Goal: Task Accomplishment & Management: Manage account settings

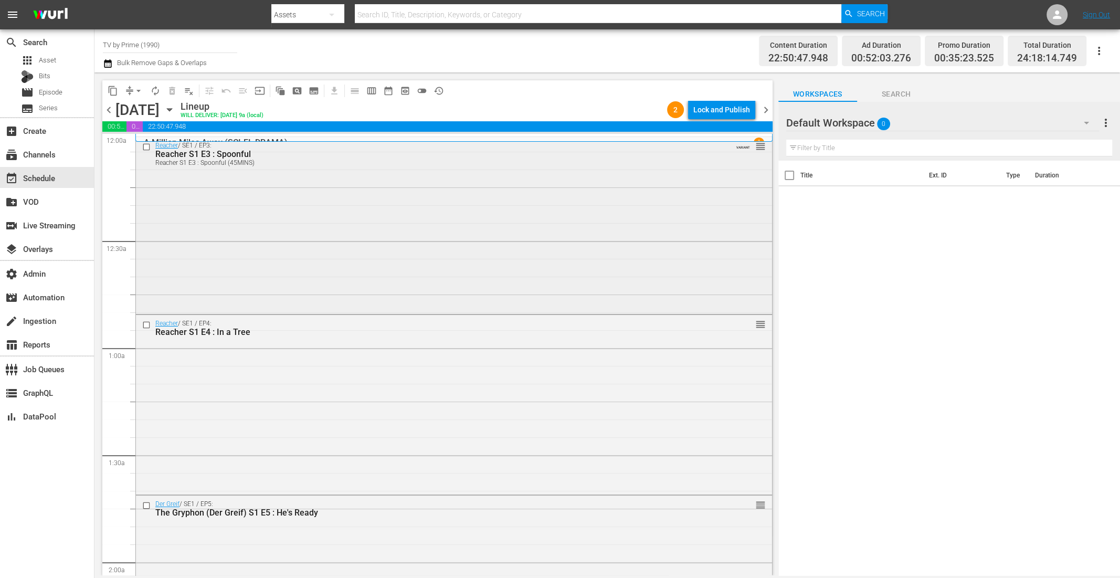
click at [221, 204] on div "Reacher / SE1 / EP3: Reacher S1 E3 : Spoonful Reacher S1 E3 : Spoonful (45MINS)…" at bounding box center [454, 224] width 636 height 175
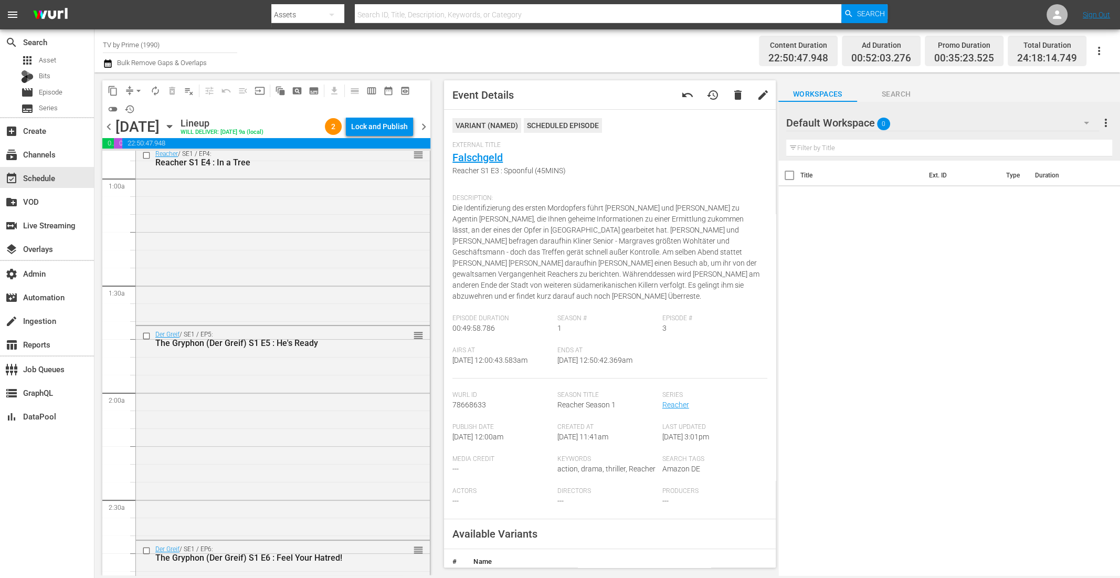
scroll to position [203, 0]
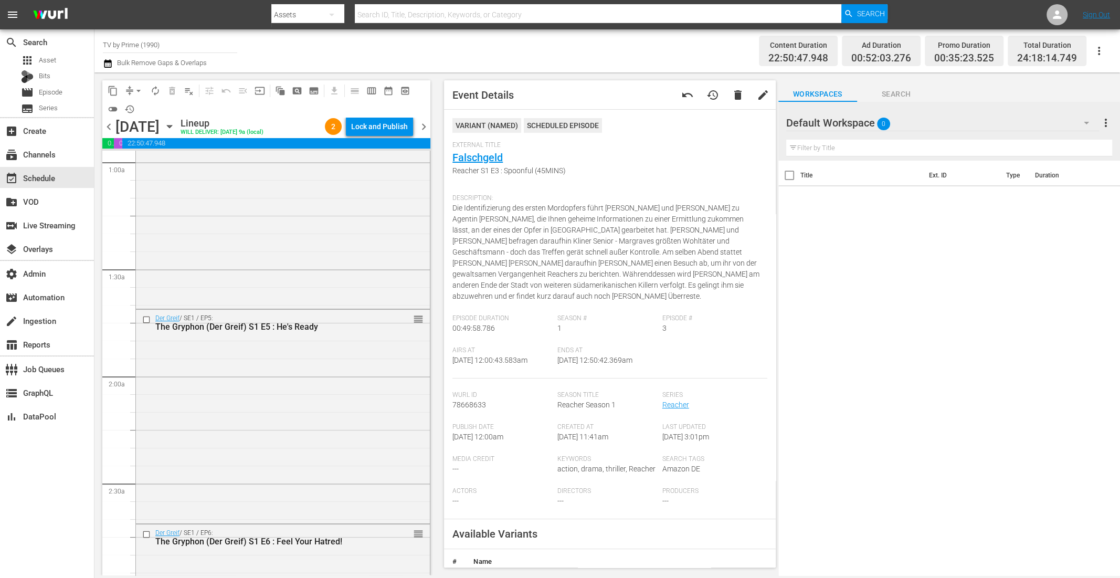
click at [240, 276] on div "Reacher / SE1 / EP4: Reacher S1 E4 : In a Tree reorder" at bounding box center [283, 217] width 294 height 177
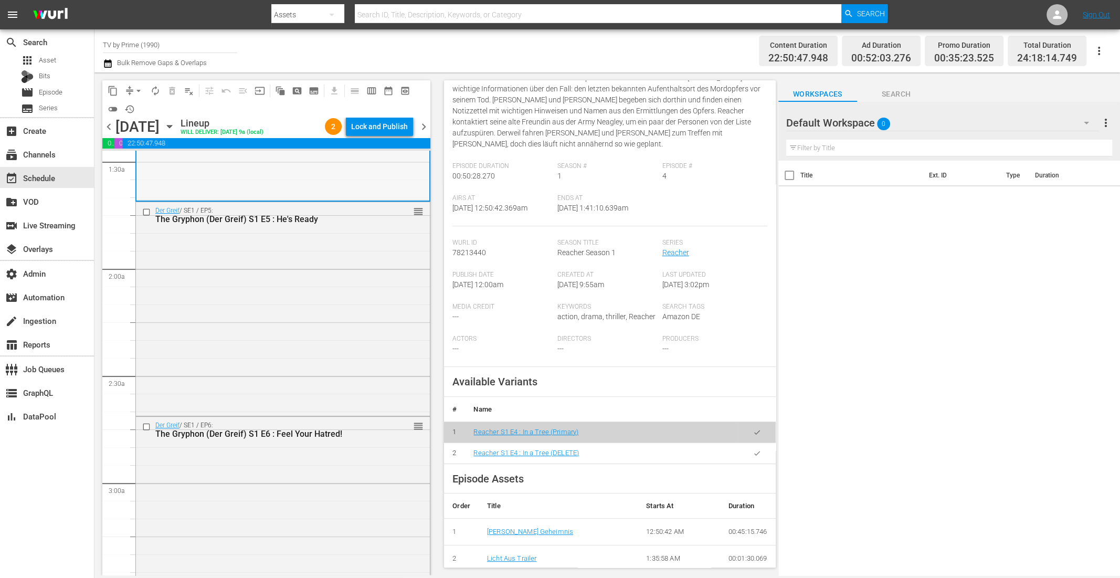
scroll to position [166, 0]
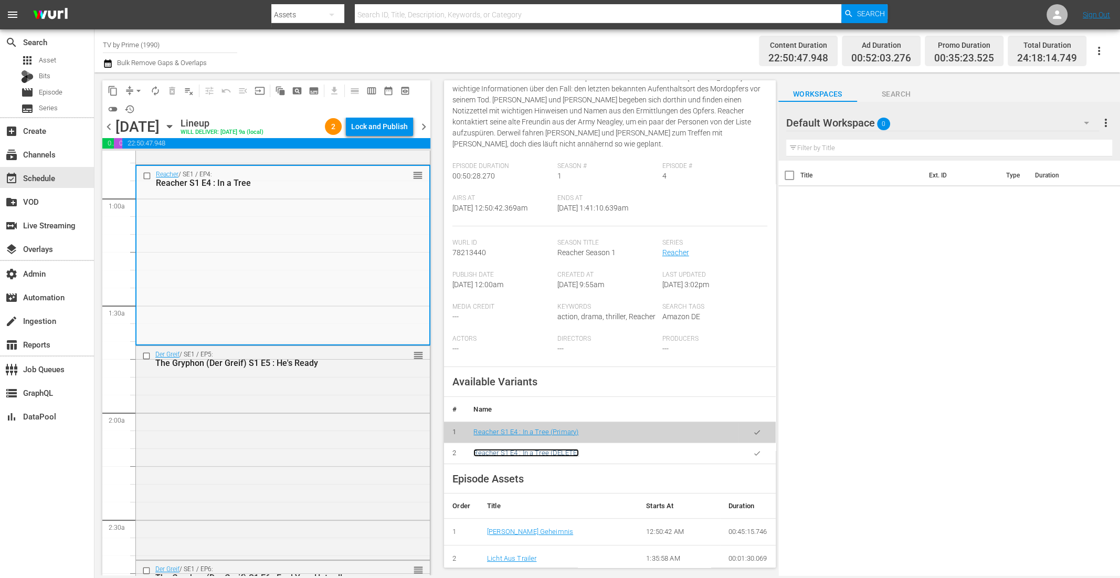
click at [549, 462] on link "Reacher S1 E4 : In a Tree (DELETE)" at bounding box center [527, 464] width 106 height 8
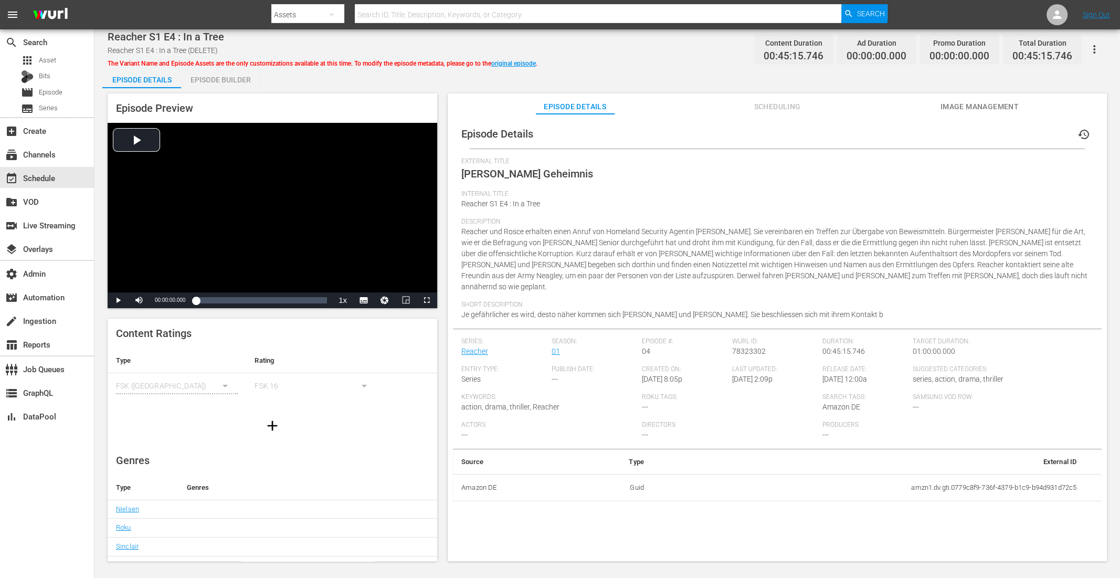
click at [790, 111] on span "Scheduling" at bounding box center [777, 106] width 79 height 13
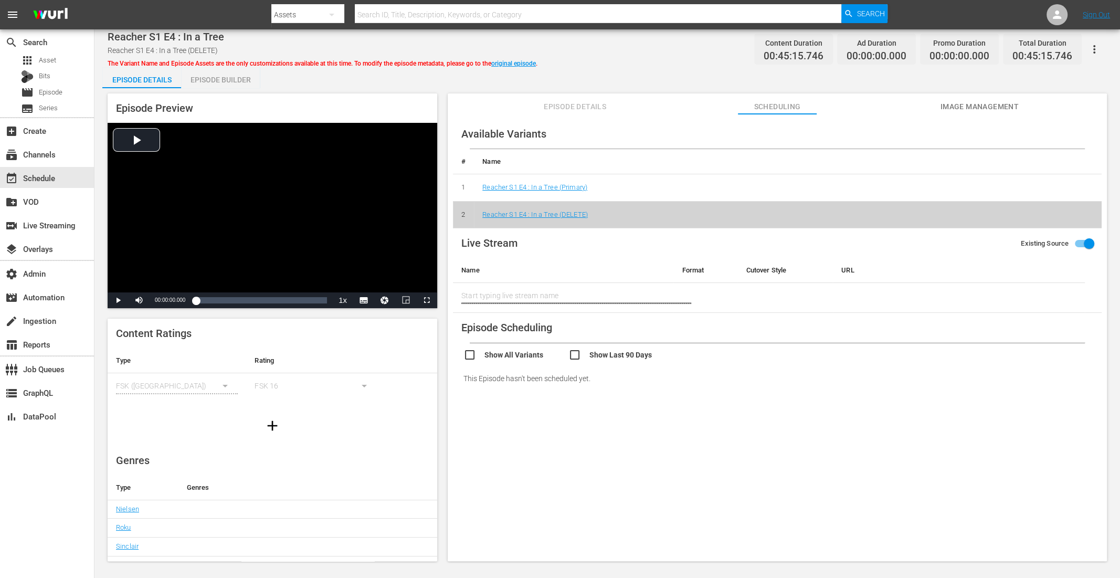
click at [1097, 46] on icon "button" at bounding box center [1094, 49] width 13 height 13
click at [1045, 106] on div "DELETE VARIANT" at bounding box center [1048, 112] width 101 height 25
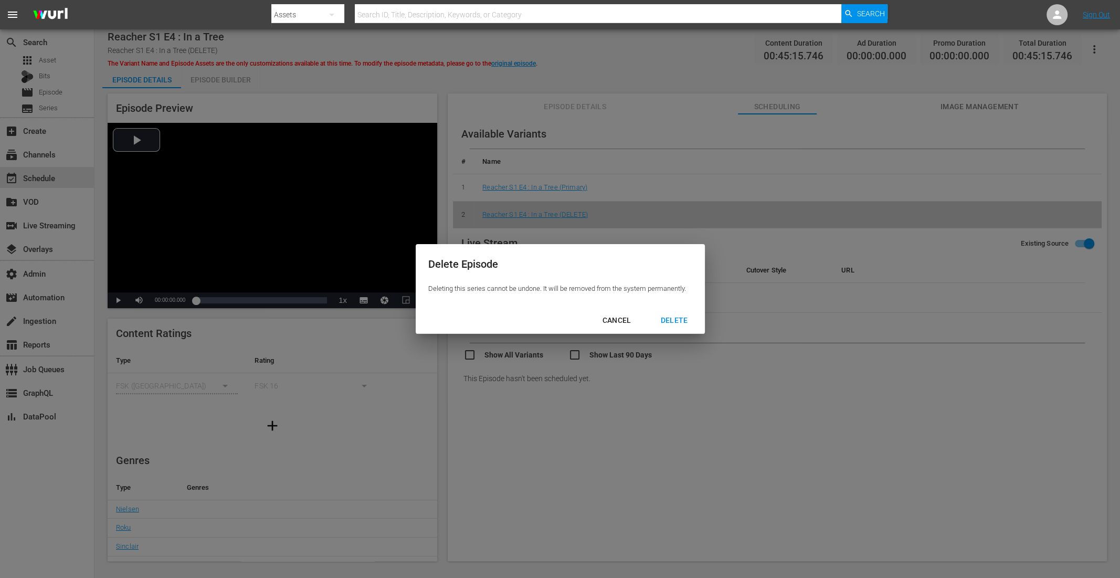
click at [668, 316] on div "DELETE" at bounding box center [674, 320] width 44 height 13
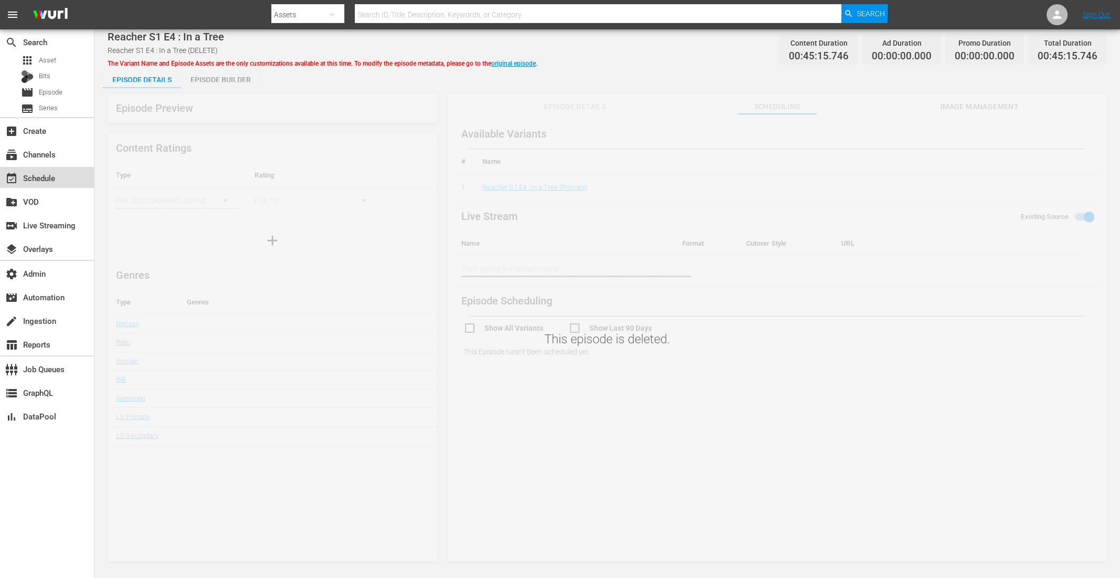
click at [45, 175] on div "event_available Schedule" at bounding box center [29, 176] width 59 height 9
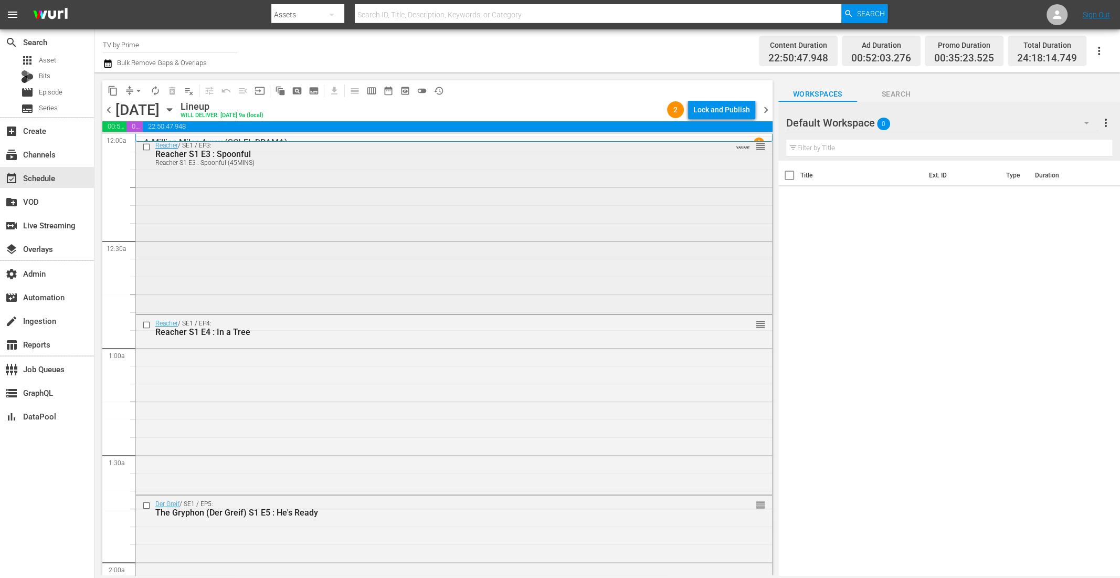
click at [338, 282] on div "Reacher / SE1 / EP3: Reacher S1 E3 : Spoonful Reacher S1 E3 : Spoonful (45MINS)…" at bounding box center [454, 224] width 636 height 175
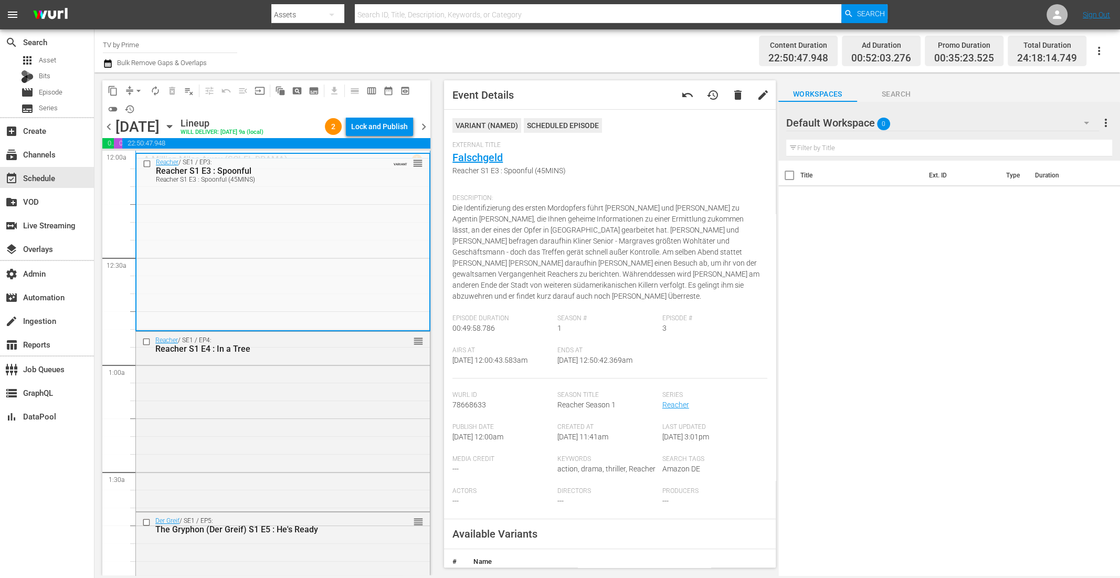
click at [303, 372] on div "Reacher / SE1 / EP4: Reacher S1 E4 : In a Tree reorder" at bounding box center [283, 420] width 294 height 177
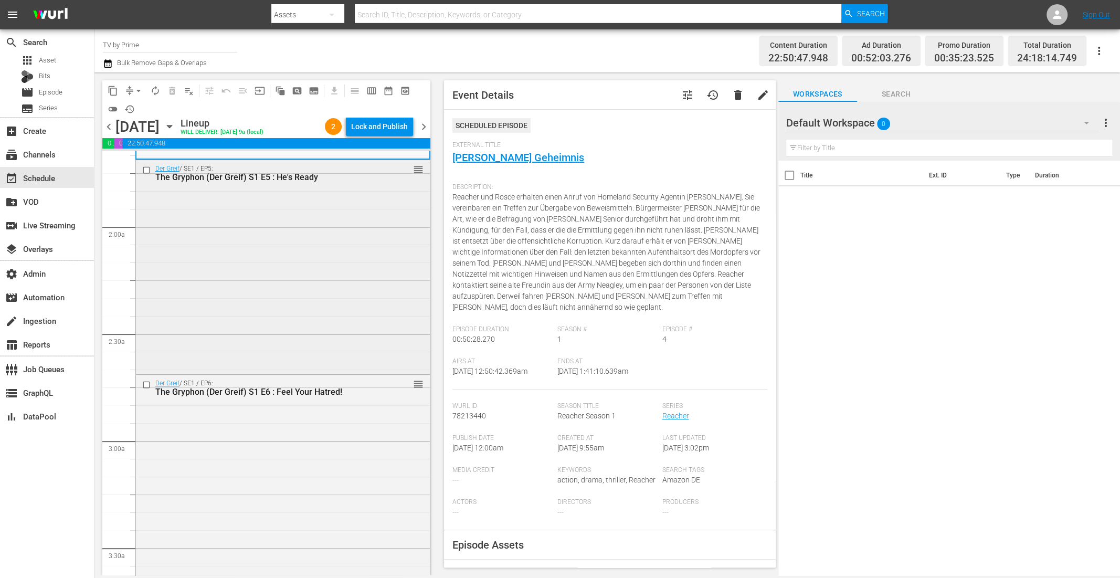
scroll to position [295, 0]
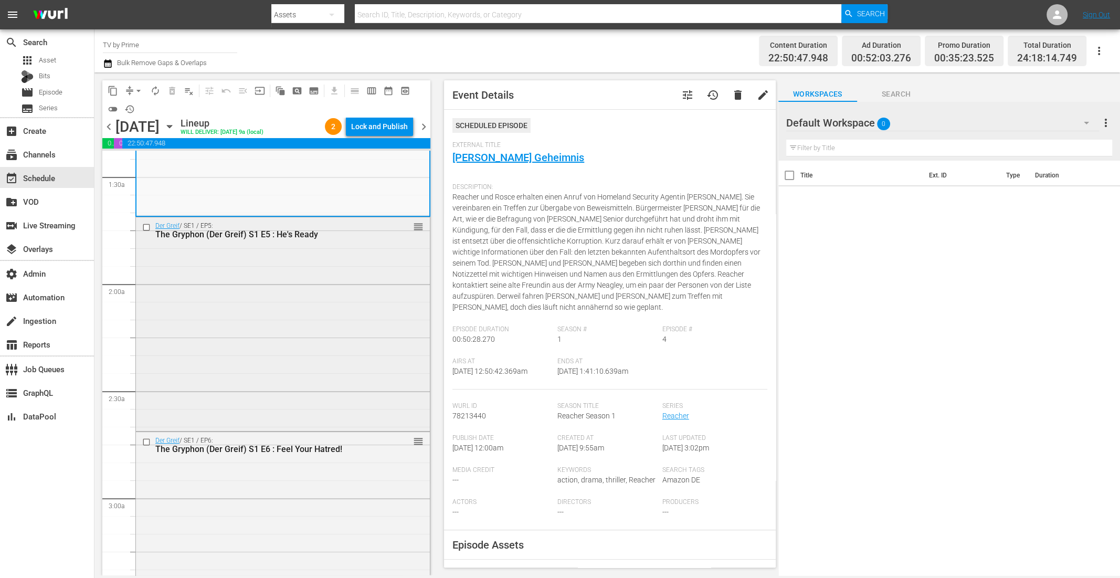
click at [317, 296] on div "Der Greif / SE1 / EP5: The Gryphon (Der Greif) S1 E5 : He's Ready reorder" at bounding box center [283, 323] width 294 height 212
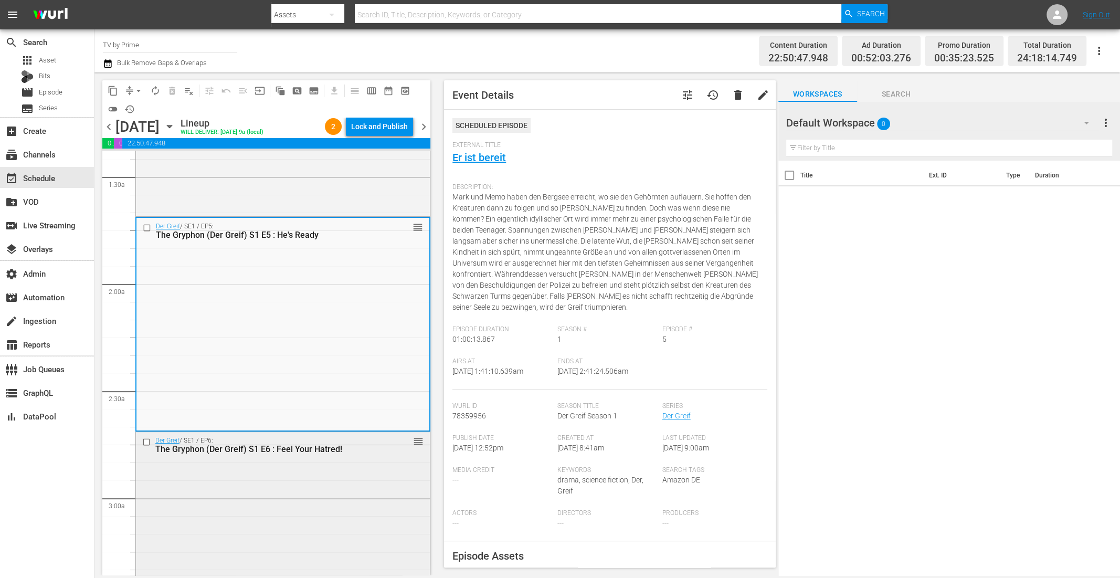
click at [330, 477] on div "Der Greif / SE1 / EP6: The Gryphon (Der Greif) S1 E6 : Feel Your Hatred! reorder" at bounding box center [283, 564] width 294 height 264
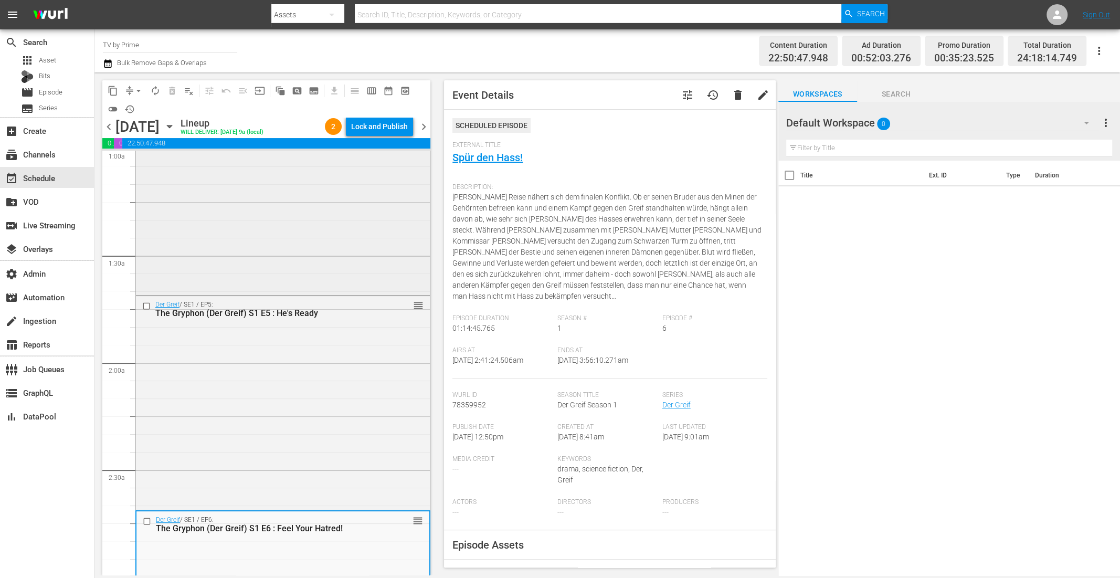
scroll to position [45, 0]
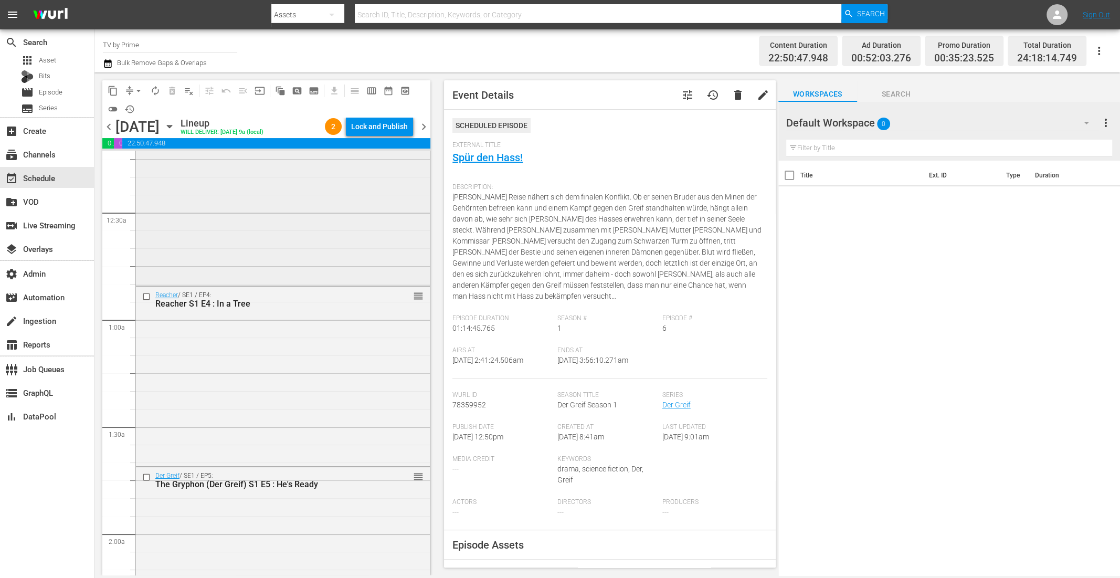
click at [318, 250] on div "Reacher / SE1 / EP3: Reacher S1 E3 : Spoonful Reacher S1 E3 : Spoonful (45MINS)…" at bounding box center [283, 195] width 294 height 175
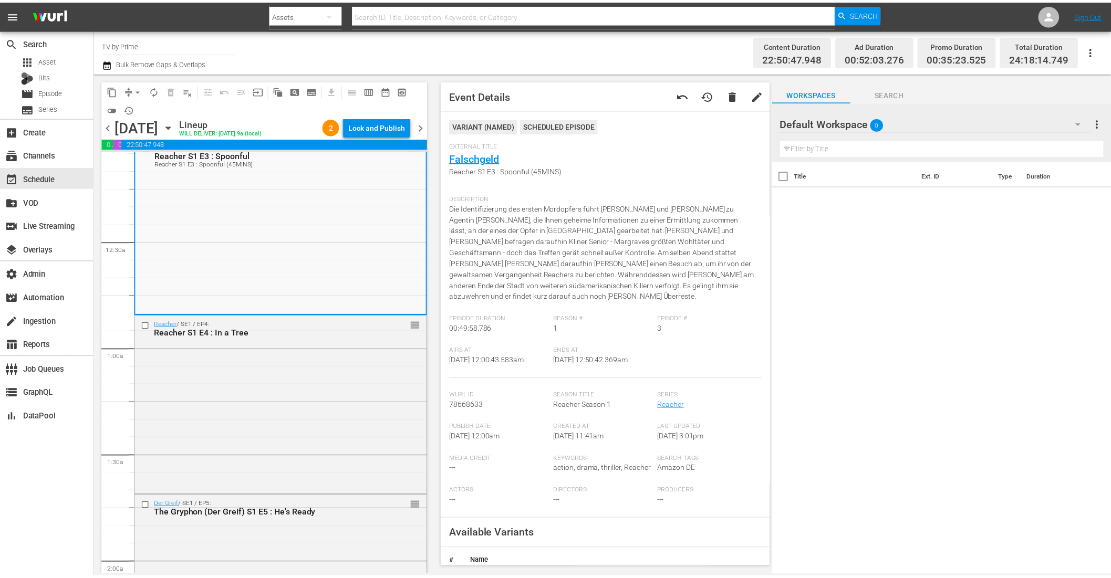
scroll to position [47, 0]
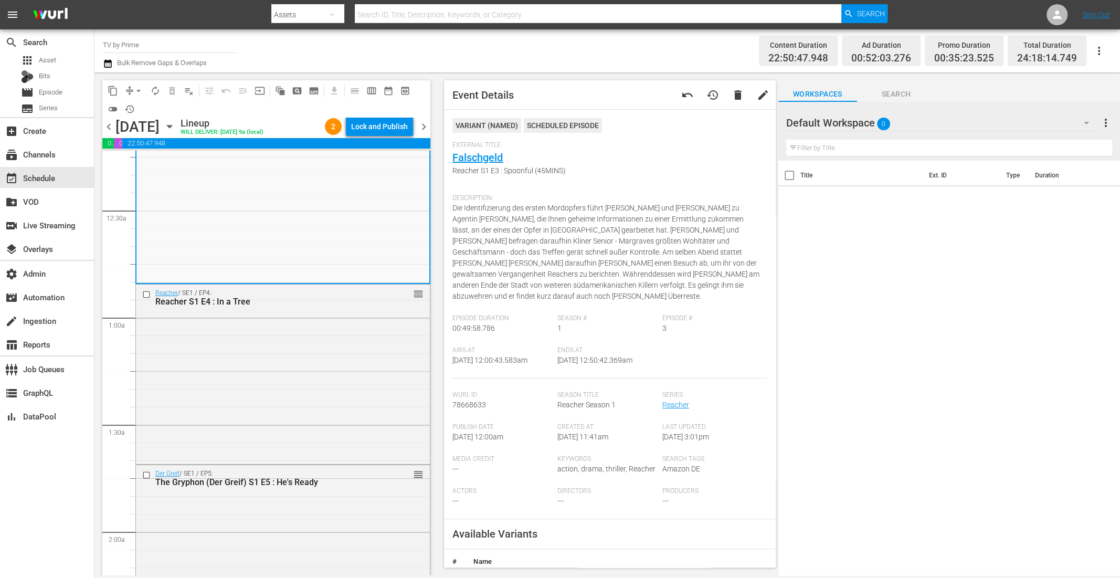
click at [295, 363] on div "Reacher / SE1 / EP4: Reacher S1 E4 : In a Tree reorder" at bounding box center [283, 373] width 294 height 177
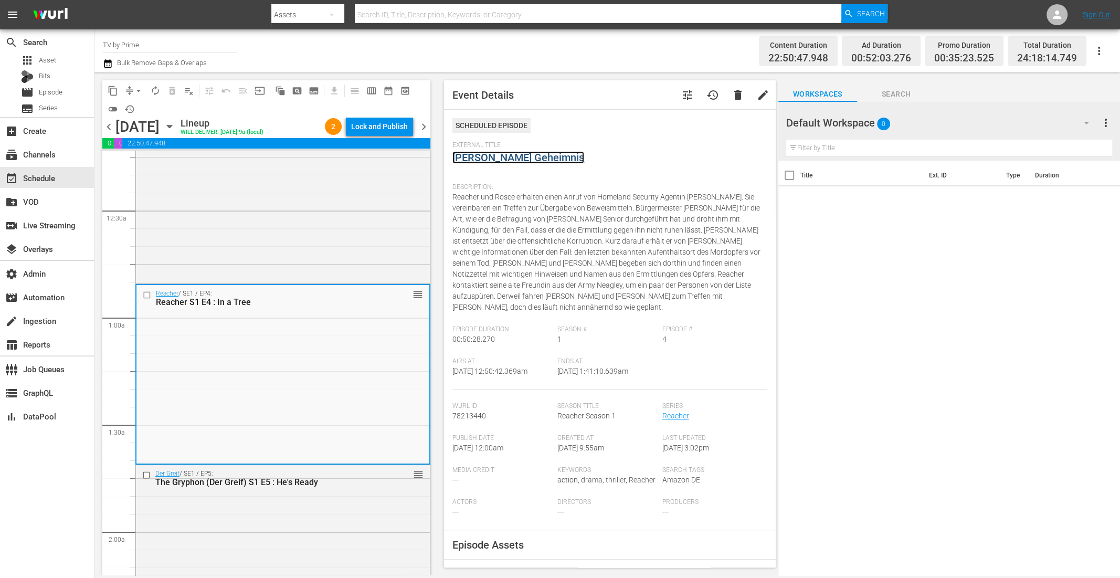
click at [491, 158] on link "Joes Geheimnis" at bounding box center [519, 157] width 132 height 13
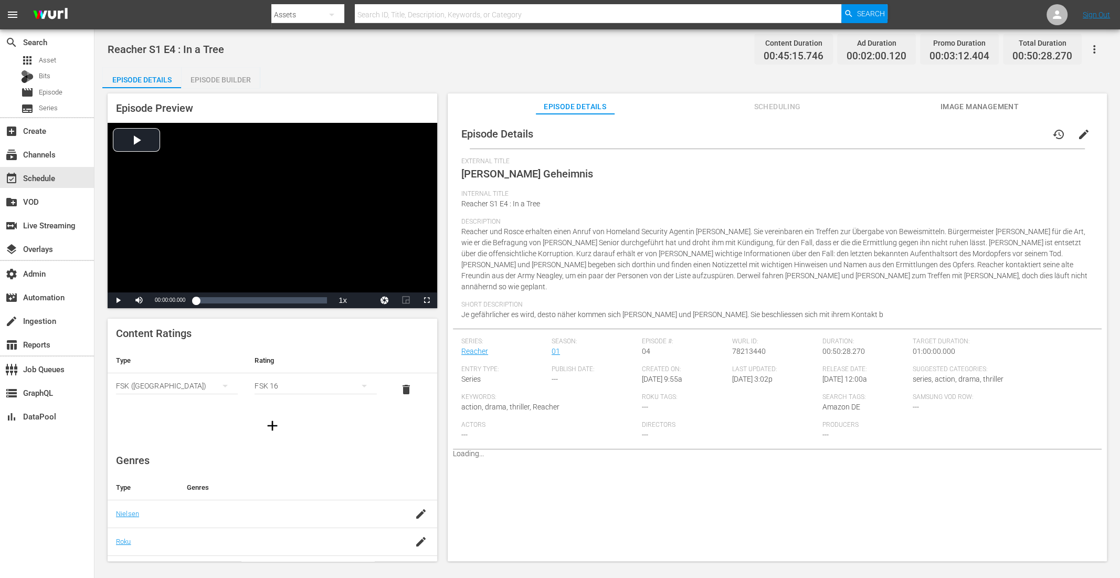
click at [766, 110] on span "Scheduling" at bounding box center [777, 106] width 79 height 13
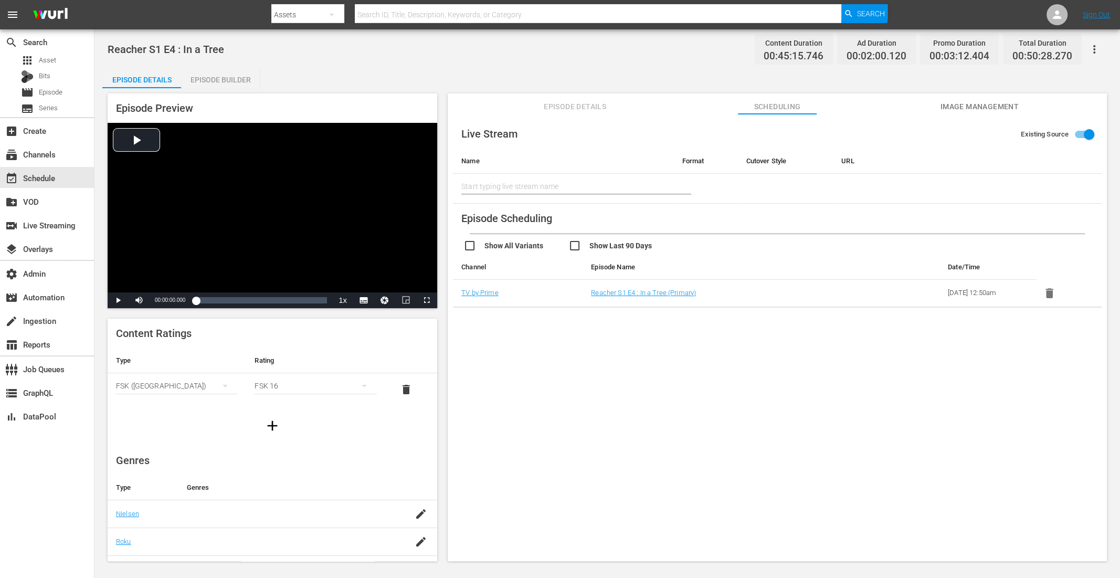
drag, startPoint x: 216, startPoint y: 78, endPoint x: 222, endPoint y: 78, distance: 5.8
click at [217, 78] on div "Episode Builder" at bounding box center [220, 79] width 79 height 25
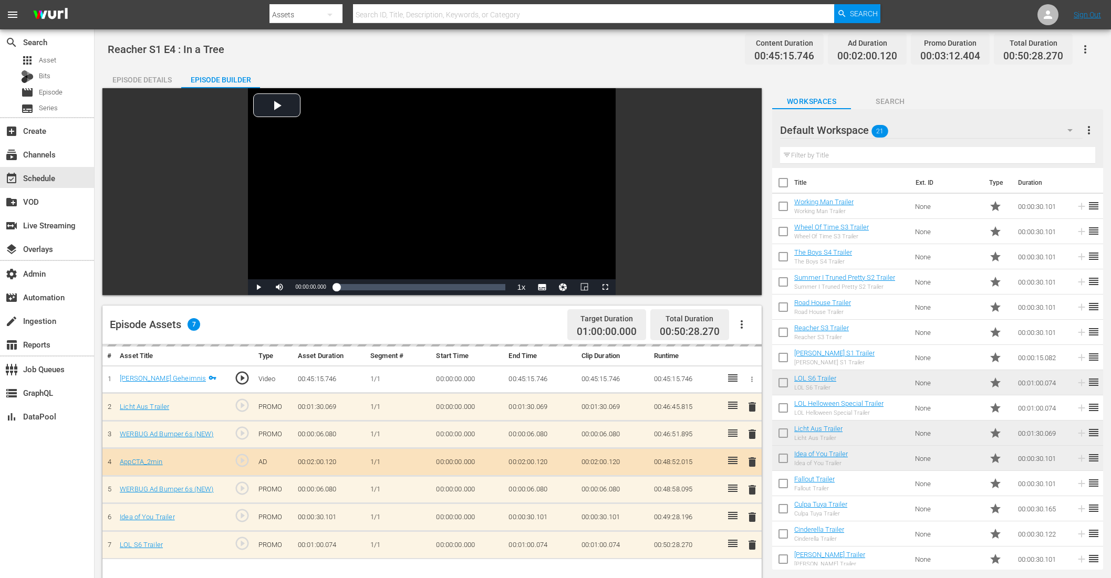
scroll to position [273, 0]
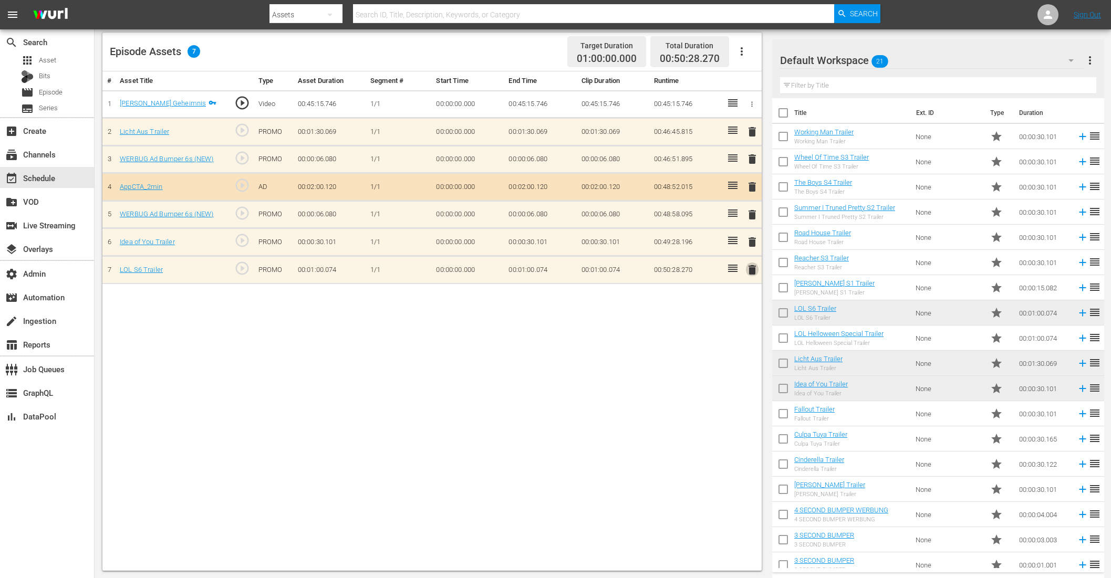
click at [753, 269] on span "delete" at bounding box center [752, 270] width 13 height 13
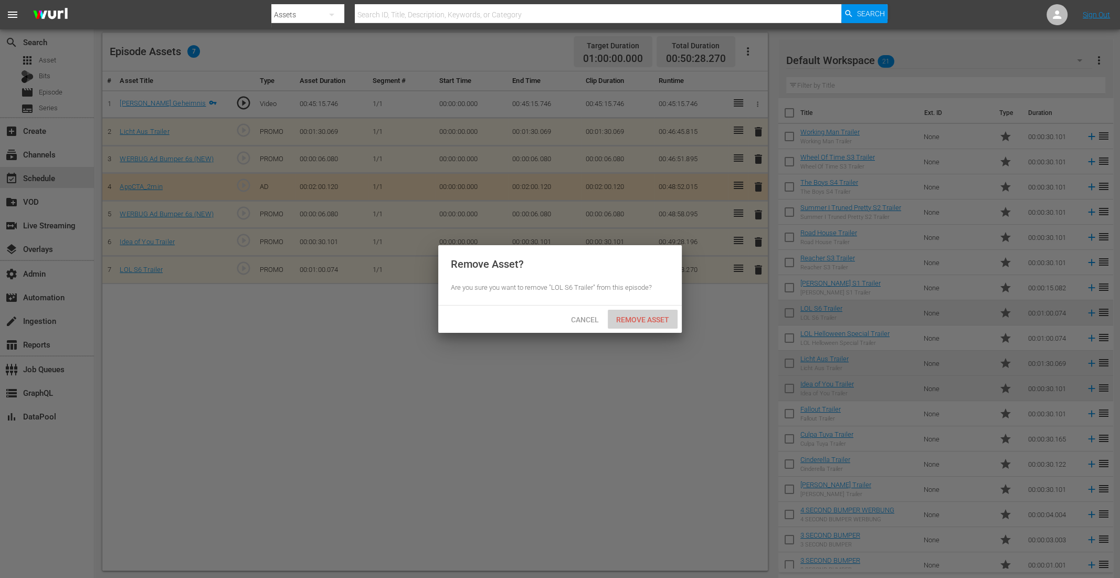
click at [649, 319] on span "Remove Asset" at bounding box center [643, 320] width 70 height 8
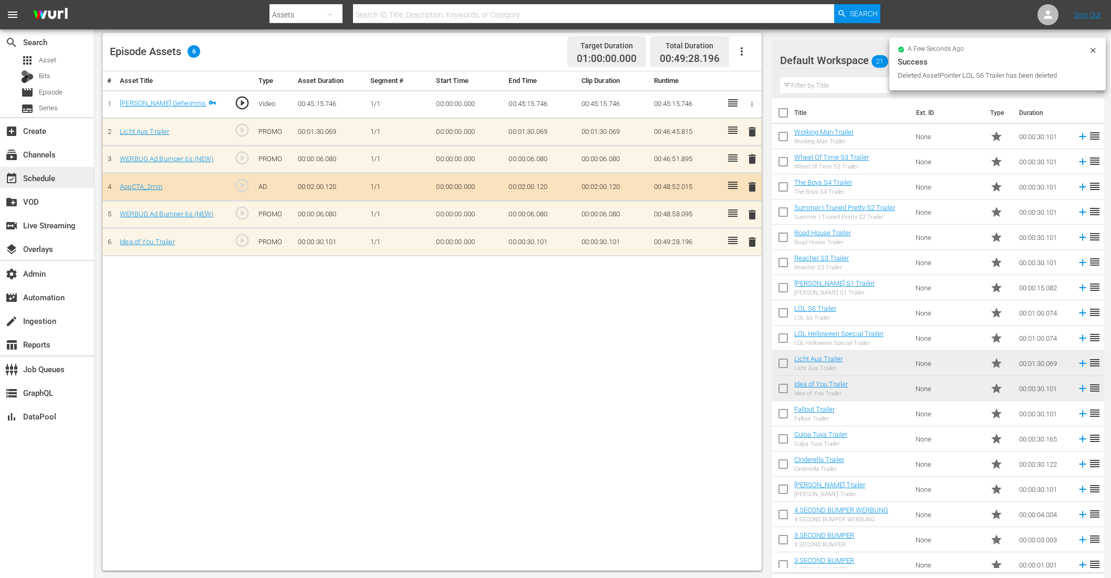
click at [55, 180] on div "event_available Schedule" at bounding box center [29, 176] width 59 height 9
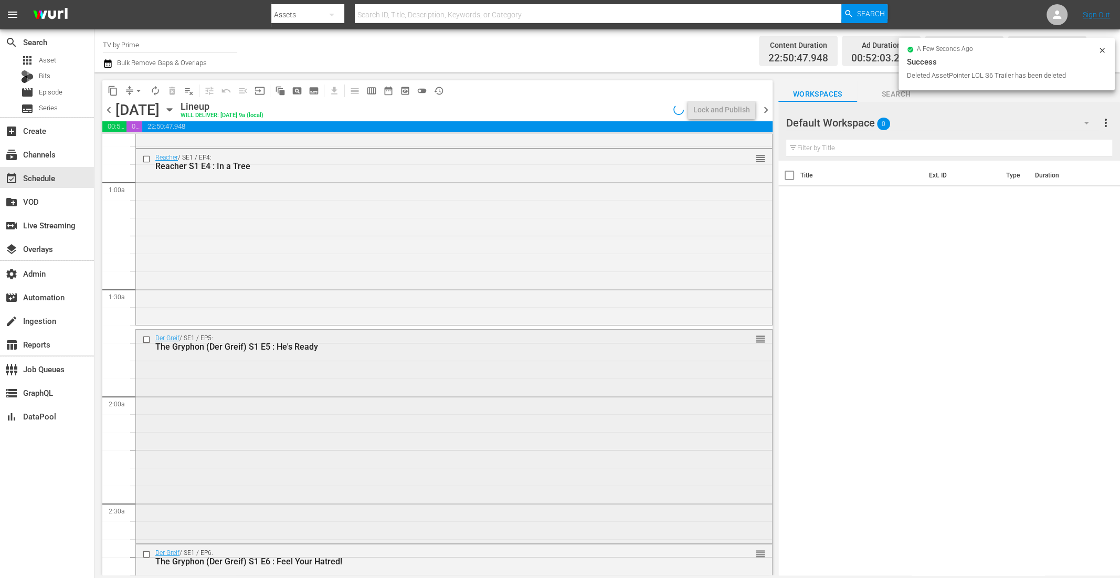
scroll to position [239, 0]
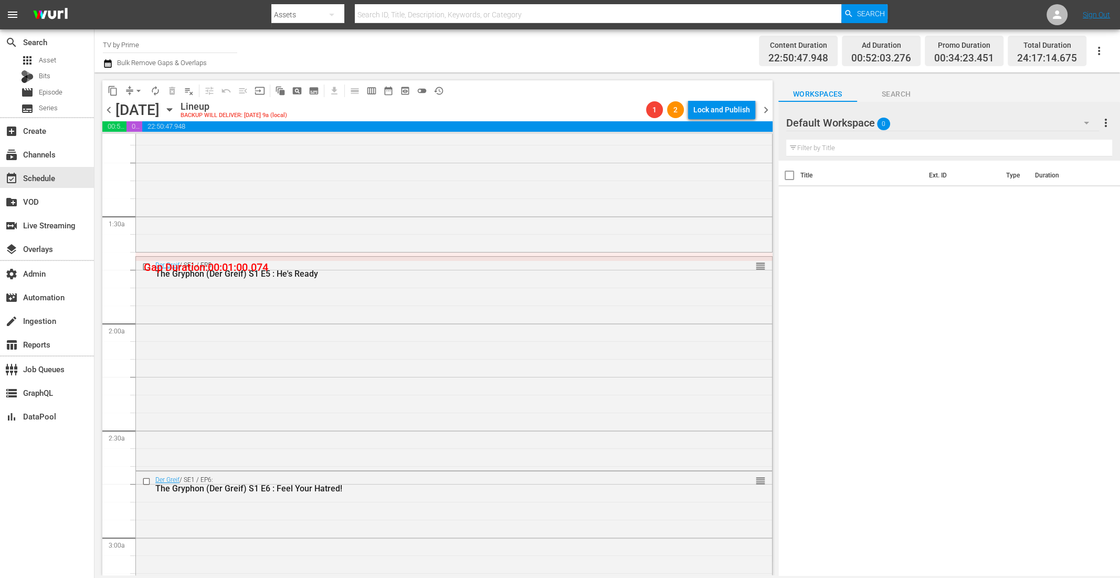
click at [203, 205] on div "Reacher / SE1 / EP4: Reacher S1 E4 : In a Tree 1 reorder" at bounding box center [454, 162] width 636 height 173
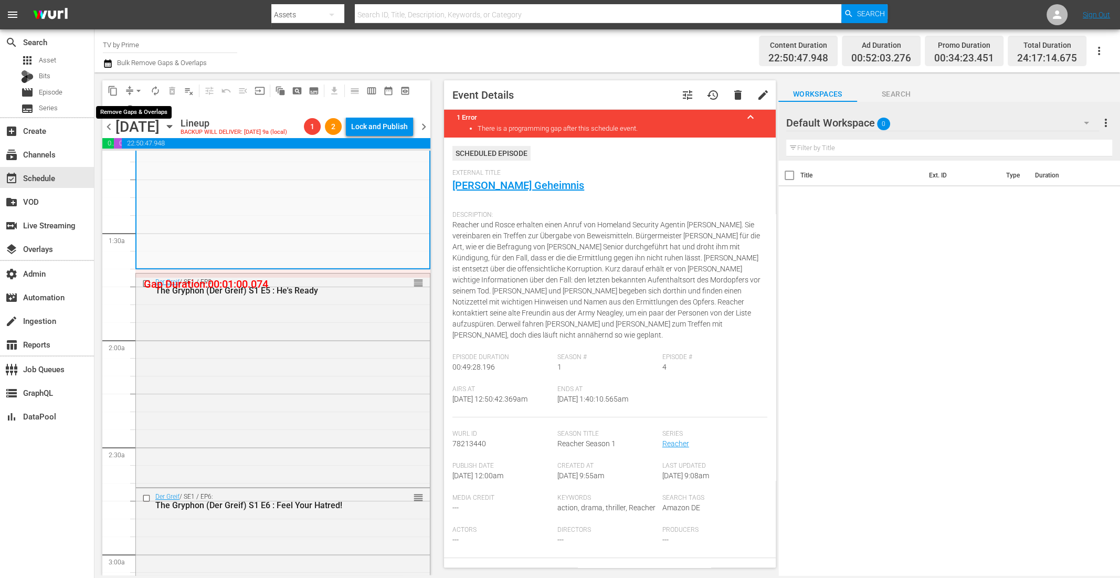
click at [138, 88] on span "arrow_drop_down" at bounding box center [138, 91] width 11 height 11
click at [132, 145] on li "Align to End of Previous Day" at bounding box center [139, 146] width 110 height 17
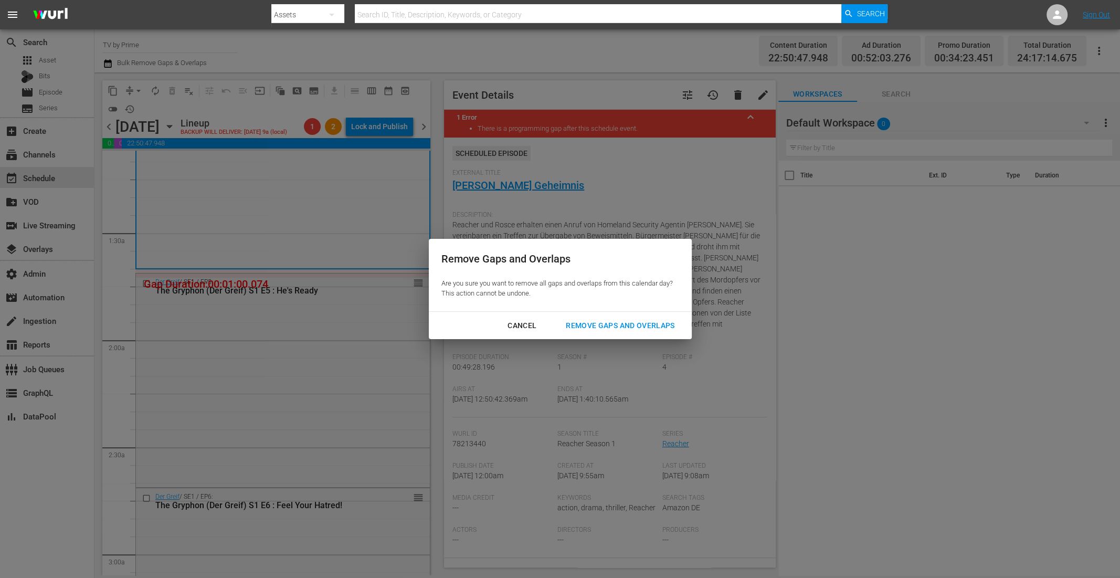
click at [602, 333] on button "Remove Gaps and Overlaps" at bounding box center [620, 325] width 134 height 19
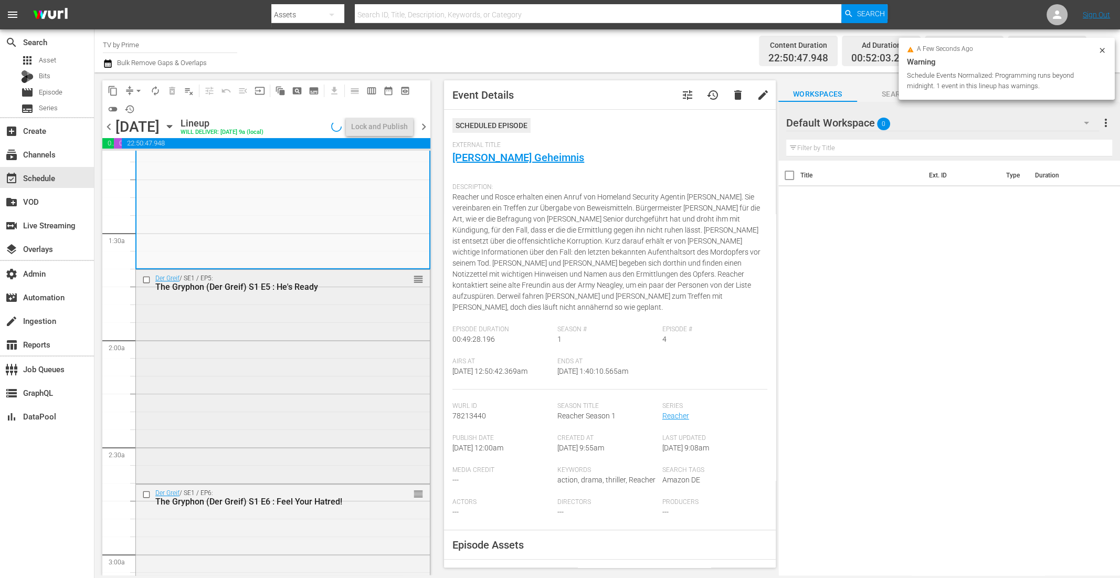
click at [284, 345] on div "Der Greif / SE1 / EP5: The Gryphon (Der Greif) S1 E5 : He's Ready reorder" at bounding box center [283, 376] width 294 height 212
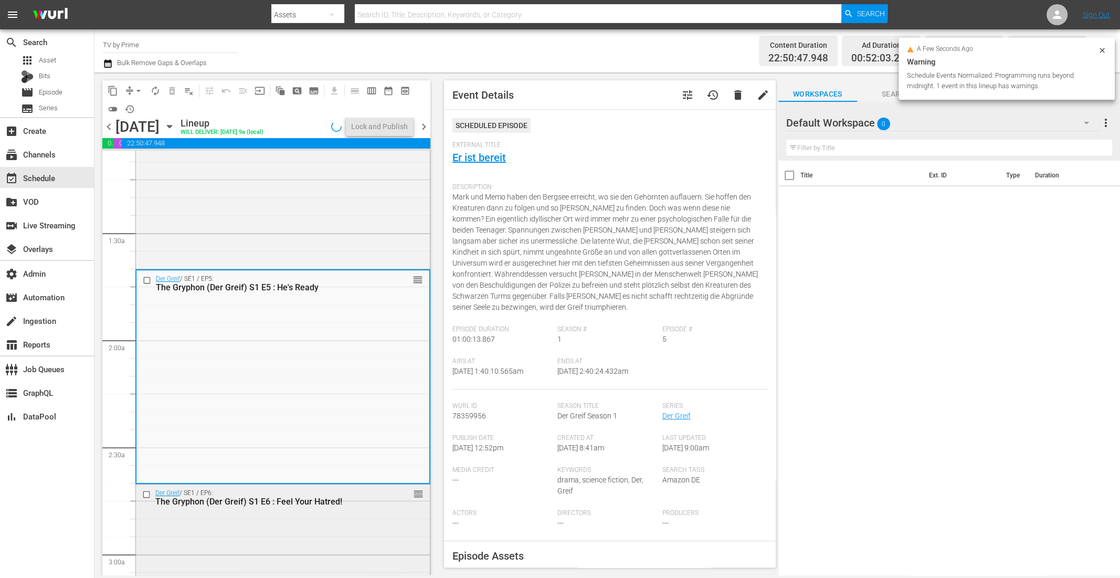
scroll to position [382, 0]
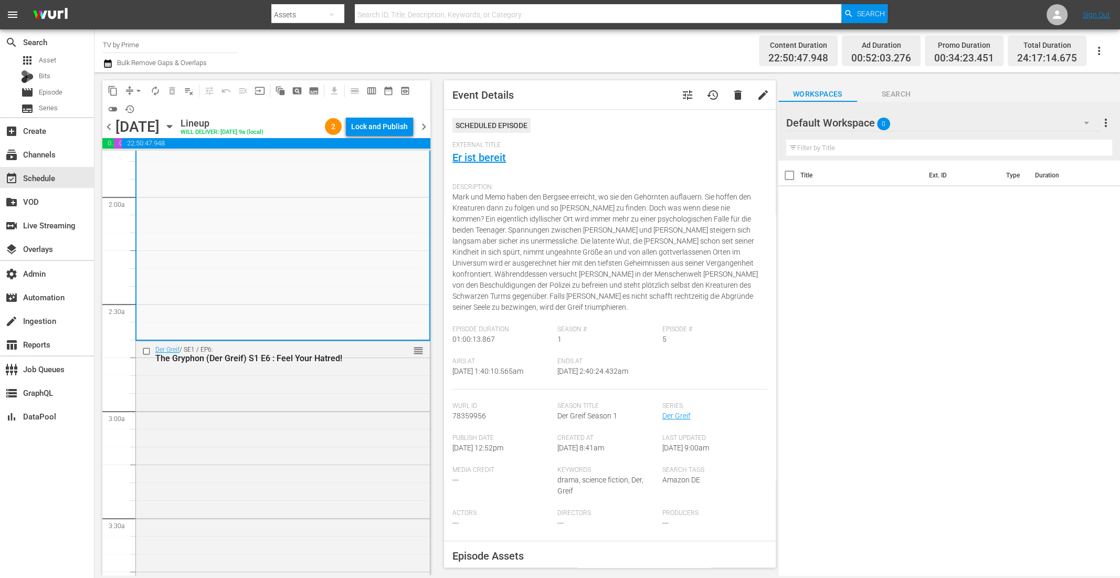
click at [271, 387] on div "Der Greif / SE1 / EP6: The Gryphon (Der Greif) S1 E6 : Feel Your Hatred! reorder" at bounding box center [283, 473] width 294 height 264
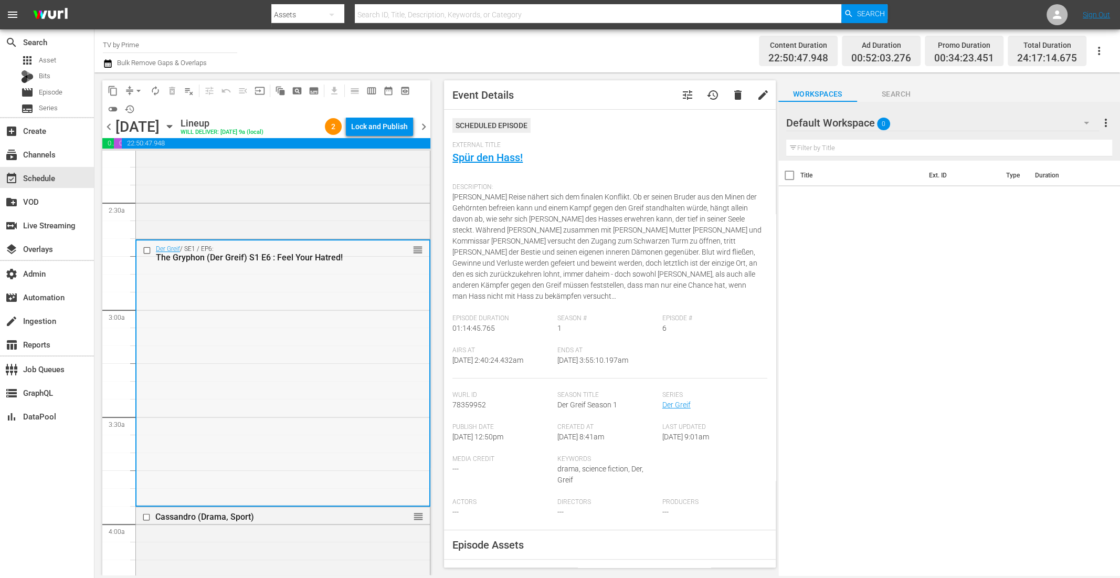
scroll to position [646, 0]
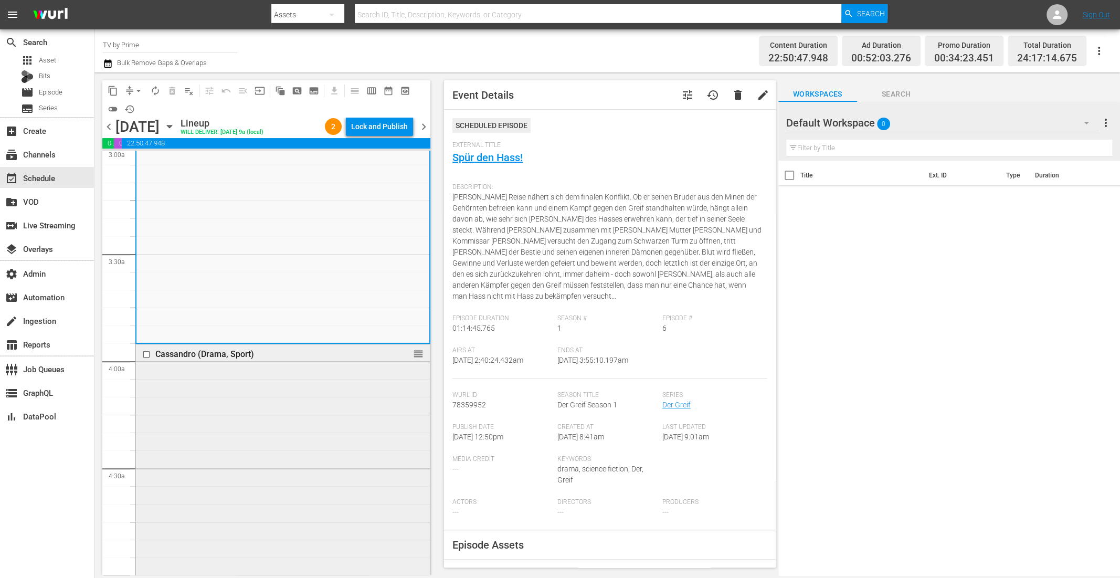
click at [273, 391] on div "Cassandro (Drama, Sport) reorder" at bounding box center [283, 540] width 294 height 392
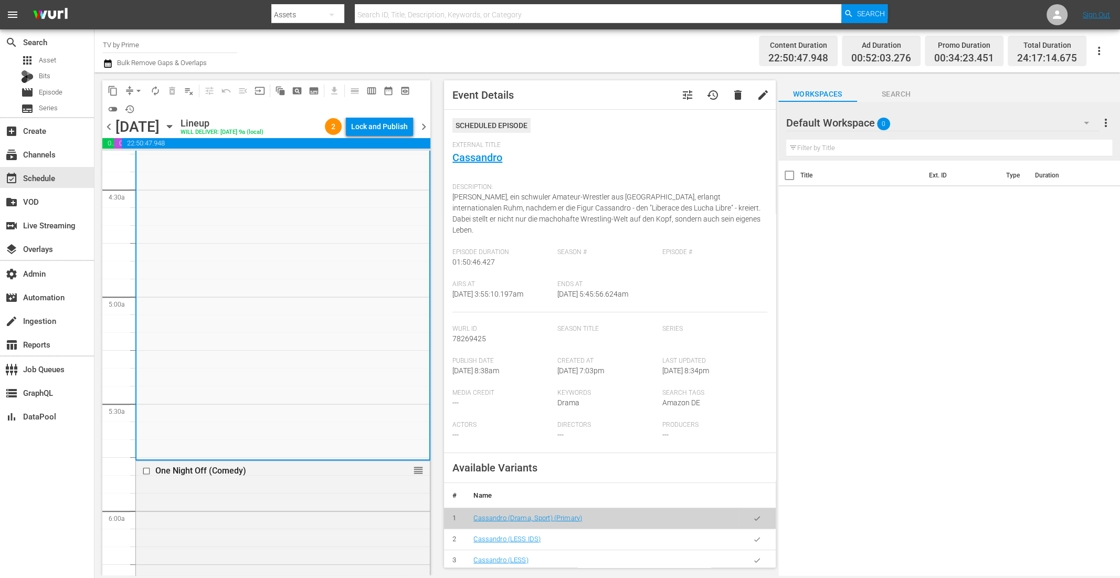
scroll to position [1062, 0]
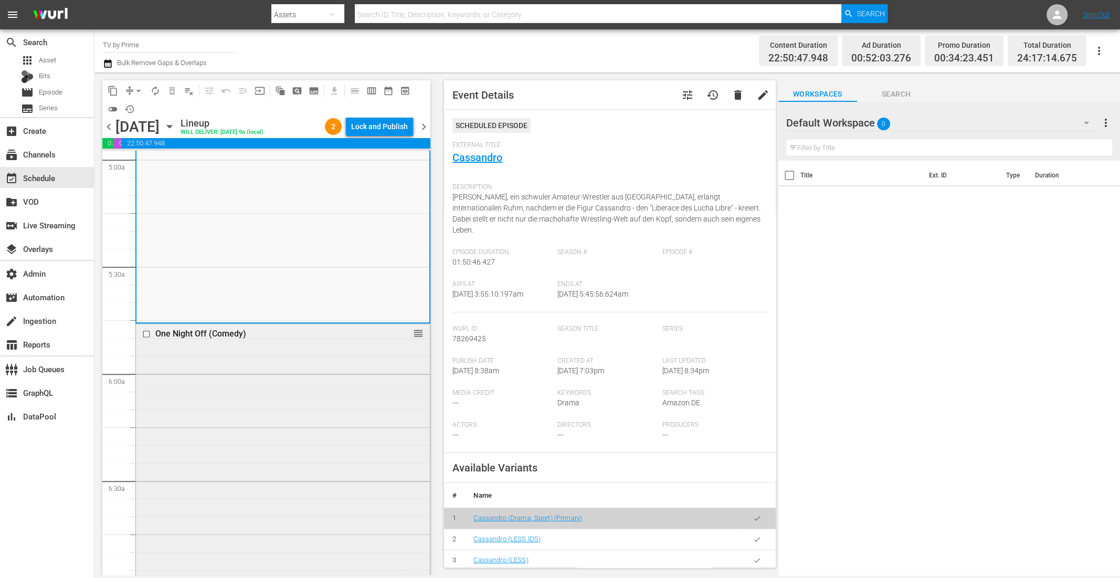
click at [273, 391] on div "One Night Off (Comedy) reorder" at bounding box center [283, 519] width 294 height 390
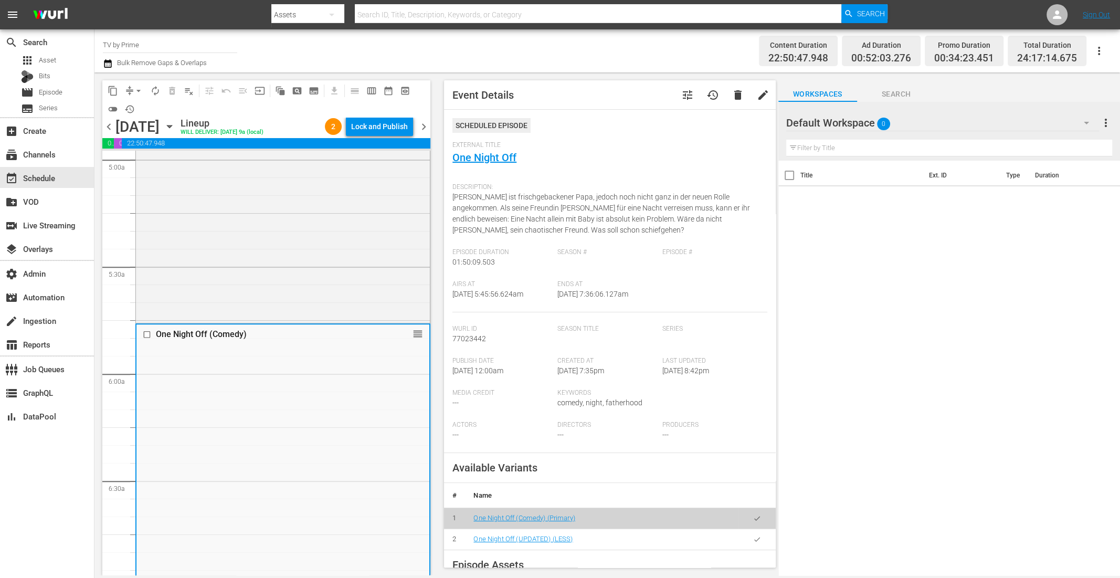
click at [753, 547] on icon "button" at bounding box center [757, 551] width 8 height 8
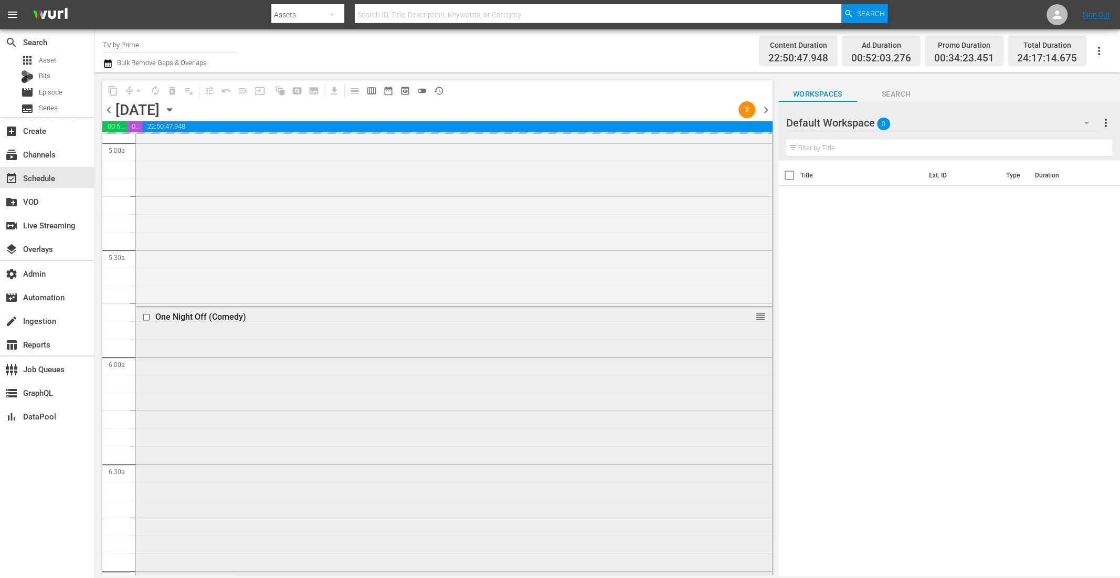
scroll to position [1329, 0]
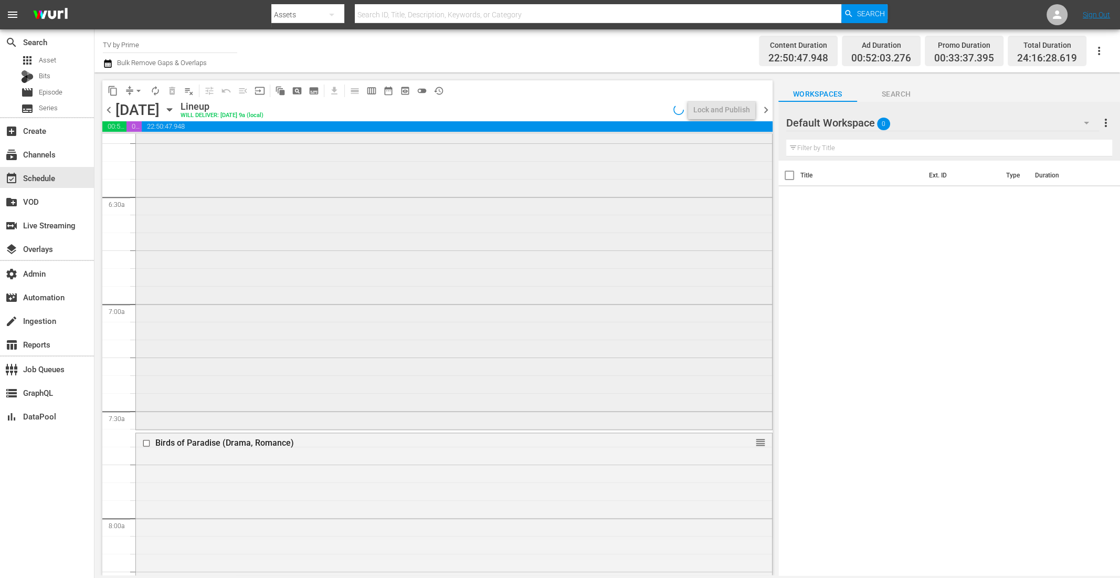
click at [286, 381] on div "One Night Off (Comedy) One Night Off (UPDATED) (LESS) VARIANT reorder" at bounding box center [454, 233] width 636 height 387
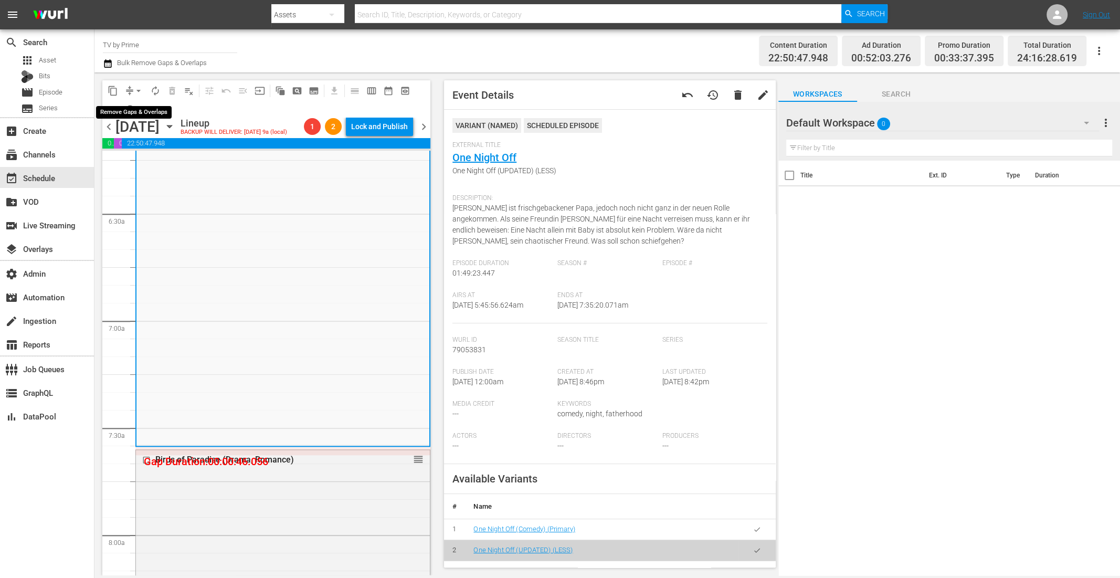
click at [134, 90] on span "arrow_drop_down" at bounding box center [138, 91] width 11 height 11
click at [132, 152] on li "Align to End of Previous Day" at bounding box center [139, 146] width 110 height 17
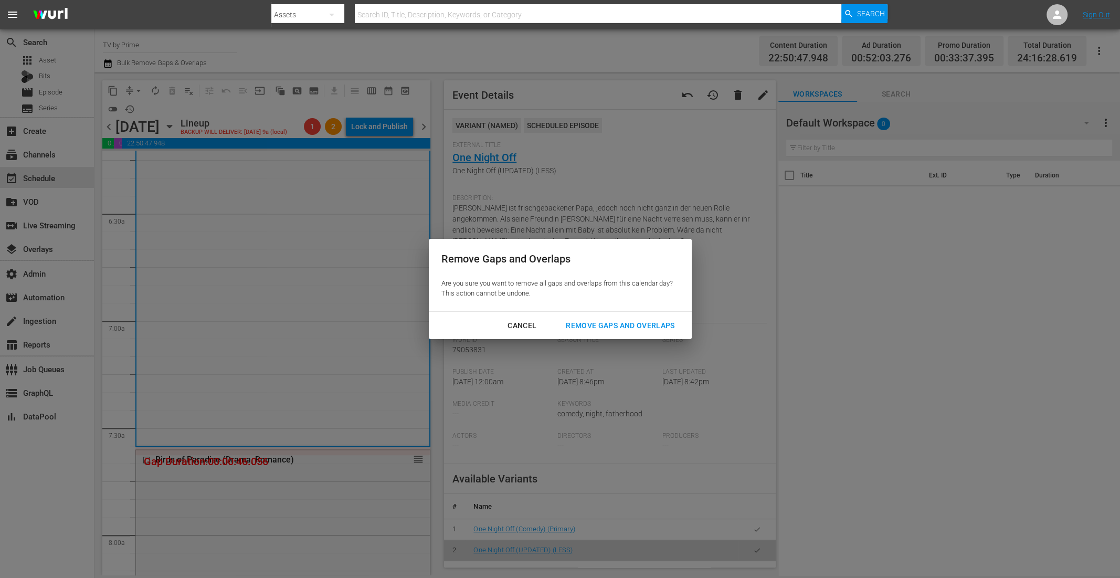
click at [606, 321] on div "Remove Gaps and Overlaps" at bounding box center [620, 325] width 125 height 13
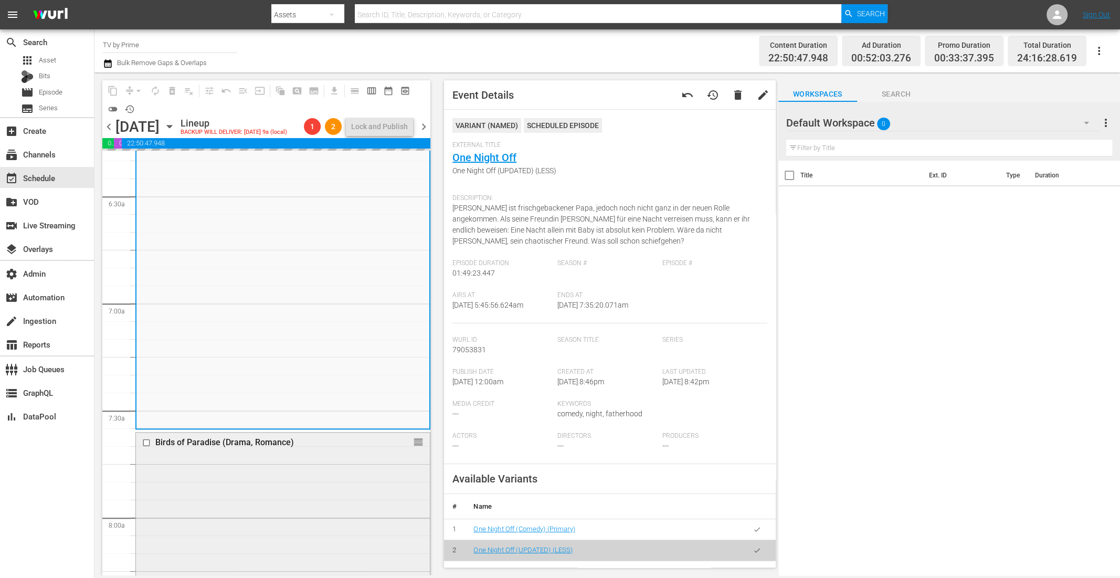
scroll to position [1538, 0]
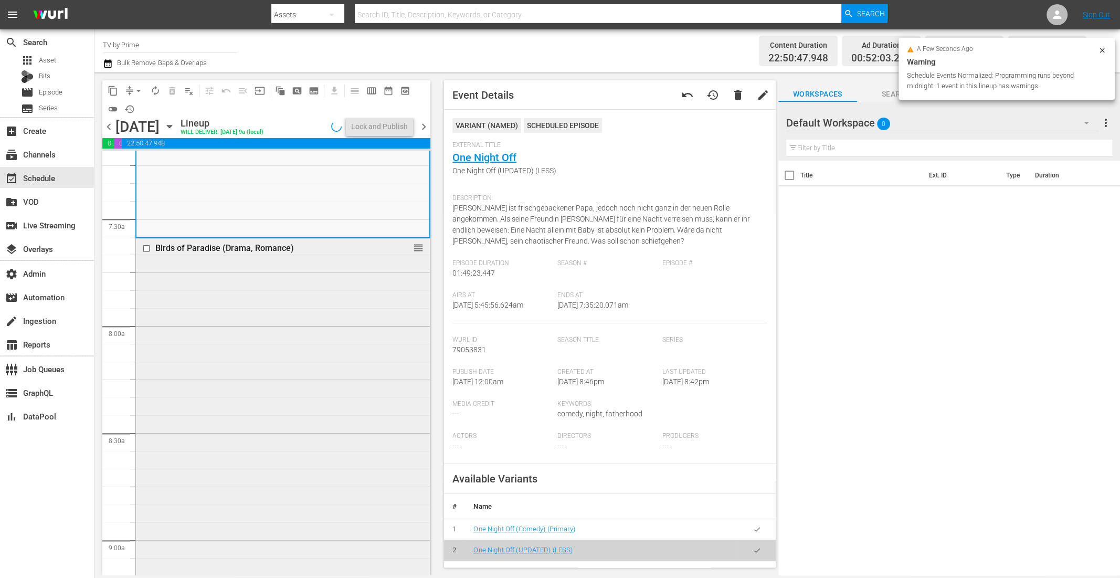
click at [301, 330] on div "Birds of Paradise (Drama, Romance) reorder" at bounding box center [283, 450] width 294 height 424
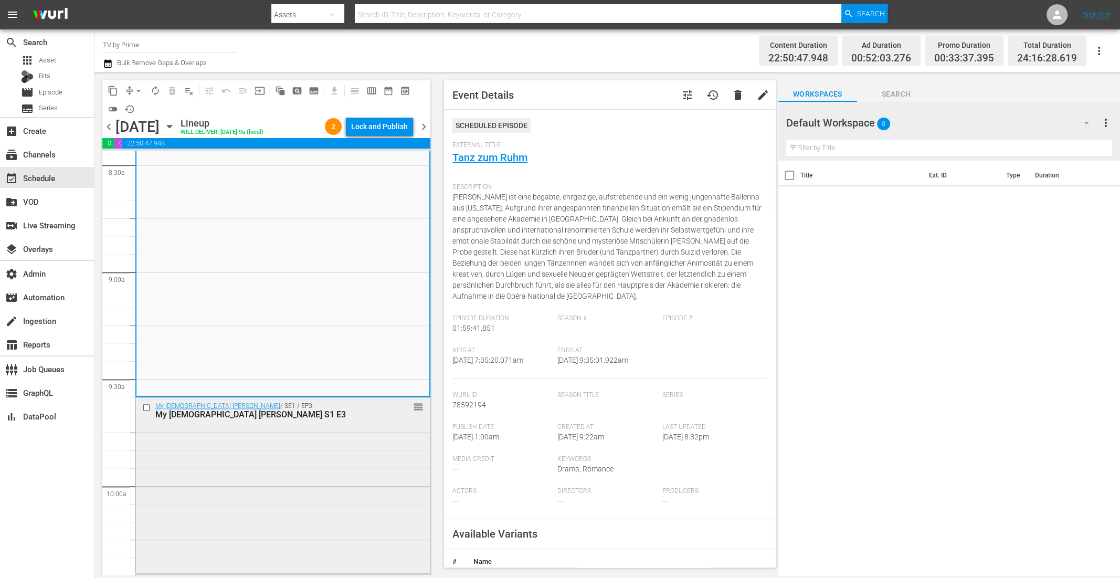
scroll to position [1870, 0]
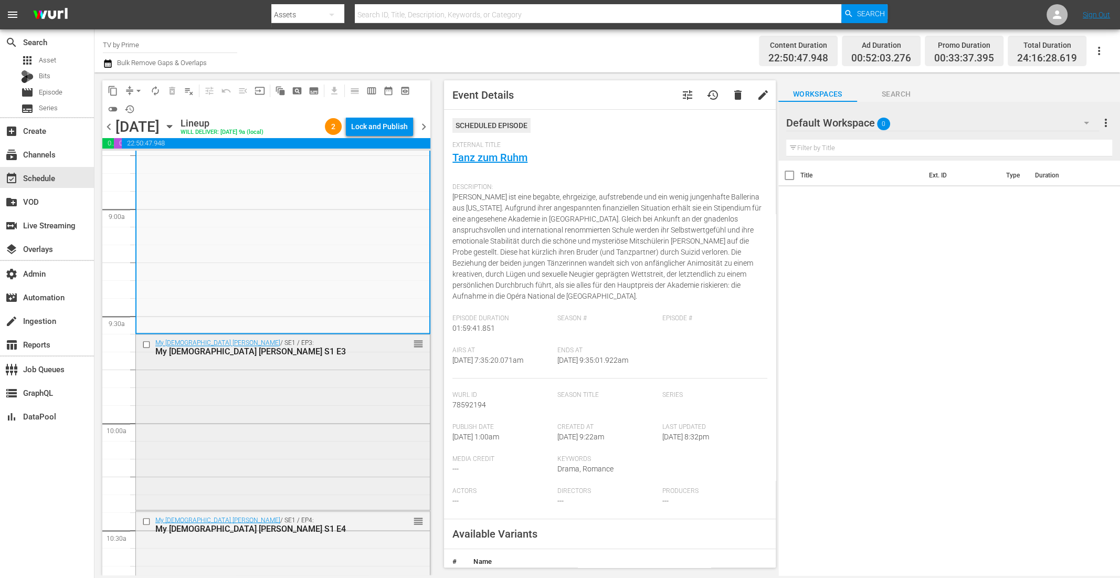
click at [312, 421] on div "My Lady Jane / SE1 / EP3: My Lady Jane S1 E3 reorder" at bounding box center [283, 421] width 294 height 174
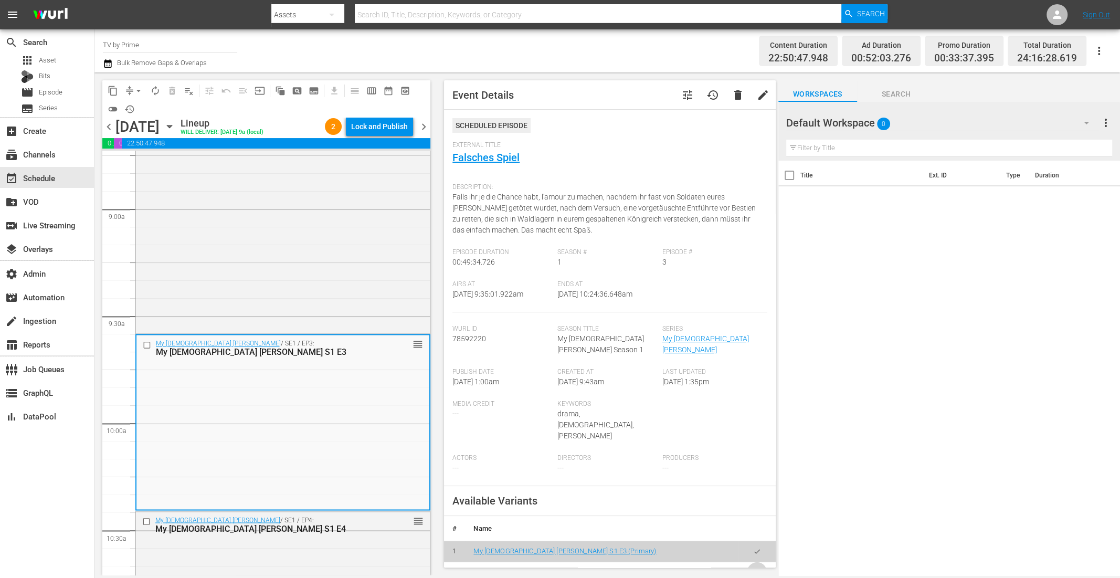
click at [747, 562] on button "button" at bounding box center [757, 572] width 20 height 20
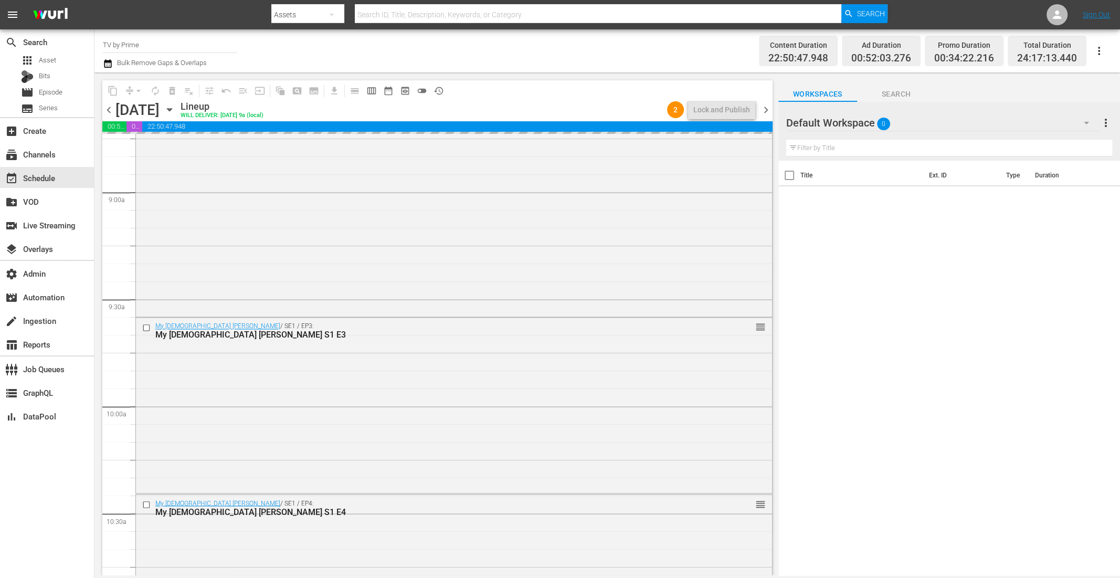
scroll to position [1895, 0]
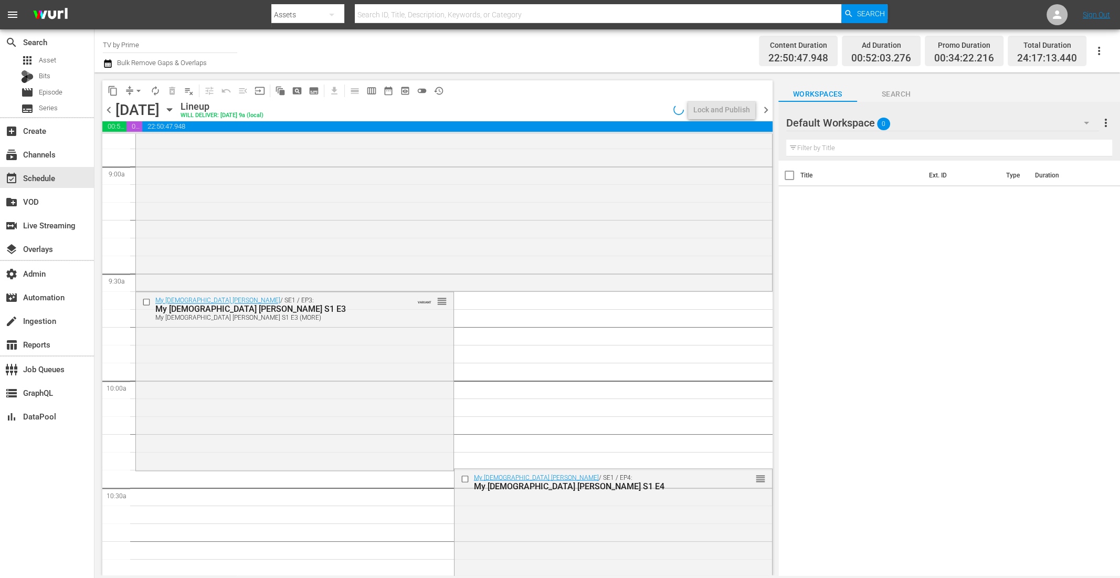
click at [277, 351] on div "My Lady Jane / SE1 / EP3: My Lady Jane S1 E3 My Lady Jane S1 E3 (MORE) VARIANT …" at bounding box center [295, 380] width 318 height 176
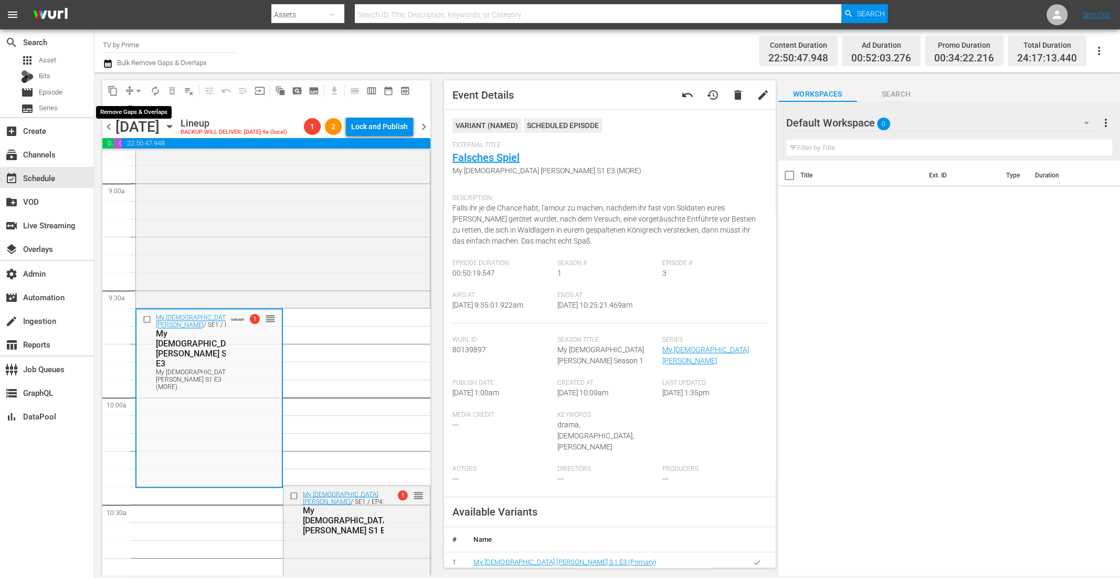
click at [138, 91] on span "arrow_drop_down" at bounding box center [138, 91] width 11 height 11
click at [129, 151] on li "Align to End of Previous Day" at bounding box center [139, 146] width 110 height 17
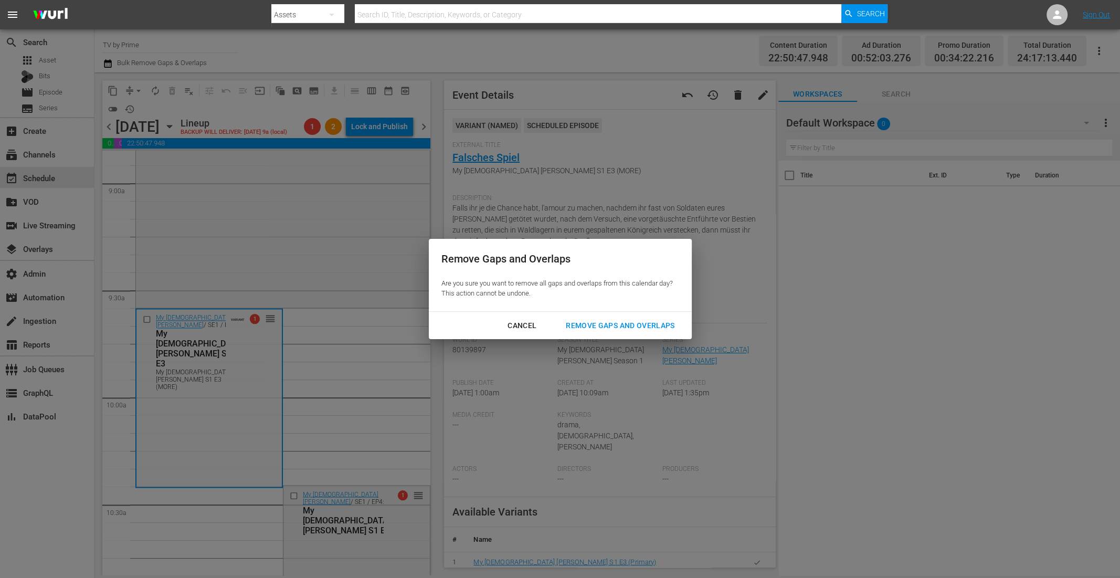
click at [622, 330] on div "Remove Gaps and Overlaps" at bounding box center [620, 325] width 125 height 13
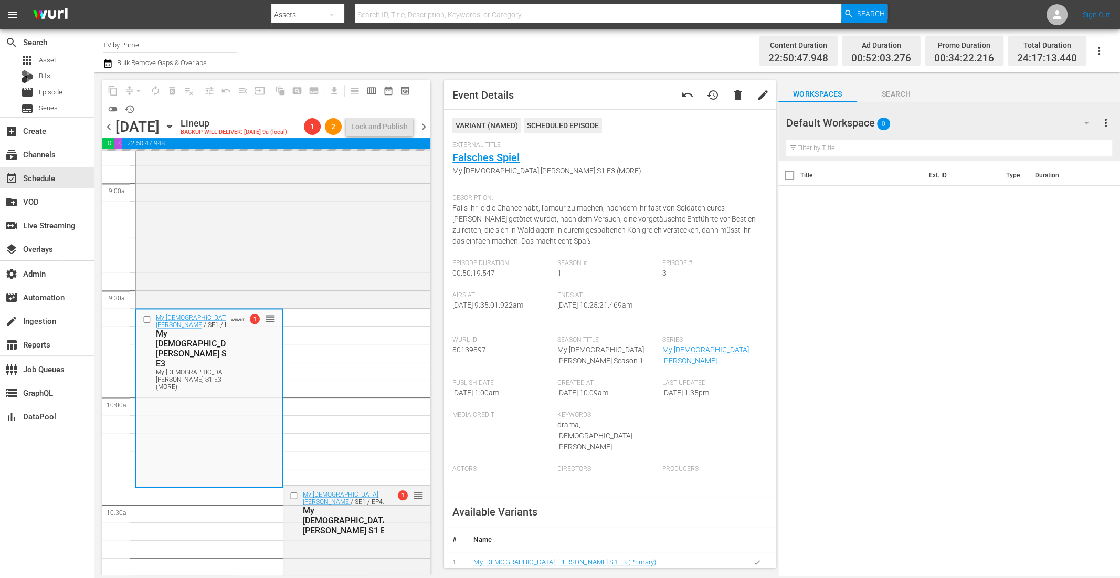
scroll to position [2045, 0]
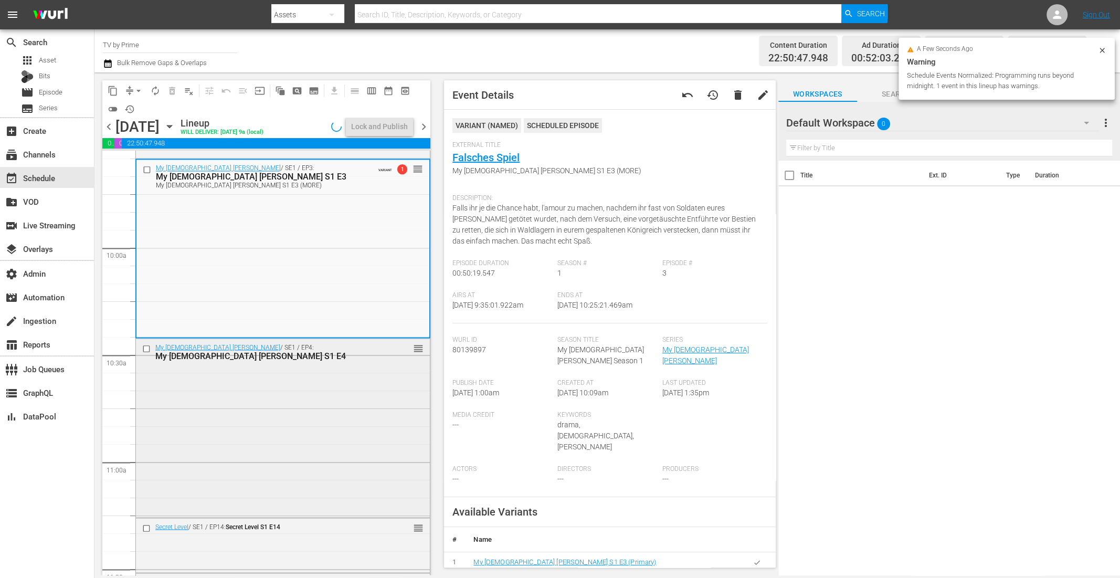
click at [278, 384] on div "My Lady Jane / SE1 / EP4: My Lady Jane S1 E4 reorder" at bounding box center [283, 427] width 294 height 177
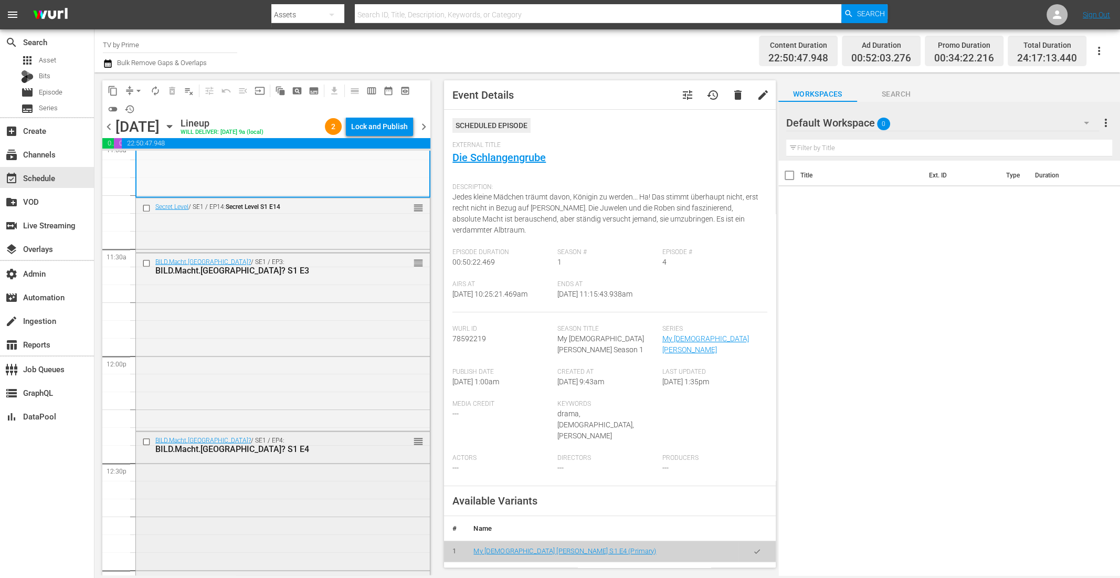
scroll to position [2438, 0]
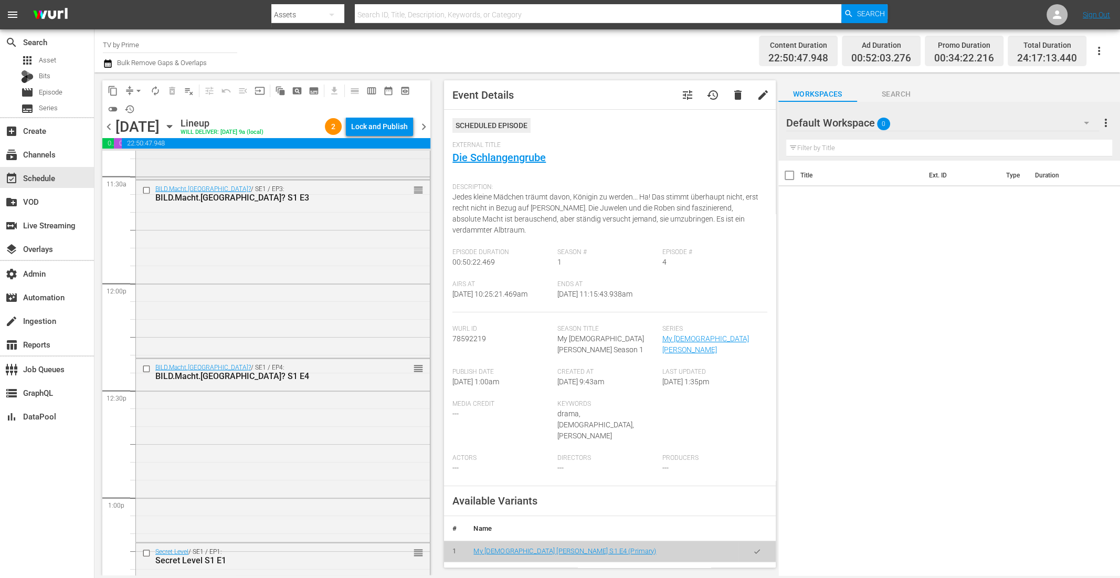
click at [277, 168] on div "Secret Level / SE1 / EP14: Secret Level S1 E14 reorder" at bounding box center [283, 151] width 294 height 52
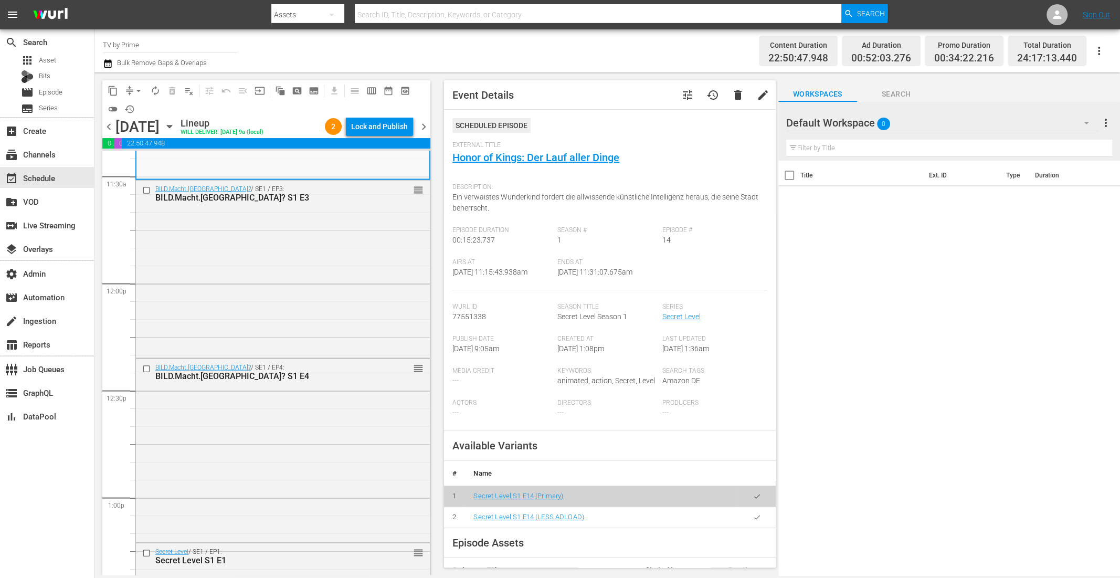
click at [753, 521] on icon "button" at bounding box center [757, 518] width 8 height 8
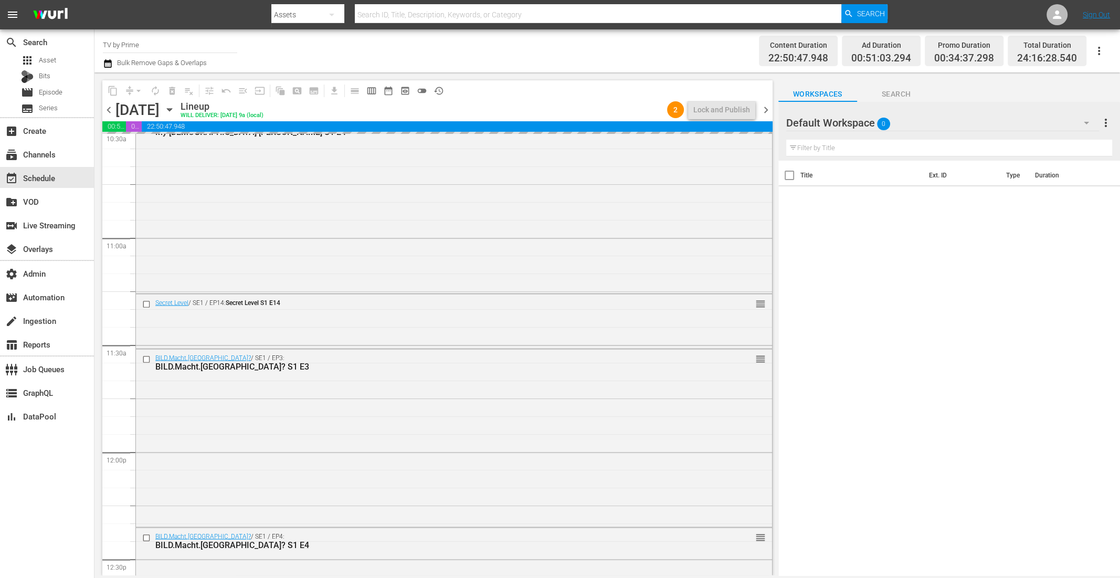
scroll to position [2244, 0]
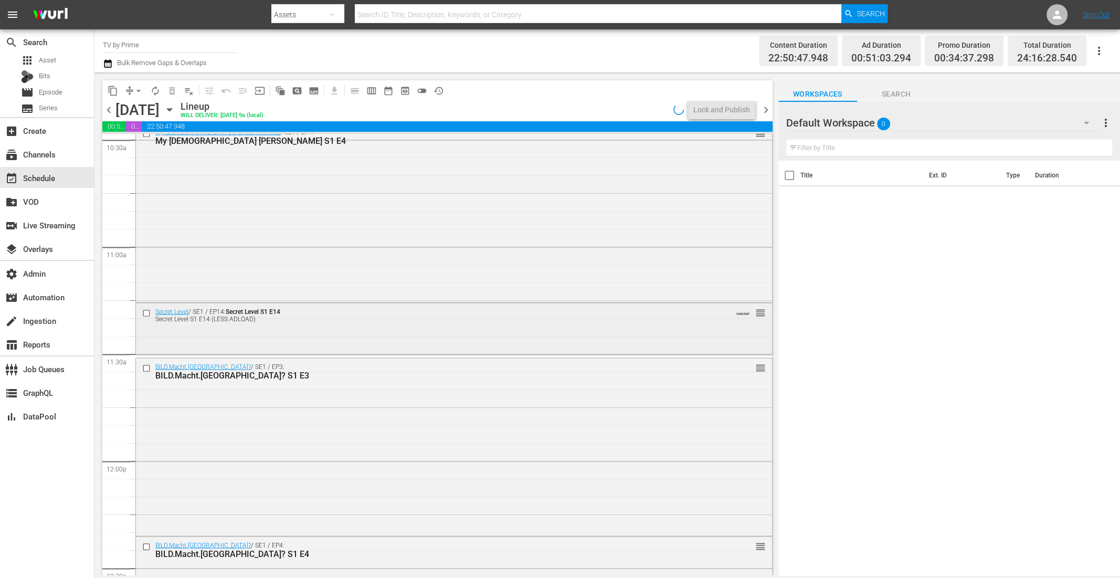
click at [309, 332] on div "Secret Level / SE1 / EP14: Secret Level S1 E14 Secret Level S1 E14 (LESS ADLOAD…" at bounding box center [454, 327] width 636 height 49
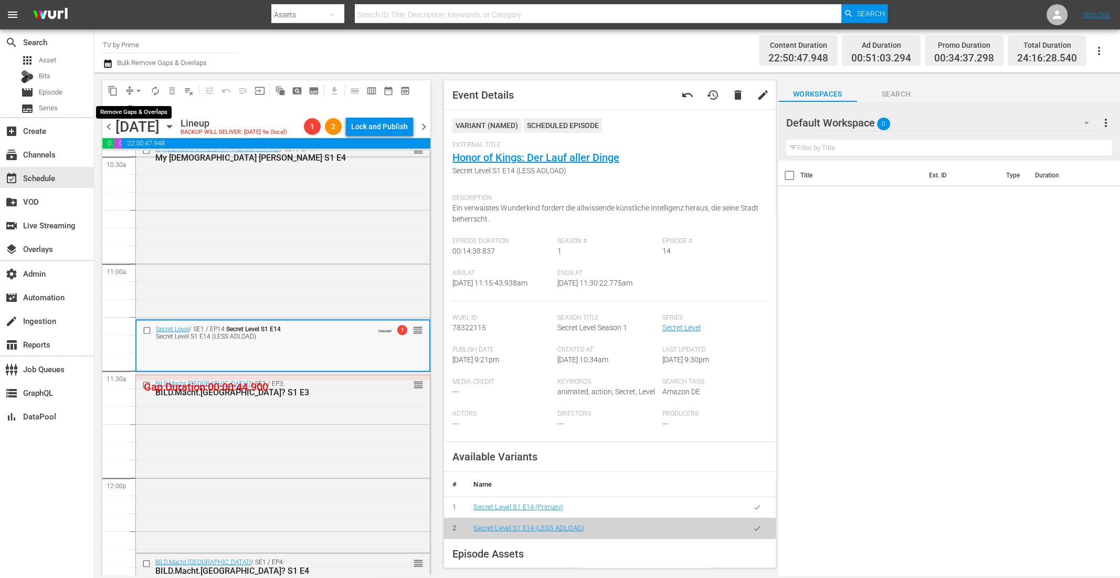
click at [136, 89] on span "arrow_drop_down" at bounding box center [138, 91] width 11 height 11
click at [145, 148] on li "Align to End of Previous Day" at bounding box center [139, 146] width 110 height 17
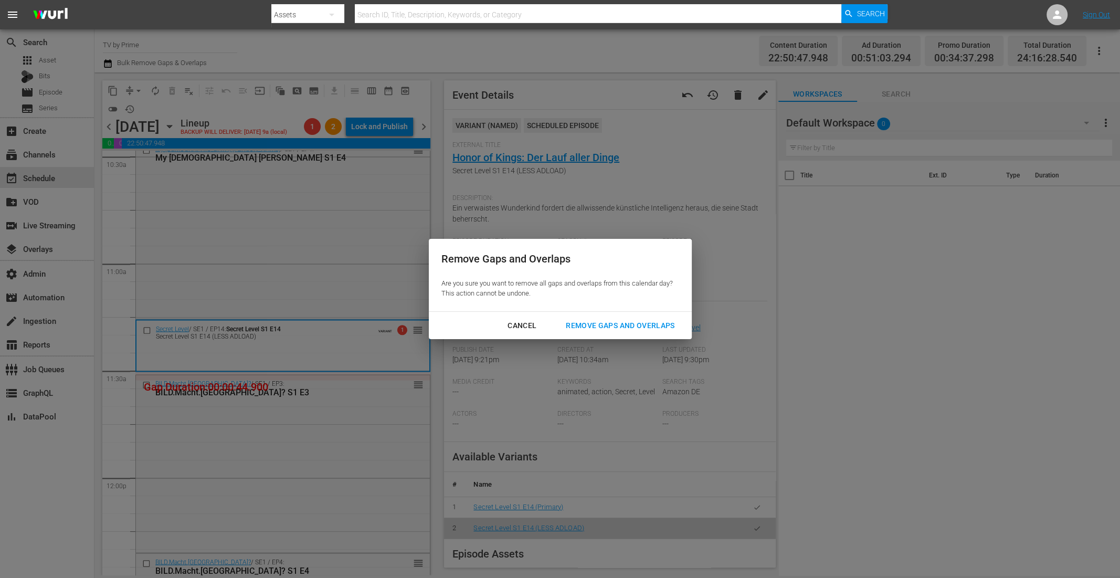
drag, startPoint x: 622, startPoint y: 321, endPoint x: 611, endPoint y: 318, distance: 11.5
click at [621, 321] on div "Remove Gaps and Overlaps" at bounding box center [620, 325] width 125 height 13
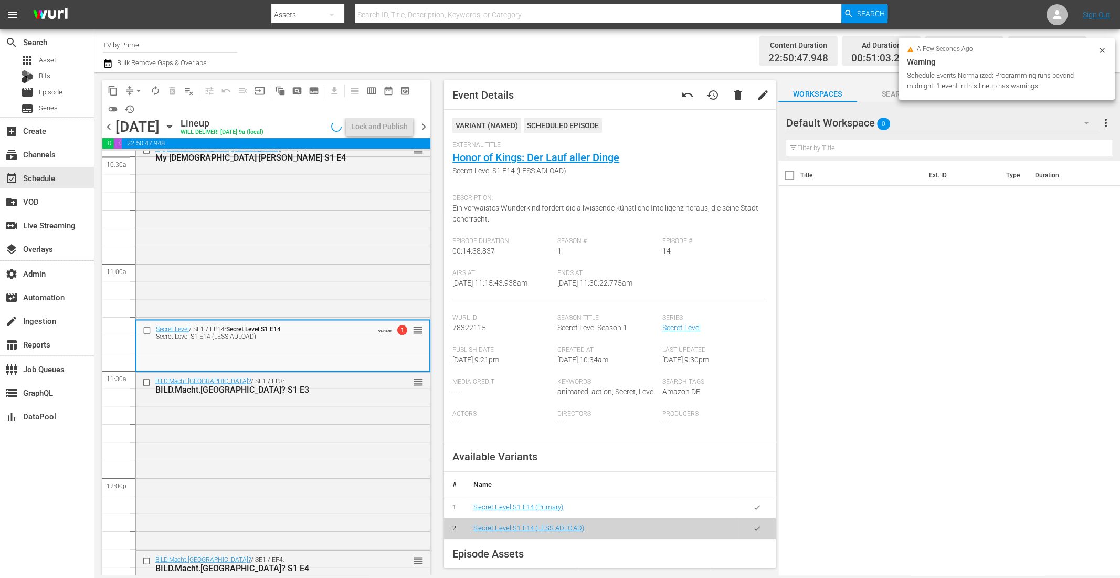
click at [299, 420] on div "BILD.Macht.Deutschland? / SE1 / EP3: BILD.Macht.Deutschland? S1 E3 reorder" at bounding box center [283, 459] width 294 height 175
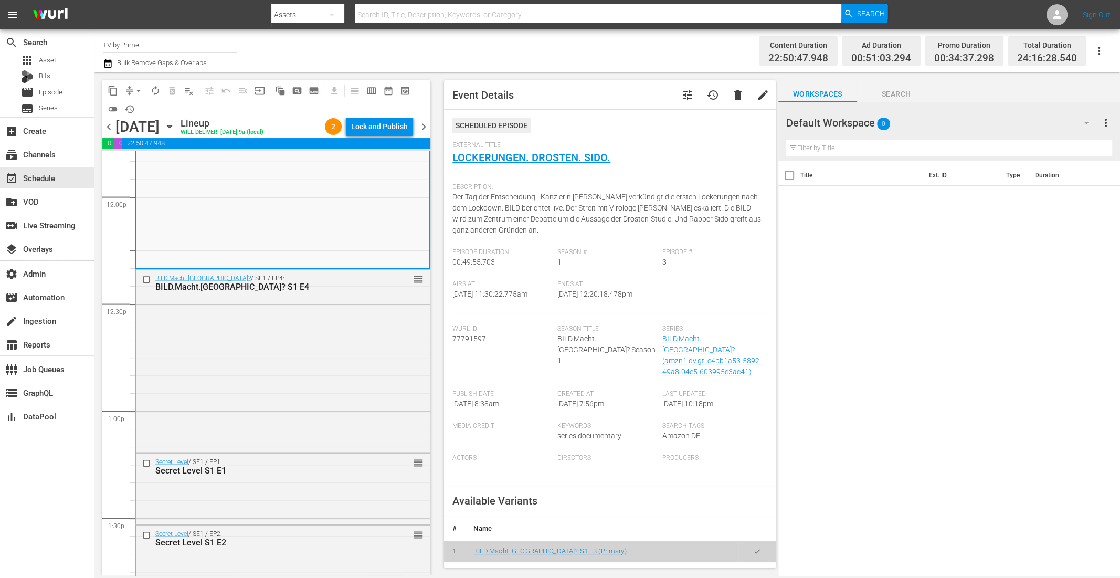
scroll to position [2651, 0]
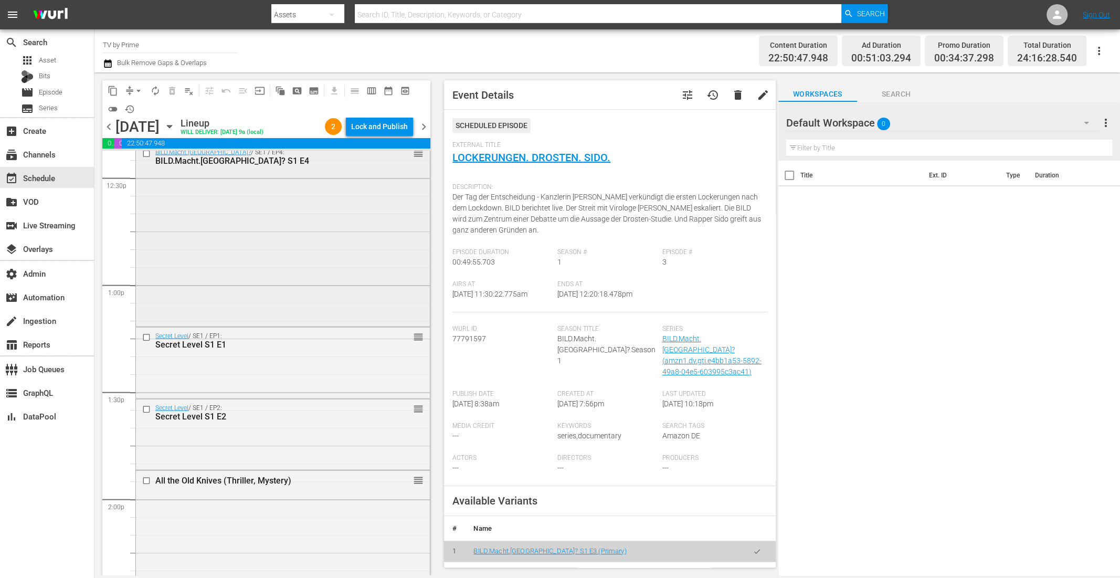
click at [278, 267] on div "BILD.Macht.Deutschland? / SE1 / EP4: BILD.Macht.Deutschland? S1 E4 reorder" at bounding box center [283, 234] width 294 height 181
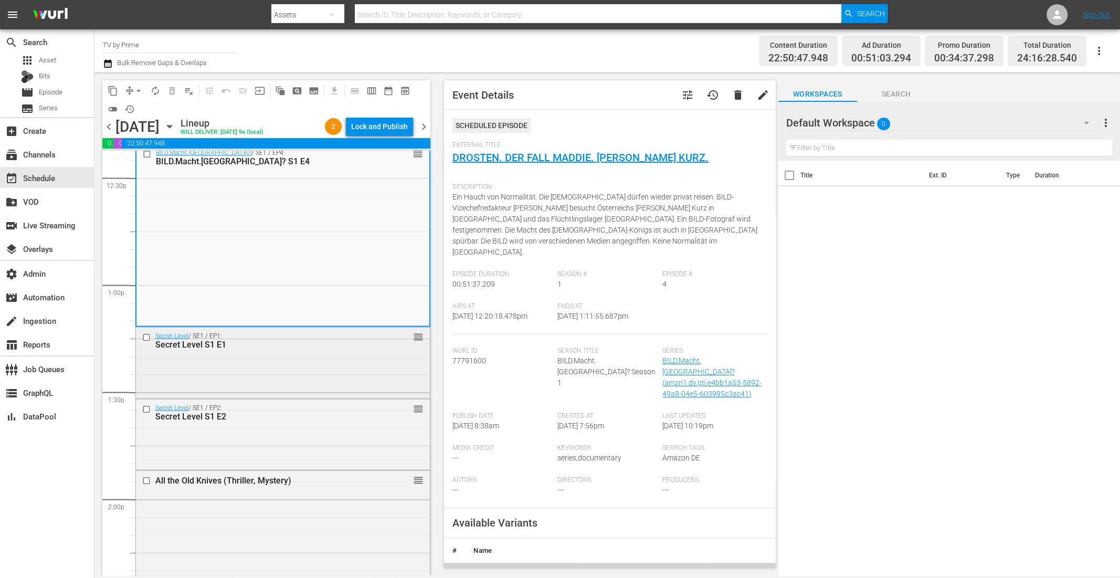
click at [279, 370] on div "Secret Level / SE1 / EP1: Secret Level S1 E1 reorder" at bounding box center [283, 362] width 294 height 69
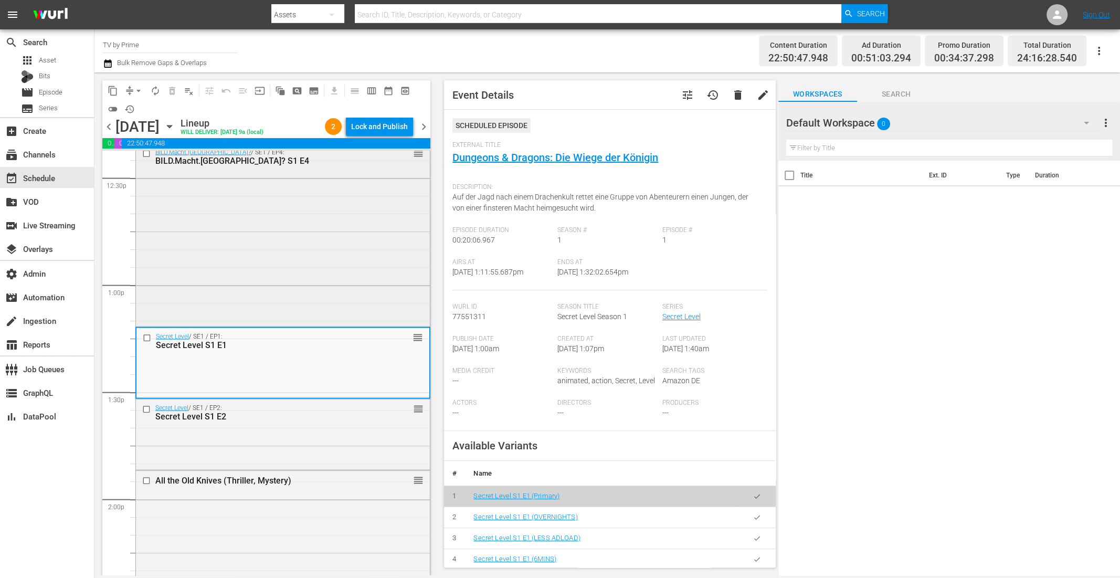
click at [304, 288] on div "BILD.Macht.Deutschland? / SE1 / EP4: BILD.Macht.Deutschland? S1 E4 reorder" at bounding box center [283, 234] width 294 height 181
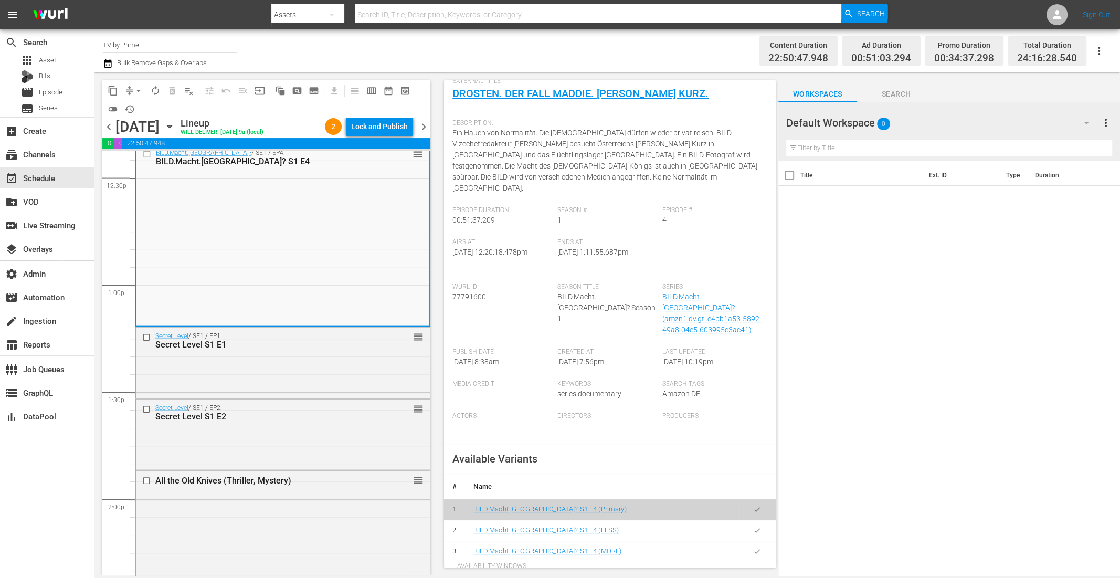
scroll to position [210, 0]
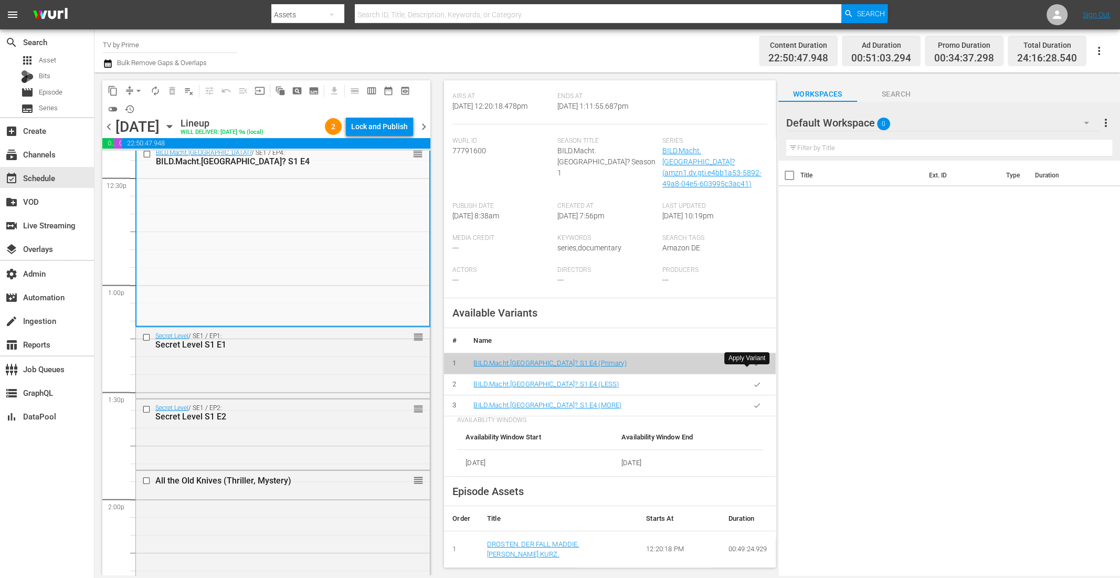
click at [751, 374] on button "button" at bounding box center [757, 384] width 20 height 20
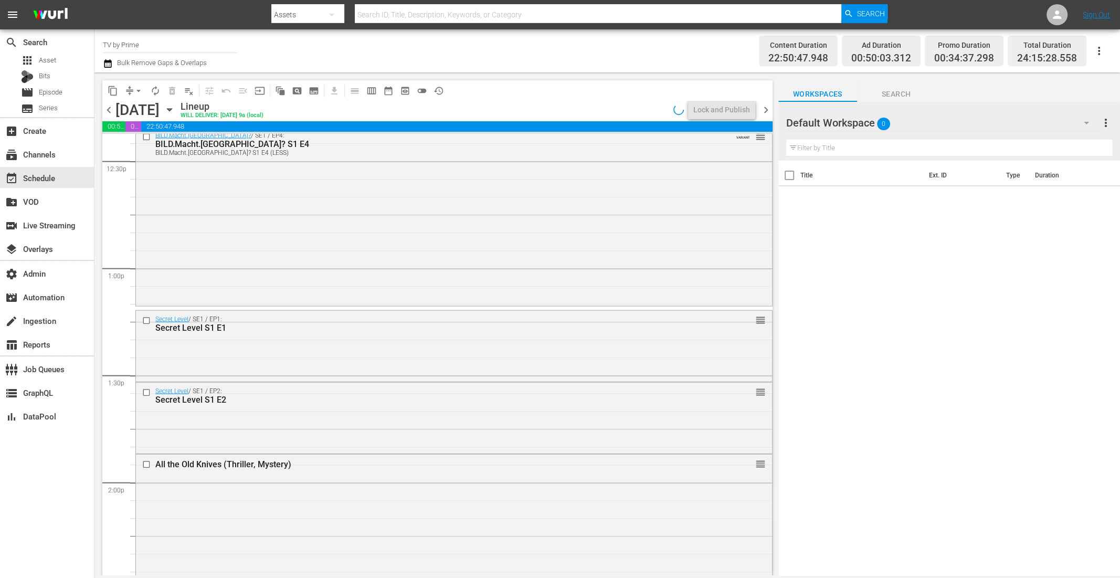
click at [324, 277] on div "BILD.Macht.Deutschland? / SE1 / EP4: BILD.Macht.Deutschland? S1 E4 BILD.Macht.D…" at bounding box center [454, 215] width 636 height 177
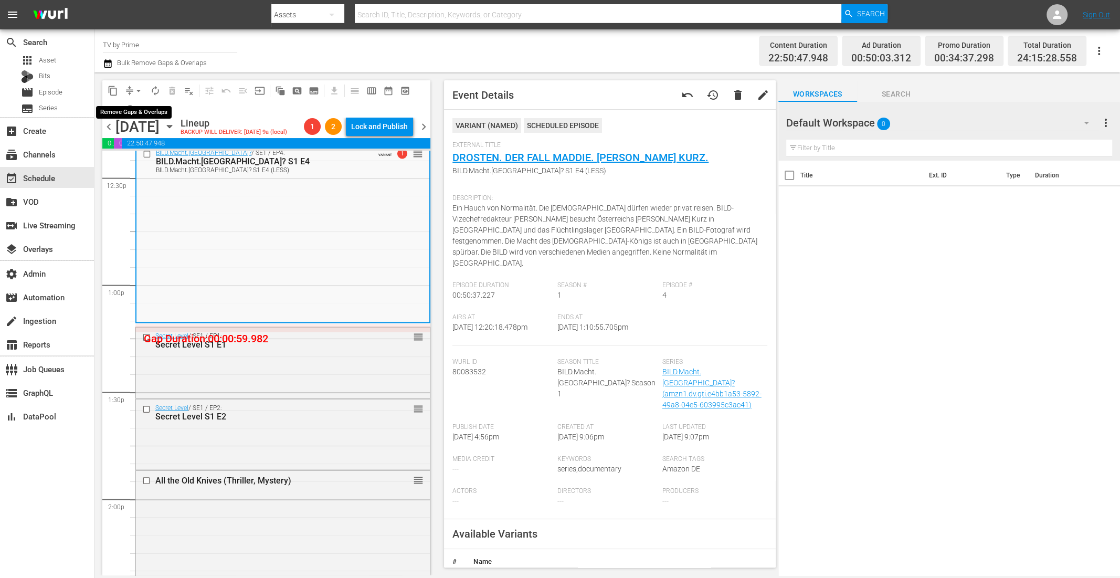
click at [136, 88] on span "arrow_drop_down" at bounding box center [138, 91] width 11 height 11
click at [141, 143] on li "Align to End of Previous Day" at bounding box center [139, 146] width 110 height 17
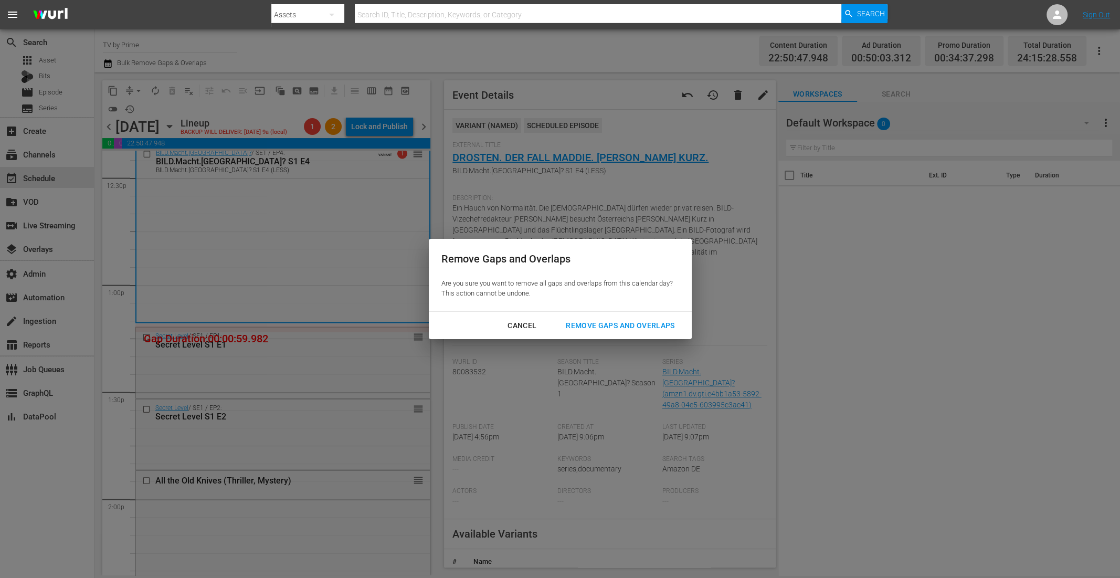
click at [582, 325] on div "Remove Gaps and Overlaps" at bounding box center [620, 325] width 125 height 13
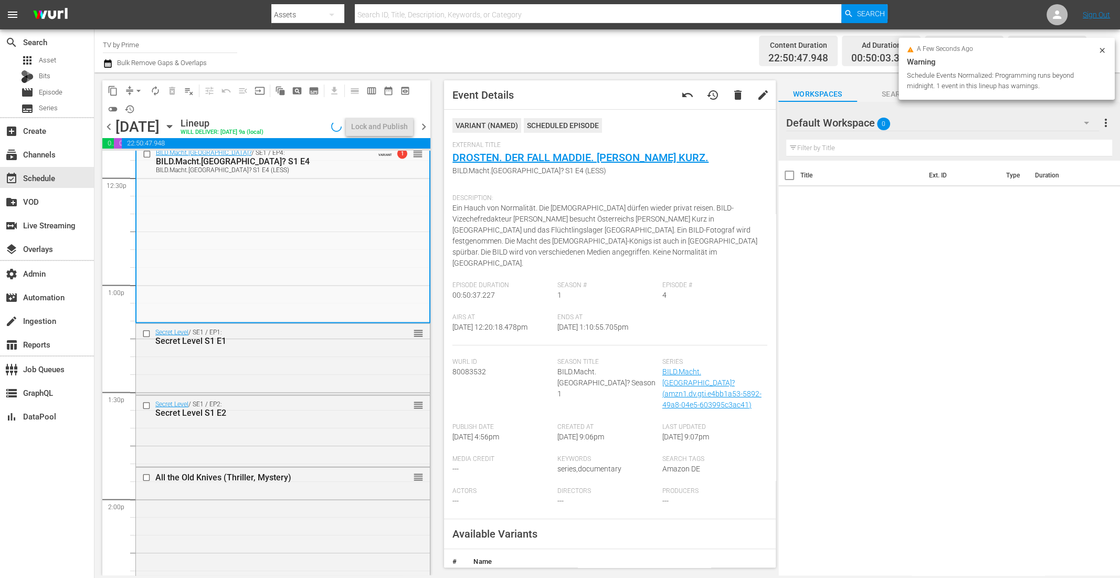
click at [307, 357] on div "Secret Level / SE1 / EP1: Secret Level S1 E1 reorder" at bounding box center [283, 358] width 294 height 69
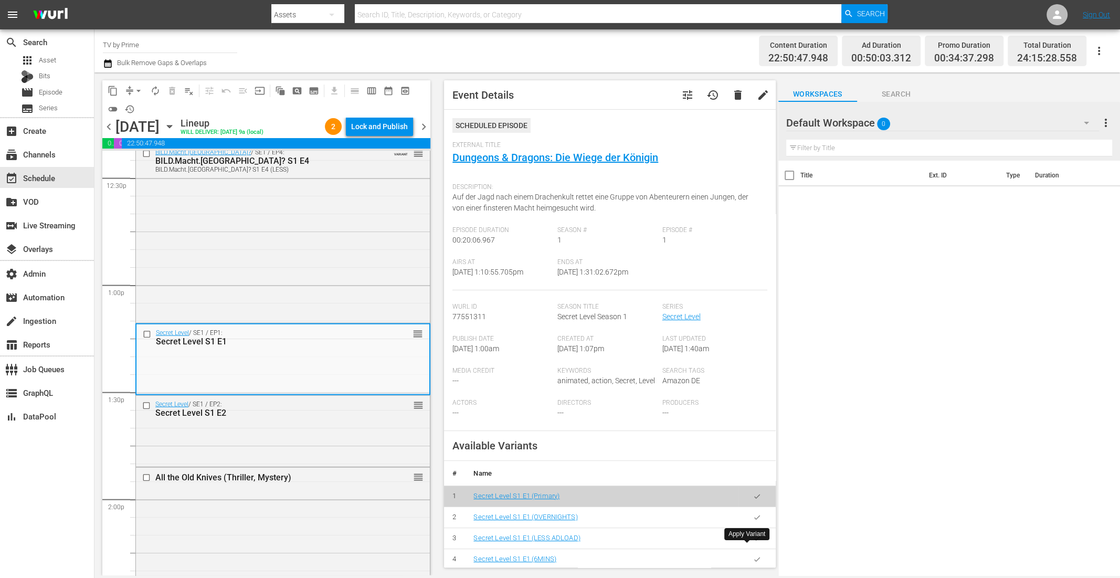
click at [751, 548] on button "button" at bounding box center [757, 538] width 20 height 20
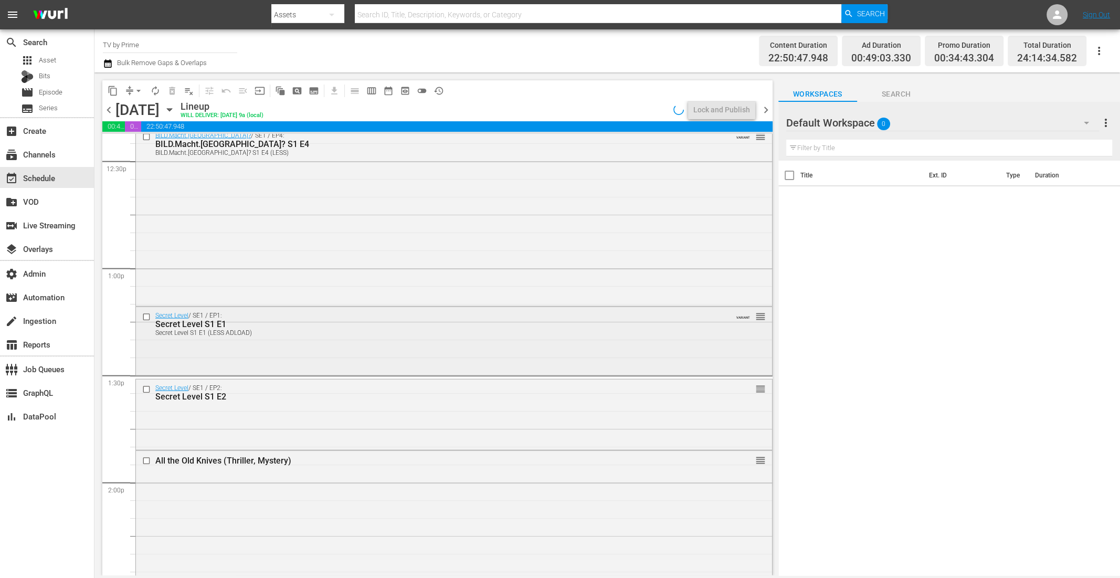
click at [355, 359] on div "Secret Level / SE1 / EP1: Secret Level S1 E1 Secret Level S1 E1 (LESS ADLOAD) V…" at bounding box center [454, 340] width 636 height 66
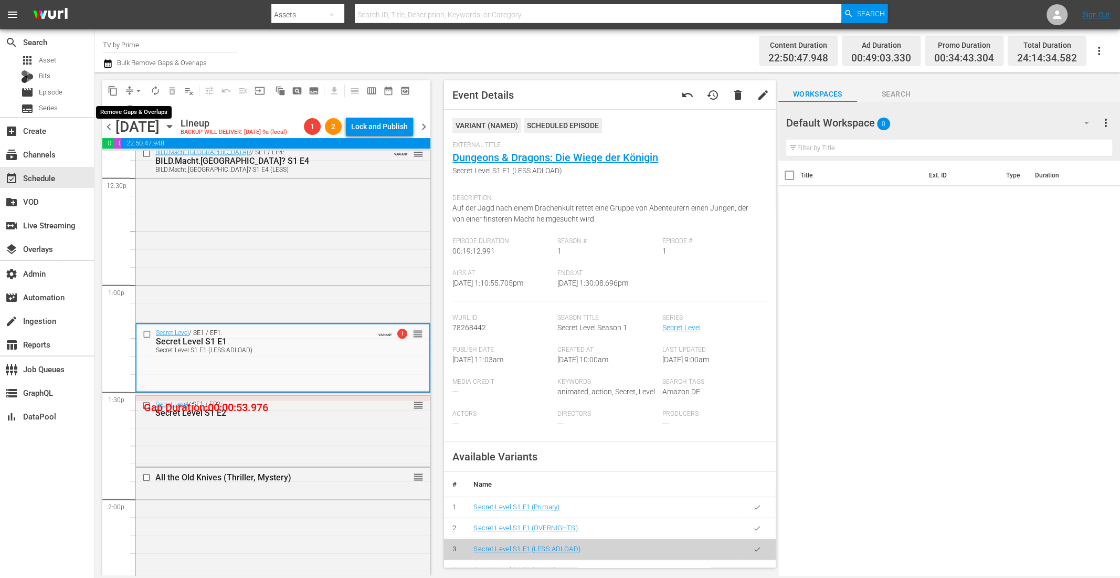
click at [134, 90] on span "arrow_drop_down" at bounding box center [138, 91] width 11 height 11
click at [141, 154] on ul "Align to Midnight Align to First Episode Align to End of Previous Day" at bounding box center [139, 129] width 110 height 60
click at [141, 150] on li "Align to End of Previous Day" at bounding box center [139, 146] width 110 height 17
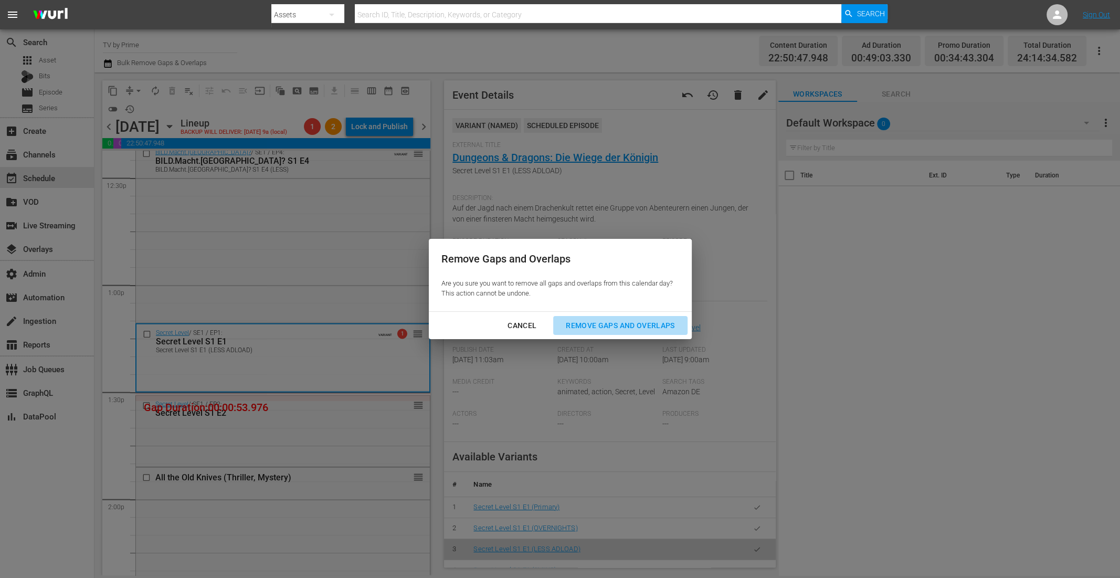
click at [627, 325] on div "Remove Gaps and Overlaps" at bounding box center [620, 325] width 125 height 13
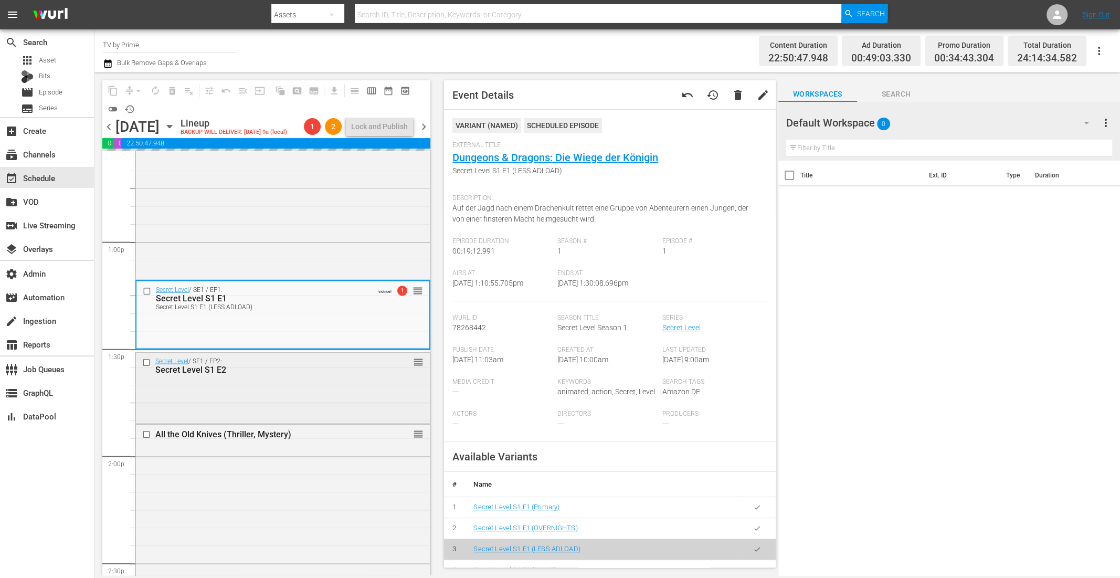
scroll to position [2728, 0]
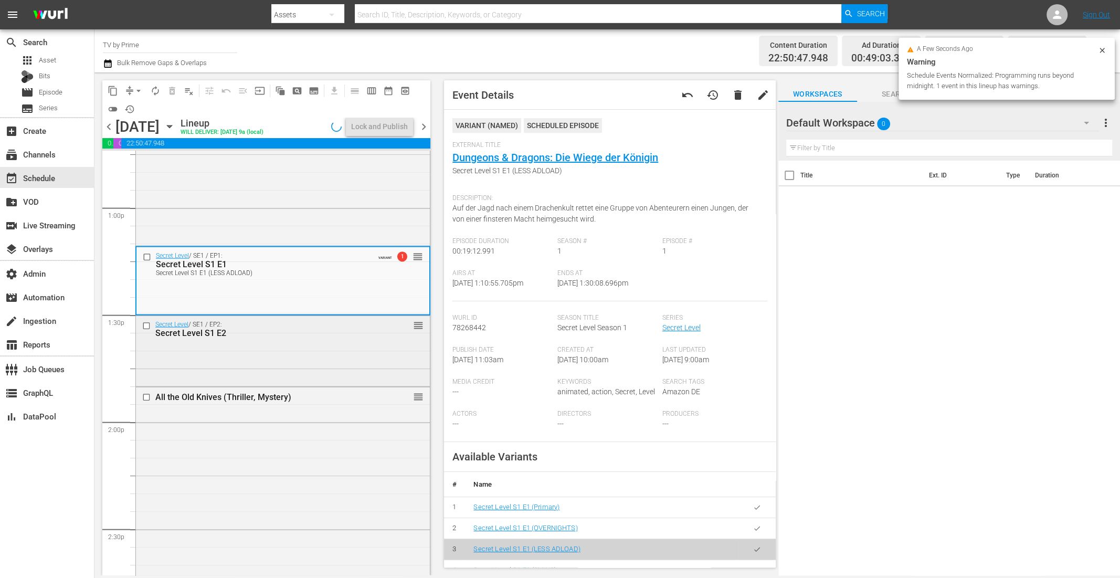
click at [328, 349] on div "Secret Level / SE1 / EP2: Secret Level S1 E2 reorder" at bounding box center [283, 350] width 294 height 68
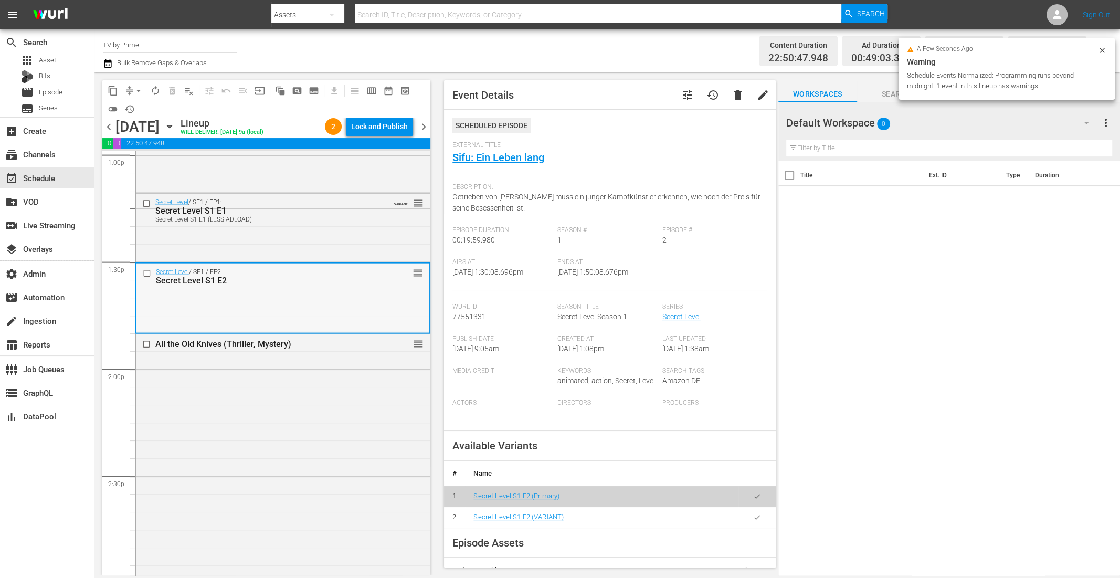
scroll to position [2851, 0]
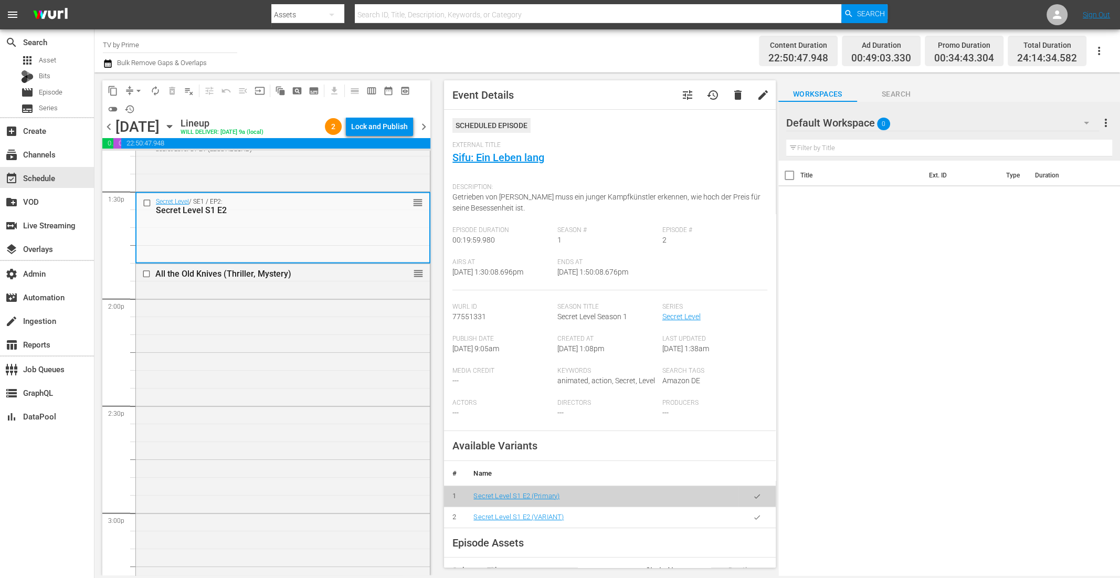
click at [321, 323] on div "All the Old Knives (Thriller, Mystery) reorder" at bounding box center [283, 449] width 294 height 371
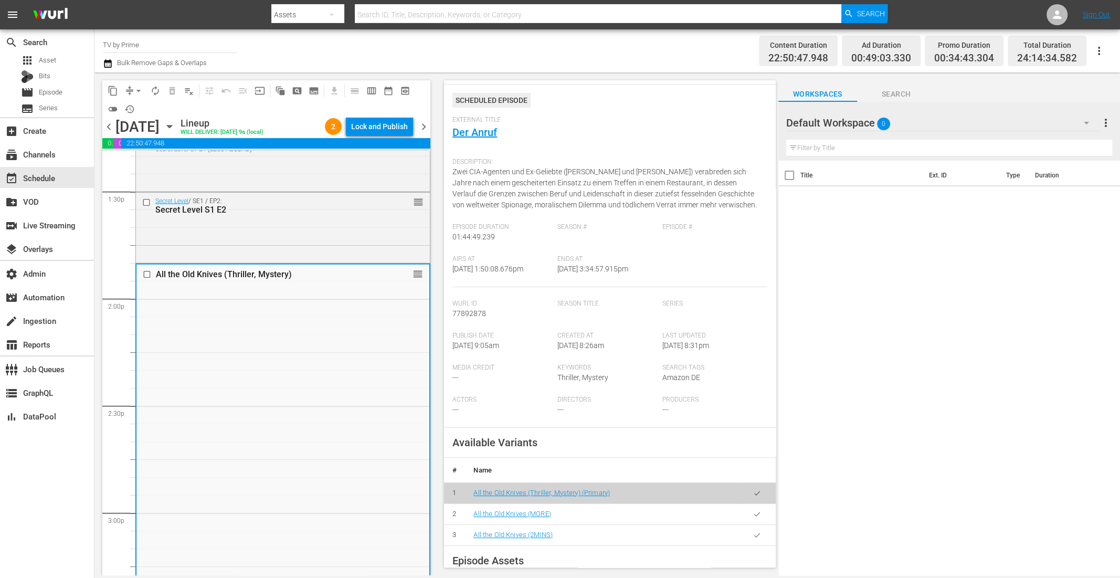
scroll to position [38, 0]
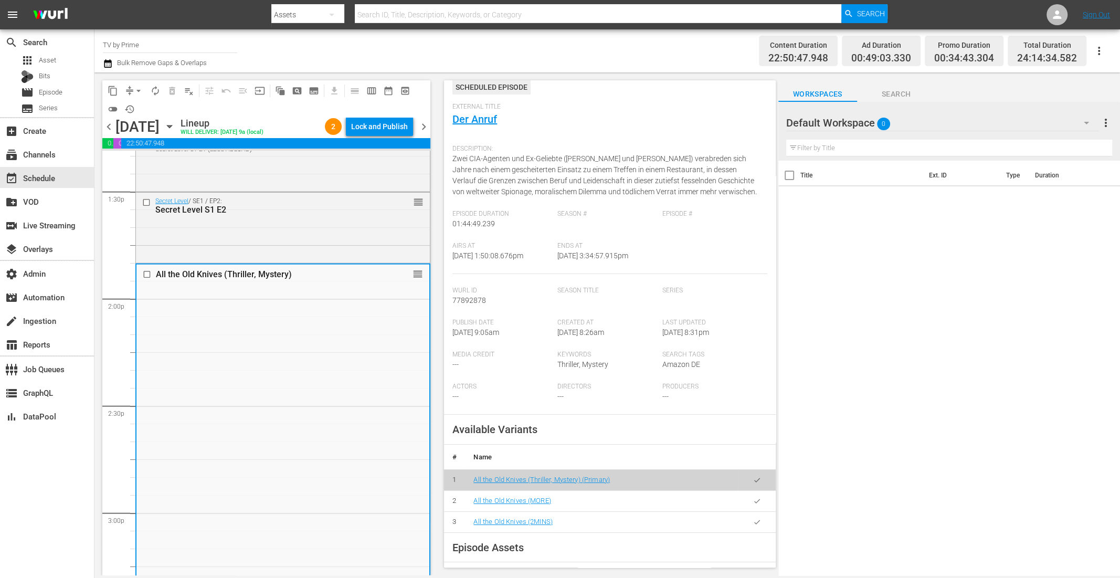
click at [753, 500] on icon "button" at bounding box center [757, 501] width 8 height 8
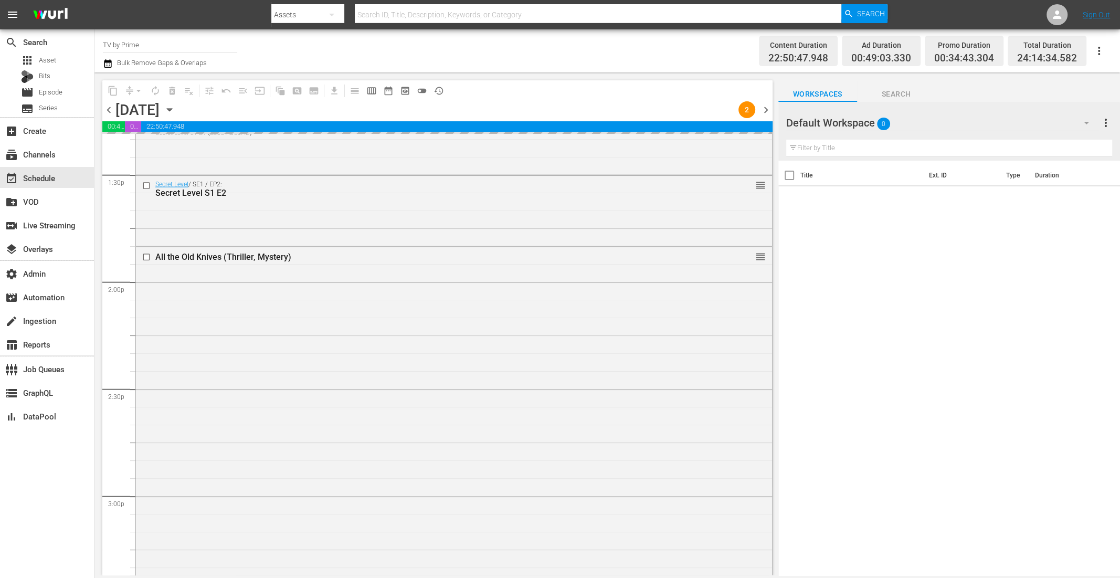
scroll to position [2978, 0]
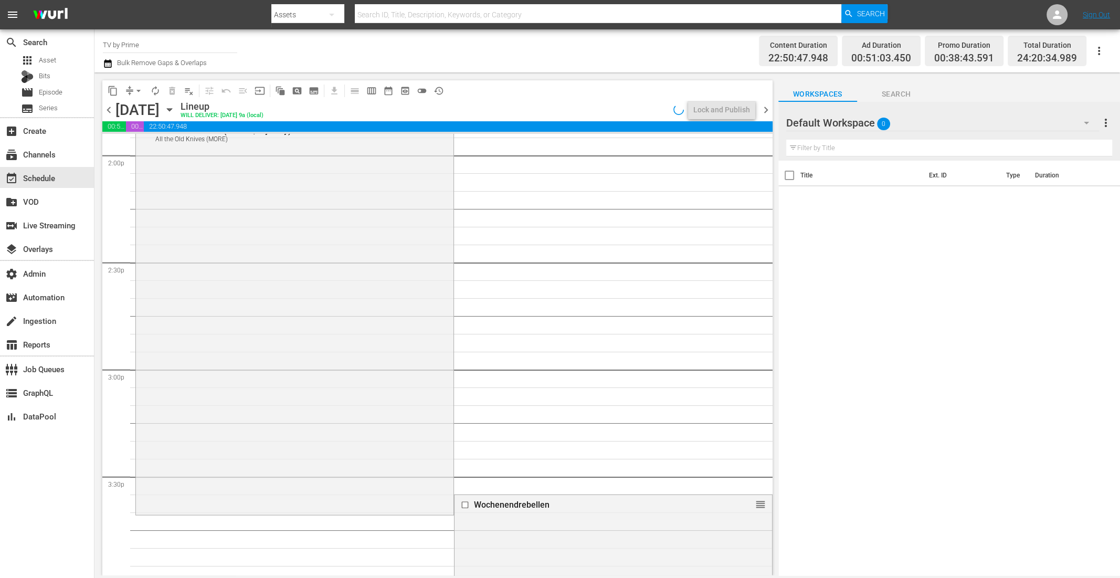
click at [298, 395] on div "All the Old Knives (Thriller, Mystery) All the Old Knives (MORE) VARIANT reorder" at bounding box center [295, 317] width 318 height 393
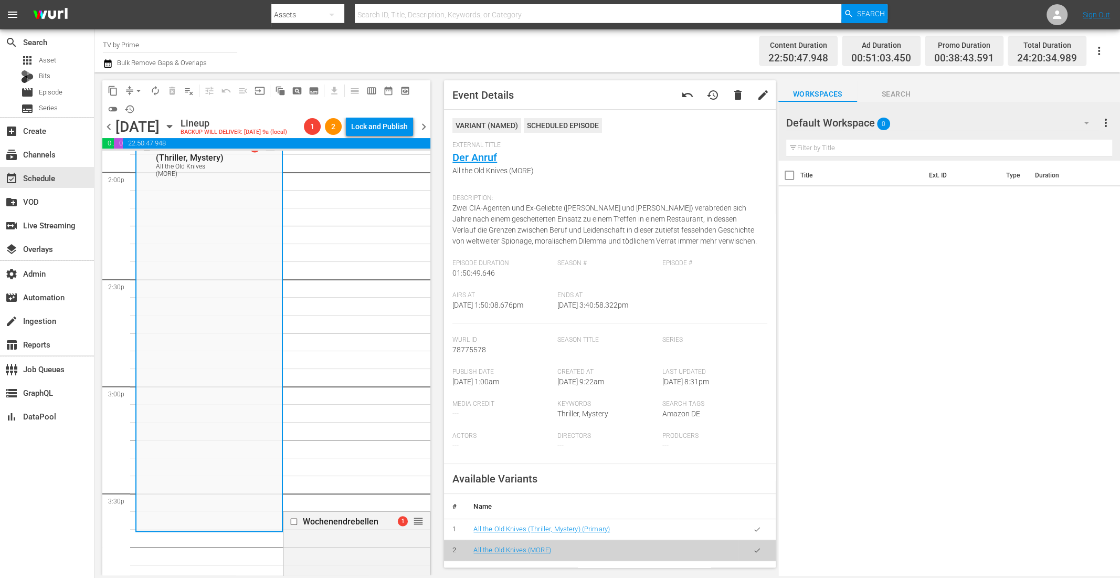
scroll to position [316, 0]
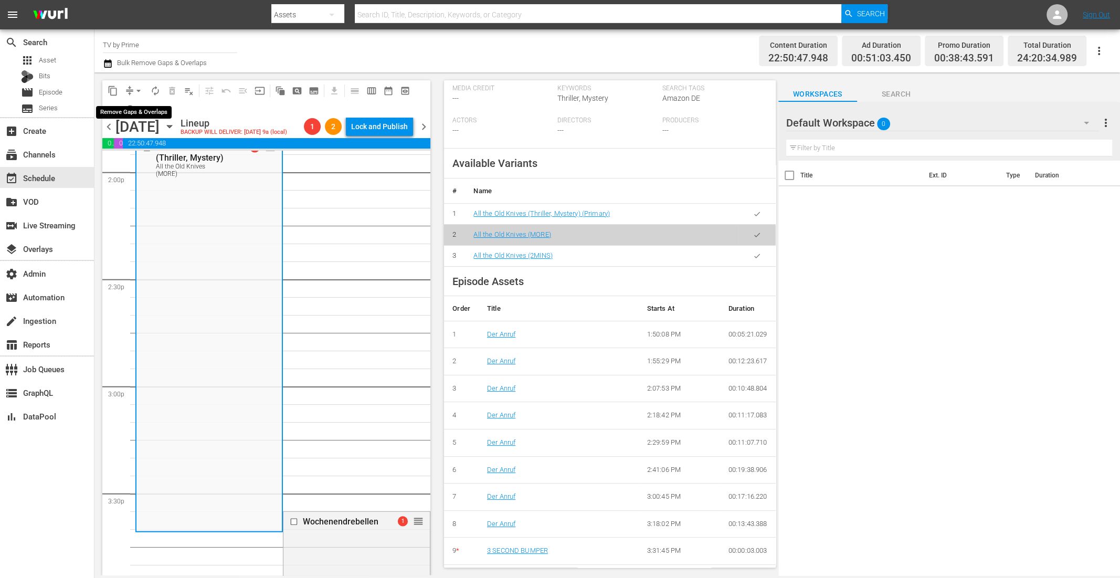
click at [136, 90] on span "arrow_drop_down" at bounding box center [138, 91] width 11 height 11
click at [139, 151] on li "Align to End of Previous Day" at bounding box center [139, 146] width 110 height 17
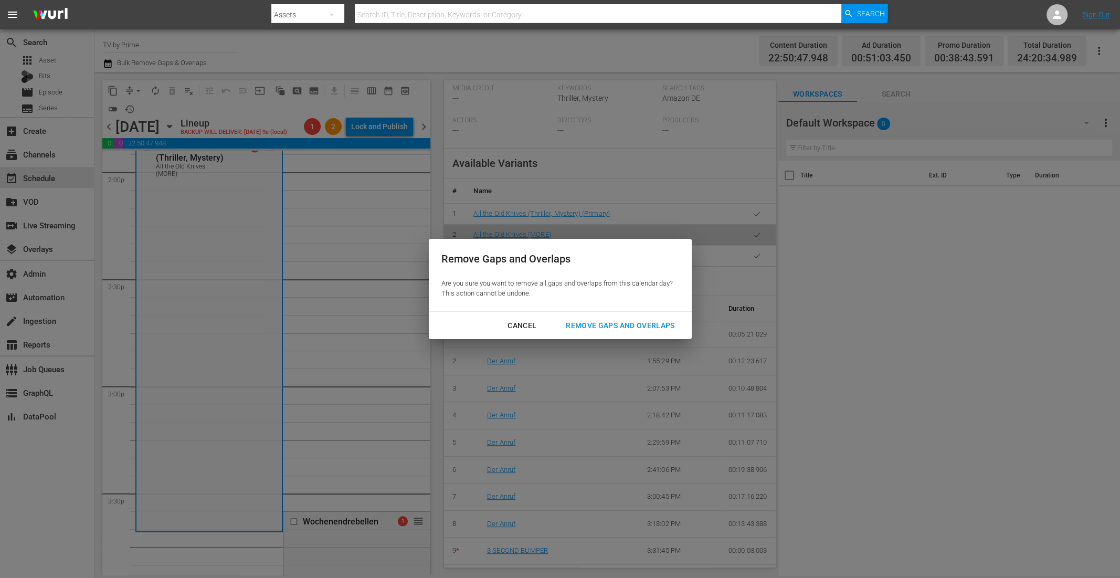
click at [608, 324] on div "Remove Gaps and Overlaps" at bounding box center [620, 325] width 125 height 13
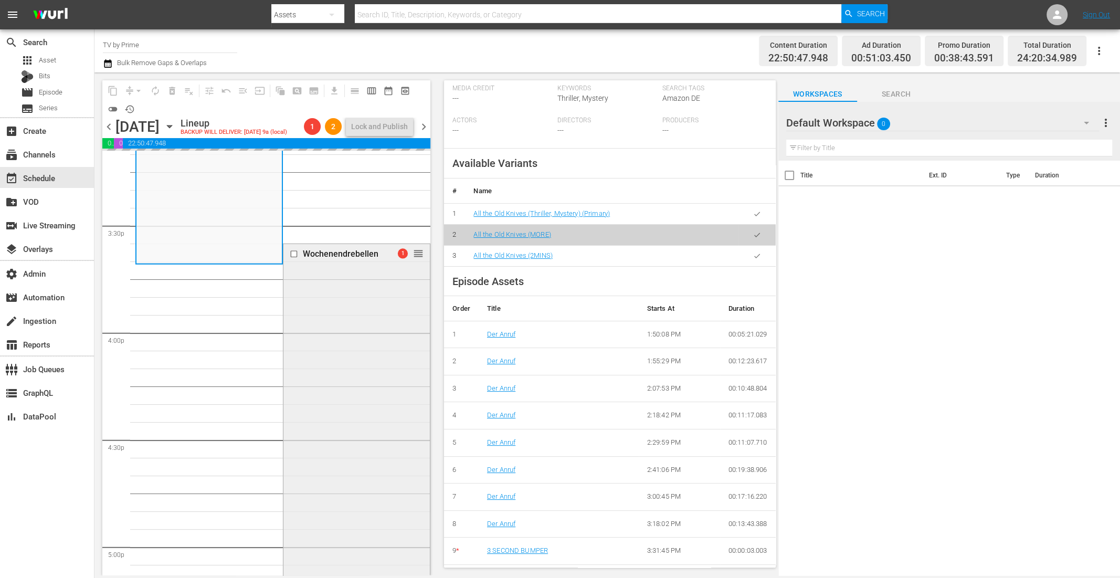
scroll to position [3237, 0]
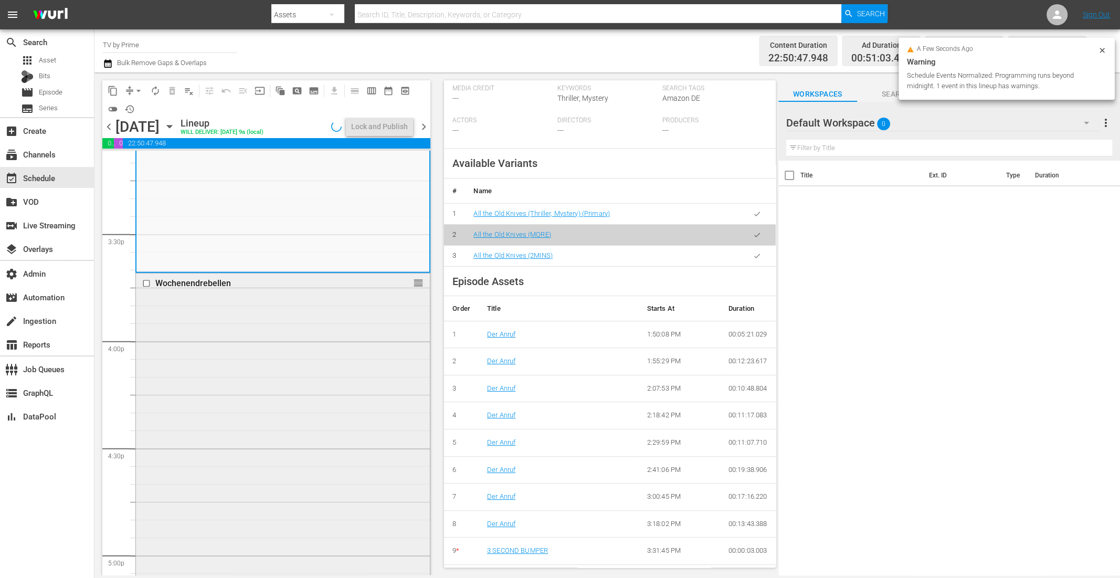
click at [286, 415] on div "Wochenendrebellen reorder" at bounding box center [283, 469] width 294 height 391
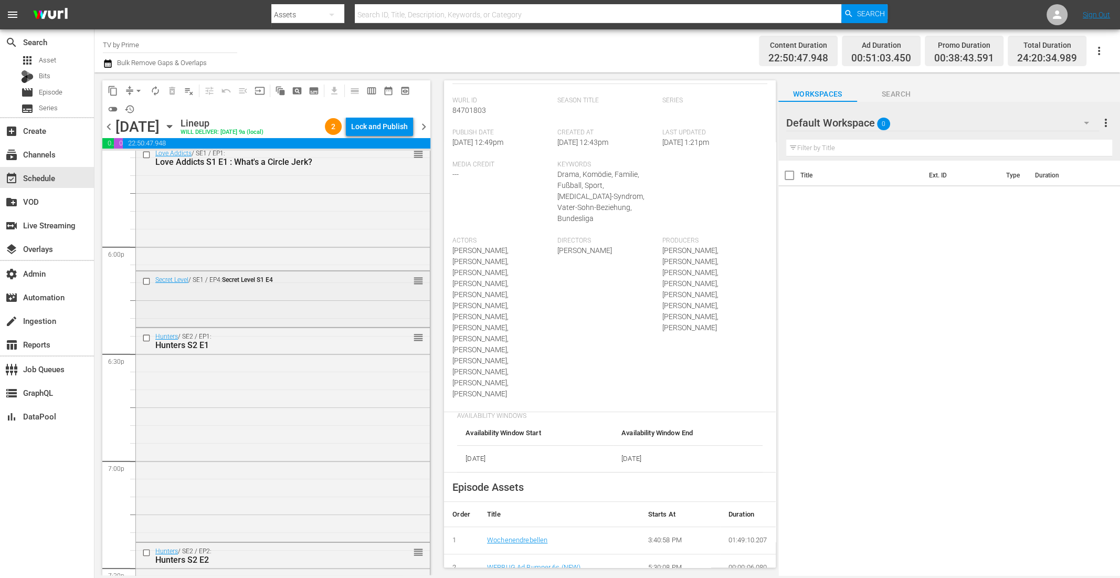
scroll to position [3707, 0]
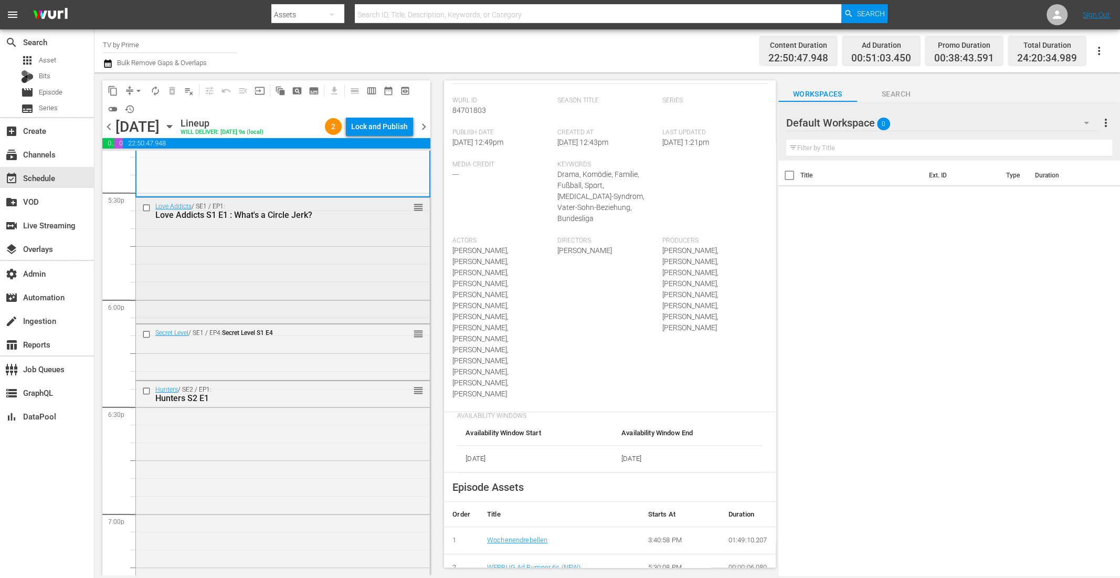
click at [253, 286] on div "Love Addicts / SE1 / EP1: Love Addicts S1 E1 : What's a Circle Jerk? reorder" at bounding box center [283, 259] width 294 height 123
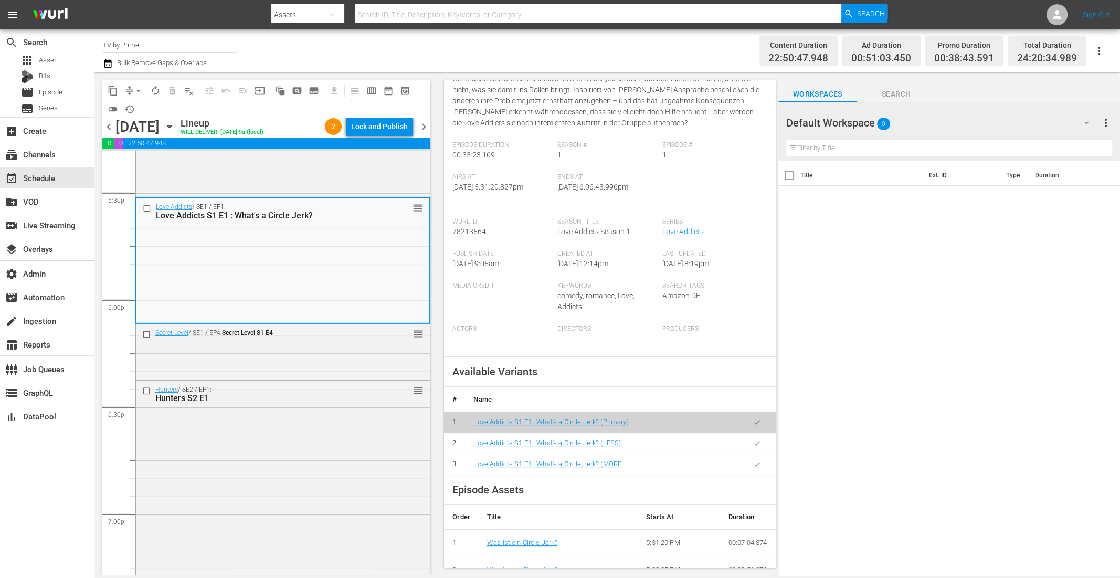
scroll to position [330, 0]
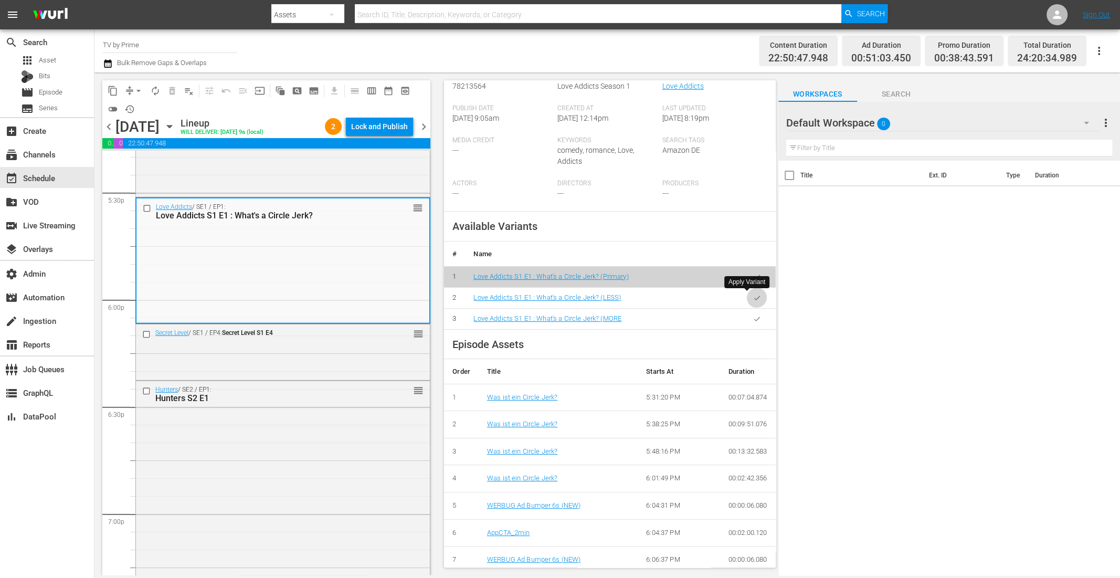
click at [753, 294] on icon "button" at bounding box center [757, 298] width 8 height 8
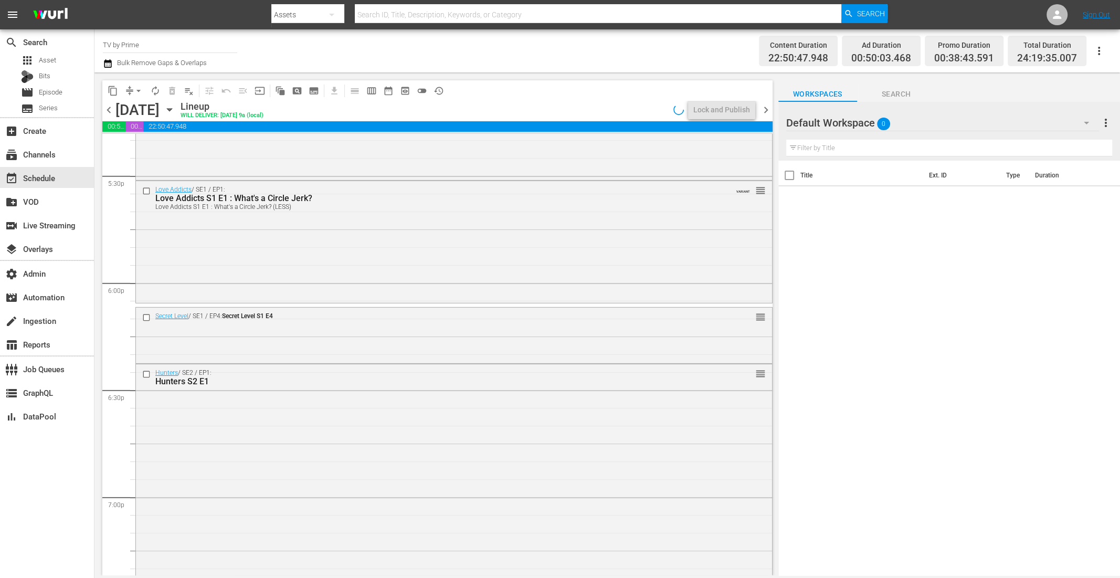
click at [267, 252] on div "Love Addicts / SE1 / EP1: Love Addicts S1 E1 : What's a Circle Jerk? Love Addic…" at bounding box center [454, 241] width 636 height 120
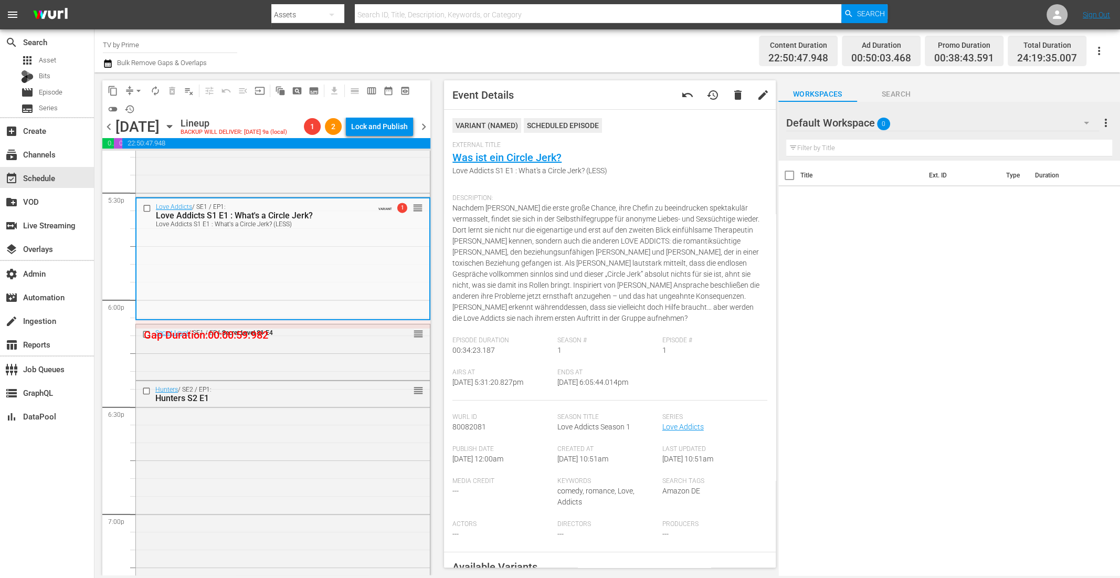
click at [135, 91] on span "arrow_drop_down" at bounding box center [138, 91] width 11 height 11
click at [136, 150] on li "Align to End of Previous Day" at bounding box center [139, 146] width 110 height 17
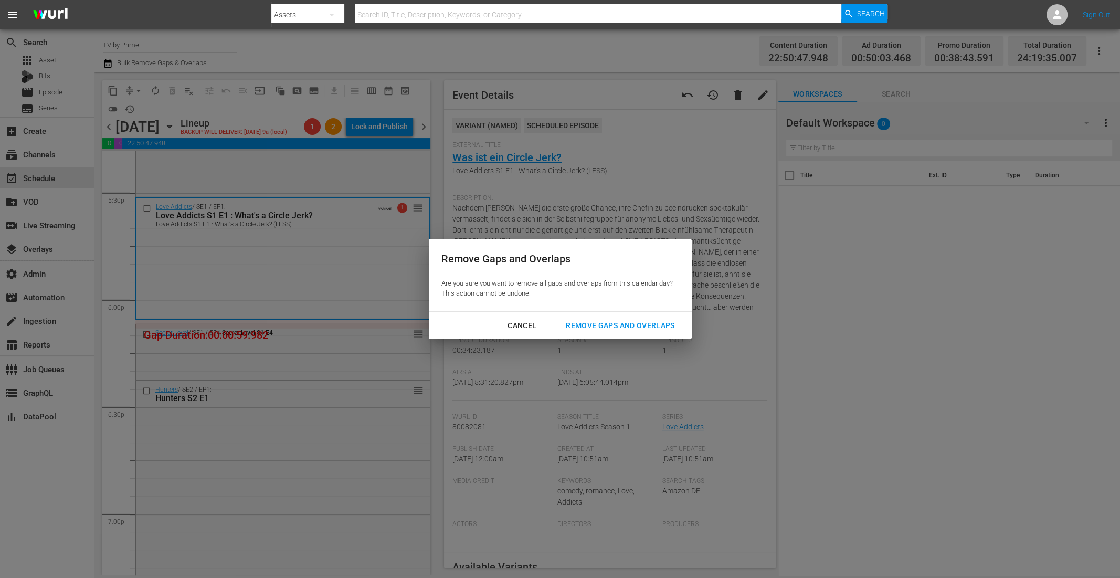
click at [618, 324] on div "Remove Gaps and Overlaps" at bounding box center [620, 325] width 125 height 13
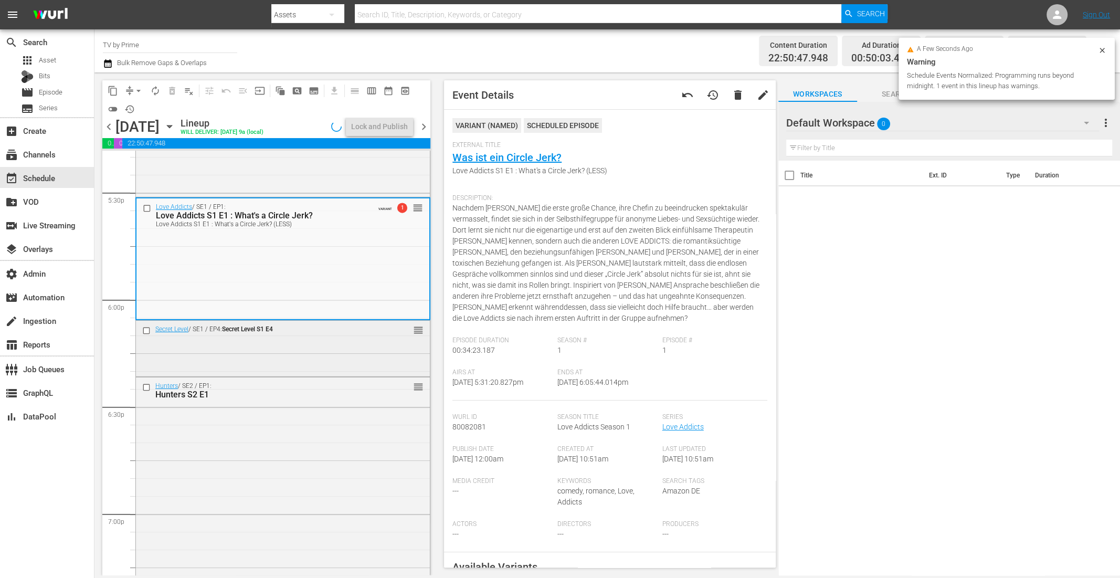
click at [305, 357] on div "Secret Level / SE1 / EP4: Secret Level S1 E4 reorder" at bounding box center [283, 348] width 294 height 54
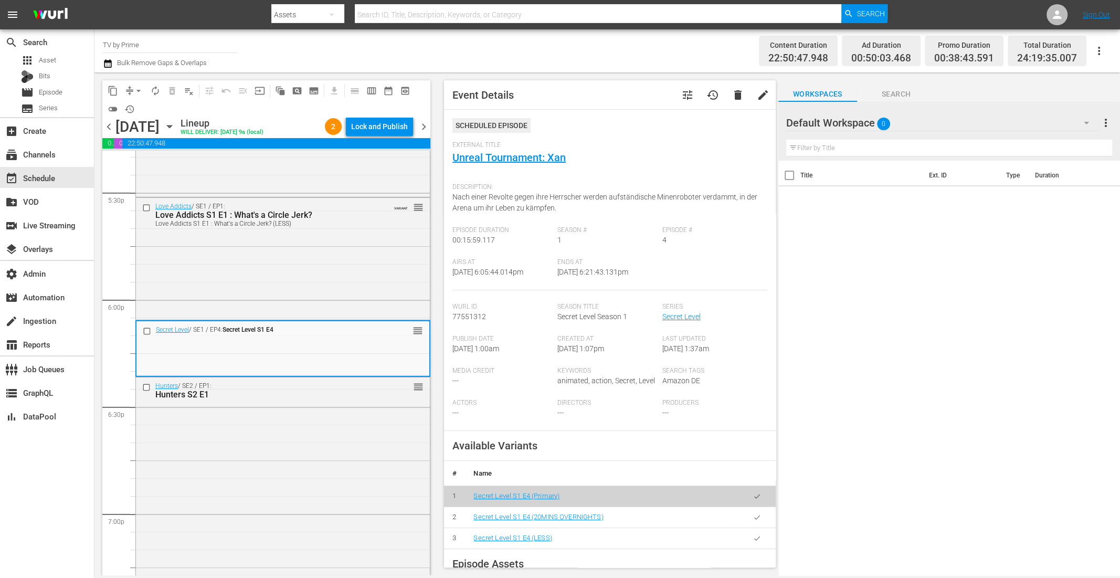
click at [753, 542] on icon "button" at bounding box center [757, 539] width 8 height 8
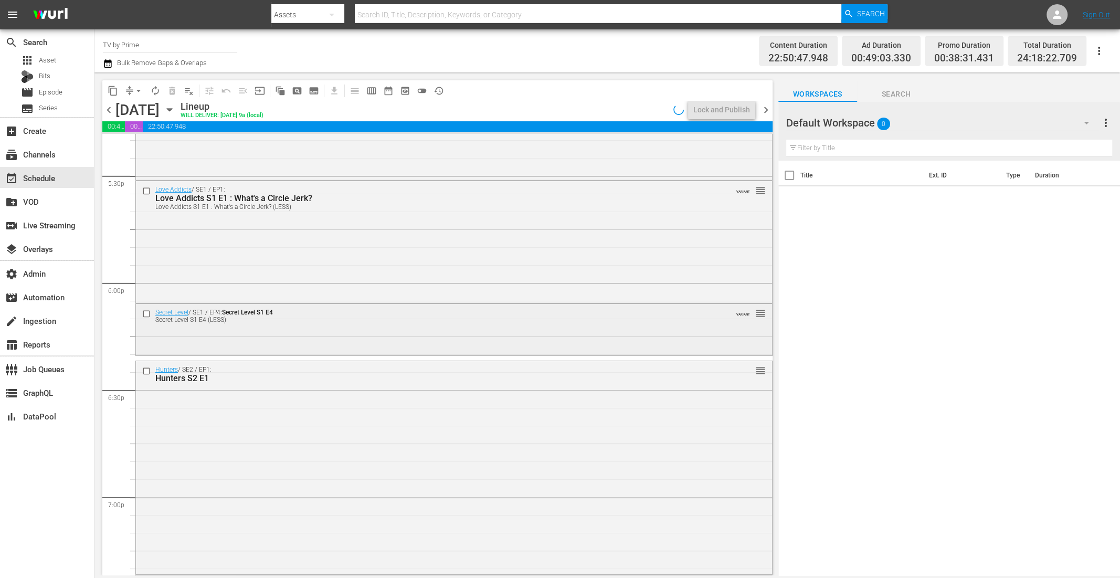
click at [238, 335] on div "Secret Level / SE1 / EP4: Secret Level S1 E4 Secret Level S1 E4 (LESS) VARIANT …" at bounding box center [454, 329] width 636 height 50
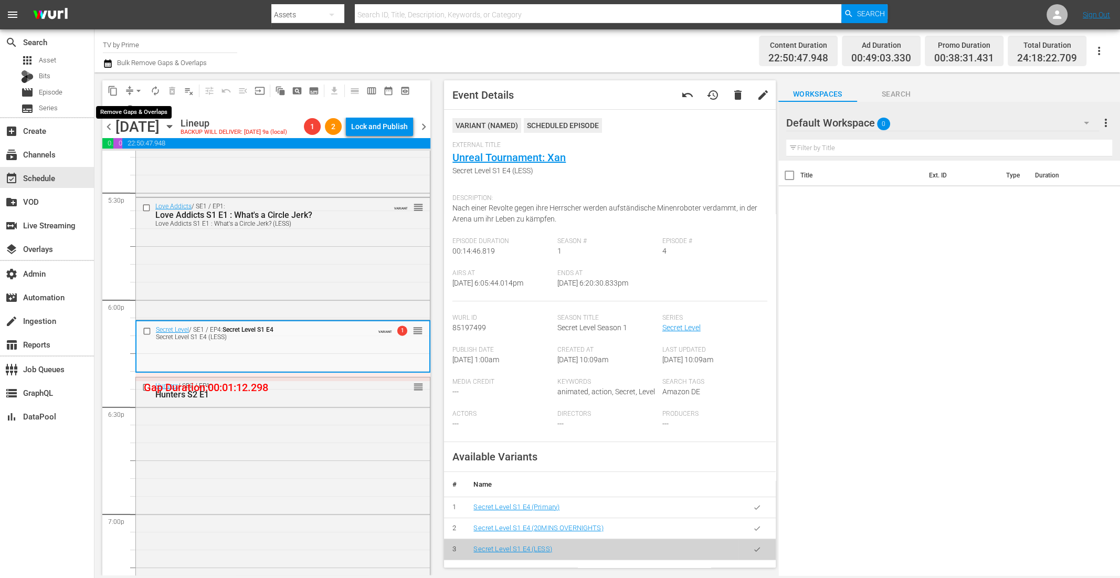
click at [140, 90] on span "arrow_drop_down" at bounding box center [138, 91] width 11 height 11
click at [145, 145] on li "Align to End of Previous Day" at bounding box center [139, 146] width 110 height 17
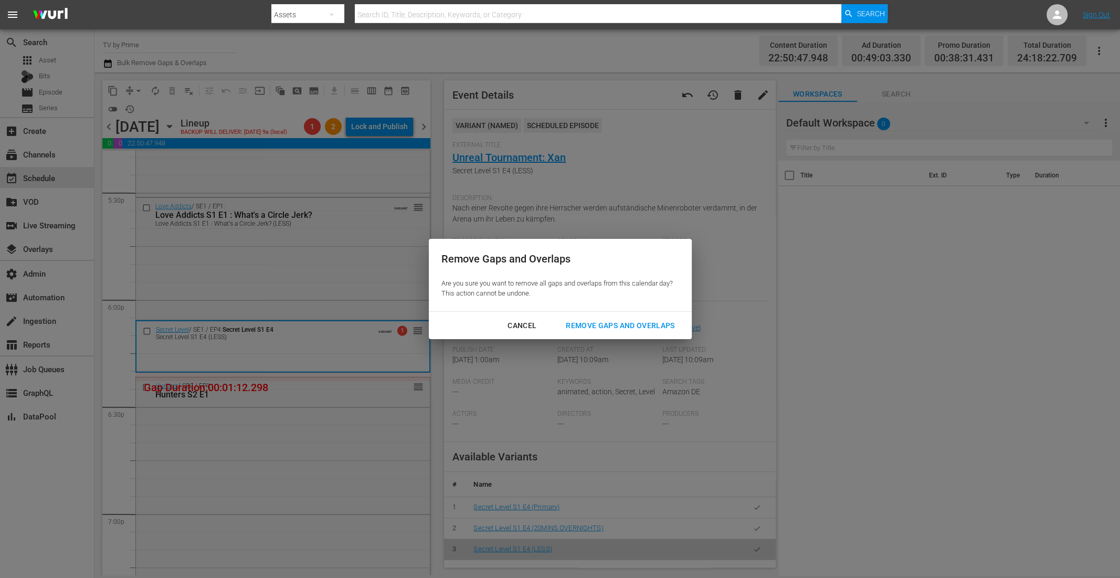
drag, startPoint x: 628, startPoint y: 324, endPoint x: 553, endPoint y: 324, distance: 75.1
click at [628, 324] on div "Remove Gaps and Overlaps" at bounding box center [620, 325] width 125 height 13
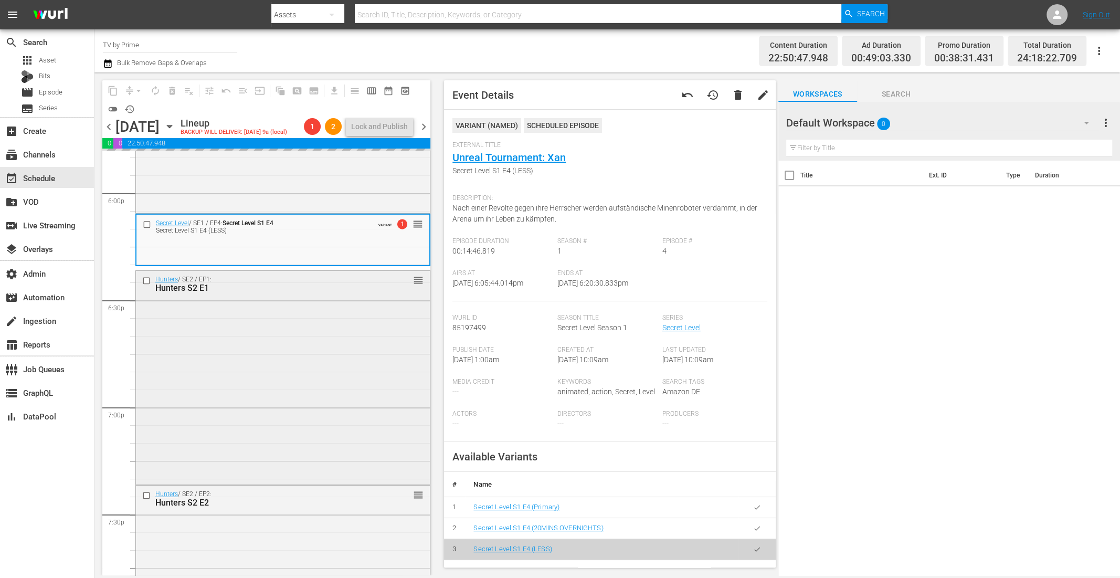
scroll to position [3822, 0]
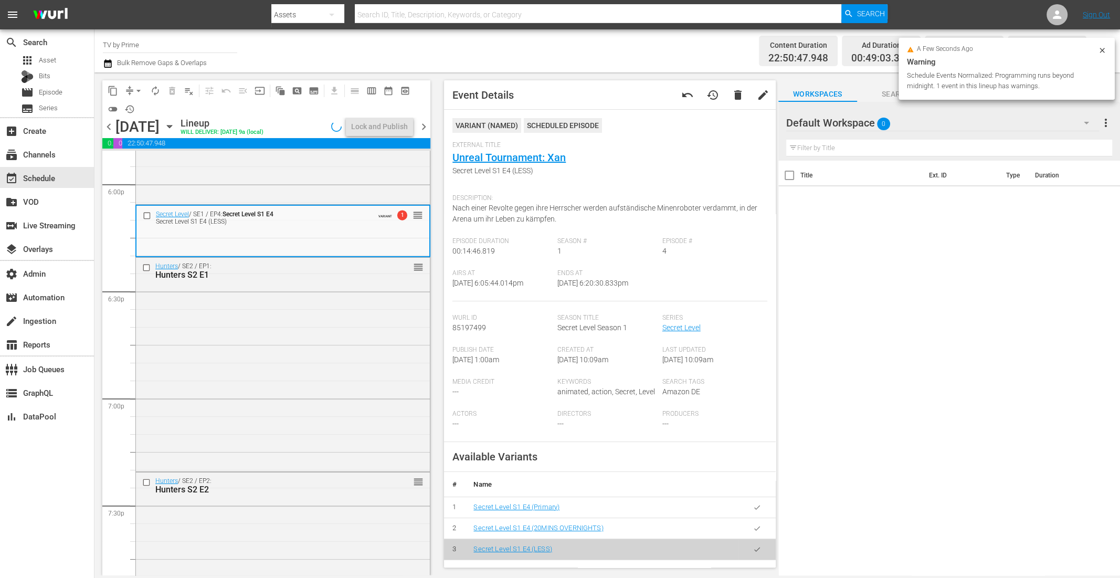
click at [267, 344] on div "Hunters / SE2 / EP1: Hunters S2 E1 reorder" at bounding box center [283, 364] width 294 height 212
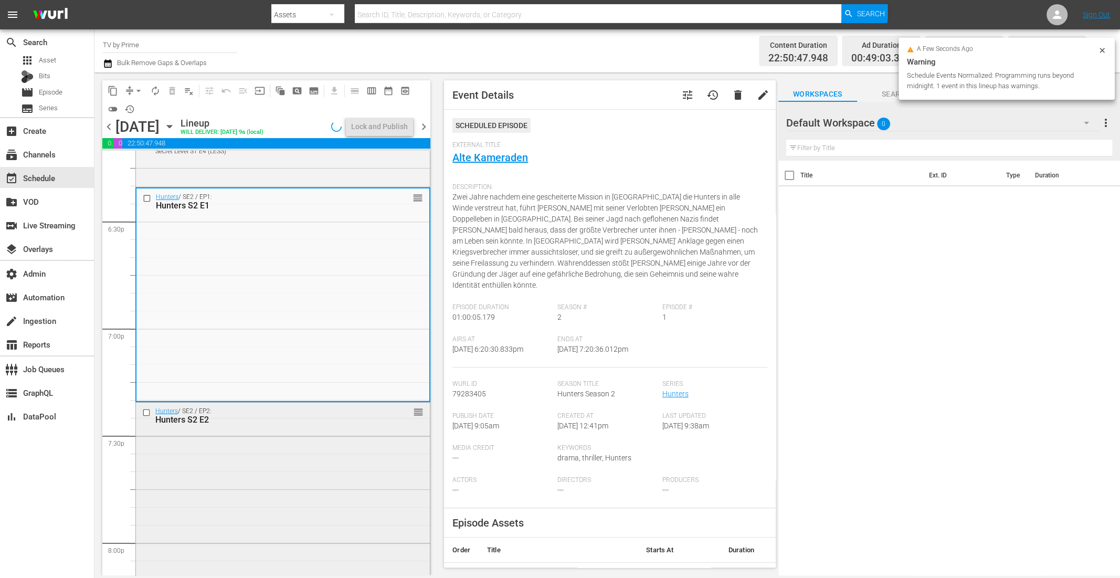
scroll to position [3965, 0]
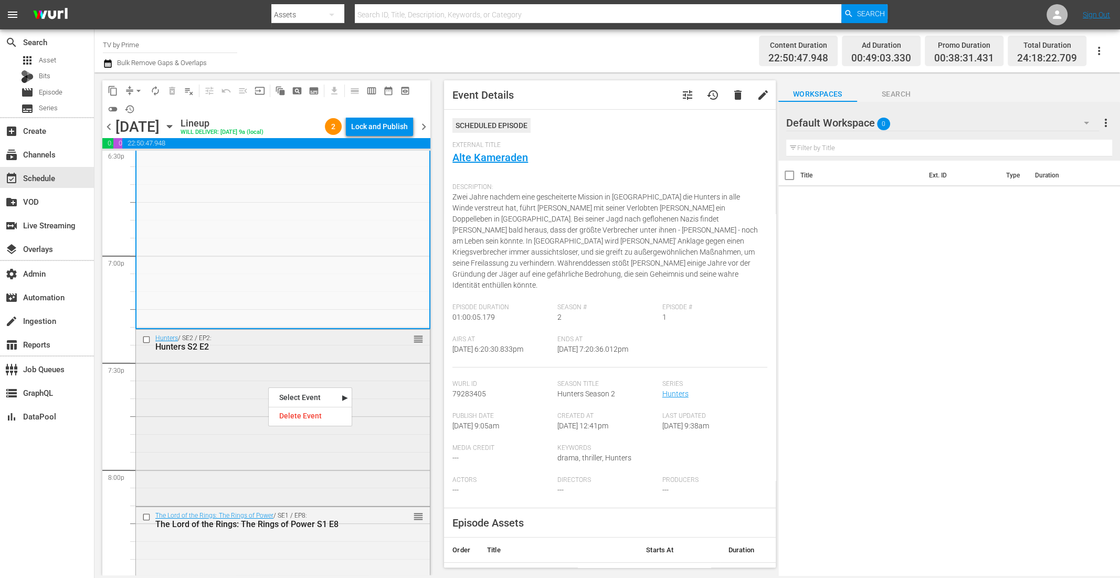
click at [260, 358] on div "Hunters / SE2 / EP2: Hunters S2 E2 reorder" at bounding box center [283, 417] width 294 height 174
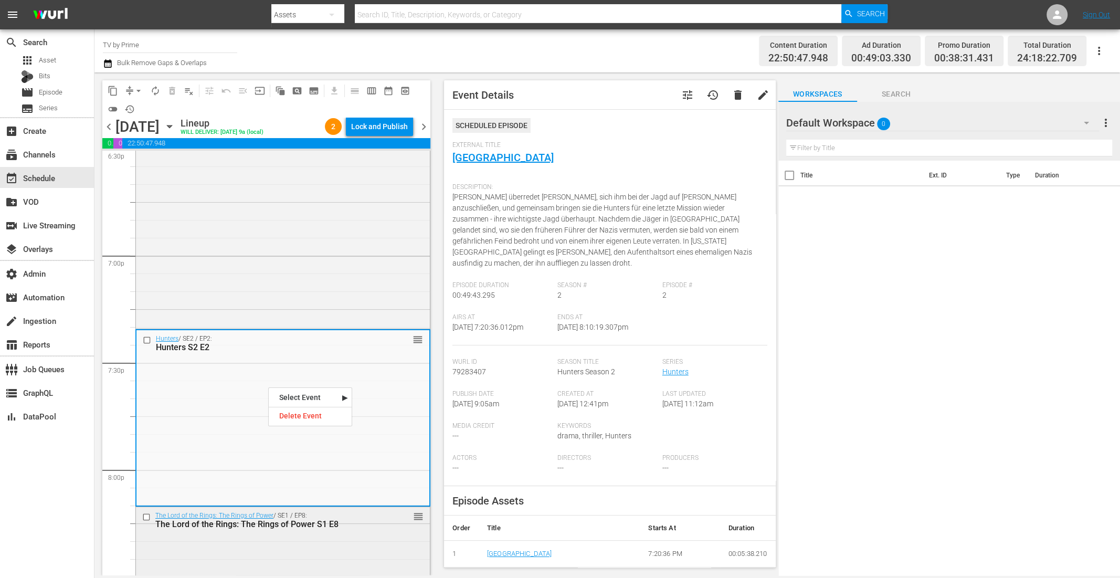
scroll to position [4175, 0]
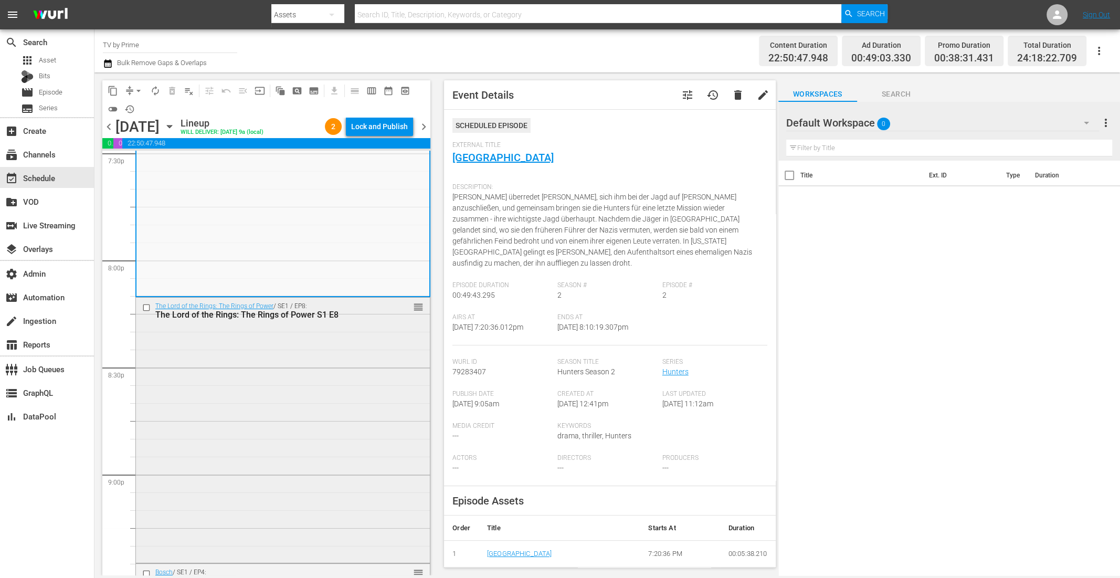
click at [261, 402] on div "The Lord of the Rings: The Rings of Power / SE1 / EP8: The Lord of the Rings: T…" at bounding box center [283, 429] width 294 height 263
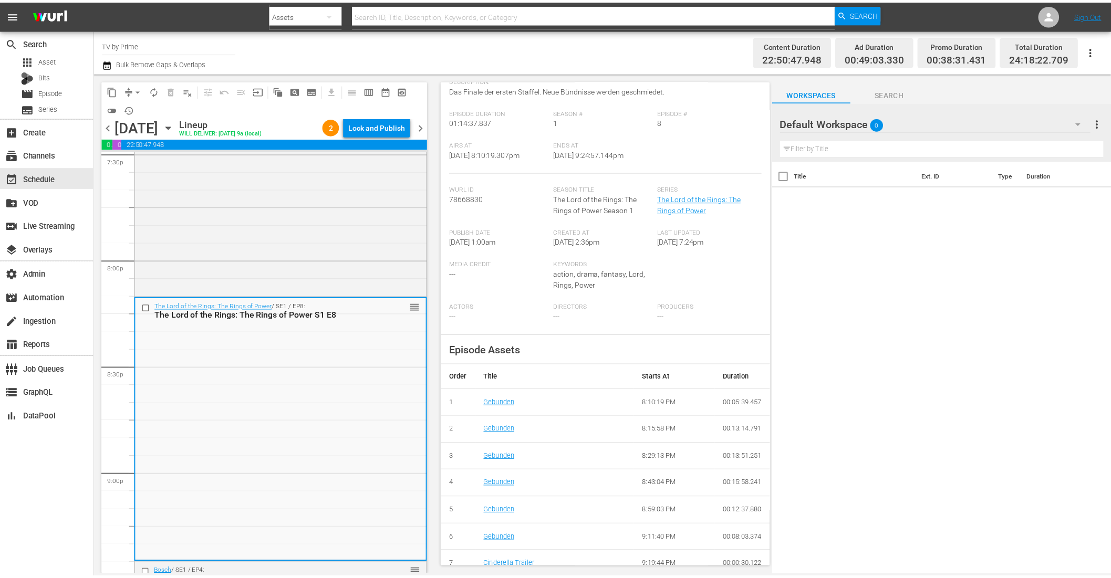
scroll to position [0, 0]
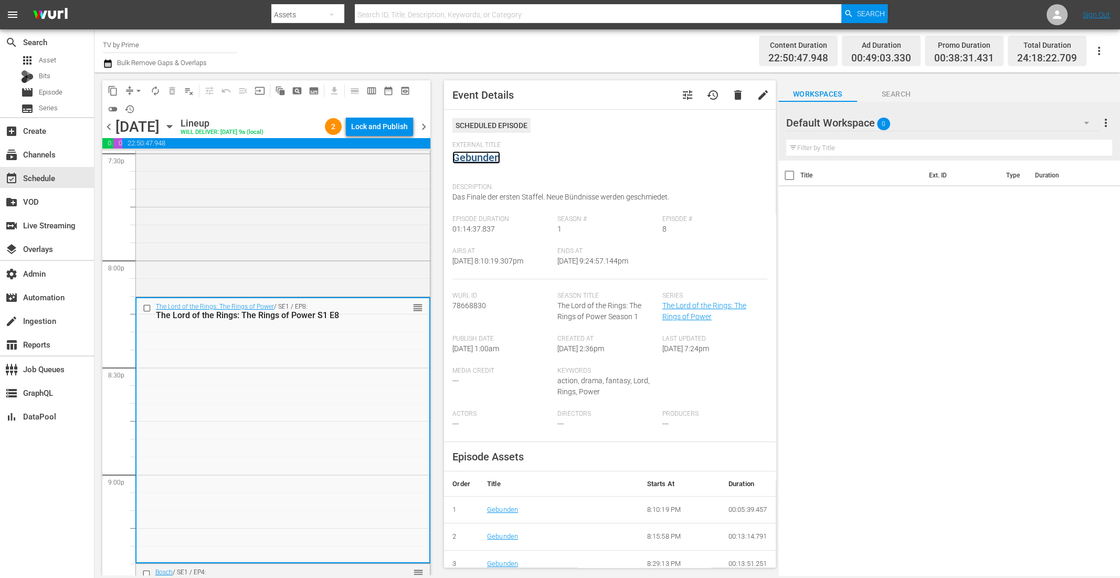
click at [480, 159] on link "Gebunden" at bounding box center [477, 157] width 48 height 13
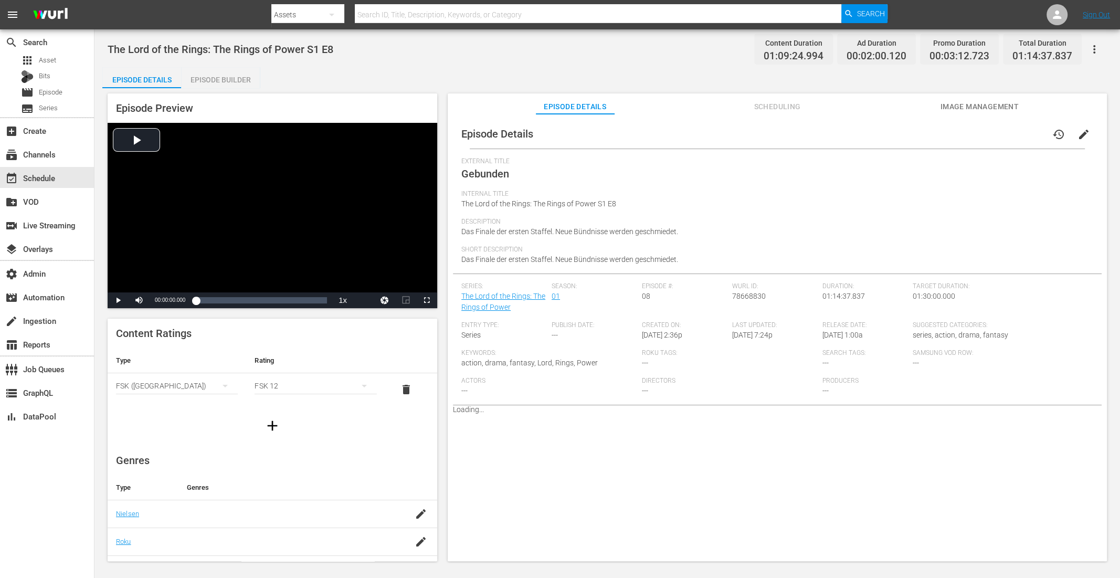
click at [794, 112] on span "Scheduling" at bounding box center [777, 106] width 79 height 13
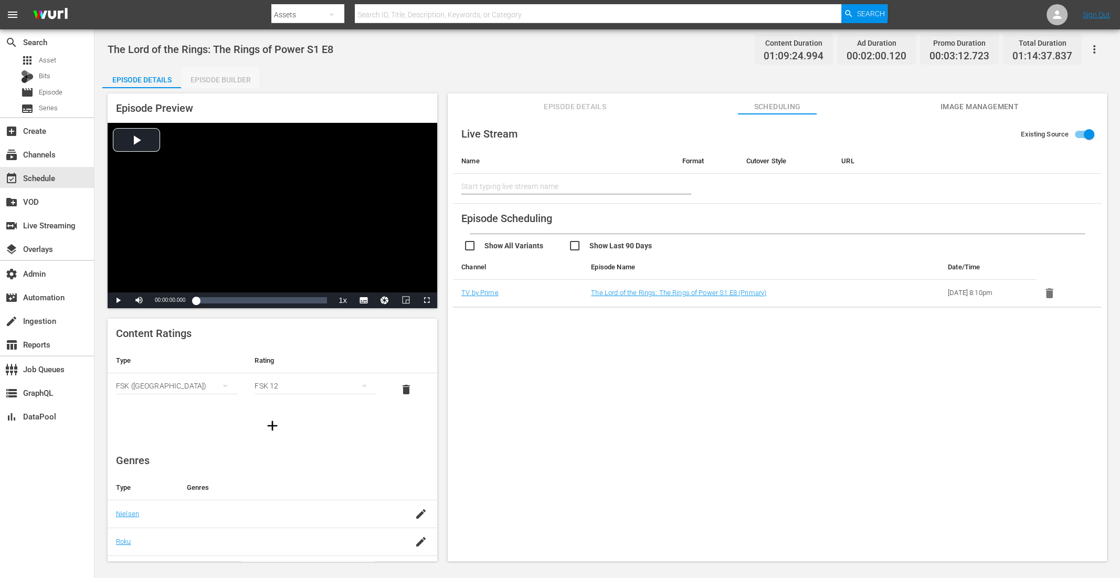
click at [229, 85] on div "Episode Builder" at bounding box center [220, 79] width 79 height 25
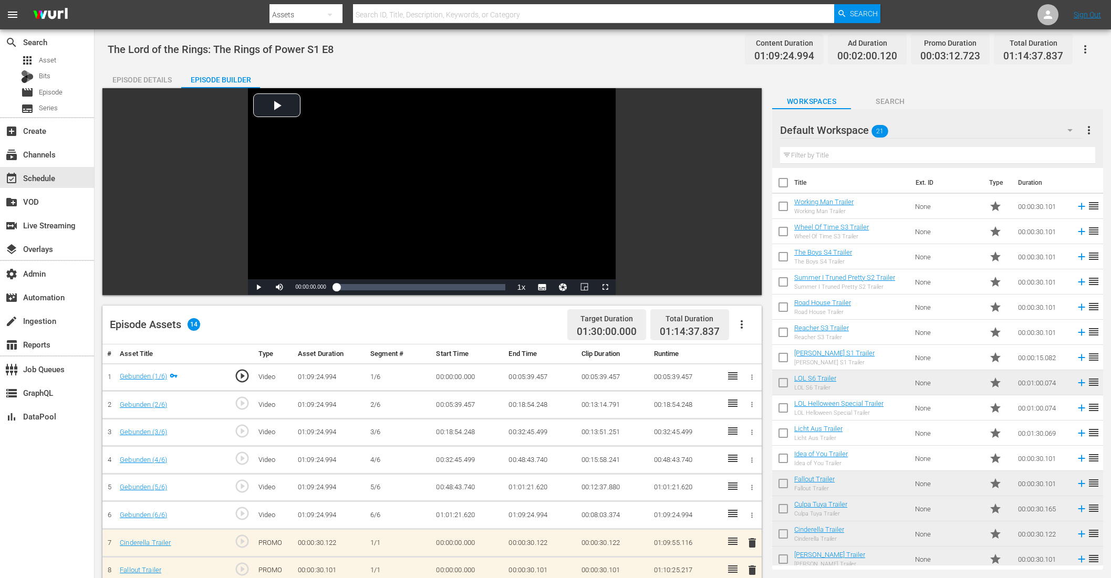
scroll to position [203, 0]
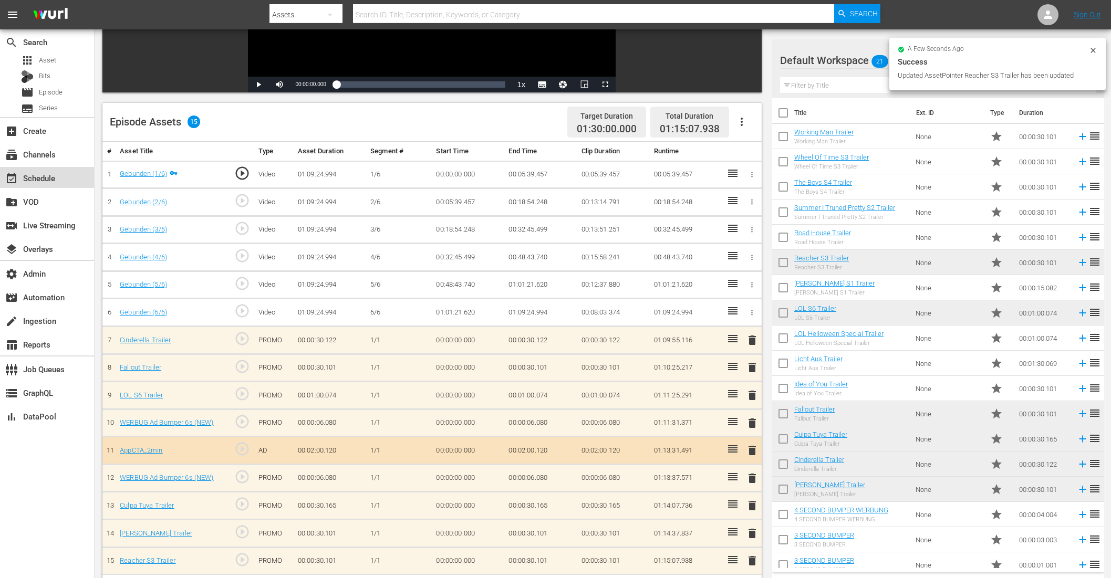
click at [48, 179] on div "event_available Schedule" at bounding box center [29, 176] width 59 height 9
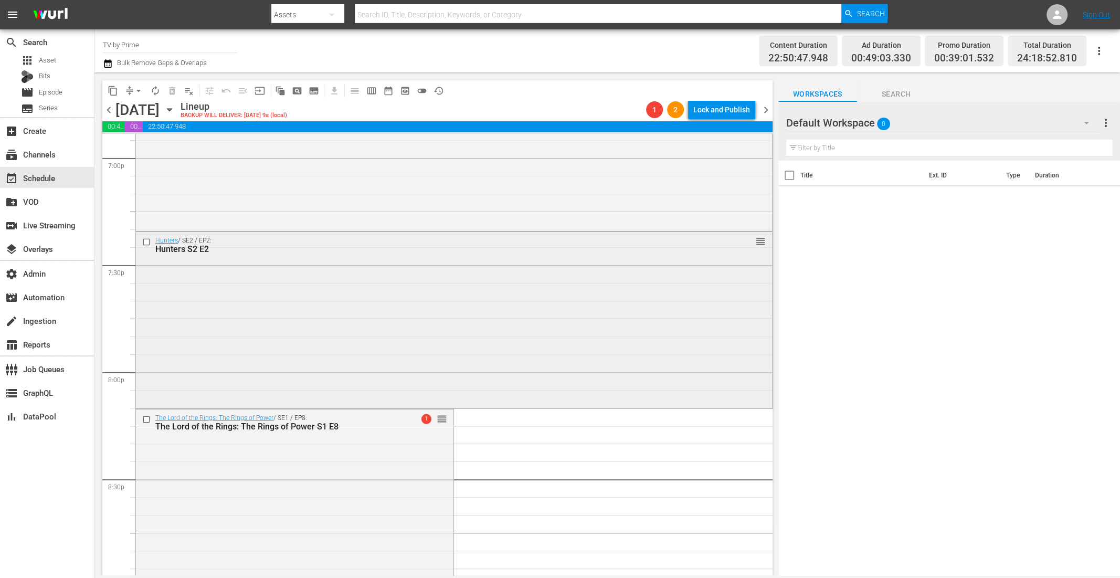
scroll to position [4132, 0]
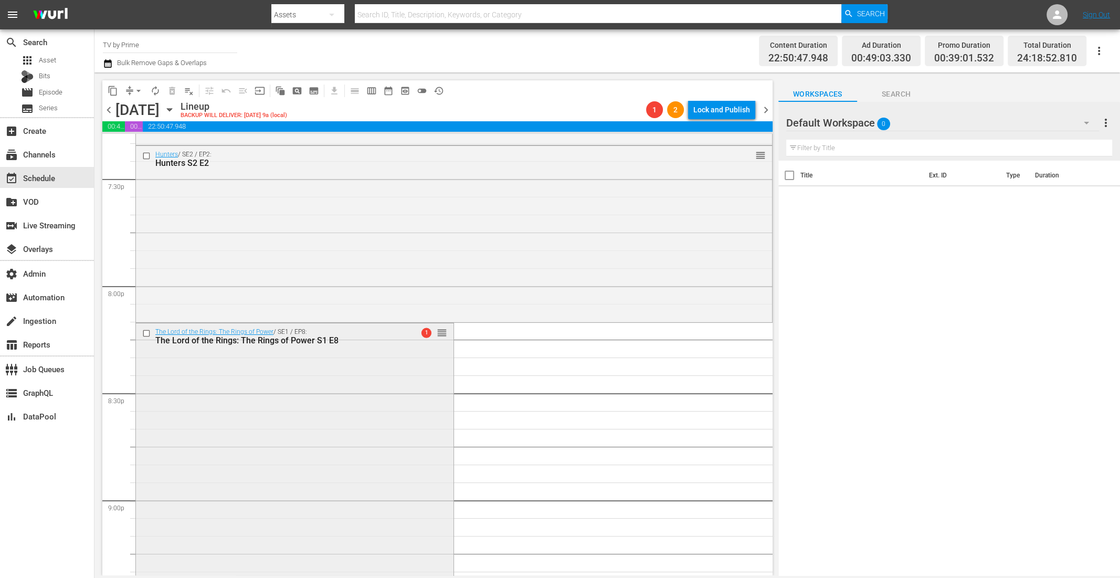
click at [298, 402] on div "The Lord of the Rings: The Rings of Power / SE1 / EP8: The Lord of the Rings: T…" at bounding box center [295, 455] width 318 height 265
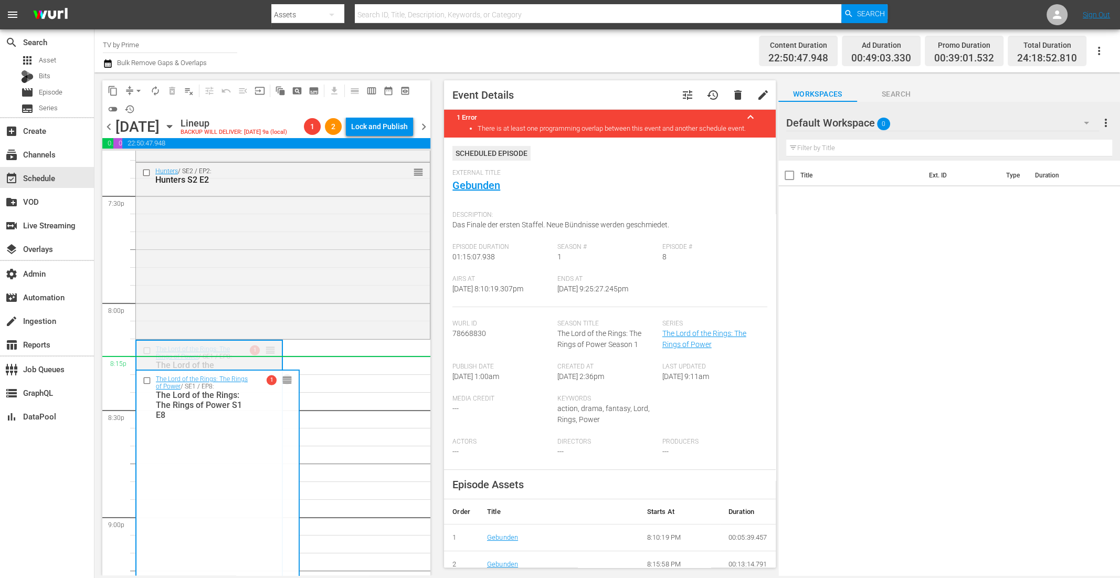
drag, startPoint x: 265, startPoint y: 349, endPoint x: 265, endPoint y: 369, distance: 20.0
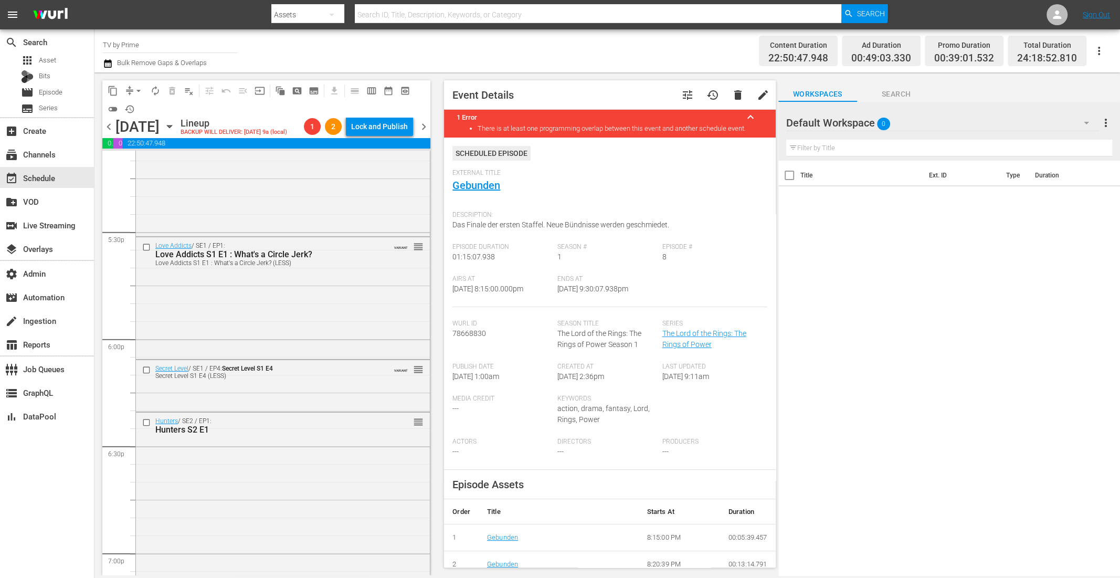
scroll to position [3618, 0]
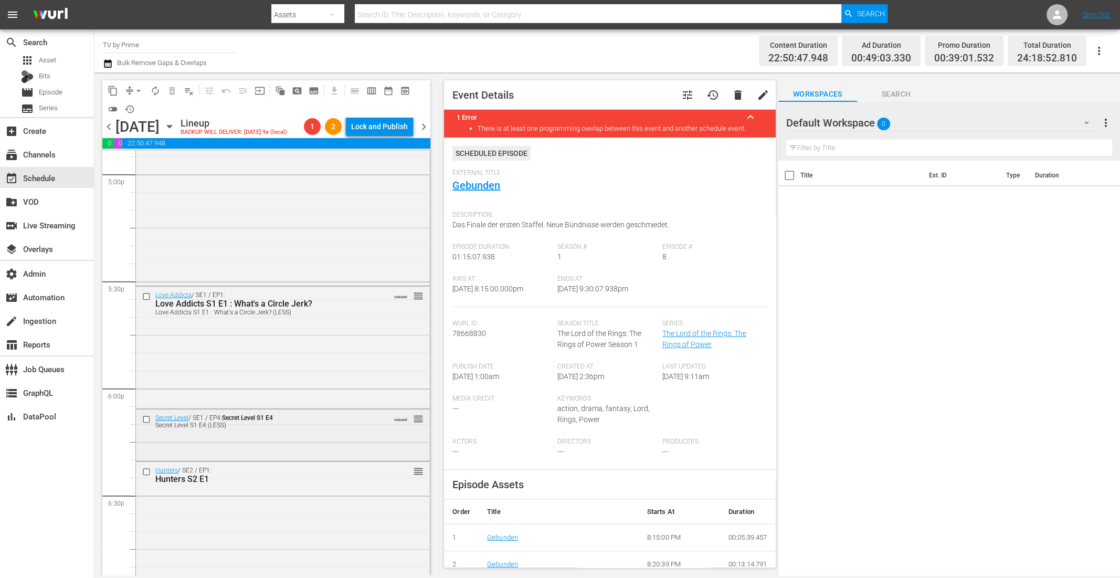
click at [269, 433] on div "Secret Level / SE1 / EP4: Secret Level S1 E4 Secret Level S1 E4 (LESS) VARIANT …" at bounding box center [283, 435] width 294 height 50
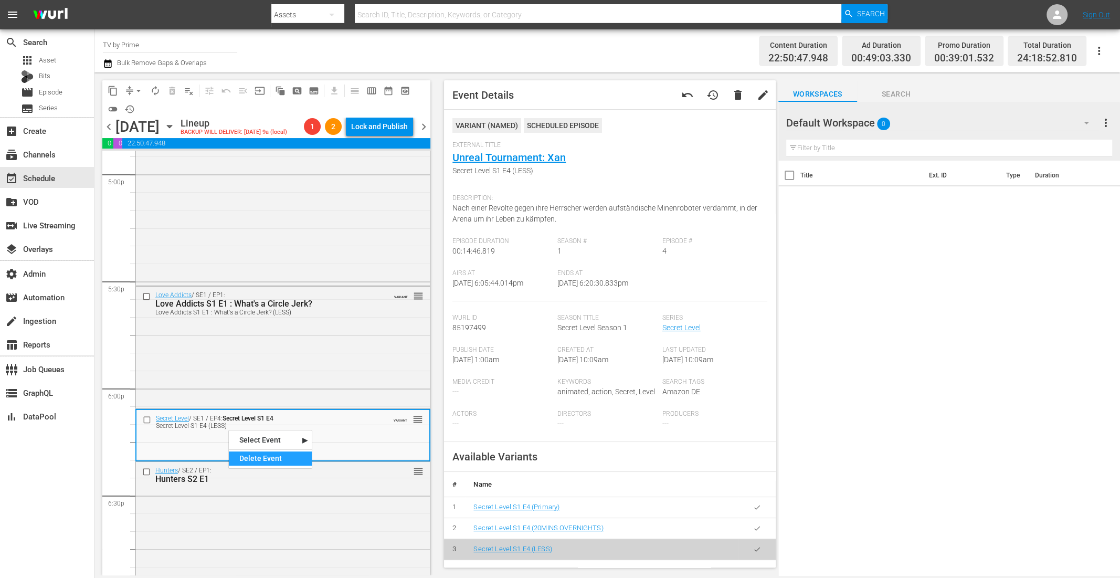
click at [263, 462] on div "Delete Event" at bounding box center [270, 459] width 83 height 14
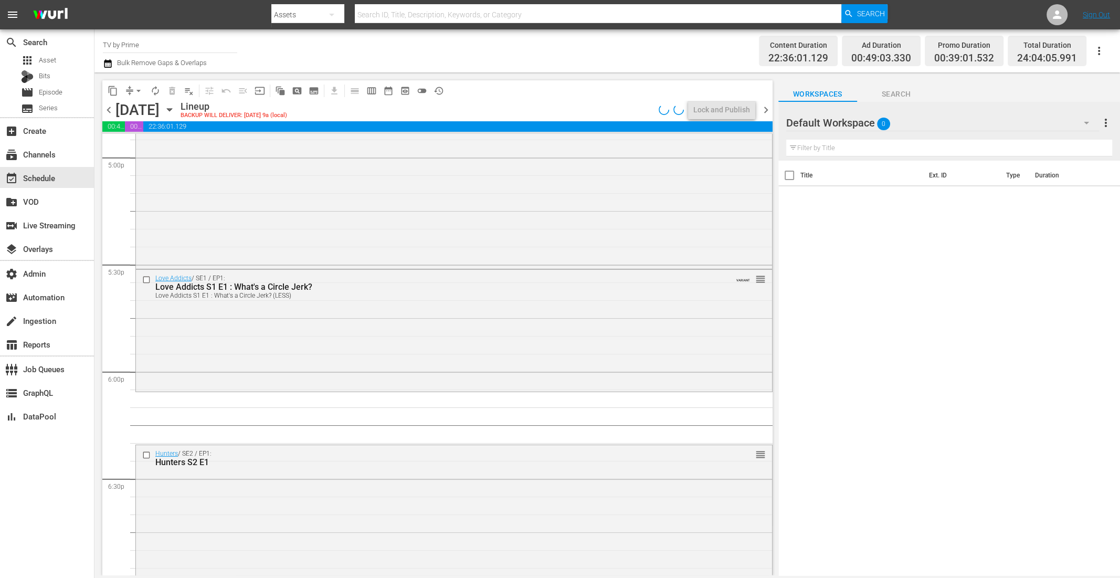
click at [1091, 124] on icon "button" at bounding box center [1087, 123] width 13 height 13
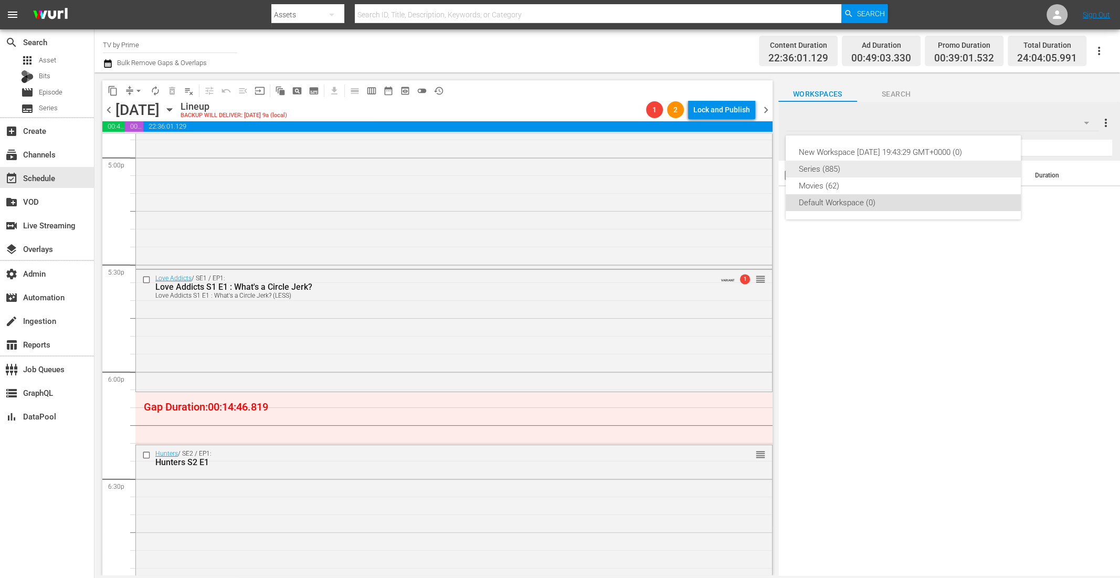
click at [855, 173] on div "Series (885)" at bounding box center [904, 169] width 210 height 17
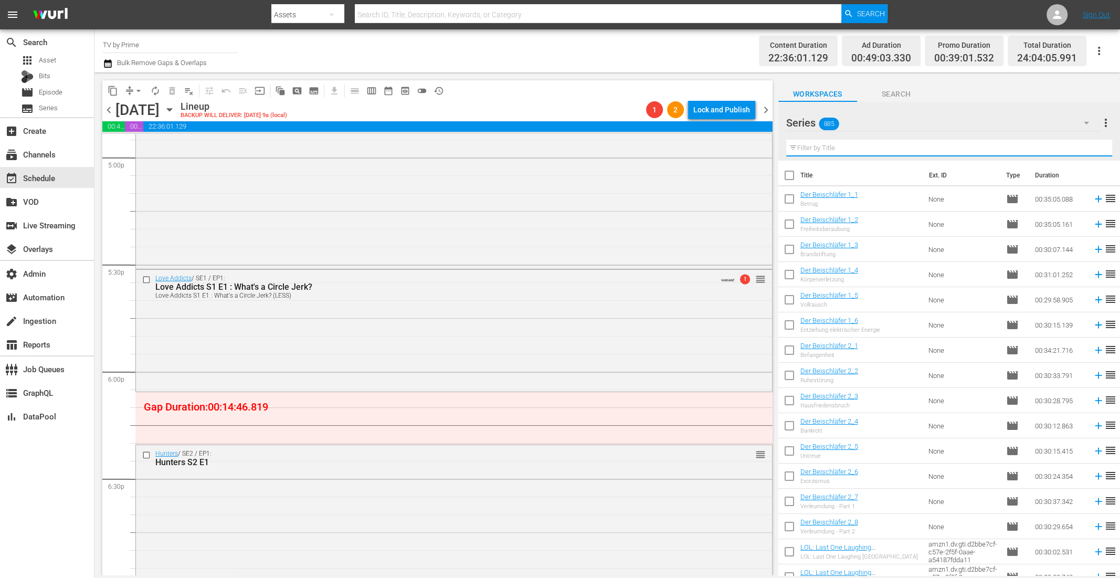
click at [807, 147] on input "text" at bounding box center [950, 148] width 326 height 17
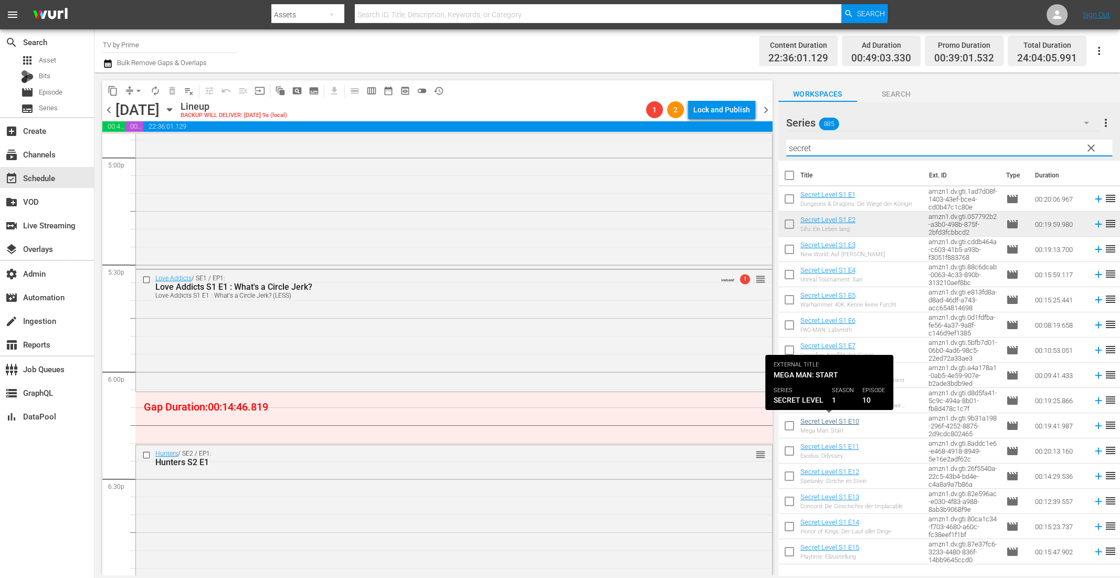
type input "secret"
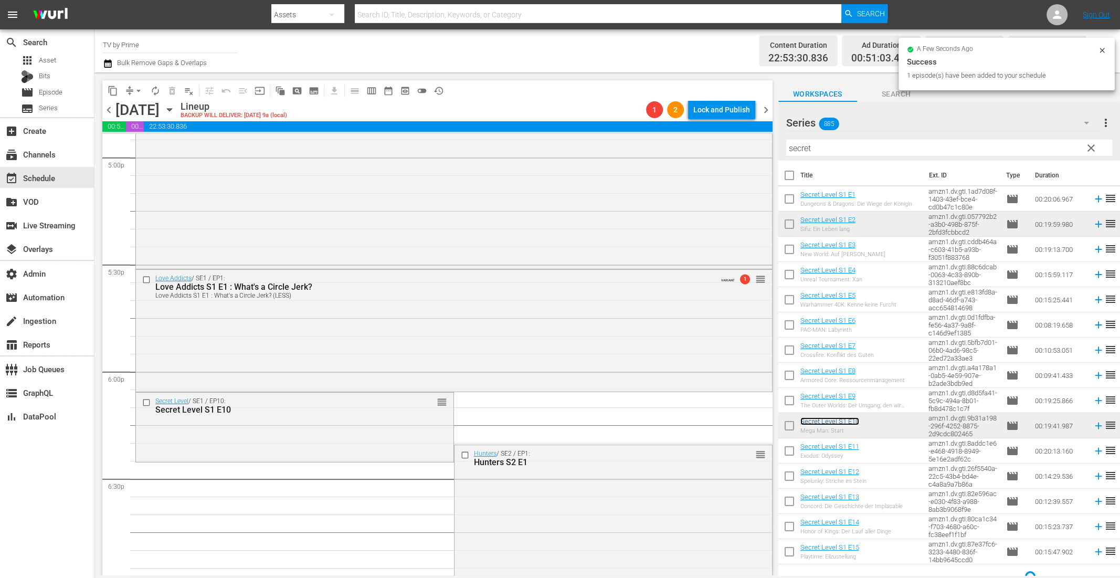
scroll to position [3708, 0]
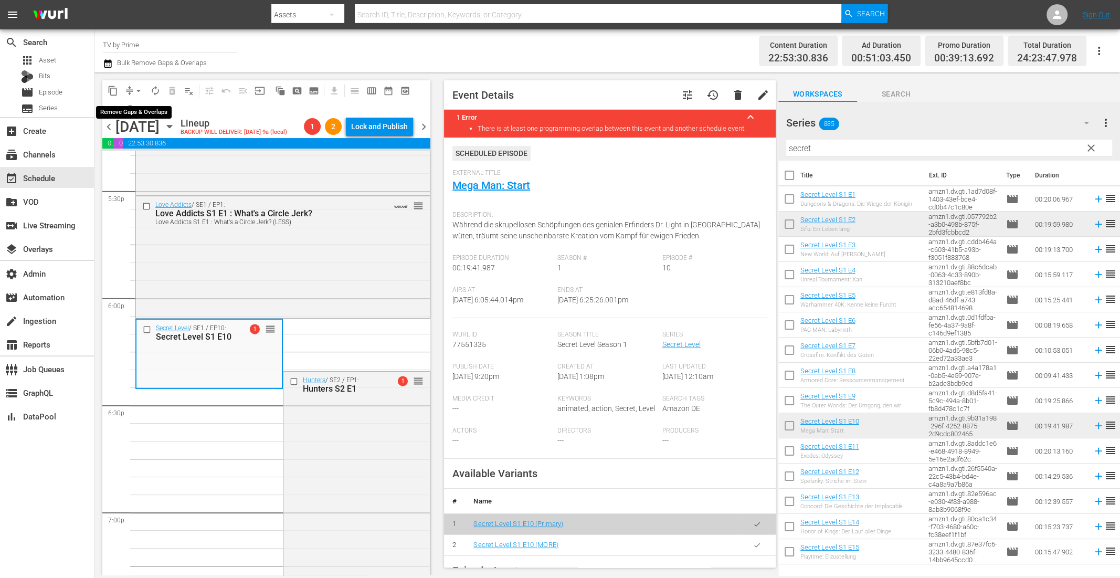
click at [133, 90] on span "arrow_drop_down" at bounding box center [138, 91] width 11 height 11
click at [148, 148] on li "Align to End of Previous Day" at bounding box center [139, 146] width 110 height 17
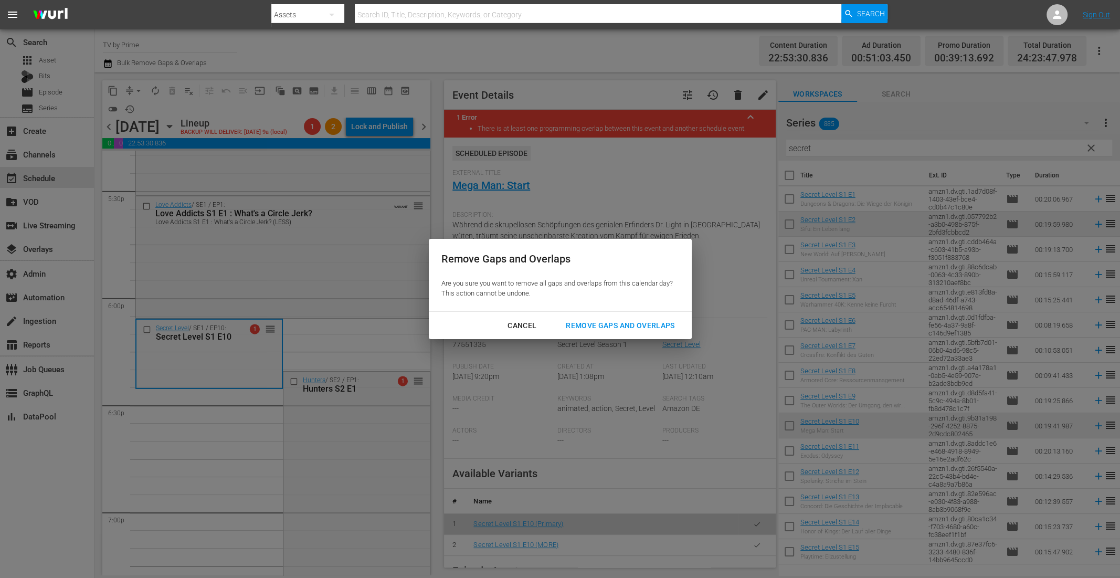
drag, startPoint x: 612, startPoint y: 328, endPoint x: 590, endPoint y: 325, distance: 22.2
click at [611, 327] on div "Remove Gaps and Overlaps" at bounding box center [620, 325] width 125 height 13
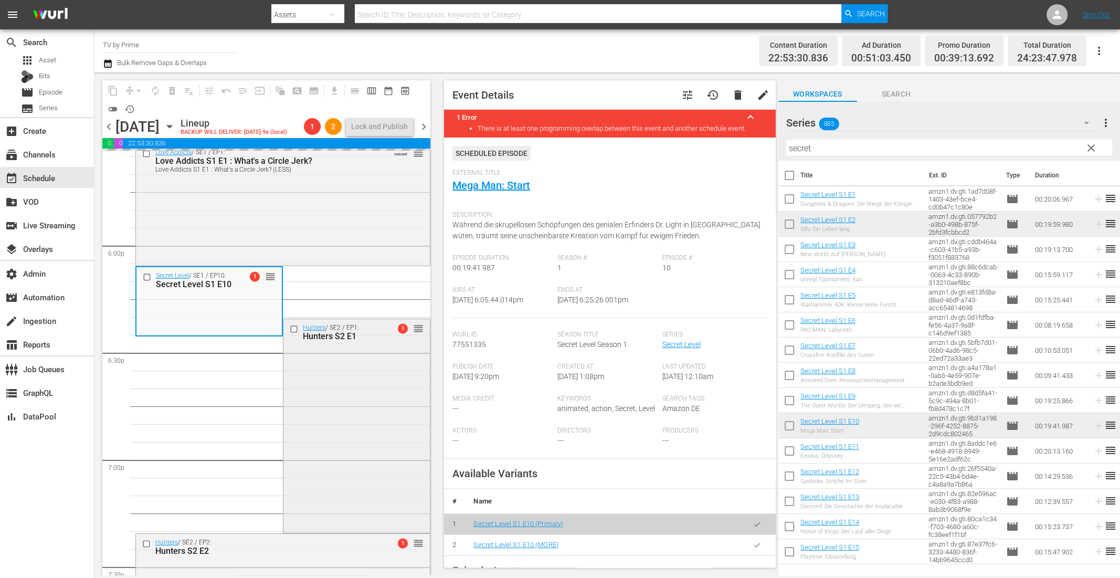
scroll to position [3830, 0]
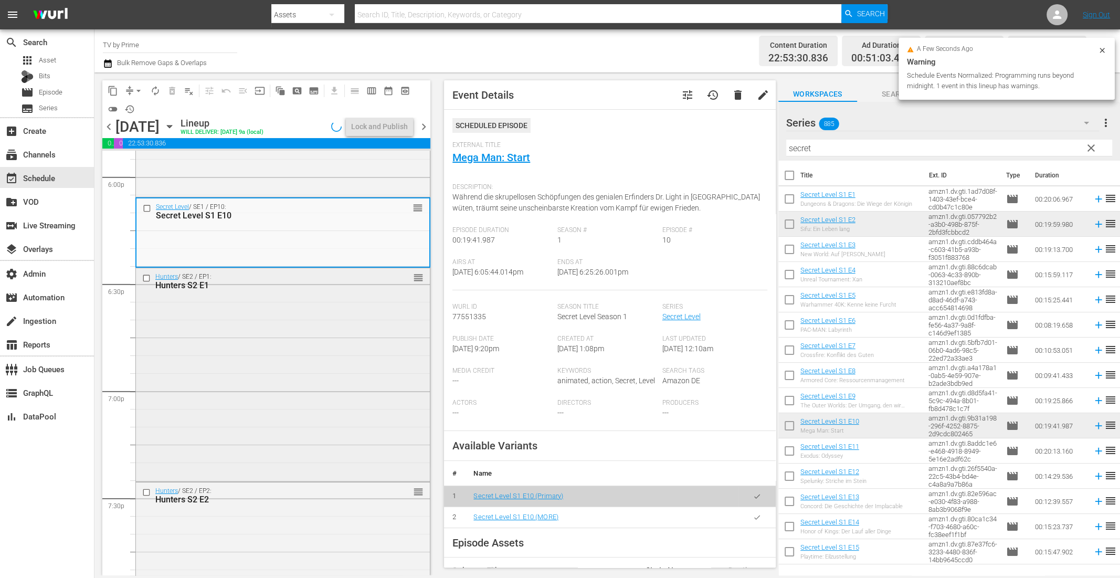
click at [334, 368] on div "Hunters / SE2 / EP1: Hunters S2 E1 reorder" at bounding box center [283, 374] width 294 height 212
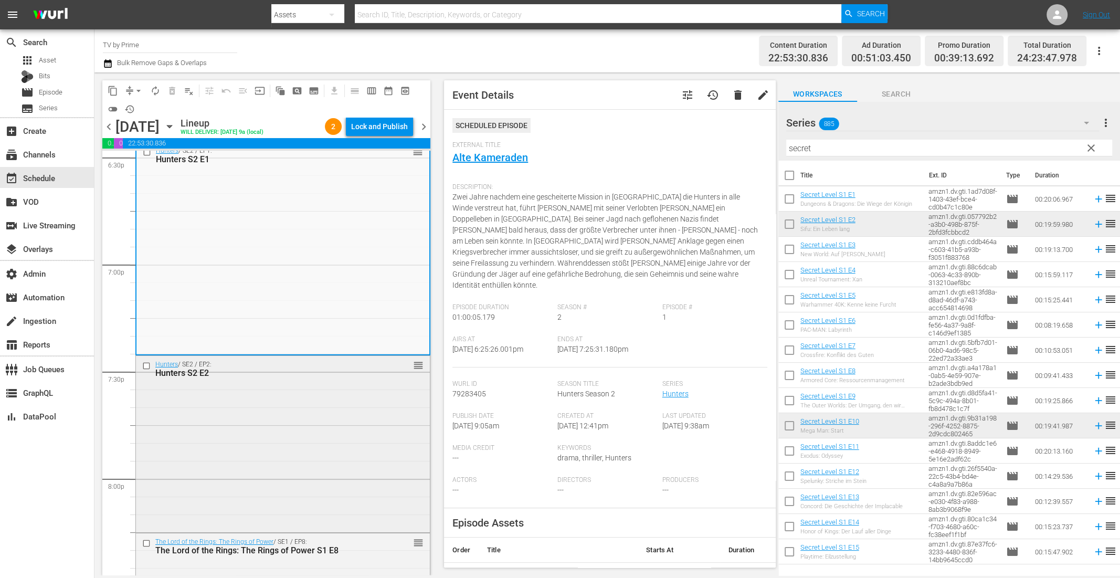
scroll to position [3974, 0]
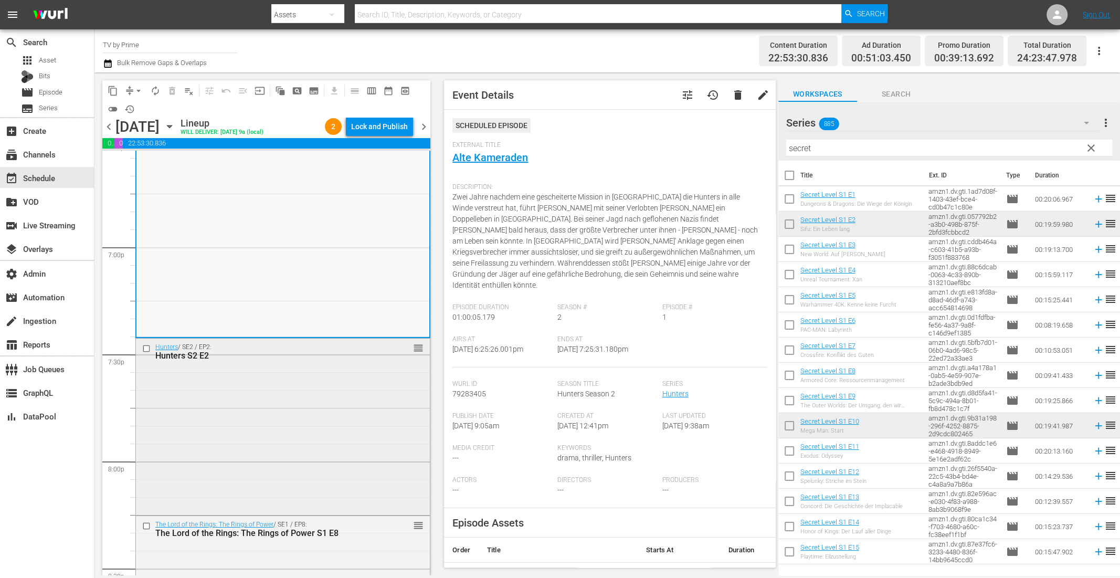
click at [292, 415] on div "Hunters / SE2 / EP2: Hunters S2 E2 reorder" at bounding box center [283, 426] width 294 height 174
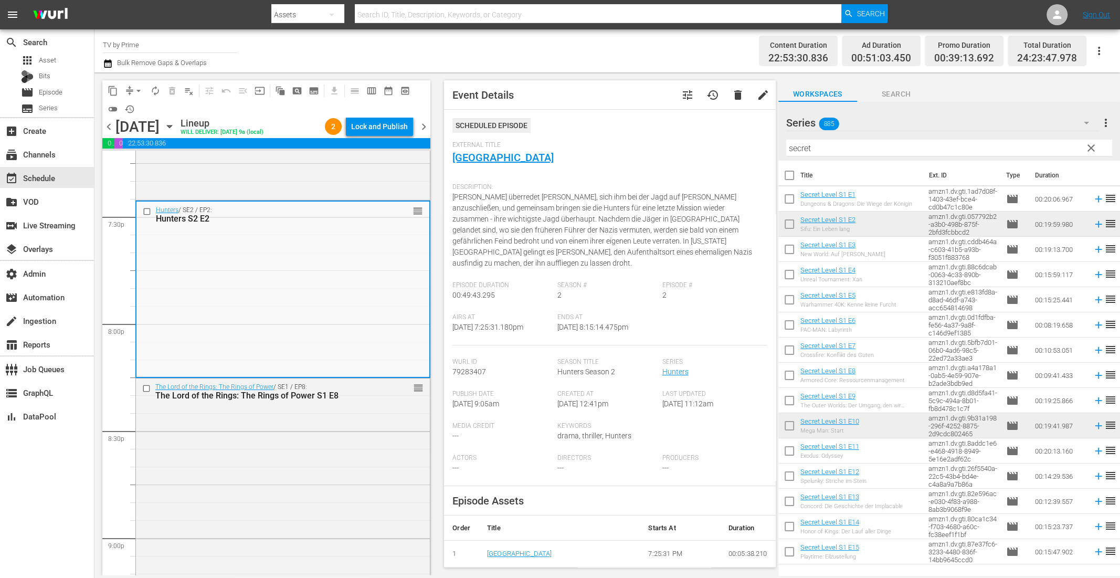
scroll to position [4227, 0]
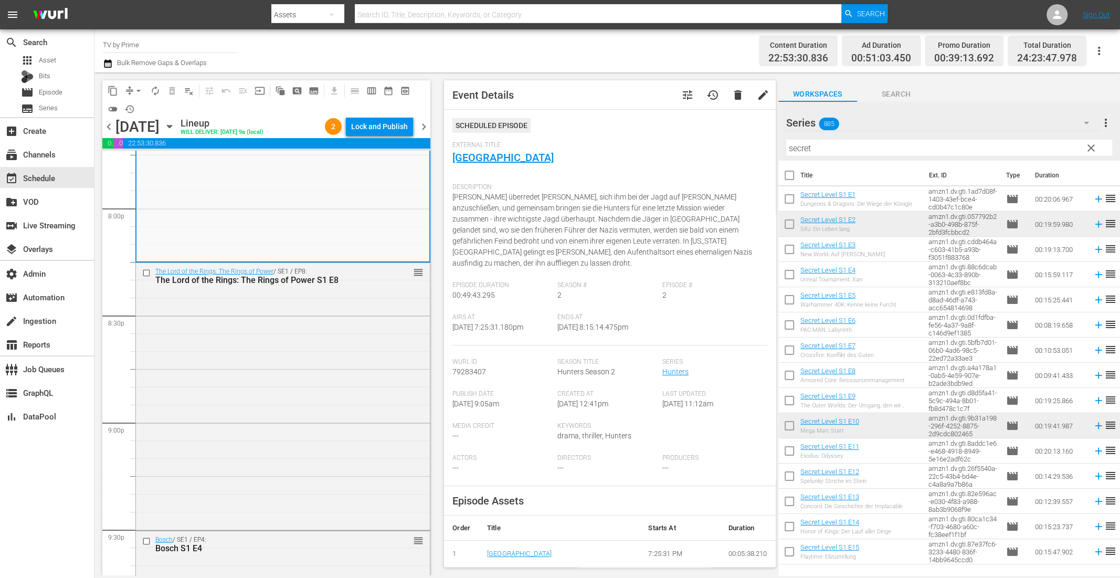
click at [292, 415] on div "The Lord of the Rings: The Rings of Power / SE1 / EP8: The Lord of the Rings: T…" at bounding box center [283, 395] width 294 height 265
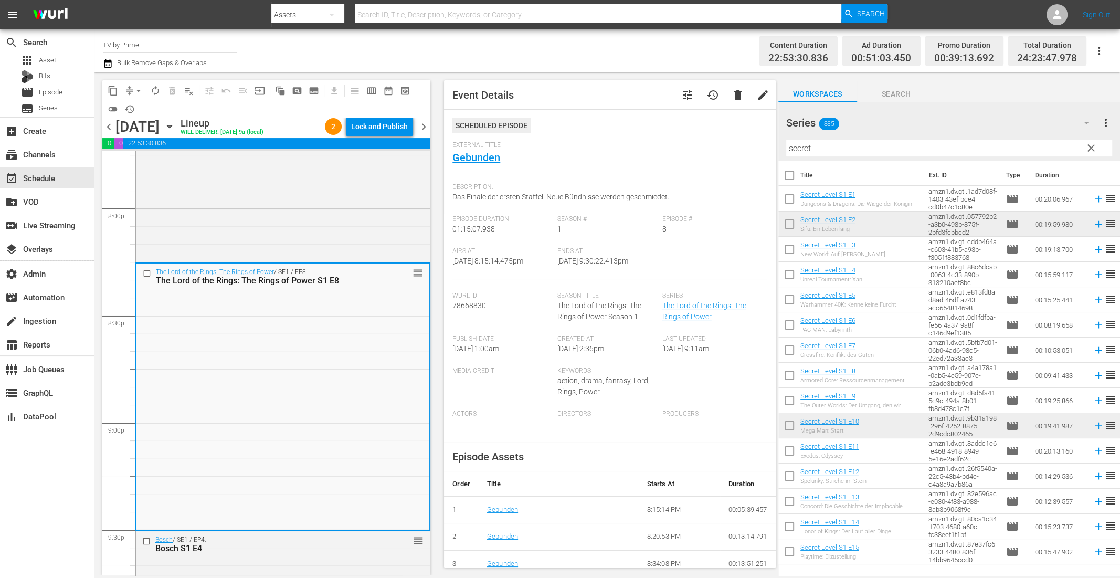
scroll to position [4378, 0]
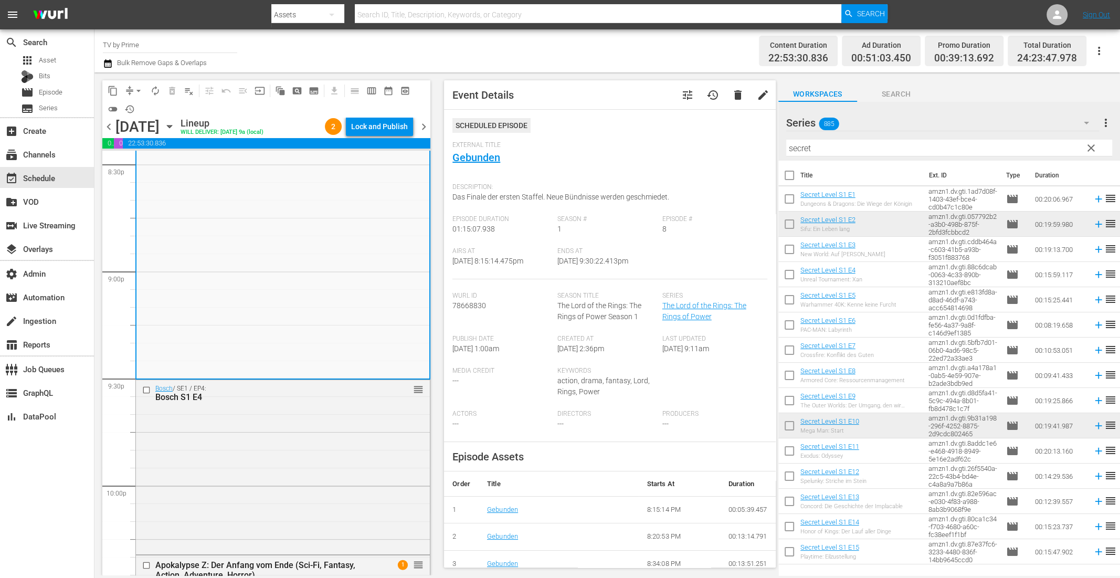
click at [292, 415] on div "Bosch / SE1 / EP4: Bosch S1 E4 reorder" at bounding box center [283, 466] width 294 height 172
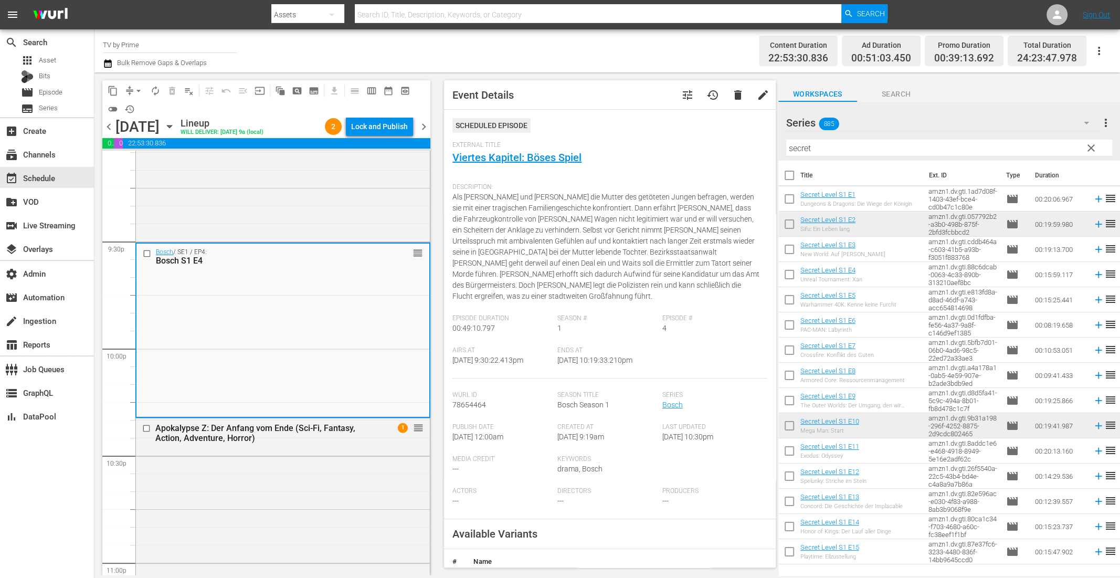
scroll to position [244, 0]
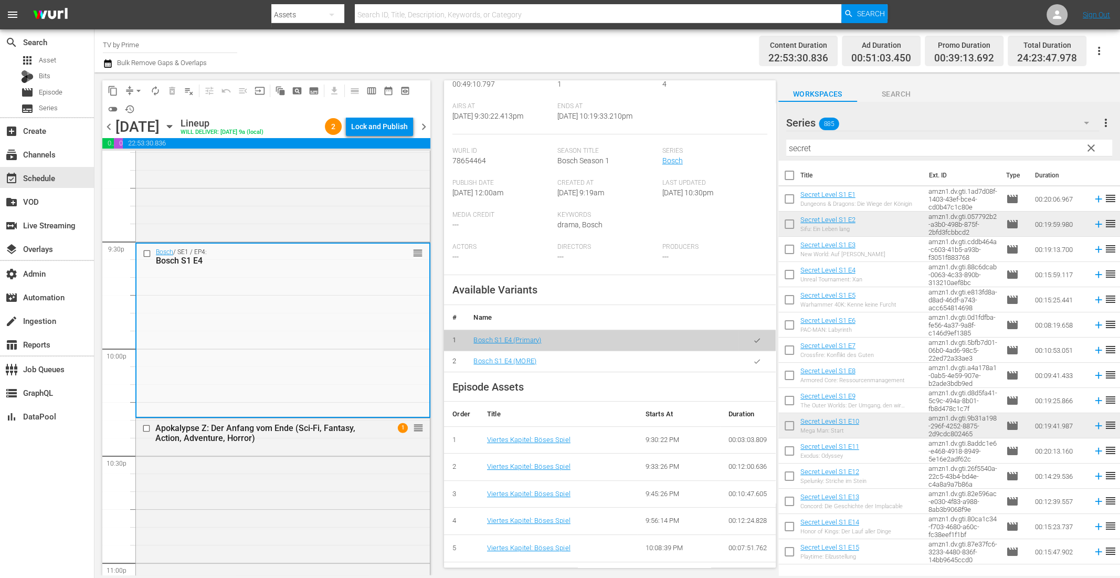
click at [751, 351] on button "button" at bounding box center [757, 361] width 20 height 20
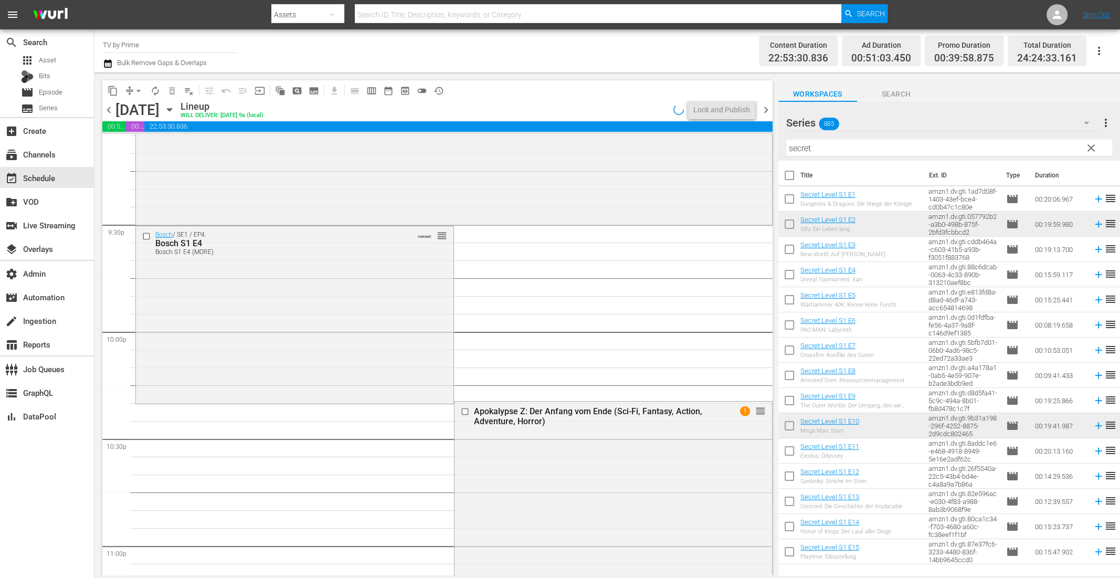
click at [247, 337] on div "Bosch / SE1 / EP4: Bosch S1 E4 Bosch S1 E4 (MORE) VARIANT reorder" at bounding box center [295, 313] width 318 height 175
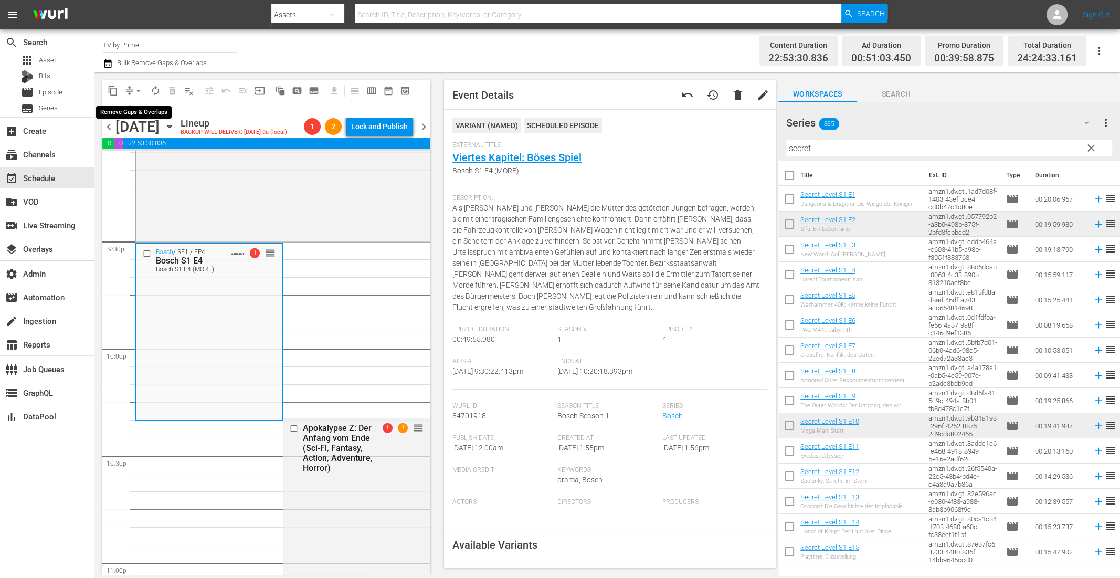
click at [140, 89] on span "arrow_drop_down" at bounding box center [138, 91] width 11 height 11
click at [137, 143] on li "Align to End of Previous Day" at bounding box center [139, 146] width 110 height 17
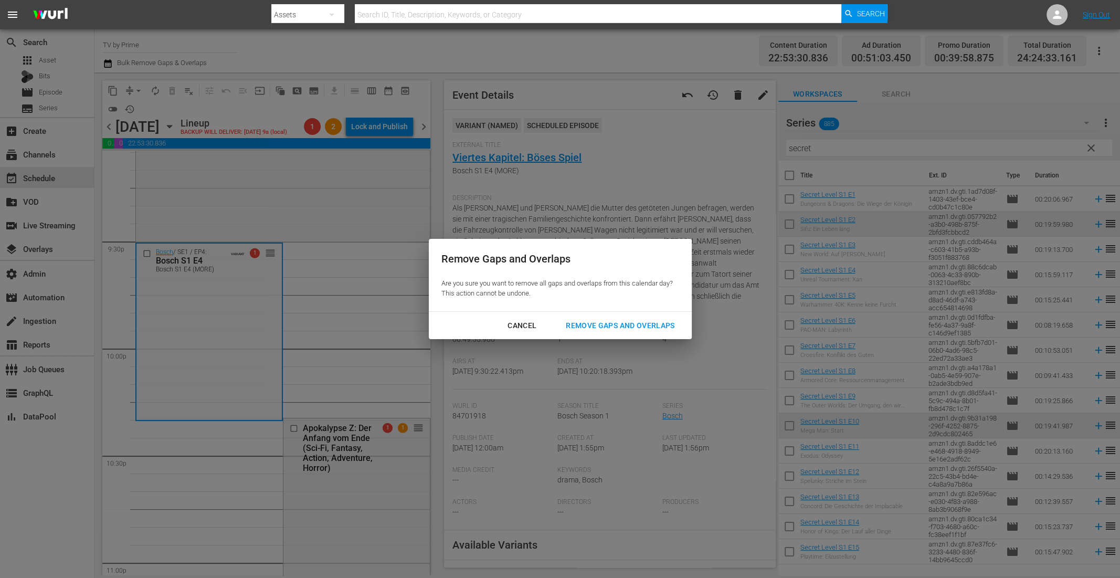
click at [608, 328] on div "Remove Gaps and Overlaps" at bounding box center [620, 325] width 125 height 13
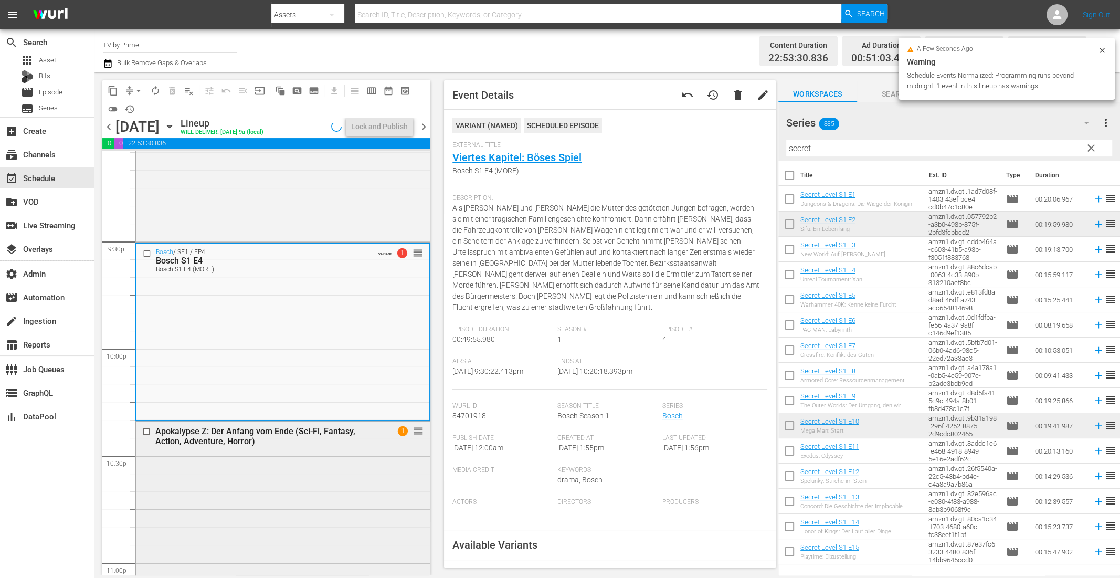
scroll to position [4585, 0]
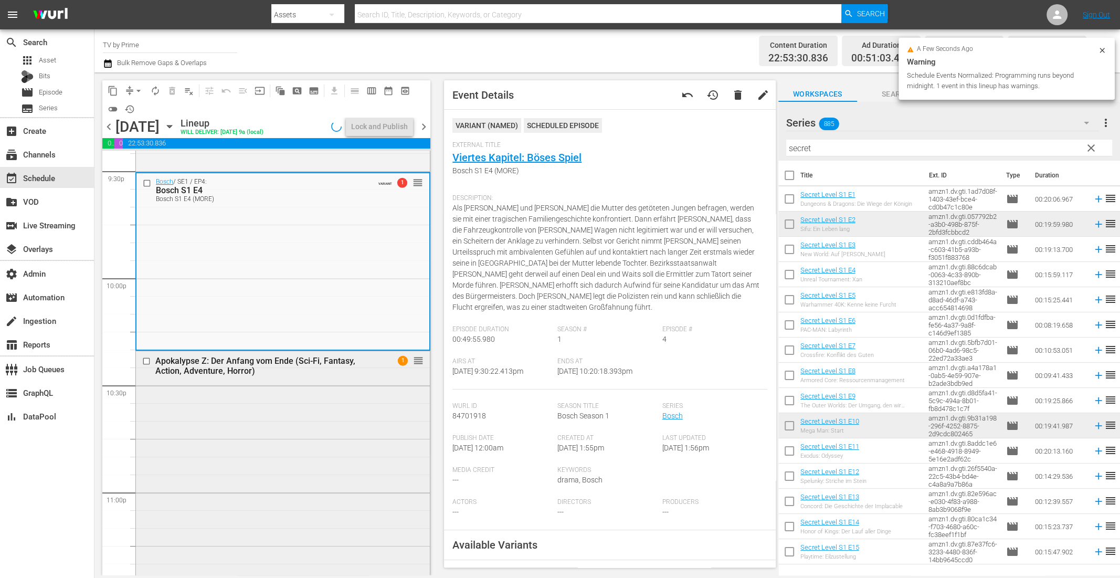
click at [244, 420] on div "Apokalypse Z: Der Anfang vom Ende (Sci-Fi, Fantasy, Action, Adventure, Horror) …" at bounding box center [283, 572] width 294 height 443
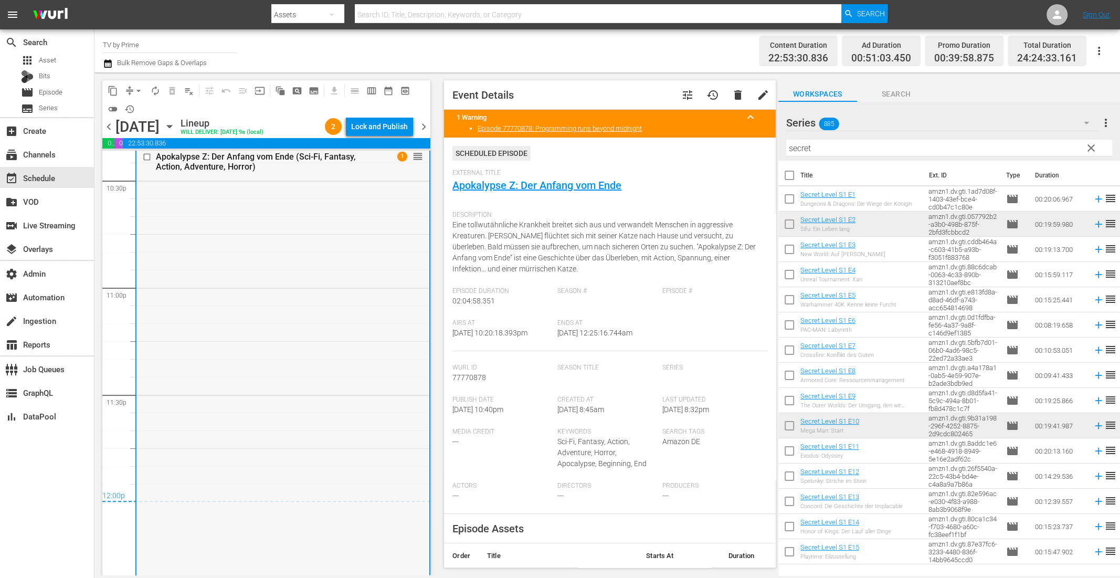
scroll to position [4806, 0]
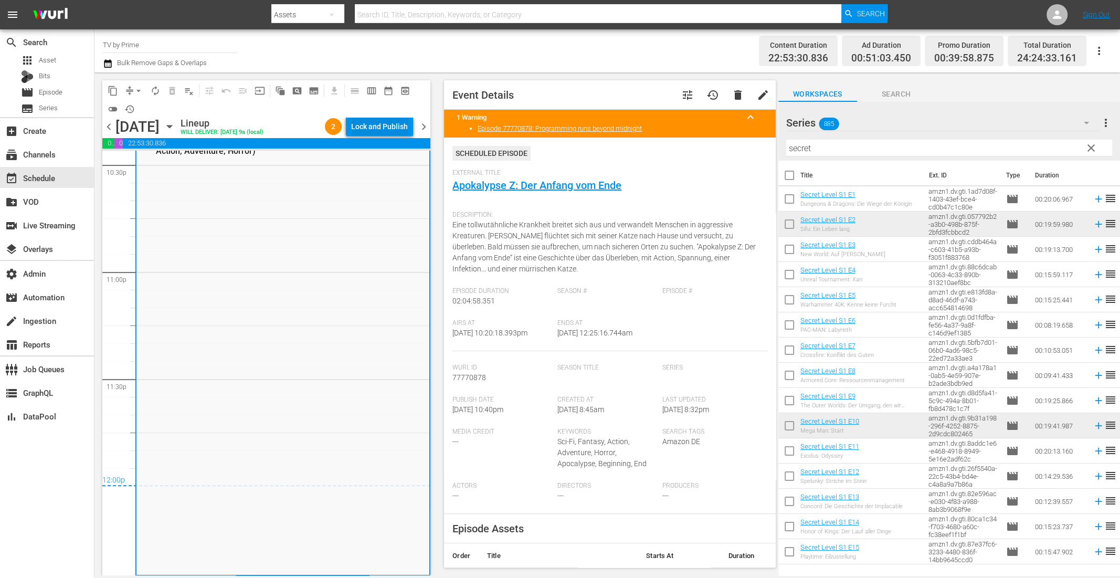
click at [395, 128] on div "Lock and Publish" at bounding box center [379, 126] width 57 height 19
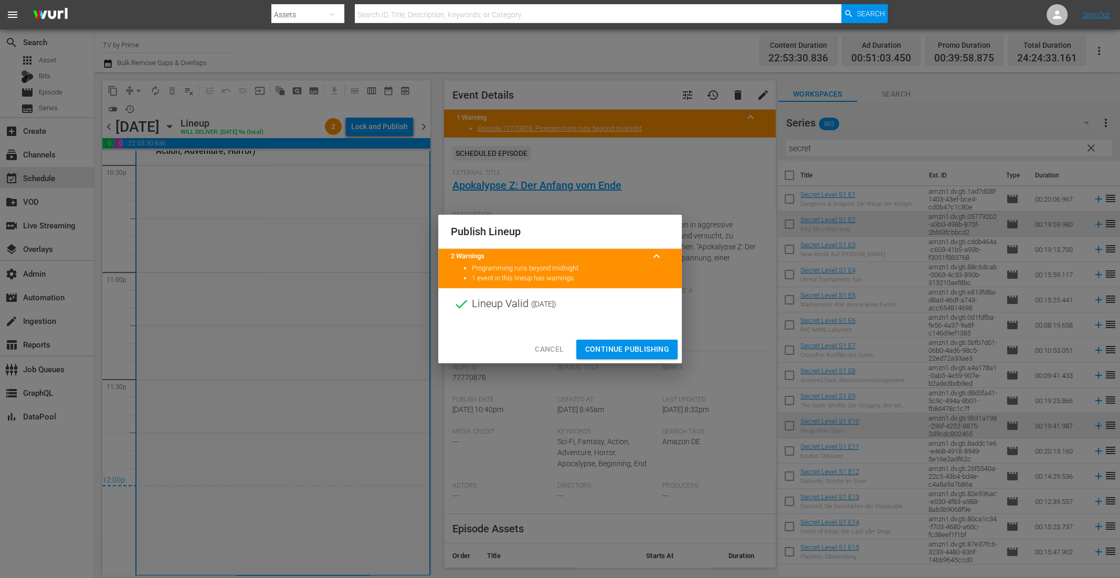
click at [619, 345] on span "Continue Publishing" at bounding box center [627, 349] width 85 height 13
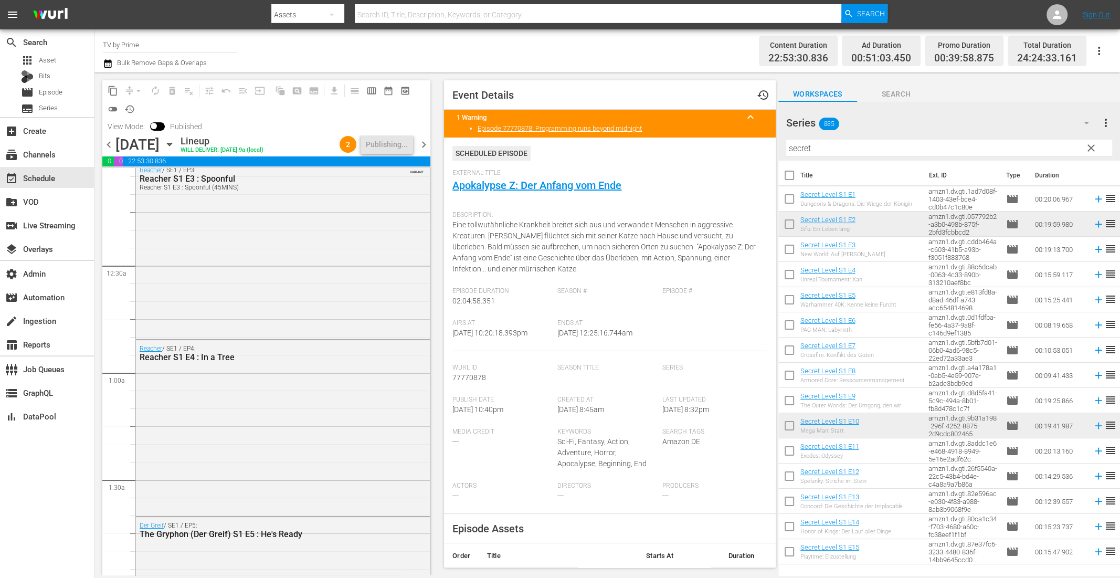
scroll to position [0, 0]
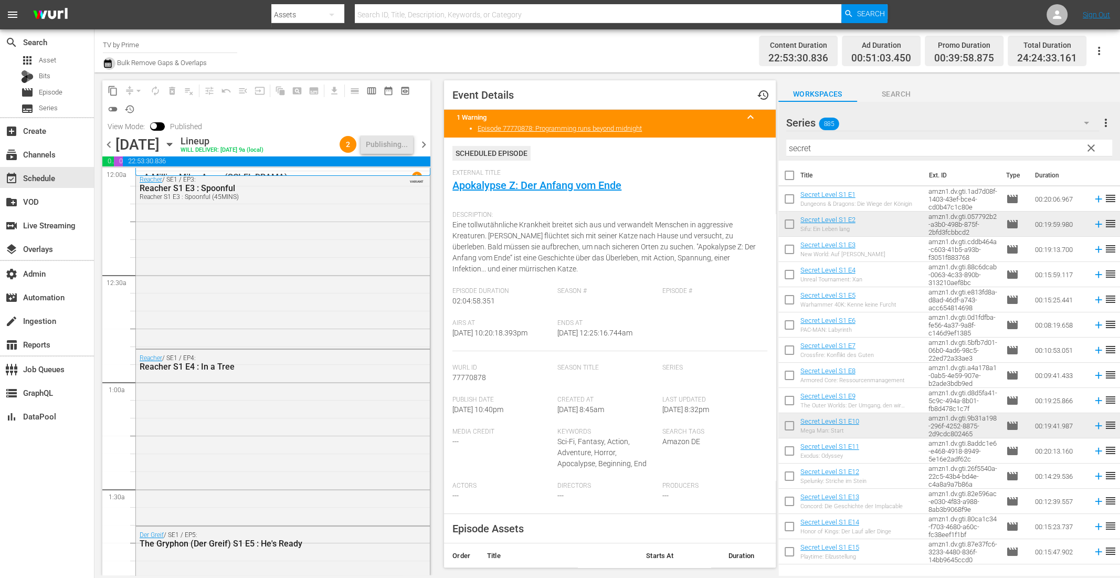
click at [104, 62] on icon "button" at bounding box center [108, 63] width 10 height 13
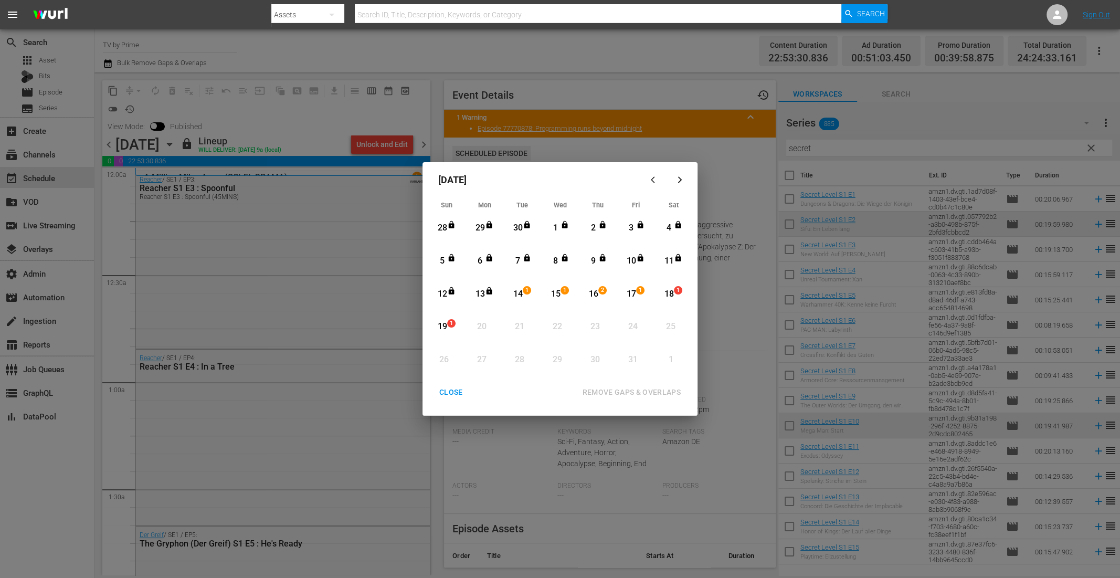
click at [451, 397] on div "CLOSE" at bounding box center [451, 392] width 40 height 13
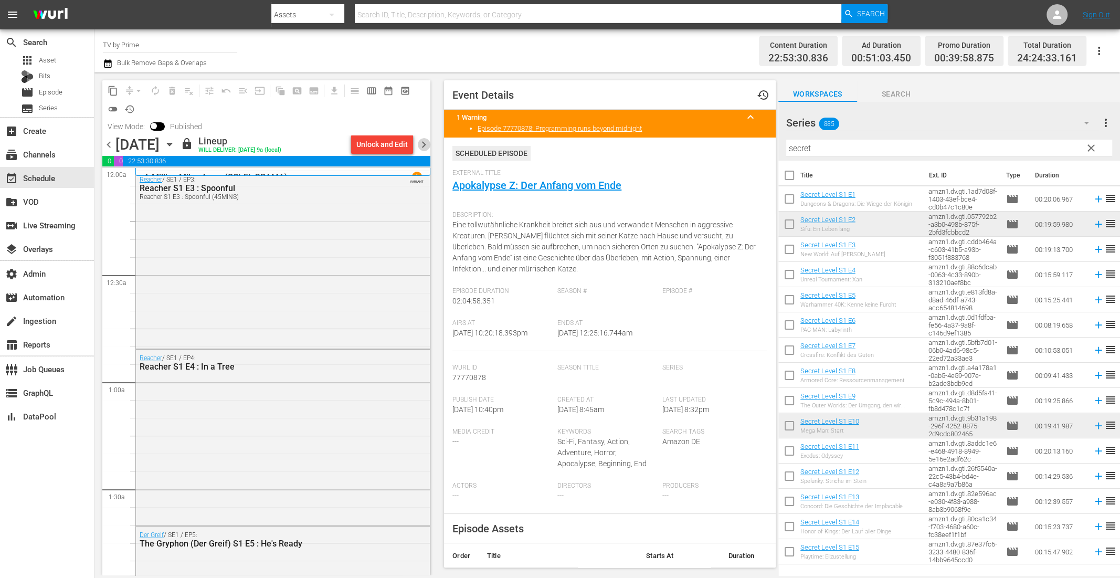
click at [422, 142] on span "chevron_right" at bounding box center [423, 144] width 13 height 13
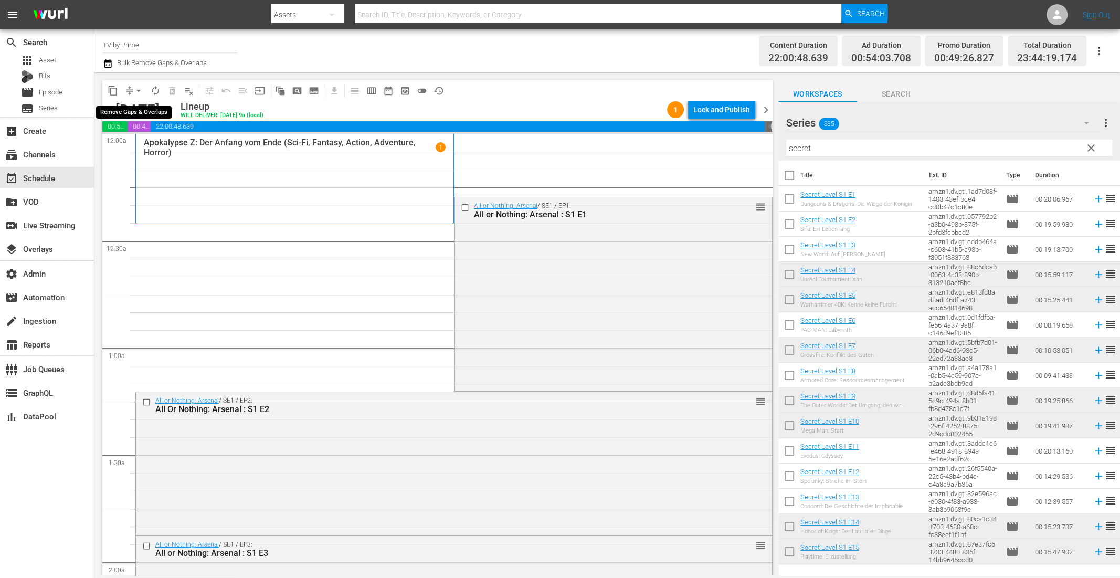
click at [141, 87] on span "arrow_drop_down" at bounding box center [138, 91] width 11 height 11
click at [145, 150] on li "Align to End of Previous Day" at bounding box center [139, 146] width 110 height 17
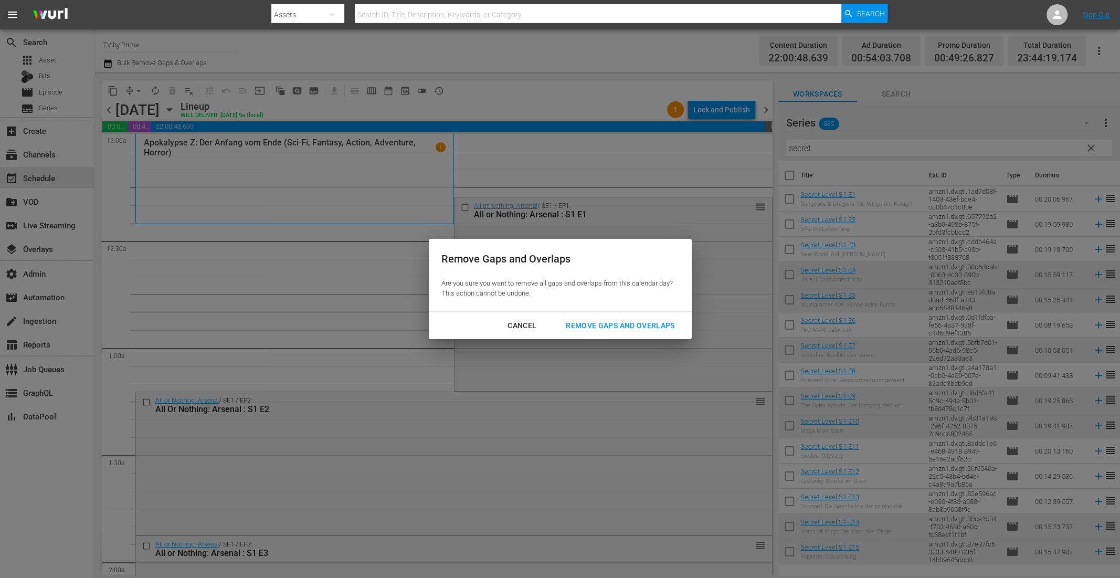
click at [582, 325] on div "Remove Gaps and Overlaps" at bounding box center [620, 325] width 125 height 13
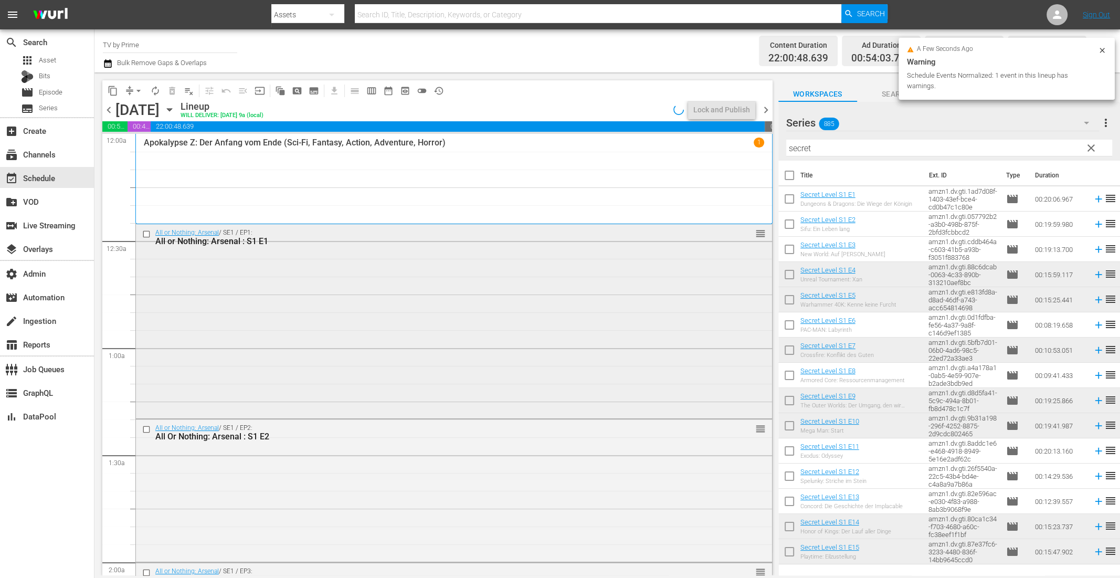
click at [315, 267] on div "All or Nothing: Arsenal / SE1 / EP1: All or Nothing: Arsenal : S1 E1 reorder" at bounding box center [454, 320] width 636 height 192
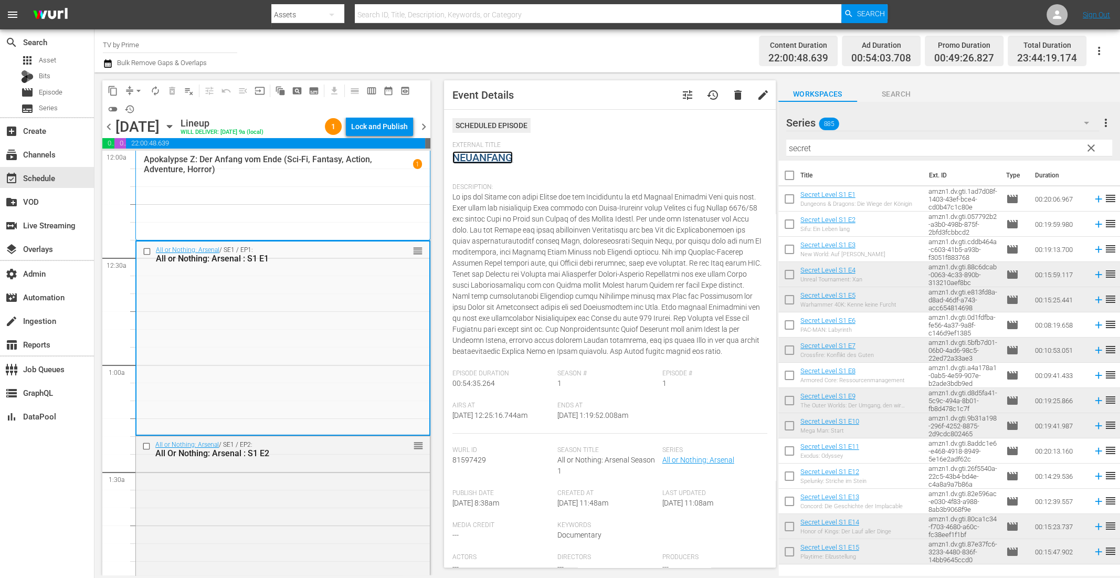
click at [489, 155] on link "NEUANFANG" at bounding box center [483, 157] width 60 height 13
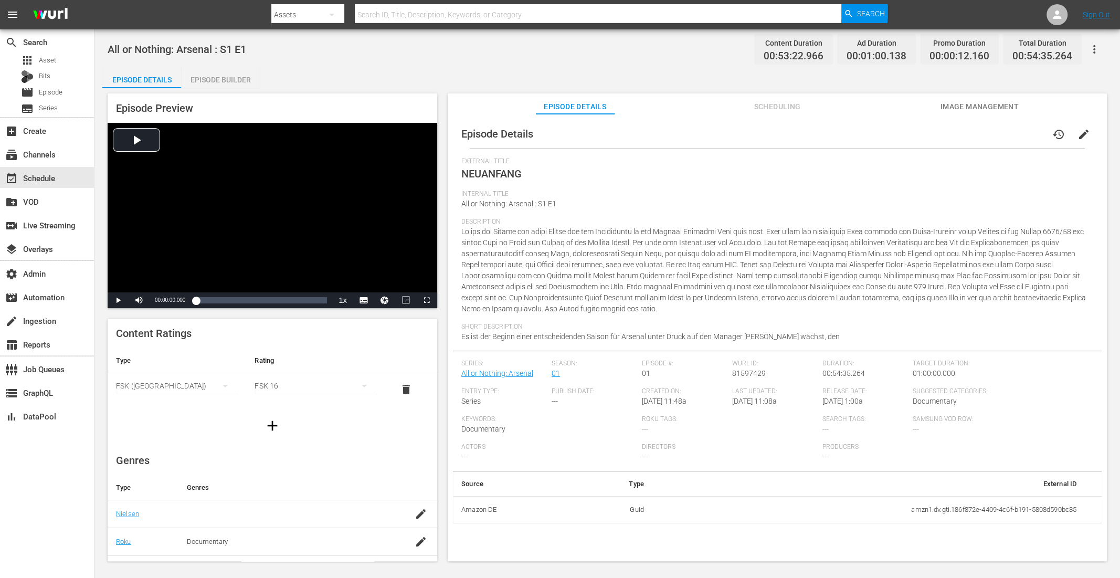
click at [791, 109] on span "Scheduling" at bounding box center [777, 106] width 79 height 13
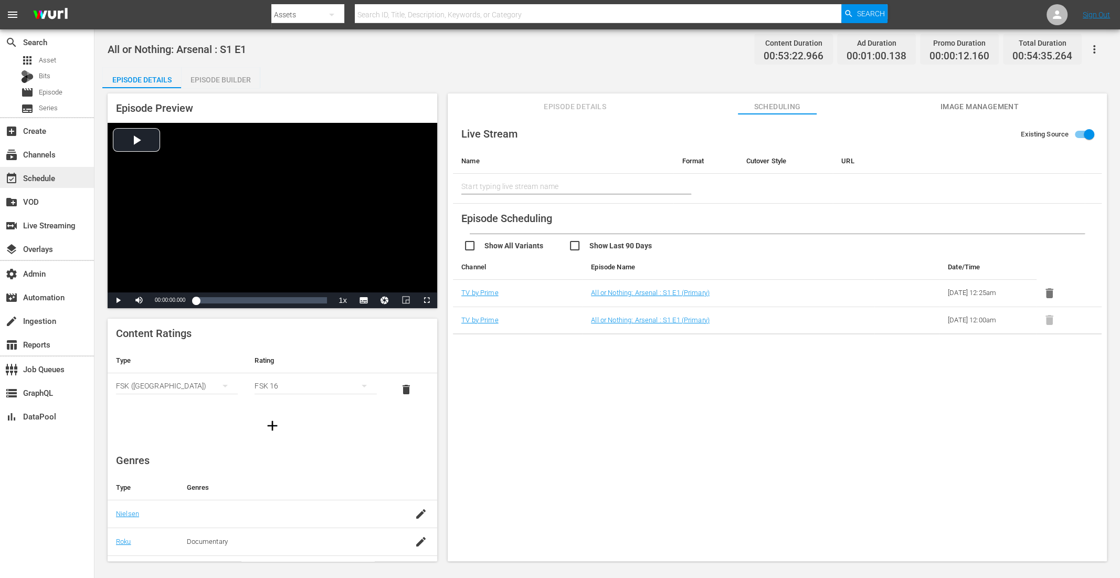
click at [53, 173] on div "event_available Schedule" at bounding box center [29, 176] width 59 height 9
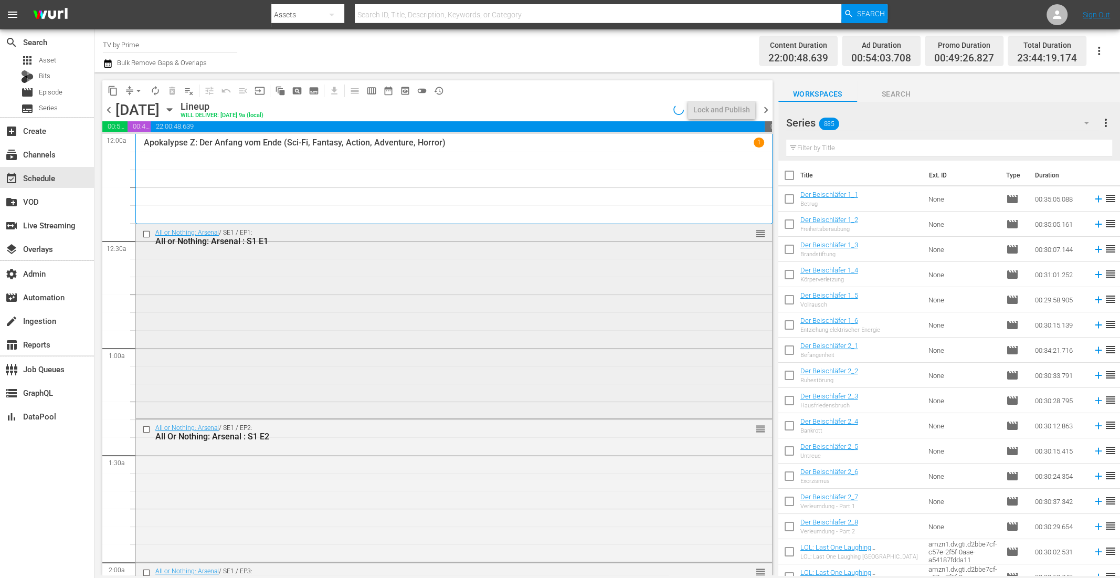
click at [542, 254] on div "All or Nothing: Arsenal / SE1 / EP1: All or Nothing: Arsenal : S1 E1 reorder" at bounding box center [454, 320] width 636 height 192
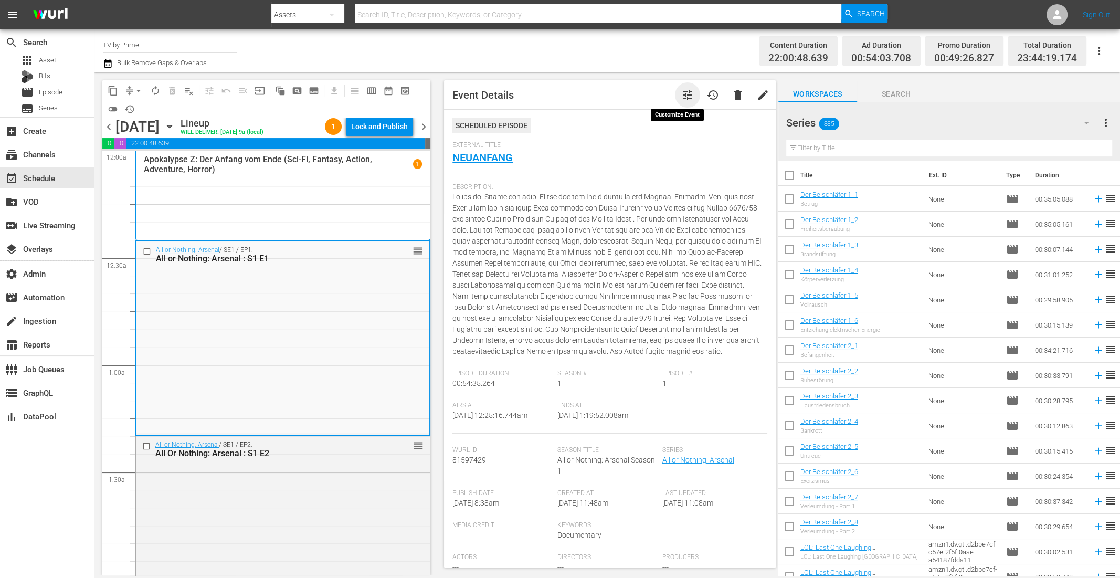
click at [682, 92] on span "tune" at bounding box center [688, 95] width 13 height 13
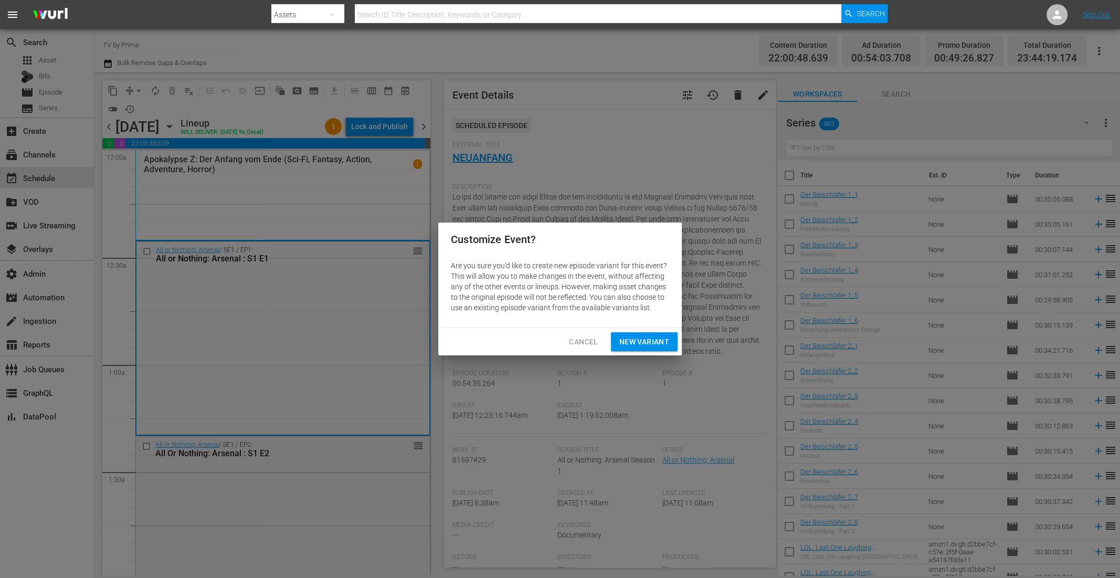
click at [656, 352] on div "Cancel New Variant" at bounding box center [560, 342] width 244 height 28
click at [662, 340] on span "New Variant" at bounding box center [645, 342] width 50 height 13
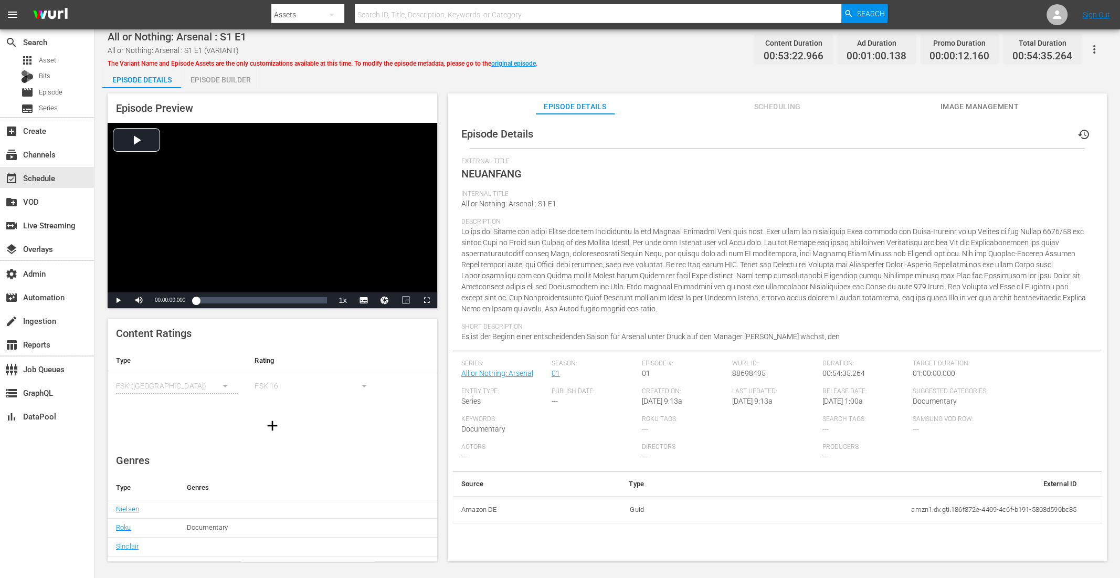
click at [219, 83] on div "Episode Builder" at bounding box center [220, 79] width 79 height 25
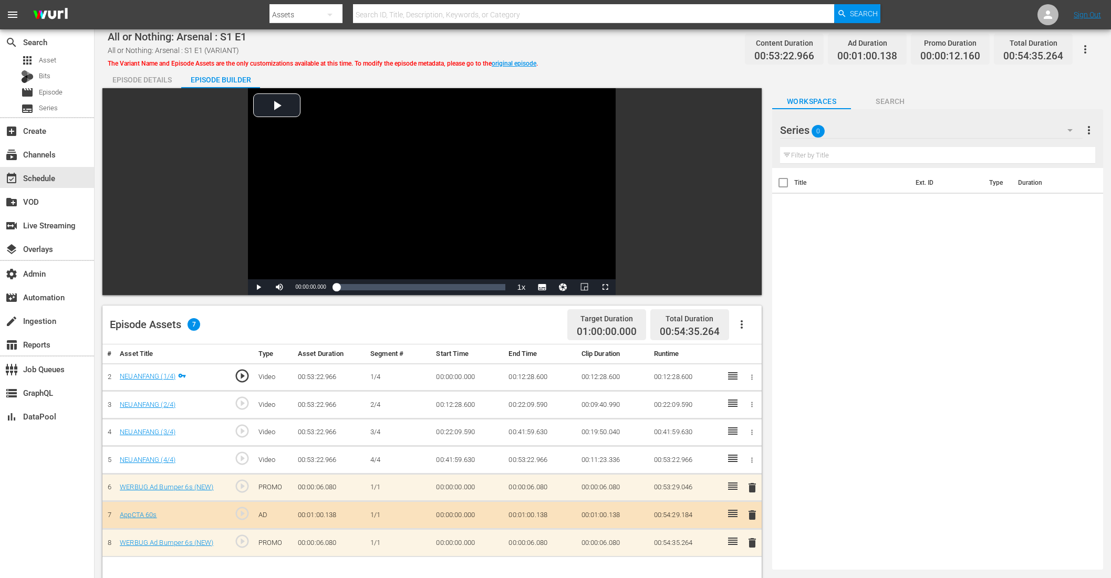
scroll to position [8, 0]
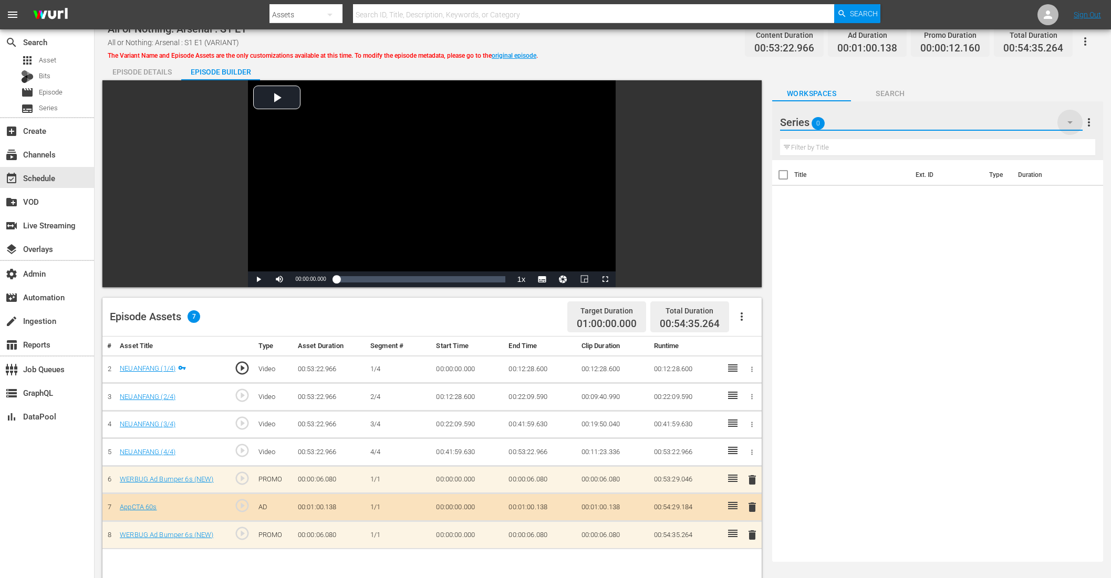
click at [1071, 127] on icon "button" at bounding box center [1069, 122] width 13 height 13
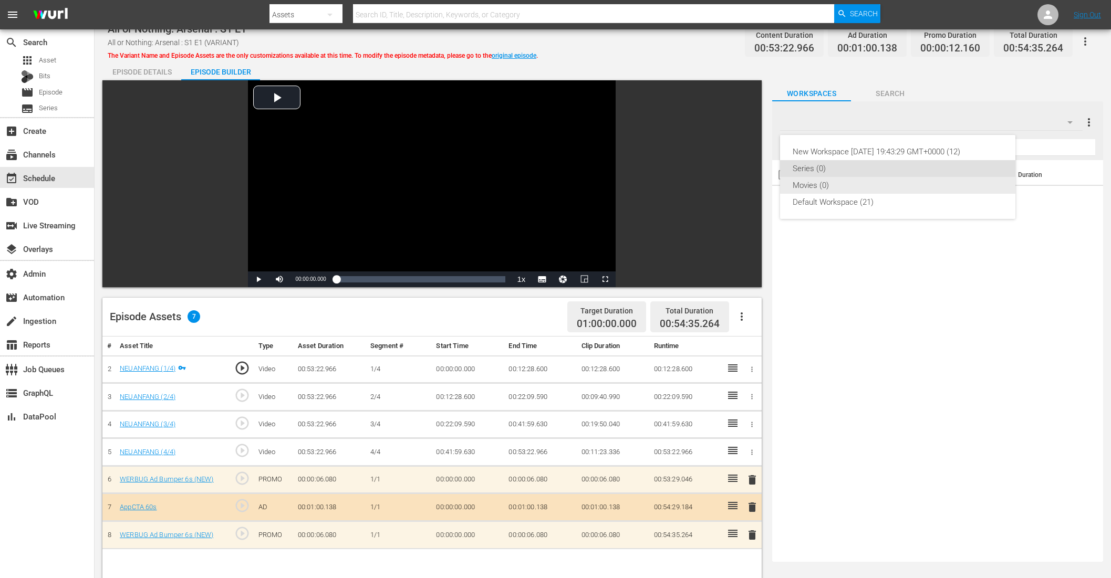
click at [875, 199] on div "Default Workspace (21)" at bounding box center [897, 202] width 210 height 17
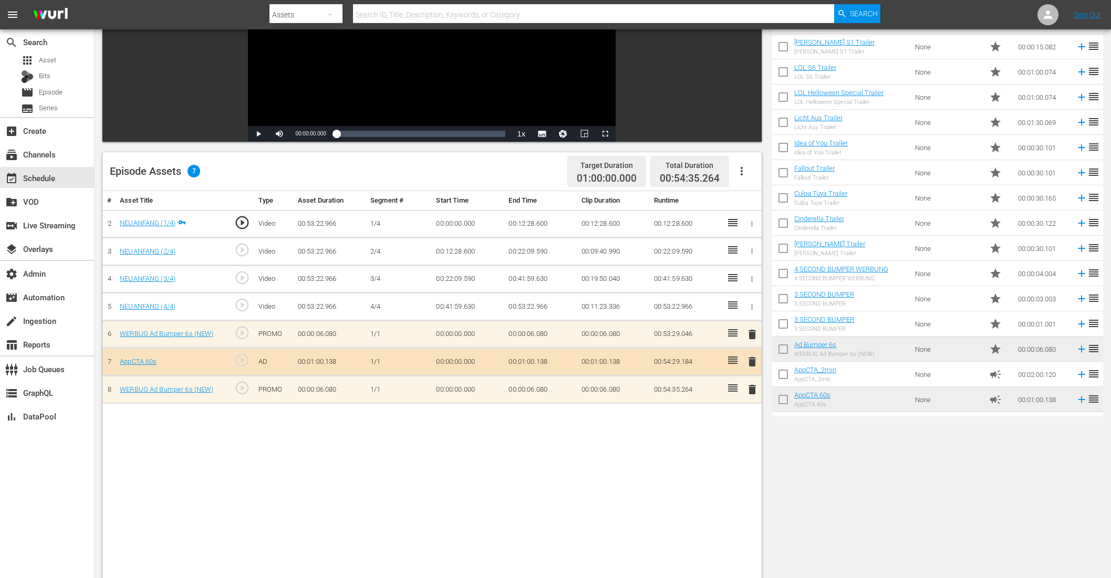
scroll to position [85, 0]
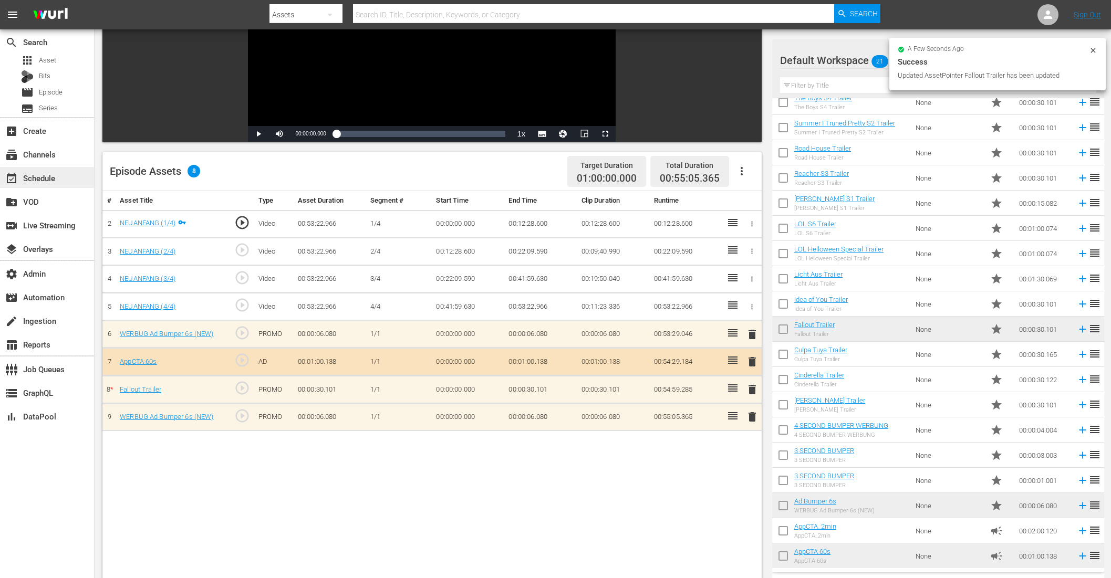
click at [64, 181] on div "event_available Schedule" at bounding box center [47, 177] width 94 height 21
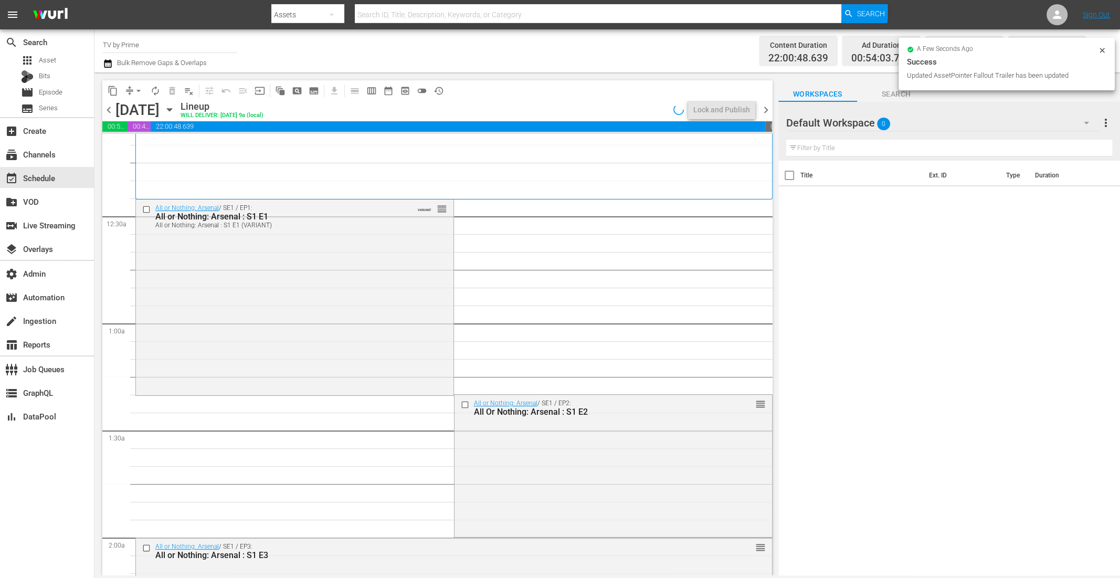
scroll to position [33, 0]
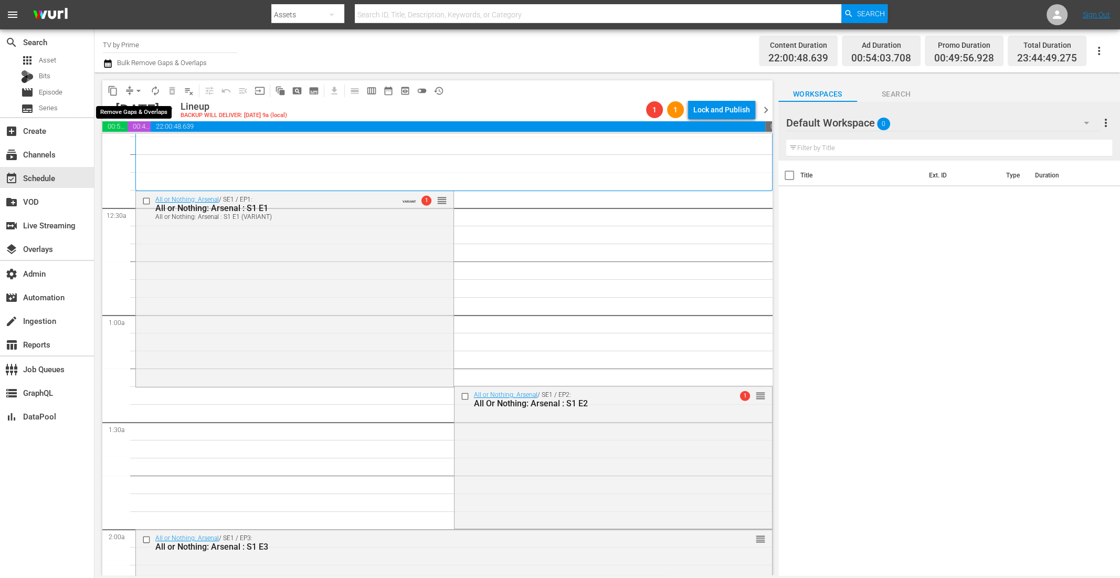
click at [137, 90] on span "arrow_drop_down" at bounding box center [138, 91] width 11 height 11
click at [135, 150] on li "Align to End of Previous Day" at bounding box center [139, 146] width 110 height 17
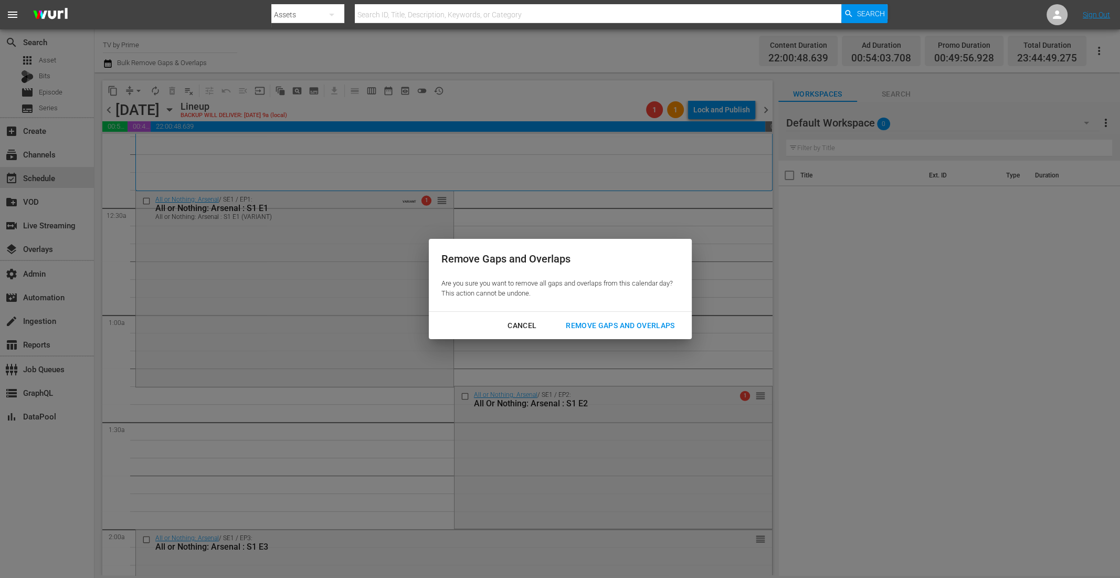
click at [600, 323] on div "Remove Gaps and Overlaps" at bounding box center [620, 325] width 125 height 13
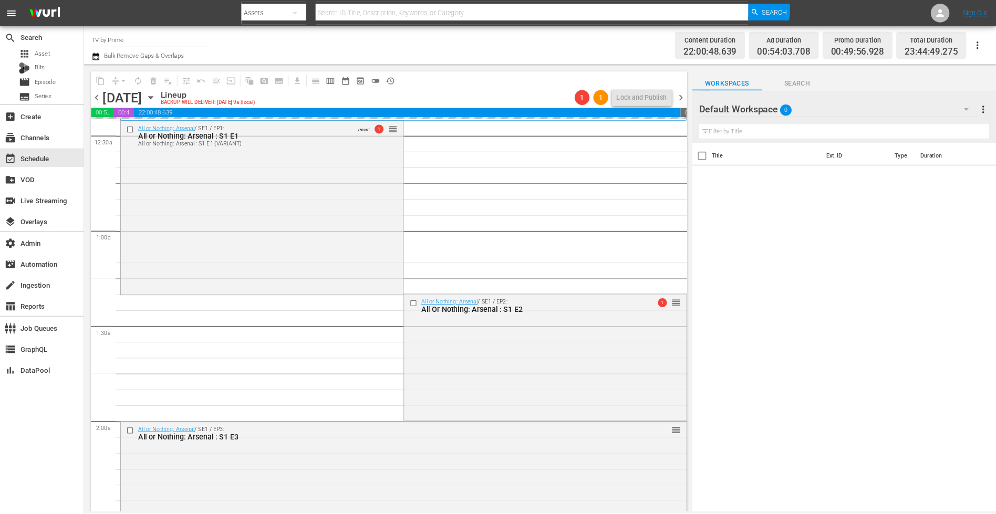
scroll to position [135, 0]
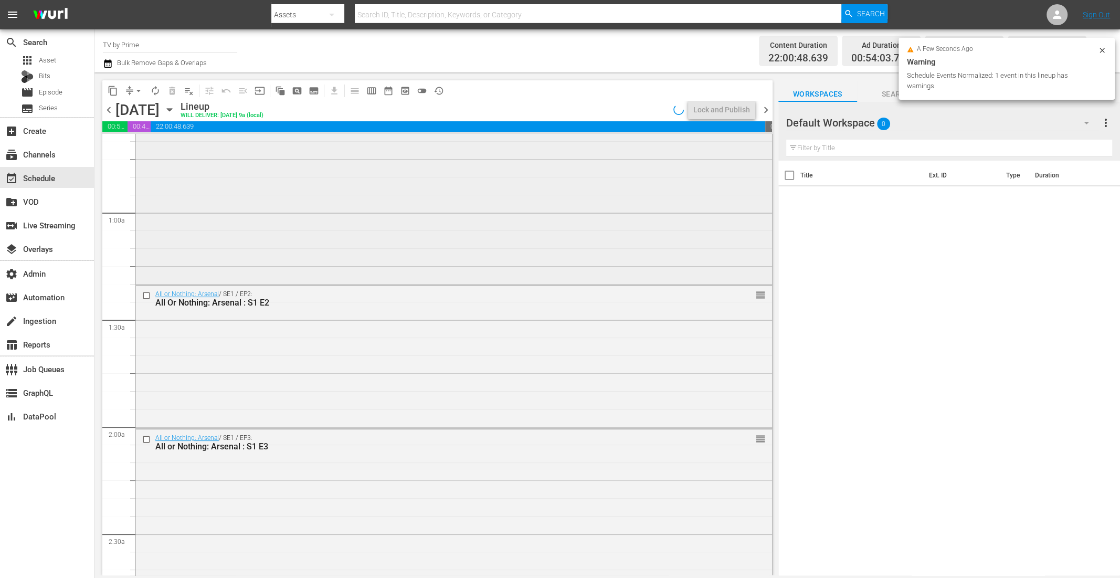
click at [312, 259] on div "All or Nothing: Arsenal / SE1 / EP1: All or Nothing: Arsenal : S1 E1 All or Not…" at bounding box center [454, 186] width 636 height 194
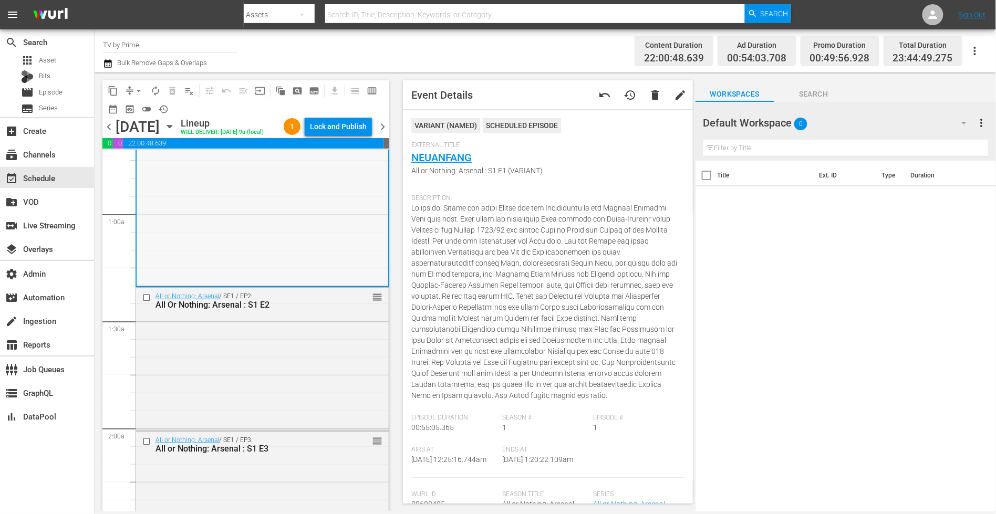
scroll to position [158, 0]
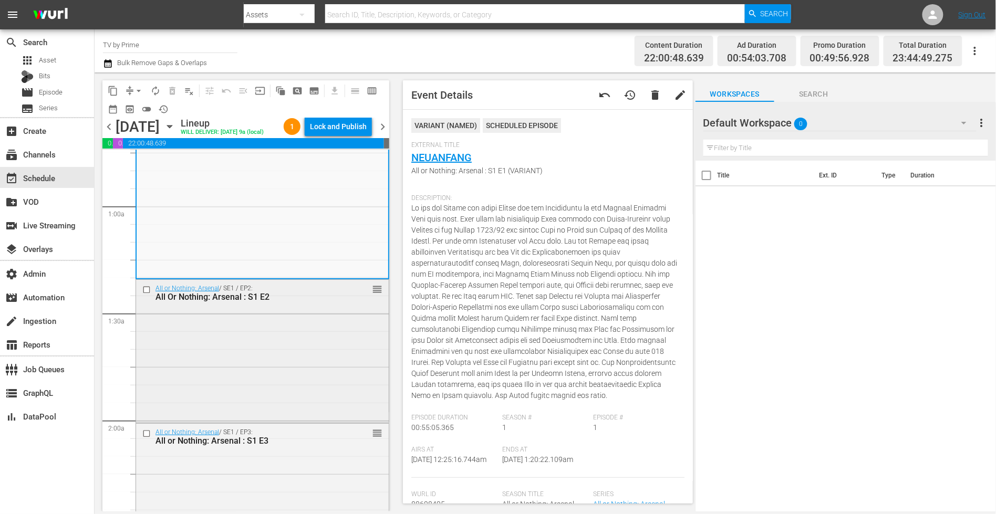
click at [266, 322] on div "All or Nothing: Arsenal / SE1 / EP2: All Or Nothing: Arsenal : S1 E2 reorder" at bounding box center [262, 350] width 253 height 141
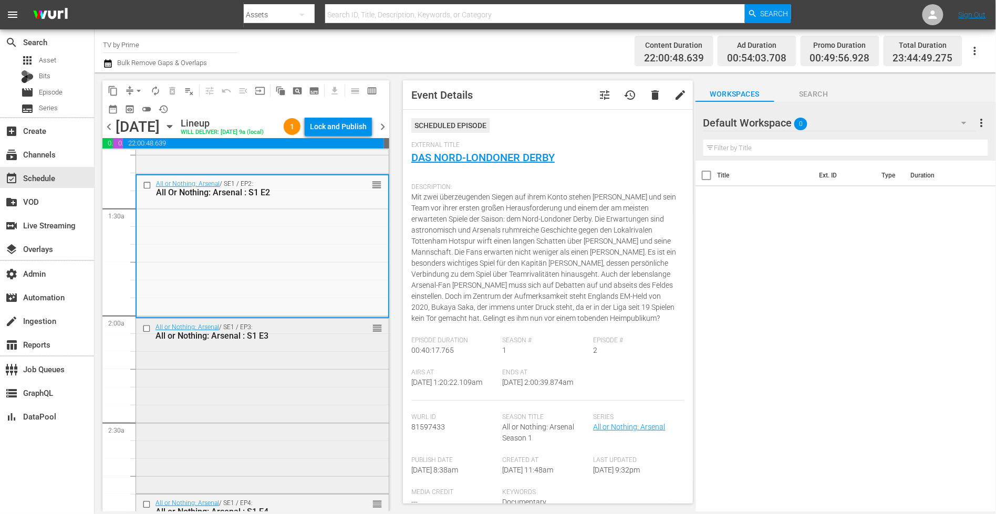
scroll to position [270, 0]
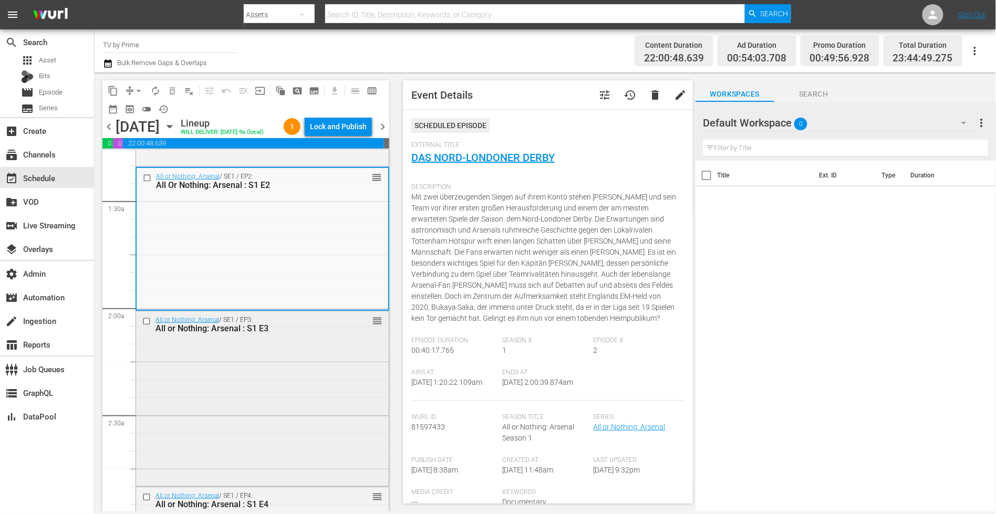
click at [285, 366] on div "All or Nothing: Arsenal / SE1 / EP3: All or Nothing: Arsenal : S1 E3 reorder" at bounding box center [262, 397] width 253 height 173
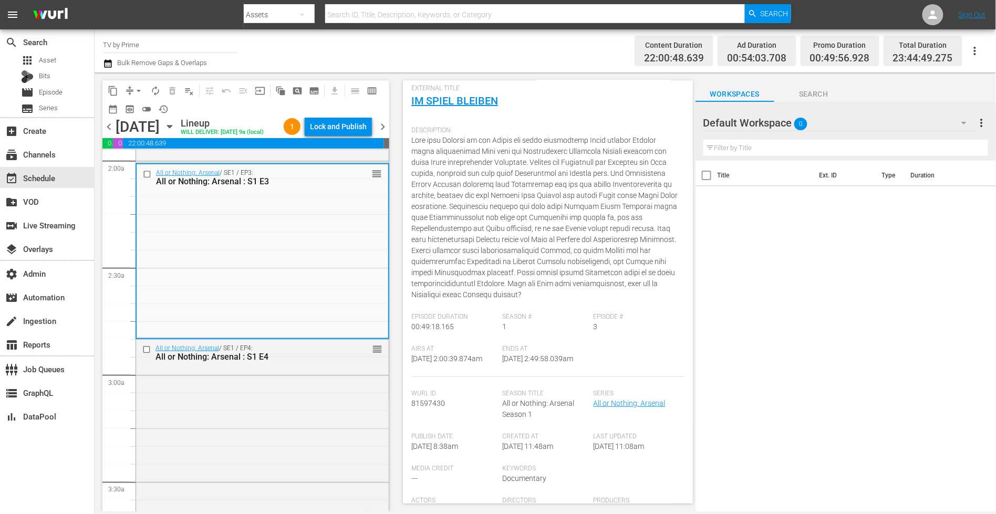
scroll to position [0, 0]
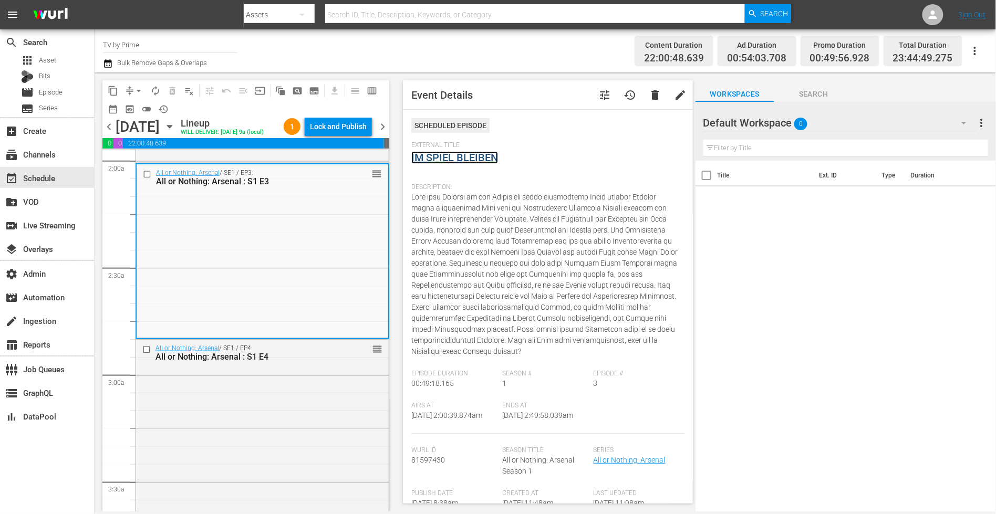
click at [459, 156] on link "IM SPIEL BLEIBEN" at bounding box center [454, 157] width 87 height 13
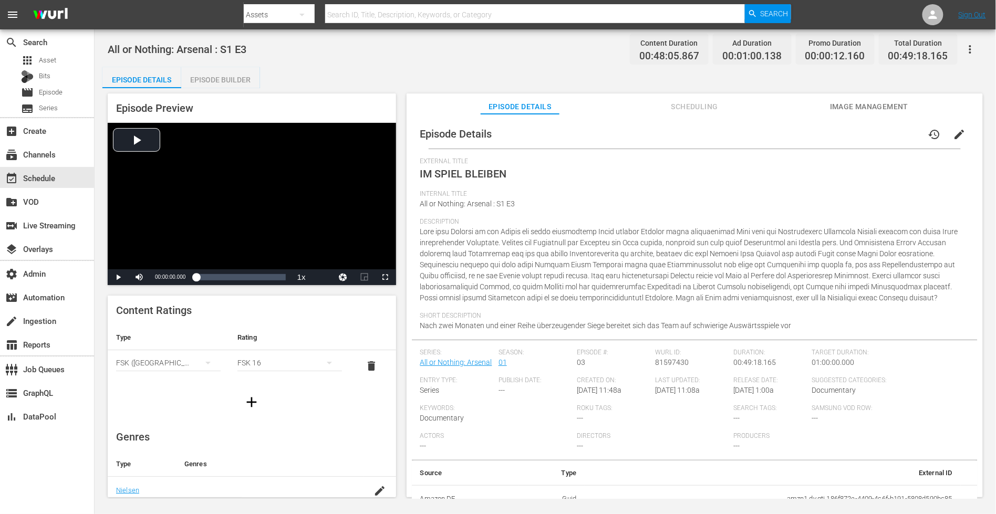
click at [680, 104] on span "Scheduling" at bounding box center [694, 106] width 79 height 13
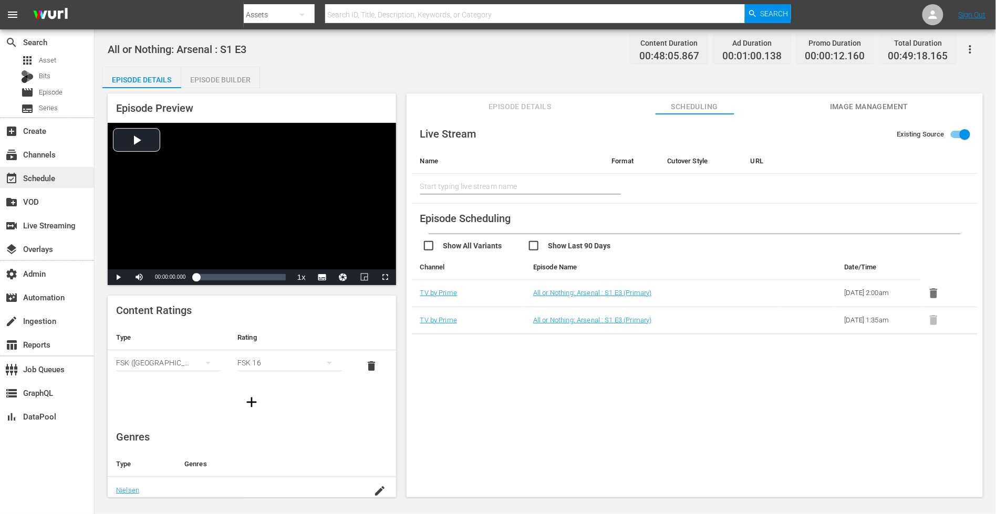
click at [46, 178] on div "event_available Schedule" at bounding box center [29, 176] width 59 height 9
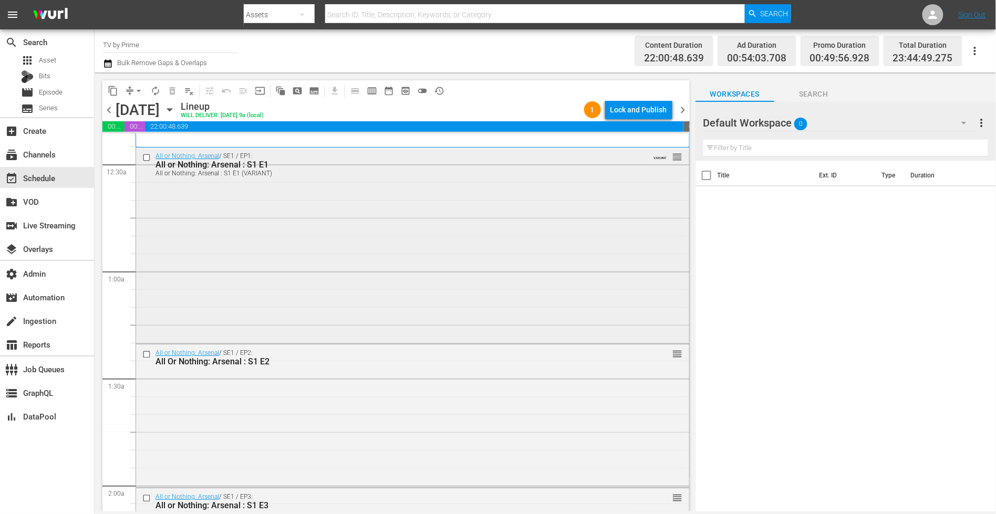
scroll to position [206, 0]
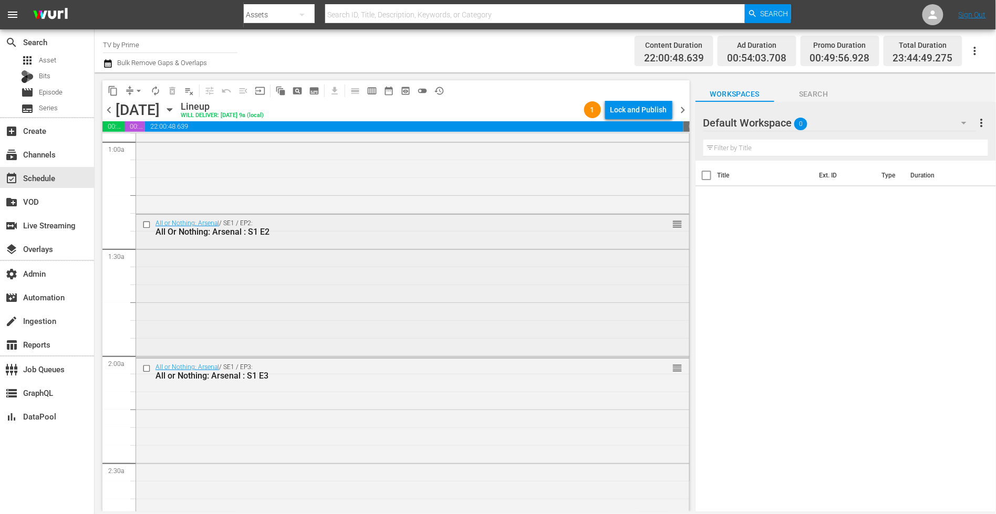
click at [248, 323] on div "All or Nothing: Arsenal / SE1 / EP2: All Or Nothing: Arsenal : S1 E2 reorder" at bounding box center [412, 285] width 553 height 141
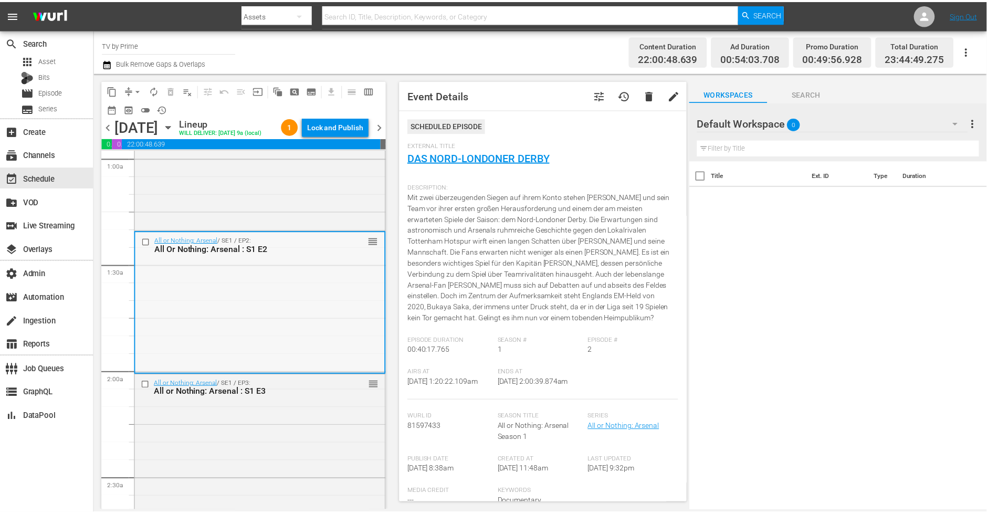
scroll to position [359, 0]
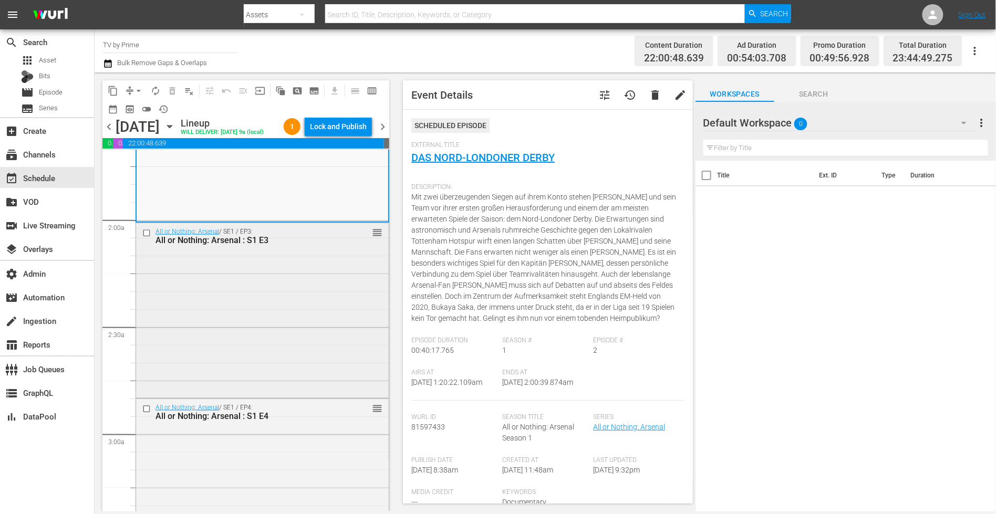
click at [244, 318] on div "All or Nothing: Arsenal / SE1 / EP3: All or Nothing: Arsenal : S1 E3 reorder" at bounding box center [262, 309] width 253 height 173
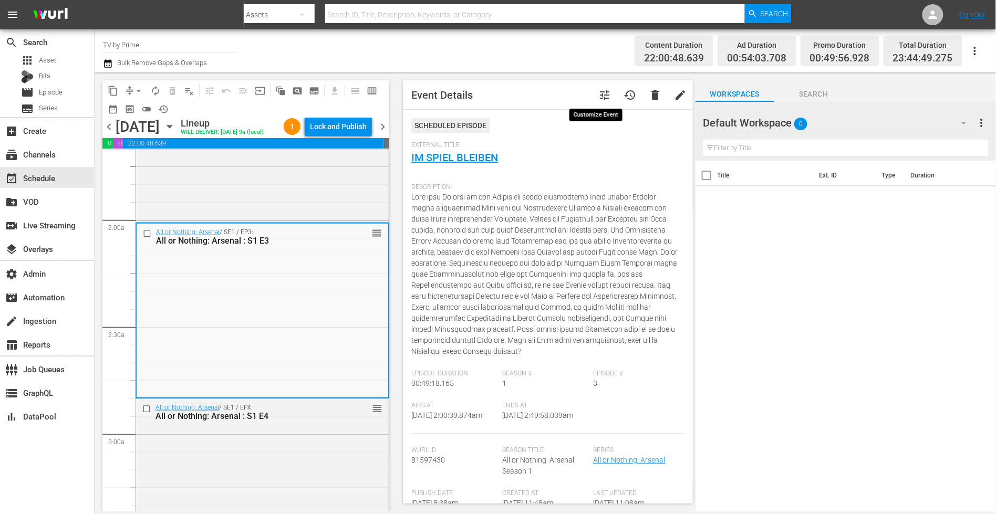
click at [598, 98] on span "tune" at bounding box center [604, 95] width 13 height 13
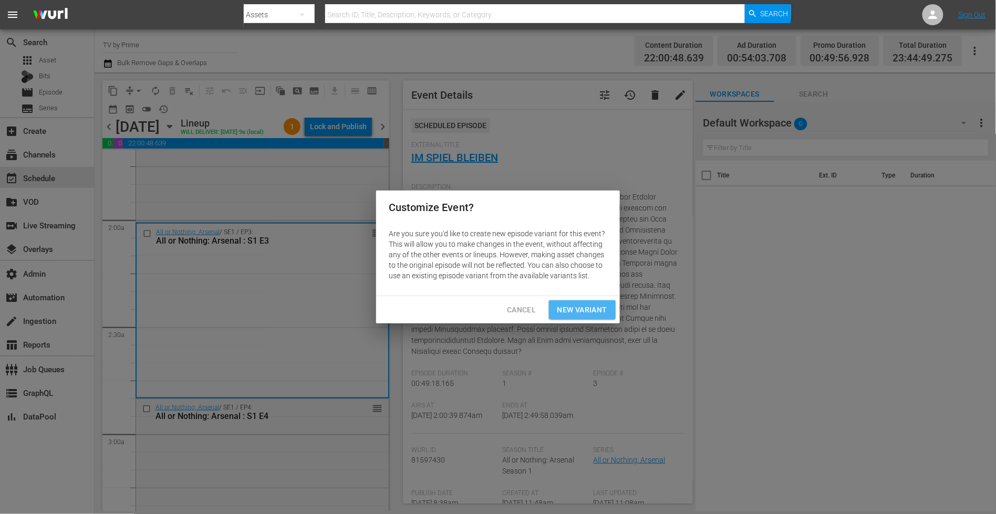
click at [571, 309] on span "New Variant" at bounding box center [582, 309] width 50 height 13
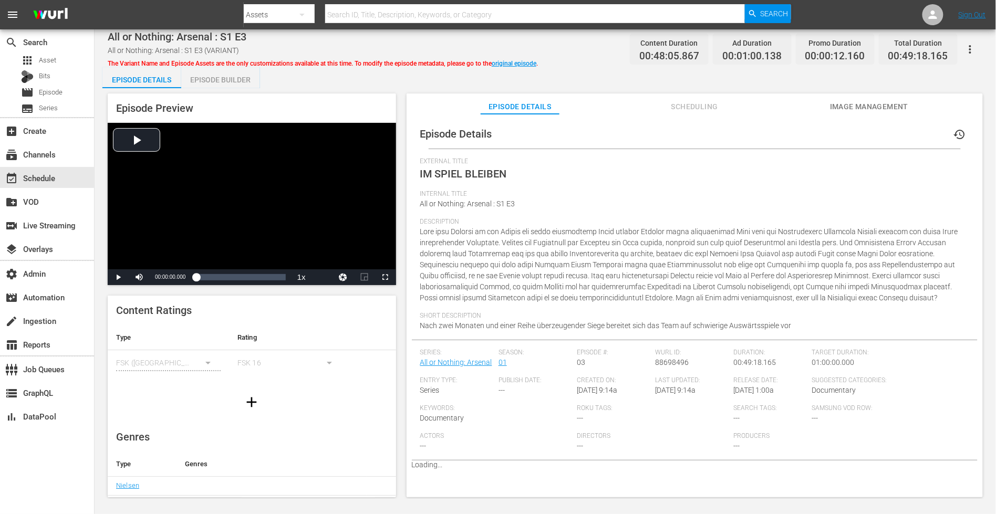
click at [225, 82] on div "Episode Builder" at bounding box center [220, 79] width 79 height 25
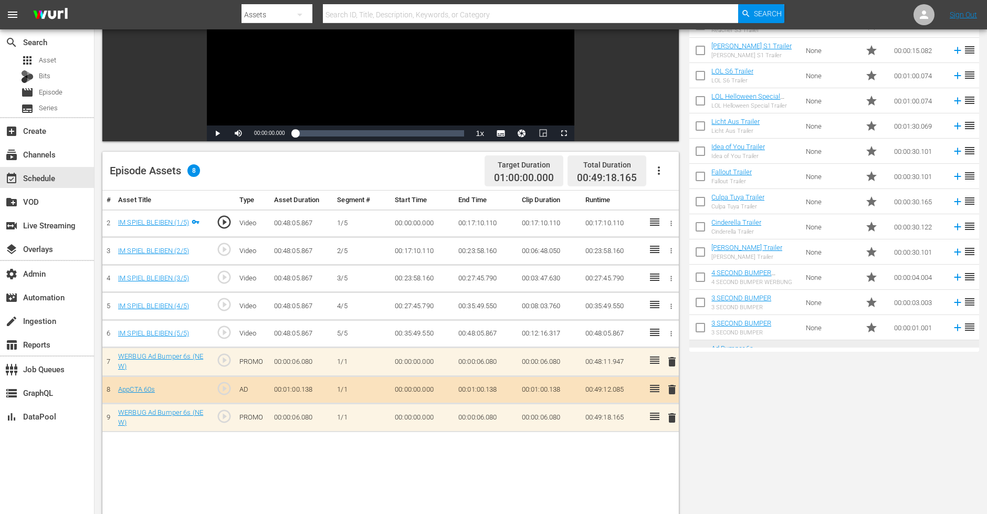
scroll to position [149, 0]
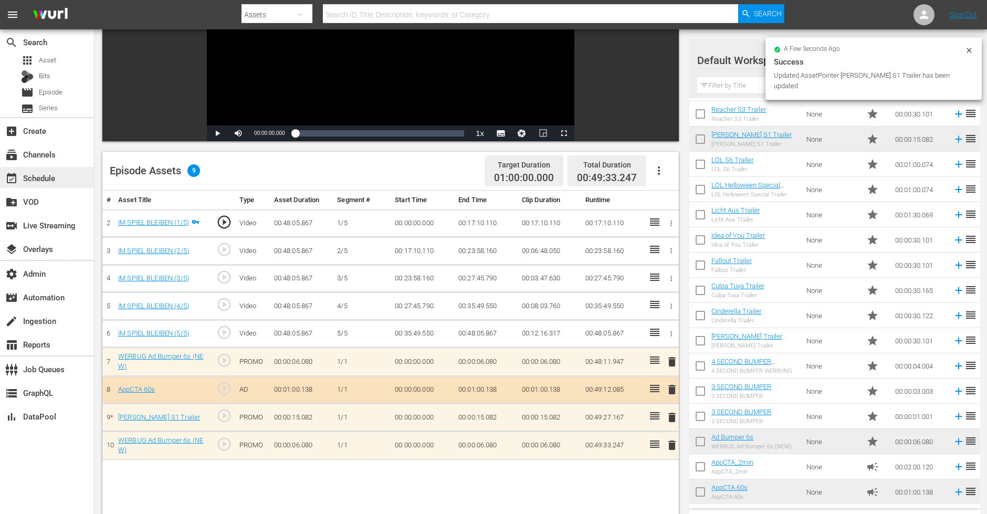
click at [39, 173] on div "event_available Schedule" at bounding box center [29, 176] width 59 height 9
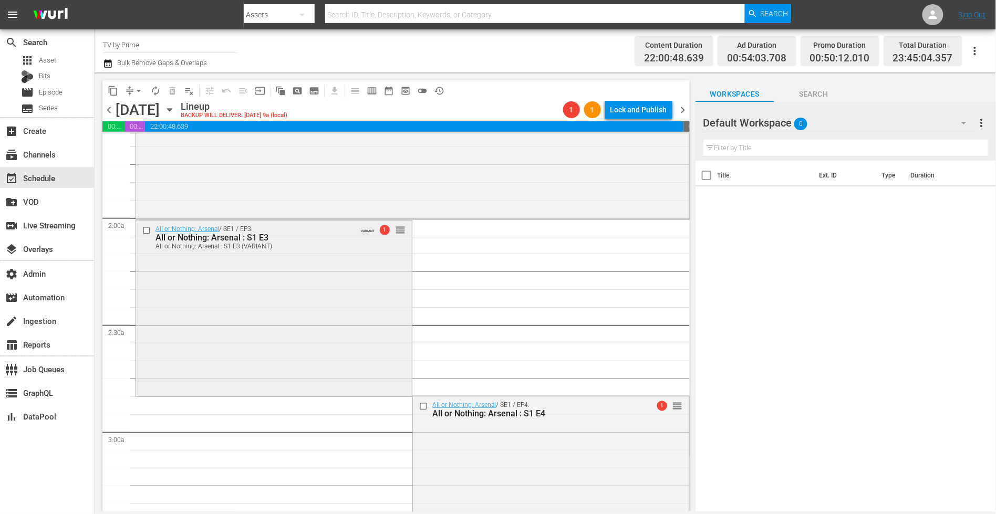
scroll to position [410, 0]
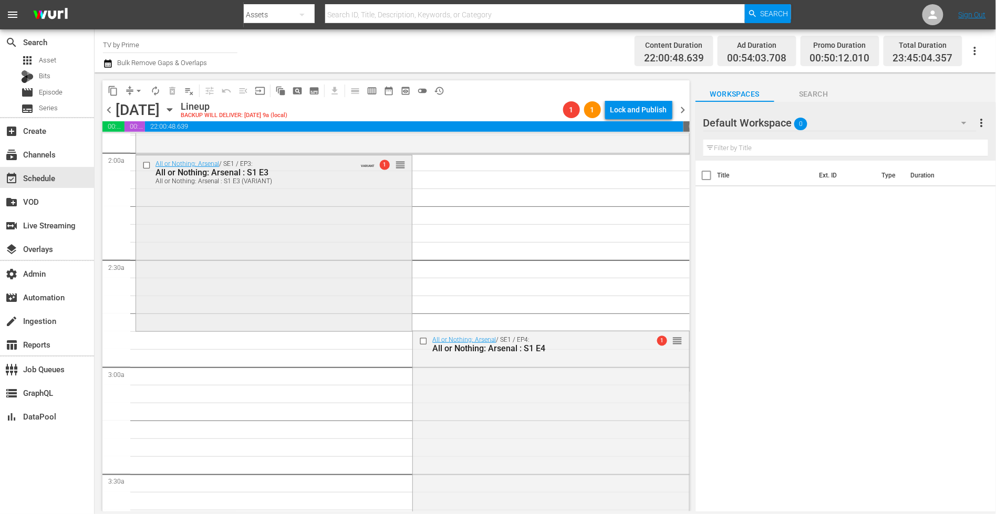
click at [195, 274] on div "All or Nothing: Arsenal / SE1 / EP3: All or Nothing: Arsenal : S1 E3 All or Not…" at bounding box center [274, 242] width 276 height 174
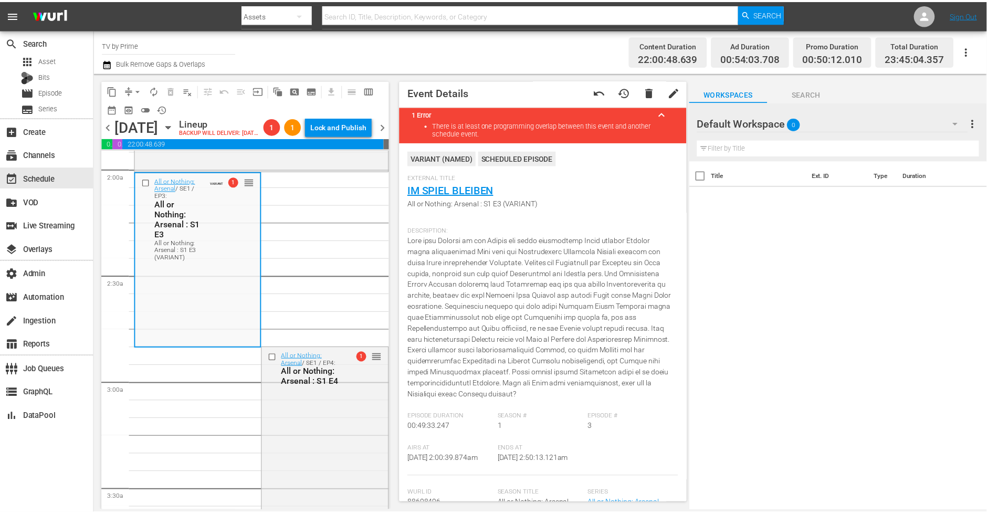
scroll to position [0, 0]
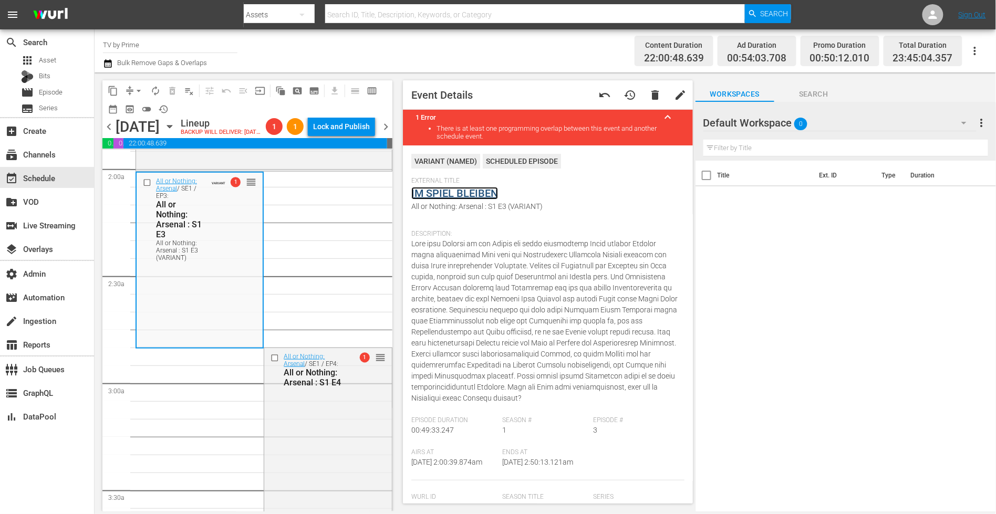
click at [443, 197] on link "IM SPIEL BLEIBEN" at bounding box center [454, 193] width 87 height 13
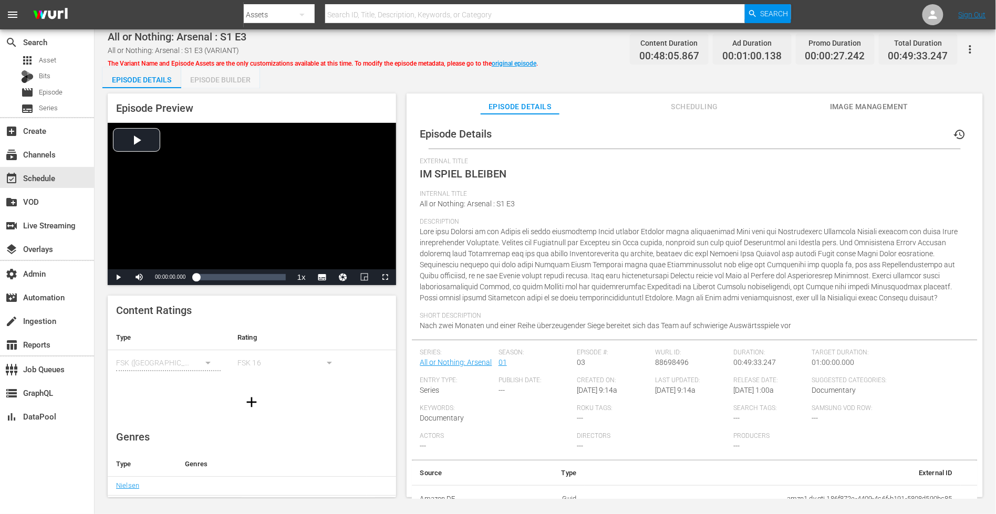
drag, startPoint x: 225, startPoint y: 72, endPoint x: 230, endPoint y: 77, distance: 6.7
click at [225, 71] on div "Episode Builder" at bounding box center [220, 79] width 79 height 25
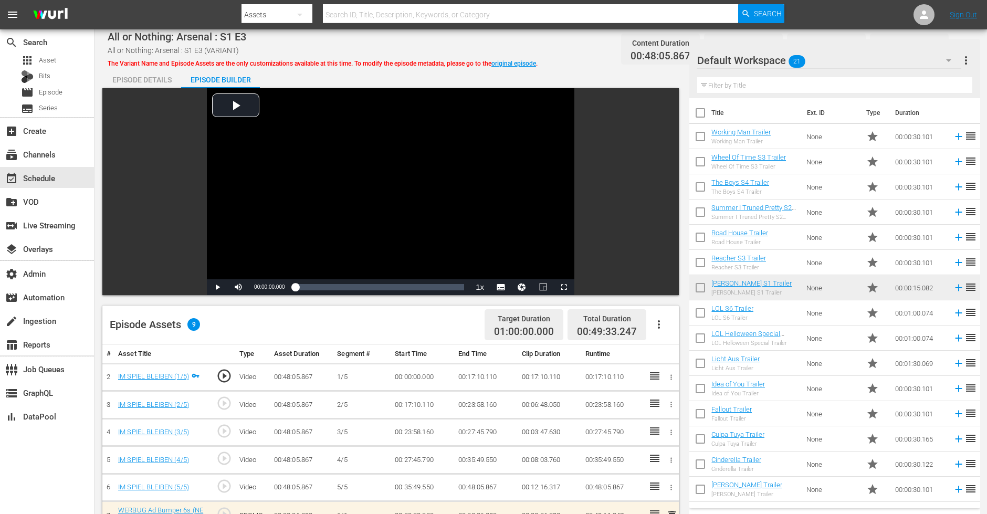
scroll to position [245, 0]
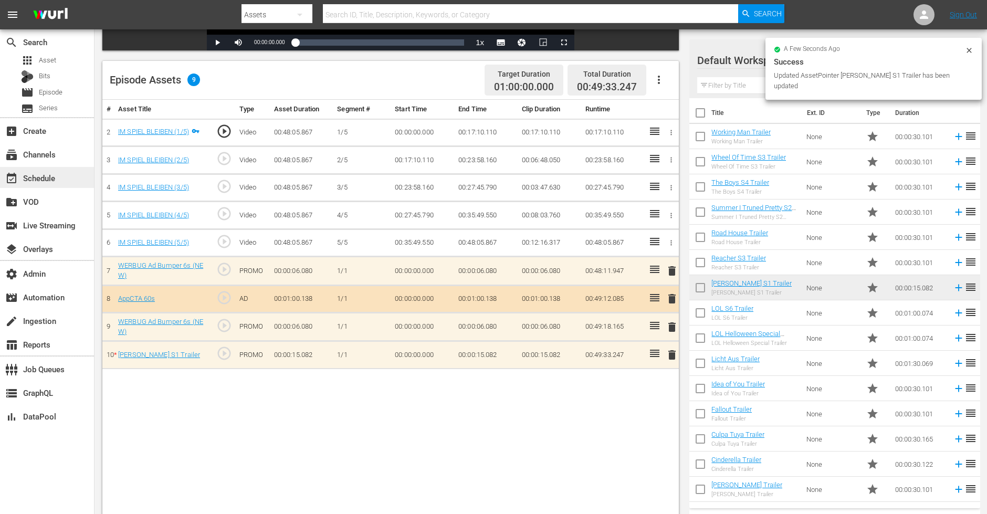
click at [51, 177] on div "event_available Schedule" at bounding box center [29, 176] width 59 height 9
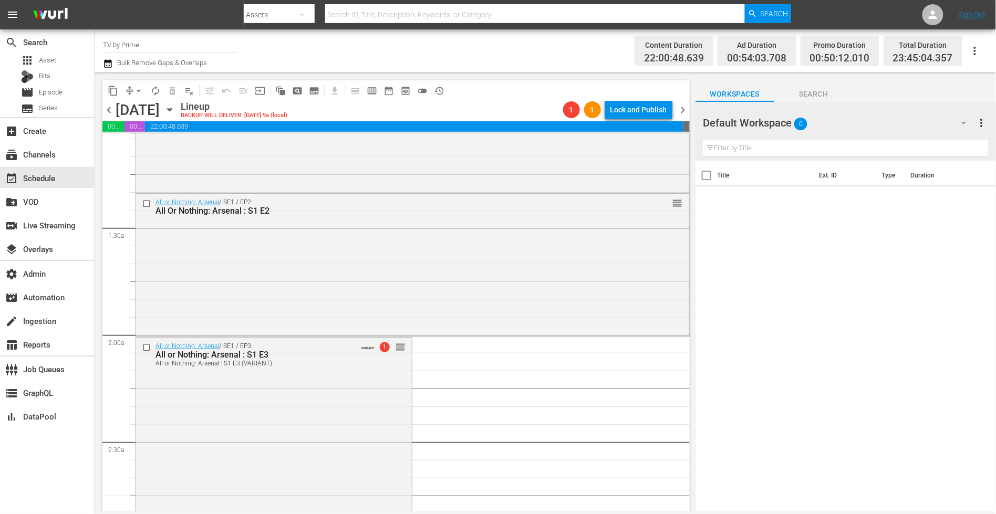
scroll to position [368, 0]
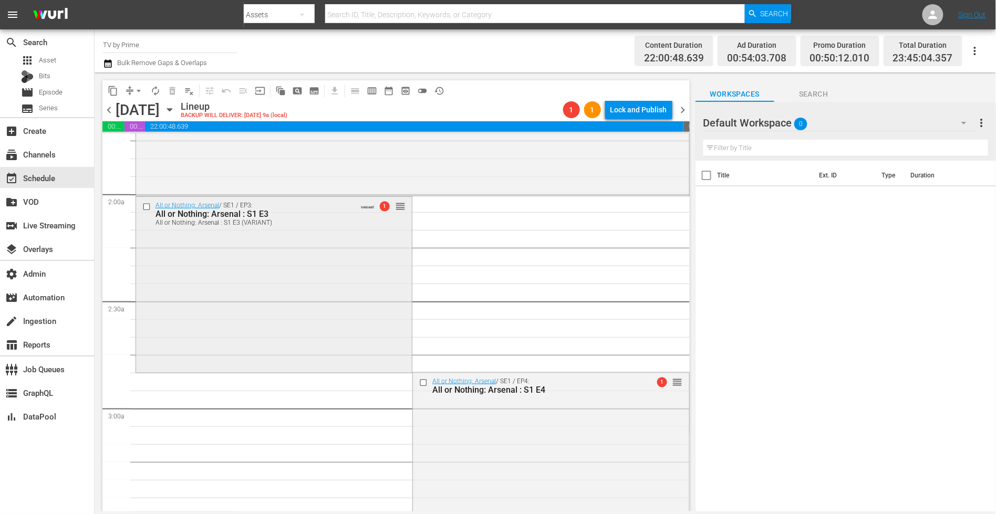
click at [246, 314] on div "All or Nothing: Arsenal / SE1 / EP3: All or Nothing: Arsenal : S1 E3 All or Not…" at bounding box center [274, 284] width 276 height 174
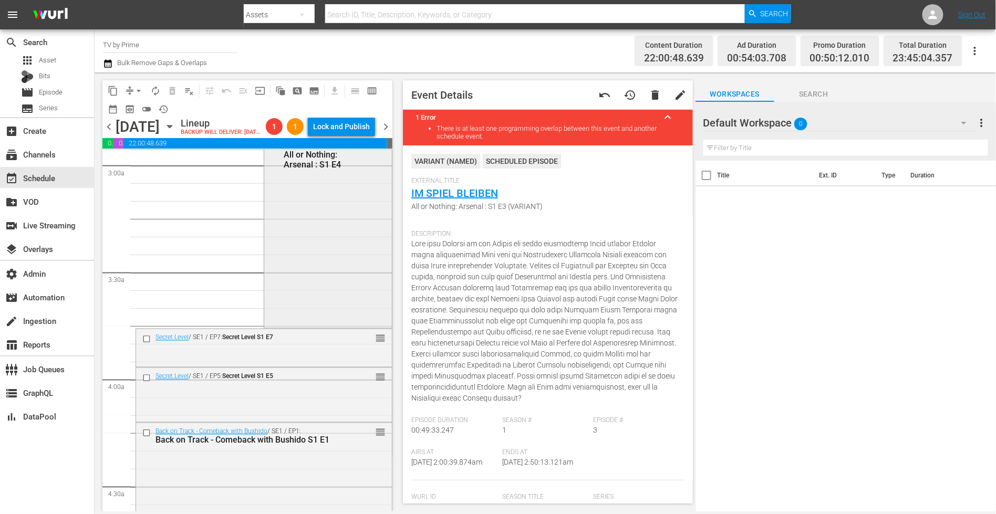
scroll to position [620, 0]
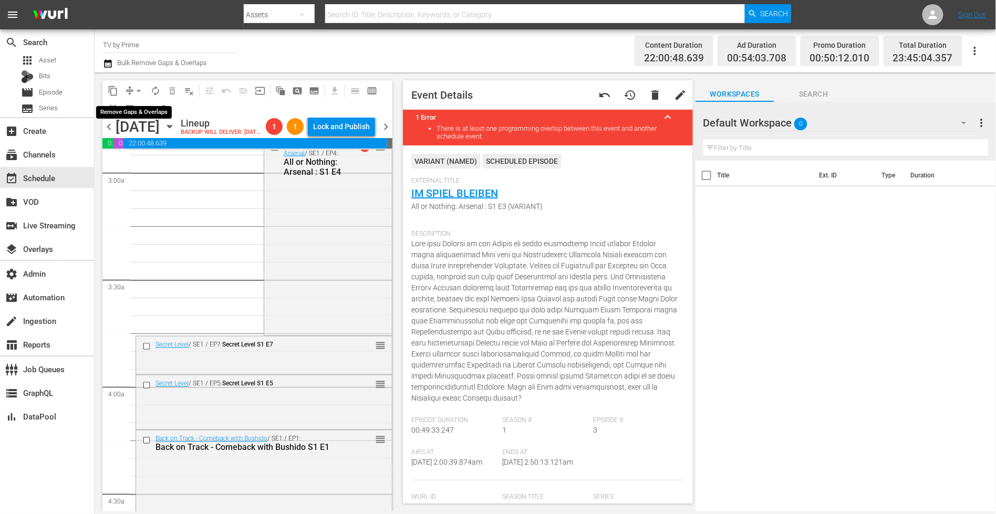
click at [135, 88] on span "arrow_drop_down" at bounding box center [138, 91] width 11 height 11
click at [148, 145] on li "Align to End of Previous Day" at bounding box center [139, 146] width 110 height 17
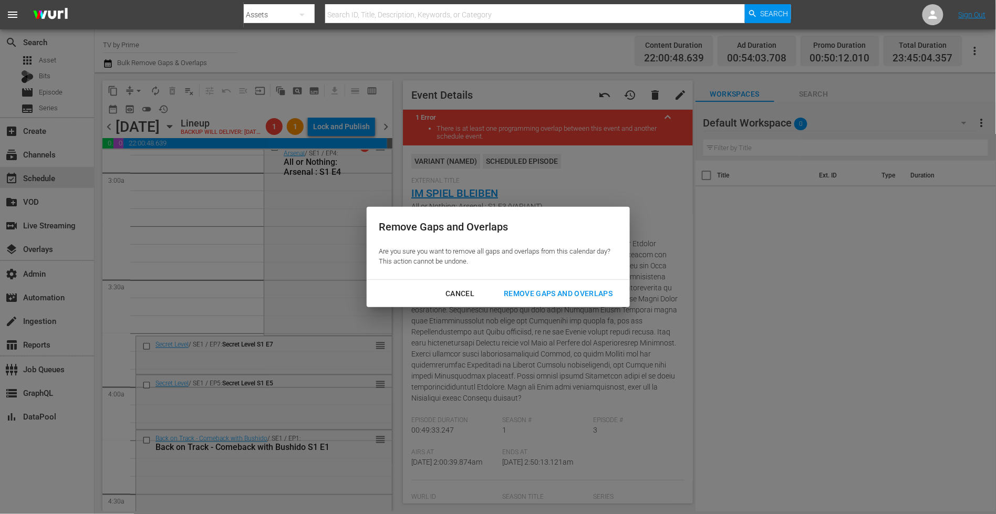
click at [523, 290] on div "Remove Gaps and Overlaps" at bounding box center [557, 293] width 125 height 13
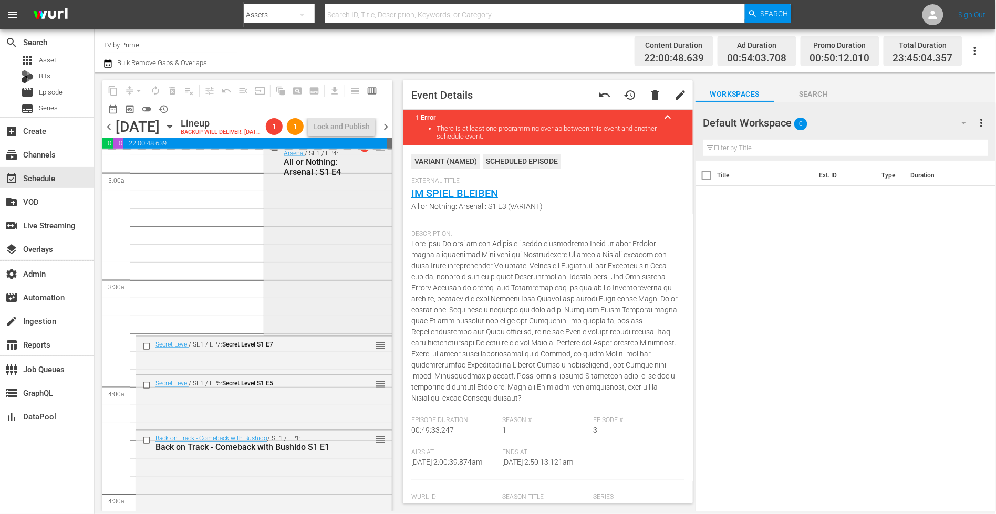
scroll to position [578, 0]
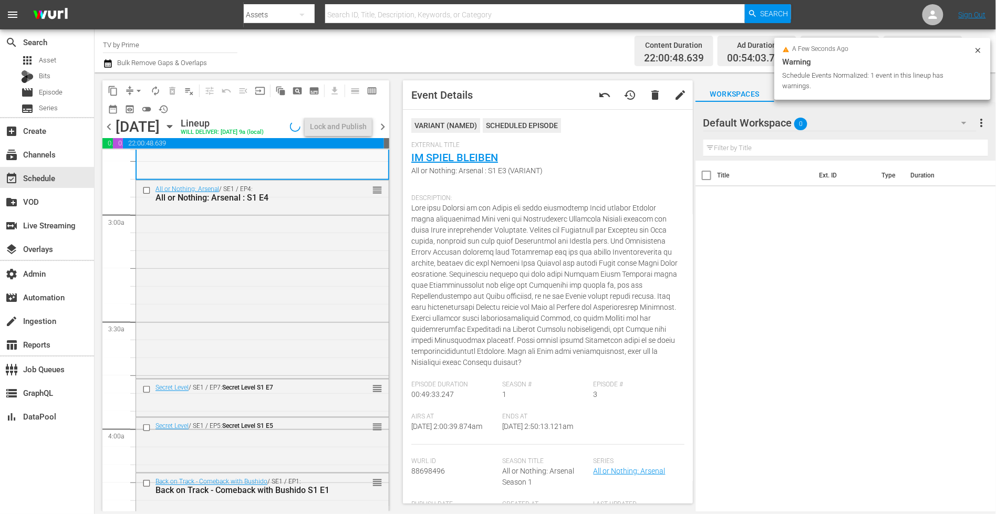
click at [307, 339] on div "All or Nothing: Arsenal / SE1 / EP4: All or Nothing: Arsenal : S1 E4 reorder" at bounding box center [262, 279] width 253 height 196
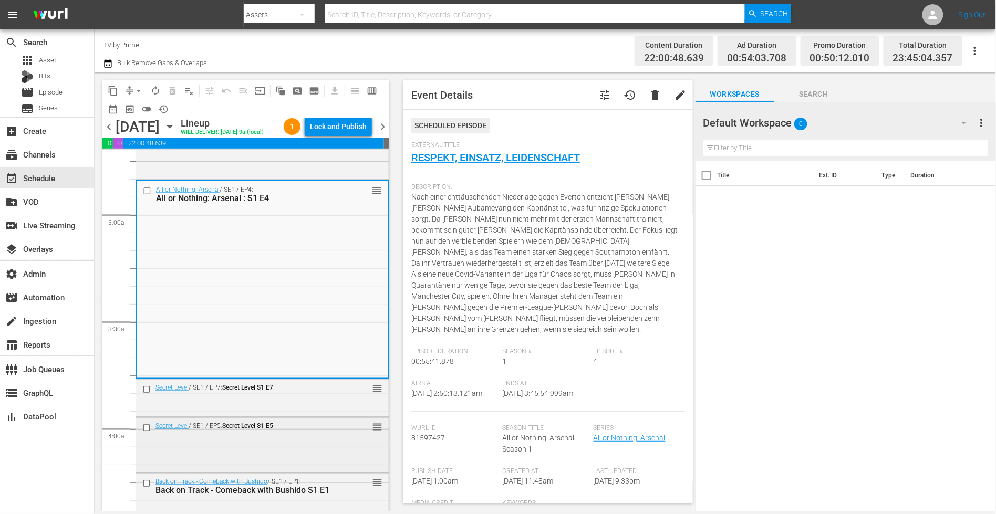
scroll to position [682, 0]
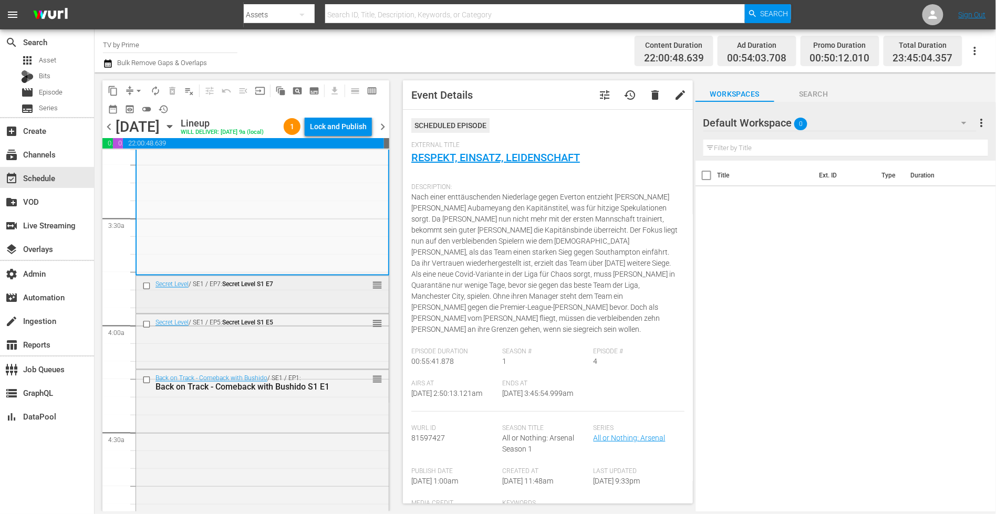
click at [306, 312] on div "Secret Level / SE1 / EP7: Secret Level S1 E7 reorder" at bounding box center [262, 294] width 253 height 36
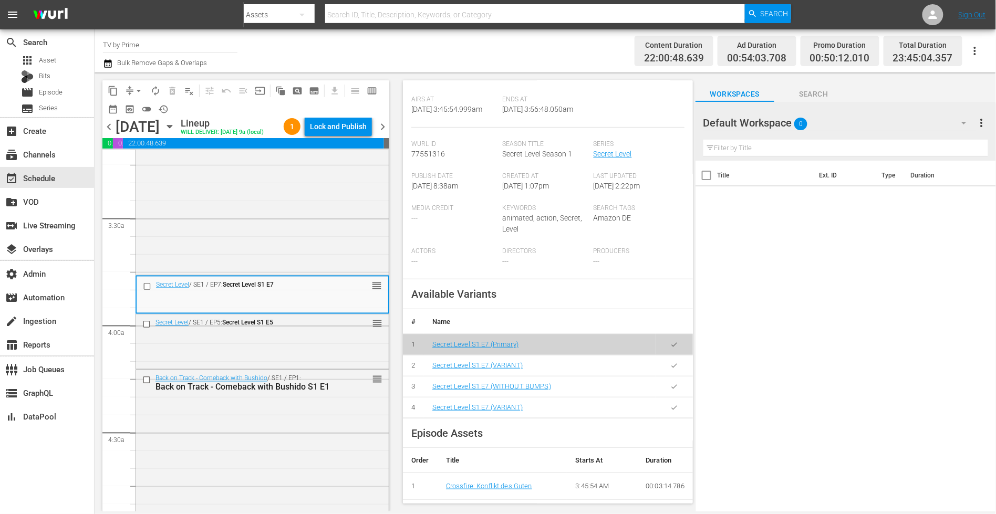
scroll to position [238, 0]
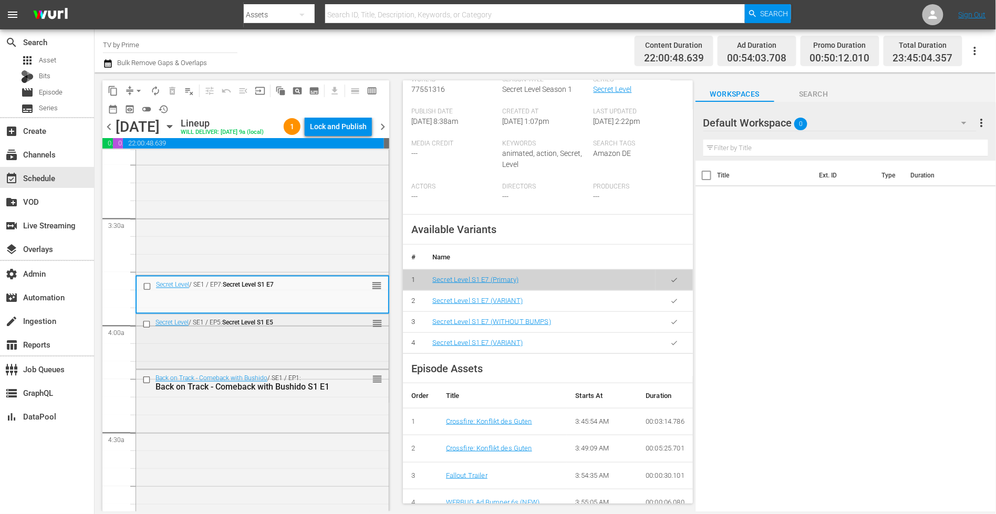
click at [328, 366] on div "Secret Level / SE1 / EP5: Secret Level S1 E5 reorder" at bounding box center [262, 341] width 253 height 52
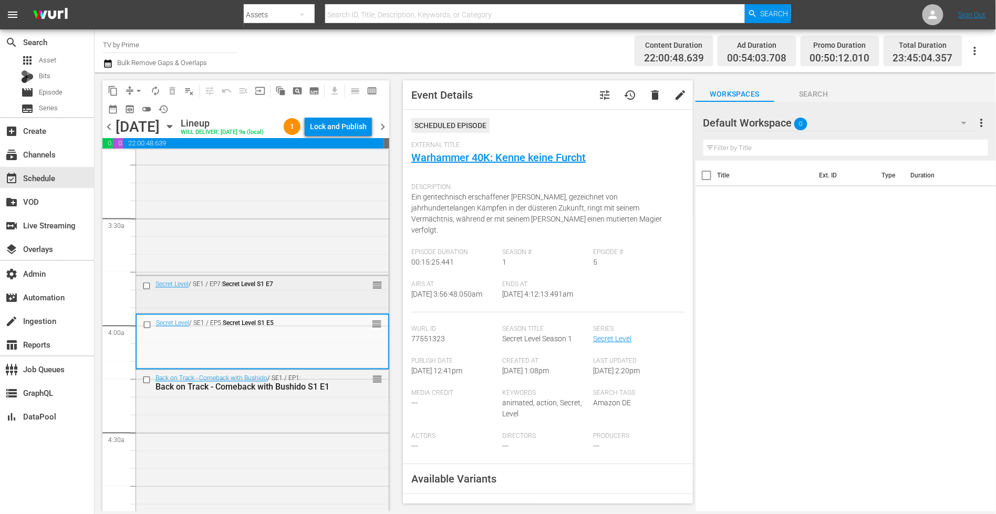
click at [357, 312] on div "Secret Level / SE1 / EP7: Secret Level S1 E7 reorder" at bounding box center [262, 294] width 253 height 36
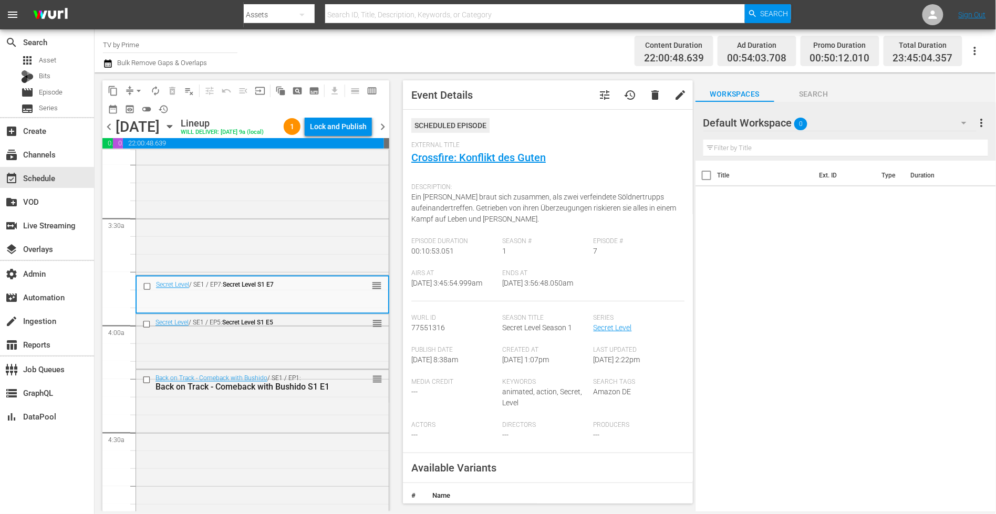
scroll to position [82, 0]
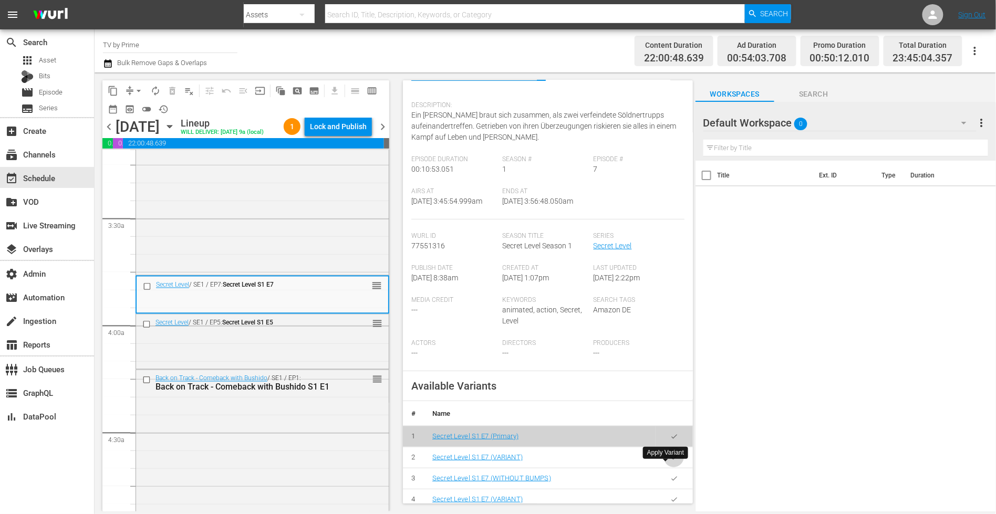
click at [670, 462] on icon "button" at bounding box center [674, 458] width 8 height 8
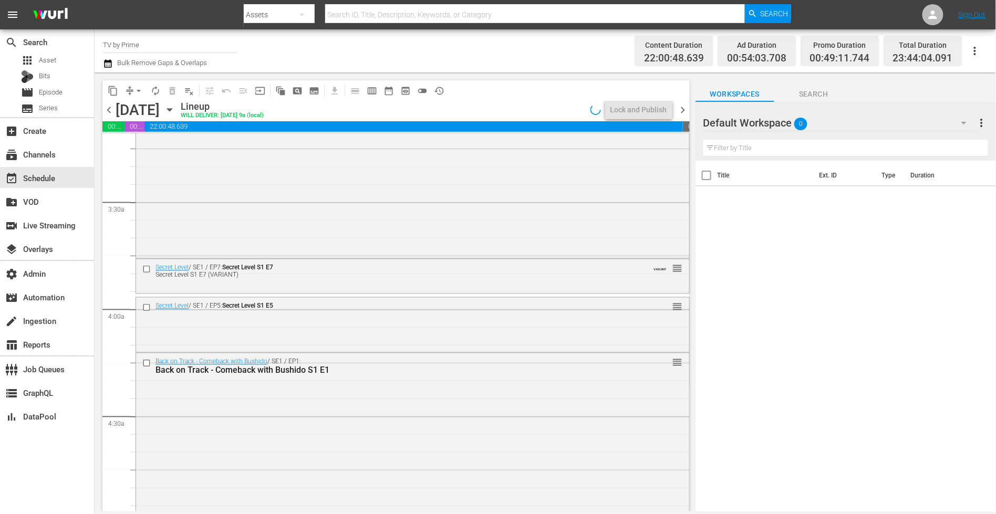
click at [269, 281] on div "Secret Level / SE1 / EP7: Secret Level S1 E7 Secret Level S1 E7 (VARIANT) VARIA…" at bounding box center [412, 275] width 553 height 32
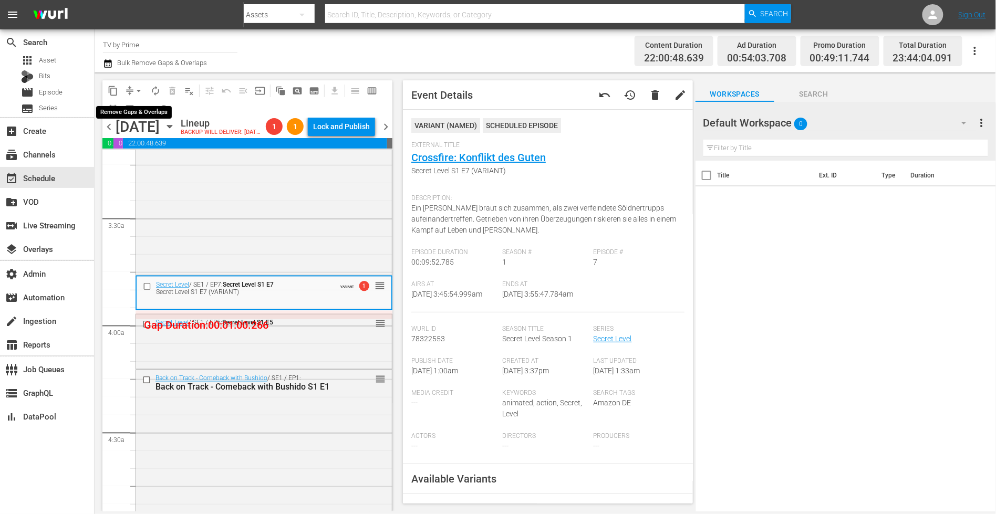
click at [138, 87] on span "arrow_drop_down" at bounding box center [138, 91] width 11 height 11
click at [140, 140] on li "Align to End of Previous Day" at bounding box center [139, 146] width 110 height 17
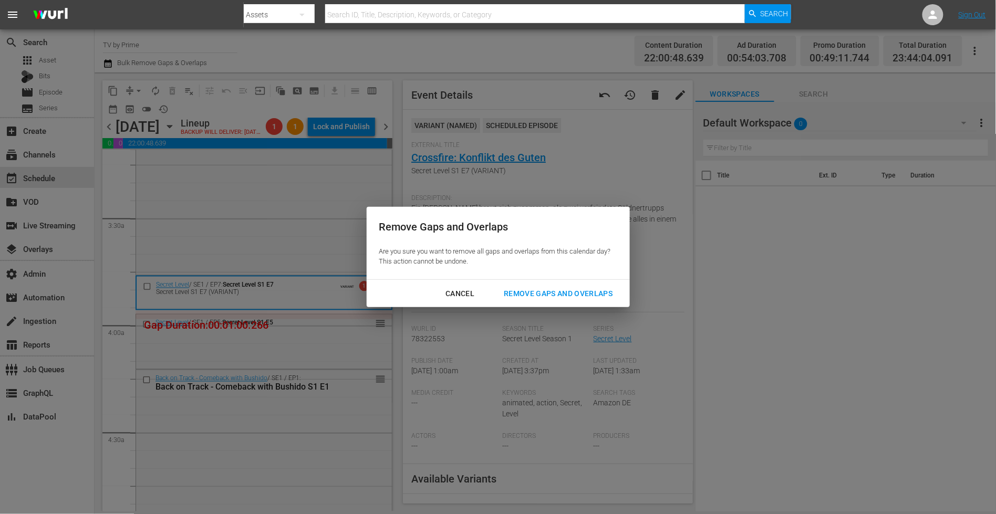
click at [521, 290] on div "Remove Gaps and Overlaps" at bounding box center [557, 293] width 125 height 13
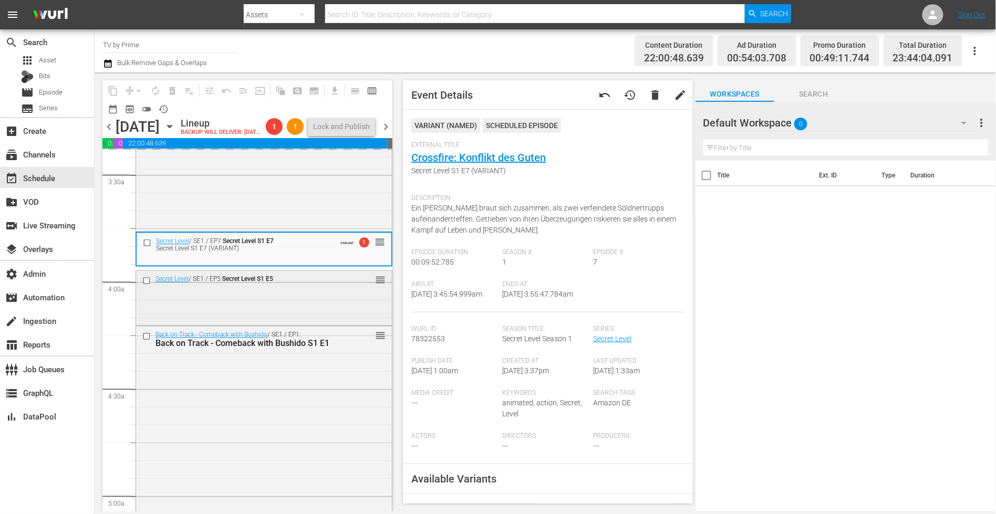
scroll to position [740, 0]
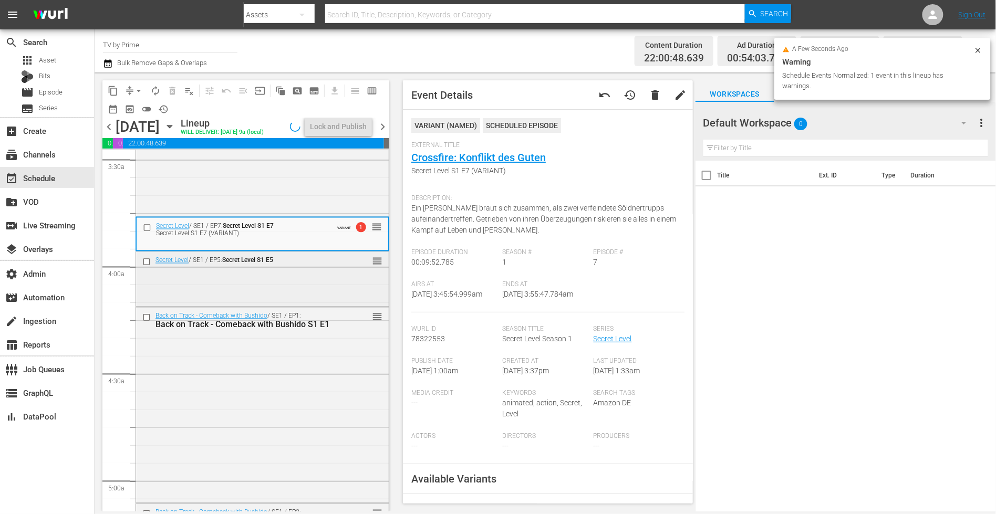
click at [271, 290] on div "Secret Level / SE1 / EP5: Secret Level S1 E5 reorder" at bounding box center [262, 278] width 253 height 52
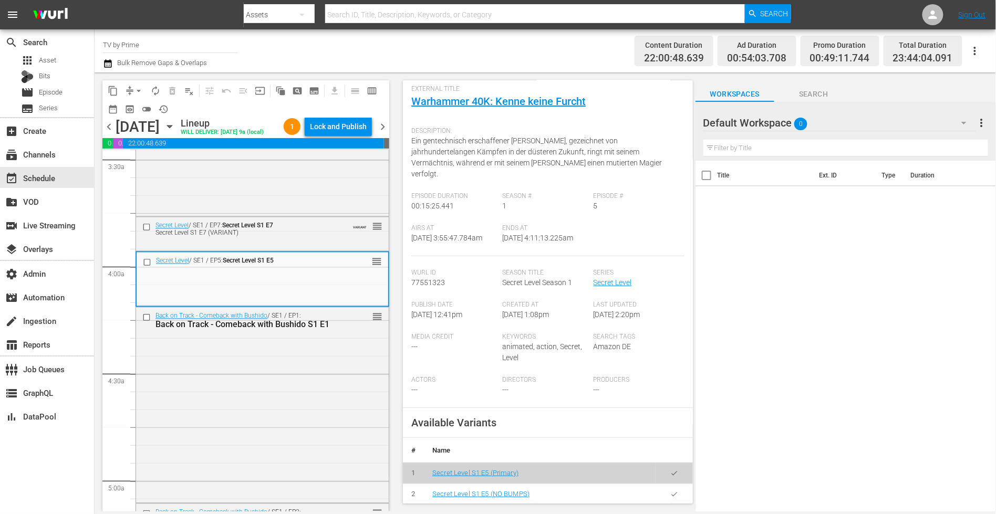
scroll to position [111, 0]
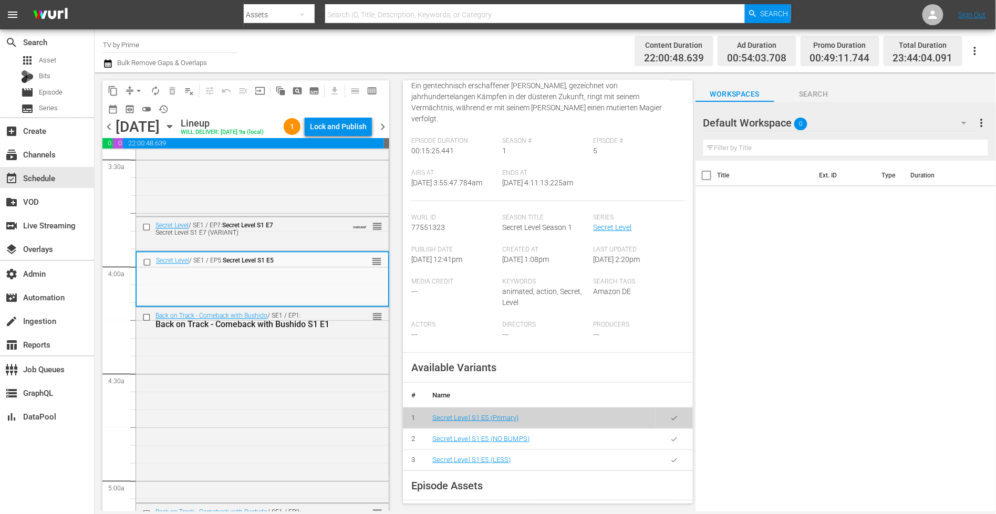
click at [670, 457] on icon "button" at bounding box center [674, 460] width 8 height 8
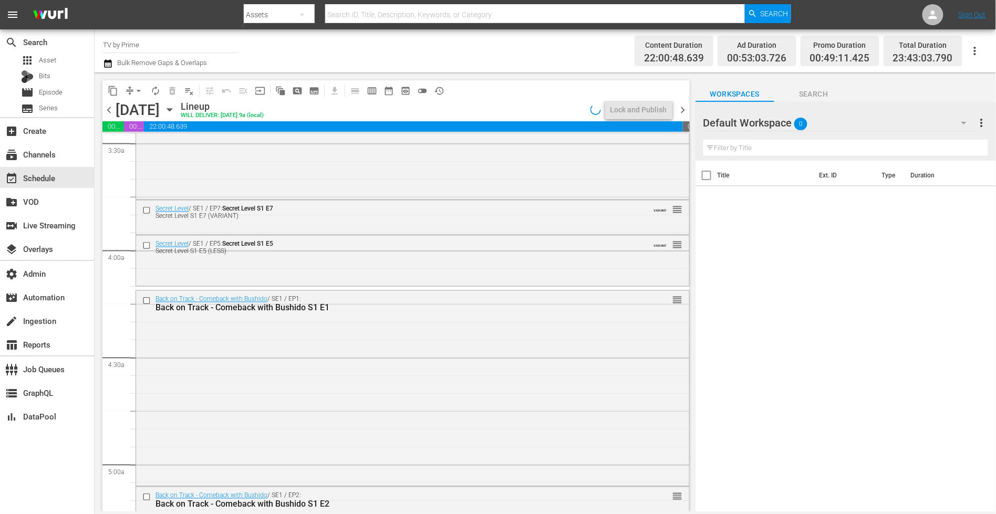
click at [259, 265] on div "Secret Level / SE1 / EP5: Secret Level S1 E5 Secret Level S1 E5 (LESS) VARIANT …" at bounding box center [412, 260] width 553 height 48
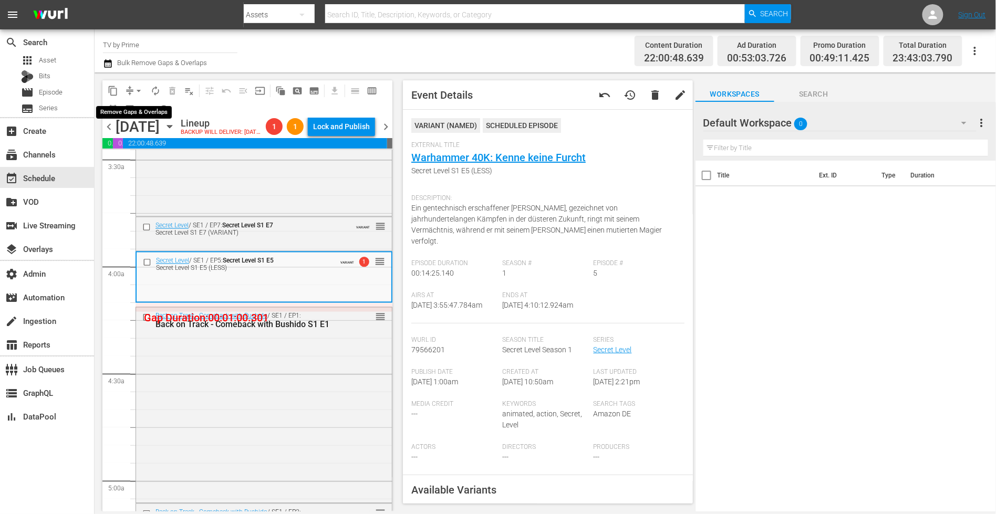
click at [137, 90] on span "arrow_drop_down" at bounding box center [138, 91] width 11 height 11
click at [139, 149] on li "Align to End of Previous Day" at bounding box center [139, 146] width 110 height 17
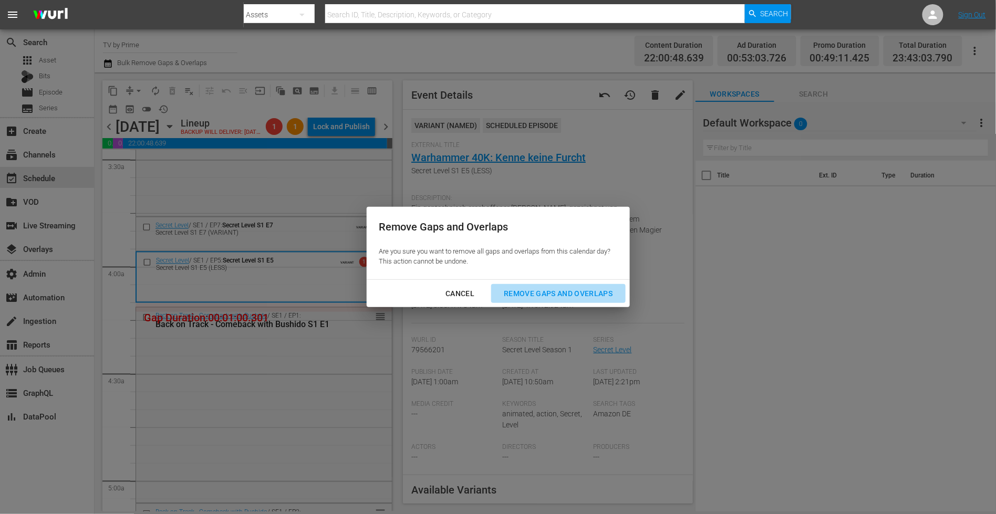
click at [590, 287] on div "Remove Gaps and Overlaps" at bounding box center [557, 293] width 125 height 13
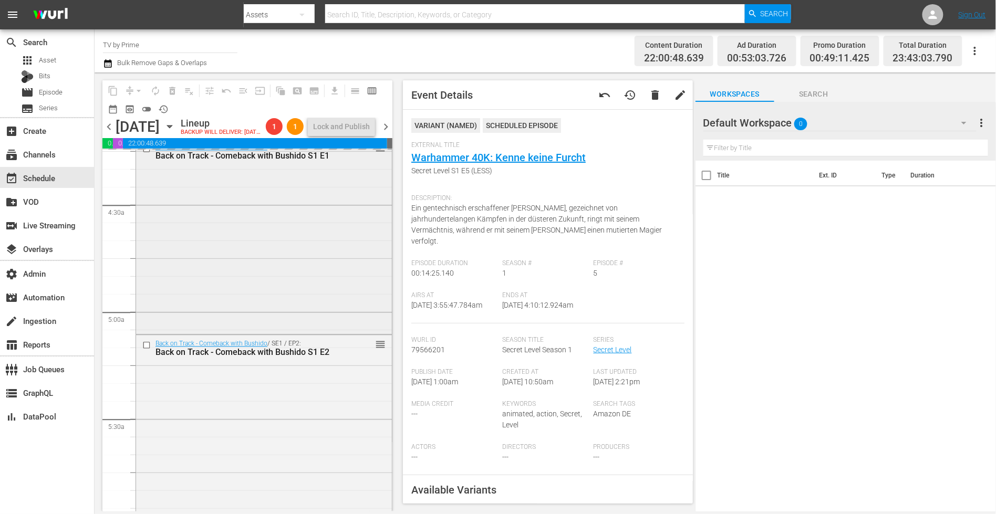
scroll to position [867, 0]
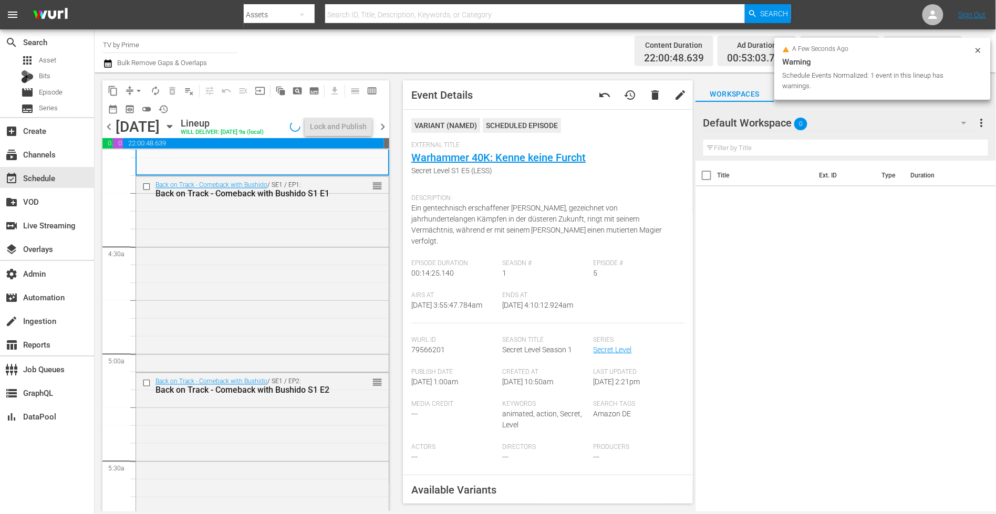
click at [305, 356] on div "Back on Track - Comeback with Bushido / SE1 / EP1: Back on Track - Comeback wit…" at bounding box center [262, 273] width 253 height 193
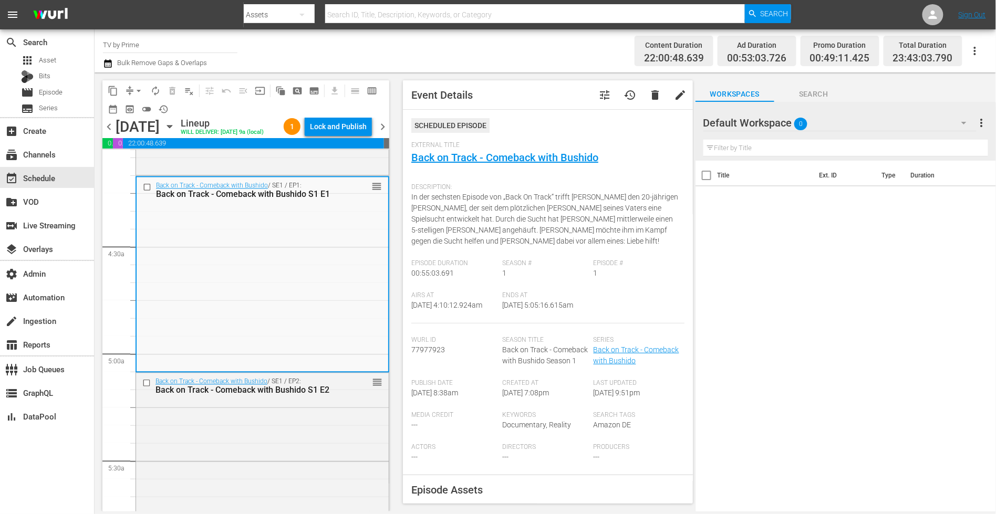
scroll to position [956, 0]
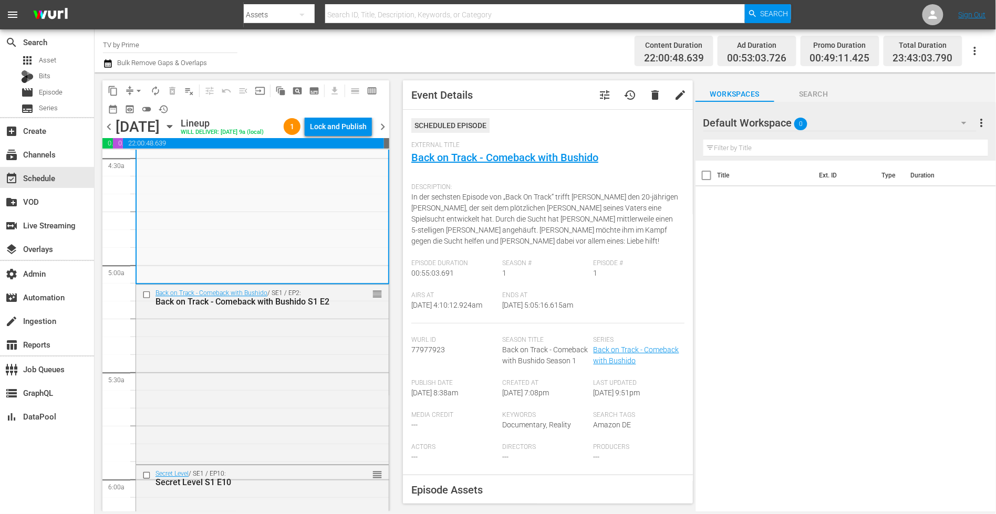
click at [300, 386] on div "Back on Track - Comeback with Bushido / SE1 / EP2: Back on Track - Comeback wit…" at bounding box center [262, 373] width 253 height 177
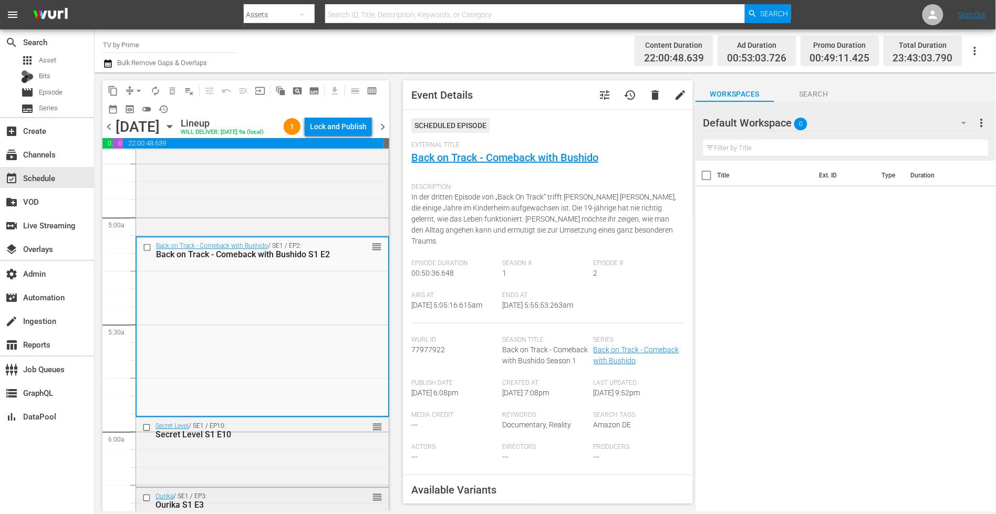
scroll to position [1133, 0]
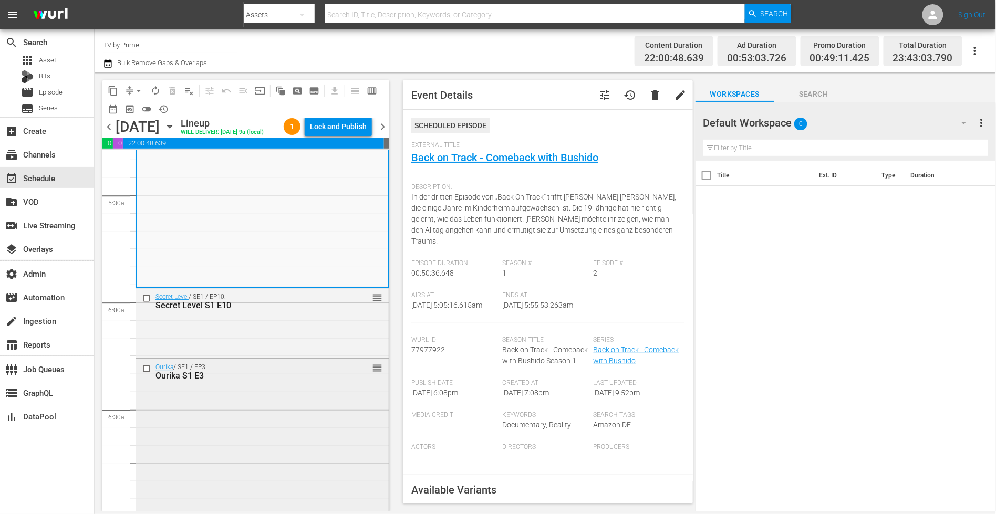
click at [311, 384] on div "Ourika / SE1 / EP3: Ourika S1 E3 reorder" at bounding box center [262, 372] width 253 height 26
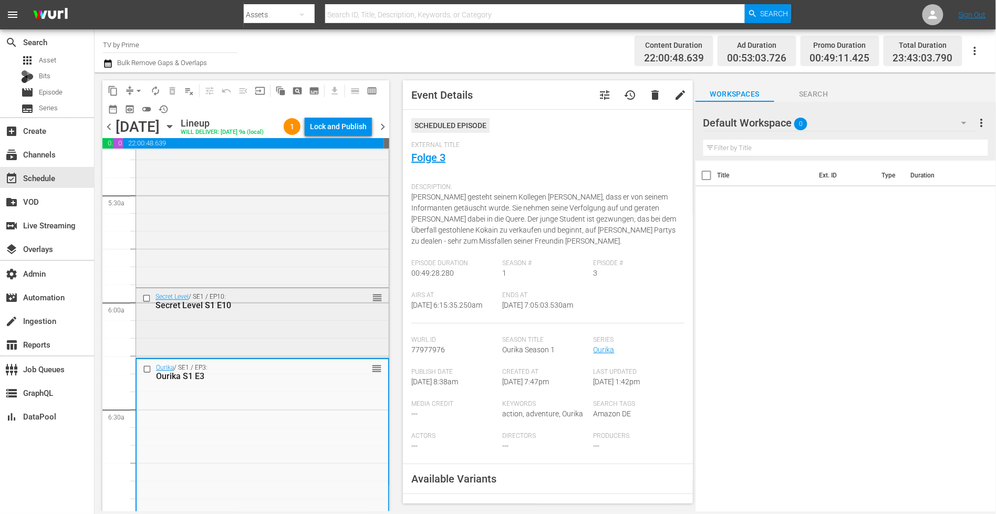
click at [309, 353] on div "Secret Level / SE1 / EP10: Secret Level S1 E10 reorder" at bounding box center [262, 321] width 253 height 67
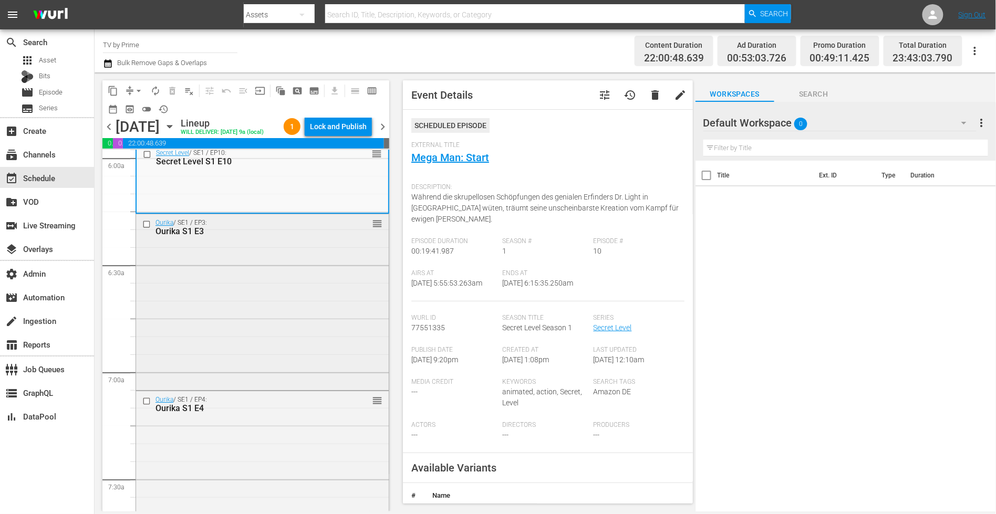
scroll to position [1322, 0]
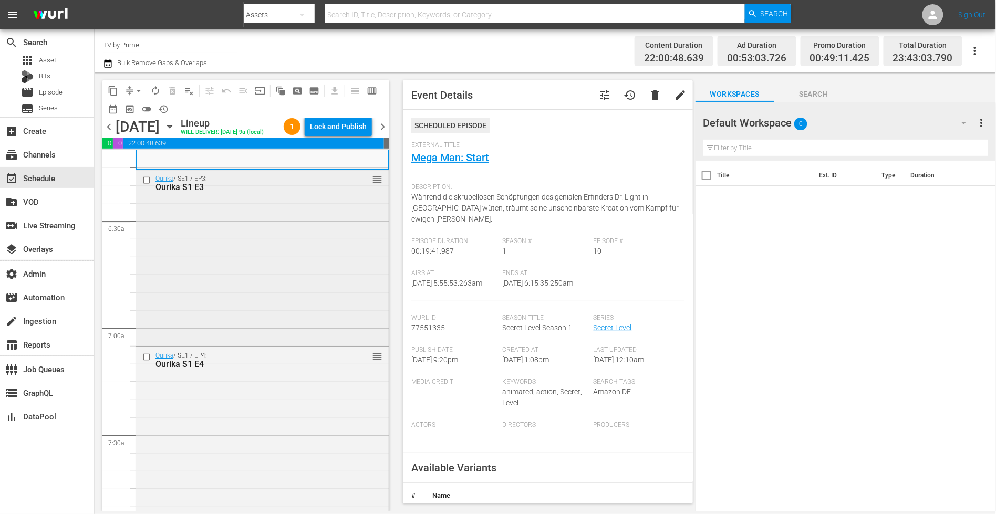
click at [297, 304] on div "Ourika / SE1 / EP3: Ourika S1 E3 reorder" at bounding box center [262, 256] width 253 height 173
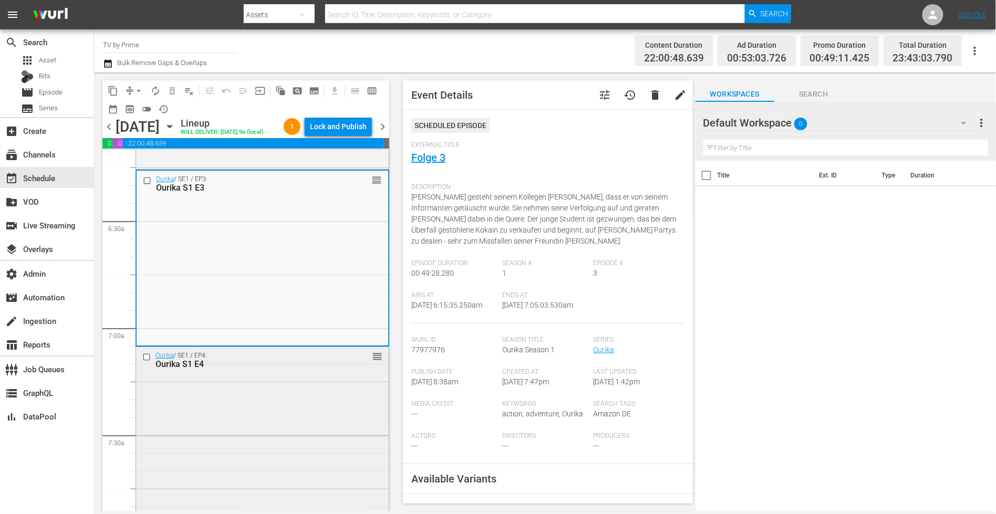
click at [301, 394] on div "Ourika / SE1 / EP4: Ourika S1 E4 reorder" at bounding box center [262, 443] width 253 height 193
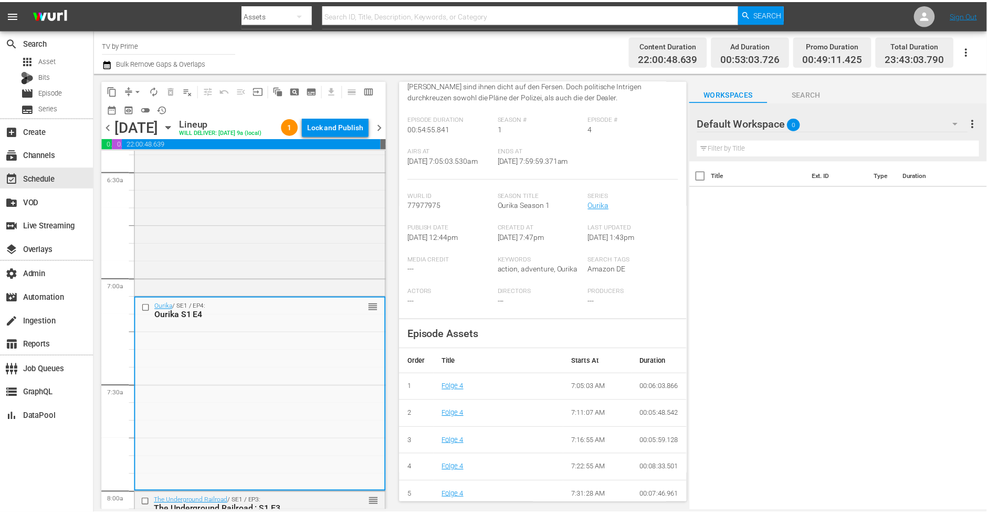
scroll to position [0, 0]
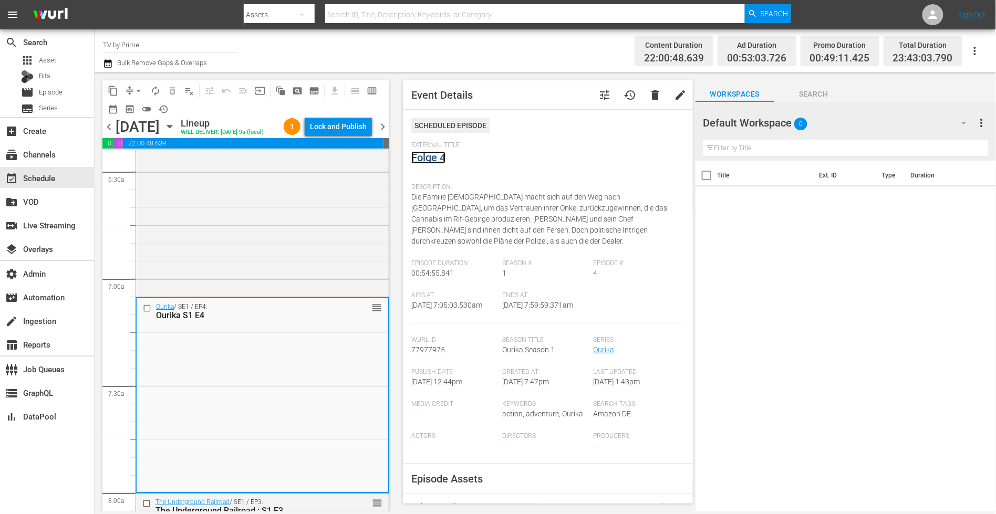
click at [429, 155] on link "Folge 4" at bounding box center [428, 157] width 34 height 13
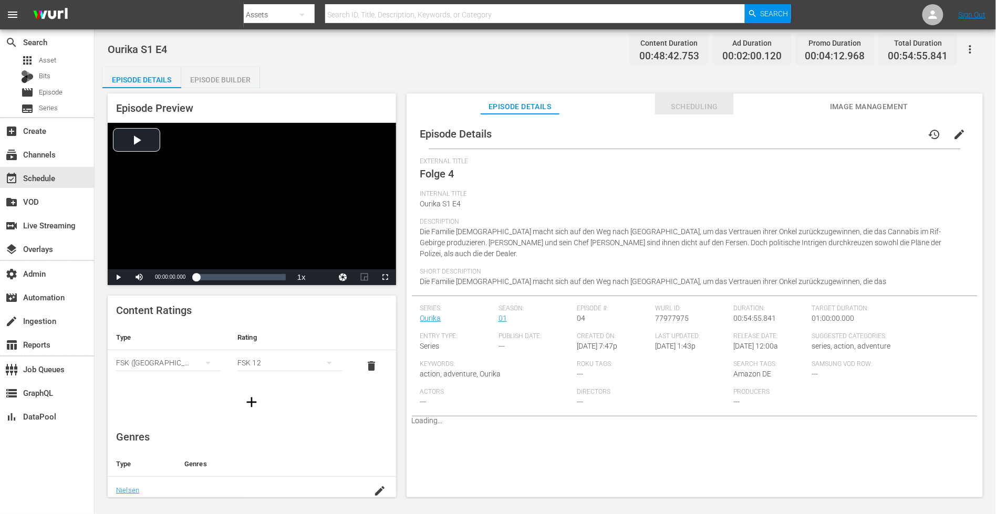
click at [699, 99] on button "Scheduling" at bounding box center [694, 103] width 79 height 21
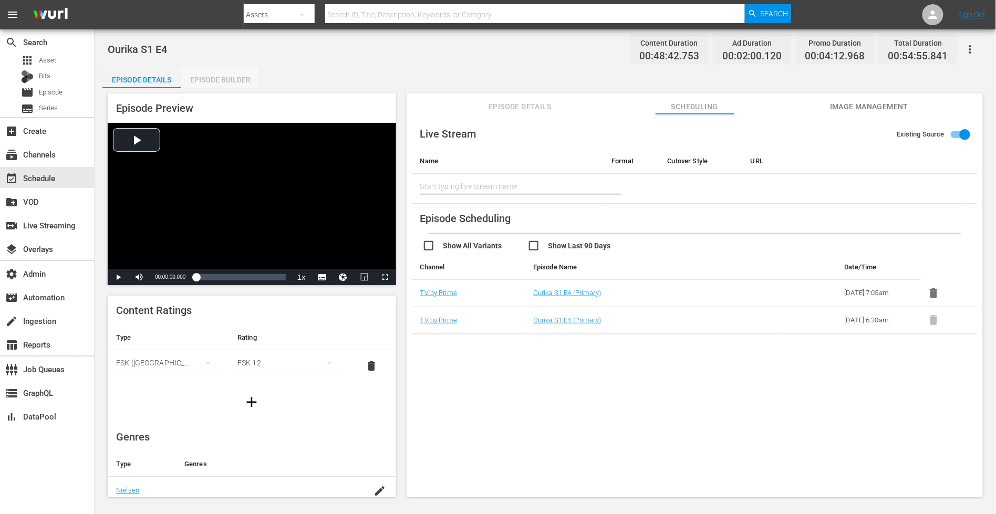
click at [225, 83] on div "Episode Builder" at bounding box center [220, 79] width 79 height 25
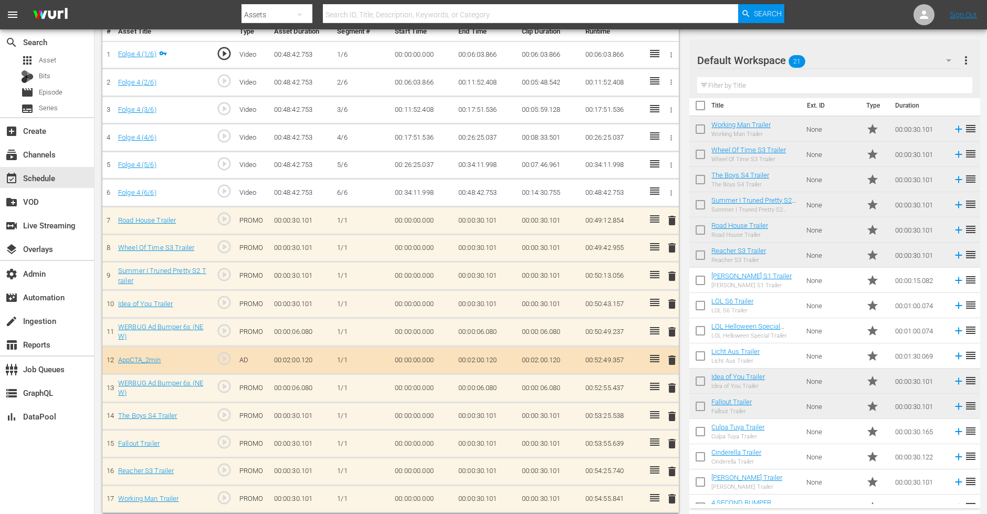
scroll to position [126, 0]
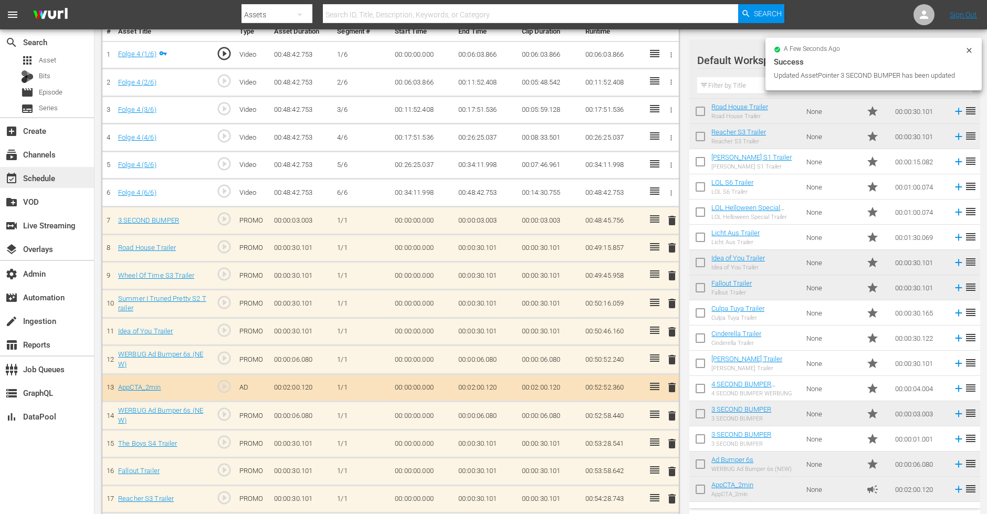
click at [29, 181] on div "event_available Schedule" at bounding box center [29, 176] width 59 height 9
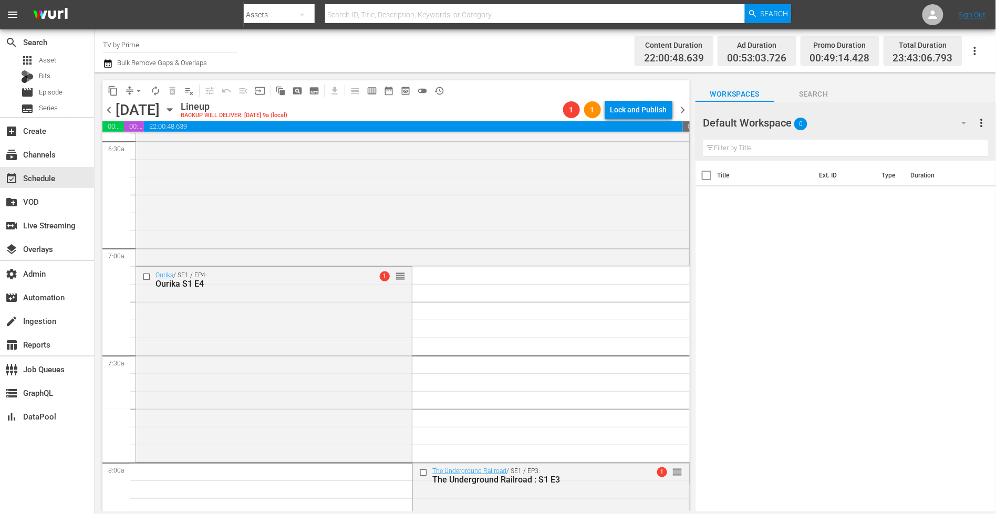
scroll to position [1442, 0]
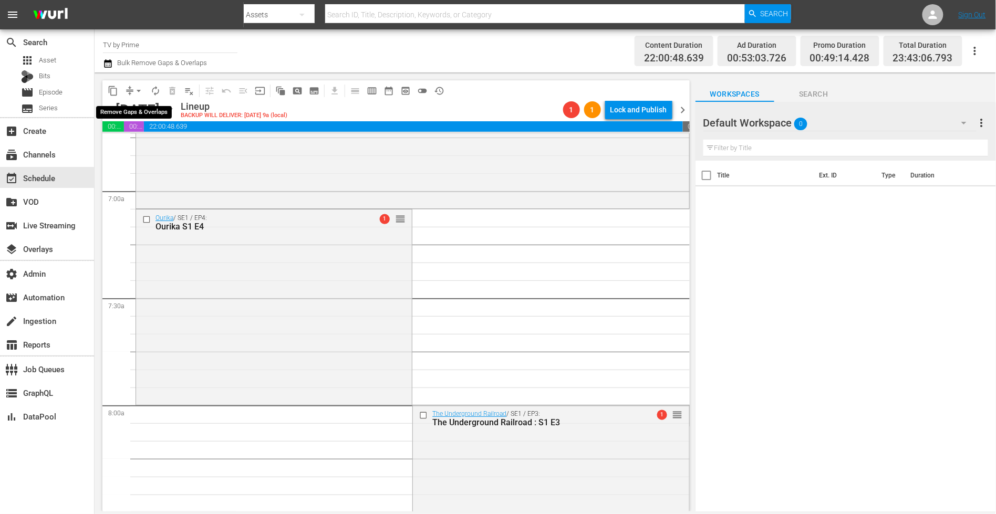
click at [134, 90] on span "arrow_drop_down" at bounding box center [138, 91] width 11 height 11
click at [143, 143] on li "Align to End of Previous Day" at bounding box center [139, 146] width 110 height 17
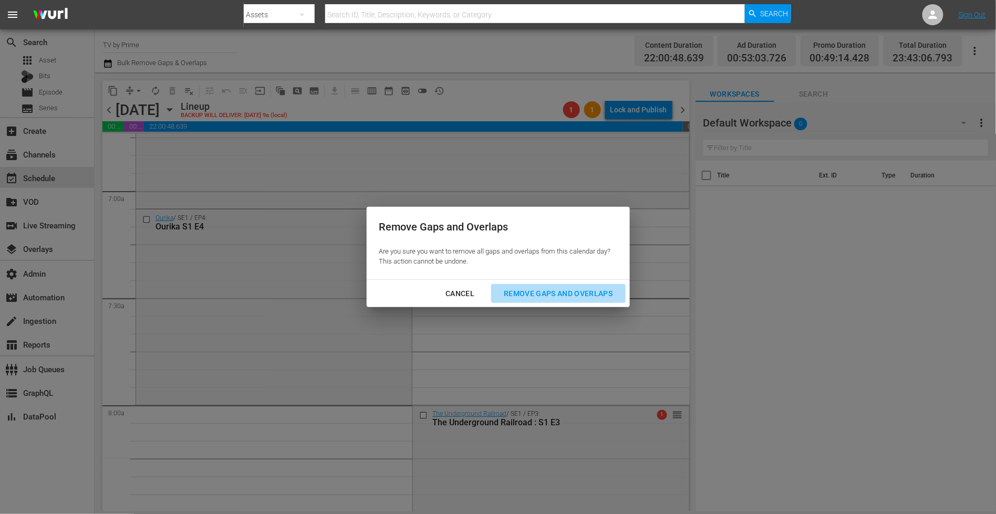
click at [553, 291] on div "Remove Gaps and Overlaps" at bounding box center [557, 293] width 125 height 13
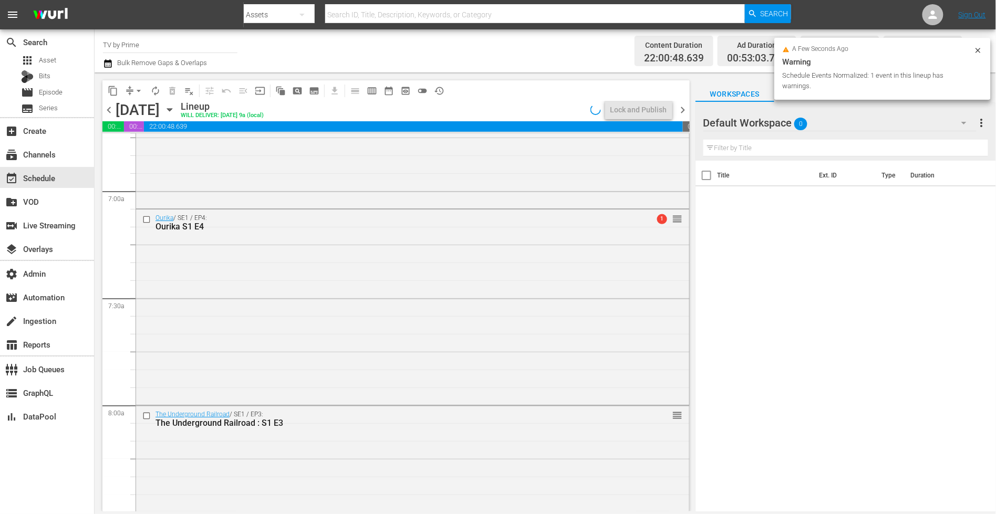
click at [286, 302] on div "Ourika / SE1 / EP4: Ourika S1 E4 1 reorder" at bounding box center [412, 305] width 553 height 193
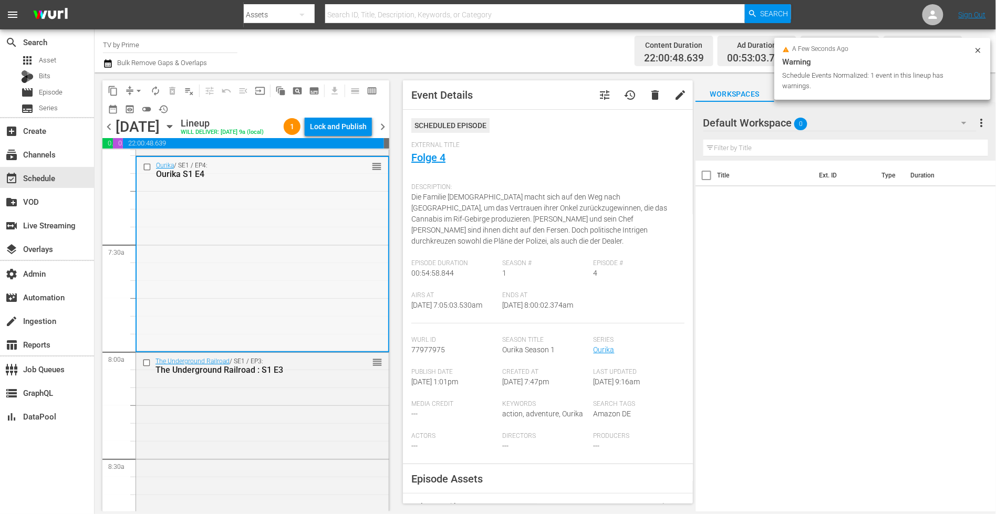
scroll to position [1641, 0]
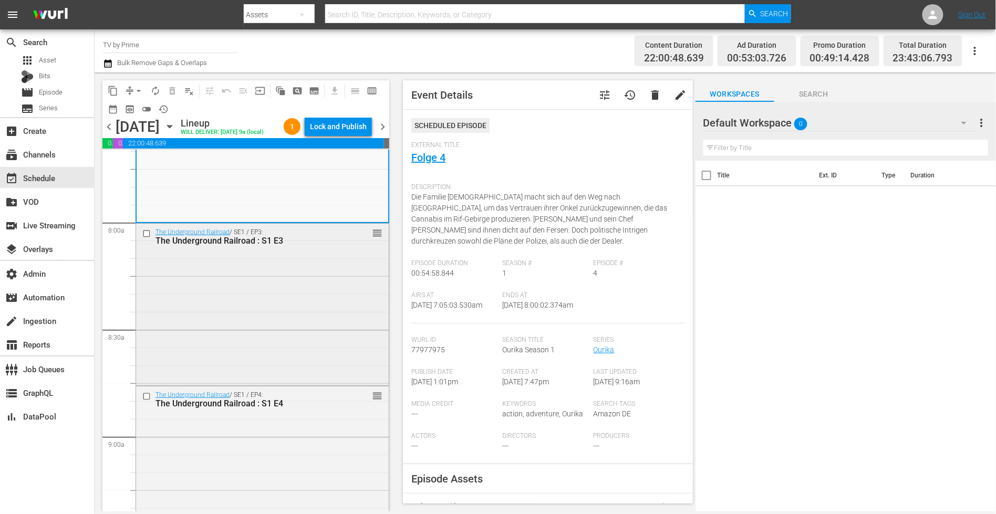
click at [263, 322] on div "The Underground Railroad / SE1 / EP3: The Underground Railroad : S1 E3 reorder" at bounding box center [262, 303] width 253 height 159
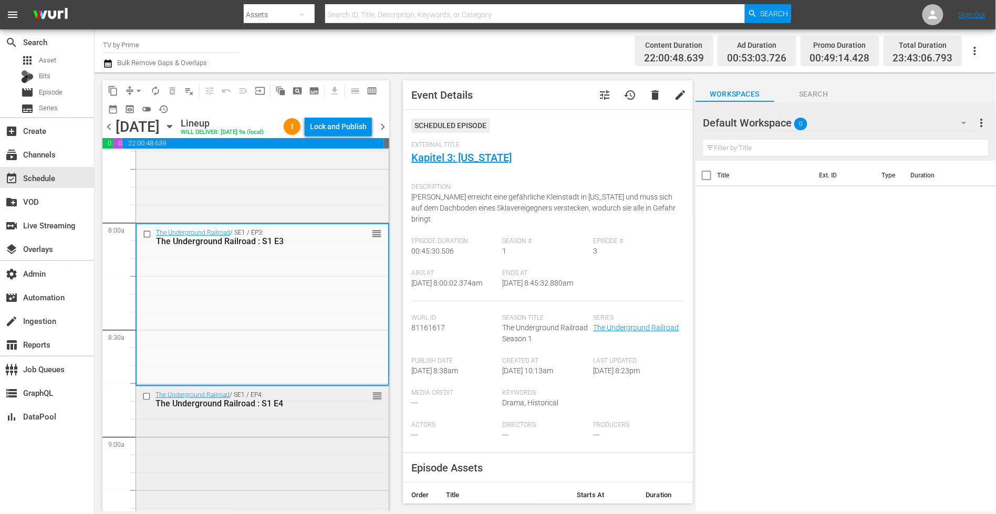
scroll to position [1754, 0]
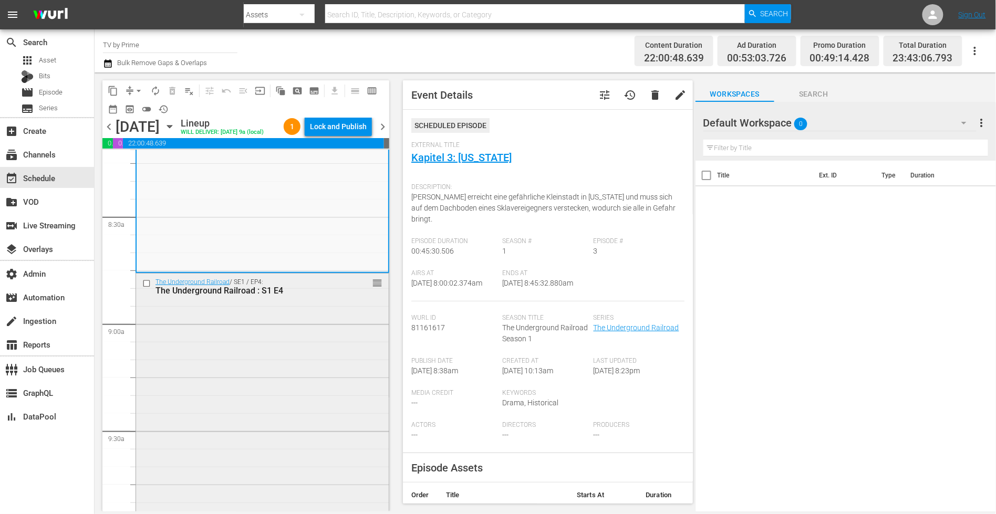
click at [268, 333] on div "The Underground Railroad / SE1 / EP4: The Underground Railroad : S1 E4 reorder" at bounding box center [262, 405] width 253 height 263
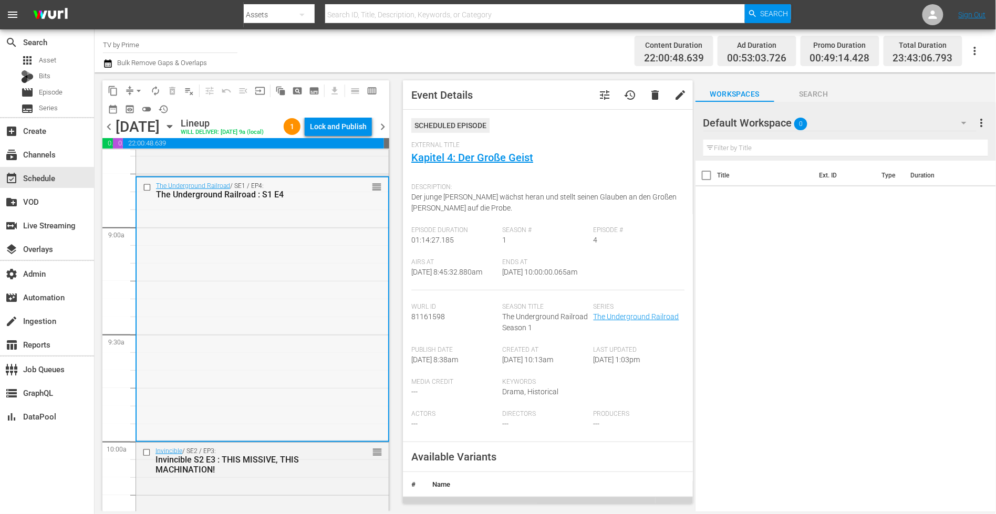
scroll to position [1975, 0]
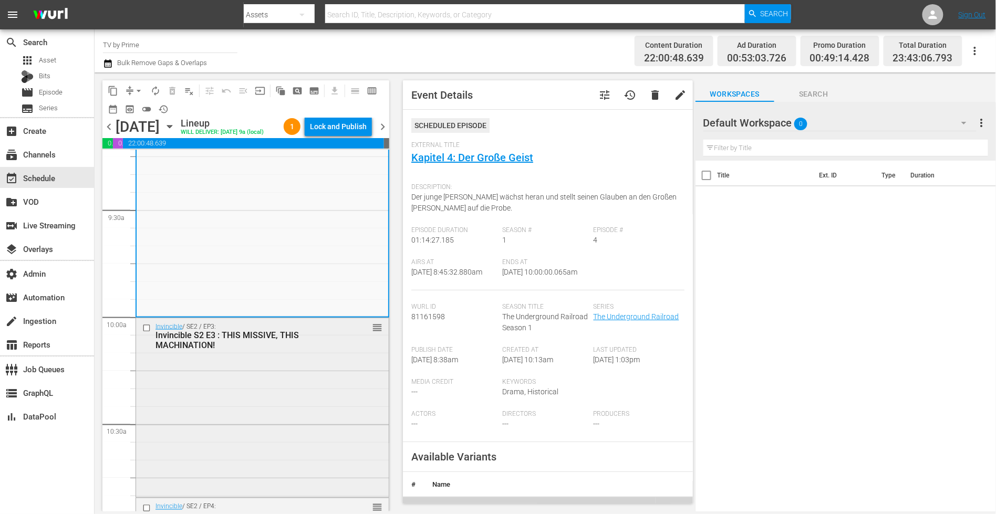
click at [258, 384] on div "Invincible / SE2 / EP3: Invincible S2 E3 : THIS MISSIVE, THIS MACHINATION! reor…" at bounding box center [262, 406] width 253 height 177
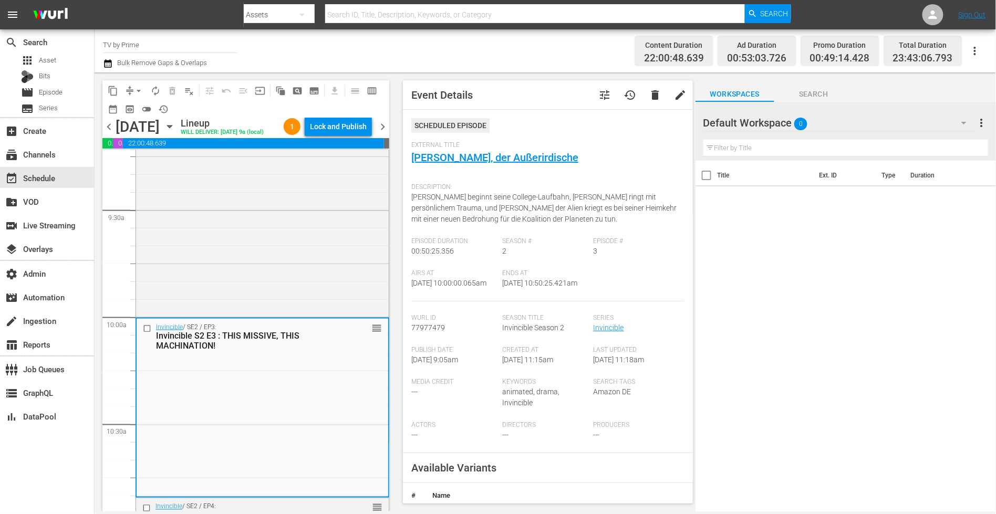
scroll to position [2173, 0]
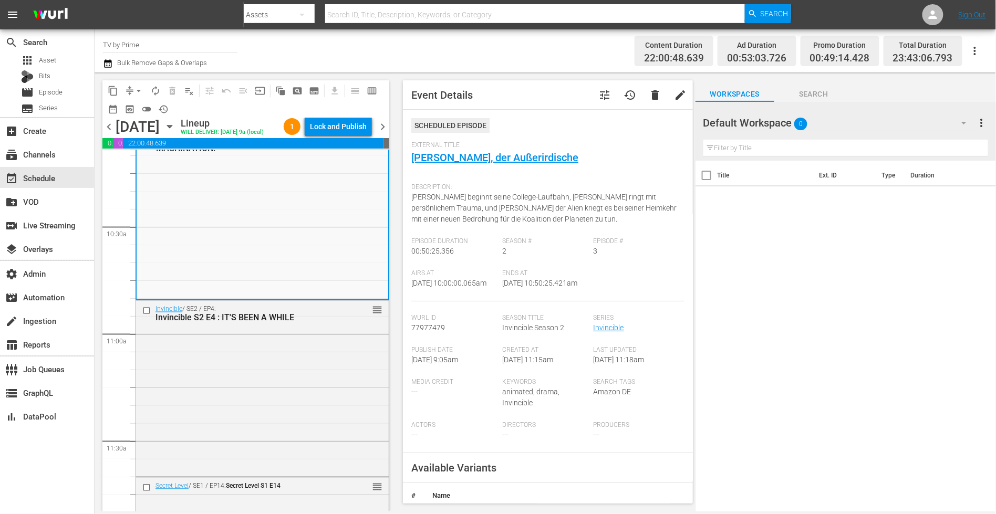
click at [257, 386] on div "Invincible / SE2 / EP4: Invincible S2 E4 : IT'S BEEN A WHILE reorder" at bounding box center [262, 388] width 253 height 174
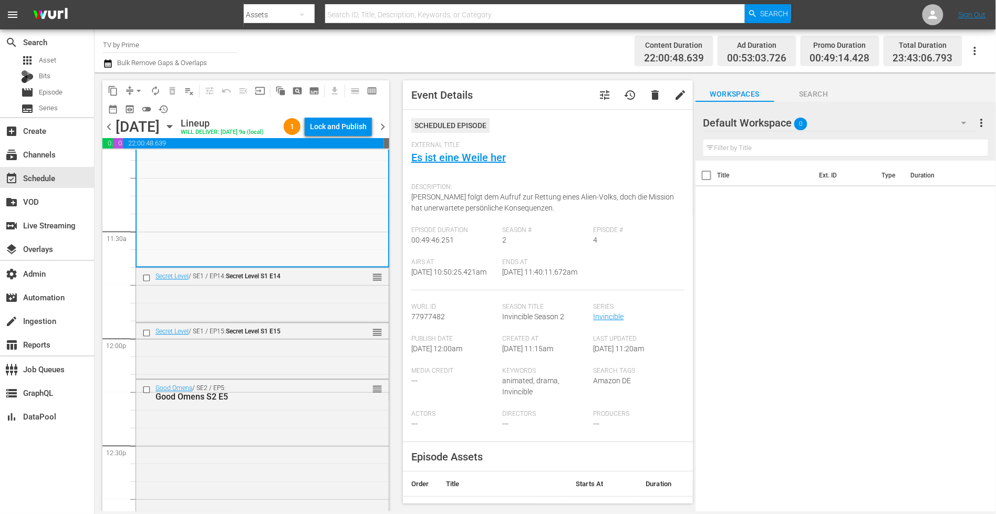
scroll to position [2390, 0]
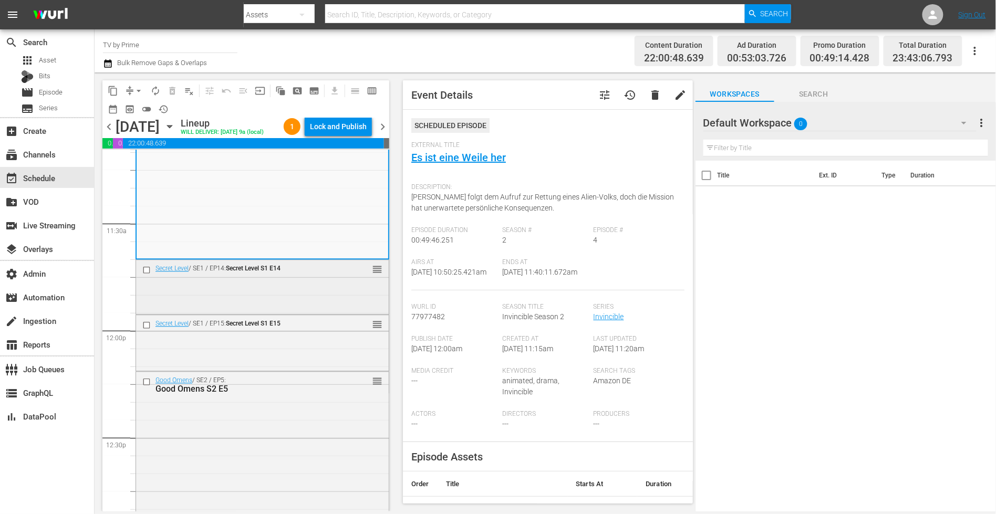
click at [251, 312] on div "Secret Level / SE1 / EP14: Secret Level S1 E14 reorder" at bounding box center [262, 286] width 253 height 52
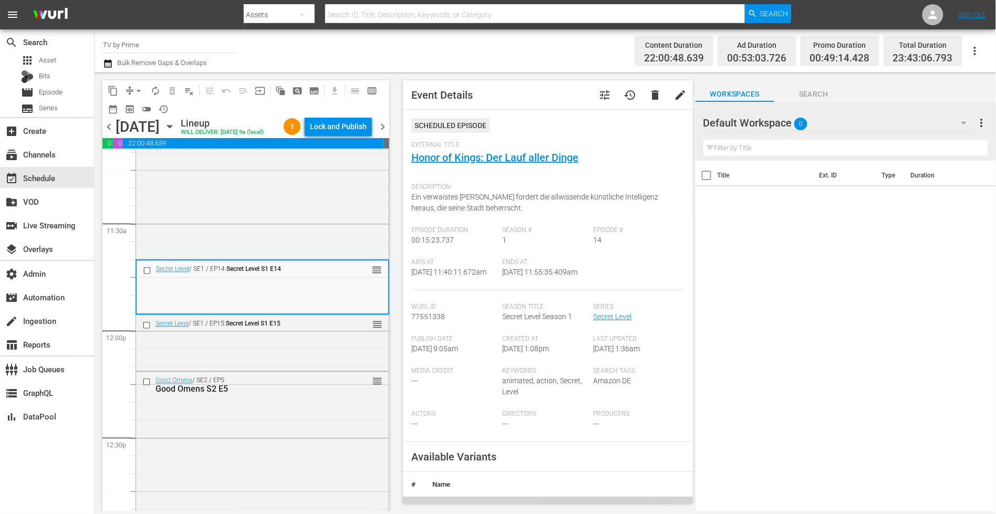
click at [252, 357] on div "Secret Level / SE1 / EP15: Secret Level S1 E15 reorder" at bounding box center [262, 342] width 253 height 53
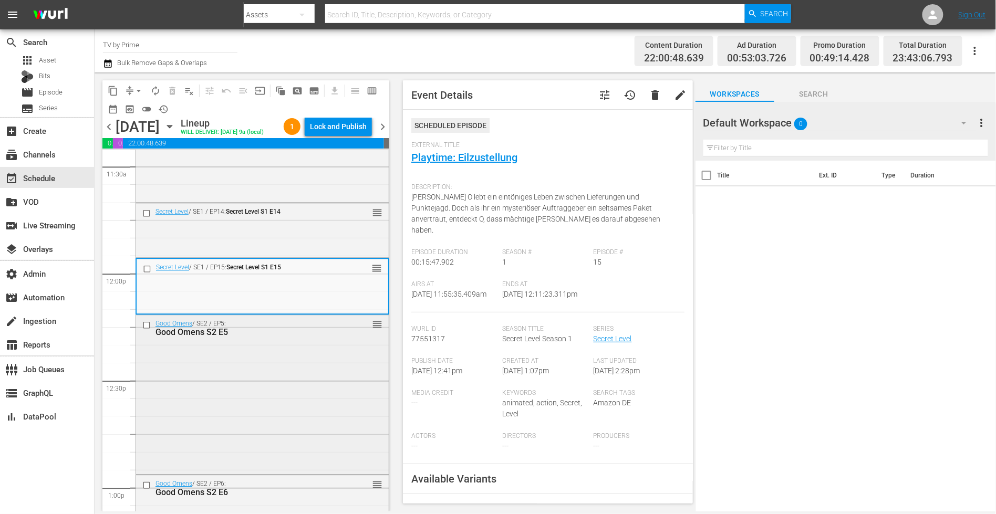
scroll to position [2512, 0]
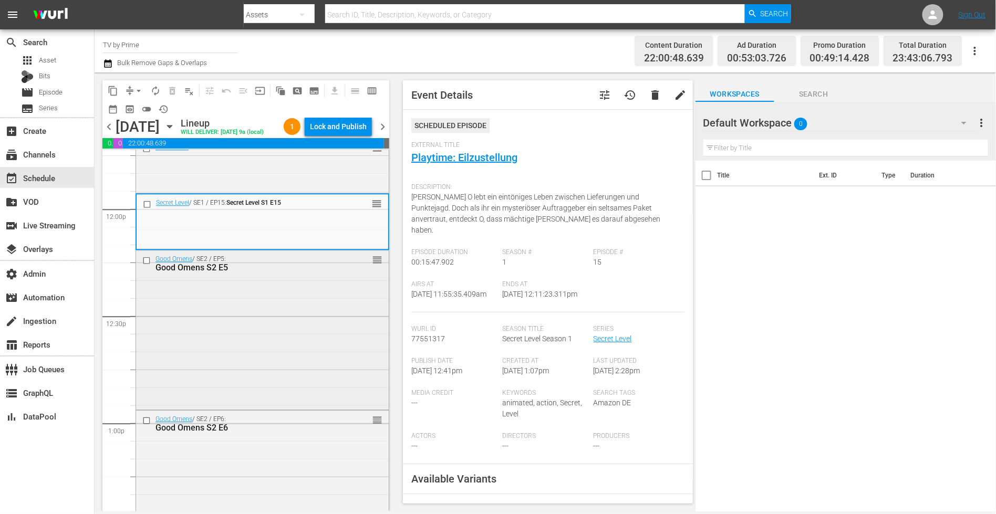
click at [247, 317] on div "Good Omens / SE2 / EP5: Good Omens S2 E5 reorder" at bounding box center [262, 328] width 253 height 157
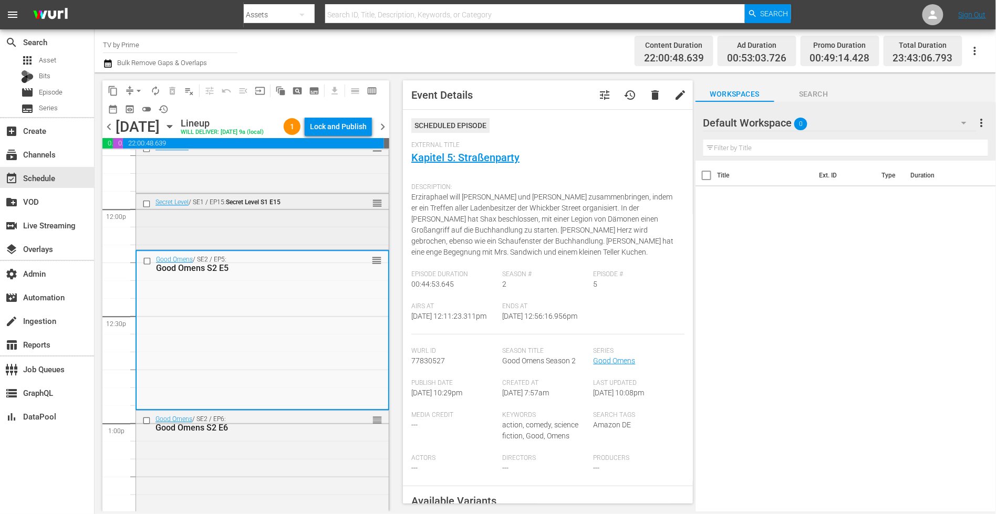
click at [272, 210] on div "Secret Level / SE1 / EP15: Secret Level S1 E15" at bounding box center [238, 203] width 196 height 13
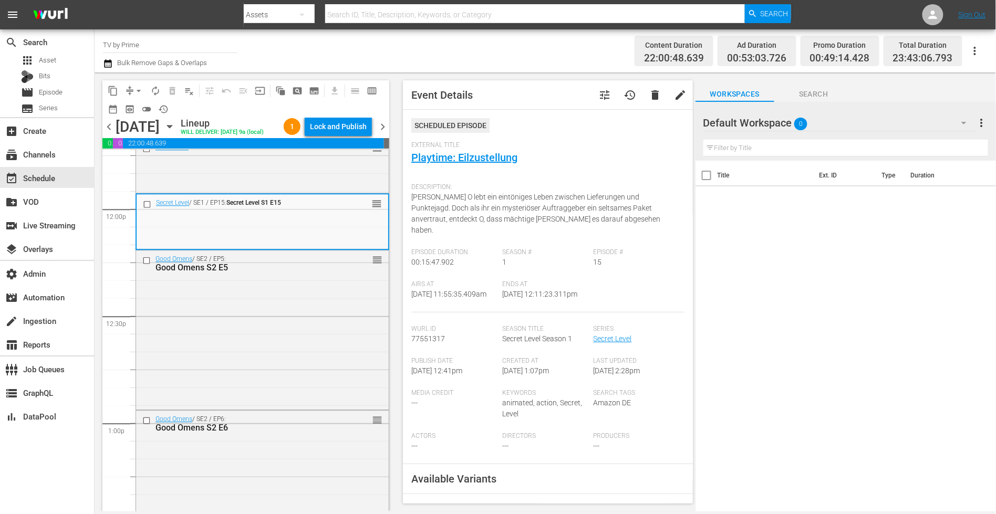
scroll to position [134, 0]
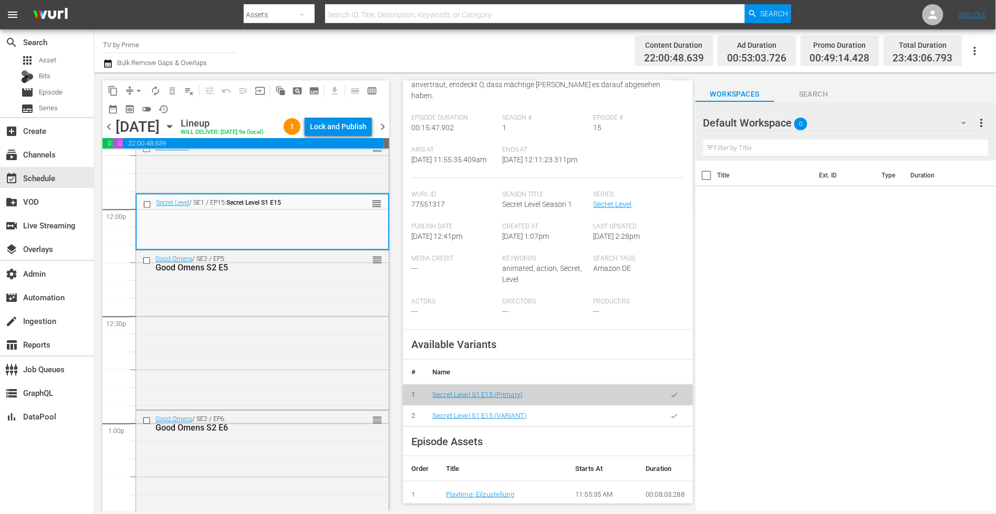
click at [670, 415] on icon "button" at bounding box center [674, 416] width 8 height 8
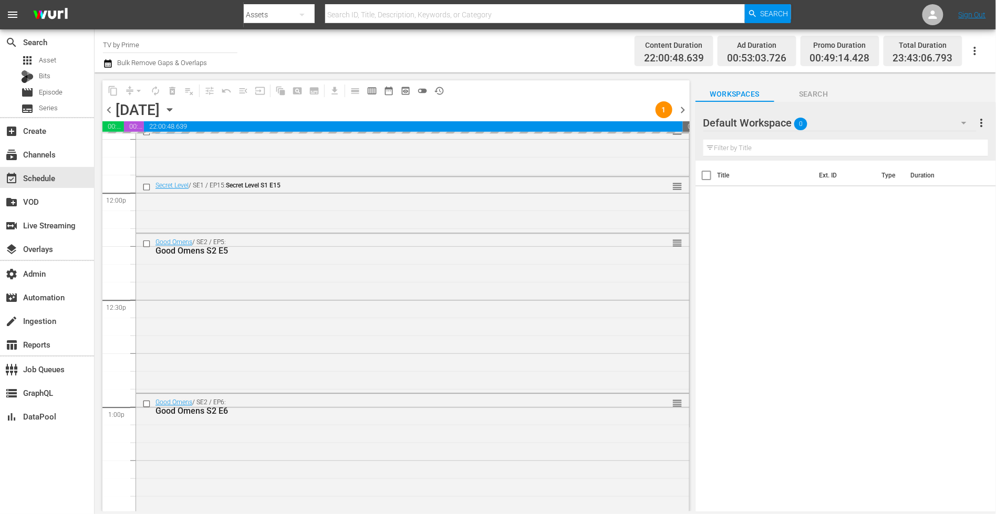
scroll to position [2505, 0]
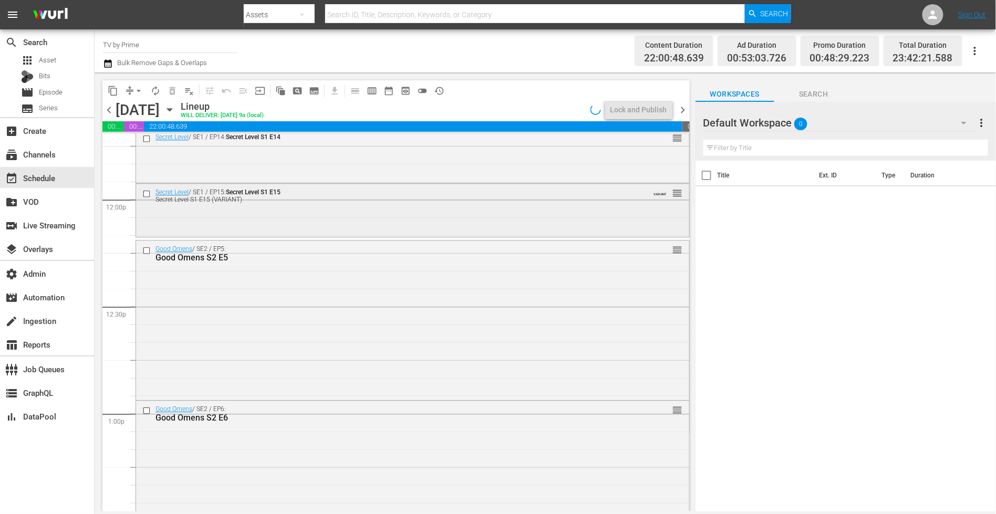
click at [179, 223] on div "Secret Level / SE1 / EP15: Secret Level S1 E15 Secret Level S1 E15 (VARIANT) VA…" at bounding box center [412, 209] width 553 height 50
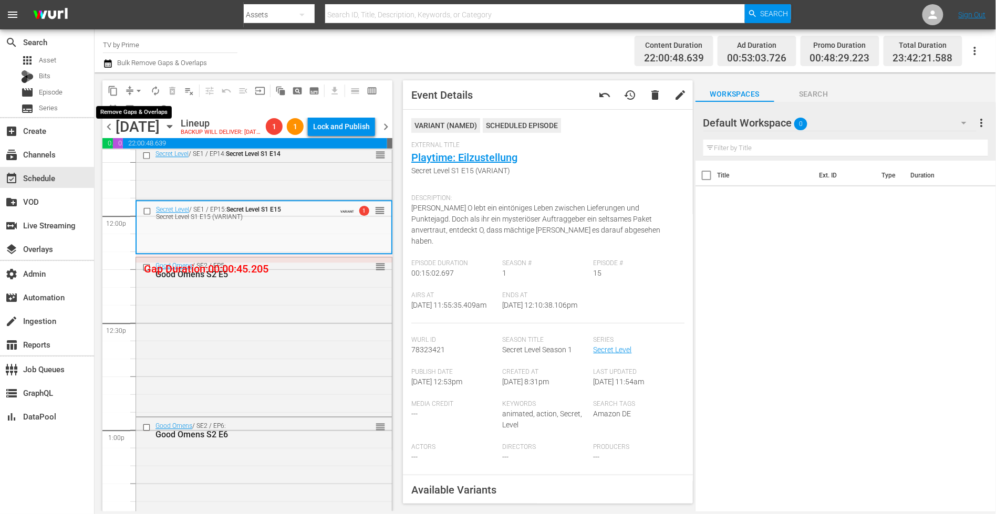
click at [138, 88] on span "arrow_drop_down" at bounding box center [138, 91] width 11 height 11
click at [150, 140] on li "Align to End of Previous Day" at bounding box center [139, 146] width 110 height 17
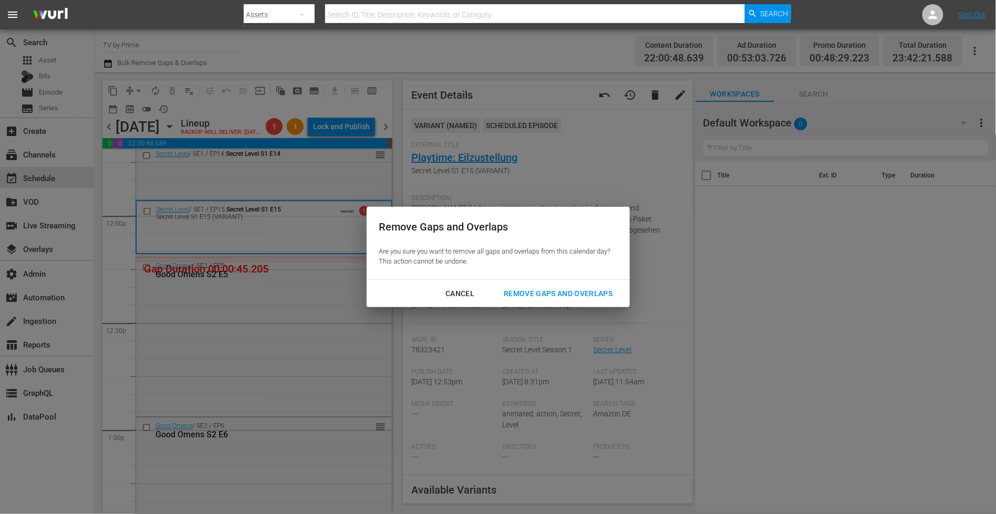
click at [531, 288] on div "Remove Gaps and Overlaps" at bounding box center [557, 293] width 125 height 13
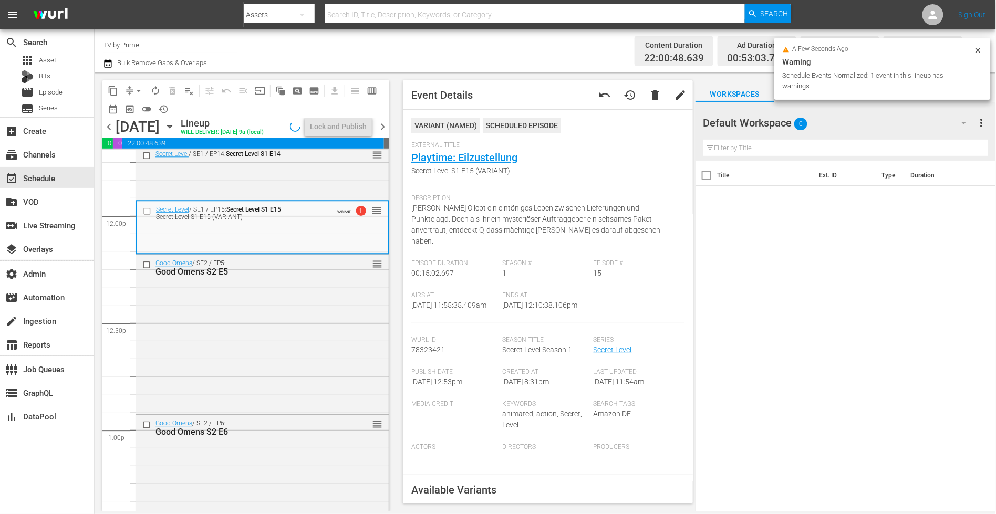
click at [209, 341] on div "Good Omens / SE2 / EP5: Good Omens S2 E5 reorder" at bounding box center [262, 333] width 253 height 157
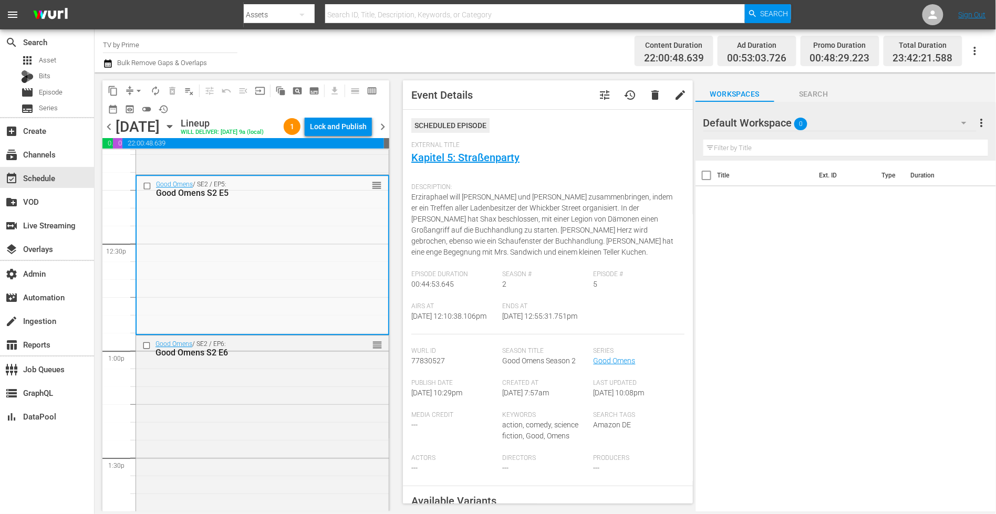
scroll to position [2714, 0]
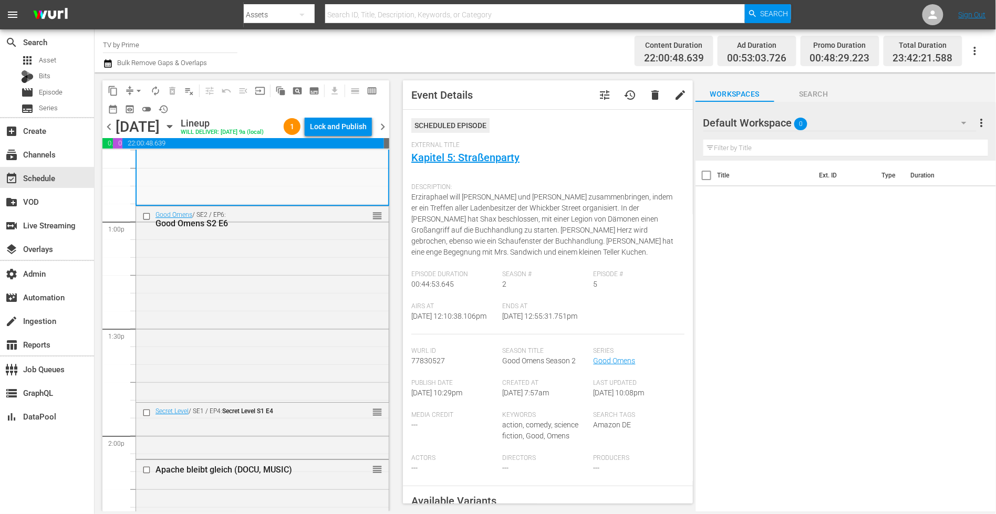
click at [228, 359] on div "Good Omens / SE2 / EP6: Good Omens S2 E6 reorder" at bounding box center [262, 303] width 253 height 194
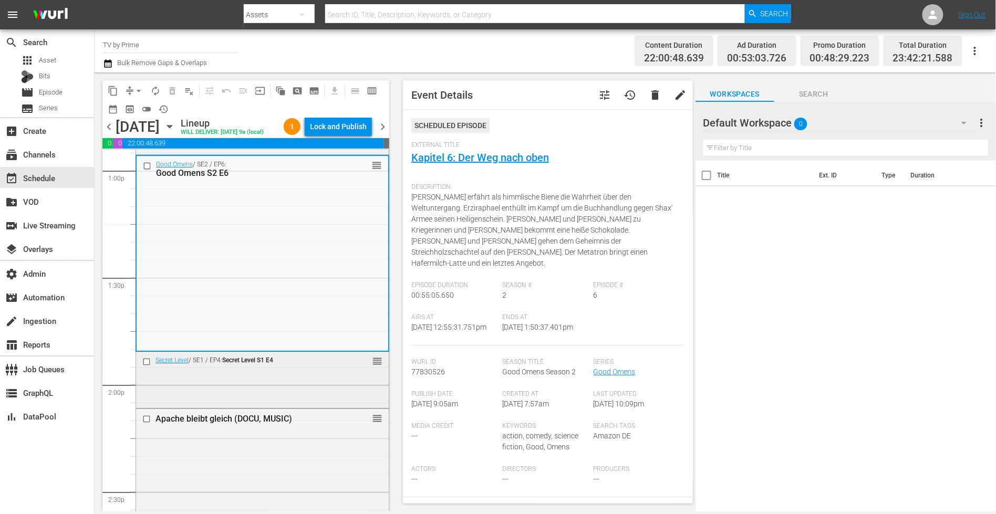
scroll to position [2828, 0]
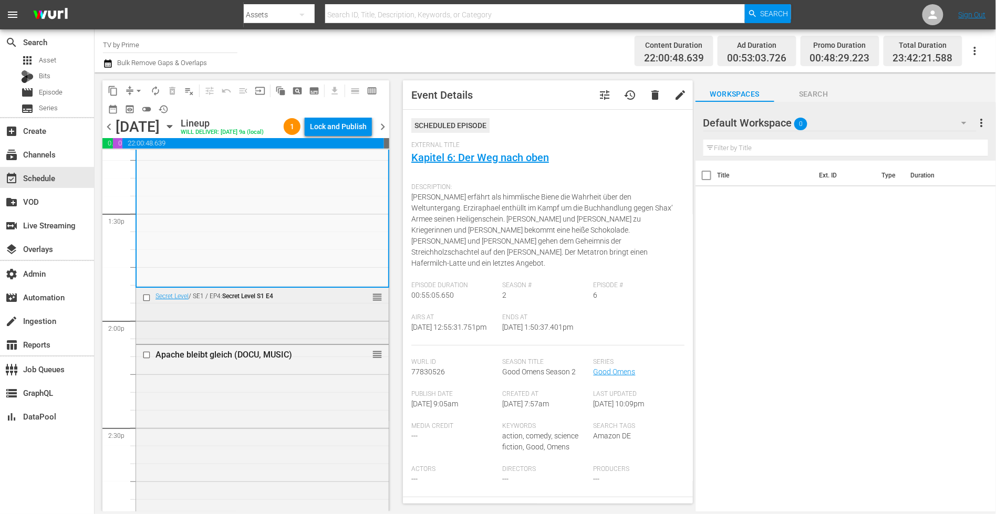
click at [221, 308] on div "Secret Level / SE1 / EP4: Secret Level S1 E4 reorder" at bounding box center [262, 298] width 253 height 20
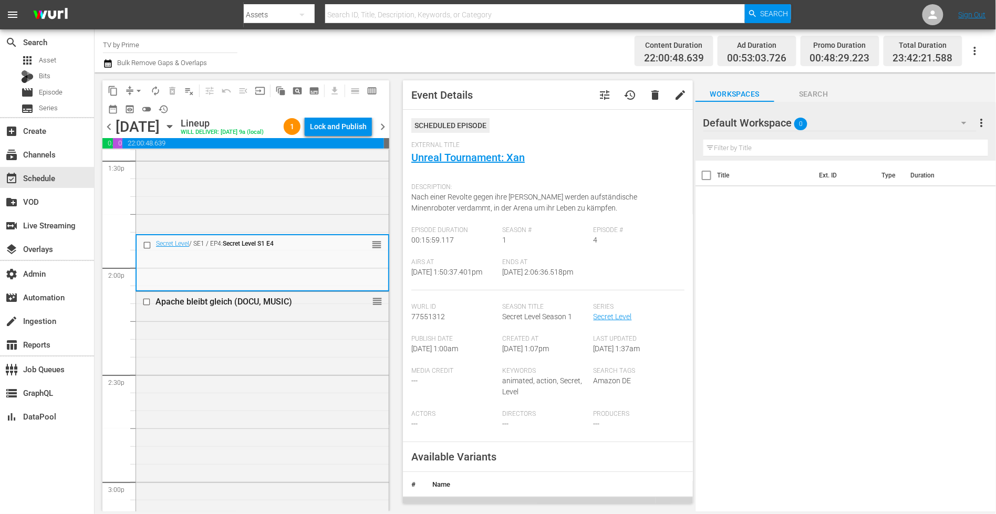
scroll to position [127, 0]
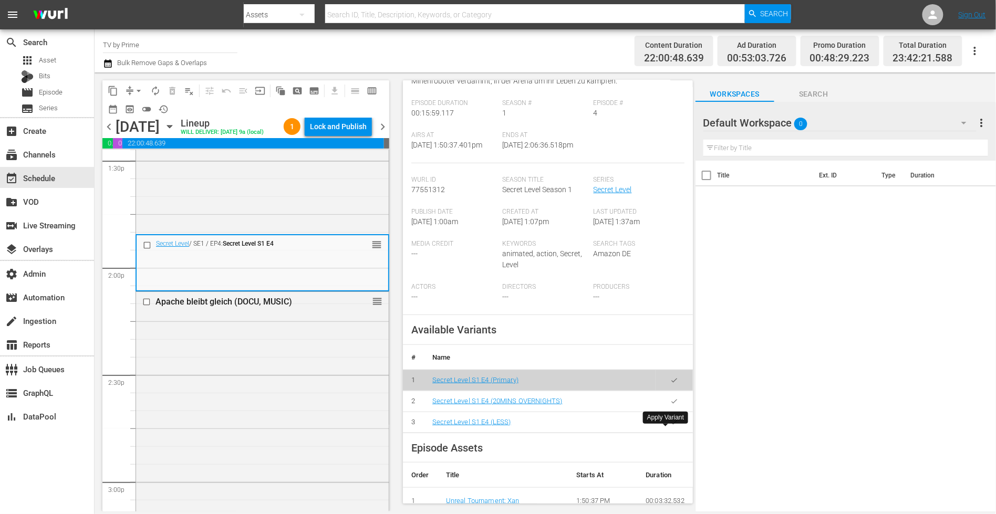
click at [670, 426] on icon "button" at bounding box center [674, 422] width 8 height 8
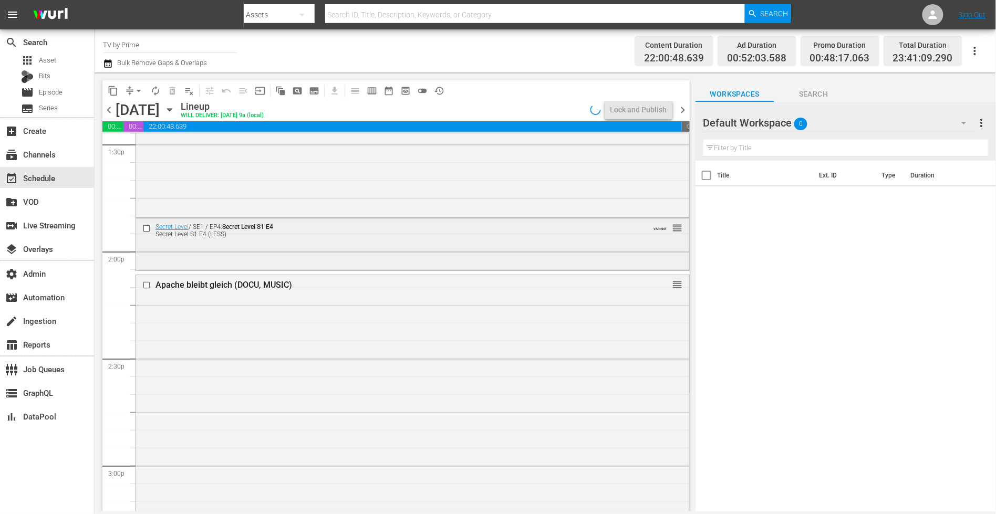
click at [256, 250] on div "Secret Level / SE1 / EP4: Secret Level S1 E4 Secret Level S1 E4 (LESS) VARIANT …" at bounding box center [412, 243] width 553 height 50
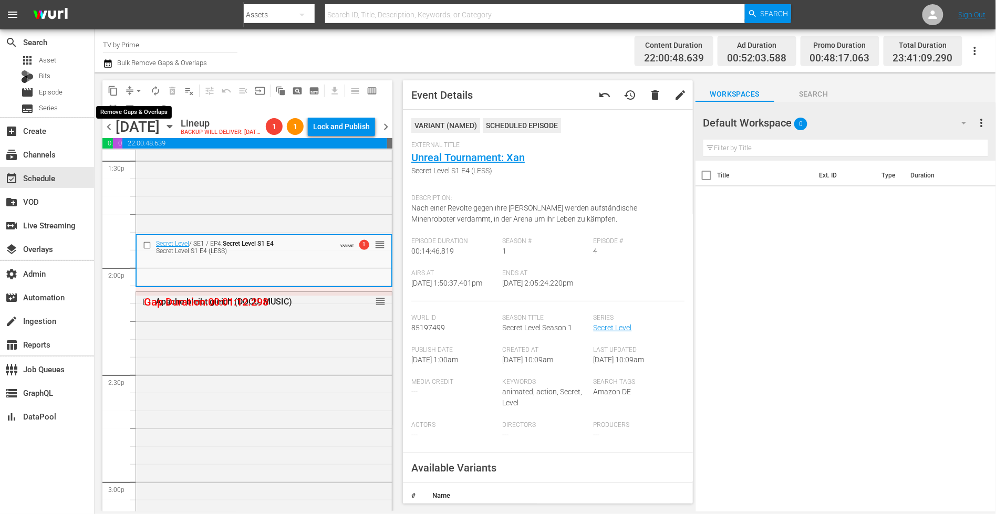
click at [137, 90] on span "arrow_drop_down" at bounding box center [138, 91] width 11 height 11
click at [146, 144] on li "Align to End of Previous Day" at bounding box center [139, 146] width 110 height 17
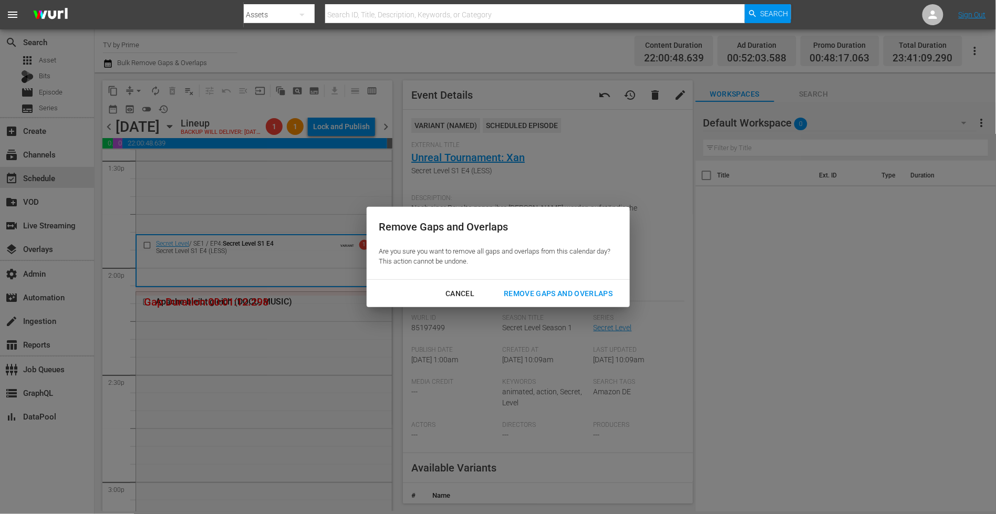
click at [515, 291] on div "Remove Gaps and Overlaps" at bounding box center [557, 293] width 125 height 13
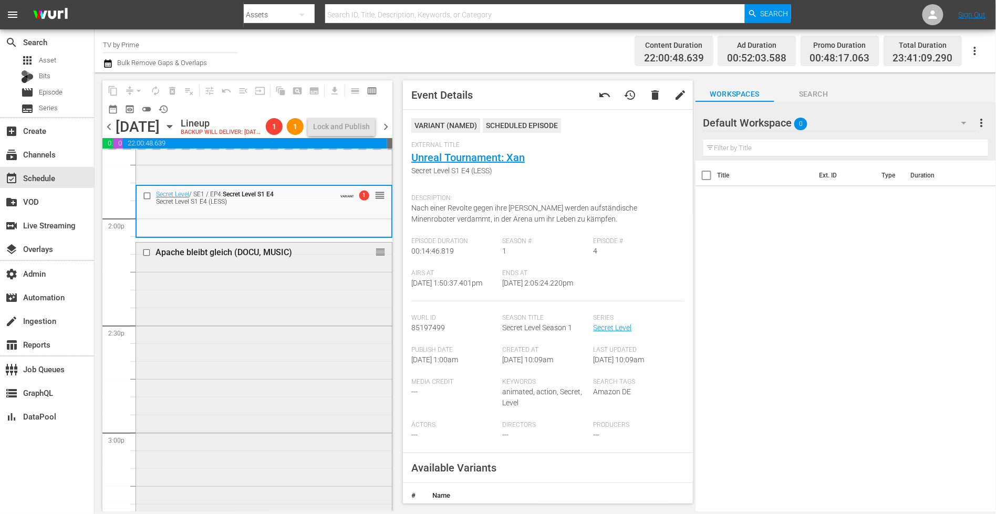
scroll to position [2993, 0]
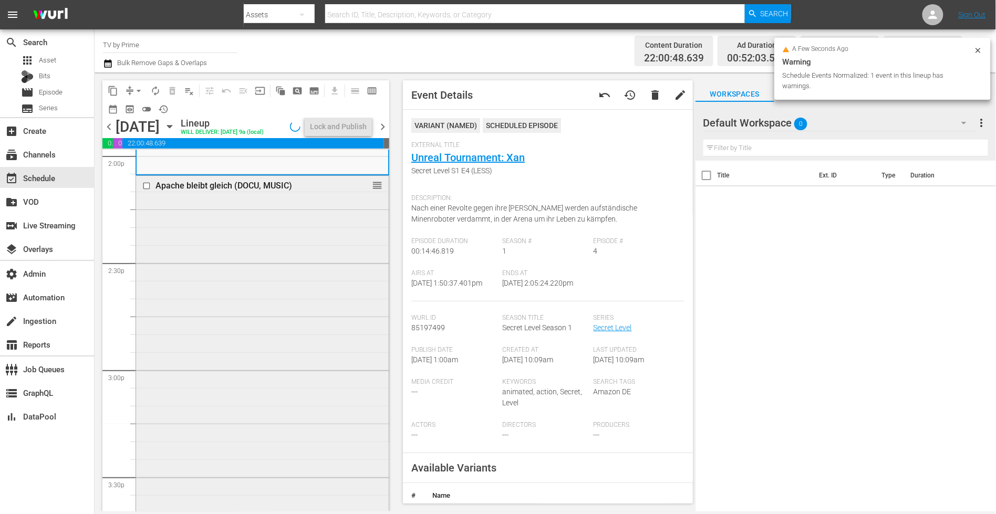
click at [256, 347] on div "Apache bleibt gleich (DOCU, MUSIC) reorder" at bounding box center [262, 343] width 253 height 334
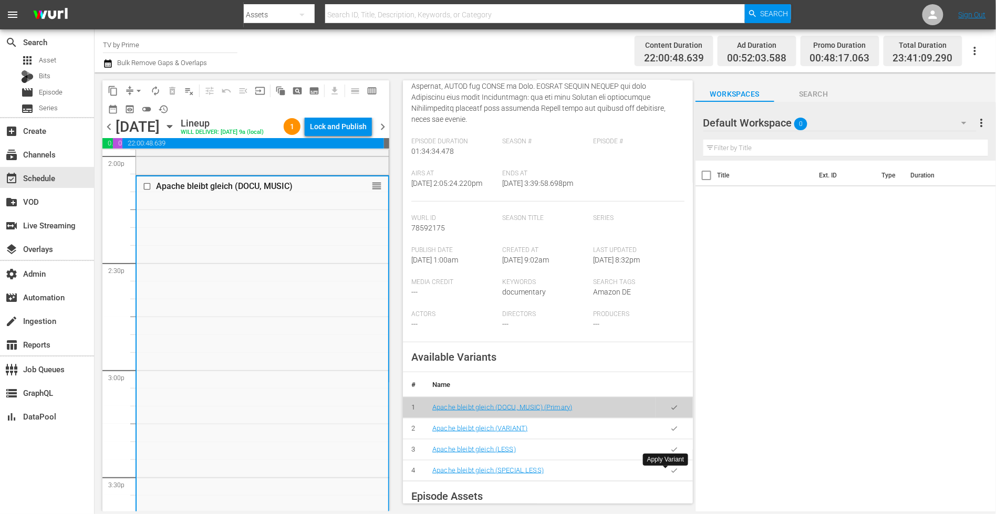
scroll to position [316, 0]
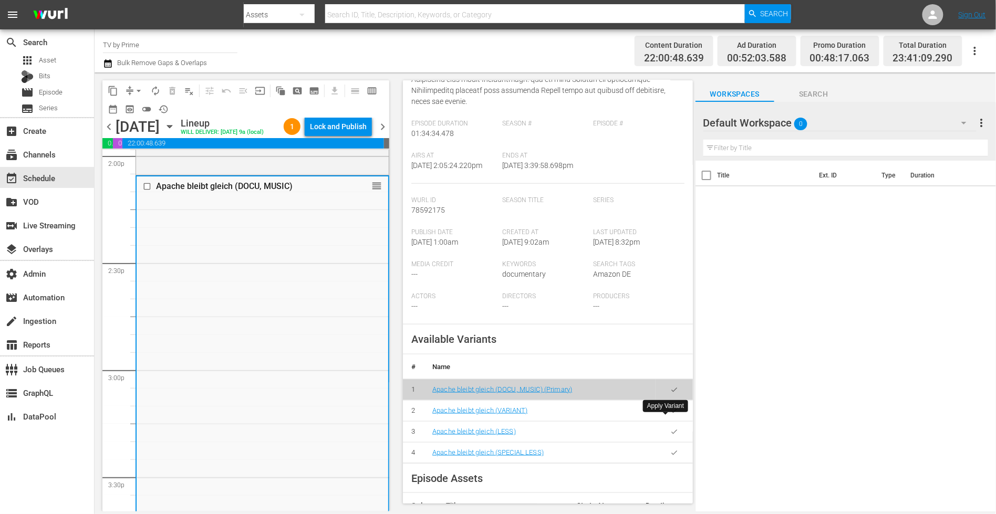
click at [670, 415] on icon "button" at bounding box center [674, 411] width 8 height 8
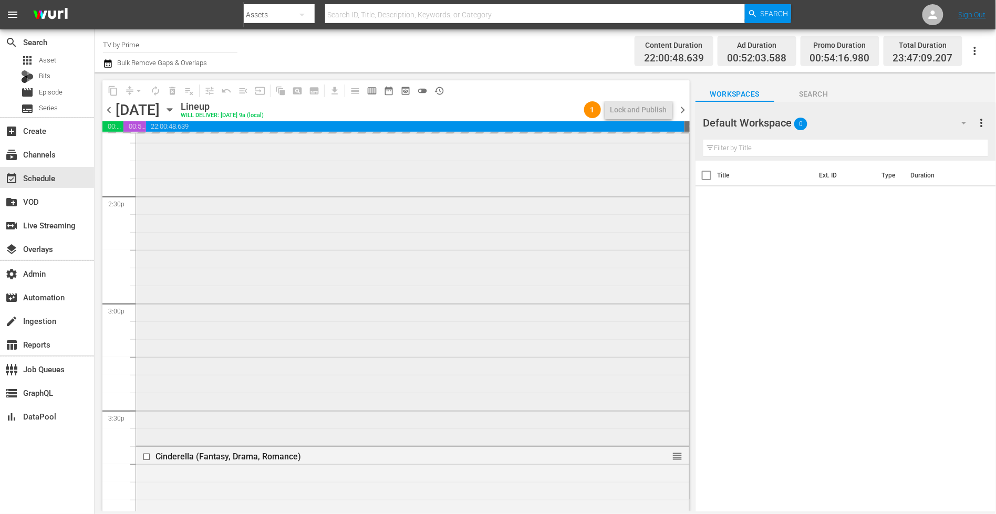
scroll to position [3103, 0]
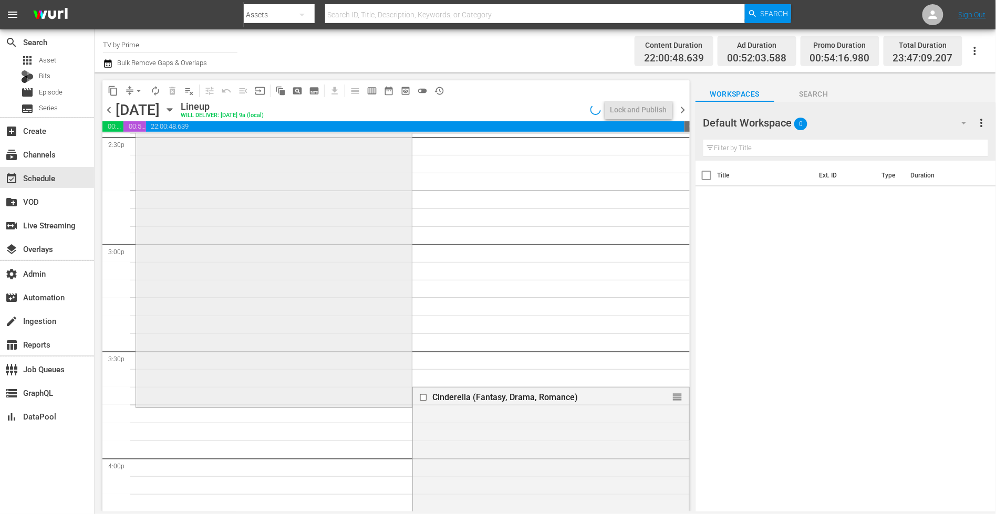
click at [271, 279] on div "Apache bleibt gleich (DOCU, MUSIC) Apache bleibt gleich (VARIANT) VARIANT reord…" at bounding box center [274, 228] width 276 height 356
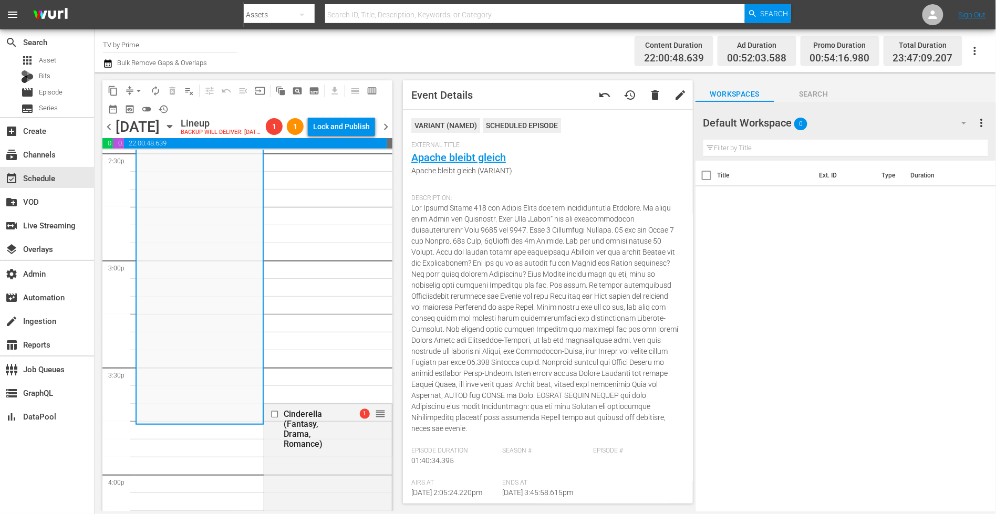
scroll to position [133, 0]
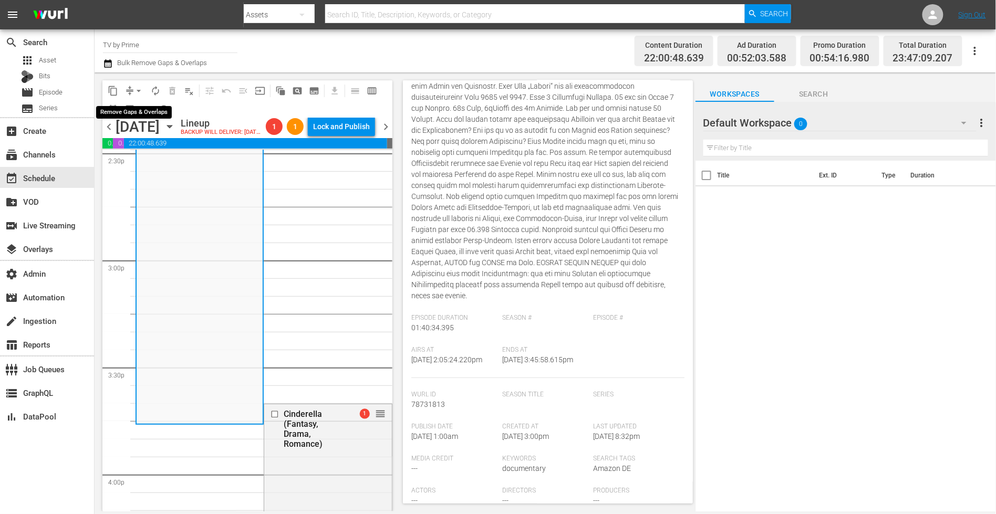
click at [134, 88] on span "arrow_drop_down" at bounding box center [138, 91] width 11 height 11
click at [144, 152] on li "Align to End of Previous Day" at bounding box center [139, 146] width 110 height 17
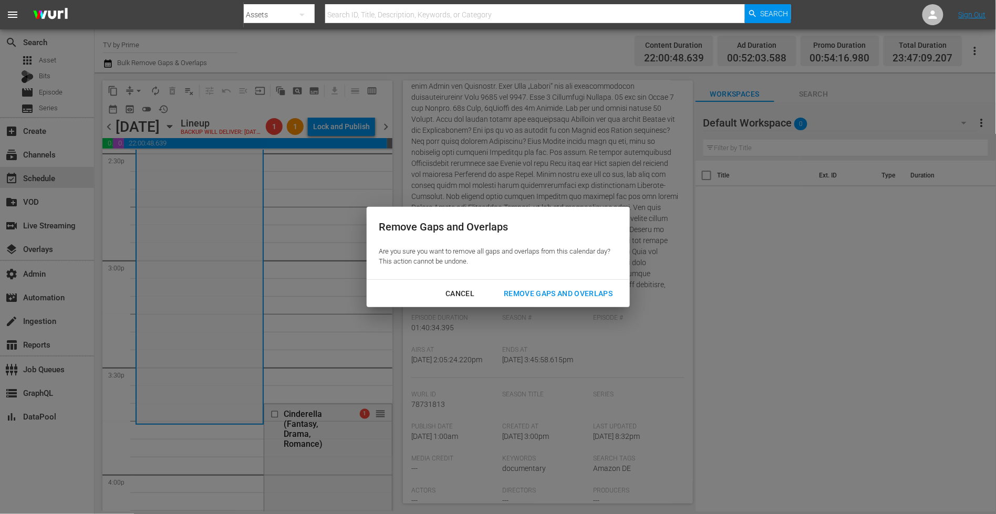
drag, startPoint x: 570, startPoint y: 291, endPoint x: 556, endPoint y: 287, distance: 15.2
click at [569, 290] on div "Remove Gaps and Overlaps" at bounding box center [557, 293] width 125 height 13
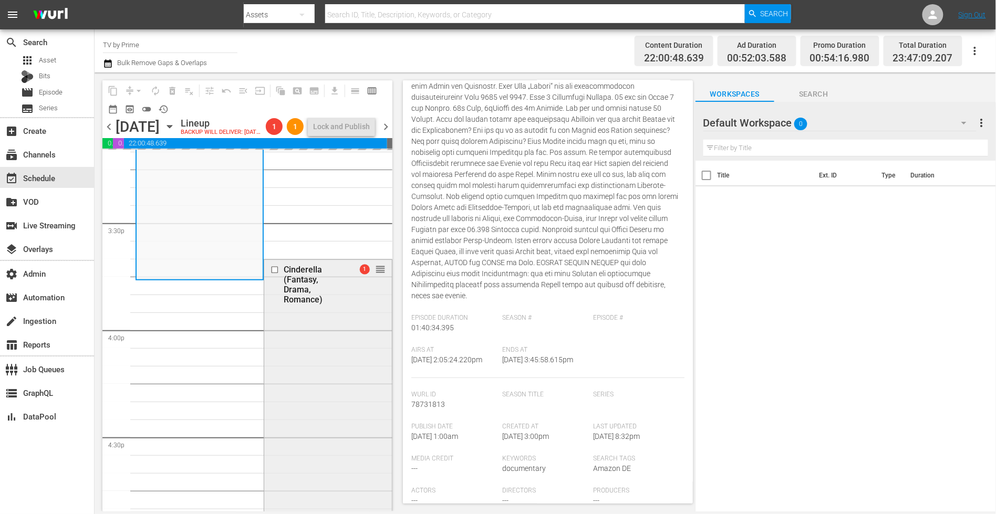
scroll to position [3312, 0]
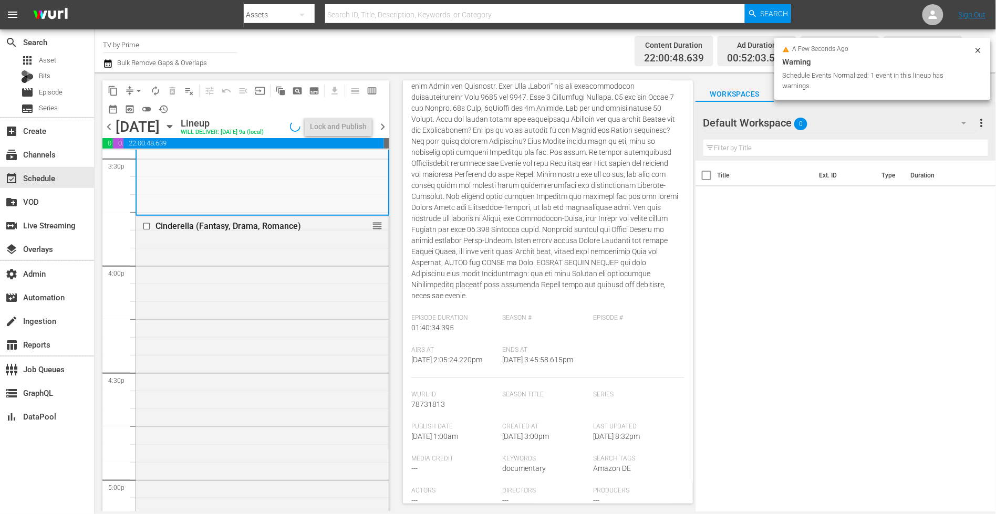
click at [284, 358] on div "Cinderella (Fantasy, Drama, Romance) reorder" at bounding box center [262, 428] width 253 height 424
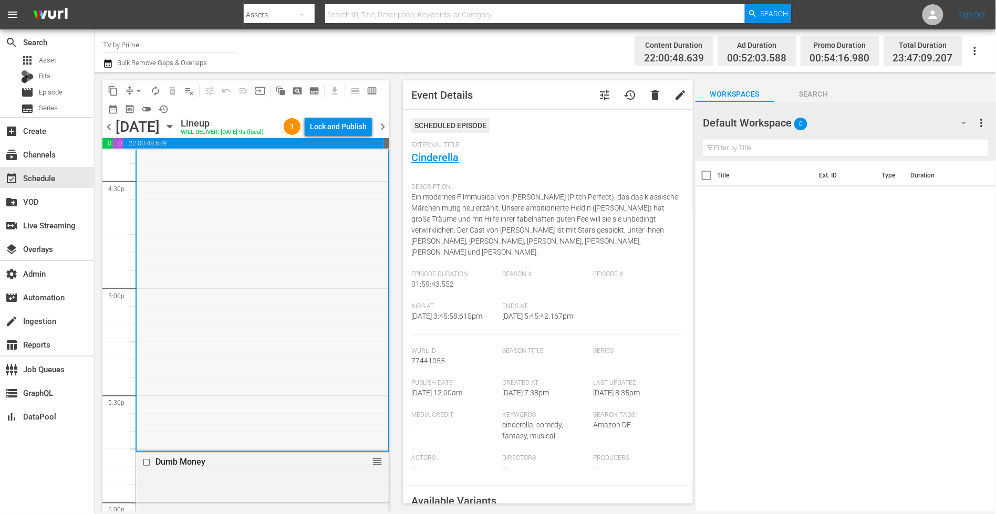
scroll to position [3637, 0]
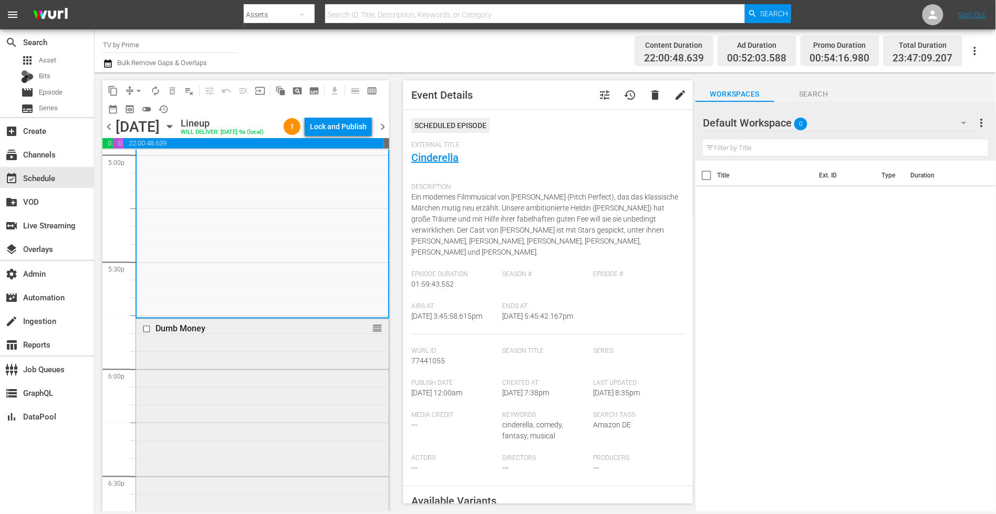
click at [249, 334] on div "Dumb Money" at bounding box center [245, 329] width 181 height 10
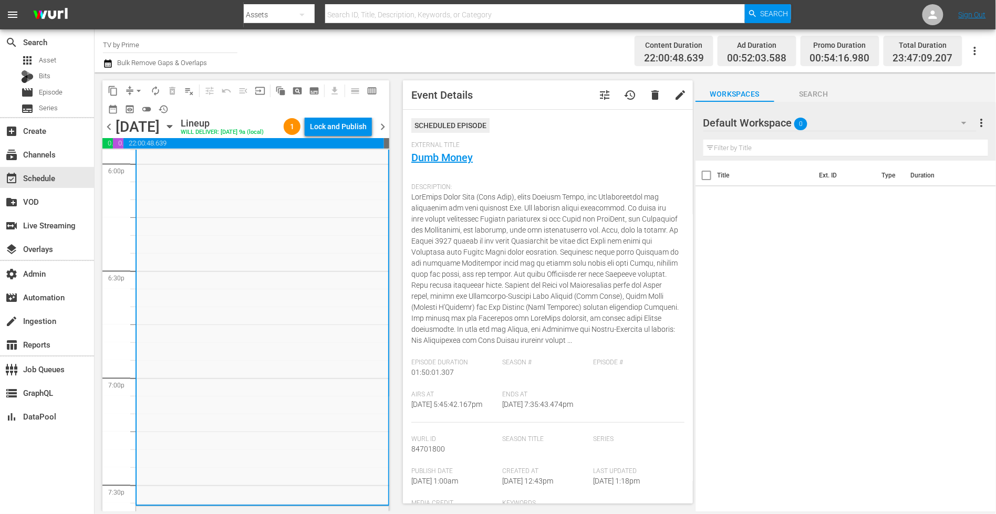
scroll to position [4060, 0]
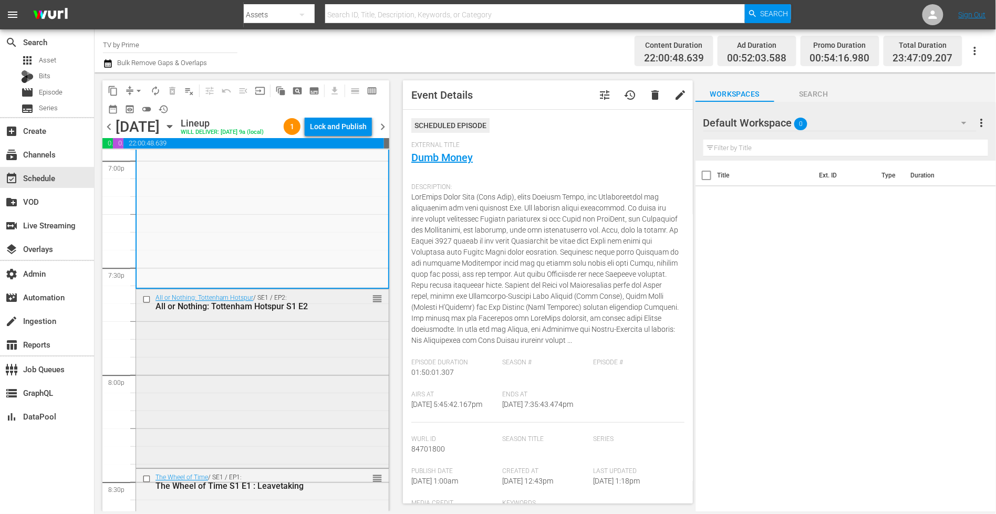
click at [249, 349] on div "All or Nothing: Tottenham Hotspur / SE1 / EP2: All or Nothing: Tottenham Hotspu…" at bounding box center [262, 377] width 253 height 177
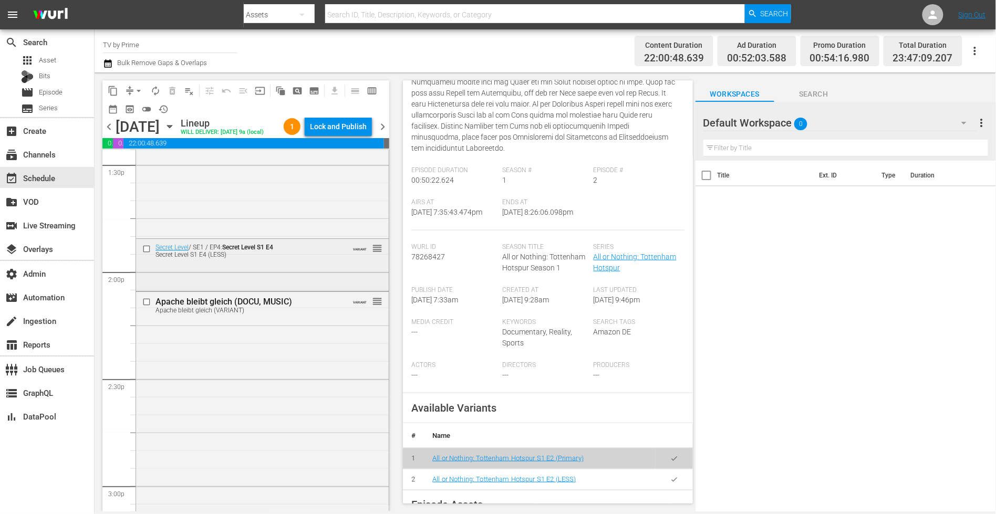
scroll to position [2869, 0]
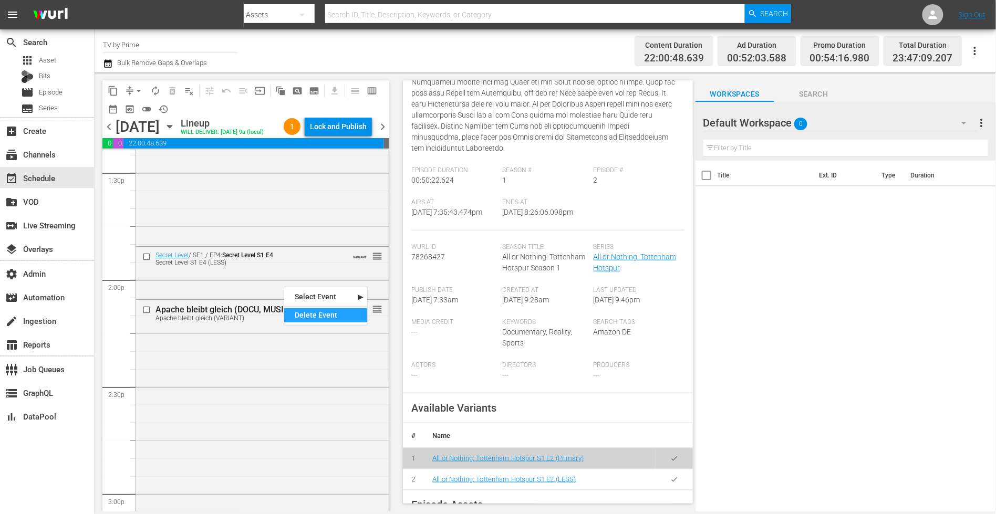
click at [312, 313] on div "Delete Event" at bounding box center [325, 315] width 83 height 14
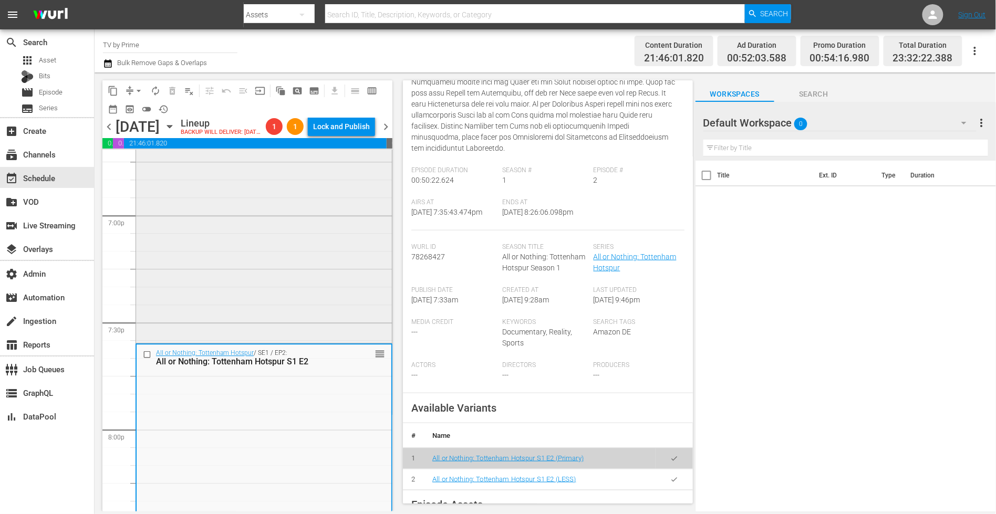
scroll to position [4155, 0]
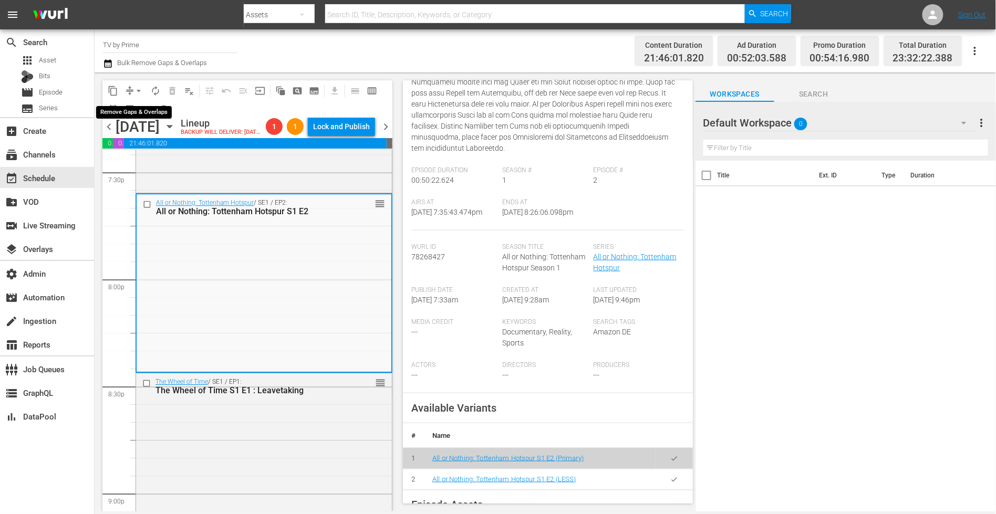
click at [137, 90] on span "arrow_drop_down" at bounding box center [138, 91] width 11 height 11
click at [146, 147] on li "Align to End of Previous Day" at bounding box center [139, 146] width 110 height 17
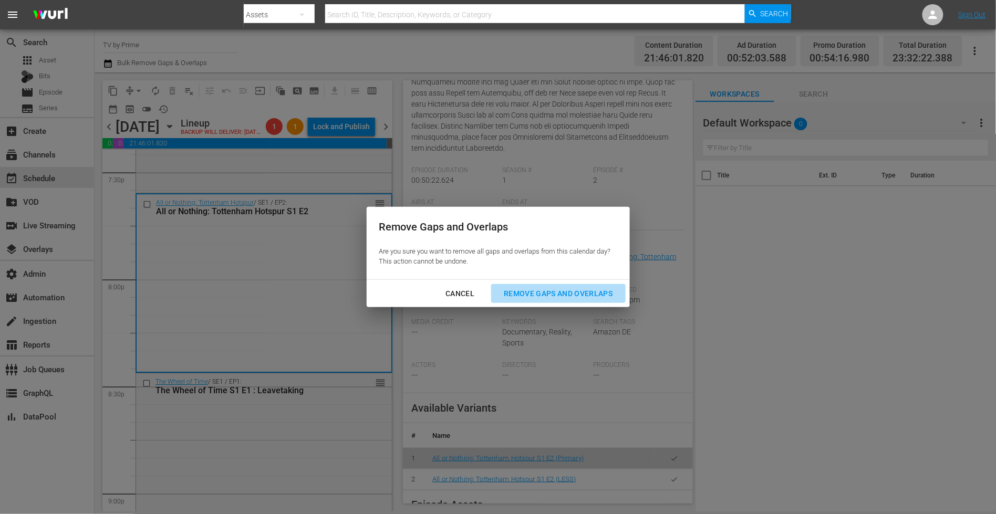
drag, startPoint x: 583, startPoint y: 294, endPoint x: 298, endPoint y: 349, distance: 290.3
click at [583, 294] on div "Remove Gaps and Overlaps" at bounding box center [557, 293] width 125 height 13
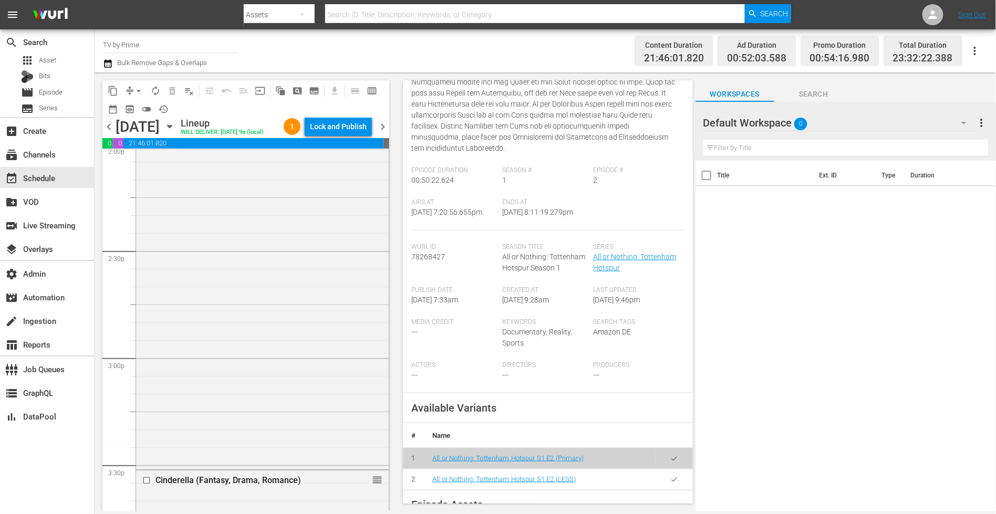
scroll to position [2941, 0]
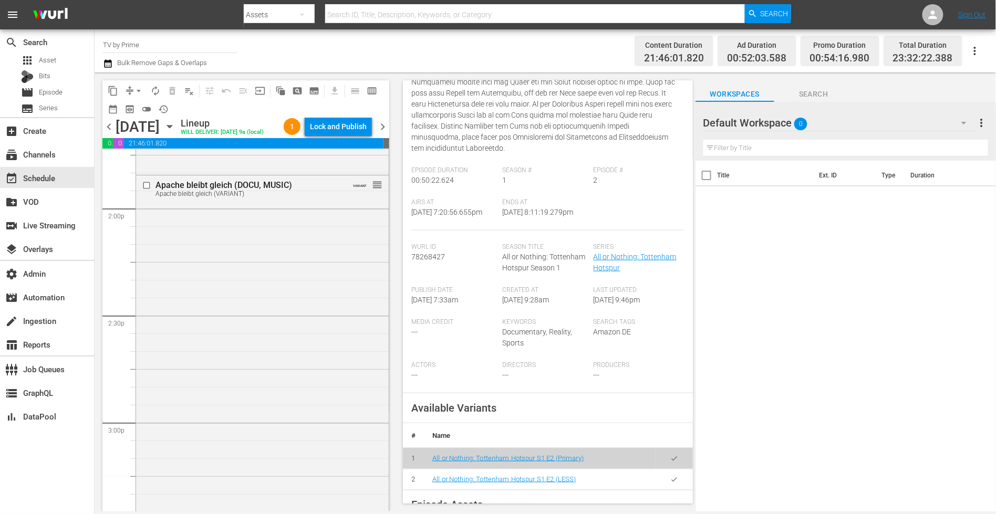
click at [209, 390] on div "Apache bleibt gleich (DOCU, MUSIC) Apache bleibt gleich (VARIANT) VARIANT reord…" at bounding box center [262, 353] width 253 height 356
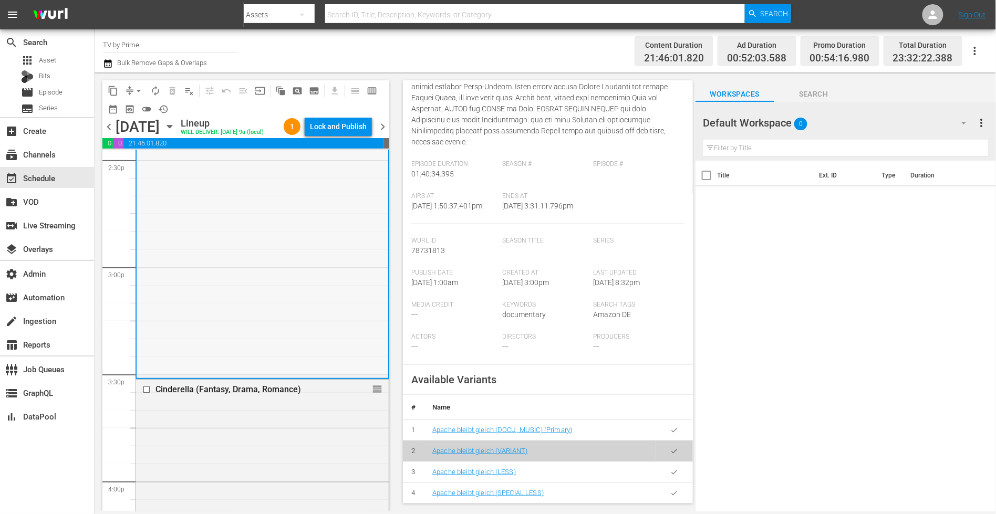
scroll to position [3104, 0]
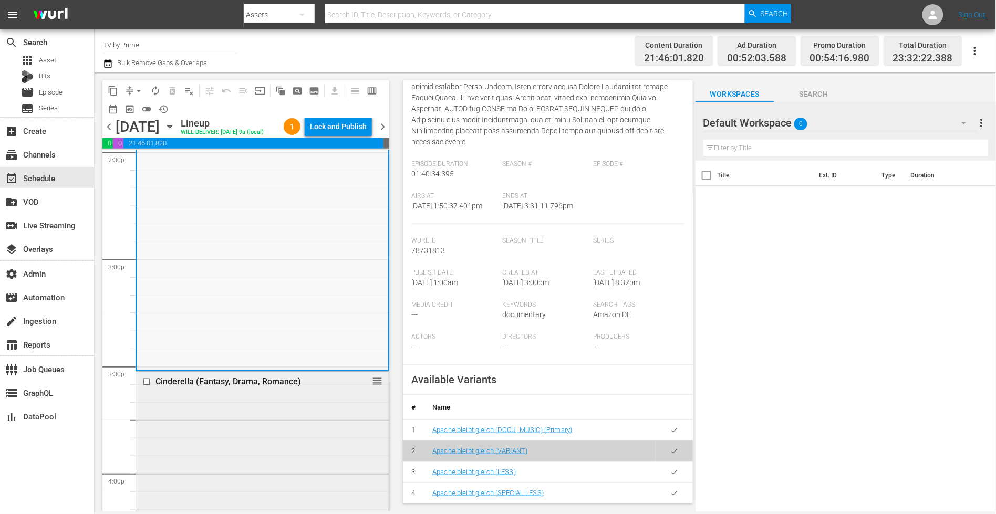
click at [288, 386] on div "Cinderella (Fantasy, Drama, Romance)" at bounding box center [245, 381] width 181 height 10
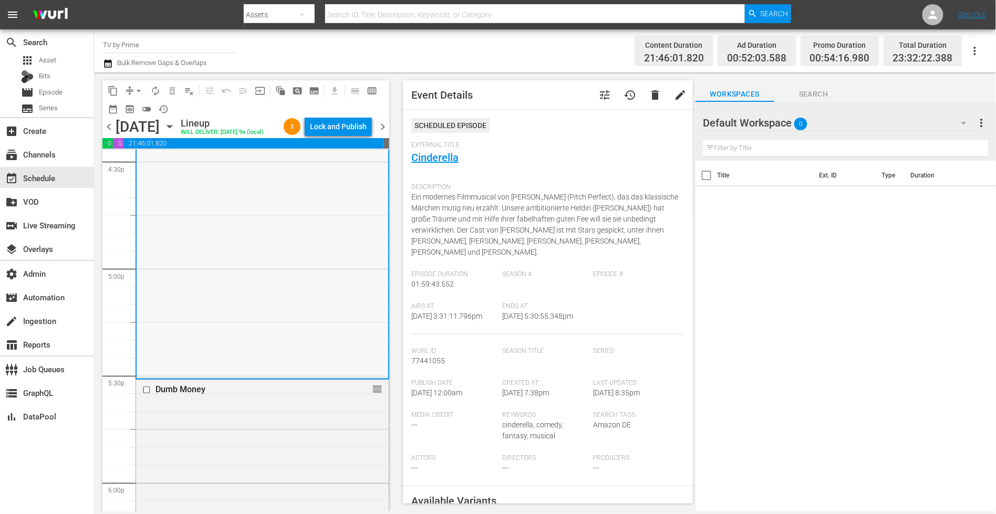
scroll to position [3596, 0]
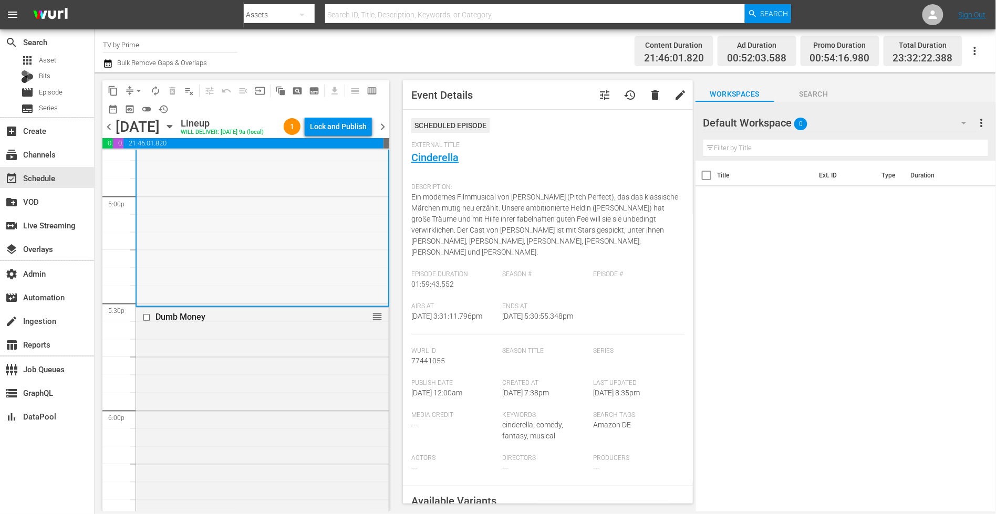
click at [288, 395] on div "Dumb Money reorder" at bounding box center [262, 503] width 253 height 390
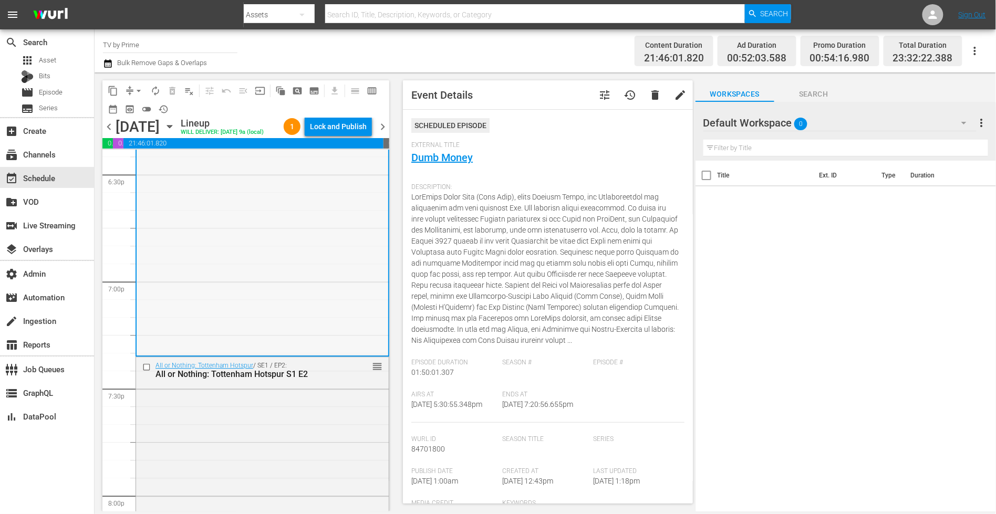
scroll to position [4019, 0]
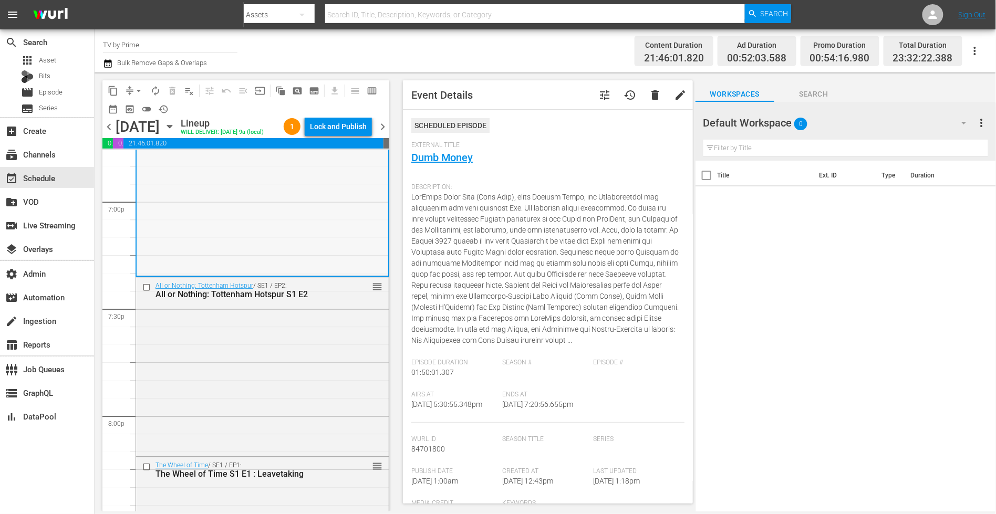
click at [288, 394] on div "All or Nothing: Tottenham Hotspur / SE1 / EP2: All or Nothing: Tottenham Hotspu…" at bounding box center [262, 365] width 253 height 177
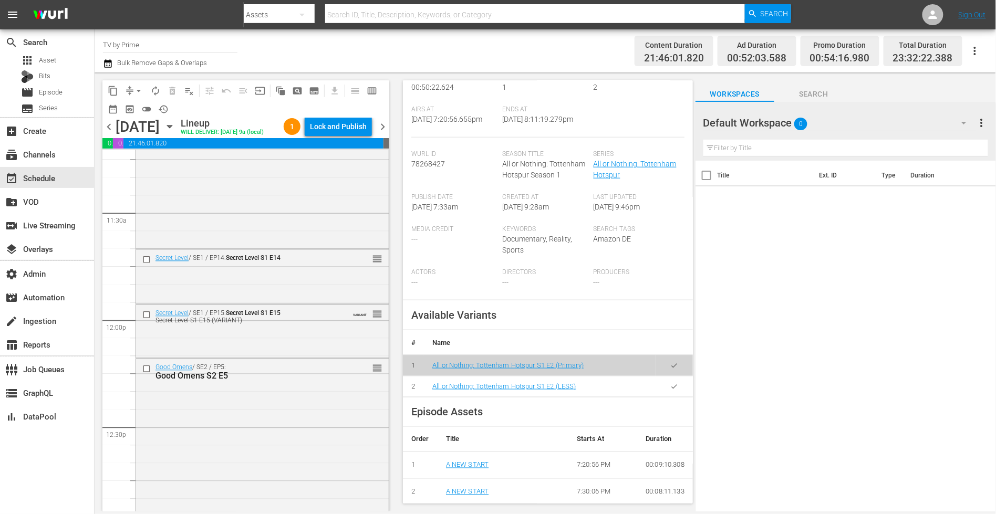
scroll to position [2416, 0]
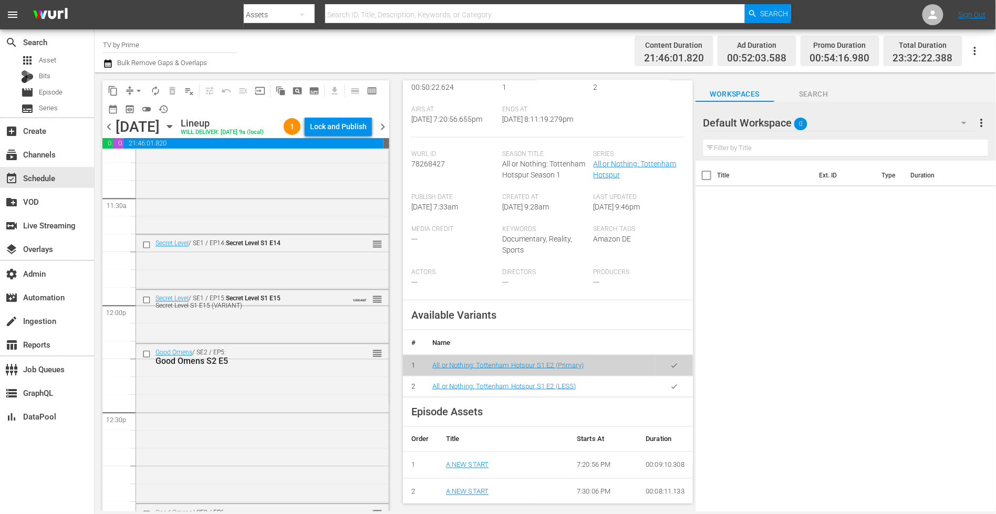
click at [787, 153] on input "text" at bounding box center [845, 148] width 285 height 17
click at [961, 124] on icon "button" at bounding box center [963, 123] width 13 height 13
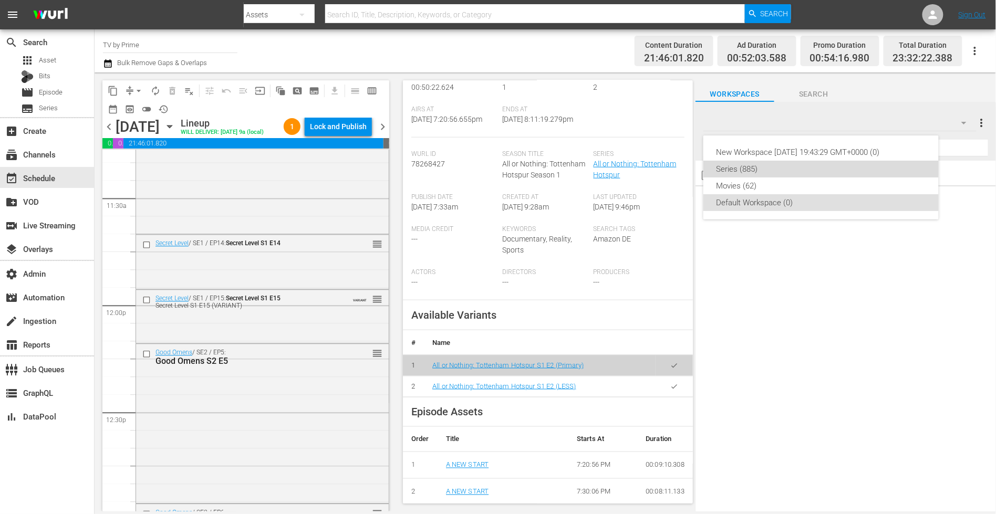
click at [754, 166] on div "Series (885)" at bounding box center [821, 169] width 210 height 17
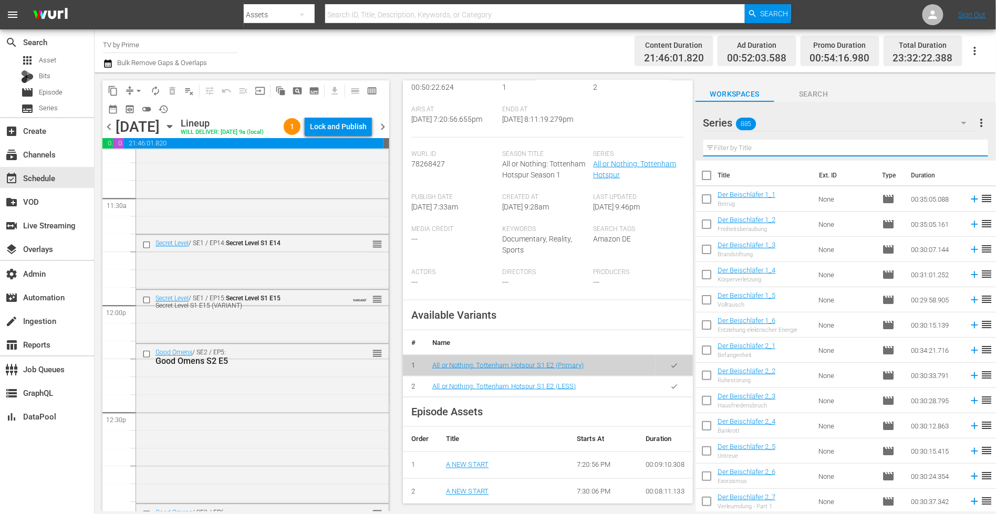
click at [725, 151] on input "text" at bounding box center [845, 148] width 285 height 17
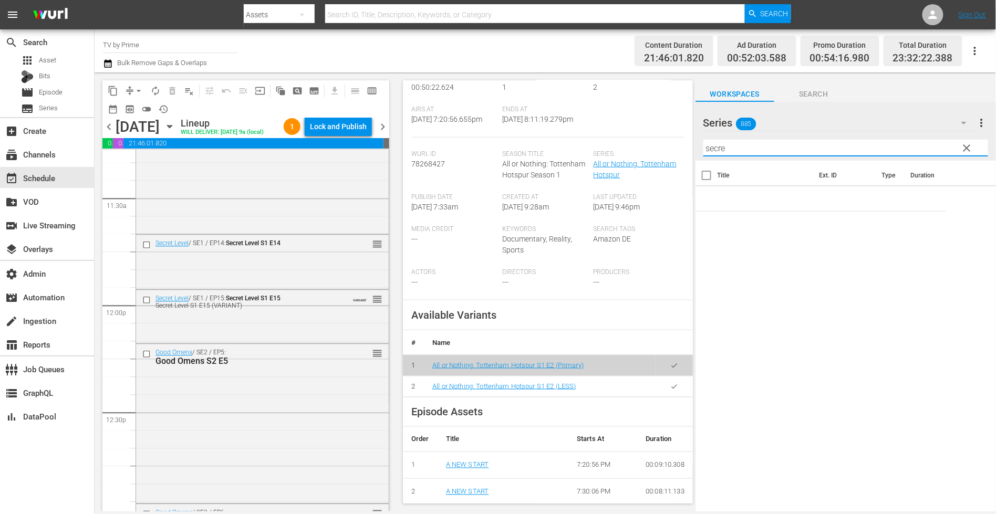
type input "secre"
click at [622, 89] on div "Episode # 2" at bounding box center [638, 90] width 91 height 32
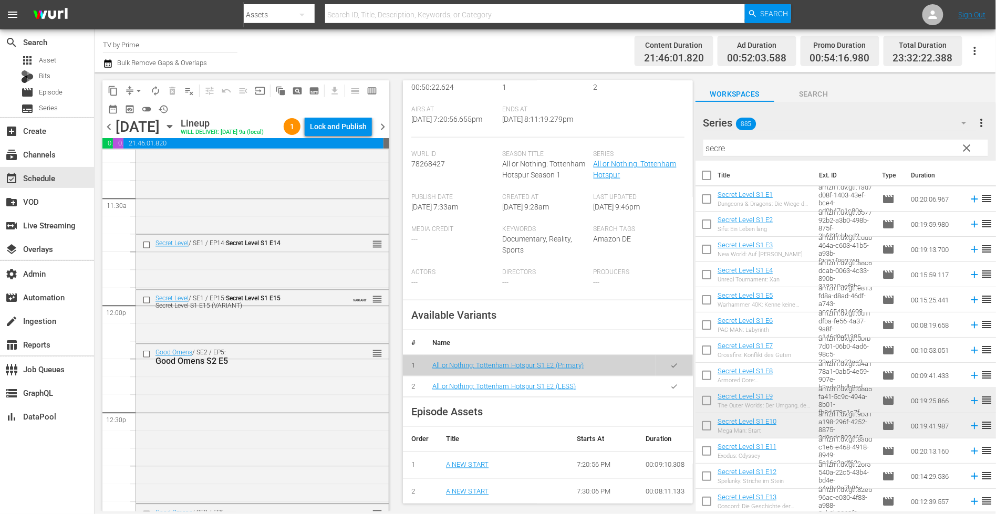
scroll to position [76, 0]
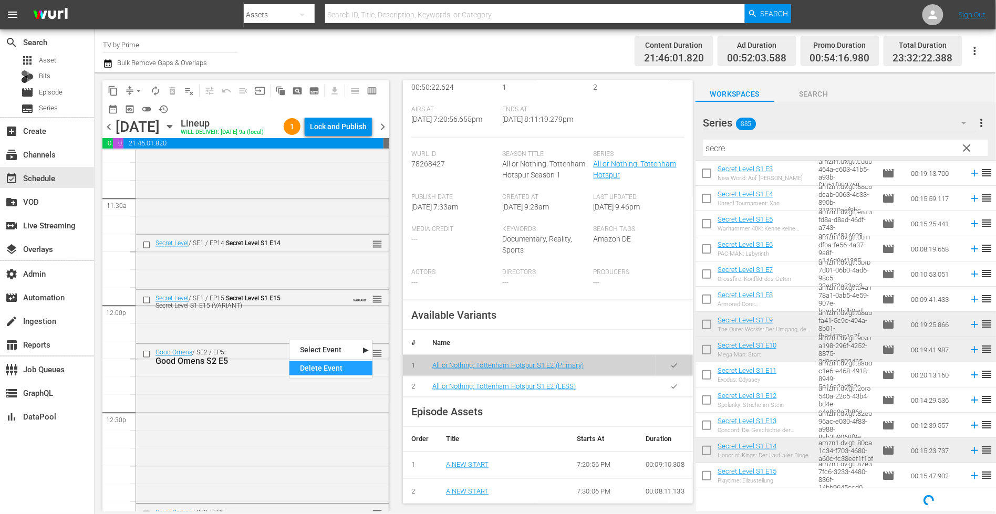
click at [315, 371] on div "Delete Event" at bounding box center [330, 368] width 83 height 14
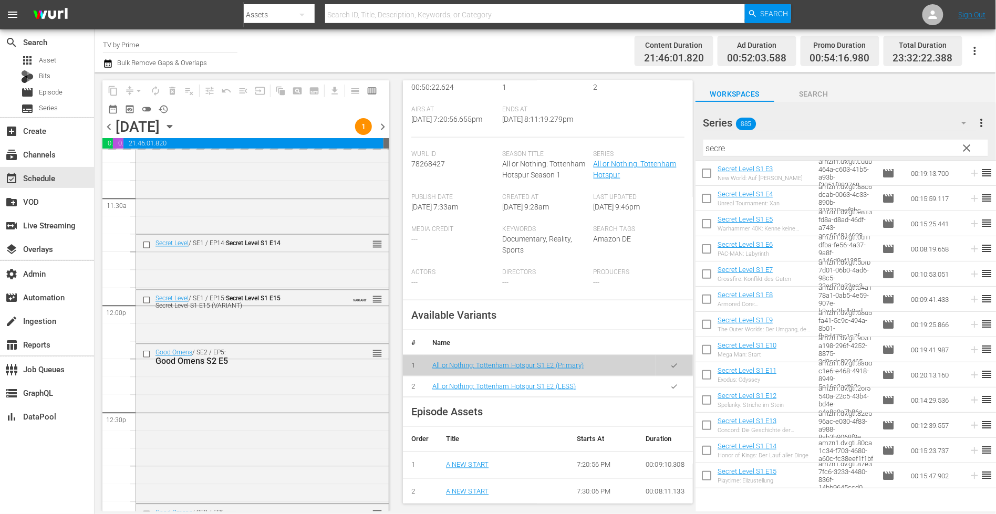
scroll to position [0, 0]
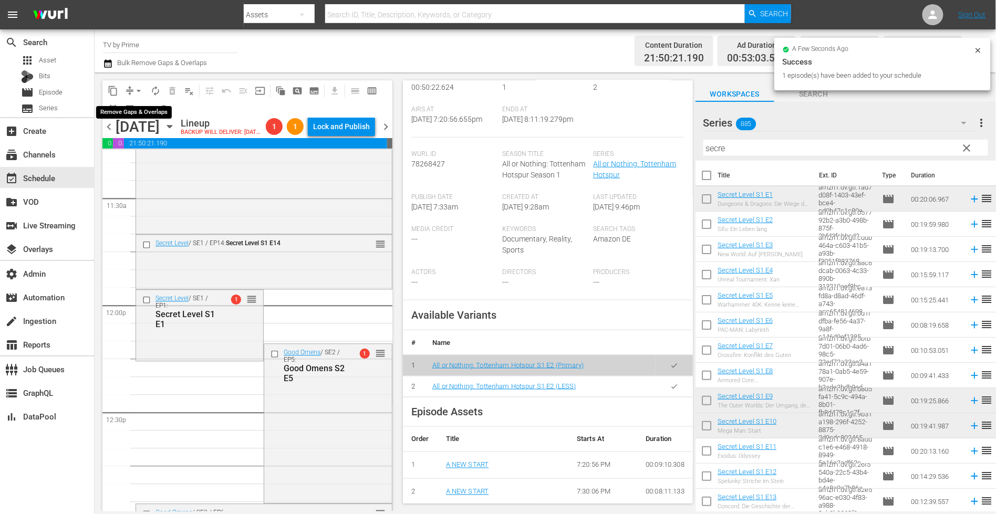
click at [131, 89] on button "arrow_drop_down" at bounding box center [138, 90] width 17 height 17
click at [147, 144] on li "Align to End of Previous Day" at bounding box center [139, 146] width 110 height 17
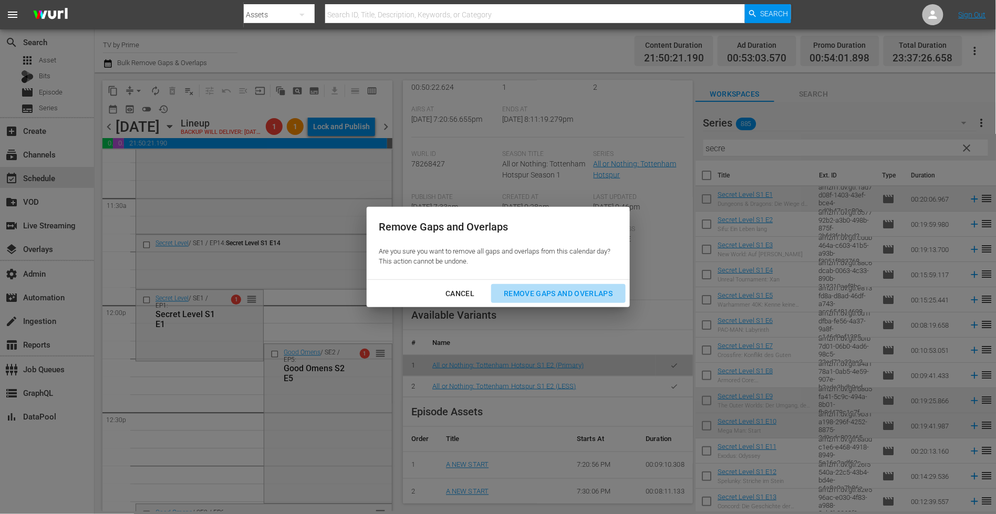
click at [552, 288] on div "Remove Gaps and Overlaps" at bounding box center [557, 293] width 125 height 13
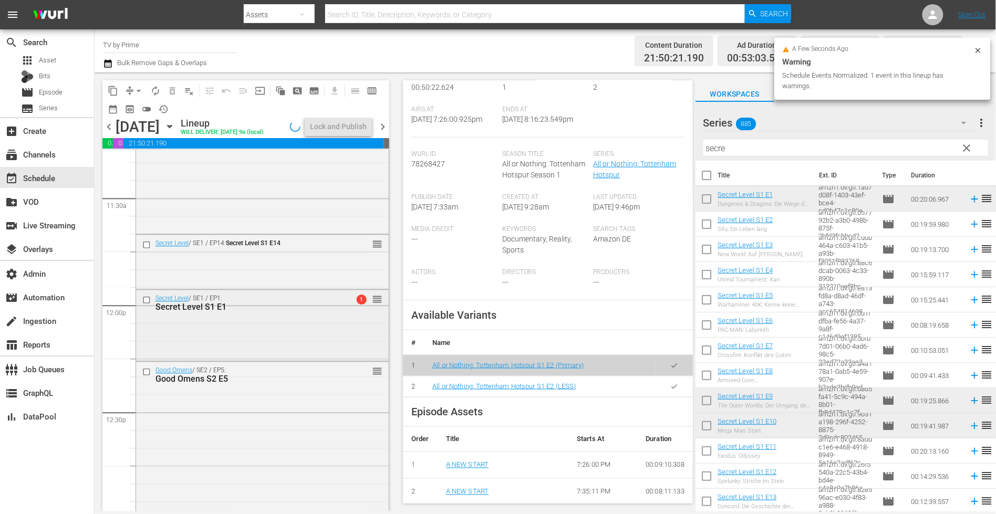
click at [196, 306] on div "Secret Level S1 E1" at bounding box center [245, 307] width 181 height 10
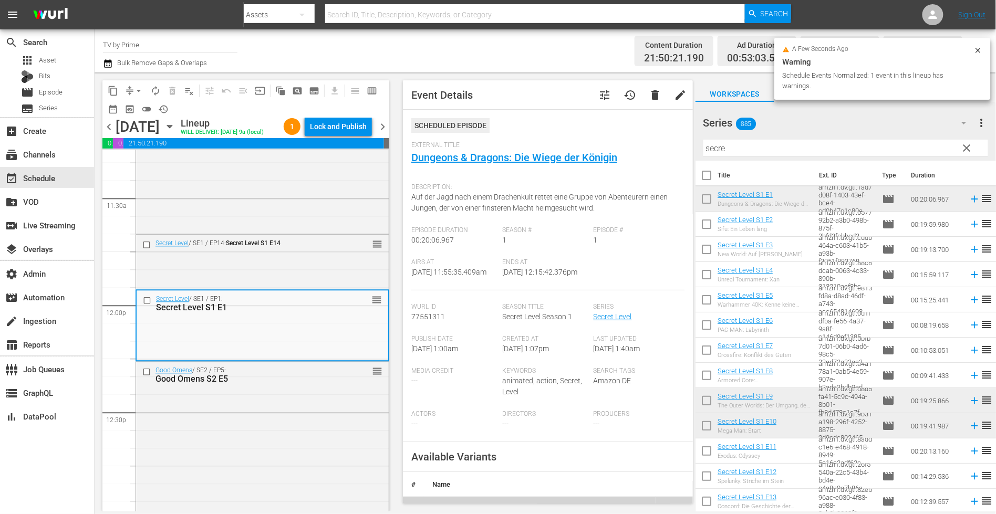
scroll to position [2612, 0]
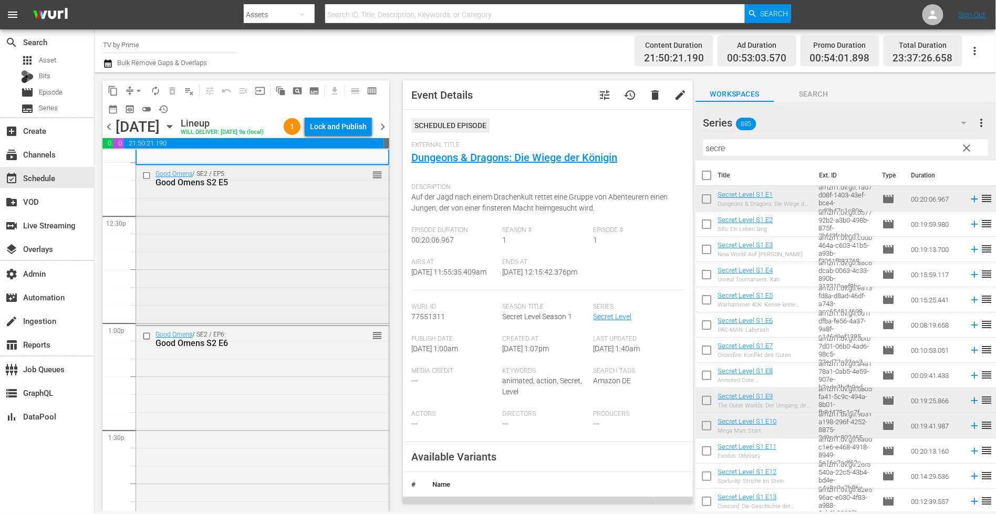
click at [211, 303] on div "Good Omens / SE2 / EP5: Good Omens S2 E5 reorder" at bounding box center [262, 243] width 253 height 157
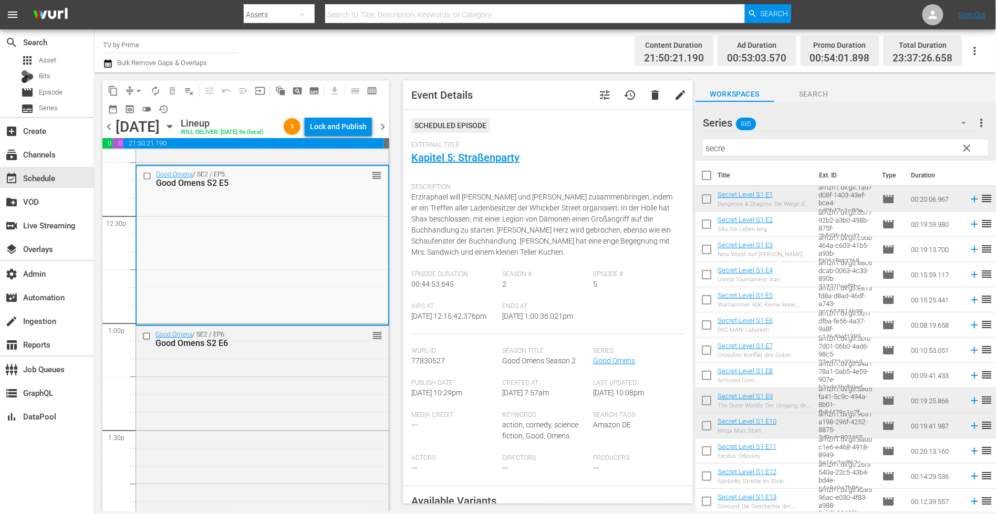
click at [217, 393] on div "Good Omens / SE2 / EP6: Good Omens S2 E6 reorder" at bounding box center [262, 423] width 253 height 194
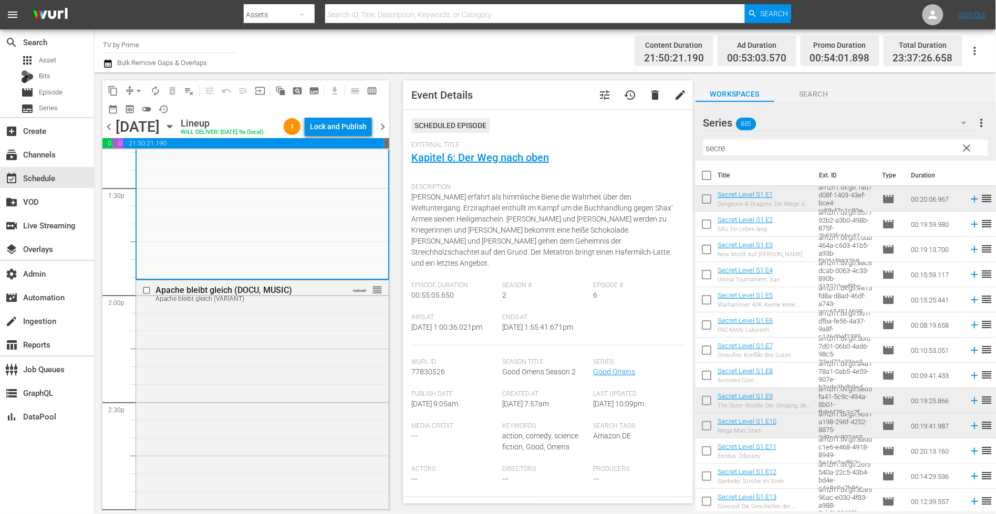
scroll to position [2923, 0]
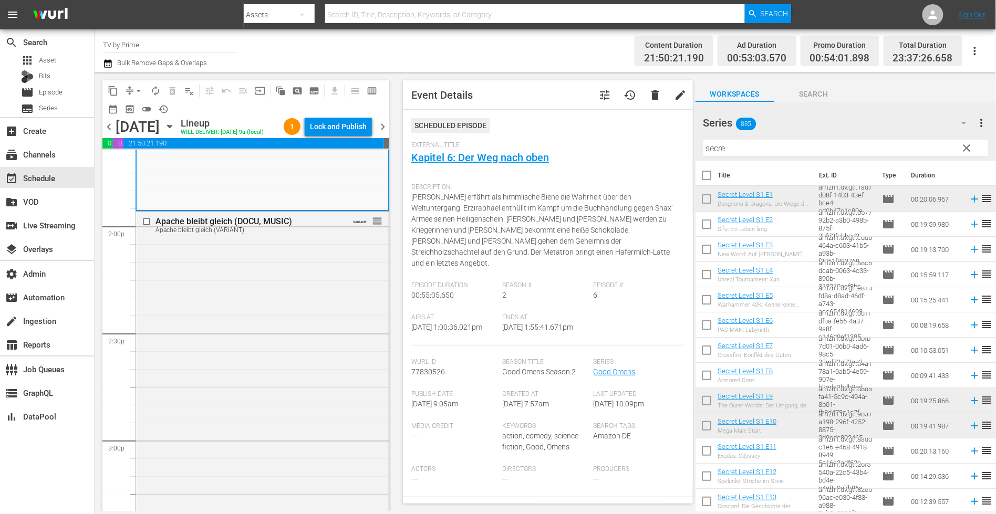
click at [217, 393] on div "Apache bleibt gleich (DOCU, MUSIC) Apache bleibt gleich (VARIANT) VARIANT reord…" at bounding box center [262, 390] width 253 height 356
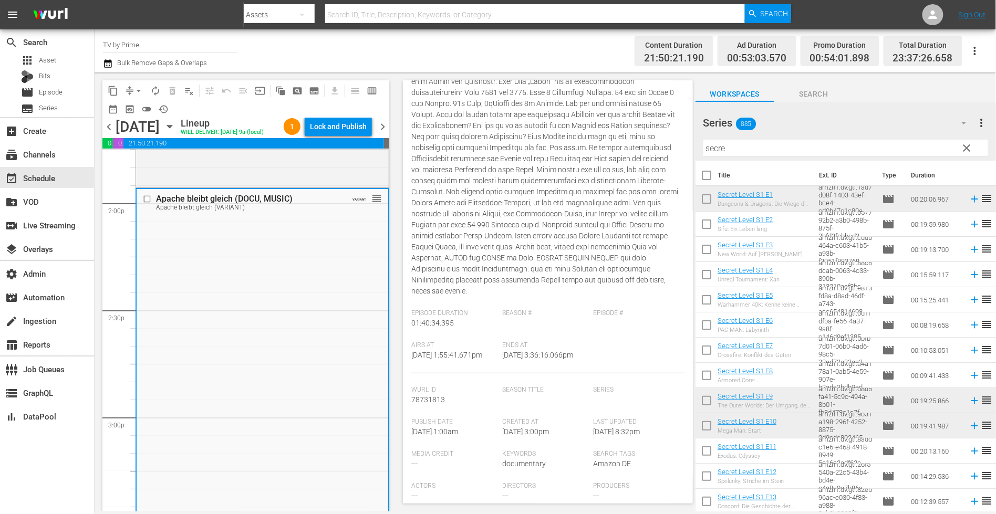
scroll to position [347, 0]
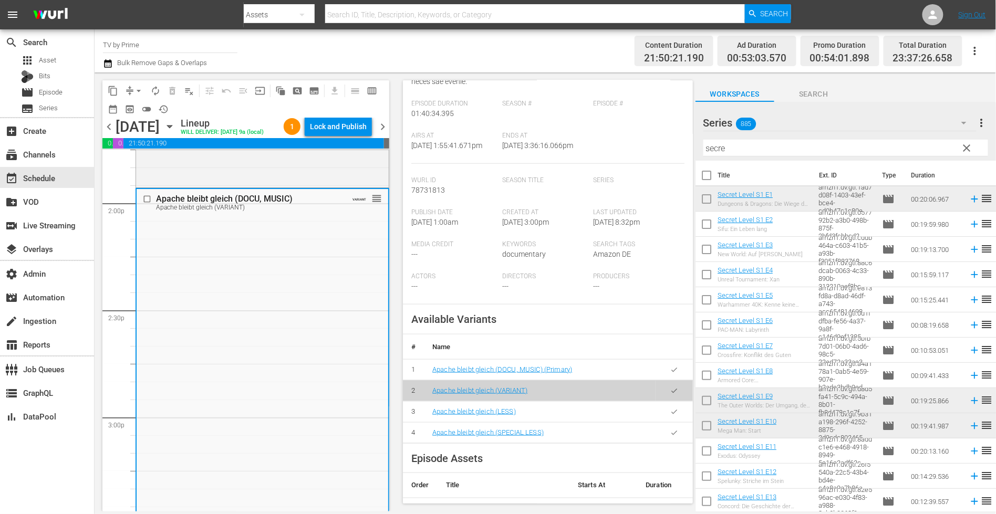
click at [670, 416] on icon "button" at bounding box center [674, 412] width 8 height 8
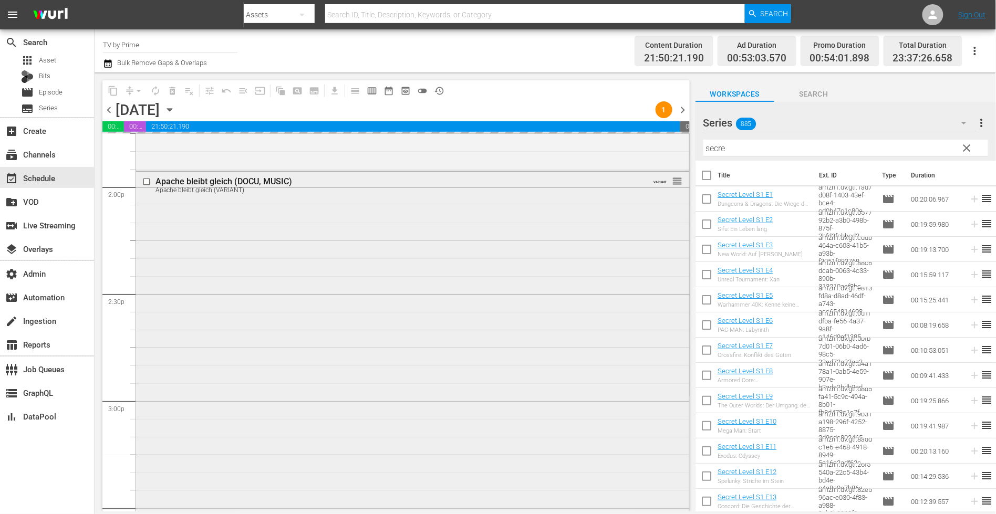
scroll to position [3067, 0]
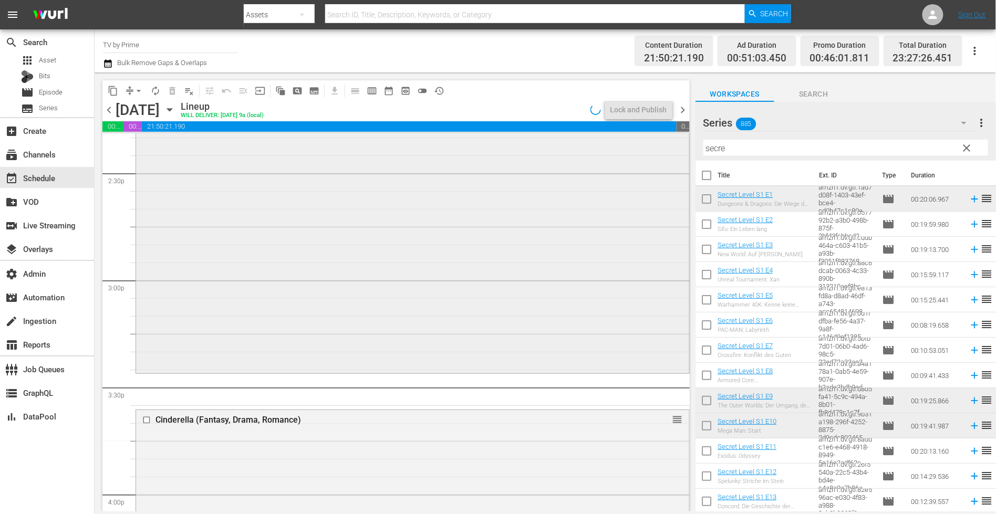
click at [207, 352] on div "Apache bleibt gleich (DOCU, MUSIC) Apache bleibt gleich (LESS) VARIANT reorder" at bounding box center [412, 211] width 553 height 320
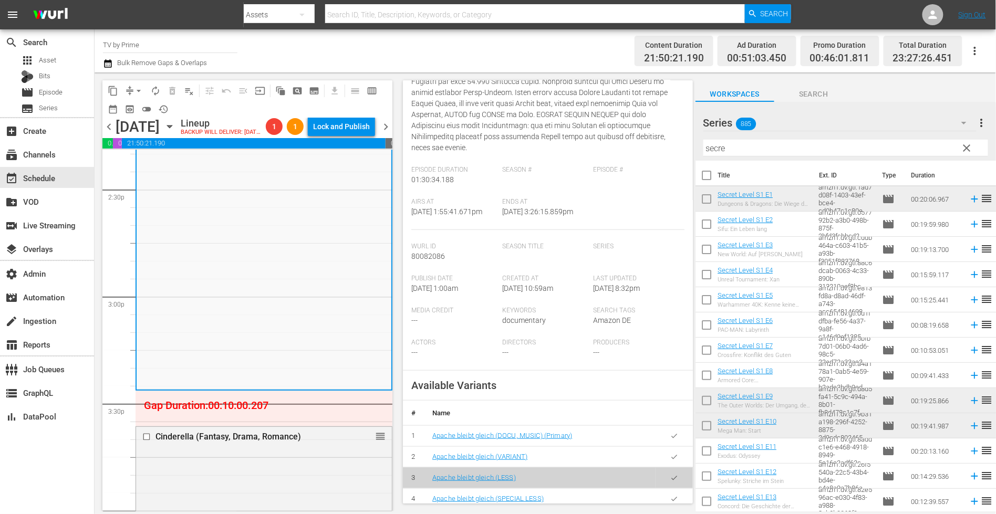
scroll to position [411, 0]
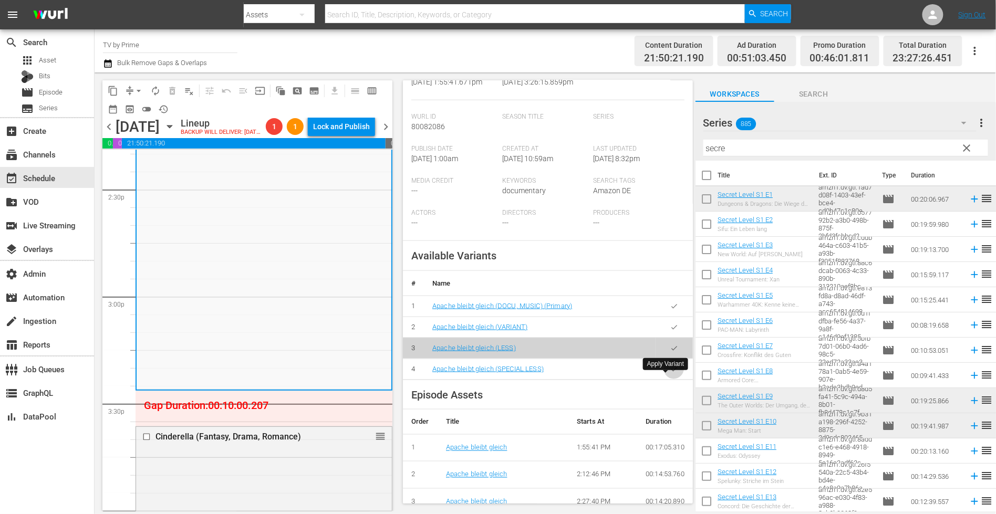
click at [670, 373] on icon "button" at bounding box center [674, 369] width 8 height 8
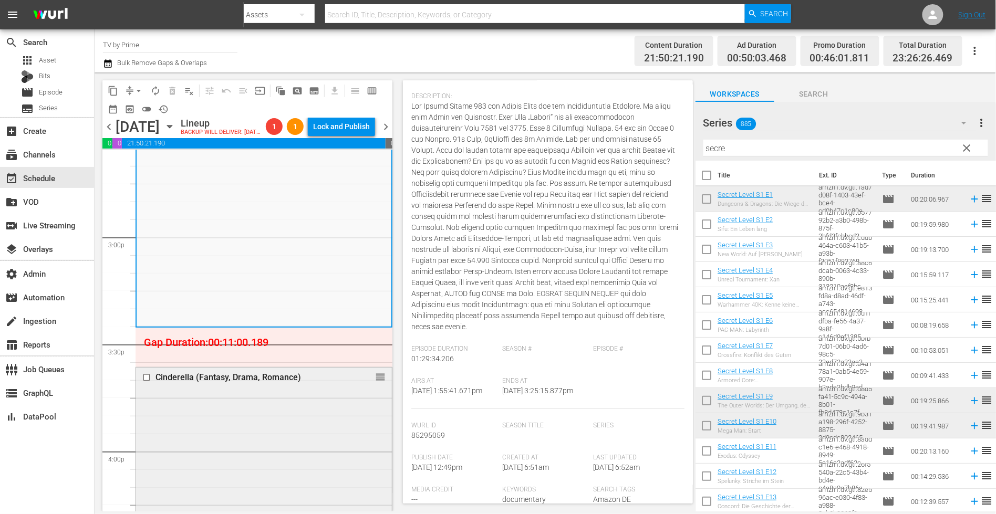
scroll to position [3111, 0]
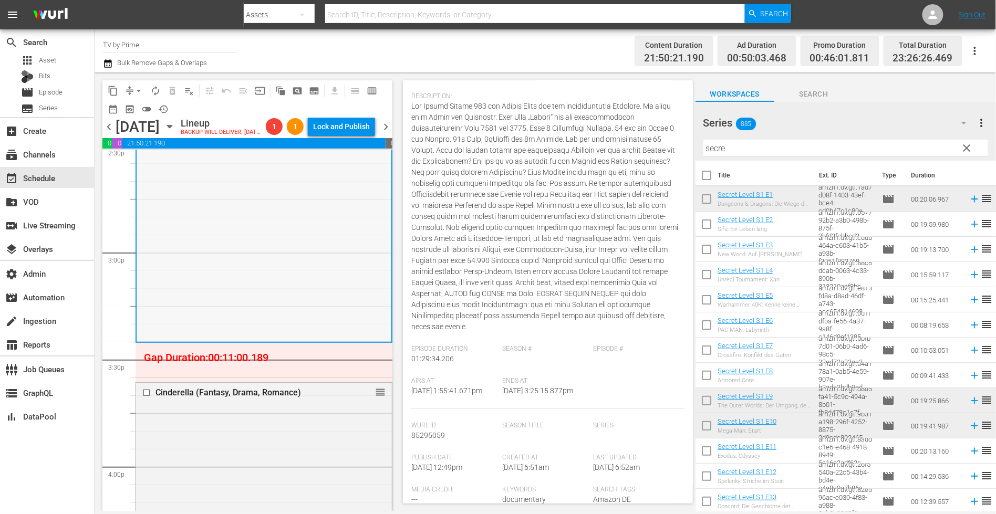
click at [311, 281] on div "Apache bleibt gleich (DOCU, MUSIC) Apache bleibt gleich (SPECIAL LESS) VARIANT …" at bounding box center [264, 182] width 255 height 317
click at [359, 259] on div "Apache bleibt gleich (DOCU, MUSIC) Apache bleibt gleich (SPECIAL LESS) VARIANT …" at bounding box center [264, 182] width 255 height 317
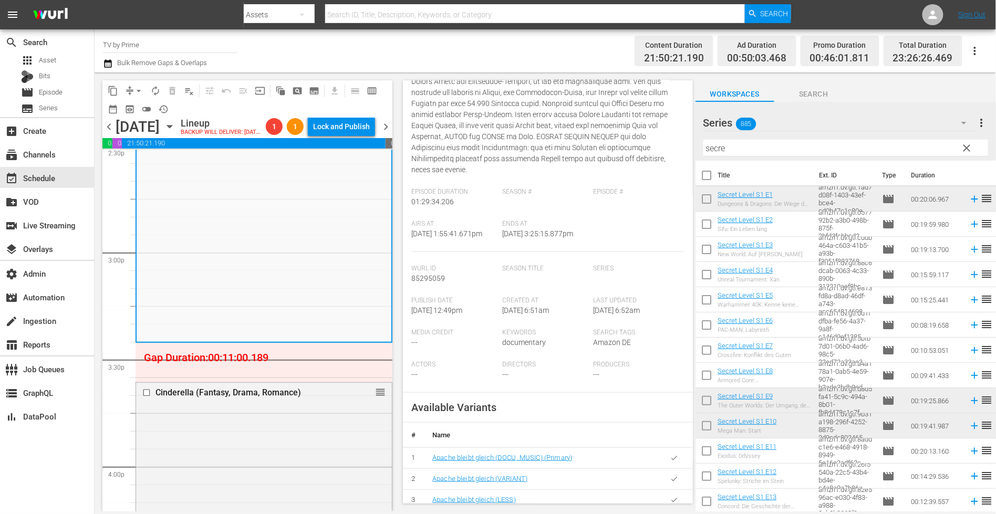
scroll to position [295, 0]
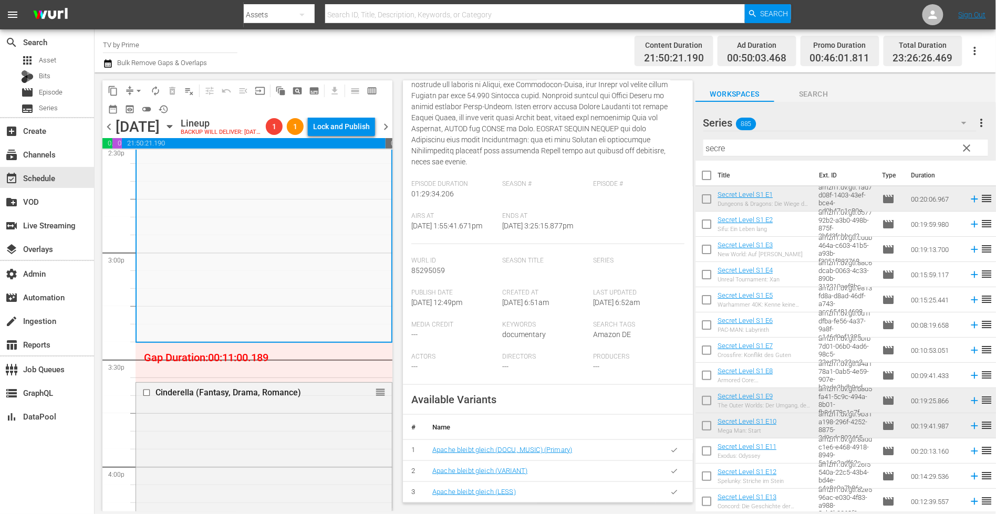
click at [669, 460] on button "button" at bounding box center [674, 450] width 20 height 20
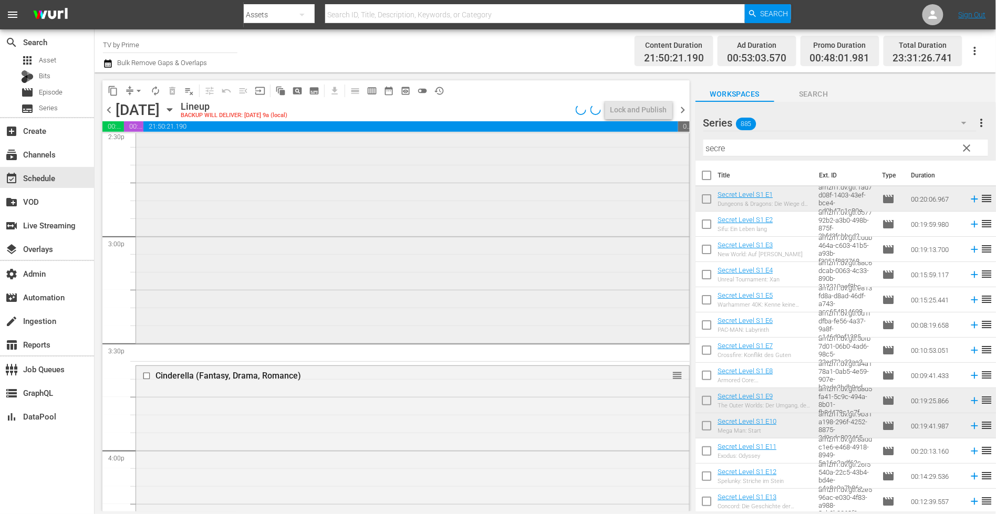
click at [217, 298] on div "Apache bleibt gleich (DOCU, MUSIC) reorder" at bounding box center [412, 174] width 553 height 334
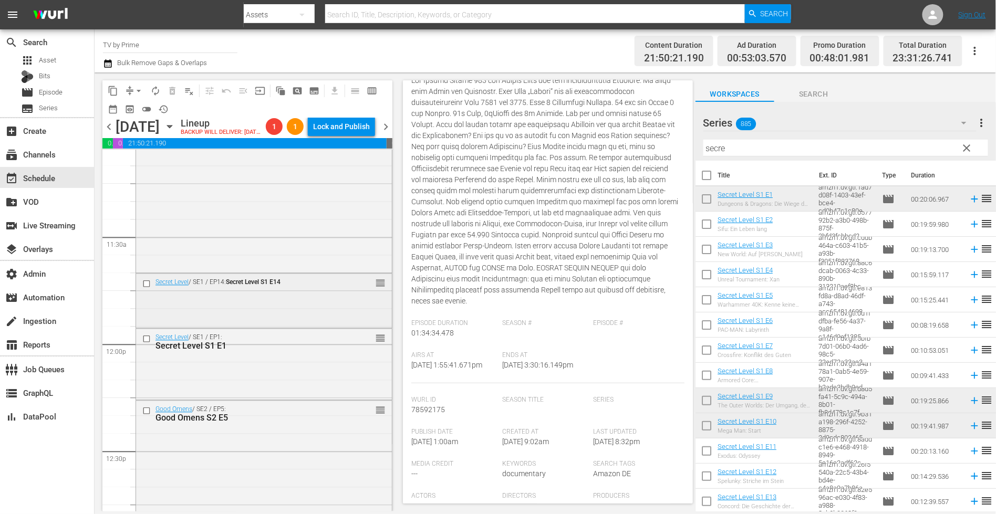
scroll to position [2369, 0]
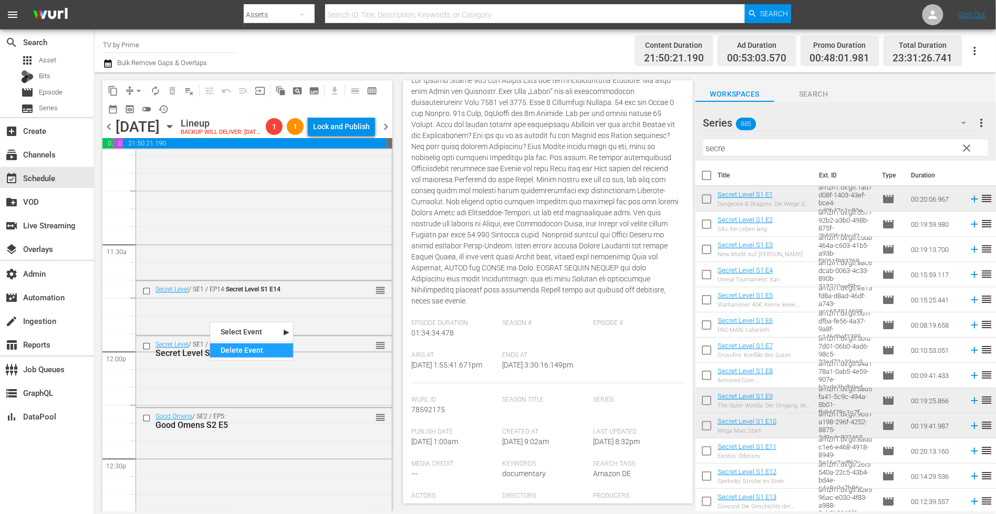
click at [239, 348] on div "Delete Event" at bounding box center [251, 350] width 83 height 14
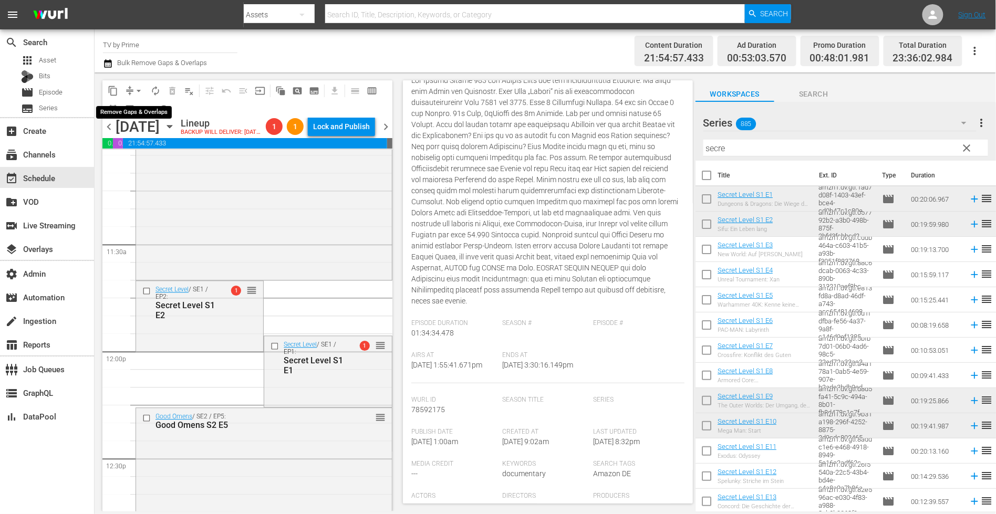
click at [136, 89] on span "arrow_drop_down" at bounding box center [138, 91] width 11 height 11
click at [149, 148] on li "Align to End of Previous Day" at bounding box center [139, 146] width 110 height 17
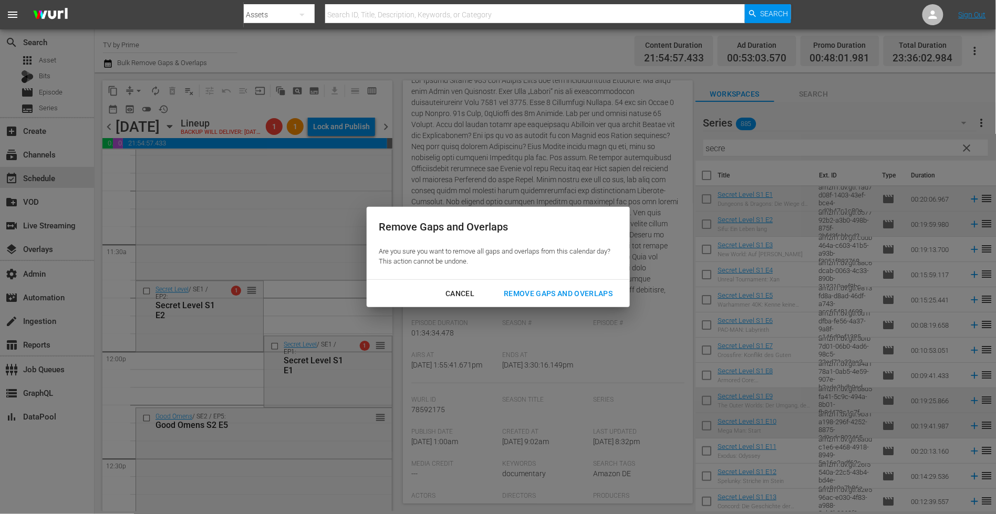
click at [564, 297] on div "Remove Gaps and Overlaps" at bounding box center [557, 293] width 125 height 13
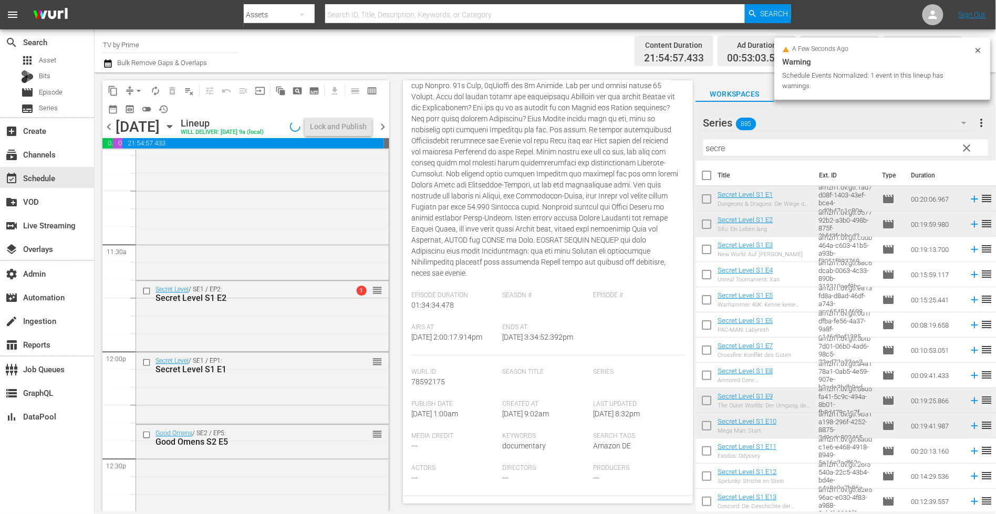
scroll to position [117, 0]
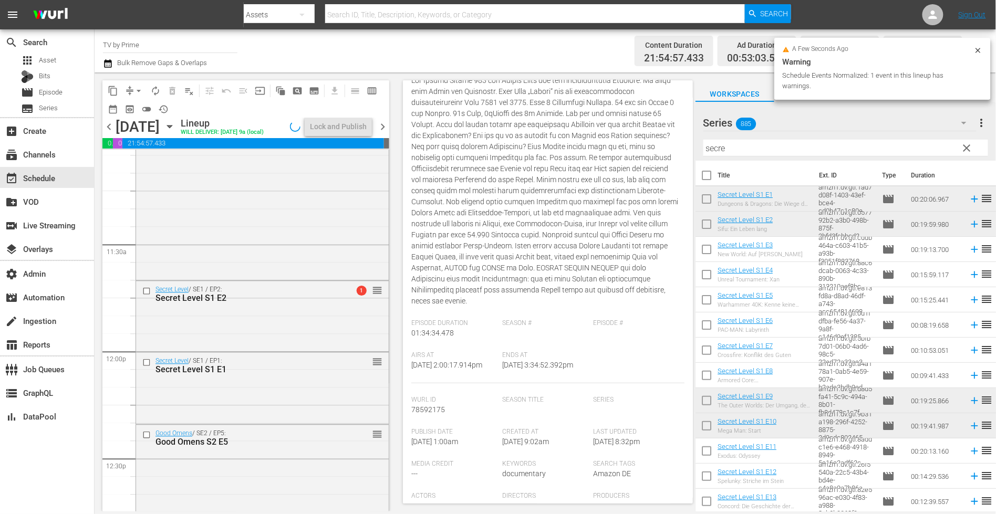
click at [221, 340] on div "Secret Level / SE1 / EP2: Secret Level S1 E2 1 reorder" at bounding box center [262, 315] width 253 height 68
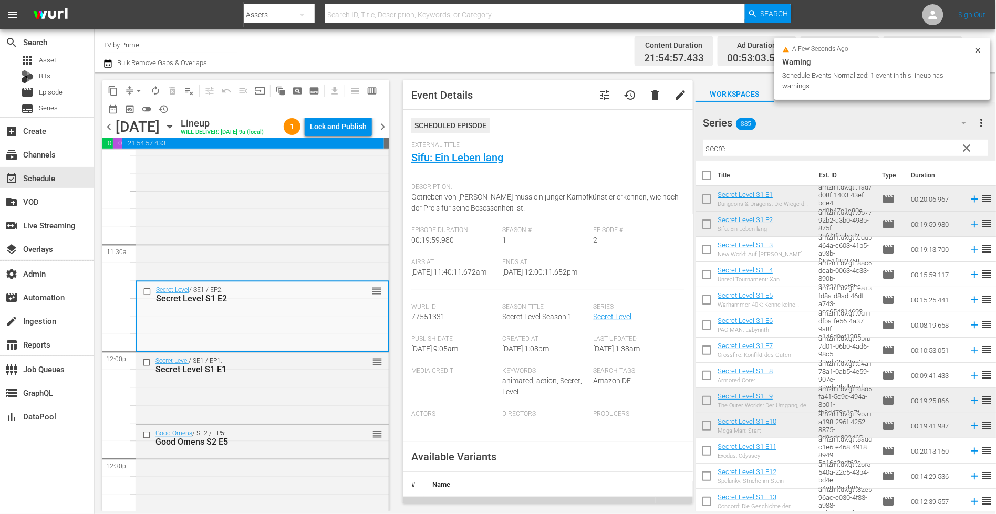
click at [229, 395] on div "Secret Level / SE1 / EP1: Secret Level S1 E1 reorder" at bounding box center [262, 387] width 253 height 69
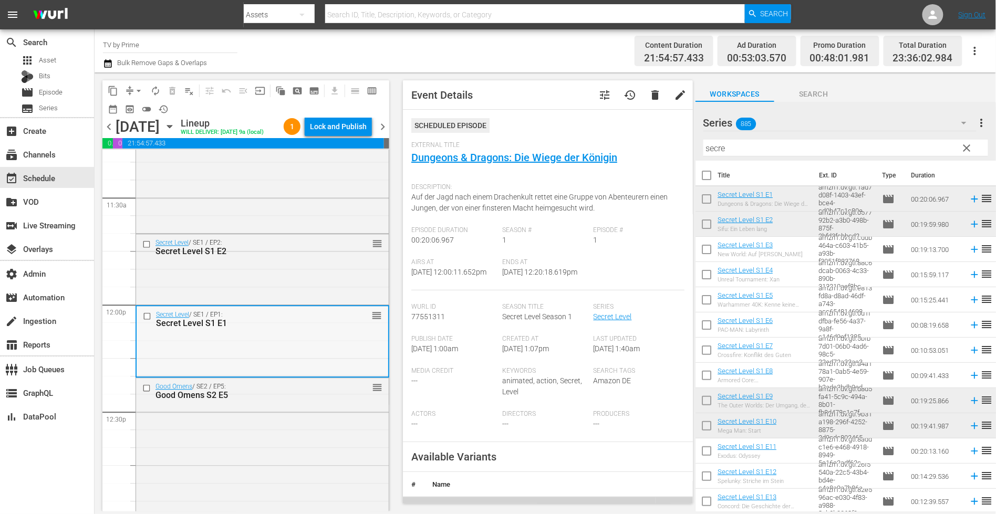
scroll to position [2481, 0]
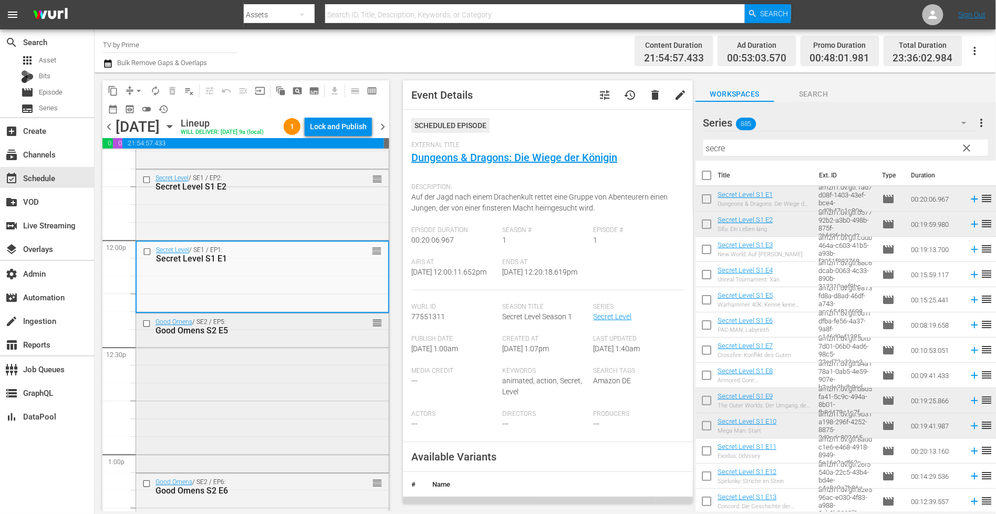
click at [241, 360] on div "Good Omens / SE2 / EP5: Good Omens S2 E5 reorder" at bounding box center [262, 391] width 253 height 157
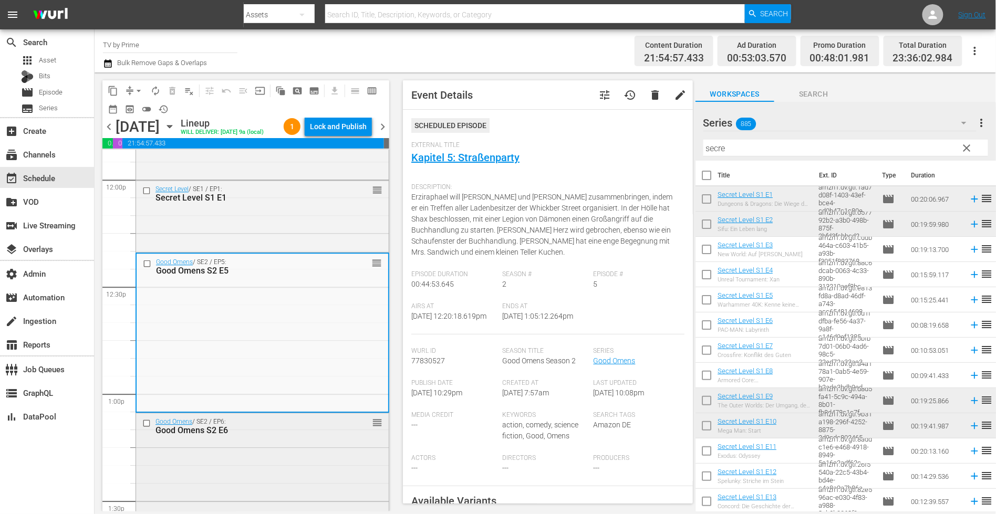
scroll to position [2670, 0]
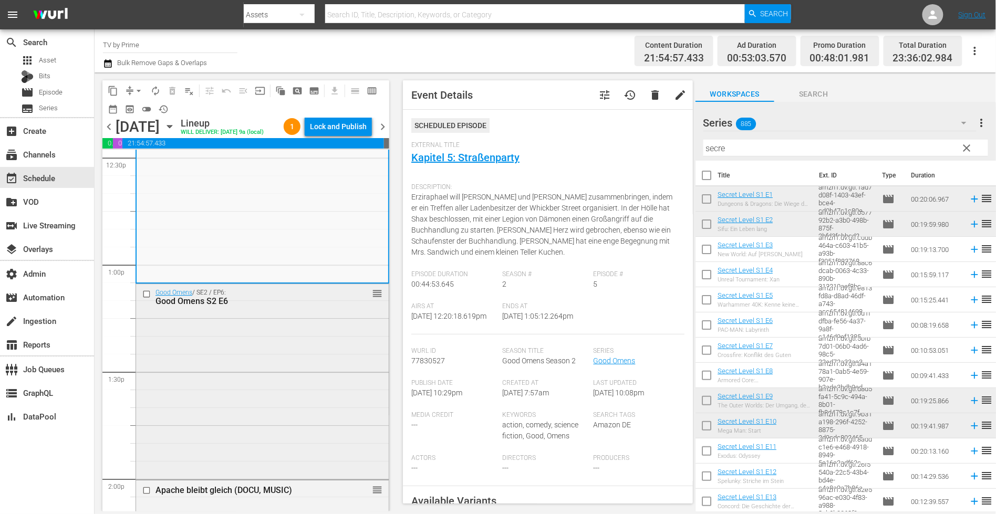
click at [244, 394] on div "Good Omens / SE2 / EP6: Good Omens S2 E6 reorder" at bounding box center [262, 381] width 253 height 194
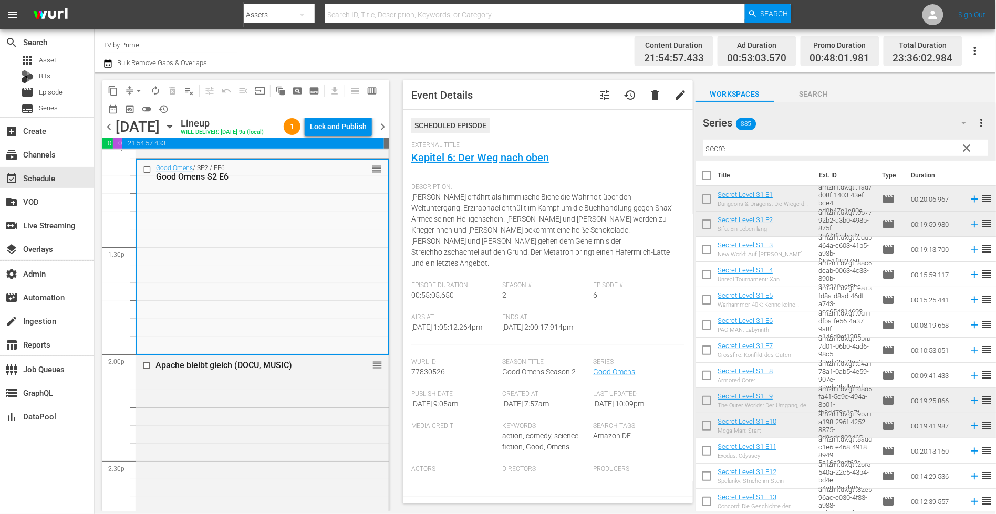
scroll to position [2803, 0]
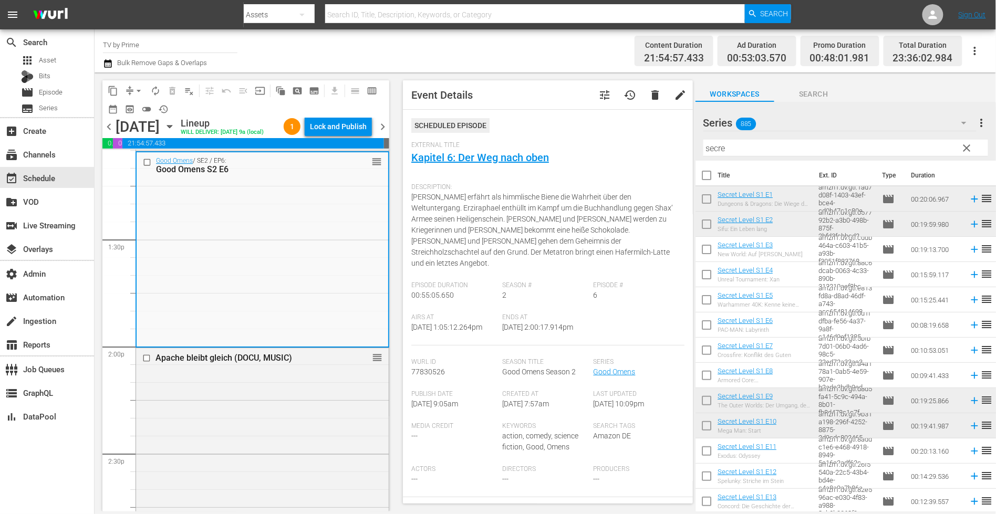
click at [244, 394] on div "Apache bleibt gleich (DOCU, MUSIC) reorder" at bounding box center [262, 515] width 253 height 334
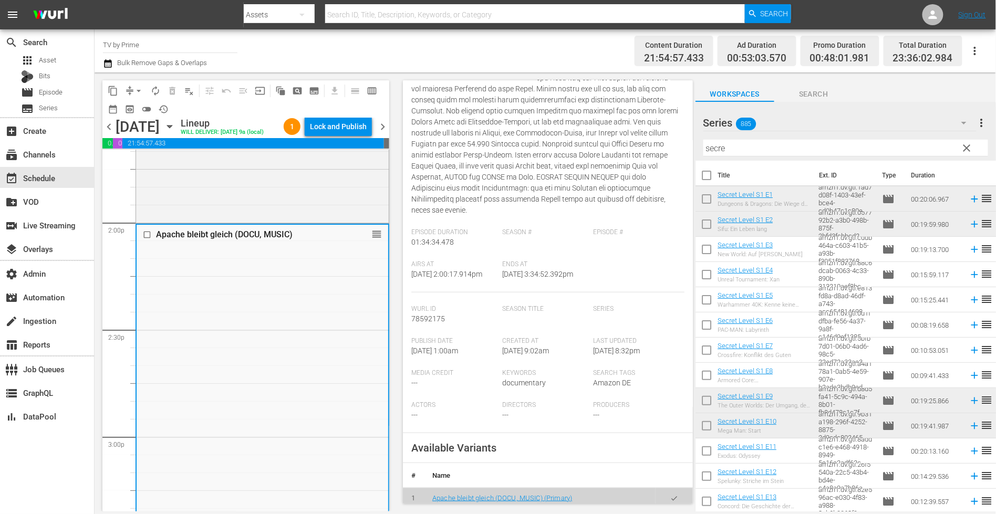
scroll to position [295, 0]
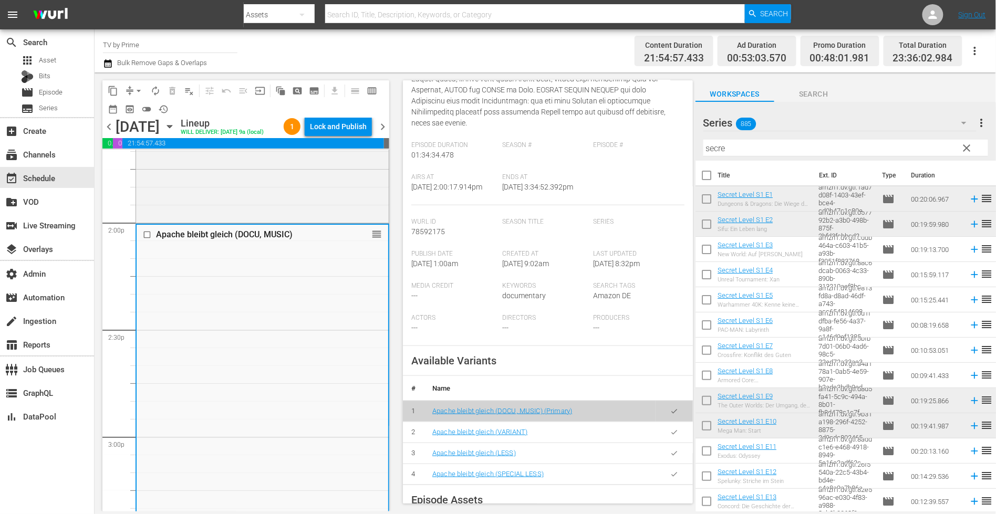
click at [670, 436] on icon "button" at bounding box center [674, 432] width 8 height 8
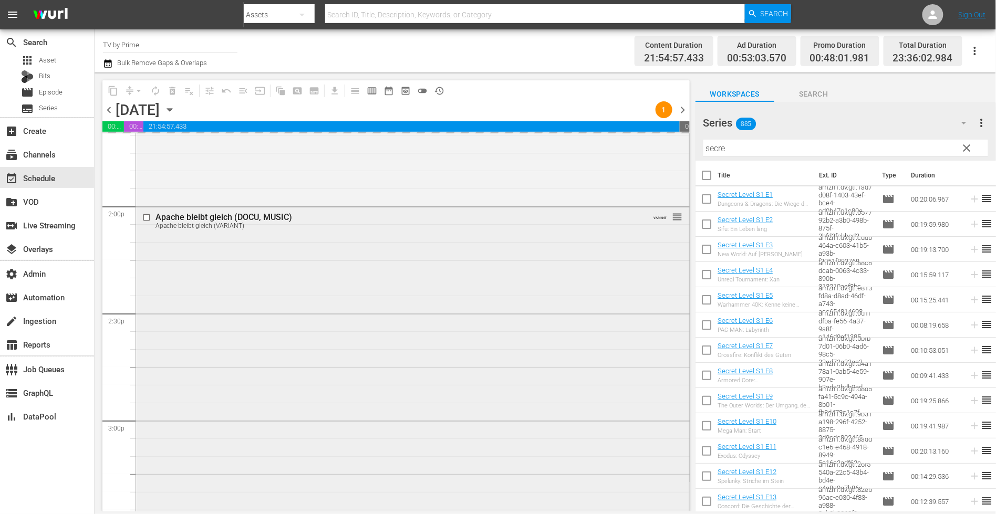
scroll to position [3063, 0]
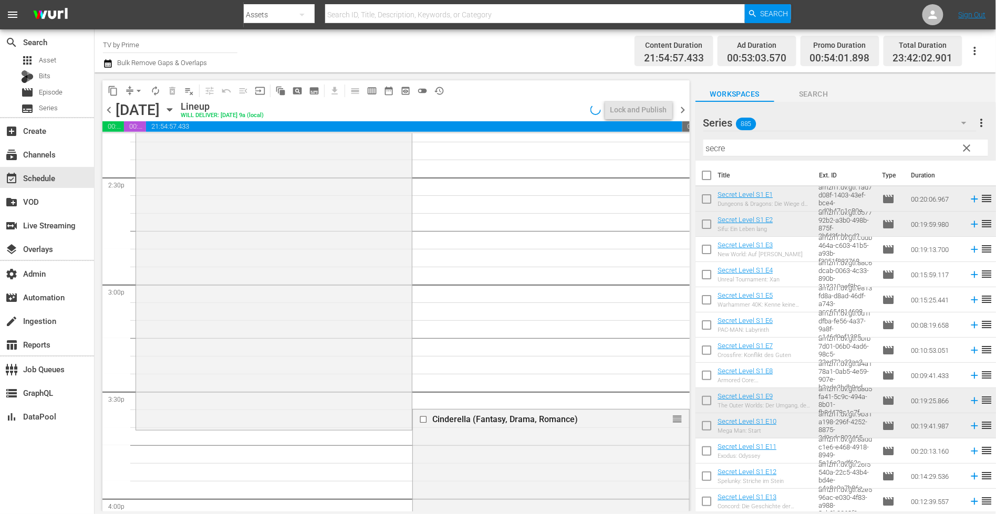
click at [215, 363] on div "Apache bleibt gleich (DOCU, MUSIC) Apache bleibt gleich (VARIANT) VARIANT reord…" at bounding box center [274, 249] width 276 height 356
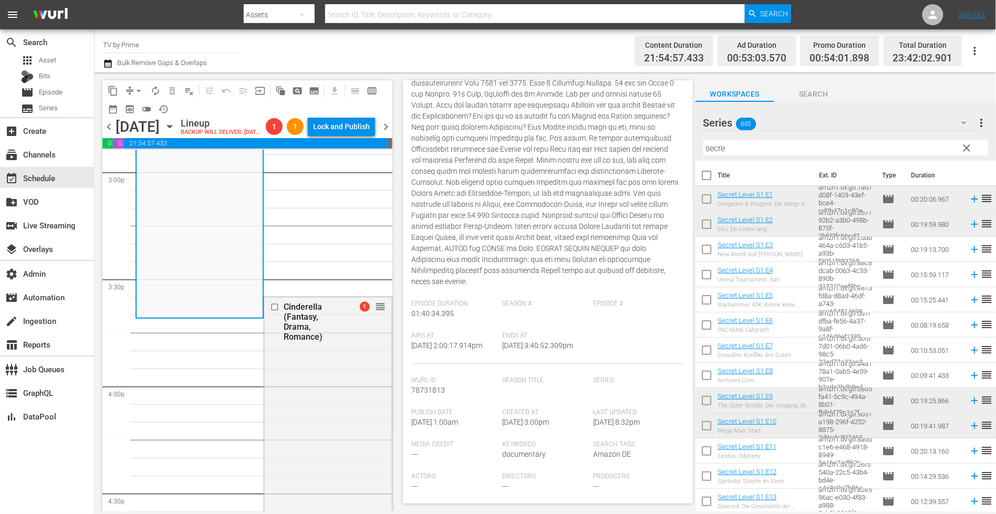
scroll to position [3127, 0]
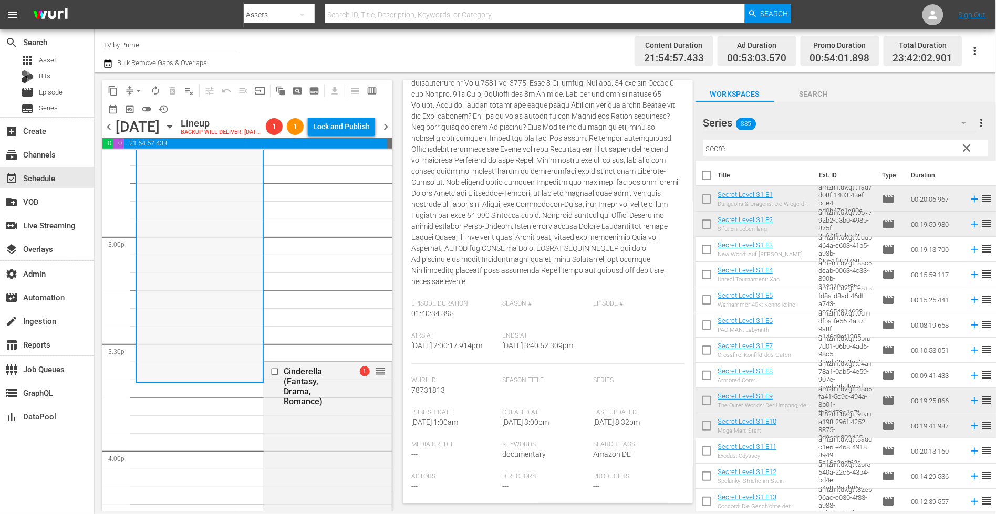
click at [222, 347] on div "Apache bleibt gleich (DOCU, MUSIC) Apache bleibt gleich (VARIANT) VARIANT 1 reo…" at bounding box center [200, 203] width 126 height 356
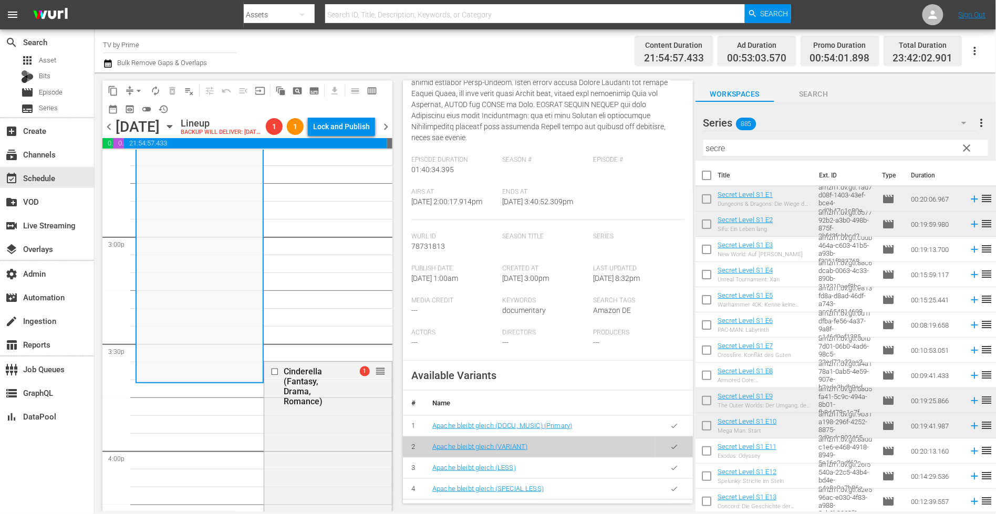
scroll to position [424, 0]
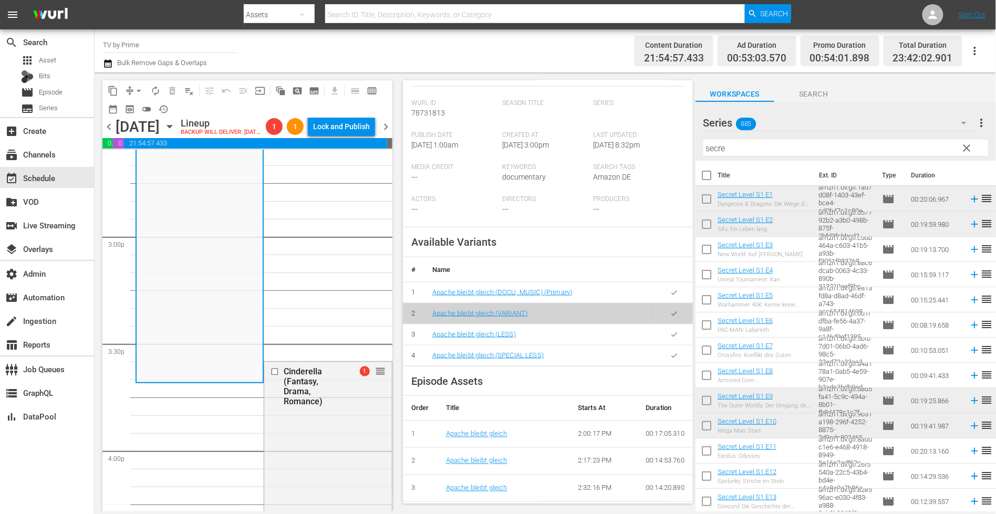
click at [670, 339] on icon "button" at bounding box center [674, 335] width 8 height 8
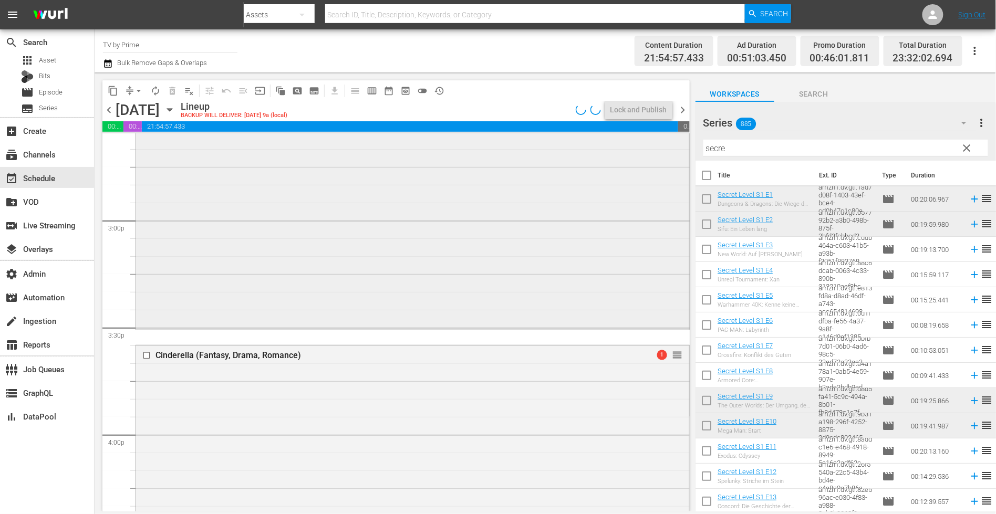
click at [235, 311] on div "Apache bleibt gleich (DOCU, MUSIC) Apache bleibt gleich (LESS) VARIANT reorder" at bounding box center [412, 167] width 553 height 320
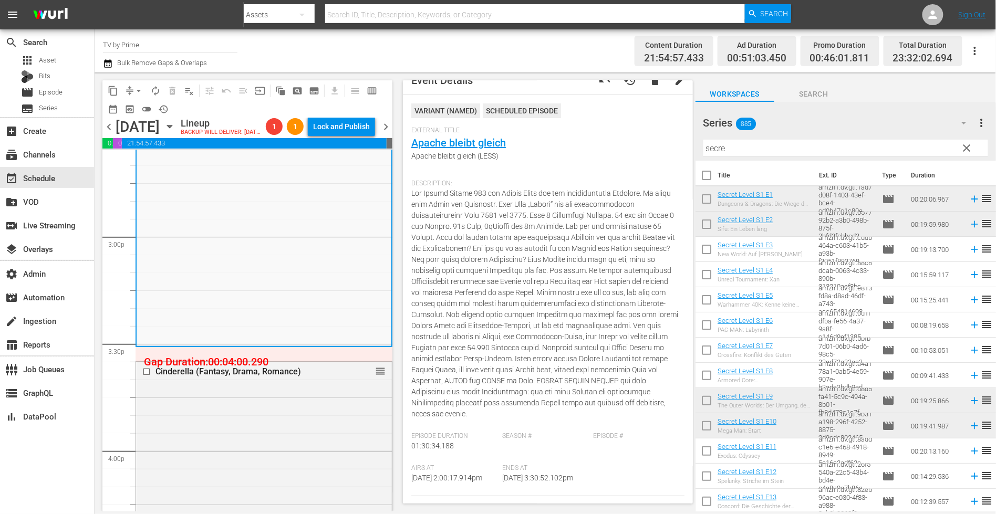
scroll to position [23, 0]
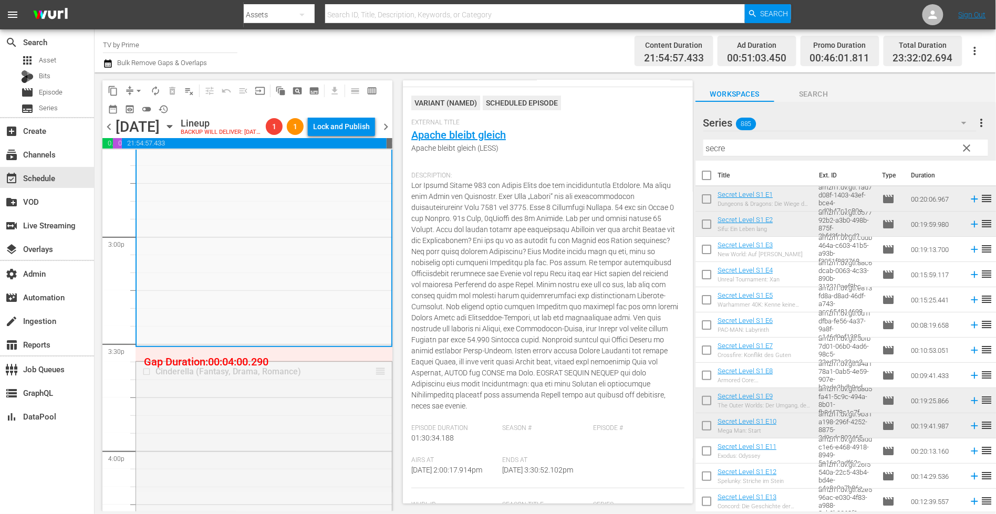
drag, startPoint x: 371, startPoint y: 385, endPoint x: 369, endPoint y: 370, distance: 14.9
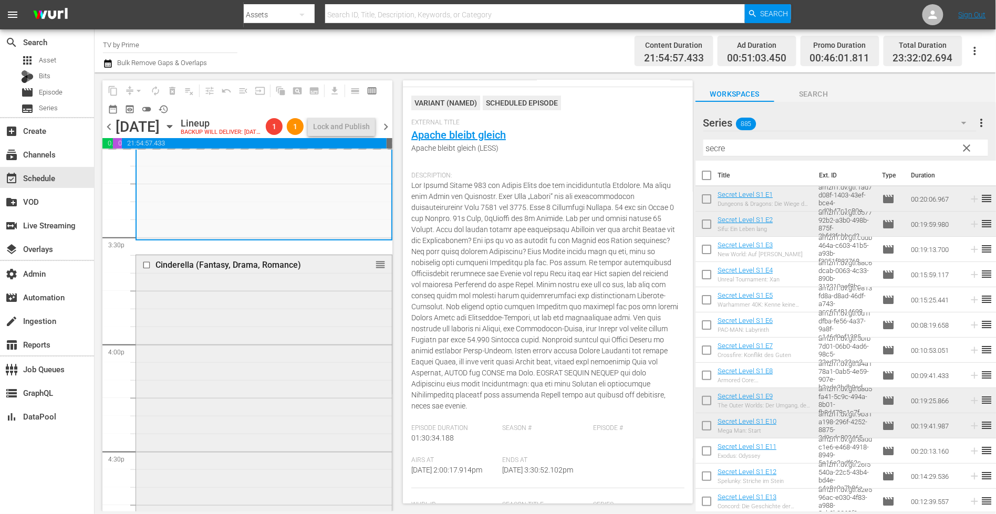
scroll to position [3298, 0]
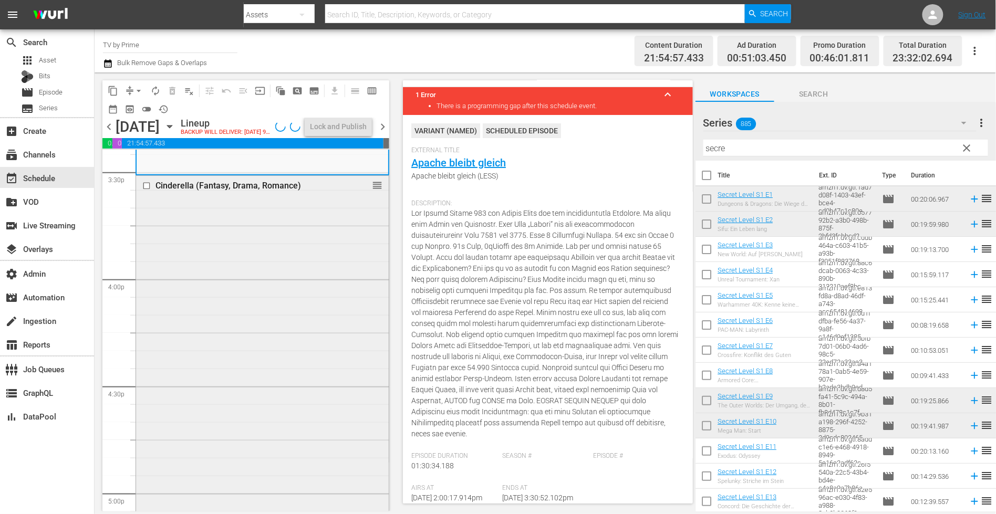
click at [279, 339] on div "Cinderella (Fantasy, Drama, Romance) reorder" at bounding box center [262, 388] width 253 height 424
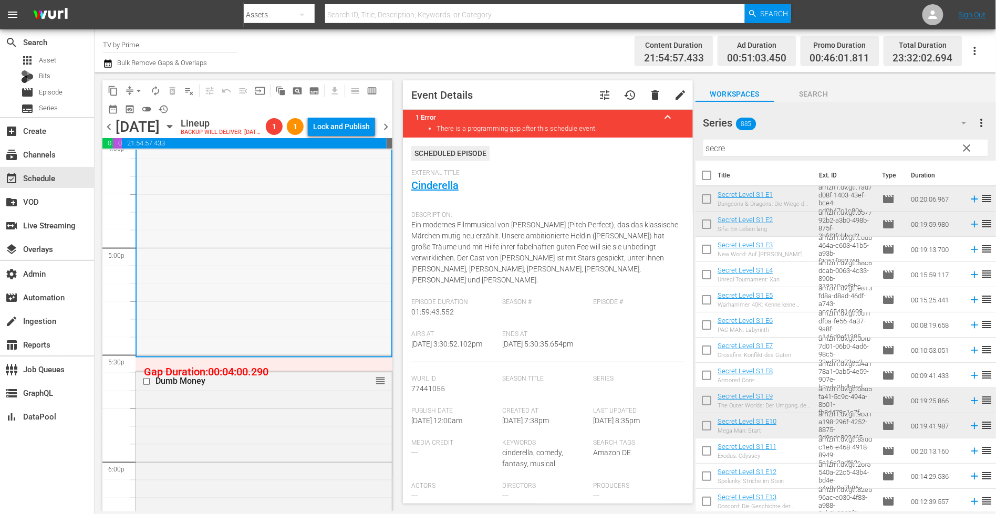
scroll to position [3609, 0]
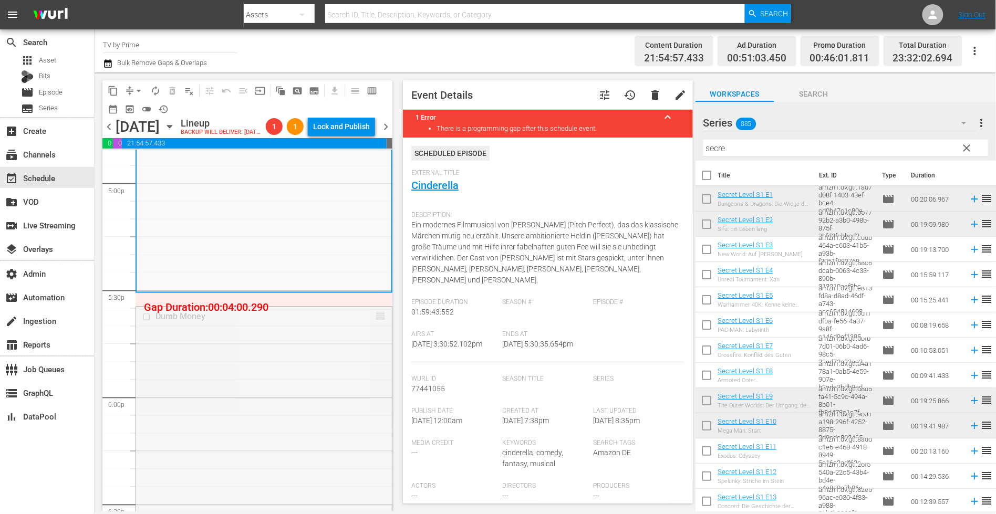
drag, startPoint x: 370, startPoint y: 333, endPoint x: 369, endPoint y: 316, distance: 16.8
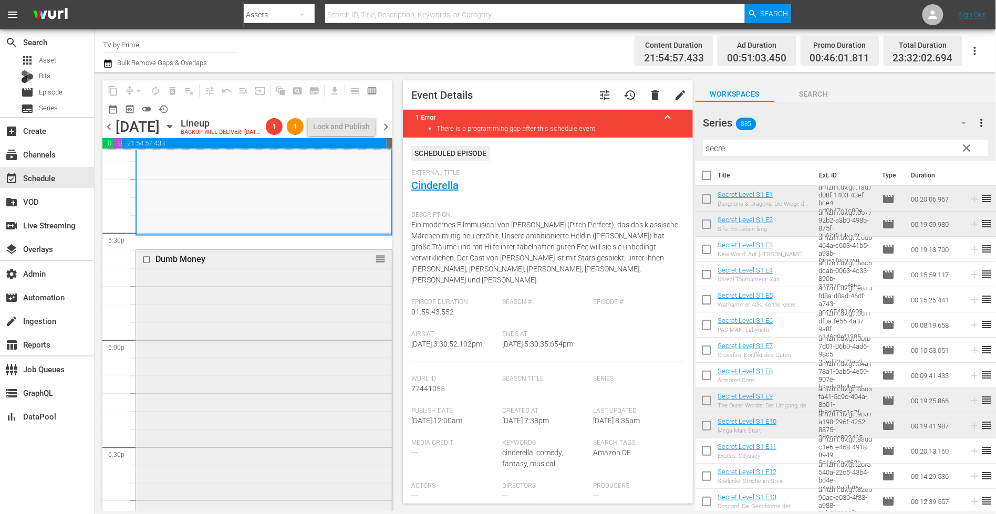
scroll to position [3673, 0]
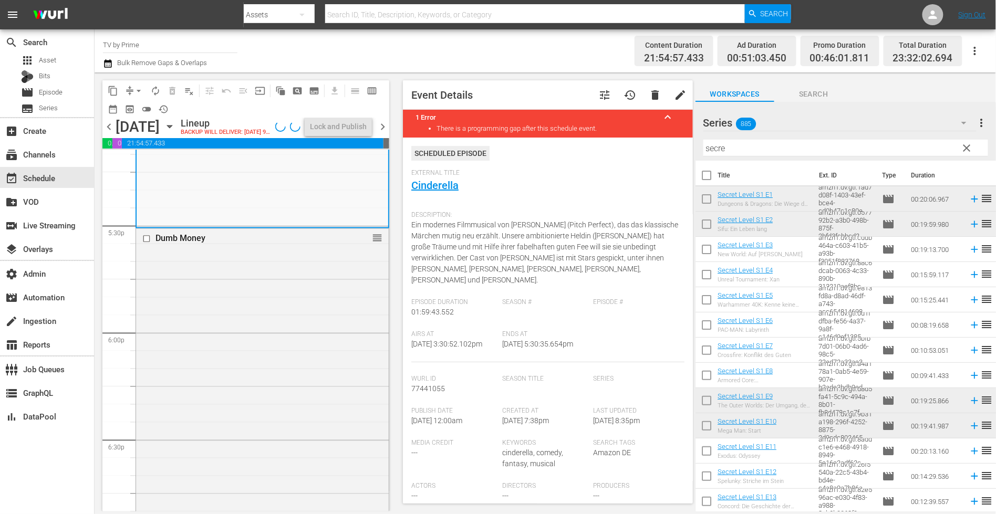
click at [238, 369] on div "Dumb Money reorder" at bounding box center [262, 424] width 253 height 390
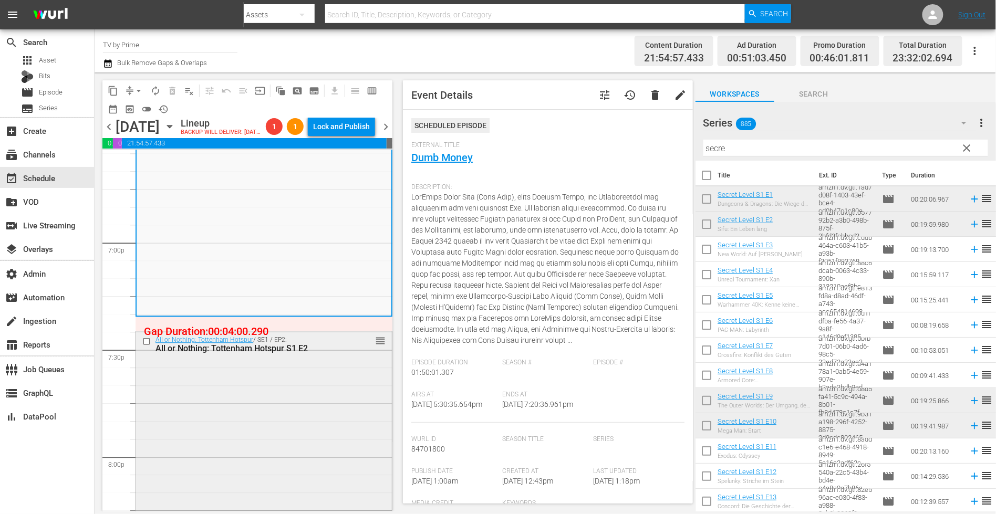
scroll to position [3986, 0]
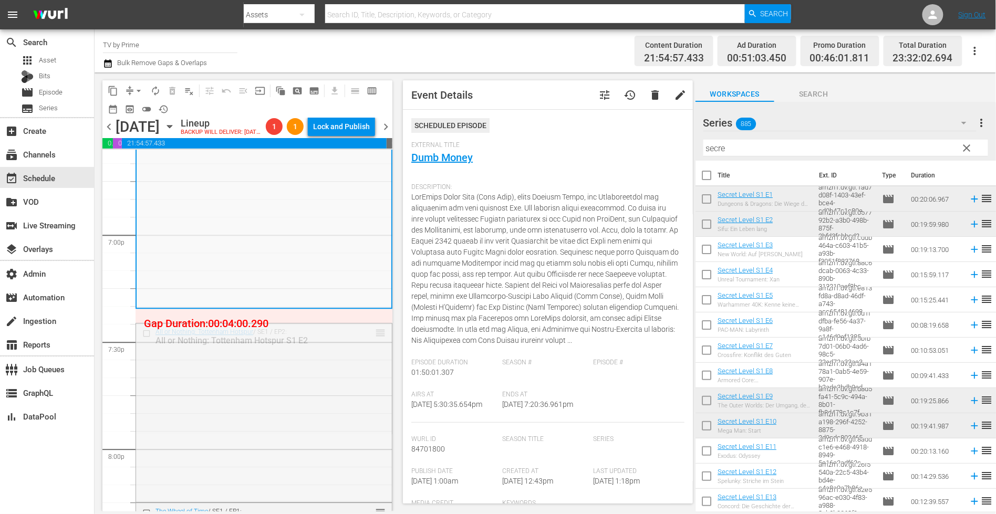
drag, startPoint x: 372, startPoint y: 348, endPoint x: 369, endPoint y: 334, distance: 13.5
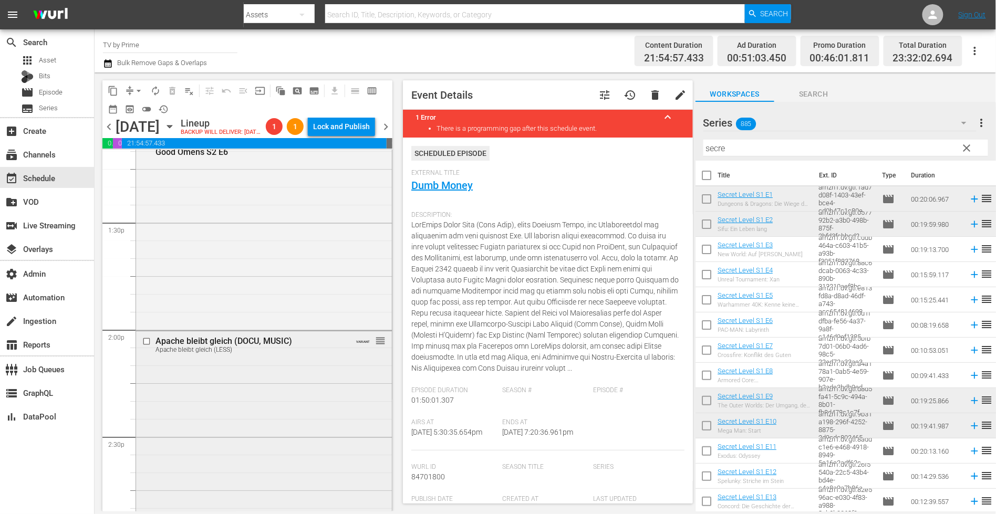
scroll to position [2964, 0]
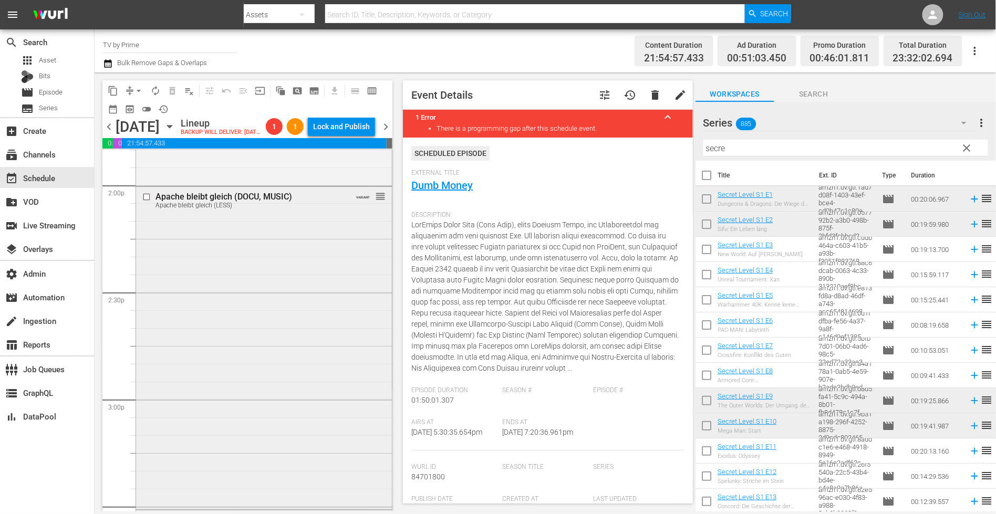
click at [258, 372] on div "Apache bleibt gleich (DOCU, MUSIC) Apache bleibt gleich (LESS) VARIANT reorder" at bounding box center [264, 347] width 256 height 320
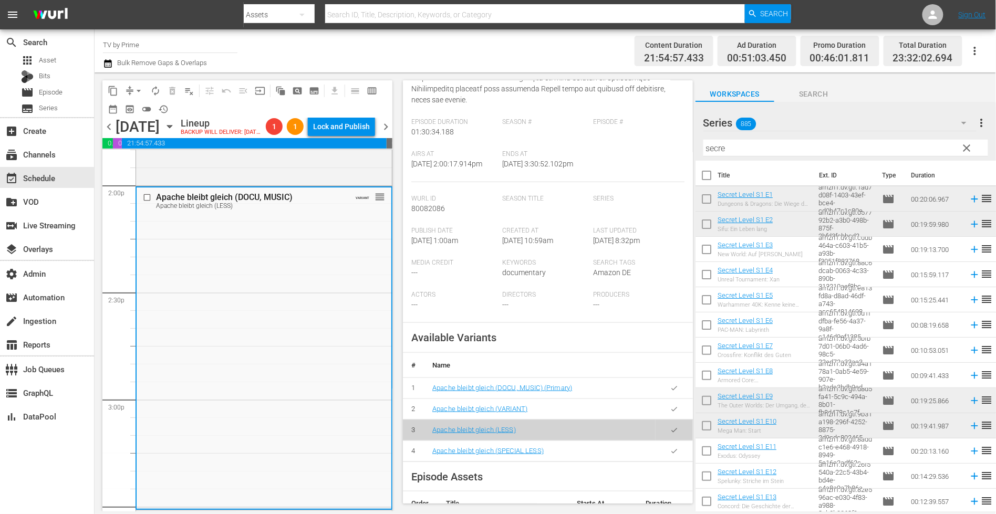
scroll to position [383, 0]
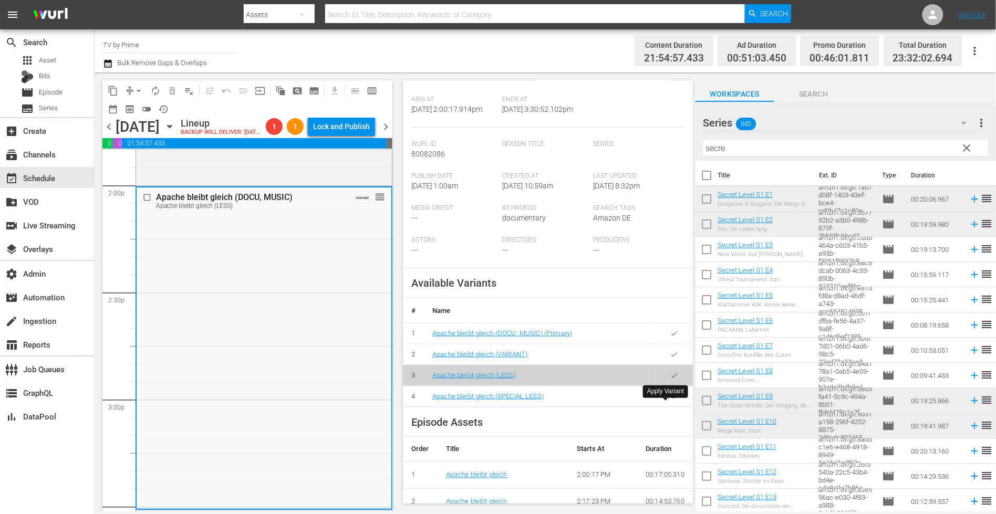
click at [671, 399] on icon "button" at bounding box center [674, 396] width 6 height 4
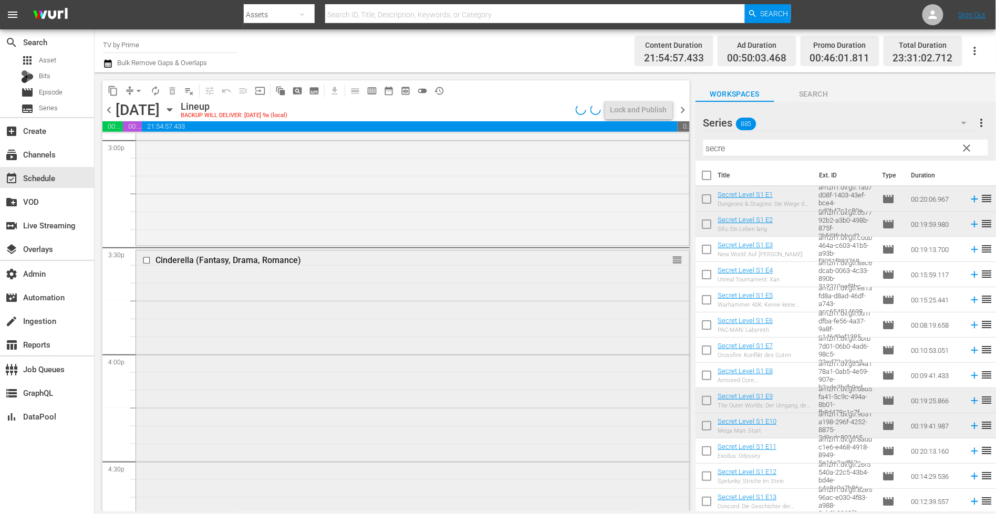
scroll to position [3222, 0]
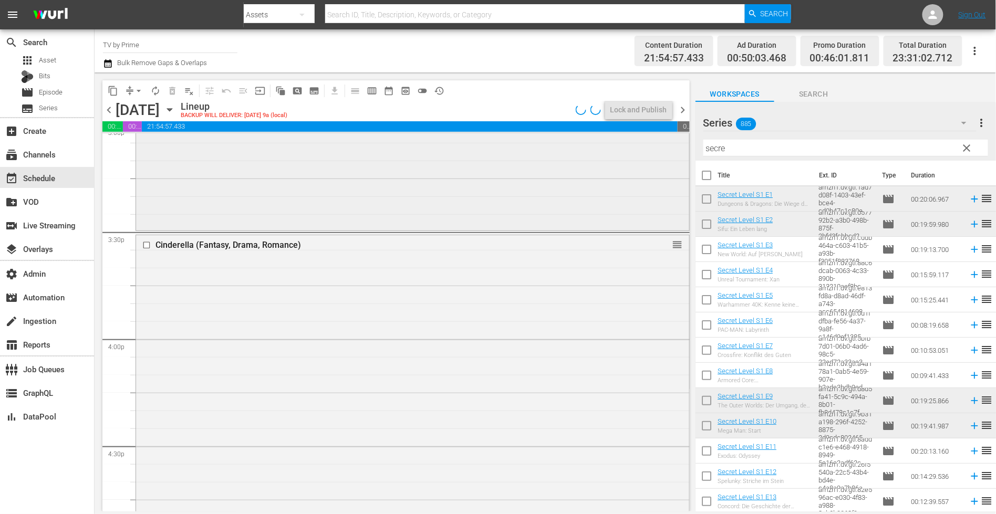
click at [335, 205] on div "Apache bleibt gleich (DOCU, MUSIC) Apache bleibt gleich (SPECIAL LESS) VARIANT …" at bounding box center [412, 70] width 553 height 317
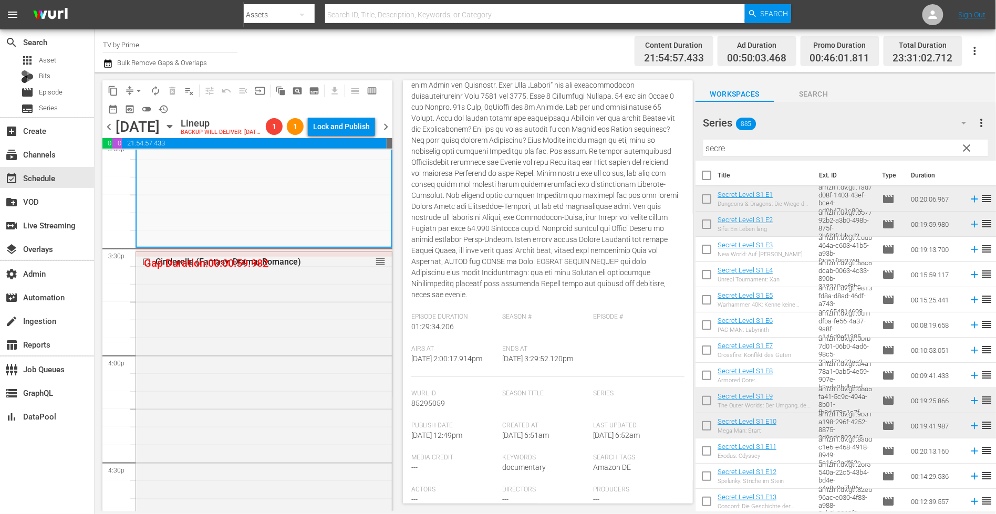
scroll to position [266, 0]
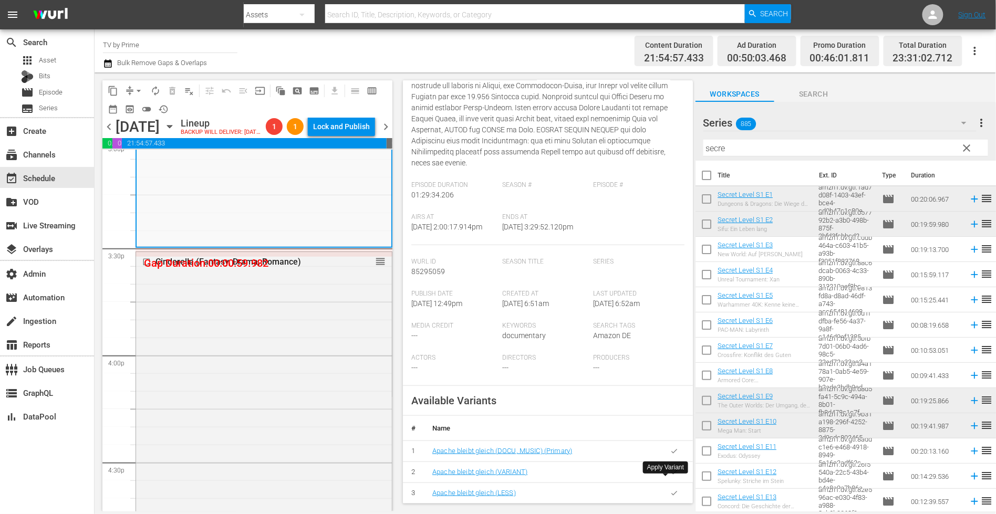
click at [669, 483] on button "button" at bounding box center [674, 472] width 20 height 20
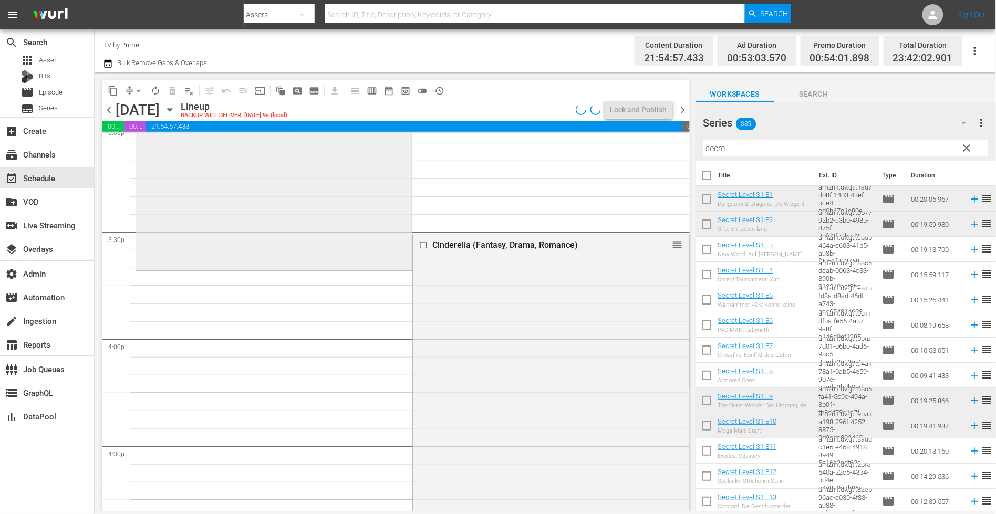
click at [313, 217] on div "Apache bleibt gleich (DOCU, MUSIC) Apache bleibt gleich (VARIANT) VARIANT reord…" at bounding box center [274, 90] width 276 height 356
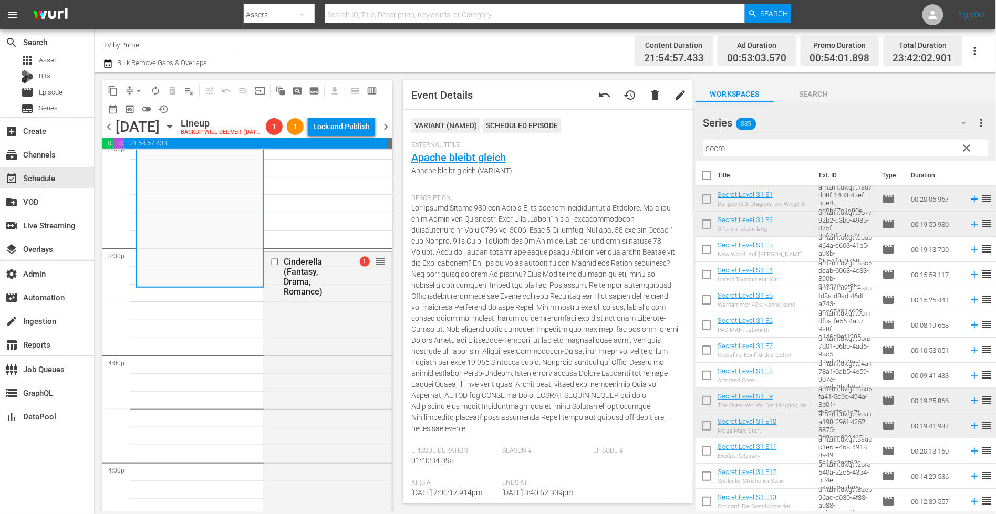
scroll to position [71, 0]
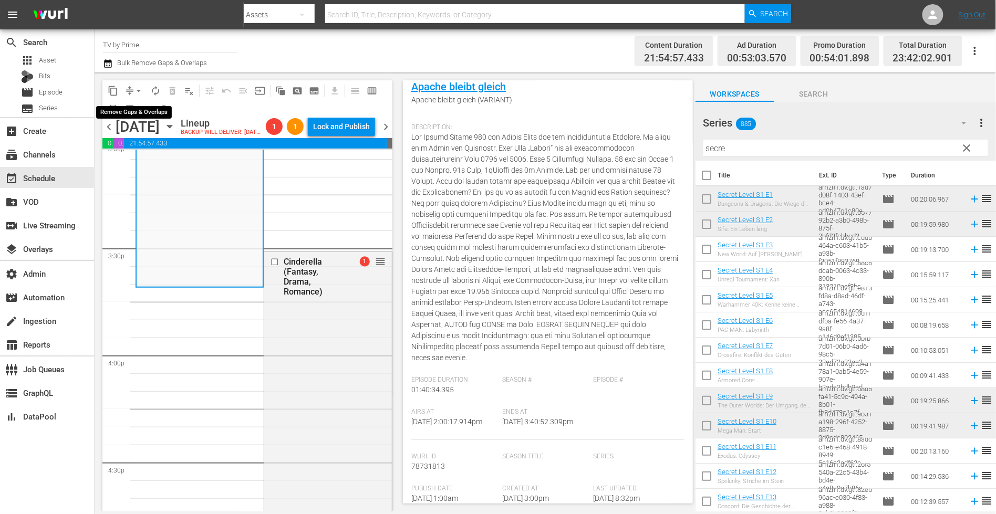
click at [133, 87] on span "arrow_drop_down" at bounding box center [138, 91] width 11 height 11
click at [143, 147] on li "Align to End of Previous Day" at bounding box center [139, 146] width 110 height 17
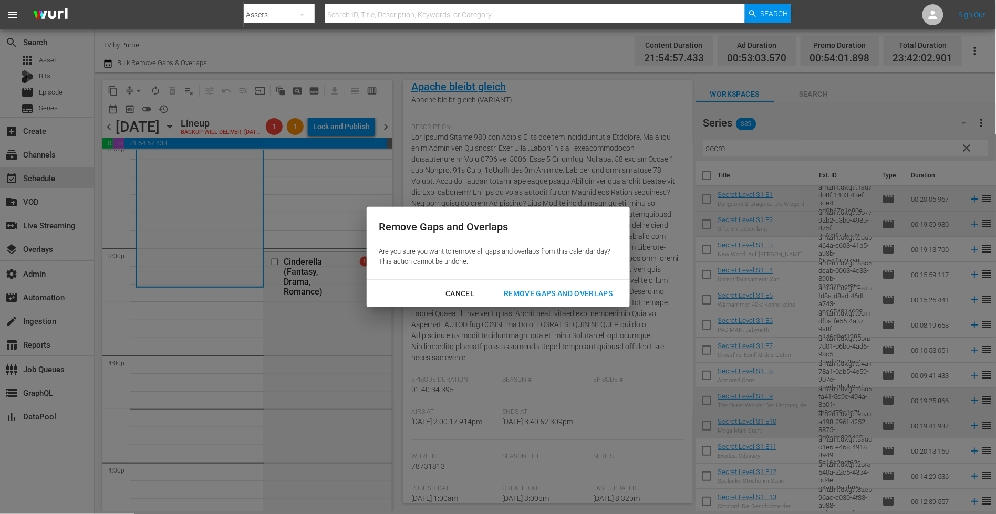
click at [532, 296] on div "Remove Gaps and Overlaps" at bounding box center [557, 293] width 125 height 13
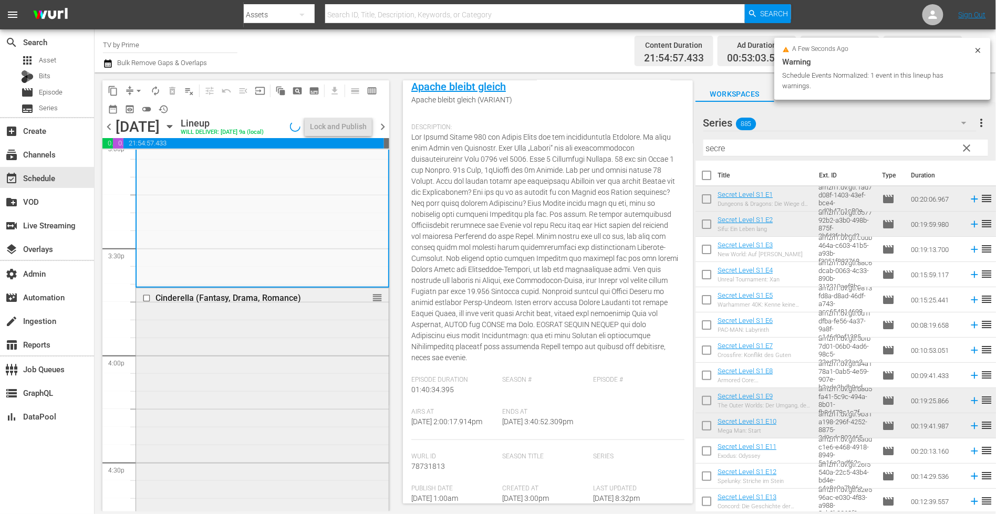
click at [262, 369] on div "Cinderella (Fantasy, Drama, Romance) reorder" at bounding box center [262, 500] width 253 height 424
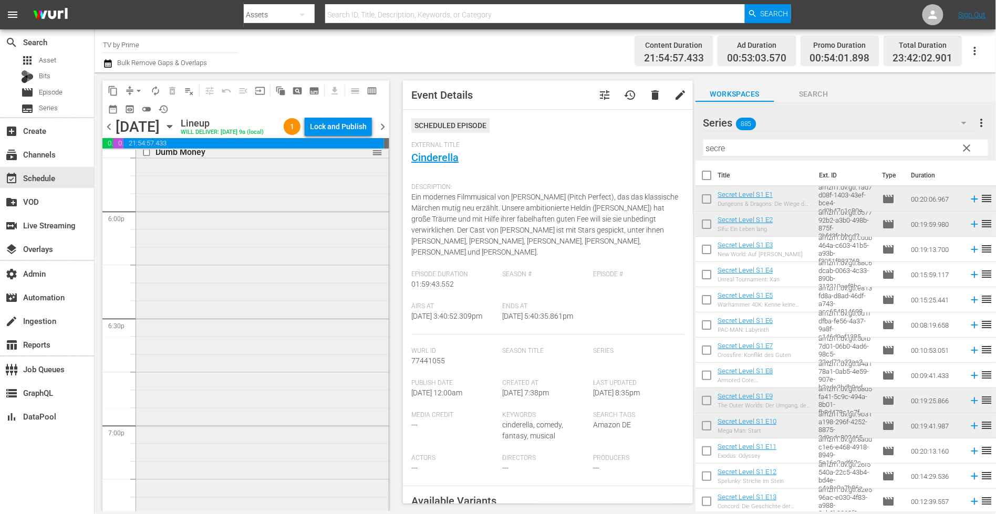
scroll to position [3808, 0]
click at [318, 380] on div "Dumb Money reorder" at bounding box center [262, 325] width 253 height 390
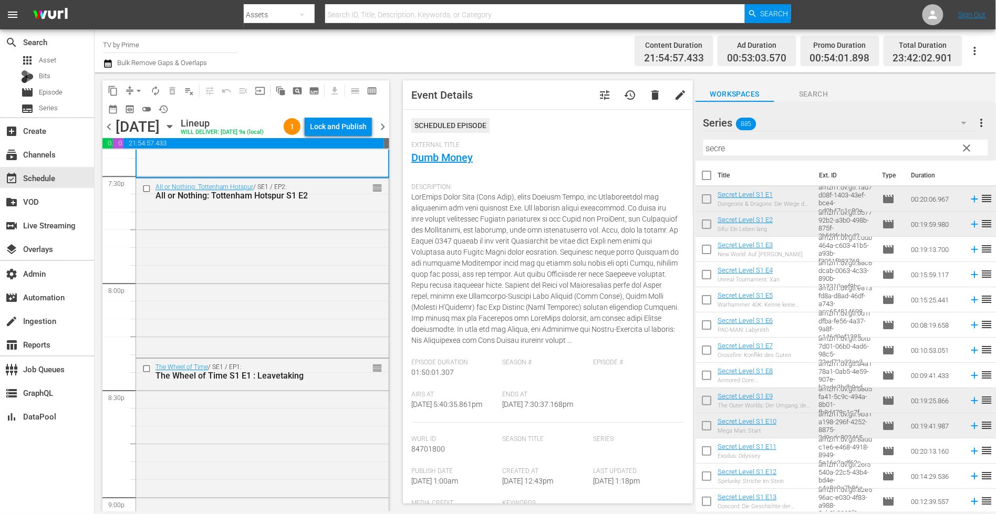
scroll to position [4156, 0]
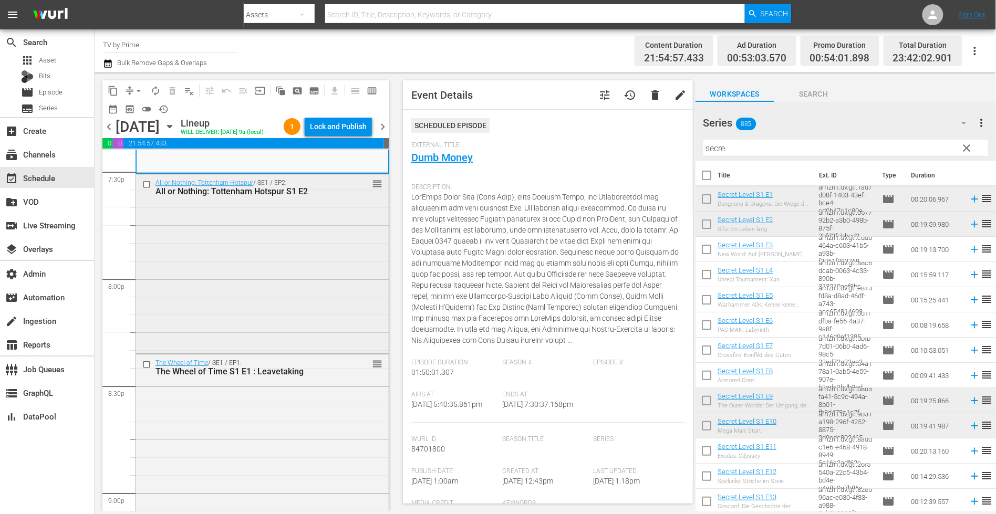
click at [307, 291] on div "All or Nothing: Tottenham Hotspur / SE1 / EP2: All or Nothing: Tottenham Hotspu…" at bounding box center [262, 262] width 253 height 177
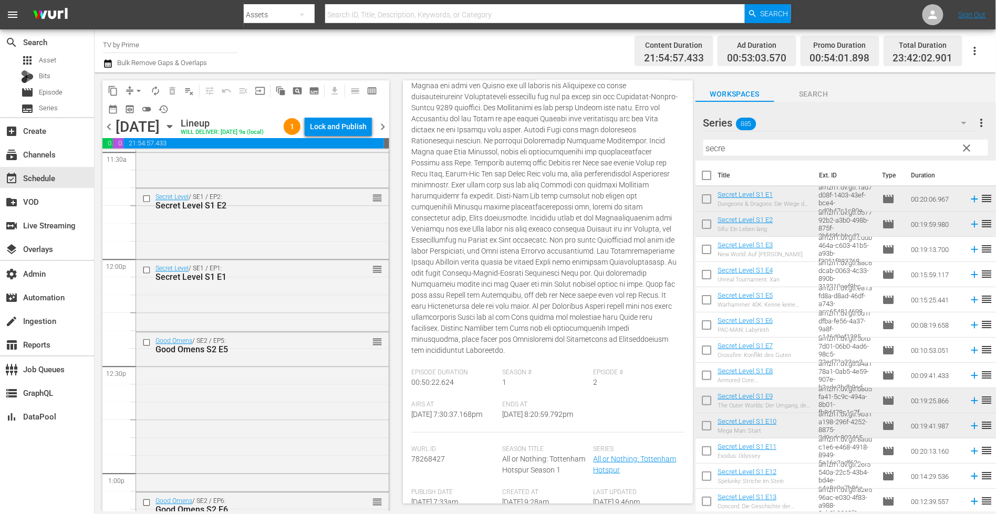
scroll to position [2466, 0]
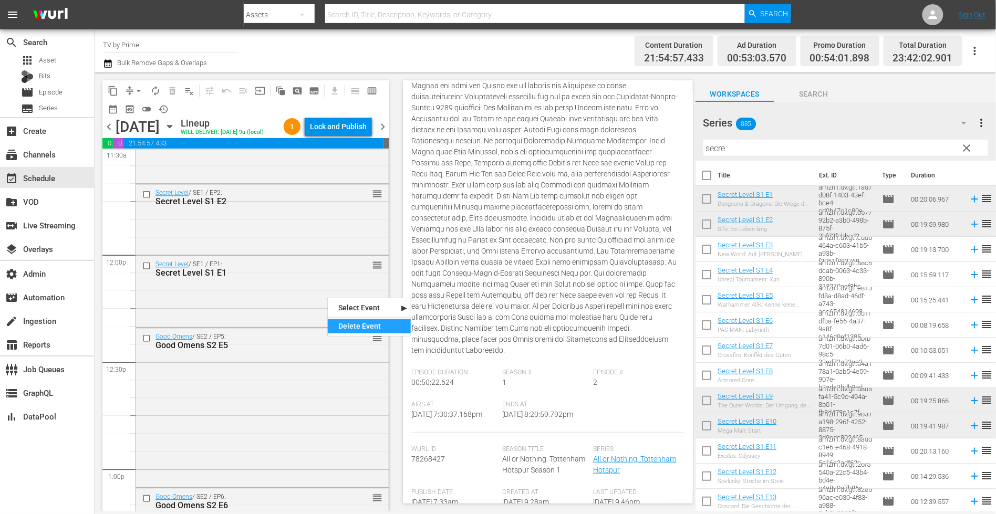
click at [345, 322] on div "Delete Event" at bounding box center [369, 326] width 83 height 14
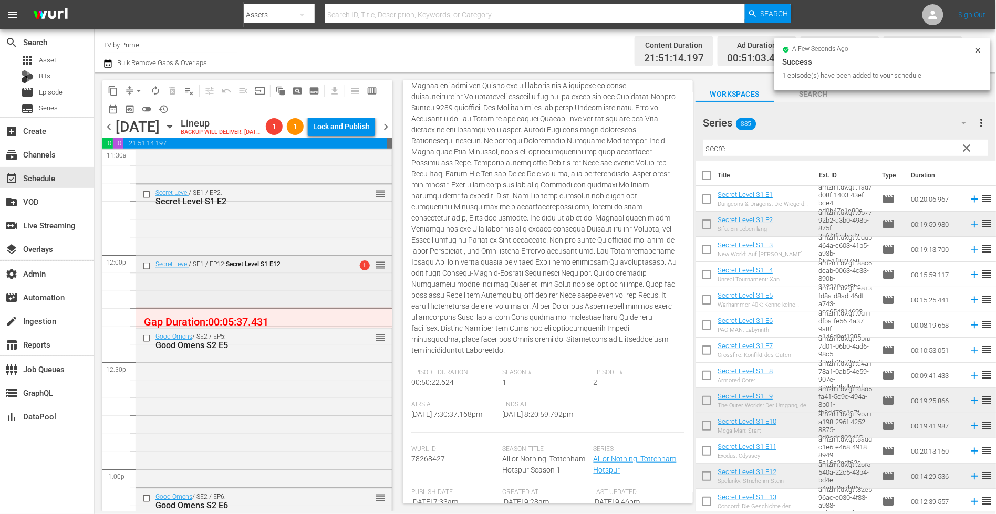
click at [258, 295] on div "Secret Level / SE1 / EP12: Secret Level S1 E12 1 reorder" at bounding box center [264, 280] width 256 height 49
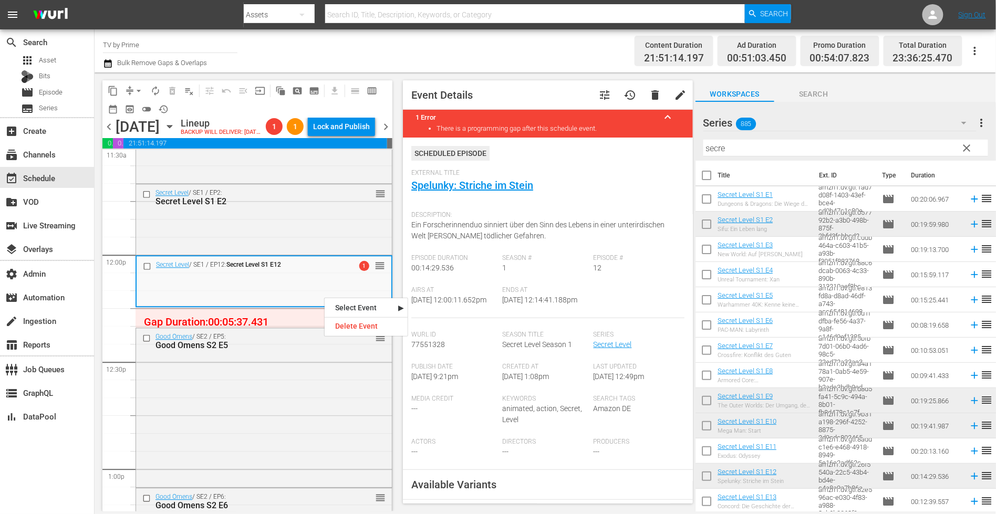
drag, startPoint x: 323, startPoint y: 297, endPoint x: 335, endPoint y: 308, distance: 16.7
click at [344, 323] on div "Delete Event" at bounding box center [365, 326] width 83 height 14
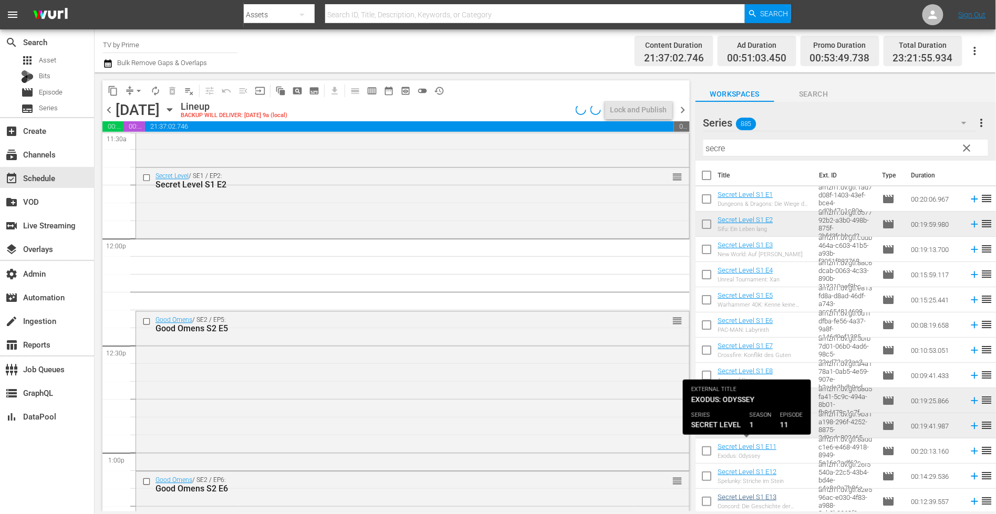
scroll to position [51, 0]
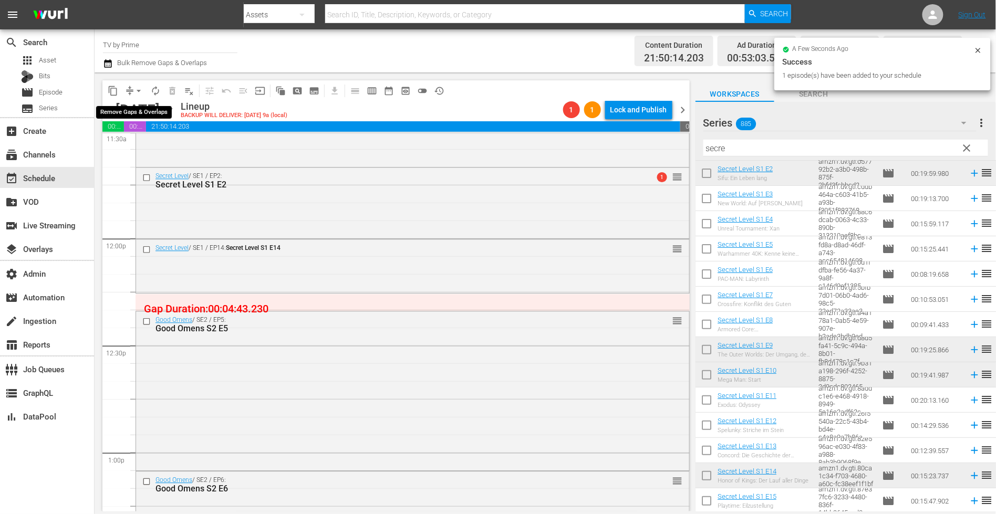
click at [133, 90] on span "arrow_drop_down" at bounding box center [138, 91] width 11 height 11
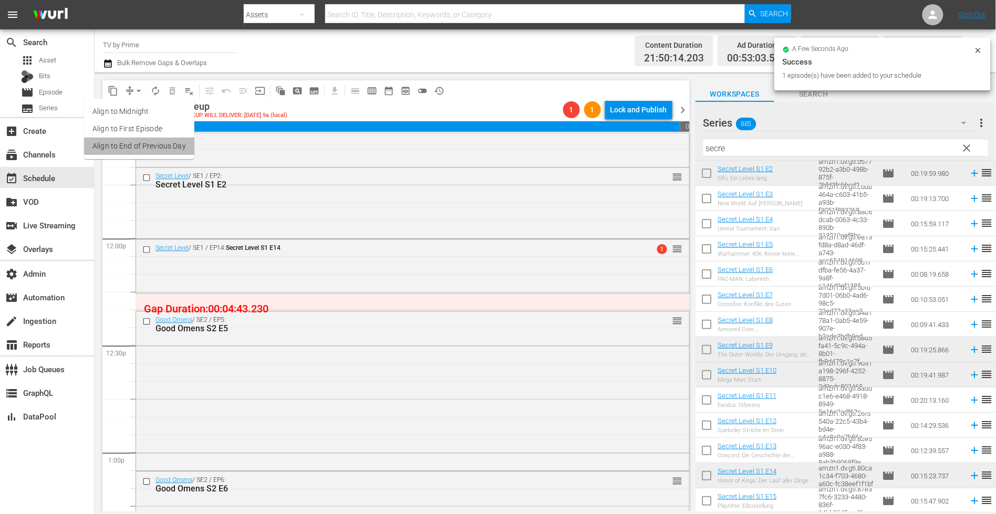
click at [141, 153] on li "Align to End of Previous Day" at bounding box center [139, 146] width 110 height 17
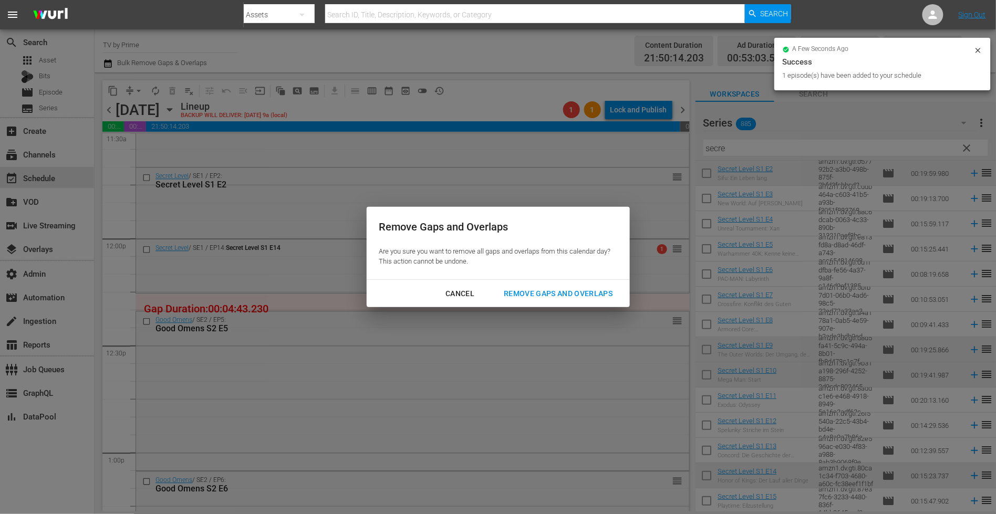
click at [552, 297] on div "Remove Gaps and Overlaps" at bounding box center [557, 293] width 125 height 13
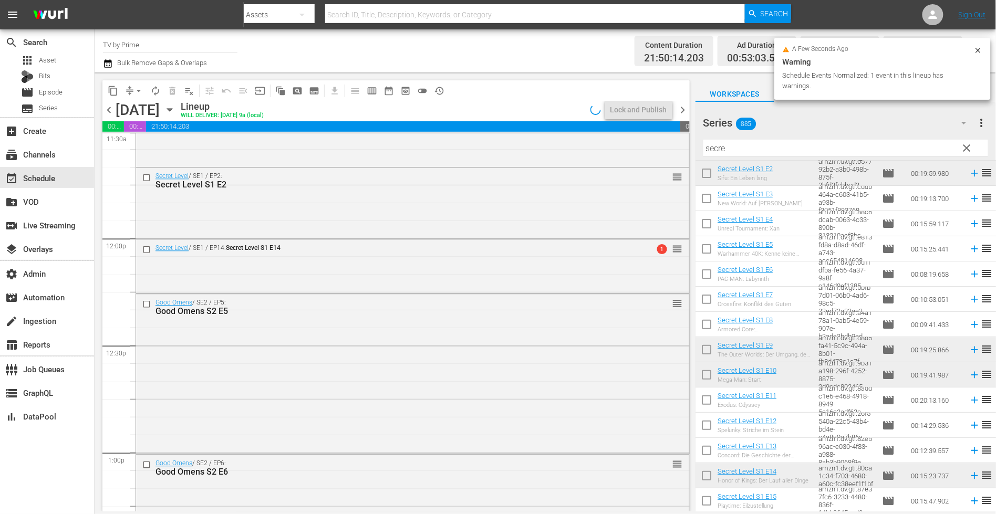
click at [324, 366] on div "Good Omens / SE2 / EP5: Good Omens S2 E5 reorder" at bounding box center [412, 372] width 553 height 157
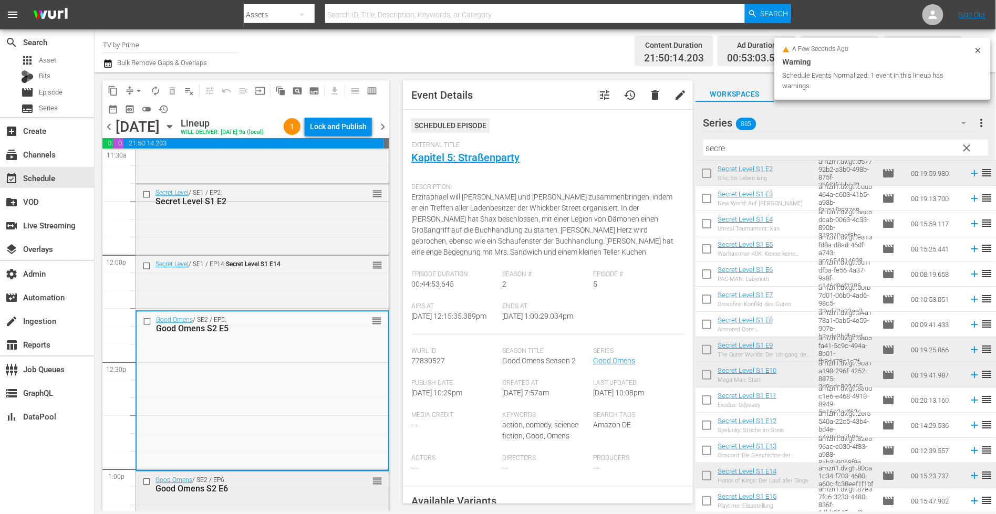
scroll to position [2589, 0]
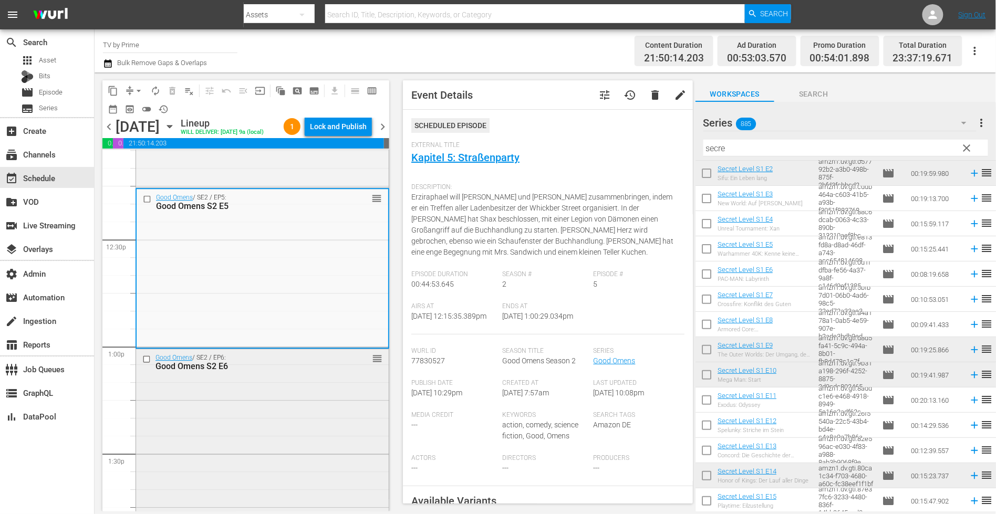
click at [289, 375] on div "Good Omens / SE2 / EP6: Good Omens S2 E6 reorder" at bounding box center [262, 362] width 253 height 26
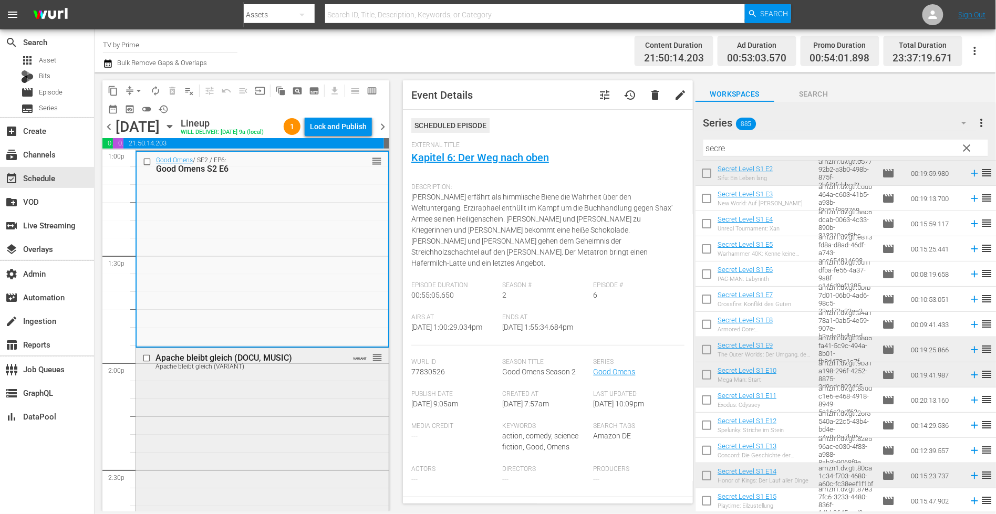
scroll to position [2951, 0]
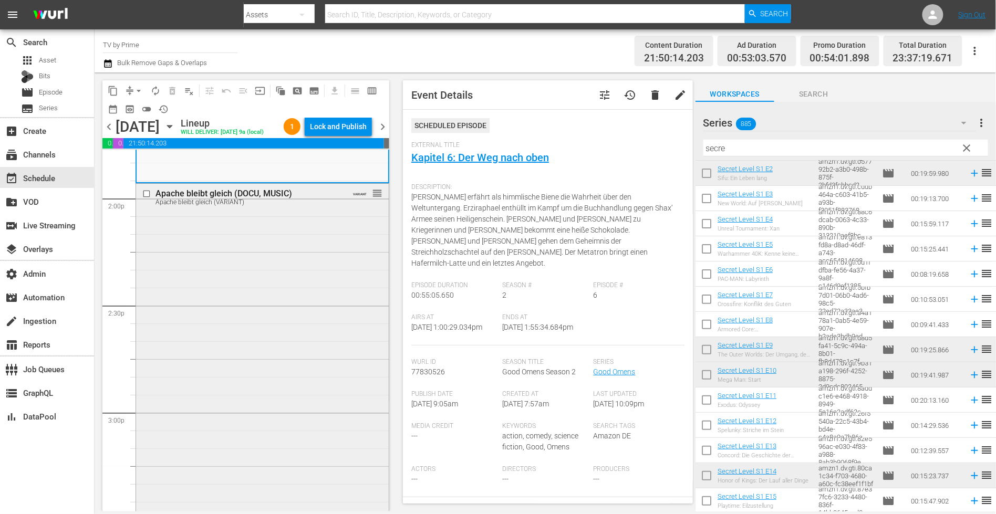
click at [292, 391] on div "Apache bleibt gleich (DOCU, MUSIC) Apache bleibt gleich (VARIANT) VARIANT reord…" at bounding box center [262, 362] width 253 height 356
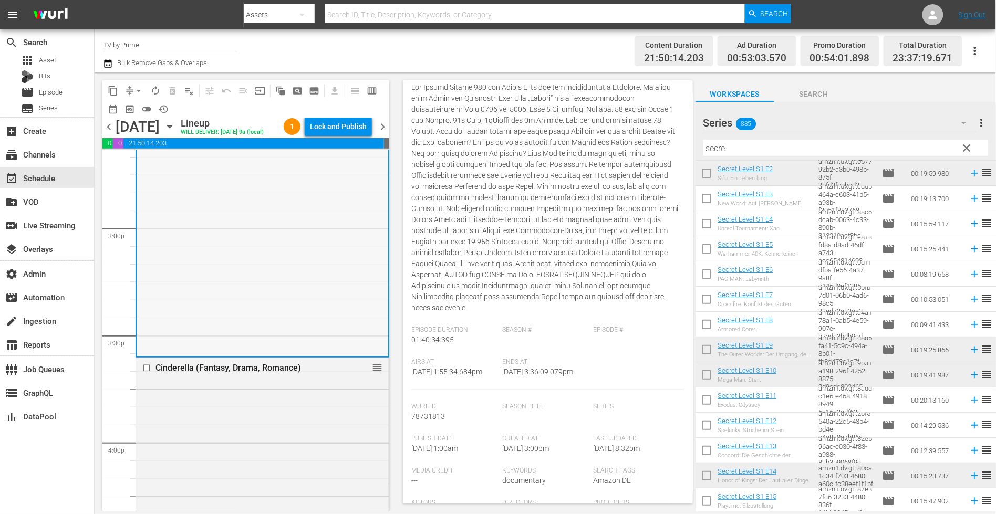
scroll to position [3264, 0]
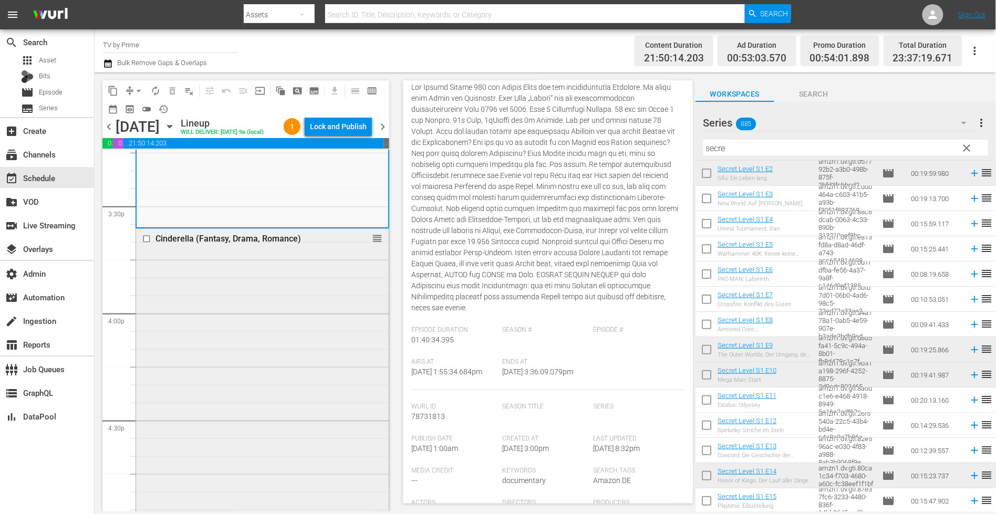
click at [237, 355] on div "Cinderella (Fantasy, Drama, Romance) reorder" at bounding box center [262, 441] width 253 height 424
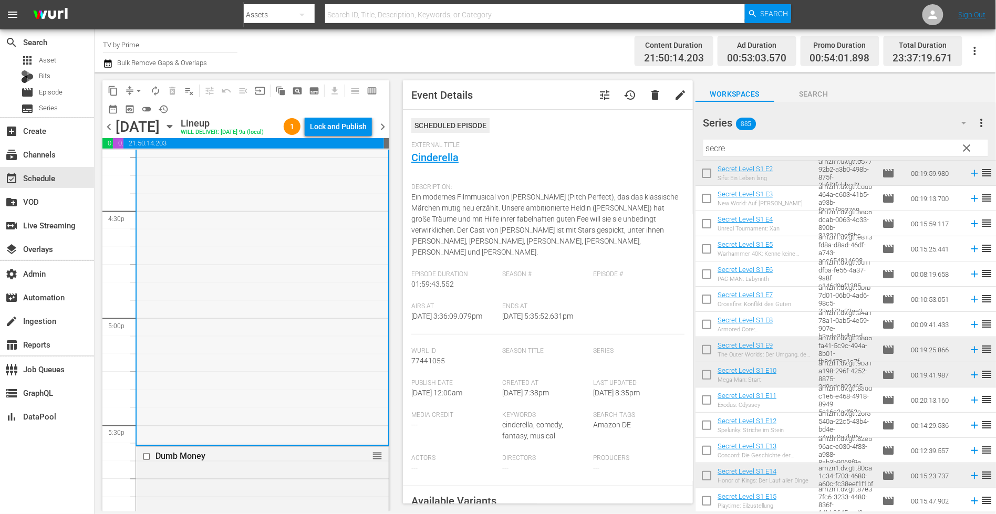
scroll to position [3626, 0]
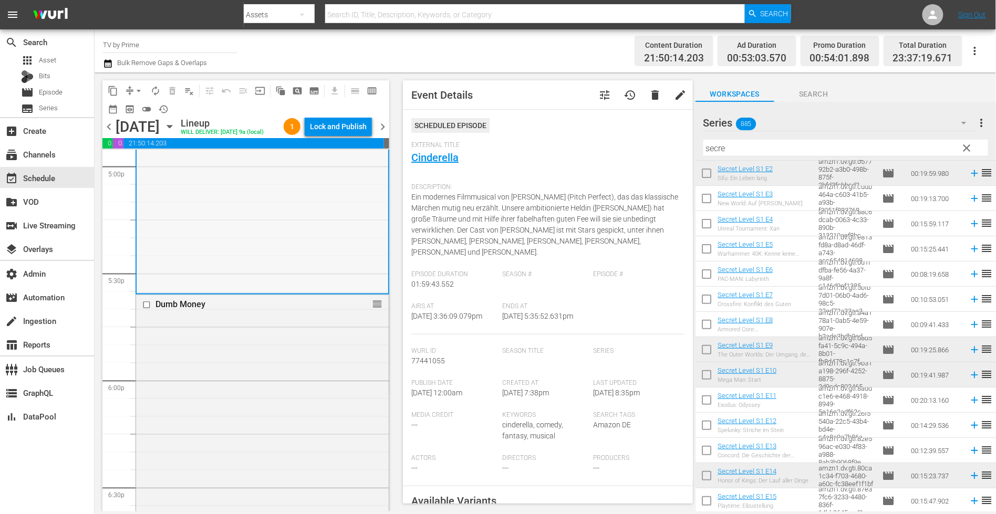
click at [296, 352] on div "Dumb Money reorder" at bounding box center [262, 490] width 253 height 390
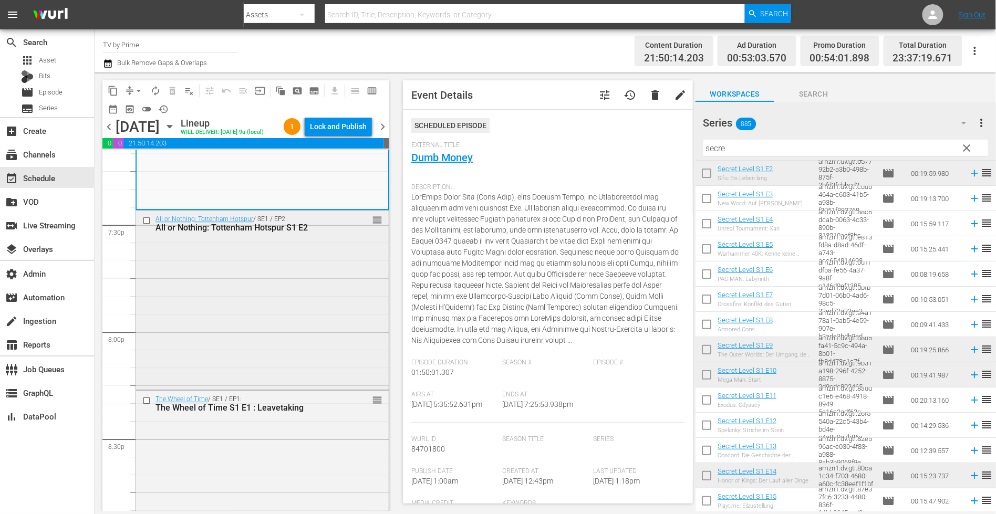
scroll to position [4167, 0]
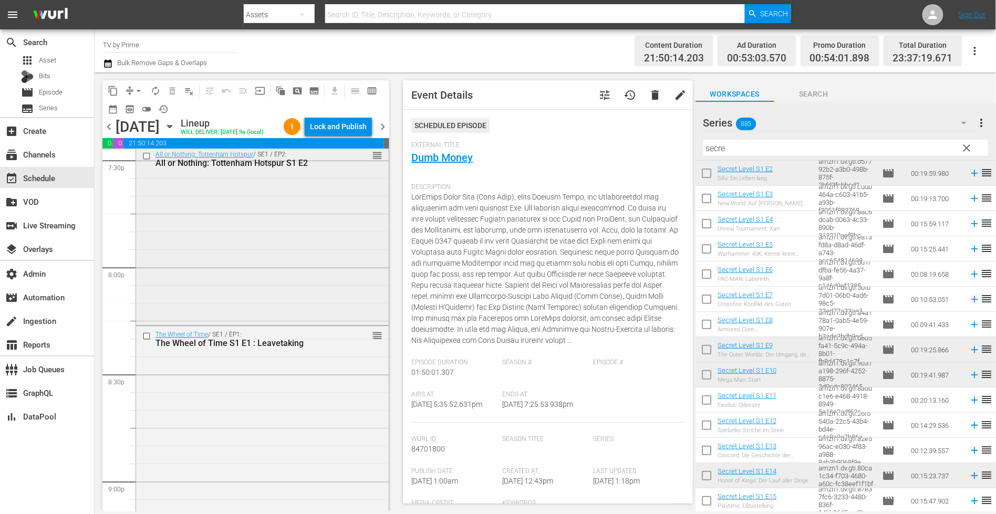
click at [310, 348] on div "The Wheel of Time / SE1 / EP1: The Wheel of Time S1 E1 : Leavetaking" at bounding box center [245, 339] width 181 height 17
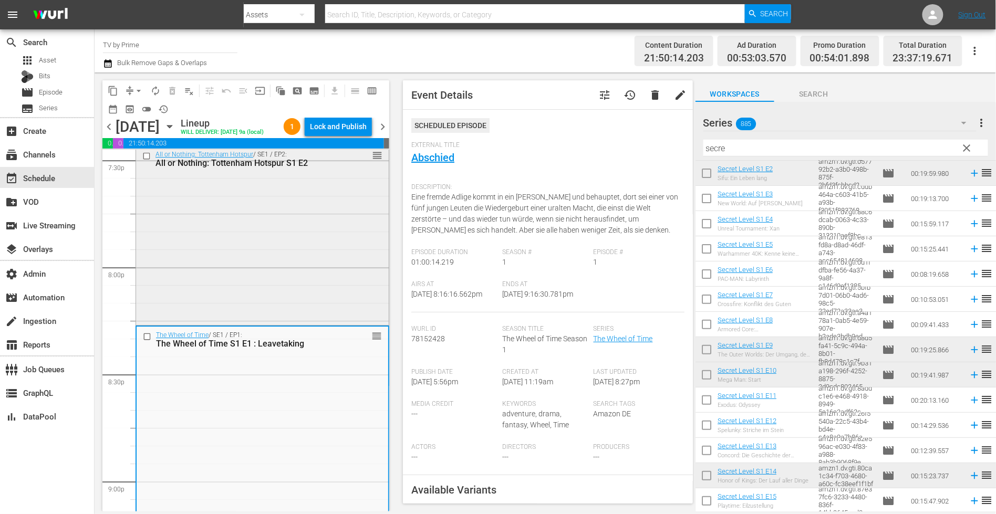
click at [311, 323] on div "All or Nothing: Tottenham Hotspur / SE1 / EP2: All or Nothing: Tottenham Hotspu…" at bounding box center [262, 234] width 253 height 177
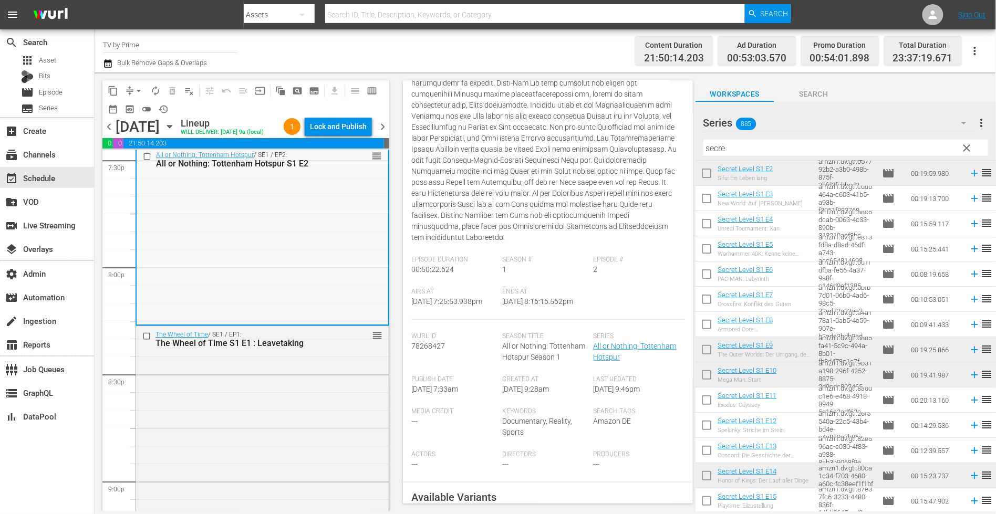
scroll to position [380, 0]
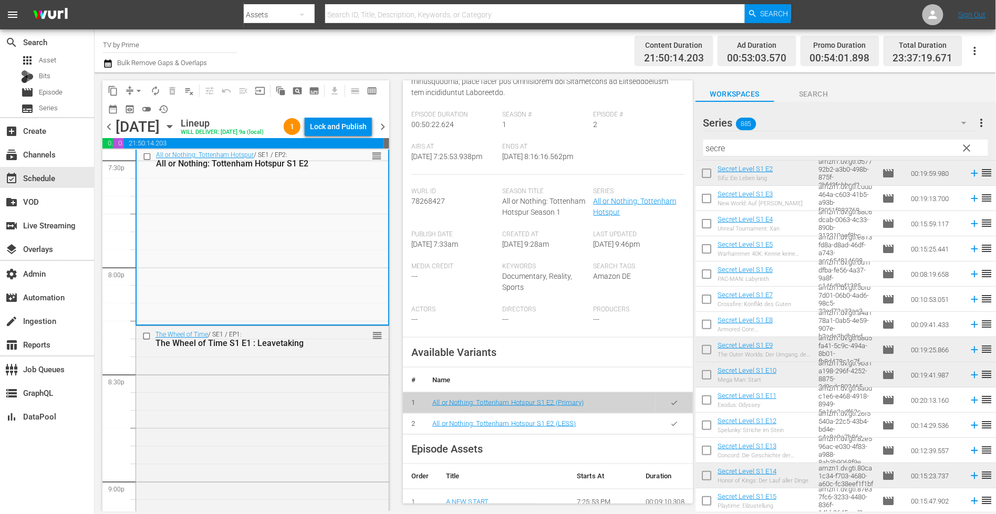
click at [671, 426] on icon "button" at bounding box center [674, 424] width 6 height 4
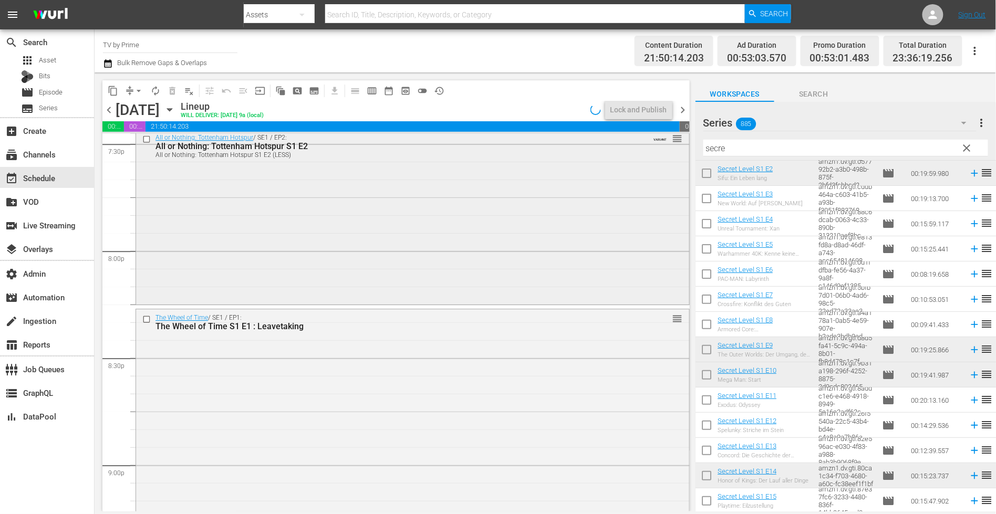
click at [236, 264] on div "All or Nothing: Tottenham Hotspur / SE1 / EP2: All or Nothing: Tottenham Hotspu…" at bounding box center [412, 215] width 553 height 173
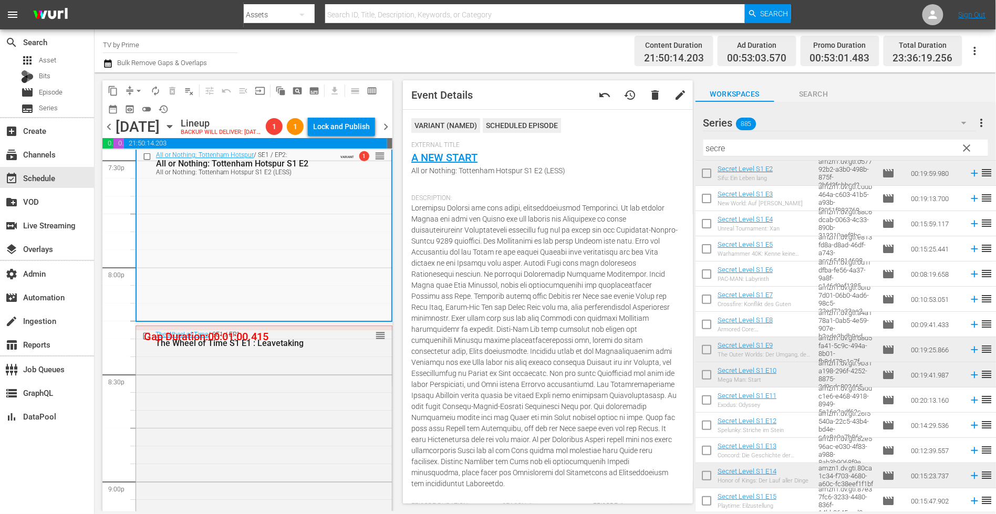
scroll to position [347, 0]
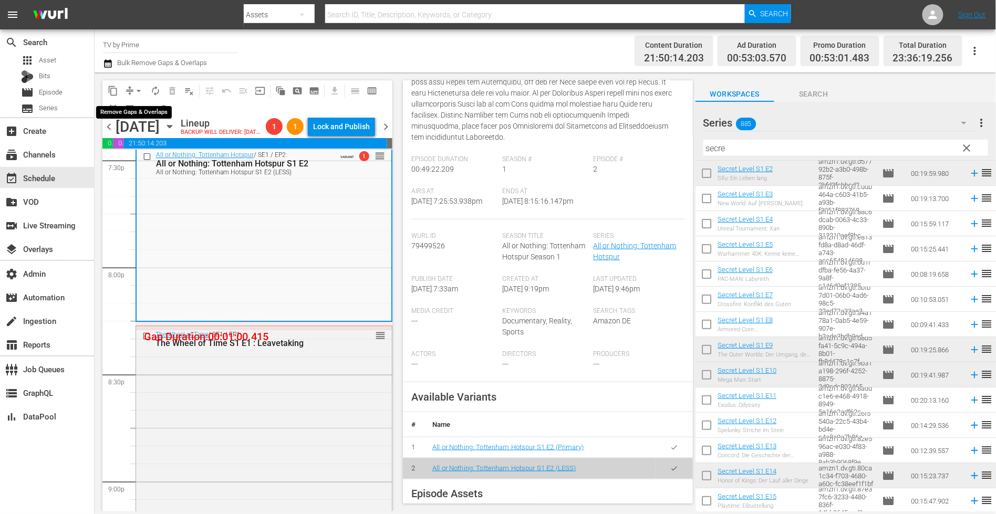
click at [139, 90] on span "arrow_drop_down" at bounding box center [138, 91] width 11 height 11
click at [143, 146] on li "Align to End of Previous Day" at bounding box center [139, 146] width 110 height 17
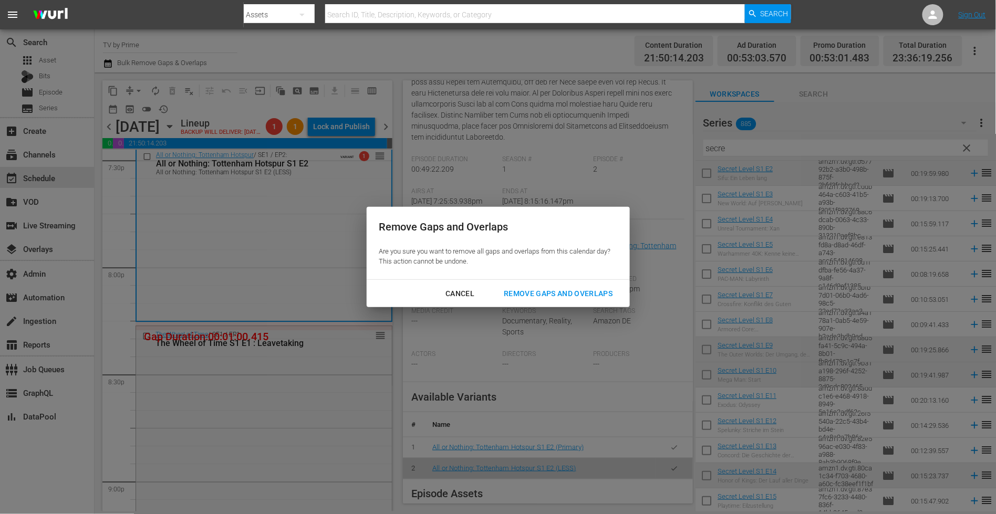
click at [578, 288] on div "Remove Gaps and Overlaps" at bounding box center [557, 293] width 125 height 13
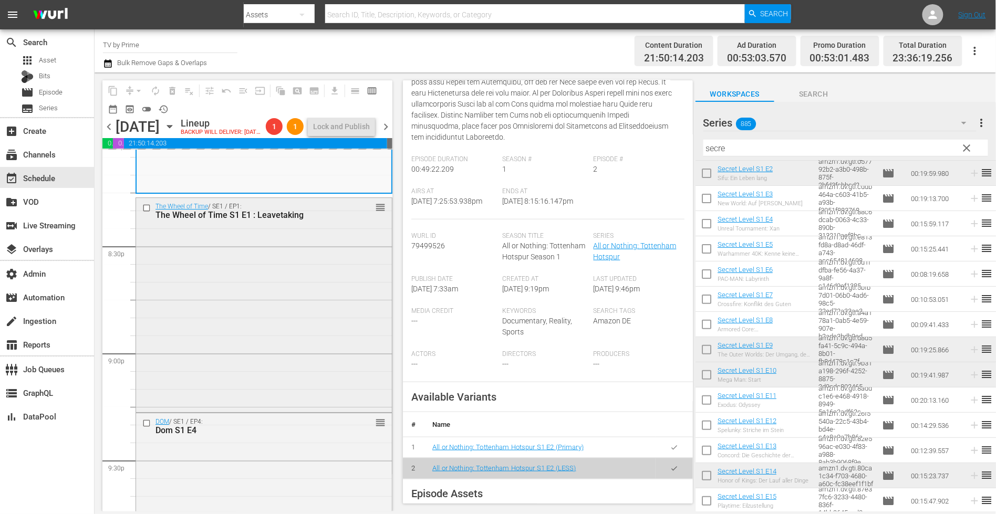
scroll to position [4303, 0]
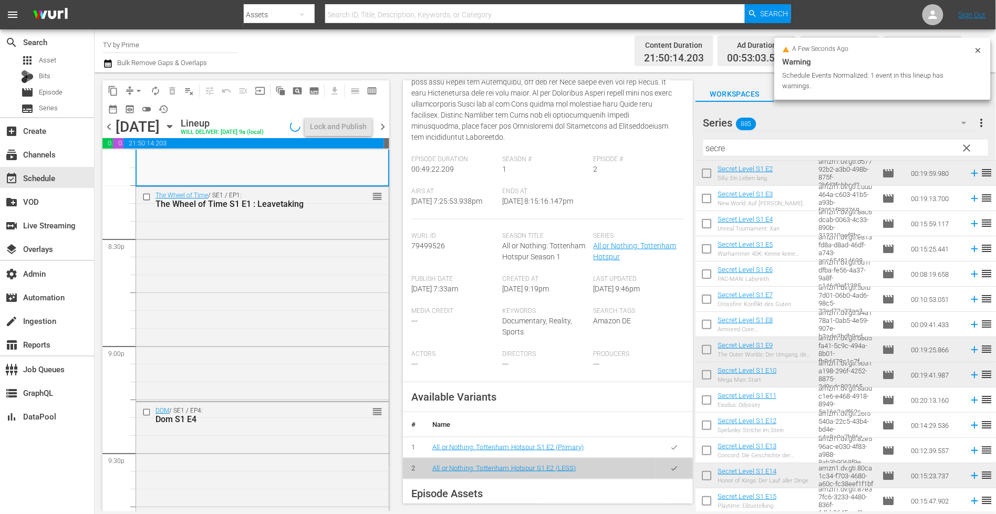
click at [246, 364] on div "The Wheel of Time / SE1 / EP1: The Wheel of Time S1 E1 : Leavetaking reorder" at bounding box center [262, 293] width 253 height 212
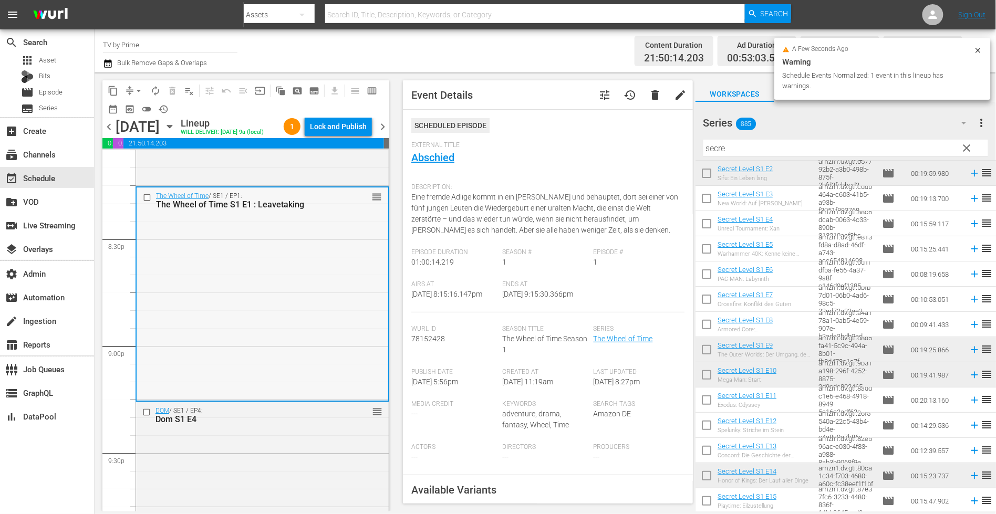
scroll to position [4455, 0]
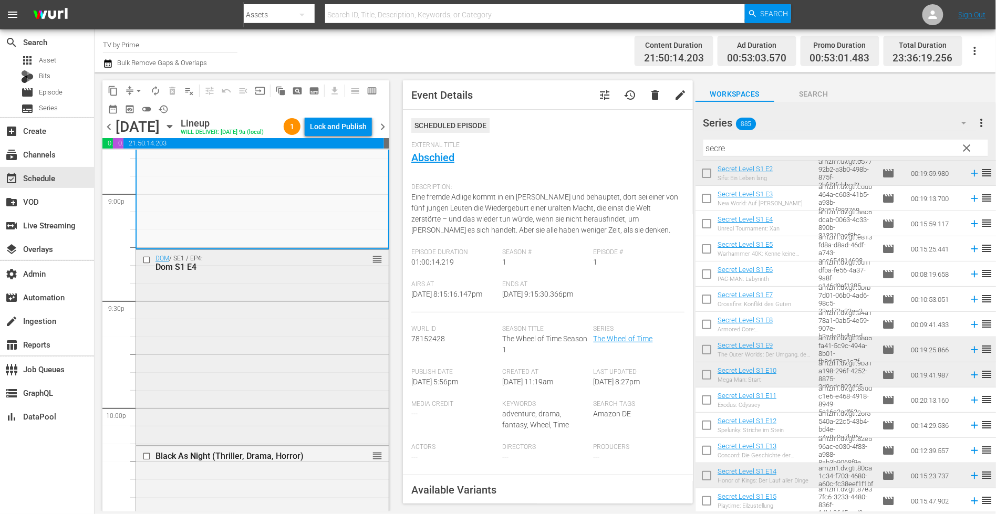
click at [243, 381] on div "DOM / SE1 / EP4: Dom S1 E4 reorder" at bounding box center [262, 346] width 253 height 193
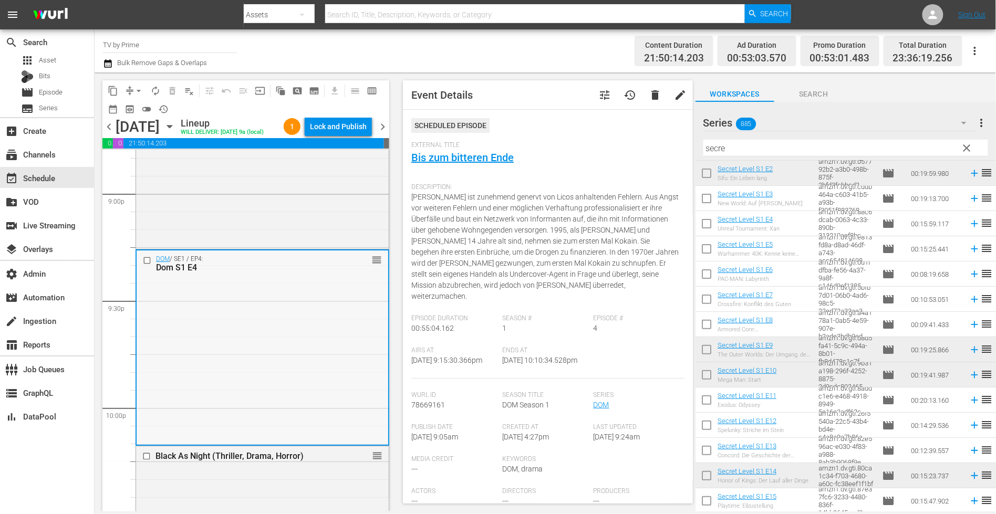
scroll to position [4576, 0]
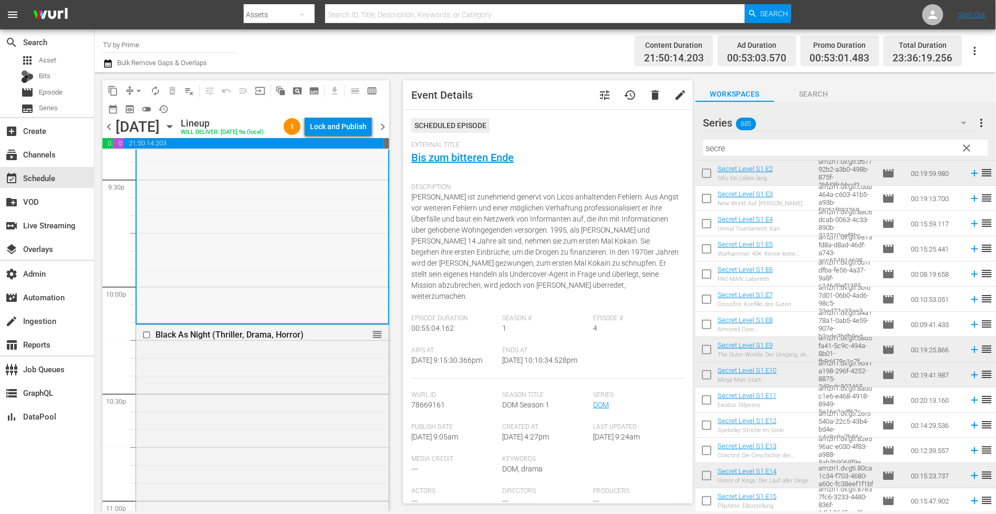
click at [241, 381] on div "Black As Night (Thriller, Drama, Horror) reorder" at bounding box center [262, 487] width 253 height 324
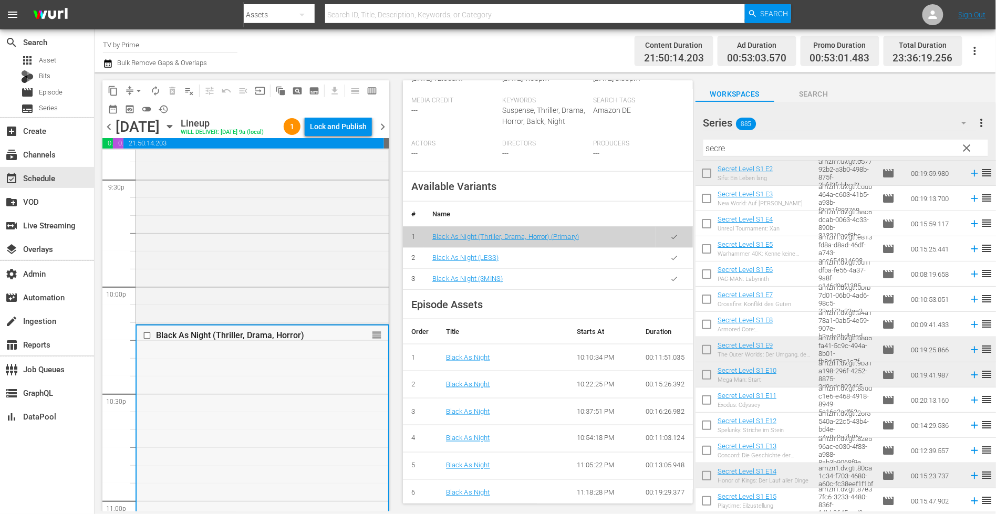
scroll to position [4802, 0]
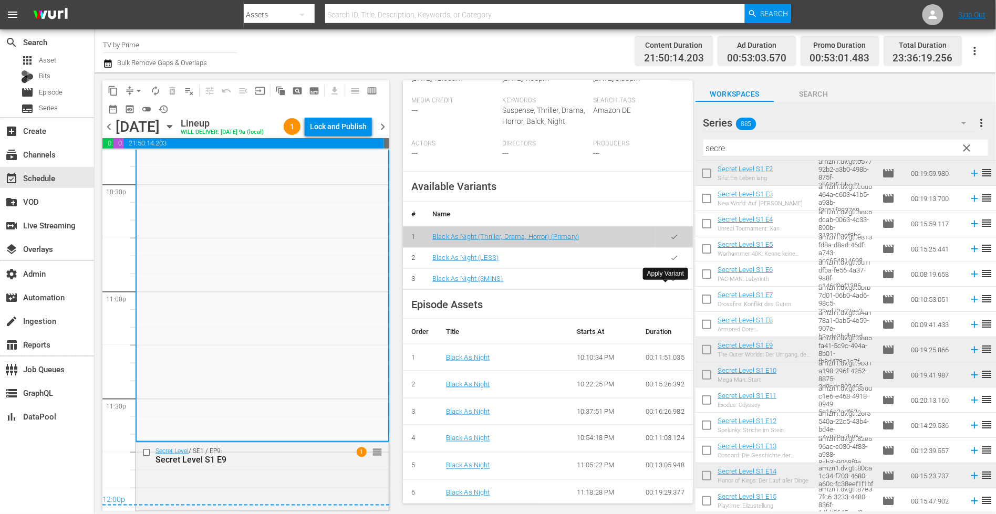
click at [670, 283] on icon "button" at bounding box center [674, 279] width 8 height 8
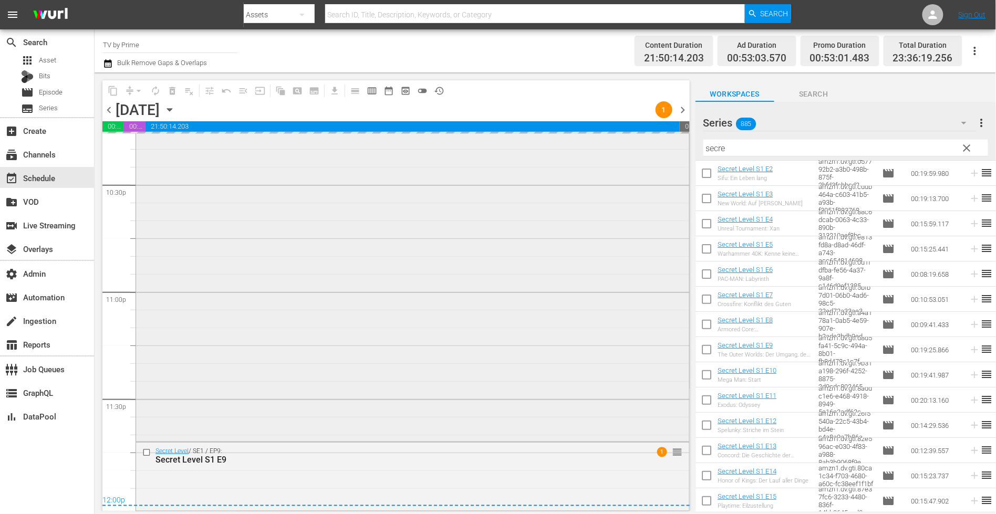
scroll to position [4769, 0]
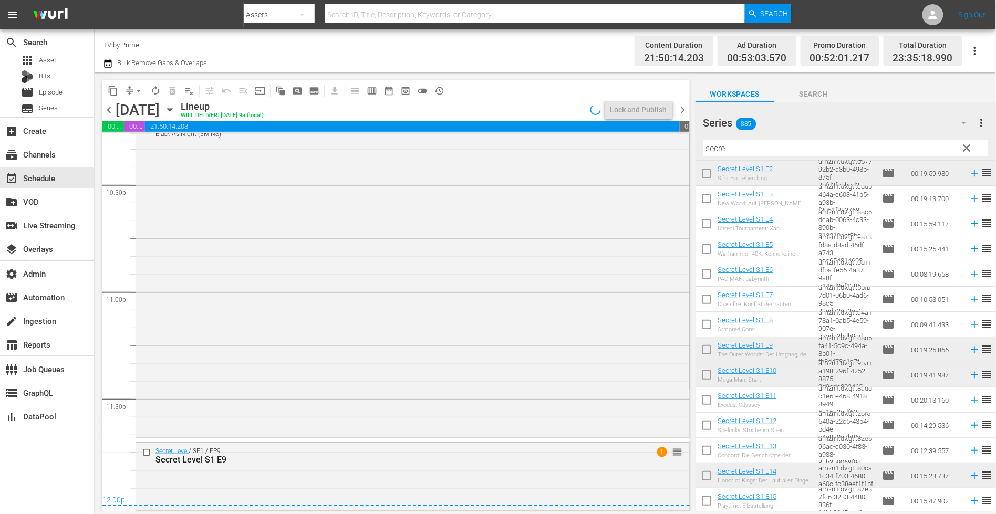
click at [320, 363] on div "Black As Night (Thriller, Drama, Horror) Black As Night (3MINS) VARIANT reorder" at bounding box center [412, 276] width 553 height 320
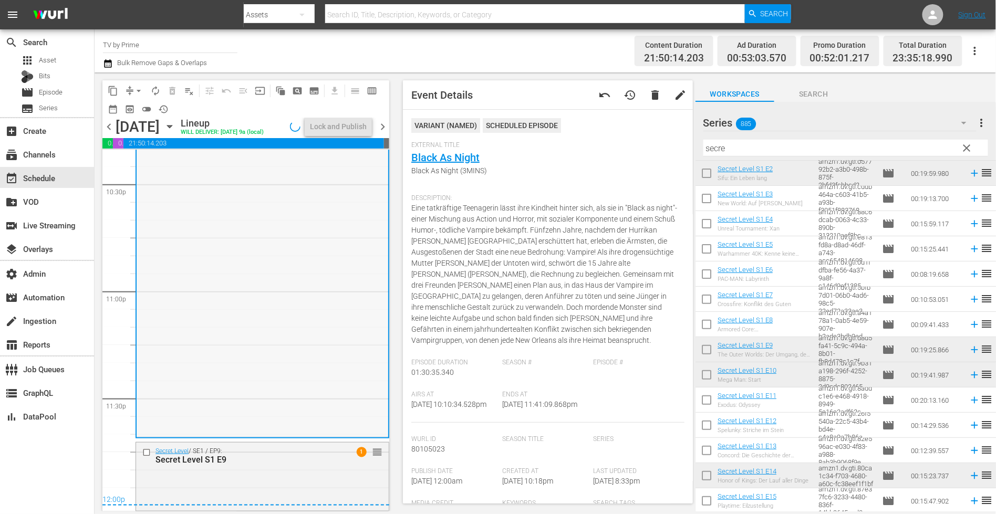
scroll to position [4802, 0]
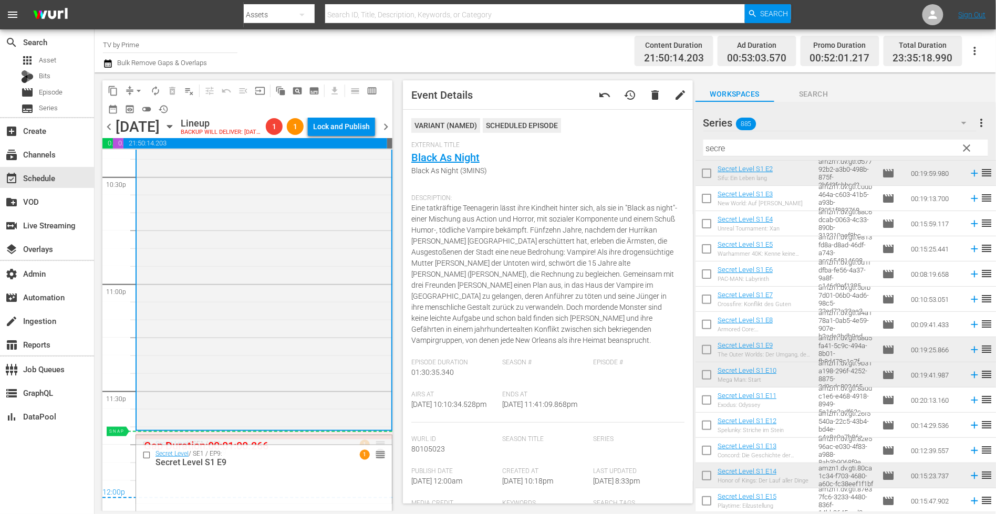
drag, startPoint x: 371, startPoint y: 451, endPoint x: 370, endPoint y: 441, distance: 9.6
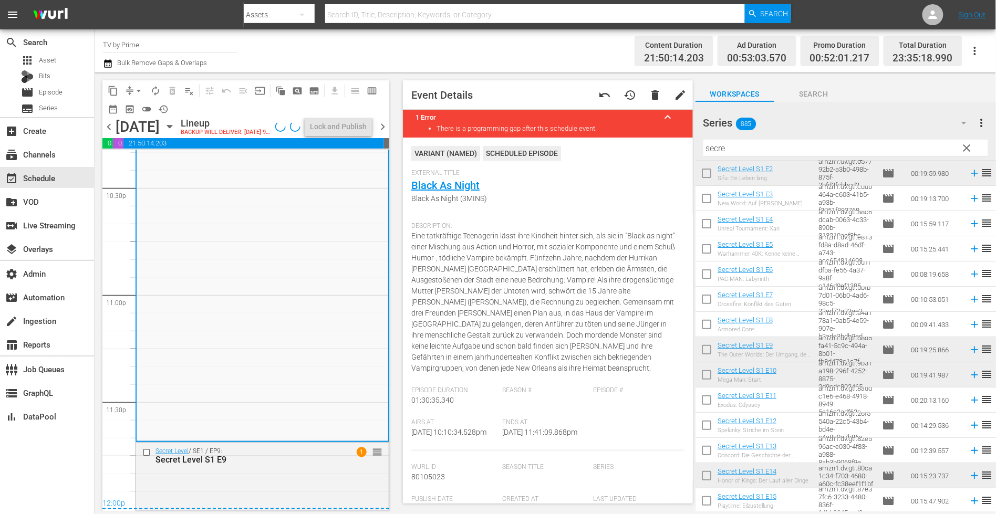
scroll to position [4799, 0]
click at [268, 476] on div "Secret Level / SE1 / EP9: Secret Level S1 E9 1 reorder" at bounding box center [262, 476] width 253 height 66
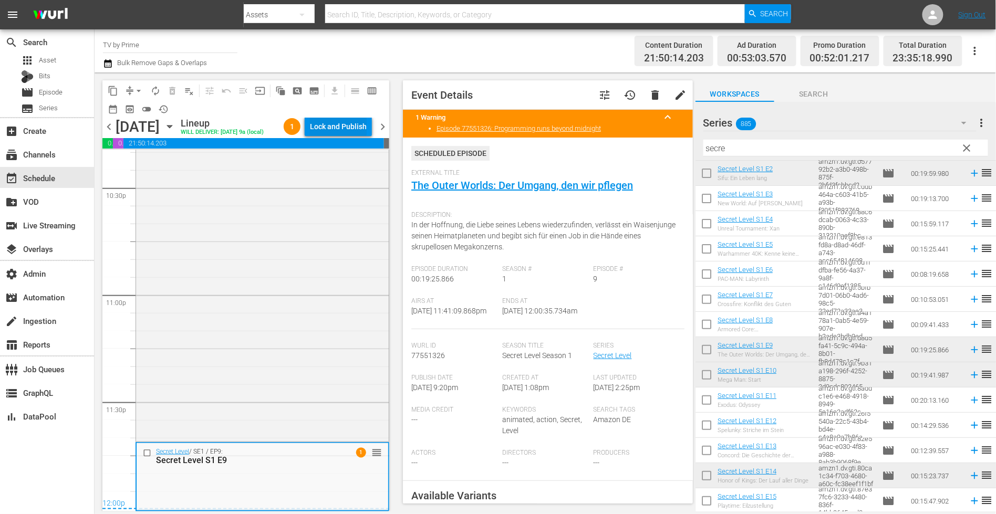
click at [338, 130] on div "Lock and Publish" at bounding box center [338, 126] width 57 height 19
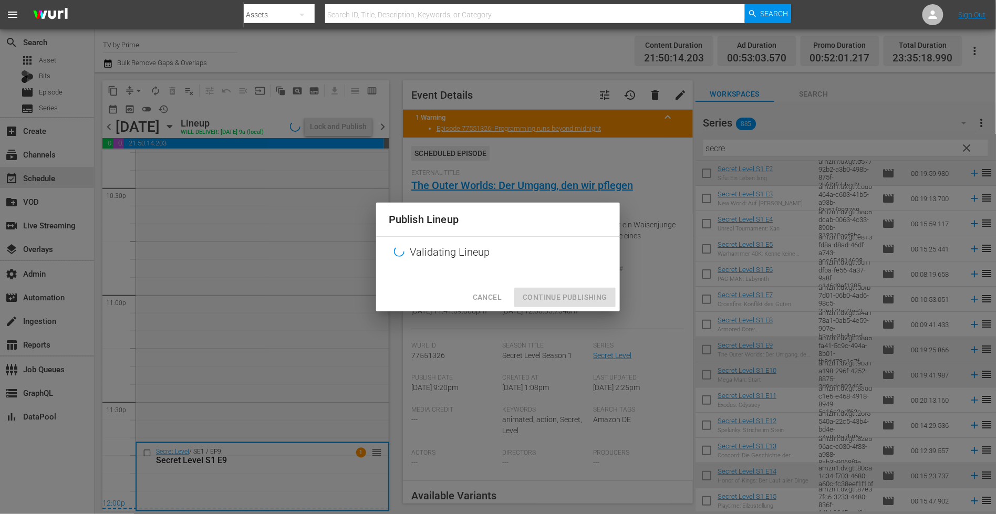
scroll to position [4782, 0]
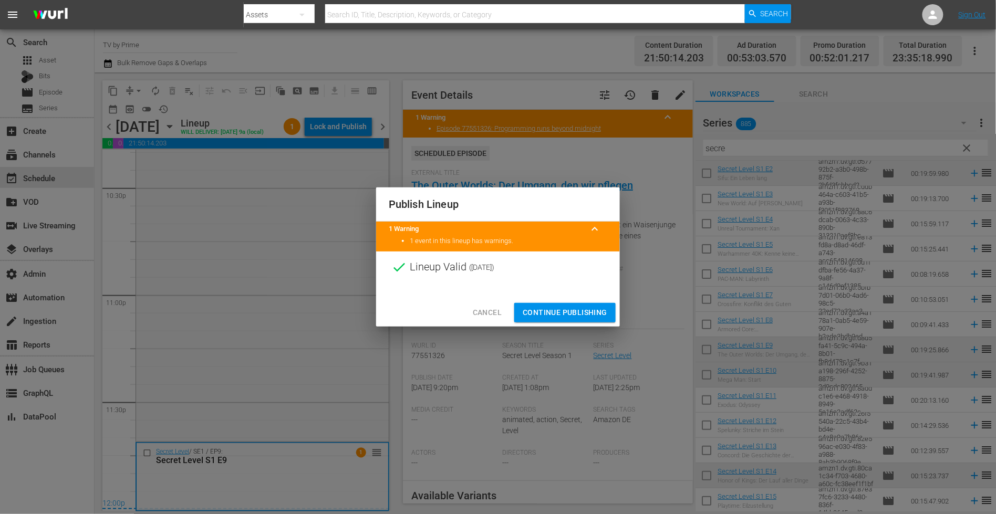
click at [556, 316] on span "Continue Publishing" at bounding box center [564, 312] width 85 height 13
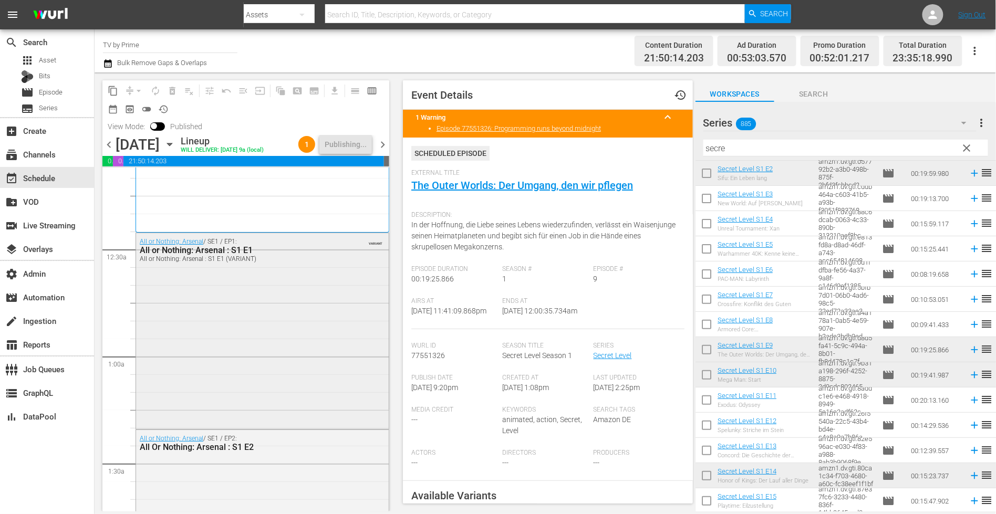
scroll to position [0, 0]
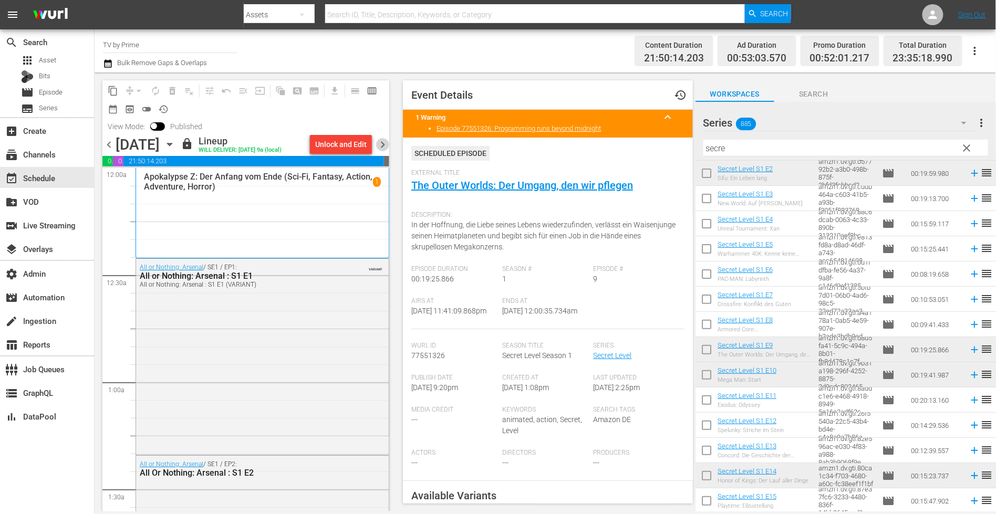
click at [382, 144] on span "chevron_right" at bounding box center [382, 144] width 13 height 13
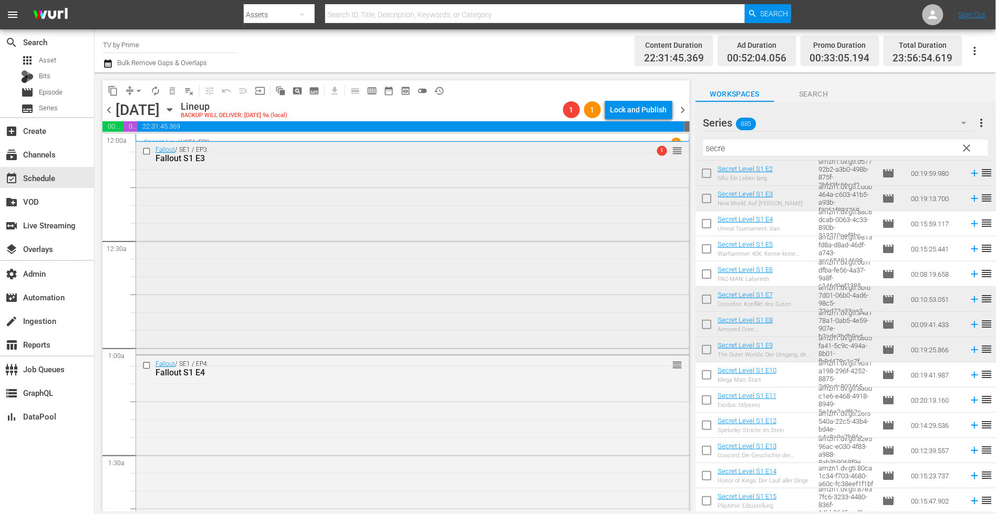
click at [319, 244] on div "Fallout / SE1 / EP3: Fallout S1 E3 1 reorder" at bounding box center [412, 246] width 553 height 211
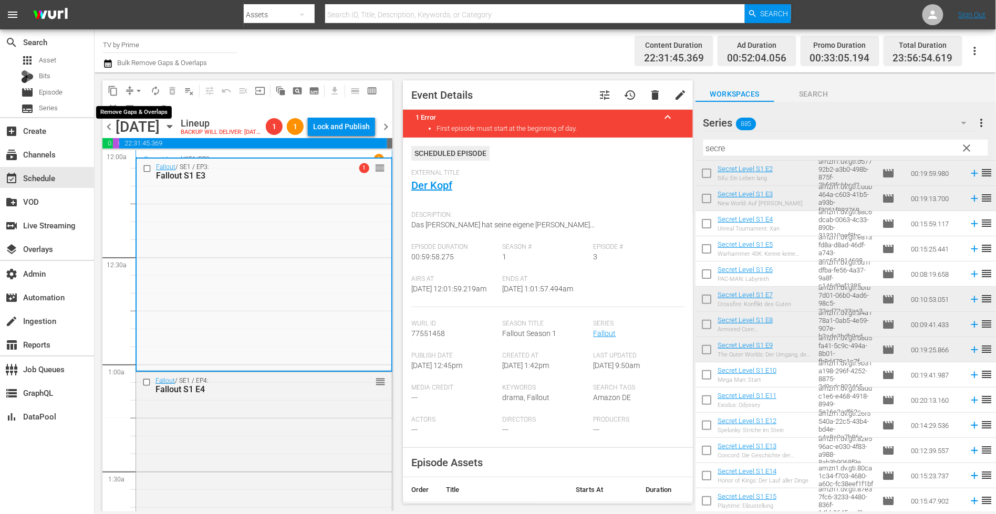
click at [137, 89] on span "arrow_drop_down" at bounding box center [138, 91] width 11 height 11
click at [139, 149] on li "Align to End of Previous Day" at bounding box center [139, 146] width 110 height 17
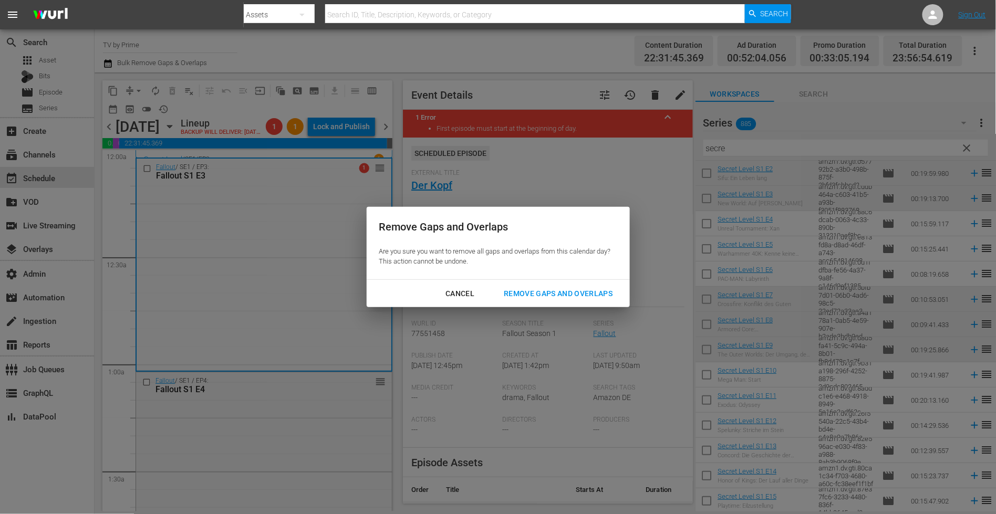
click at [516, 291] on div "Remove Gaps and Overlaps" at bounding box center [557, 293] width 125 height 13
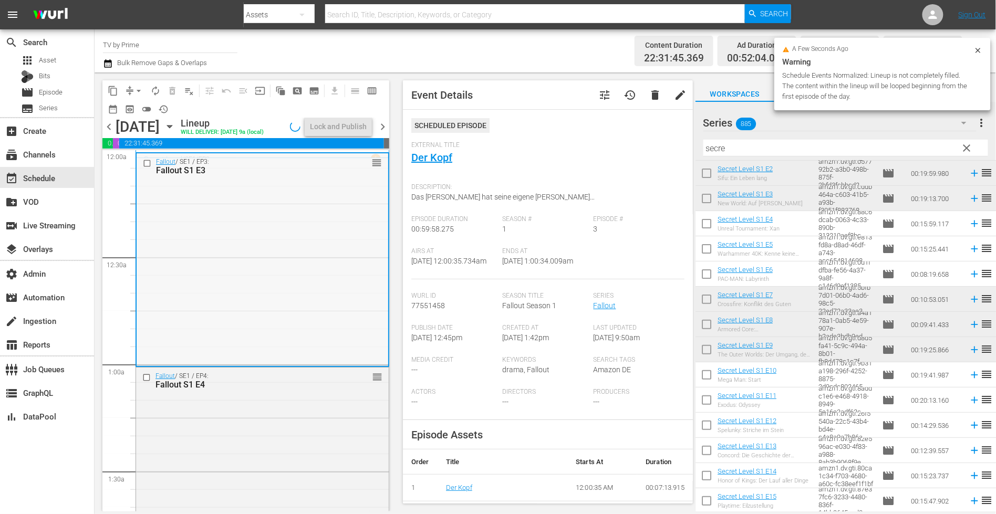
click at [303, 299] on div "Fallout / SE1 / EP3: Fallout S1 E3 reorder" at bounding box center [263, 258] width 252 height 211
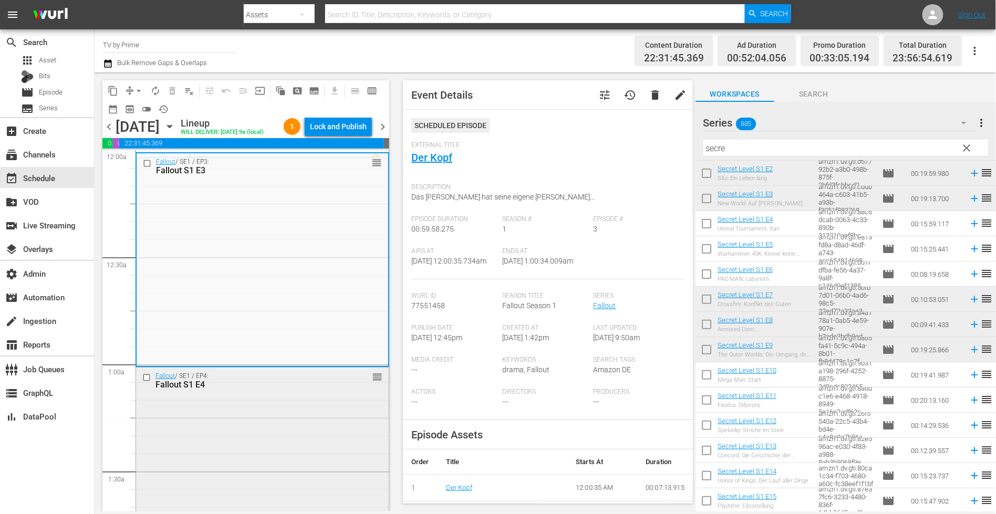
click at [296, 495] on div "Fallout / SE1 / EP4: Fallout S1 E4 reorder" at bounding box center [262, 457] width 253 height 179
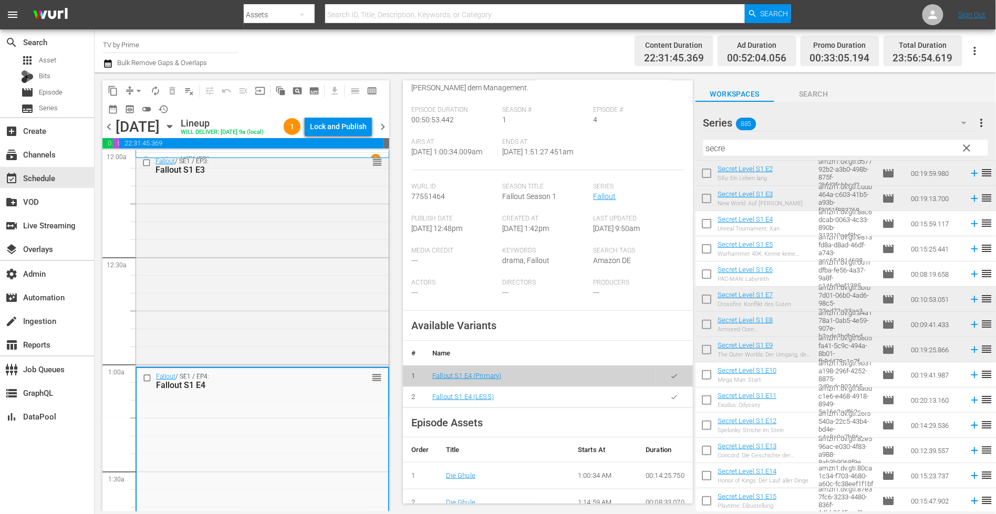
scroll to position [111, 0]
click at [664, 406] on button "button" at bounding box center [674, 395] width 20 height 20
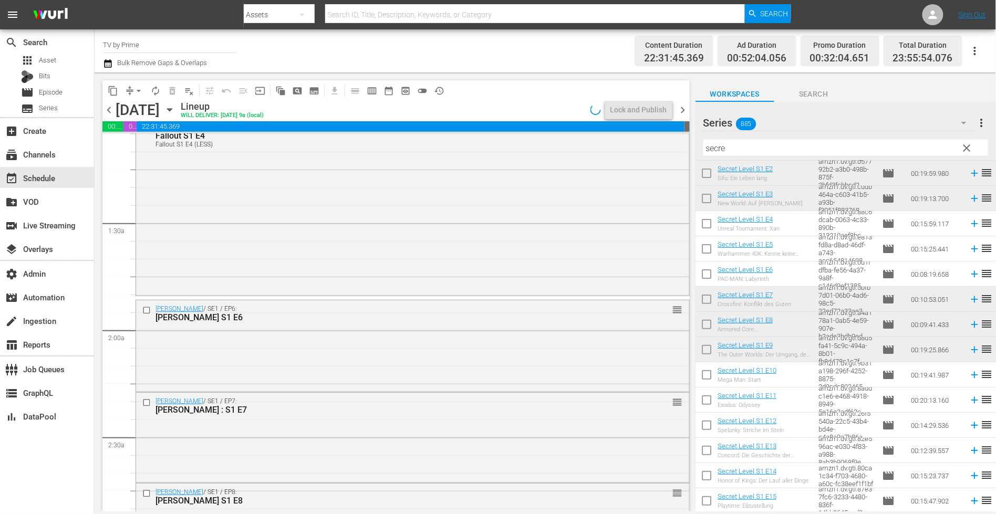
scroll to position [264, 0]
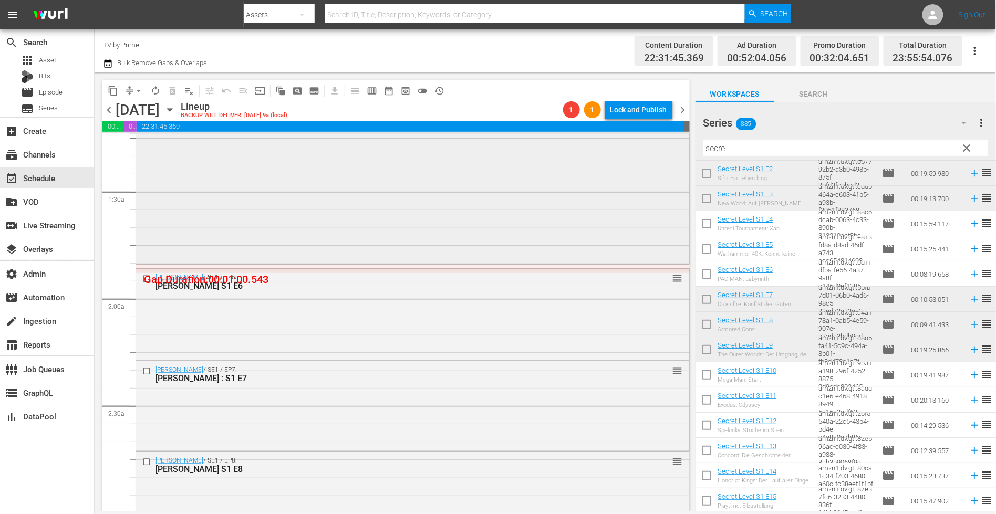
click at [508, 194] on div "Fallout / SE1 / EP4: Fallout S1 E4 Fallout S1 E4 (LESS) VARIANT 1 reorder" at bounding box center [412, 174] width 553 height 175
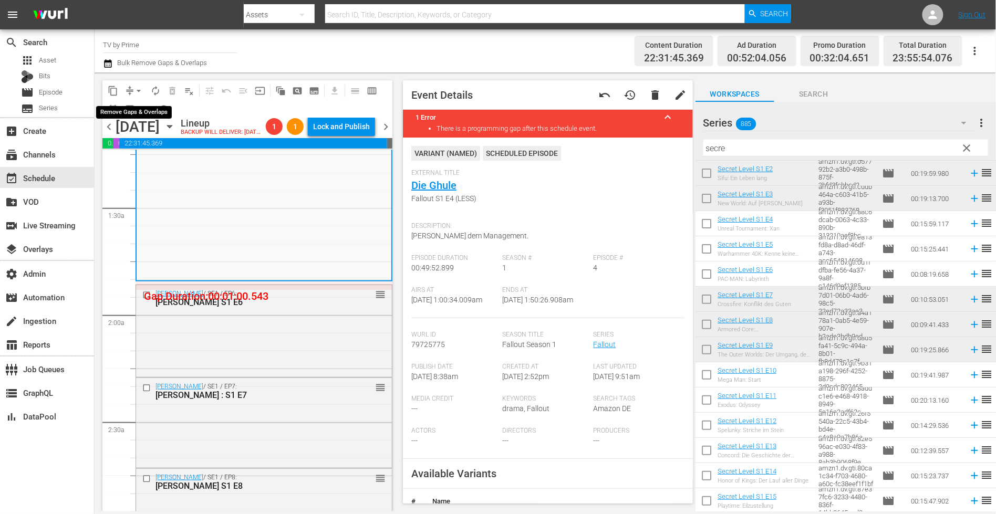
click at [138, 90] on span "arrow_drop_down" at bounding box center [138, 91] width 11 height 11
click at [140, 143] on li "Align to End of Previous Day" at bounding box center [139, 146] width 110 height 17
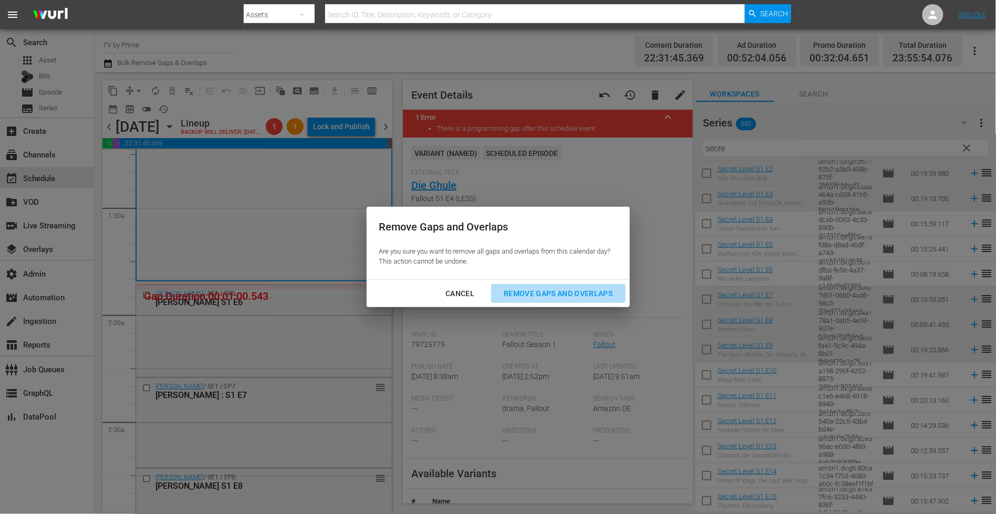
click at [518, 290] on div "Remove Gaps and Overlaps" at bounding box center [557, 293] width 125 height 13
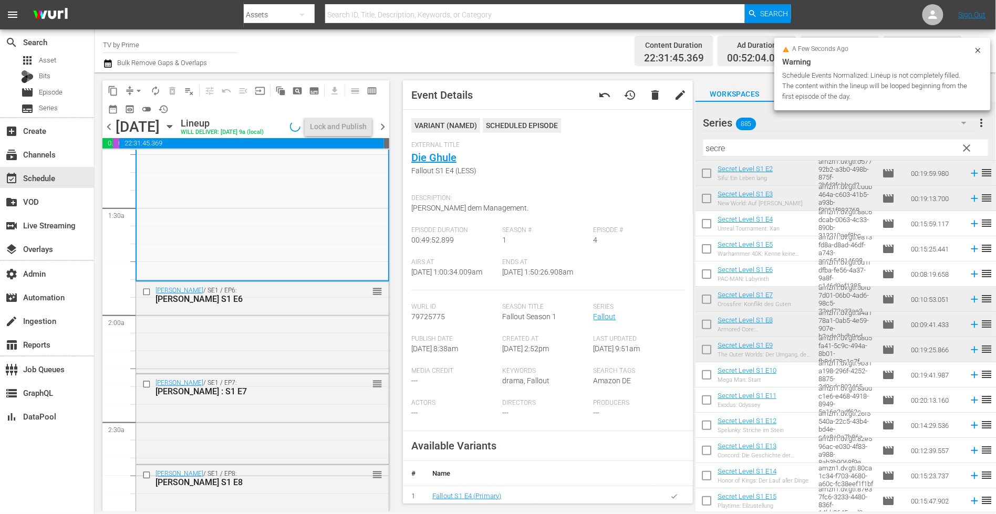
click at [294, 362] on div "Sergio Ramos / SE1 / EP6: Sergio Ramos S1 E6 reorder" at bounding box center [262, 326] width 253 height 89
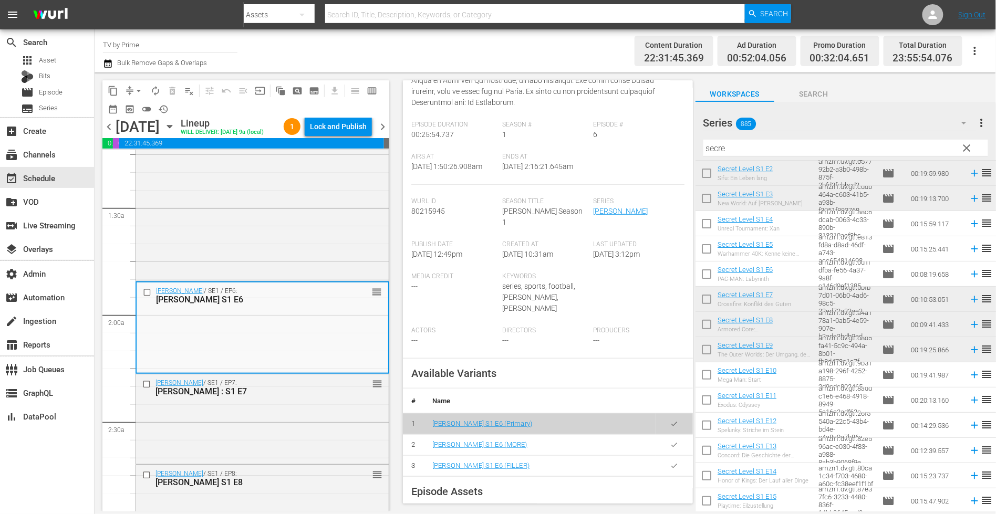
scroll to position [273, 0]
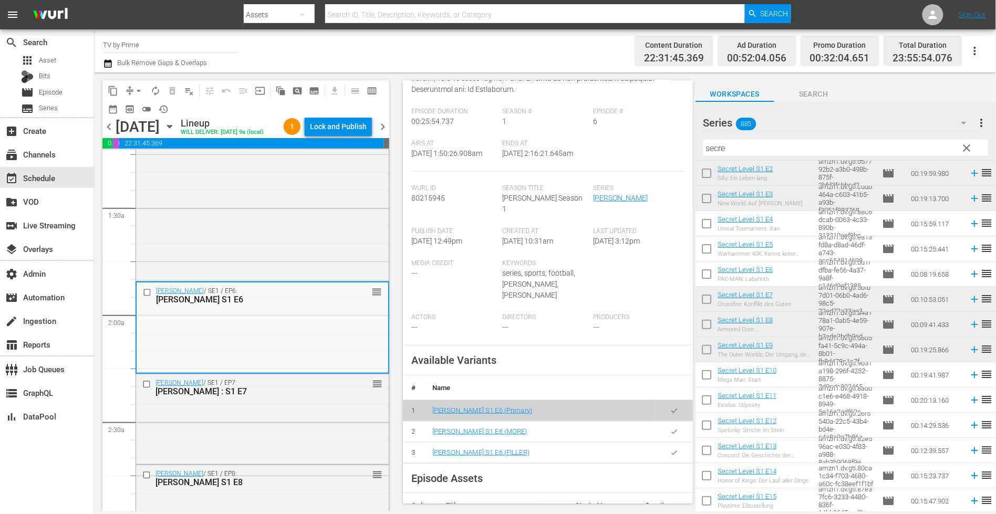
click at [664, 443] on button "button" at bounding box center [674, 453] width 20 height 20
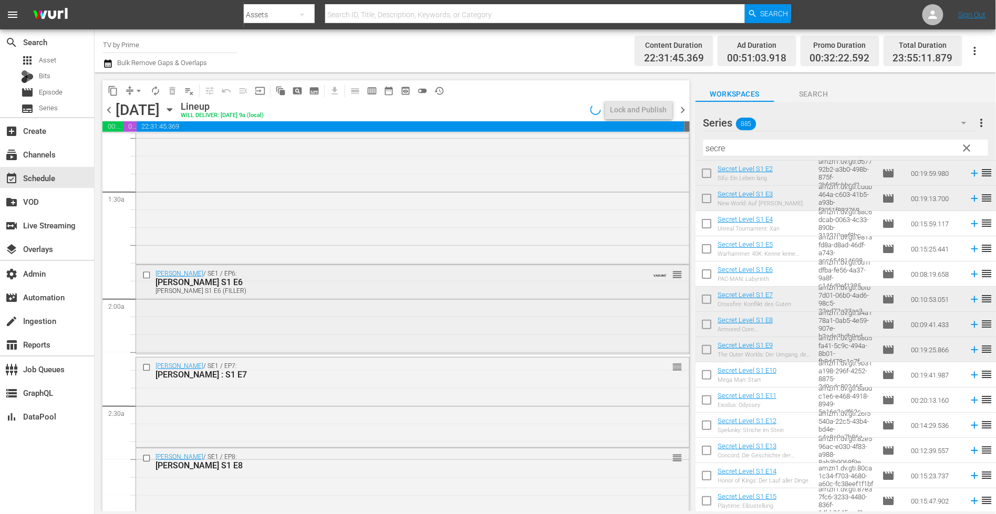
click at [319, 328] on div "Sergio Ramos / SE1 / EP6: Sergio Ramos S1 E6 Sergio Ramos S1 E6 (FILLER) VARIAN…" at bounding box center [412, 308] width 553 height 87
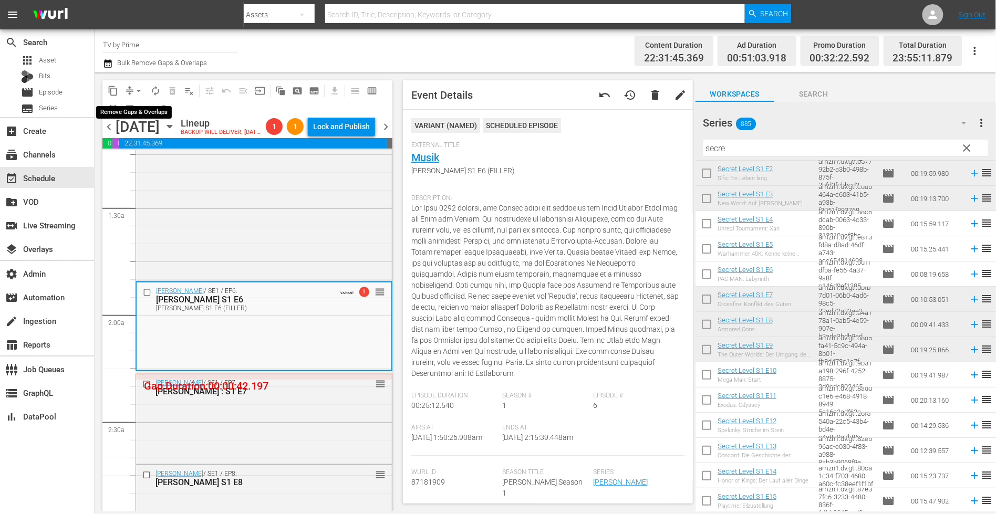
click at [133, 86] on span "arrow_drop_down" at bounding box center [138, 91] width 11 height 11
click at [143, 145] on li "Align to End of Previous Day" at bounding box center [139, 146] width 110 height 17
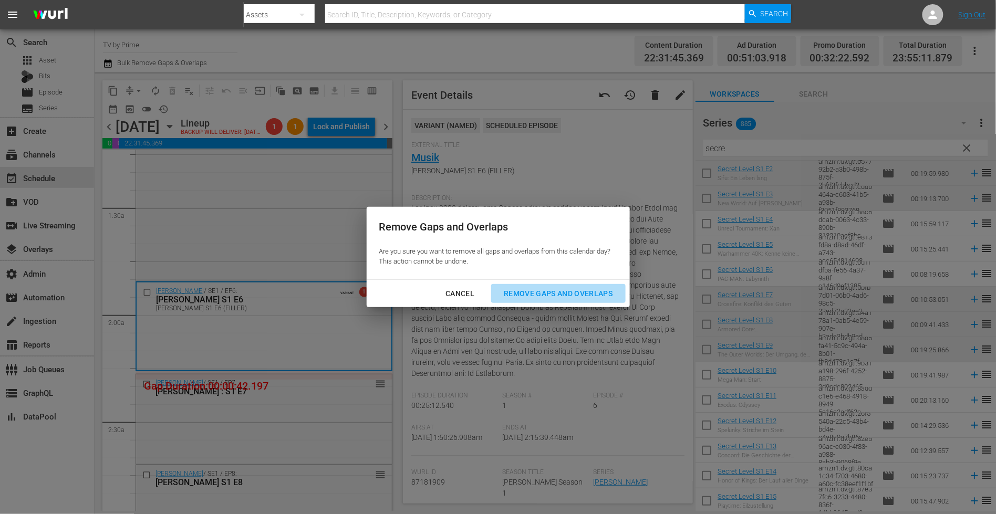
click at [514, 294] on div "Remove Gaps and Overlaps" at bounding box center [557, 293] width 125 height 13
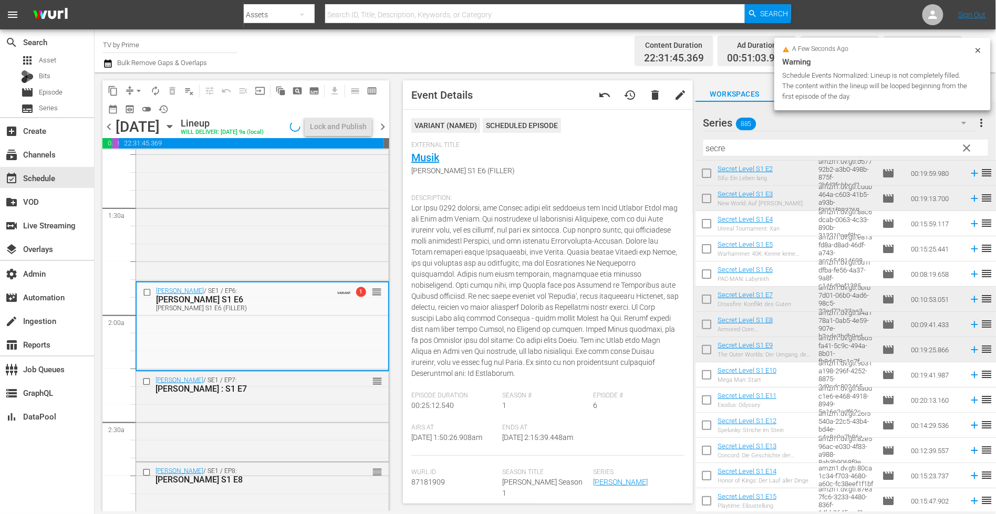
click at [314, 434] on div "Sergio Ramos / SE1 / EP7: Sergio Ramos : S1 E7 reorder" at bounding box center [262, 416] width 253 height 88
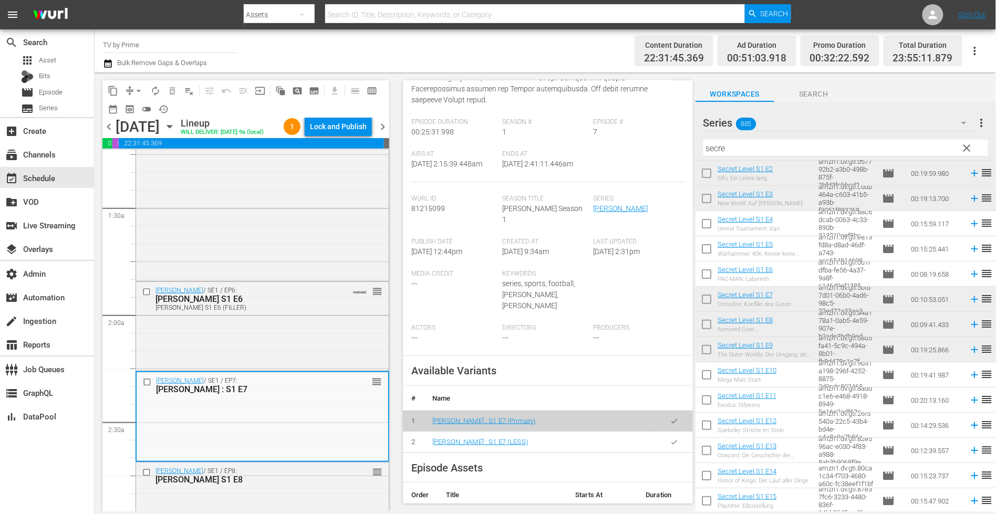
scroll to position [330, 0]
click at [671, 438] on icon "button" at bounding box center [674, 440] width 6 height 4
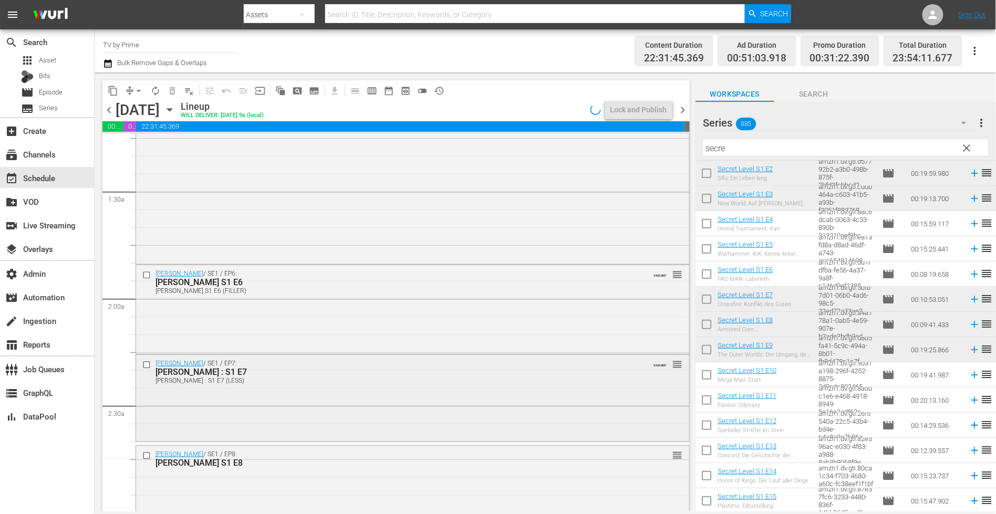
click at [343, 403] on div "Sergio Ramos / SE1 / EP7: Sergio Ramos : S1 E7 Sergio Ramos : S1 E7 (LESS) VARI…" at bounding box center [412, 397] width 553 height 85
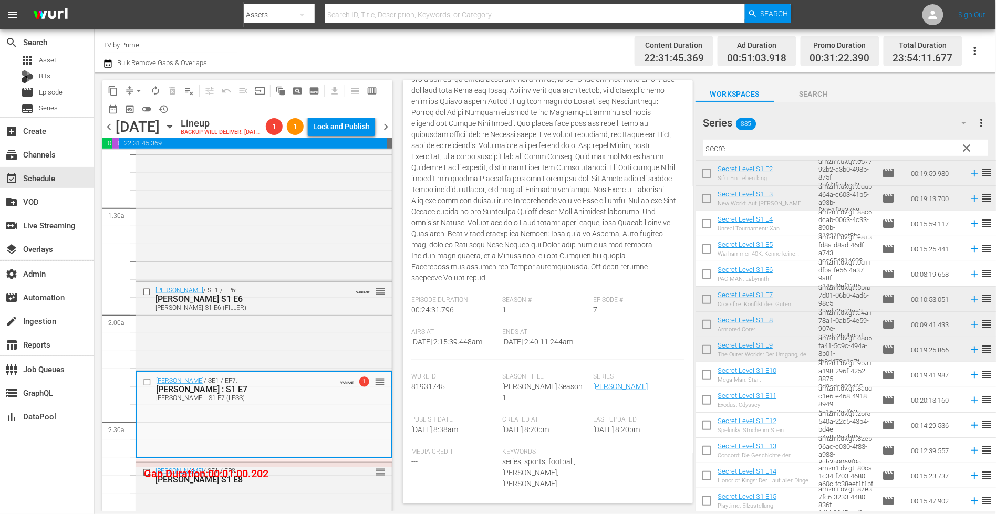
scroll to position [163, 0]
click at [141, 89] on span "arrow_drop_down" at bounding box center [138, 91] width 11 height 11
click at [141, 151] on li "Align to End of Previous Day" at bounding box center [139, 146] width 110 height 17
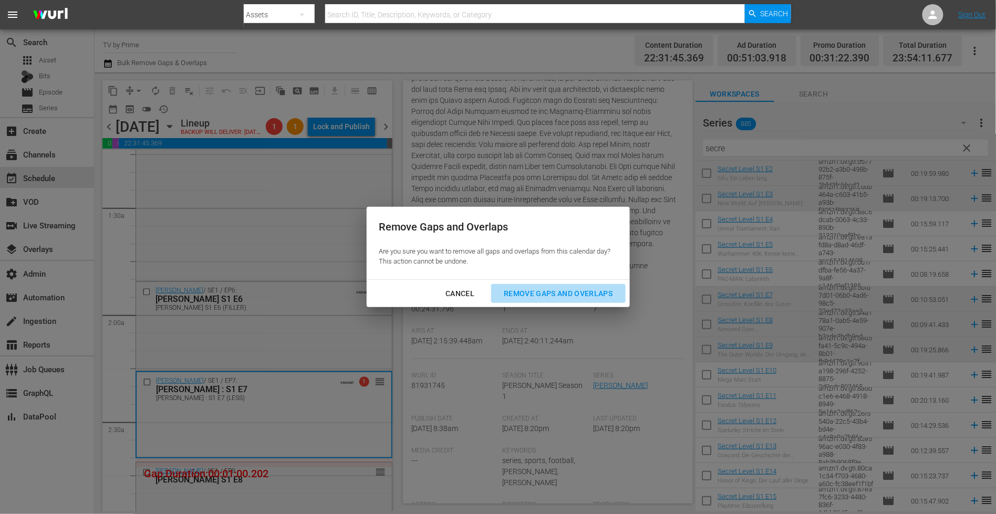
click at [518, 294] on div "Remove Gaps and Overlaps" at bounding box center [557, 293] width 125 height 13
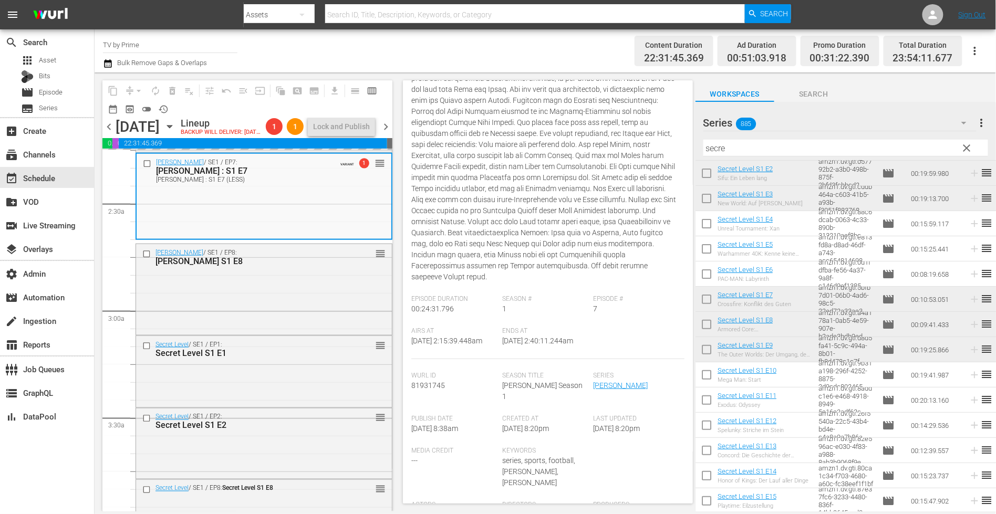
scroll to position [495, 0]
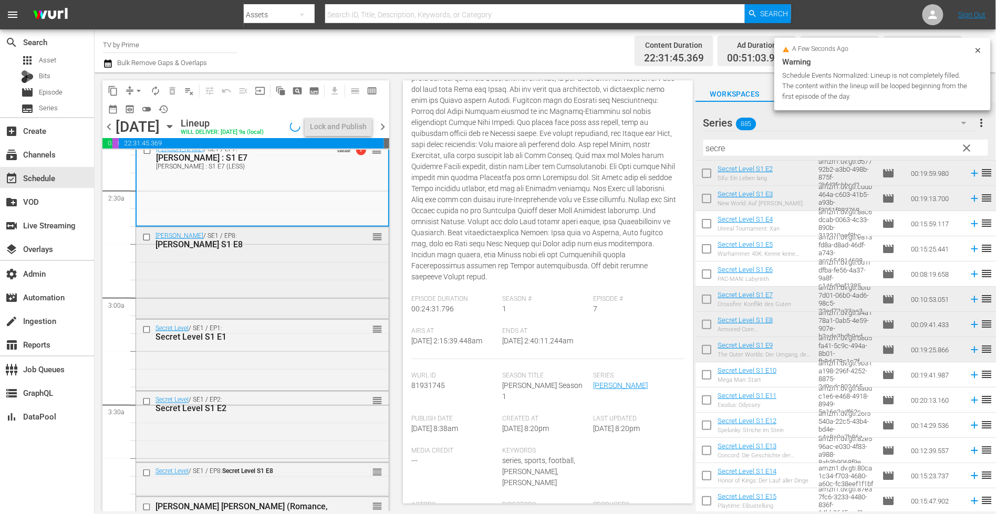
click at [302, 277] on div "Sergio Ramos / SE1 / EP8: Sergio Ramos S1 E8 reorder" at bounding box center [262, 271] width 253 height 89
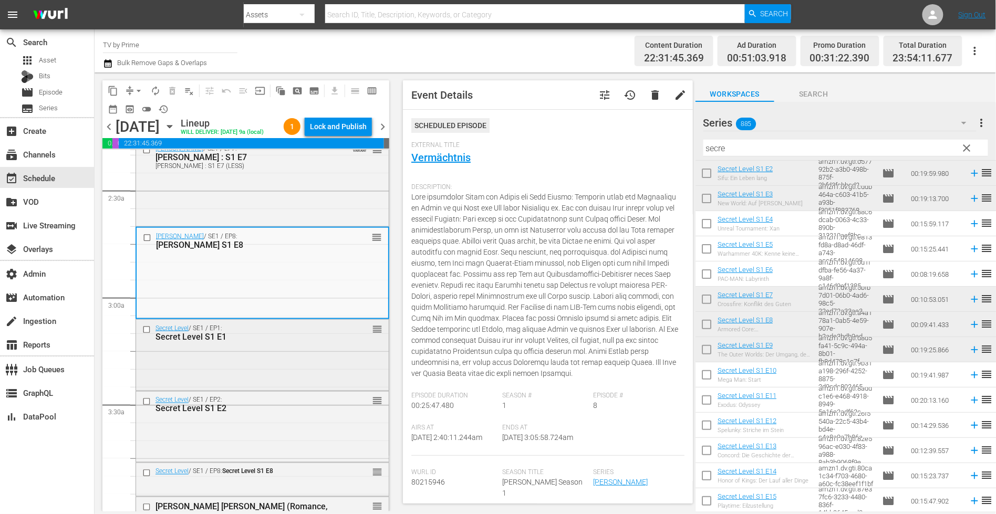
click at [327, 369] on div "Secret Level / SE1 / EP1: Secret Level S1 E1 reorder" at bounding box center [262, 354] width 253 height 69
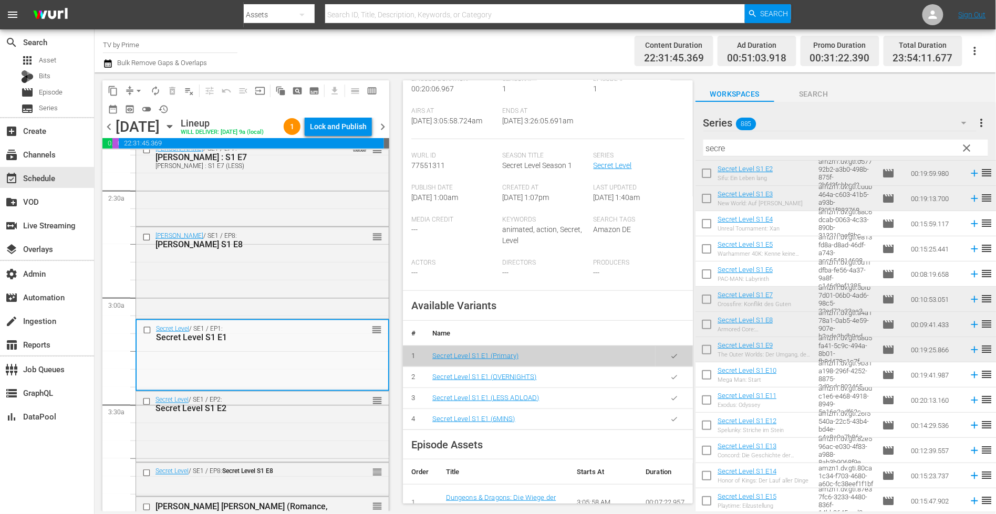
scroll to position [153, 0]
click at [671, 420] on icon "button" at bounding box center [674, 417] width 6 height 4
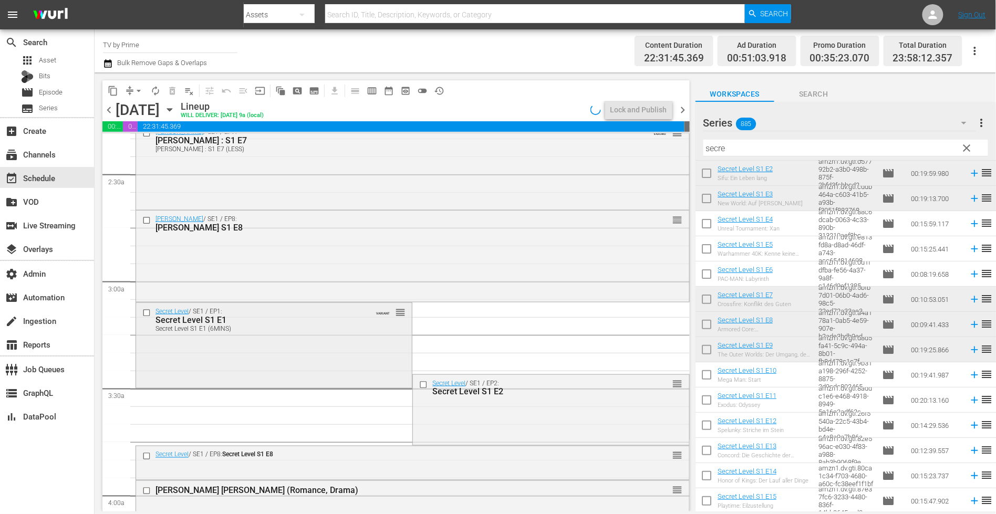
click at [340, 349] on div "Secret Level / SE1 / EP1: Secret Level S1 E1 Secret Level S1 E1 (6MINS) VARIANT…" at bounding box center [274, 344] width 276 height 83
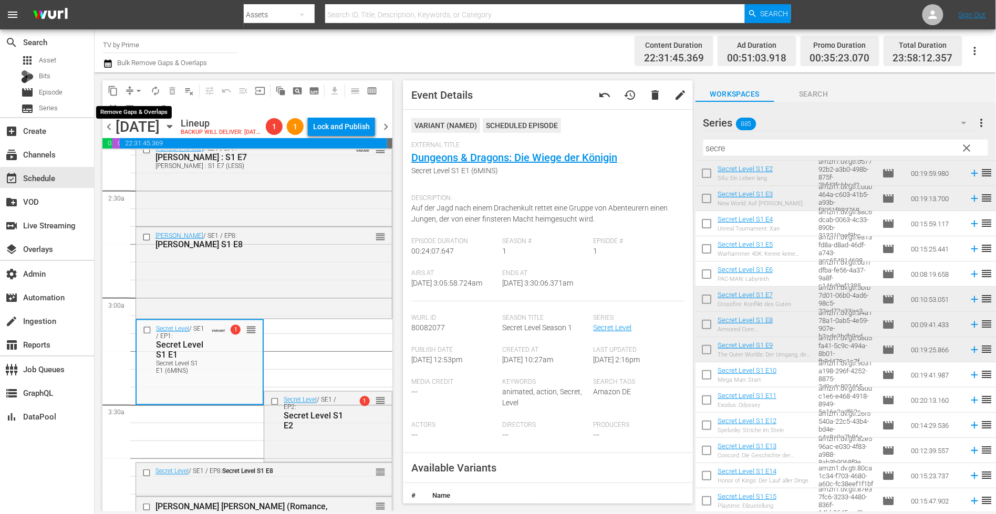
click at [135, 87] on span "arrow_drop_down" at bounding box center [138, 91] width 11 height 11
click at [135, 143] on li "Align to End of Previous Day" at bounding box center [139, 146] width 110 height 17
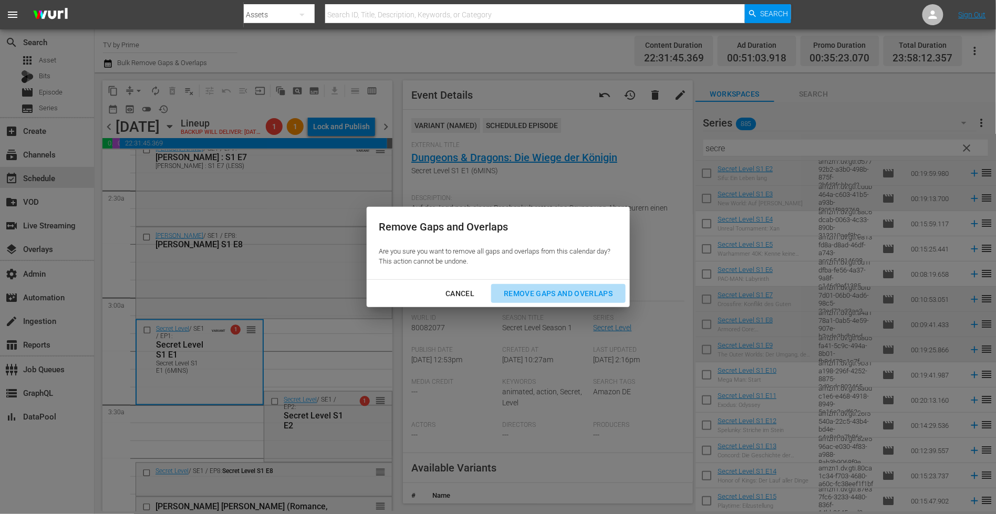
click at [530, 295] on div "Remove Gaps and Overlaps" at bounding box center [557, 293] width 125 height 13
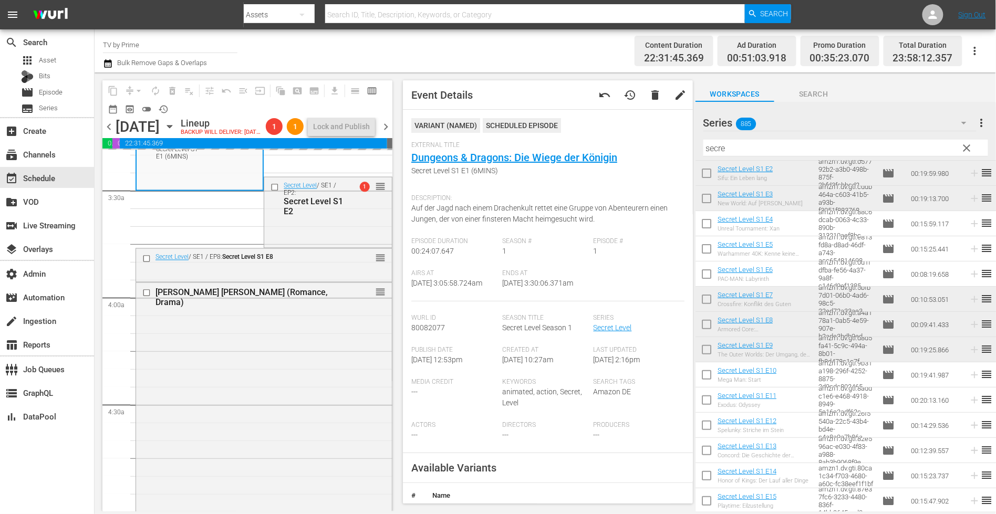
scroll to position [744, 0]
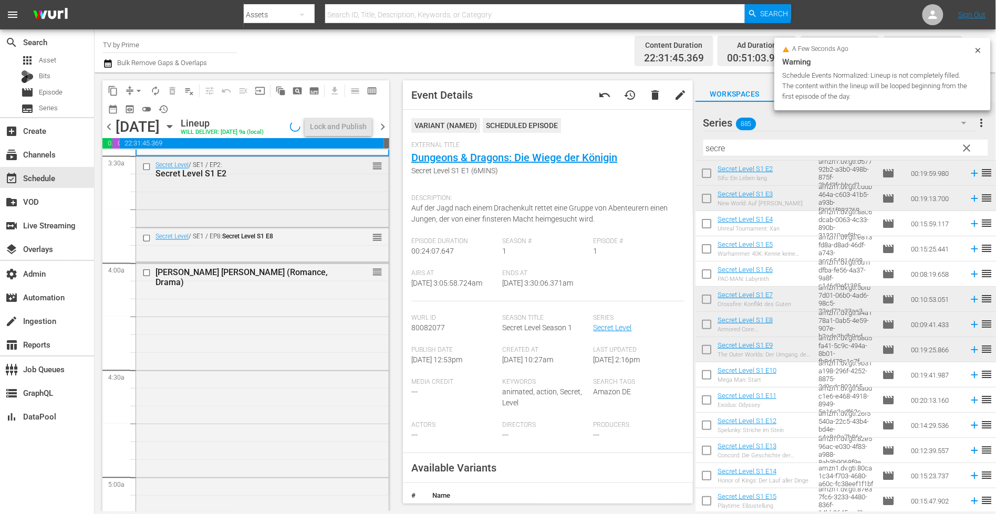
click at [246, 215] on div "Secret Level / SE1 / EP2: Secret Level S1 E2 reorder" at bounding box center [262, 191] width 253 height 68
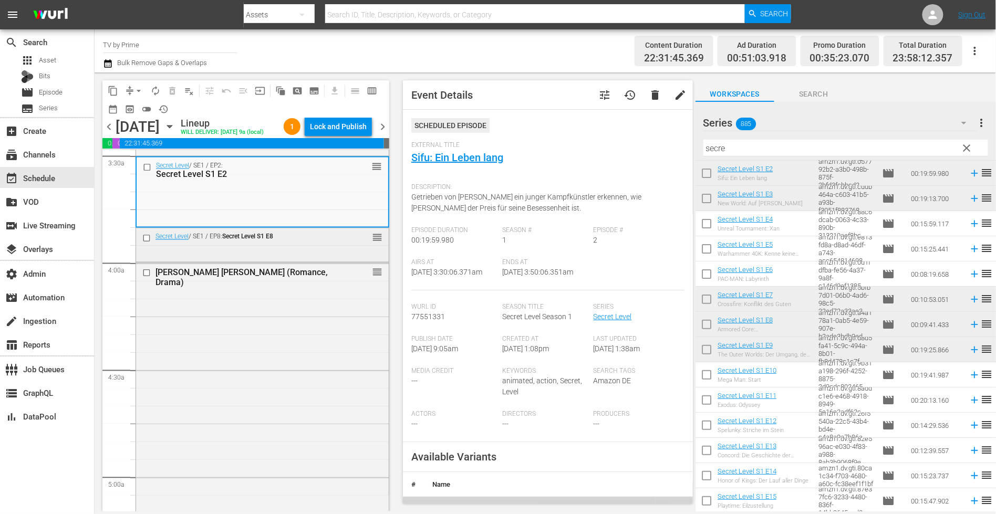
click at [237, 240] on span "Secret Level S1 E8" at bounding box center [247, 236] width 51 height 7
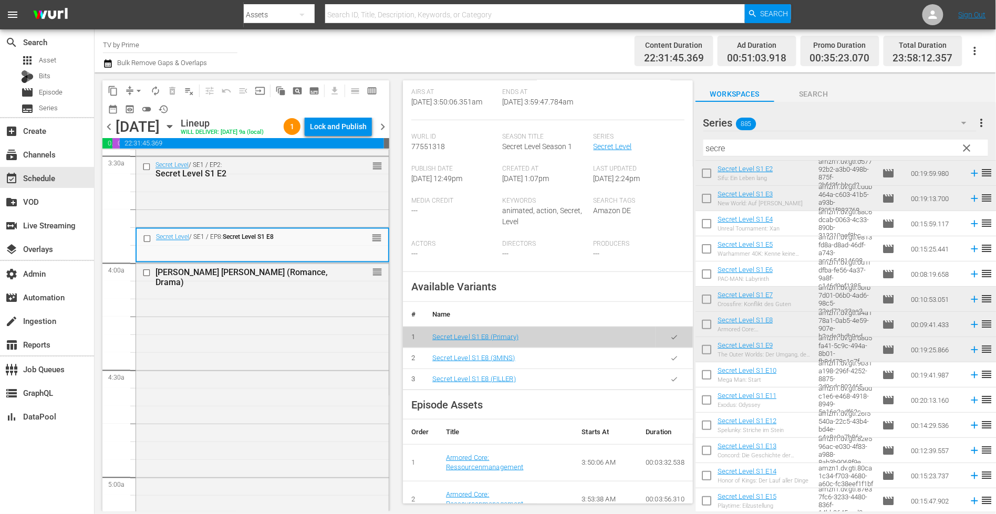
scroll to position [187, 0]
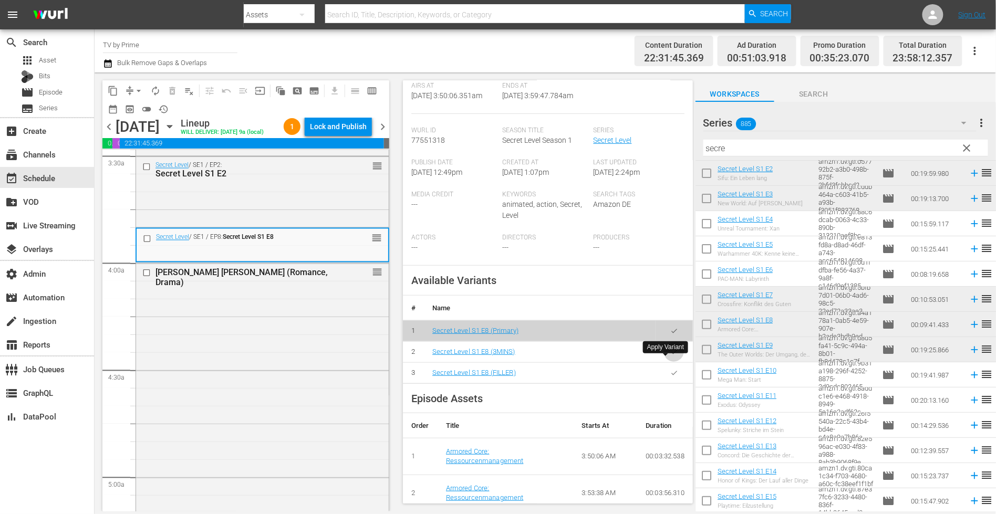
click at [670, 356] on icon "button" at bounding box center [674, 352] width 8 height 8
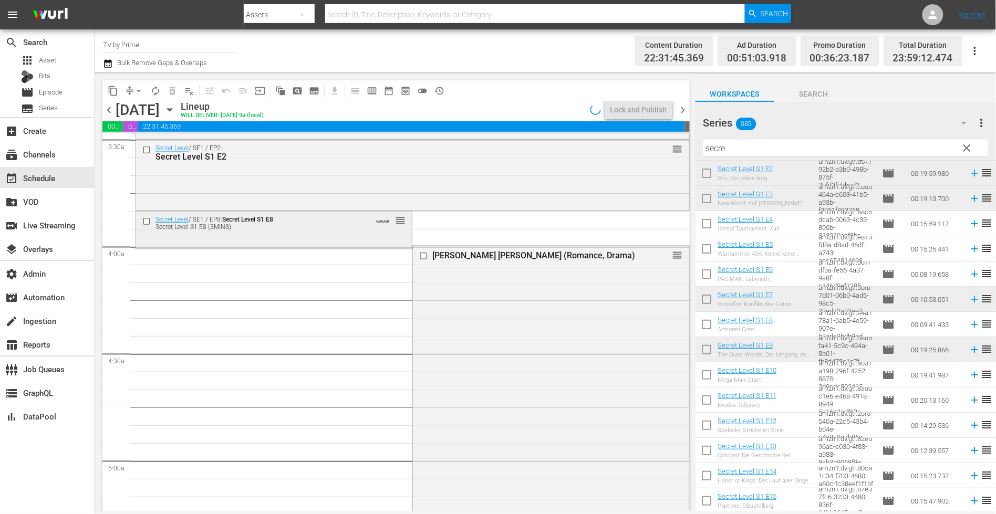
click at [198, 234] on div "Secret Level / SE1 / EP8: Secret Level S1 E8 Secret Level S1 E8 (3MINS) VARIANT…" at bounding box center [274, 223] width 276 height 23
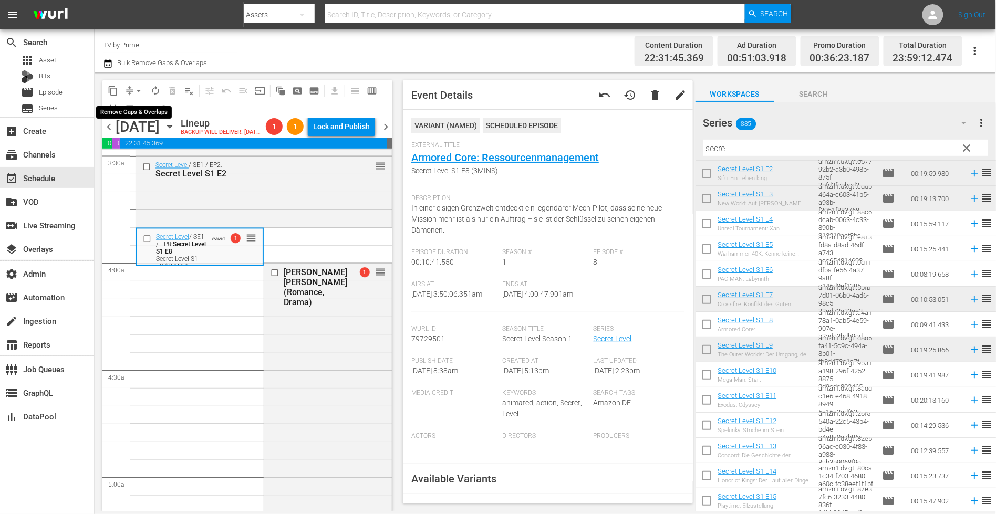
click at [135, 92] on span "arrow_drop_down" at bounding box center [138, 91] width 11 height 11
click at [144, 141] on li "Align to End of Previous Day" at bounding box center [139, 146] width 110 height 17
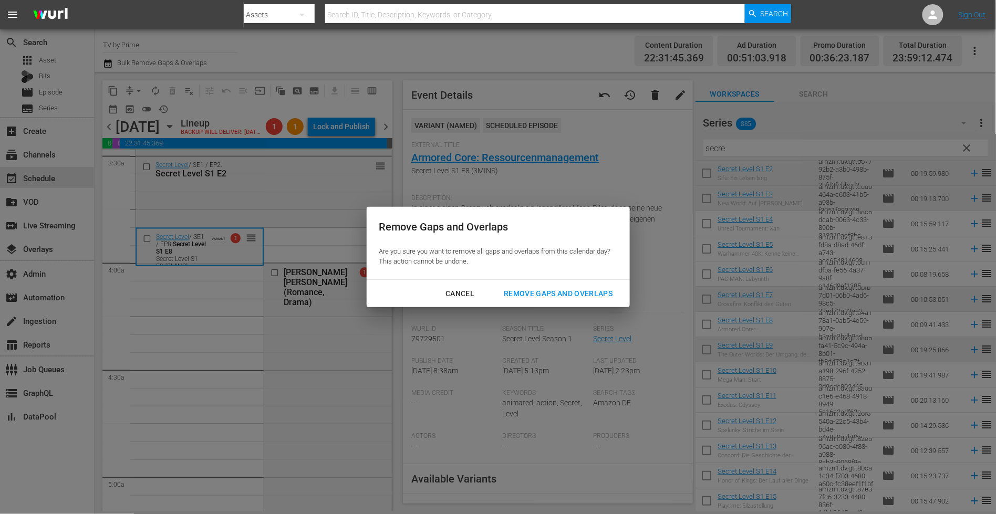
click at [549, 294] on div "Remove Gaps and Overlaps" at bounding box center [557, 293] width 125 height 13
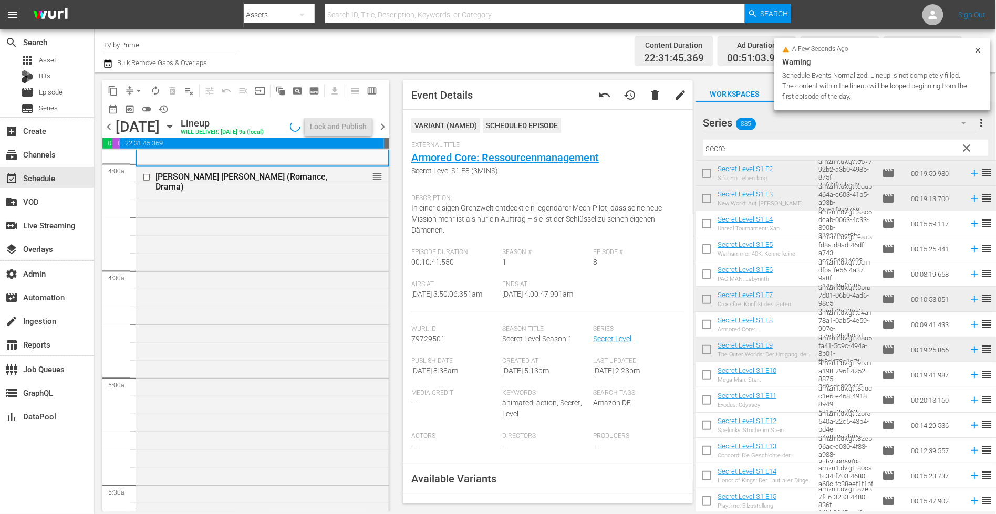
scroll to position [891, 0]
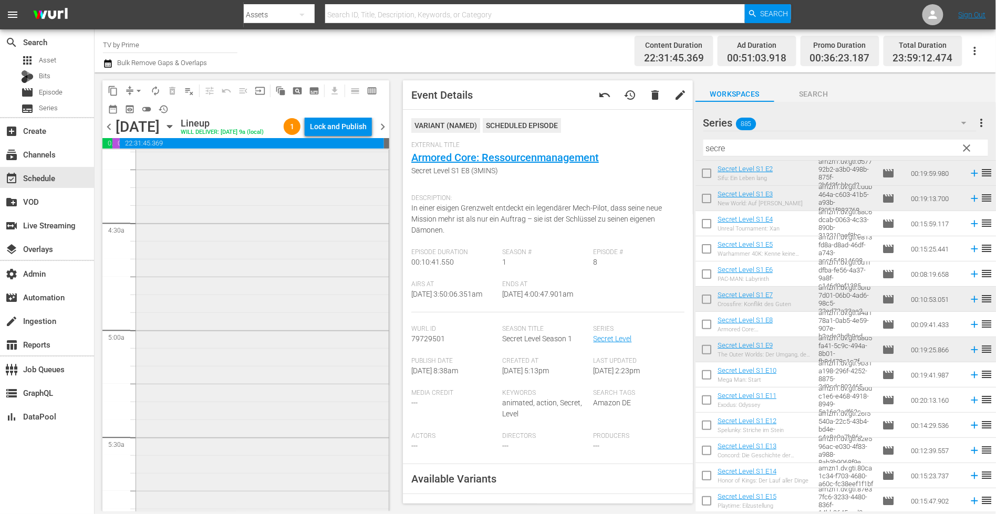
click at [299, 258] on div "Culpa Mia - Meine Schuld (Romance, Drama) reorder" at bounding box center [262, 333] width 253 height 427
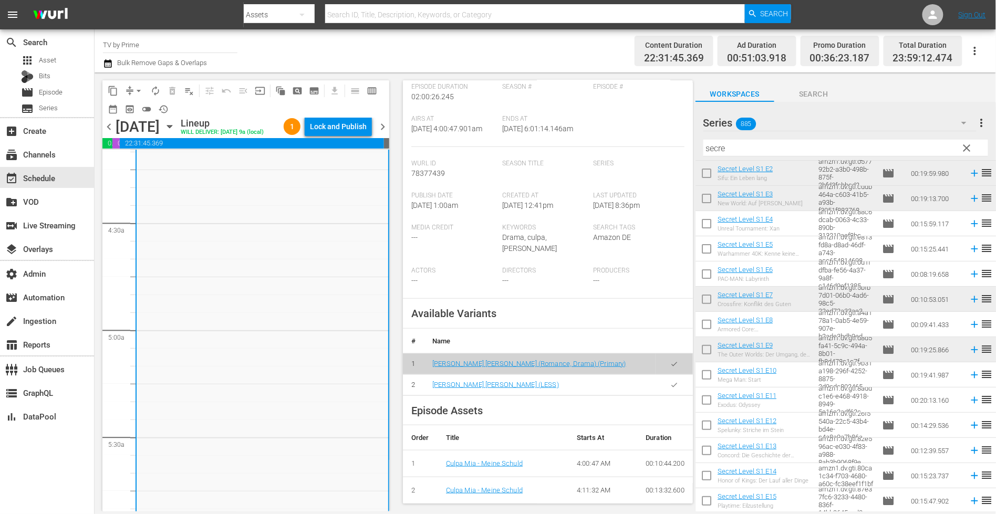
scroll to position [266, 0]
click at [670, 380] on icon "button" at bounding box center [674, 384] width 8 height 8
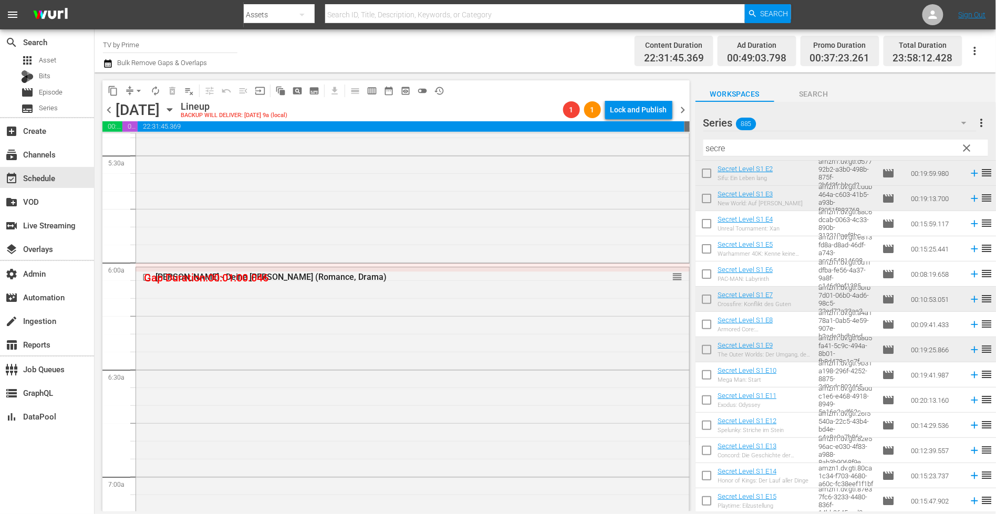
scroll to position [1148, 0]
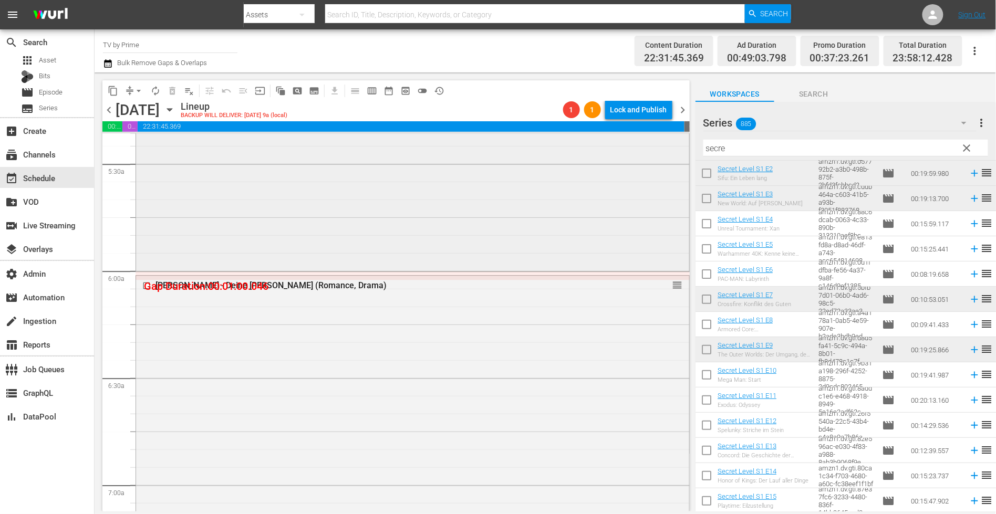
click at [528, 218] on div "Culpa Mia - Meine Schuld (Romance, Drama) Culpa Mia - Meine Schuld (LESS) VARIA…" at bounding box center [412, 57] width 553 height 423
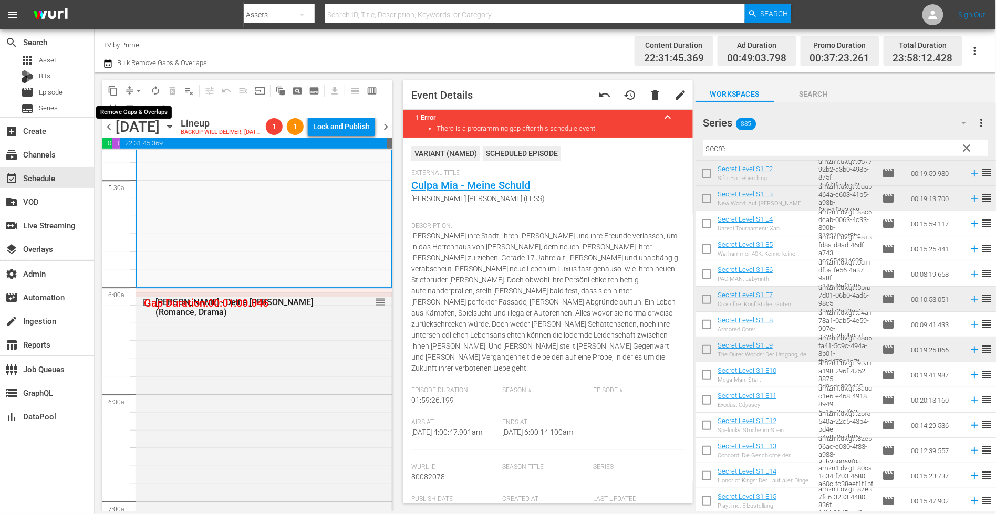
click at [135, 91] on span "arrow_drop_down" at bounding box center [138, 91] width 11 height 11
click at [134, 149] on li "Align to End of Previous Day" at bounding box center [139, 146] width 110 height 17
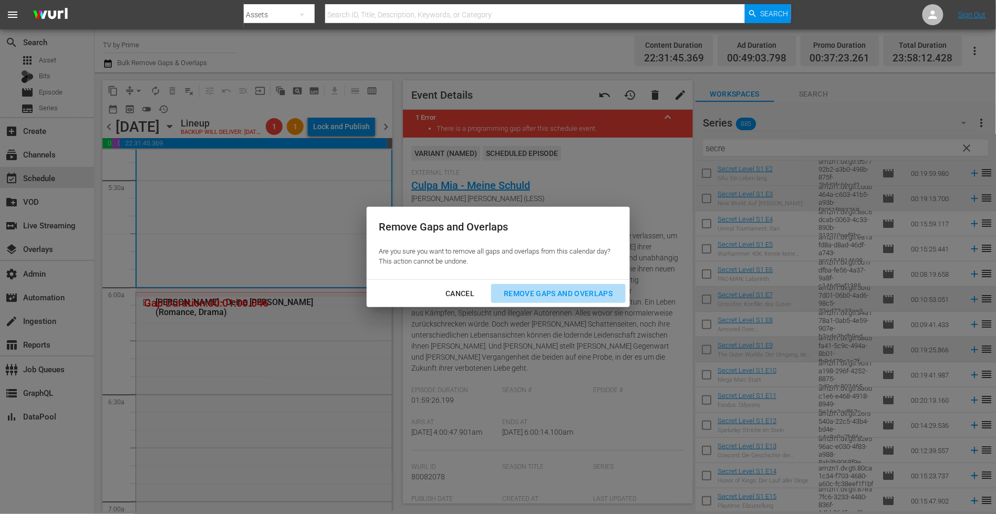
click at [532, 291] on div "Remove Gaps and Overlaps" at bounding box center [557, 293] width 125 height 13
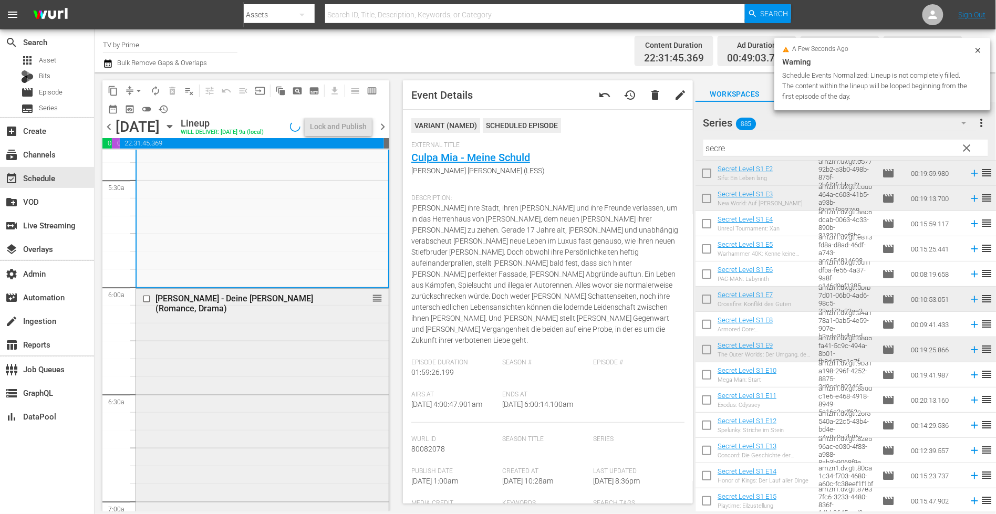
click at [264, 352] on div "Culpa Tuya - Deine Schuld (Romance, Drama) reorder" at bounding box center [262, 511] width 253 height 444
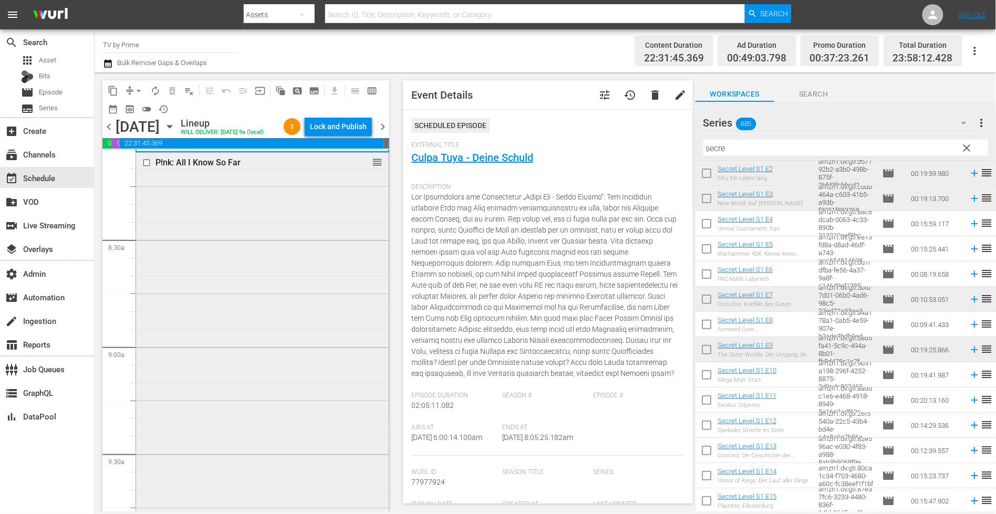
scroll to position [1740, 0]
click at [332, 286] on div "P!nk: All I Know So Far reorder" at bounding box center [262, 331] width 253 height 374
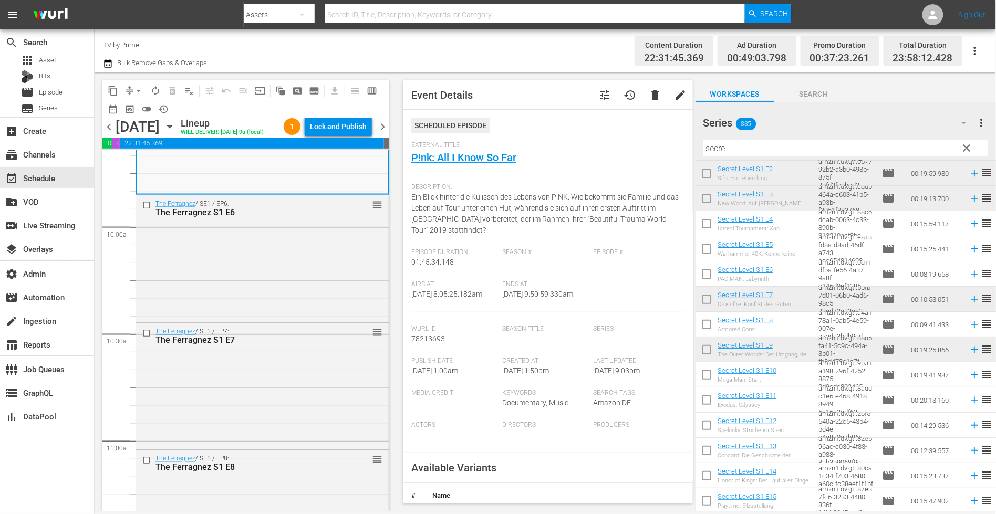
scroll to position [2126, 0]
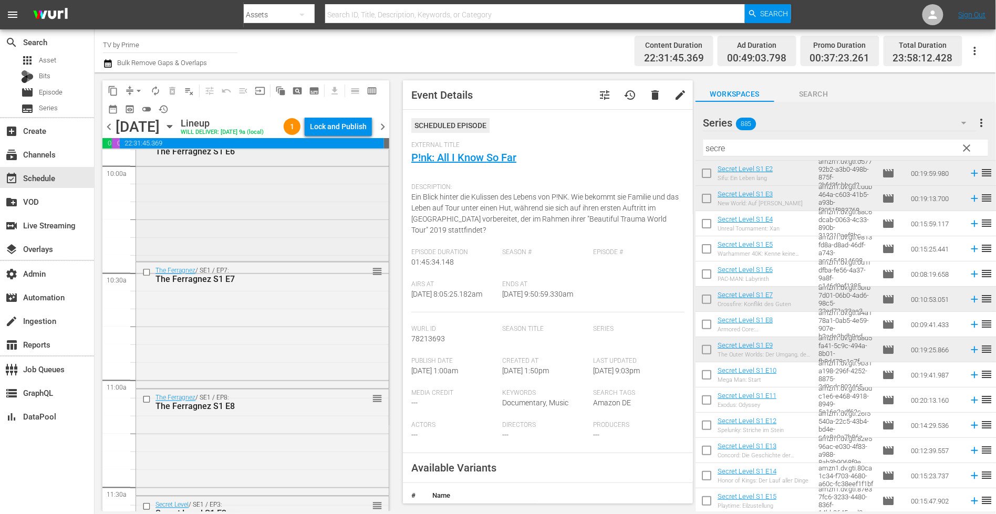
click at [301, 226] on div "The Ferragnez / SE1 / EP6: The Ferragnez S1 E6 reorder" at bounding box center [262, 196] width 253 height 125
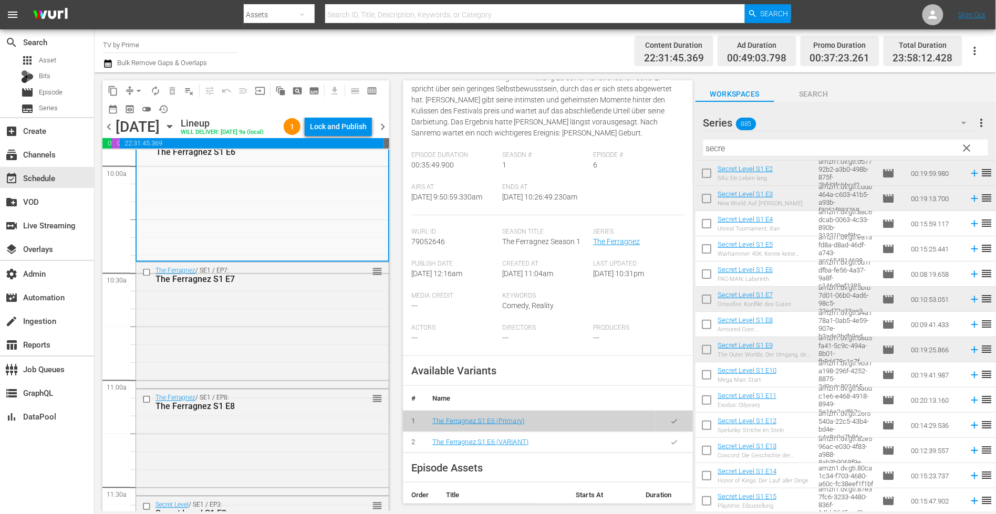
scroll to position [165, 0]
click at [667, 446] on button "button" at bounding box center [674, 441] width 20 height 20
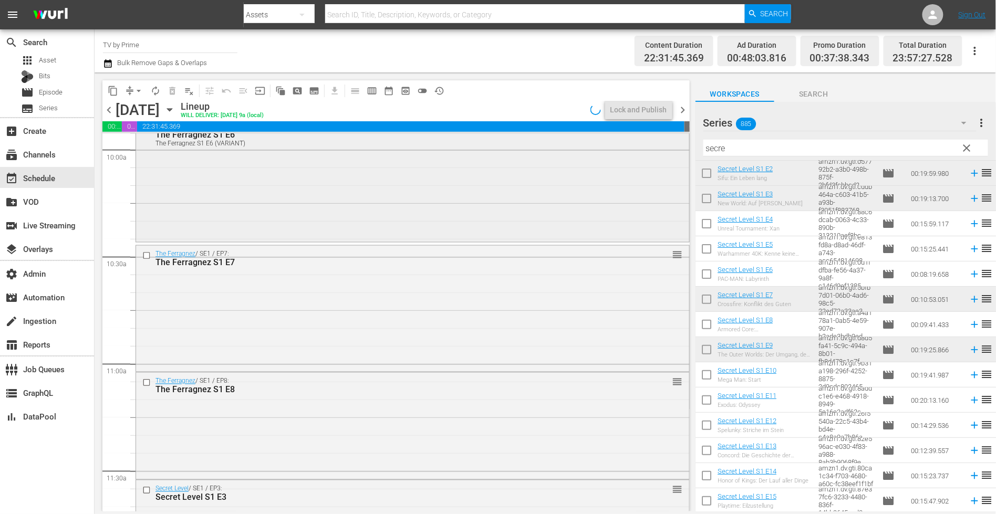
click at [237, 213] on div "The Ferragnez / SE1 / EP6: The Ferragnez S1 E6 The Ferragnez S1 E6 (VARIANT) VA…" at bounding box center [412, 179] width 553 height 122
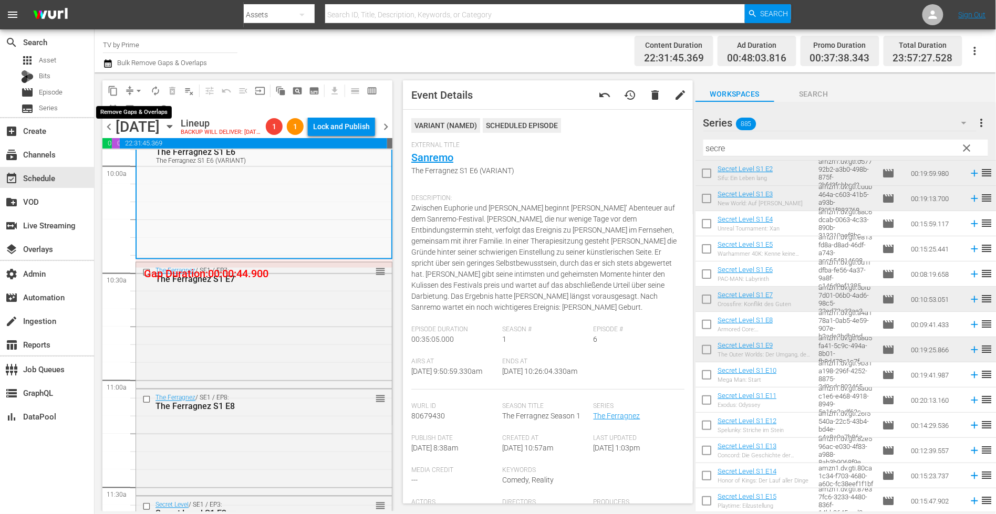
click at [135, 87] on span "arrow_drop_down" at bounding box center [138, 91] width 11 height 11
click at [138, 146] on li "Align to End of Previous Day" at bounding box center [139, 146] width 110 height 17
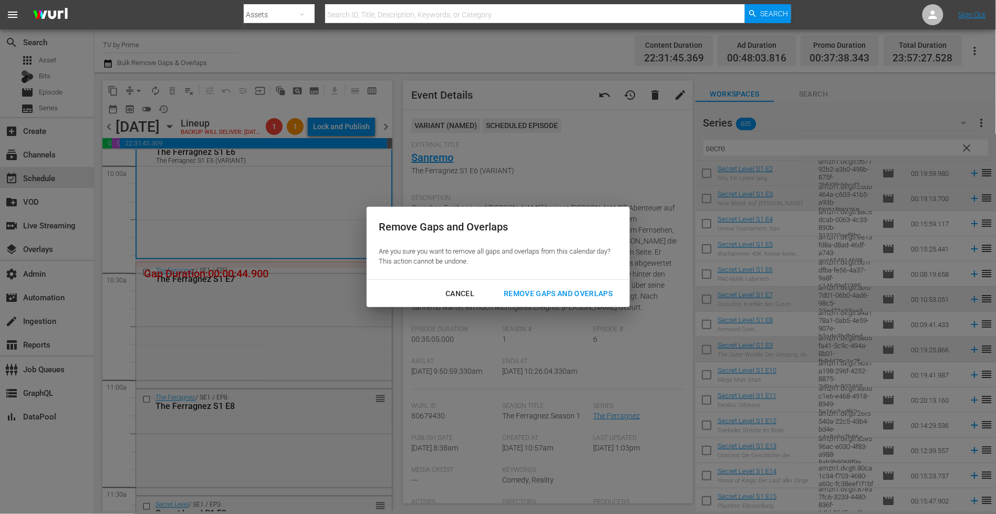
click at [525, 299] on div "Remove Gaps and Overlaps" at bounding box center [557, 293] width 125 height 13
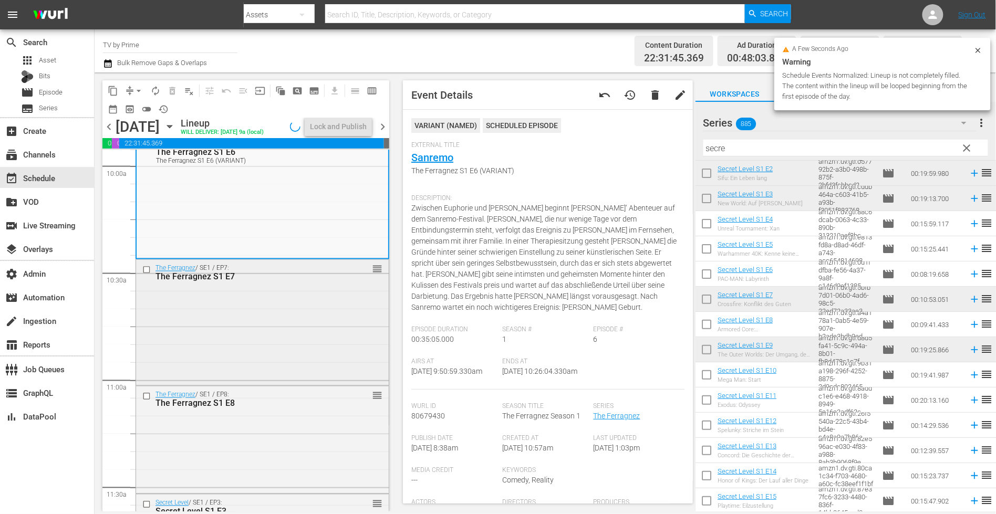
click at [263, 316] on div "The Ferragnez / SE1 / EP7: The Ferragnez S1 E7 reorder" at bounding box center [262, 322] width 253 height 124
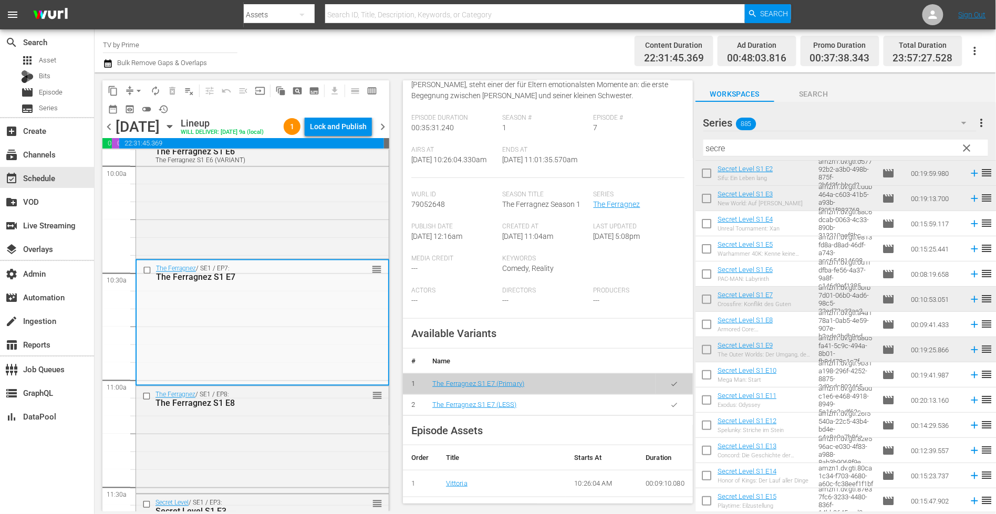
scroll to position [204, 0]
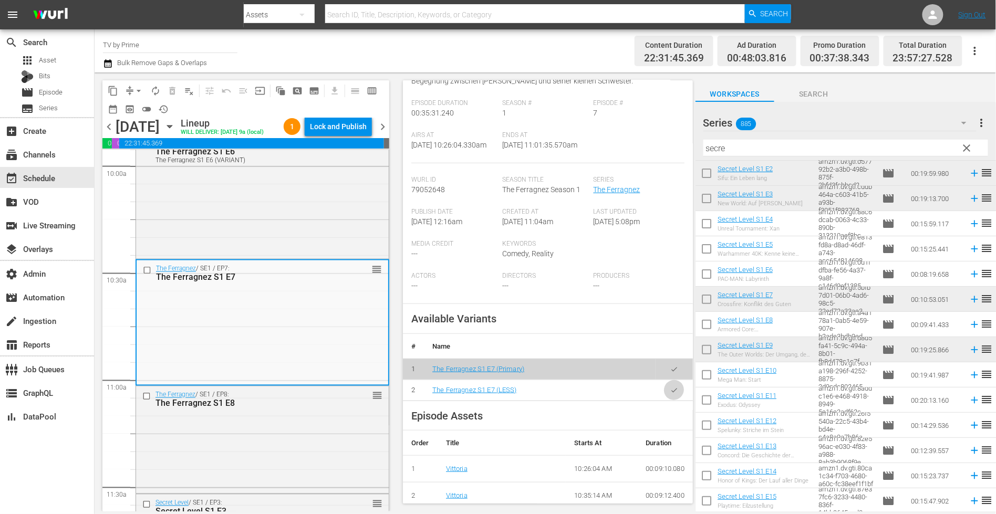
click at [670, 394] on icon "button" at bounding box center [674, 390] width 8 height 8
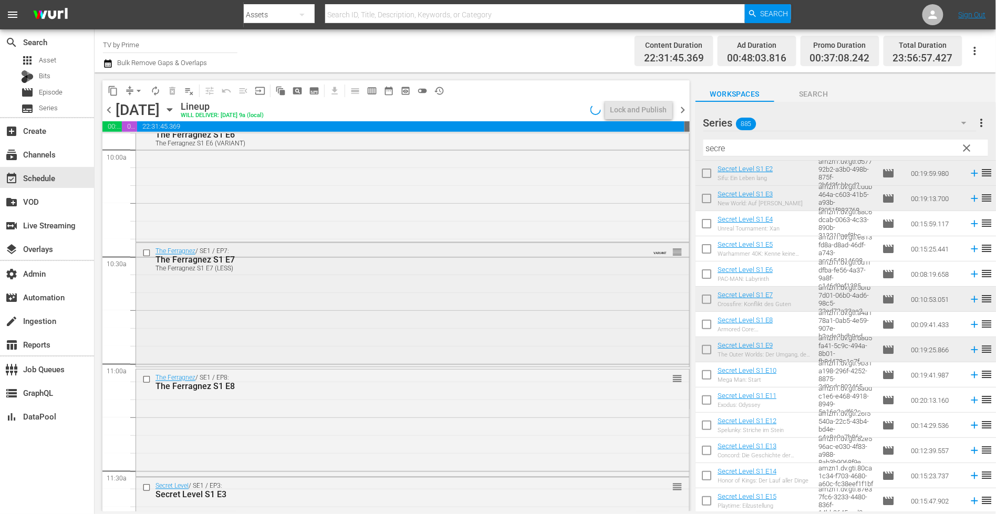
click at [199, 334] on div "The Ferragnez / SE1 / EP7: The Ferragnez S1 E7 The Ferragnez S1 E7 (LESS) VARIA…" at bounding box center [412, 304] width 553 height 122
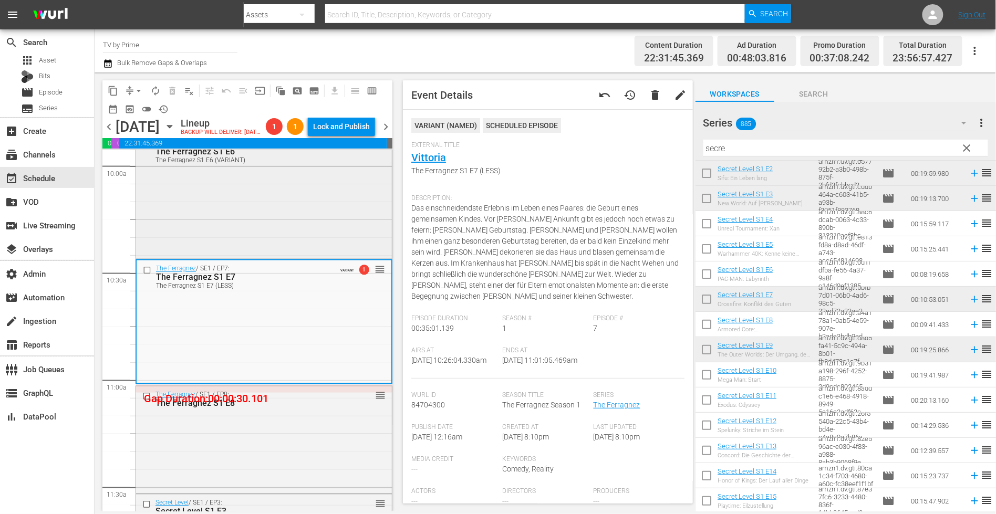
click at [239, 232] on div "The Ferragnez / SE1 / EP6: The Ferragnez S1 E6 The Ferragnez S1 E6 (VARIANT) VA…" at bounding box center [264, 195] width 256 height 122
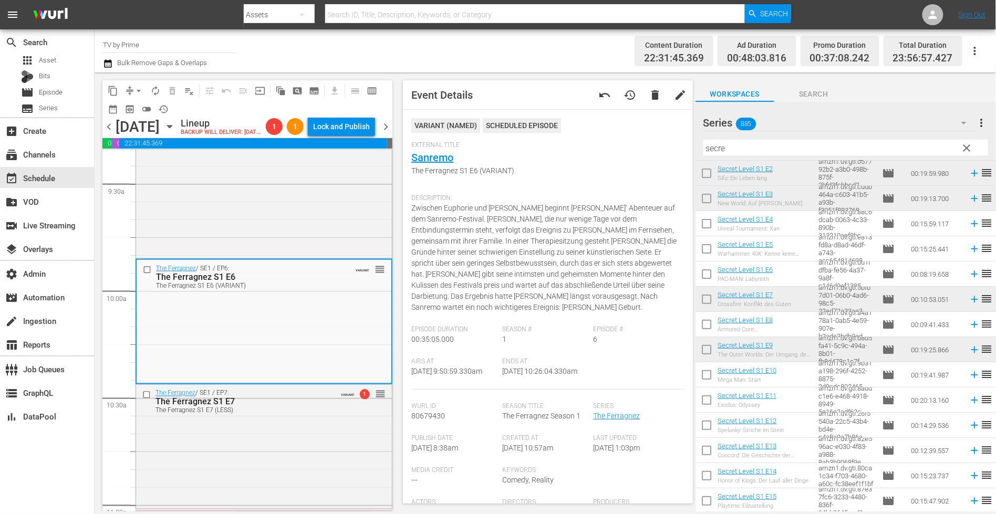
scroll to position [1954, 0]
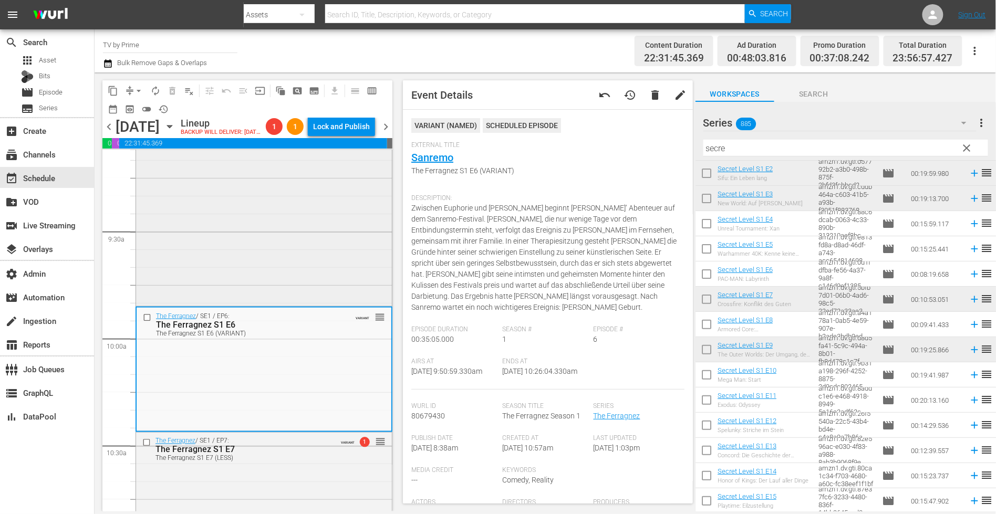
click at [355, 261] on div "P!nk: All I Know So Far reorder" at bounding box center [264, 117] width 256 height 374
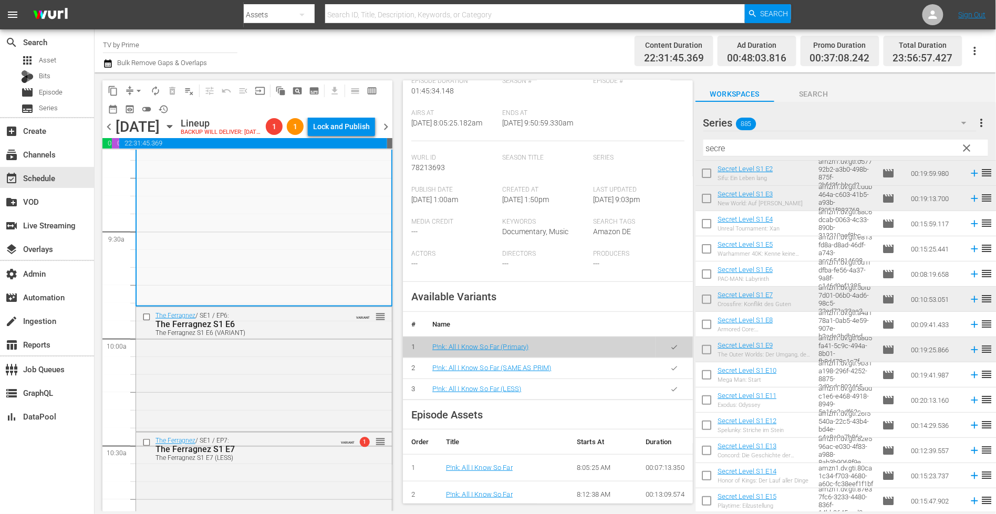
scroll to position [177, 0]
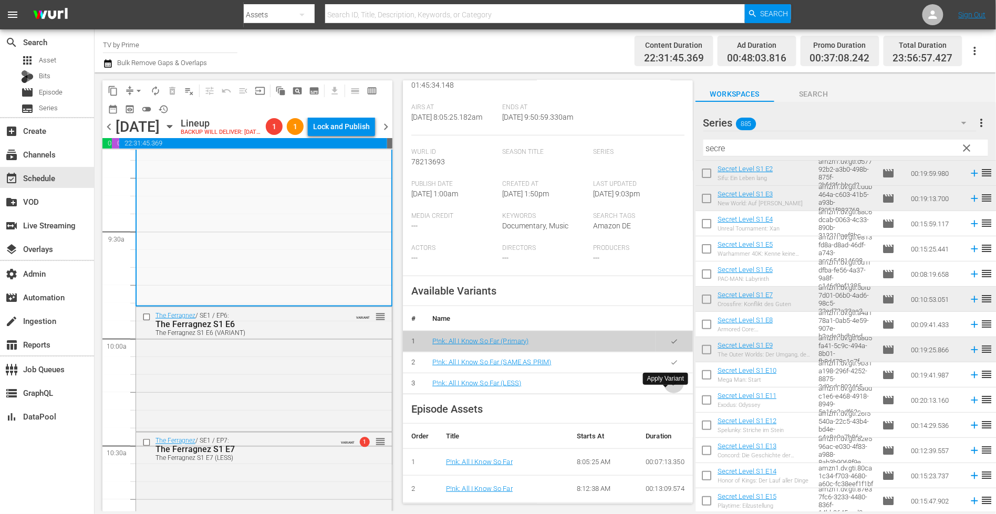
click at [670, 392] on button "button" at bounding box center [674, 383] width 20 height 20
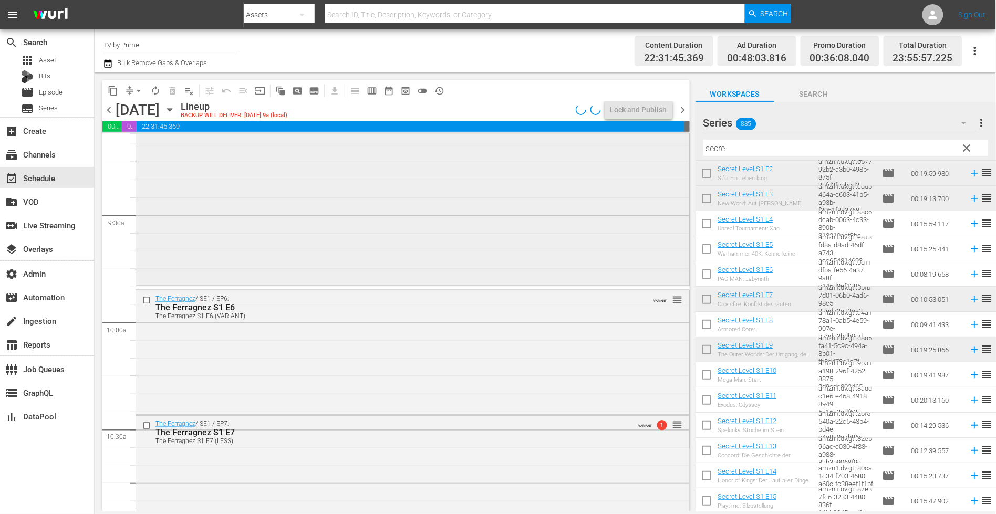
click at [216, 273] on div "P!nk: All I Know So Far P!nk: All I Know So Far (LESS) VARIANT reorder" at bounding box center [412, 99] width 553 height 370
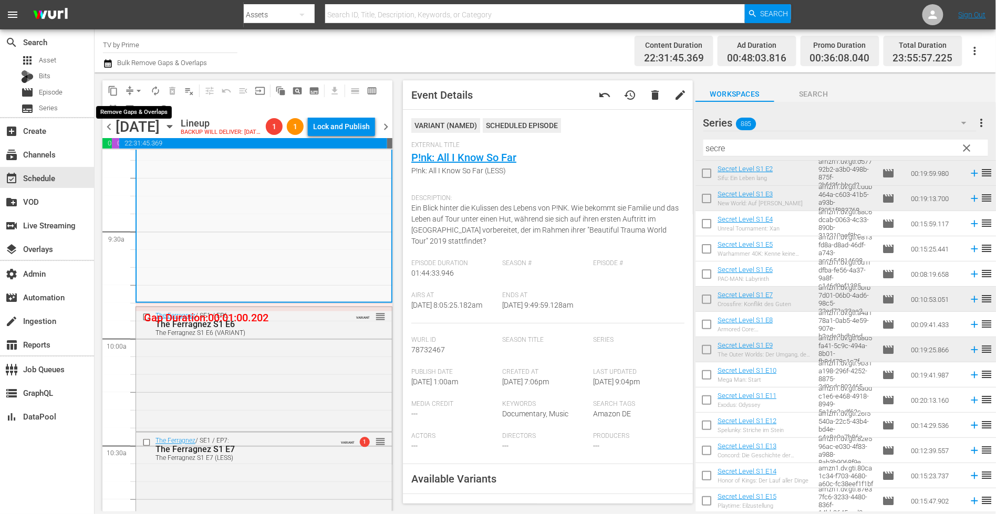
click at [132, 87] on button "arrow_drop_down" at bounding box center [138, 90] width 17 height 17
click at [141, 151] on li "Align to End of Previous Day" at bounding box center [139, 146] width 110 height 17
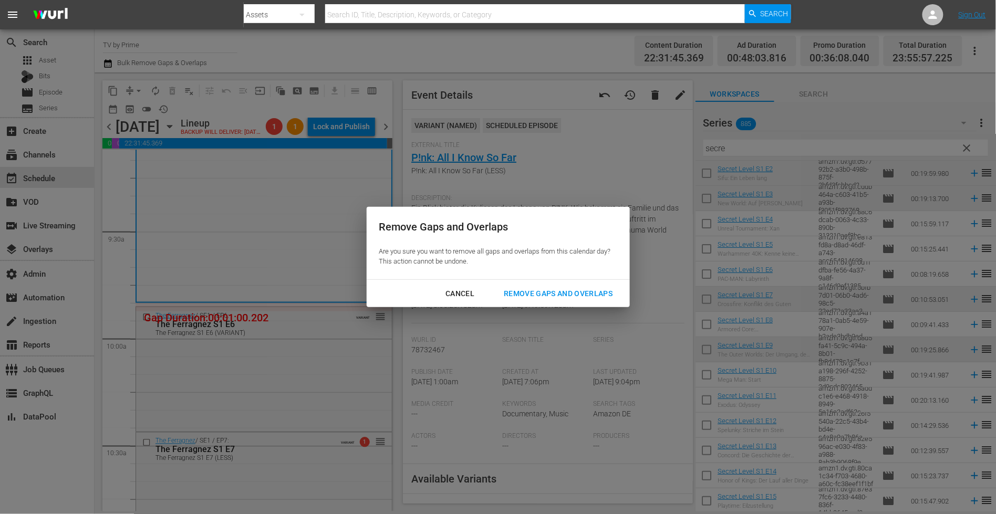
click at [526, 301] on button "Remove Gaps and Overlaps" at bounding box center [558, 293] width 134 height 19
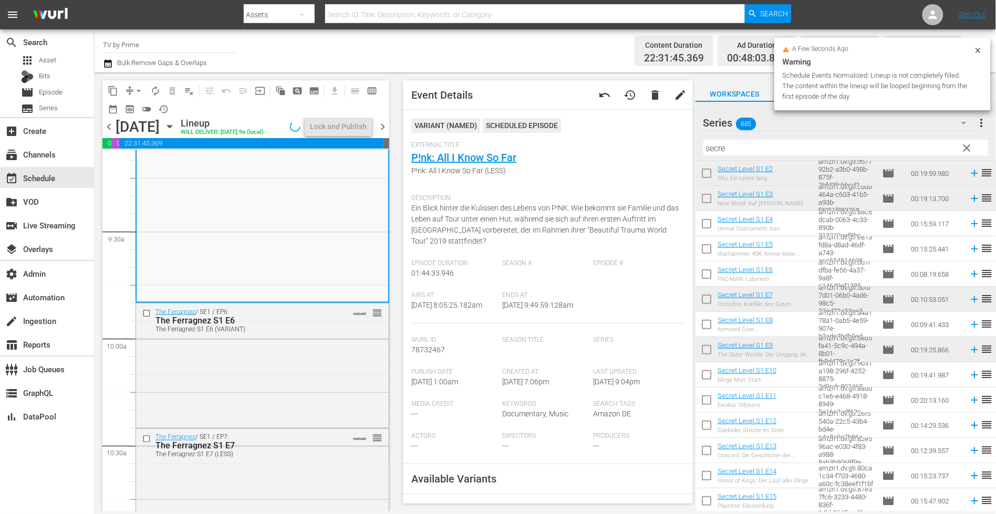
click at [333, 355] on div "The Ferragnez / SE1 / EP6: The Ferragnez S1 E6 The Ferragnez S1 E6 (VARIANT) VA…" at bounding box center [262, 364] width 253 height 122
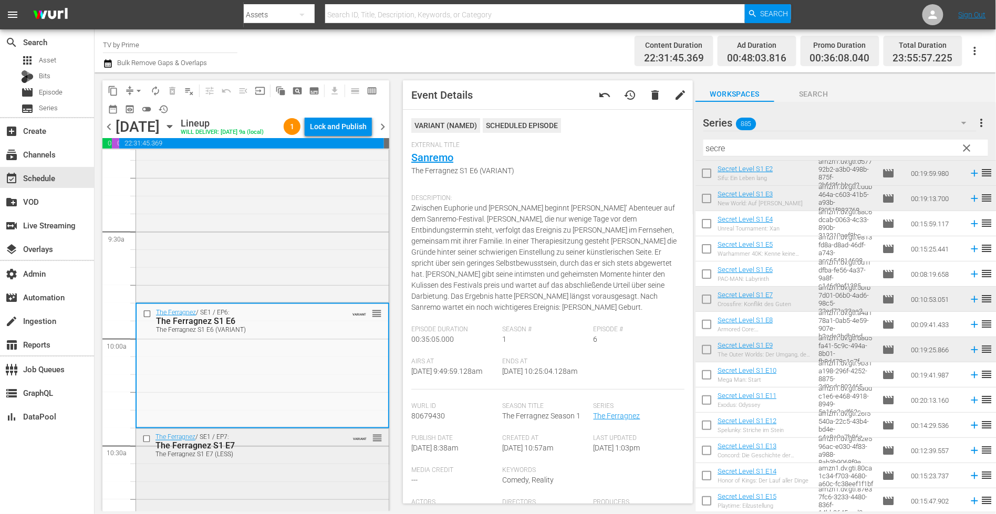
click at [306, 458] on div "The Ferragnez S1 E7 (LESS)" at bounding box center [245, 454] width 181 height 7
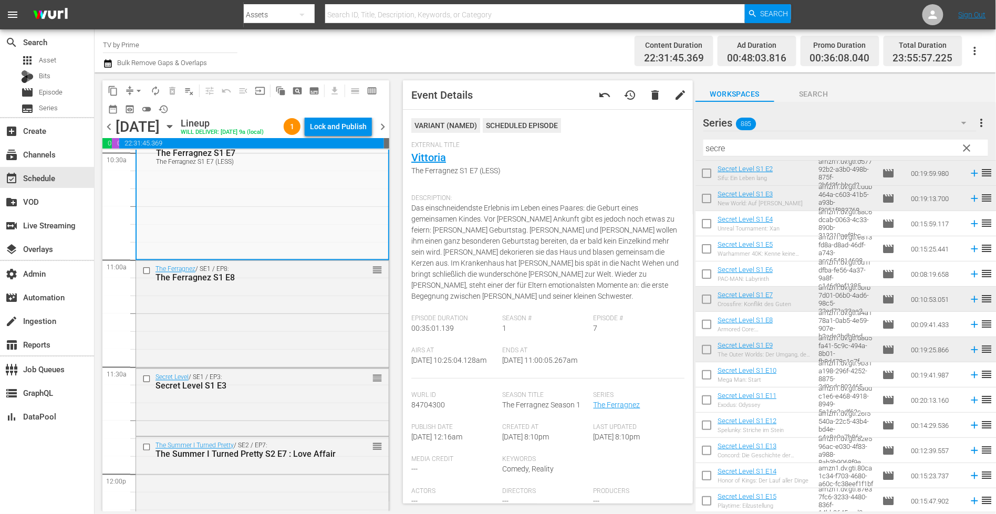
scroll to position [2286, 0]
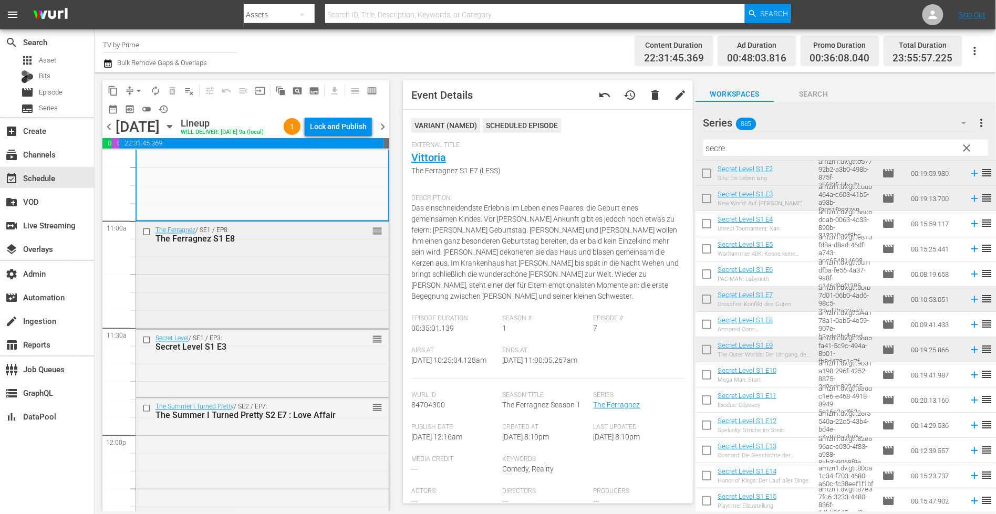
click at [341, 307] on div "The Ferragnez / SE1 / EP8: The Ferragnez S1 E8 reorder" at bounding box center [262, 274] width 253 height 104
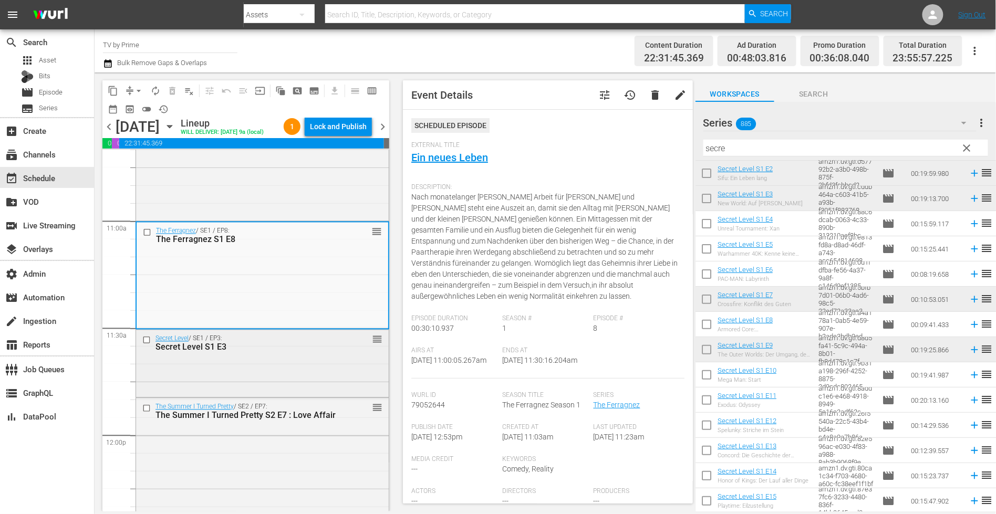
click at [343, 381] on div "Secret Level / SE1 / EP3: Secret Level S1 E3 reorder" at bounding box center [262, 363] width 253 height 66
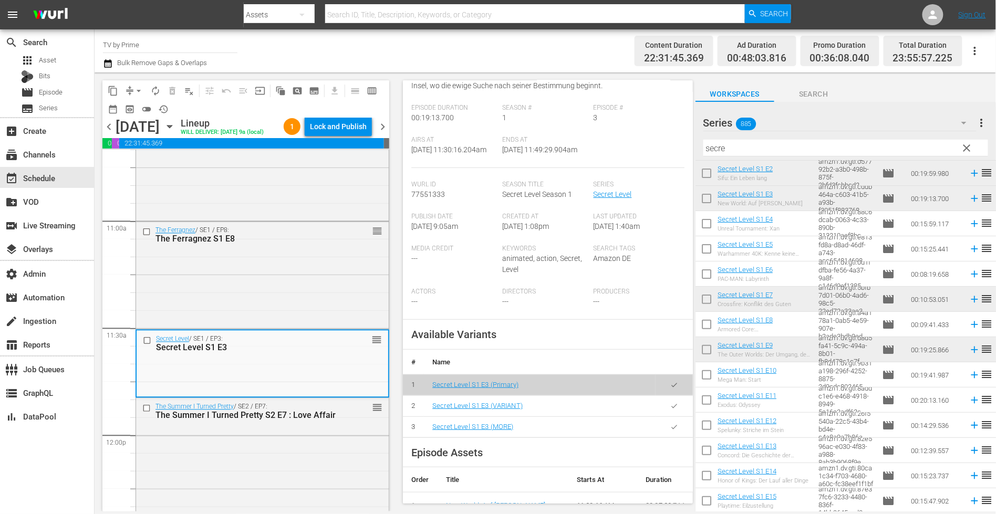
scroll to position [151, 0]
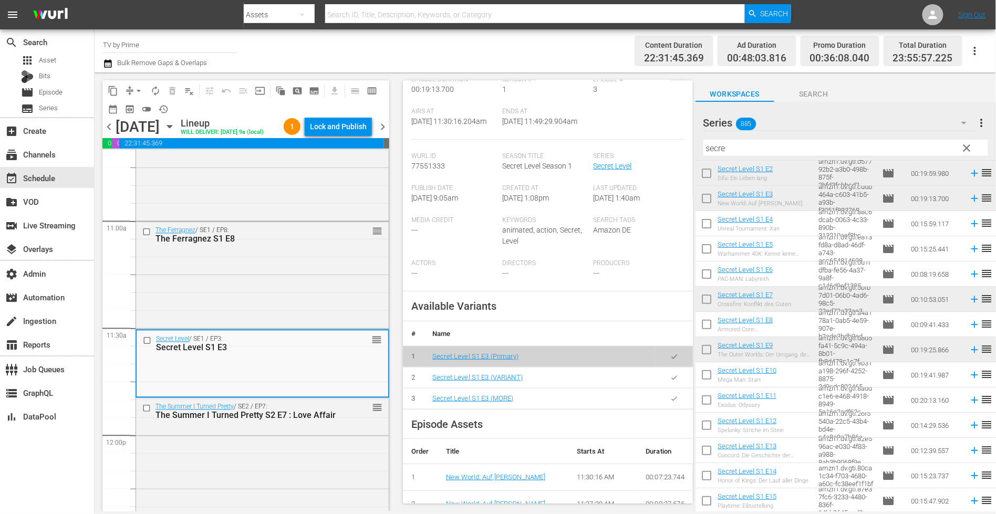
click at [671, 380] on icon "button" at bounding box center [674, 377] width 6 height 4
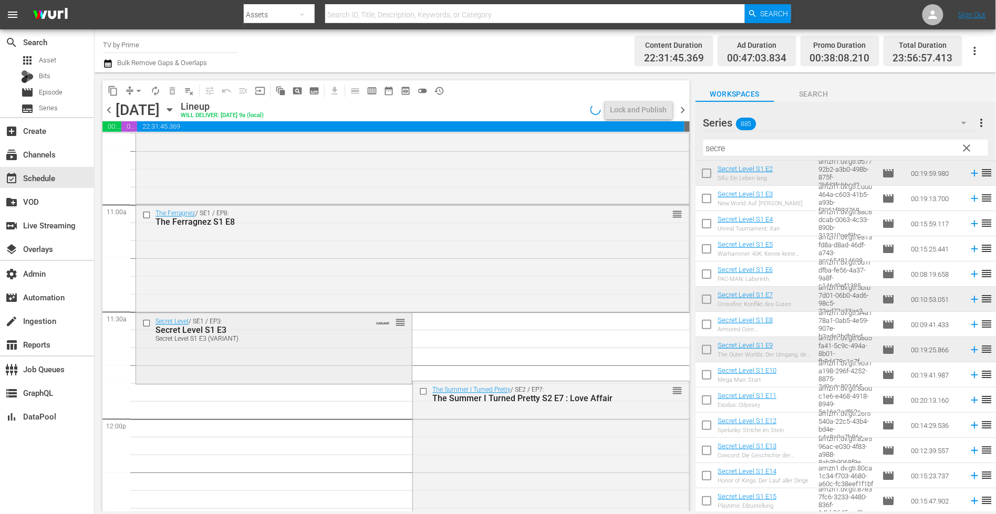
click at [238, 349] on div "Secret Level / SE1 / EP3: Secret Level S1 E3 Secret Level S1 E3 (VARIANT) VARIA…" at bounding box center [274, 347] width 276 height 69
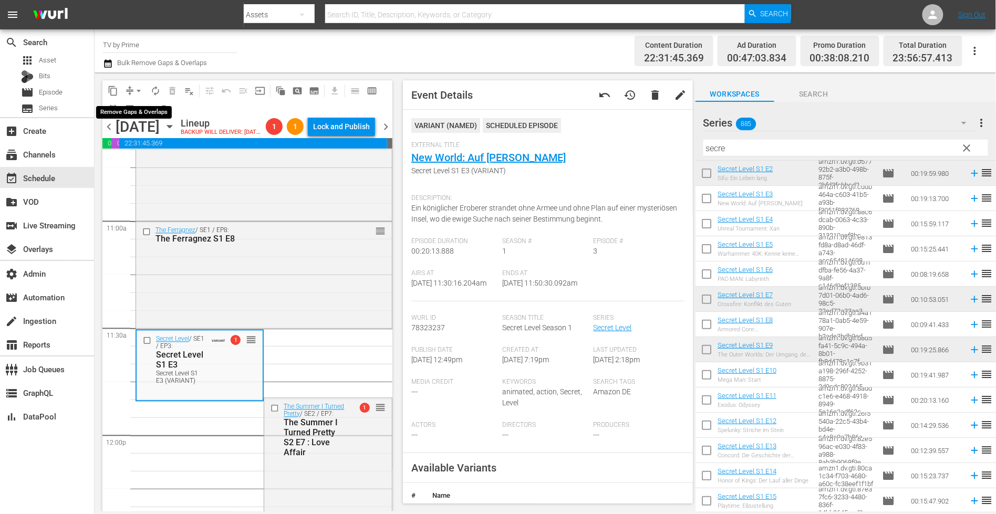
click at [134, 89] on span "arrow_drop_down" at bounding box center [138, 91] width 11 height 11
click at [138, 149] on li "Align to End of Previous Day" at bounding box center [139, 146] width 110 height 17
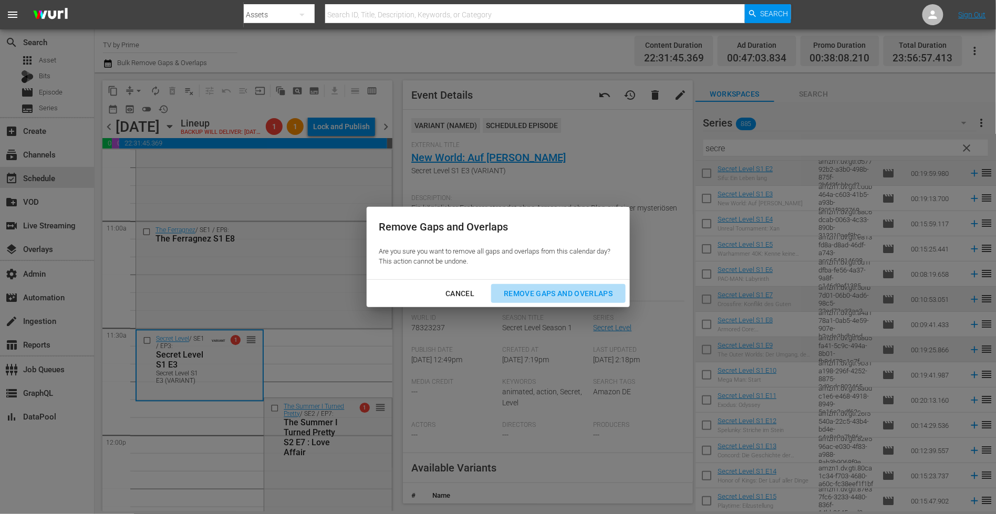
click at [530, 285] on button "Remove Gaps and Overlaps" at bounding box center [558, 293] width 134 height 19
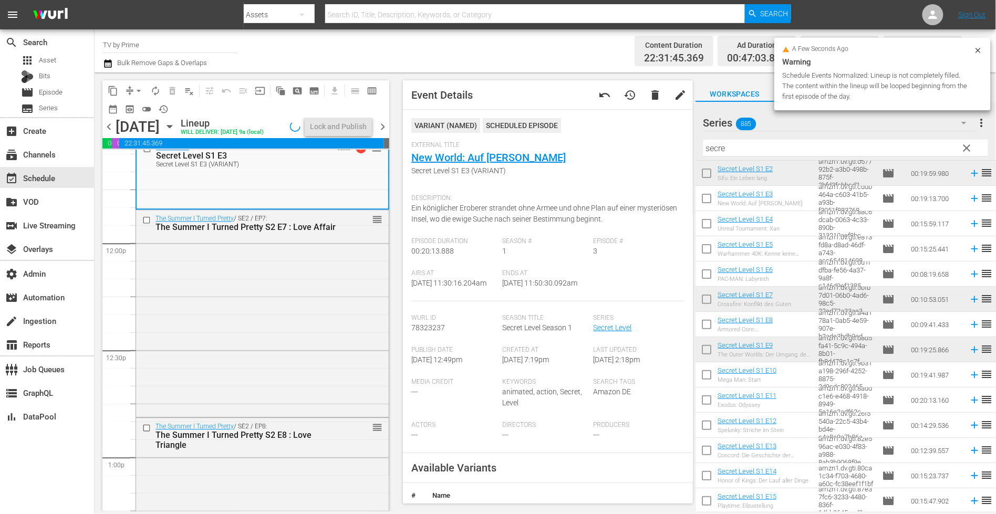
scroll to position [2491, 0]
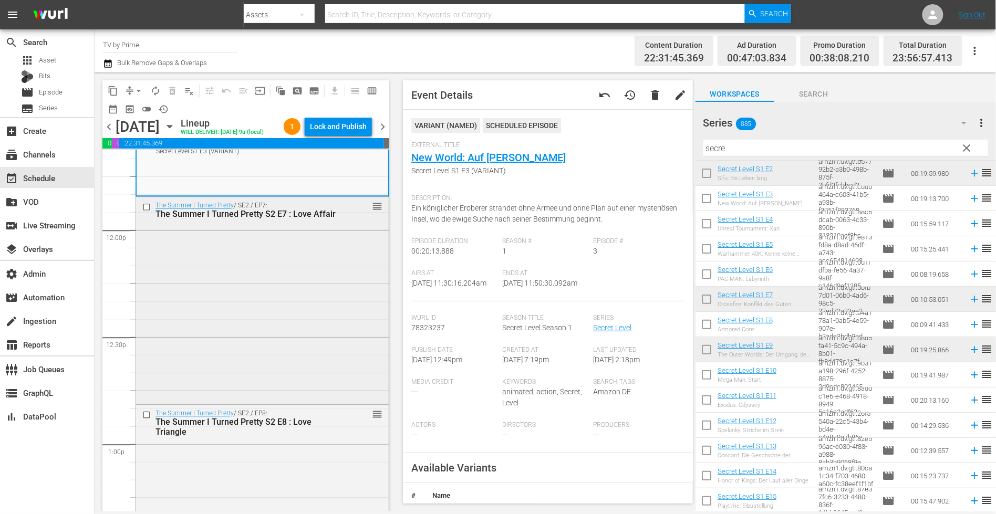
click at [260, 312] on div "The Summer I Turned Pretty / SE2 / EP7: The Summer I Turned Pretty S2 E7 : Love…" at bounding box center [262, 299] width 253 height 205
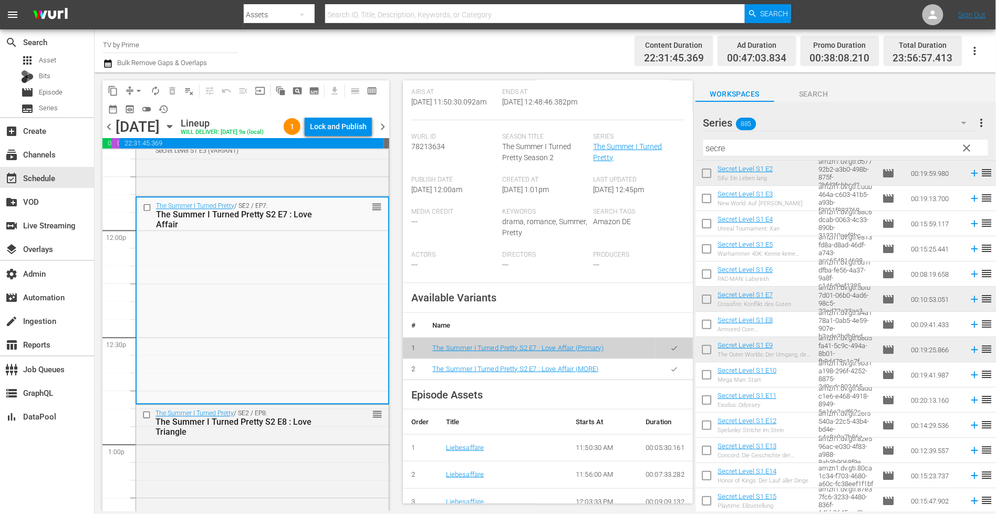
scroll to position [233, 0]
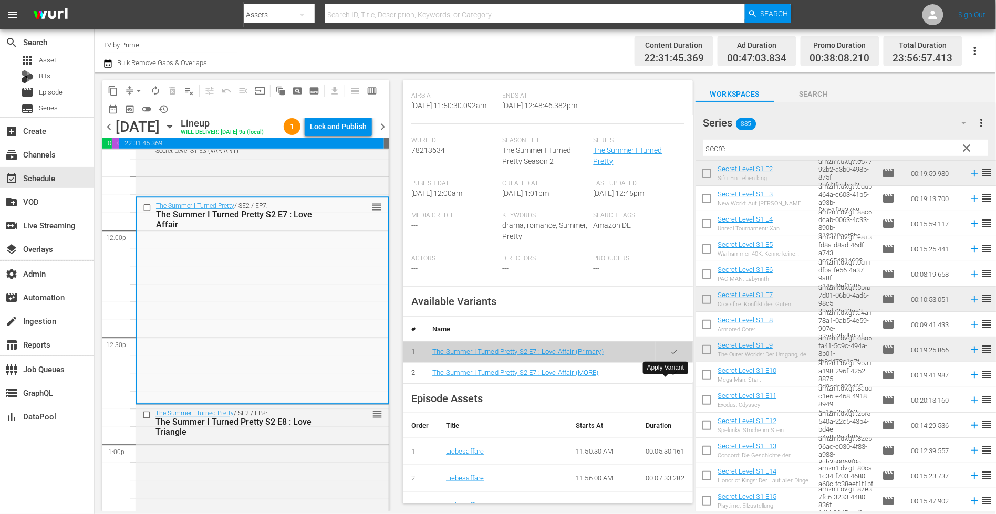
click at [670, 377] on icon "button" at bounding box center [674, 373] width 8 height 8
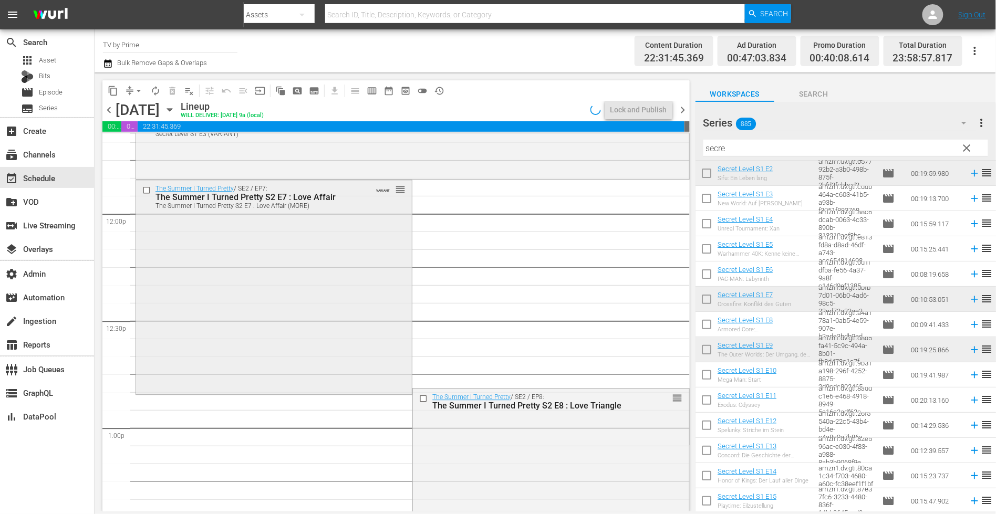
click at [297, 337] on div "The Summer I Turned Pretty / SE2 / EP7: The Summer I Turned Pretty S2 E7 : Love…" at bounding box center [274, 286] width 276 height 212
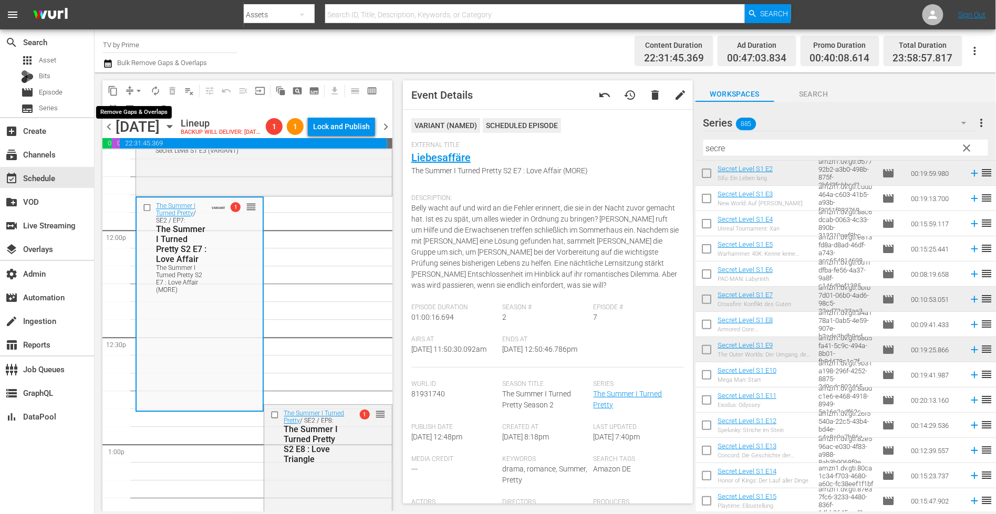
click at [134, 91] on span "arrow_drop_down" at bounding box center [138, 91] width 11 height 11
click at [132, 146] on li "Align to End of Previous Day" at bounding box center [139, 146] width 110 height 17
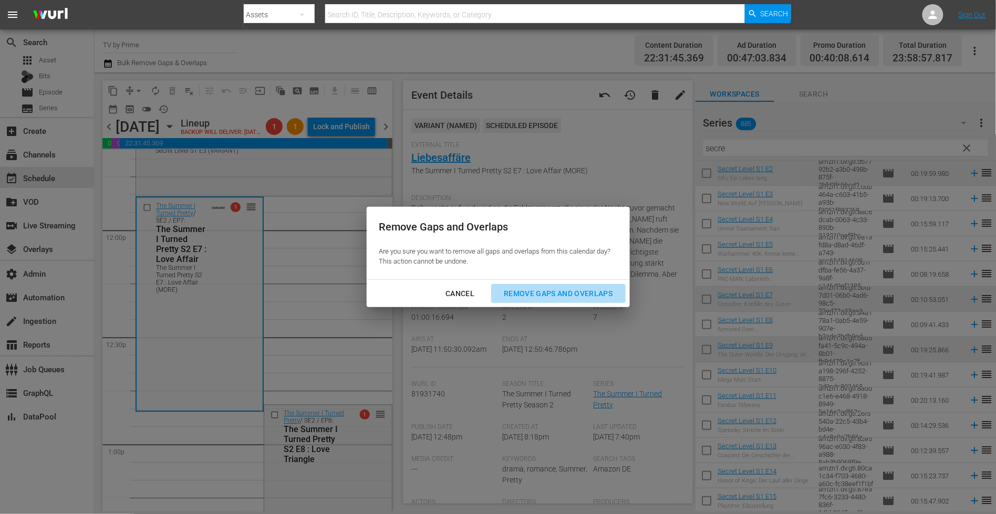
click at [540, 295] on div "Remove Gaps and Overlaps" at bounding box center [557, 293] width 125 height 13
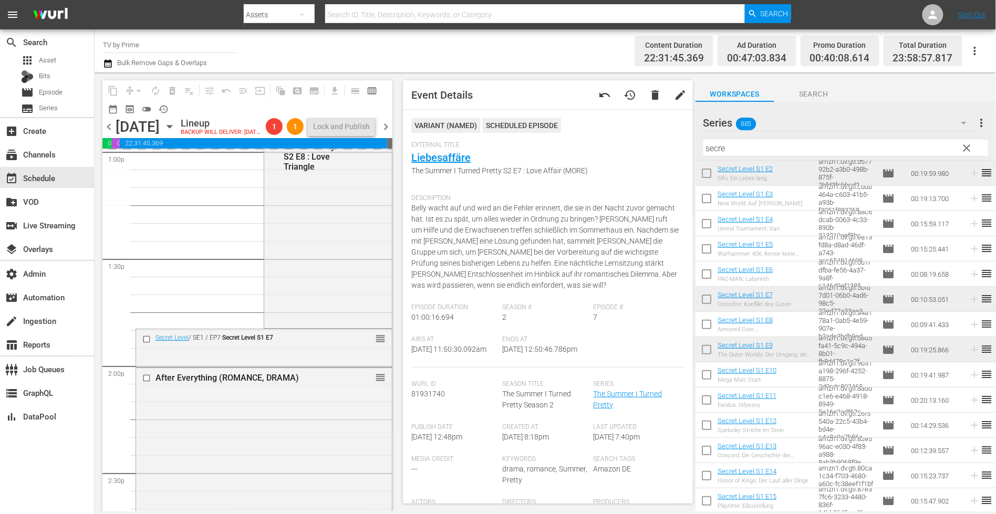
scroll to position [2801, 0]
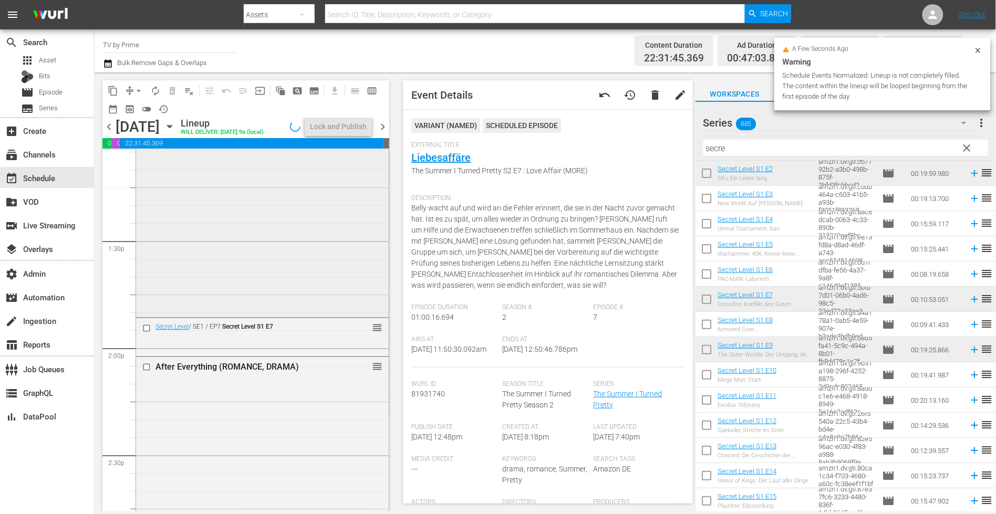
click at [296, 265] on div "The Summer I Turned Pretty / SE2 / EP8: The Summer I Turned Pretty S2 E8 : Love…" at bounding box center [262, 209] width 253 height 214
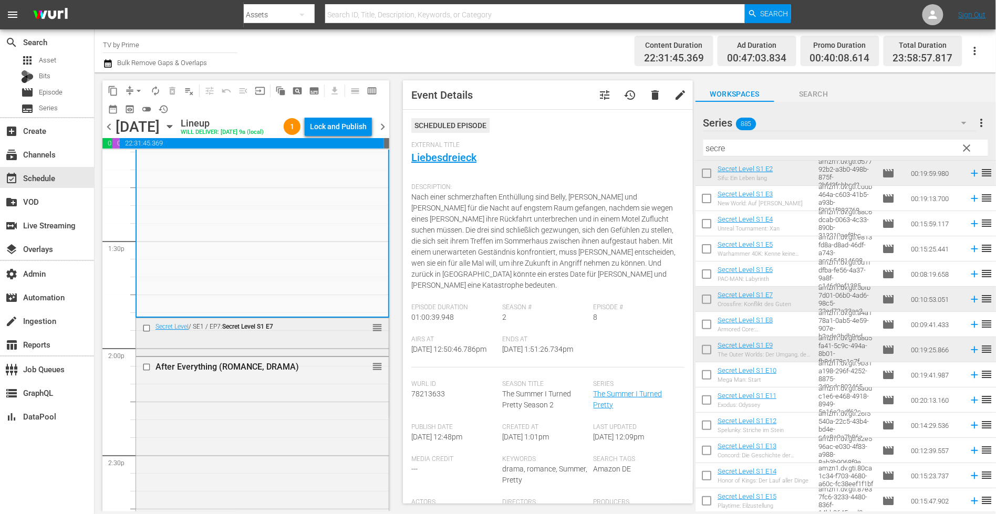
click at [342, 338] on div "Secret Level / SE1 / EP7: Secret Level S1 E7 reorder" at bounding box center [262, 328] width 253 height 20
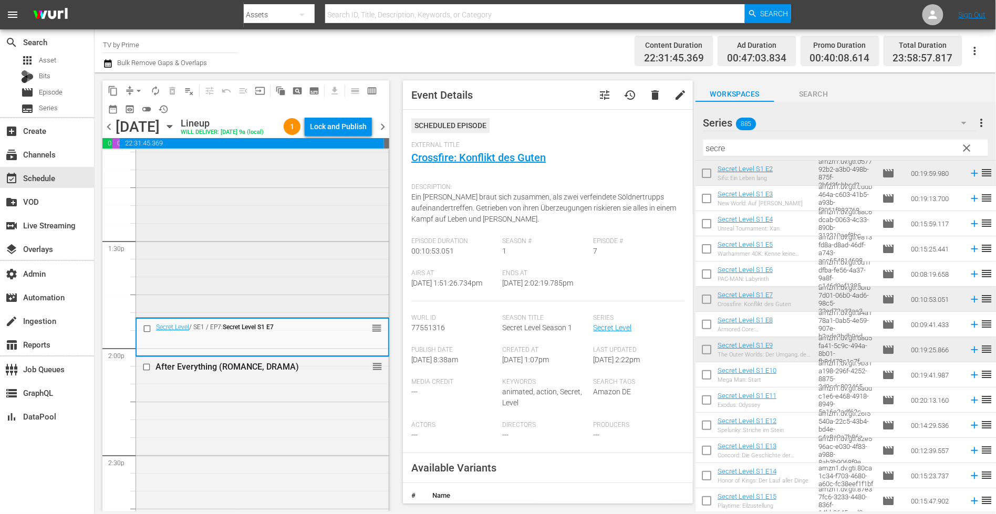
click at [298, 316] on div "The Summer I Turned Pretty / SE2 / EP8: The Summer I Turned Pretty S2 E8 : Love…" at bounding box center [262, 209] width 253 height 214
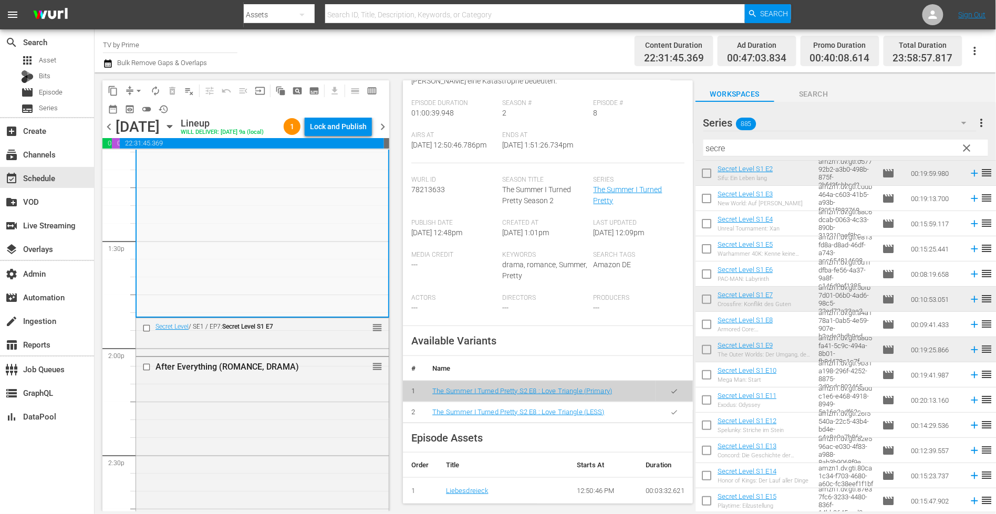
scroll to position [246, 0]
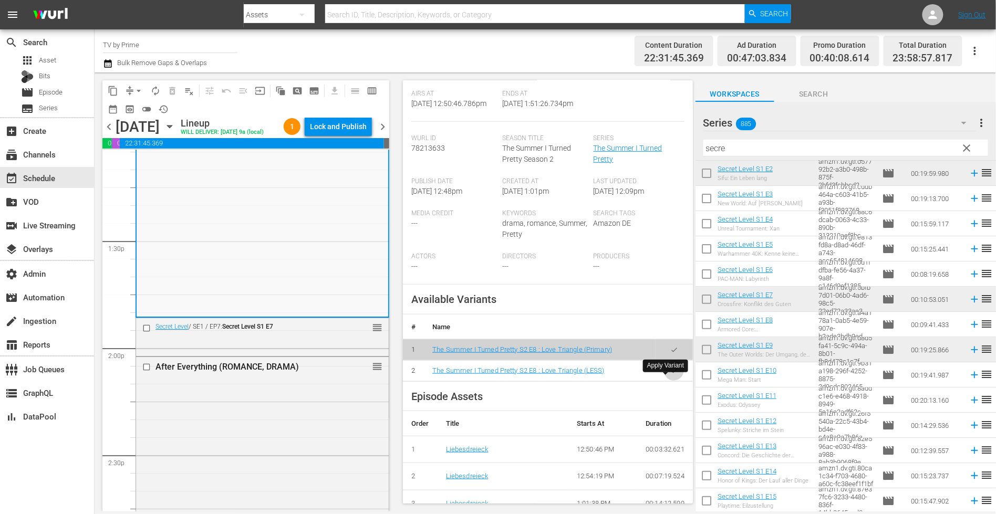
click at [670, 375] on icon "button" at bounding box center [674, 371] width 8 height 8
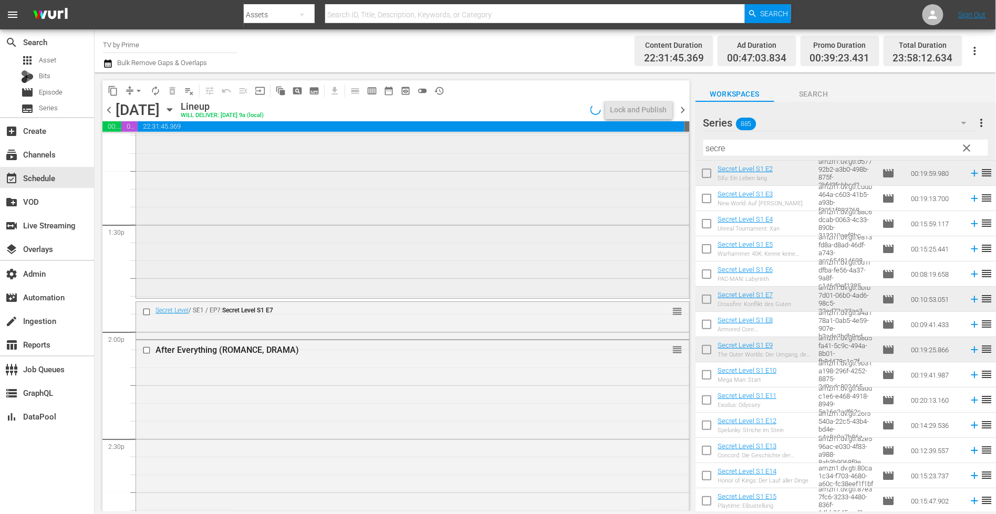
click at [174, 265] on div "The Summer I Turned Pretty / SE2 / EP8: The Summer I Turned Pretty S2 E8 : Love…" at bounding box center [412, 190] width 553 height 211
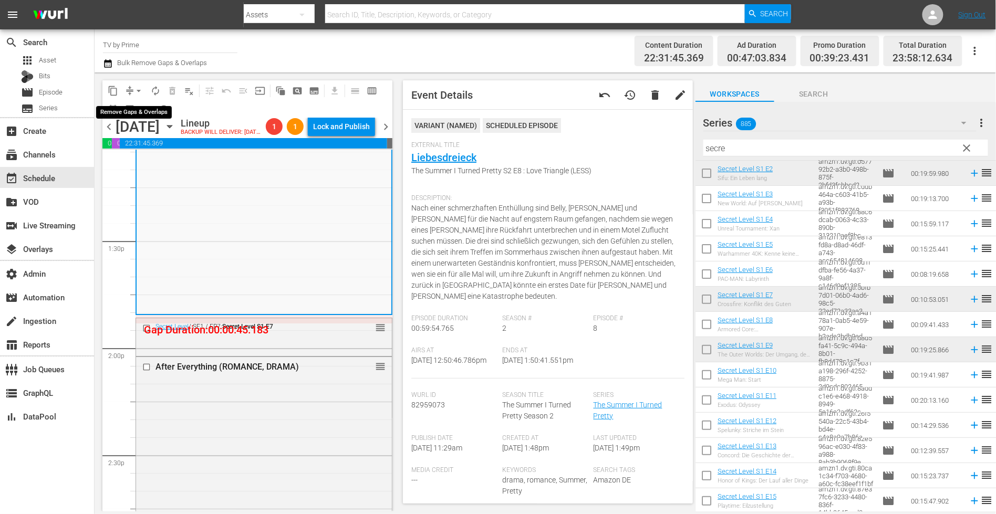
click at [135, 92] on span "arrow_drop_down" at bounding box center [138, 91] width 11 height 11
click at [134, 141] on li "Align to End of Previous Day" at bounding box center [139, 146] width 110 height 17
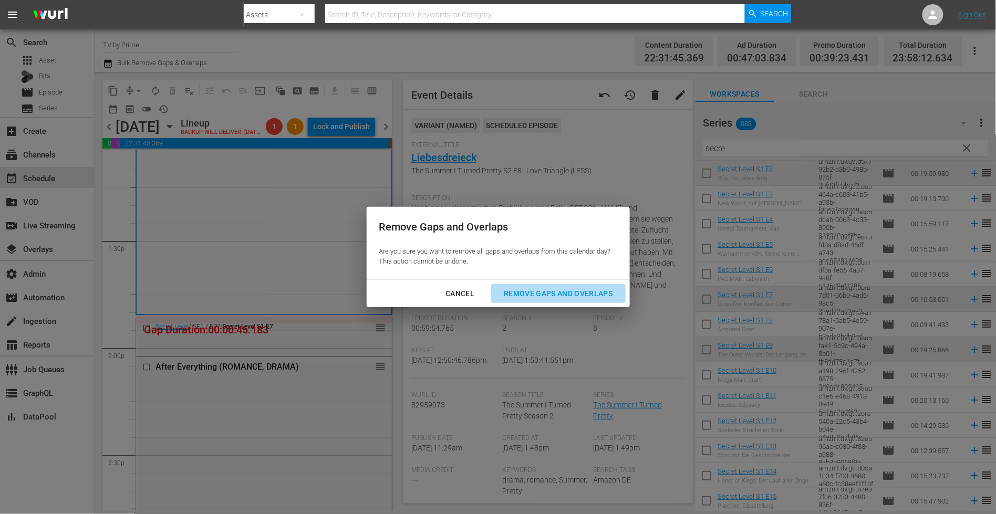
click at [543, 291] on div "Remove Gaps and Overlaps" at bounding box center [557, 293] width 125 height 13
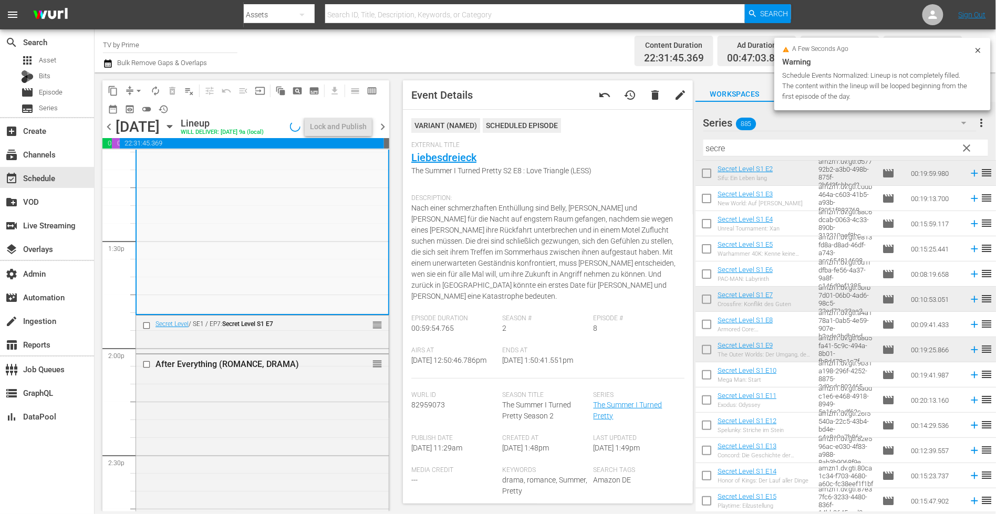
click at [277, 351] on div "Secret Level / SE1 / EP7: Secret Level S1 E7 reorder" at bounding box center [262, 334] width 253 height 36
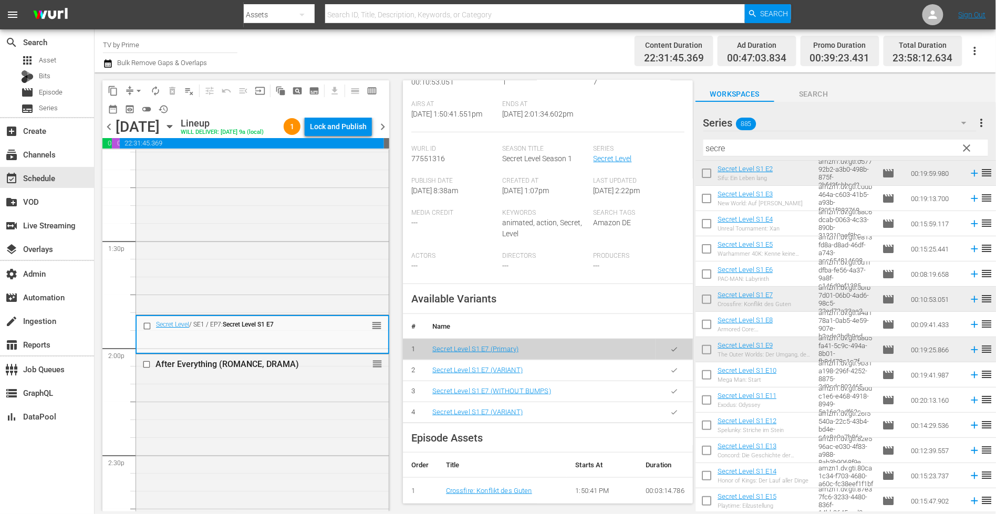
scroll to position [171, 0]
click at [670, 372] on icon "button" at bounding box center [674, 368] width 8 height 8
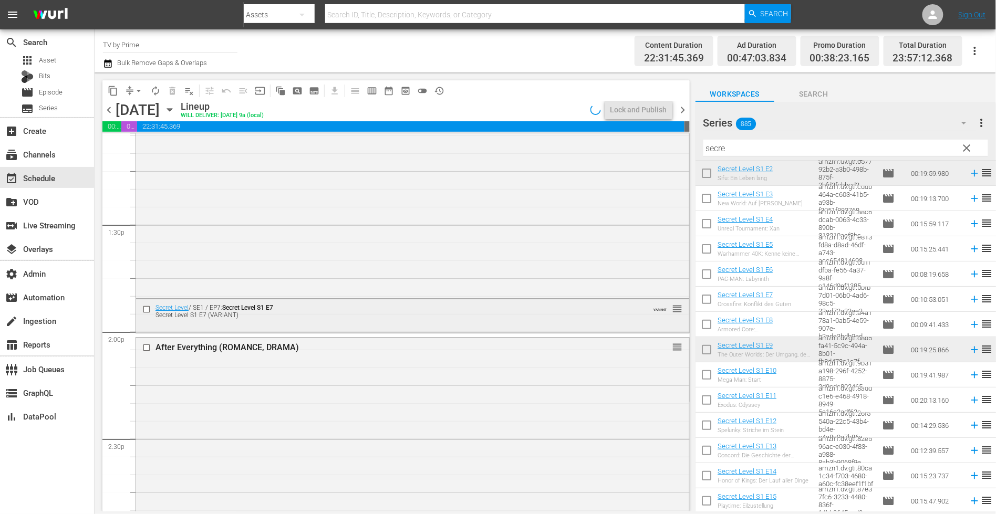
click at [225, 322] on div "Secret Level / SE1 / EP7: Secret Level S1 E7 Secret Level S1 E7 (VARIANT) VARIA…" at bounding box center [412, 315] width 553 height 32
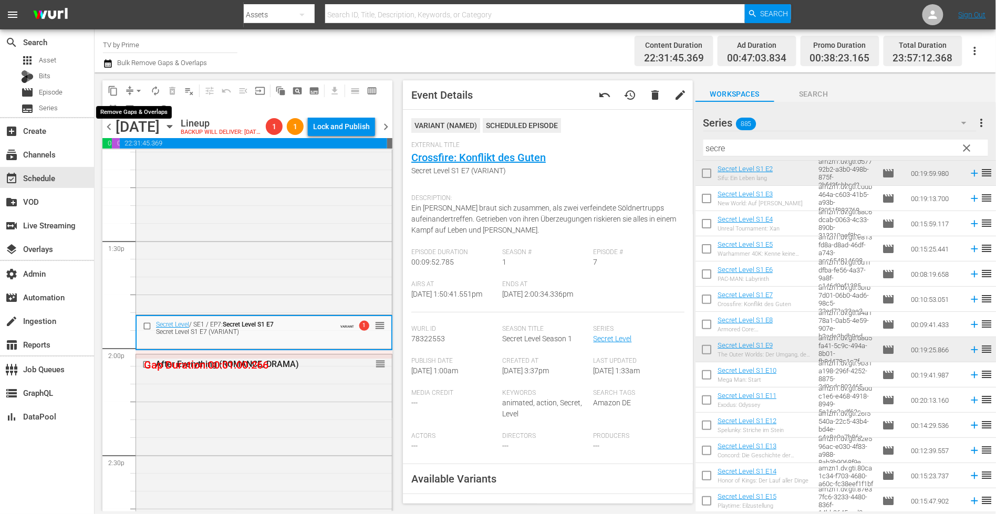
click at [133, 87] on span "arrow_drop_down" at bounding box center [138, 91] width 11 height 11
click at [164, 150] on li "Align to End of Previous Day" at bounding box center [139, 146] width 110 height 17
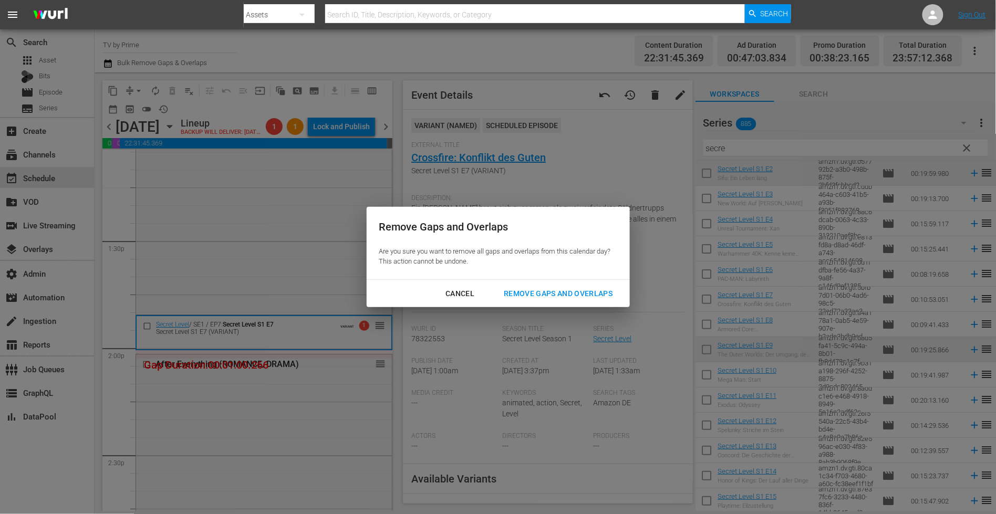
click at [552, 297] on div "Remove Gaps and Overlaps" at bounding box center [557, 293] width 125 height 13
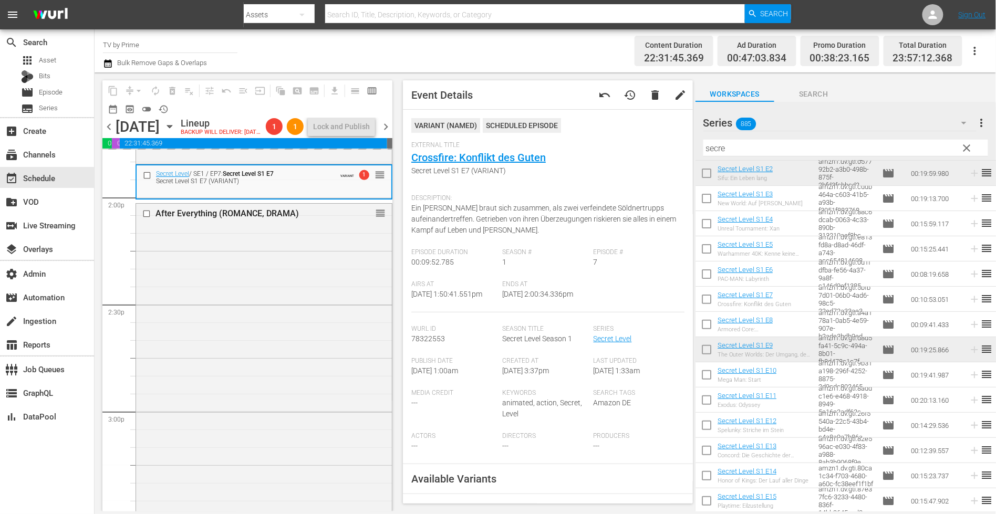
scroll to position [2956, 0]
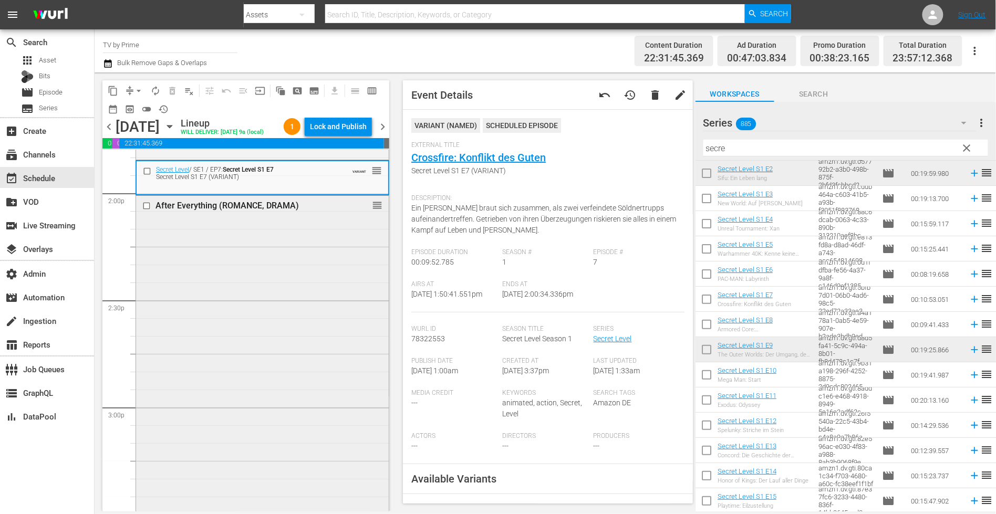
click at [340, 328] on div "After Everything (ROMANCE, DRAMA) reorder" at bounding box center [262, 365] width 253 height 338
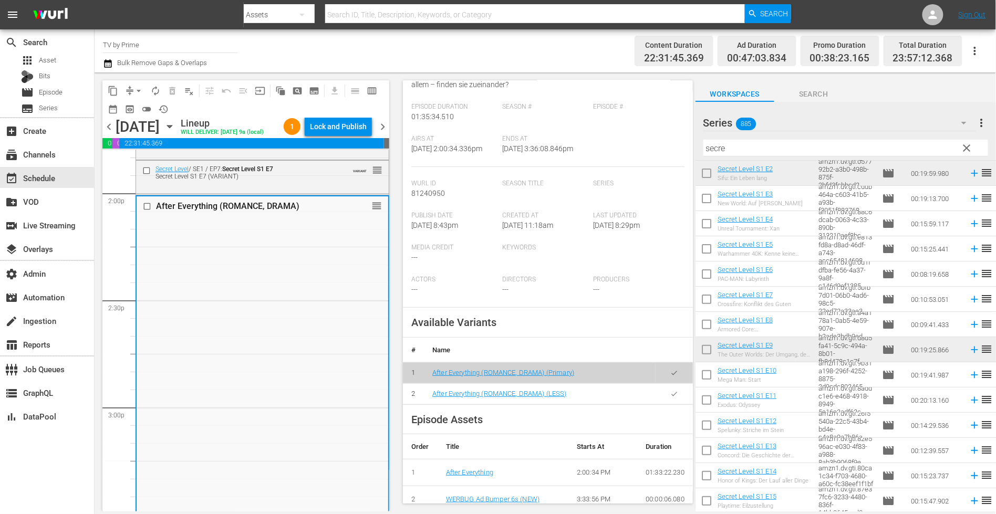
scroll to position [129, 0]
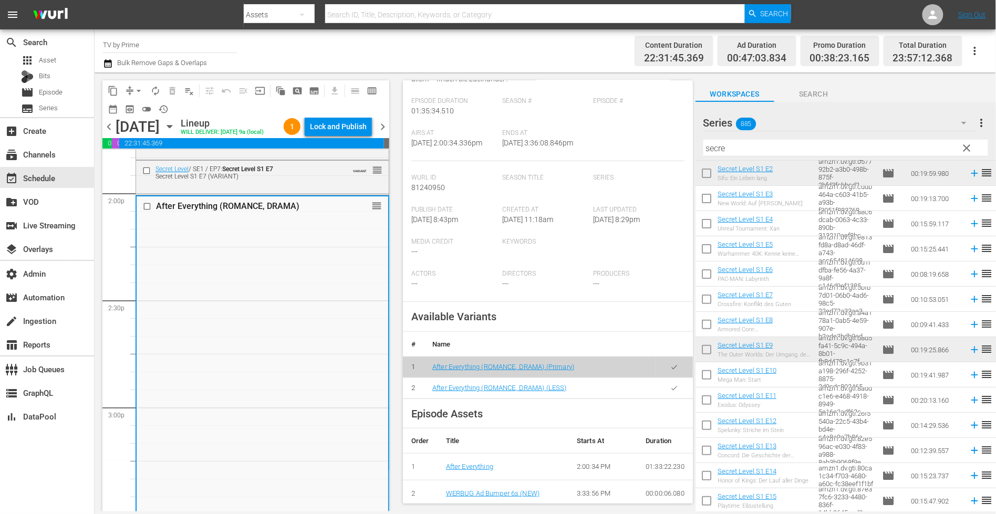
click at [670, 392] on icon "button" at bounding box center [674, 388] width 8 height 8
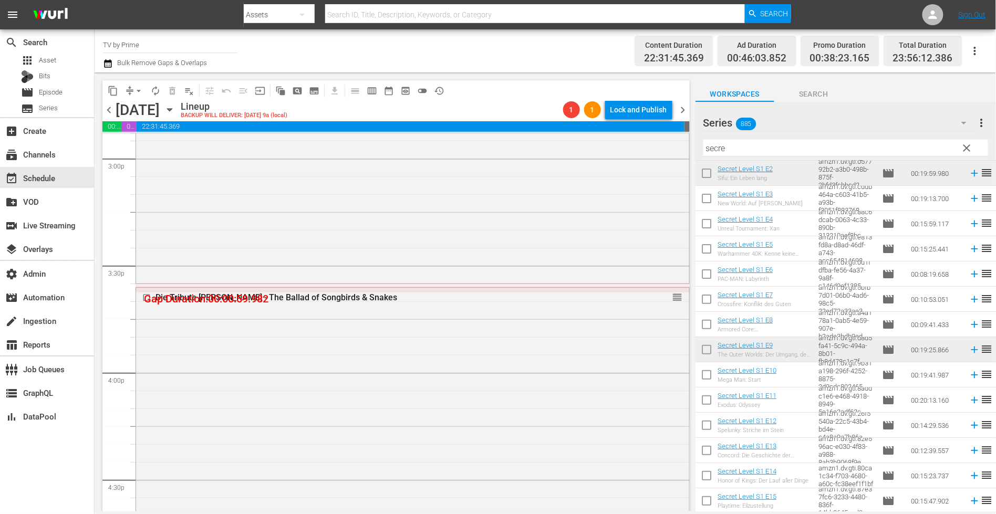
scroll to position [3169, 0]
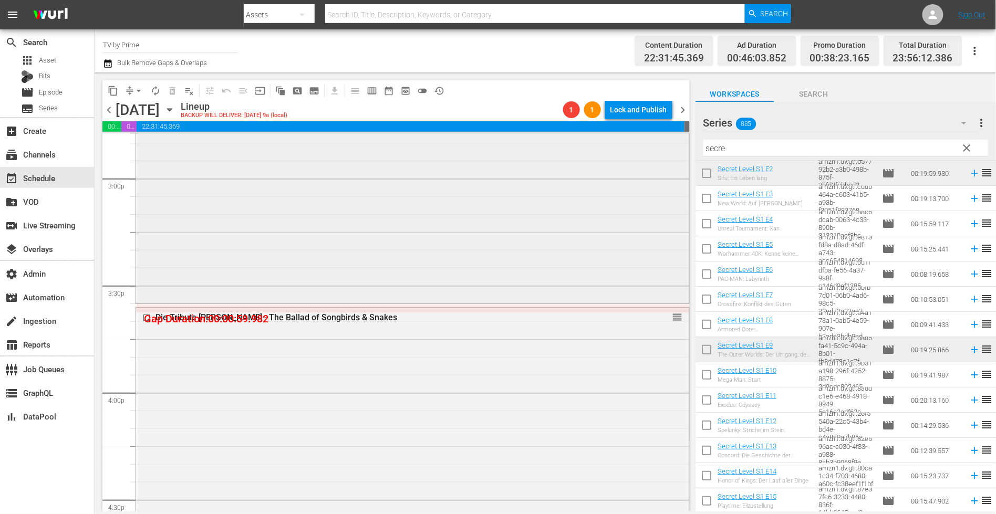
click at [526, 254] on div "After Everything (ROMANCE, DRAMA) After Everything (ROMANCE, DRAMA) (LESS) VARI…" at bounding box center [412, 133] width 553 height 334
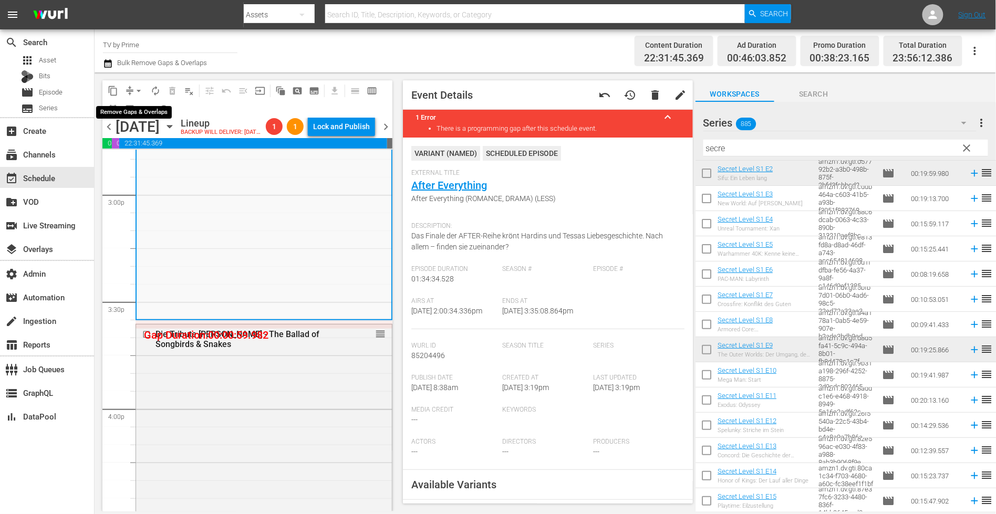
click at [134, 89] on span "arrow_drop_down" at bounding box center [138, 91] width 11 height 11
click at [133, 145] on li "Align to End of Previous Day" at bounding box center [139, 146] width 110 height 17
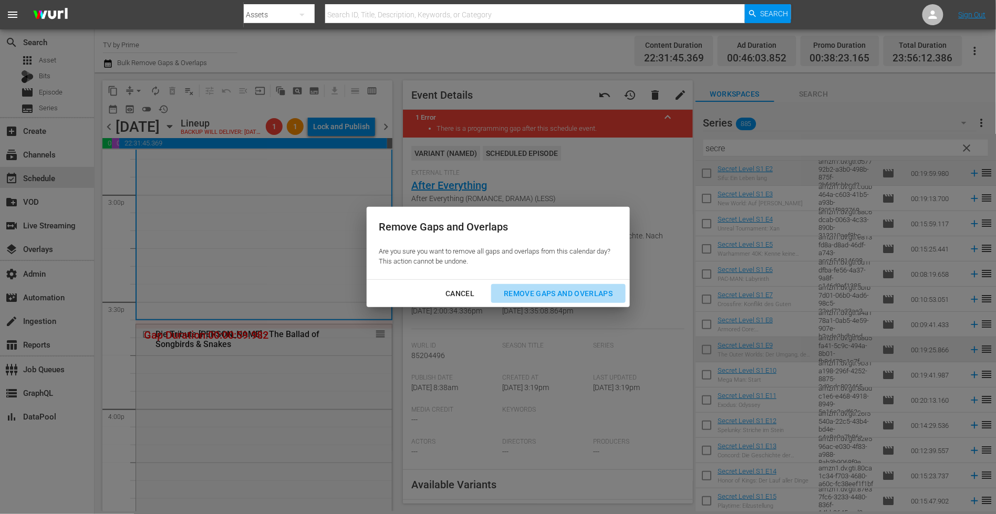
click at [556, 293] on div "Remove Gaps and Overlaps" at bounding box center [557, 293] width 125 height 13
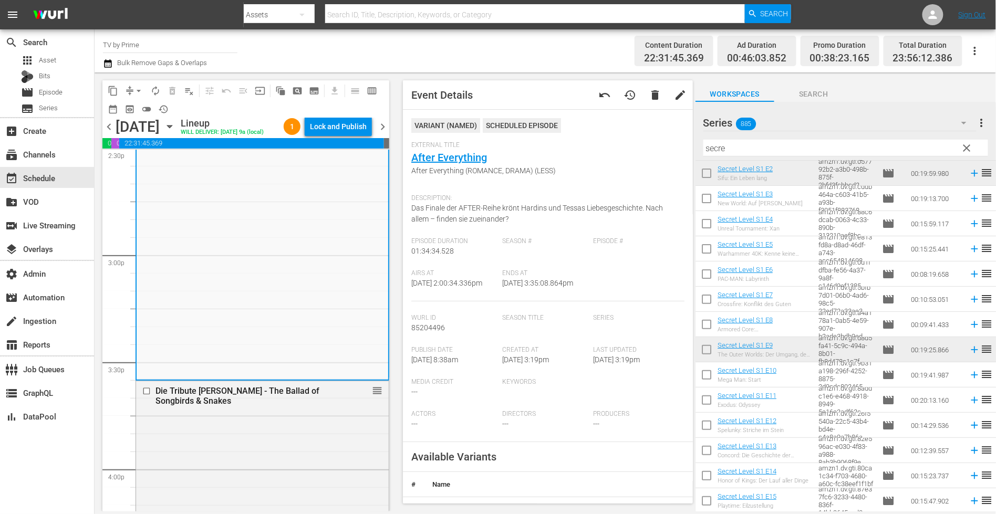
scroll to position [2979, 0]
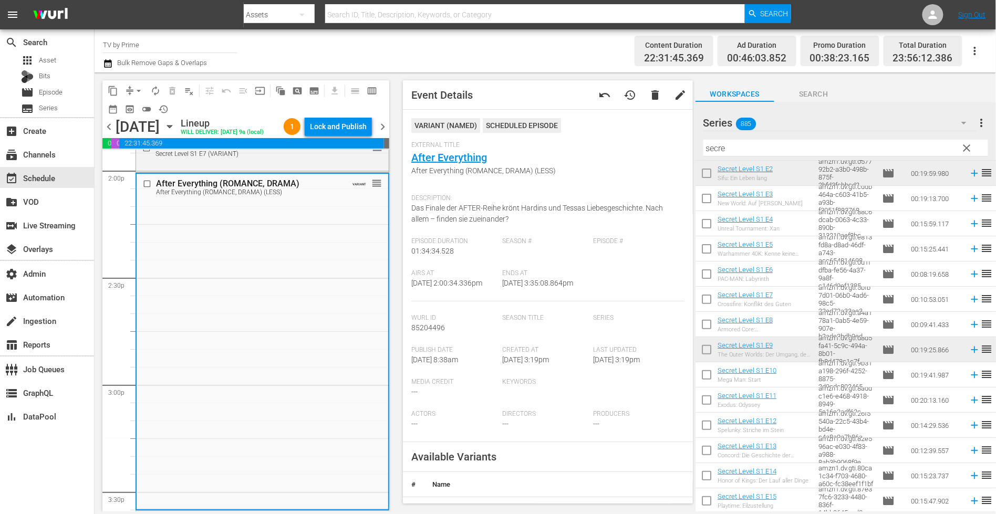
click at [227, 364] on div "After Everything (ROMANCE, DRAMA) After Everything (ROMANCE, DRAMA) (LESS) VARI…" at bounding box center [263, 341] width 252 height 334
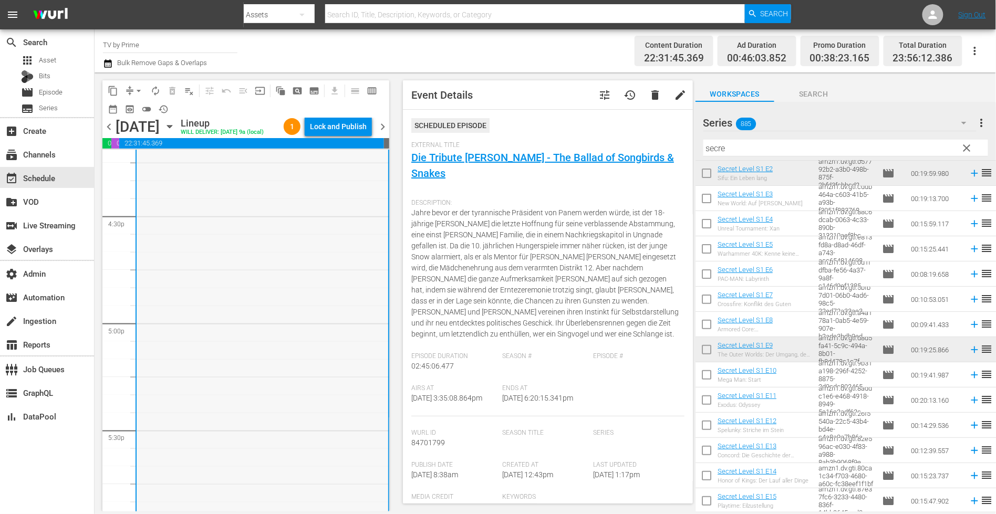
scroll to position [3717, 0]
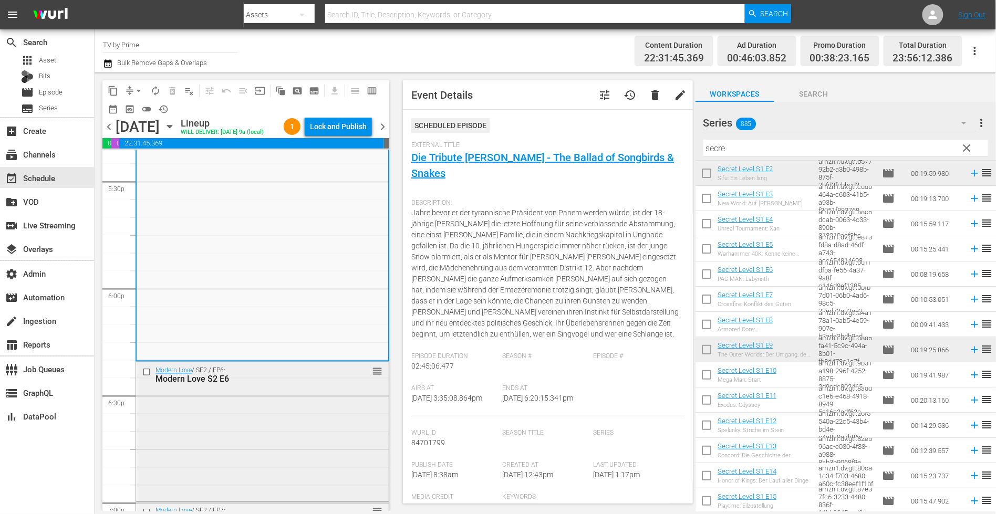
click at [237, 411] on div "Modern Love / SE2 / EP6: Modern Love S2 E6 reorder" at bounding box center [262, 431] width 253 height 138
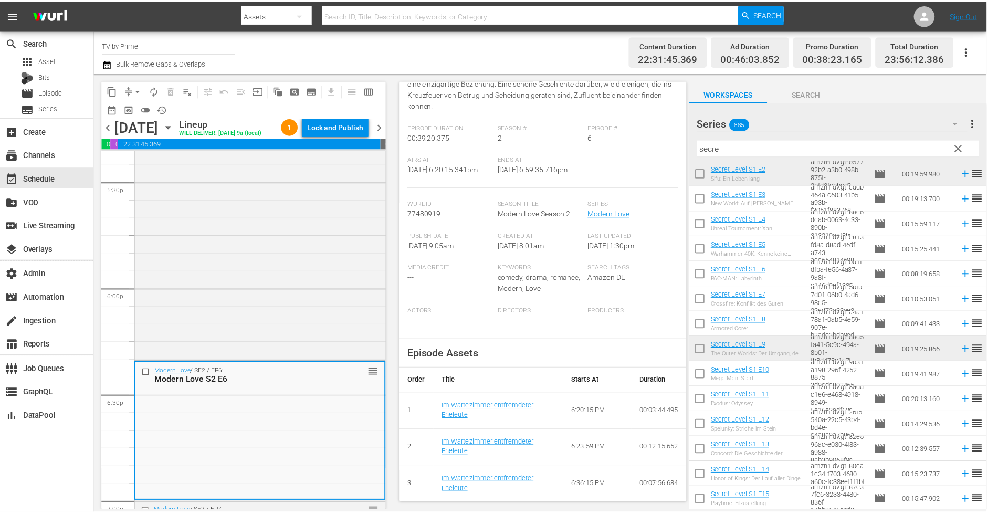
scroll to position [0, 0]
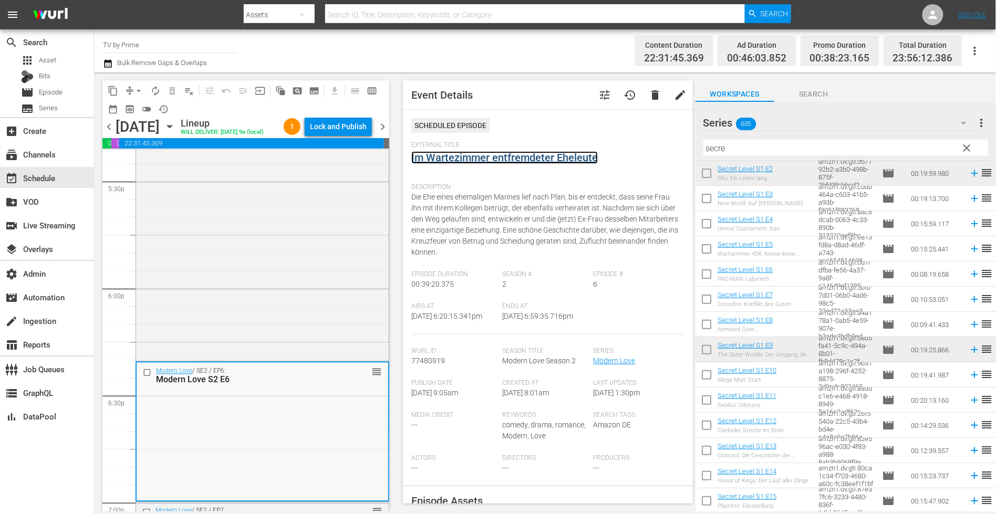
click at [514, 159] on link "Im Wartezimmer entfremdeter Eheleute" at bounding box center [504, 157] width 186 height 13
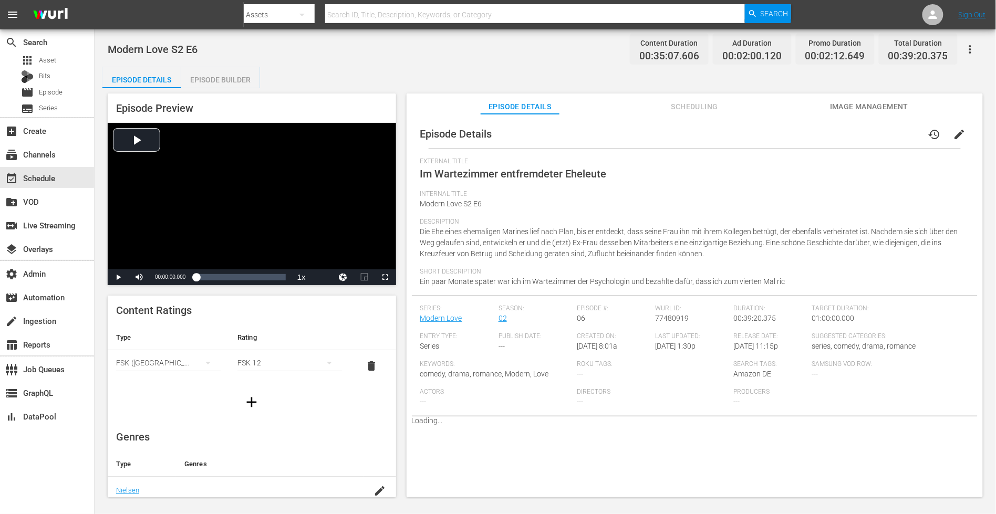
click at [699, 99] on button "Scheduling" at bounding box center [694, 103] width 79 height 21
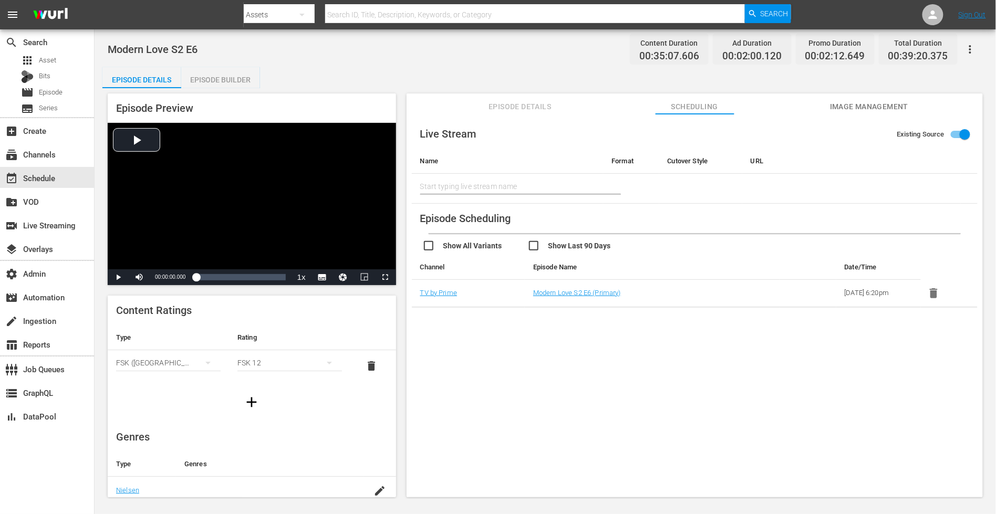
click at [215, 80] on div "Episode Builder" at bounding box center [220, 79] width 79 height 25
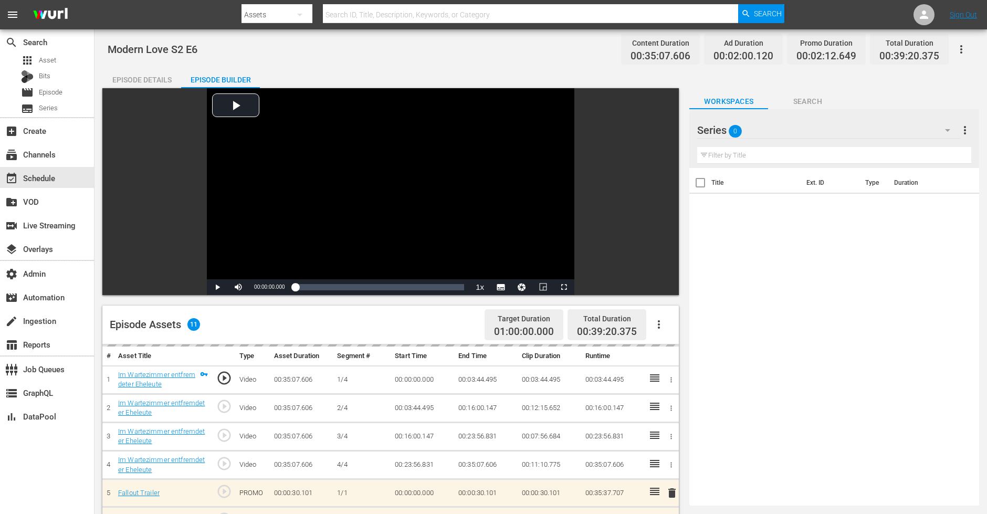
scroll to position [153, 0]
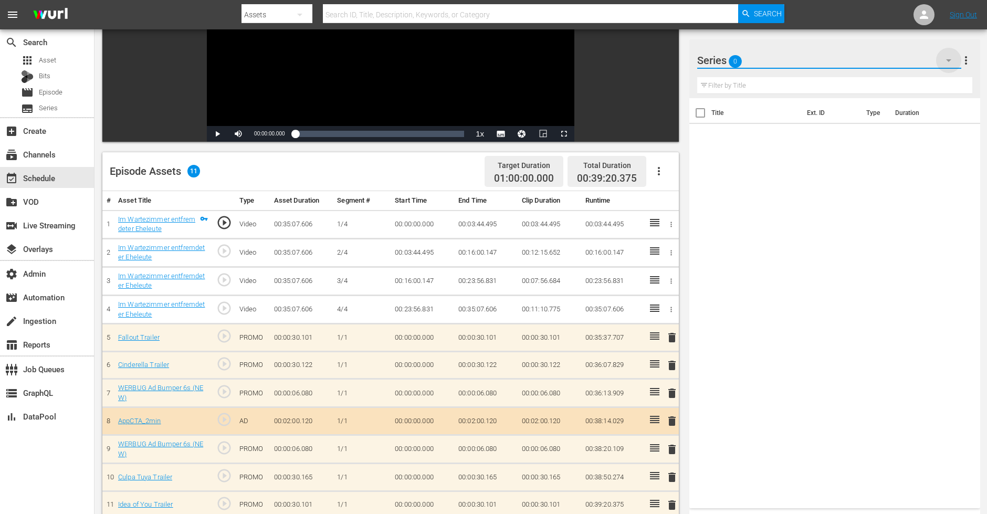
click at [949, 59] on icon "button" at bounding box center [948, 60] width 13 height 13
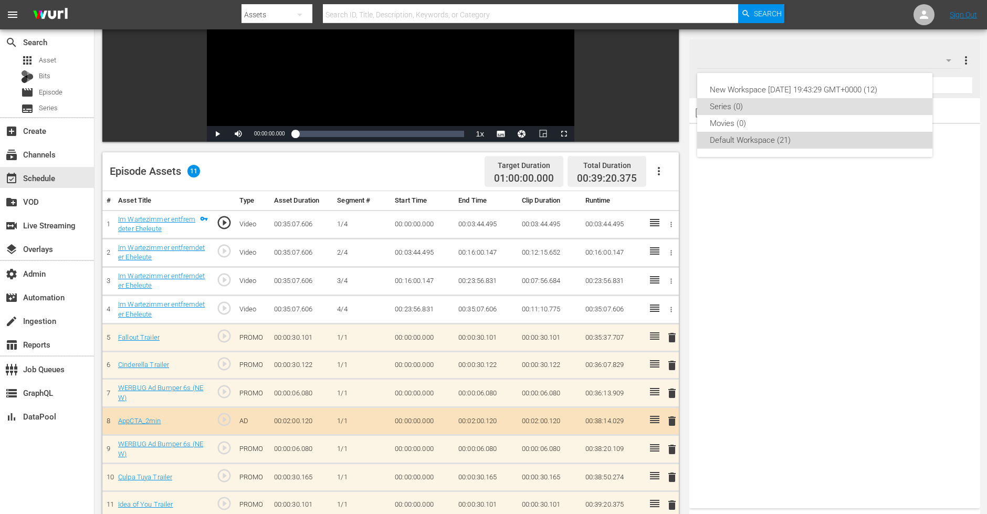
click at [730, 135] on div "Default Workspace (21)" at bounding box center [815, 140] width 210 height 17
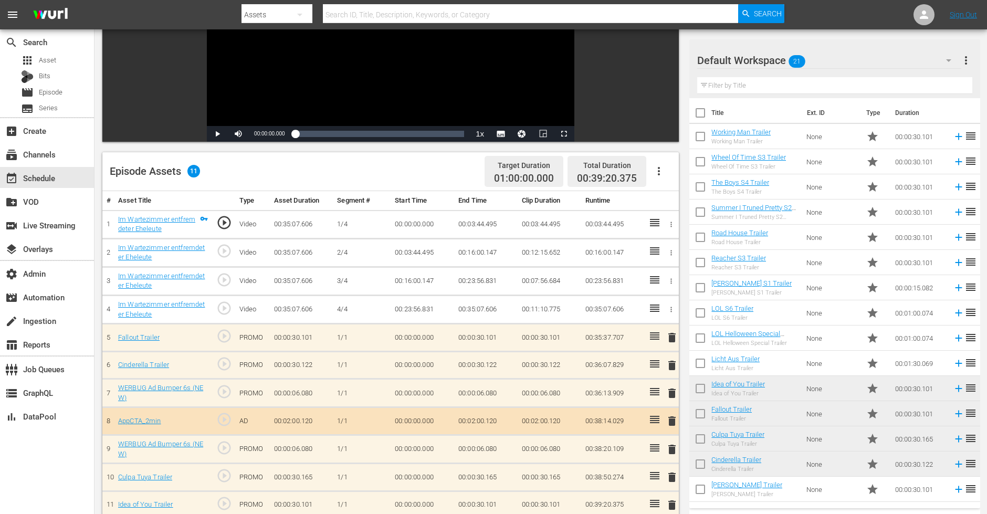
scroll to position [273, 0]
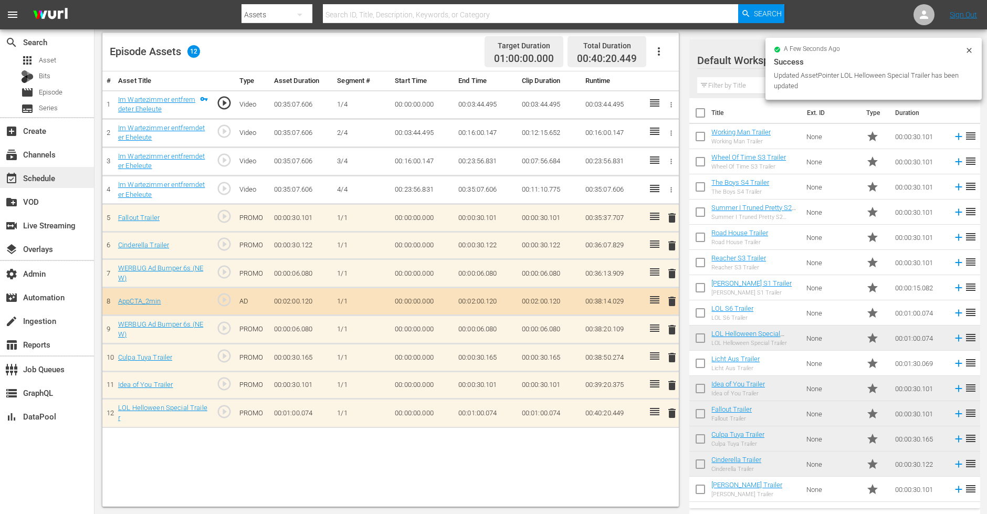
click at [39, 177] on div "event_available Schedule" at bounding box center [29, 176] width 59 height 9
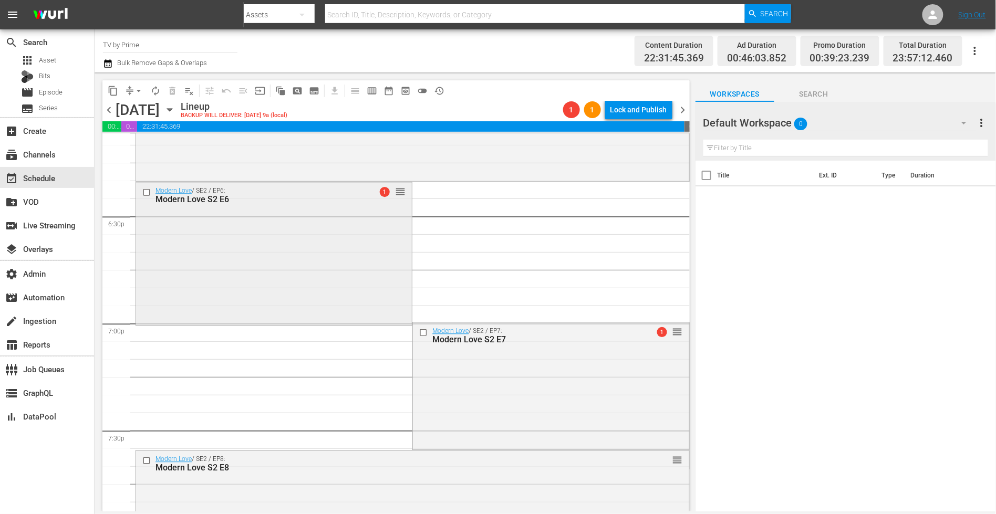
scroll to position [3828, 0]
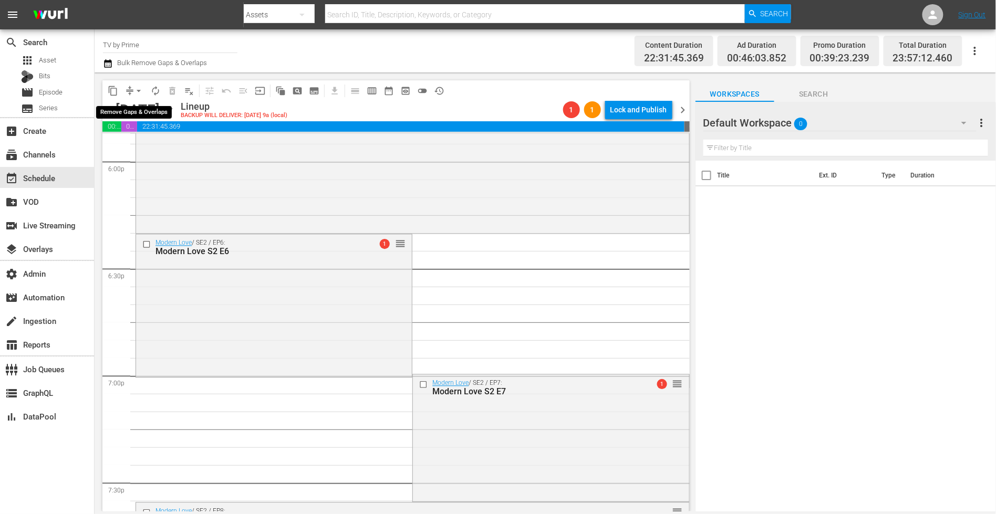
click at [131, 89] on button "arrow_drop_down" at bounding box center [138, 90] width 17 height 17
click at [133, 147] on li "Align to End of Previous Day" at bounding box center [139, 146] width 110 height 17
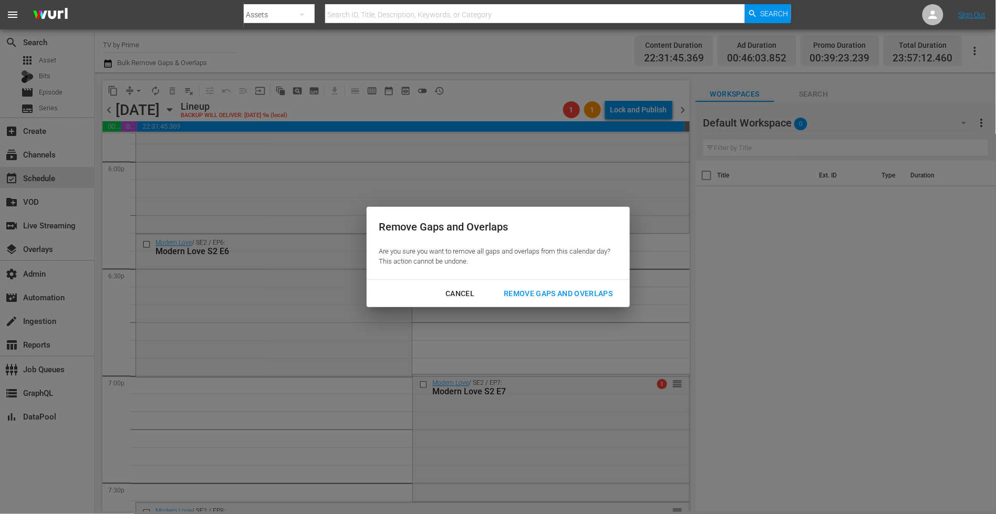
click at [530, 295] on div "Remove Gaps and Overlaps" at bounding box center [557, 293] width 125 height 13
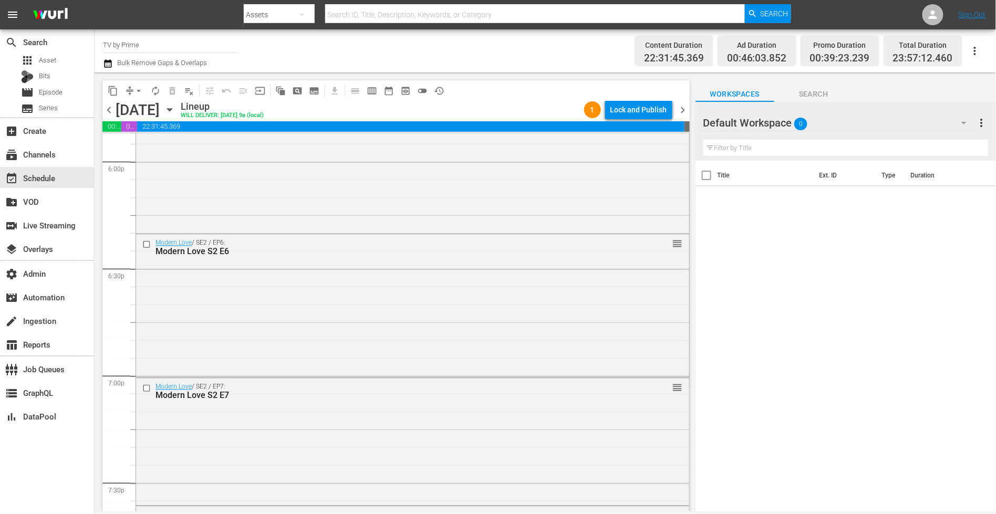
click at [318, 321] on div "Modern Love / SE2 / EP6: Modern Love S2 E6 reorder" at bounding box center [412, 305] width 553 height 141
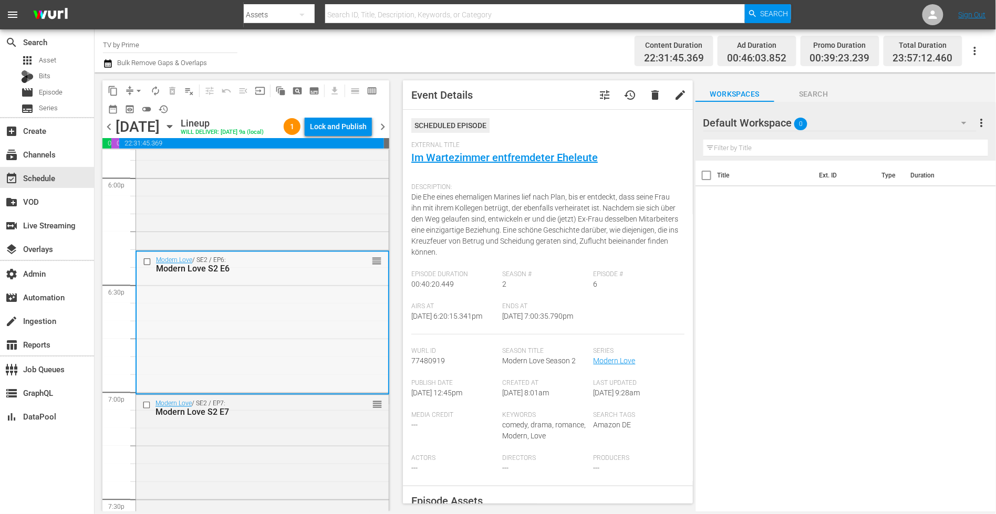
scroll to position [3949, 0]
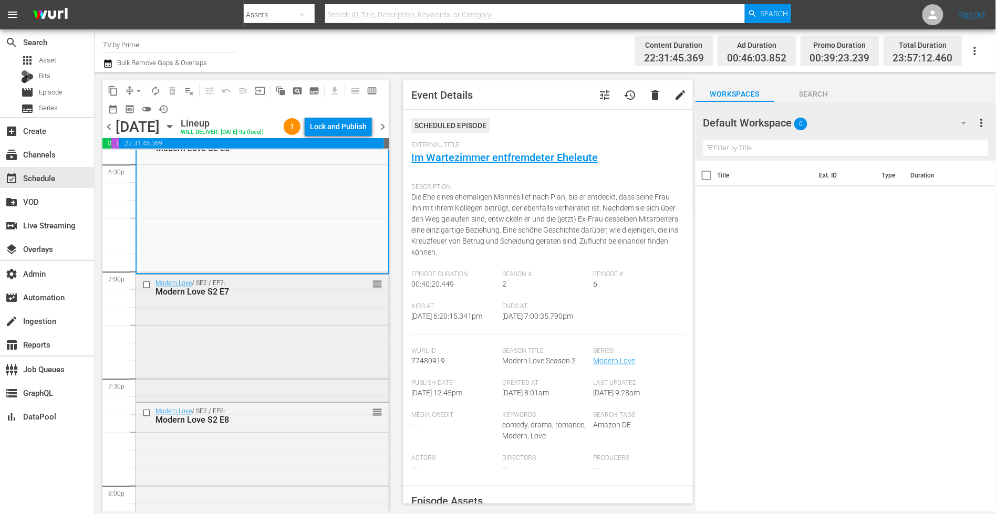
click at [275, 300] on div "Modern Love / SE2 / EP7: Modern Love S2 E7 reorder" at bounding box center [262, 288] width 253 height 26
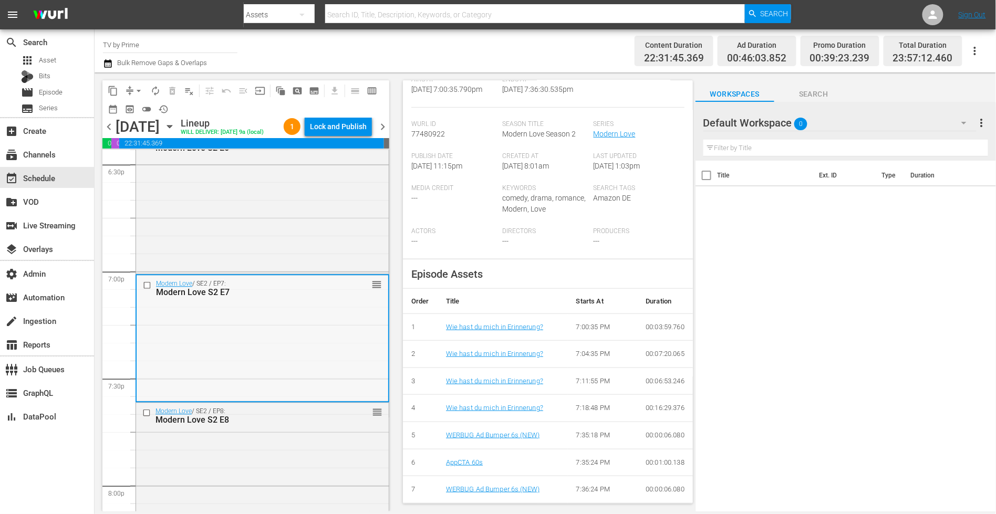
scroll to position [4070, 0]
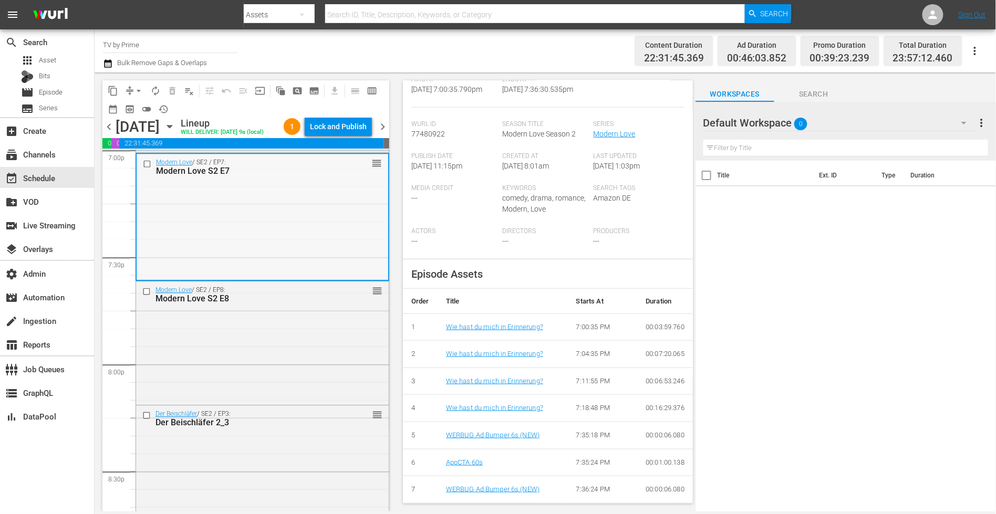
click at [303, 331] on div "Modern Love / SE2 / EP8: Modern Love S2 E8 reorder" at bounding box center [262, 341] width 253 height 121
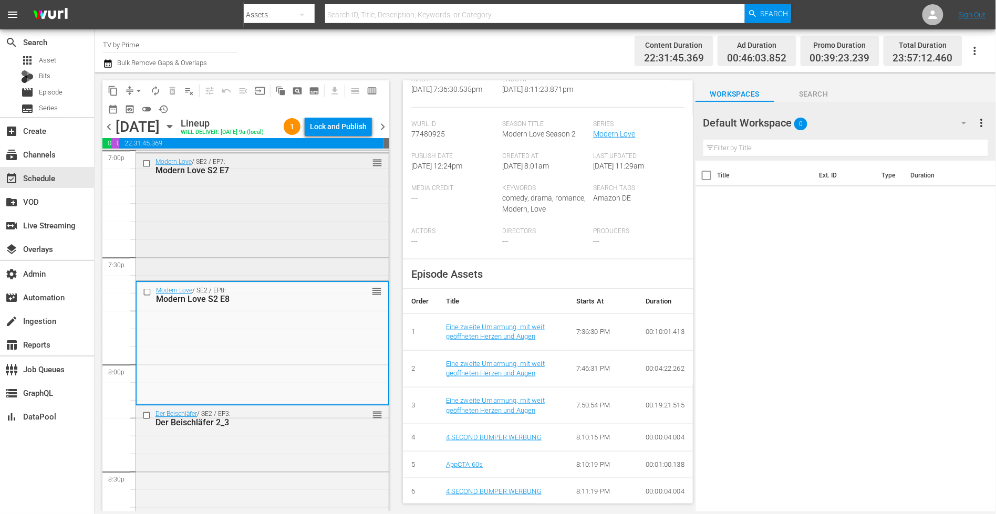
scroll to position [225, 0]
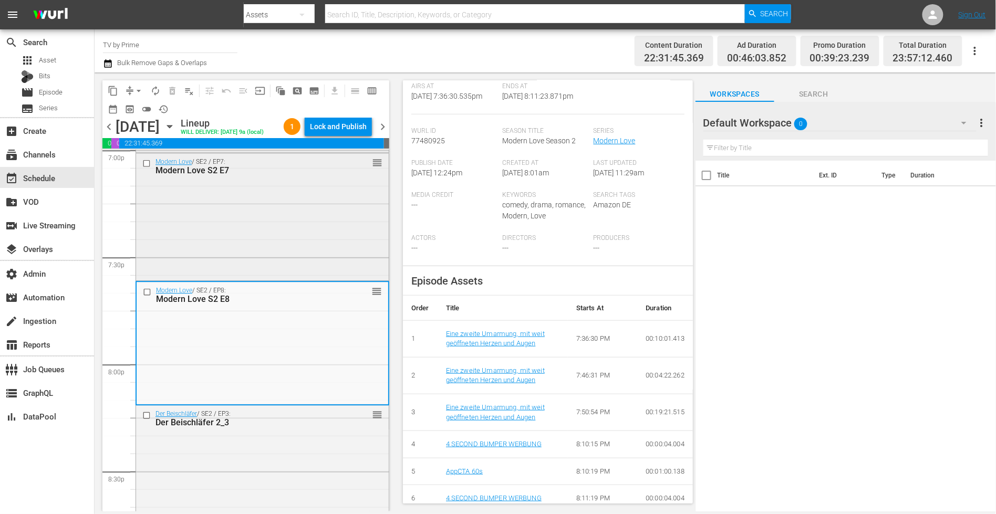
click at [321, 257] on div "Modern Love / SE2 / EP7: Modern Love S2 E7 reorder" at bounding box center [262, 215] width 253 height 125
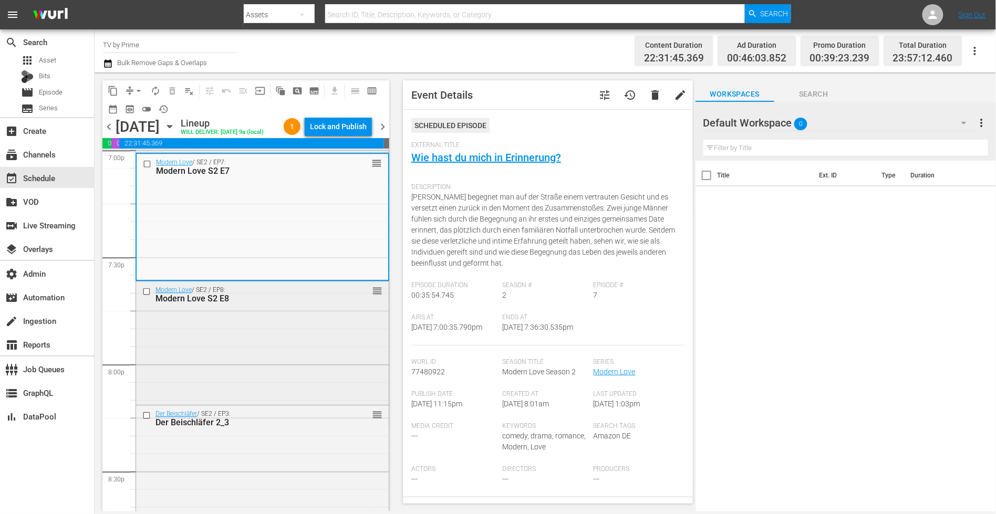
click at [286, 347] on div "Modern Love / SE2 / EP8: Modern Love S2 E8 reorder" at bounding box center [262, 341] width 253 height 121
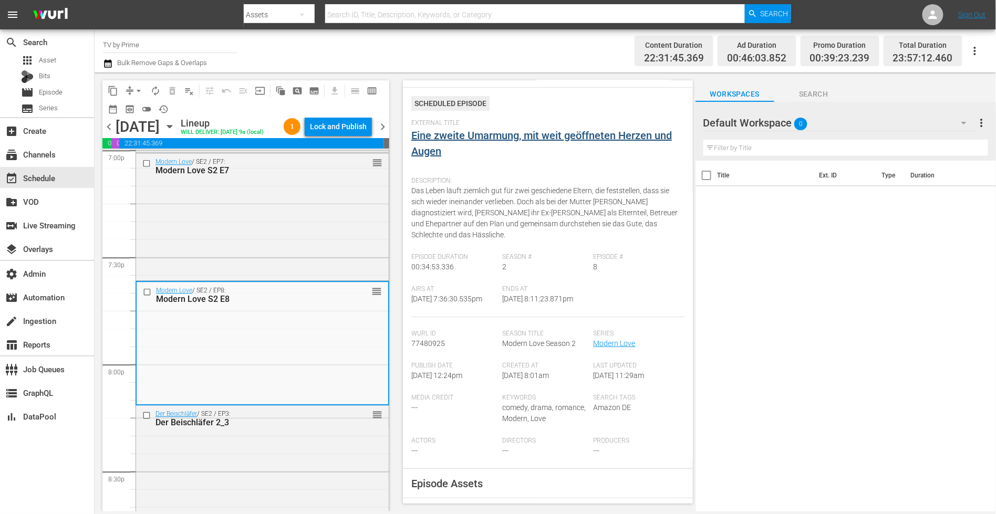
scroll to position [14, 0]
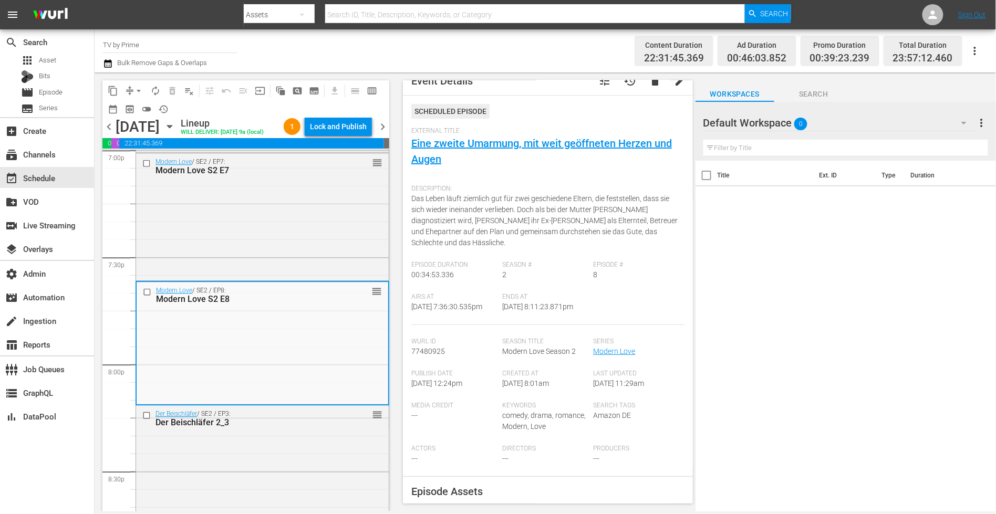
click at [598, 83] on span "tune" at bounding box center [604, 81] width 13 height 13
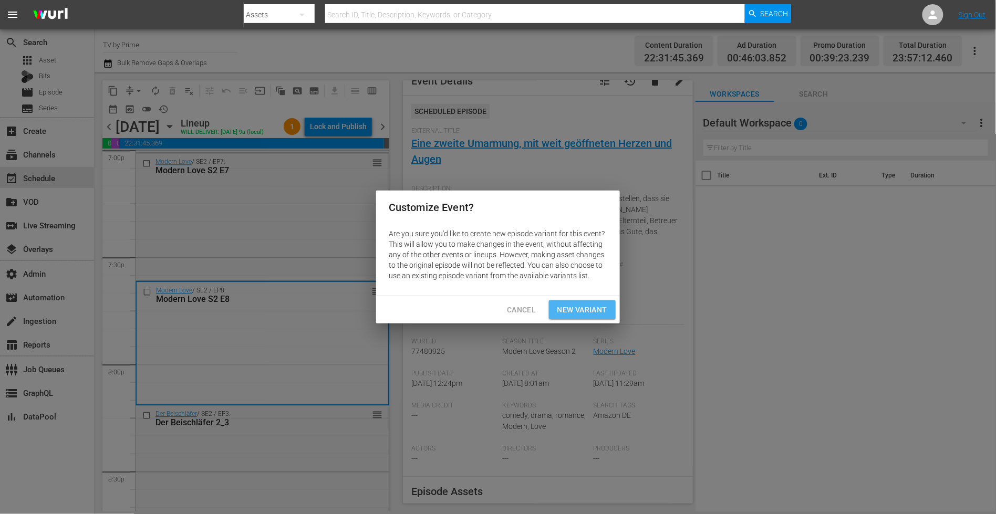
click at [571, 308] on span "New Variant" at bounding box center [582, 309] width 50 height 13
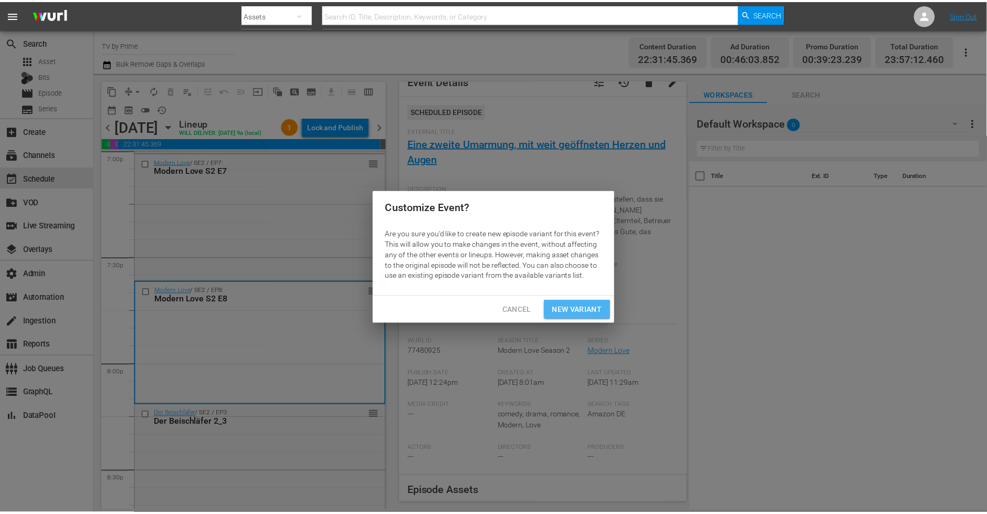
scroll to position [2, 0]
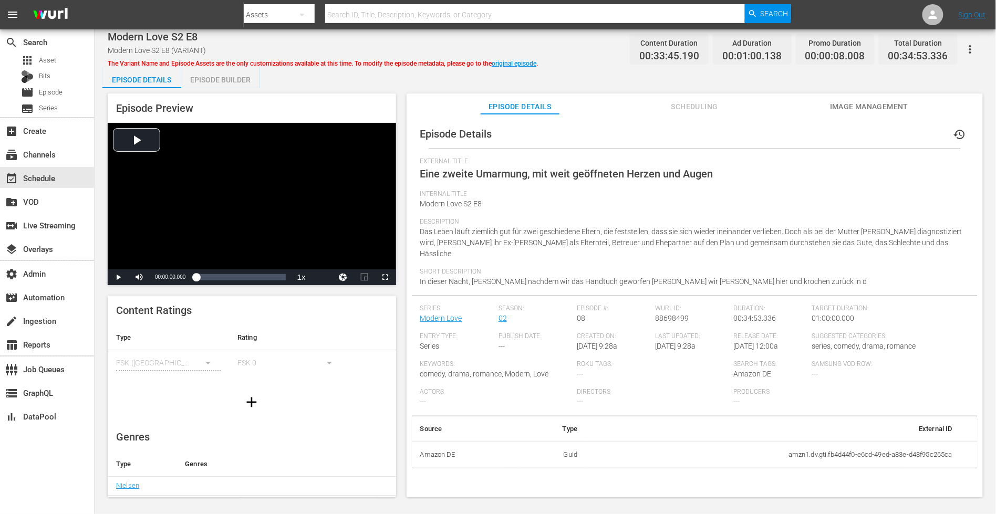
click at [234, 76] on div "Episode Builder" at bounding box center [220, 79] width 79 height 25
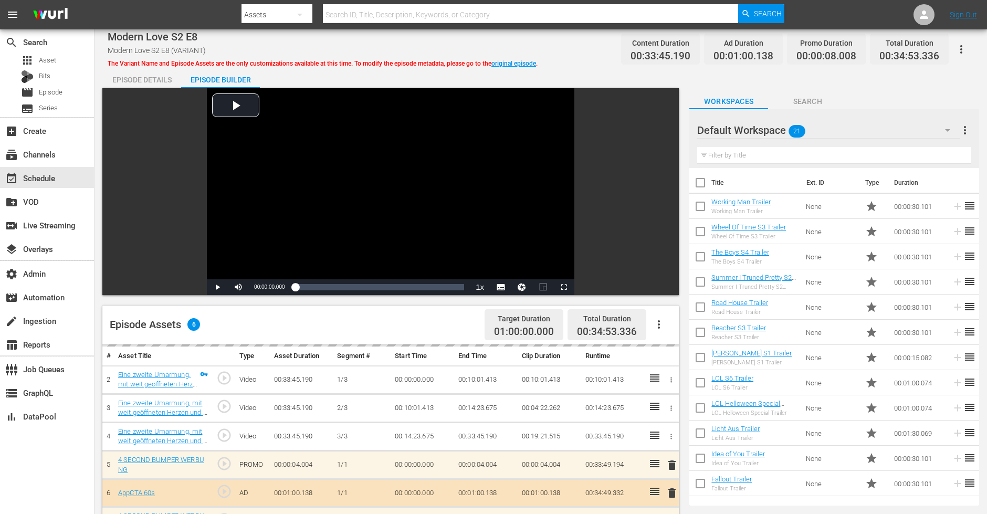
scroll to position [197, 0]
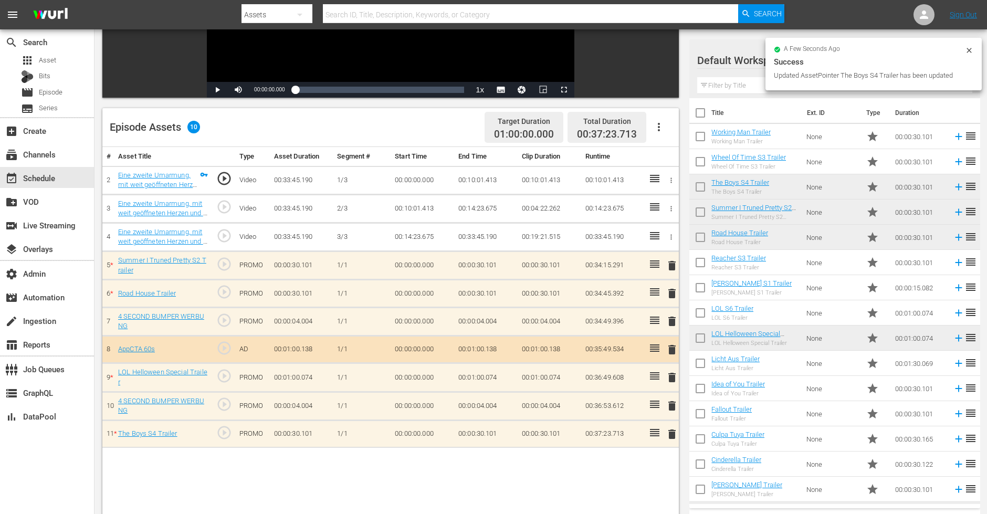
click at [677, 404] on span "delete" at bounding box center [672, 406] width 13 height 13
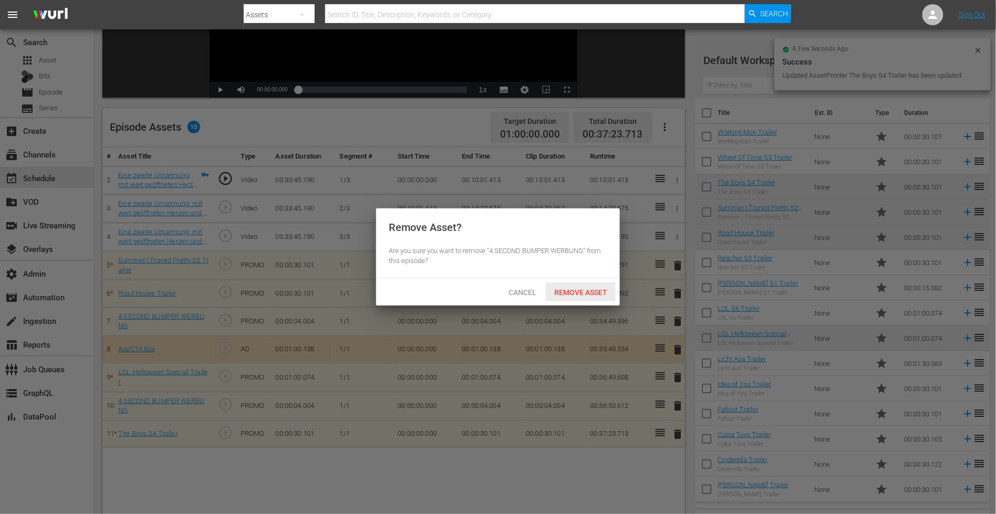
click at [584, 281] on div "Cancel Remove Asset" at bounding box center [498, 291] width 244 height 27
click at [586, 286] on div "Remove Asset" at bounding box center [581, 291] width 70 height 19
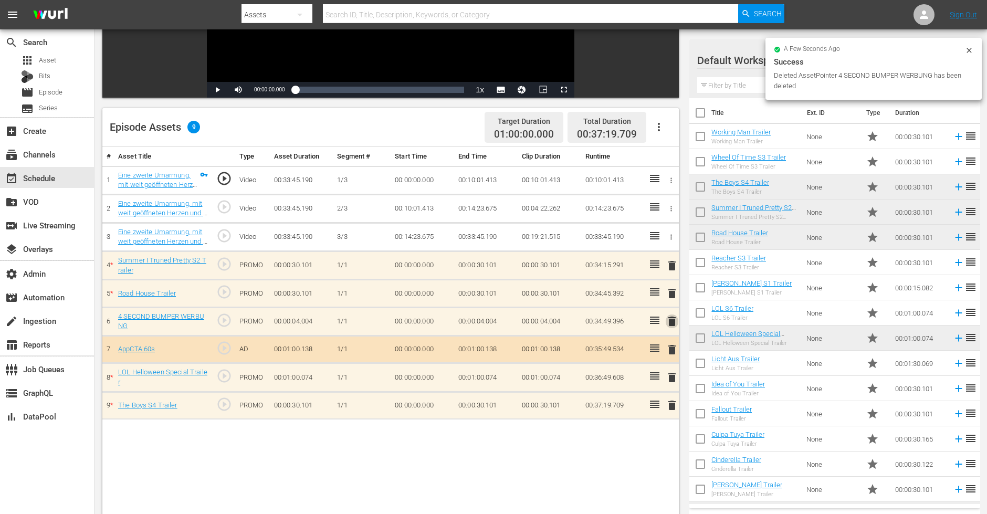
click at [670, 315] on span "delete" at bounding box center [672, 321] width 13 height 13
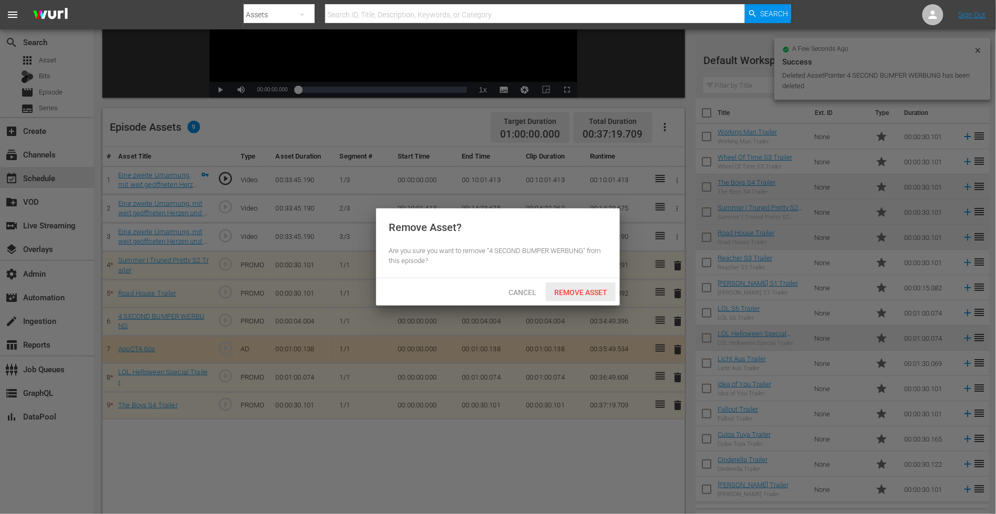
click at [567, 293] on span "Remove Asset" at bounding box center [581, 292] width 70 height 8
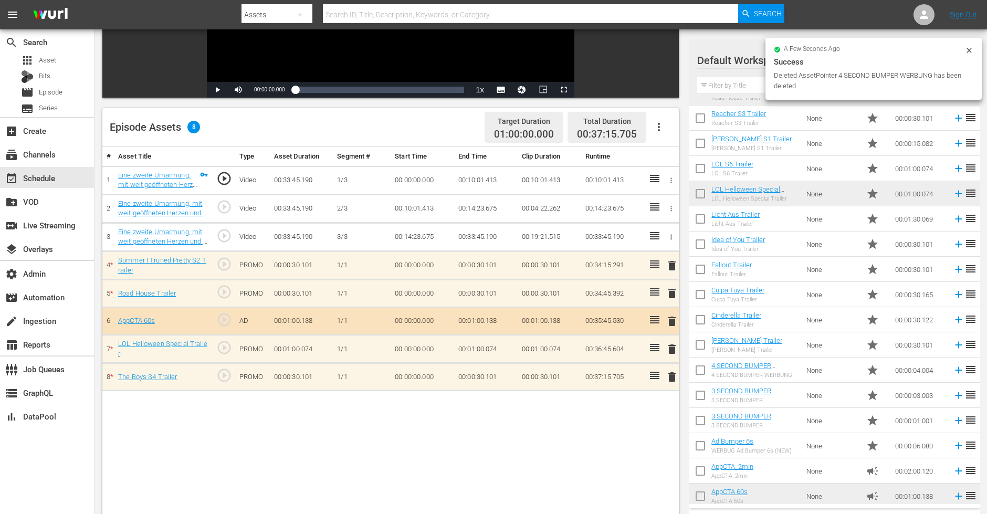
scroll to position [149, 0]
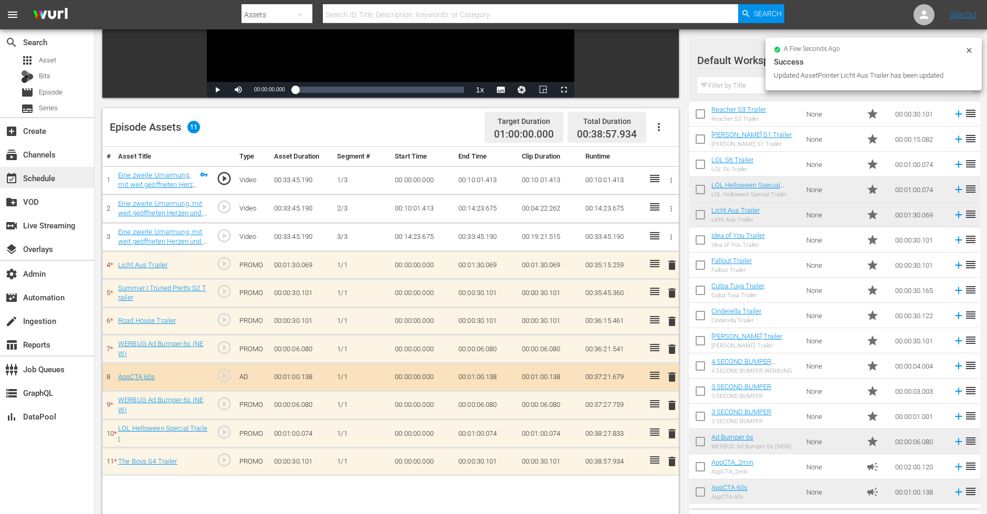
click at [53, 177] on div "event_available Schedule" at bounding box center [29, 176] width 59 height 9
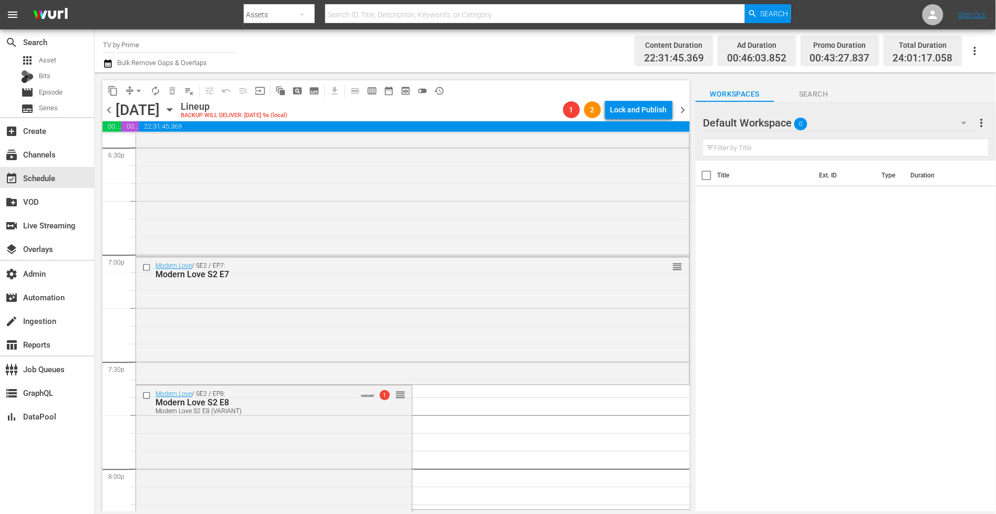
scroll to position [4082, 0]
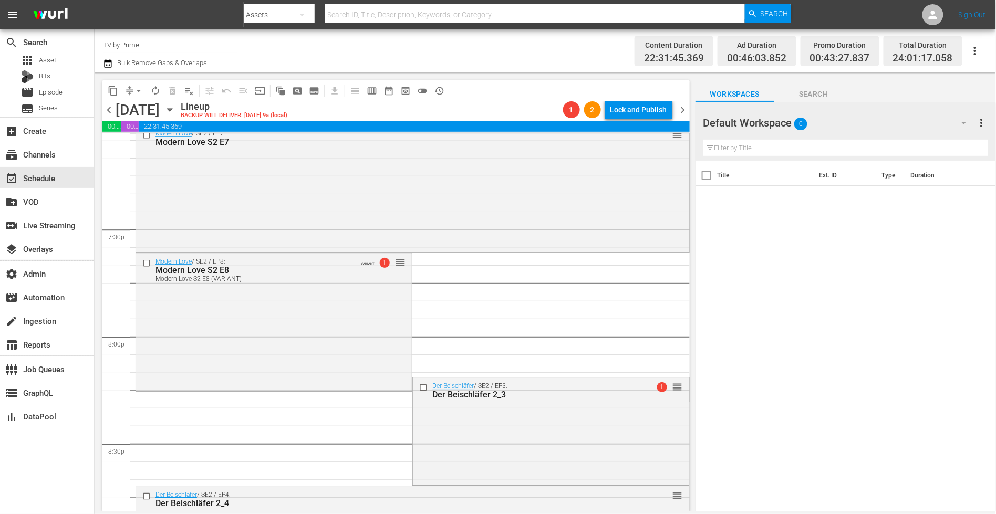
click at [273, 339] on div "Modern Love / SE2 / EP8: Modern Love S2 E8 Modern Love S2 E8 (VARIANT) VARIANT …" at bounding box center [274, 321] width 276 height 136
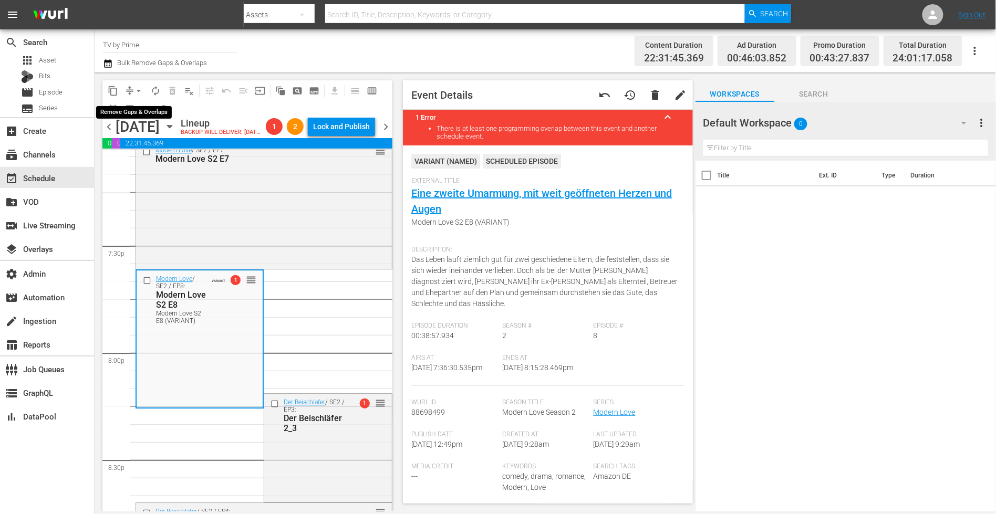
click at [133, 90] on span "arrow_drop_down" at bounding box center [138, 91] width 11 height 11
click at [140, 149] on li "Align to End of Previous Day" at bounding box center [139, 146] width 110 height 17
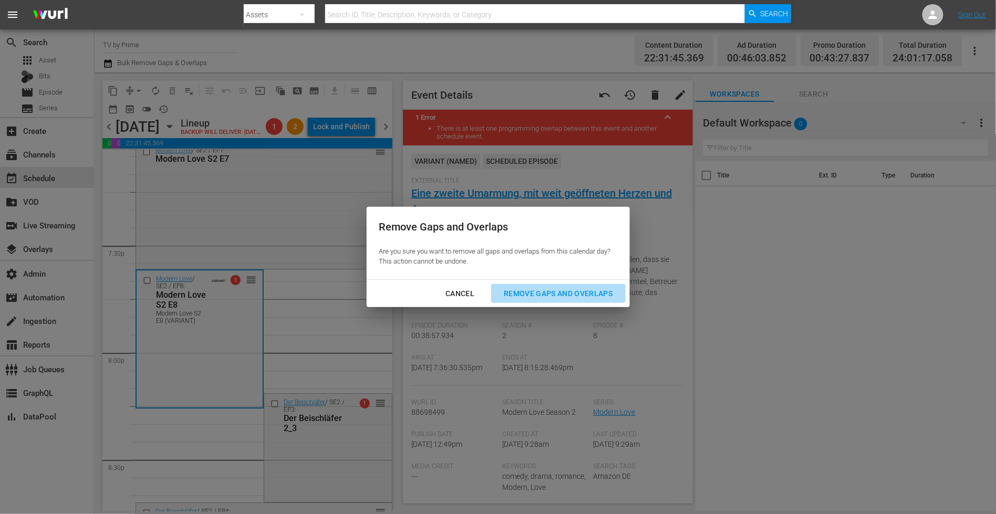
click at [529, 295] on div "Remove Gaps and Overlaps" at bounding box center [557, 293] width 125 height 13
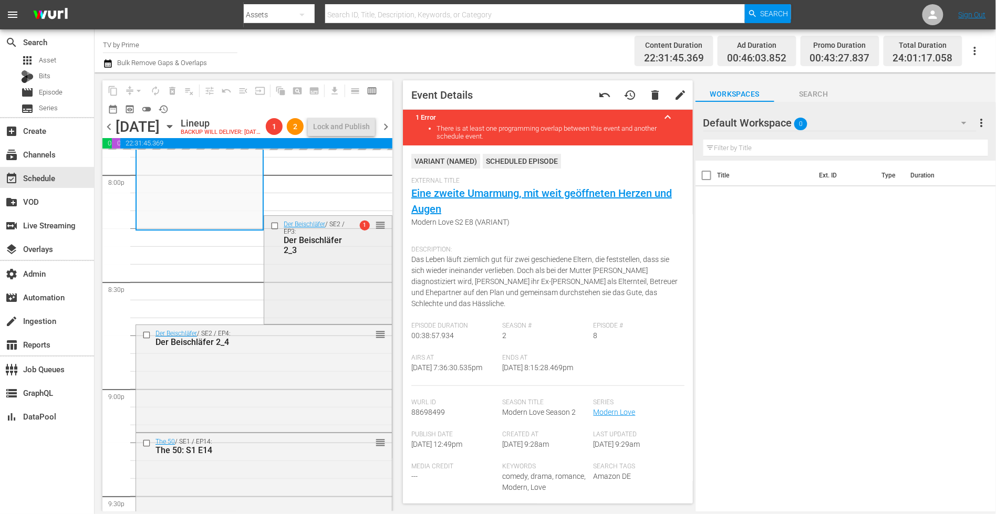
scroll to position [4130, 0]
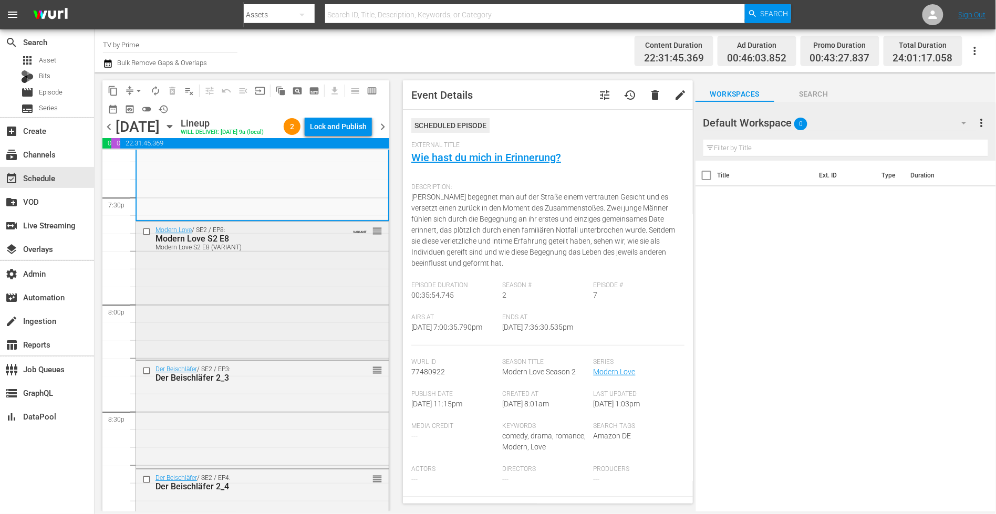
click at [197, 306] on div "Modern Love / SE2 / EP8: Modern Love S2 E8 Modern Love S2 E8 (VARIANT) VARIANT …" at bounding box center [262, 290] width 253 height 136
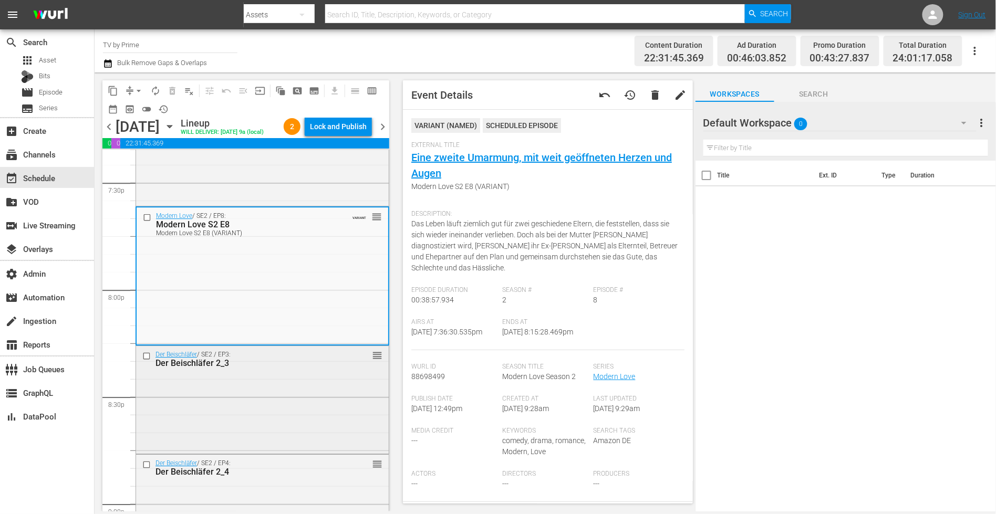
scroll to position [4178, 0]
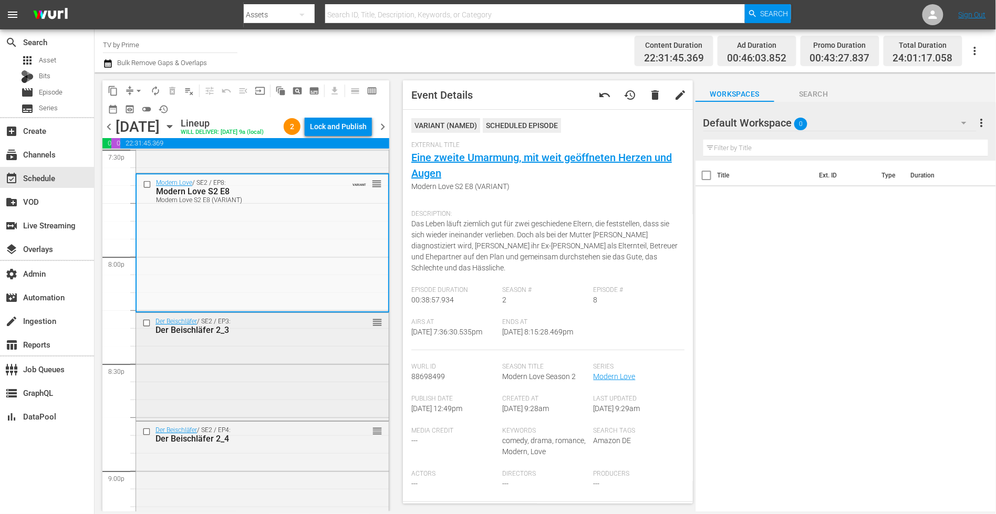
click at [208, 375] on div "Der Beischläfer / SE2 / EP3: Der Beischläfer 2_3 reorder" at bounding box center [262, 366] width 253 height 106
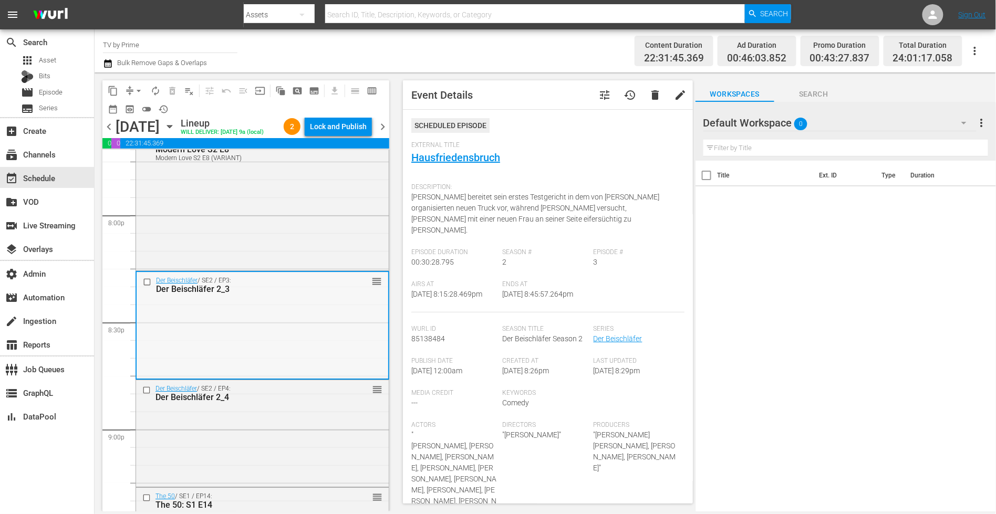
scroll to position [4349, 0]
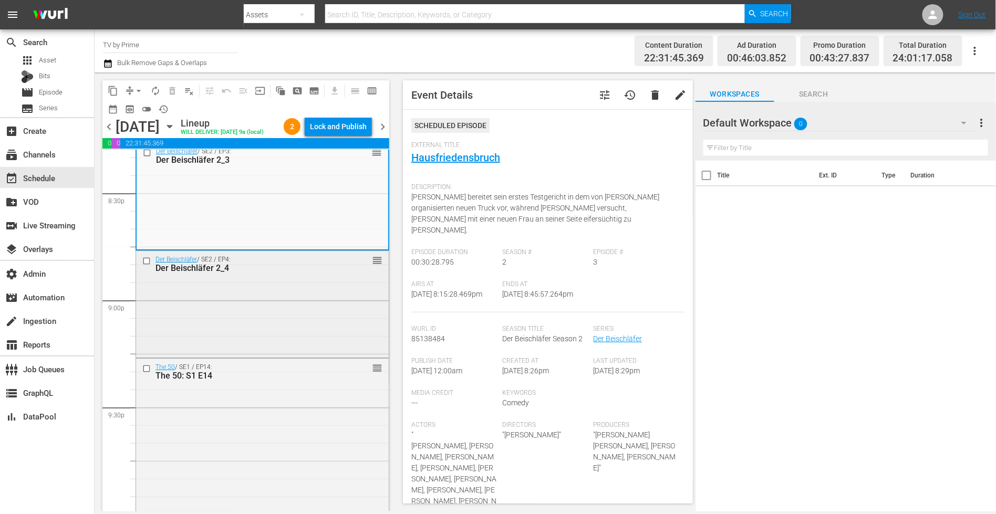
click at [202, 336] on div "Der Beischläfer / SE2 / EP4: Der Beischläfer 2_4 reorder" at bounding box center [262, 303] width 253 height 104
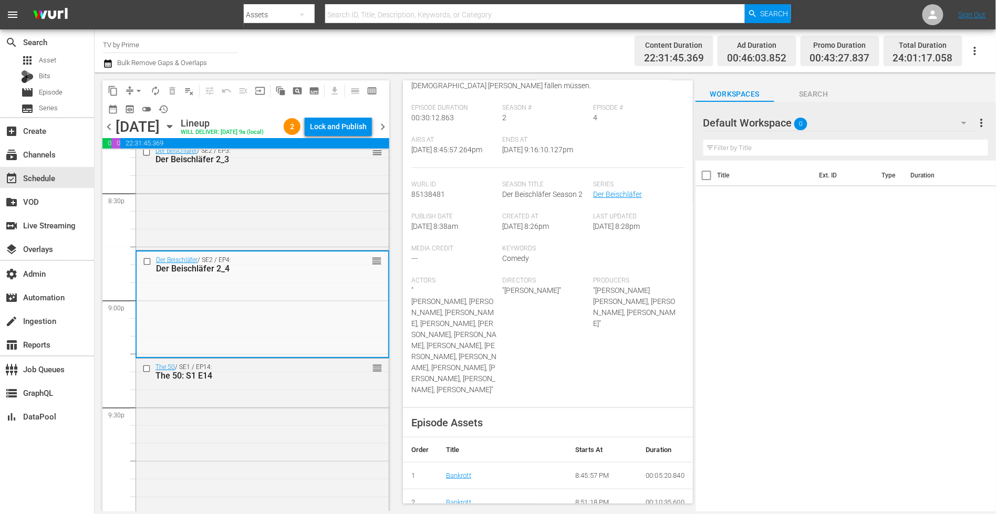
scroll to position [152, 0]
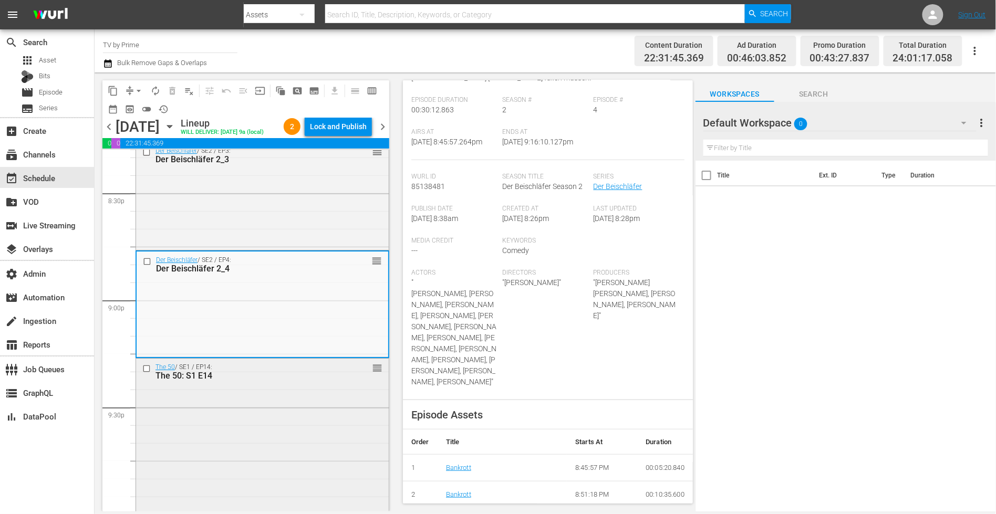
click at [280, 400] on div "The 50 / SE1 / EP14: The 50: S1 E14 reorder" at bounding box center [262, 440] width 253 height 162
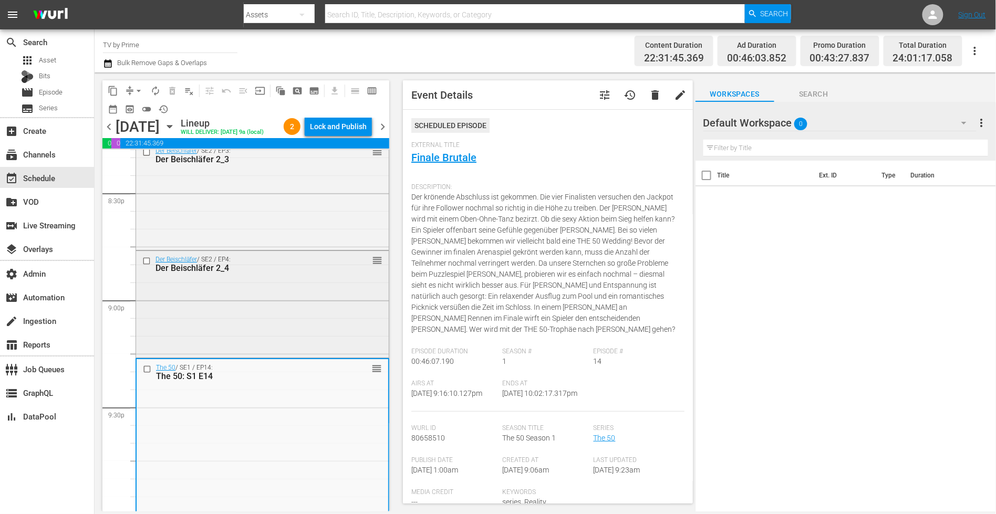
click at [278, 302] on div "Der Beischläfer / SE2 / EP4: Der Beischläfer 2_4 reorder" at bounding box center [262, 303] width 253 height 104
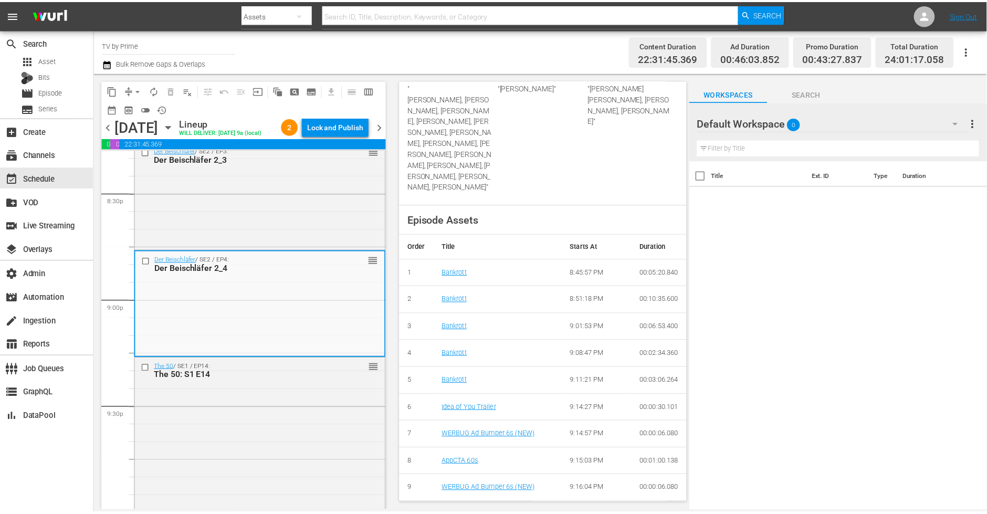
scroll to position [0, 0]
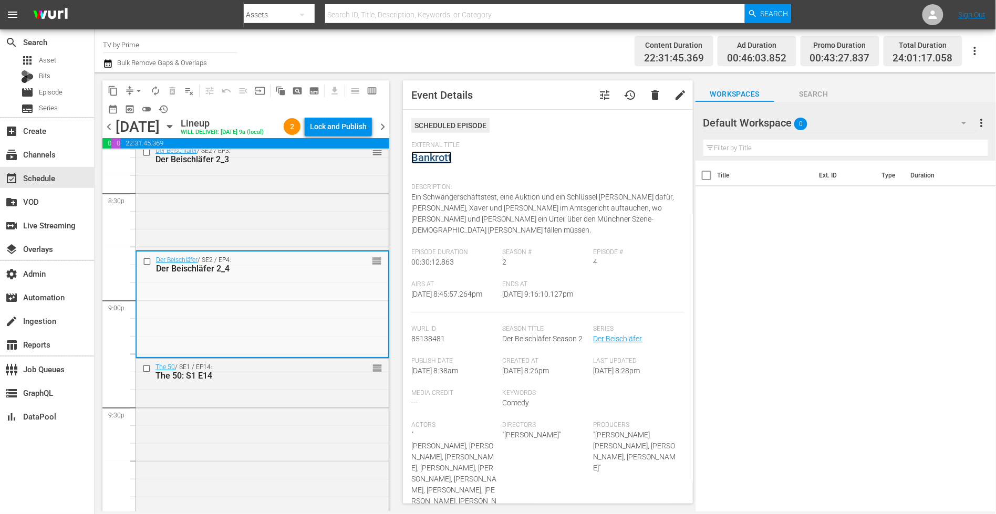
click at [428, 157] on link "Bankrott" at bounding box center [431, 157] width 40 height 13
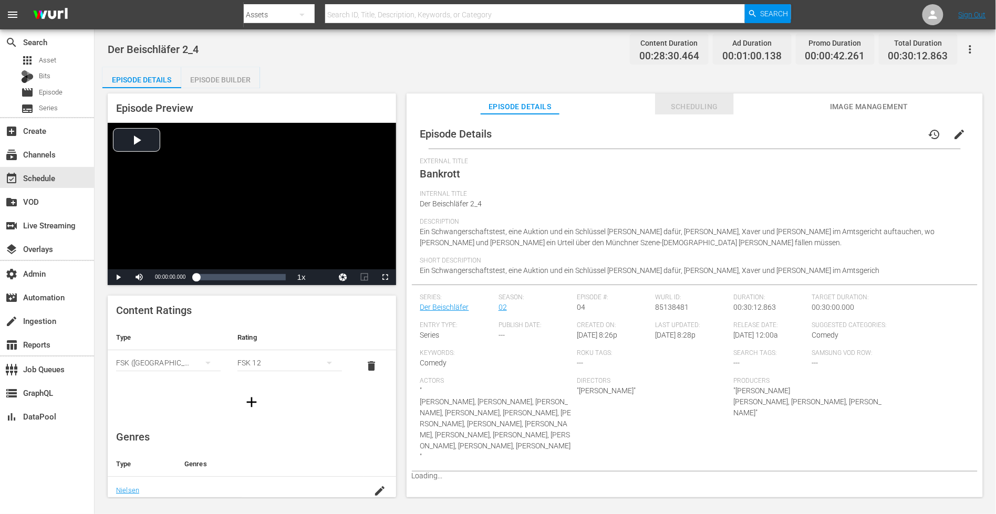
click at [690, 100] on span "Scheduling" at bounding box center [694, 106] width 79 height 13
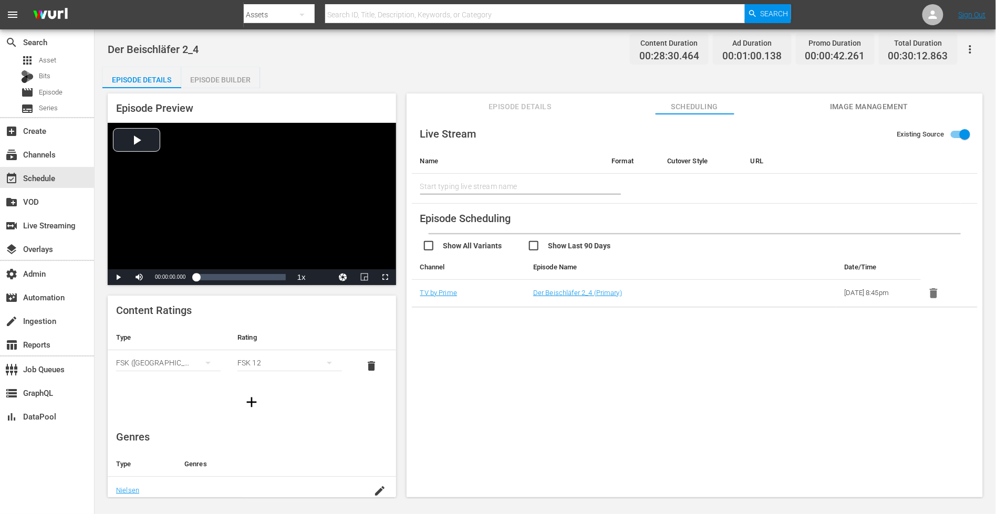
click at [224, 78] on div "Episode Builder" at bounding box center [220, 79] width 79 height 25
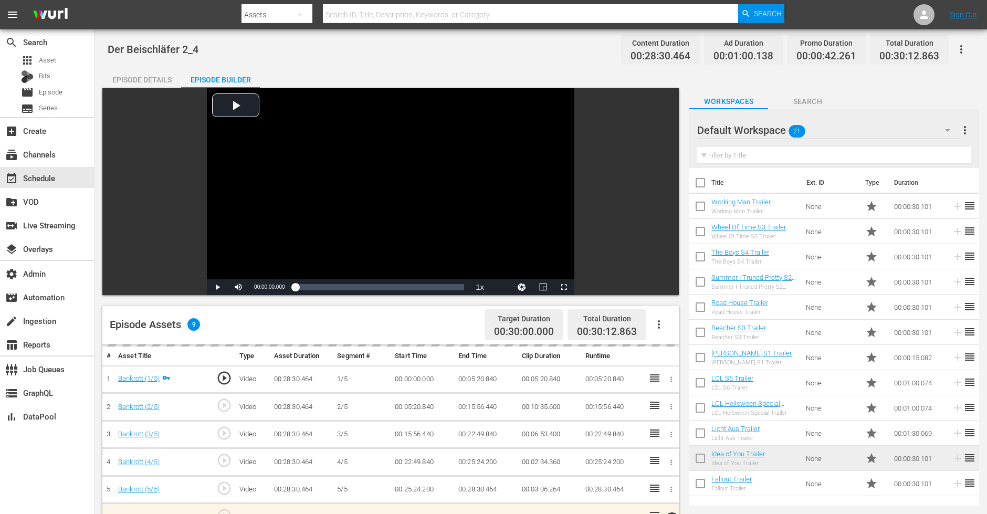
scroll to position [273, 0]
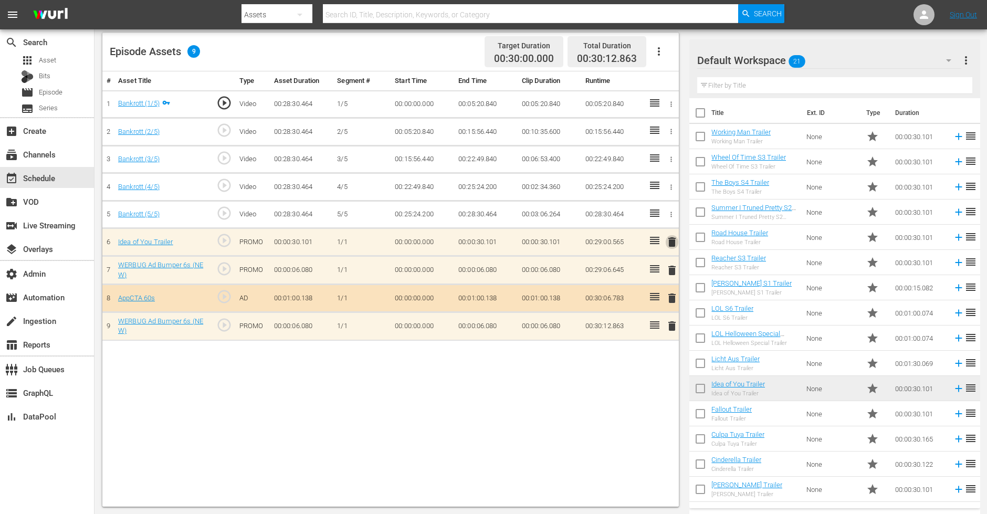
click at [677, 240] on span "delete" at bounding box center [672, 242] width 13 height 13
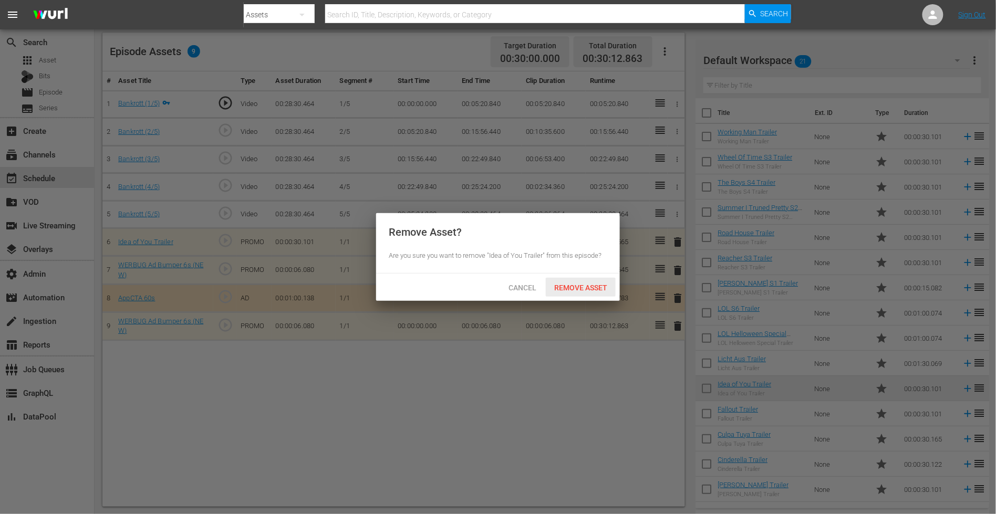
click at [577, 288] on span "Remove Asset" at bounding box center [581, 288] width 70 height 8
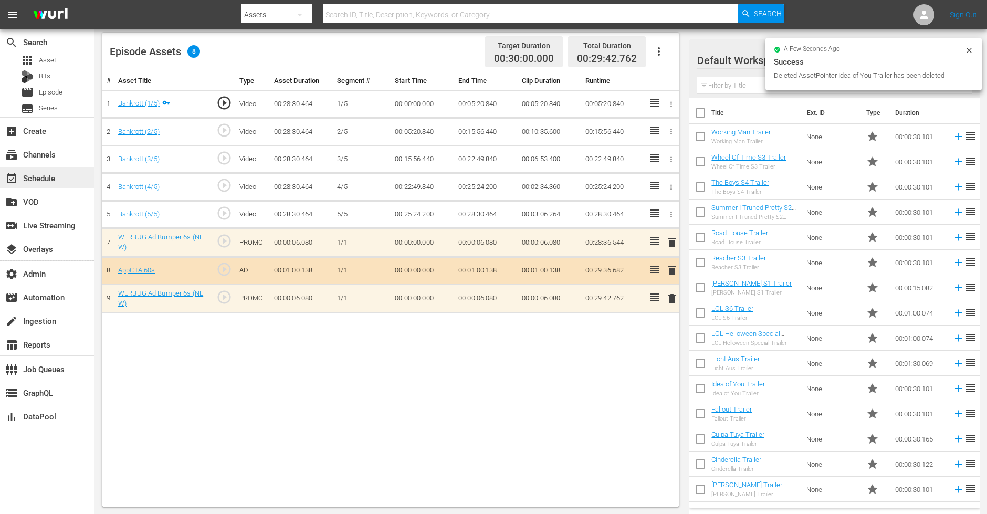
click at [55, 177] on div "event_available Schedule" at bounding box center [29, 176] width 59 height 9
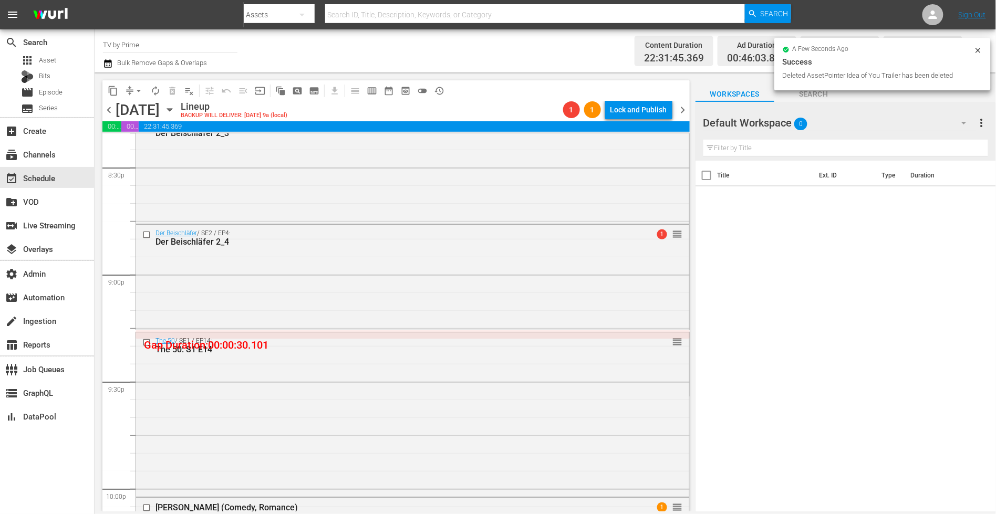
scroll to position [4293, 0]
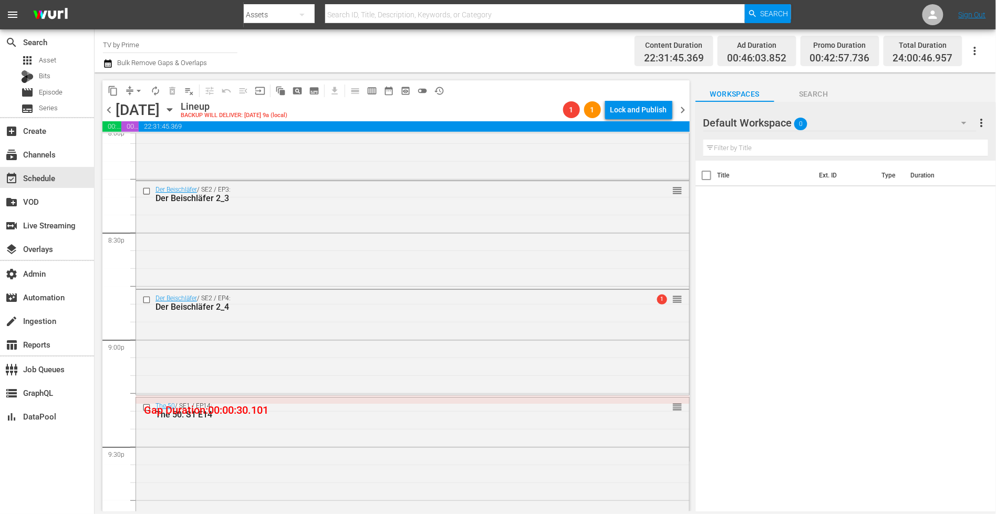
click at [308, 354] on div "Der Beischläfer / SE2 / EP4: Der Beischläfer 2_4 1 reorder" at bounding box center [412, 341] width 553 height 103
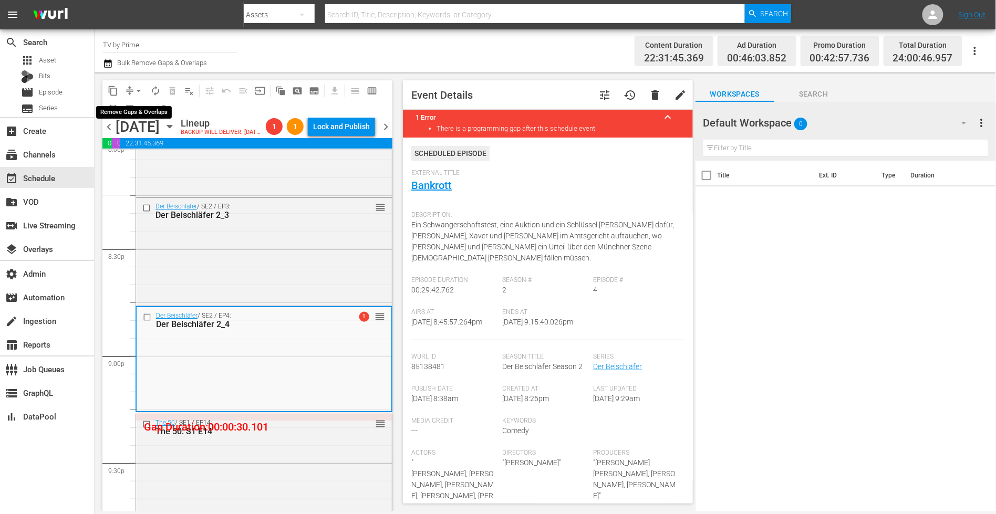
click at [137, 91] on span "arrow_drop_down" at bounding box center [138, 91] width 11 height 11
click at [134, 147] on li "Align to End of Previous Day" at bounding box center [139, 146] width 110 height 17
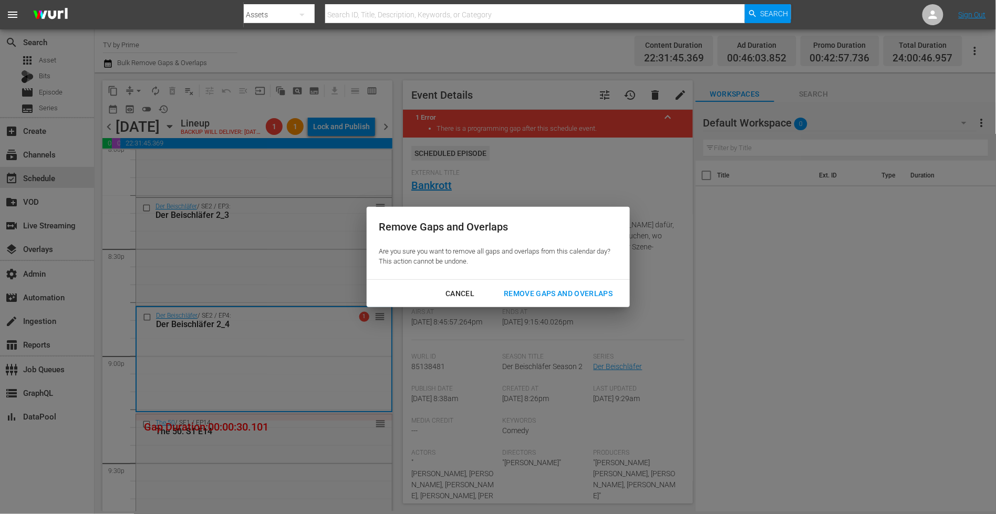
click at [554, 297] on div "Remove Gaps and Overlaps" at bounding box center [557, 293] width 125 height 13
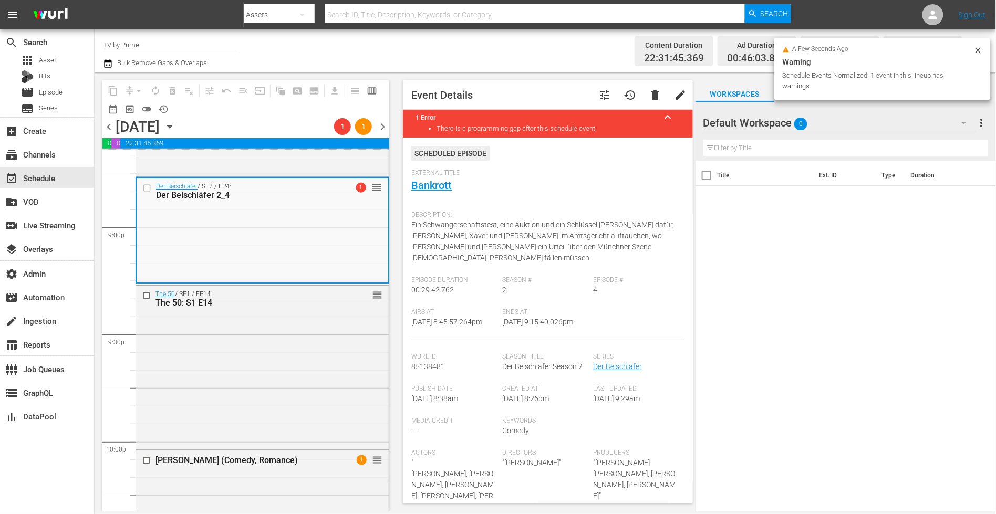
scroll to position [4443, 0]
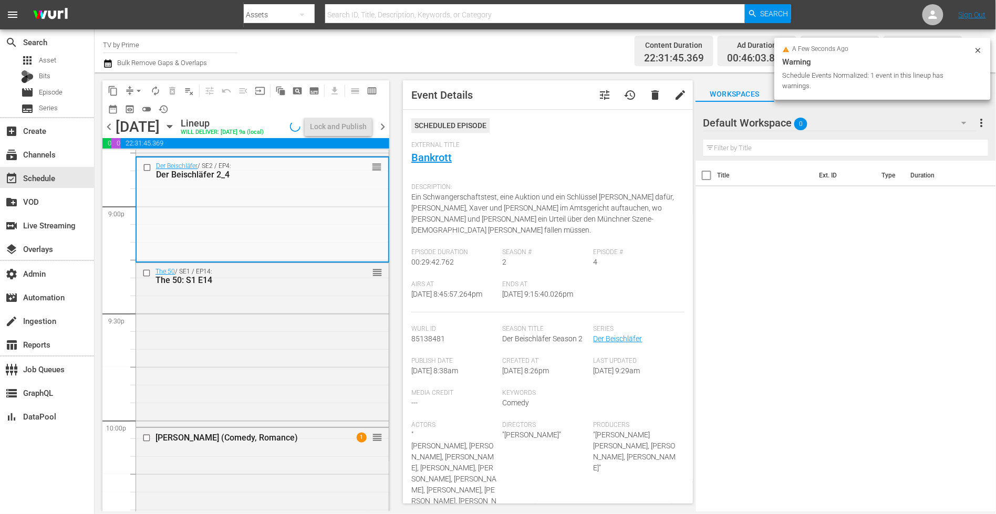
click at [294, 348] on div "The 50 / SE1 / EP14: The 50: S1 E14 reorder" at bounding box center [262, 344] width 253 height 162
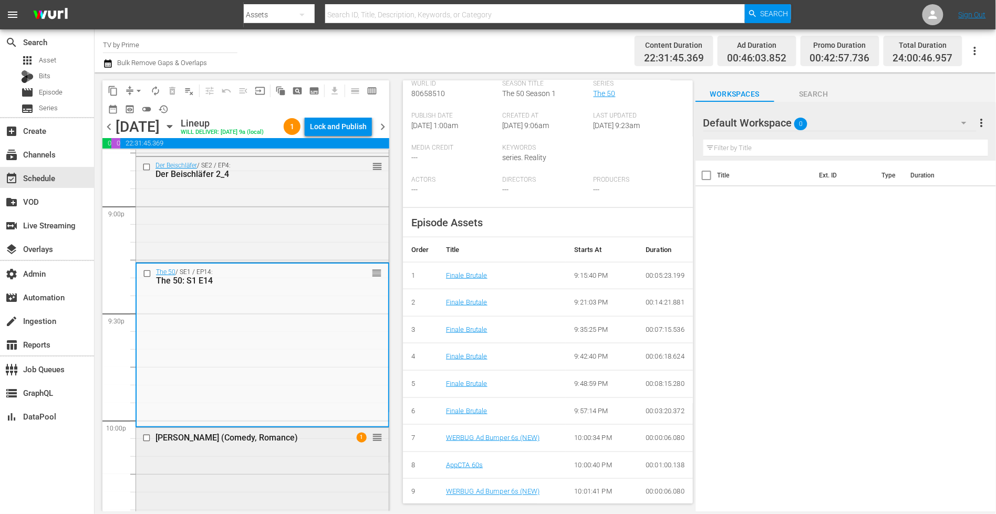
scroll to position [4698, 0]
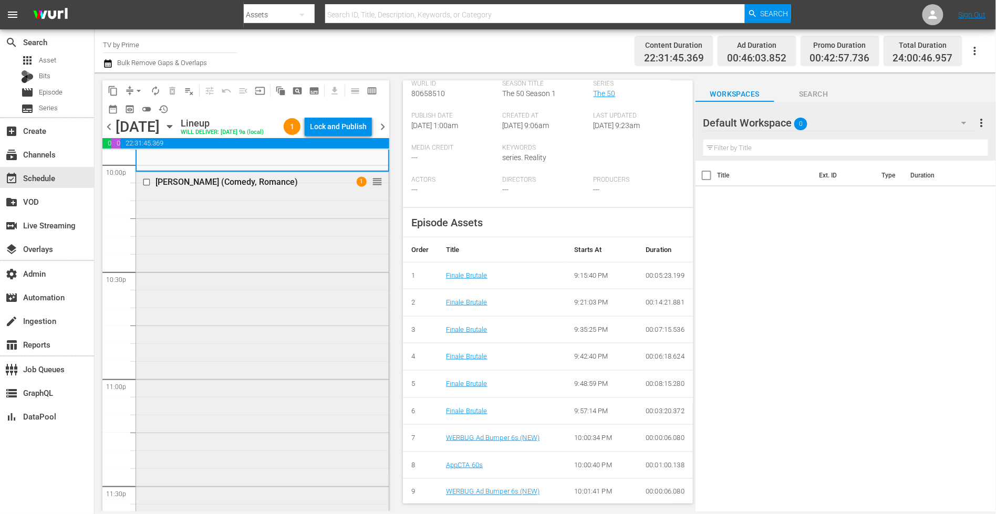
click at [304, 394] on div "Sachertorte (Comedy, Romance) 1 reorder" at bounding box center [262, 384] width 253 height 424
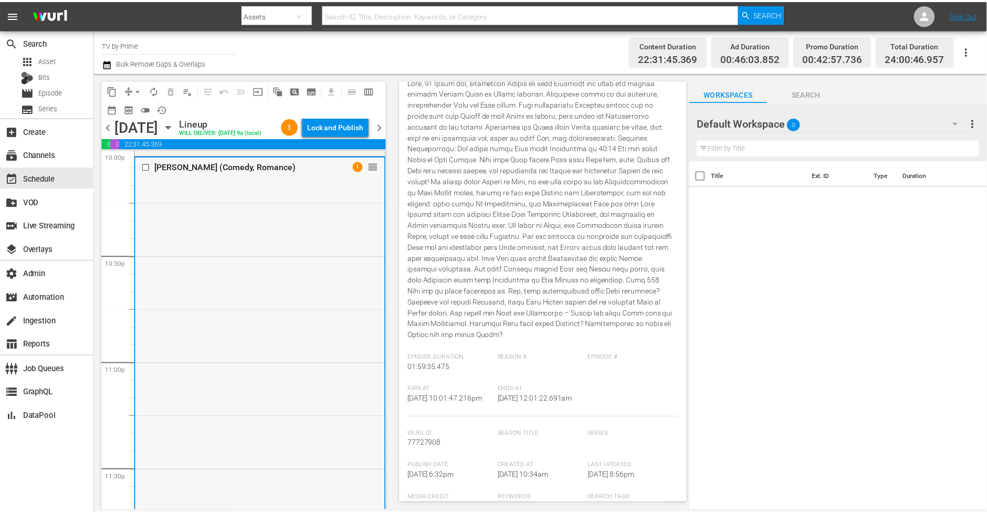
scroll to position [4649, 0]
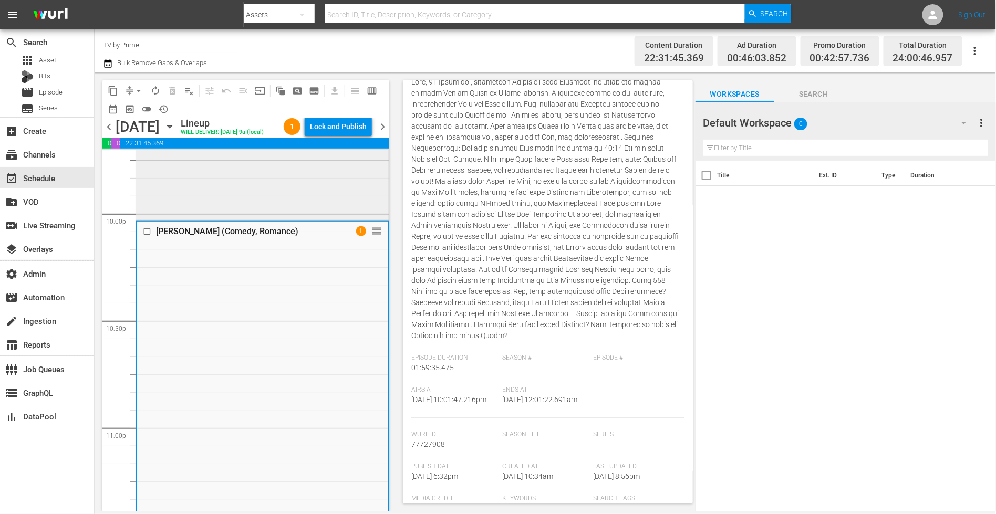
click at [291, 192] on div "The 50 / SE1 / EP14: The 50: S1 E14 reorder" at bounding box center [262, 137] width 253 height 162
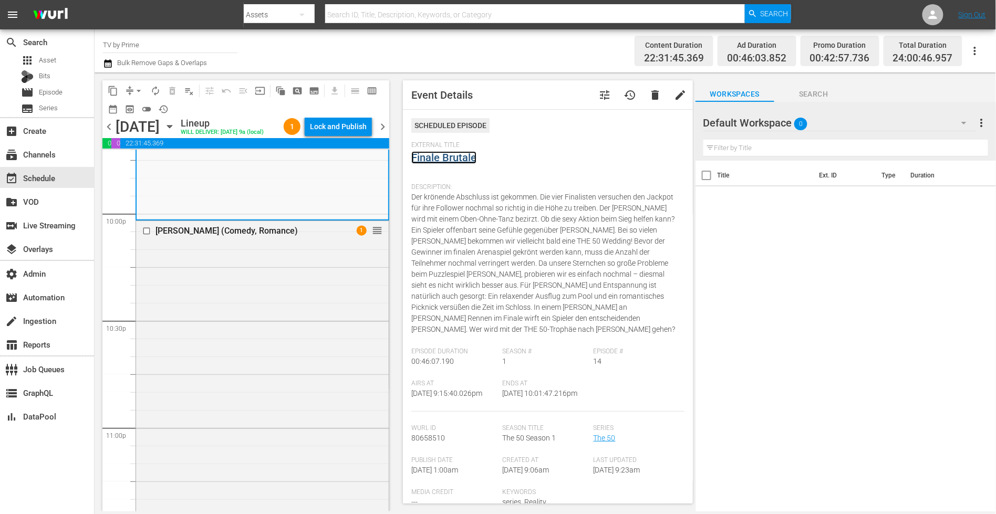
click at [456, 153] on link "Finale Brutale" at bounding box center [443, 157] width 65 height 13
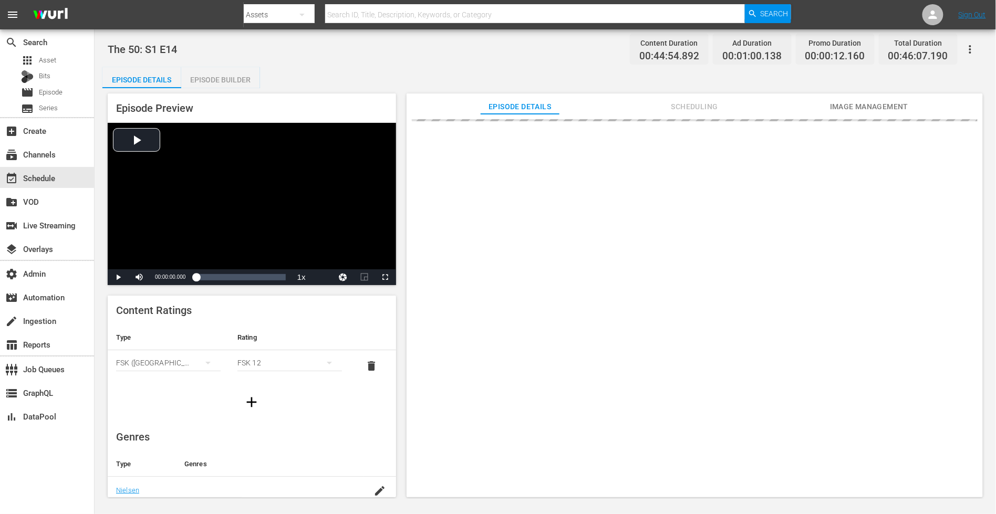
click at [698, 104] on span "Scheduling" at bounding box center [694, 106] width 79 height 13
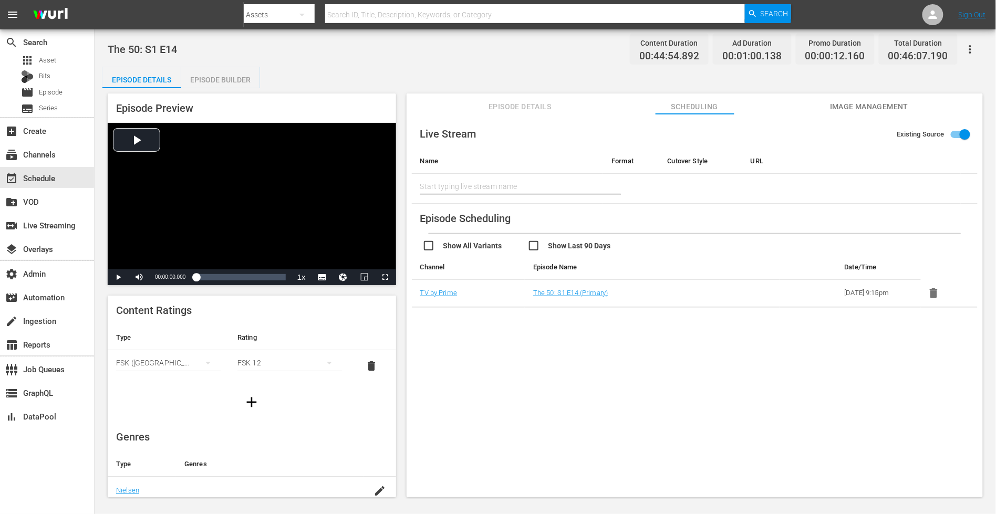
click at [234, 78] on div "Episode Builder" at bounding box center [220, 79] width 79 height 25
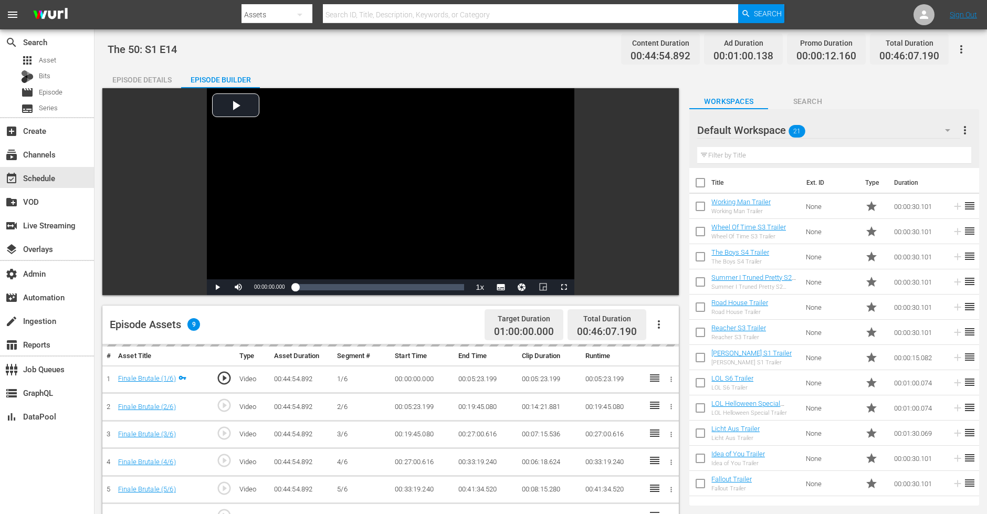
scroll to position [273, 0]
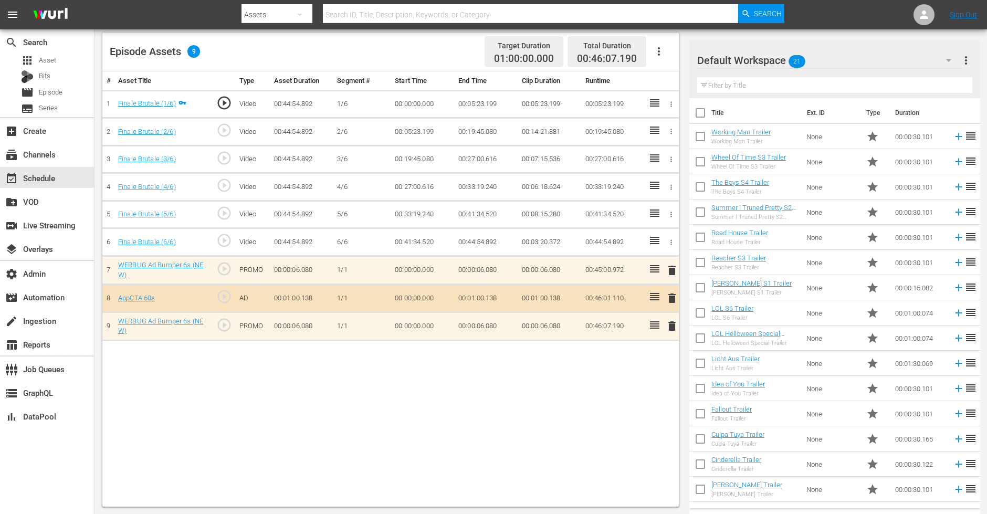
click at [652, 51] on button "button" at bounding box center [658, 51] width 25 height 25
click at [658, 81] on div "Clear Ads" at bounding box center [690, 80] width 71 height 25
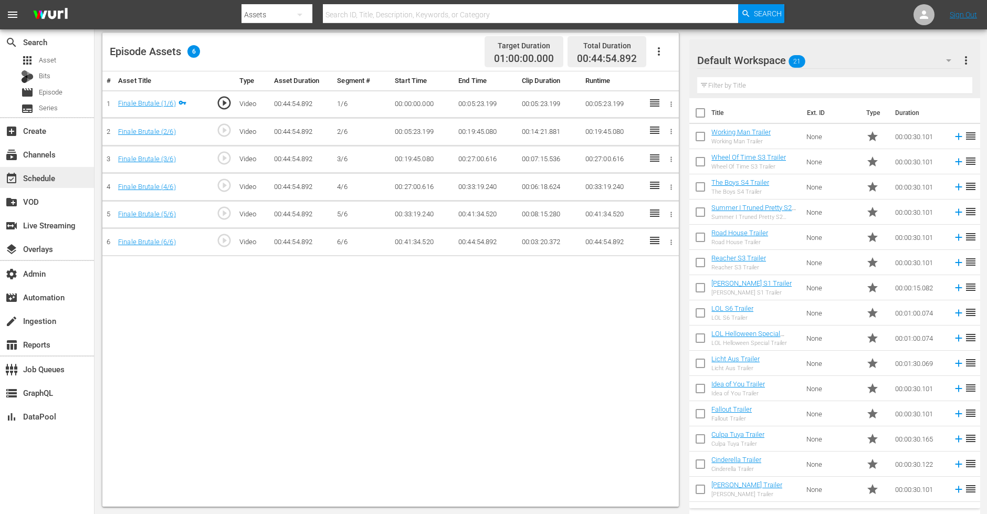
click at [44, 179] on div "event_available Schedule" at bounding box center [29, 176] width 59 height 9
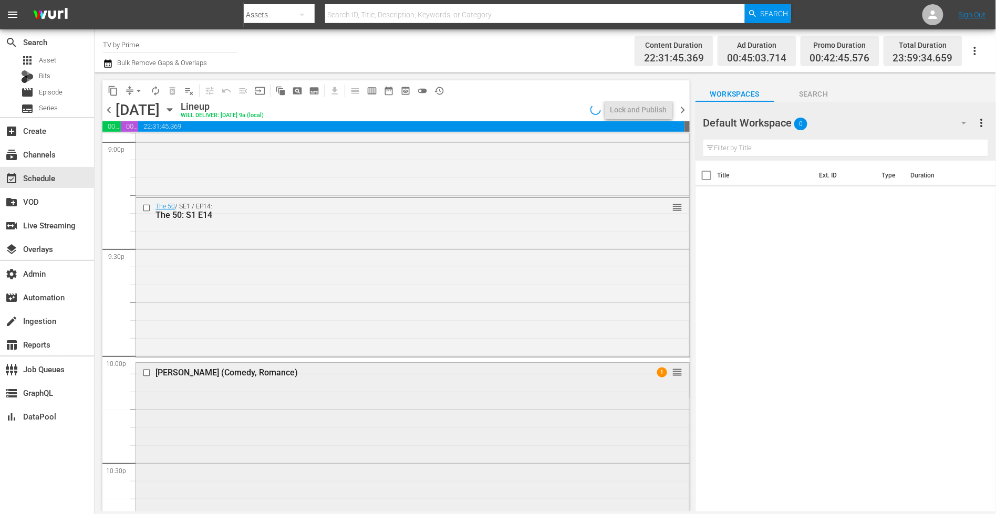
scroll to position [4426, 0]
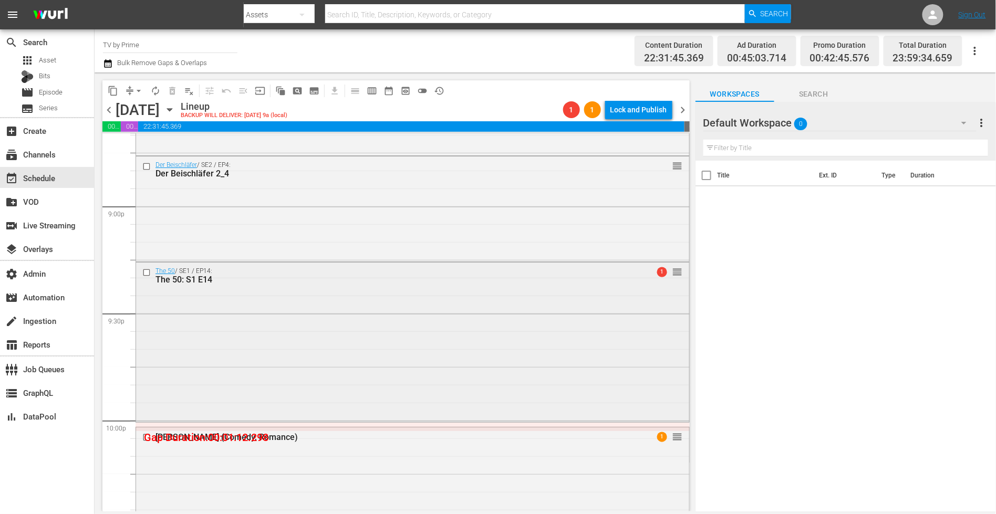
click at [275, 399] on div "The 50 / SE1 / EP14: The 50: S1 E14 1 reorder" at bounding box center [412, 341] width 553 height 157
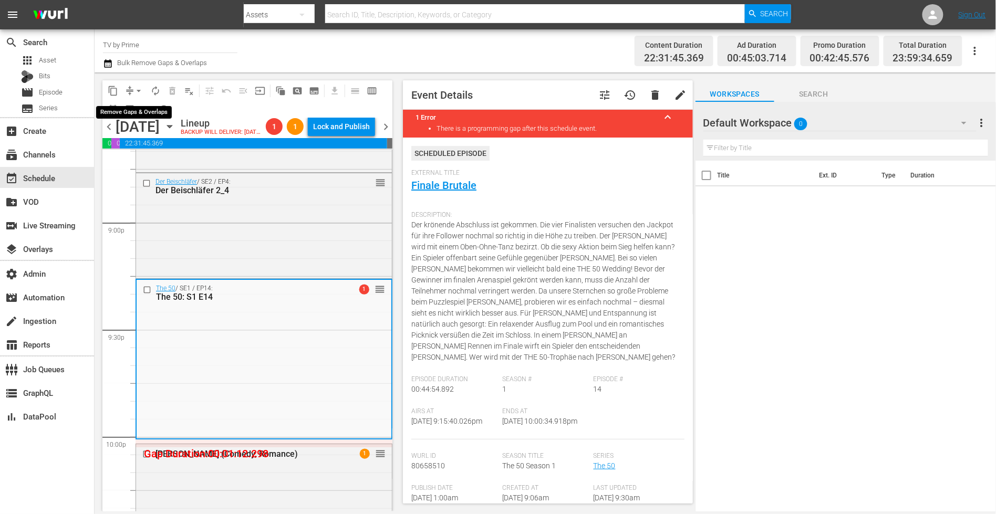
click at [134, 91] on span "arrow_drop_down" at bounding box center [138, 91] width 11 height 11
click at [133, 144] on li "Align to End of Previous Day" at bounding box center [139, 146] width 110 height 17
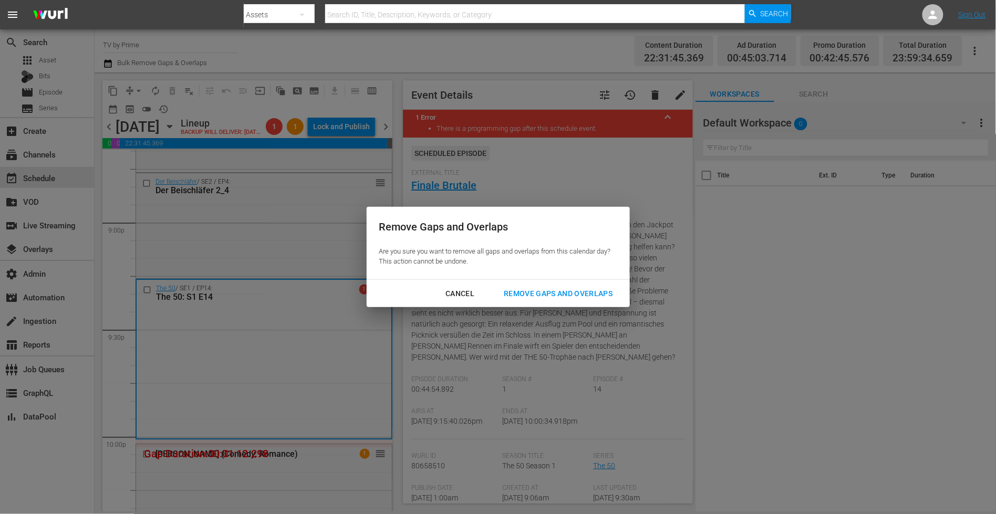
drag, startPoint x: 530, startPoint y: 292, endPoint x: 509, endPoint y: 300, distance: 22.6
click at [530, 292] on div "Remove Gaps and Overlaps" at bounding box center [557, 293] width 125 height 13
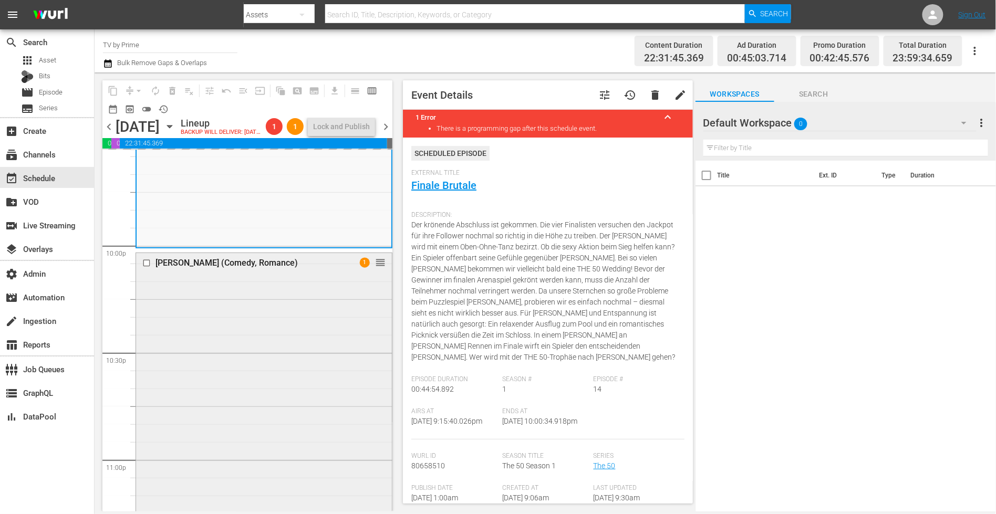
scroll to position [4625, 0]
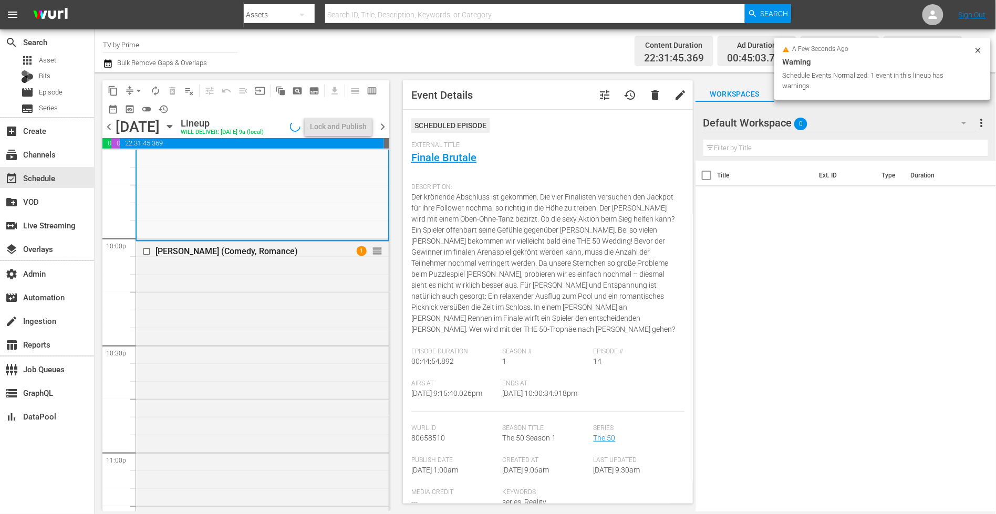
click at [350, 406] on div "Sachertorte (Comedy, Romance) 1 reorder" at bounding box center [262, 454] width 253 height 424
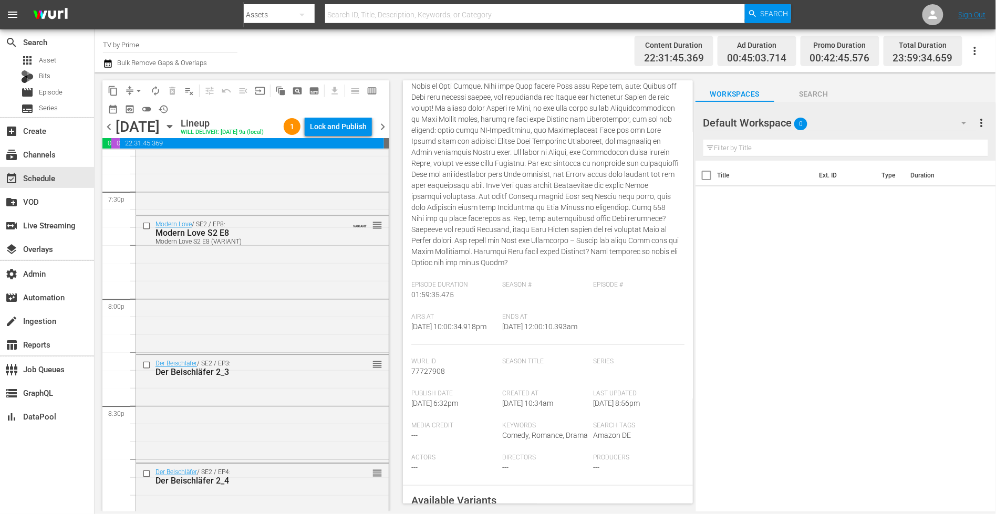
scroll to position [4281, 0]
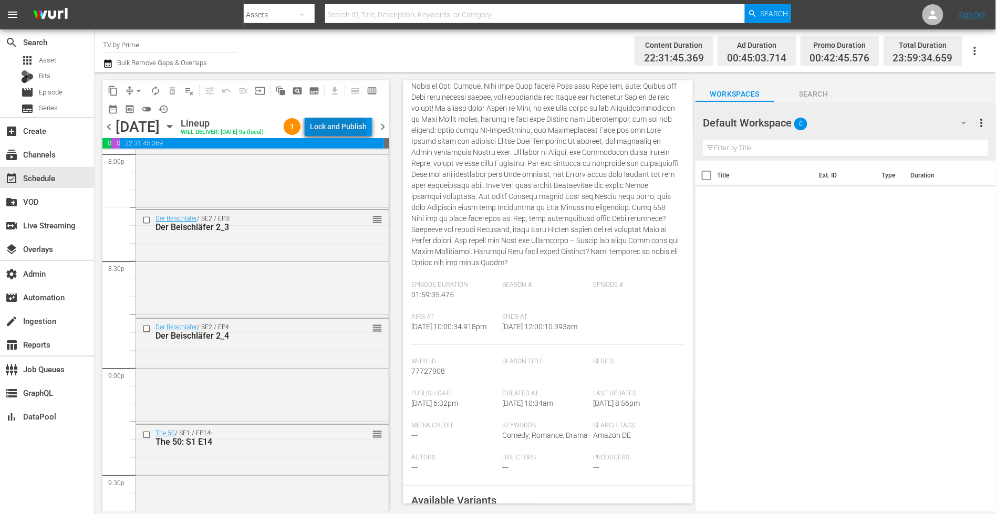
click at [350, 129] on div "Lock and Publish" at bounding box center [338, 126] width 57 height 19
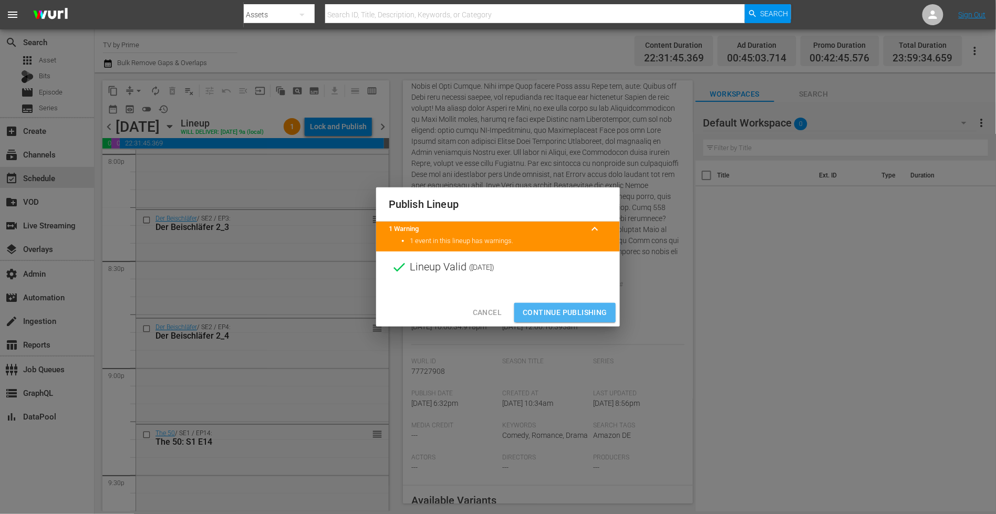
click at [564, 310] on span "Continue Publishing" at bounding box center [564, 312] width 85 height 13
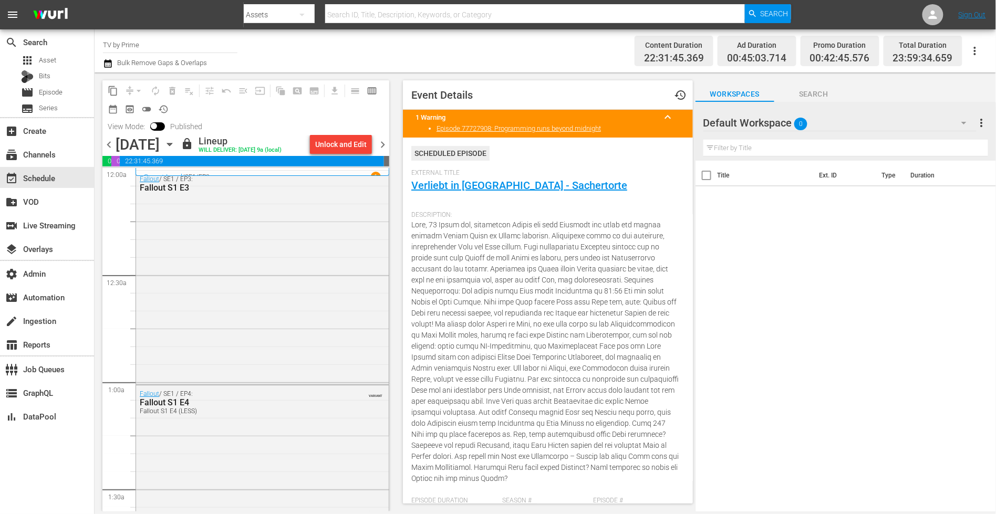
scroll to position [4281, 0]
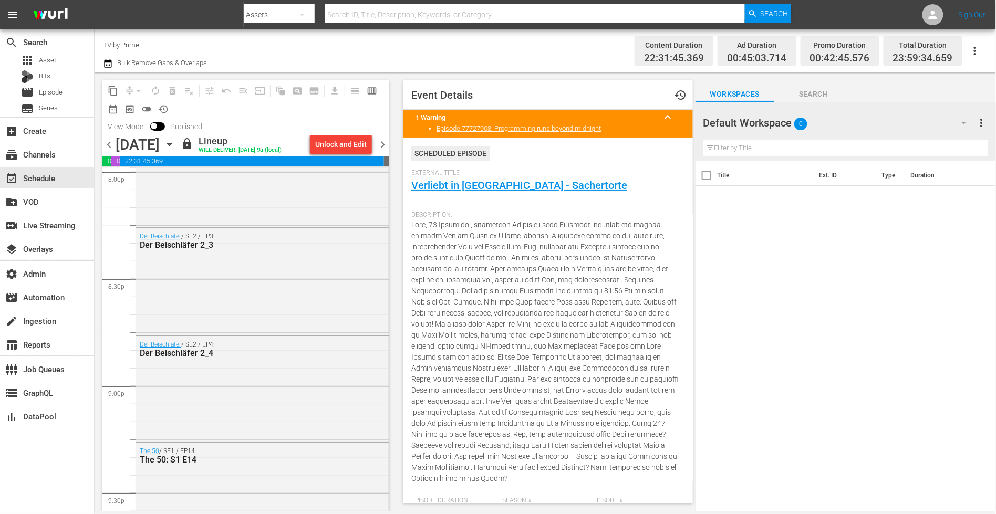
click at [383, 144] on span "chevron_right" at bounding box center [382, 144] width 13 height 13
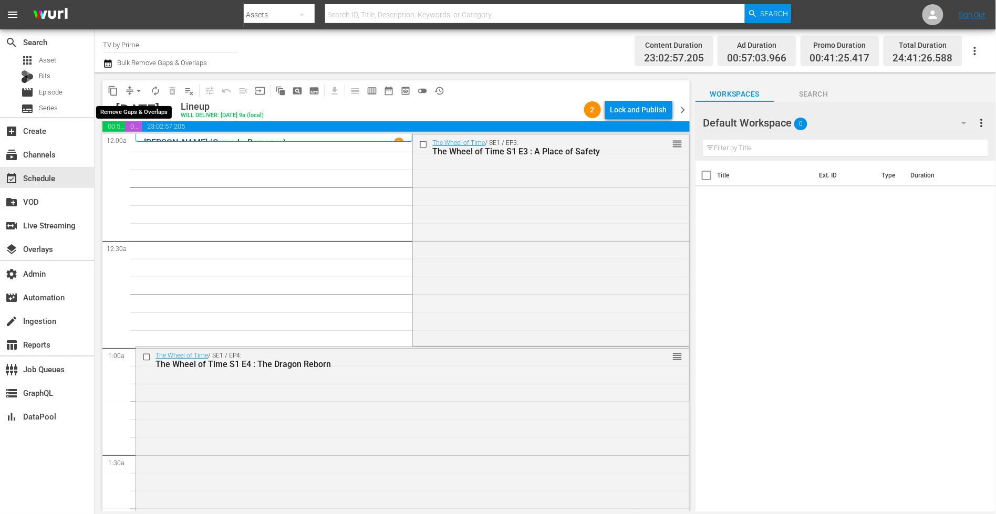
click at [135, 87] on span "arrow_drop_down" at bounding box center [138, 91] width 11 height 11
click at [138, 146] on li "Align to End of Previous Day" at bounding box center [139, 146] width 110 height 17
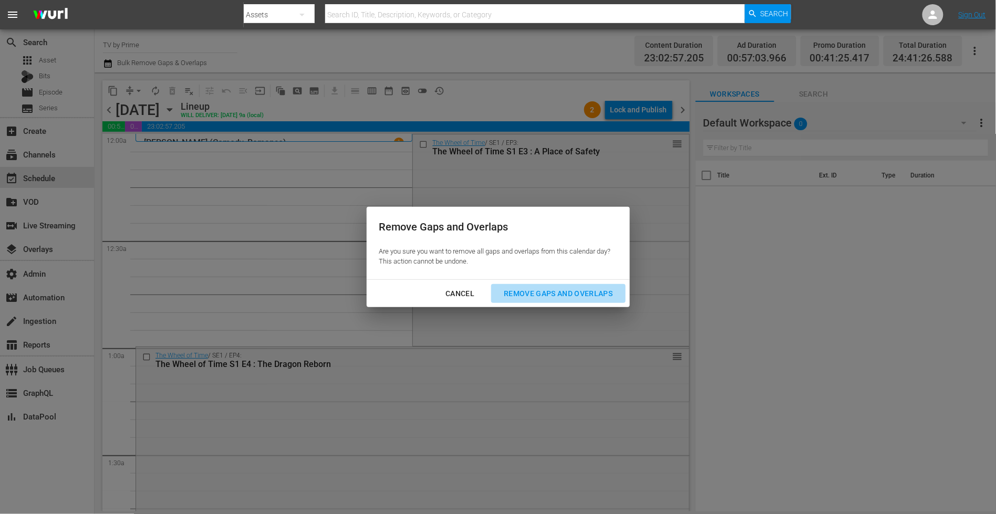
click at [562, 300] on button "Remove Gaps and Overlaps" at bounding box center [558, 293] width 134 height 19
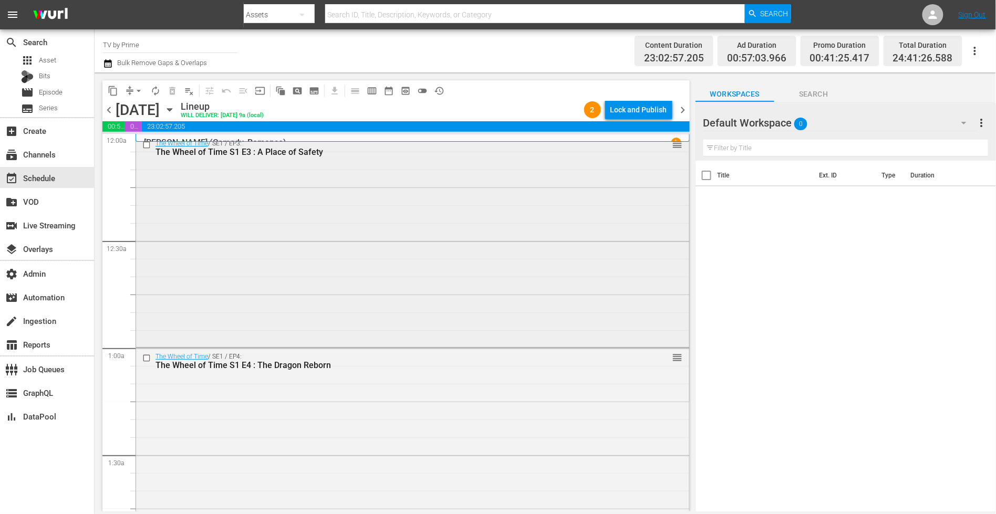
click at [564, 231] on div "The Wheel of Time / SE1 / EP3: The Wheel of Time S1 E3 : A Place of Safety reor…" at bounding box center [412, 240] width 553 height 210
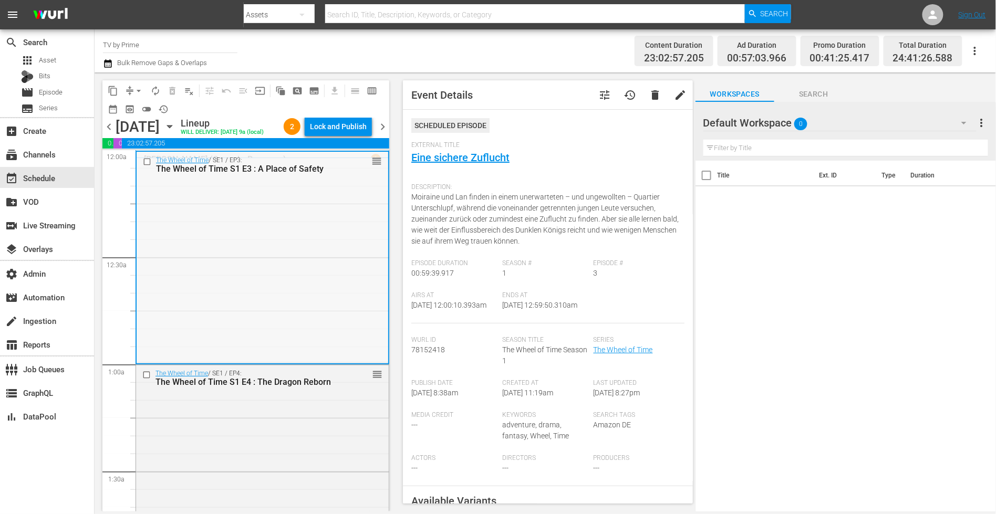
click at [350, 196] on div "The Wheel of Time / SE1 / EP3: The Wheel of Time S1 E3 : A Place of Safety reor…" at bounding box center [263, 257] width 252 height 210
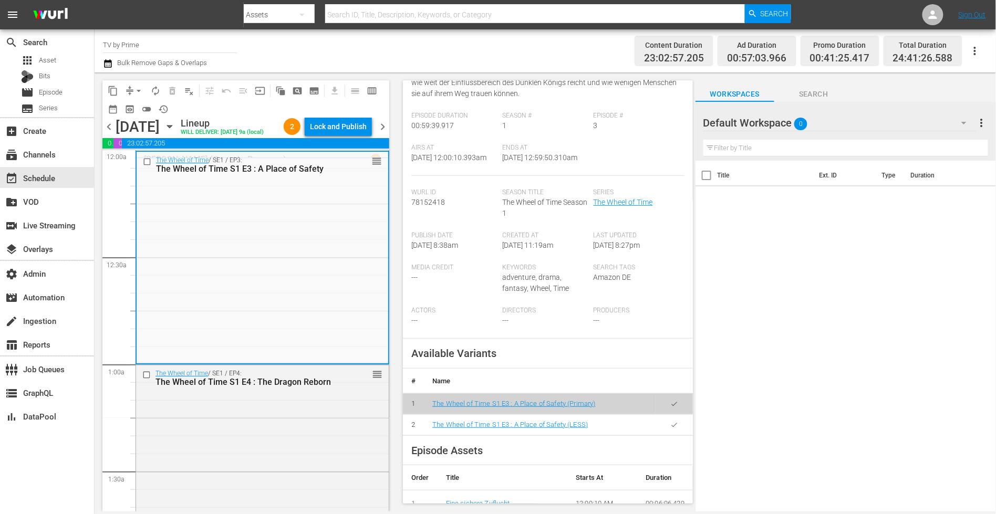
scroll to position [148, 0]
click at [664, 435] on button "button" at bounding box center [674, 424] width 20 height 20
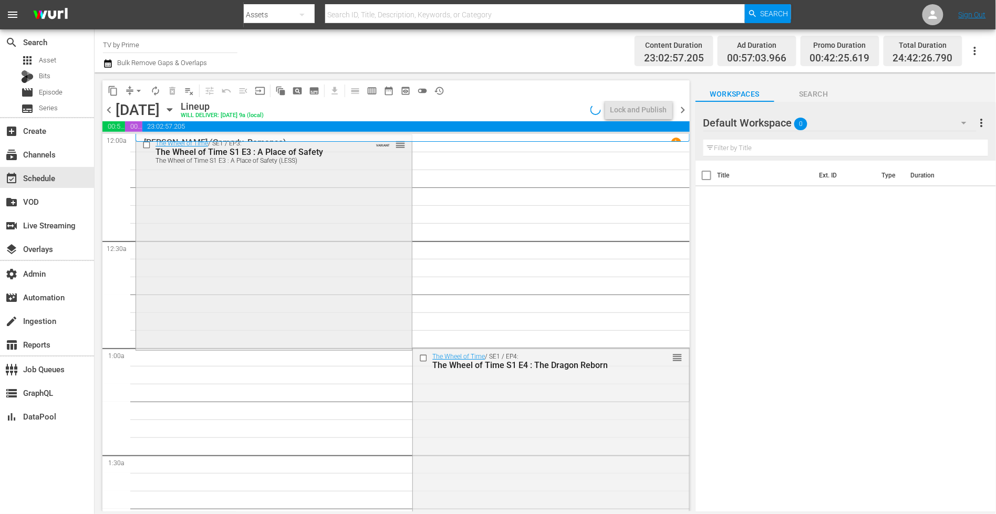
click at [216, 308] on div "The Wheel of Time / SE1 / EP3: The Wheel of Time S1 E3 : A Place of Safety The …" at bounding box center [274, 242] width 276 height 214
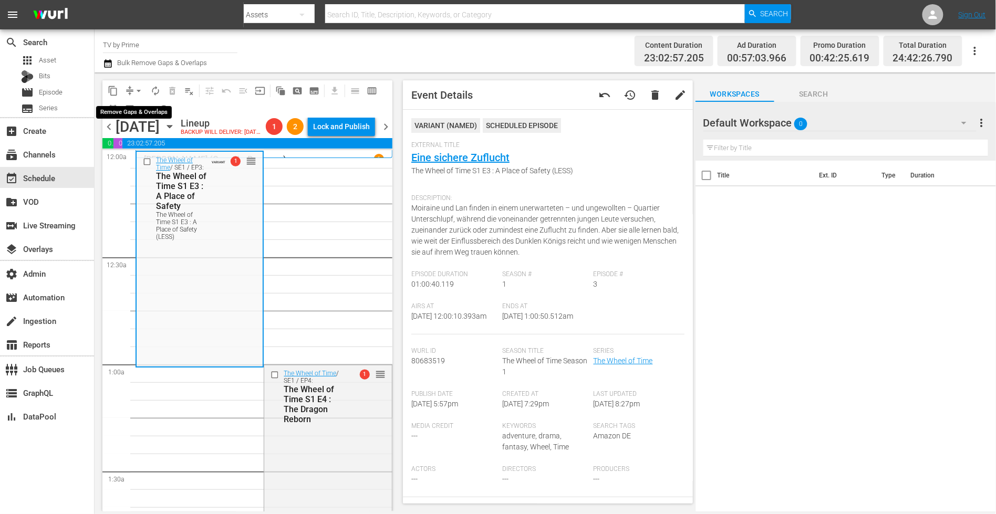
click at [132, 87] on button "arrow_drop_down" at bounding box center [138, 90] width 17 height 17
click at [146, 143] on li "Align to End of Previous Day" at bounding box center [139, 146] width 110 height 17
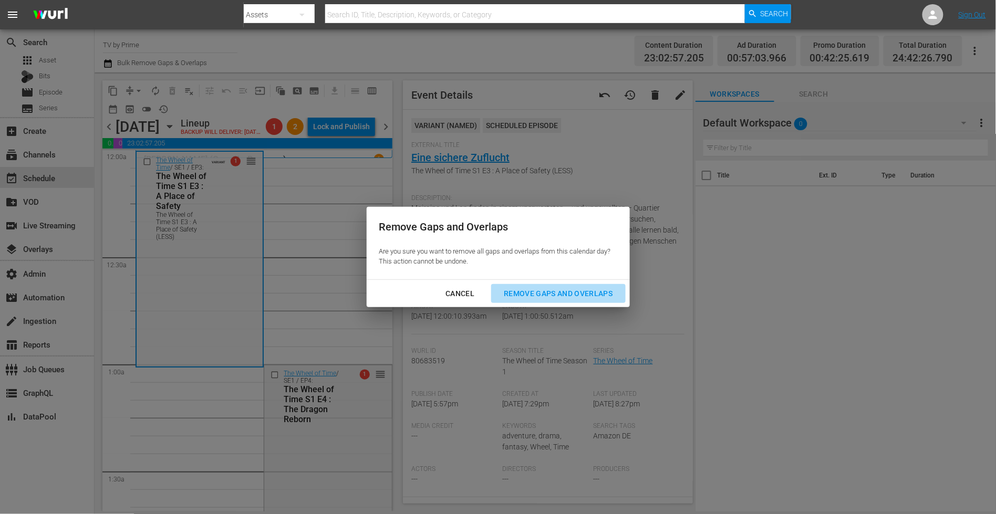
click at [549, 289] on div "Remove Gaps and Overlaps" at bounding box center [557, 293] width 125 height 13
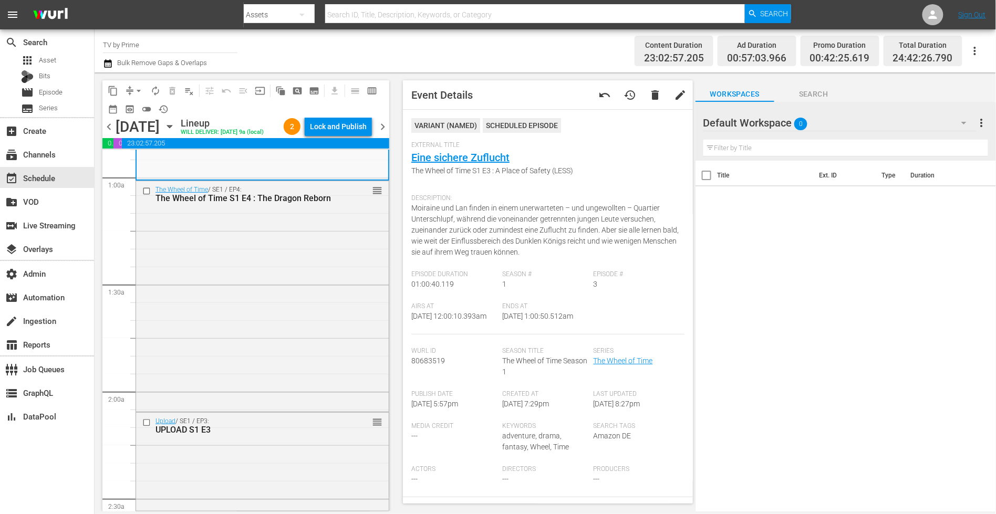
scroll to position [223, 0]
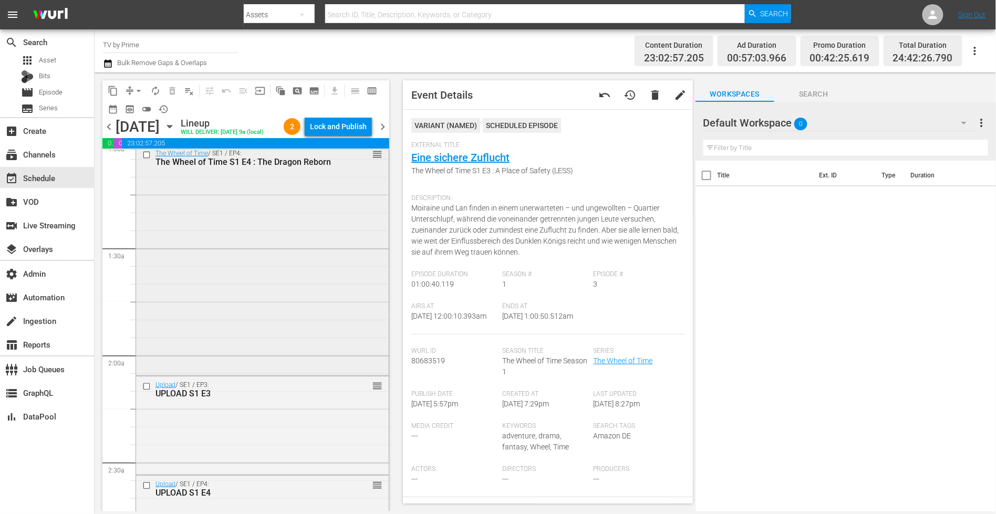
click at [348, 232] on div "The Wheel of Time / SE1 / EP4: The Wheel of Time S1 E4 : The Dragon Reborn reor…" at bounding box center [262, 259] width 253 height 228
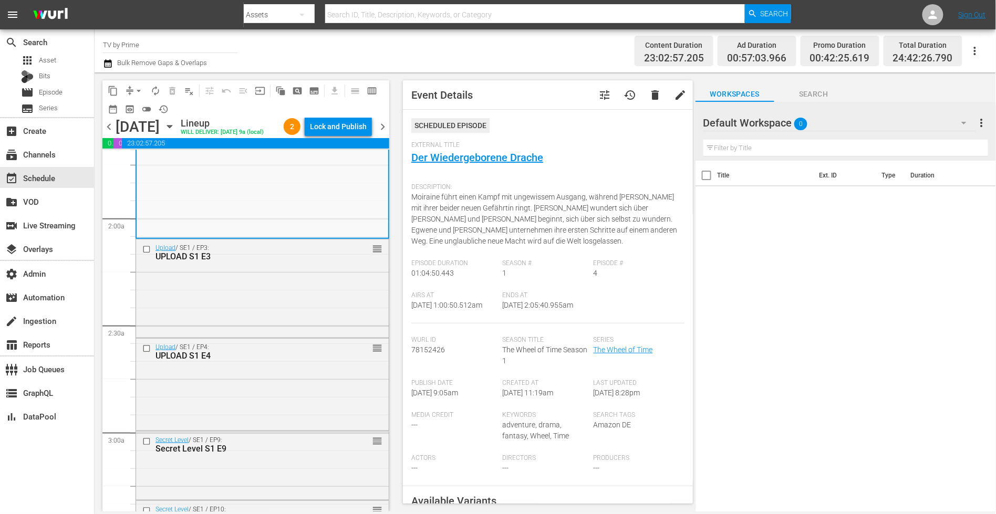
scroll to position [405, 0]
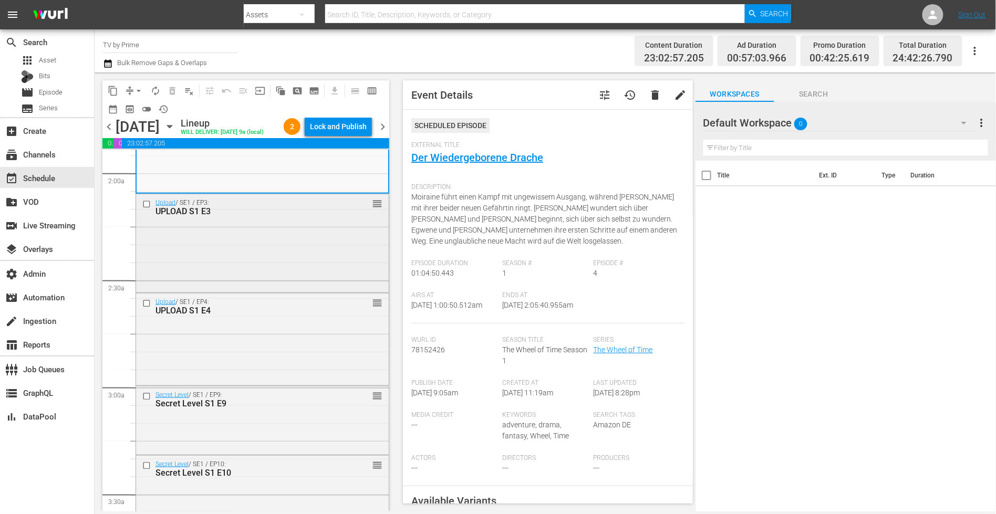
click at [350, 260] on div "Upload / SE1 / EP3: UPLOAD S1 E3 reorder" at bounding box center [262, 242] width 253 height 96
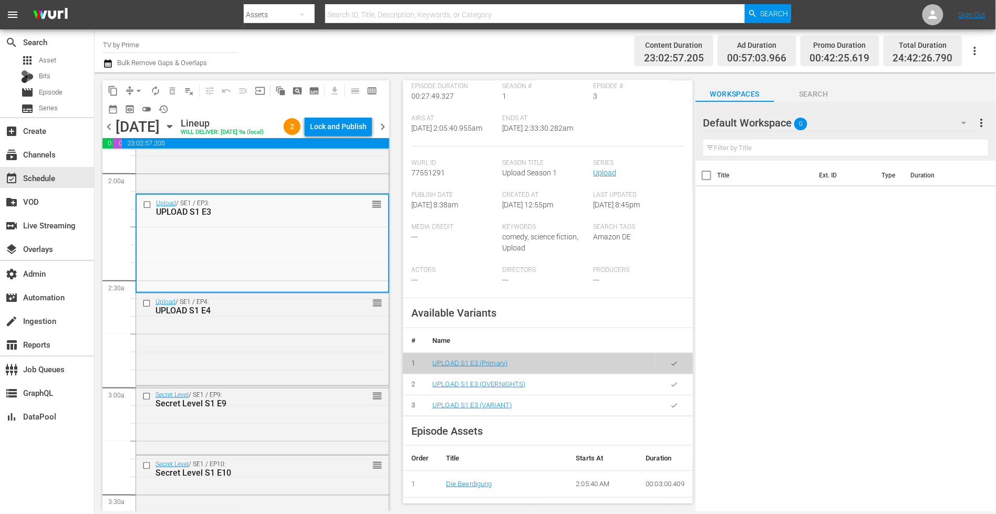
scroll to position [161, 0]
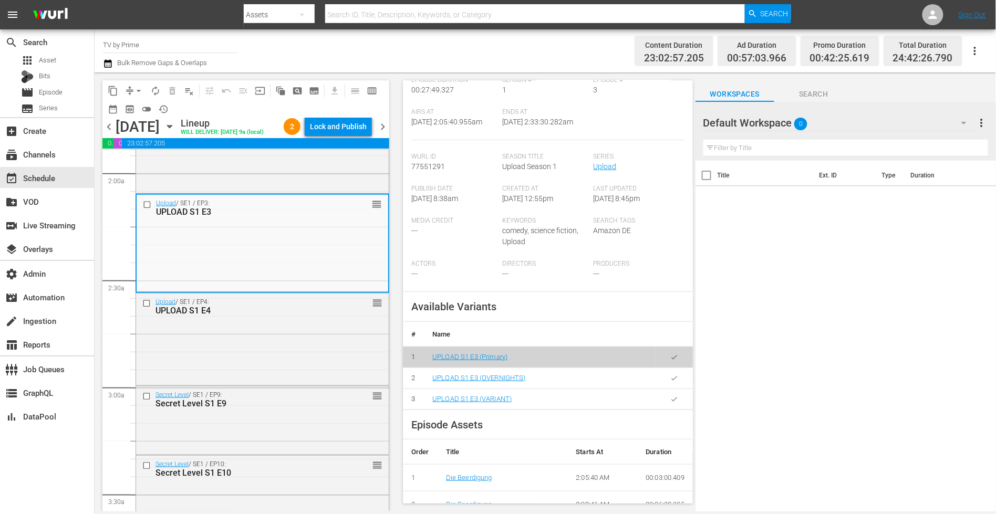
click at [666, 383] on button "button" at bounding box center [674, 378] width 20 height 20
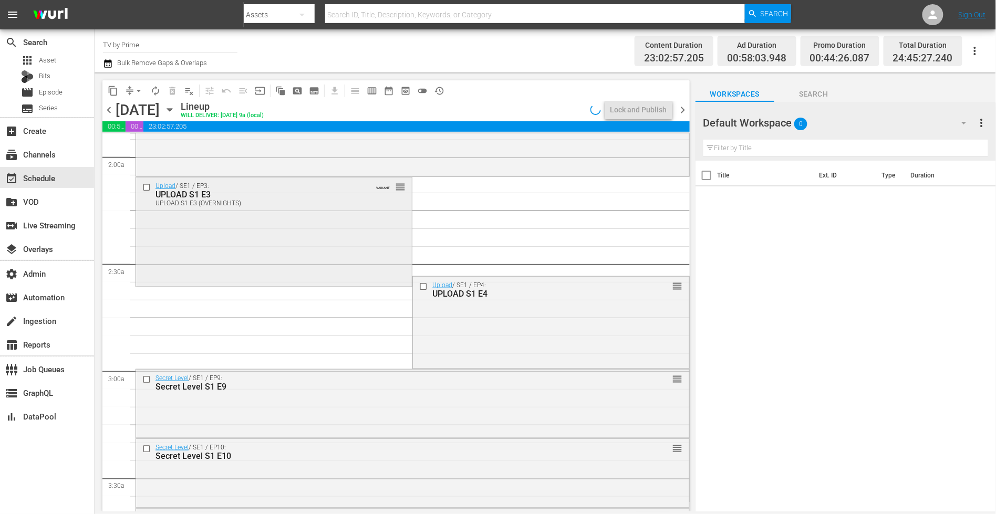
click at [262, 233] on div "Upload / SE1 / EP3: UPLOAD S1 E3 UPLOAD S1 E3 (OVERNIGHTS) VARIANT reorder" at bounding box center [274, 230] width 276 height 107
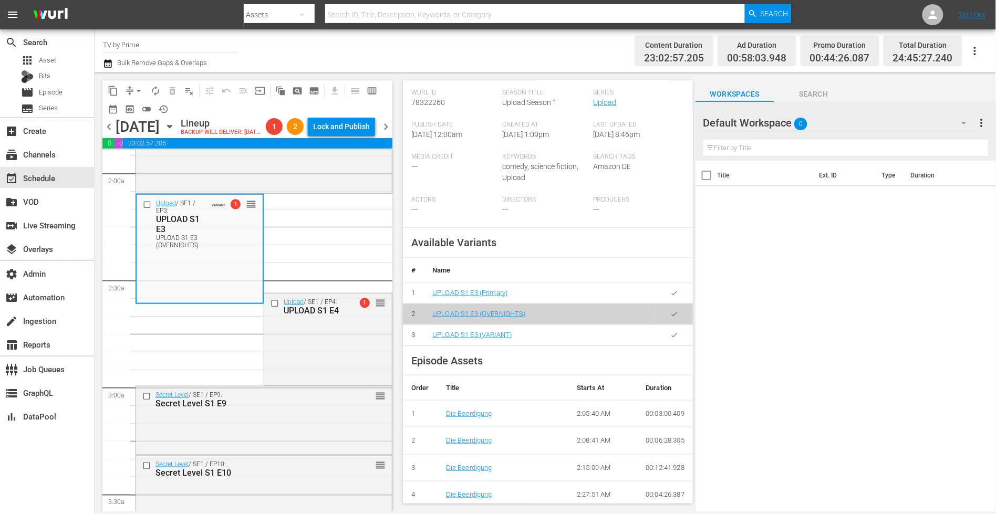
scroll to position [244, 0]
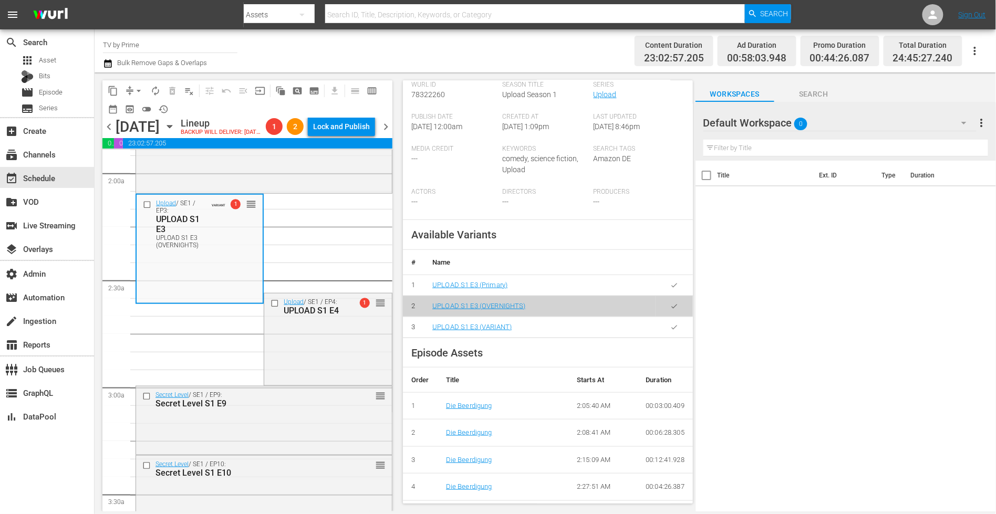
click at [670, 331] on icon "button" at bounding box center [674, 327] width 8 height 8
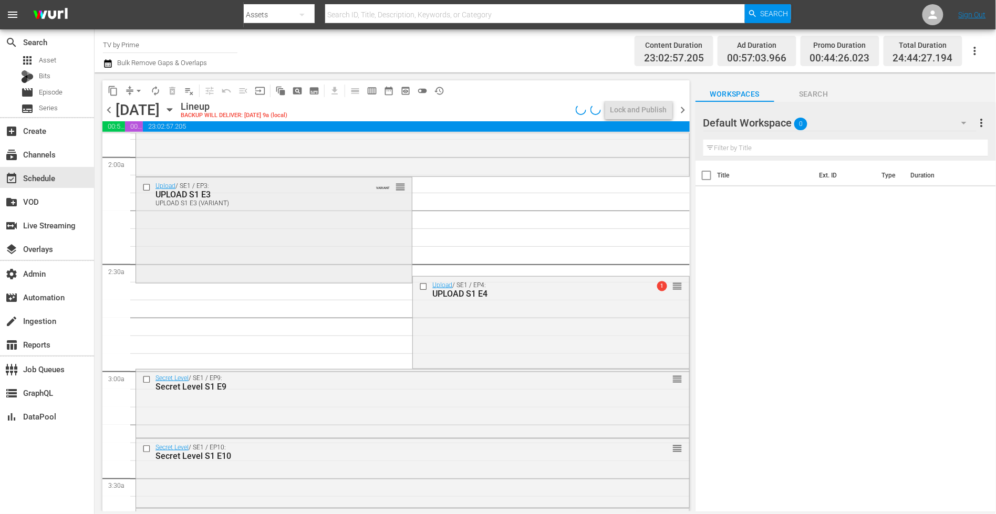
click at [298, 208] on div "Upload / SE1 / EP3: UPLOAD S1 E3 UPLOAD S1 E3 (VARIANT) VARIANT reorder" at bounding box center [274, 193] width 276 height 33
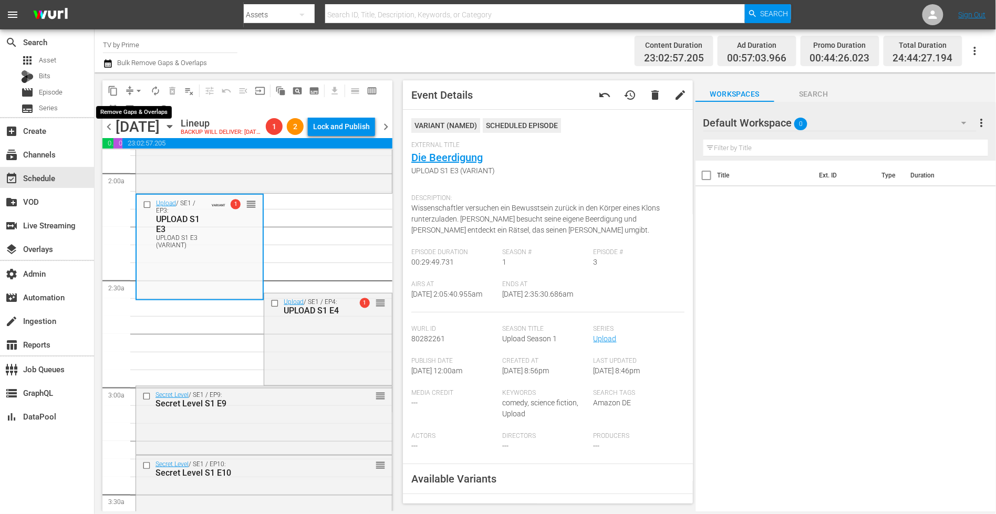
click at [134, 90] on span "arrow_drop_down" at bounding box center [138, 91] width 11 height 11
click at [152, 145] on li "Align to End of Previous Day" at bounding box center [139, 146] width 110 height 17
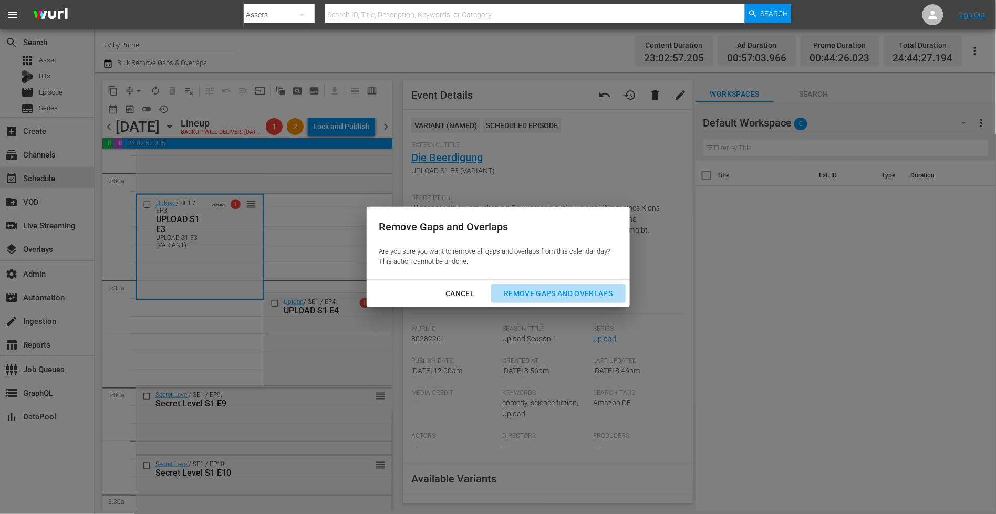
click at [543, 290] on div "Remove Gaps and Overlaps" at bounding box center [557, 293] width 125 height 13
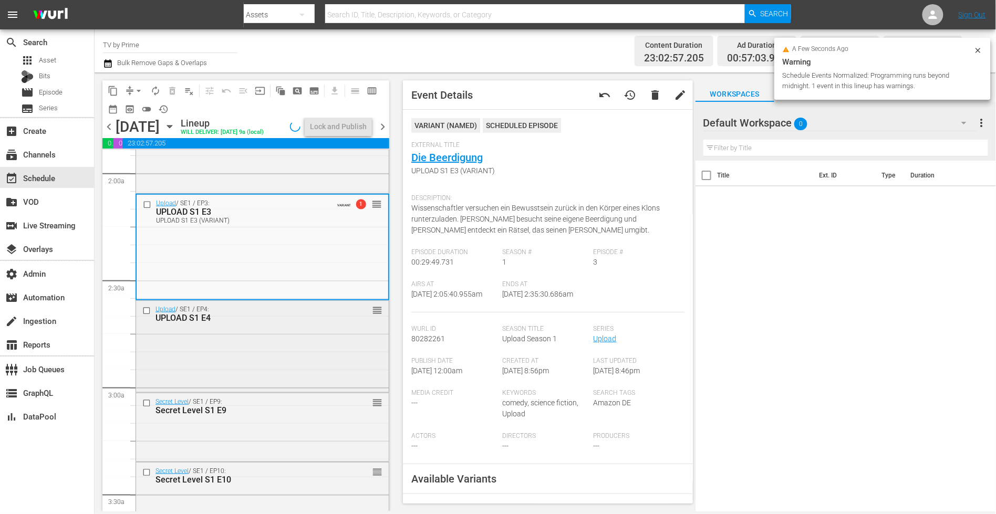
click at [272, 364] on div "Upload / SE1 / EP4: UPLOAD S1 E4 reorder" at bounding box center [262, 345] width 253 height 89
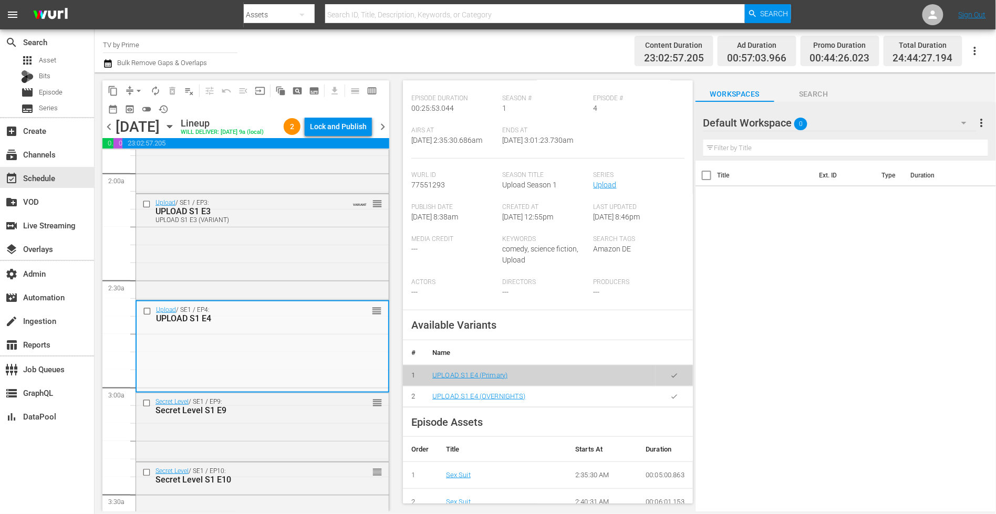
scroll to position [155, 0]
click at [664, 400] on button "button" at bounding box center [674, 395] width 20 height 20
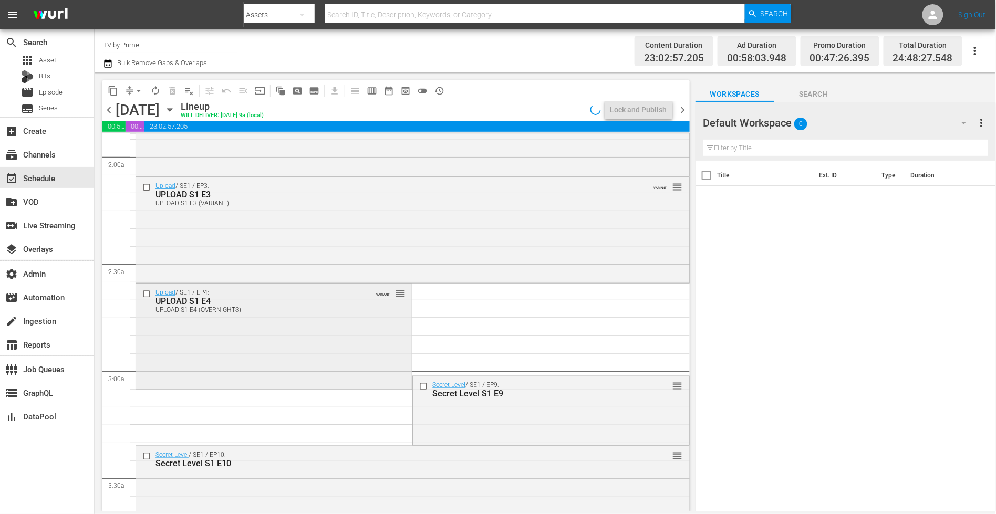
click at [257, 336] on div "Upload / SE1 / EP4: UPLOAD S1 E4 UPLOAD S1 E4 (OVERNIGHTS) VARIANT reorder" at bounding box center [274, 335] width 276 height 103
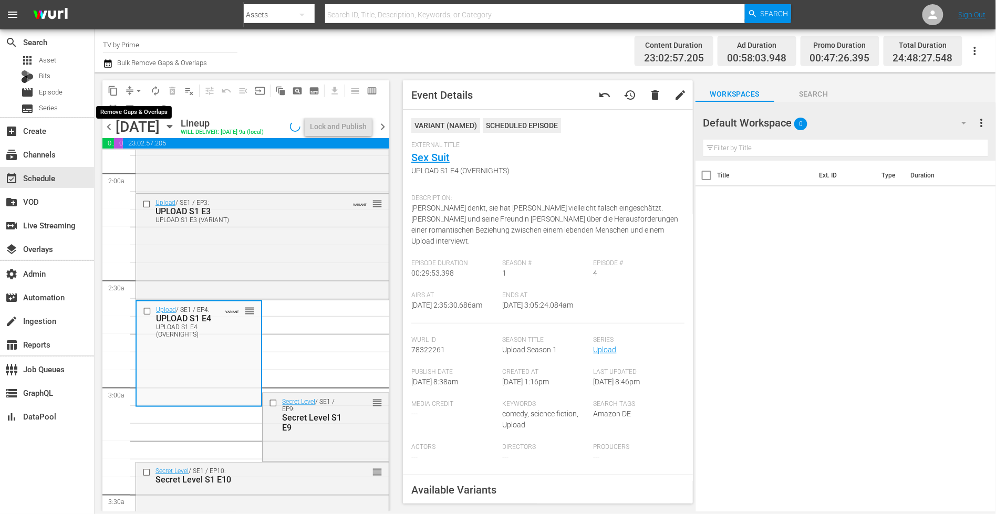
click at [137, 90] on span "arrow_drop_down" at bounding box center [138, 91] width 11 height 11
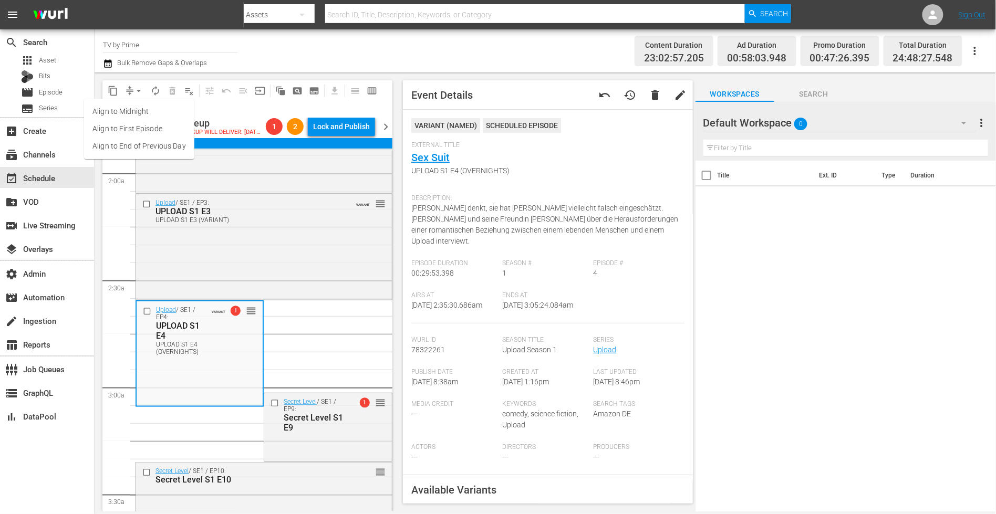
click at [150, 145] on li "Align to End of Previous Day" at bounding box center [139, 146] width 110 height 17
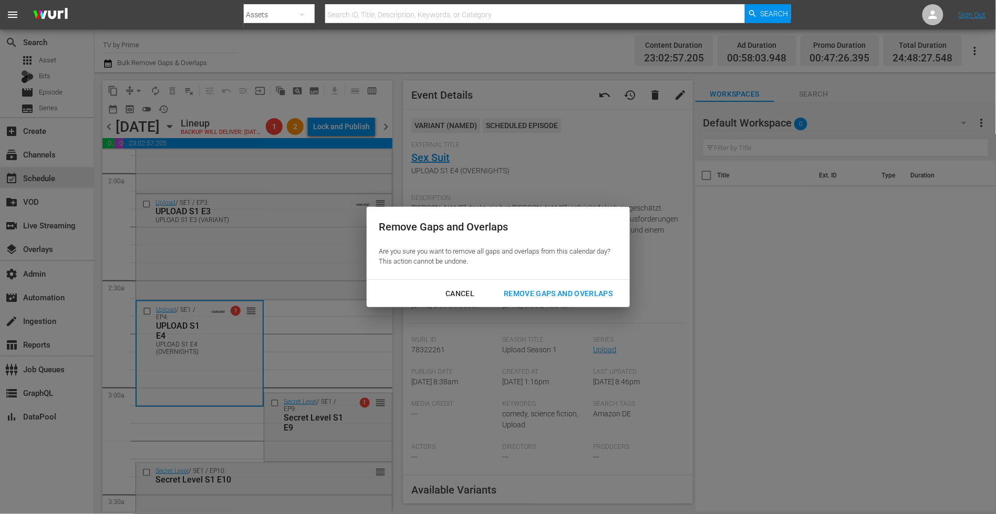
click at [591, 292] on div "Remove Gaps and Overlaps" at bounding box center [557, 293] width 125 height 13
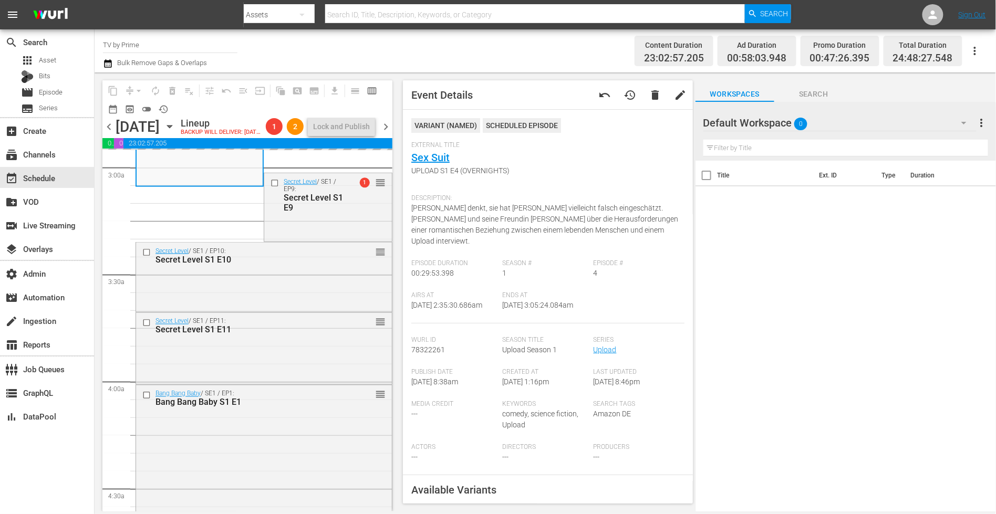
scroll to position [638, 0]
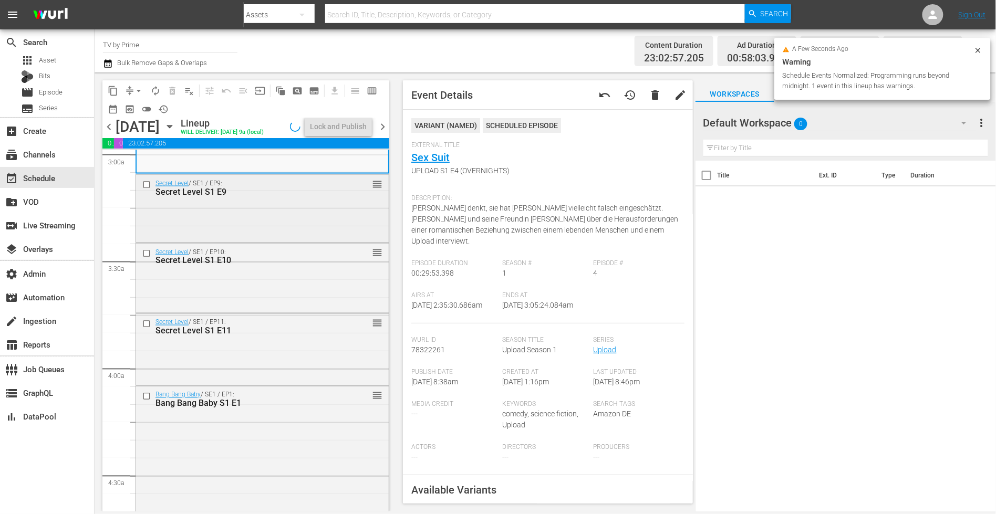
click at [288, 232] on div "Secret Level / SE1 / EP9: Secret Level S1 E9 reorder" at bounding box center [262, 208] width 253 height 66
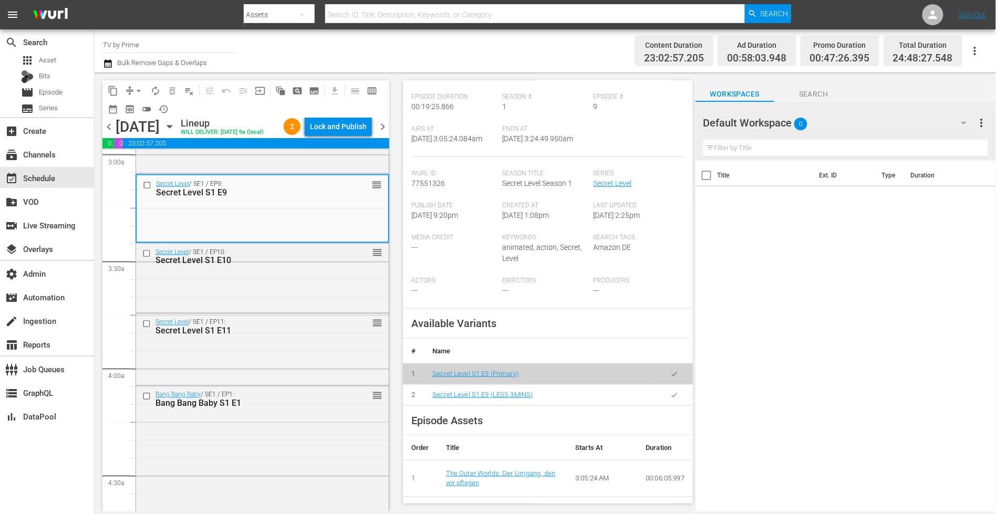
scroll to position [146, 0]
click at [670, 397] on icon "button" at bounding box center [674, 394] width 8 height 8
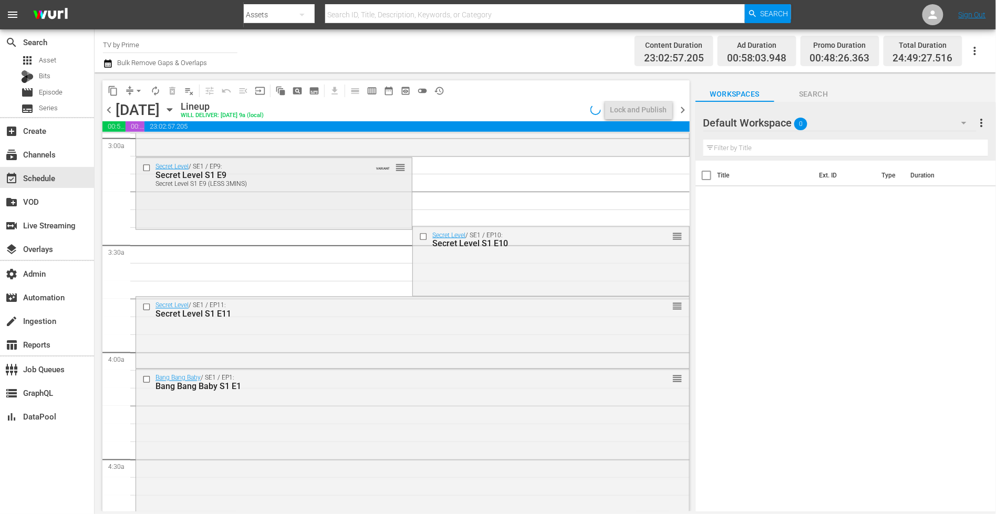
click at [195, 204] on div "Secret Level / SE1 / EP9: Secret Level S1 E9 Secret Level S1 E9 (LESS 3MINS) VA…" at bounding box center [274, 193] width 276 height 70
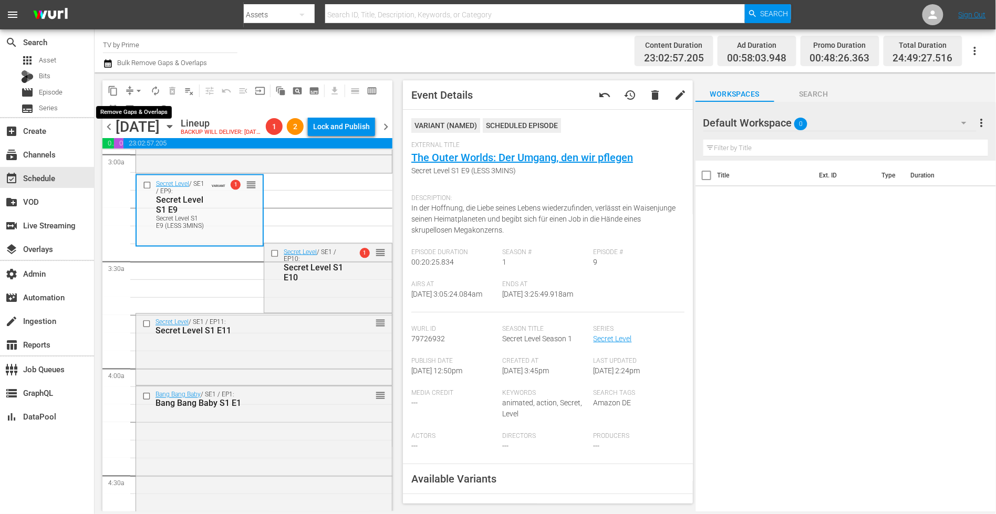
click at [135, 87] on span "arrow_drop_down" at bounding box center [138, 91] width 11 height 11
click at [153, 148] on li "Align to End of Previous Day" at bounding box center [139, 146] width 110 height 17
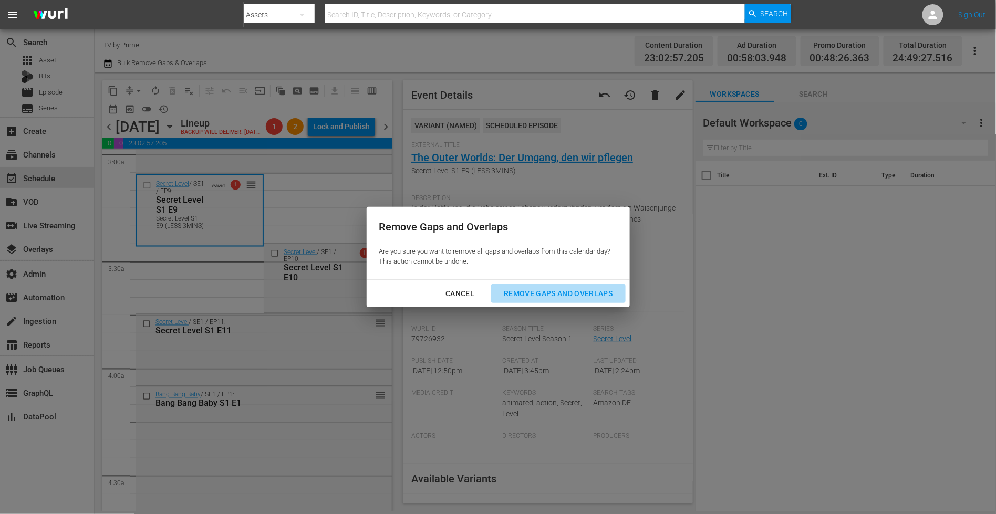
click at [582, 293] on div "Remove Gaps and Overlaps" at bounding box center [557, 293] width 125 height 13
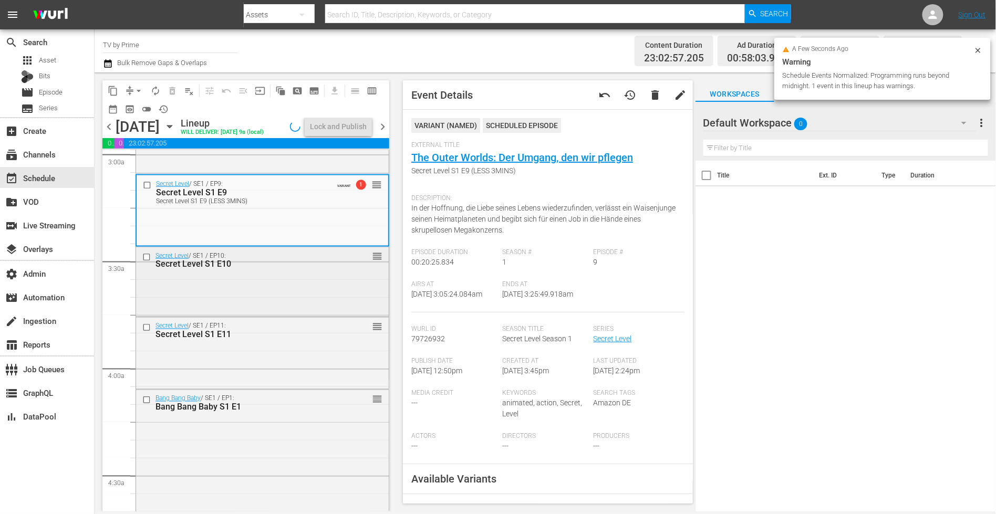
click at [286, 302] on div "Secret Level / SE1 / EP10: Secret Level S1 E10 reorder" at bounding box center [262, 280] width 253 height 67
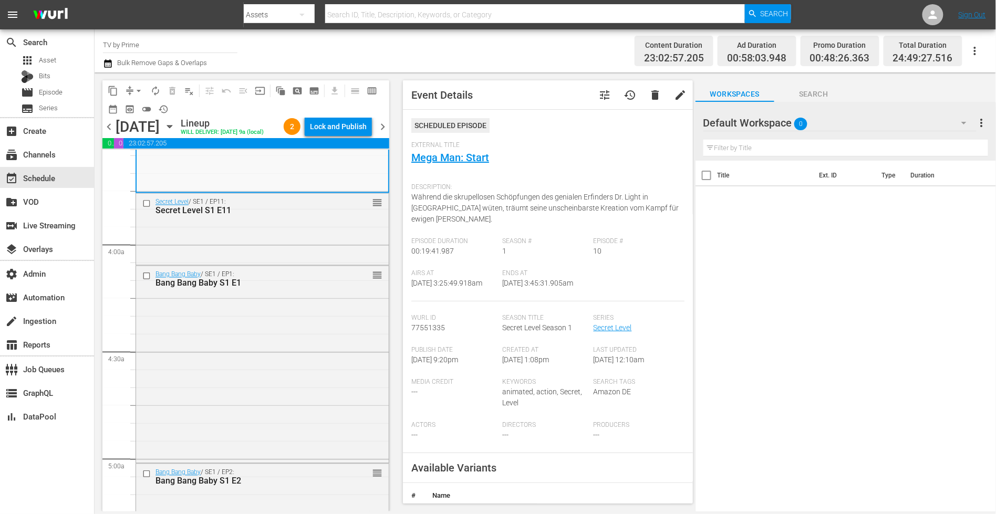
scroll to position [749, 0]
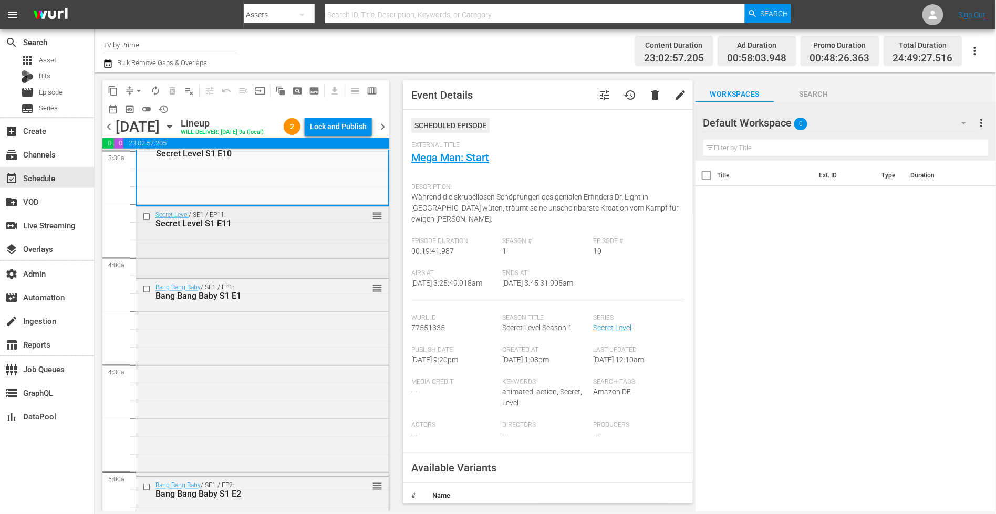
click at [333, 233] on div "Secret Level / SE1 / EP11: Secret Level S1 E11 reorder" at bounding box center [262, 220] width 253 height 26
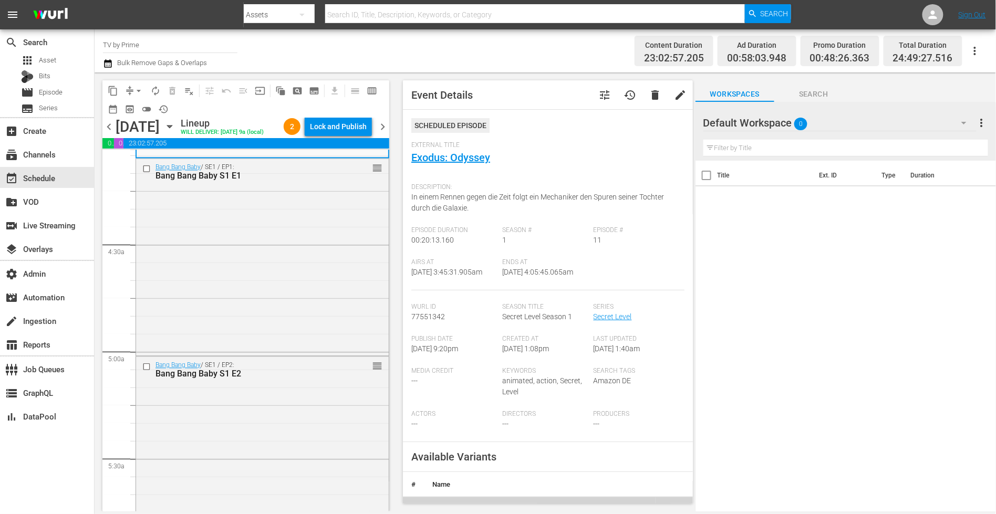
scroll to position [878, 0]
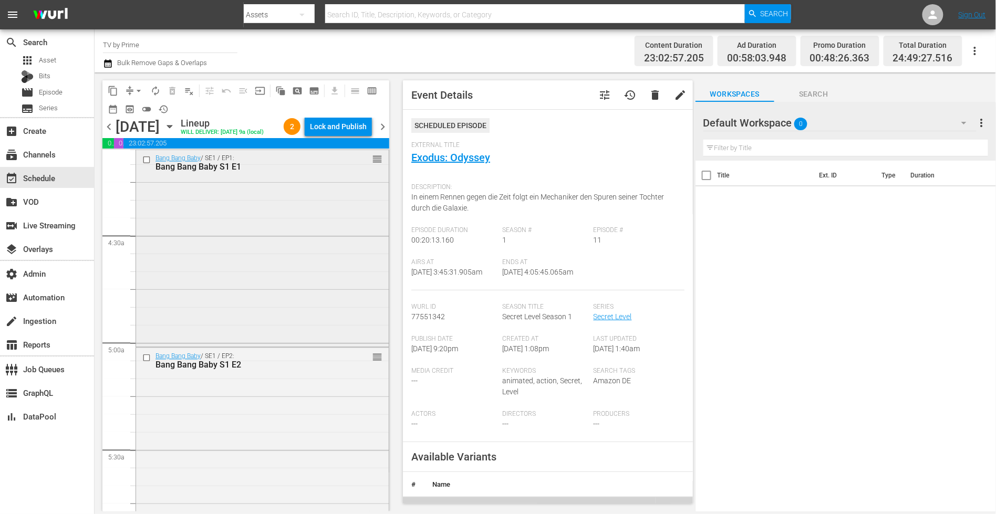
click at [335, 240] on div "Bang Bang Baby / SE1 / EP1: Bang Bang Baby S1 E1 reorder" at bounding box center [262, 247] width 253 height 195
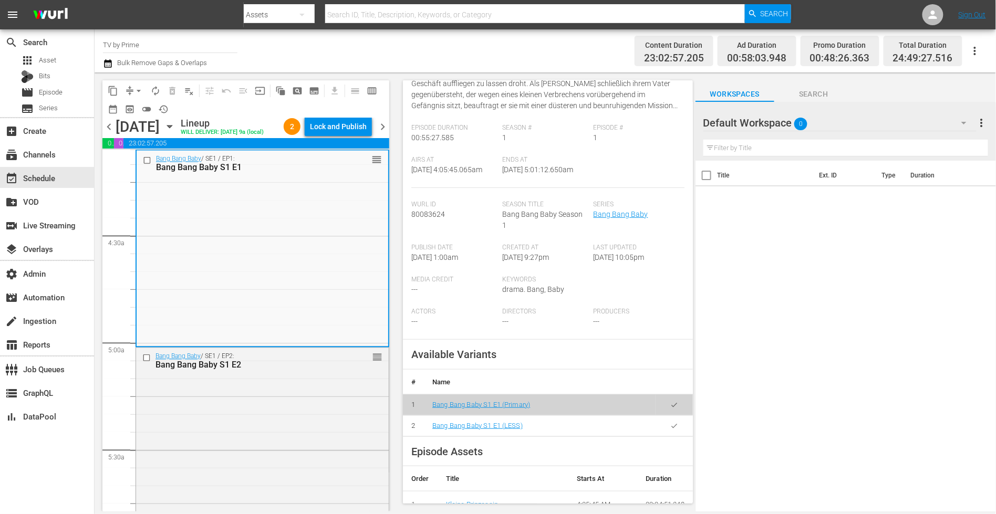
scroll to position [318, 0]
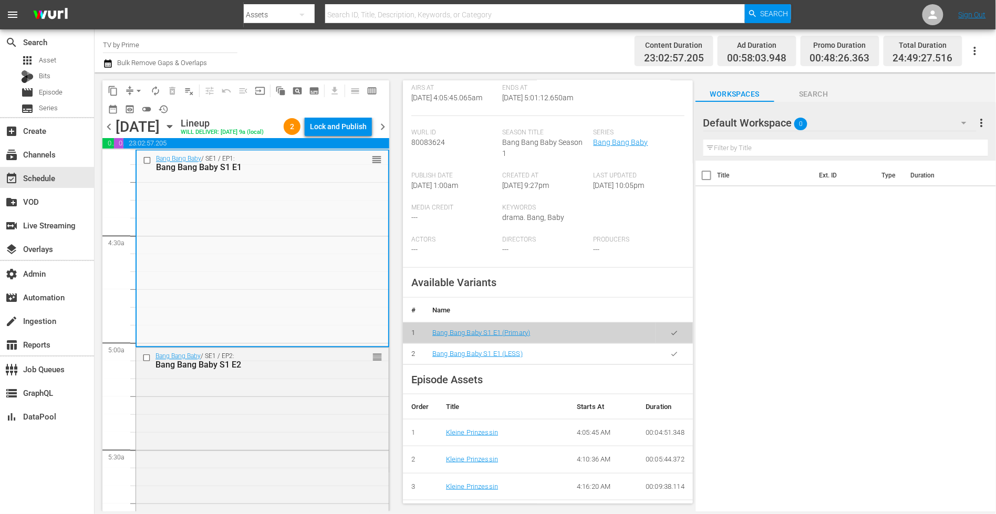
click at [670, 350] on icon "button" at bounding box center [674, 354] width 8 height 8
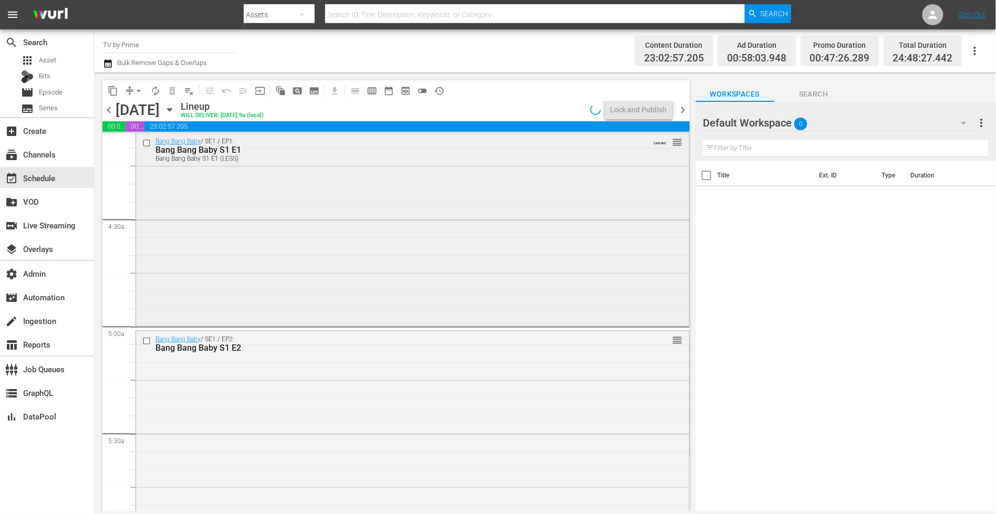
click at [291, 253] on div "Bang Bang Baby / SE1 / EP1: Bang Bang Baby S1 E1 Bang Bang Baby S1 E1 (LESS) VA…" at bounding box center [412, 228] width 553 height 191
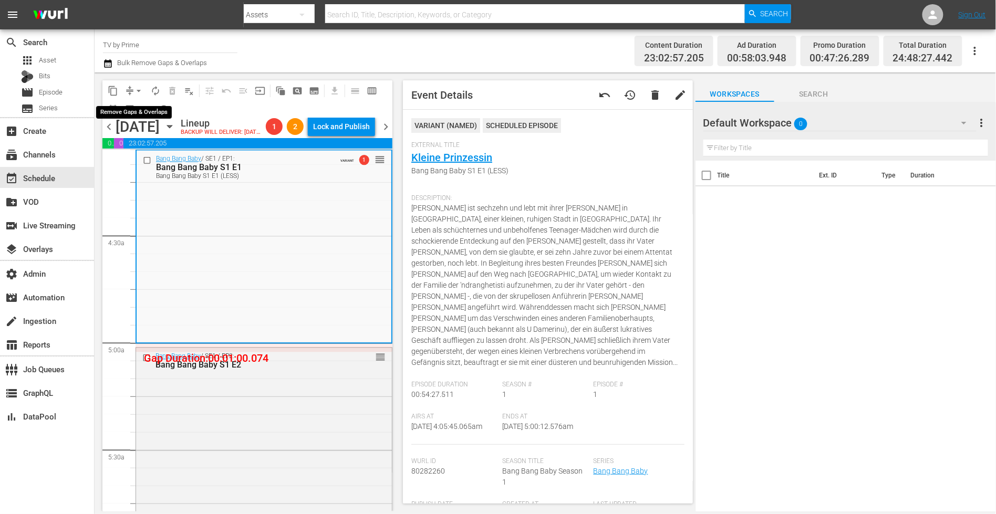
click at [138, 93] on span "arrow_drop_down" at bounding box center [138, 91] width 11 height 11
click at [159, 152] on li "Align to End of Previous Day" at bounding box center [139, 146] width 110 height 17
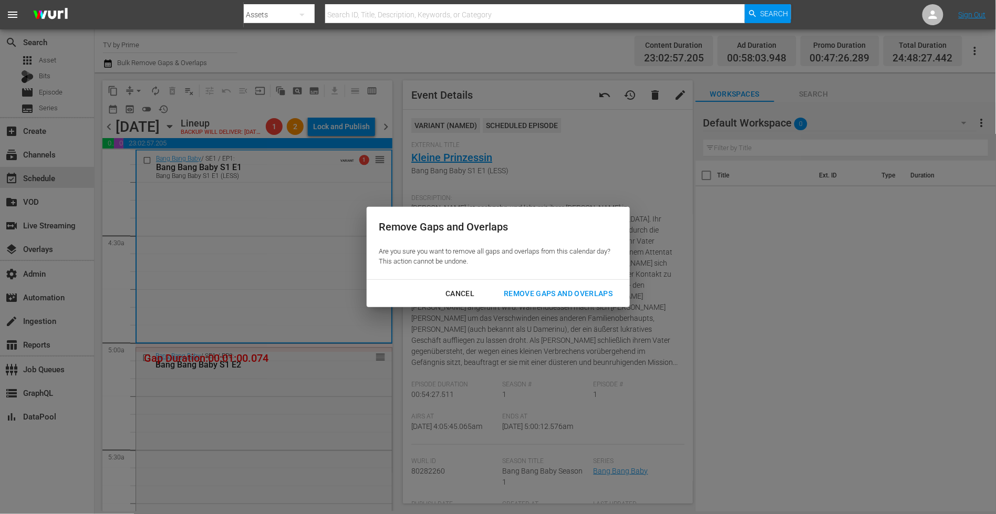
click at [572, 297] on div "Remove Gaps and Overlaps" at bounding box center [557, 293] width 125 height 13
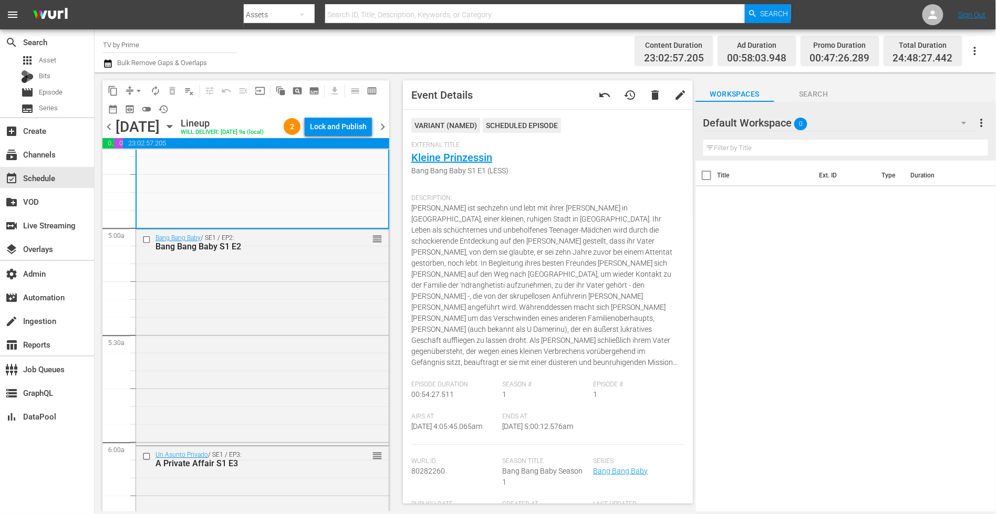
scroll to position [998, 0]
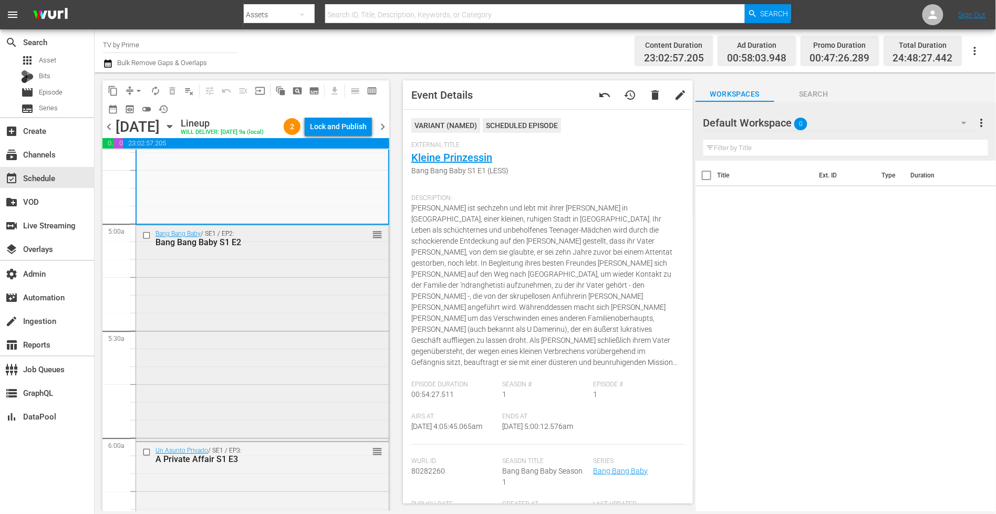
click at [310, 312] on div "Bang Bang Baby / SE1 / EP2: Bang Bang Baby S1 E2 reorder" at bounding box center [262, 332] width 253 height 214
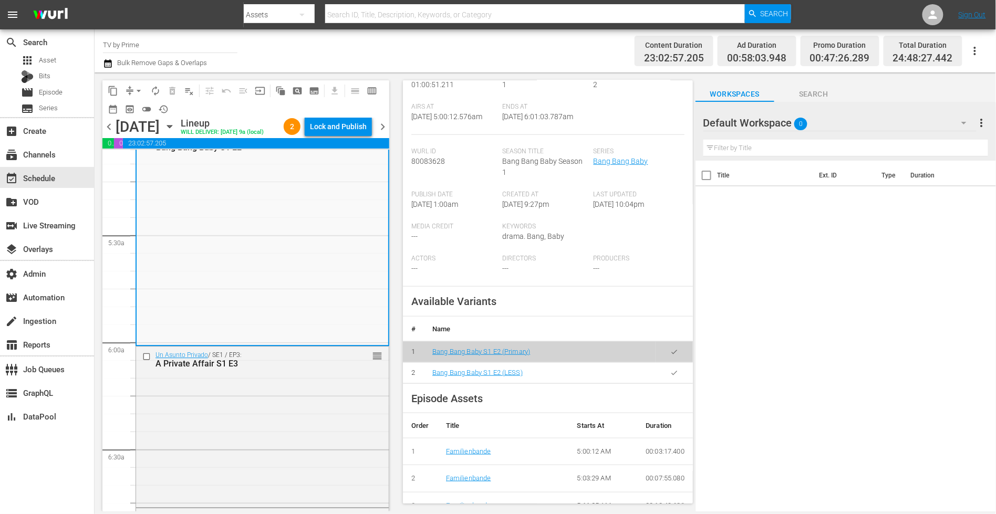
scroll to position [293, 0]
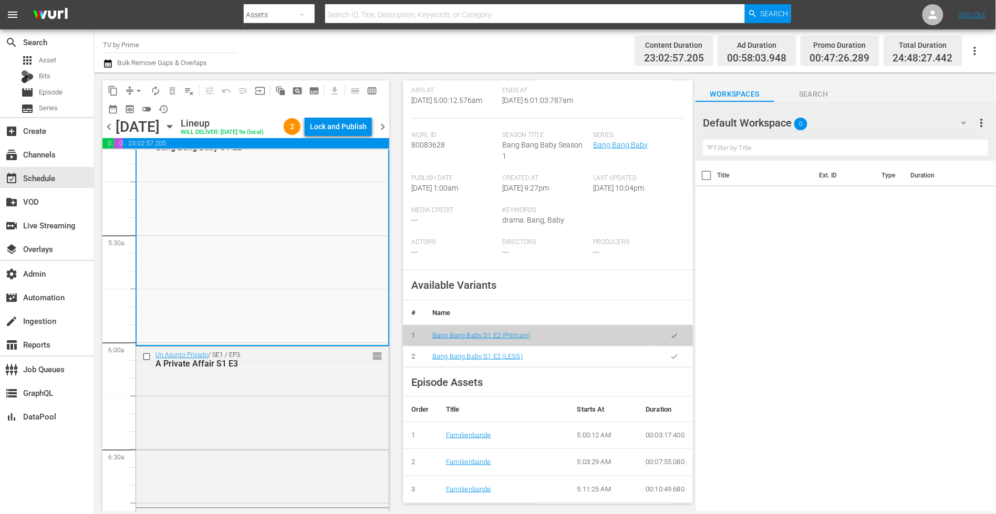
click at [670, 353] on icon "button" at bounding box center [674, 357] width 8 height 8
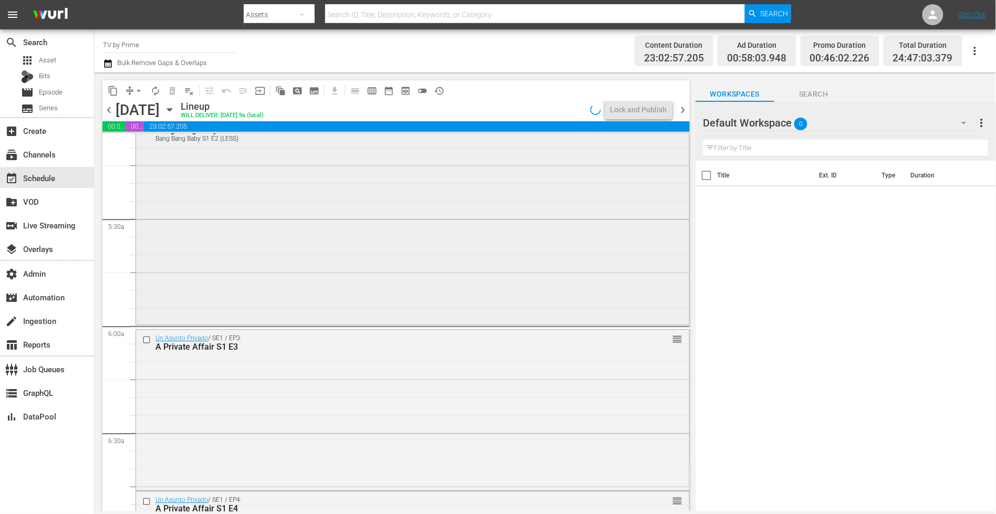
click at [251, 314] on div "Bang Bang Baby / SE1 / EP2: Bang Bang Baby S1 E2 Bang Bang Baby S1 E2 (LESS) VA…" at bounding box center [412, 217] width 553 height 209
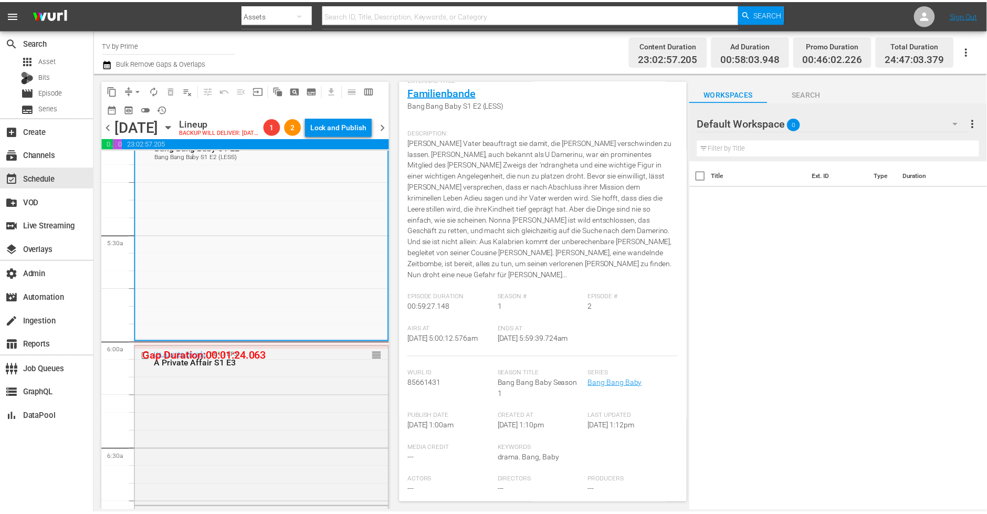
scroll to position [0, 0]
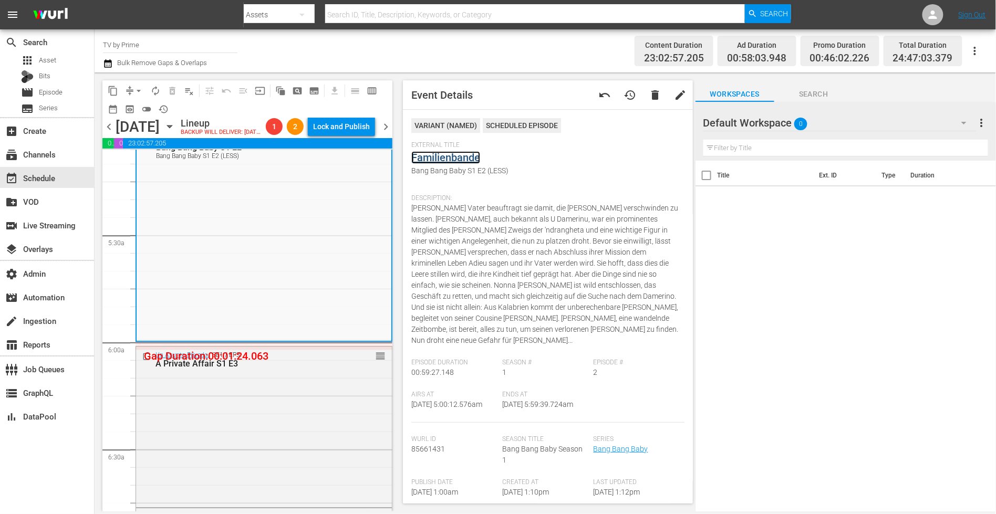
click at [438, 155] on link "Familienbande" at bounding box center [445, 157] width 69 height 13
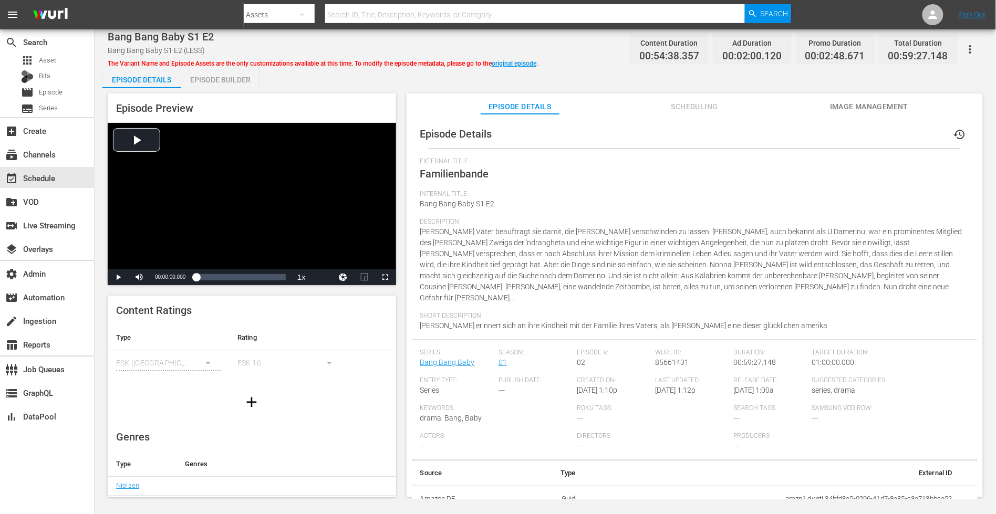
click at [678, 110] on span "Scheduling" at bounding box center [694, 106] width 79 height 13
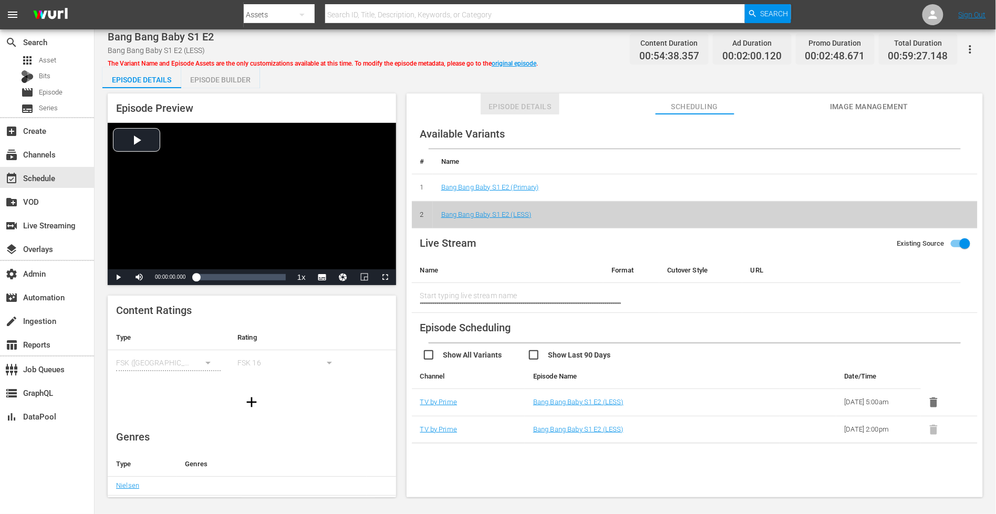
click at [501, 95] on button "Episode Details" at bounding box center [519, 103] width 79 height 21
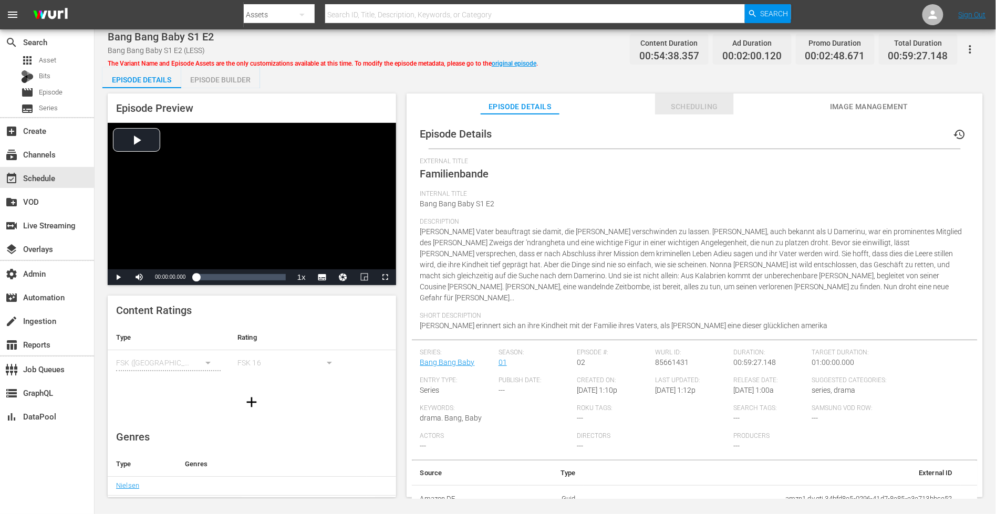
click at [692, 93] on button "Scheduling" at bounding box center [694, 103] width 79 height 21
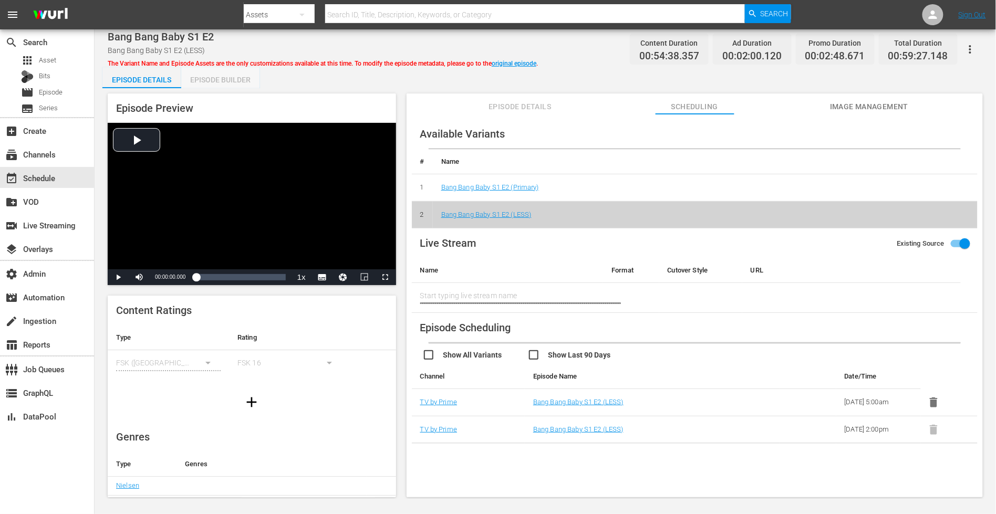
click at [219, 85] on div "Episode Builder" at bounding box center [220, 79] width 79 height 25
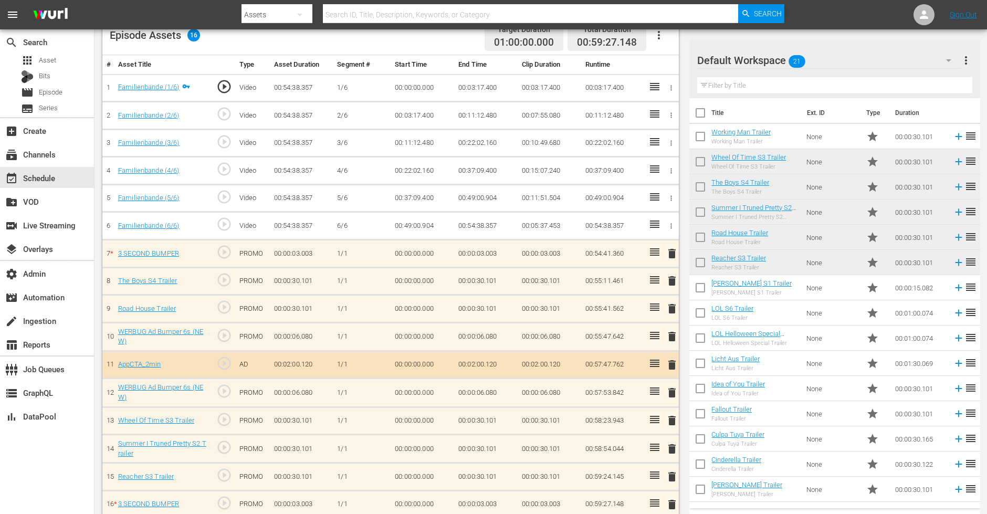
scroll to position [295, 0]
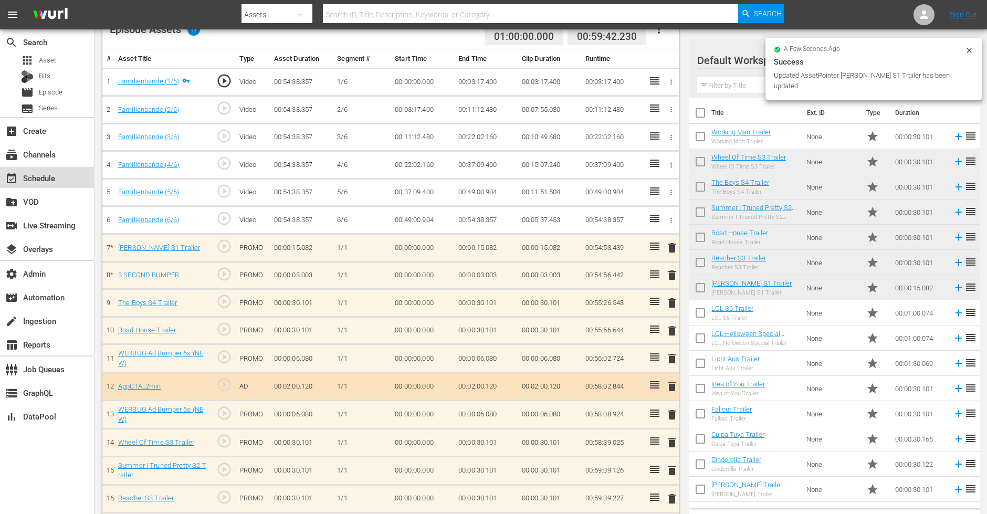
click at [39, 172] on div "event_available Schedule" at bounding box center [29, 176] width 59 height 9
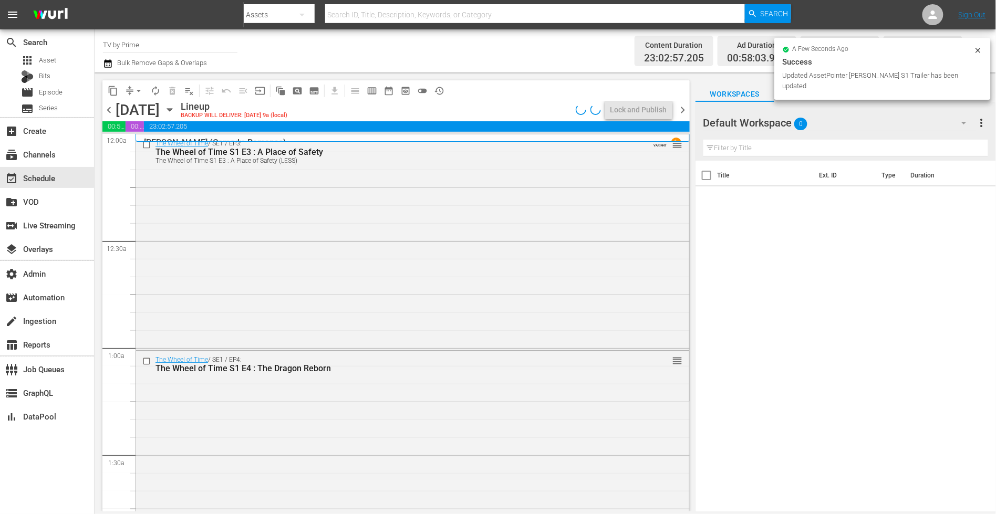
drag, startPoint x: 689, startPoint y: 148, endPoint x: 689, endPoint y: 159, distance: 11.0
click at [689, 159] on div "content_copy compress arrow_drop_down autorenew_outlined delete_forever_outline…" at bounding box center [394, 291] width 598 height 439
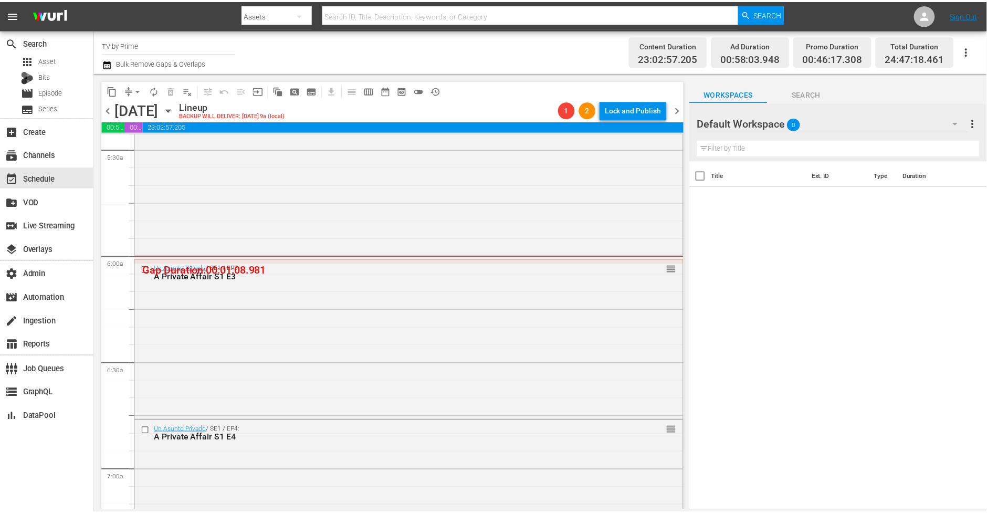
scroll to position [1138, 0]
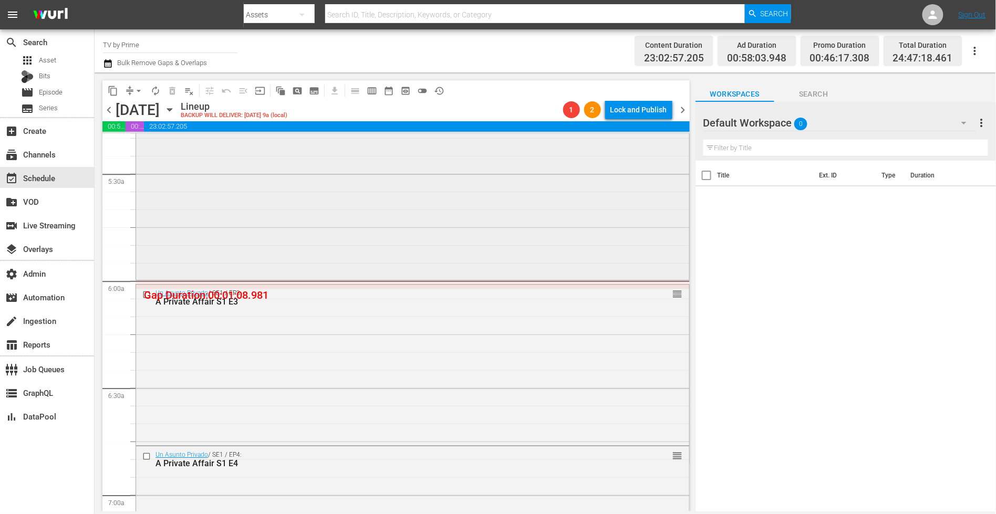
click at [569, 216] on div "Bang Bang Baby / SE1 / EP2: Bang Bang Baby S1 E2 Bang Bang Baby S1 E2 (LESS) VA…" at bounding box center [412, 173] width 553 height 210
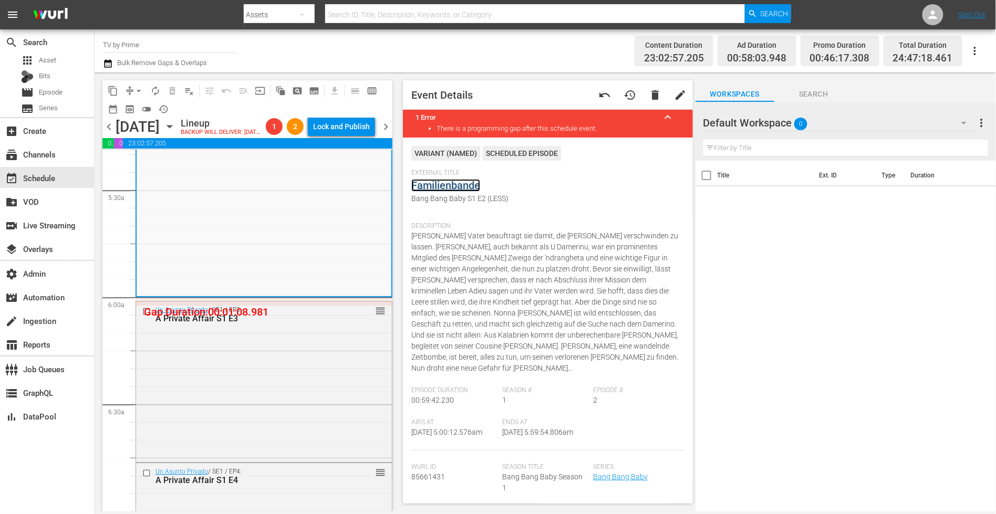
click at [426, 189] on link "Familienbande" at bounding box center [445, 185] width 69 height 13
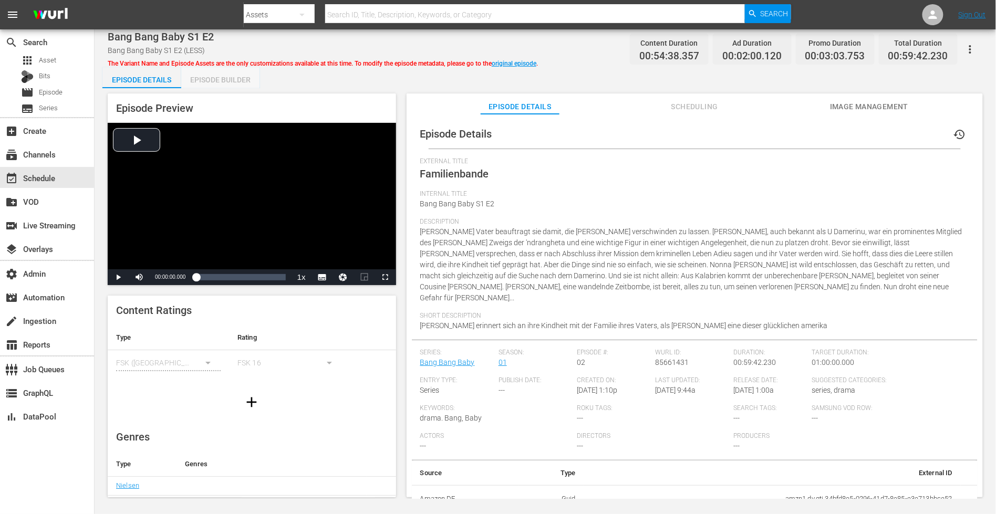
click at [247, 75] on div "Episode Builder" at bounding box center [220, 79] width 79 height 25
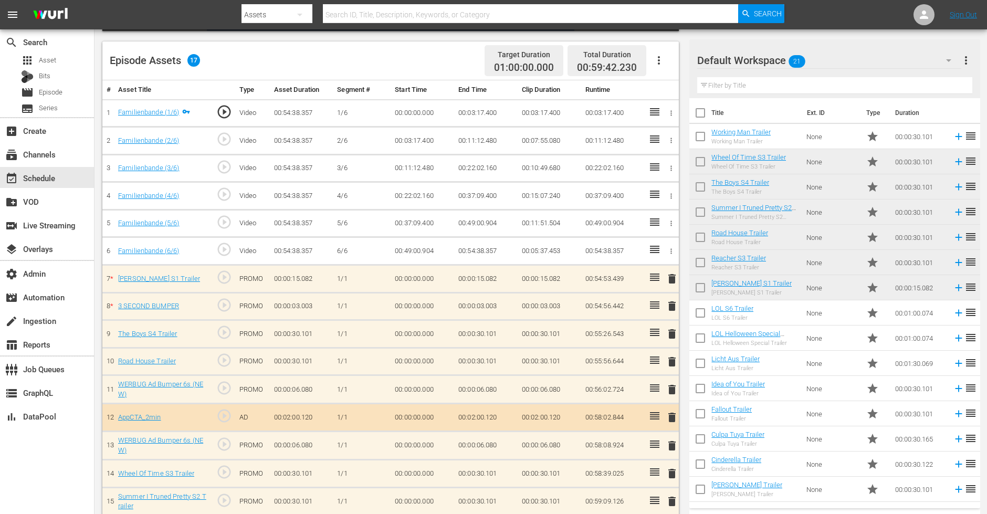
scroll to position [268, 0]
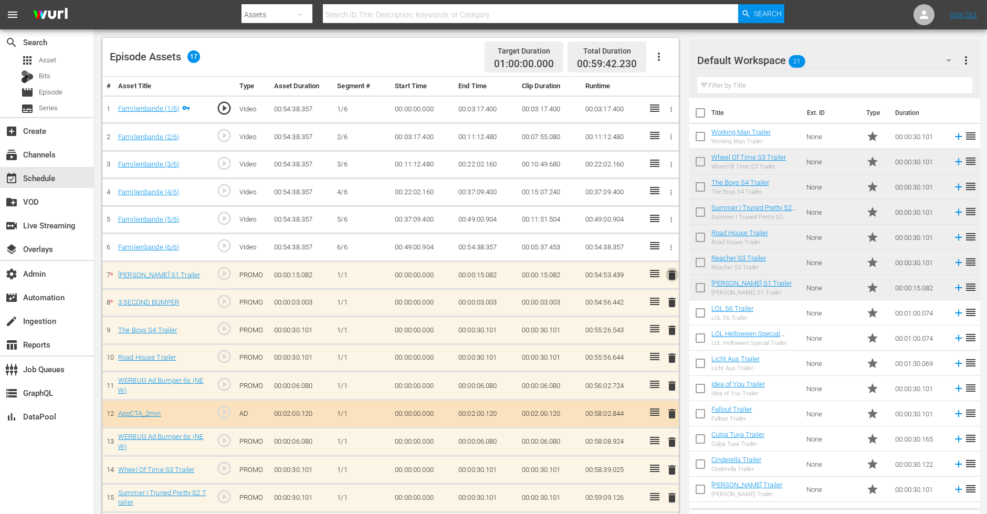
click at [671, 272] on span "delete" at bounding box center [672, 275] width 13 height 13
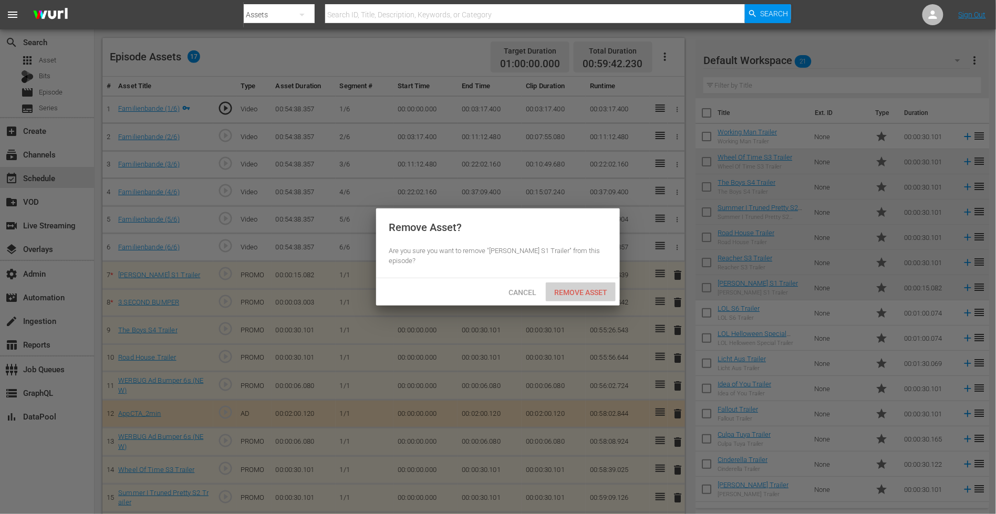
click at [595, 290] on span "Remove Asset" at bounding box center [581, 292] width 70 height 8
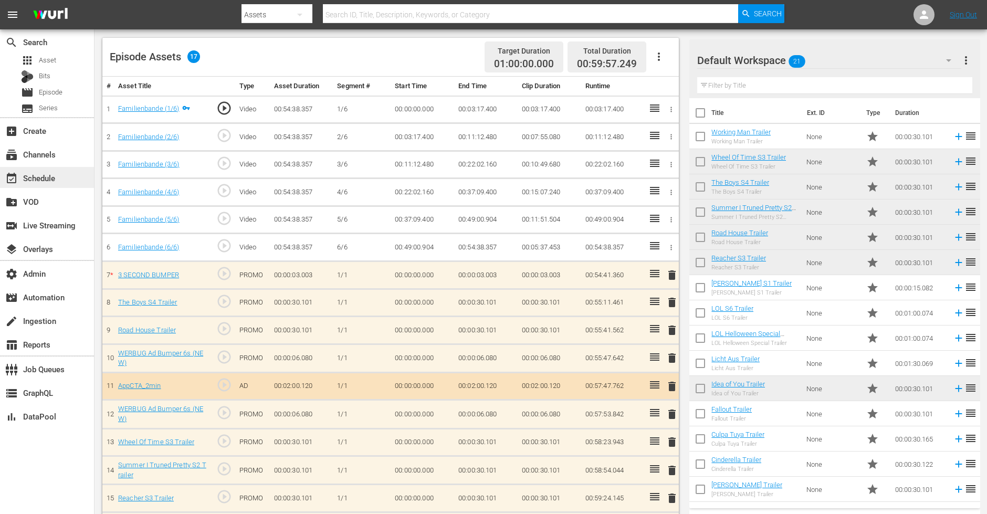
click at [46, 181] on div "event_available Schedule" at bounding box center [29, 176] width 59 height 9
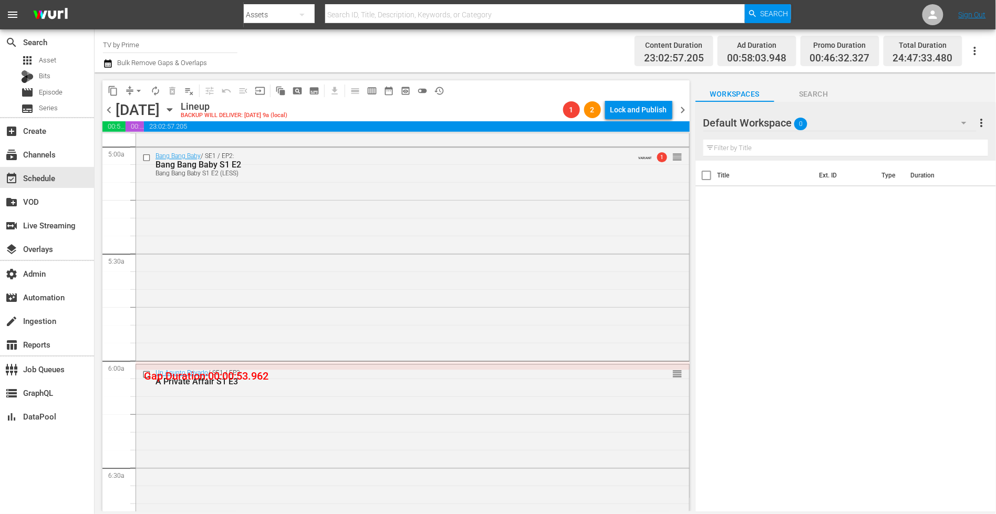
scroll to position [1042, 0]
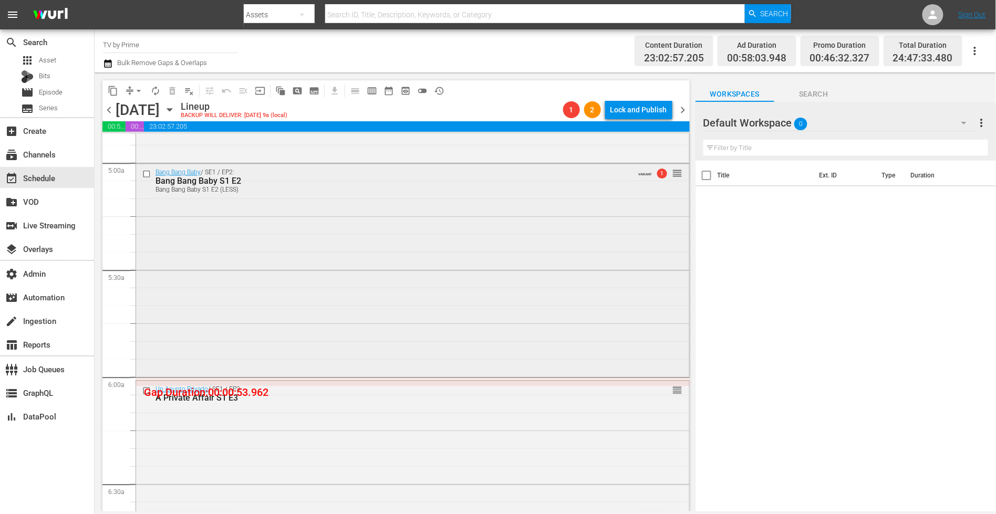
click at [533, 272] on div "Bang Bang Baby / SE1 / EP2: Bang Bang Baby S1 E2 Bang Bang Baby S1 E2 (LESS) VA…" at bounding box center [412, 269] width 553 height 211
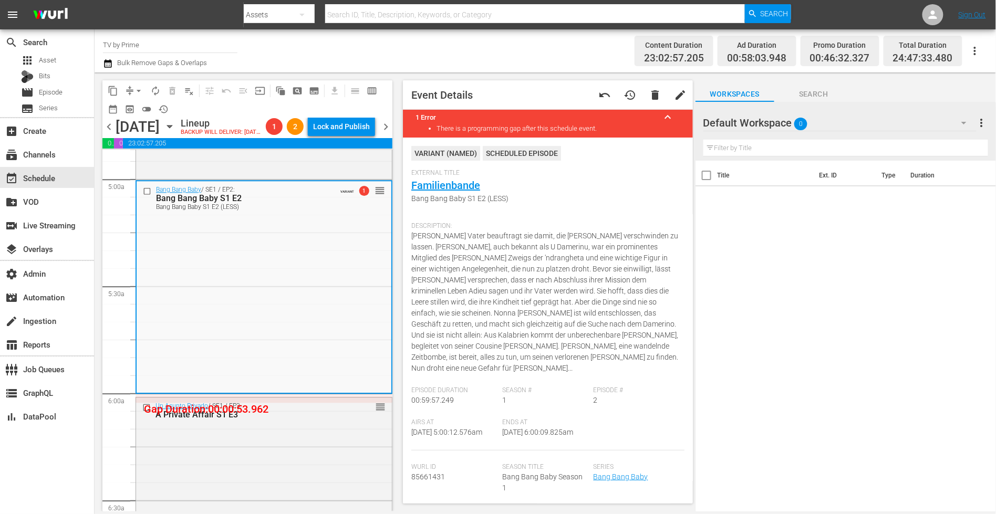
click at [134, 92] on span "arrow_drop_down" at bounding box center [138, 91] width 11 height 11
click at [140, 145] on li "Align to End of Previous Day" at bounding box center [139, 146] width 110 height 17
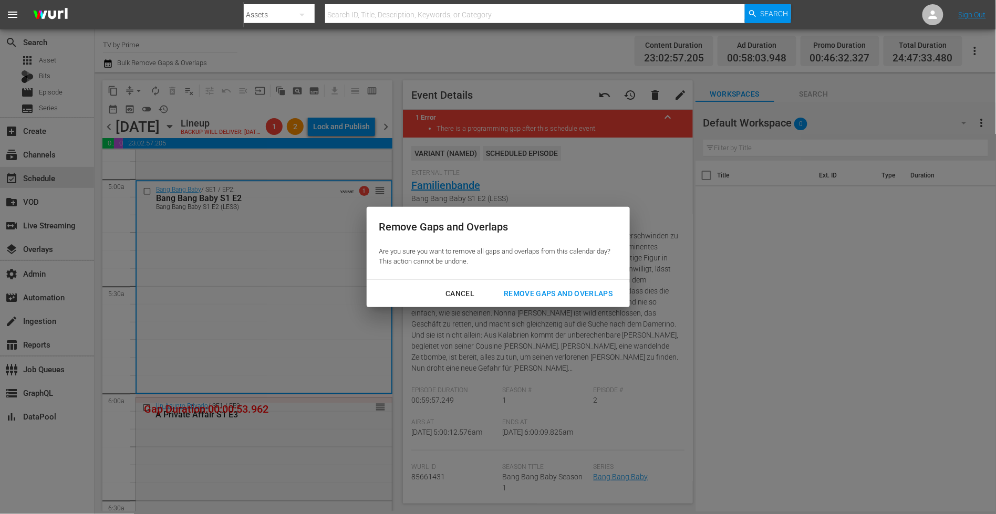
click at [509, 288] on div "Remove Gaps and Overlaps" at bounding box center [557, 293] width 125 height 13
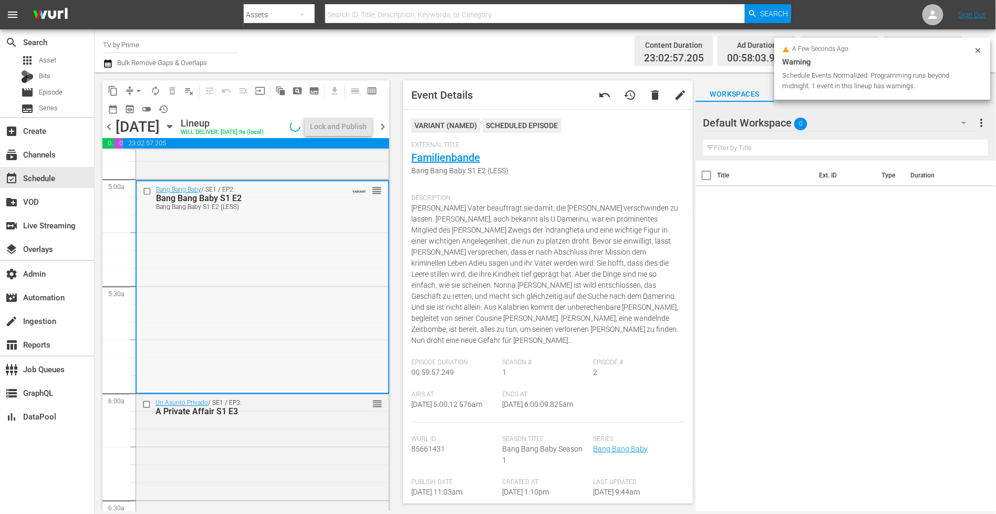
click at [360, 271] on div "Bang Bang Baby / SE1 / EP2: Bang Bang Baby S1 E2 Bang Bang Baby S1 E2 (LESS) VA…" at bounding box center [263, 286] width 252 height 211
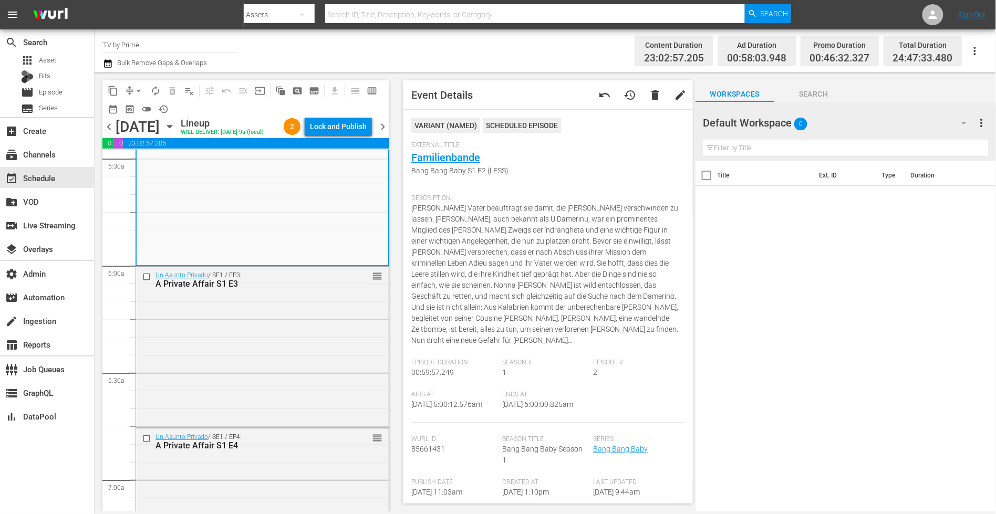
scroll to position [1287, 0]
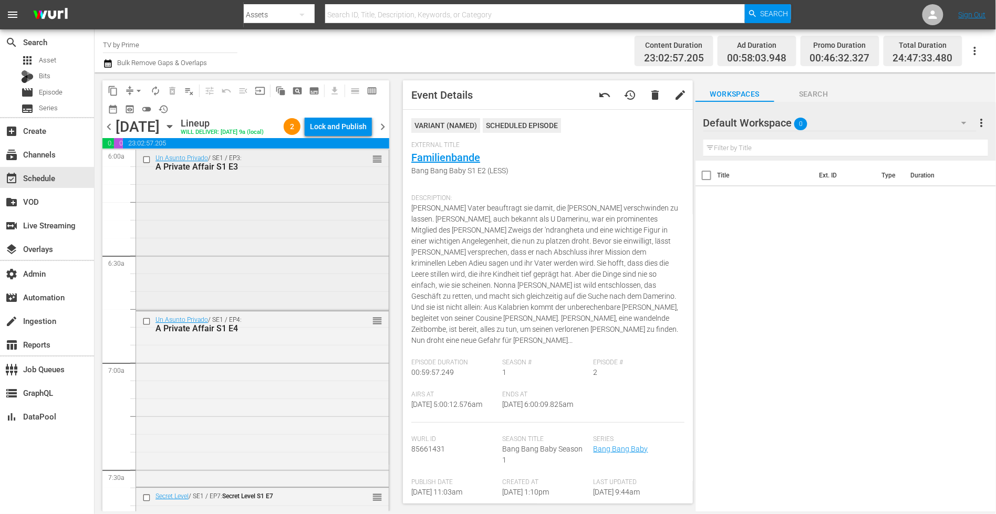
click at [333, 276] on div "Un Asunto Privado / SE1 / EP3: A Private Affair S1 E3 reorder" at bounding box center [262, 229] width 253 height 158
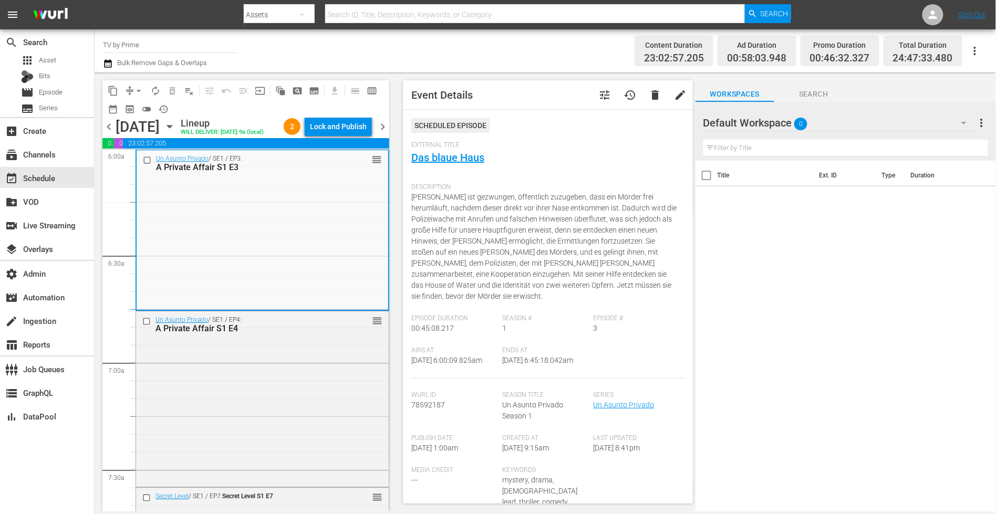
click at [389, 261] on div "content_copy compress arrow_drop_down autorenew_outlined delete_forever_outline…" at bounding box center [243, 291] width 297 height 439
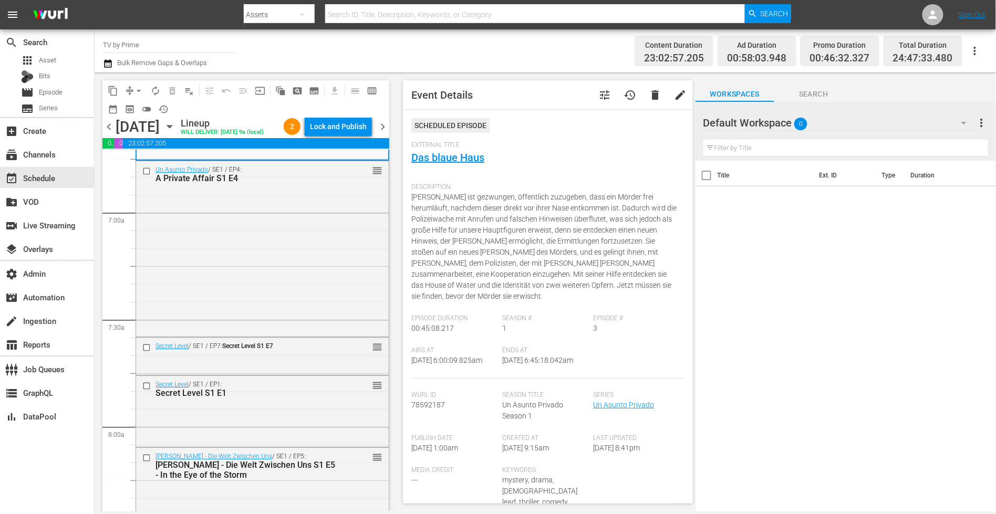
scroll to position [1455, 0]
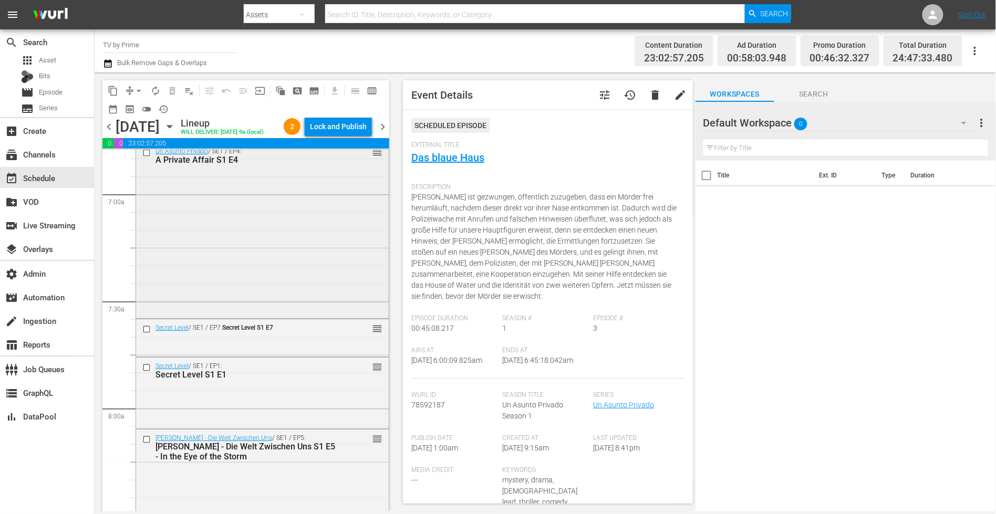
click at [328, 254] on div "Un Asunto Privado / SE1 / EP4: A Private Affair S1 E4 reorder" at bounding box center [262, 229] width 253 height 173
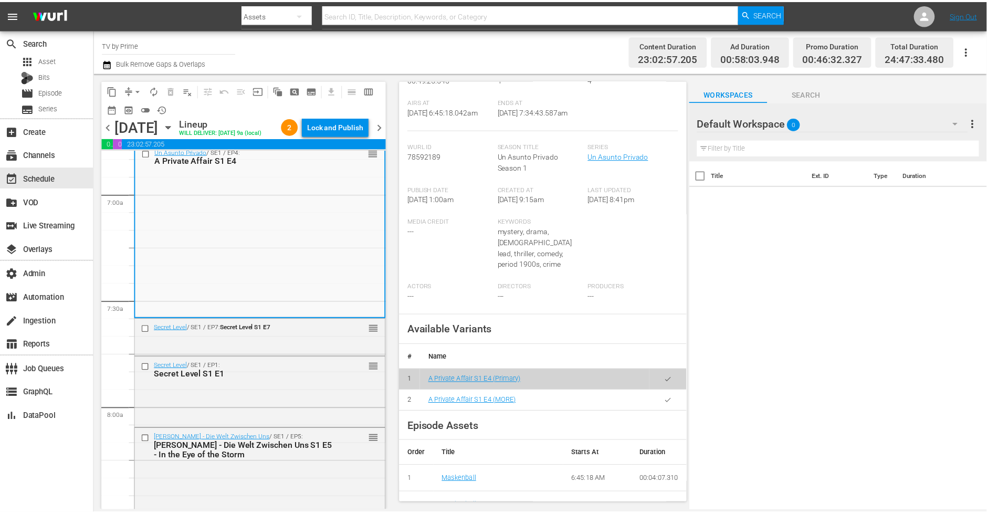
scroll to position [284, 0]
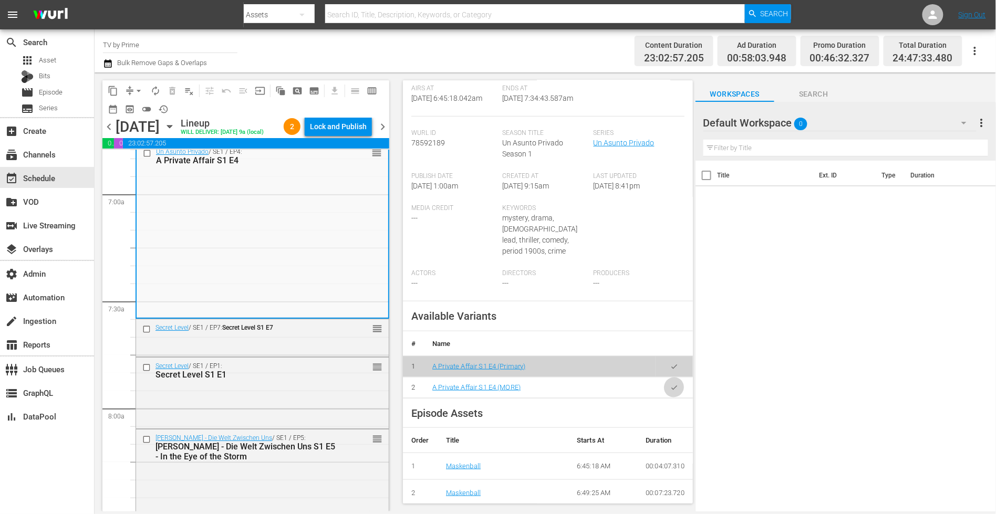
click at [670, 384] on icon "button" at bounding box center [674, 388] width 8 height 8
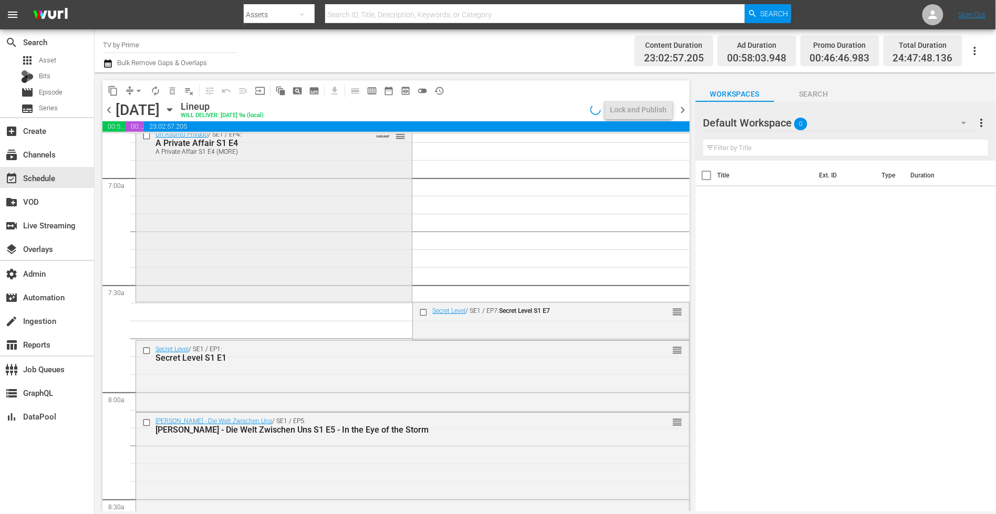
click at [174, 267] on div "Un Asunto Privado / SE1 / EP4: A Private Affair S1 E4 A Private Affair S1 E4 (M…" at bounding box center [274, 213] width 276 height 174
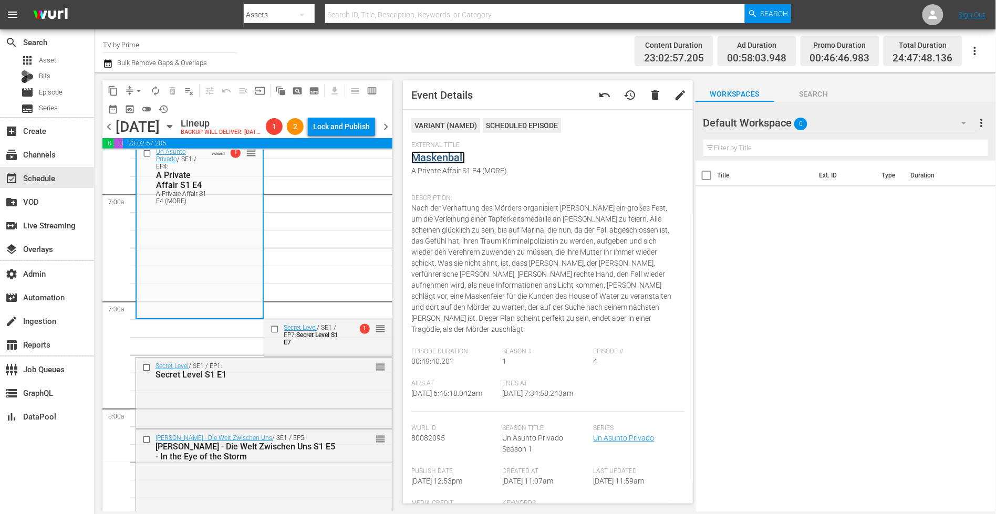
click at [441, 157] on link "Maskenball" at bounding box center [438, 157] width 54 height 13
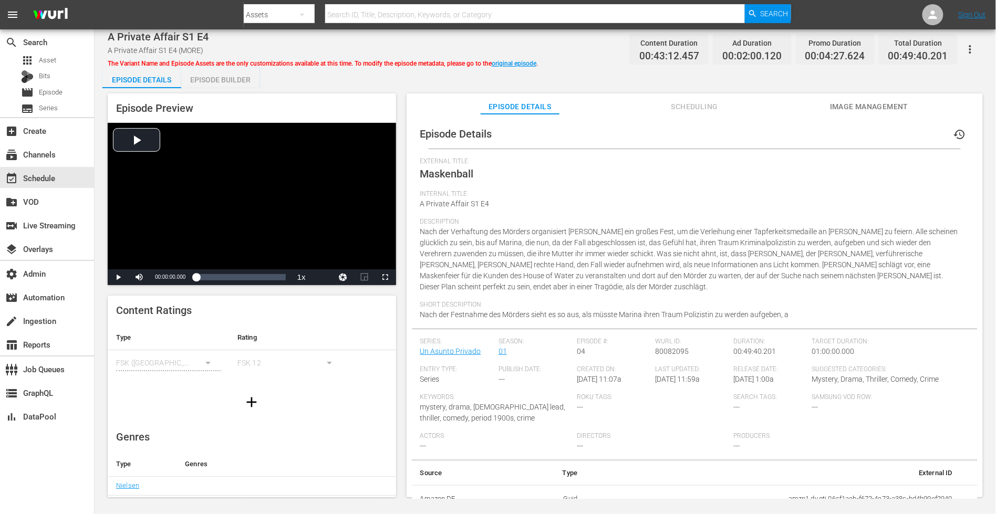
click at [674, 106] on span "Scheduling" at bounding box center [694, 106] width 79 height 13
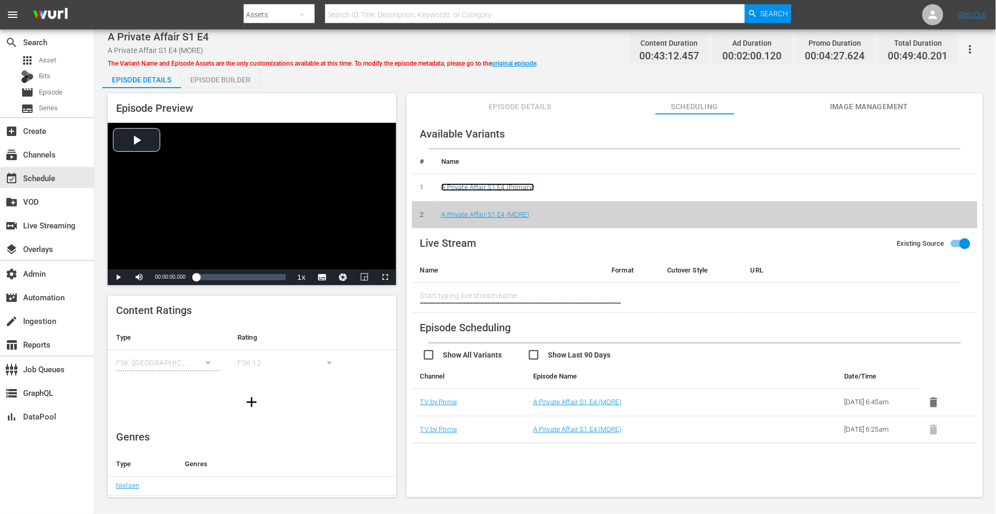
click at [506, 188] on link "A Private Affair S1 E4 (Primary)" at bounding box center [487, 187] width 93 height 8
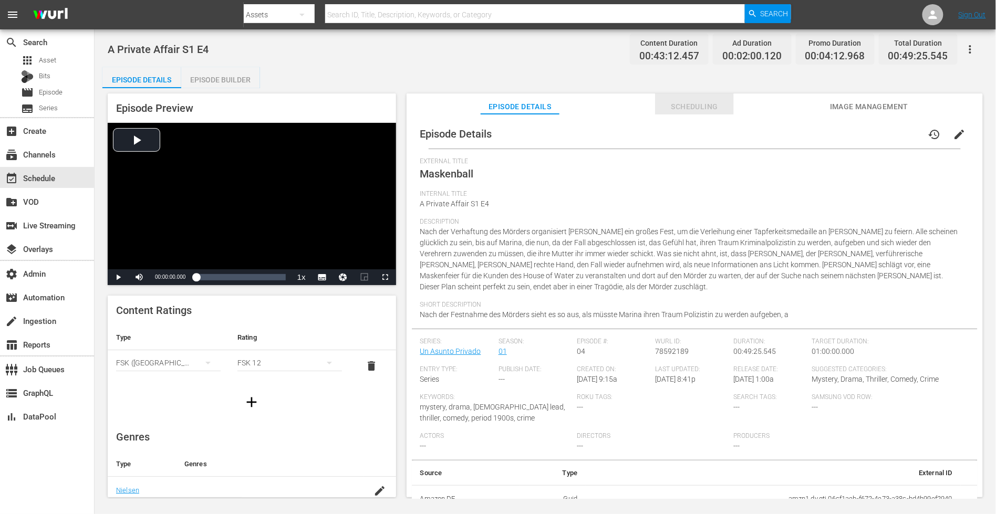
click at [689, 107] on span "Scheduling" at bounding box center [694, 106] width 79 height 13
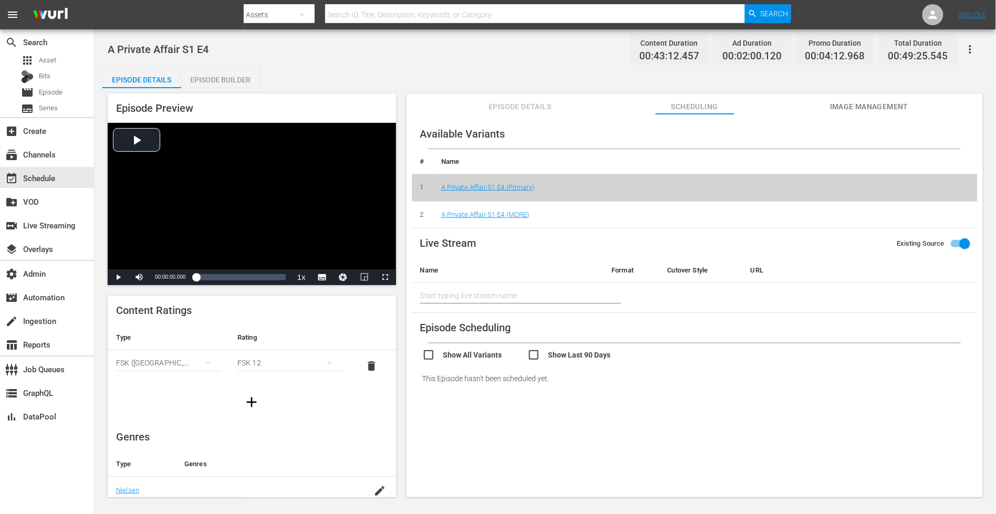
click at [236, 78] on div "Episode Builder" at bounding box center [220, 79] width 79 height 25
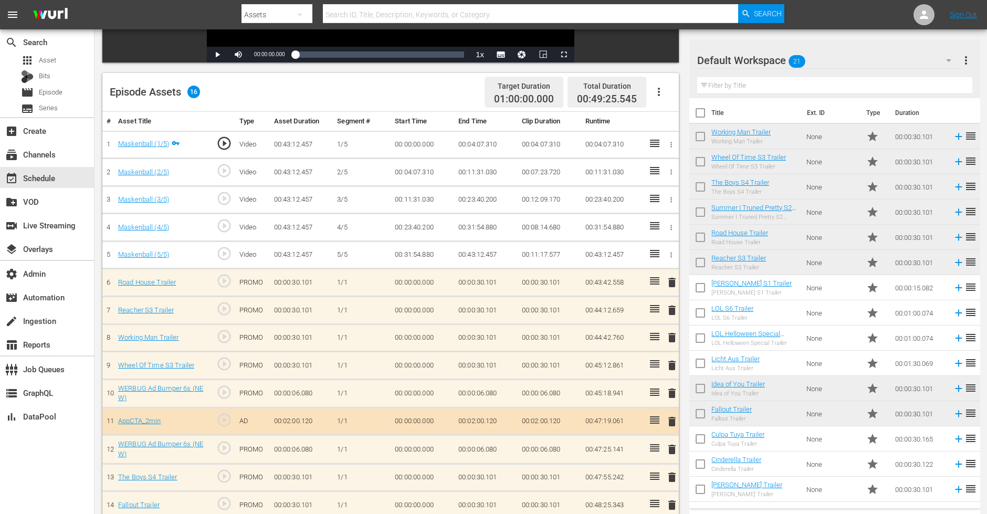
scroll to position [295, 0]
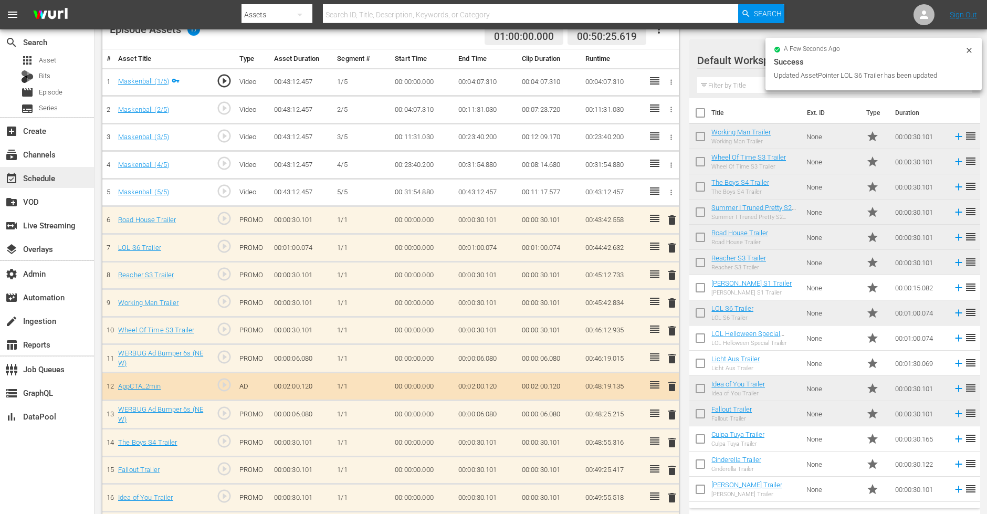
click at [46, 176] on div "event_available Schedule" at bounding box center [29, 176] width 59 height 9
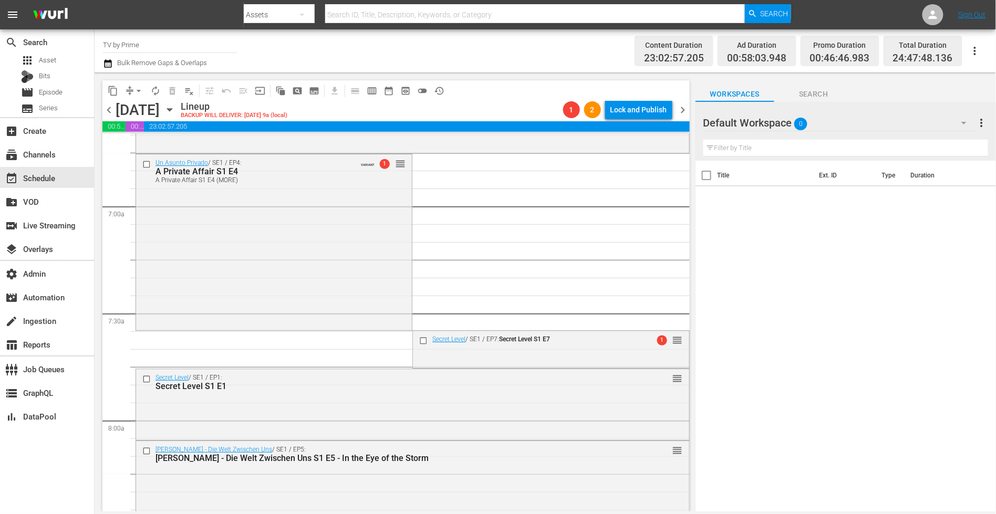
scroll to position [1407, 0]
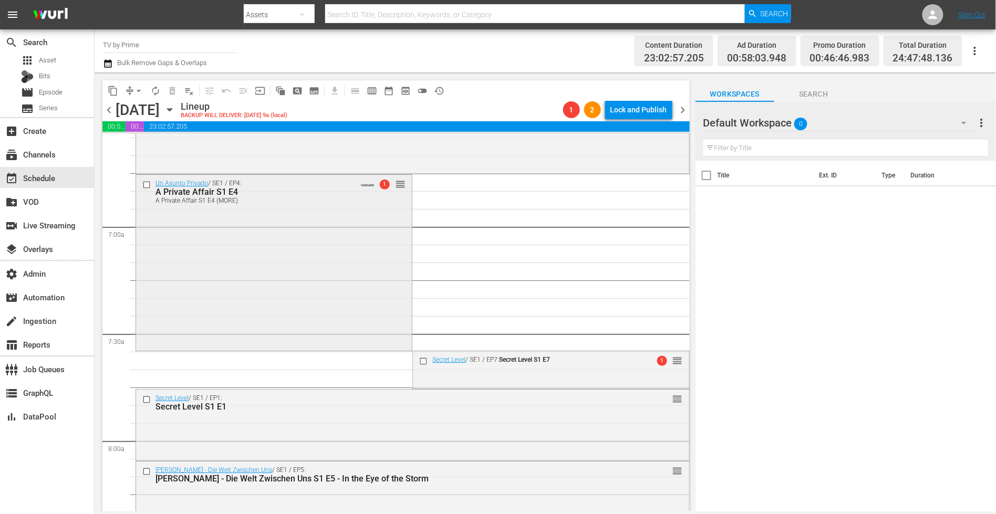
click at [192, 307] on div "Un Asunto Privado / SE1 / EP4: A Private Affair S1 E4 A Private Affair S1 E4 (M…" at bounding box center [274, 262] width 276 height 174
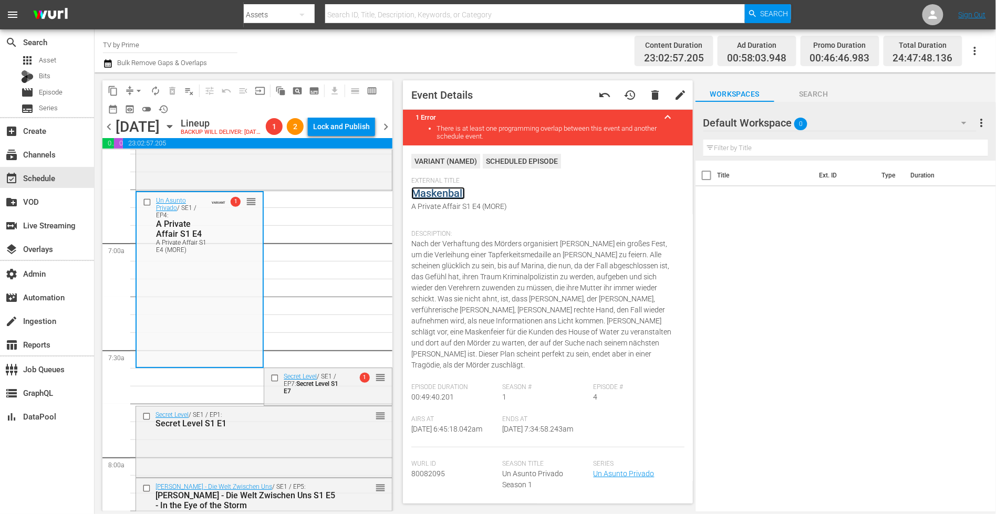
click at [432, 192] on link "Maskenball" at bounding box center [438, 193] width 54 height 13
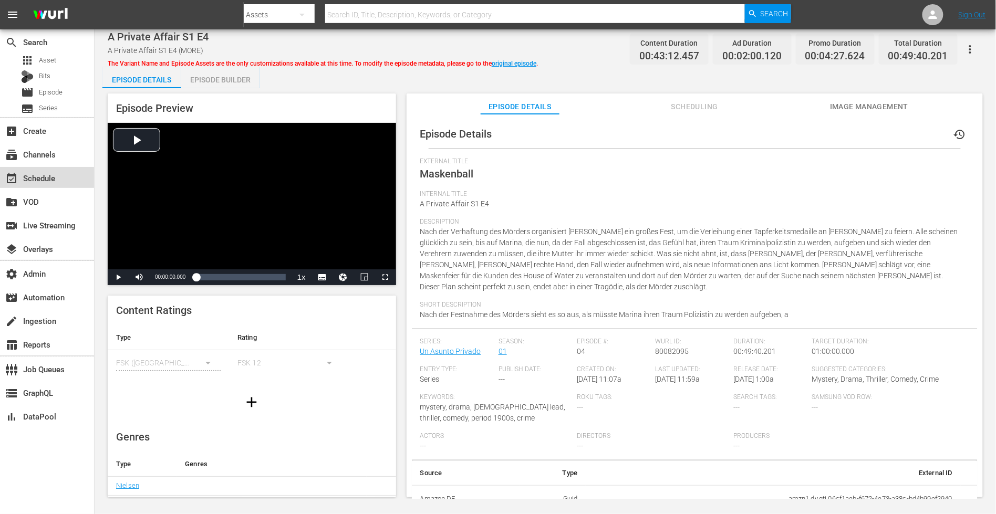
click at [56, 174] on div "event_available Schedule" at bounding box center [29, 176] width 59 height 9
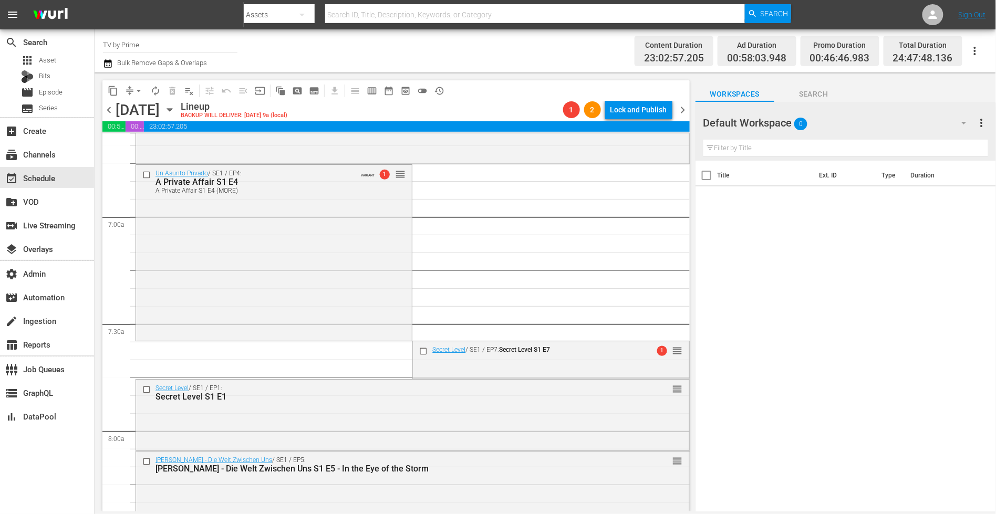
scroll to position [1454, 0]
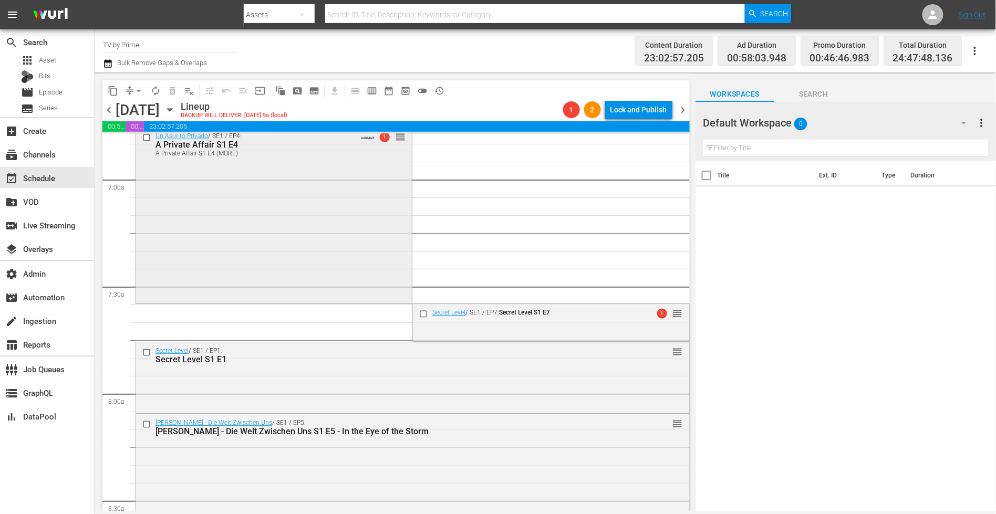
click at [258, 269] on div "Un Asunto Privado / SE1 / EP4: A Private Affair S1 E4 A Private Affair S1 E4 (M…" at bounding box center [274, 215] width 276 height 174
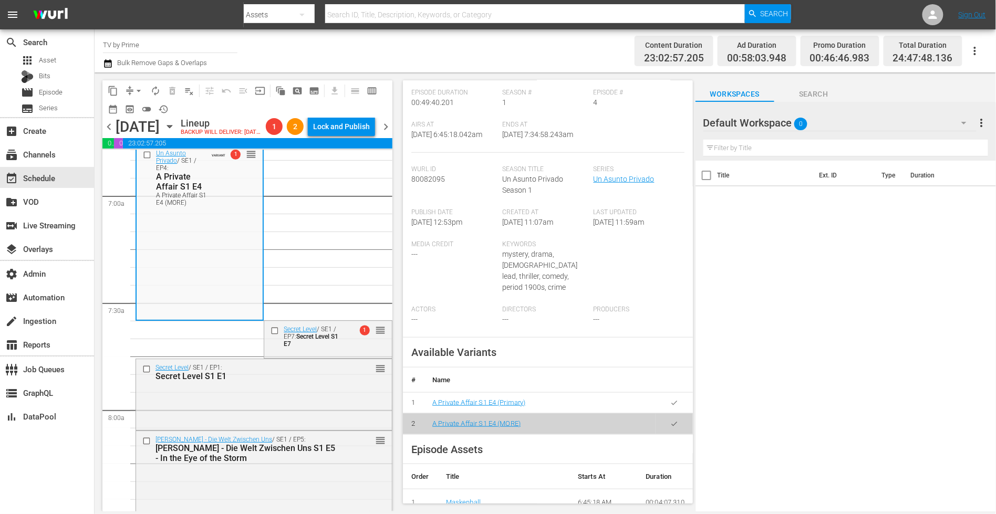
scroll to position [309, 0]
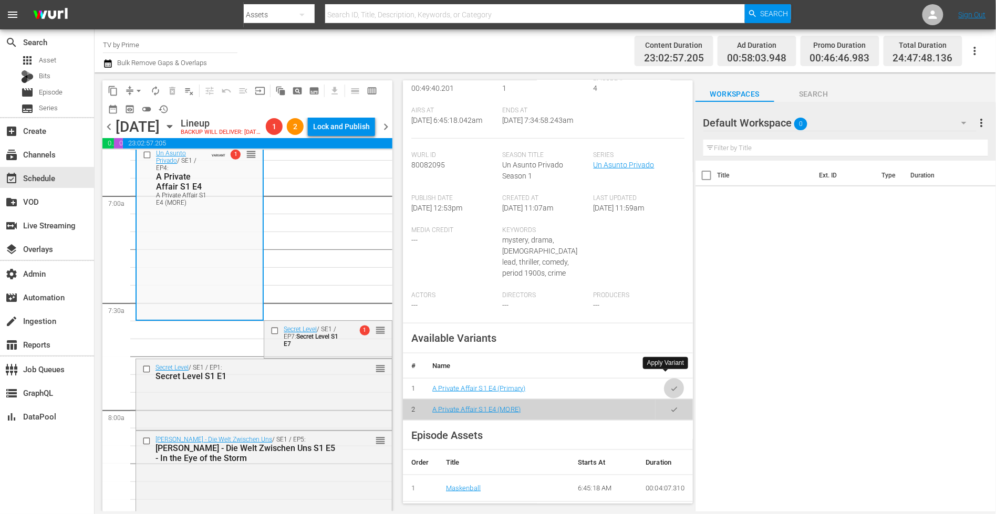
click at [670, 385] on icon "button" at bounding box center [674, 389] width 8 height 8
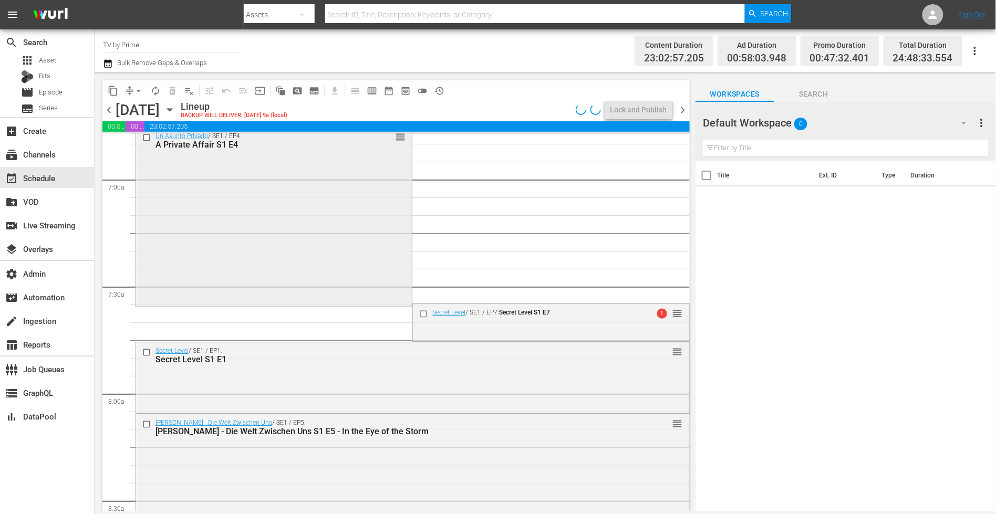
click at [233, 279] on div "Un Asunto Privado / SE1 / EP4: A Private Affair S1 E4 reorder" at bounding box center [274, 216] width 276 height 177
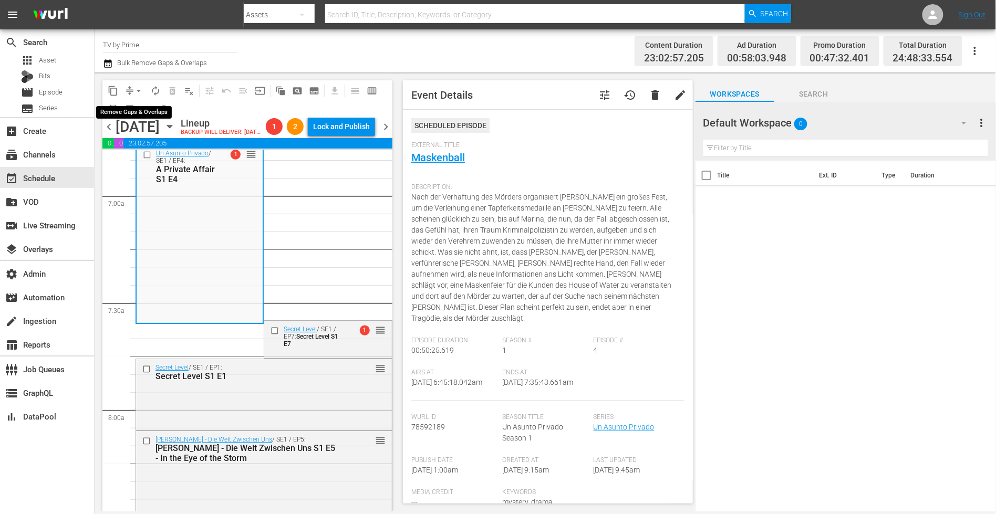
click at [133, 86] on span "arrow_drop_down" at bounding box center [138, 91] width 11 height 11
click at [144, 145] on li "Align to End of Previous Day" at bounding box center [139, 146] width 110 height 17
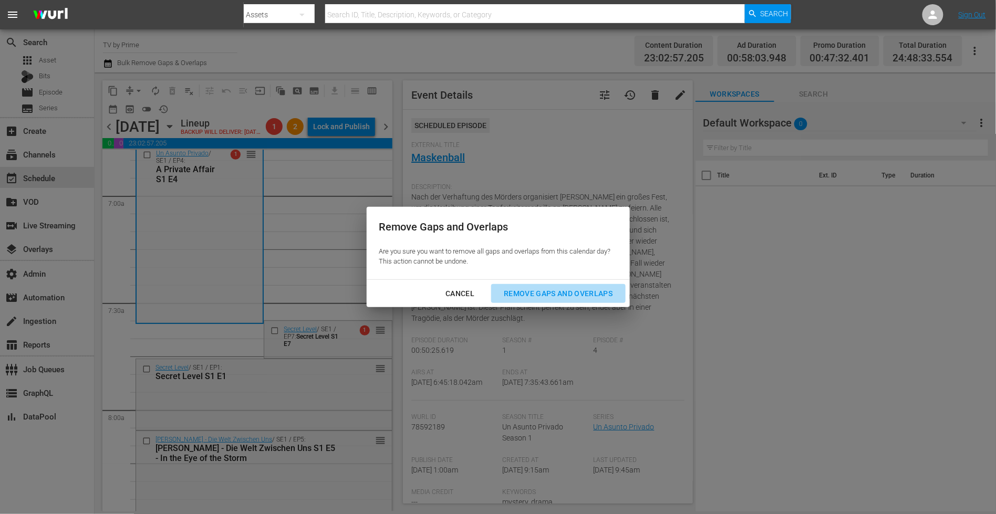
click at [562, 289] on div "Remove Gaps and Overlaps" at bounding box center [557, 293] width 125 height 13
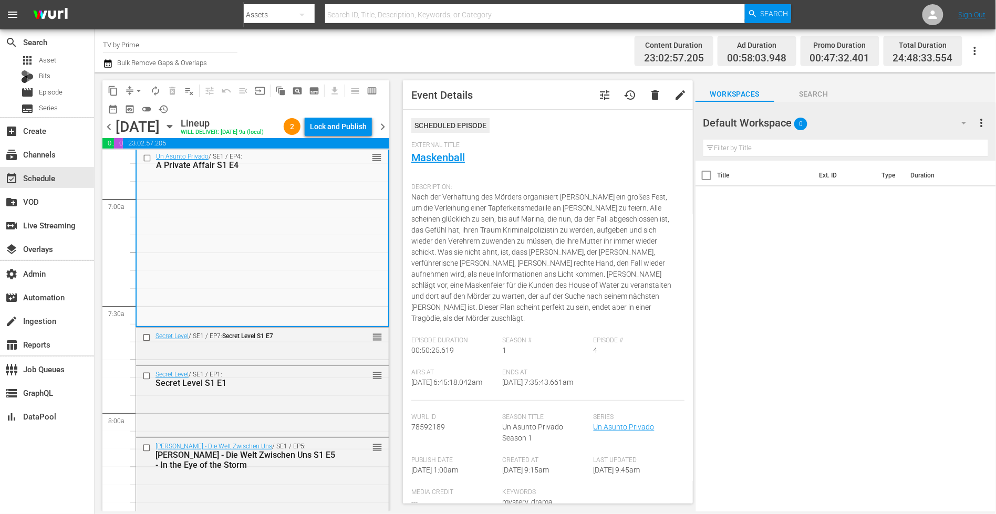
scroll to position [1436, 0]
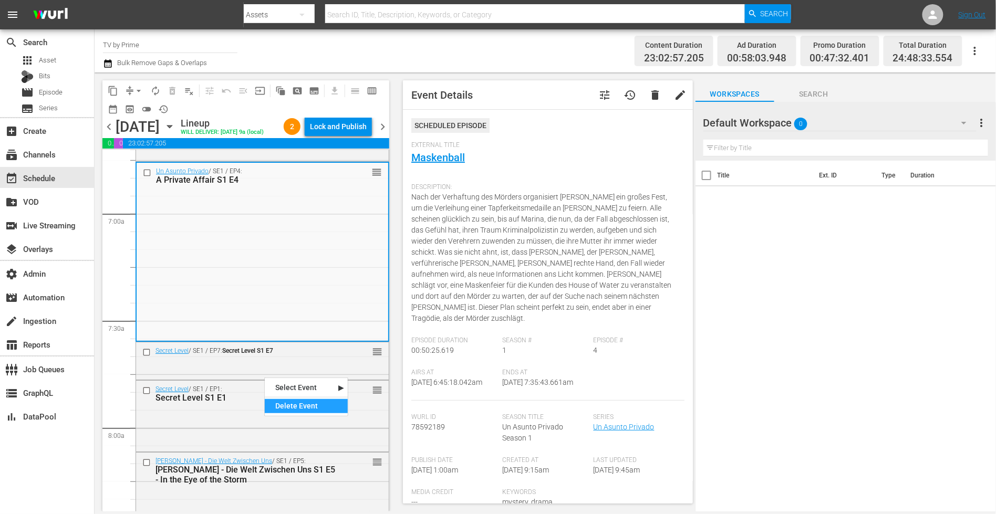
click at [280, 400] on div "Delete Event" at bounding box center [306, 406] width 83 height 14
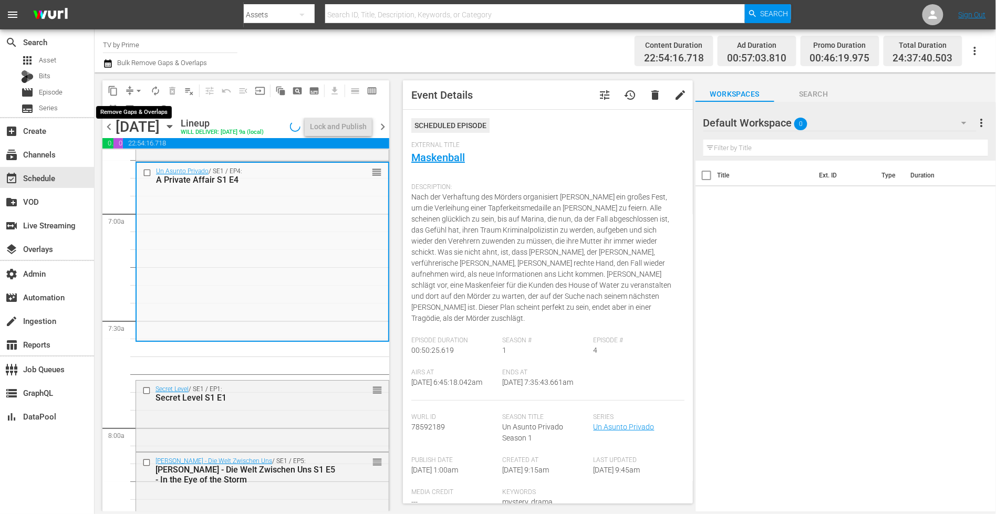
click at [135, 91] on span "arrow_drop_down" at bounding box center [138, 91] width 11 height 11
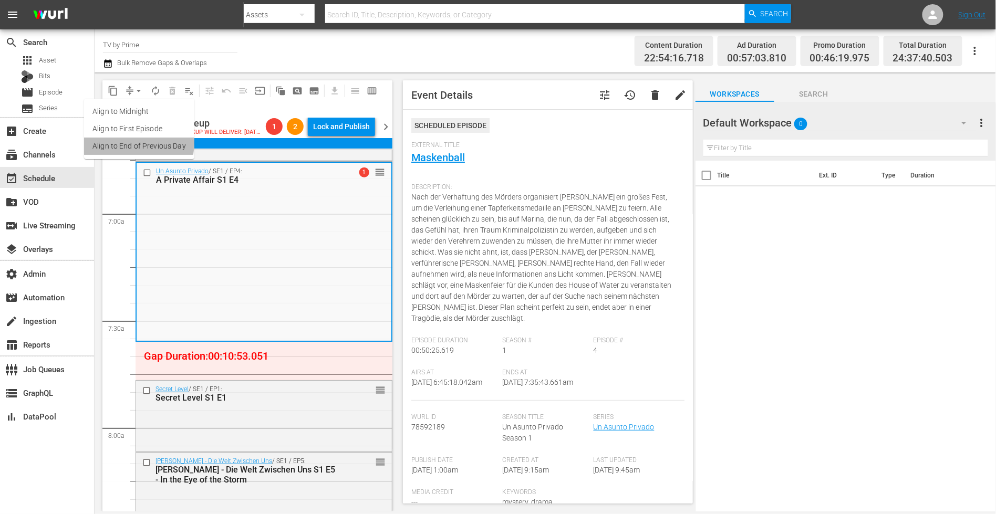
click at [136, 143] on li "Align to End of Previous Day" at bounding box center [139, 146] width 110 height 17
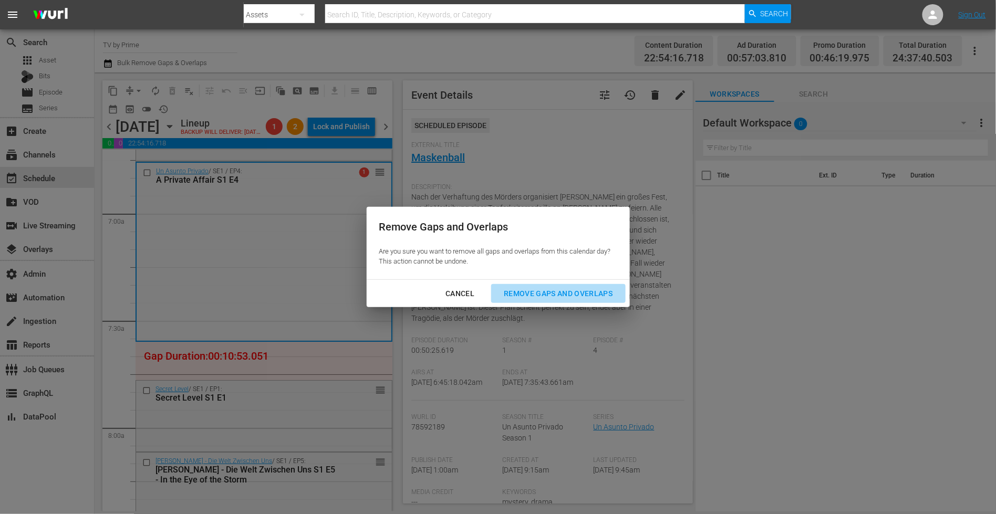
click at [536, 292] on div "Remove Gaps and Overlaps" at bounding box center [557, 293] width 125 height 13
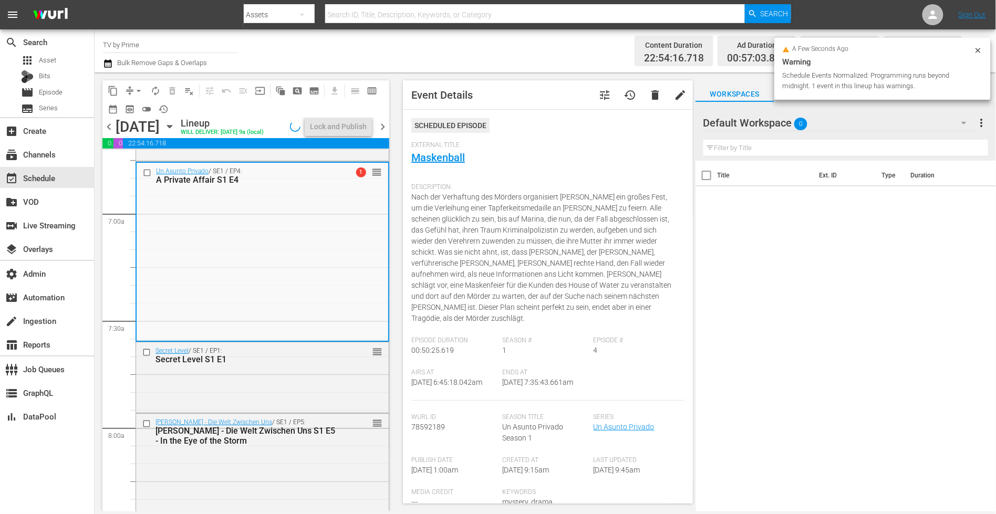
click at [321, 407] on div "Secret Level / SE1 / EP1: Secret Level S1 E1 reorder" at bounding box center [262, 376] width 253 height 69
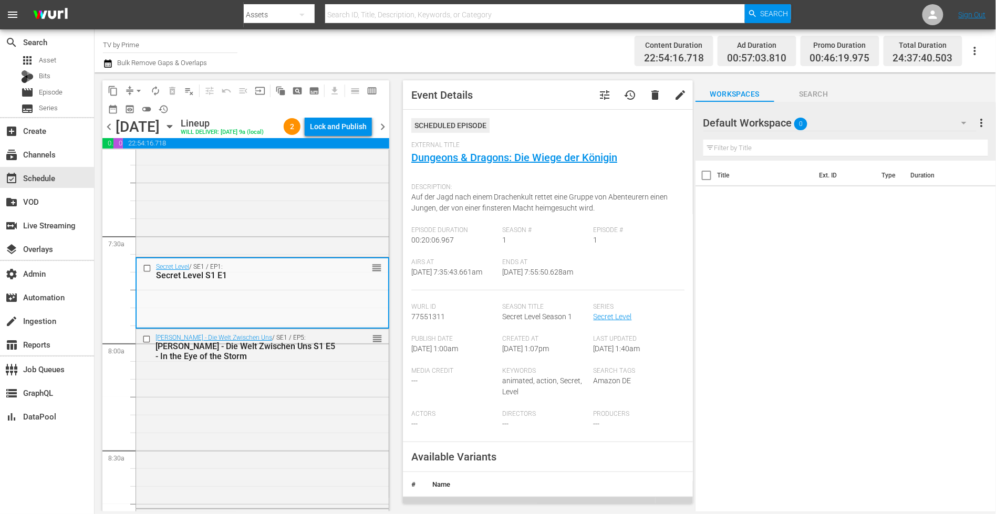
scroll to position [1528, 0]
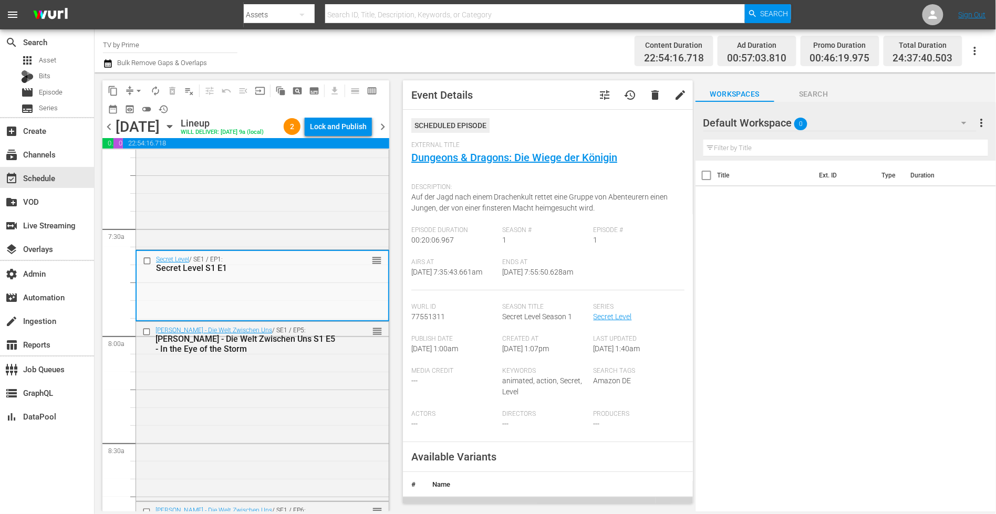
click at [321, 404] on div "Maxton Hall - Die Welt Zwischen Uns / SE1 / EP5: Maxton Hall - Die Welt Zwische…" at bounding box center [262, 410] width 253 height 177
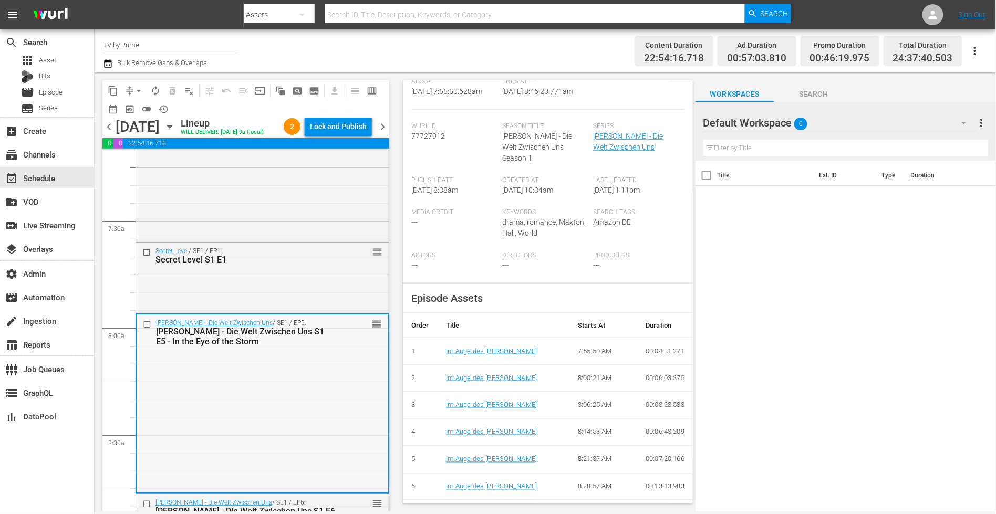
scroll to position [1790, 0]
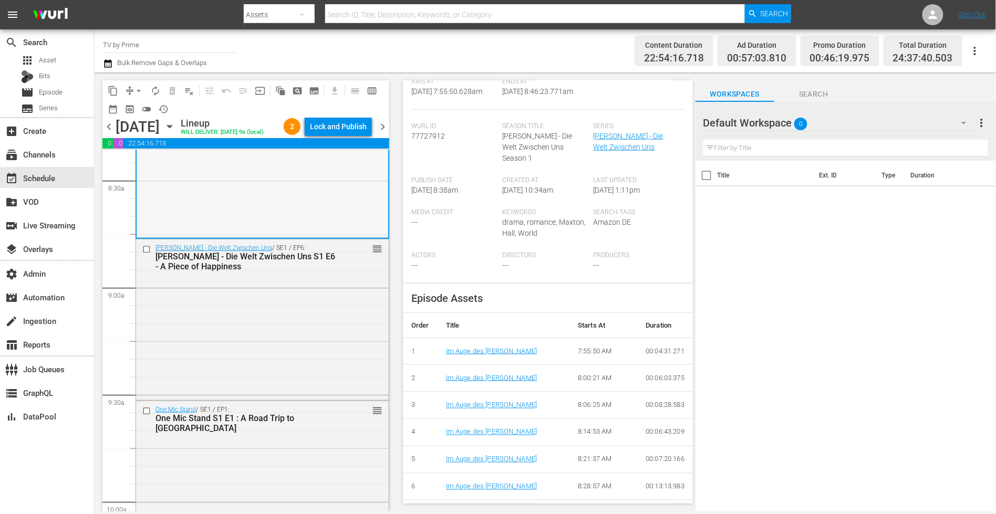
click at [266, 360] on div "Maxton Hall - Die Welt Zwischen Uns / SE1 / EP6: Maxton Hall - Die Welt Zwische…" at bounding box center [262, 318] width 253 height 158
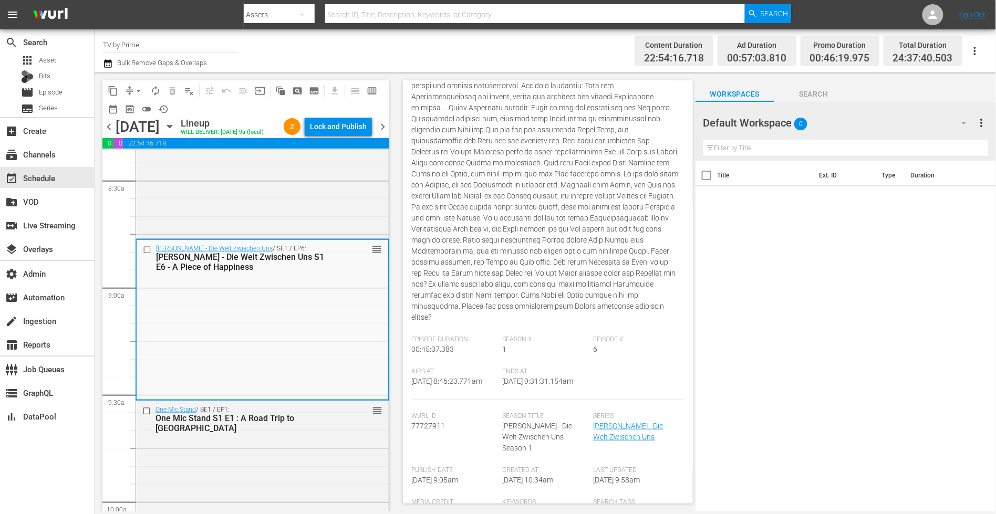
scroll to position [209, 0]
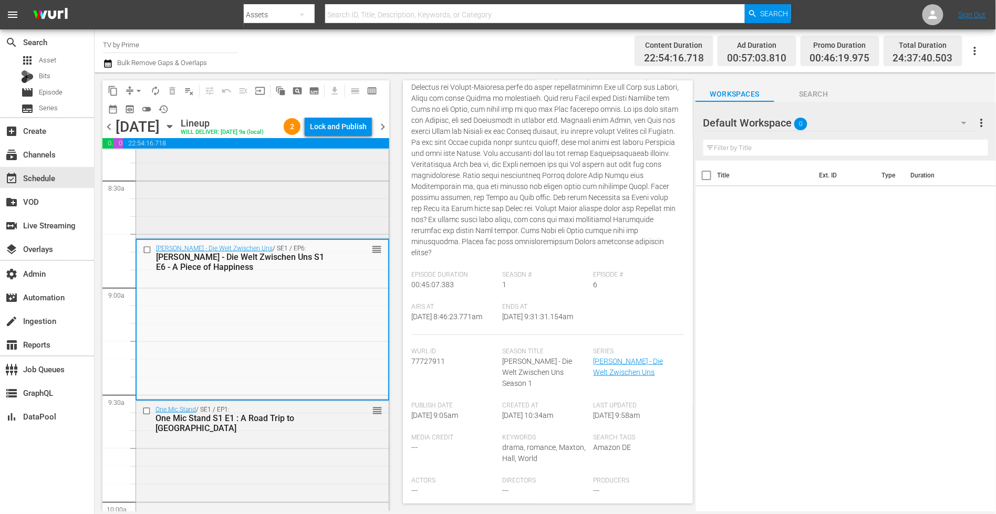
click at [338, 207] on div "Maxton Hall - Die Welt Zwischen Uns / SE1 / EP5: Maxton Hall - Die Welt Zwische…" at bounding box center [262, 147] width 253 height 177
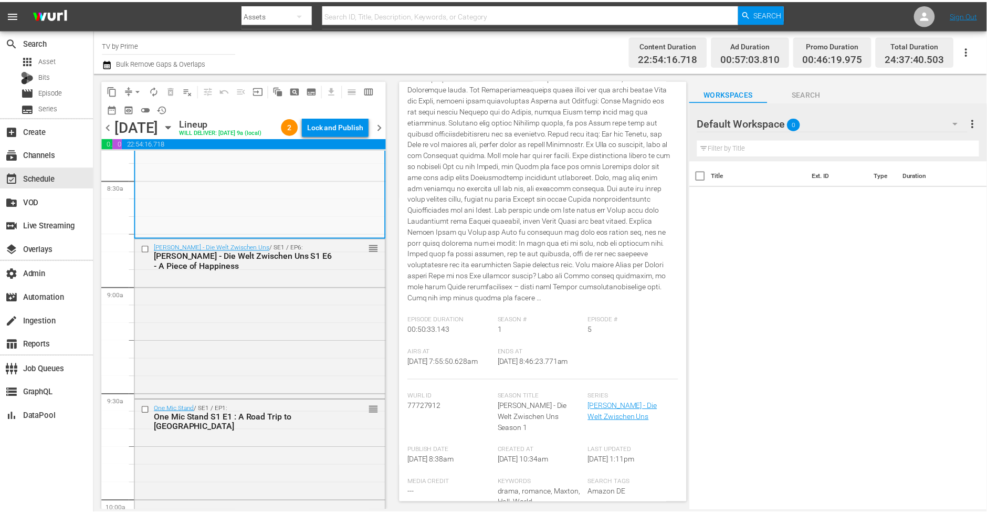
scroll to position [0, 0]
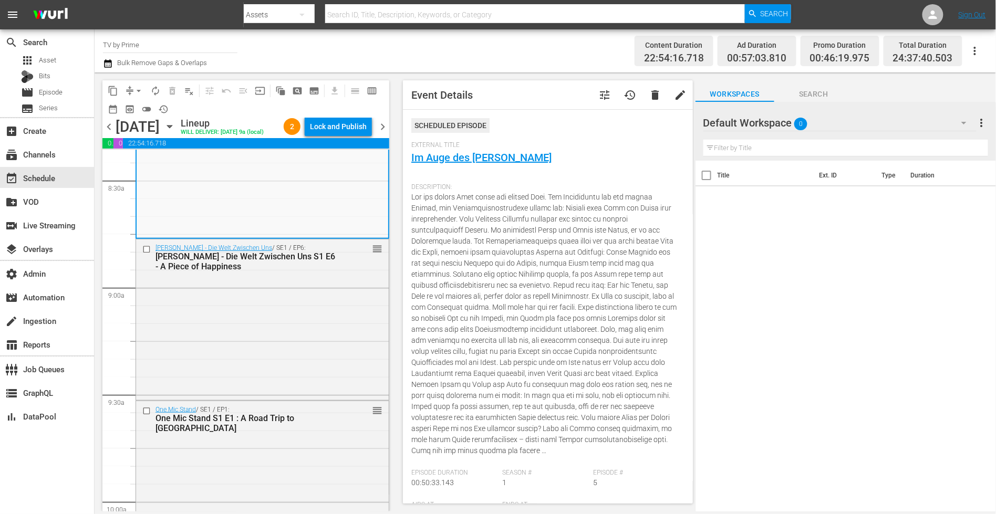
click at [602, 92] on button "tune" at bounding box center [604, 94] width 25 height 25
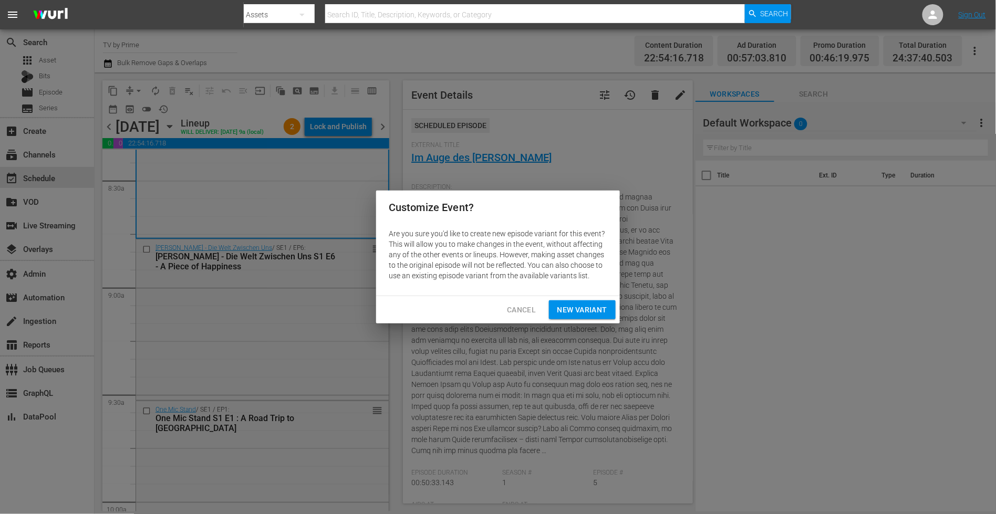
click at [590, 308] on span "New Variant" at bounding box center [582, 309] width 50 height 13
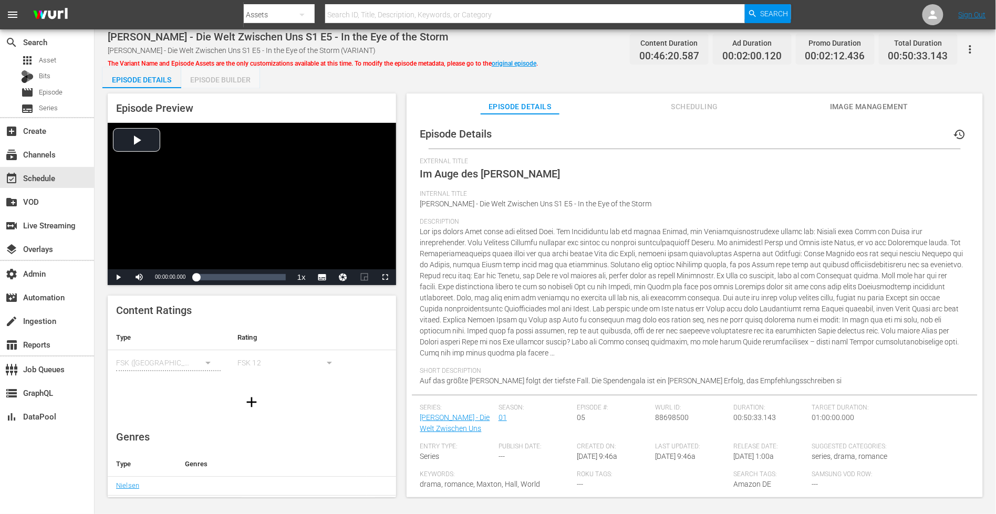
click at [210, 79] on div "Episode Builder" at bounding box center [220, 79] width 79 height 25
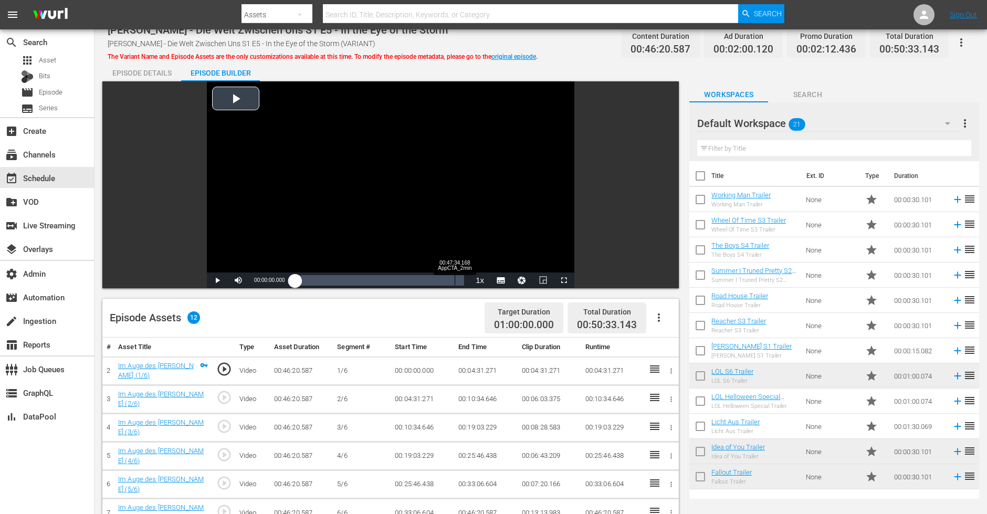
scroll to position [216, 0]
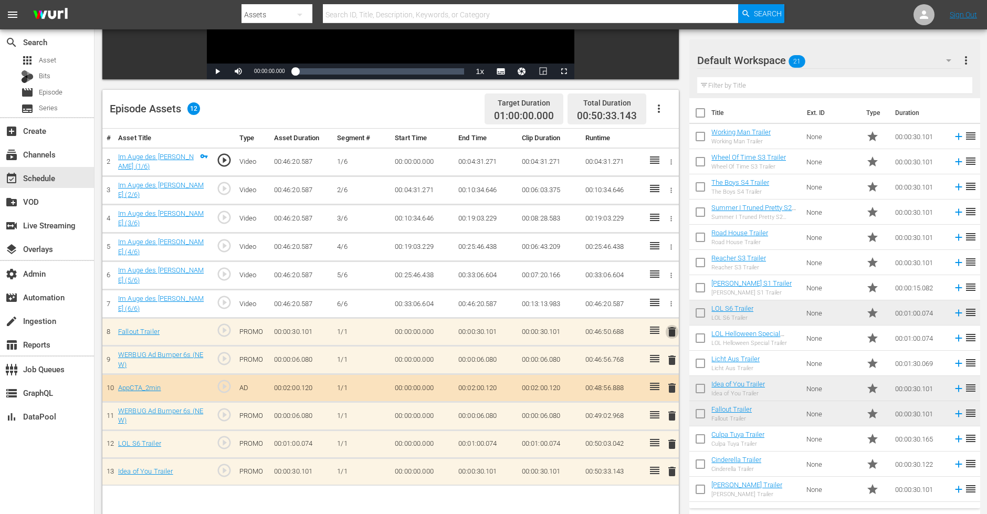
click at [672, 326] on span "delete" at bounding box center [672, 332] width 13 height 13
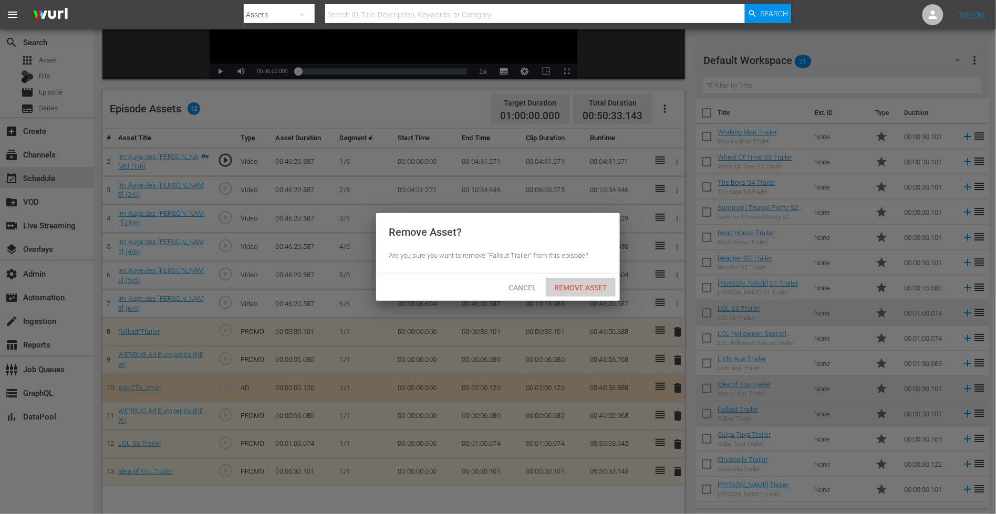
click at [581, 284] on span "Remove Asset" at bounding box center [581, 288] width 70 height 8
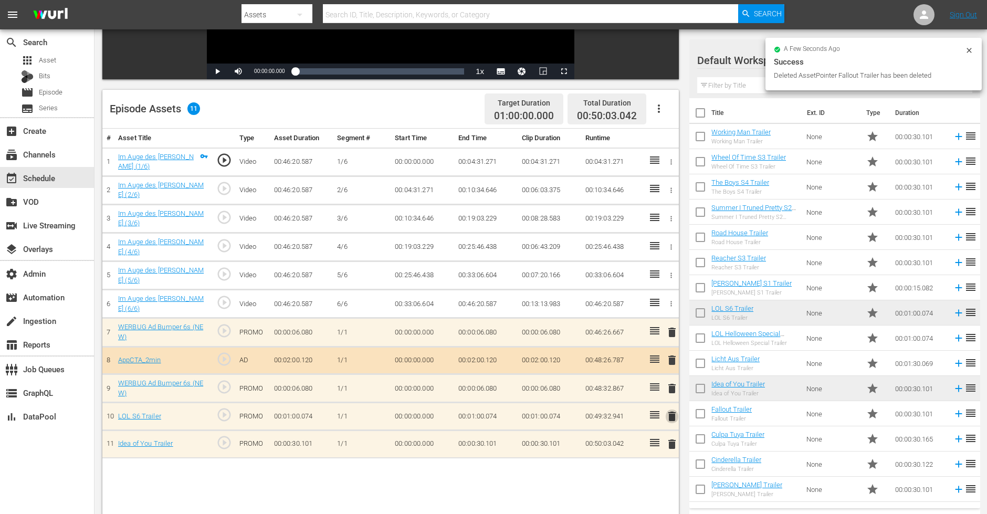
drag, startPoint x: 669, startPoint y: 407, endPoint x: 567, endPoint y: 315, distance: 137.9
click at [669, 410] on span "delete" at bounding box center [672, 416] width 13 height 13
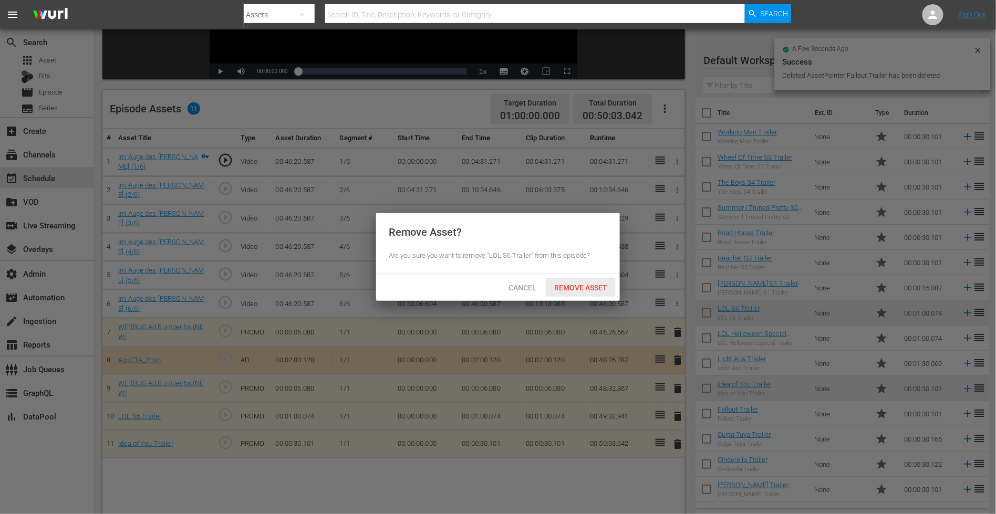
click at [567, 290] on span "Remove Asset" at bounding box center [581, 288] width 70 height 8
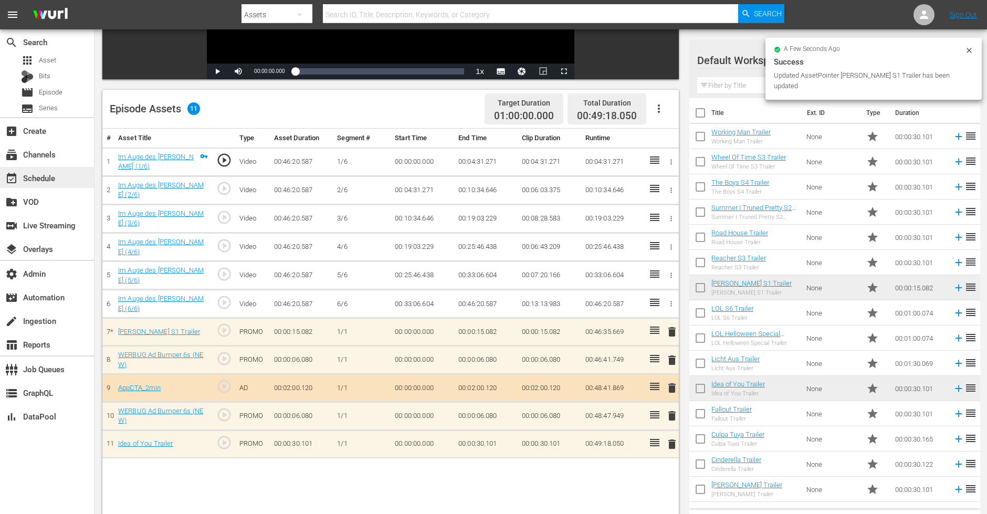
click at [43, 175] on div "event_available Schedule" at bounding box center [29, 176] width 59 height 9
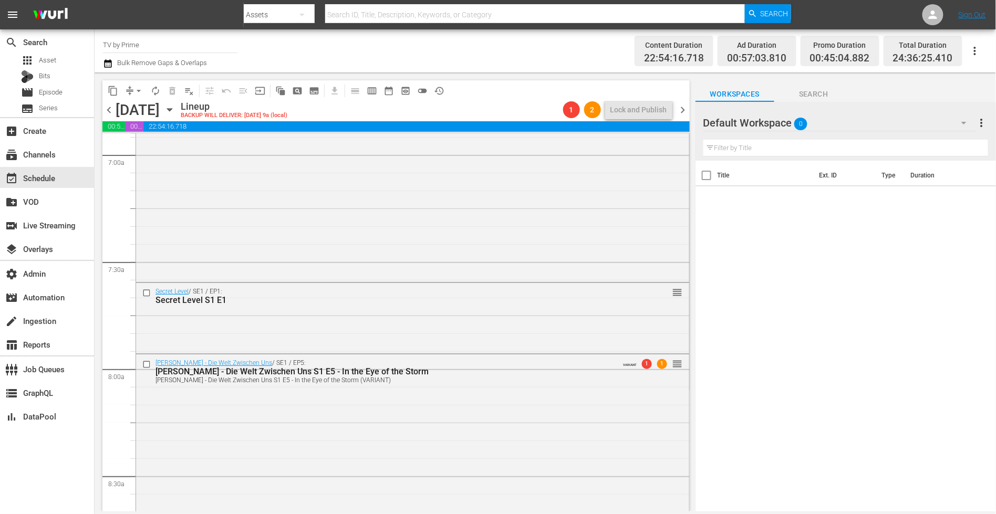
scroll to position [1608, 0]
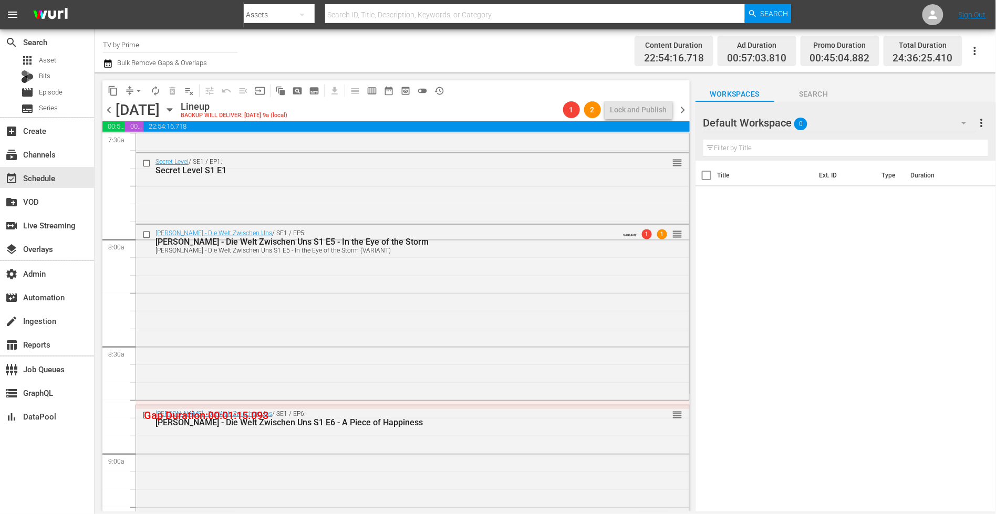
click at [406, 363] on div "Maxton Hall - Die Welt Zwischen Uns / SE1 / EP5: Maxton Hall - Die Welt Zwische…" at bounding box center [412, 311] width 553 height 173
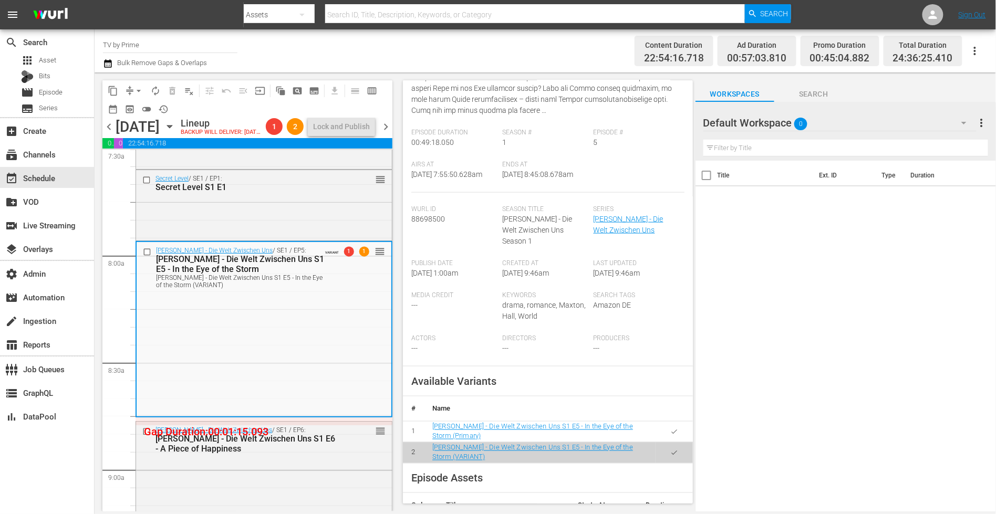
scroll to position [354, 0]
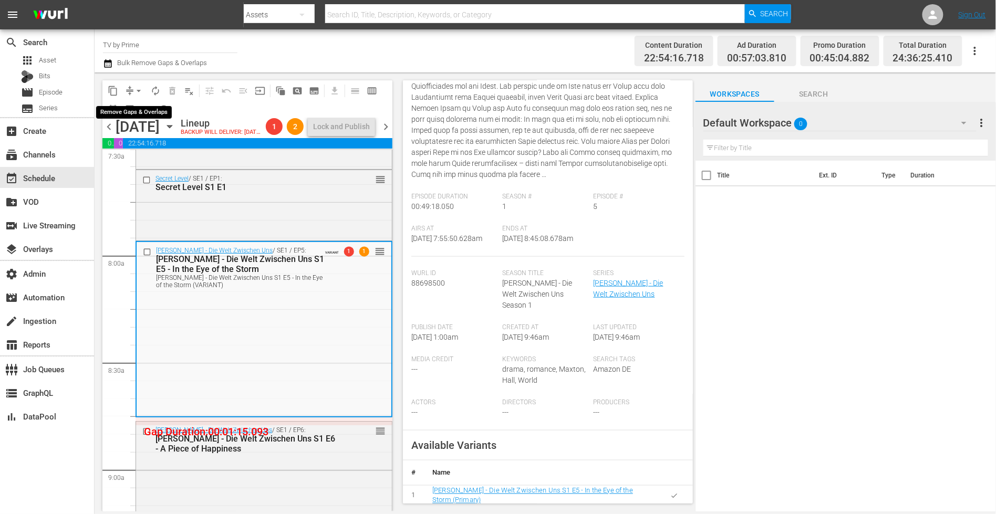
drag, startPoint x: 137, startPoint y: 92, endPoint x: 140, endPoint y: 97, distance: 5.4
click at [137, 92] on span "arrow_drop_down" at bounding box center [138, 91] width 11 height 11
click at [152, 150] on li "Align to End of Previous Day" at bounding box center [139, 146] width 110 height 17
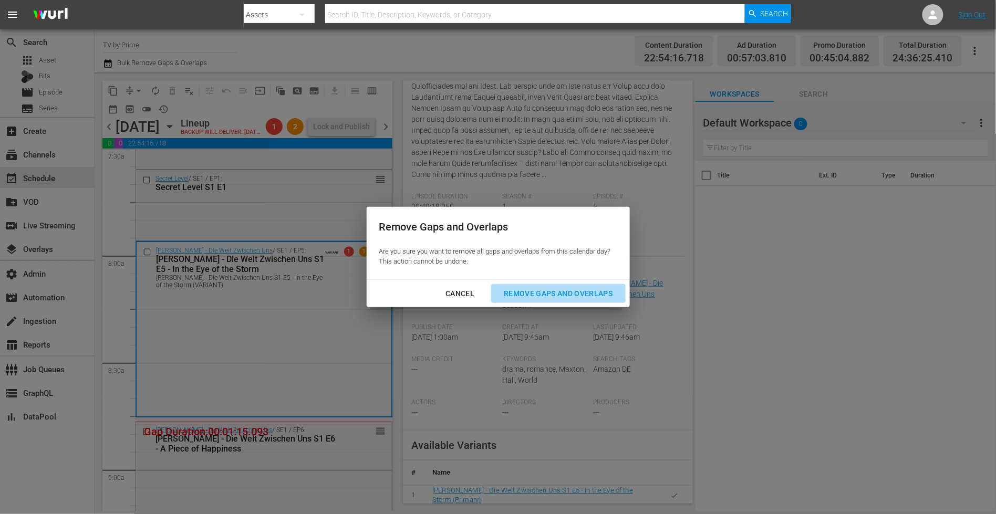
click at [600, 294] on div "Remove Gaps and Overlaps" at bounding box center [557, 293] width 125 height 13
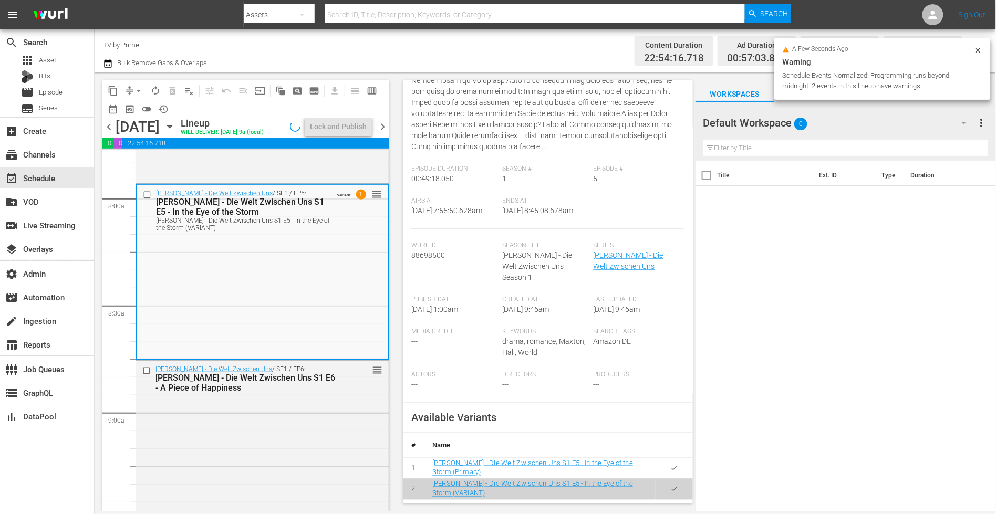
scroll to position [326, 0]
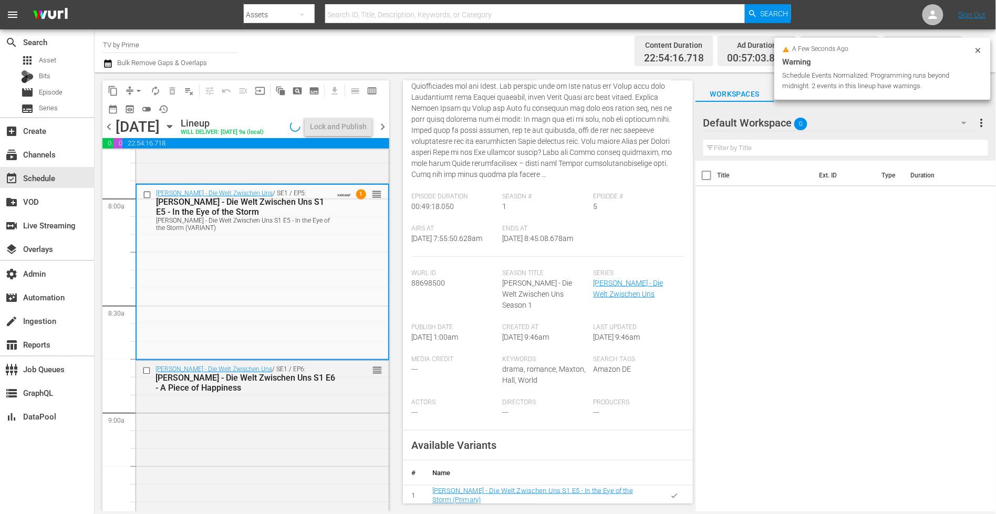
click at [288, 425] on div "Maxton Hall - Die Welt Zwischen Uns / SE1 / EP6: Maxton Hall - Die Welt Zwische…" at bounding box center [262, 440] width 253 height 158
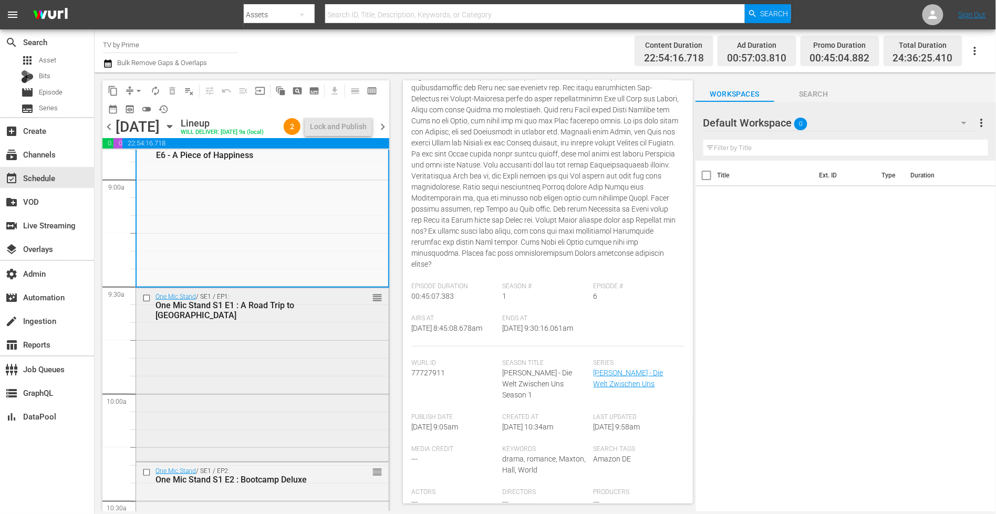
scroll to position [2024, 0]
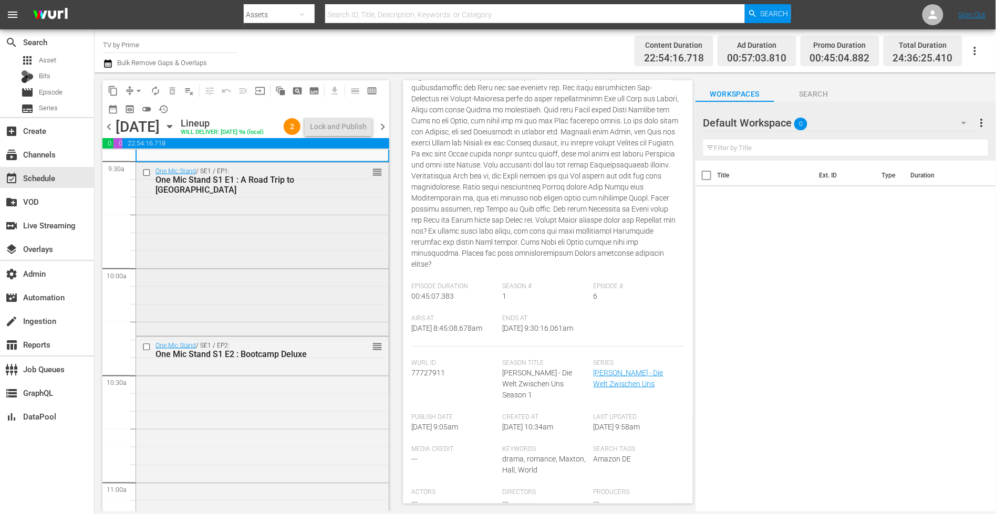
click at [313, 328] on div "One Mic Stand / SE1 / EP1: One Mic Stand S1 E1 : A Road Trip to Wiesbaden reord…" at bounding box center [262, 248] width 253 height 171
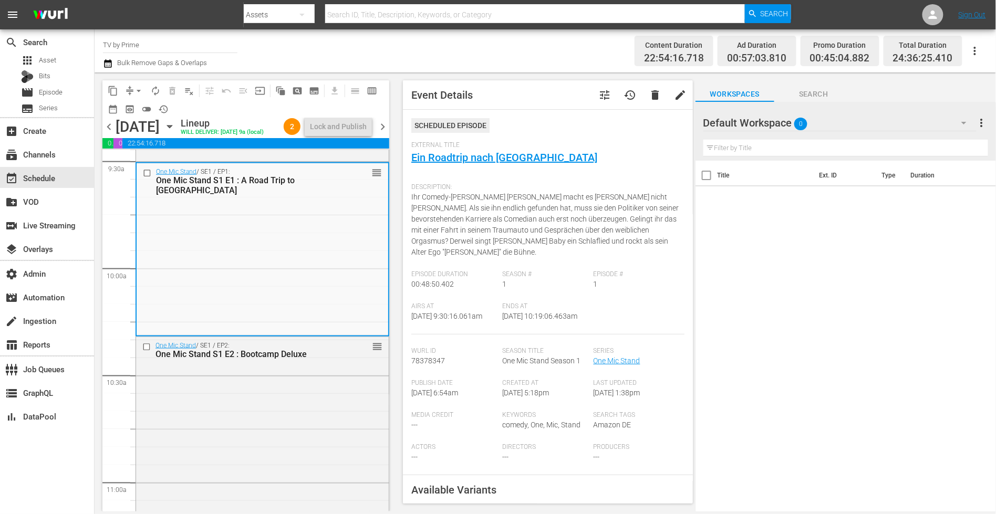
scroll to position [216, 0]
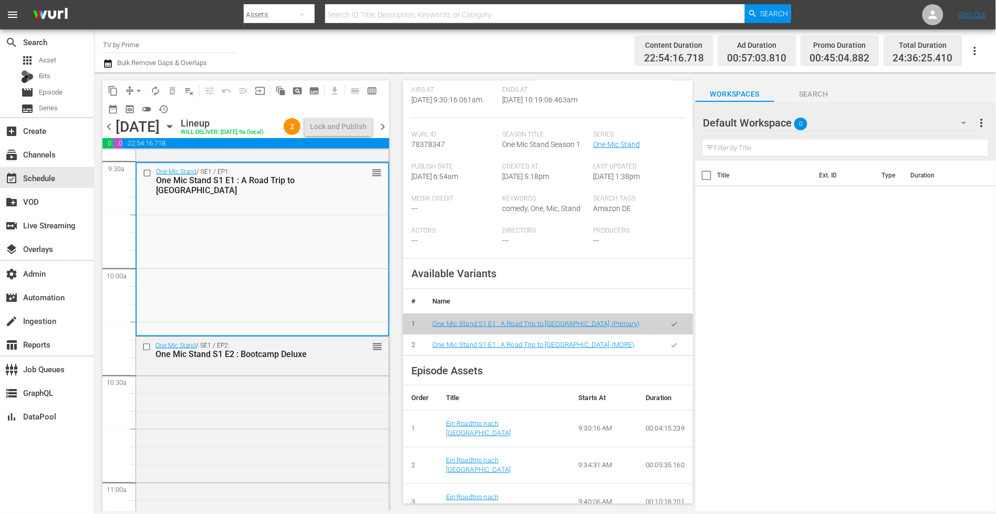
click at [670, 349] on icon "button" at bounding box center [674, 345] width 8 height 8
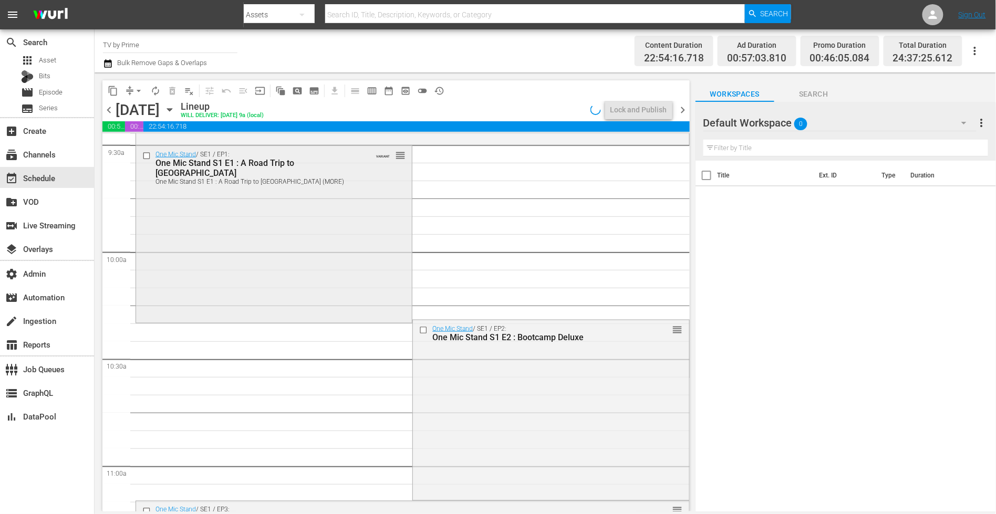
click at [251, 277] on div "One Mic Stand / SE1 / EP1: One Mic Stand S1 E1 : A Road Trip to Wiesbaden One M…" at bounding box center [274, 233] width 276 height 175
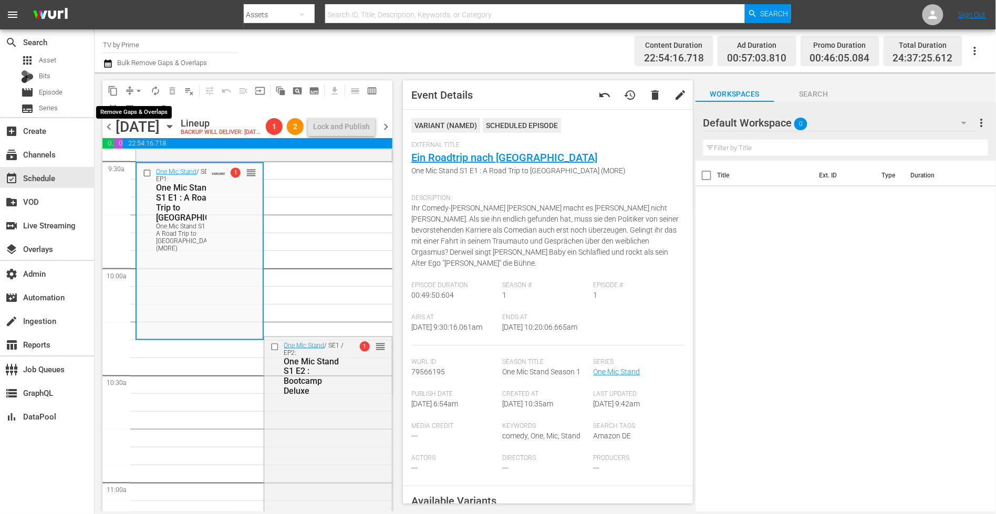
click at [134, 90] on span "arrow_drop_down" at bounding box center [138, 91] width 11 height 11
click at [153, 149] on li "Align to End of Previous Day" at bounding box center [139, 146] width 110 height 17
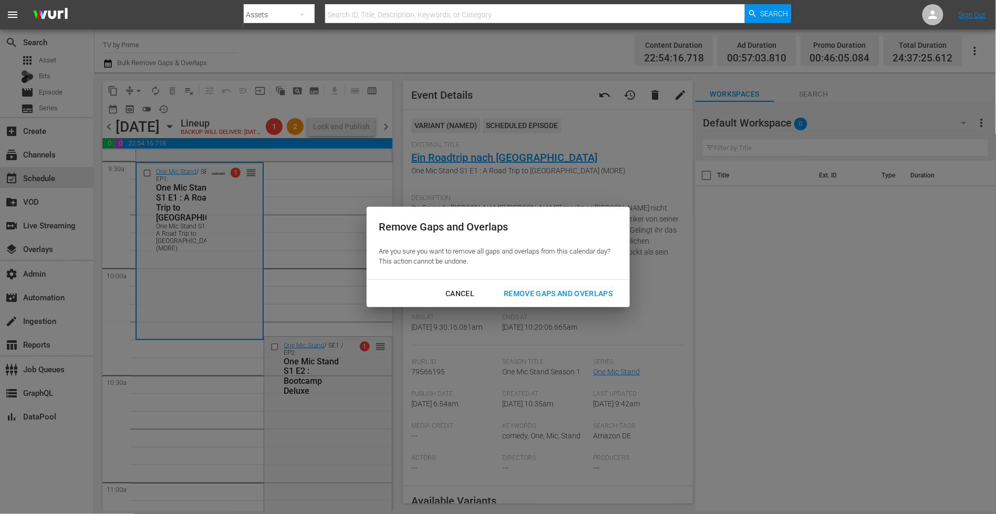
click at [529, 296] on div "Remove Gaps and Overlaps" at bounding box center [557, 293] width 125 height 13
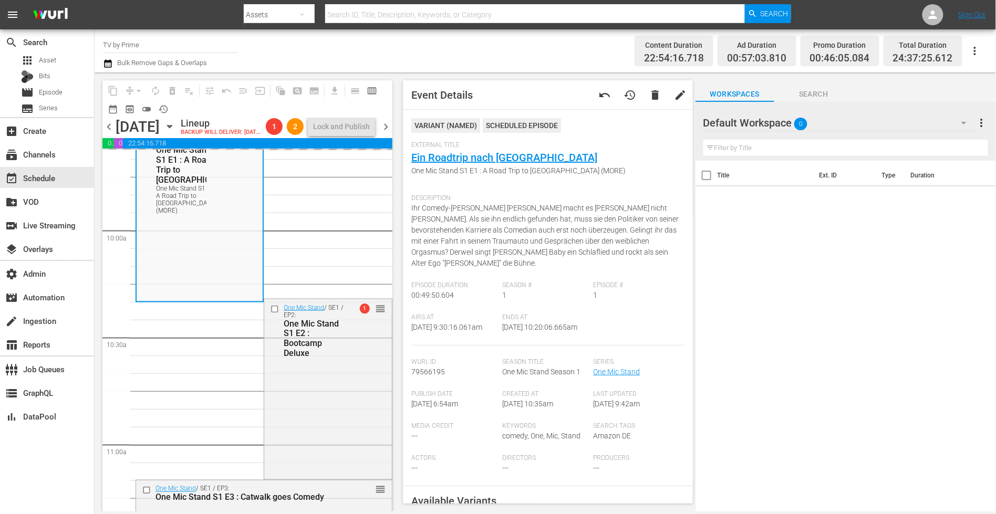
scroll to position [2088, 0]
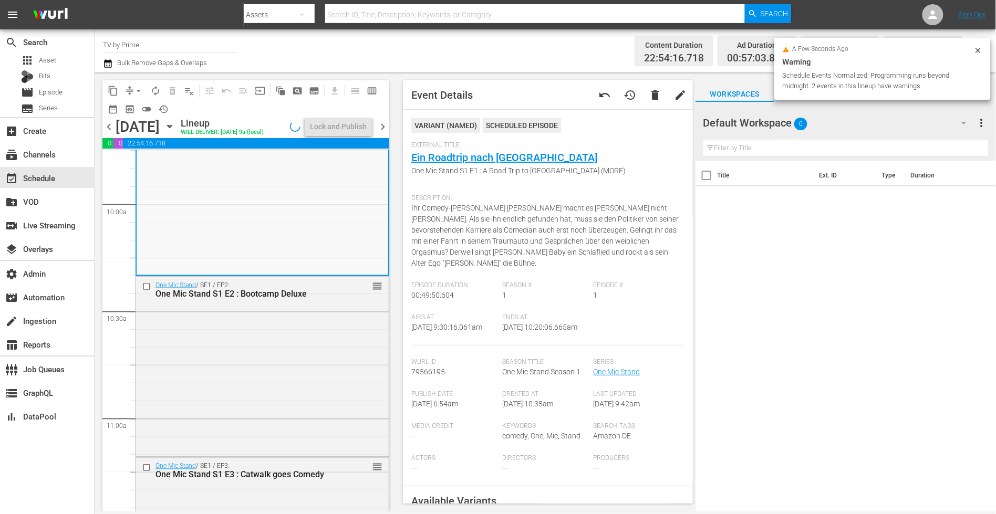
click at [296, 334] on div "One Mic Stand / SE1 / EP2: One Mic Stand S1 E2 : Bootcamp Deluxe reorder" at bounding box center [262, 365] width 253 height 177
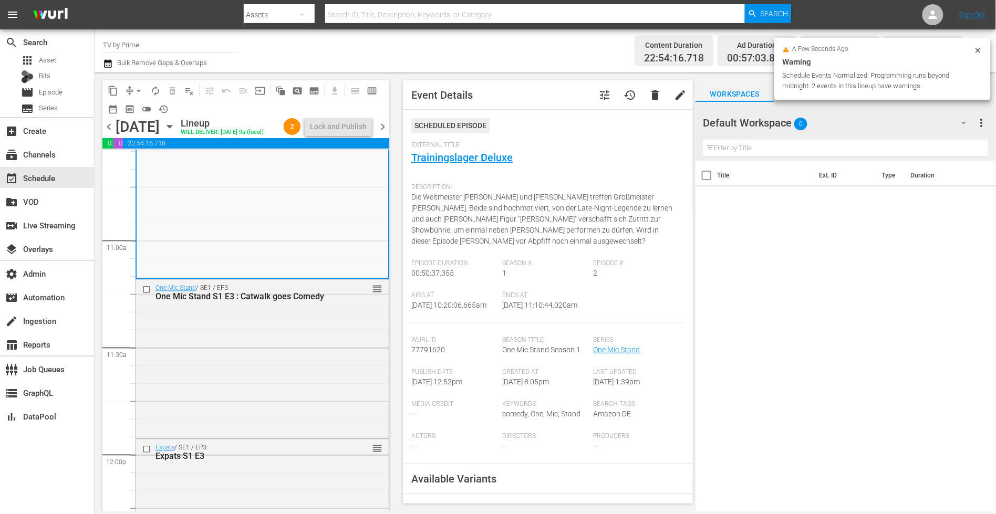
scroll to position [2331, 0]
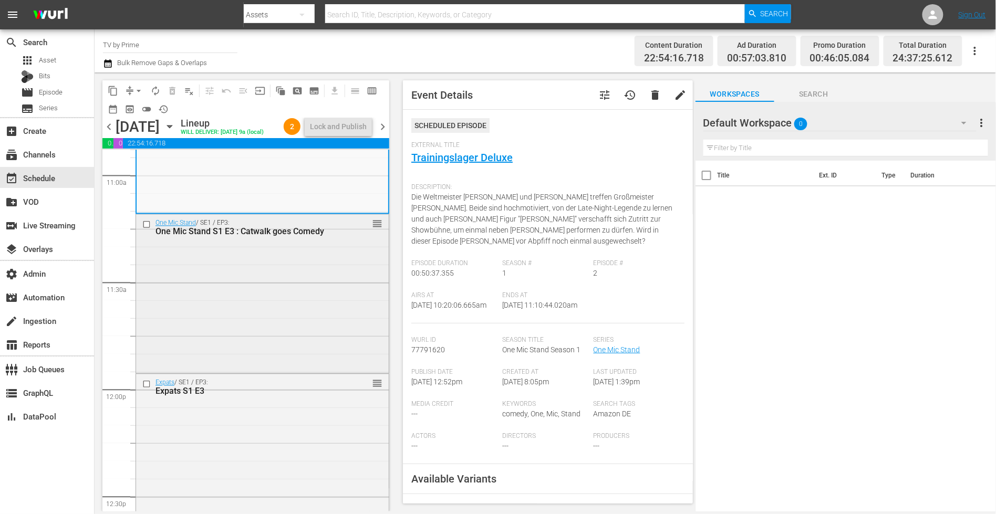
click at [289, 297] on div "One Mic Stand / SE1 / EP3: One Mic Stand S1 E3 : Catwalk goes Comedy reorder" at bounding box center [262, 293] width 253 height 156
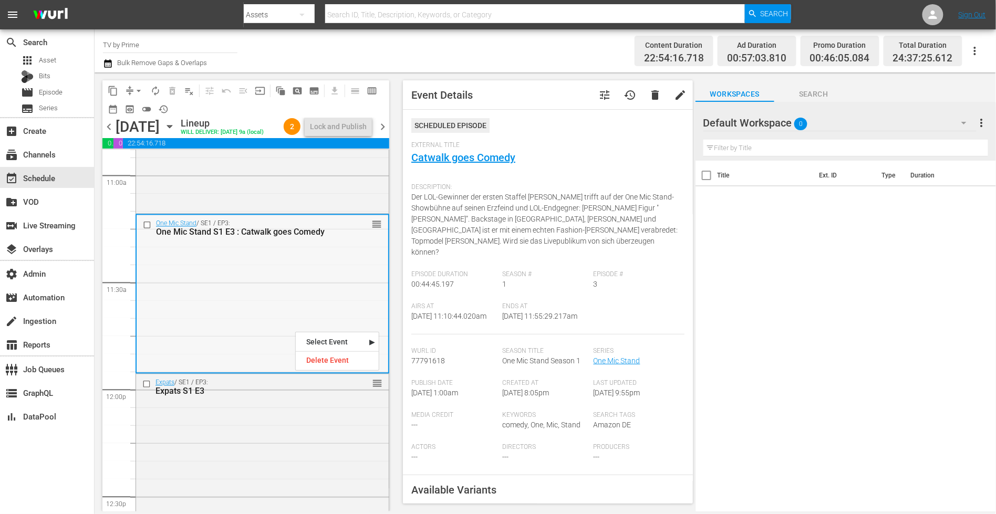
scroll to position [2519, 0]
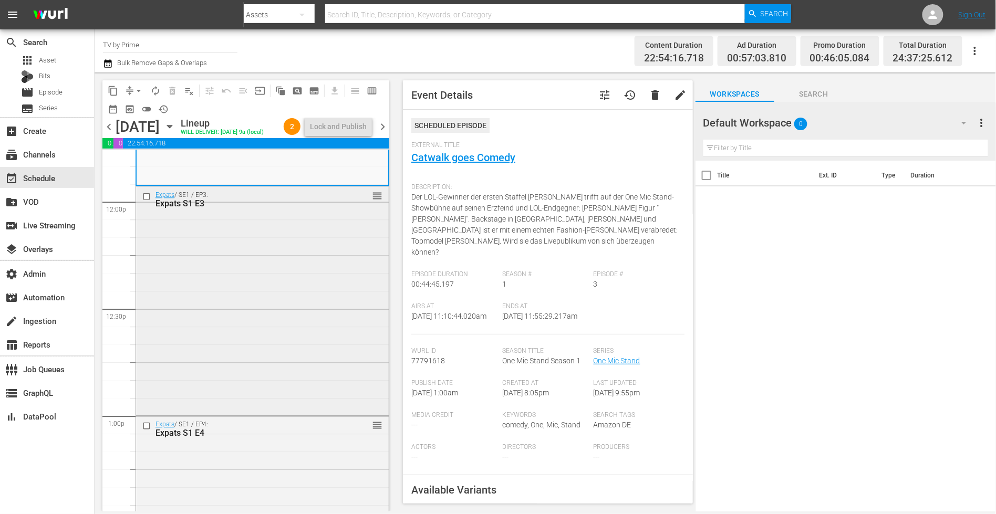
click at [290, 298] on div "Expats / SE1 / EP3: Expats S1 E3 reorder" at bounding box center [262, 299] width 253 height 226
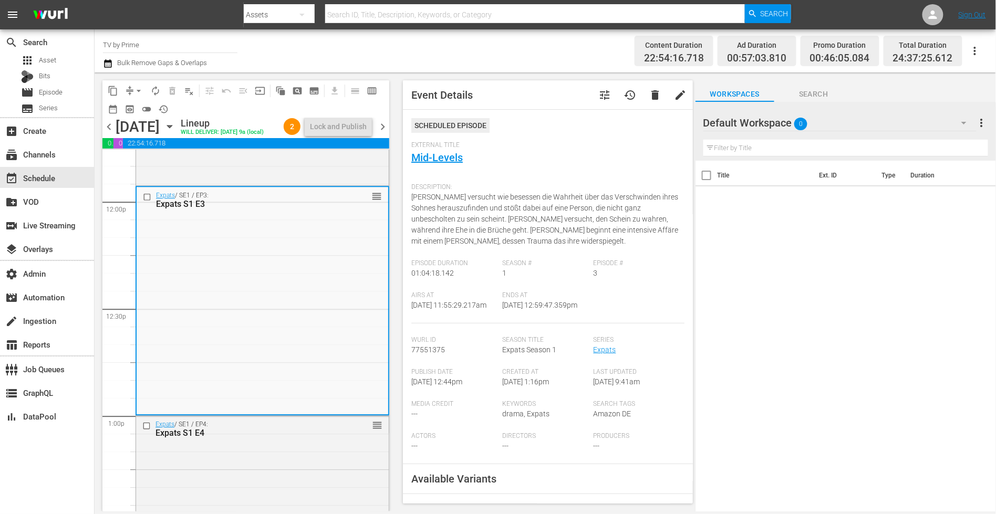
scroll to position [216, 0]
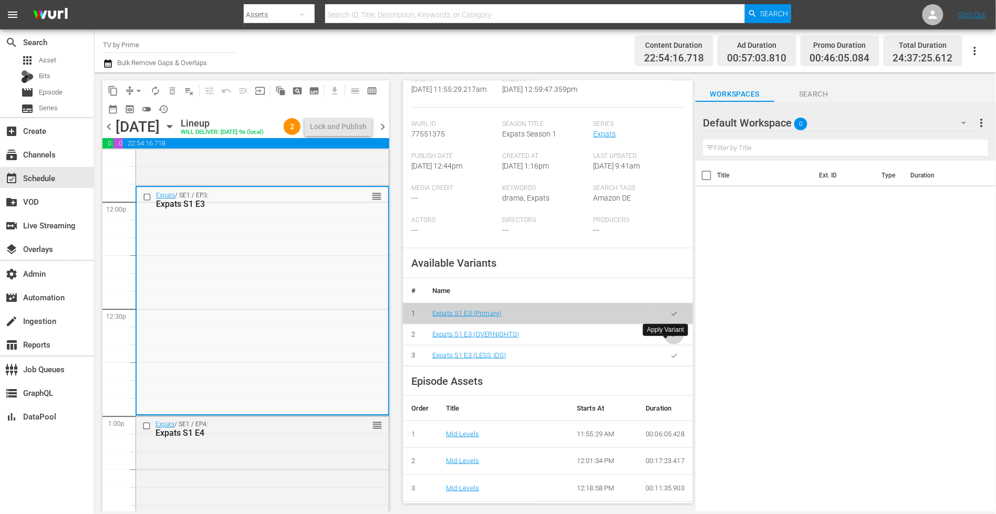
click at [671, 343] on button "button" at bounding box center [674, 334] width 20 height 20
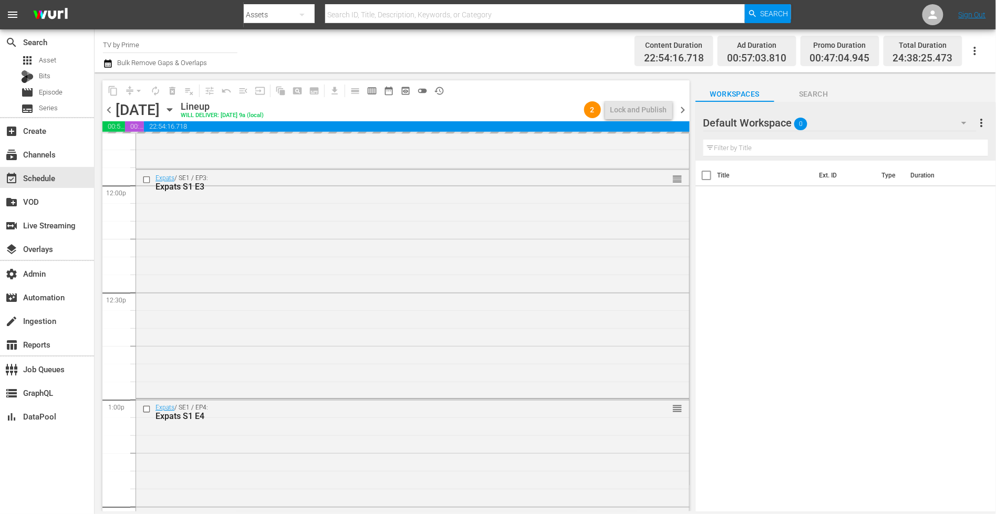
scroll to position [2555, 0]
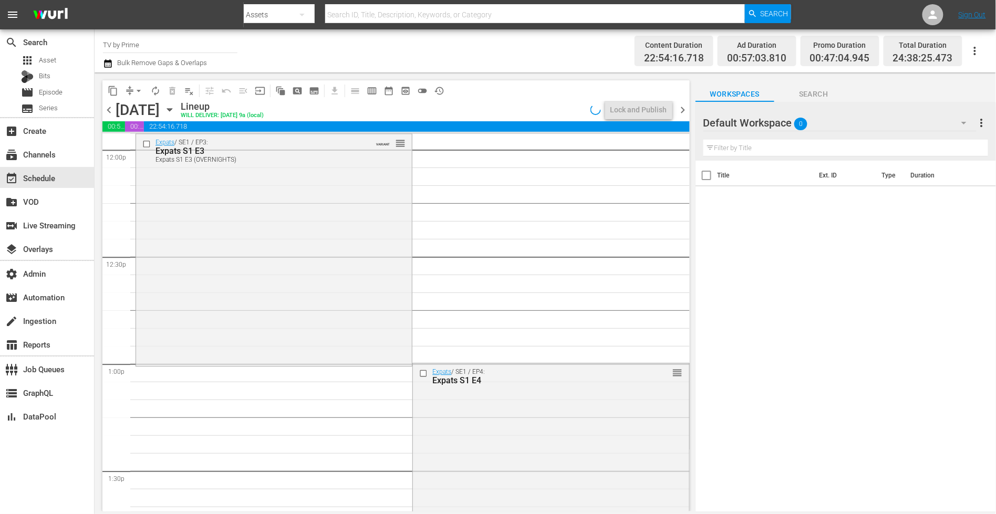
click at [264, 301] on div "Expats / SE1 / EP3: Expats S1 E3 Expats S1 E3 (OVERNIGHTS) VARIANT reorder" at bounding box center [274, 249] width 276 height 230
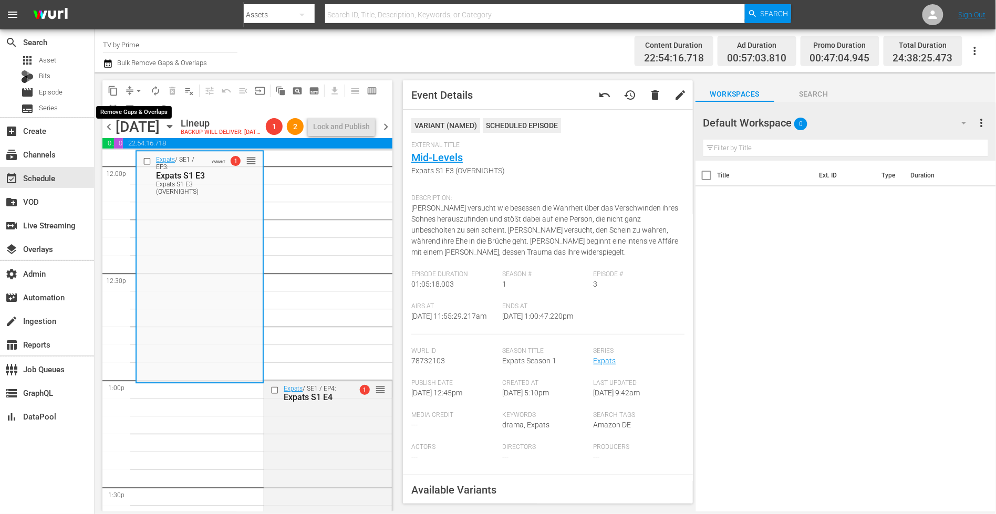
click at [135, 89] on span "arrow_drop_down" at bounding box center [138, 91] width 11 height 11
click at [152, 149] on li "Align to End of Previous Day" at bounding box center [139, 146] width 110 height 17
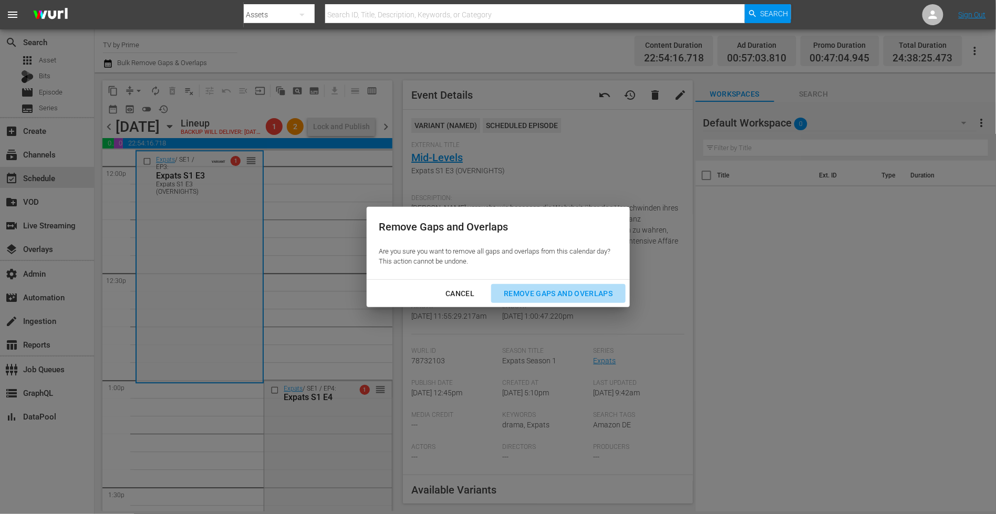
drag, startPoint x: 547, startPoint y: 292, endPoint x: 490, endPoint y: 287, distance: 57.5
click at [547, 292] on div "Remove Gaps and Overlaps" at bounding box center [557, 293] width 125 height 13
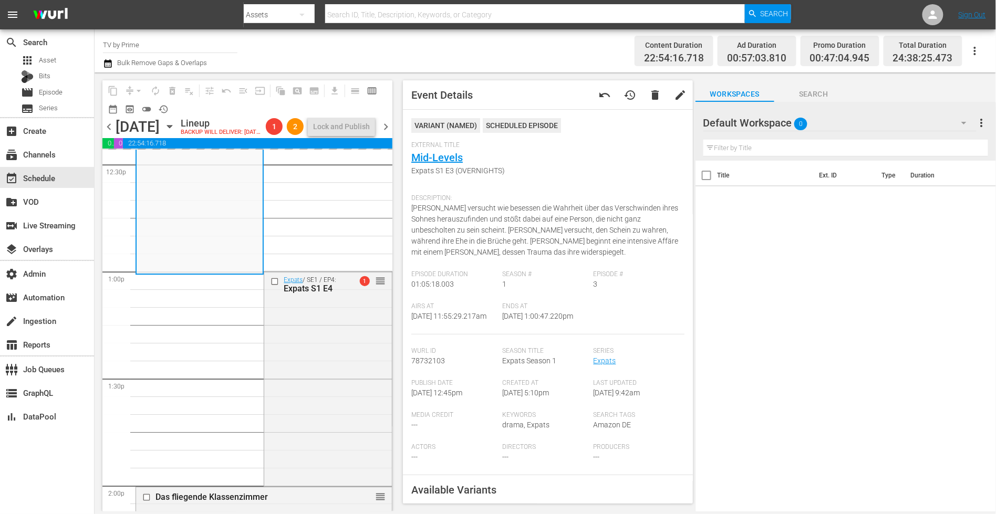
scroll to position [2671, 0]
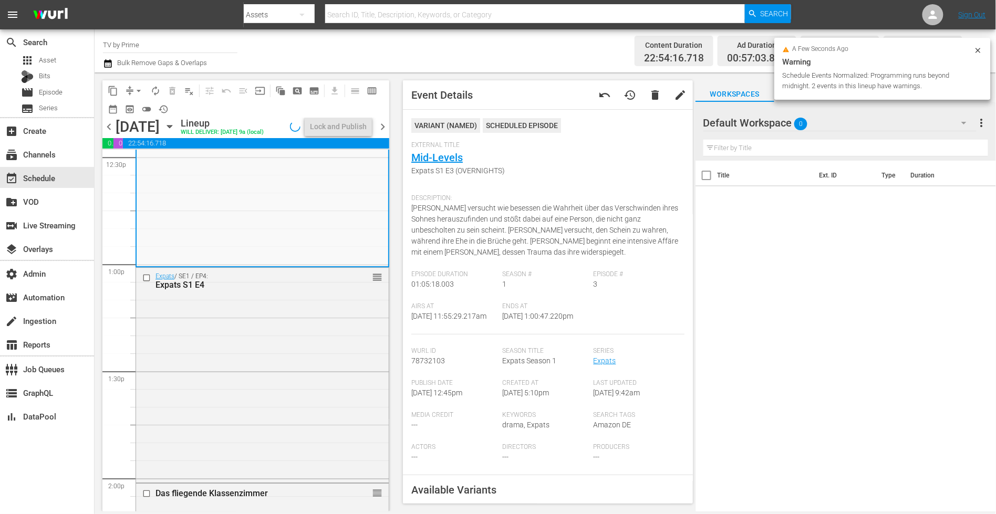
click at [322, 330] on div "Expats / SE1 / EP4: Expats S1 E4 reorder" at bounding box center [262, 374] width 253 height 213
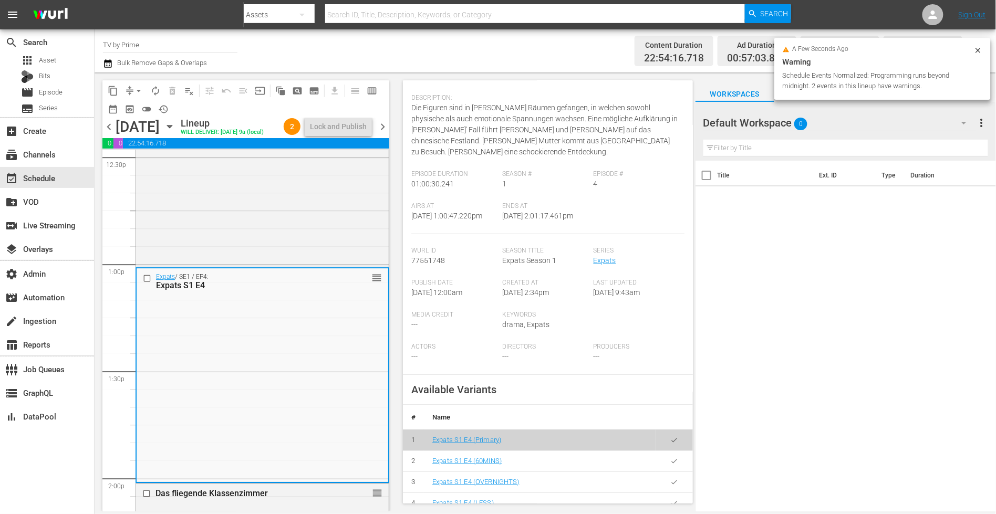
scroll to position [154, 0]
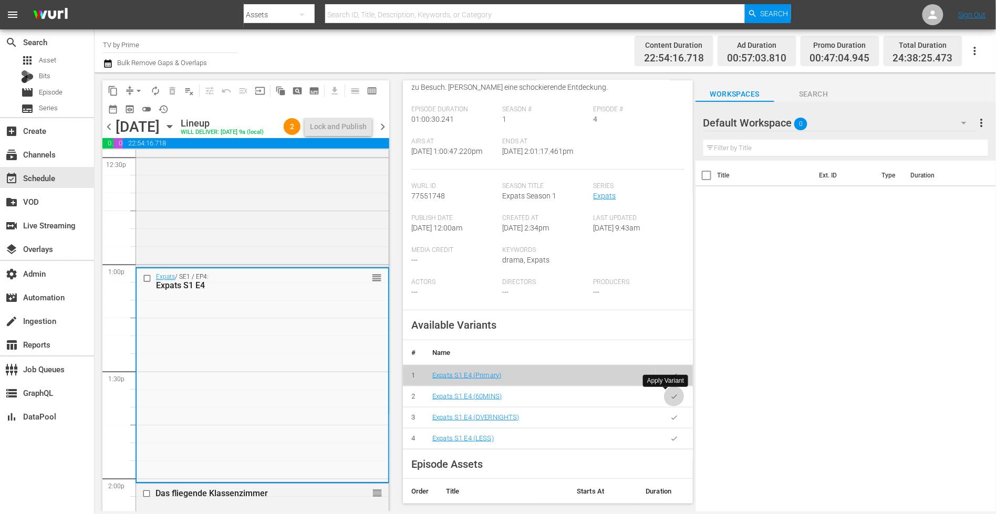
click at [672, 393] on button "button" at bounding box center [674, 396] width 20 height 20
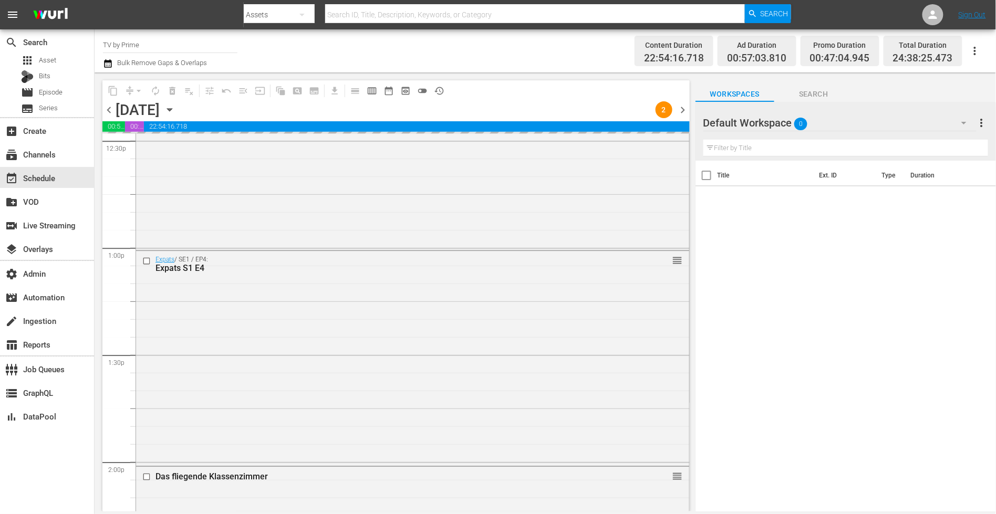
scroll to position [2679, 0]
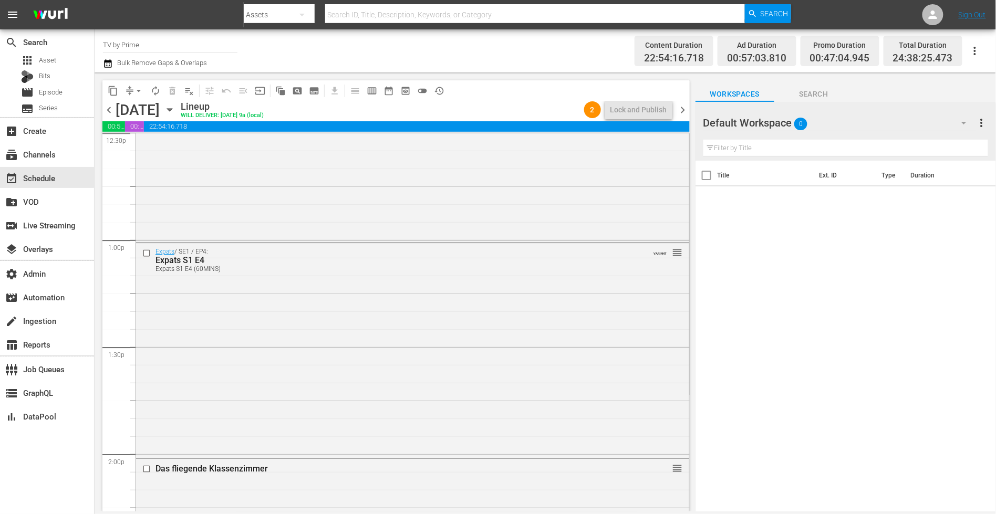
click at [186, 306] on div "Expats / SE1 / EP4: Expats S1 E4 Expats S1 E4 (60MINS) VARIANT reorder" at bounding box center [412, 349] width 553 height 213
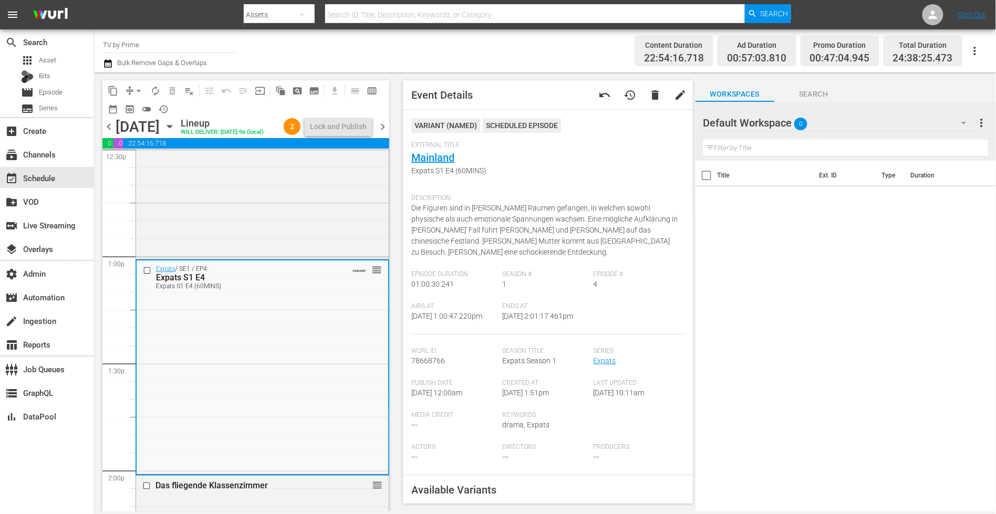
scroll to position [153, 0]
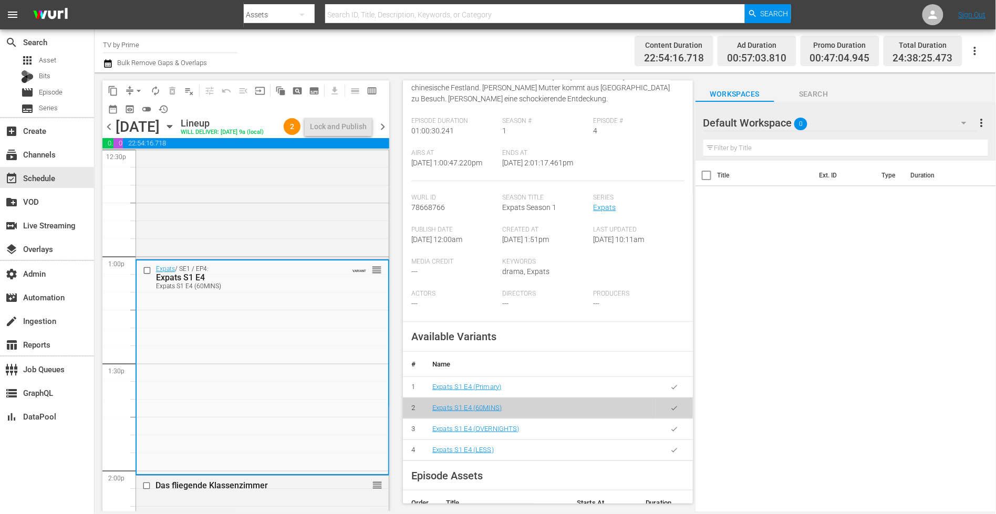
click at [671, 448] on icon "button" at bounding box center [674, 450] width 6 height 4
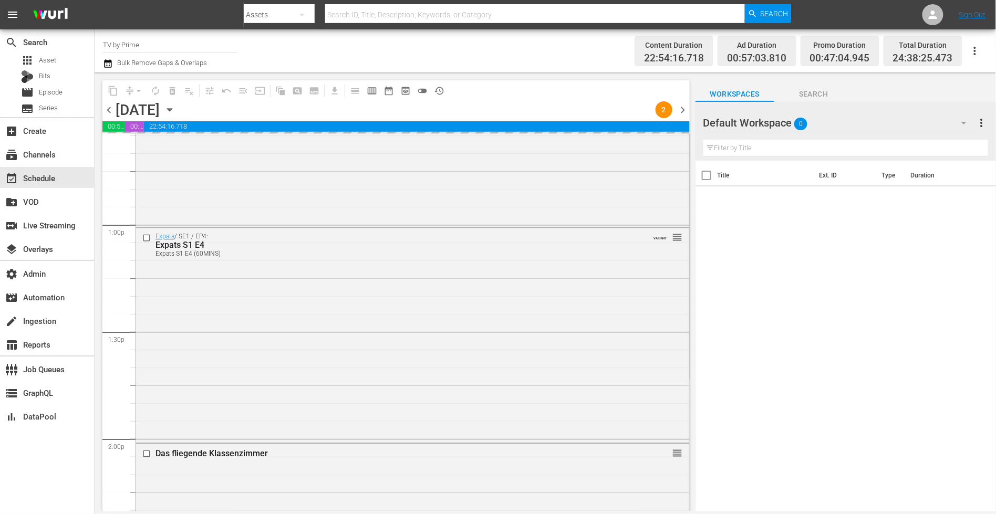
scroll to position [2706, 0]
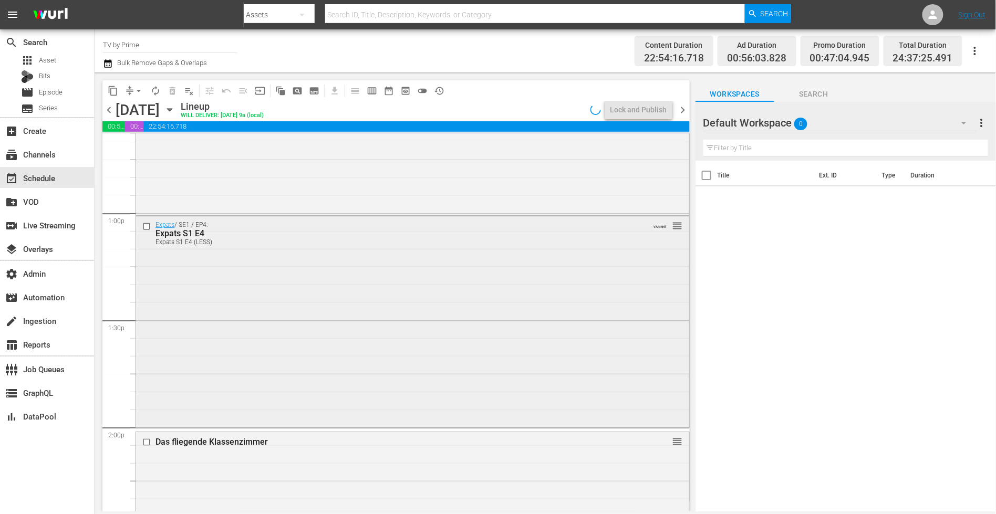
click at [287, 339] on div "Expats / SE1 / EP4: Expats S1 E4 Expats S1 E4 (LESS) VARIANT reorder" at bounding box center [412, 320] width 553 height 209
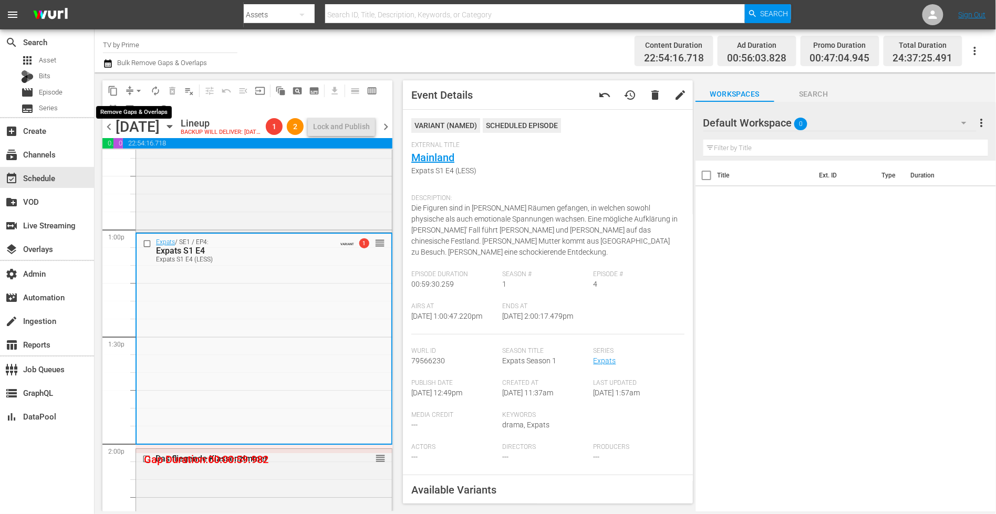
drag, startPoint x: 134, startPoint y: 89, endPoint x: 139, endPoint y: 95, distance: 7.1
click at [135, 89] on span "arrow_drop_down" at bounding box center [138, 91] width 11 height 11
click at [146, 146] on li "Align to End of Previous Day" at bounding box center [139, 146] width 110 height 17
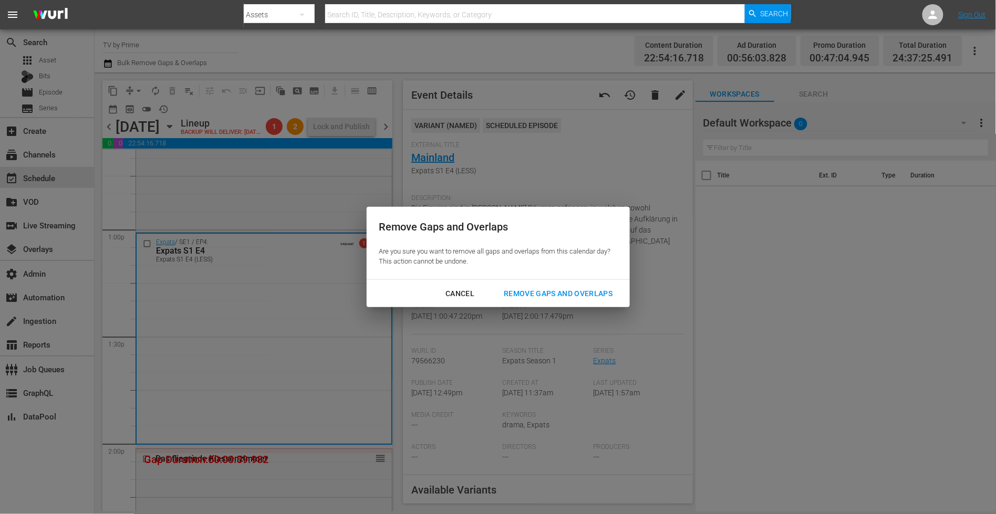
click at [554, 296] on div "Remove Gaps and Overlaps" at bounding box center [557, 293] width 125 height 13
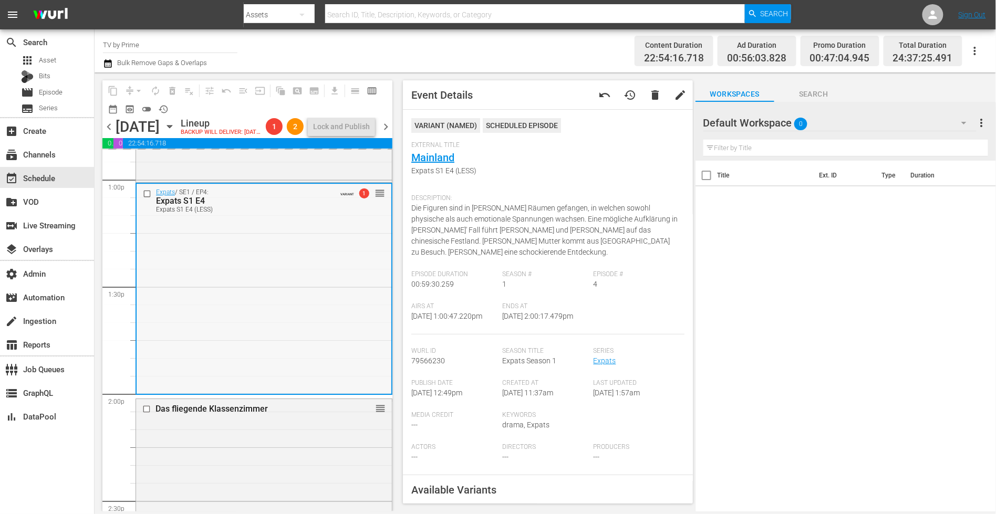
scroll to position [2885, 0]
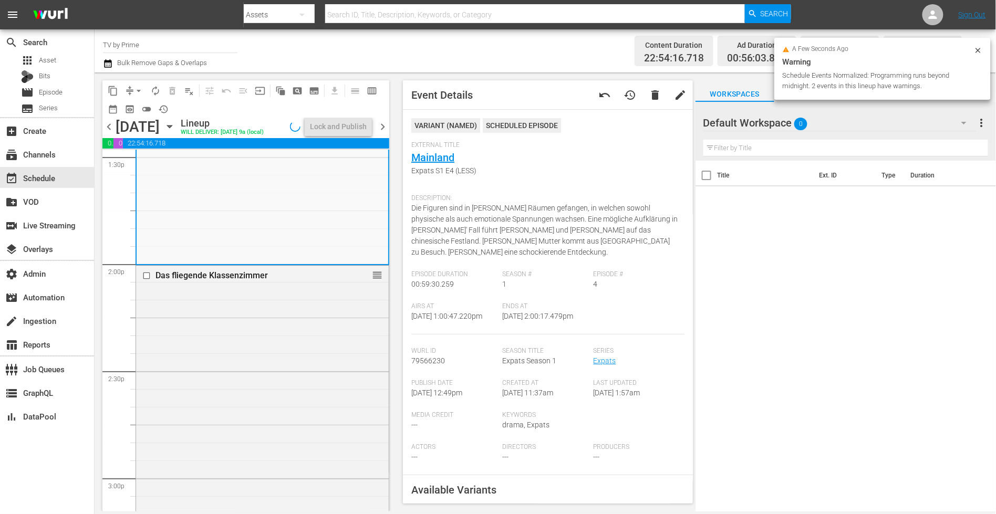
click at [311, 366] on div "Das fliegende Klassenzimmer reorder" at bounding box center [262, 425] width 253 height 318
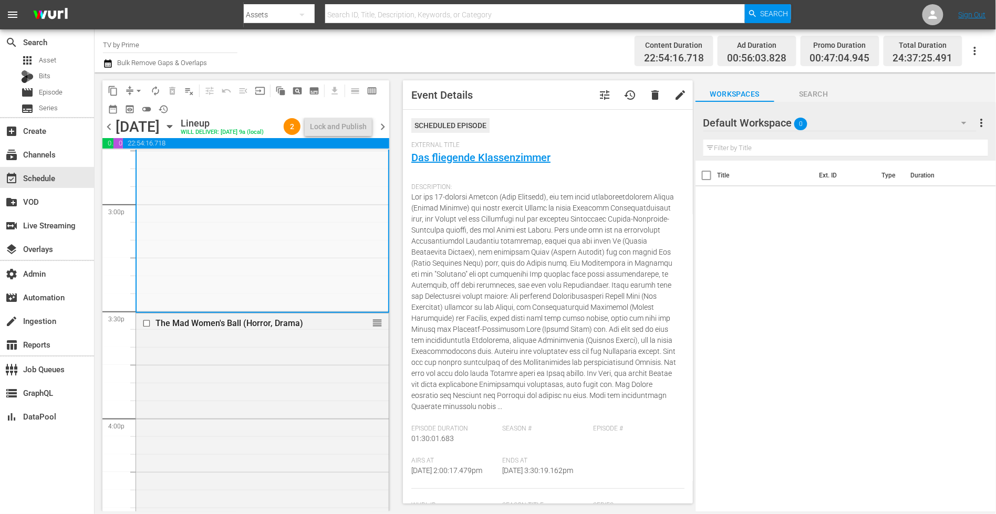
scroll to position [3175, 0]
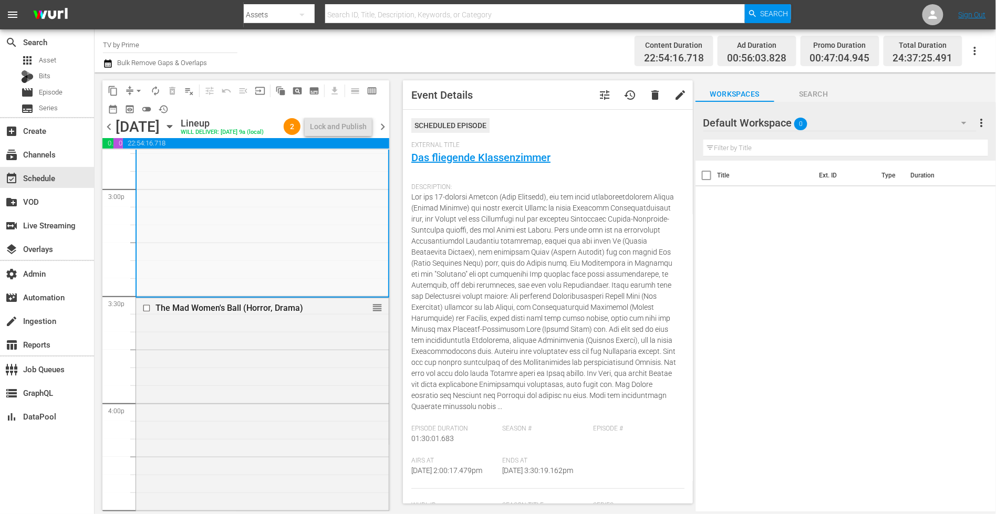
click at [321, 350] on div "The Mad Women's Ball (Horror, Drama) reorder" at bounding box center [262, 521] width 253 height 447
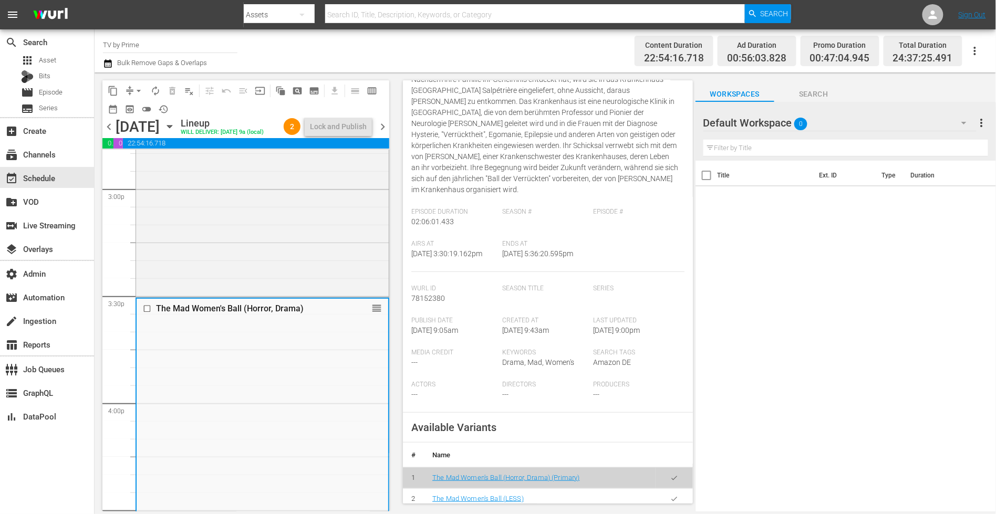
scroll to position [213, 0]
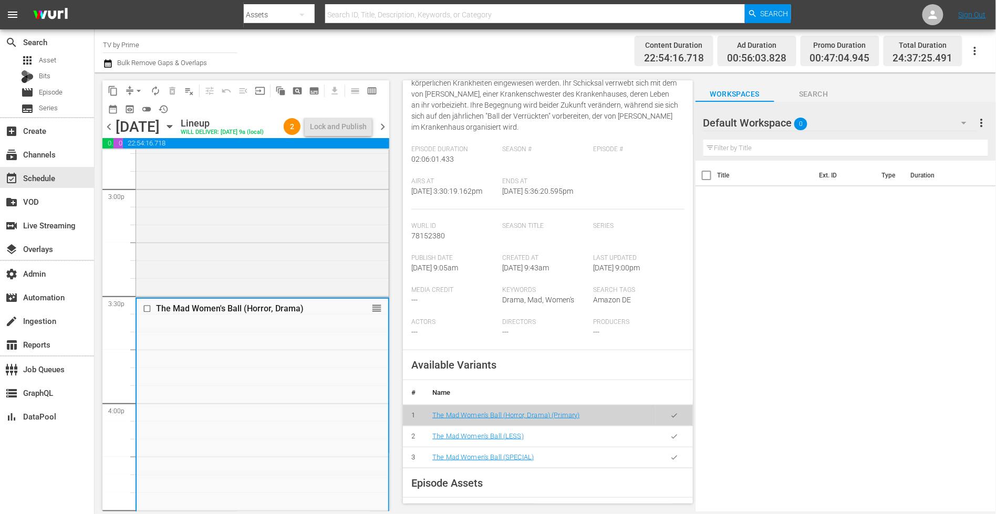
click at [670, 435] on icon "button" at bounding box center [674, 437] width 8 height 8
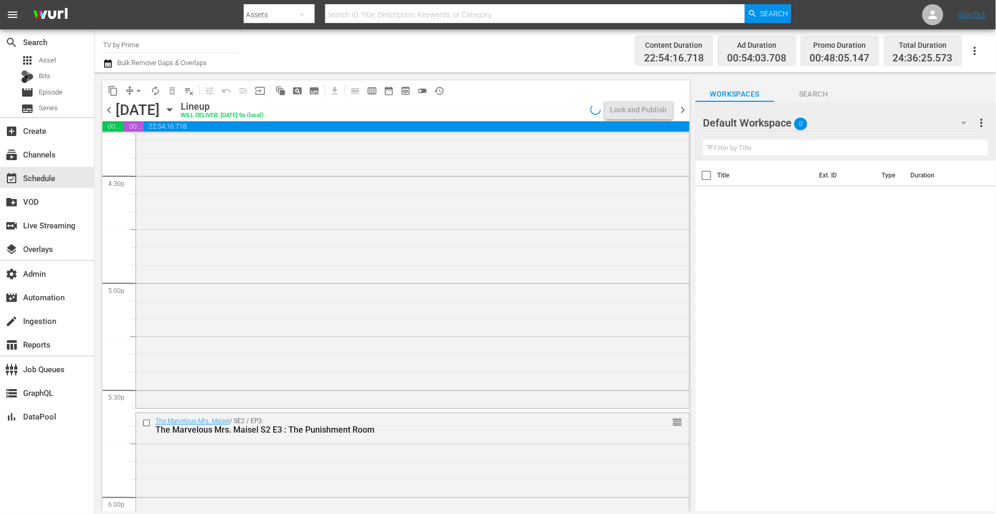
scroll to position [3500, 0]
click at [284, 364] on div "The Mad Women's Ball (Horror, Drama) The Mad Women's Ball (LESS) VARIANT reorder" at bounding box center [412, 177] width 553 height 443
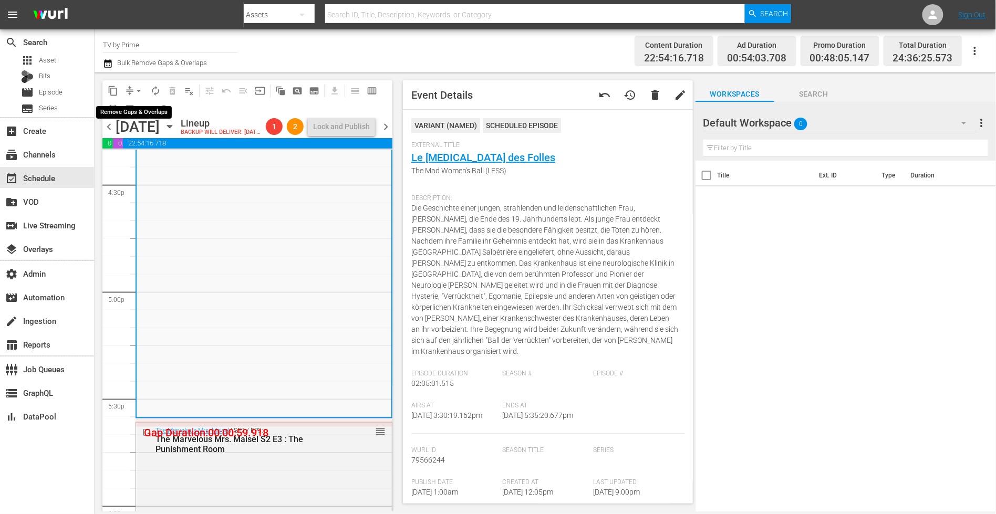
click at [137, 91] on span "arrow_drop_down" at bounding box center [138, 91] width 11 height 11
click at [148, 150] on li "Align to End of Previous Day" at bounding box center [139, 146] width 110 height 17
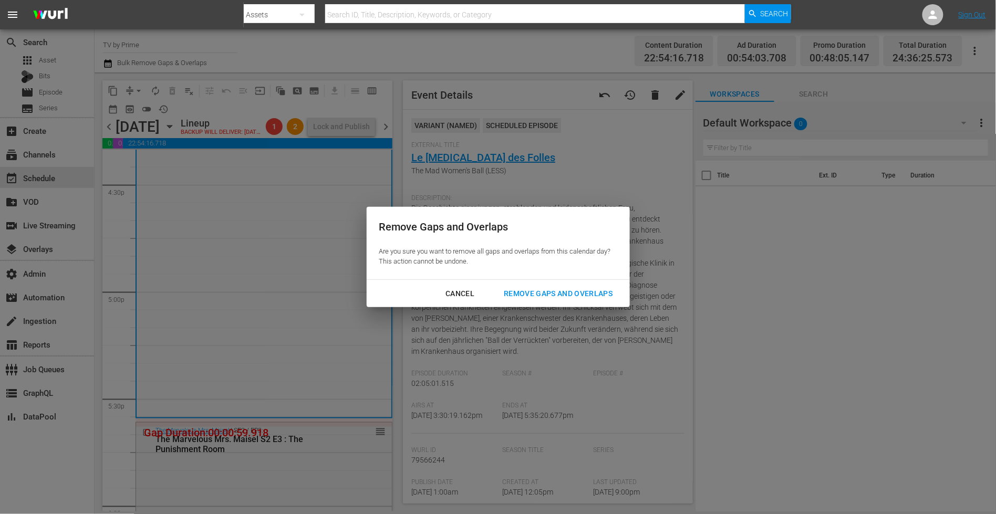
click at [530, 286] on button "Remove Gaps and Overlaps" at bounding box center [558, 293] width 134 height 19
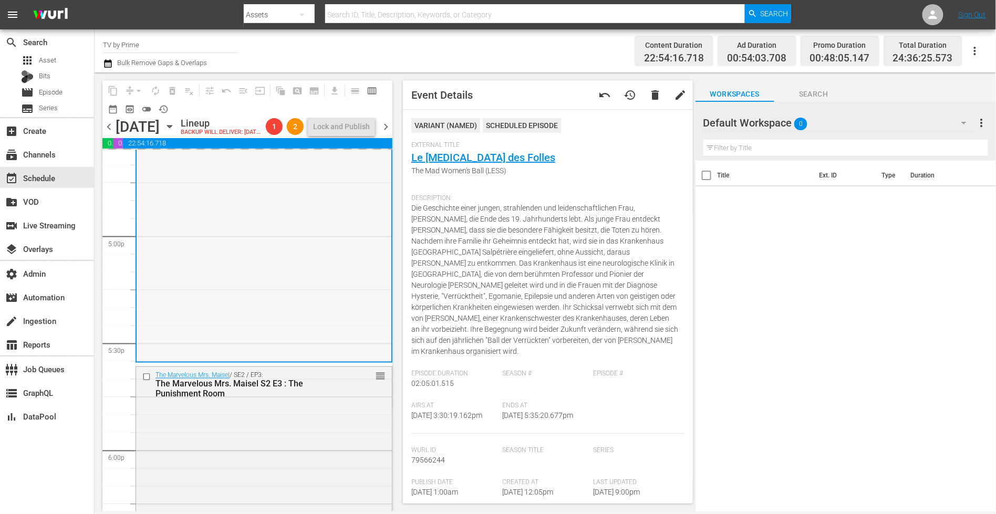
scroll to position [3619, 0]
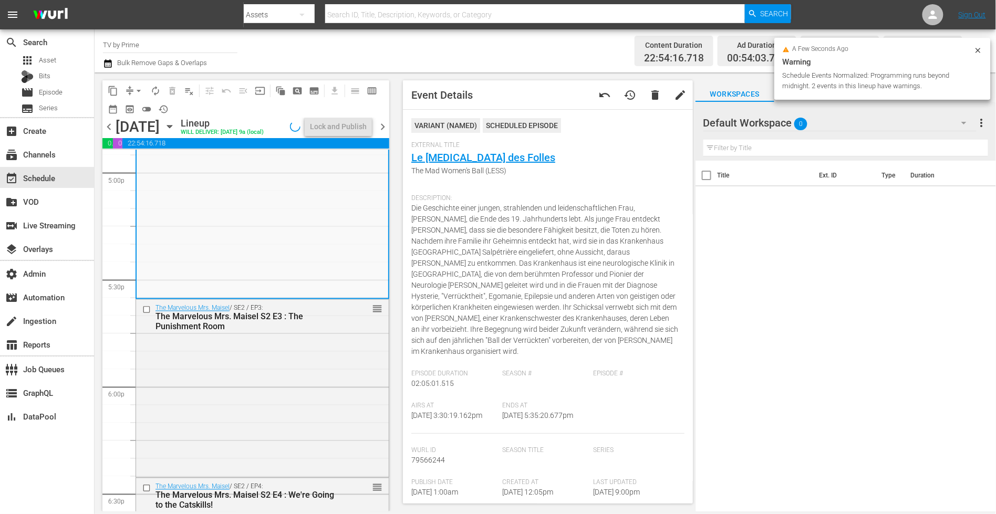
click at [288, 352] on div "The Marvelous Mrs. Maisel / SE2 / EP3: The Marvelous Mrs. Maisel S2 E3 : The Pu…" at bounding box center [262, 387] width 253 height 175
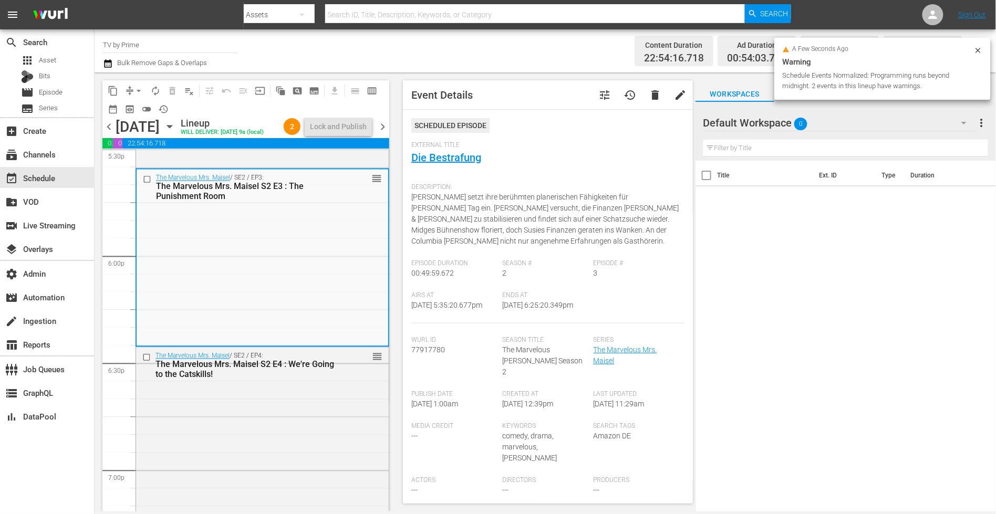
scroll to position [3815, 0]
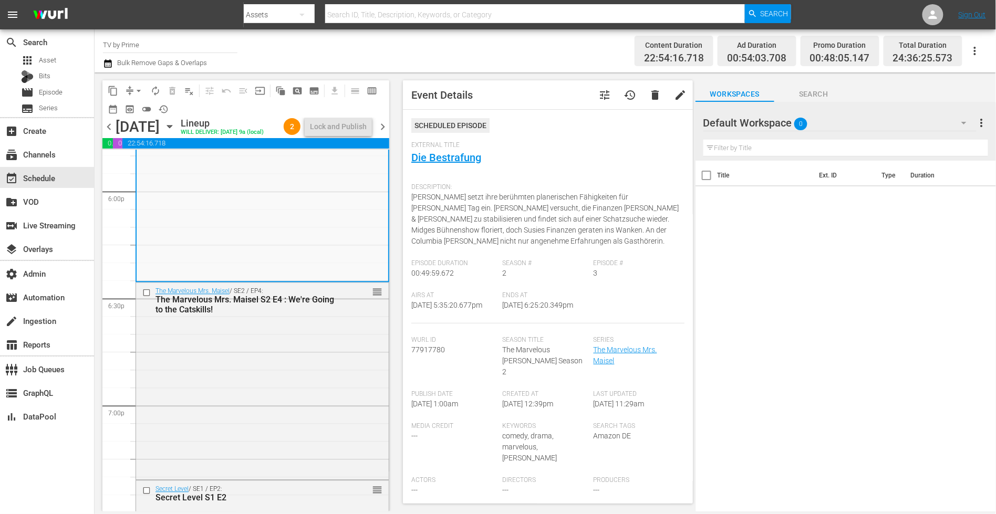
click at [288, 352] on div "The Marvelous Mrs. Maisel / SE2 / EP4: The Marvelous Mrs. Maisel S2 E4 : We're …" at bounding box center [262, 380] width 253 height 195
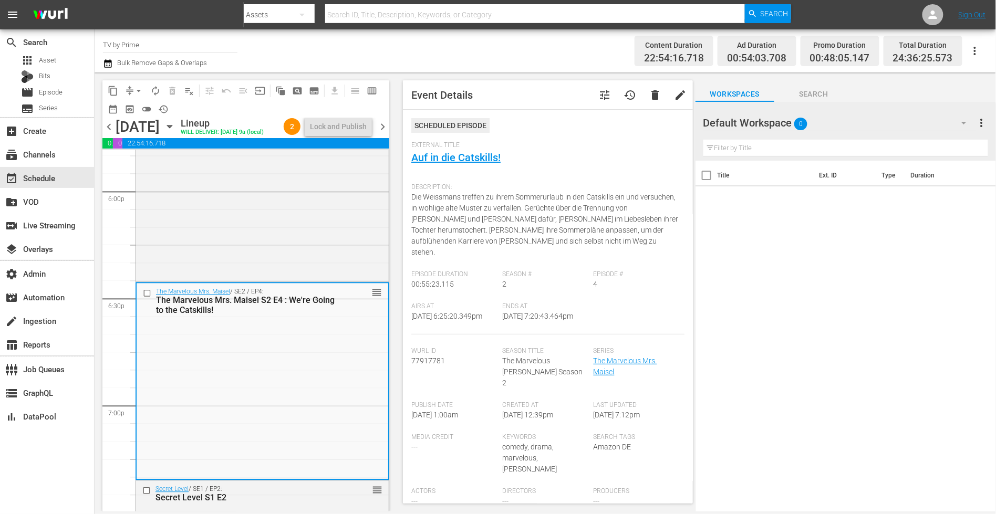
scroll to position [4034, 0]
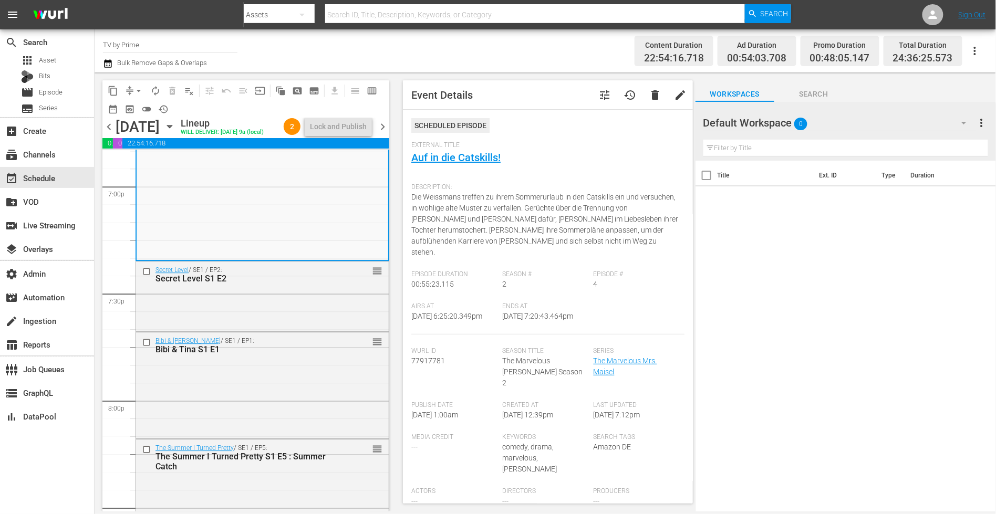
click at [288, 352] on div "Bibi & Tina / SE1 / EP1: Bibi & Tina S1 E1" at bounding box center [245, 345] width 181 height 18
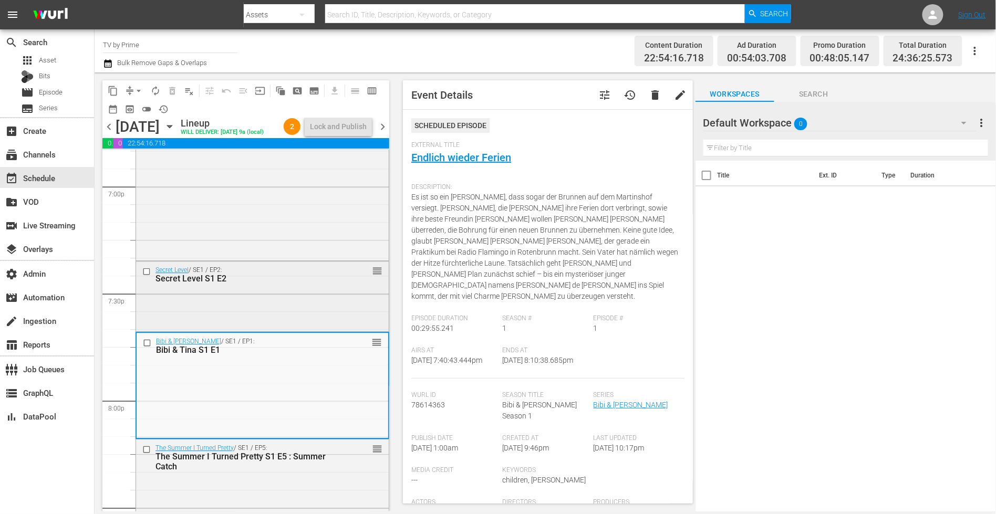
click at [290, 328] on div "Secret Level / SE1 / EP2: Secret Level S1 E2 reorder" at bounding box center [262, 295] width 253 height 68
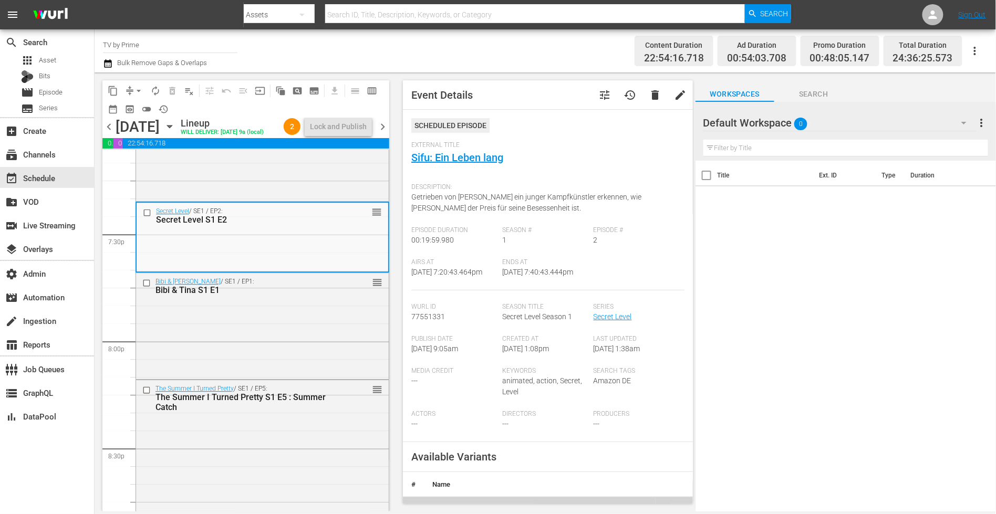
click at [290, 328] on div "Bibi & Tina / SE1 / EP1: Bibi & Tina S1 E1 reorder" at bounding box center [262, 324] width 253 height 103
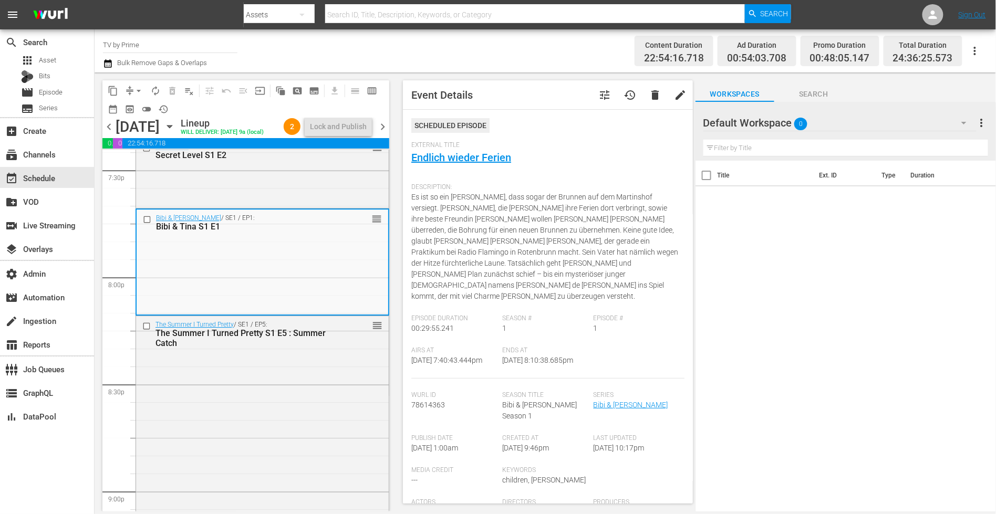
scroll to position [4223, 0]
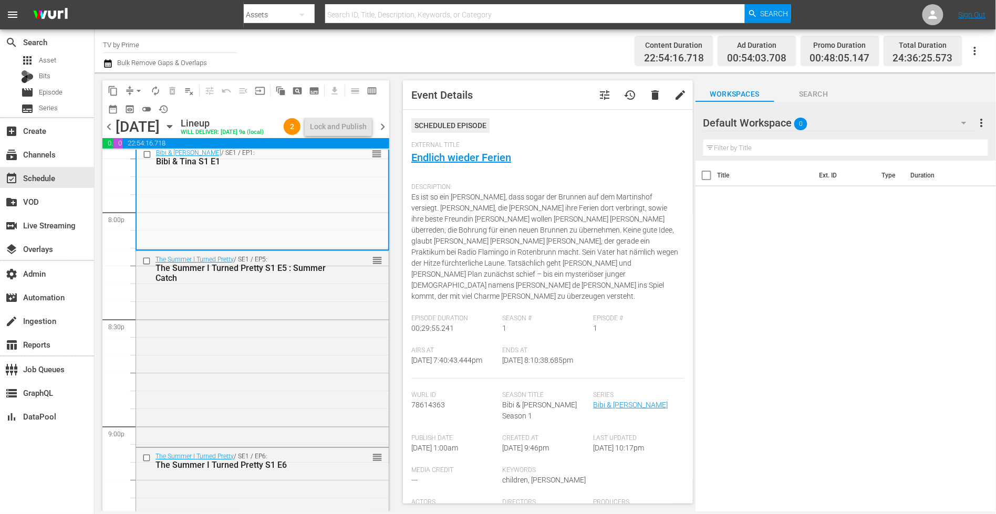
click at [290, 328] on div "The Summer I Turned Pretty / SE1 / EP5: The Summer I Turned Pretty S1 E5 : Summ…" at bounding box center [262, 348] width 253 height 194
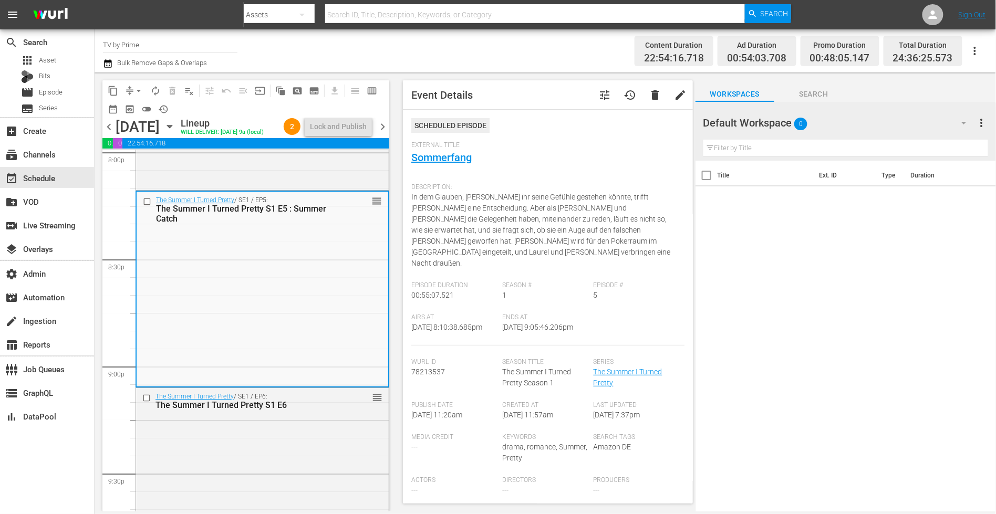
scroll to position [4412, 0]
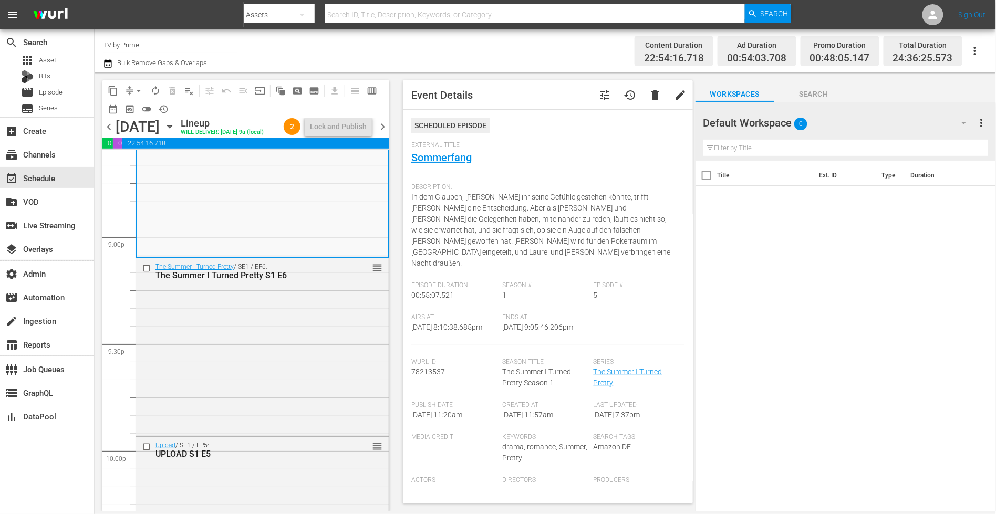
click at [290, 328] on div "The Summer I Turned Pretty / SE1 / EP6: The Summer I Turned Pretty S1 E6 reorder" at bounding box center [262, 345] width 253 height 175
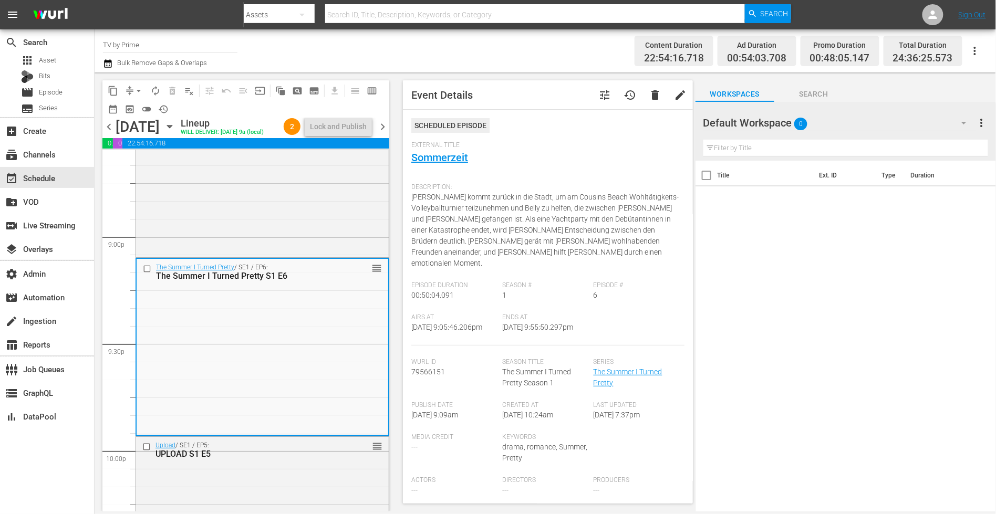
scroll to position [4214, 0]
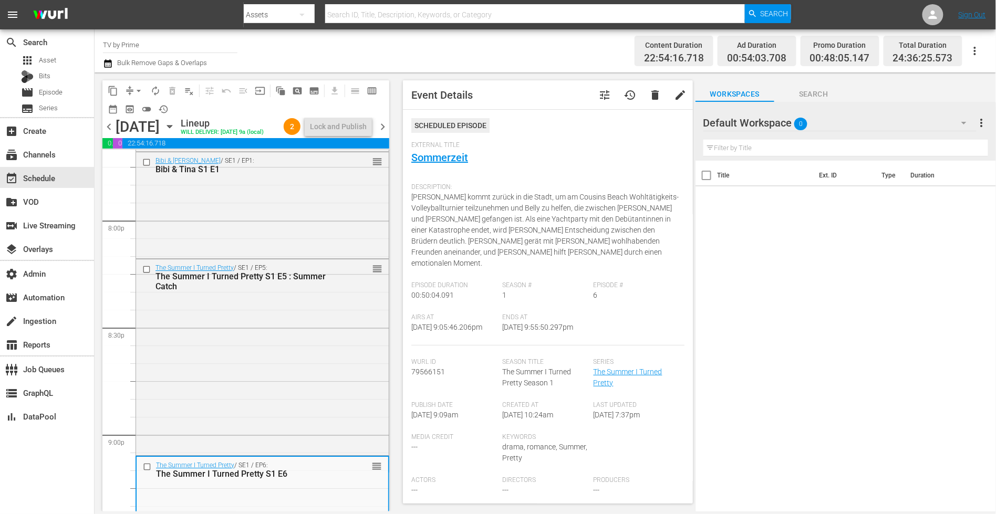
click at [290, 328] on div "The Summer I Turned Pretty / SE1 / EP5: The Summer I Turned Pretty S1 E5 : Summ…" at bounding box center [262, 356] width 253 height 194
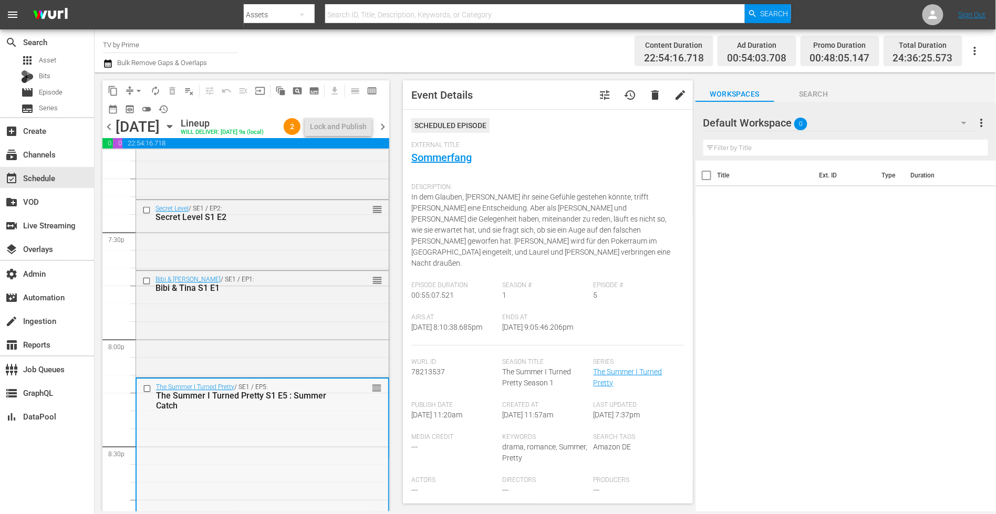
scroll to position [3944, 0]
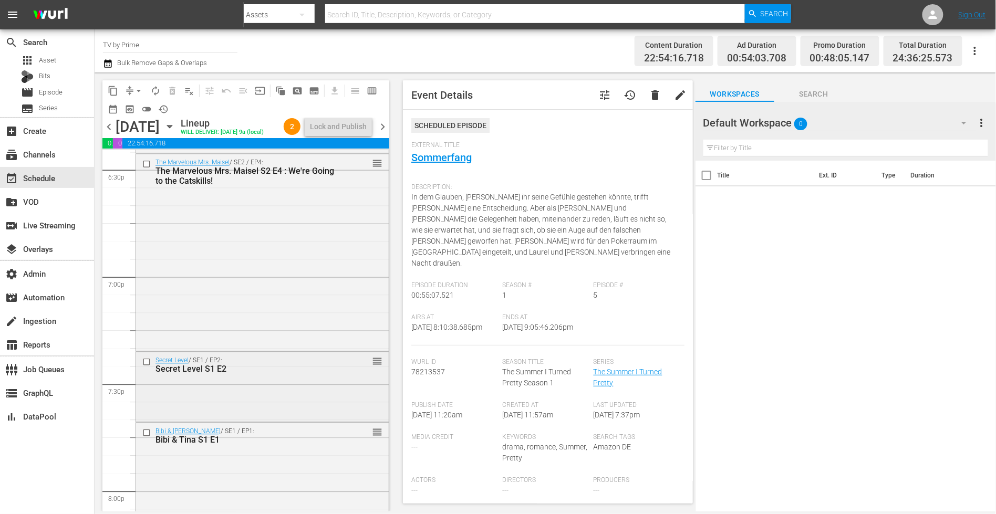
click at [308, 399] on div "Secret Level / SE1 / EP2: Secret Level S1 E2 reorder" at bounding box center [262, 386] width 253 height 68
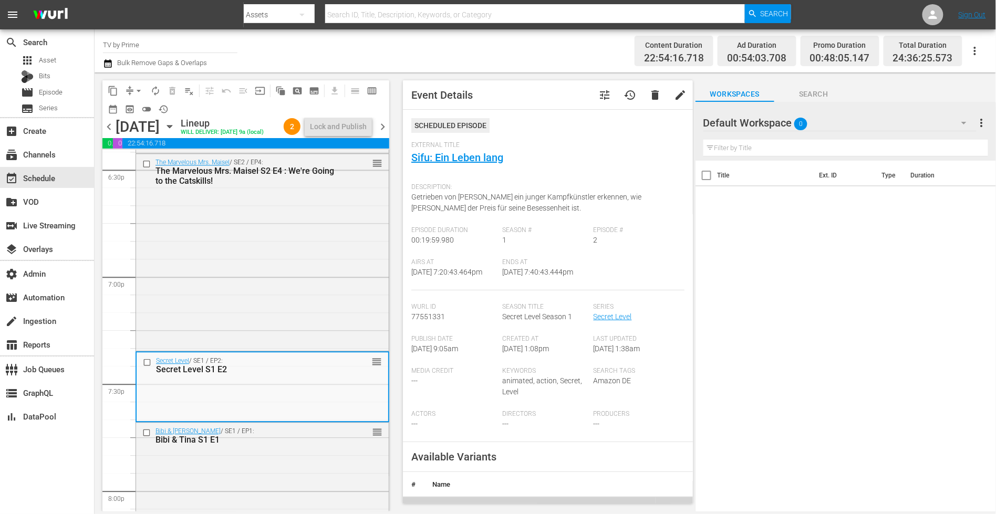
click at [799, 149] on input "text" at bounding box center [845, 148] width 285 height 17
type input "secre"
click at [967, 127] on icon "button" at bounding box center [963, 123] width 13 height 13
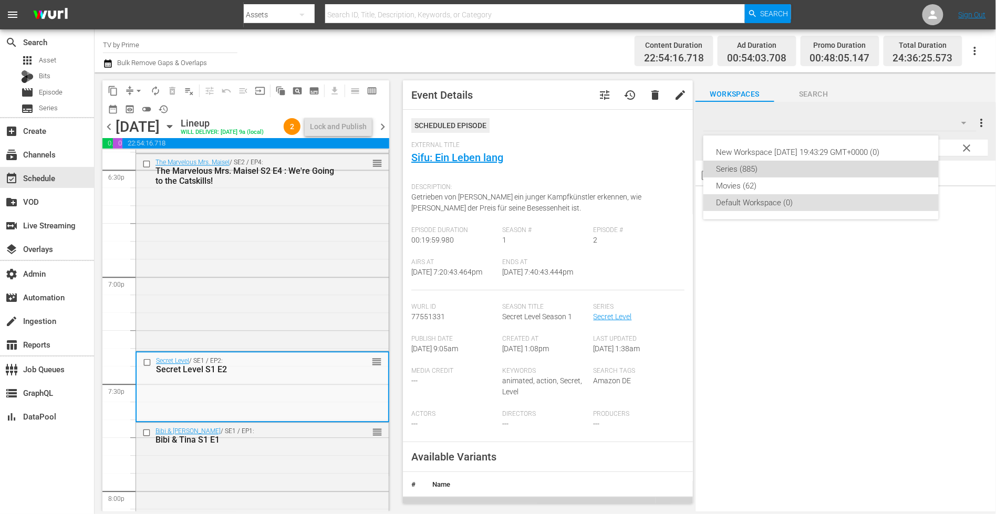
click at [774, 170] on div "Series (885)" at bounding box center [821, 169] width 210 height 17
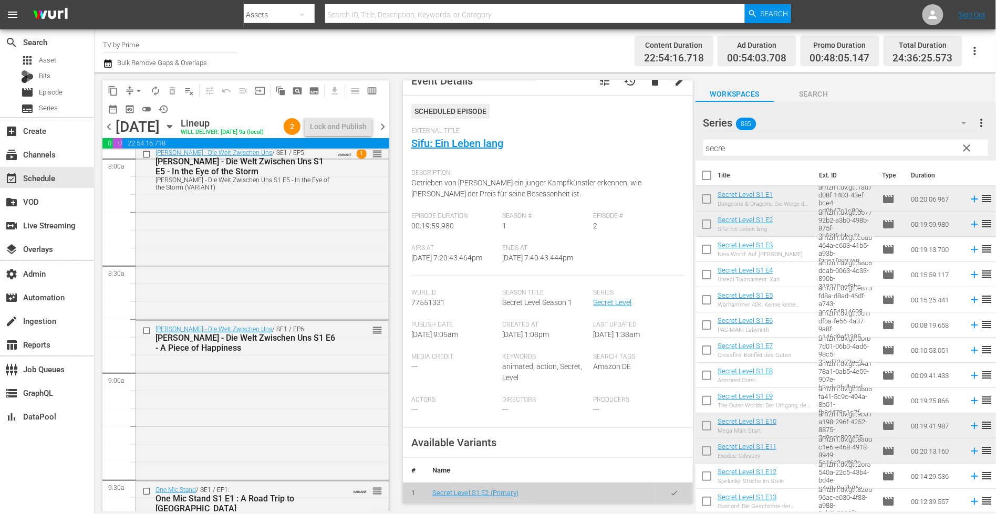
scroll to position [1496, 0]
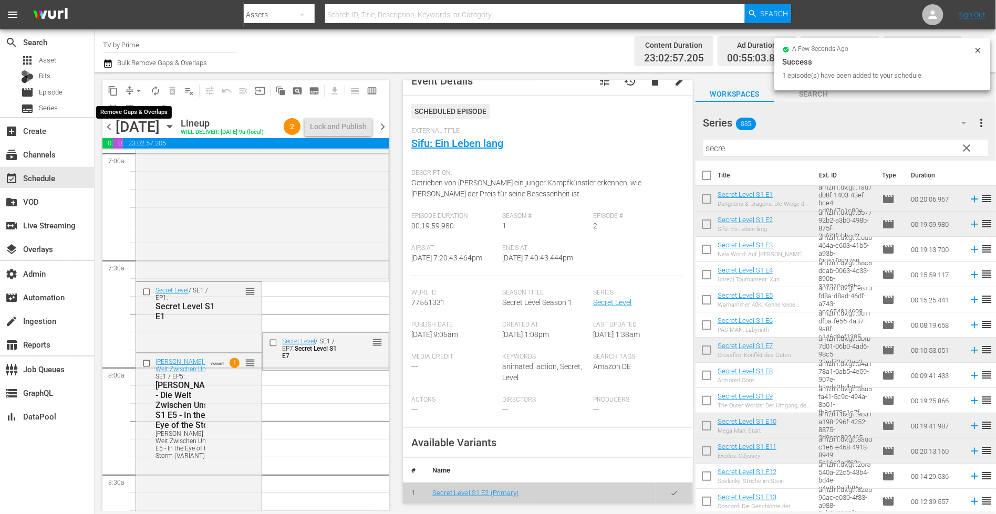
click at [136, 90] on span "arrow_drop_down" at bounding box center [138, 91] width 11 height 11
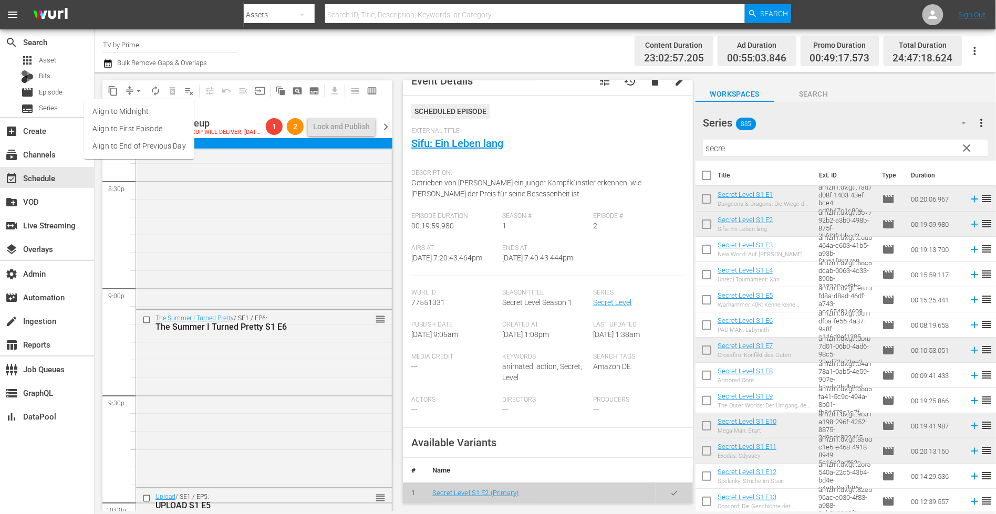
scroll to position [4163, 0]
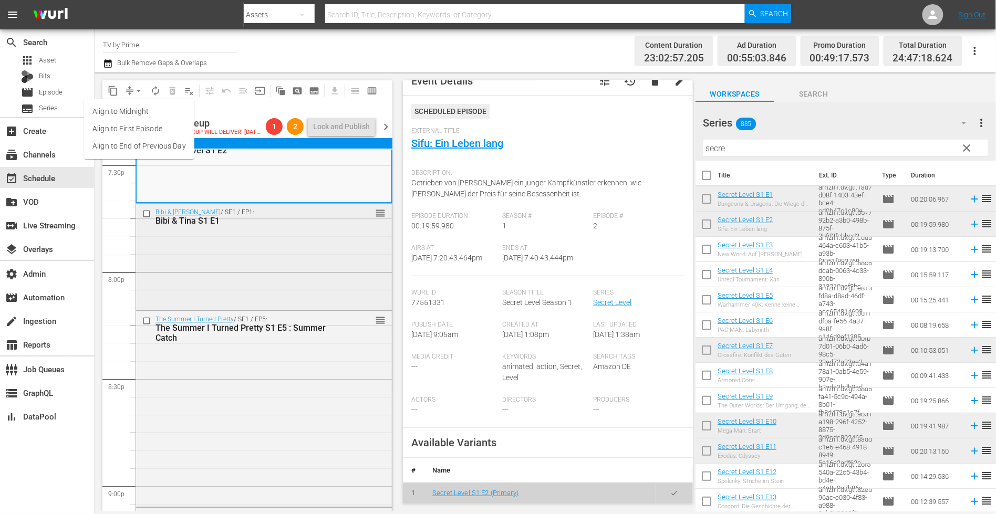
click at [285, 299] on div "Bibi & Tina / SE1 / EP1: Bibi & Tina S1 E1 reorder" at bounding box center [264, 255] width 256 height 103
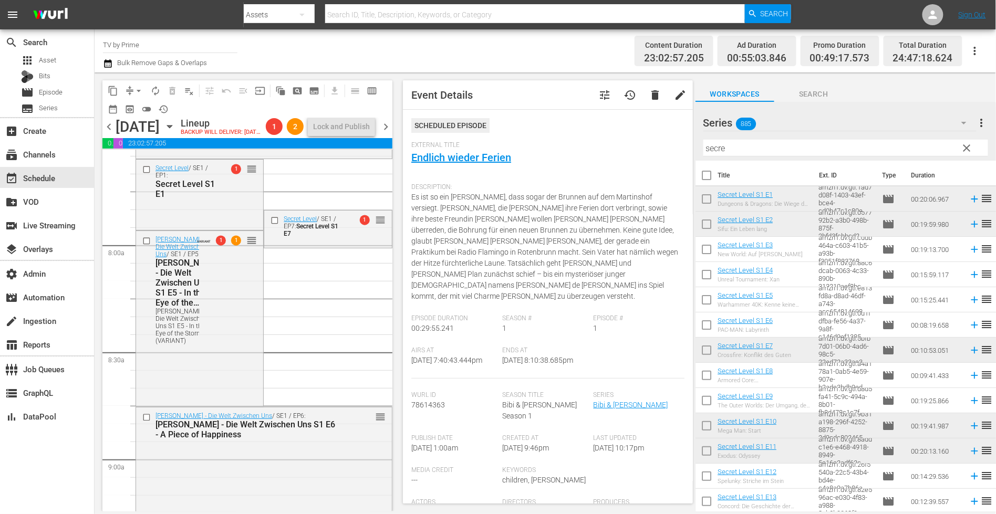
scroll to position [1611, 0]
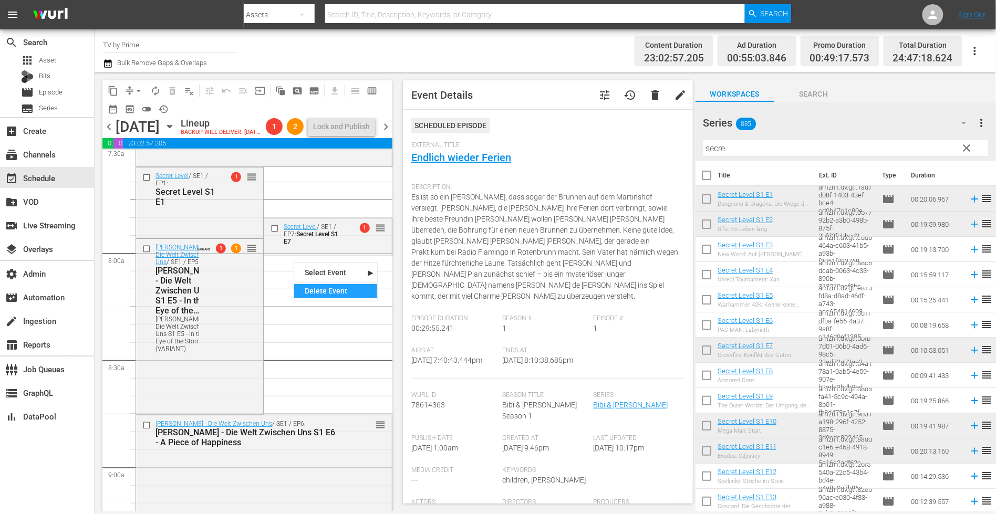
drag, startPoint x: 316, startPoint y: 287, endPoint x: 308, endPoint y: 284, distance: 8.7
click at [316, 287] on div "Delete Event" at bounding box center [335, 291] width 83 height 14
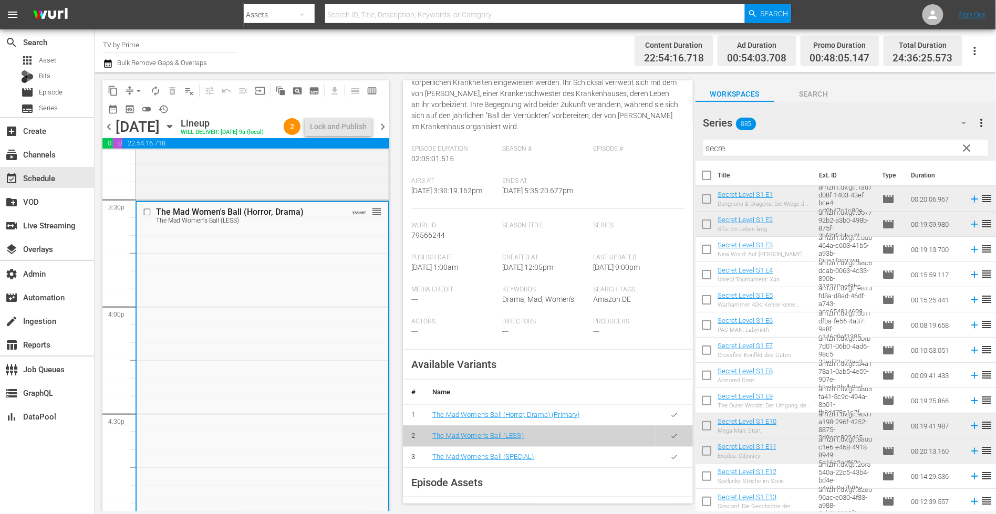
scroll to position [252, 0]
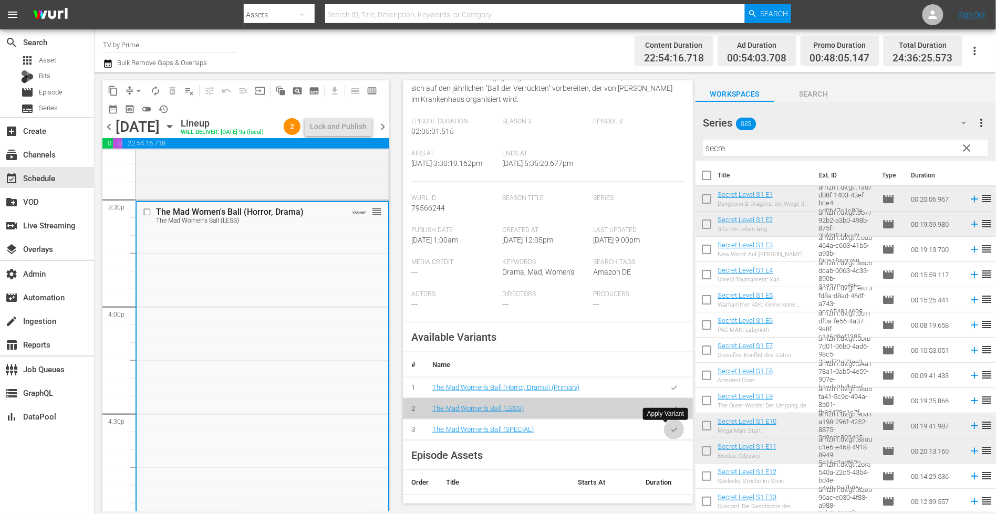
click at [670, 426] on icon "button" at bounding box center [674, 430] width 8 height 8
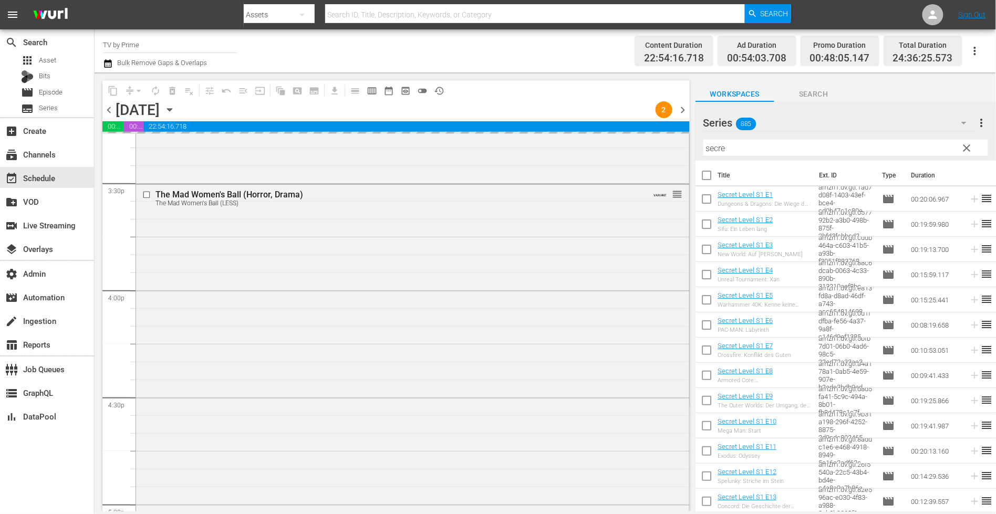
scroll to position [3467, 0]
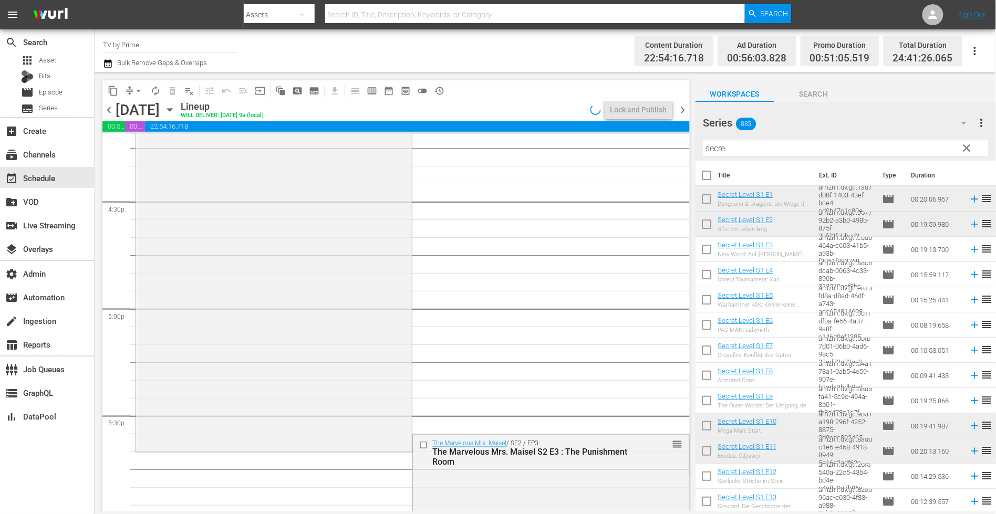
click at [273, 379] on div "The Mad Women's Ball (Horror, Drama) The Mad Women's Ball (SPECIAL) VARIANT reo…" at bounding box center [274, 219] width 276 height 461
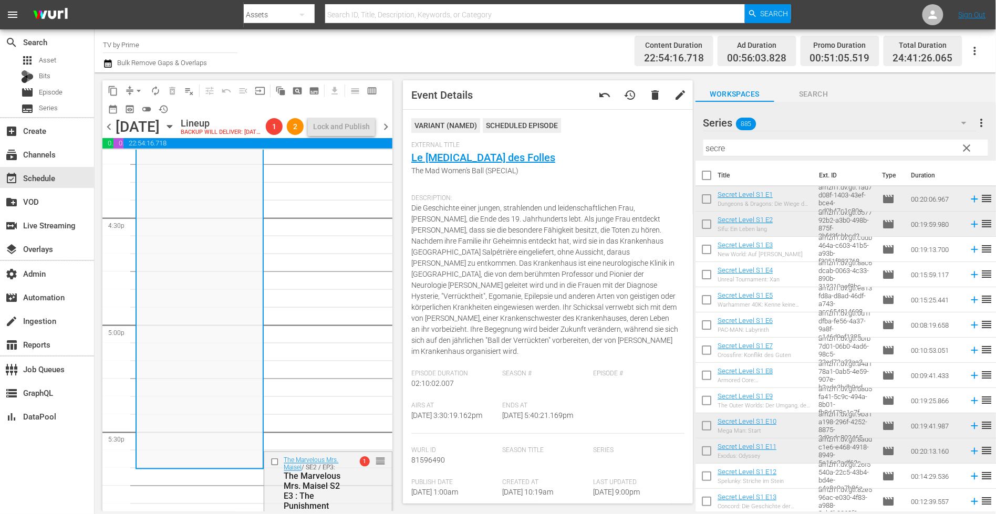
scroll to position [3631, 0]
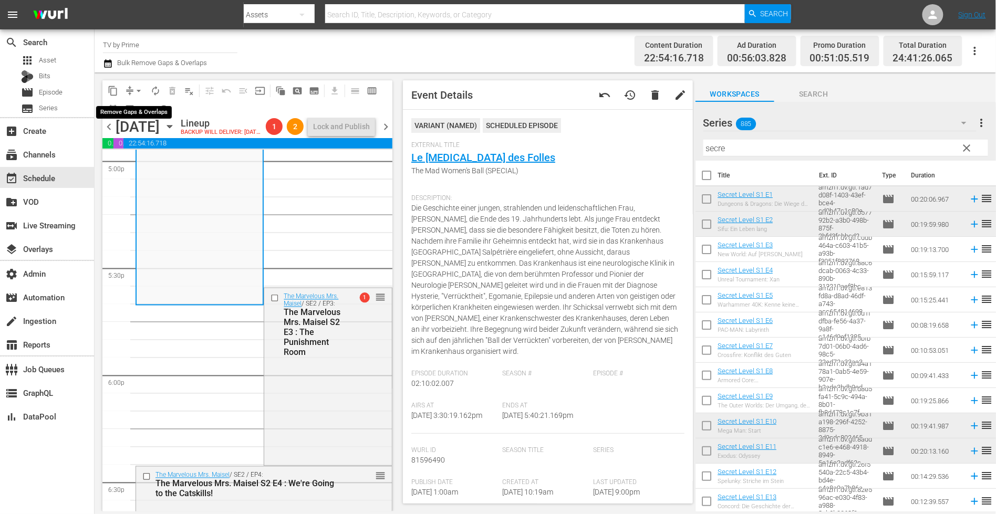
click at [139, 90] on span "arrow_drop_down" at bounding box center [138, 91] width 11 height 11
click at [158, 146] on li "Align to End of Previous Day" at bounding box center [139, 146] width 110 height 17
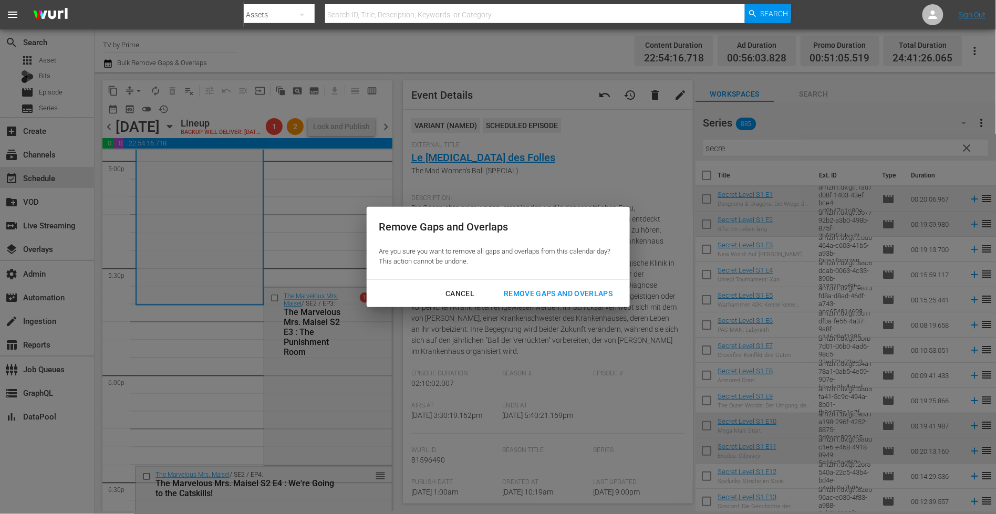
click at [542, 289] on div "Remove Gaps and Overlaps" at bounding box center [557, 293] width 125 height 13
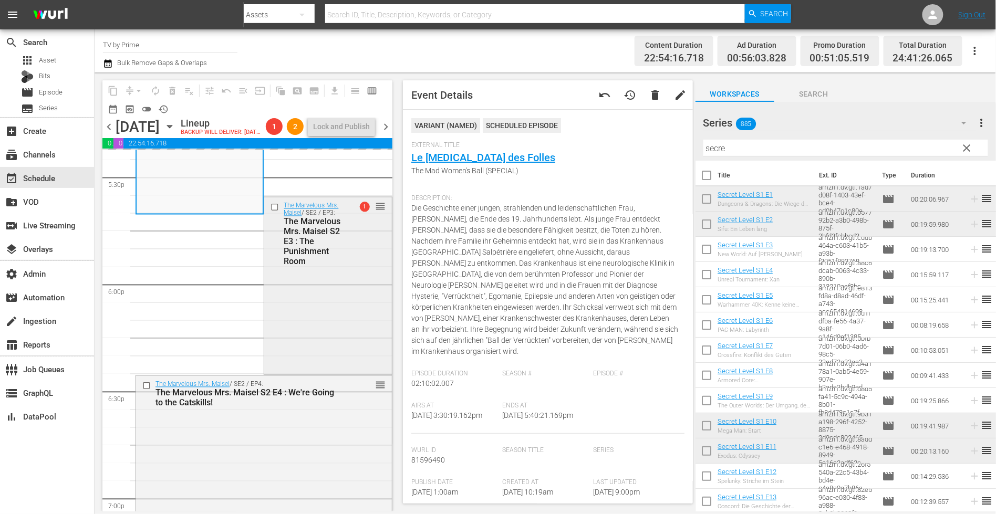
scroll to position [3729, 0]
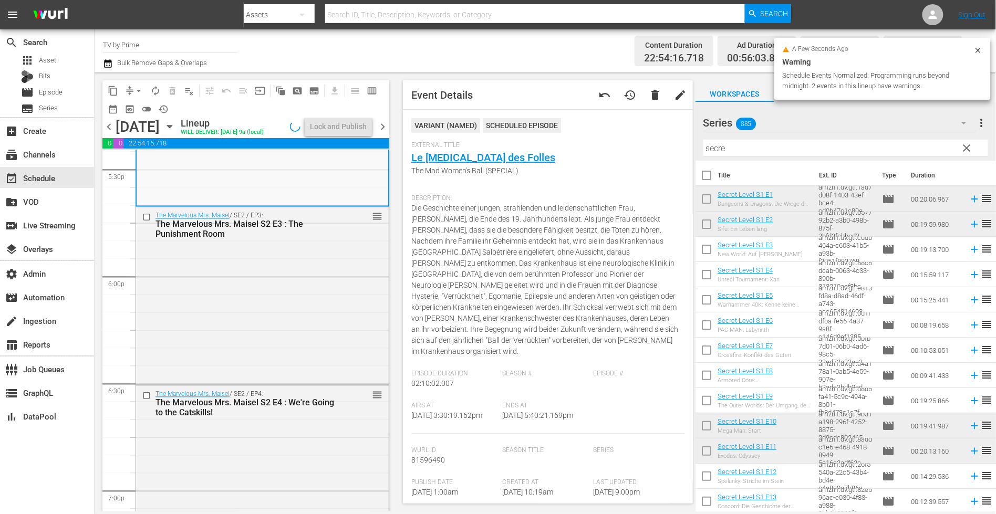
click at [282, 325] on div "The Marvelous Mrs. Maisel / SE2 / EP3: The Marvelous Mrs. Maisel S2 E3 : The Pu…" at bounding box center [262, 294] width 253 height 175
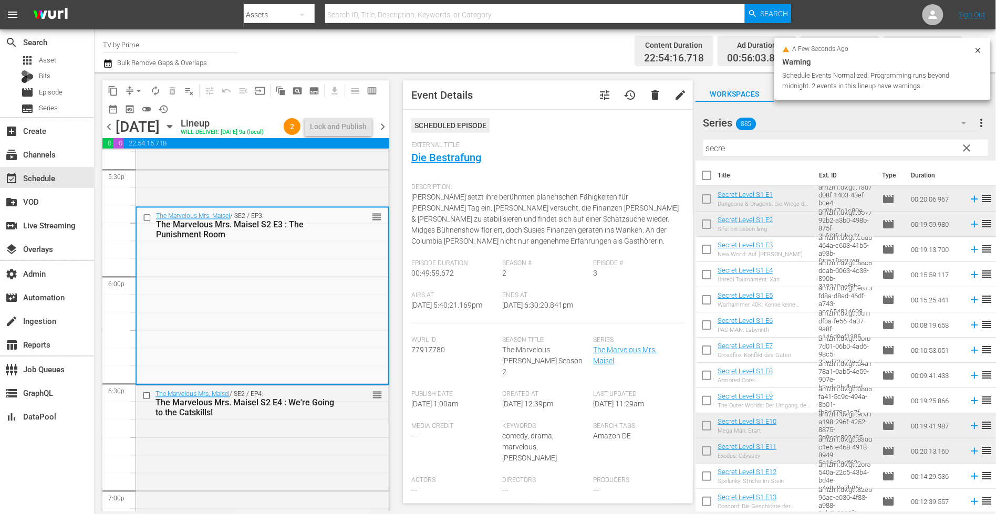
scroll to position [3855, 0]
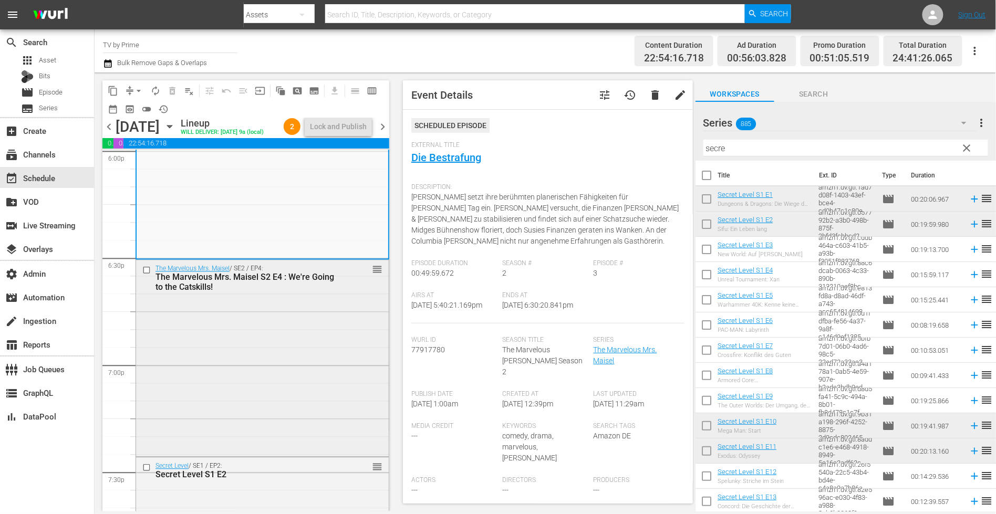
click at [246, 358] on div "The Marvelous Mrs. Maisel / SE2 / EP4: The Marvelous Mrs. Maisel S2 E4 : We're …" at bounding box center [262, 357] width 253 height 195
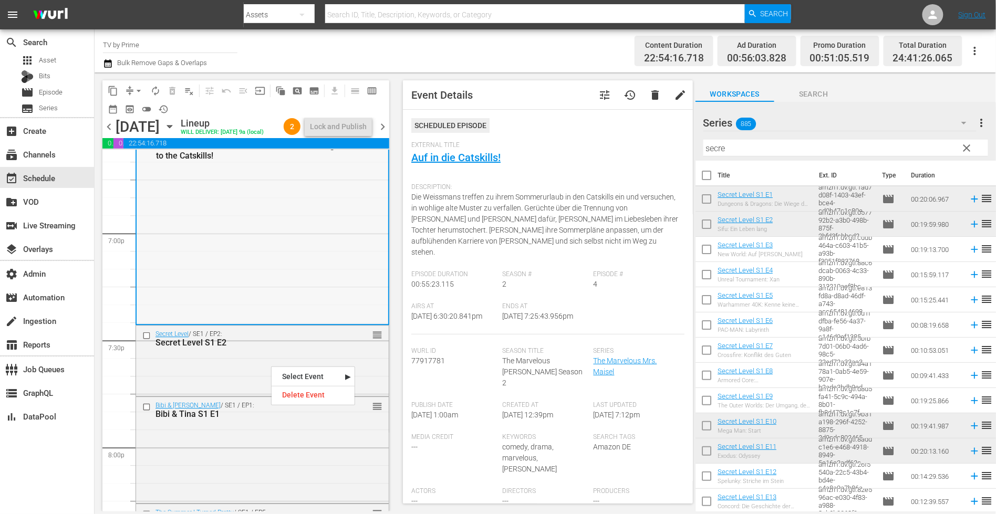
scroll to position [3995, 0]
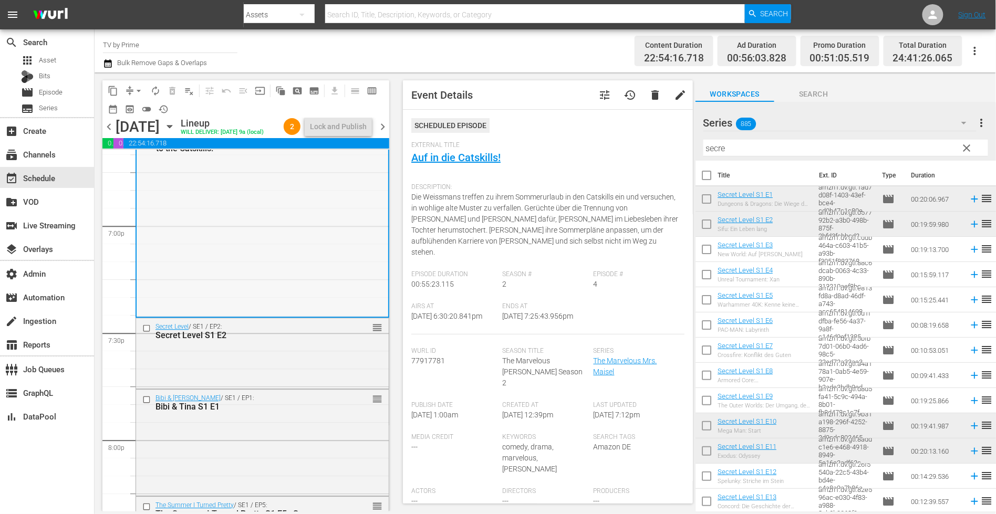
click at [244, 386] on div "Secret Level / SE1 / EP2: Secret Level S1 E2 reorder" at bounding box center [262, 352] width 253 height 68
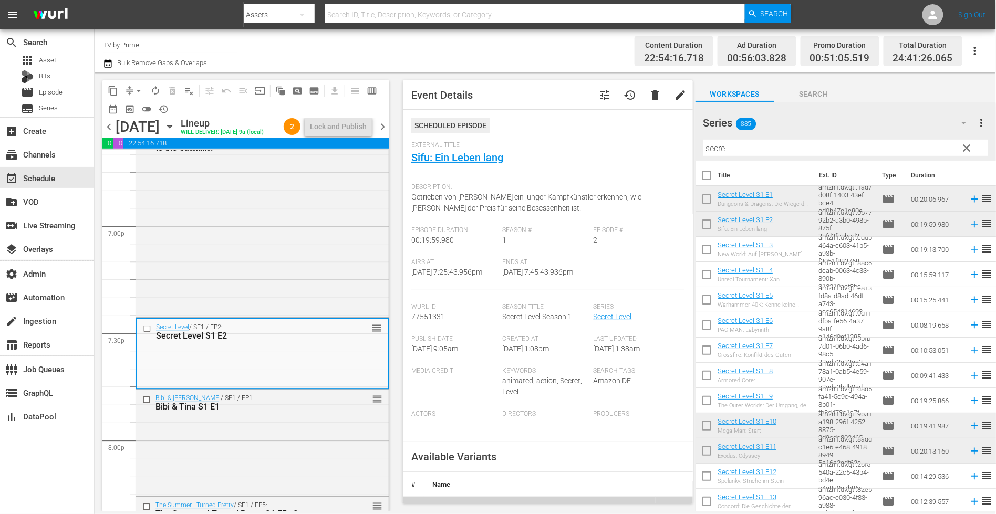
scroll to position [4183, 0]
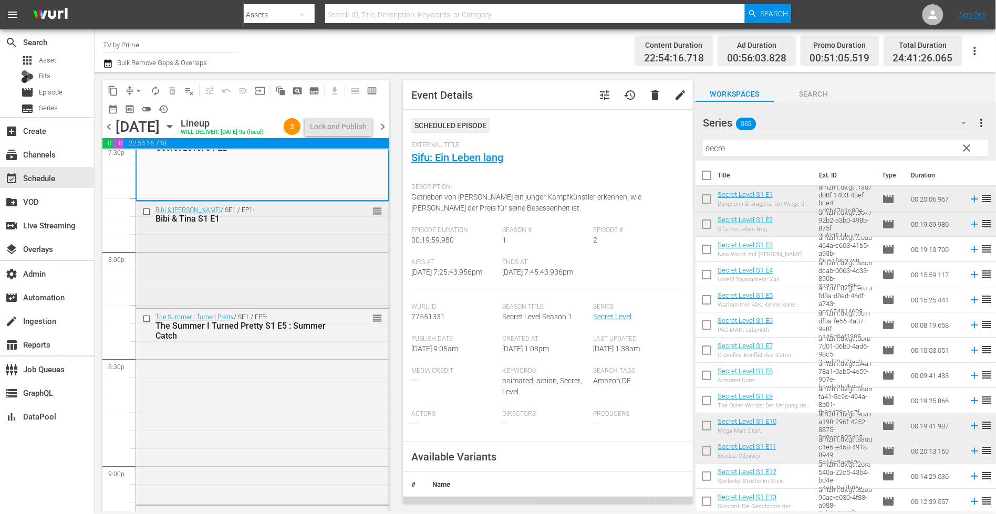
click at [258, 273] on div "Bibi & Tina / SE1 / EP1: Bibi & Tina S1 E1 reorder" at bounding box center [262, 253] width 253 height 103
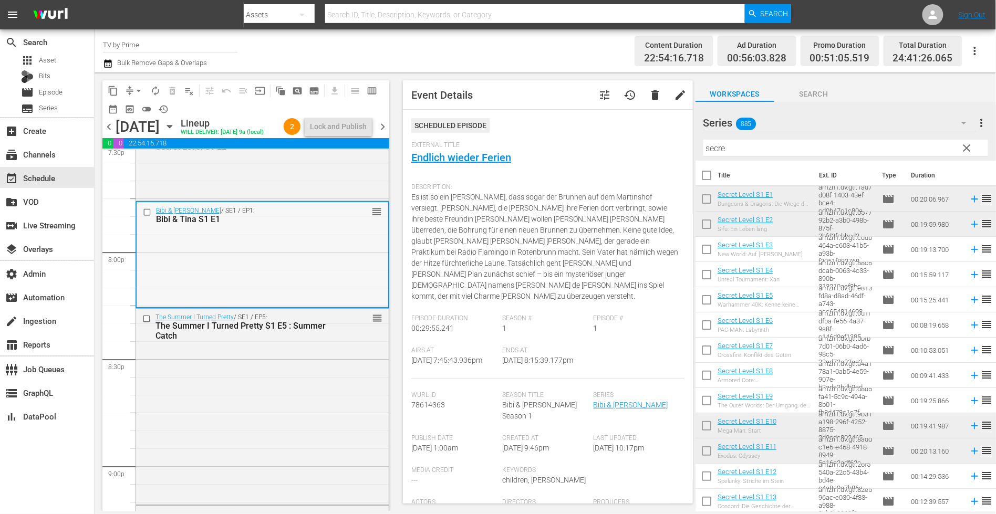
scroll to position [4296, 0]
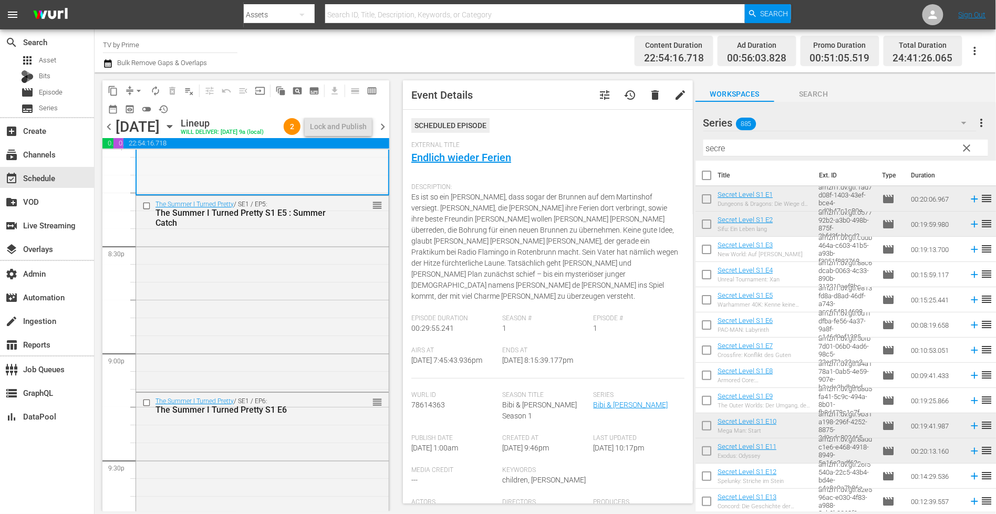
click at [252, 308] on div "The Summer I Turned Pretty / SE1 / EP5: The Summer I Turned Pretty S1 E5 : Summ…" at bounding box center [262, 293] width 253 height 194
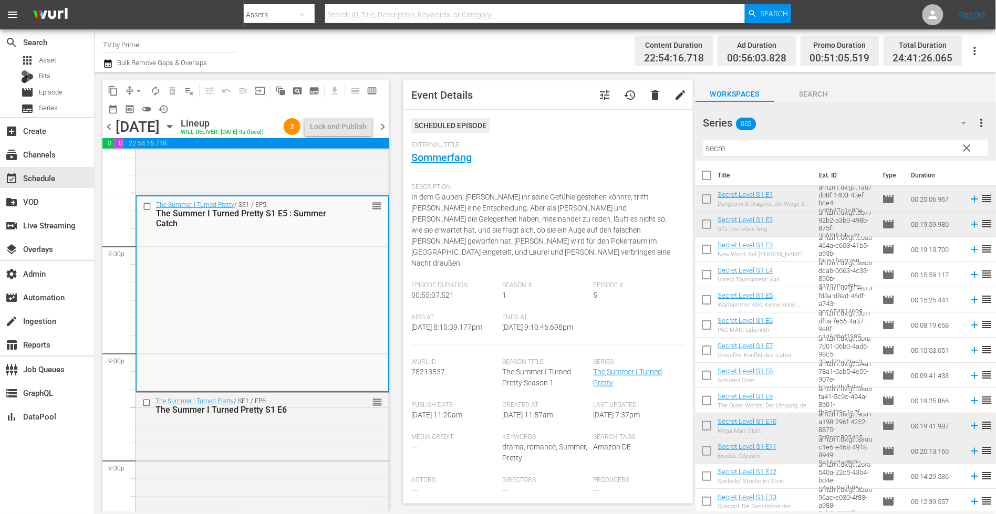
scroll to position [4411, 0]
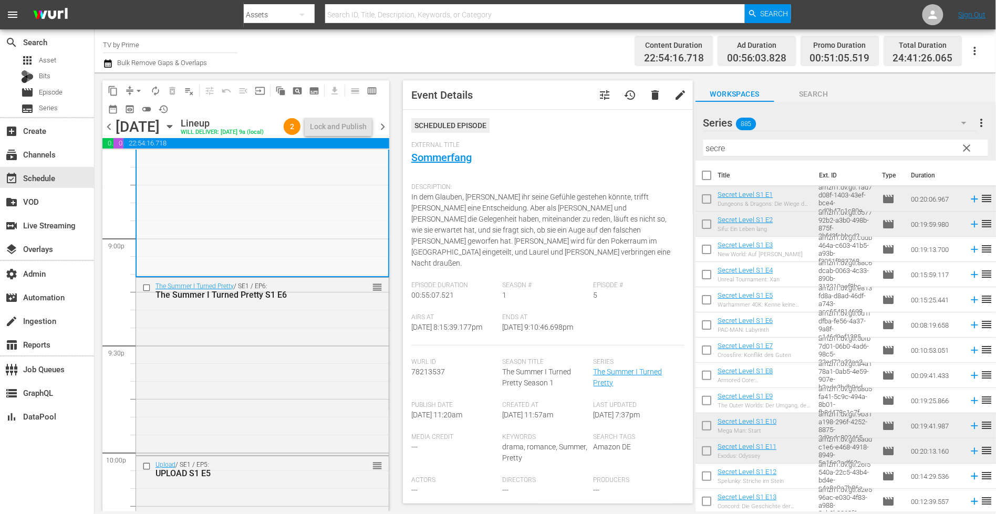
click at [252, 300] on div "The Summer I Turned Pretty S1 E6" at bounding box center [245, 295] width 181 height 10
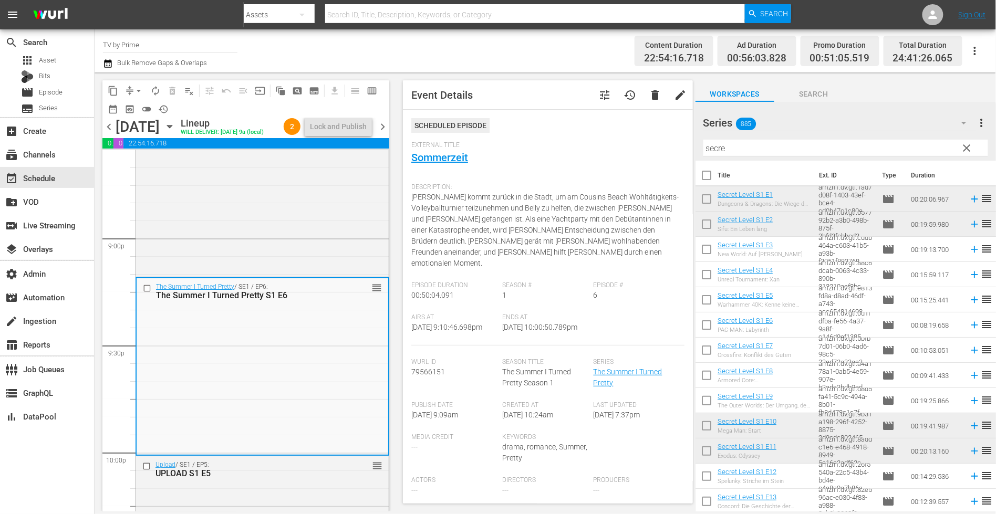
scroll to position [4580, 0]
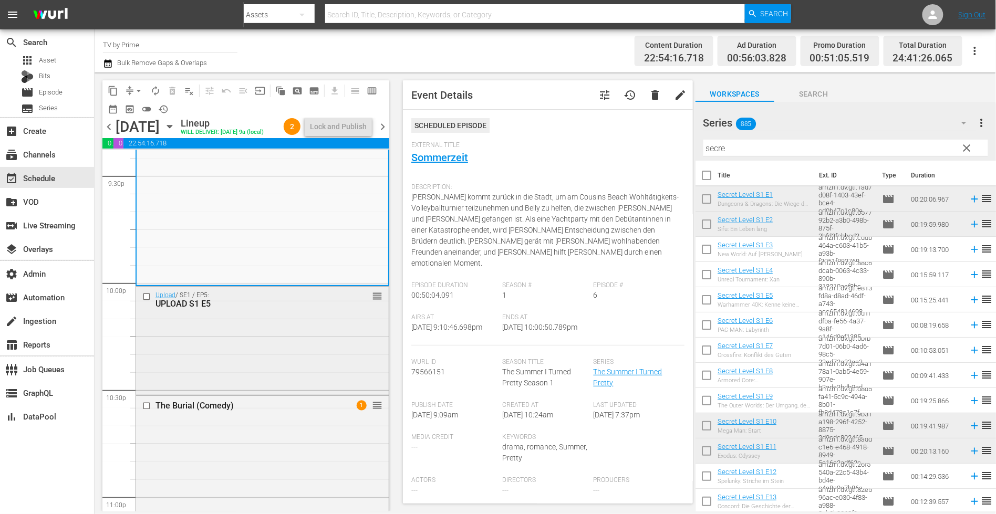
click at [253, 329] on div "Upload / SE1 / EP5: UPLOAD S1 E5 reorder" at bounding box center [262, 340] width 253 height 106
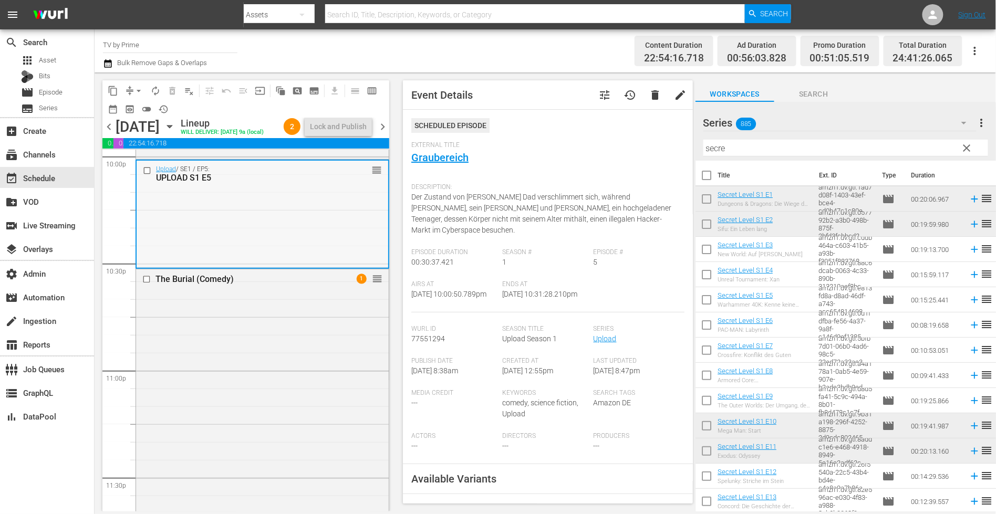
scroll to position [4714, 0]
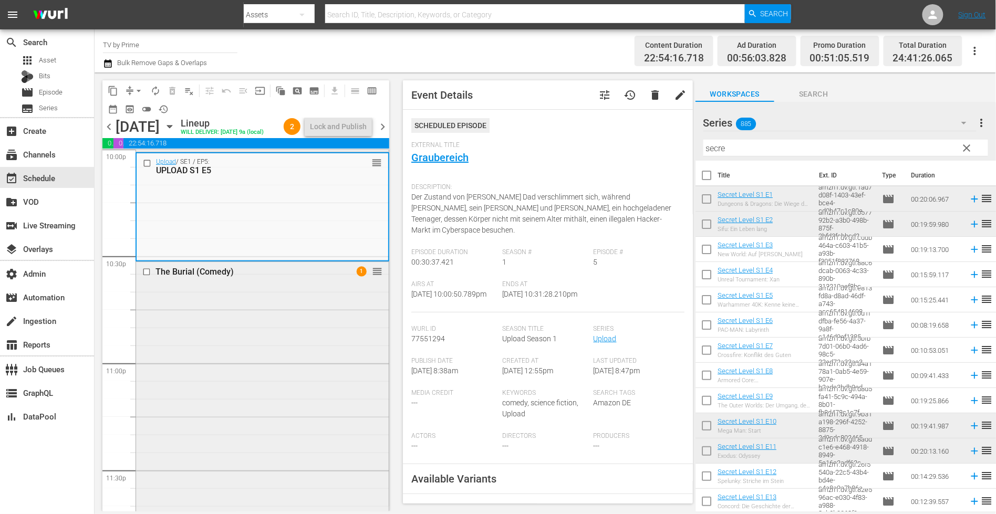
click at [271, 340] on div "The Burial (Comedy) 1 reorder" at bounding box center [262, 493] width 253 height 462
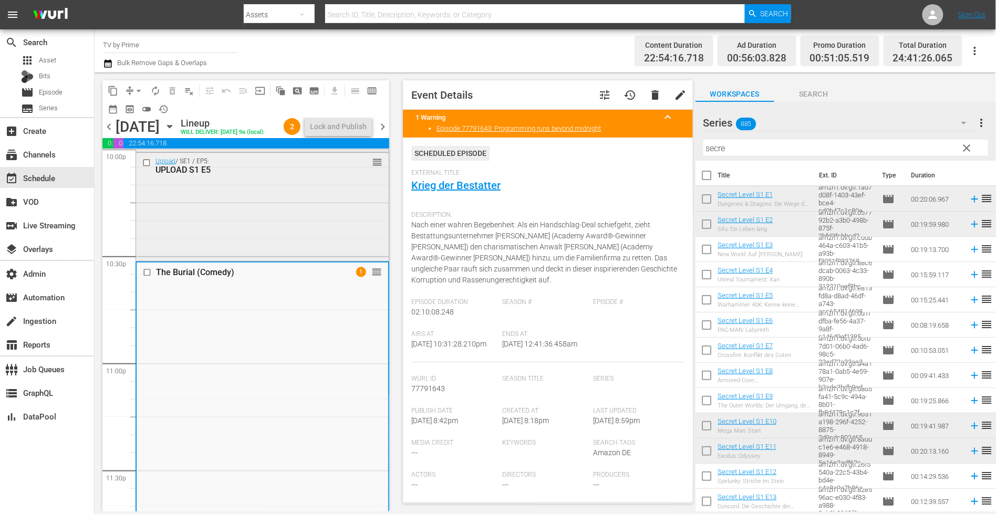
click at [261, 235] on div "Upload / SE1 / EP5: UPLOAD S1 E5 reorder" at bounding box center [262, 206] width 253 height 106
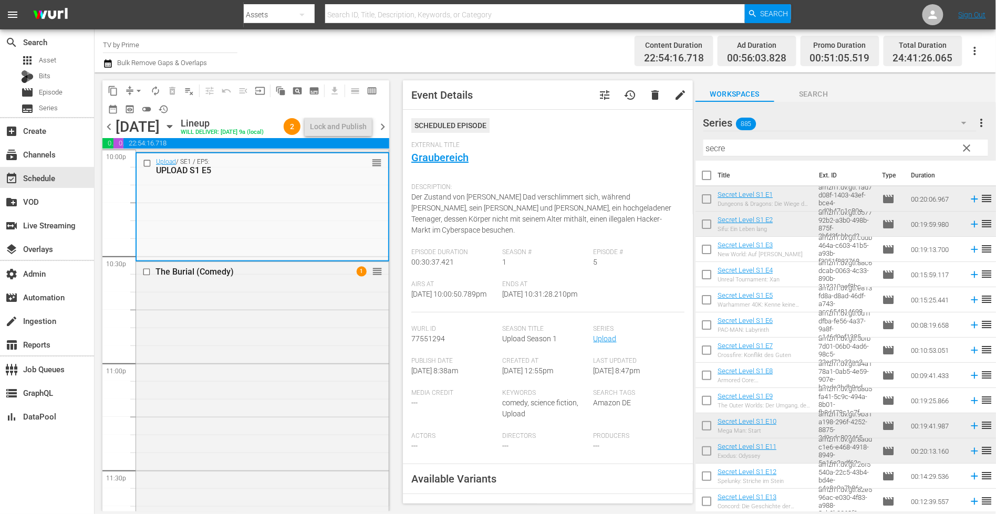
scroll to position [121, 0]
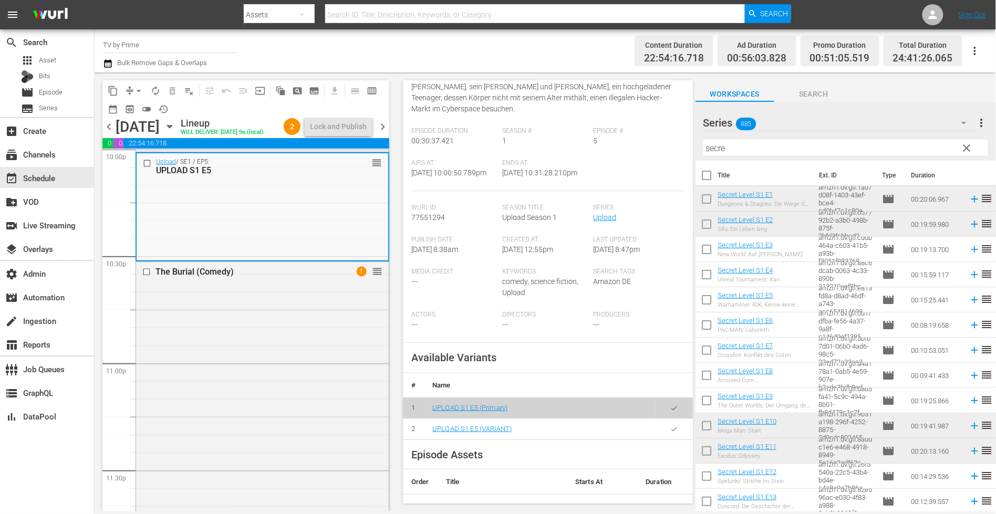
click at [672, 427] on button "button" at bounding box center [674, 429] width 20 height 20
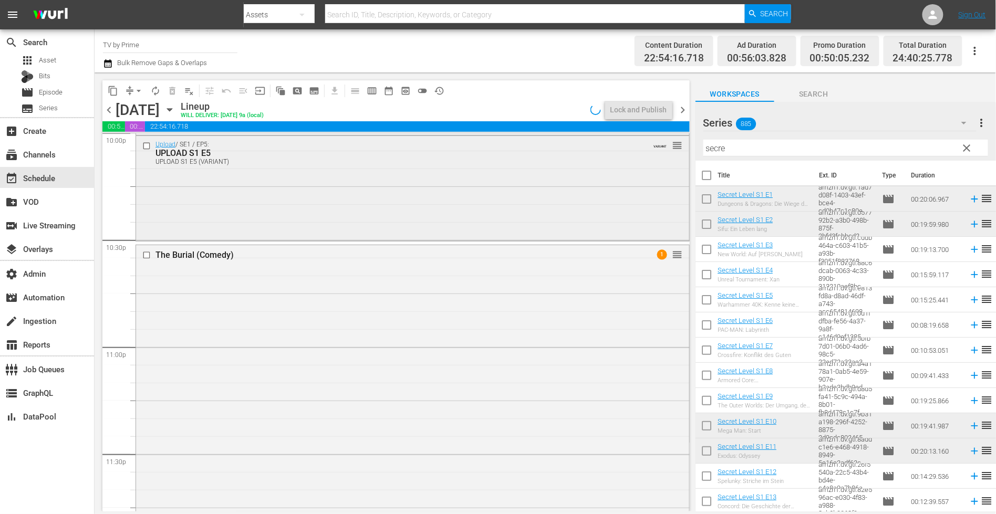
click at [228, 217] on div "Upload / SE1 / EP5: UPLOAD S1 E5 UPLOAD S1 E5 (VARIANT) VARIANT reorder" at bounding box center [412, 187] width 553 height 102
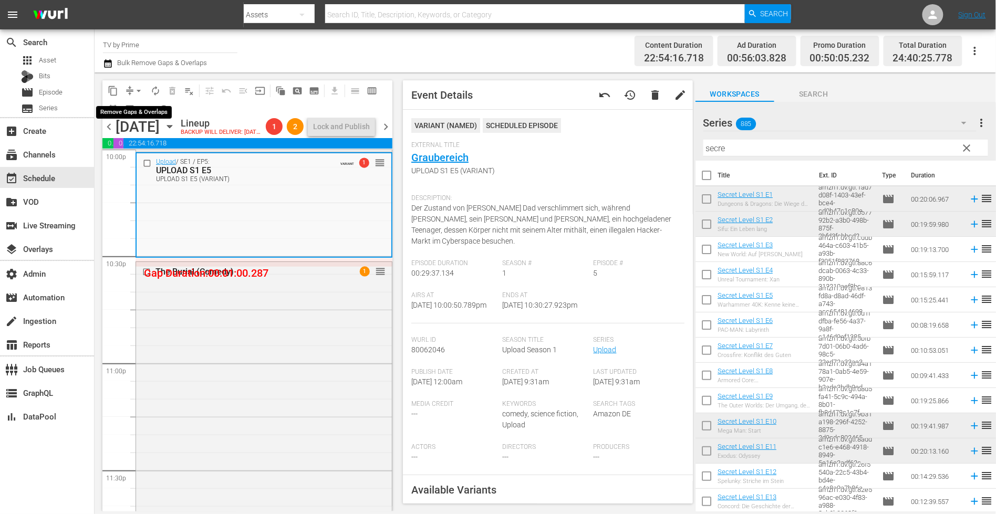
click at [138, 89] on span "arrow_drop_down" at bounding box center [138, 91] width 11 height 11
click at [145, 145] on li "Align to End of Previous Day" at bounding box center [139, 146] width 110 height 17
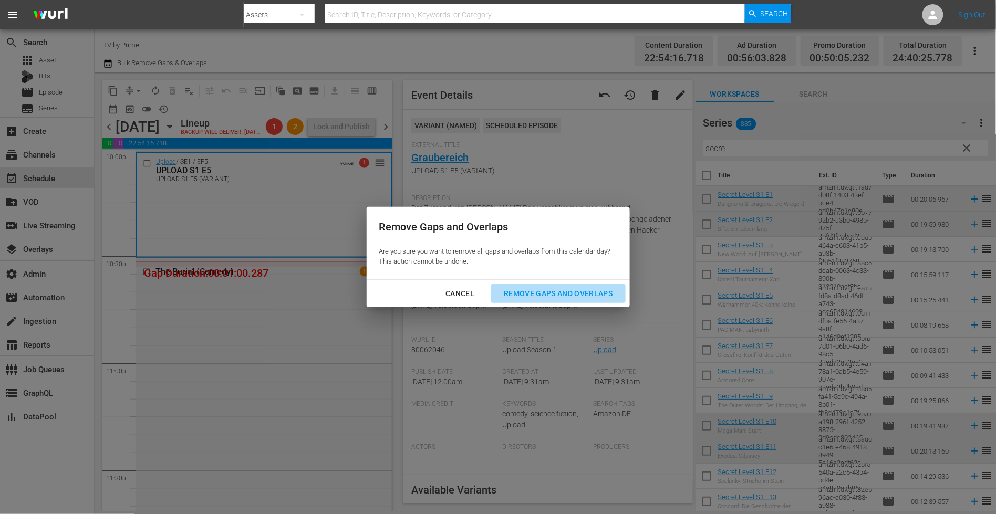
drag, startPoint x: 565, startPoint y: 289, endPoint x: 390, endPoint y: 312, distance: 177.0
click at [565, 289] on div "Remove Gaps and Overlaps" at bounding box center [557, 293] width 125 height 13
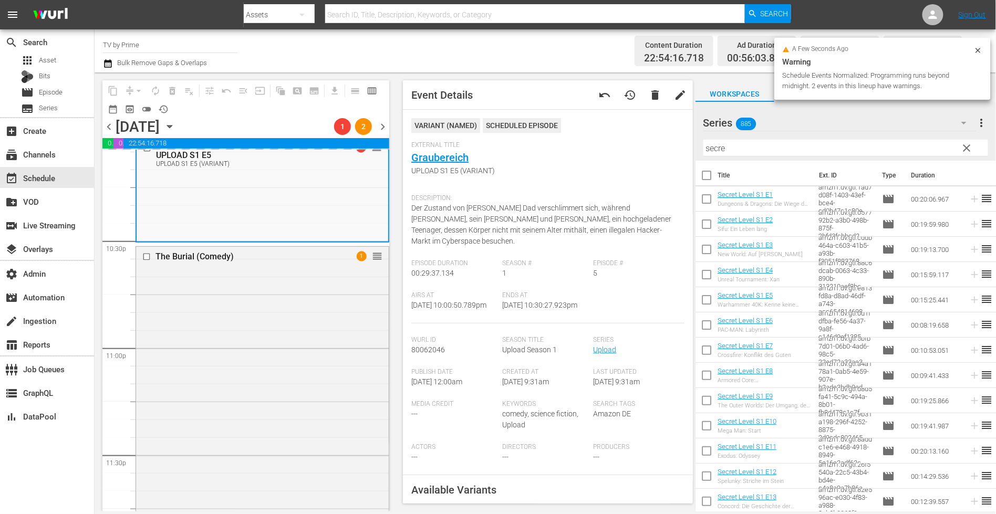
scroll to position [4754, 0]
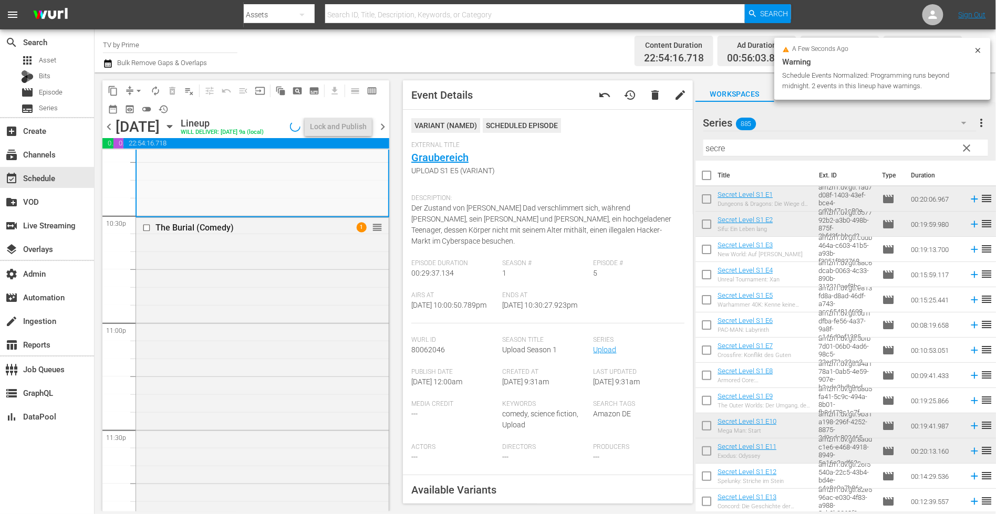
click at [327, 350] on div "The Burial (Comedy) 1 reorder" at bounding box center [262, 449] width 253 height 462
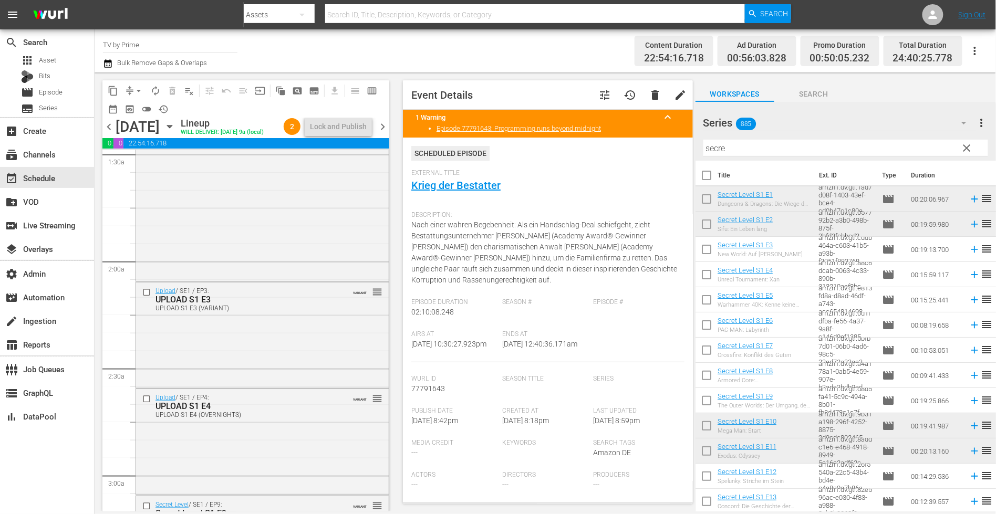
scroll to position [0, 0]
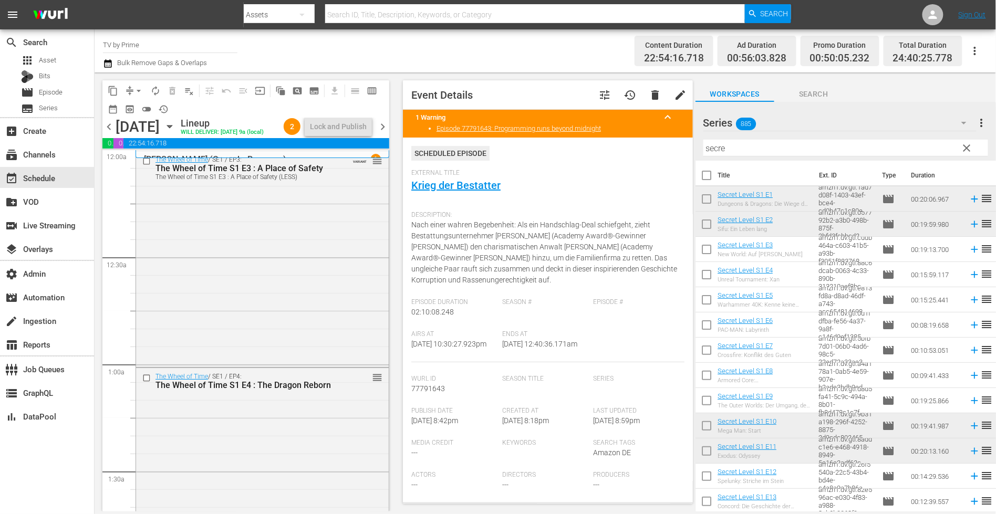
click at [112, 59] on icon "button" at bounding box center [108, 63] width 10 height 13
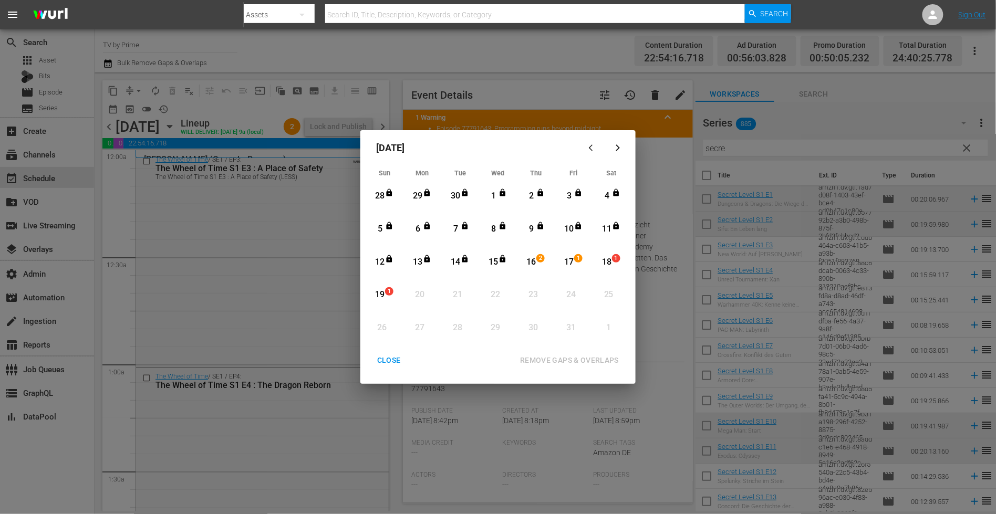
click at [382, 361] on div "CLOSE" at bounding box center [389, 360] width 40 height 13
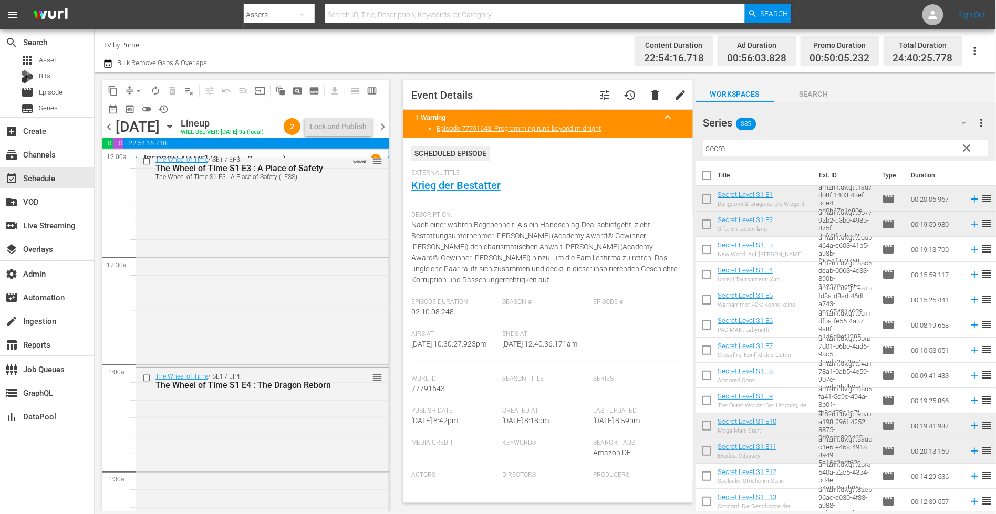
click at [384, 133] on span "chevron_right" at bounding box center [382, 126] width 13 height 13
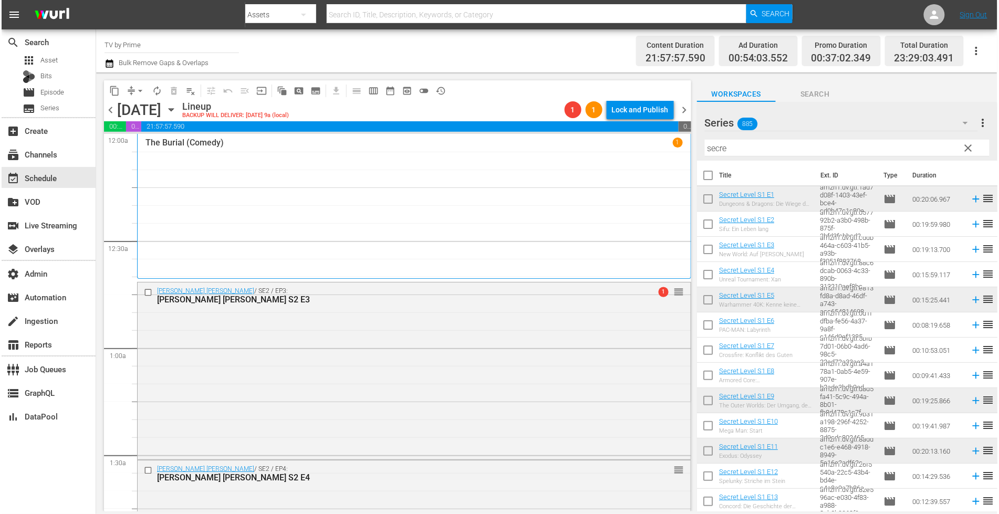
scroll to position [7, 0]
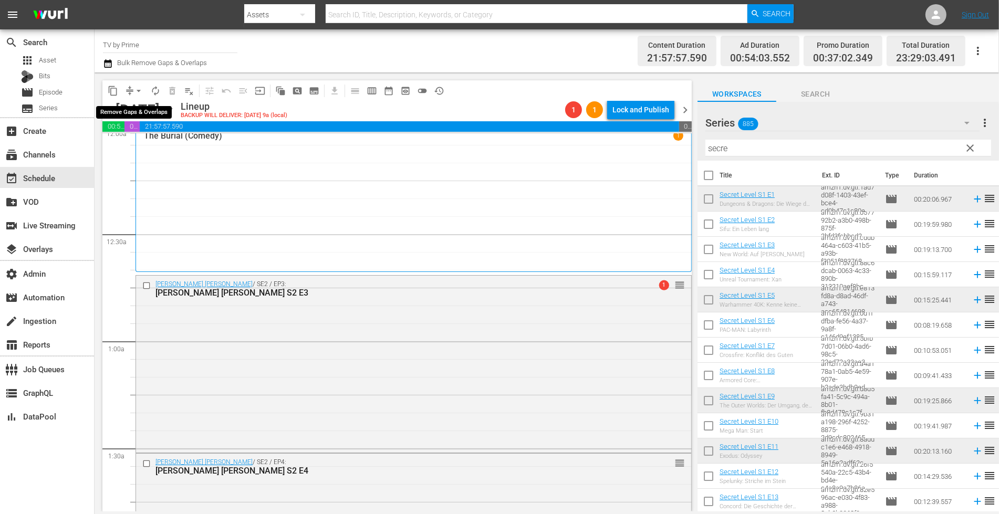
click at [138, 89] on span "arrow_drop_down" at bounding box center [138, 91] width 11 height 11
click at [152, 147] on li "Align to End of Previous Day" at bounding box center [139, 146] width 110 height 17
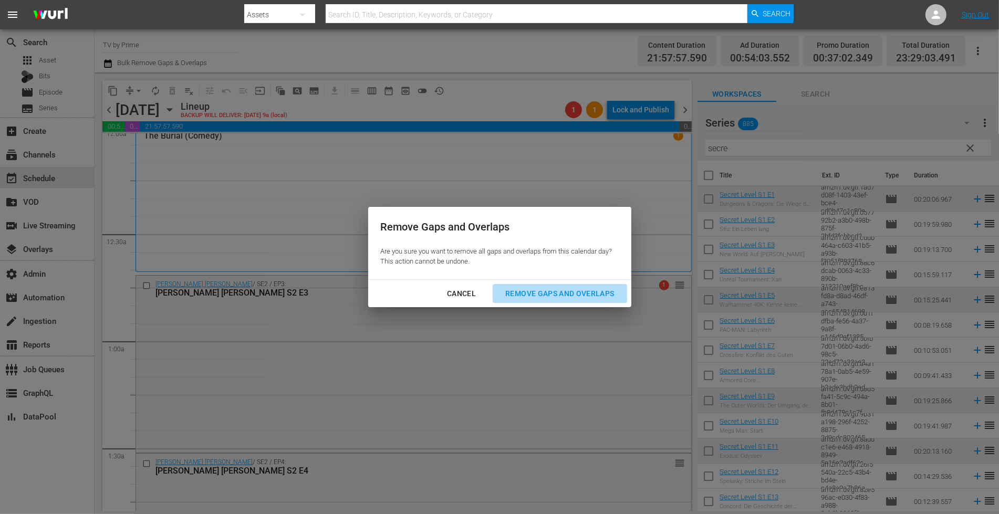
click at [590, 302] on button "Remove Gaps and Overlaps" at bounding box center [560, 293] width 134 height 19
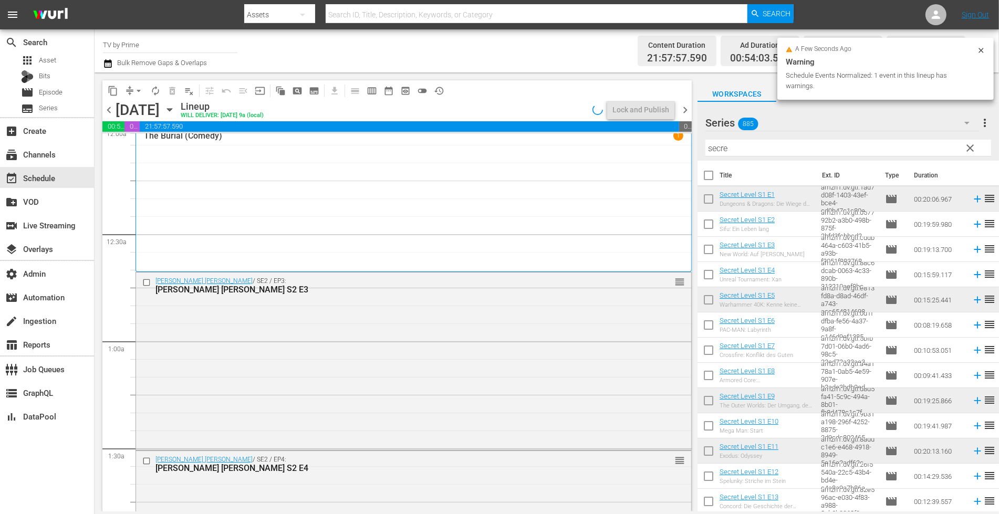
click at [109, 109] on span "chevron_left" at bounding box center [108, 109] width 13 height 13
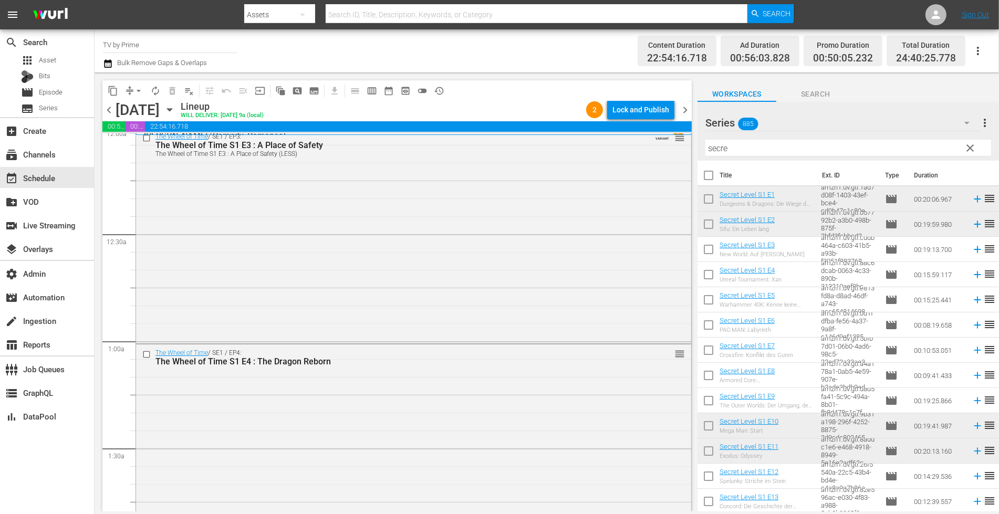
click at [640, 114] on div "Lock and Publish" at bounding box center [640, 109] width 57 height 19
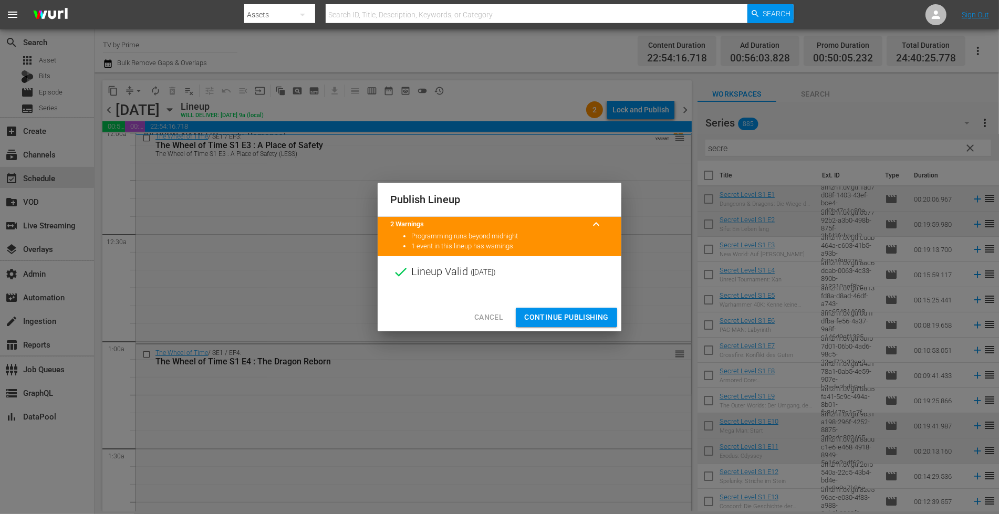
click at [567, 318] on span "Continue Publishing" at bounding box center [566, 317] width 85 height 13
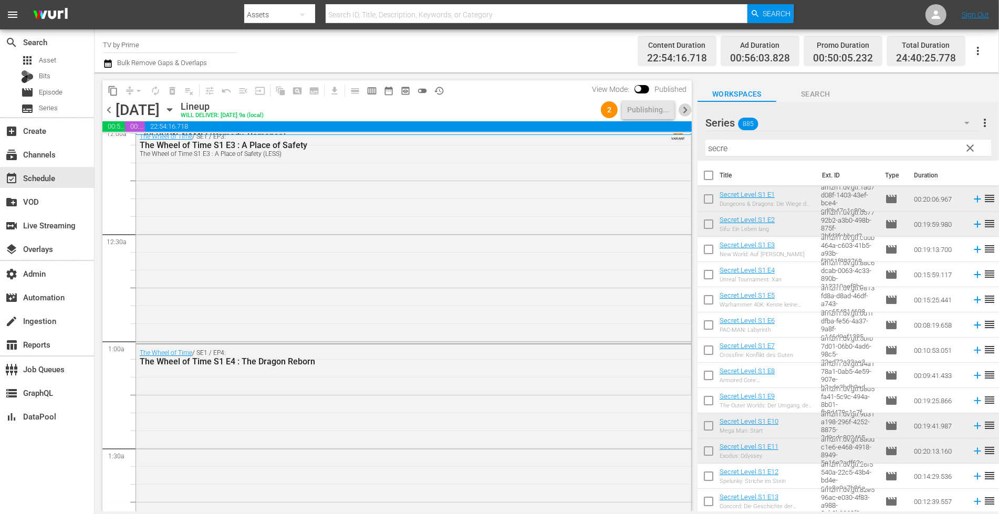
click at [686, 108] on span "chevron_right" at bounding box center [684, 109] width 13 height 13
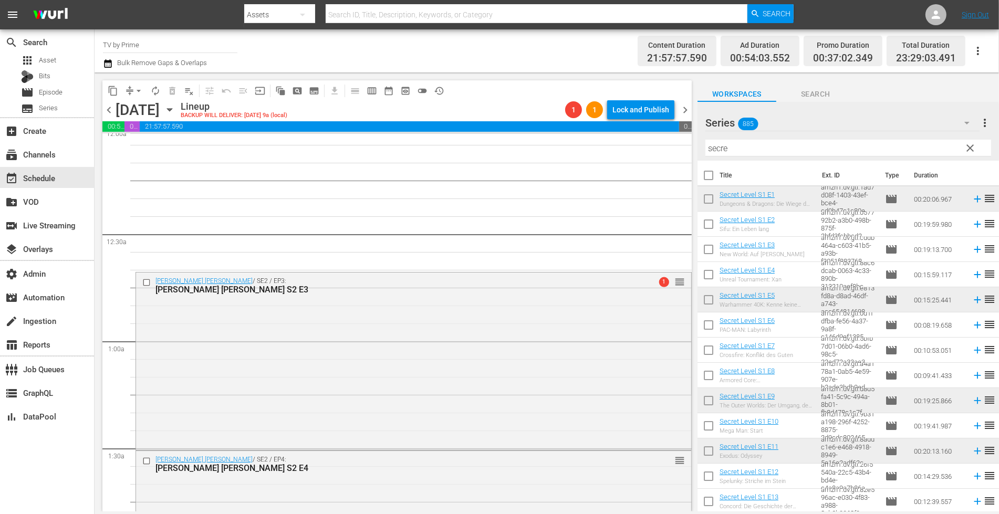
click at [109, 114] on span "chevron_left" at bounding box center [108, 109] width 13 height 13
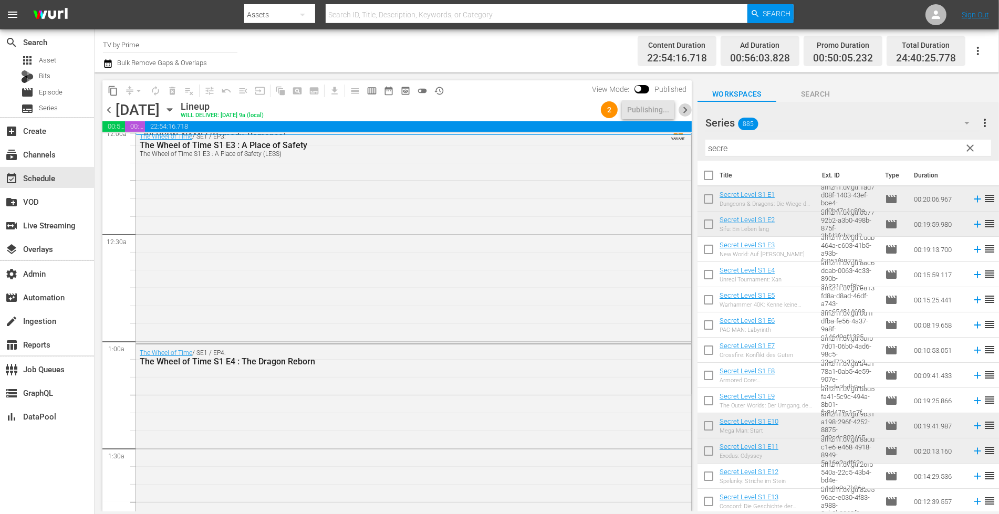
click at [685, 111] on span "chevron_right" at bounding box center [684, 109] width 13 height 13
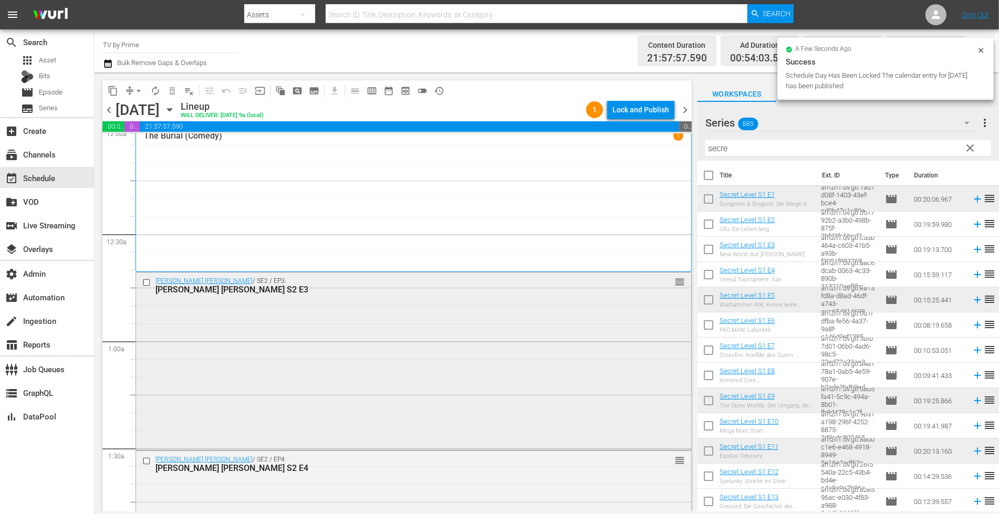
click at [323, 316] on div "Tom Clancy's Jack Ryan / SE2 / EP3: Tom Clancy's Jack Ryan S2 E3 reorder" at bounding box center [413, 360] width 555 height 175
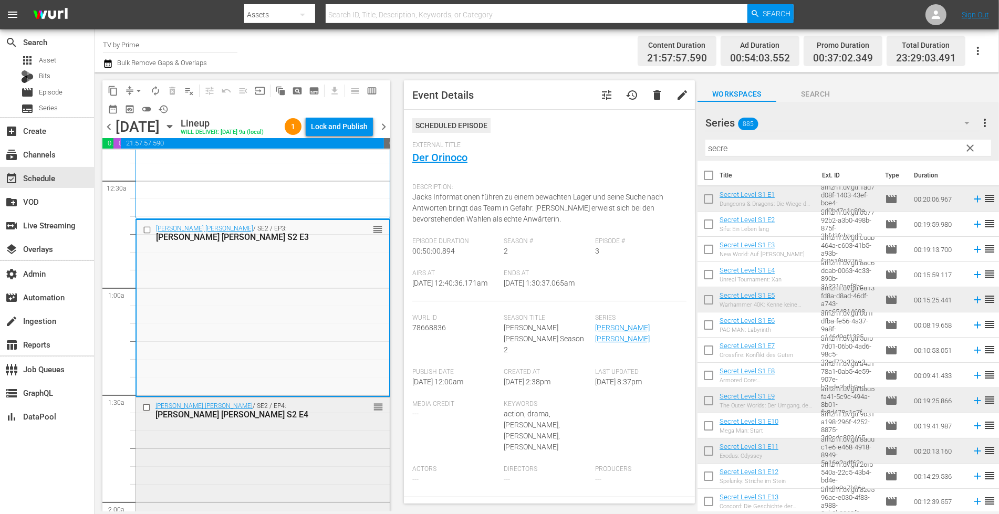
scroll to position [206, 0]
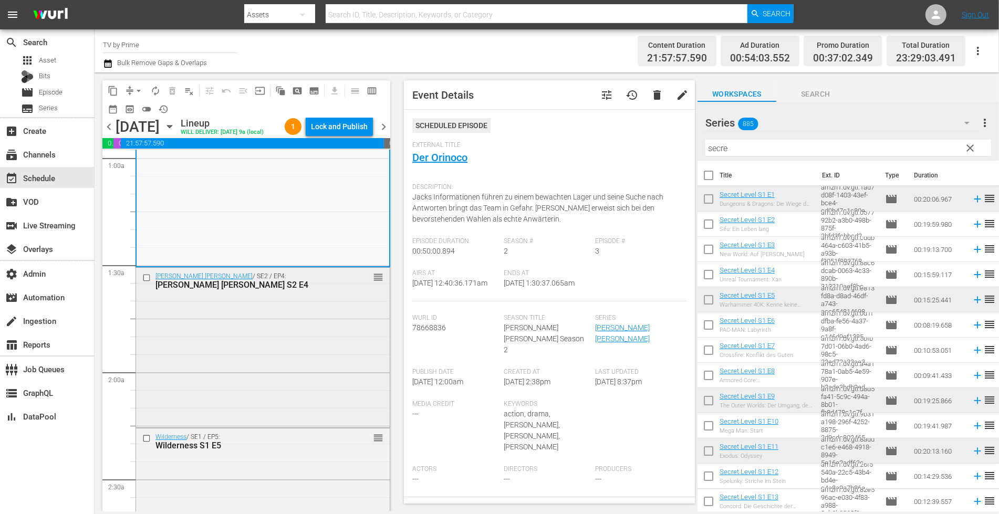
click at [299, 318] on div "Tom Clancy's Jack Ryan / SE2 / EP4: Tom Clancy's Jack Ryan S2 E4 reorder" at bounding box center [263, 346] width 254 height 157
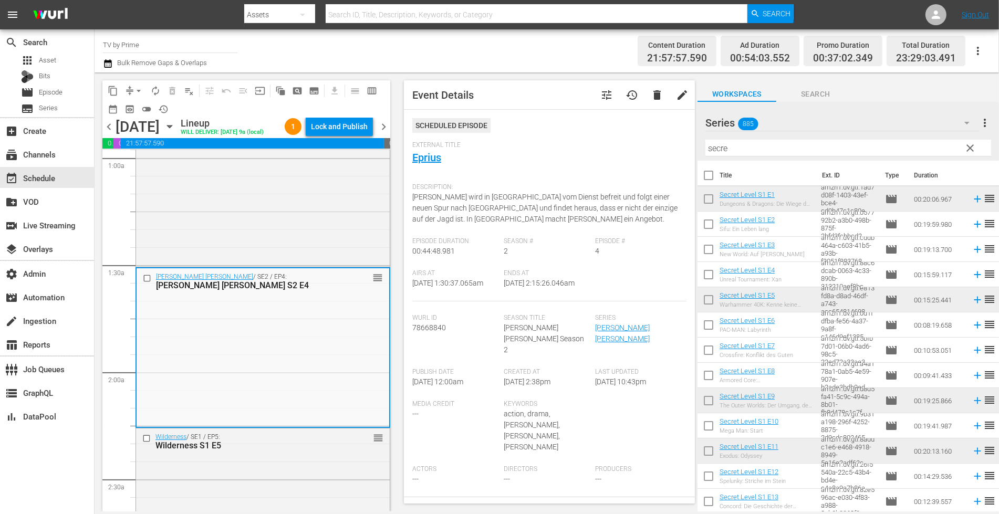
scroll to position [405, 0]
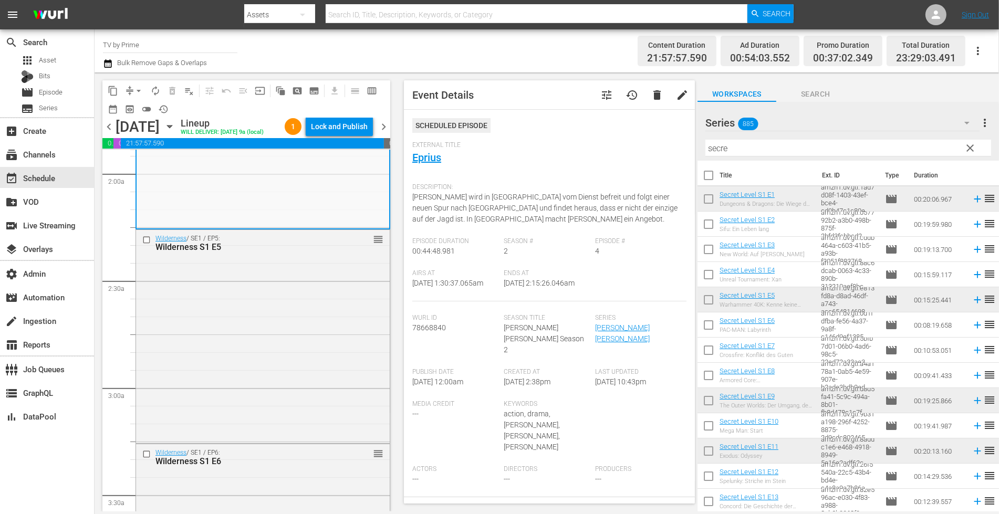
click at [299, 318] on div "Wilderness / SE1 / EP5: Wilderness S1 E5 reorder" at bounding box center [263, 336] width 254 height 212
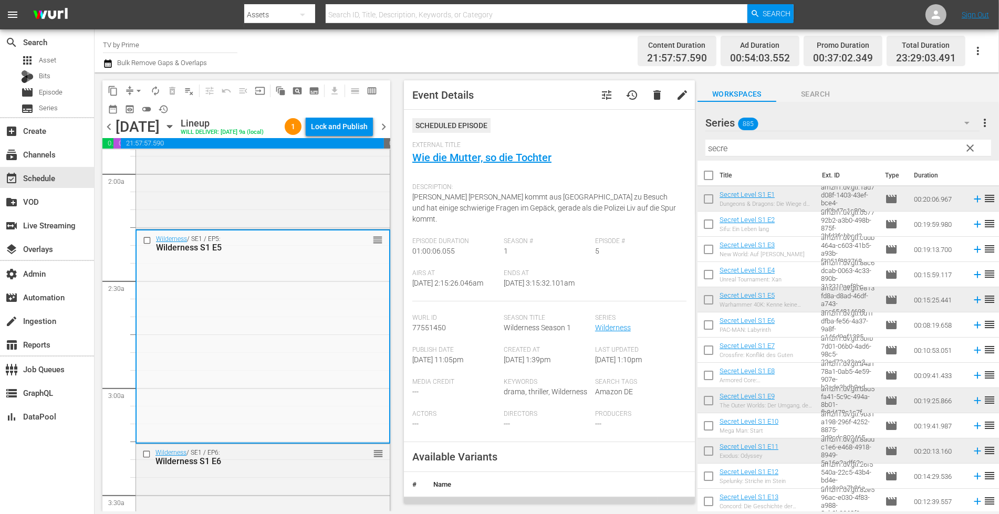
scroll to position [686, 0]
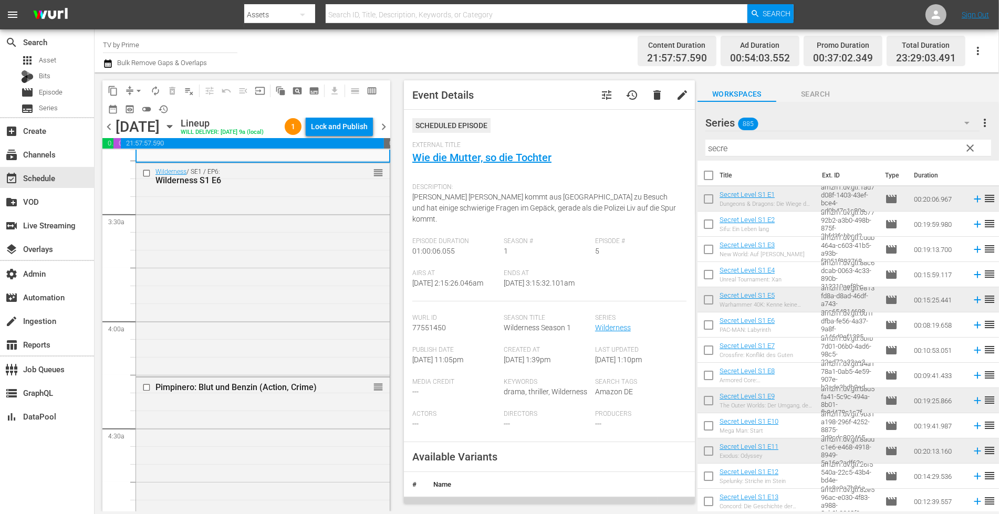
click at [299, 318] on div "Wilderness / SE1 / EP6: Wilderness S1 E6 reorder" at bounding box center [263, 268] width 254 height 211
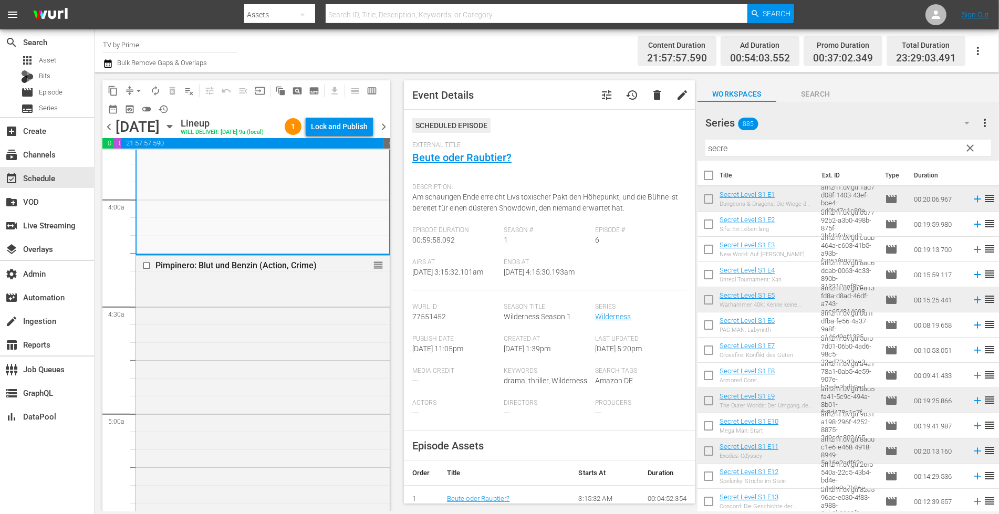
scroll to position [873, 0]
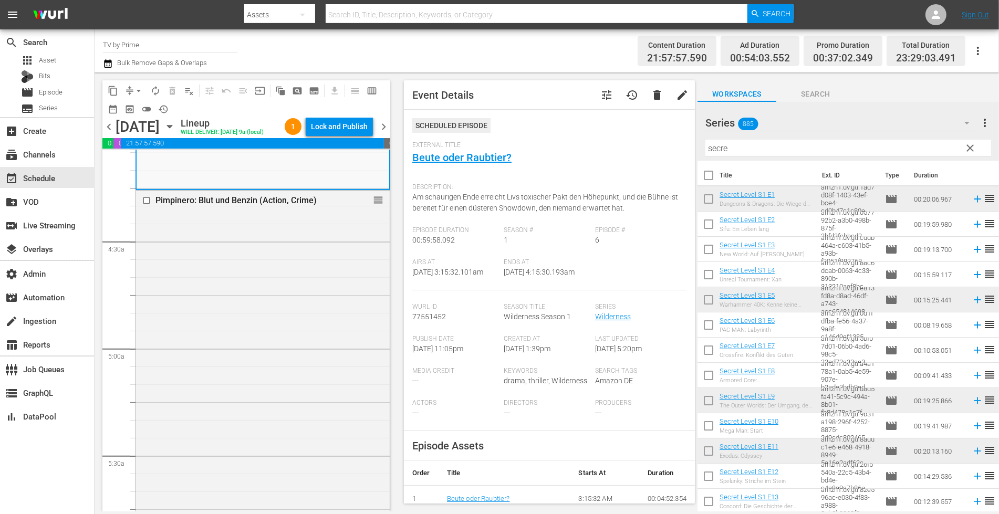
click at [299, 318] on div "Pimpinero: Blut und Benzin (Action, Crime) reorder" at bounding box center [263, 413] width 254 height 445
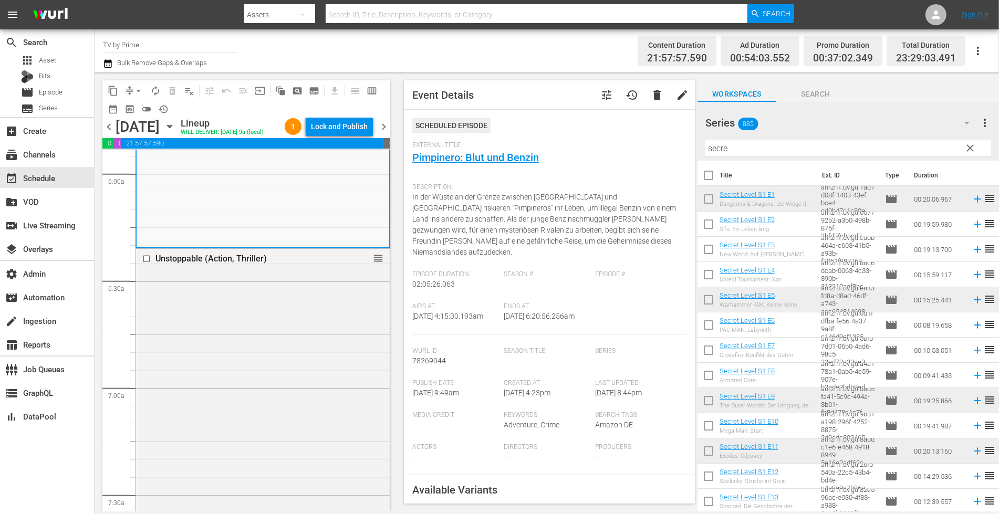
scroll to position [1326, 0]
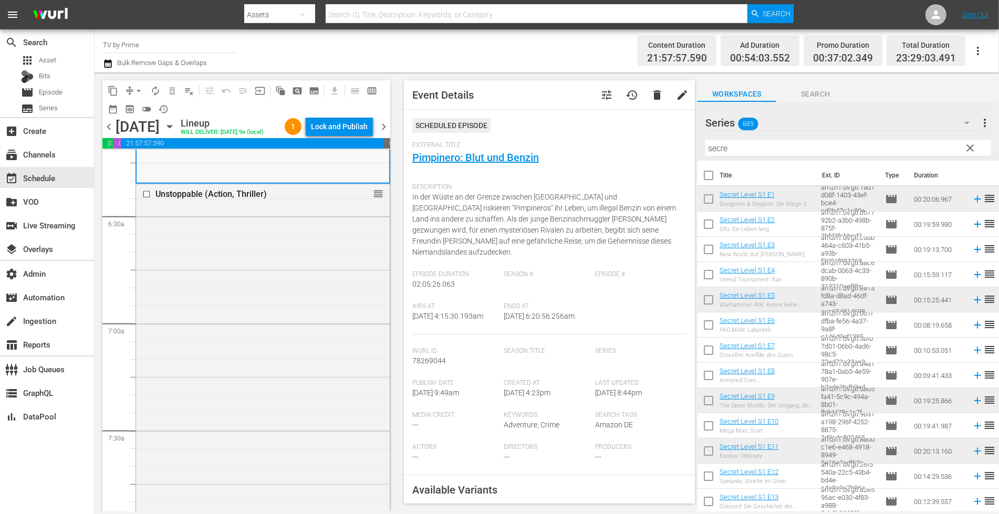
click at [299, 318] on div "Unstoppable (Action, Thriller) reorder" at bounding box center [263, 415] width 254 height 462
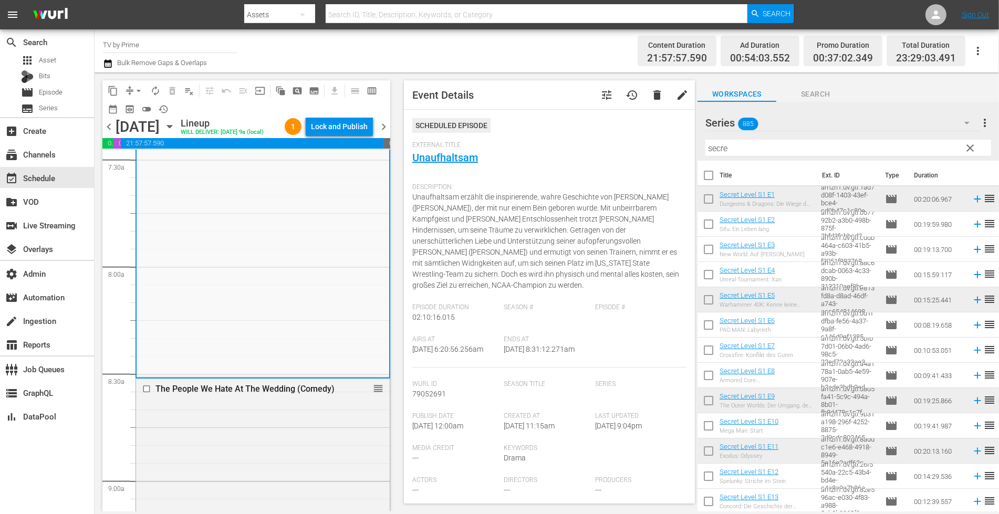
scroll to position [215, 0]
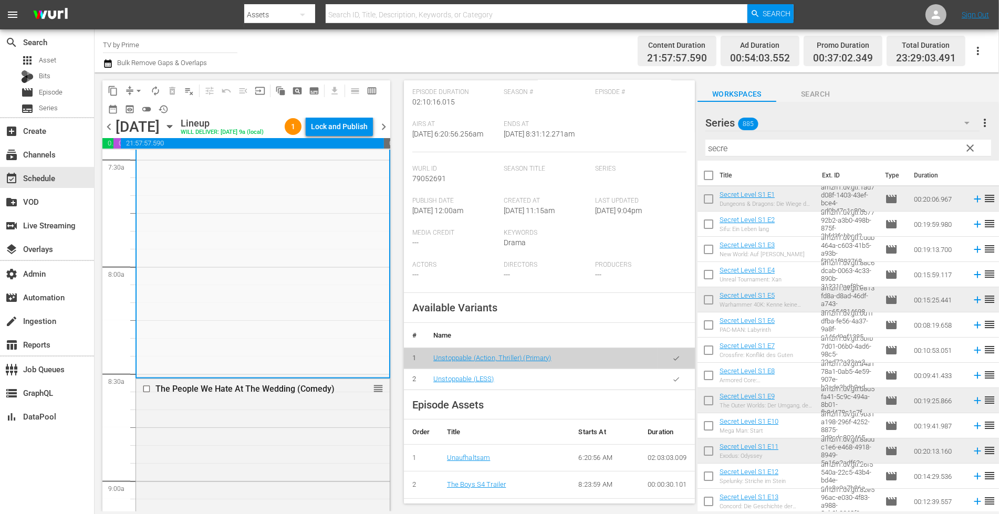
click at [672, 383] on icon "button" at bounding box center [676, 379] width 8 height 8
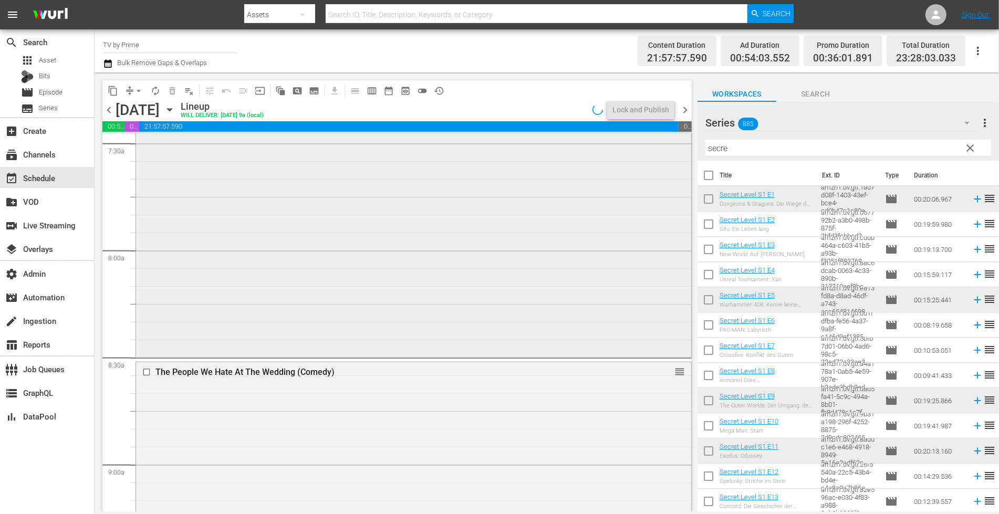
click at [288, 267] on div "Unstoppable (Action, Thriller) Unstoppable (LESS) VARIANT reorder" at bounding box center [413, 126] width 555 height 458
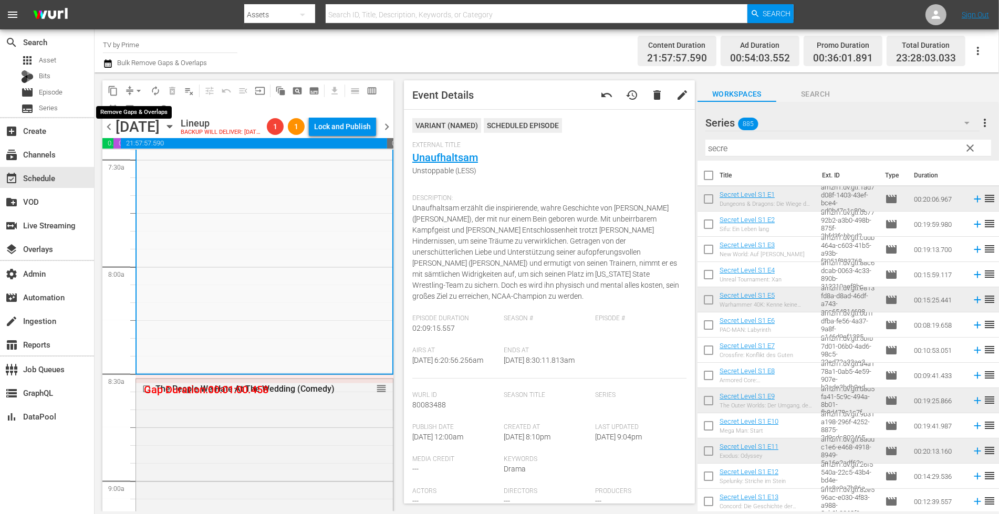
click at [131, 87] on button "arrow_drop_down" at bounding box center [138, 90] width 17 height 17
click at [161, 154] on li "Align to End of Previous Day" at bounding box center [139, 146] width 110 height 17
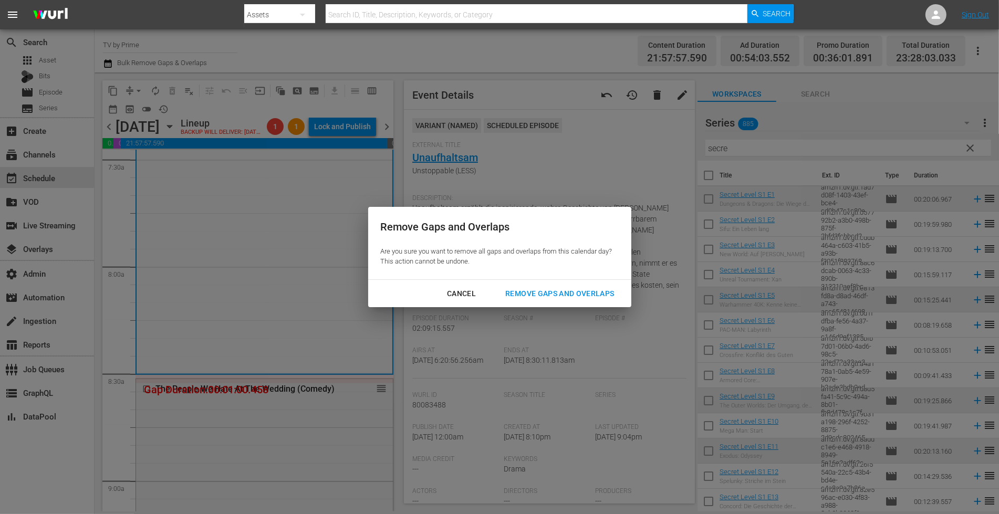
click at [580, 299] on div "Remove Gaps and Overlaps" at bounding box center [559, 293] width 125 height 13
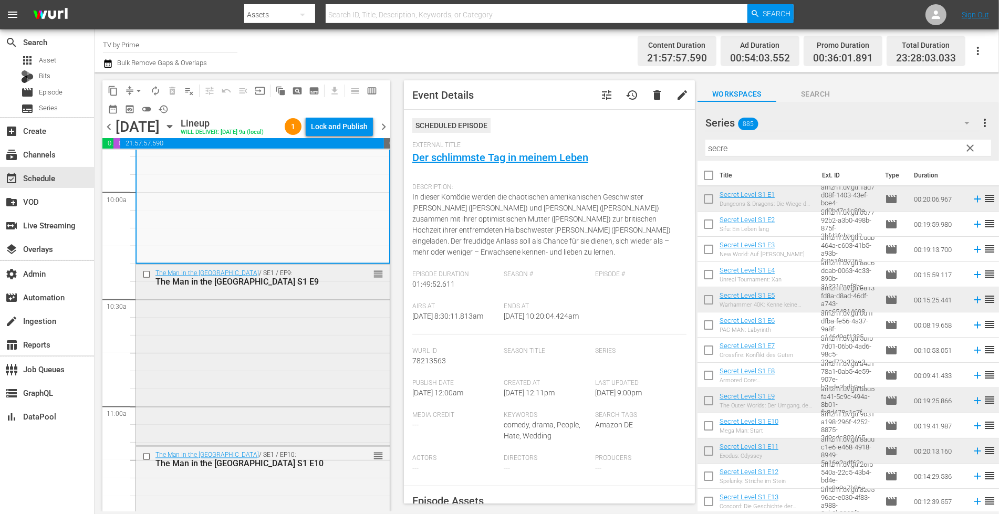
click at [305, 400] on div "The Man in the High Castle / SE1 / EP9: The Man in the High Castle S1 E9 reorder" at bounding box center [263, 354] width 254 height 179
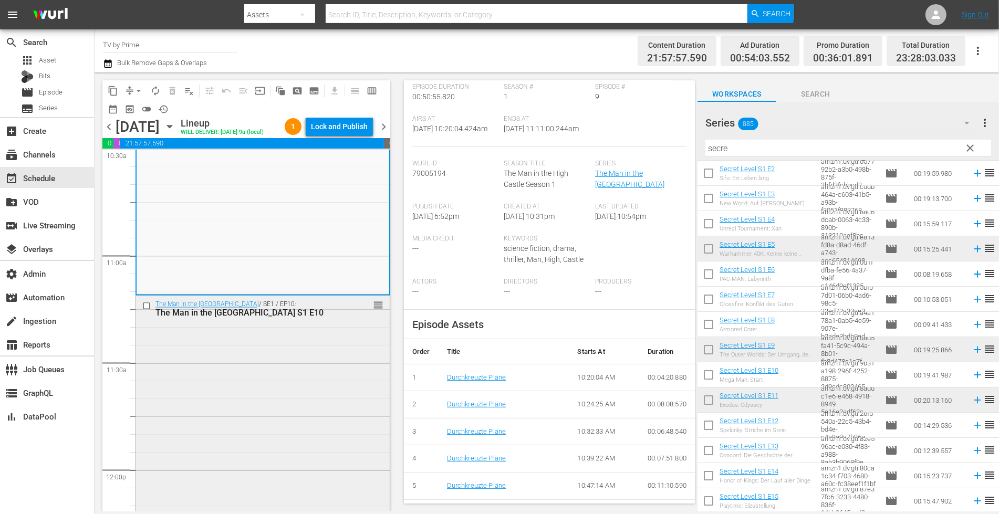
scroll to position [2316, 0]
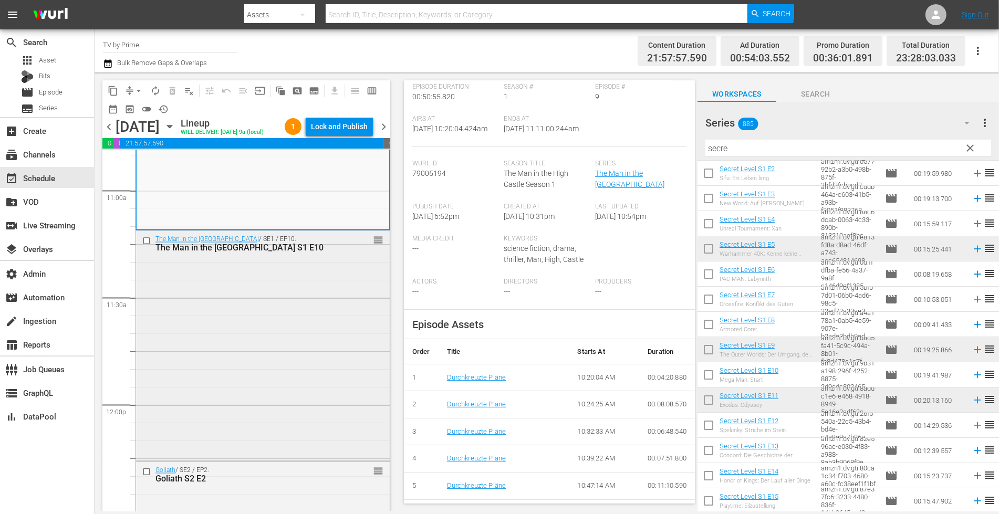
click at [235, 354] on div "The Man in the High Castle / SE1 / EP10: The Man in the High Castle S1 E10 reor…" at bounding box center [263, 345] width 254 height 228
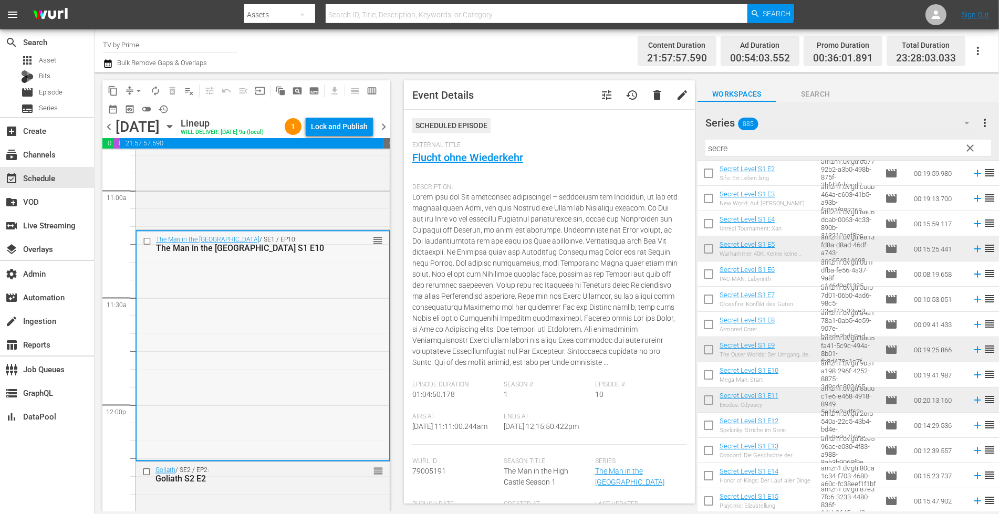
scroll to position [2514, 0]
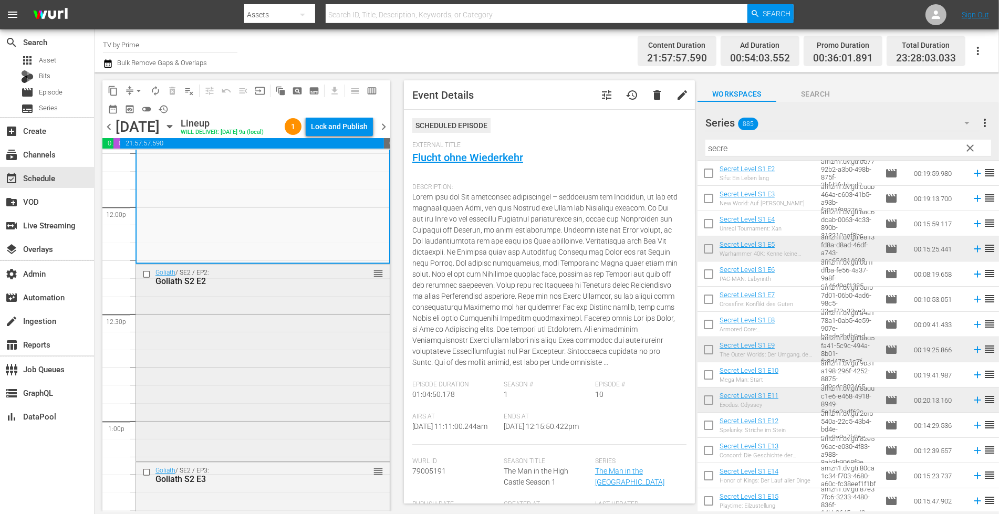
click at [250, 300] on div "Goliath / SE2 / EP2: Goliath S2 E2 reorder" at bounding box center [263, 361] width 254 height 195
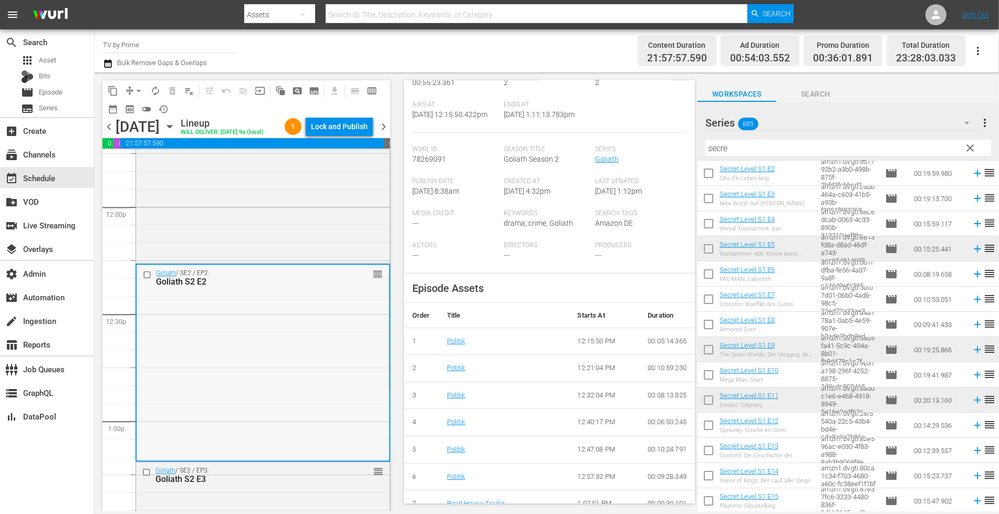
scroll to position [2563, 0]
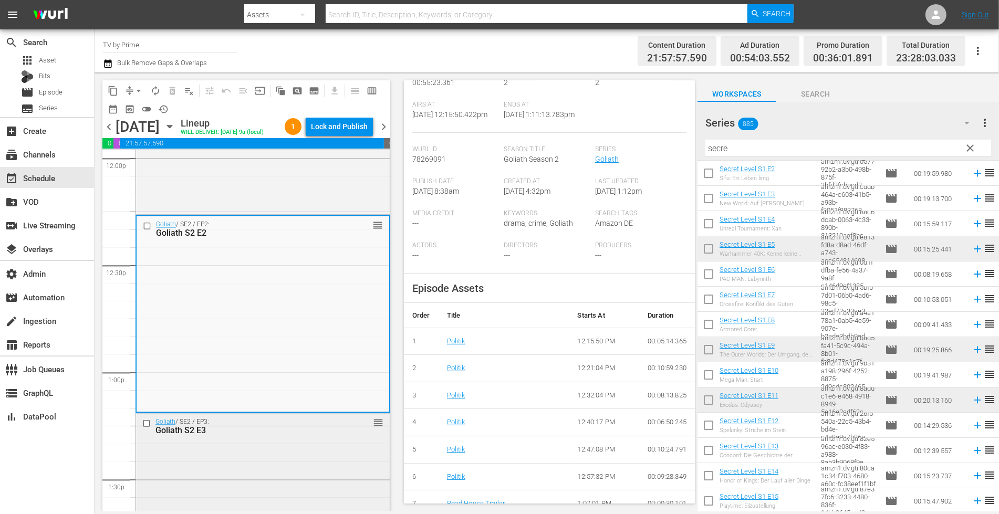
click at [226, 467] on div "Goliath / SE2 / EP3: Goliath S2 E3 reorder" at bounding box center [263, 494] width 254 height 163
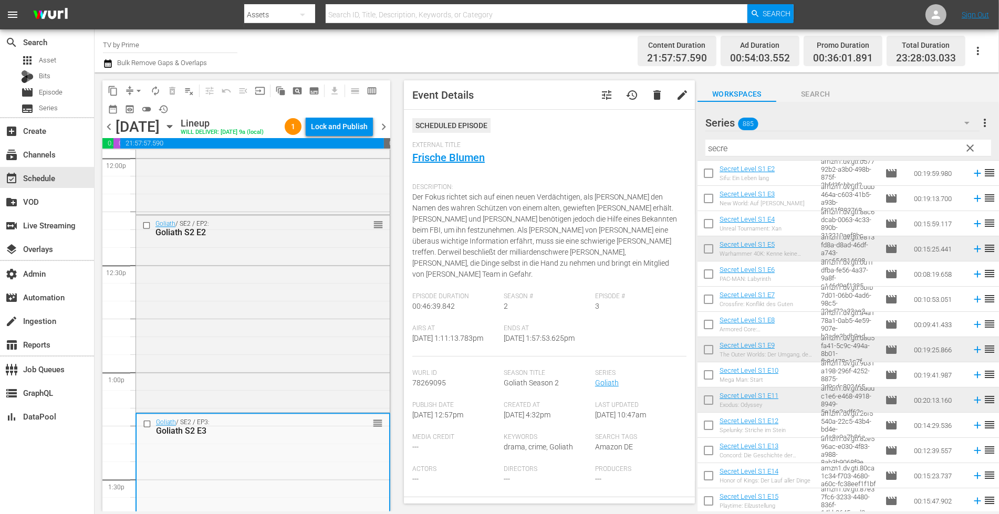
click at [264, 357] on div "Goliath / SE2 / EP2: Goliath S2 E2 reorder" at bounding box center [263, 312] width 254 height 195
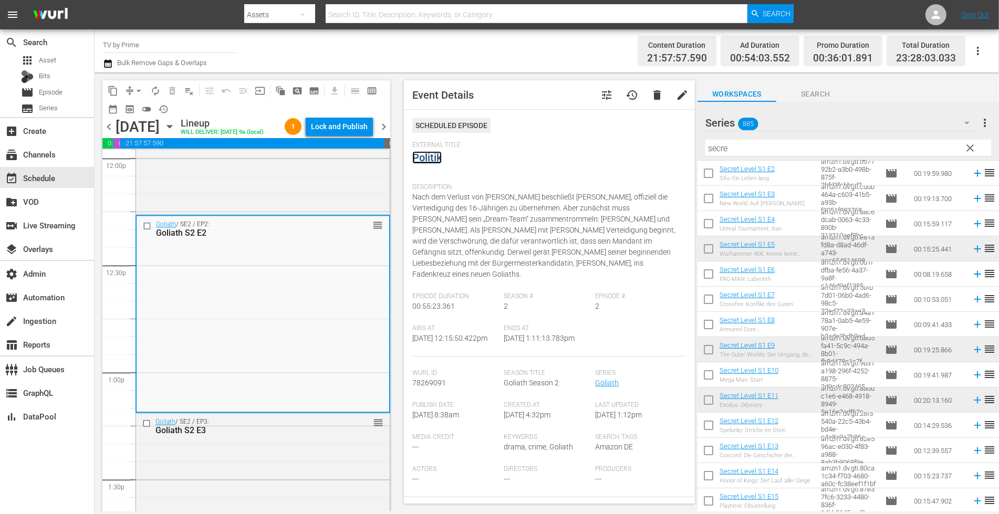
click at [424, 161] on link "Politik" at bounding box center [426, 157] width 29 height 13
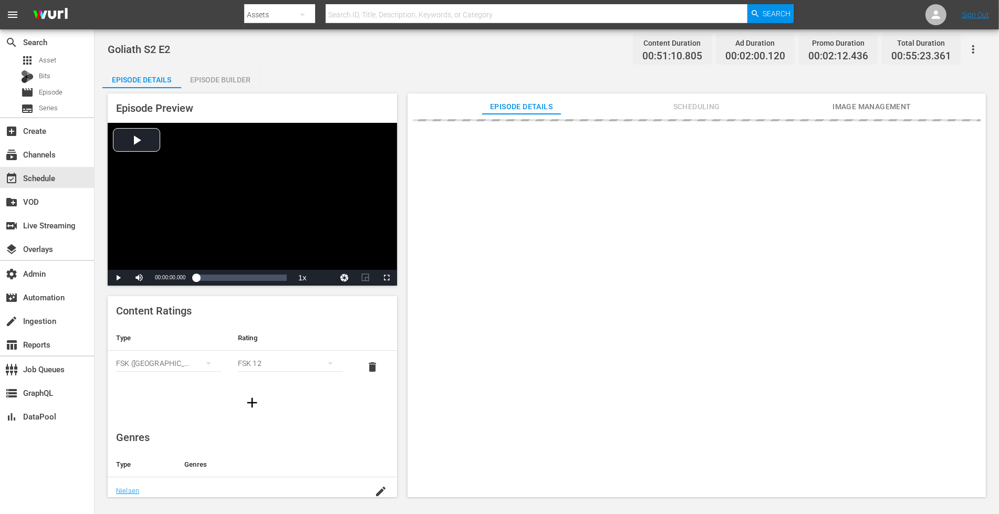
click at [695, 105] on span "Scheduling" at bounding box center [696, 106] width 79 height 13
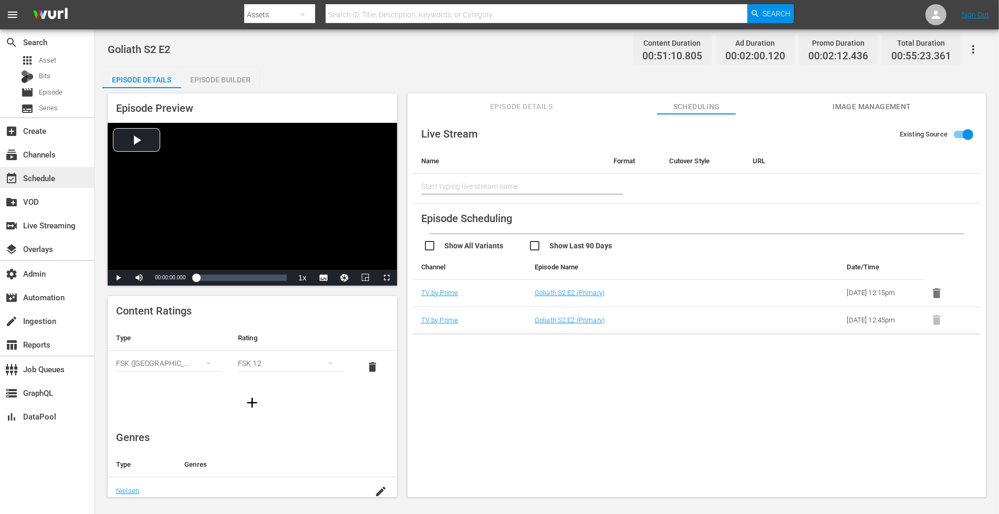
click at [42, 176] on div "event_available Schedule" at bounding box center [29, 176] width 59 height 9
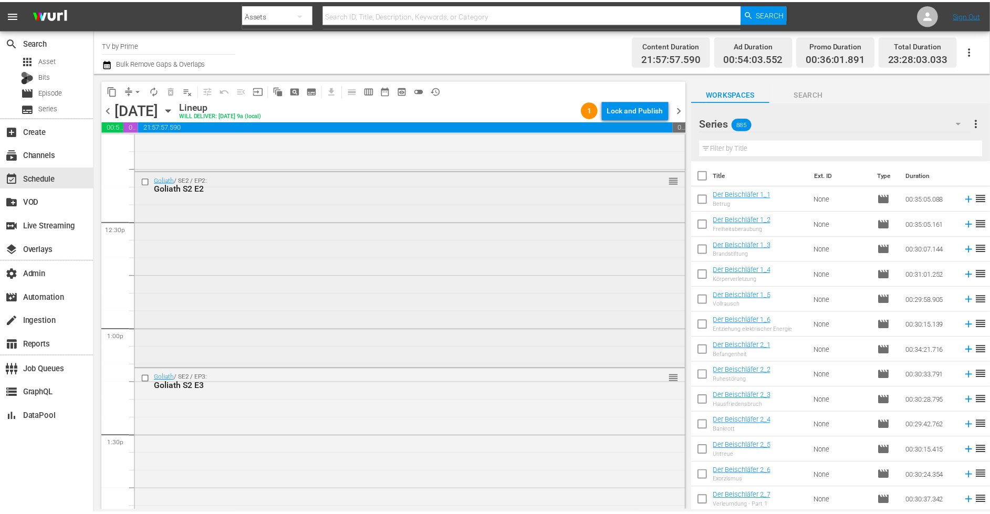
scroll to position [2582, 0]
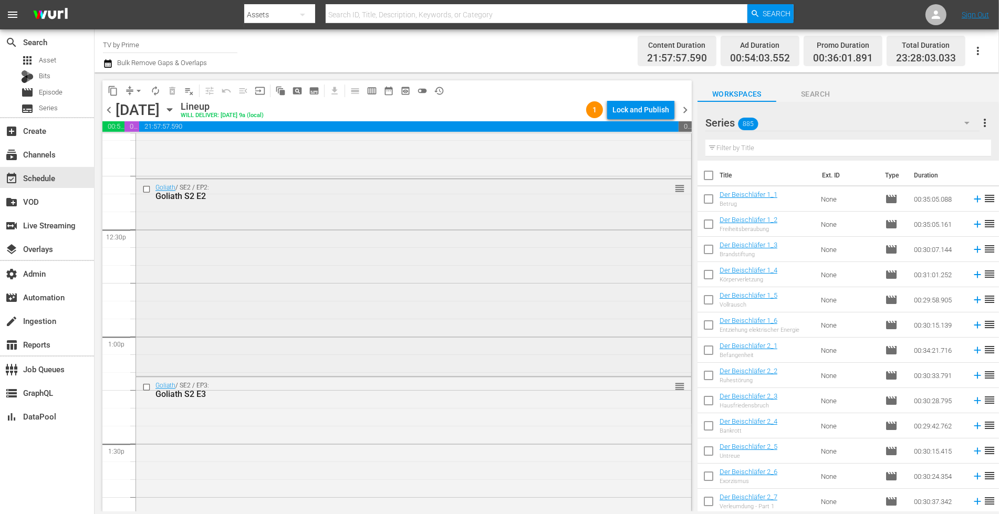
click at [294, 333] on div "Goliath / SE2 / EP2: Goliath S2 E2 reorder" at bounding box center [413, 276] width 555 height 195
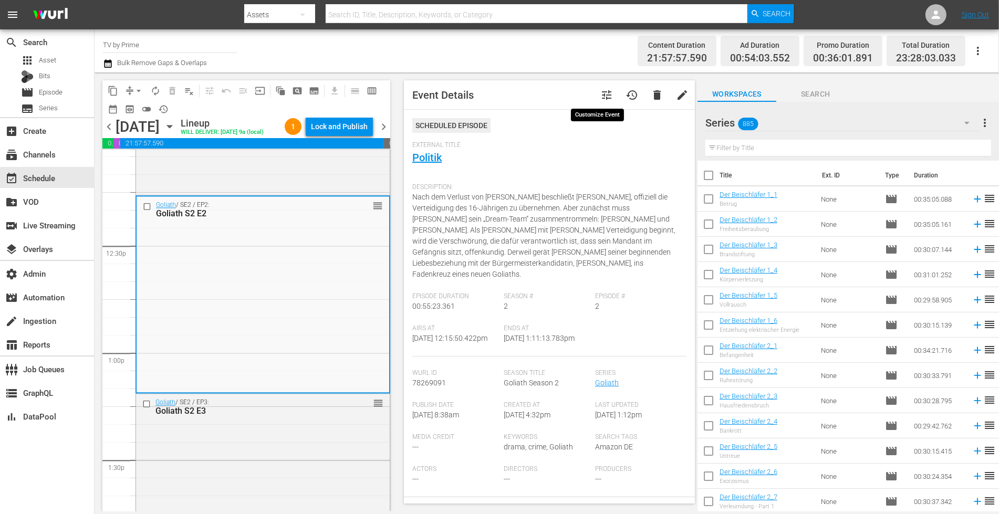
click at [600, 94] on span "tune" at bounding box center [606, 95] width 13 height 13
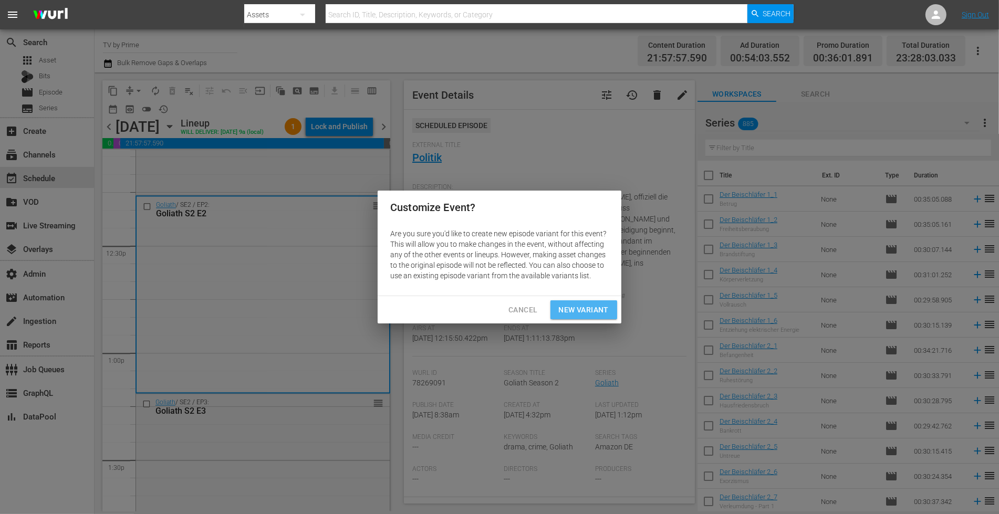
click at [605, 312] on span "New Variant" at bounding box center [584, 309] width 50 height 13
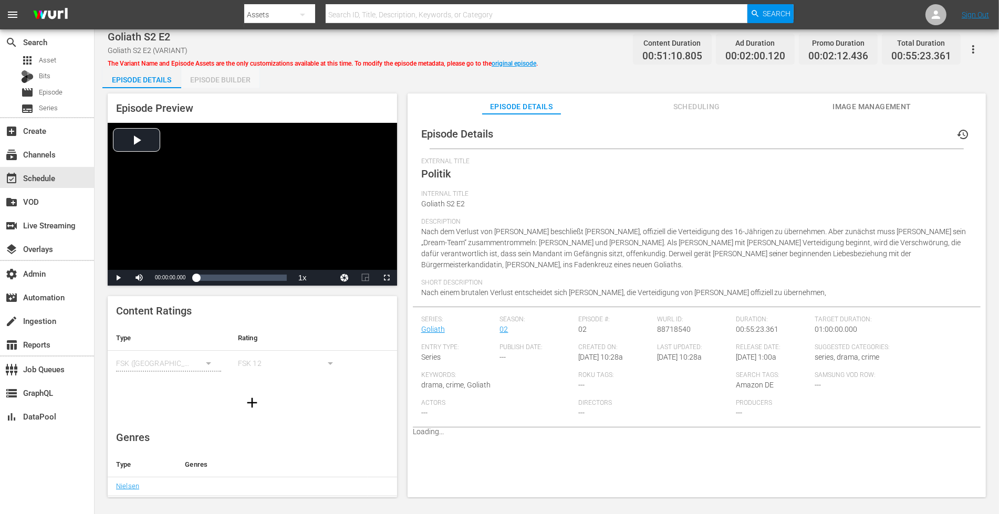
click at [250, 80] on div "Episode Builder" at bounding box center [220, 79] width 79 height 25
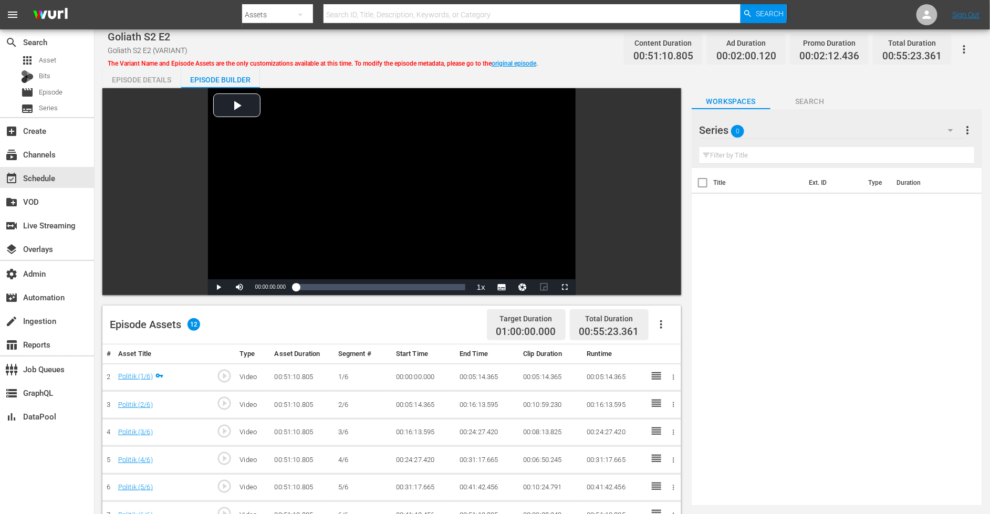
scroll to position [208, 0]
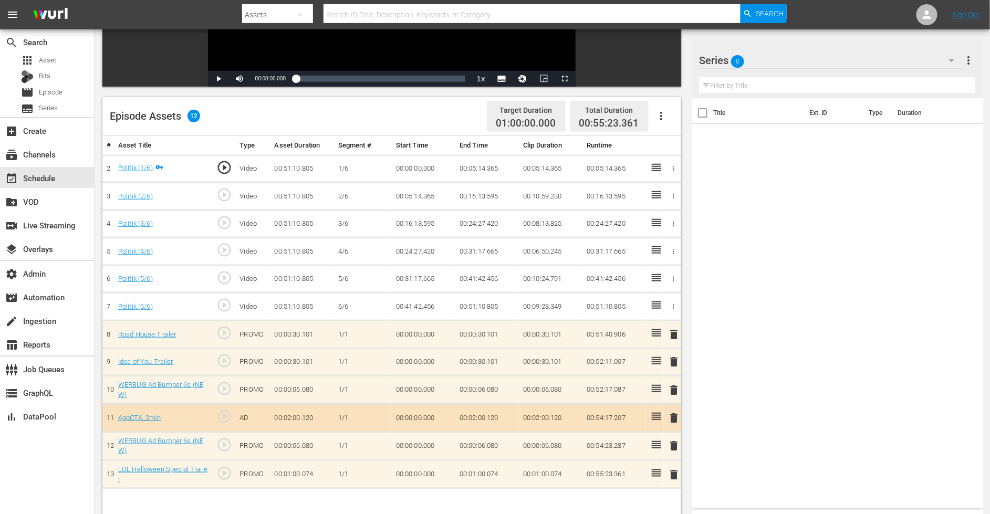
click at [673, 328] on span "delete" at bounding box center [674, 334] width 13 height 13
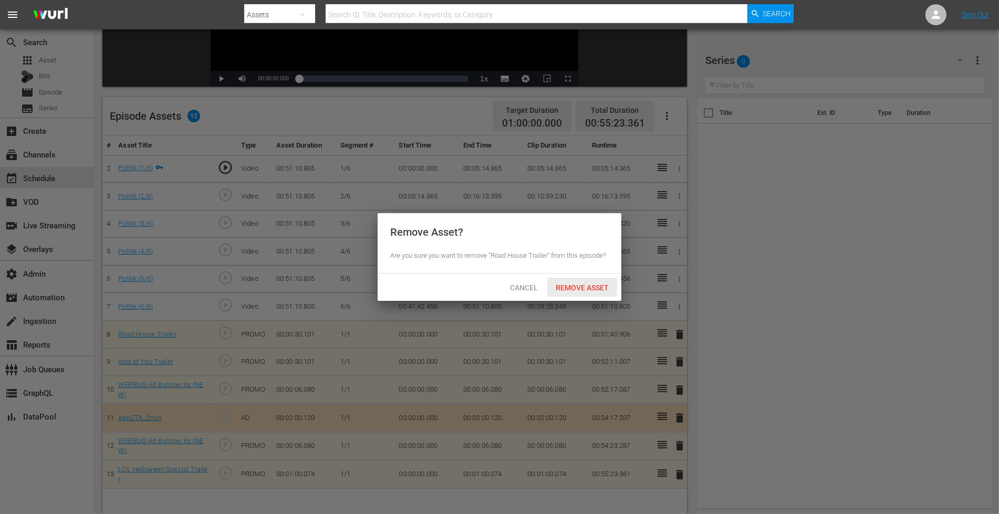
click at [596, 281] on div "Remove Asset" at bounding box center [582, 287] width 70 height 19
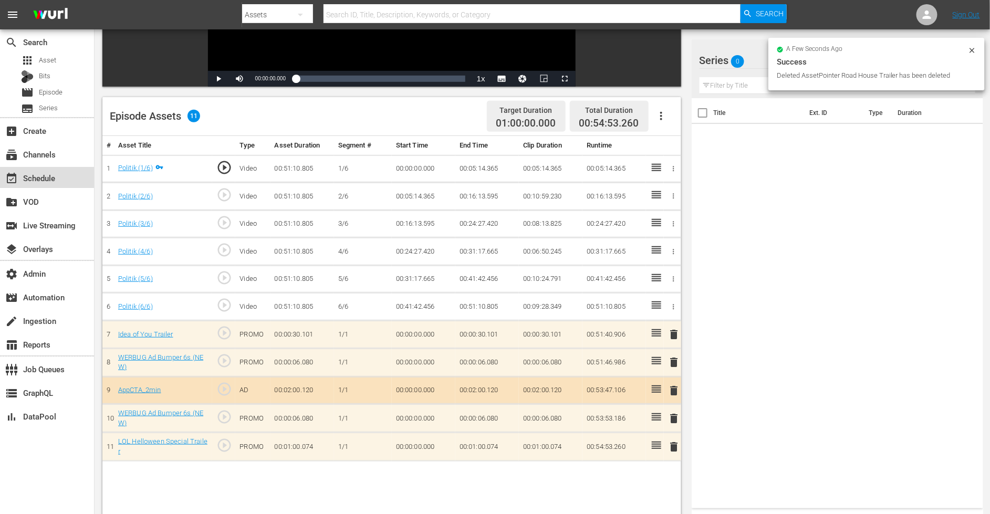
click at [47, 178] on div "event_available Schedule" at bounding box center [29, 176] width 59 height 9
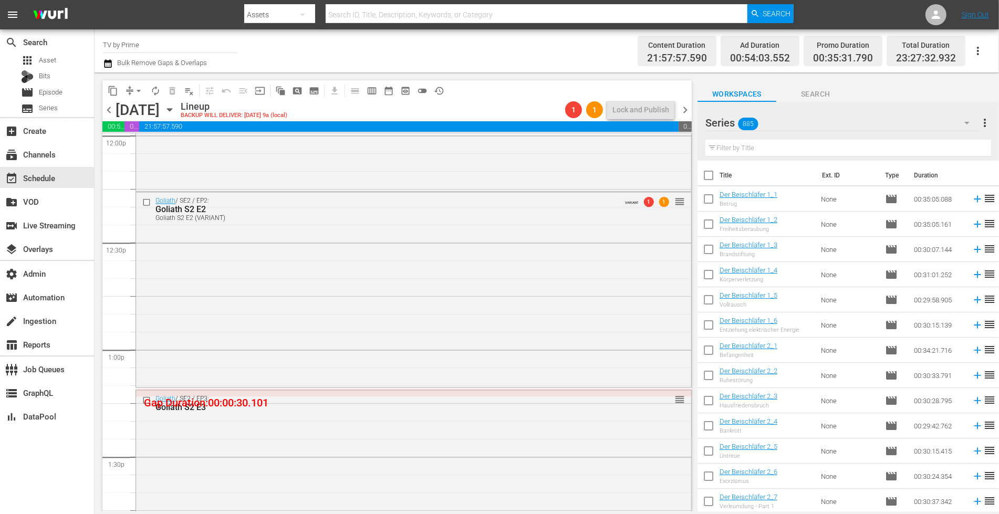
scroll to position [2649, 0]
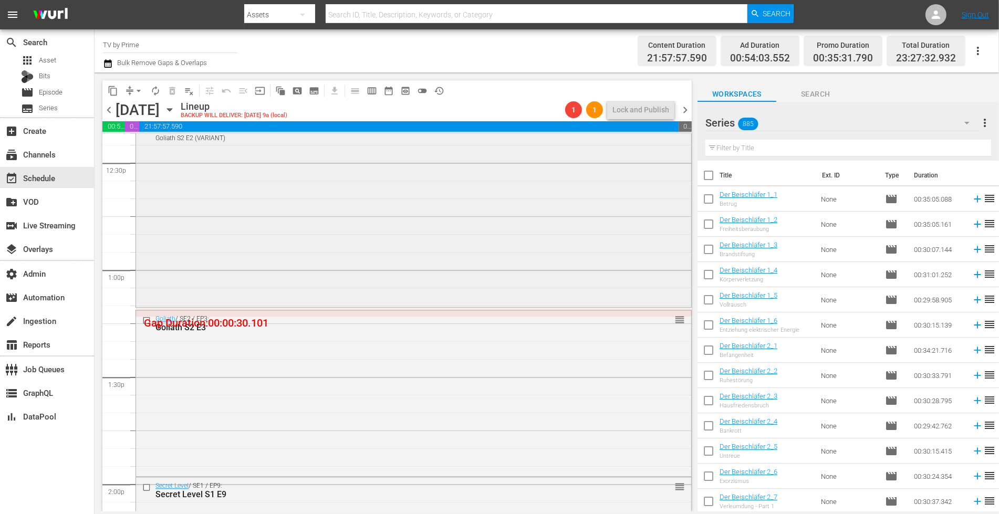
click at [540, 261] on div "Goliath / SE2 / EP2: Goliath S2 E2 Goliath S2 E2 (VARIANT) VARIANT 1 1 reorder" at bounding box center [413, 208] width 555 height 193
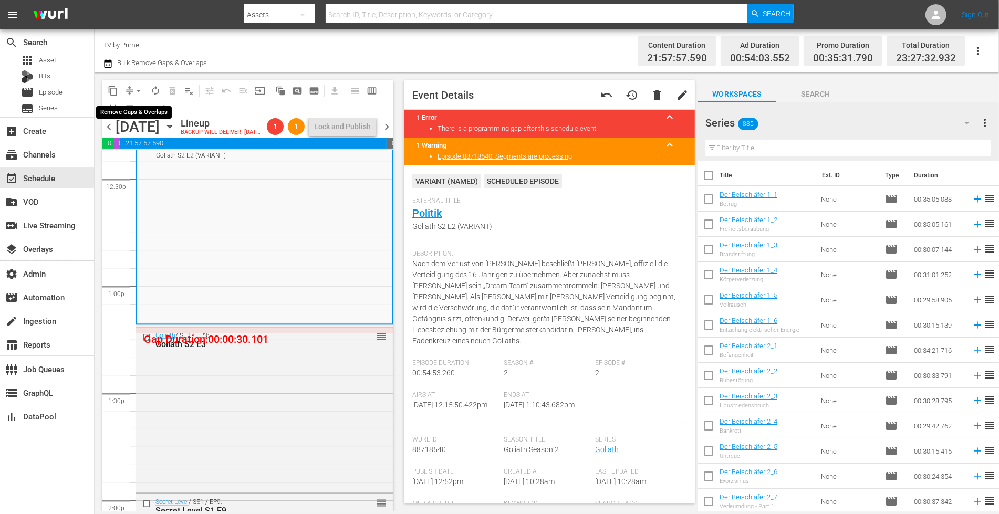
click at [138, 90] on span "arrow_drop_down" at bounding box center [138, 91] width 11 height 11
click at [147, 150] on li "Align to End of Previous Day" at bounding box center [139, 146] width 110 height 17
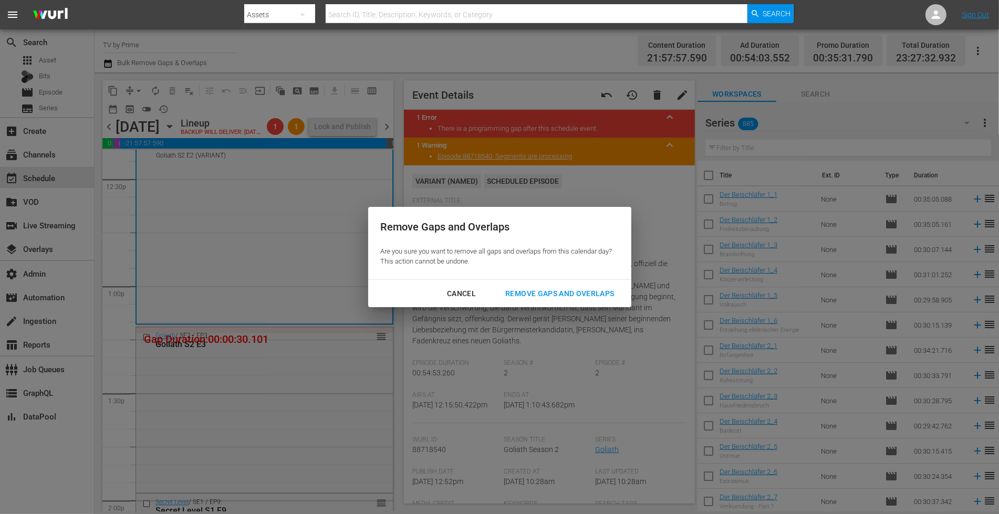
click at [546, 288] on div "Remove Gaps and Overlaps" at bounding box center [559, 293] width 125 height 13
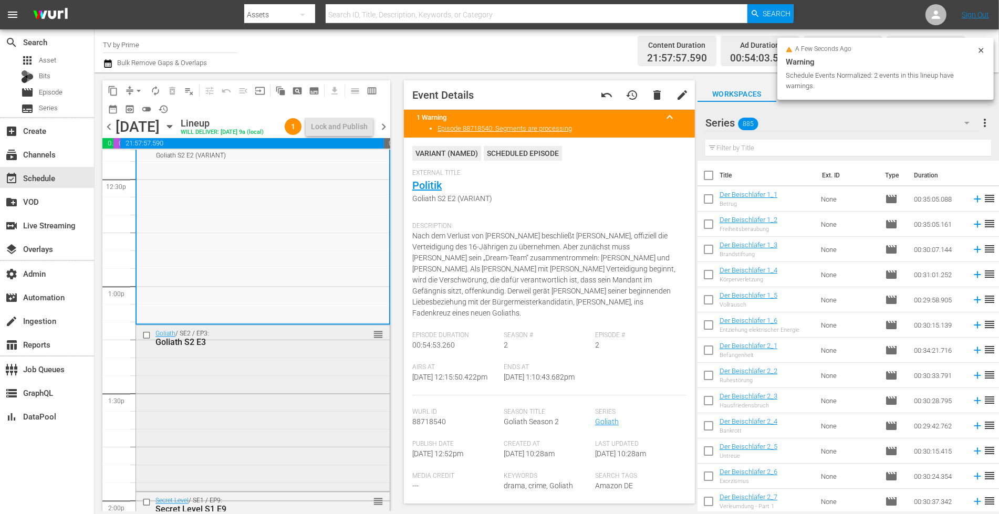
click at [333, 379] on div "Goliath / SE2 / EP3: Goliath S2 E3 reorder" at bounding box center [263, 406] width 254 height 163
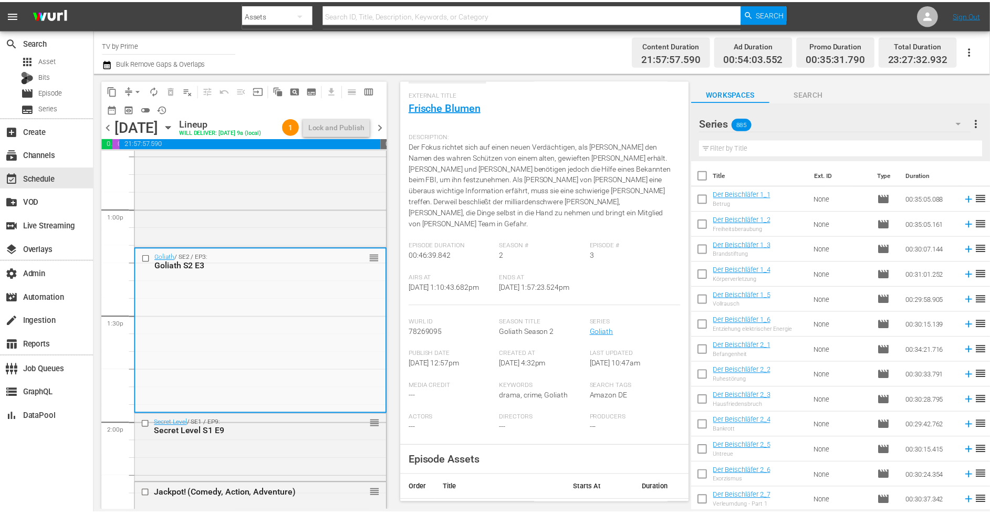
scroll to position [0, 0]
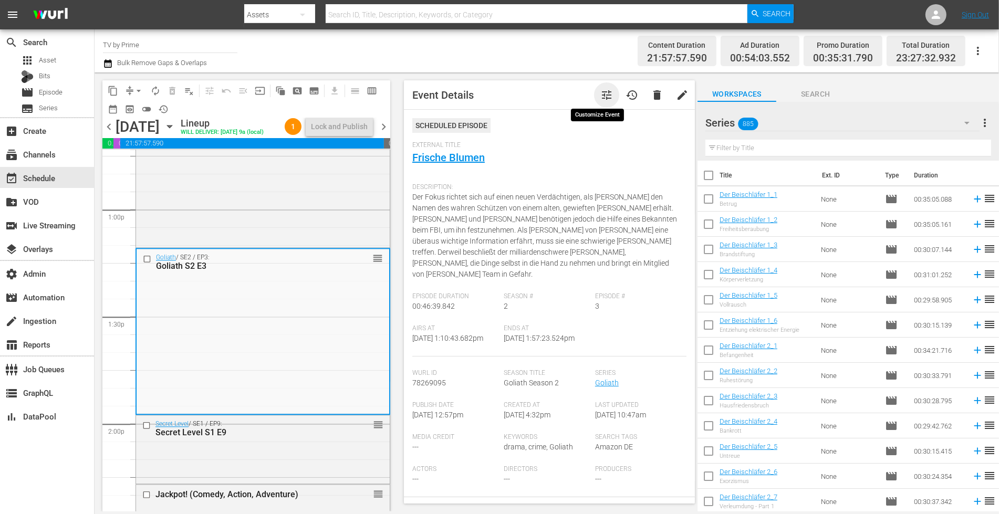
click at [600, 95] on span "tune" at bounding box center [606, 95] width 13 height 13
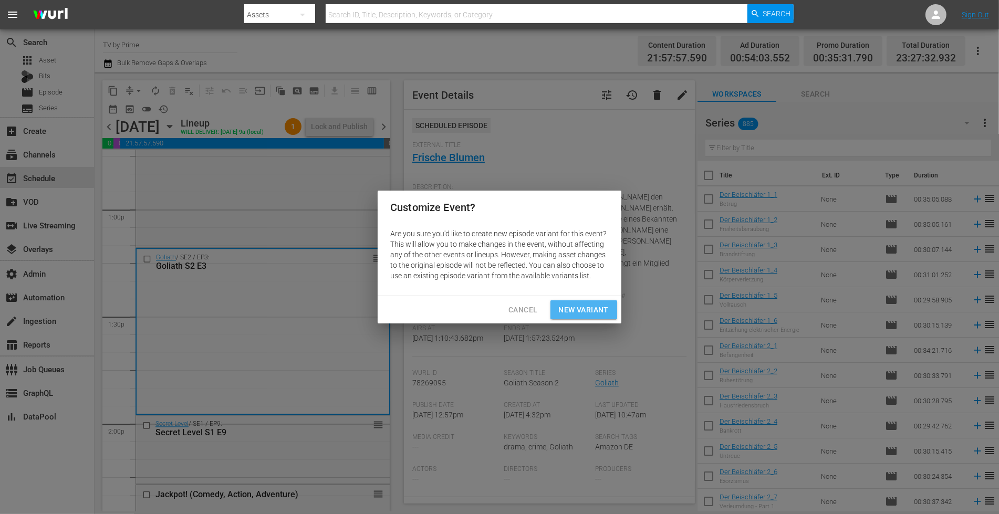
click at [583, 308] on span "New Variant" at bounding box center [584, 309] width 50 height 13
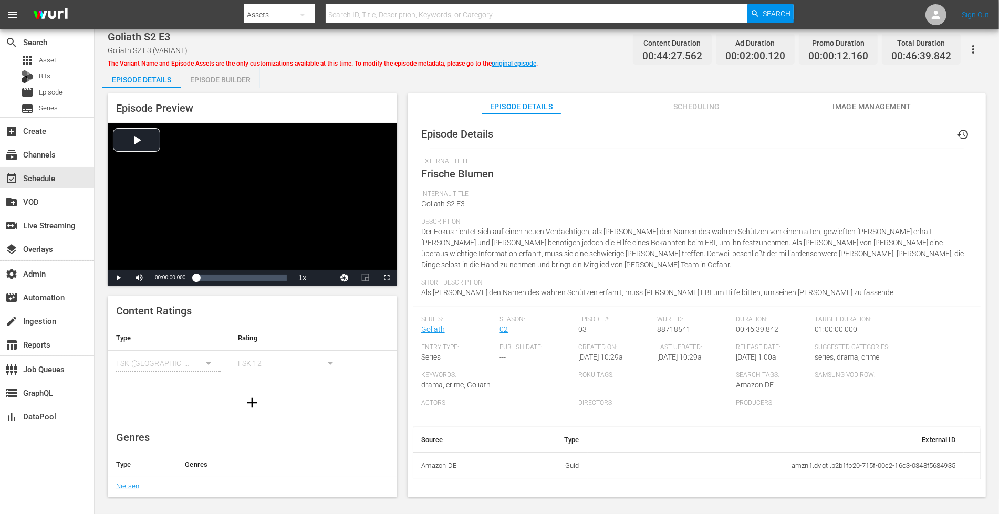
click at [216, 77] on div "Episode Builder" at bounding box center [220, 79] width 79 height 25
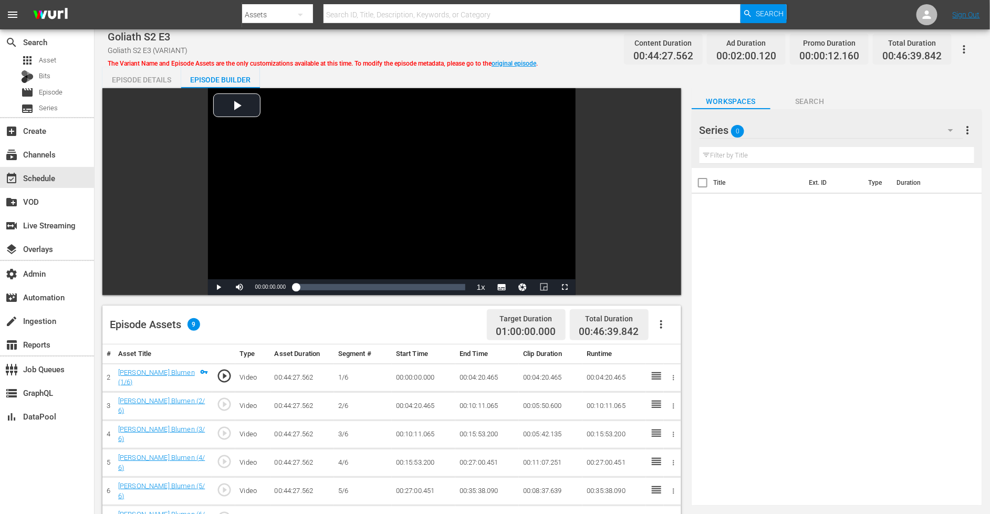
click at [151, 78] on div "Episode Details" at bounding box center [141, 79] width 79 height 25
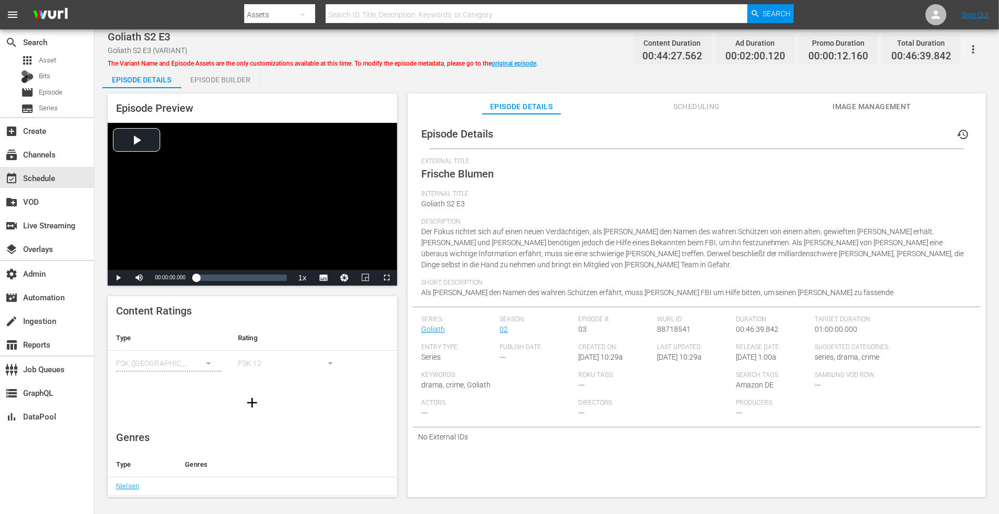
click at [685, 105] on span "Scheduling" at bounding box center [696, 106] width 79 height 13
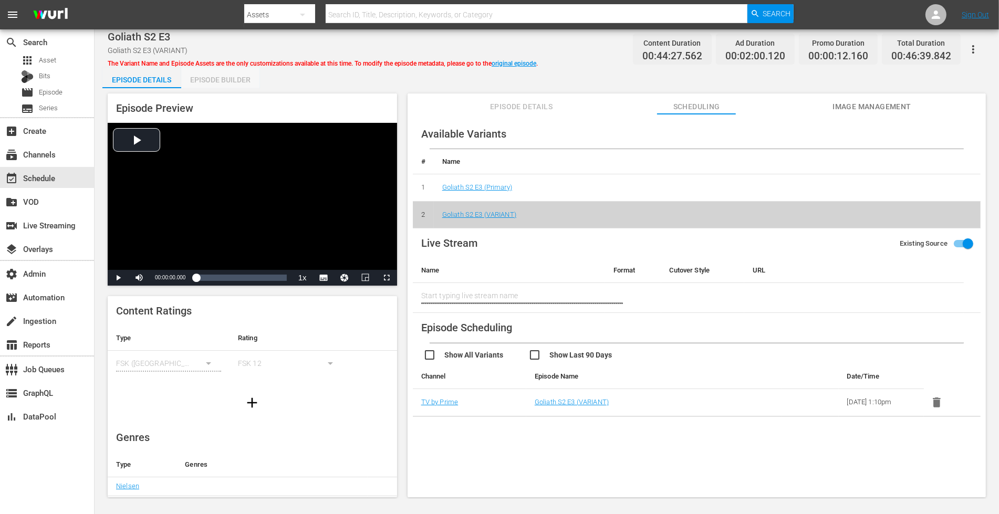
click at [228, 79] on div "Episode Builder" at bounding box center [220, 79] width 79 height 25
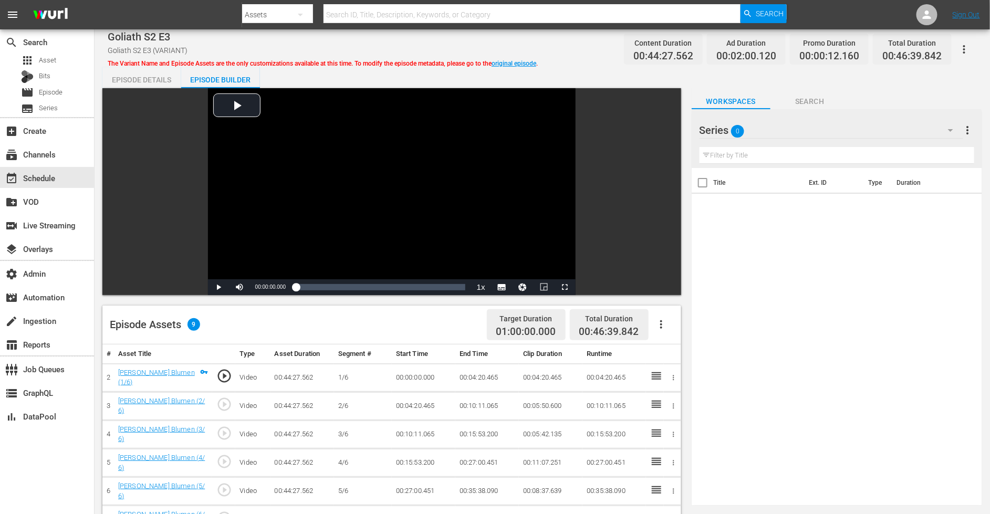
click at [662, 319] on icon "button" at bounding box center [661, 324] width 13 height 13
click at [691, 359] on div "Clear Ads" at bounding box center [692, 353] width 71 height 25
click at [39, 172] on div "event_available Schedule" at bounding box center [29, 176] width 59 height 9
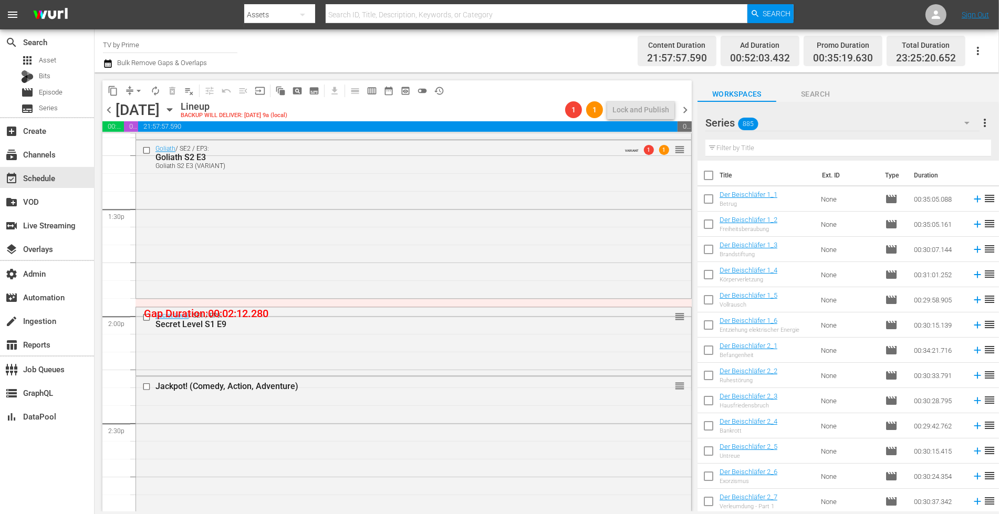
scroll to position [2825, 0]
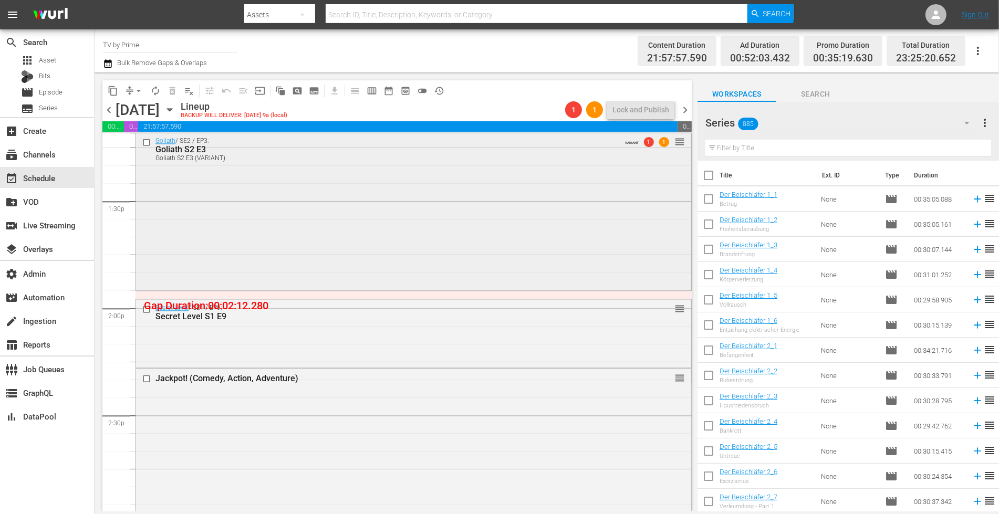
click at [560, 259] on div "Goliath / SE2 / EP3: Goliath S2 E3 Goliath S2 E3 (VARIANT) VARIANT 1 1 reorder" at bounding box center [413, 209] width 555 height 155
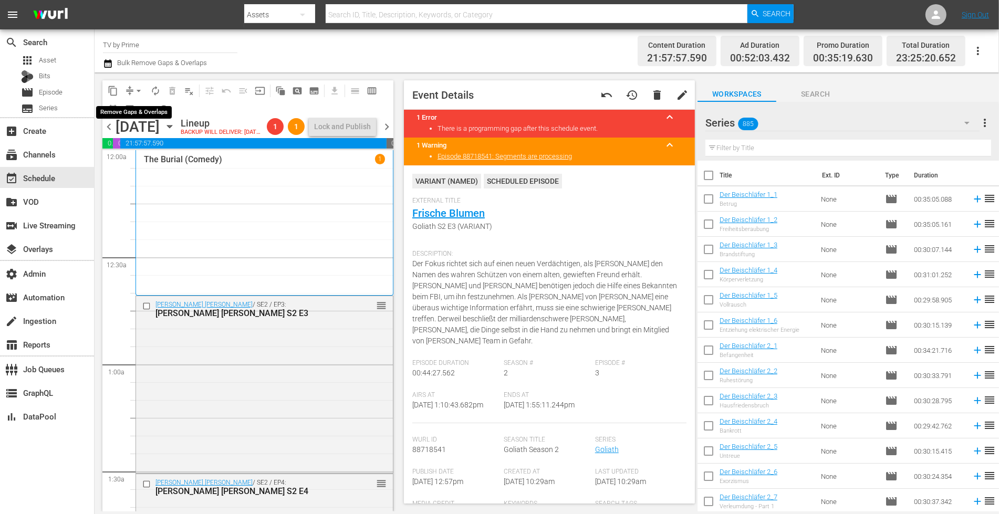
scroll to position [2825, 0]
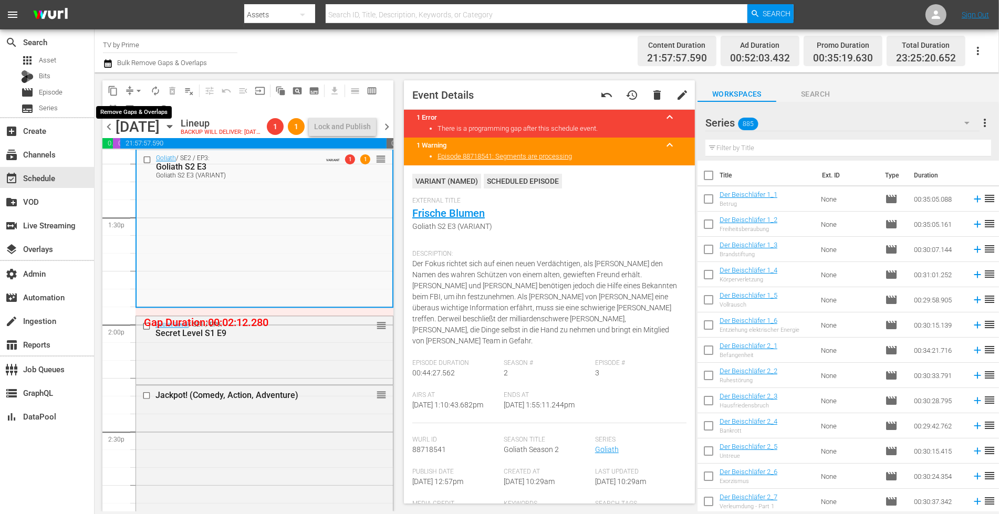
click at [136, 89] on span "arrow_drop_down" at bounding box center [138, 91] width 11 height 11
click at [165, 144] on li "Align to End of Previous Day" at bounding box center [139, 146] width 110 height 17
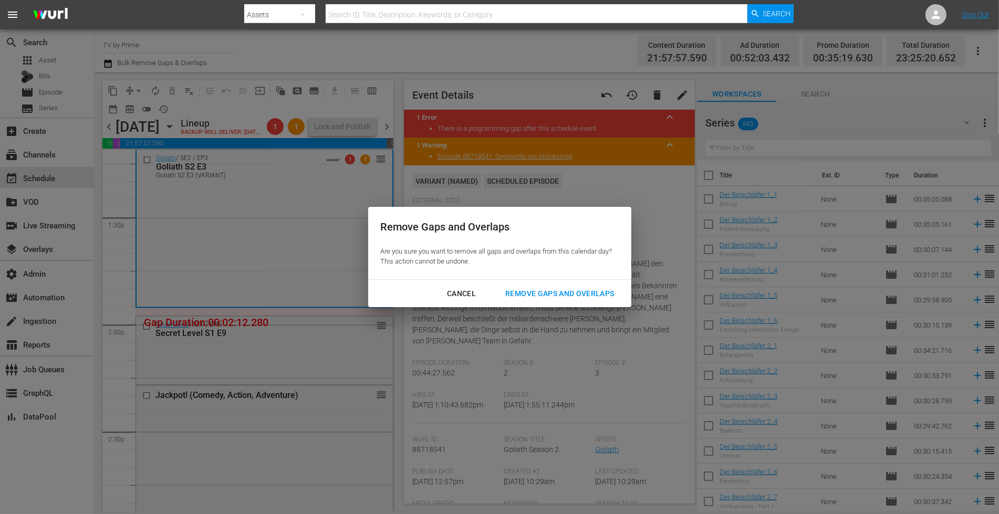
click at [521, 292] on div "Remove Gaps and Overlaps" at bounding box center [559, 293] width 125 height 13
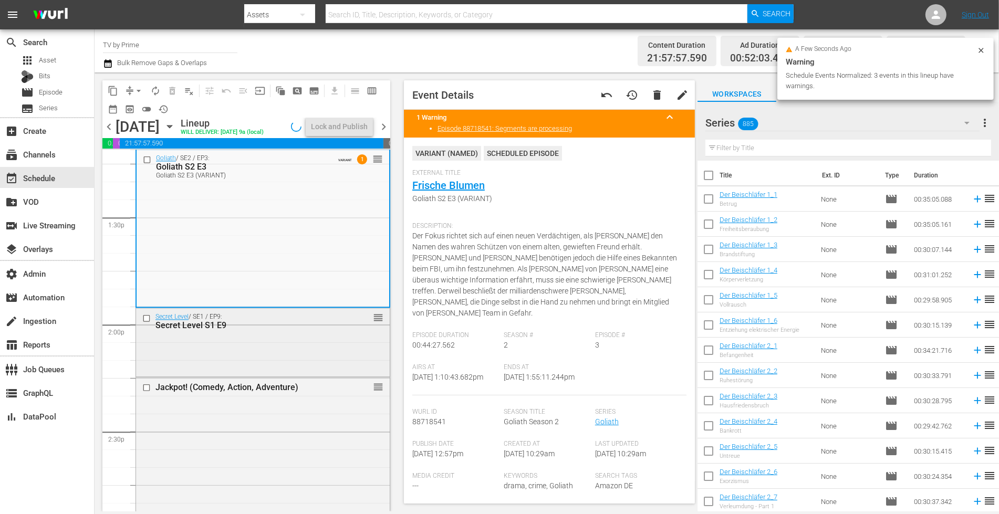
click at [334, 355] on div "Secret Level / SE1 / EP9: Secret Level S1 E9 reorder" at bounding box center [263, 341] width 254 height 66
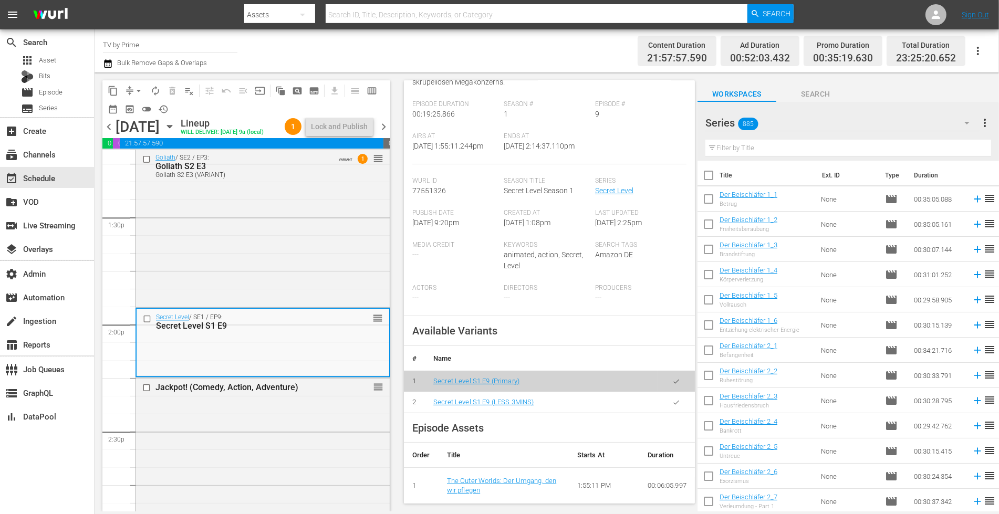
scroll to position [161, 0]
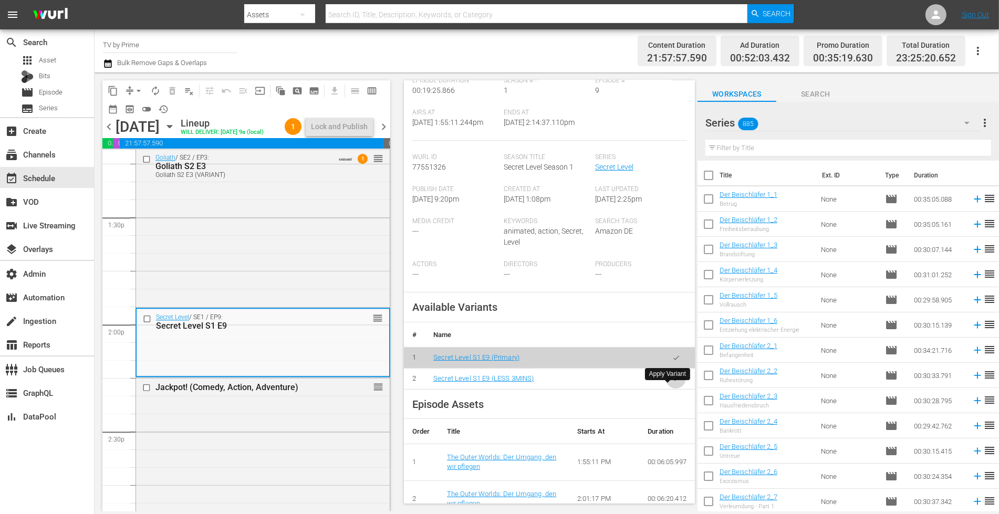
click at [672, 386] on button "button" at bounding box center [676, 379] width 20 height 20
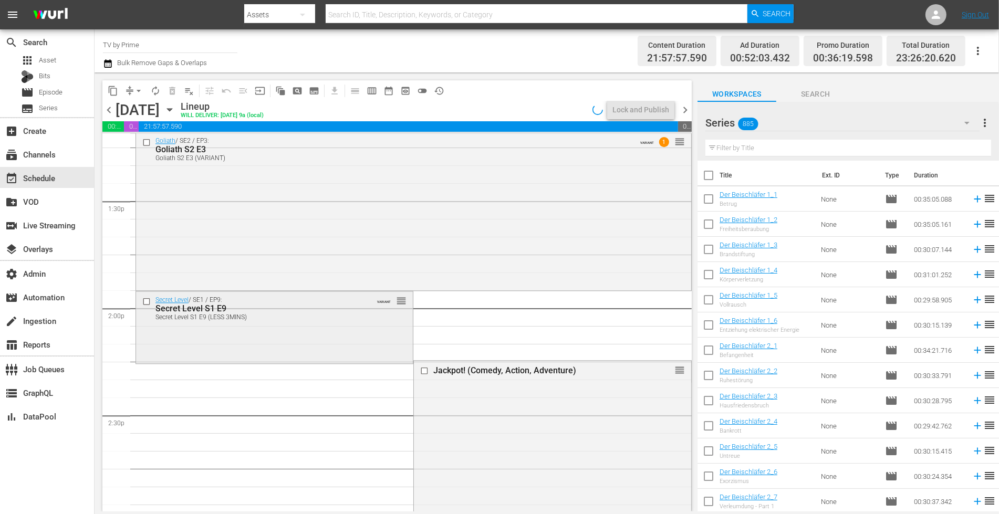
click at [303, 336] on div "Secret Level / SE1 / EP9: Secret Level S1 E9 Secret Level S1 E9 (LESS 3MINS) VA…" at bounding box center [274, 326] width 277 height 70
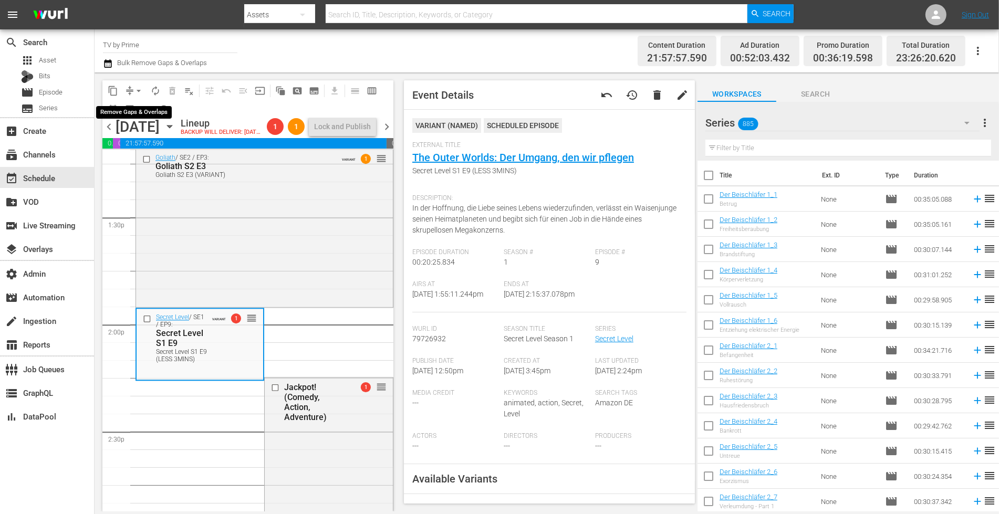
click at [133, 89] on span "arrow_drop_down" at bounding box center [138, 91] width 11 height 11
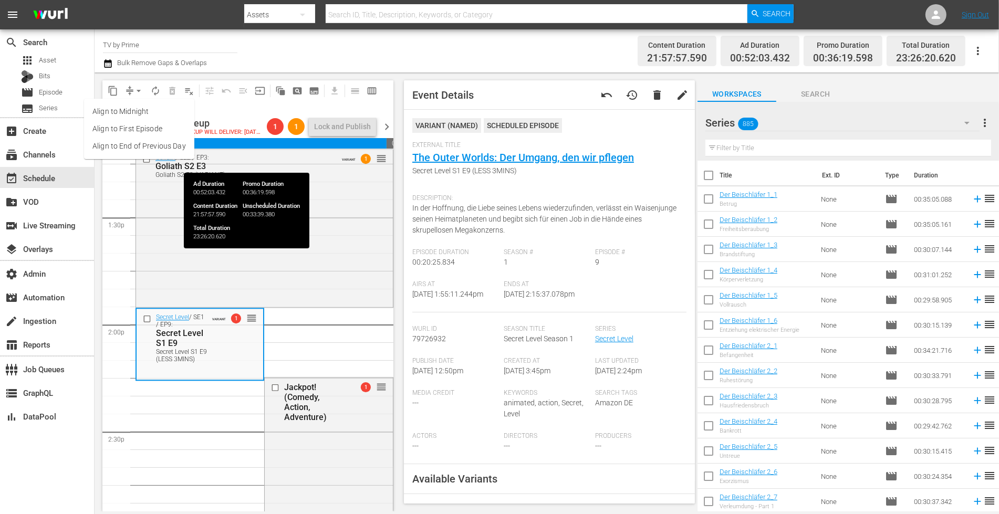
click at [151, 147] on li "Align to End of Previous Day" at bounding box center [139, 146] width 110 height 17
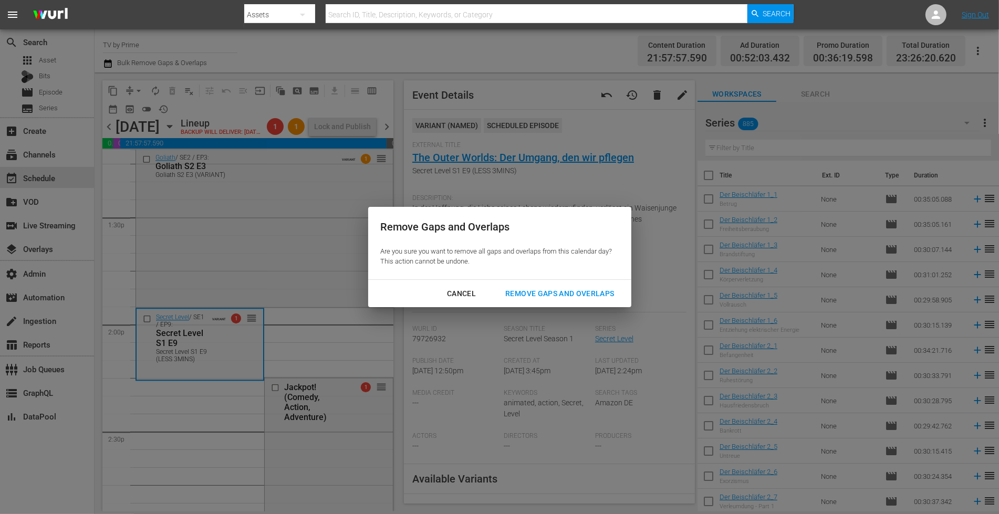
click at [577, 291] on div "Remove Gaps and Overlaps" at bounding box center [559, 293] width 125 height 13
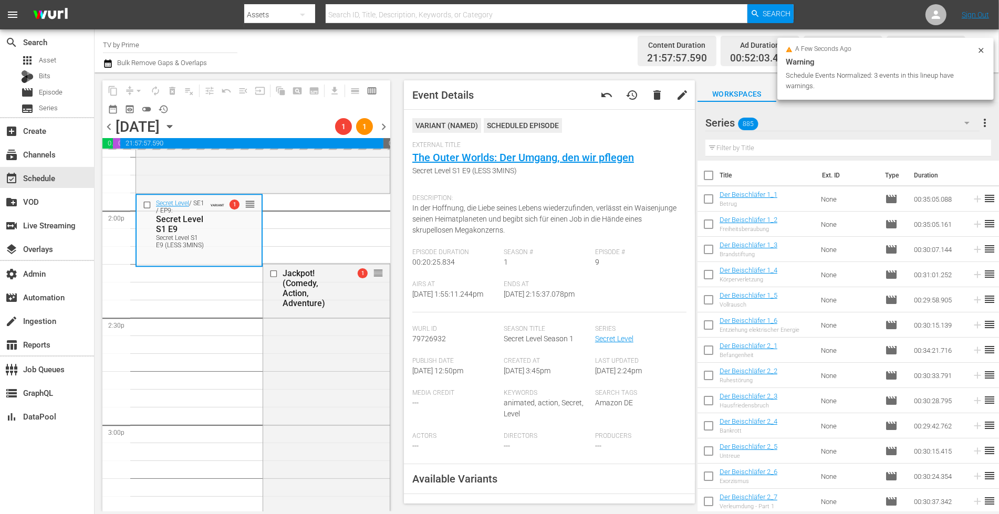
scroll to position [3209, 0]
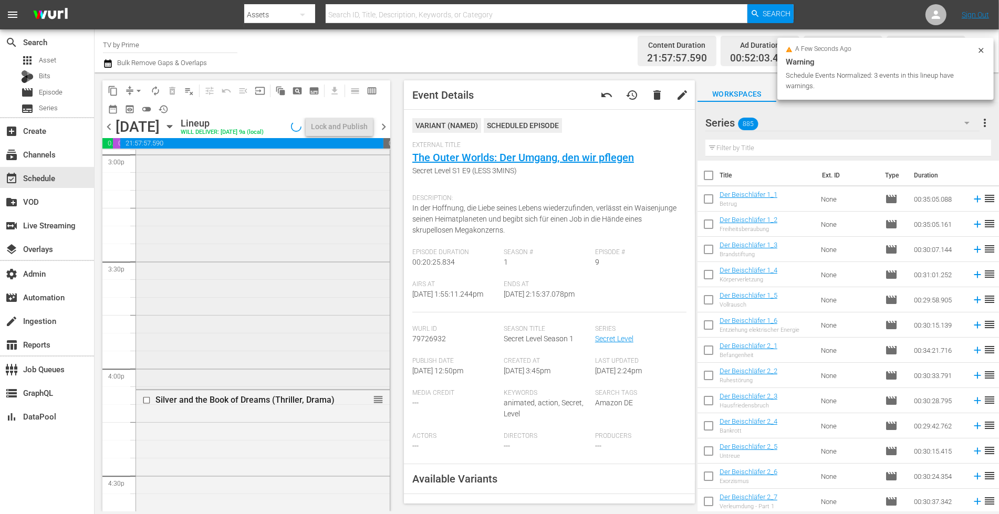
click at [302, 323] on div "Jackpot! (Comedy, Action, Adventure) reorder" at bounding box center [263, 192] width 254 height 390
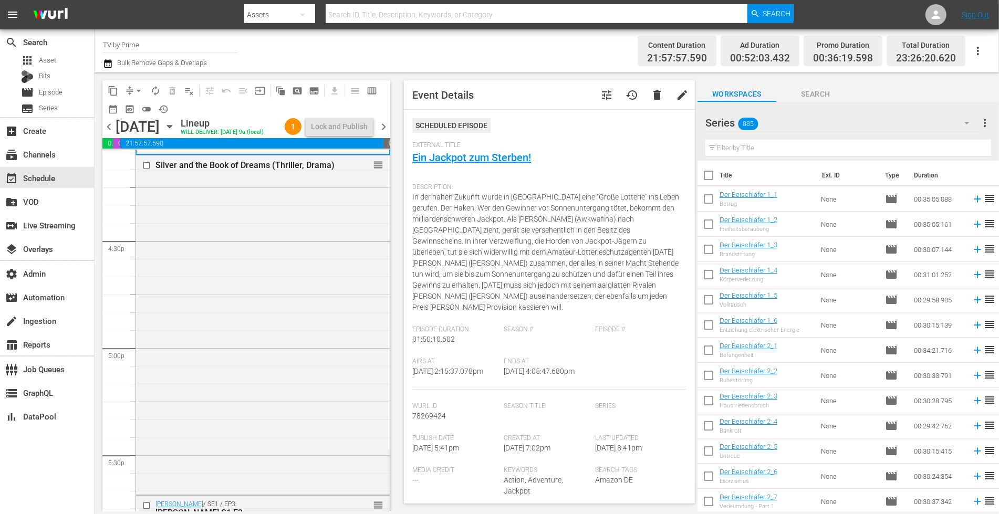
scroll to position [3435, 0]
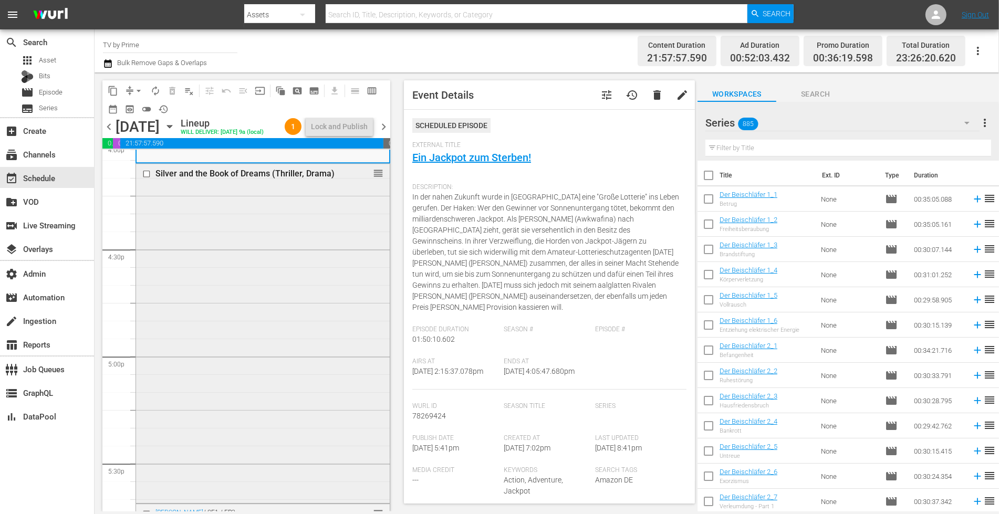
click at [284, 335] on div "Silver and the Book of Dreams (Thriller, Drama) reorder" at bounding box center [263, 333] width 254 height 338
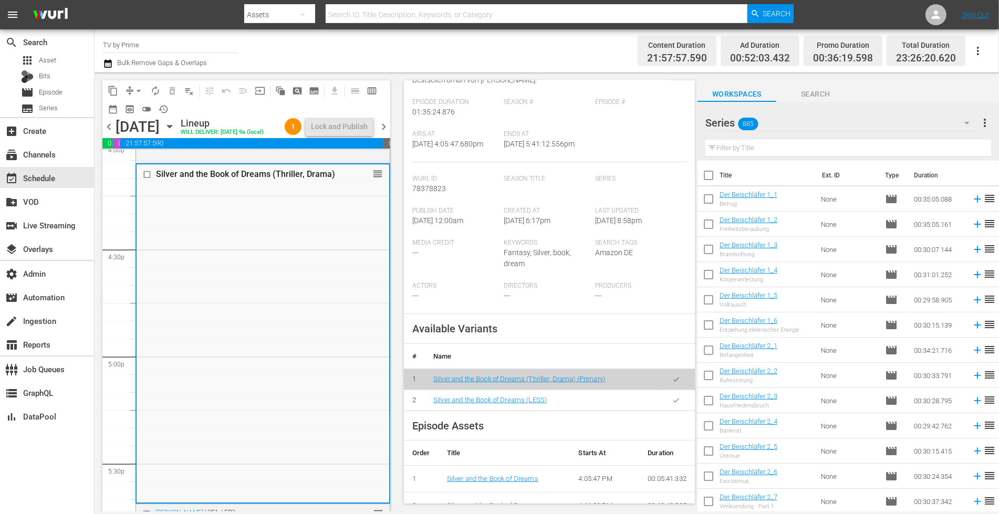
scroll to position [176, 0]
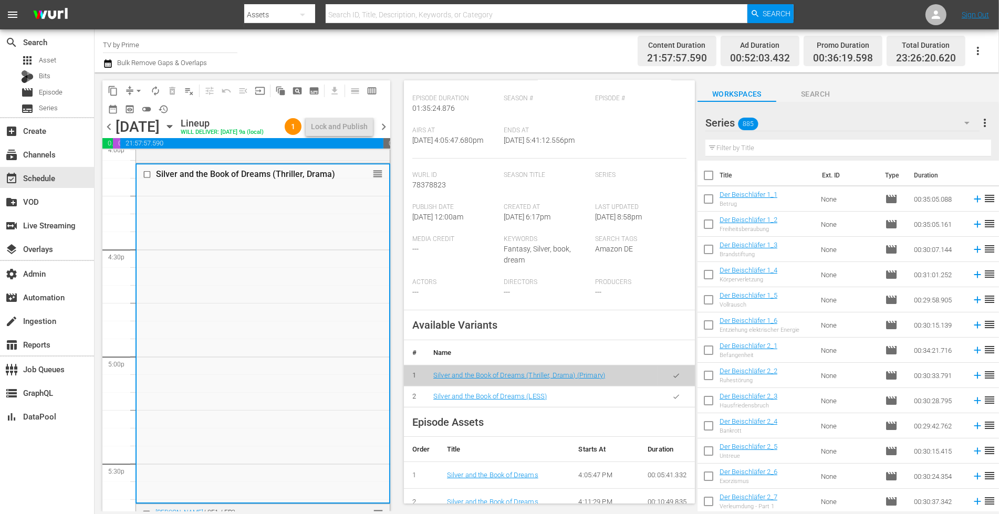
click at [672, 393] on icon "button" at bounding box center [676, 397] width 8 height 8
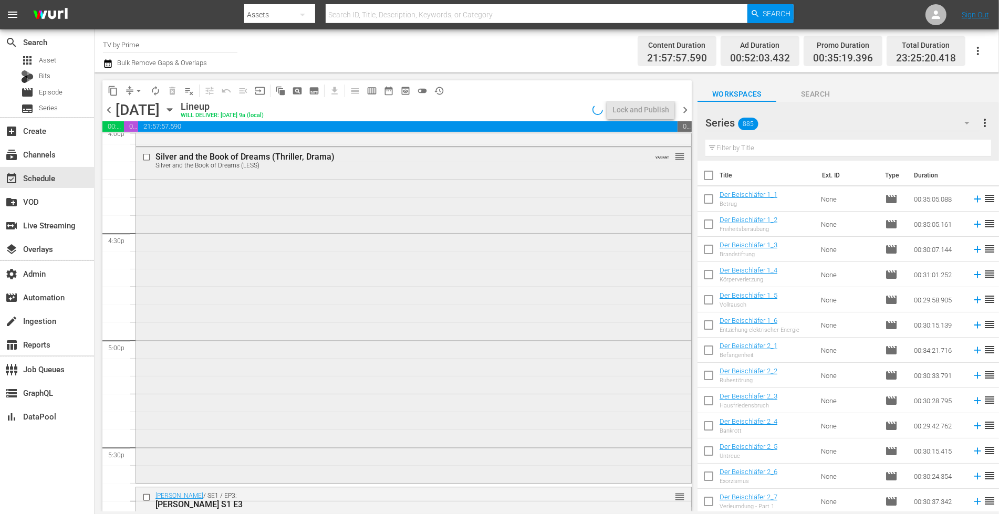
click at [378, 397] on div "Silver and the Book of Dreams (Thriller, Drama) Silver and the Book of Dreams (…" at bounding box center [413, 314] width 555 height 334
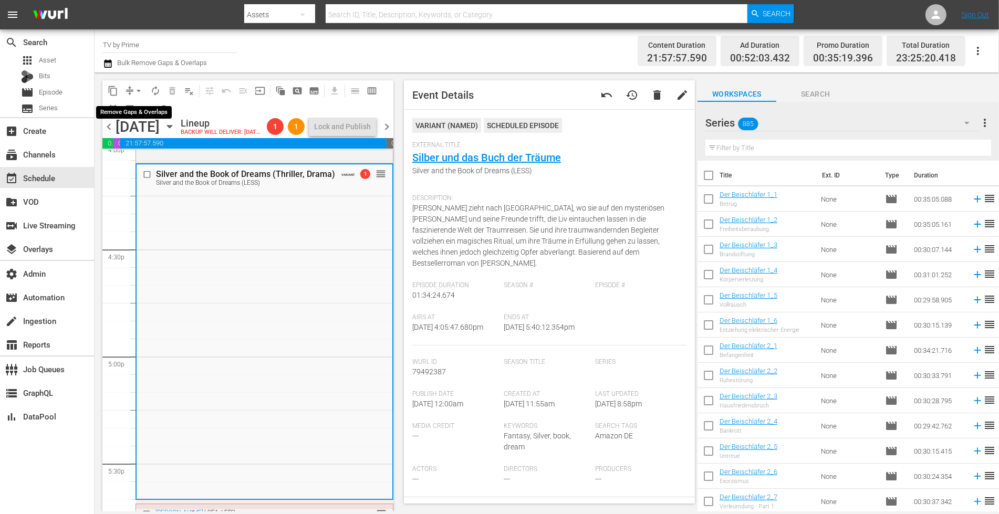
click at [137, 86] on span "arrow_drop_down" at bounding box center [138, 91] width 11 height 11
click at [140, 142] on li "Align to End of Previous Day" at bounding box center [139, 146] width 110 height 17
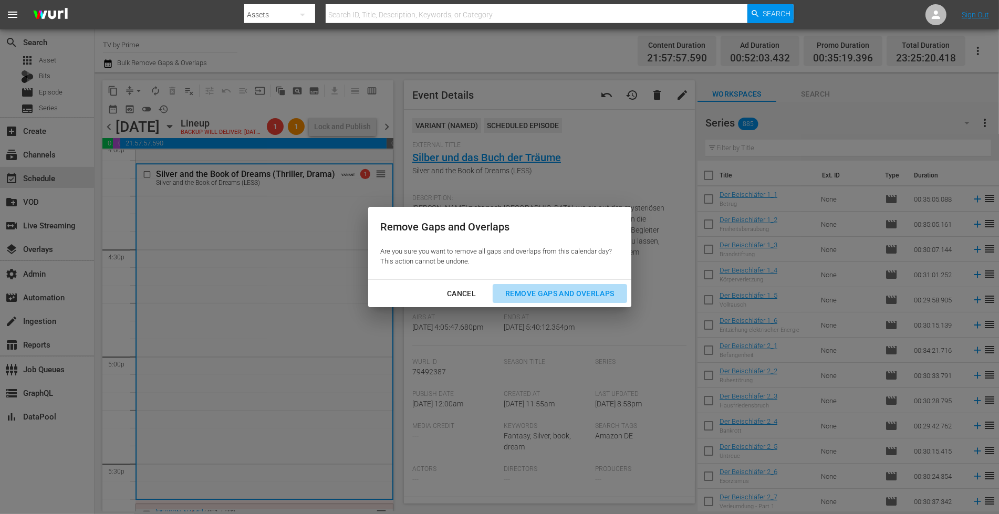
click at [551, 289] on div "Remove Gaps and Overlaps" at bounding box center [559, 293] width 125 height 13
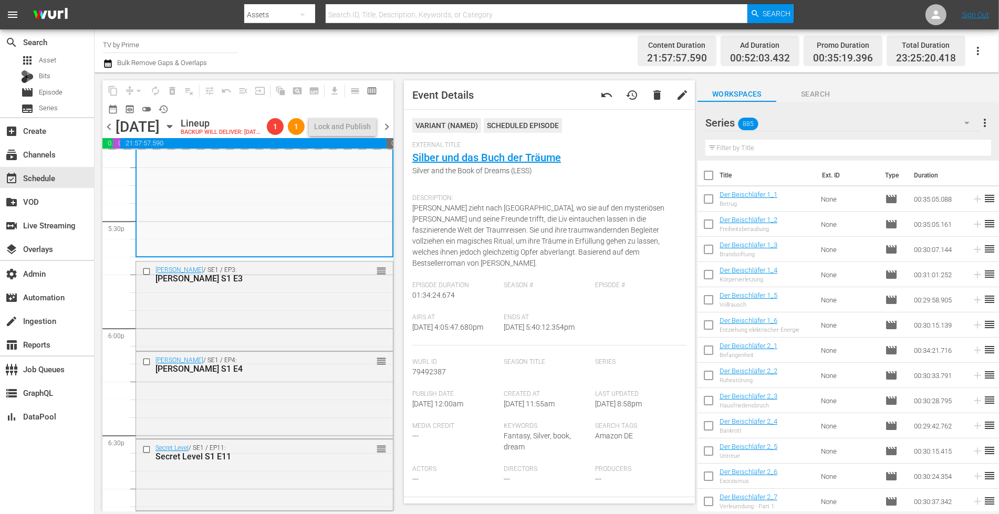
scroll to position [3686, 0]
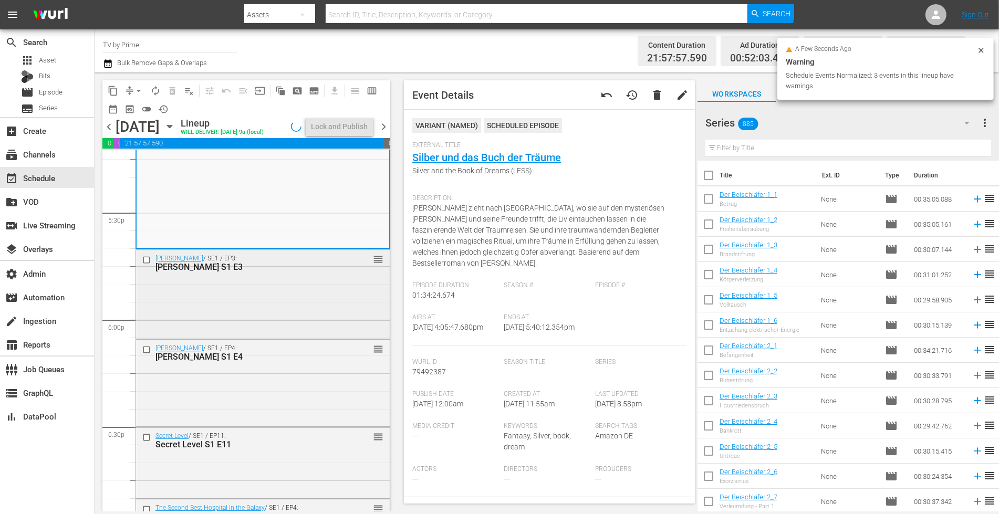
click at [281, 318] on div "Viktor Bringt's / SE1 / EP3: Viktor Bringt's S1 E3 reorder" at bounding box center [263, 293] width 254 height 87
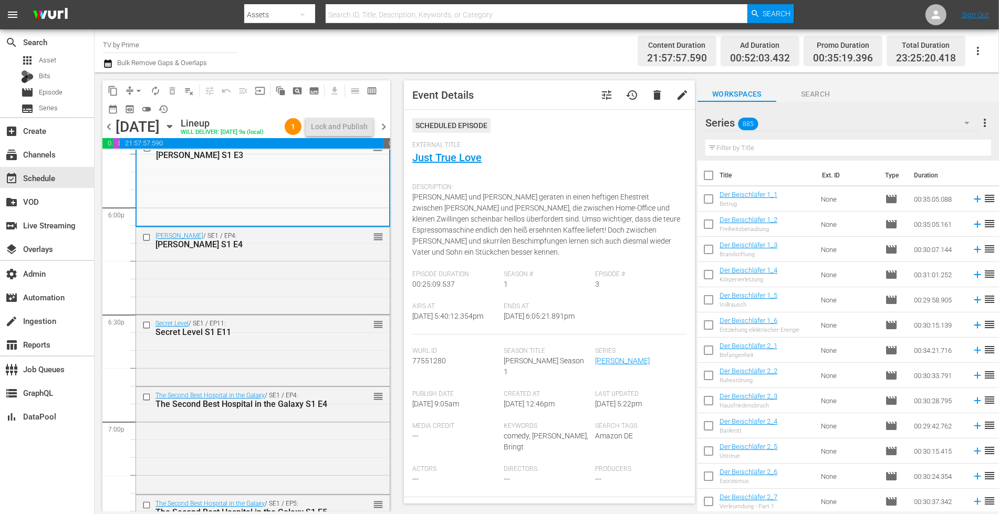
scroll to position [3811, 0]
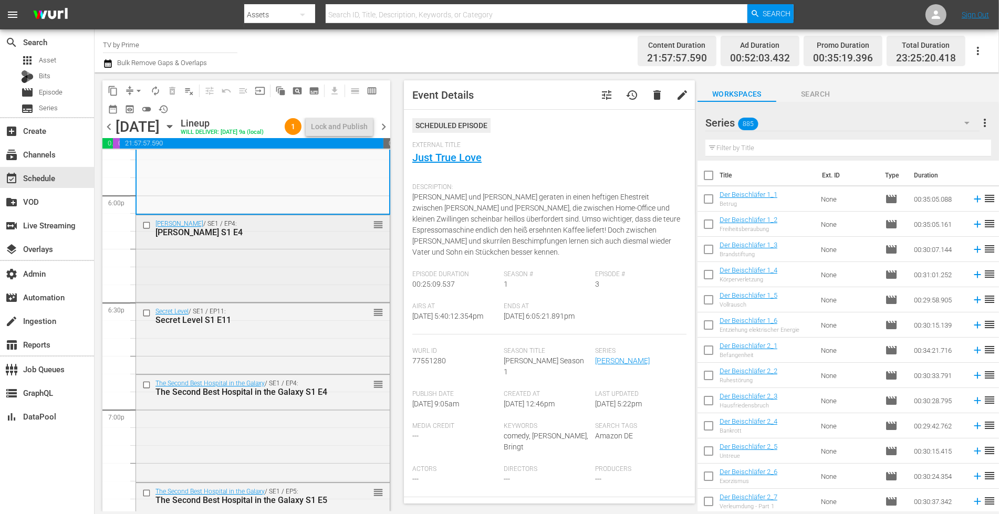
click at [283, 279] on div "Viktor Bringt's / SE1 / EP4: Viktor Bringt's S1 E4 reorder" at bounding box center [263, 257] width 254 height 85
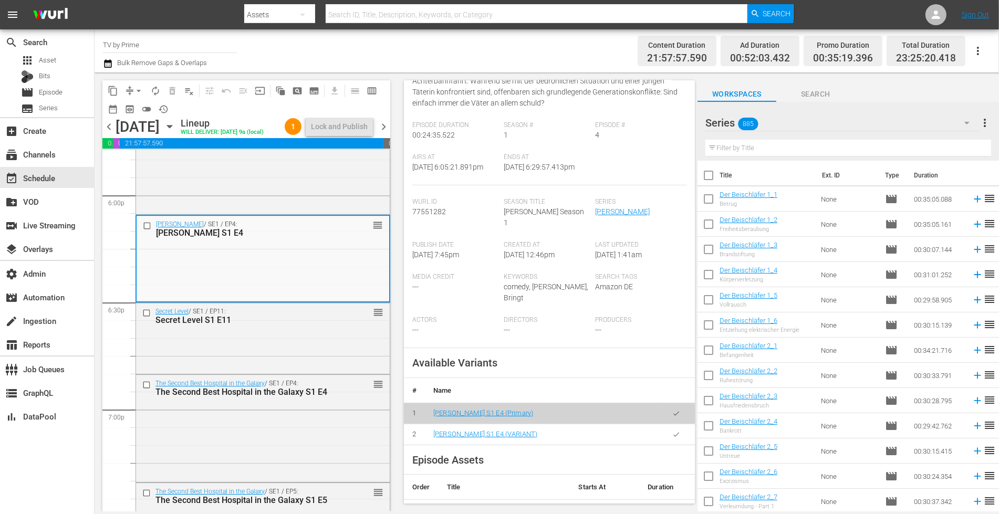
scroll to position [148, 0]
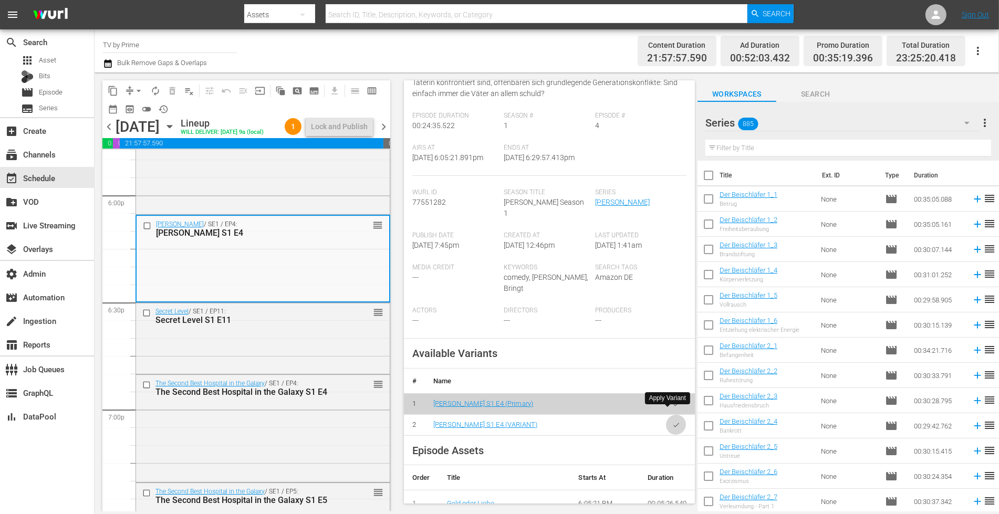
click at [673, 423] on icon "button" at bounding box center [676, 425] width 6 height 4
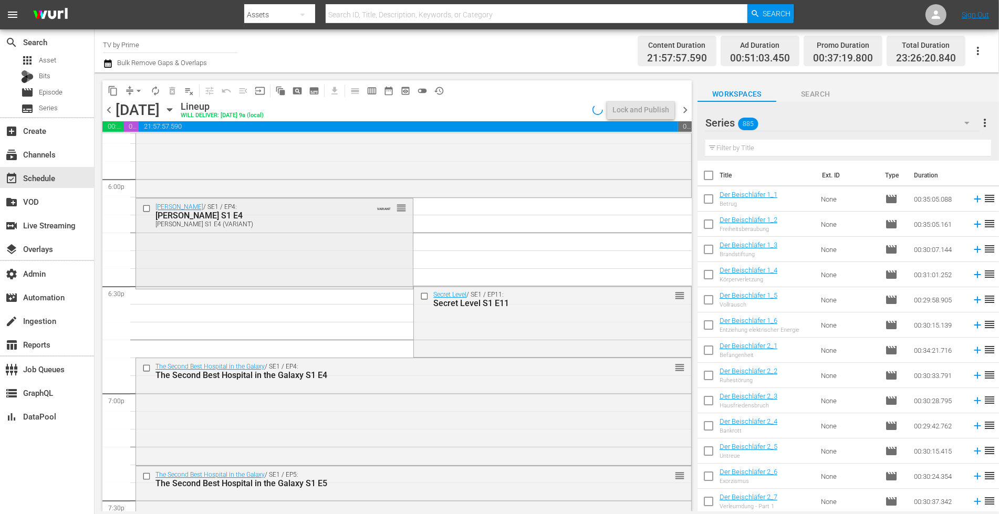
click at [171, 252] on div "Viktor Bringt's / SE1 / EP4: Viktor Bringt's S1 E4 Viktor Bringt's S1 E4 (VARIA…" at bounding box center [274, 242] width 277 height 88
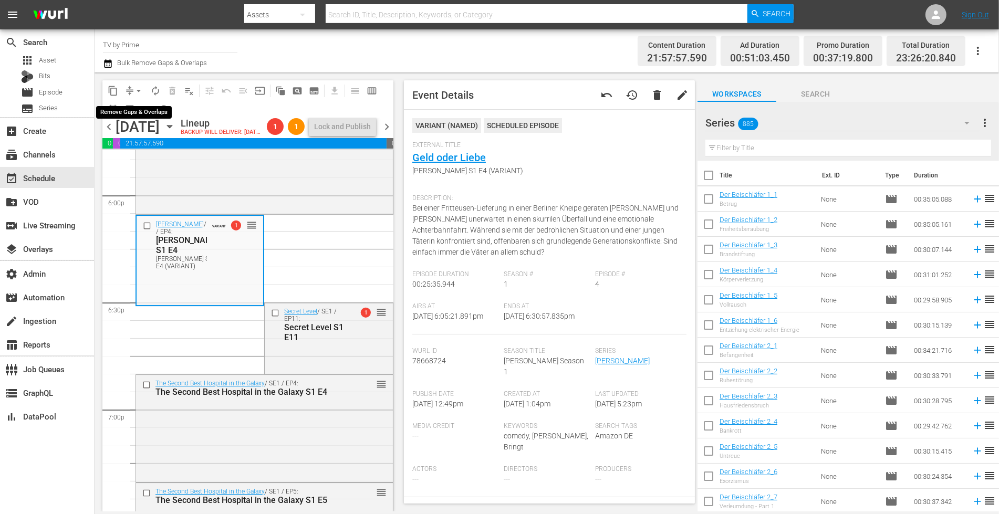
click at [136, 89] on span "arrow_drop_down" at bounding box center [138, 91] width 11 height 11
click at [146, 148] on li "Align to End of Previous Day" at bounding box center [139, 146] width 110 height 17
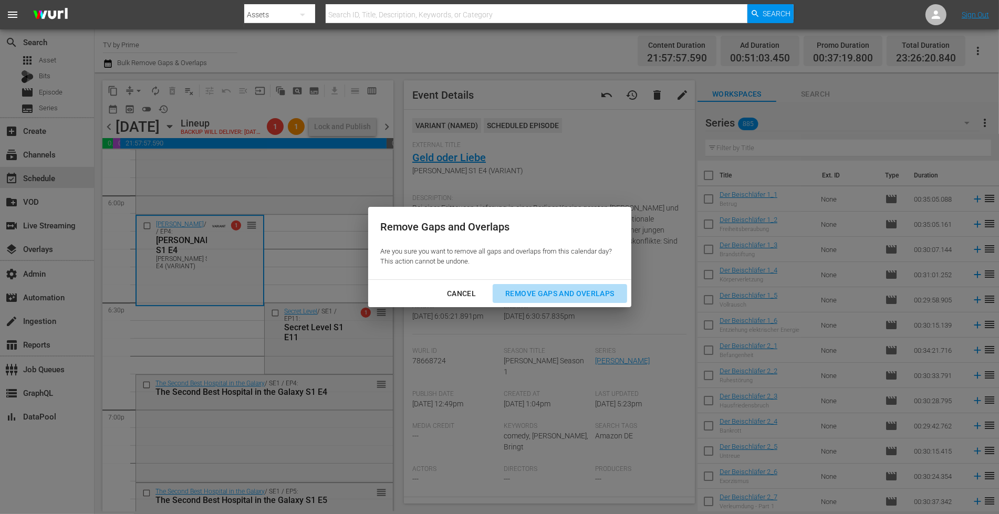
click at [605, 296] on div "Remove Gaps and Overlaps" at bounding box center [559, 293] width 125 height 13
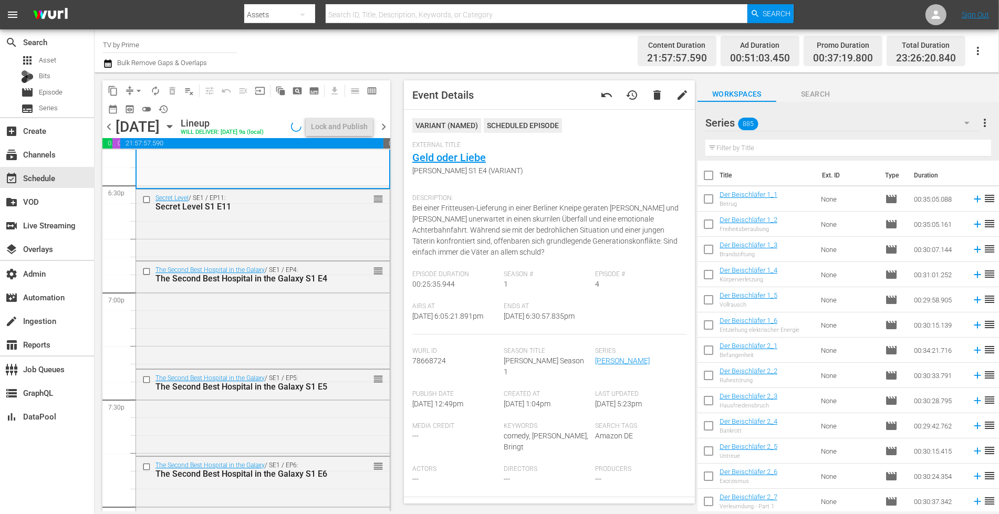
scroll to position [3882, 0]
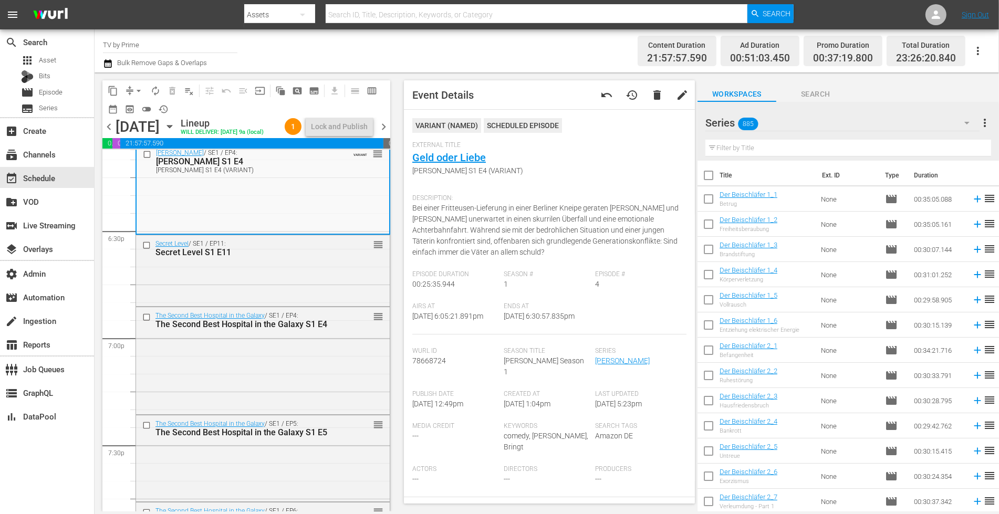
click at [286, 271] on div "Secret Level / SE1 / EP11: Secret Level S1 E11 reorder" at bounding box center [263, 269] width 254 height 69
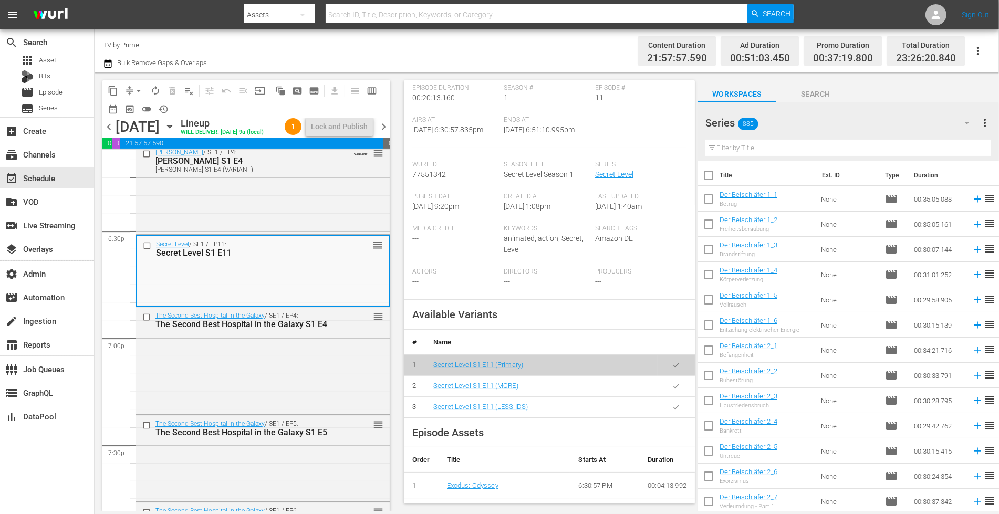
scroll to position [144, 0]
click at [672, 409] on icon "button" at bounding box center [676, 405] width 8 height 8
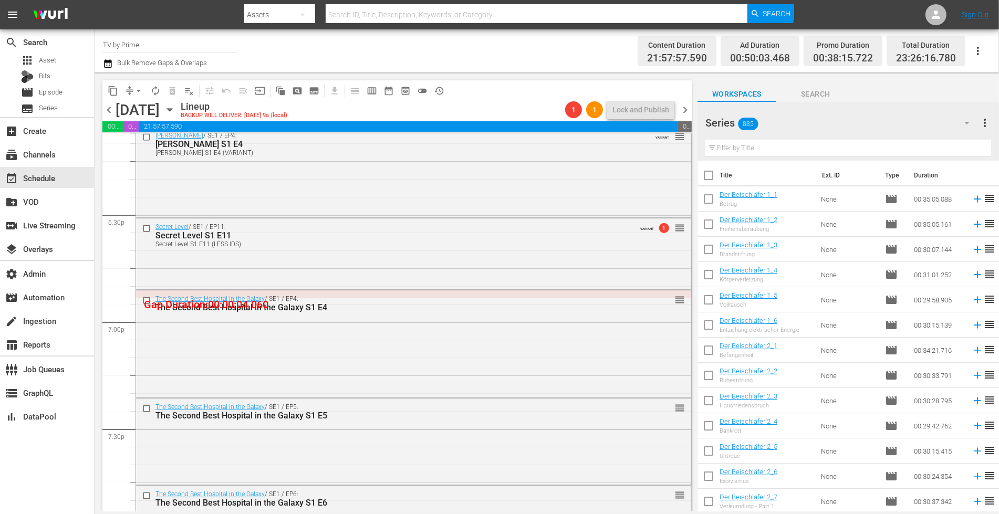
click at [223, 265] on div "Secret Level / SE1 / EP11: Secret Level S1 E11 Secret Level S1 E11 (LESS IDS) V…" at bounding box center [413, 252] width 555 height 69
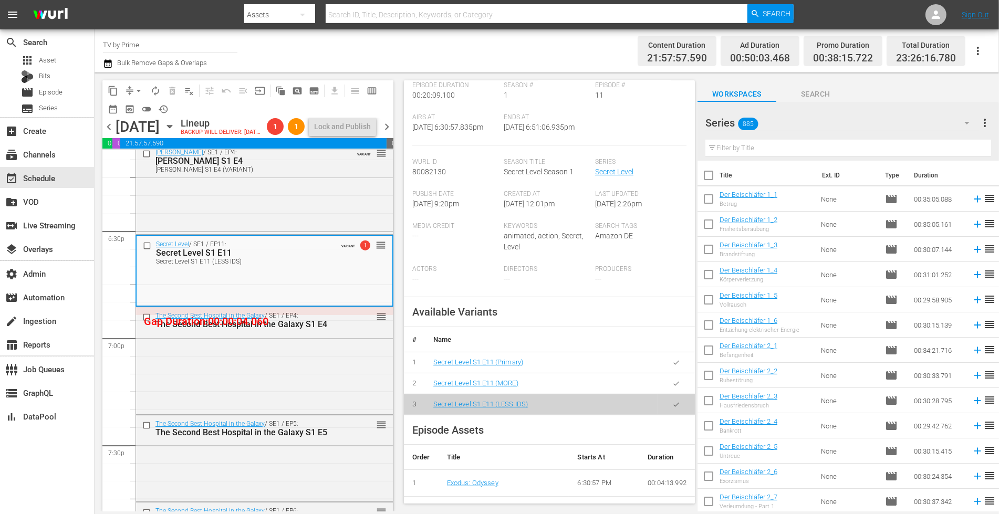
scroll to position [233, 0]
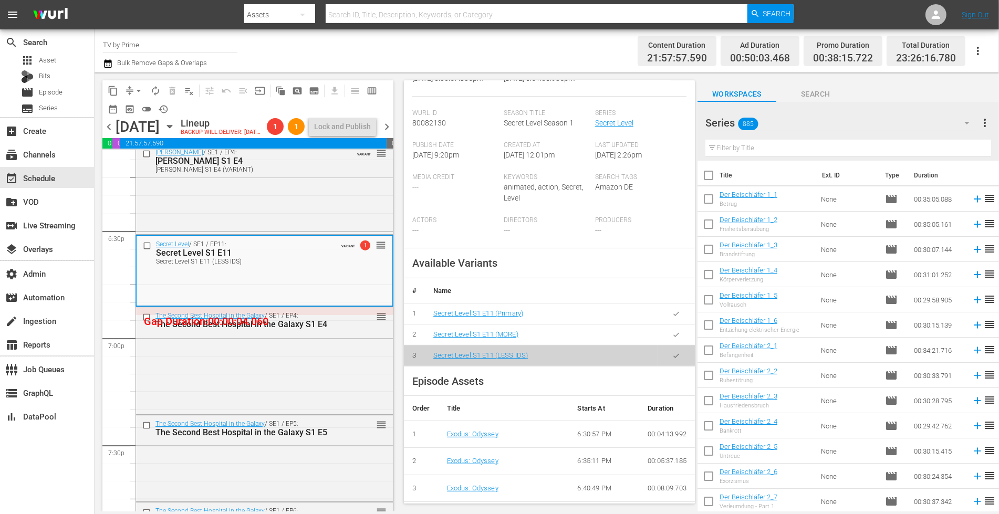
click at [672, 339] on icon "button" at bounding box center [676, 335] width 8 height 8
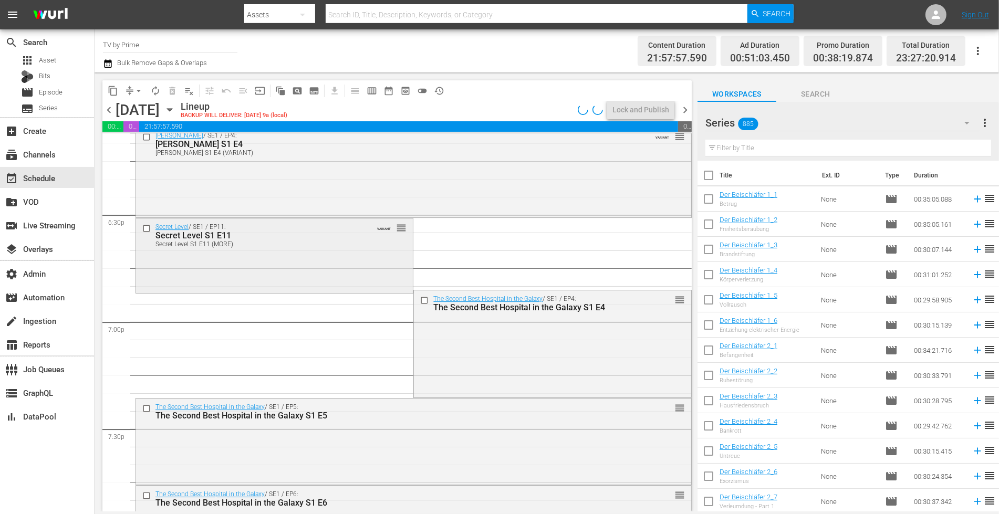
click at [174, 243] on div "Secret Level S1 E11 (MORE)" at bounding box center [257, 243] width 204 height 7
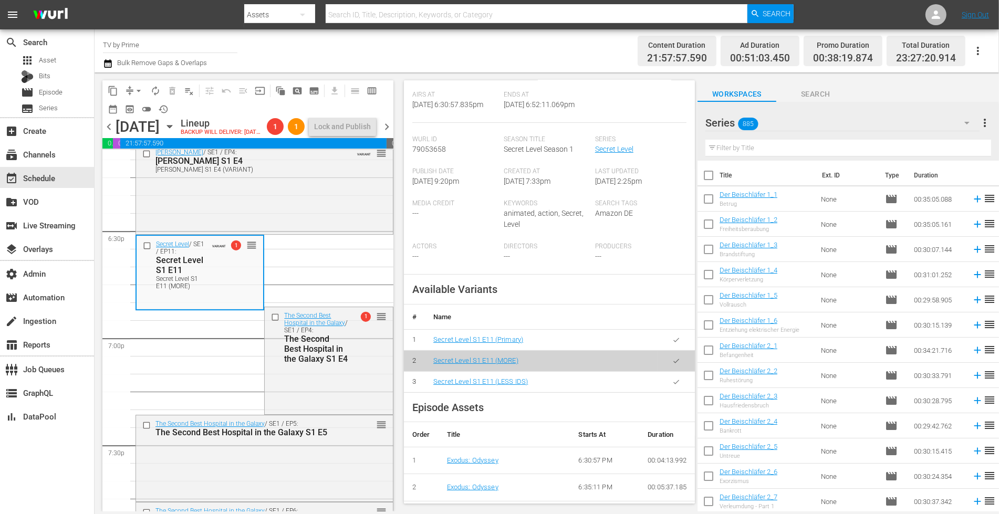
scroll to position [228, 0]
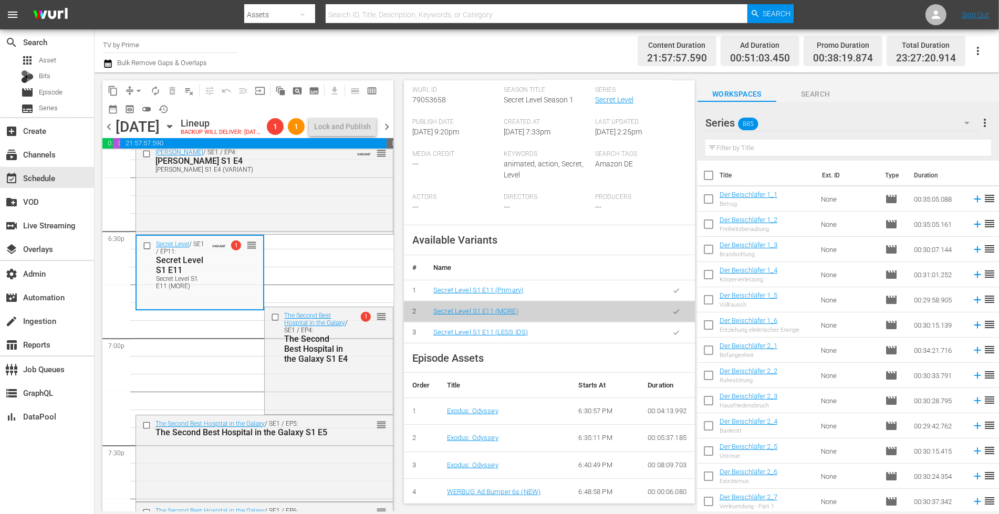
click at [672, 295] on icon "button" at bounding box center [676, 291] width 8 height 8
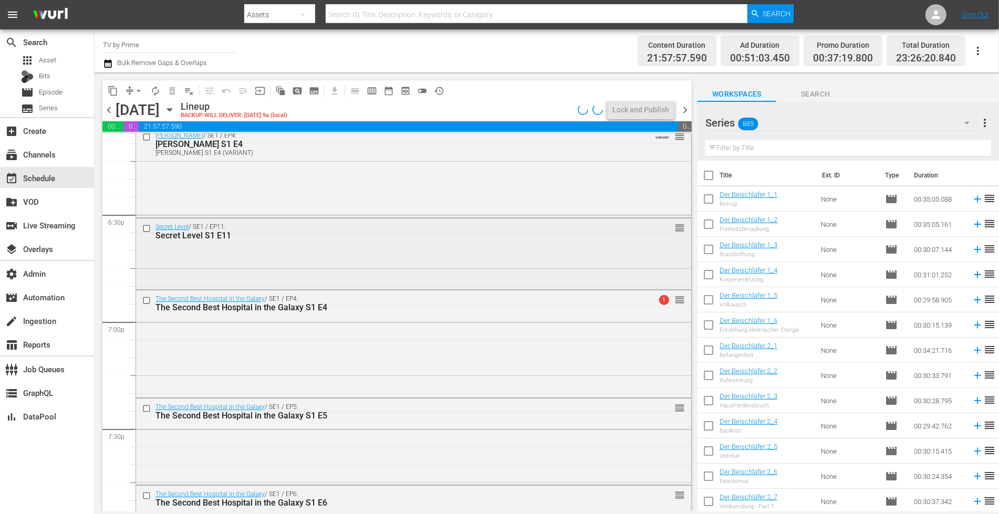
click at [184, 250] on div "Secret Level / SE1 / EP11: Secret Level S1 E11 reorder" at bounding box center [413, 252] width 555 height 69
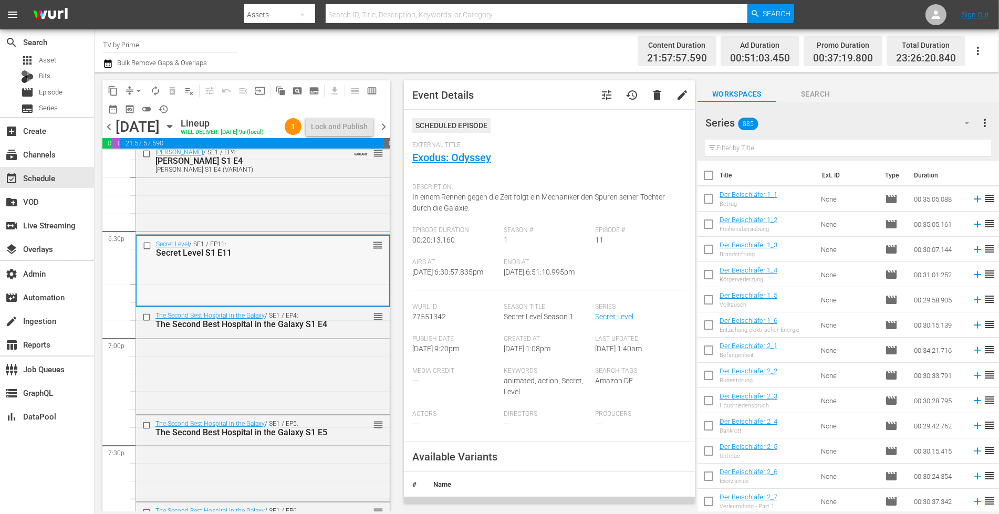
click at [188, 302] on div "Secret Level / SE1 / EP11: Secret Level S1 E11 reorder" at bounding box center [263, 270] width 253 height 69
click at [212, 400] on div "The Second Best Hospital in the Galaxy / SE1 / EP4: The Second Best Hospital in…" at bounding box center [263, 359] width 254 height 104
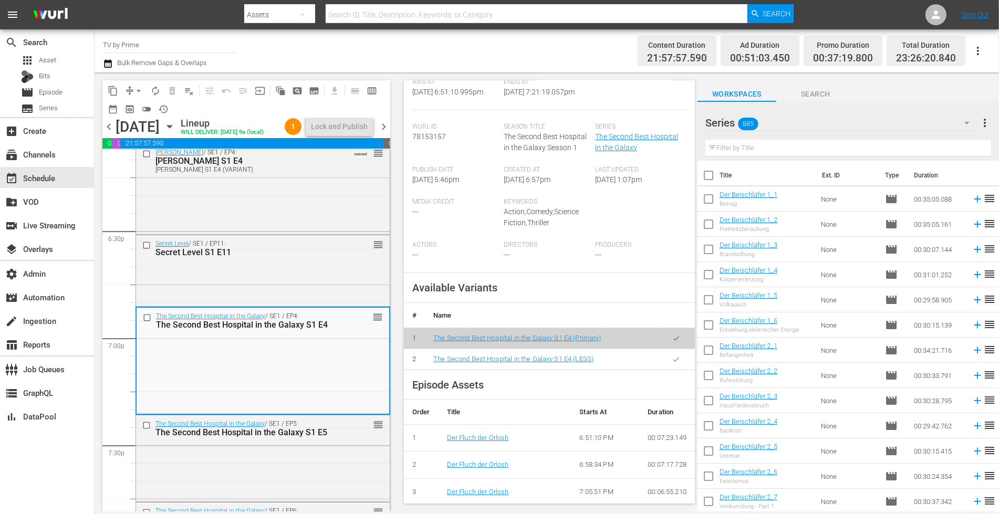
scroll to position [194, 0]
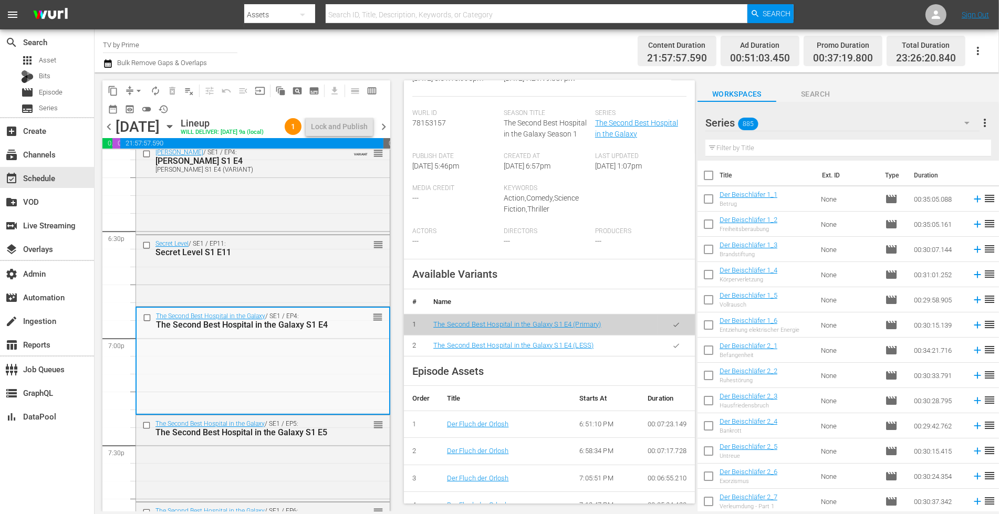
click at [672, 350] on icon "button" at bounding box center [676, 346] width 8 height 8
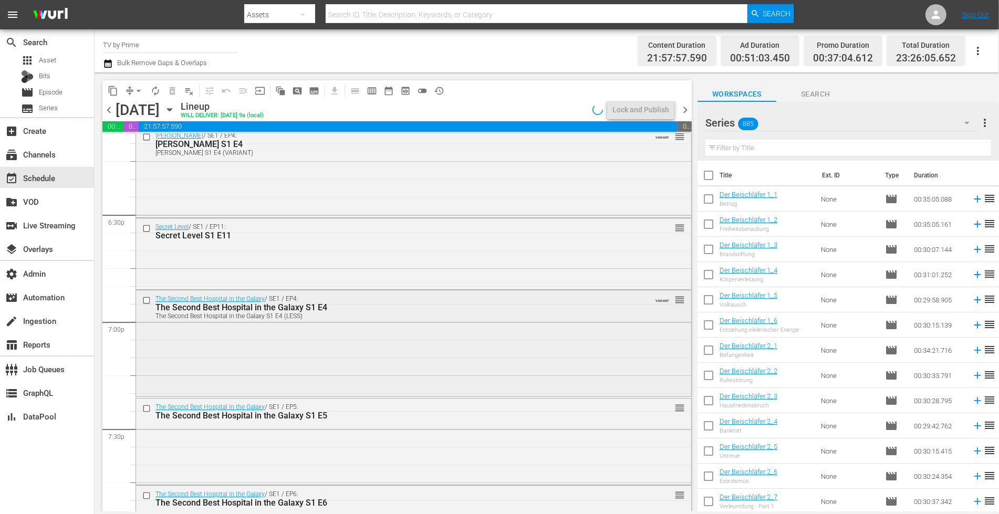
click at [198, 353] on div "The Second Best Hospital in the Galaxy / SE1 / EP4: The Second Best Hospital in…" at bounding box center [413, 341] width 555 height 103
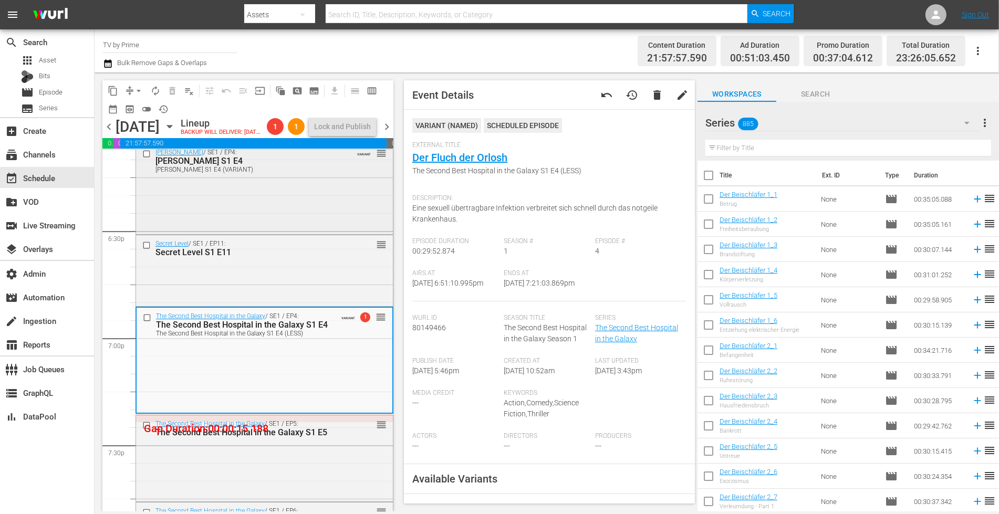
click at [319, 223] on div "Viktor Bringt's / SE1 / EP4: Viktor Bringt's S1 E4 Viktor Bringt's S1 E4 (VARIA…" at bounding box center [264, 188] width 257 height 88
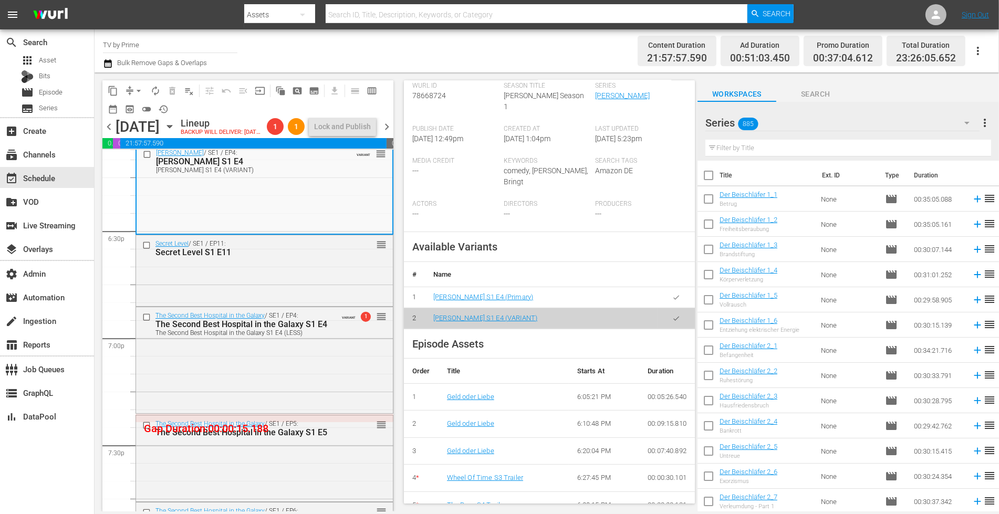
scroll to position [0, 0]
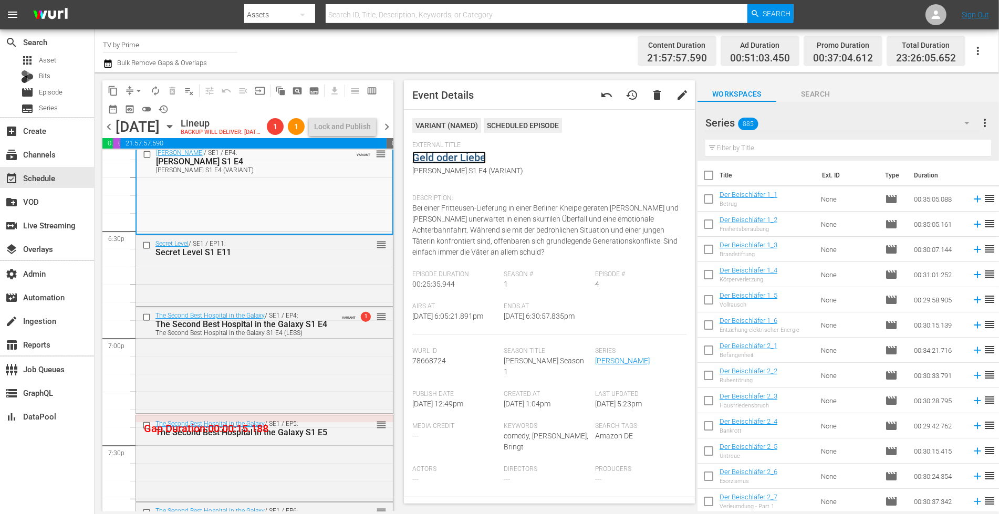
click at [445, 154] on link "Geld oder Liebe" at bounding box center [449, 157] width 74 height 13
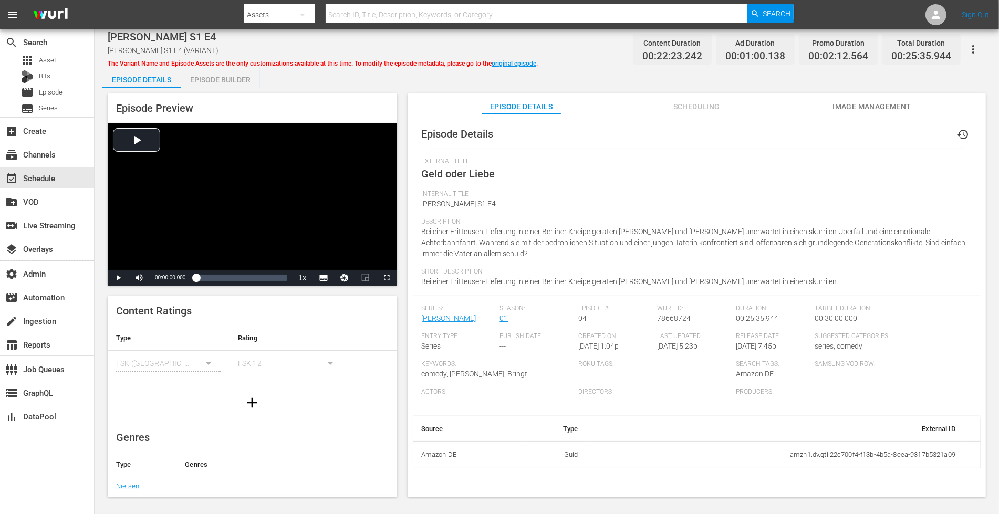
click at [700, 104] on span "Scheduling" at bounding box center [696, 106] width 79 height 13
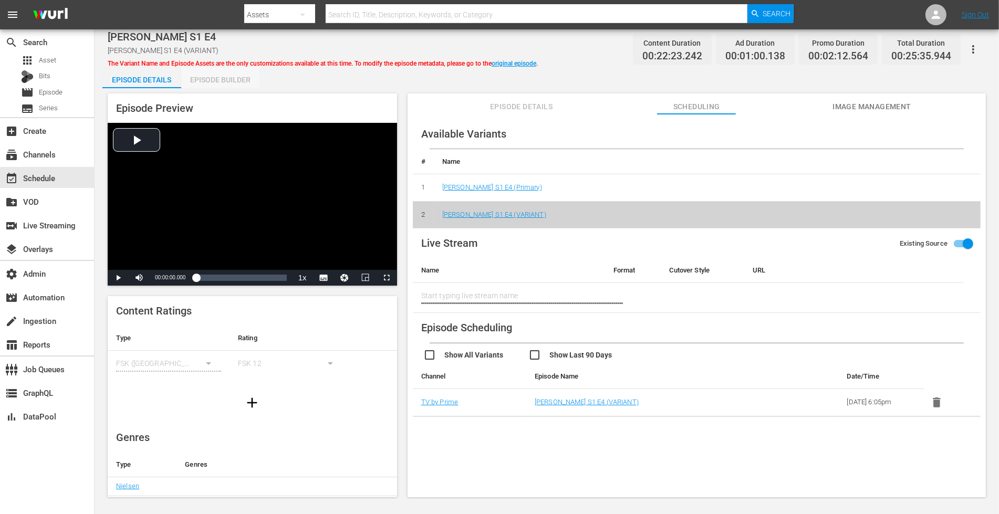
click at [212, 87] on div "Episode Builder" at bounding box center [220, 79] width 79 height 25
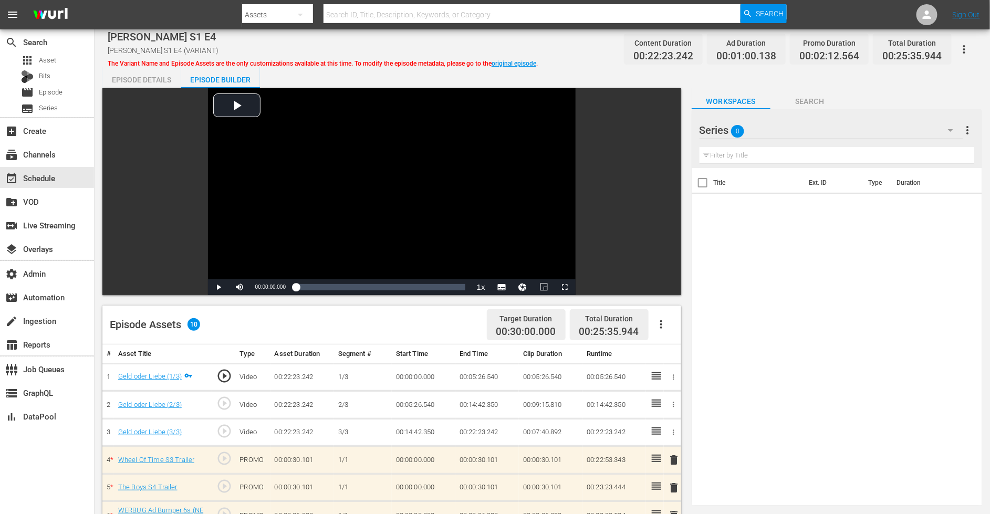
click at [676, 456] on span "delete" at bounding box center [674, 460] width 13 height 13
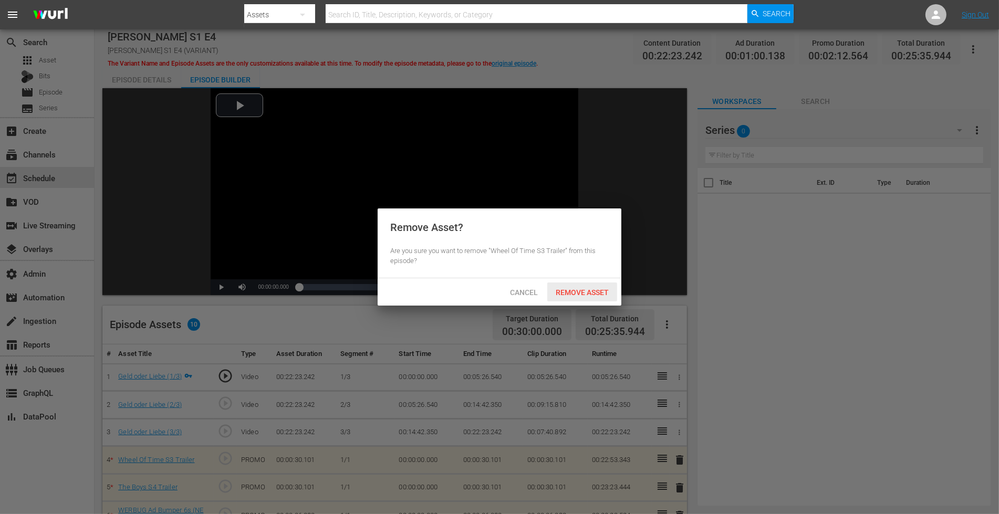
click at [600, 292] on span "Remove Asset" at bounding box center [582, 292] width 70 height 8
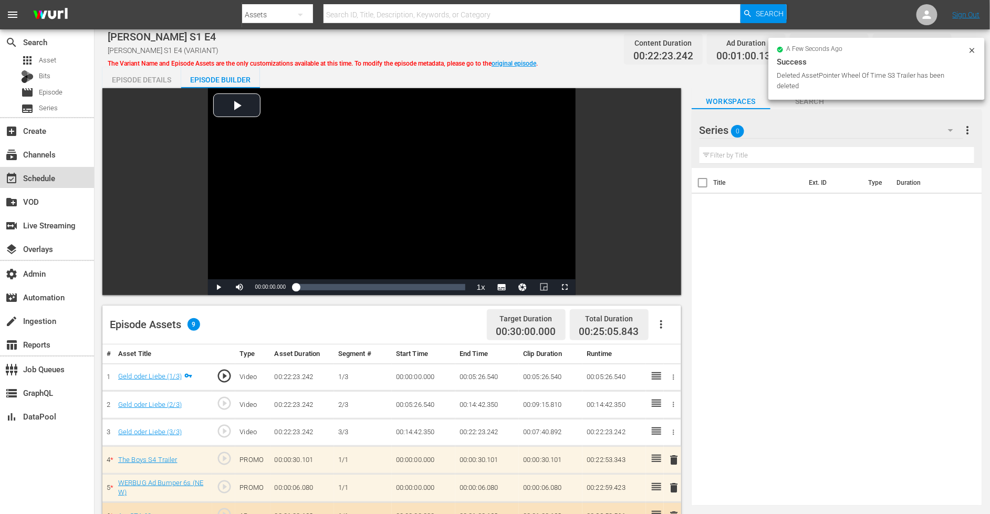
click at [49, 172] on div "event_available Schedule" at bounding box center [29, 176] width 59 height 9
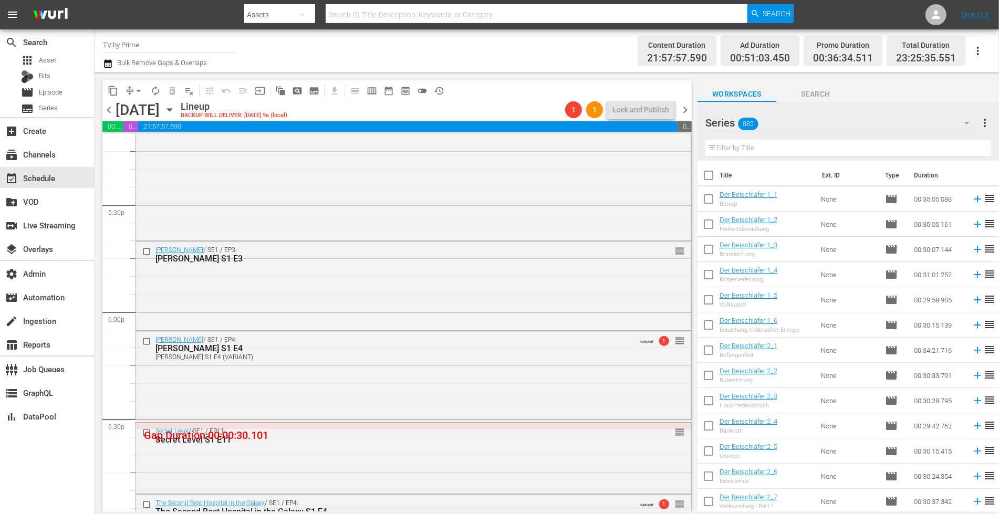
scroll to position [3781, 0]
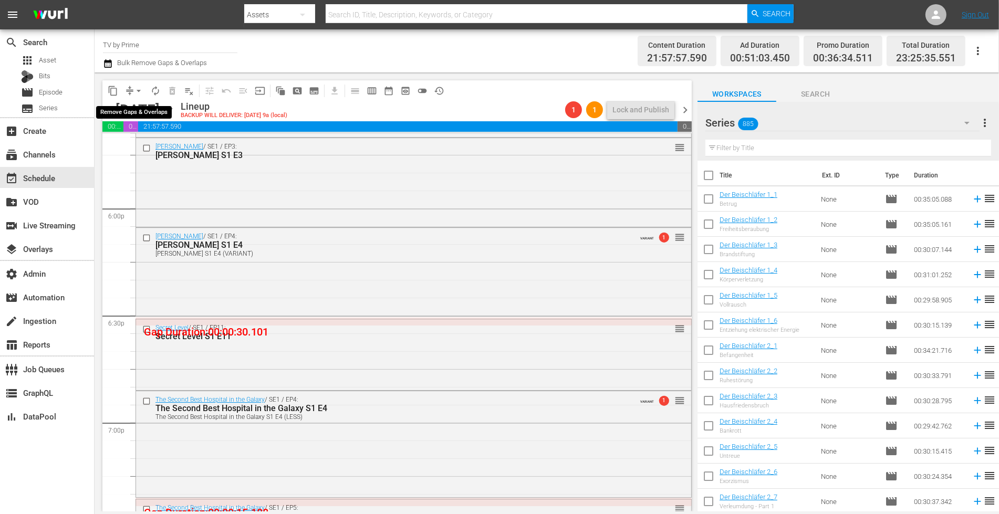
click at [138, 89] on span "arrow_drop_down" at bounding box center [138, 91] width 11 height 11
click at [138, 148] on li "Align to End of Previous Day" at bounding box center [139, 146] width 110 height 17
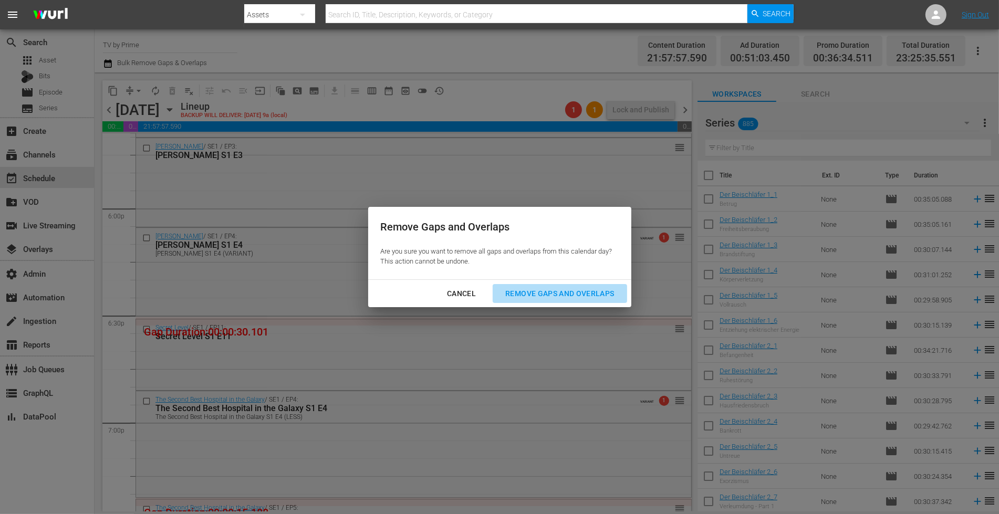
click at [556, 288] on div "Remove Gaps and Overlaps" at bounding box center [559, 293] width 125 height 13
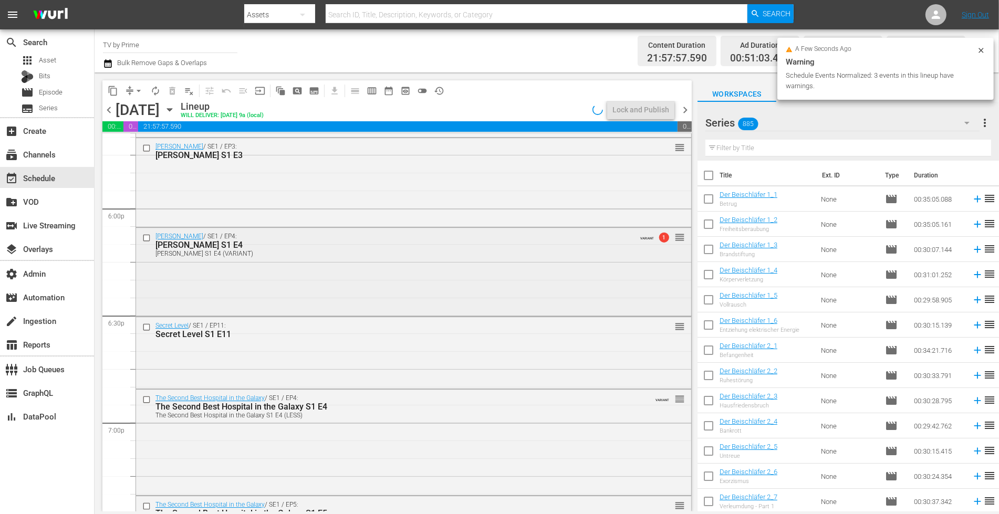
click at [434, 275] on div "Viktor Bringt's / SE1 / EP4: Viktor Bringt's S1 E4 Viktor Bringt's S1 E4 (VARIA…" at bounding box center [413, 271] width 555 height 87
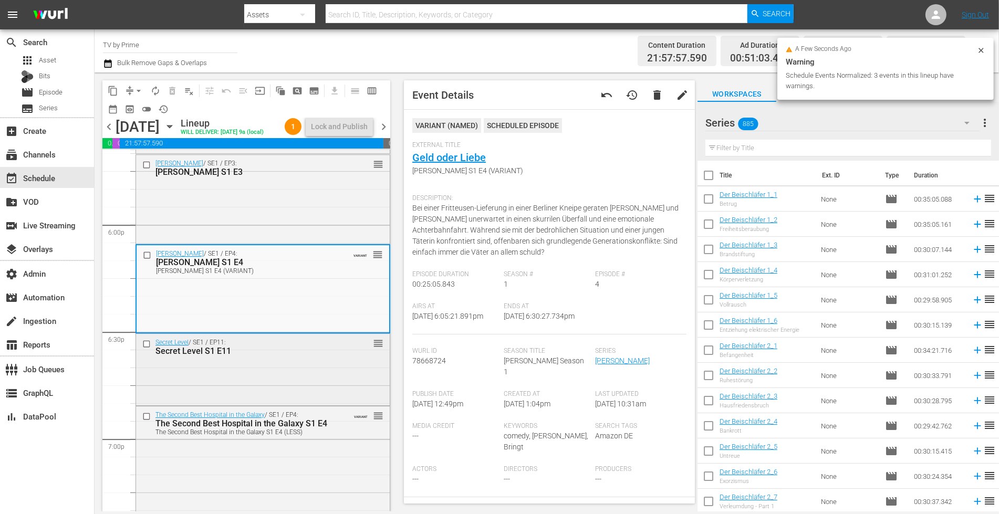
click at [286, 387] on div "Secret Level / SE1 / EP11: Secret Level S1 E11 reorder" at bounding box center [263, 368] width 254 height 69
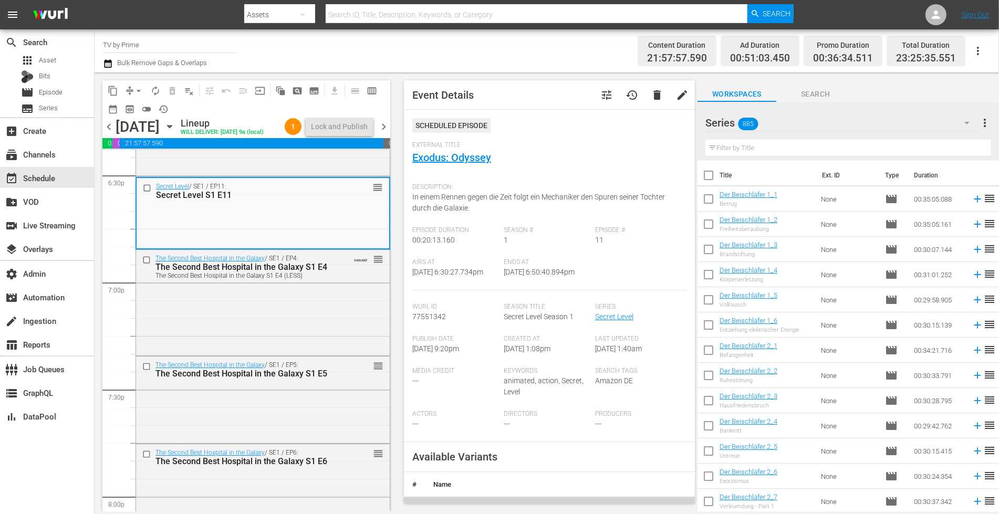
scroll to position [4000, 0]
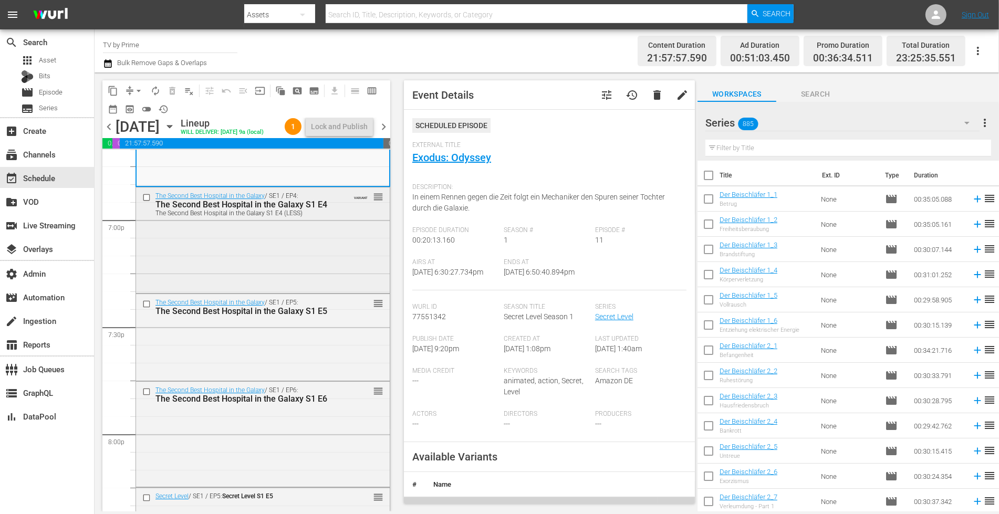
click at [303, 248] on div "The Second Best Hospital in the Galaxy / SE1 / EP4: The Second Best Hospital in…" at bounding box center [263, 238] width 254 height 103
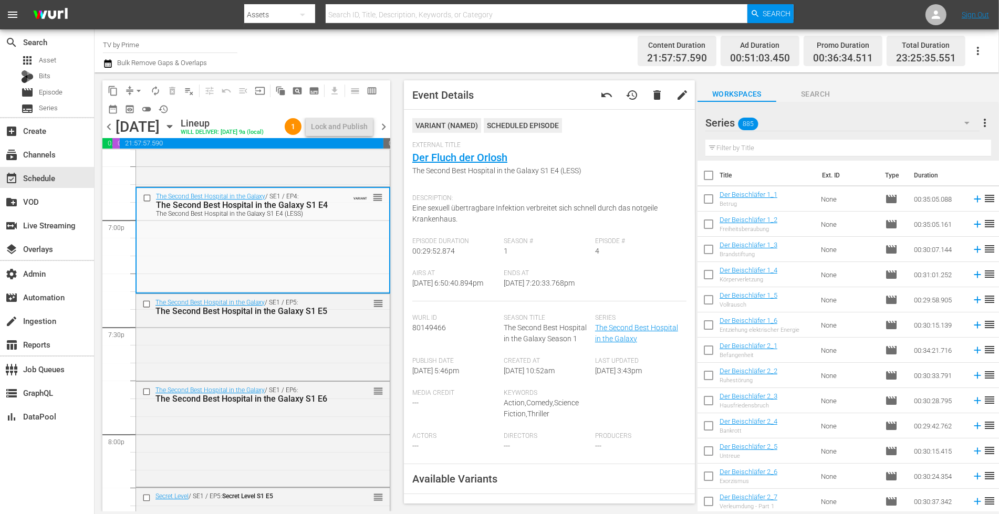
click at [297, 345] on div "The Second Best Hospital in the Galaxy / SE1 / EP5: The Second Best Hospital in…" at bounding box center [263, 336] width 254 height 85
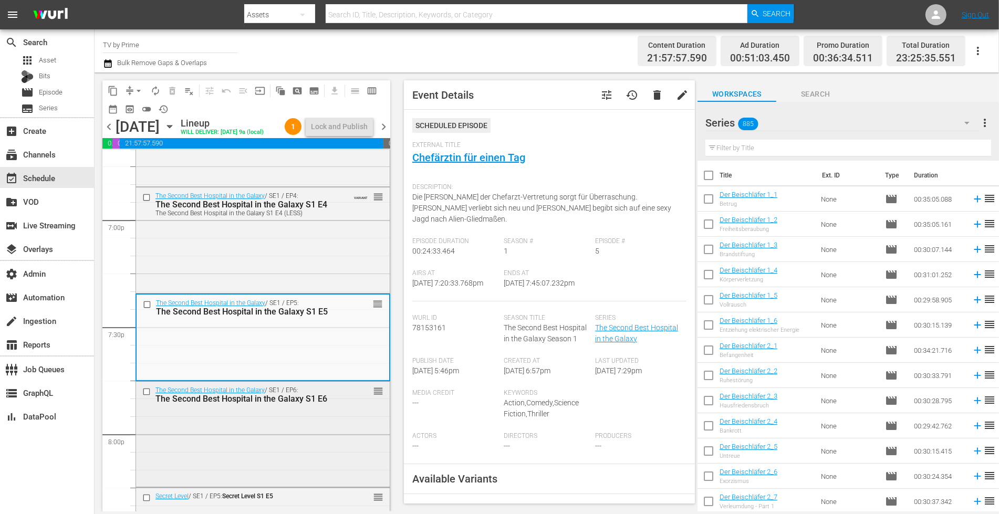
click at [299, 429] on div "The Second Best Hospital in the Galaxy / SE1 / EP6: The Second Best Hospital in…" at bounding box center [263, 433] width 254 height 103
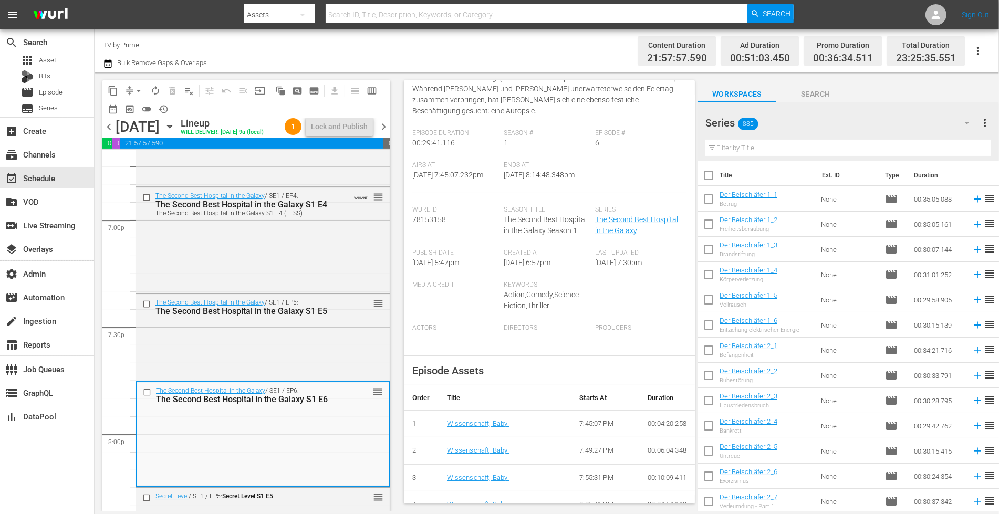
scroll to position [0, 0]
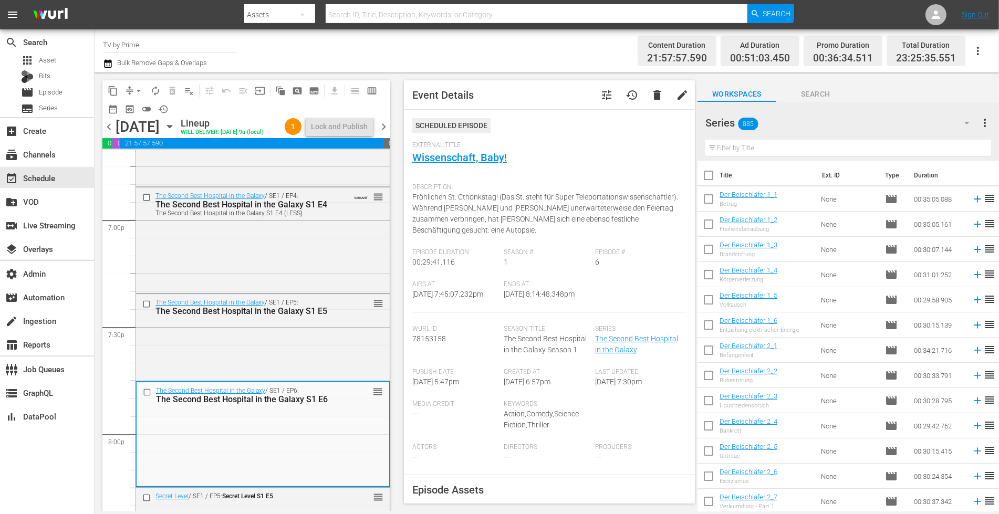
click at [441, 165] on div "External Title Wissenschaft, Baby!" at bounding box center [549, 159] width 274 height 37
click at [446, 155] on link "Wissenschaft, Baby!" at bounding box center [459, 157] width 95 height 13
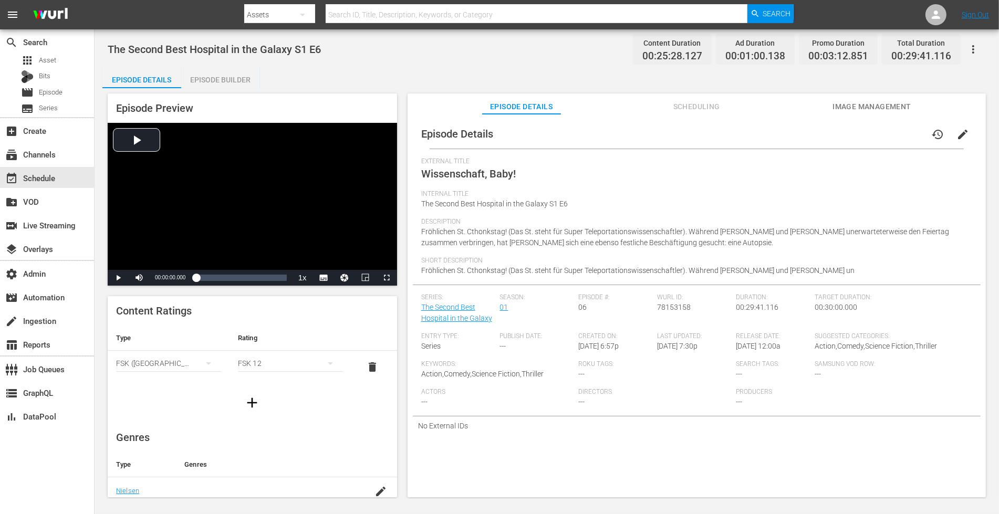
click at [670, 112] on span "Scheduling" at bounding box center [696, 106] width 79 height 13
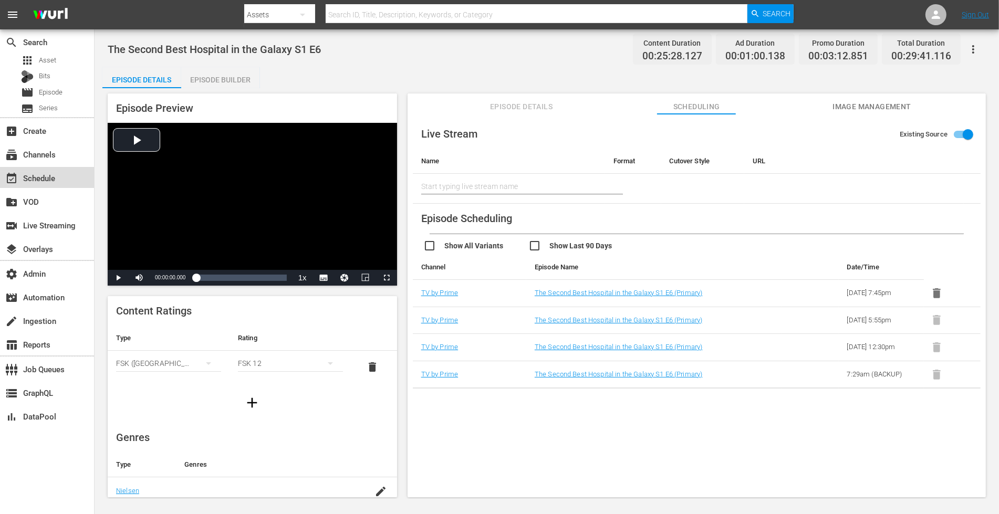
click at [41, 181] on div "event_available Schedule" at bounding box center [29, 176] width 59 height 9
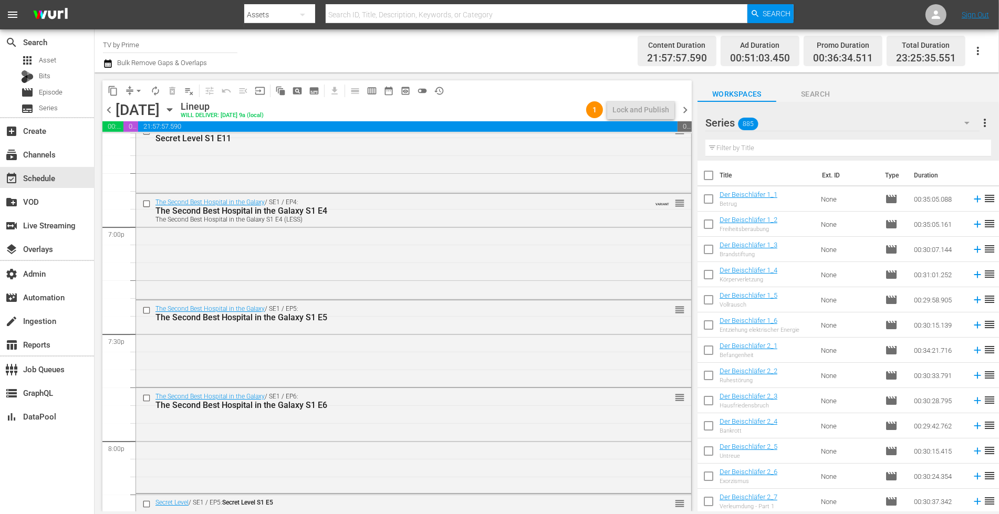
scroll to position [3973, 0]
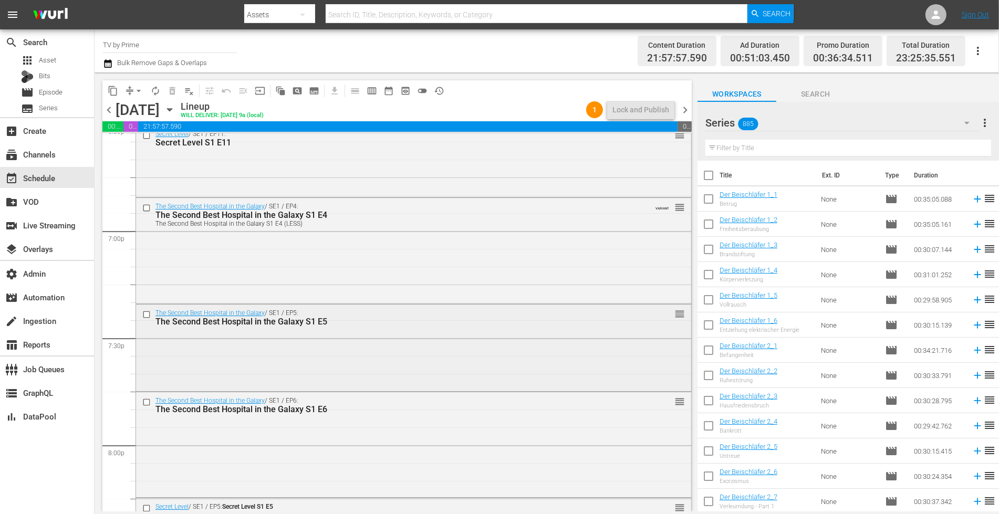
click at [484, 334] on div "The Second Best Hospital in the Galaxy / SE1 / EP5: The Second Best Hospital in…" at bounding box center [413, 347] width 555 height 85
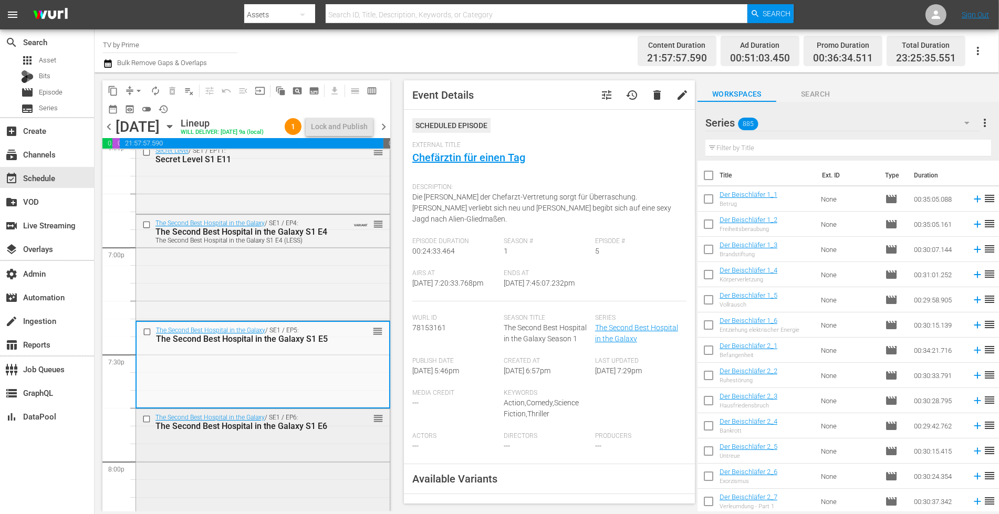
click at [326, 442] on div "The Second Best Hospital in the Galaxy / SE1 / EP6: The Second Best Hospital in…" at bounding box center [263, 460] width 254 height 103
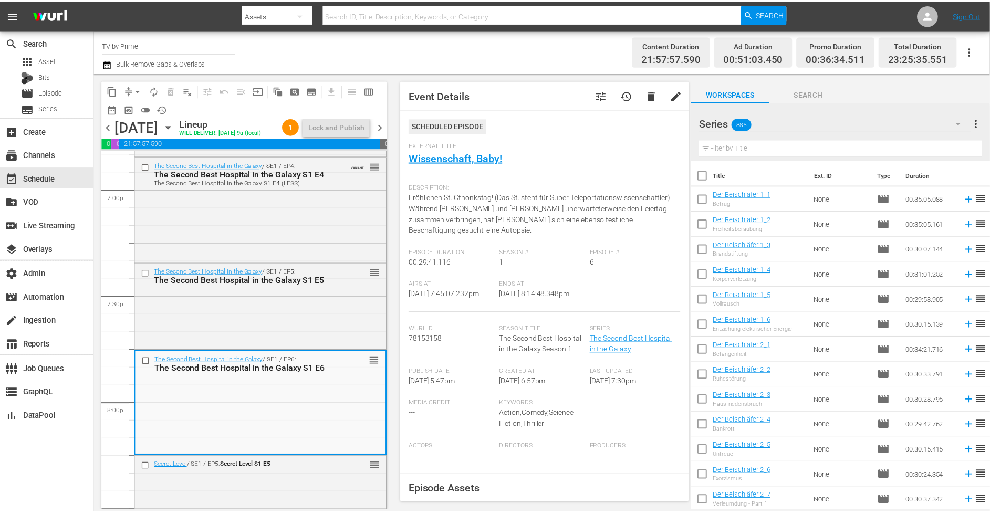
scroll to position [4035, 0]
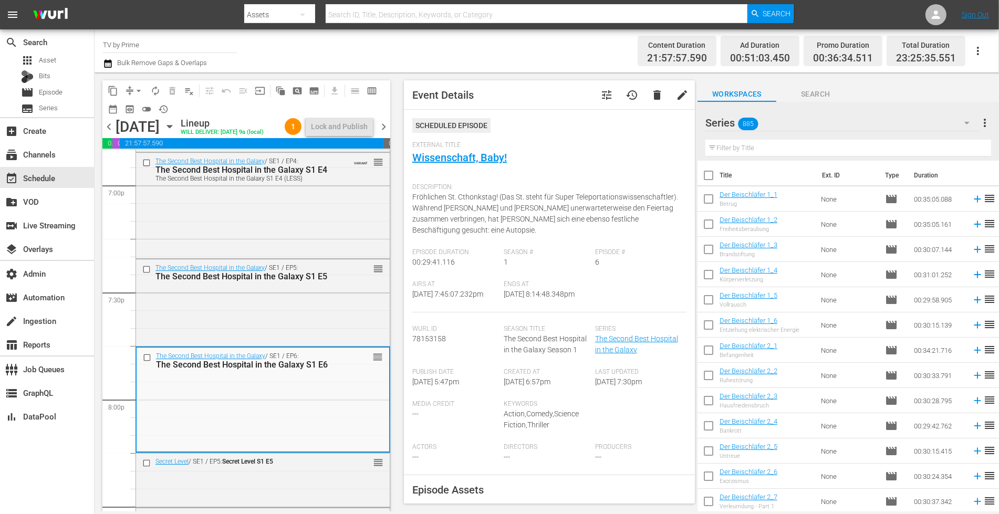
click at [604, 97] on button "tune" at bounding box center [606, 94] width 25 height 25
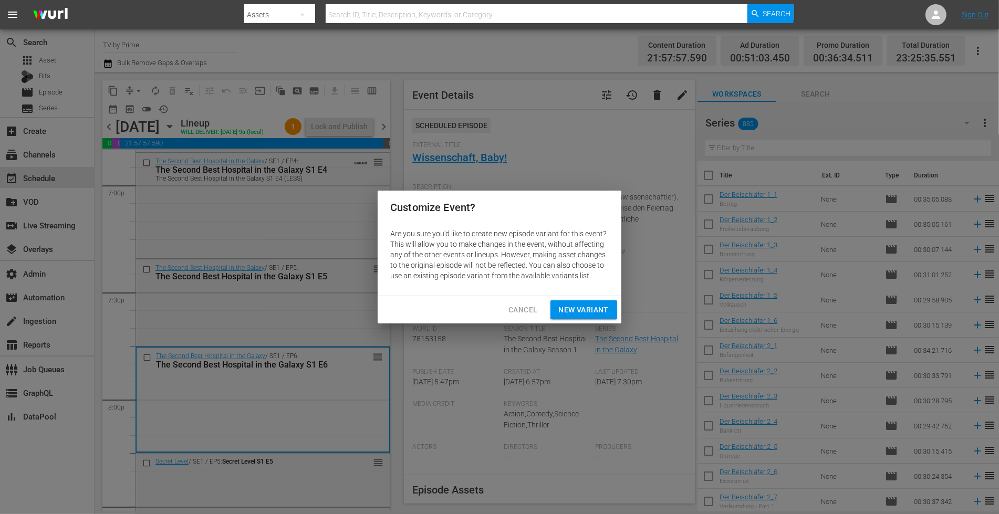
click at [584, 314] on span "New Variant" at bounding box center [584, 309] width 50 height 13
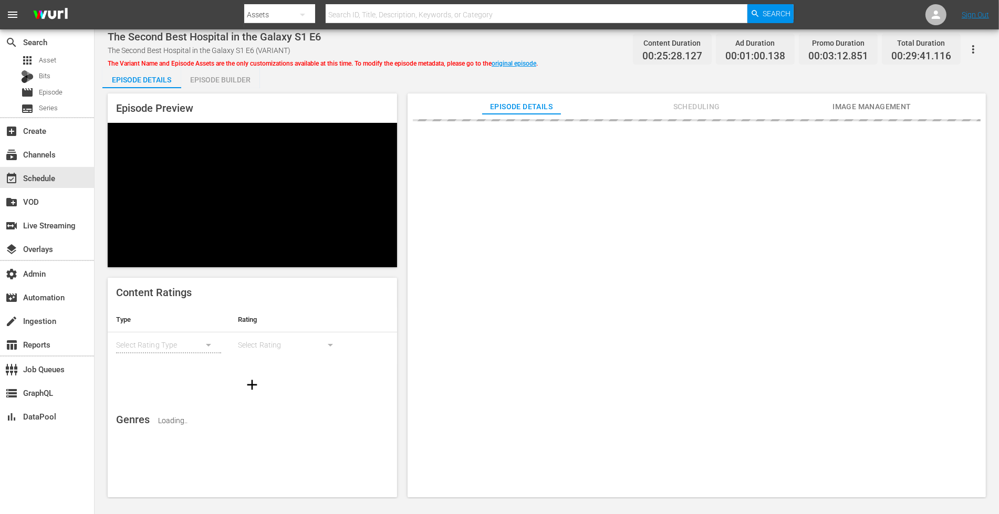
click at [234, 79] on div "Episode Builder" at bounding box center [220, 79] width 79 height 25
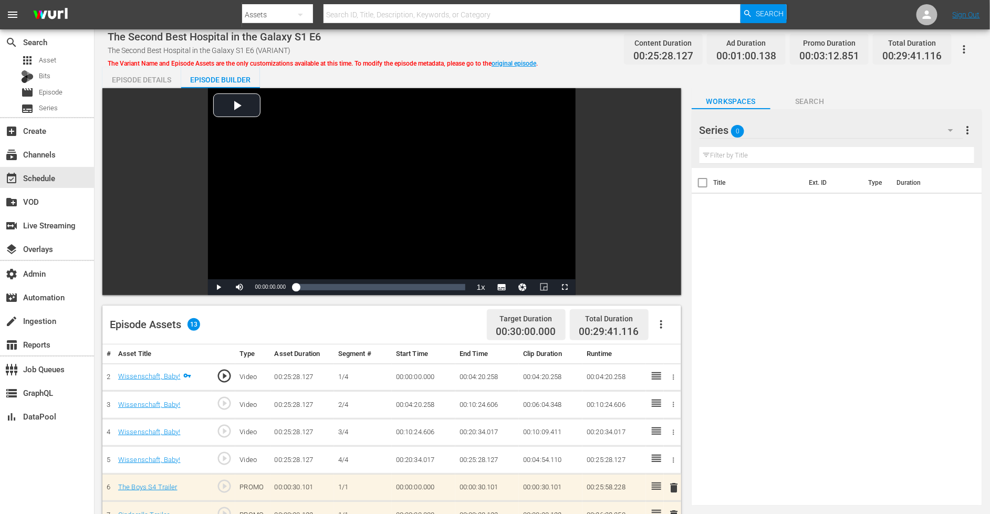
scroll to position [273, 0]
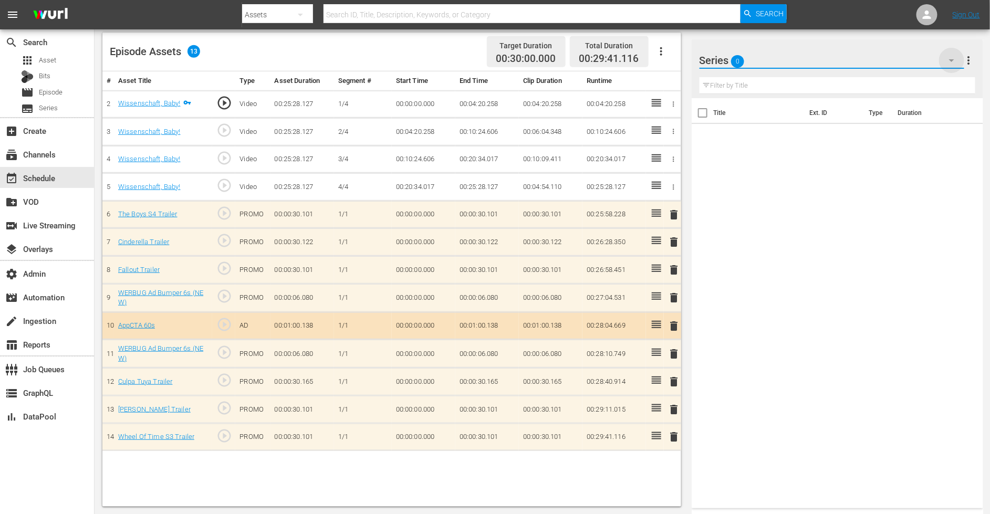
click at [950, 54] on icon "button" at bounding box center [951, 60] width 13 height 13
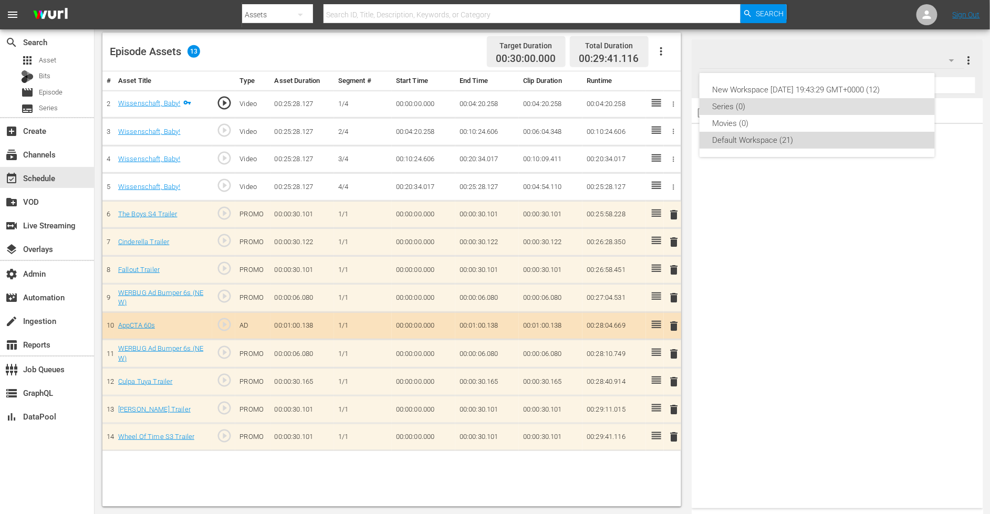
click at [801, 135] on div "Default Workspace (21)" at bounding box center [817, 140] width 210 height 17
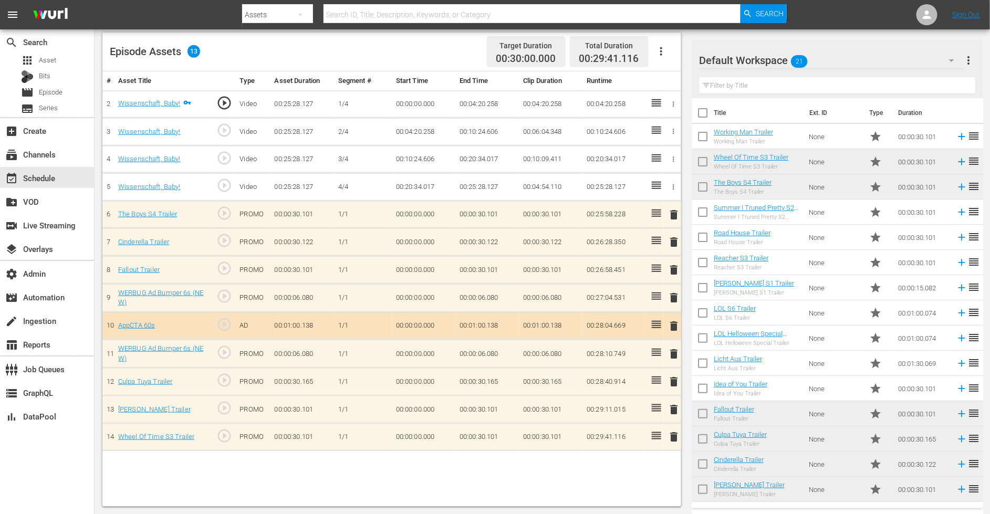
scroll to position [149, 0]
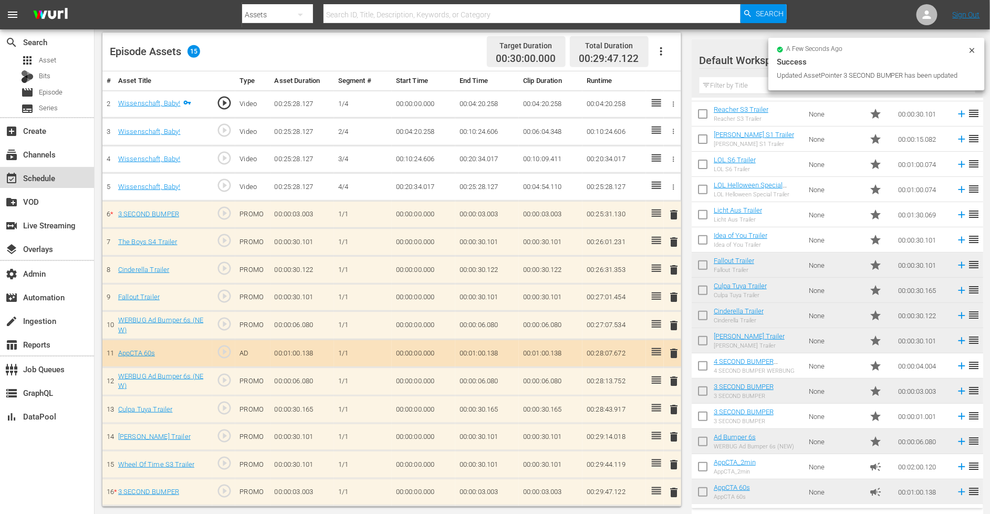
click at [52, 168] on div "event_available Schedule" at bounding box center [47, 177] width 94 height 21
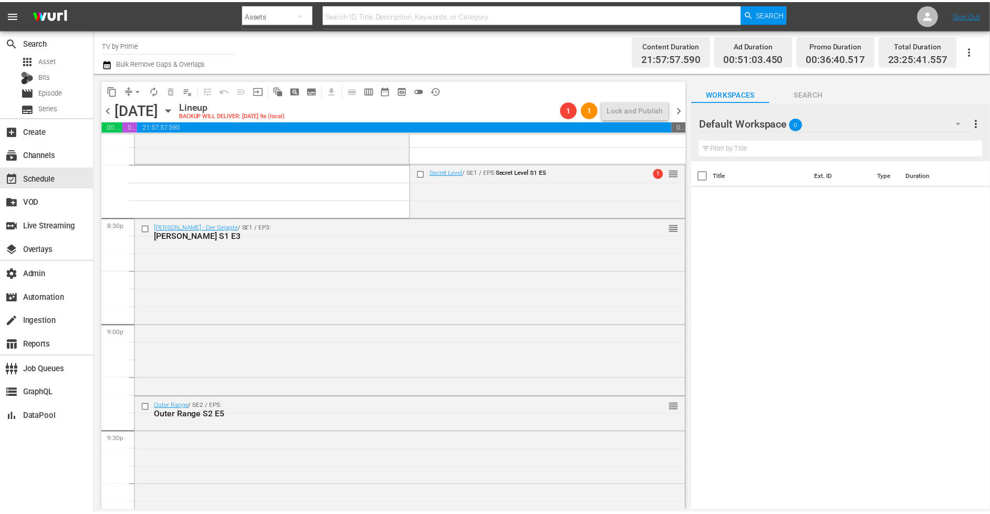
scroll to position [4224, 0]
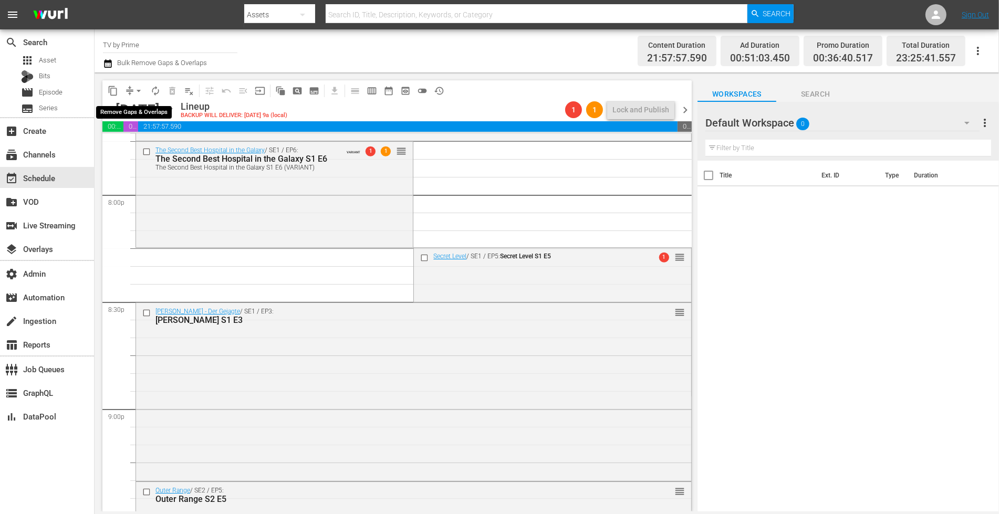
click at [135, 88] on span "arrow_drop_down" at bounding box center [138, 91] width 11 height 11
click at [139, 154] on li "Align to End of Previous Day" at bounding box center [139, 146] width 110 height 17
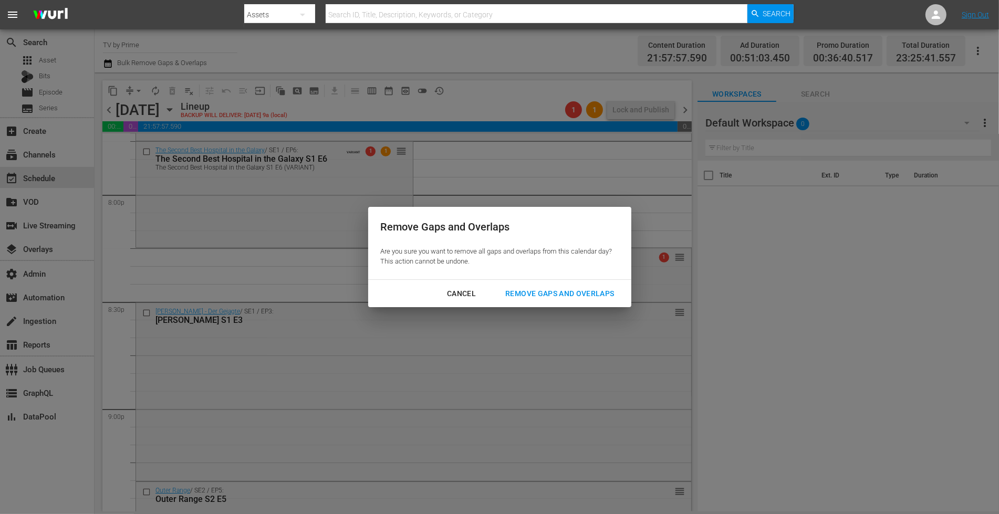
click at [532, 296] on div "Remove Gaps and Overlaps" at bounding box center [559, 293] width 125 height 13
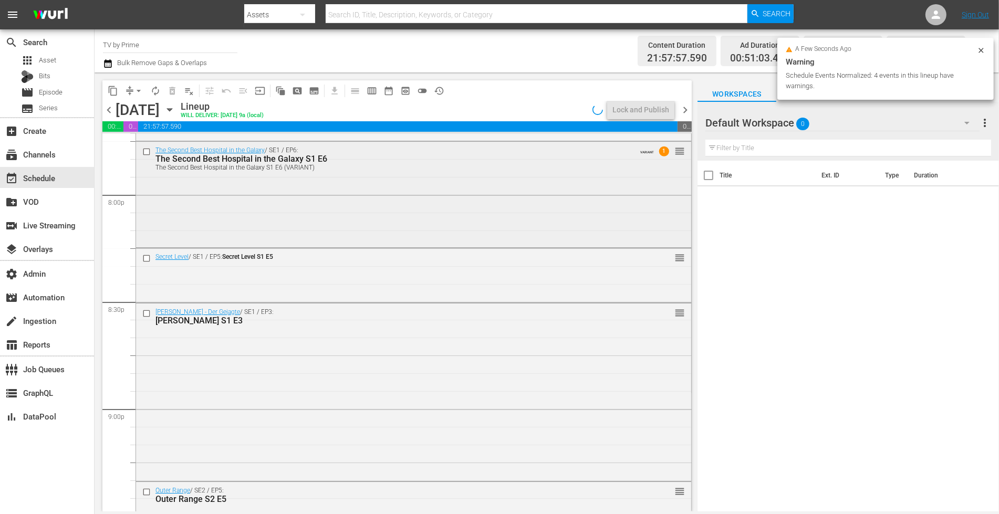
click at [238, 215] on div "The Second Best Hospital in the Galaxy / SE1 / EP6: The Second Best Hospital in…" at bounding box center [413, 193] width 555 height 103
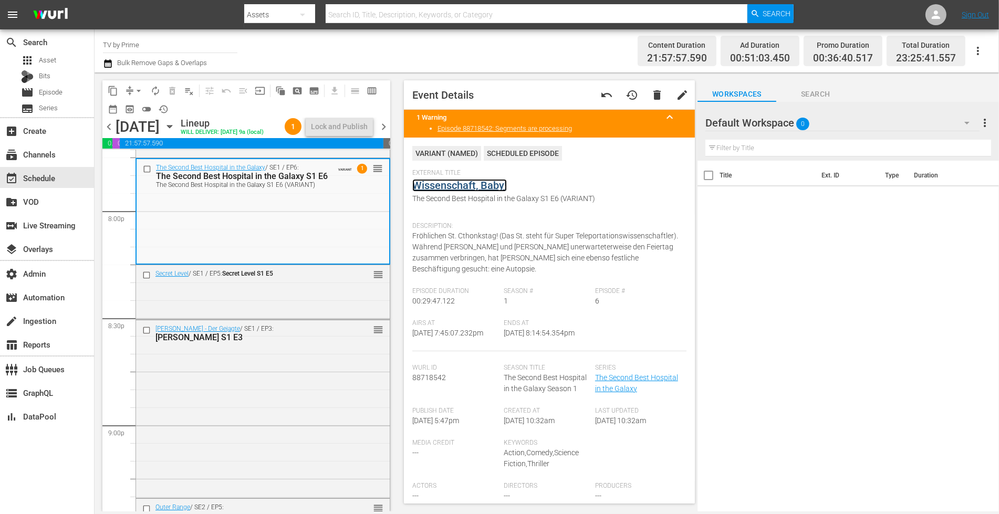
click at [454, 183] on link "Wissenschaft, Baby!" at bounding box center [459, 185] width 95 height 13
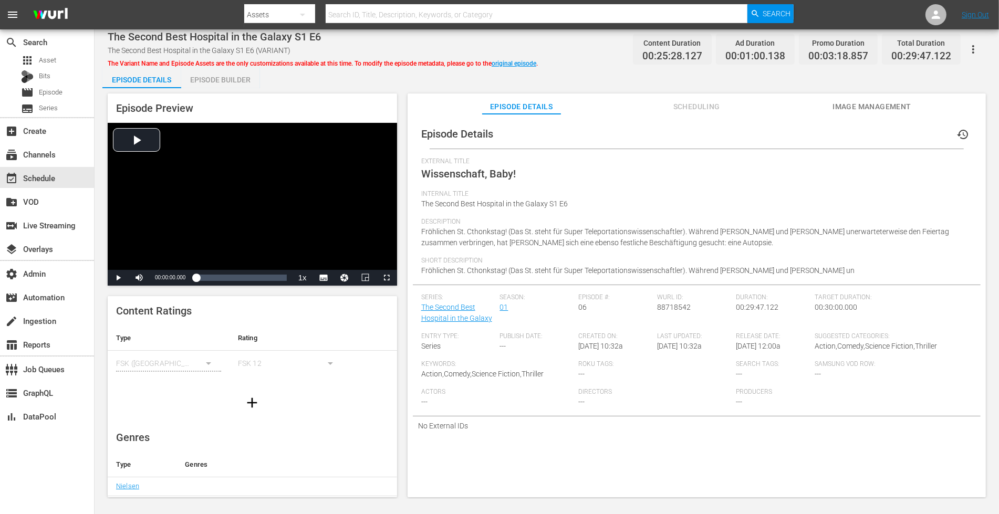
click at [229, 85] on div "Episode Builder" at bounding box center [220, 79] width 79 height 25
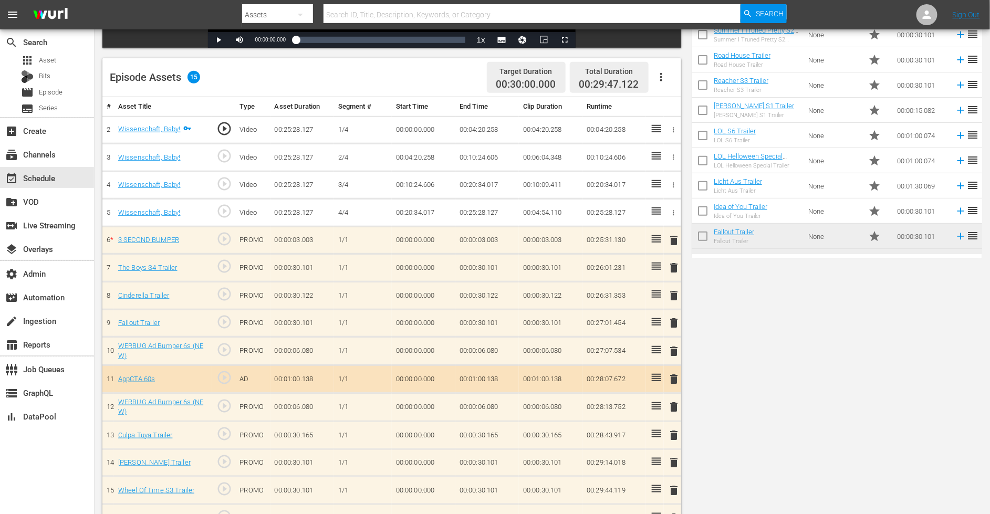
scroll to position [273, 0]
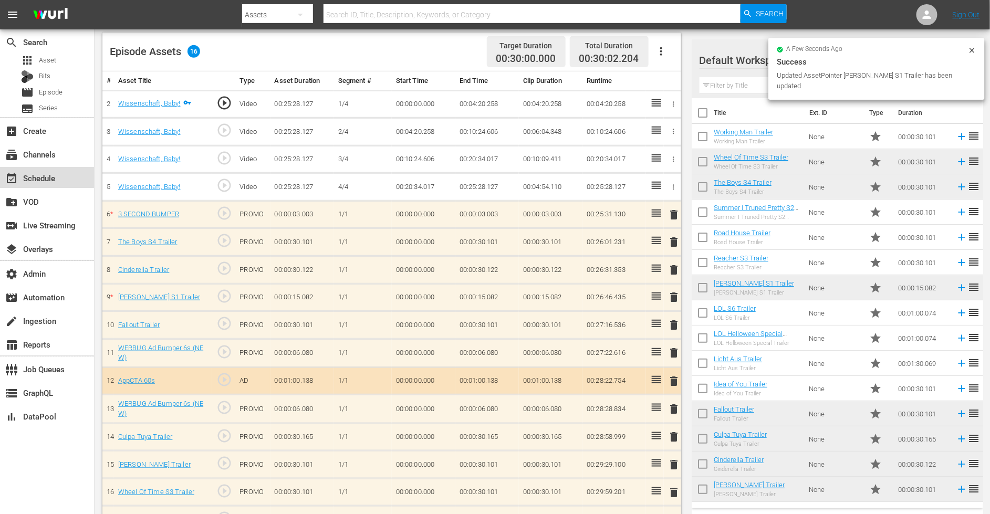
click at [52, 177] on div "event_available Schedule" at bounding box center [29, 176] width 59 height 9
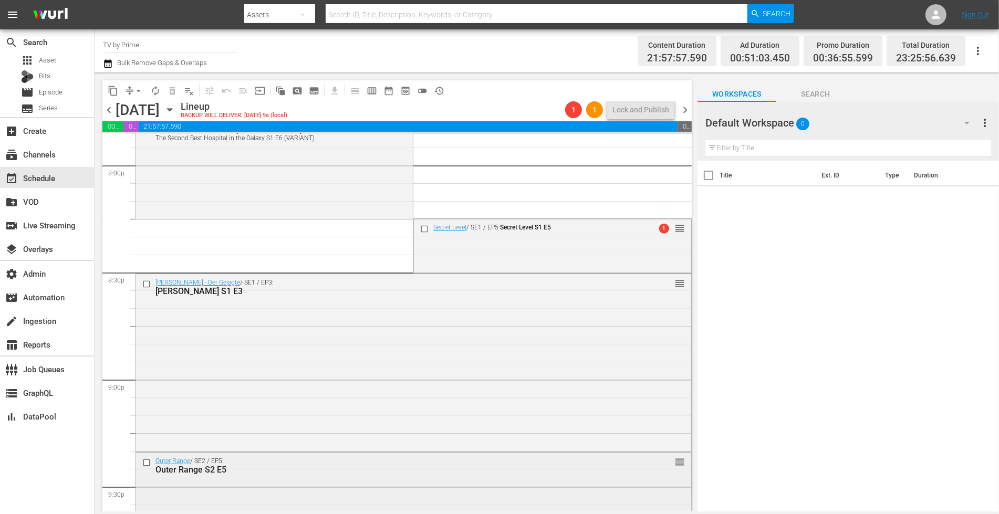
scroll to position [4245, 0]
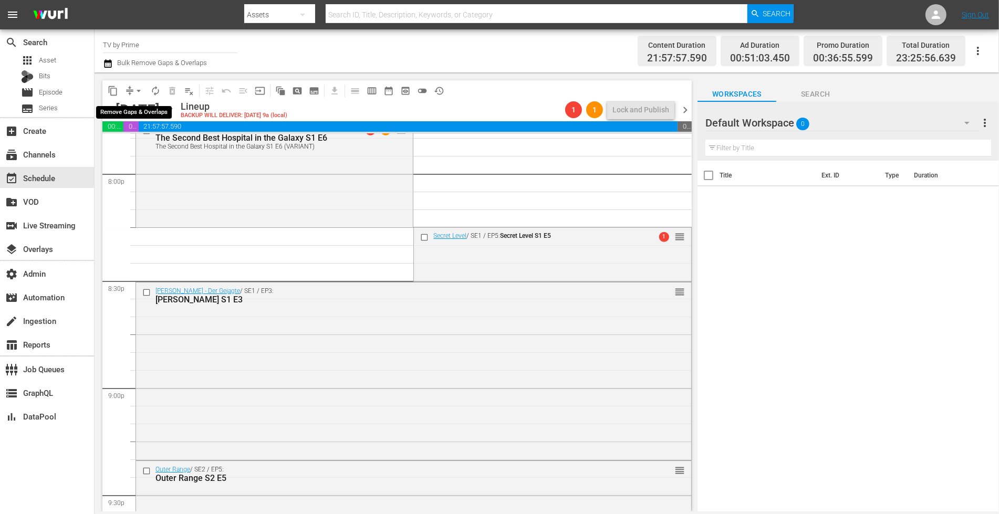
click at [138, 90] on span "arrow_drop_down" at bounding box center [138, 91] width 11 height 11
click at [144, 145] on li "Align to End of Previous Day" at bounding box center [139, 146] width 110 height 17
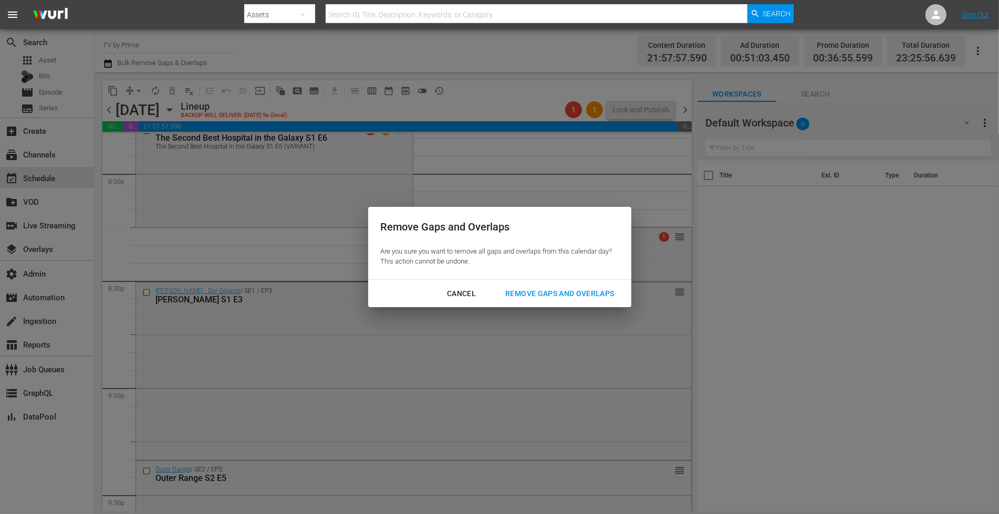
click at [546, 300] on button "Remove Gaps and Overlaps" at bounding box center [560, 293] width 134 height 19
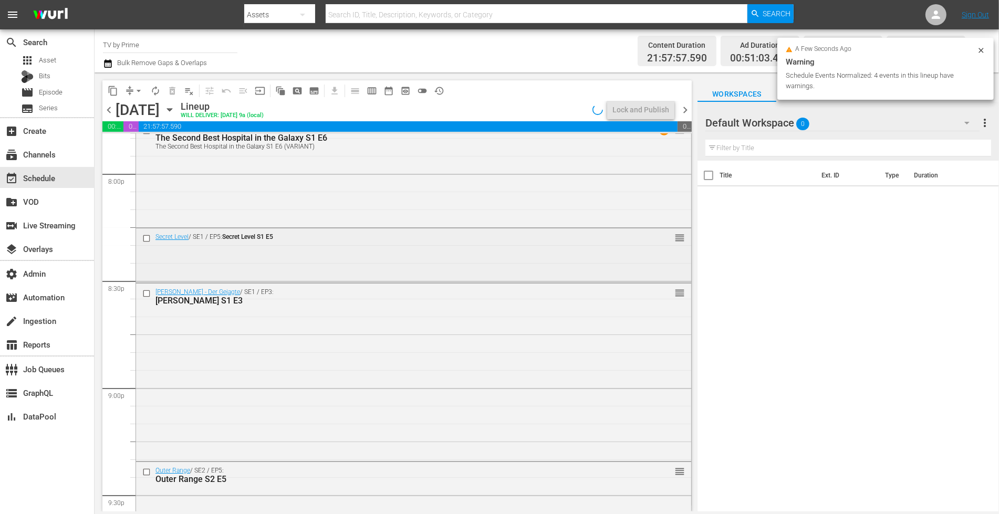
click at [300, 244] on div "Secret Level / SE1 / EP5: Secret Level S1 E5 reorder" at bounding box center [413, 238] width 555 height 20
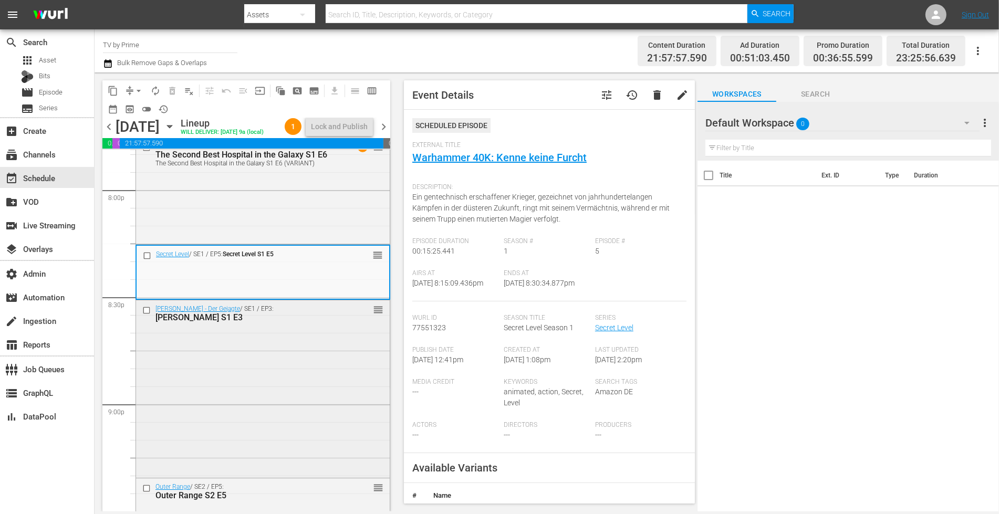
click at [326, 387] on div "Jan Ullrich - Der Gejagte / SE1 / EP3: Jan Ullrich S1 E3 reorder" at bounding box center [263, 387] width 254 height 175
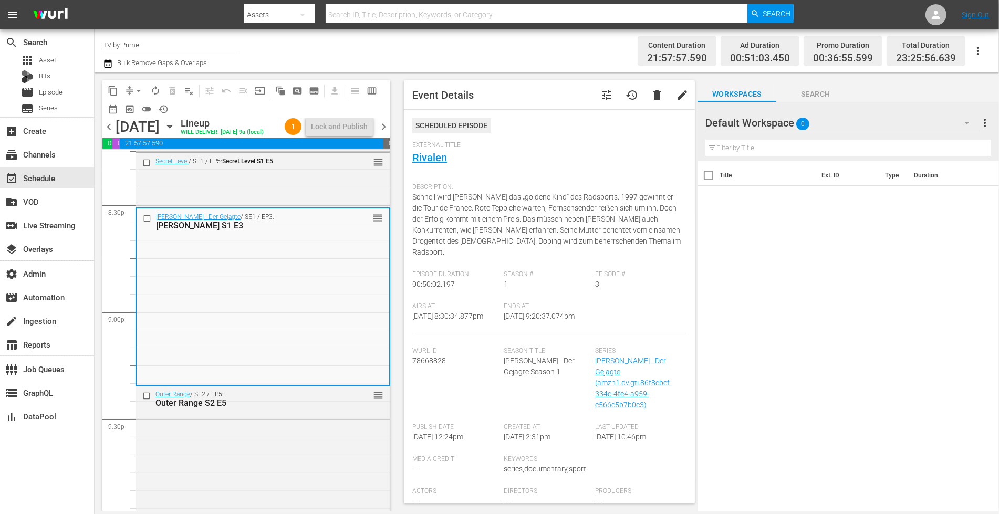
scroll to position [4475, 0]
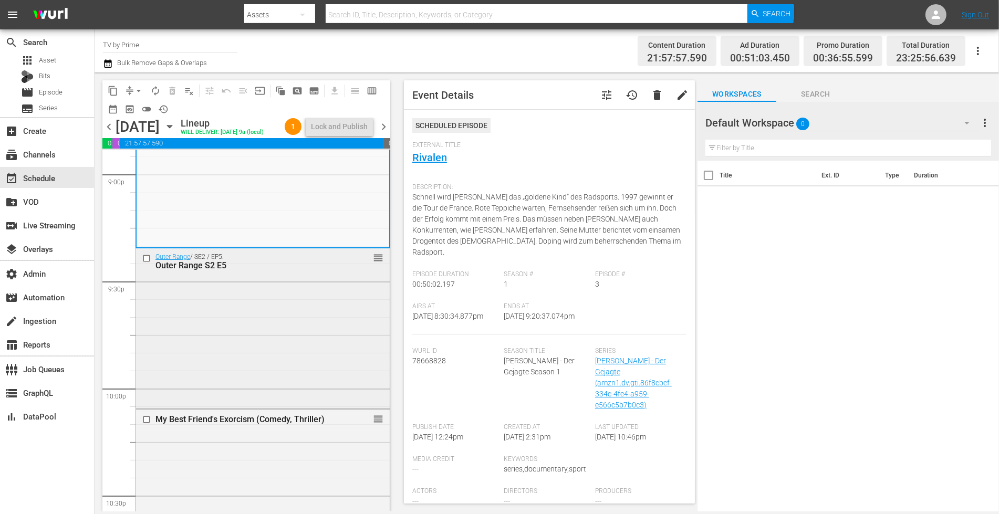
click at [305, 327] on div "Outer Range / SE2 / EP5: Outer Range S2 E5 reorder" at bounding box center [263, 327] width 254 height 158
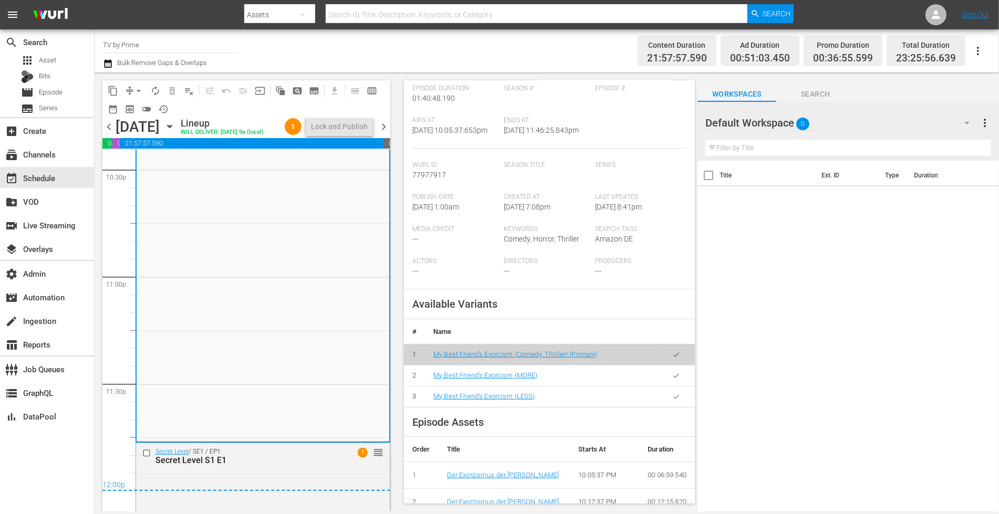
scroll to position [164, 0]
click at [290, 475] on div "Secret Level / SE1 / EP1: Secret Level S1 E1 1 reorder" at bounding box center [263, 477] width 254 height 69
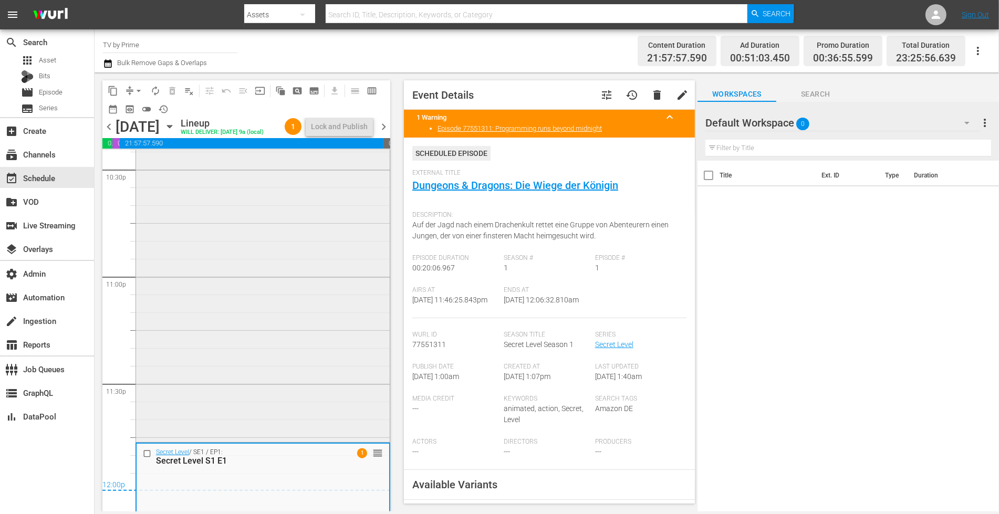
click at [303, 414] on div "My Best Friend's Exorcism (Comedy, Thriller) reorder" at bounding box center [263, 261] width 254 height 357
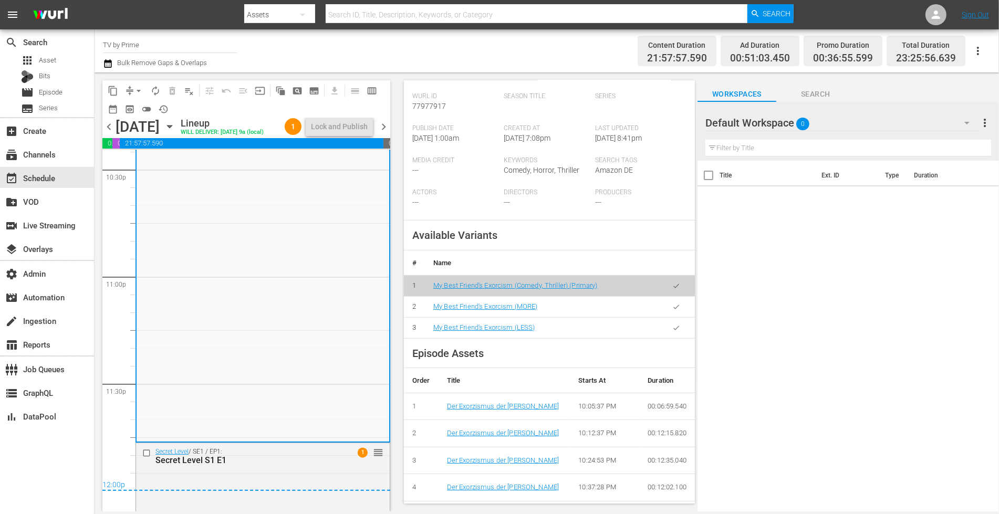
scroll to position [250, 0]
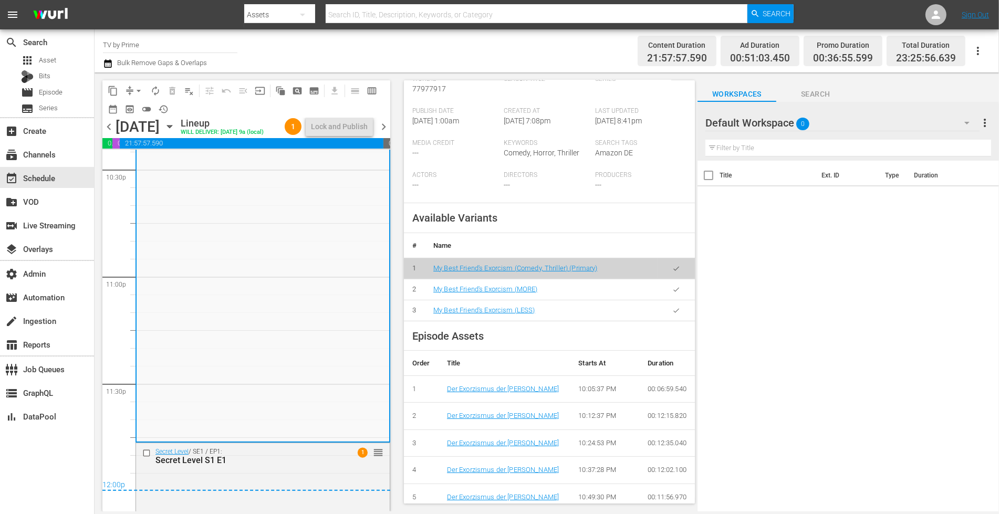
click at [666, 319] on button "button" at bounding box center [676, 310] width 20 height 20
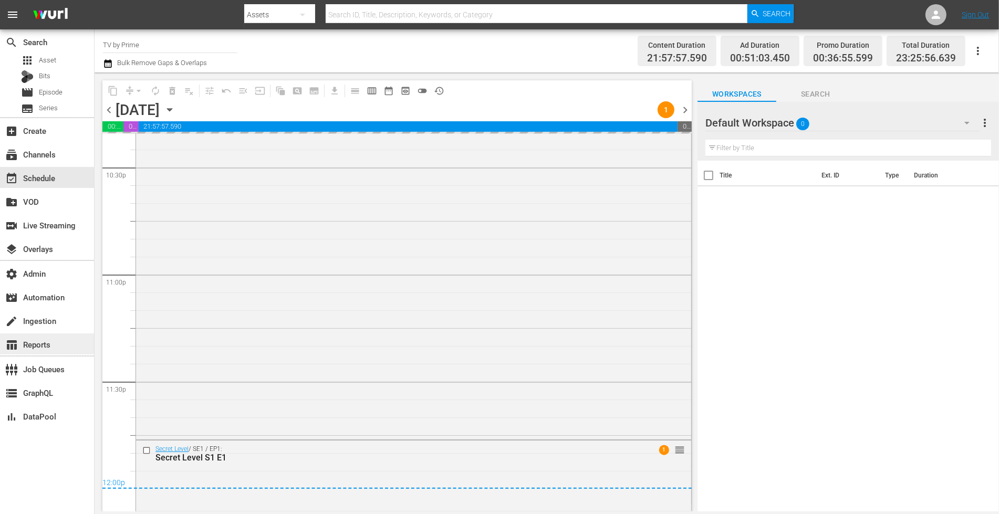
scroll to position [4786, 0]
click at [166, 408] on div "My Best Friend's Exorcism (Comedy, Thriller) My Best Friend's Exorcism (LESS) V…" at bounding box center [413, 257] width 555 height 353
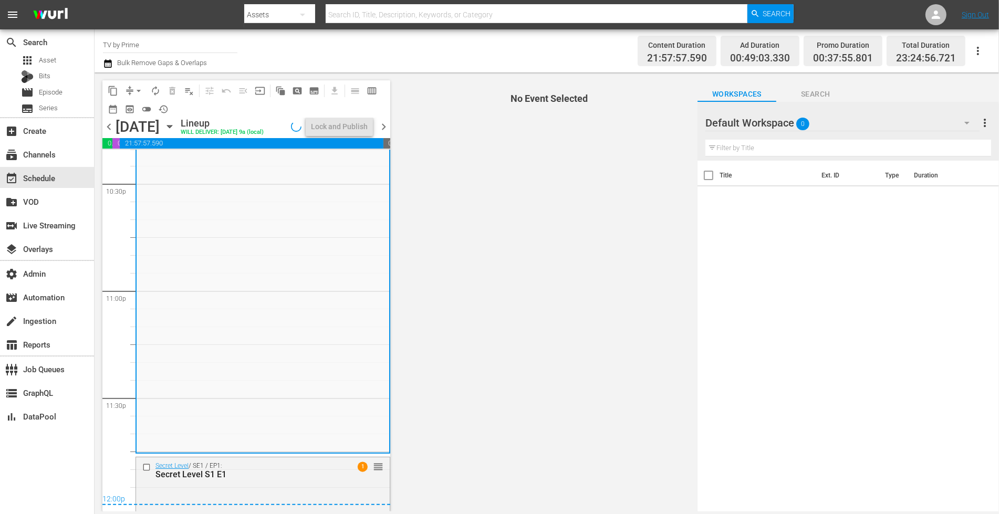
scroll to position [4801, 0]
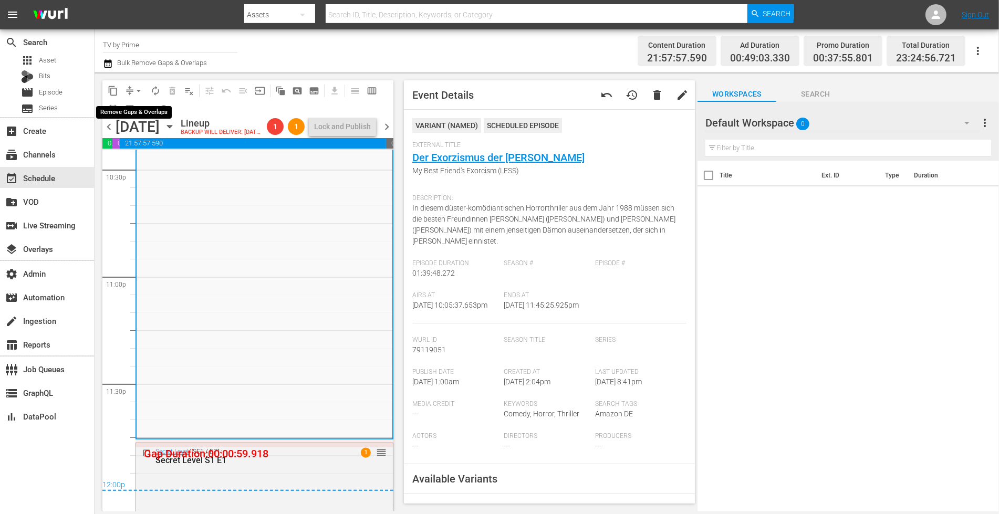
click at [138, 88] on span "arrow_drop_down" at bounding box center [138, 91] width 11 height 11
click at [135, 145] on li "Align to End of Previous Day" at bounding box center [139, 146] width 110 height 17
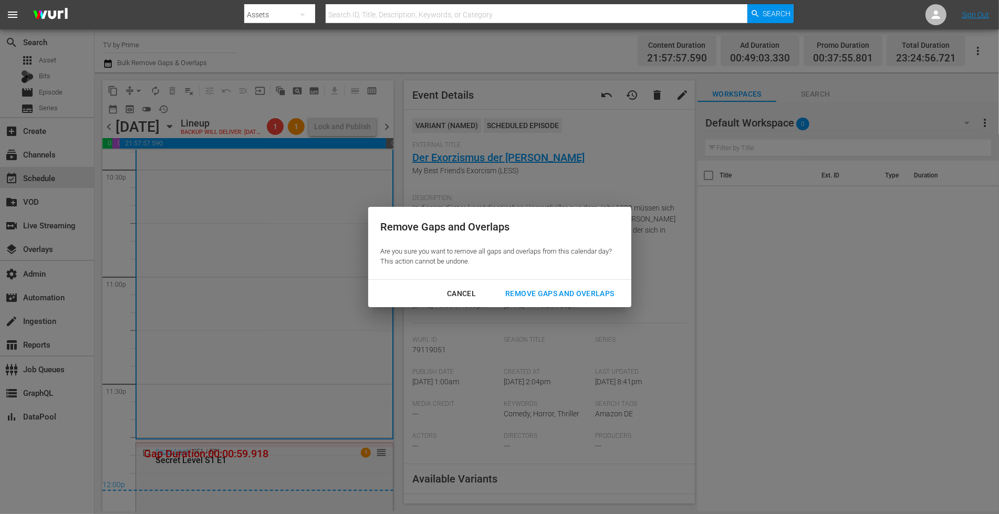
click at [561, 297] on div "Remove Gaps and Overlaps" at bounding box center [559, 293] width 125 height 13
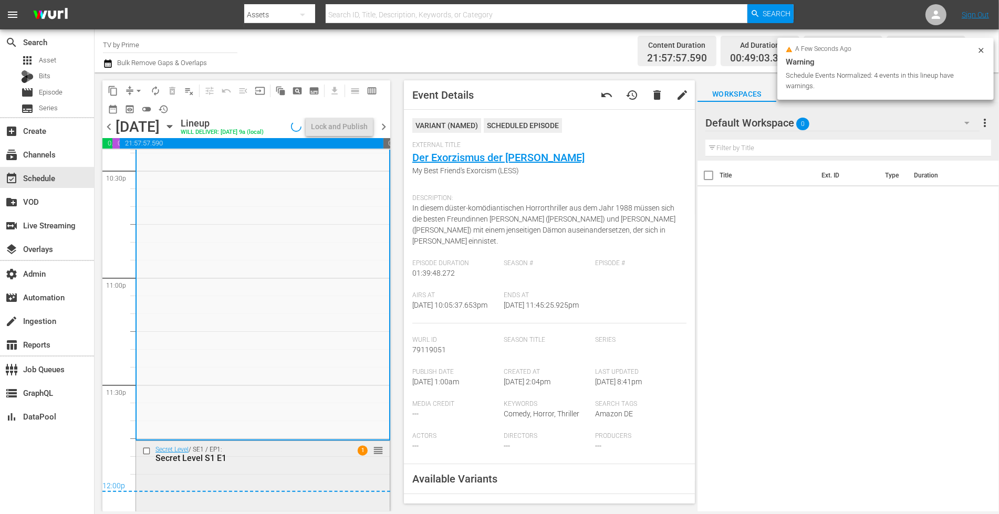
scroll to position [4800, 0]
click at [236, 477] on div "Secret Level / SE1 / EP1: Secret Level S1 E1 1 reorder" at bounding box center [263, 475] width 254 height 69
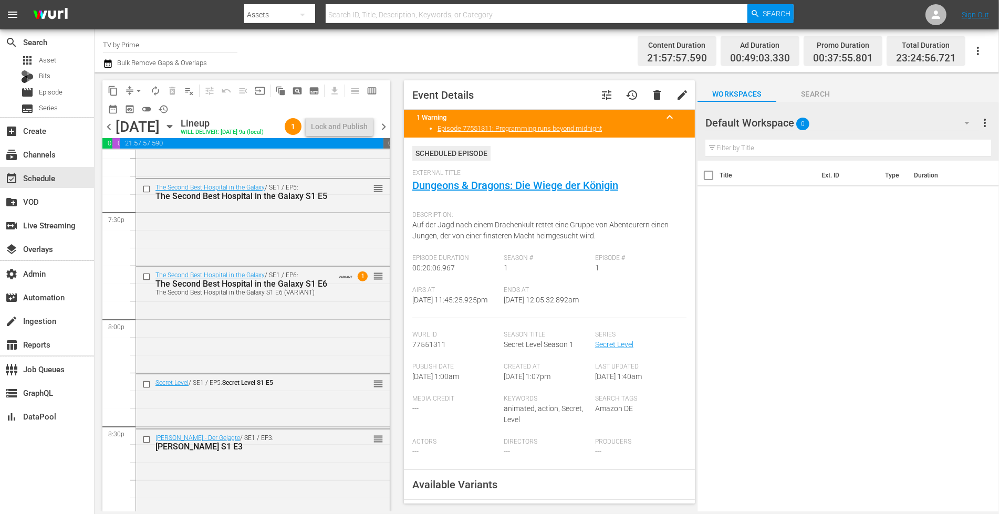
scroll to position [4123, 0]
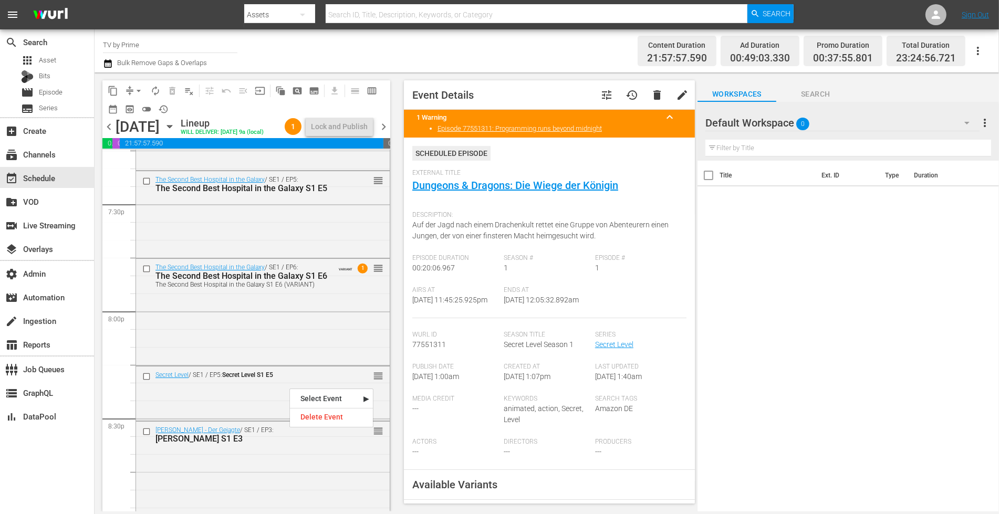
click at [309, 411] on div "Delete Event" at bounding box center [331, 417] width 83 height 14
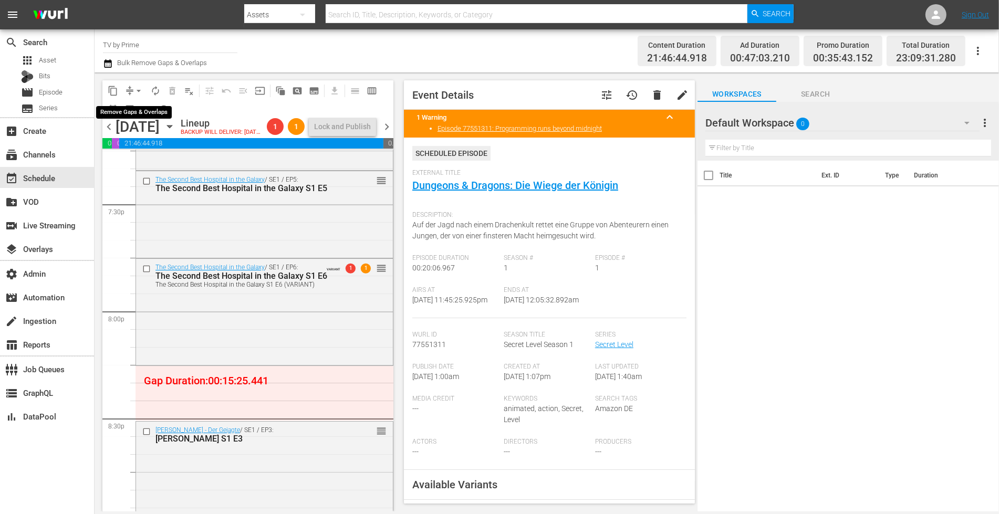
click at [138, 89] on span "arrow_drop_down" at bounding box center [138, 91] width 11 height 11
click at [151, 149] on li "Align to End of Previous Day" at bounding box center [139, 146] width 110 height 17
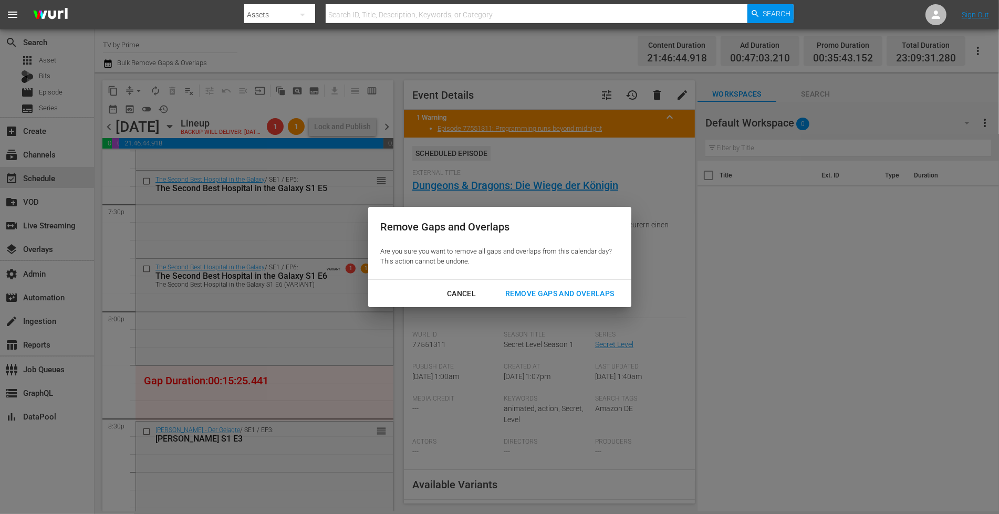
click at [540, 300] on button "Remove Gaps and Overlaps" at bounding box center [560, 293] width 134 height 19
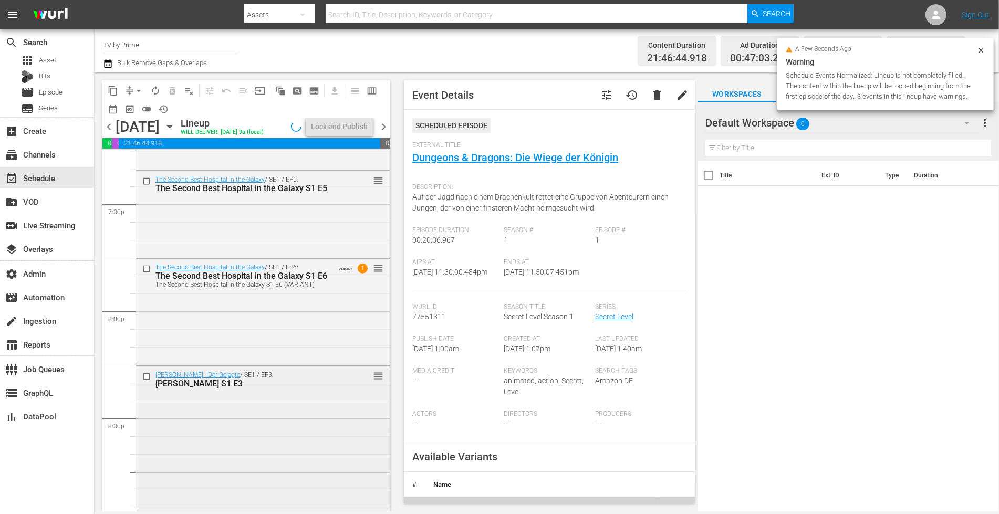
click at [250, 467] on div "Jan Ullrich - Der Gejagte / SE1 / EP3: Jan Ullrich S1 E3 reorder" at bounding box center [263, 453] width 254 height 175
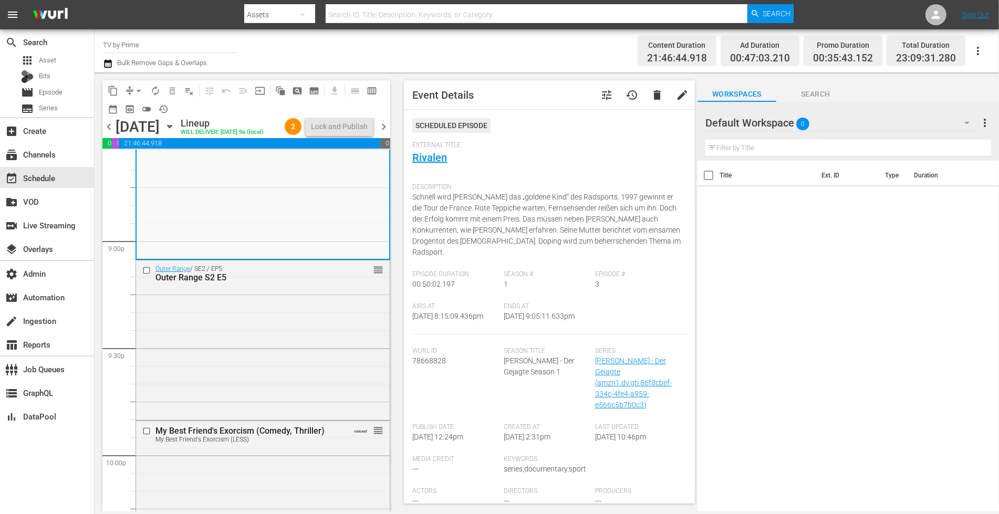
scroll to position [4387, 0]
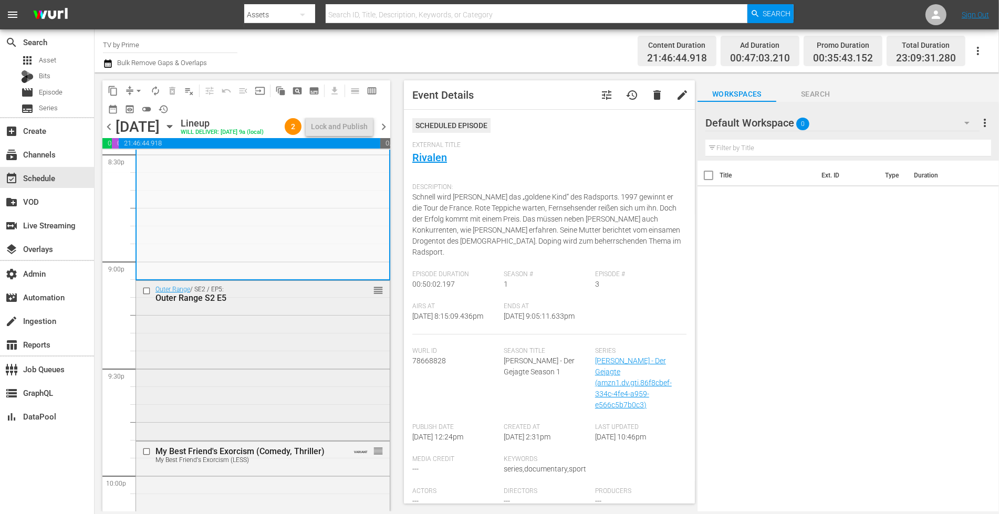
click at [286, 369] on div "Outer Range / SE2 / EP5: Outer Range S2 E5 reorder" at bounding box center [263, 360] width 254 height 158
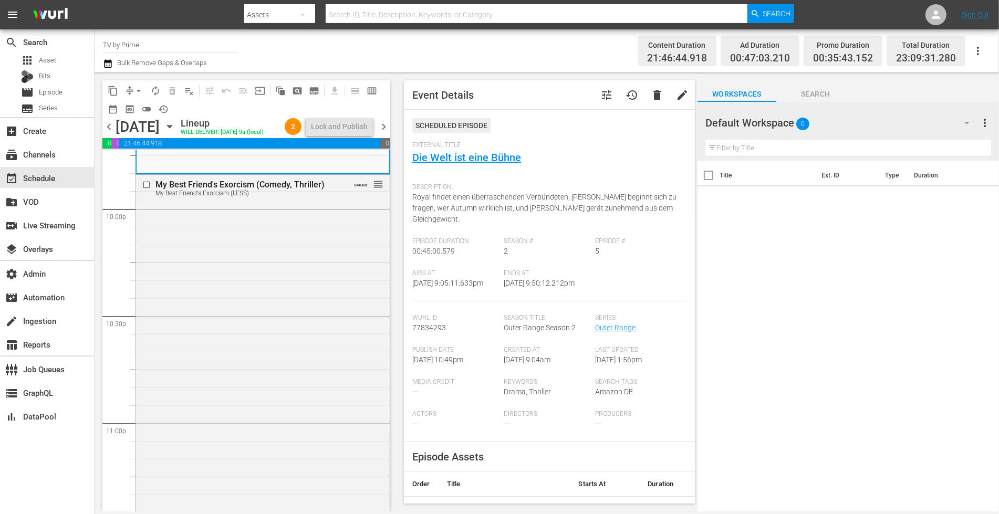
scroll to position [4708, 0]
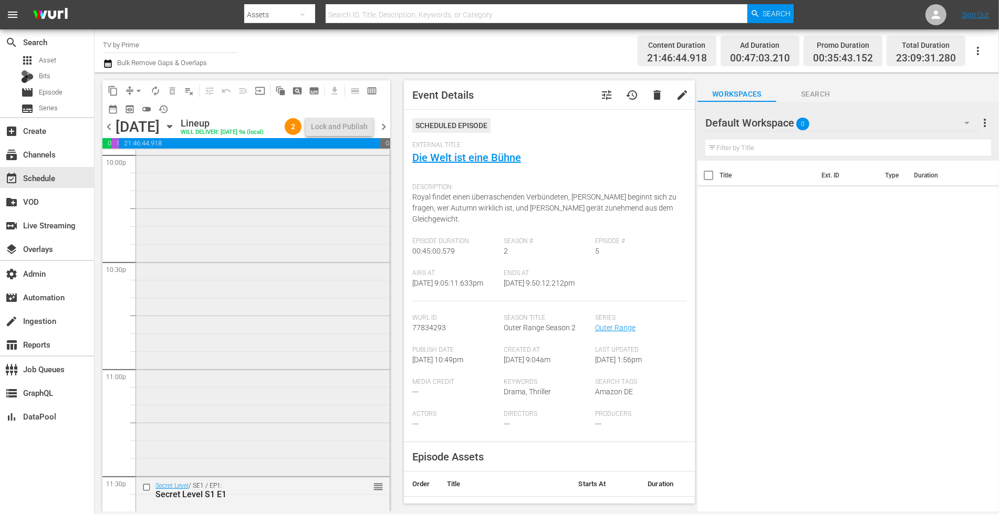
click at [326, 355] on div "My Best Friend's Exorcism (Comedy, Thriller) My Best Friend's Exorcism (LESS) V…" at bounding box center [263, 297] width 254 height 353
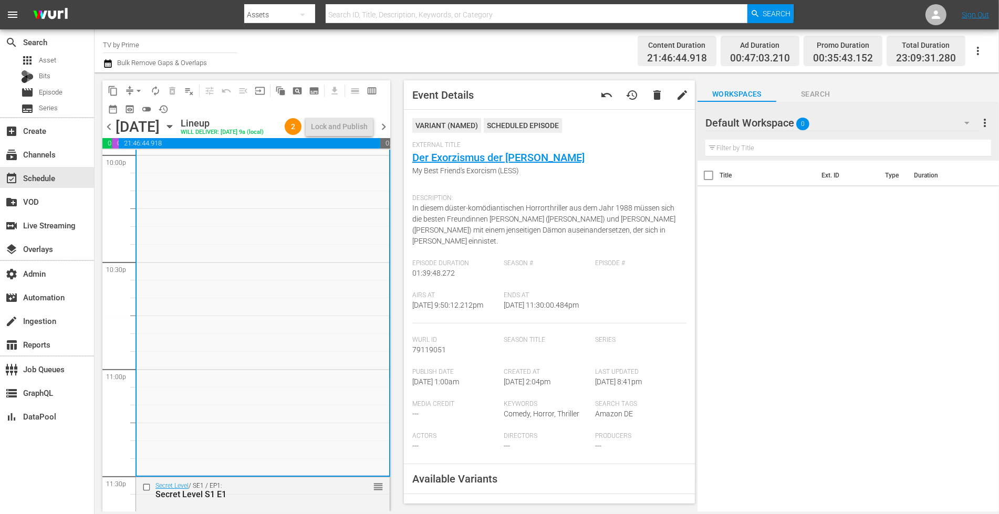
scroll to position [4780, 0]
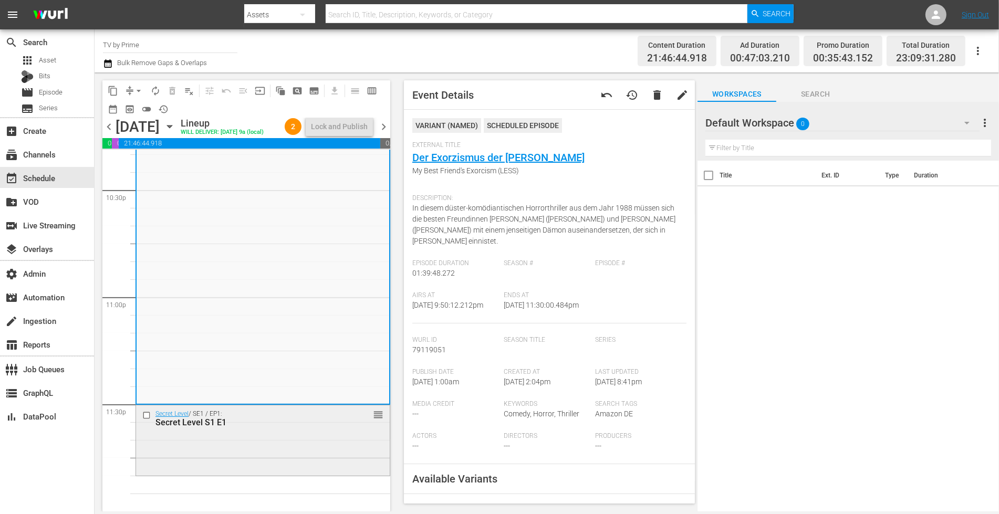
click at [345, 454] on div "Secret Level / SE1 / EP1: Secret Level S1 E1 reorder" at bounding box center [263, 439] width 254 height 69
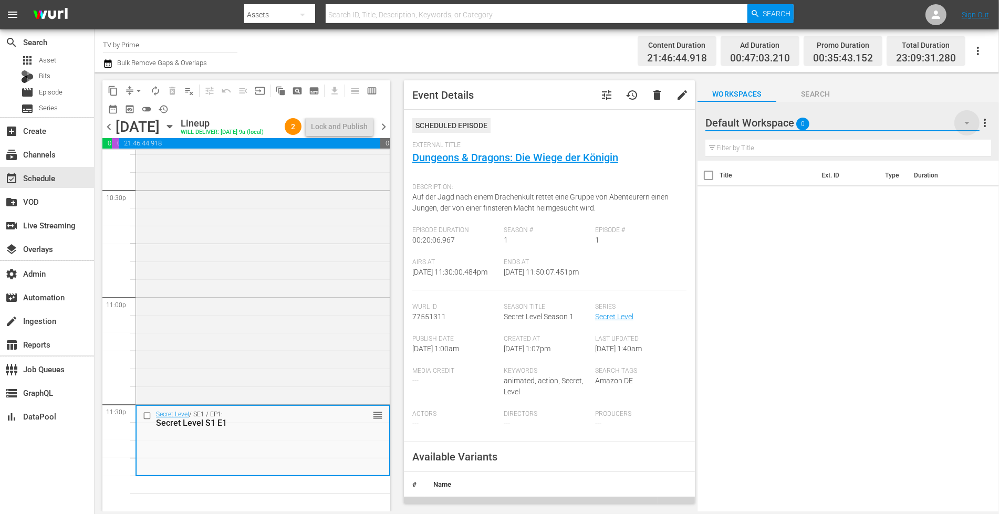
click at [969, 118] on icon "button" at bounding box center [966, 123] width 13 height 13
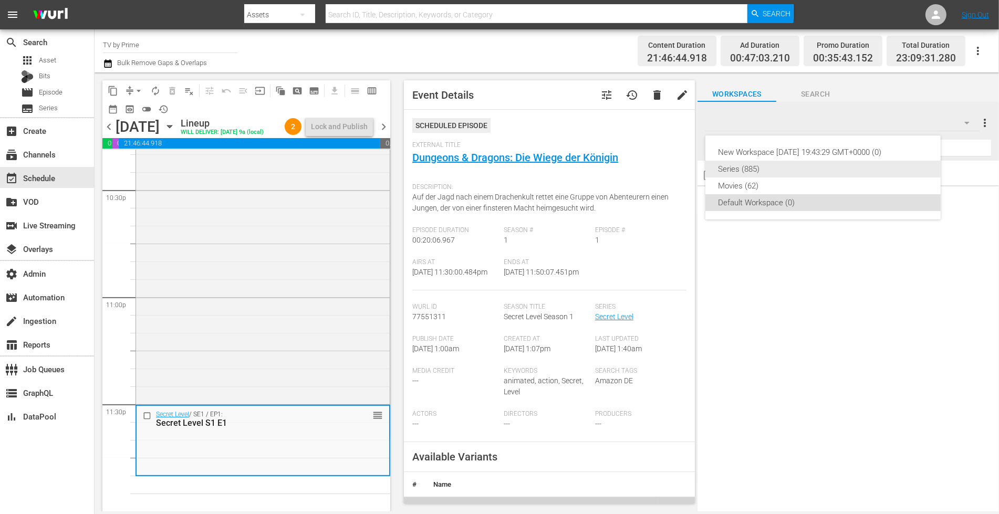
click at [771, 171] on div "Series (885)" at bounding box center [823, 169] width 210 height 17
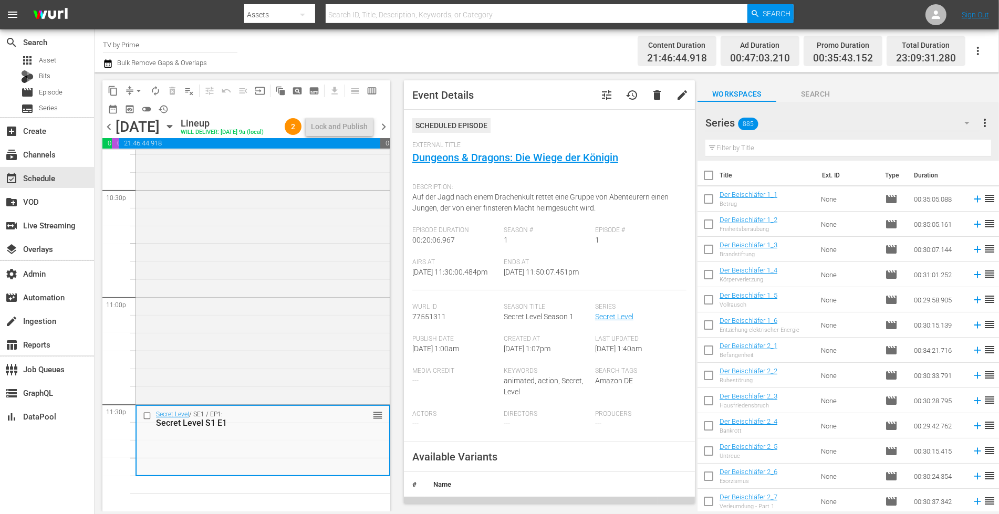
click at [741, 146] on input "text" at bounding box center [848, 148] width 286 height 17
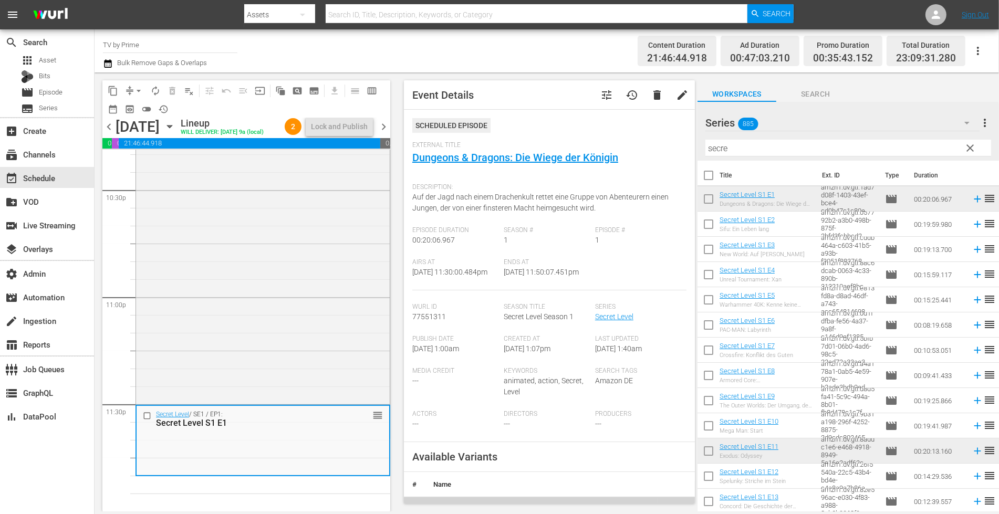
click at [568, 47] on div "Channel Title TV by Prime Bulk Remove Gaps & Overlaps" at bounding box center [345, 51] width 484 height 38
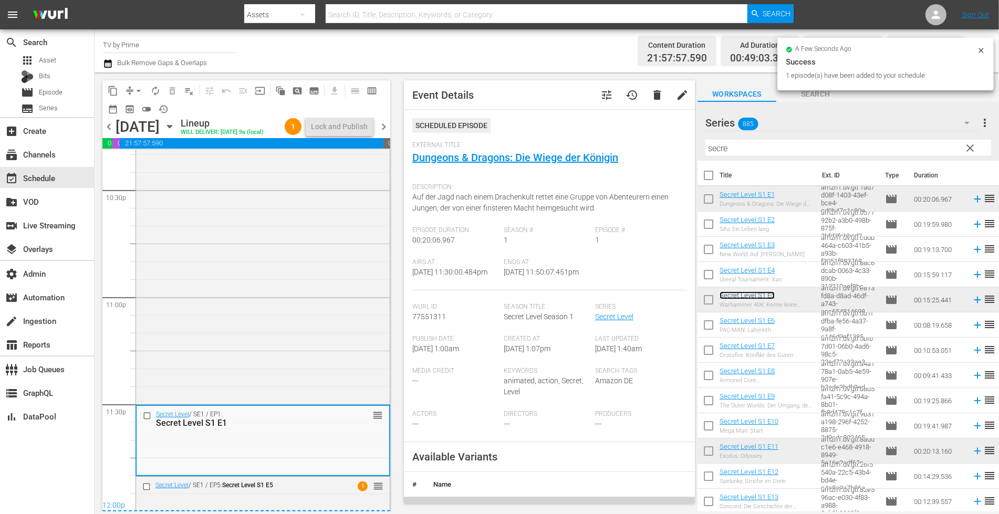
scroll to position [4800, 0]
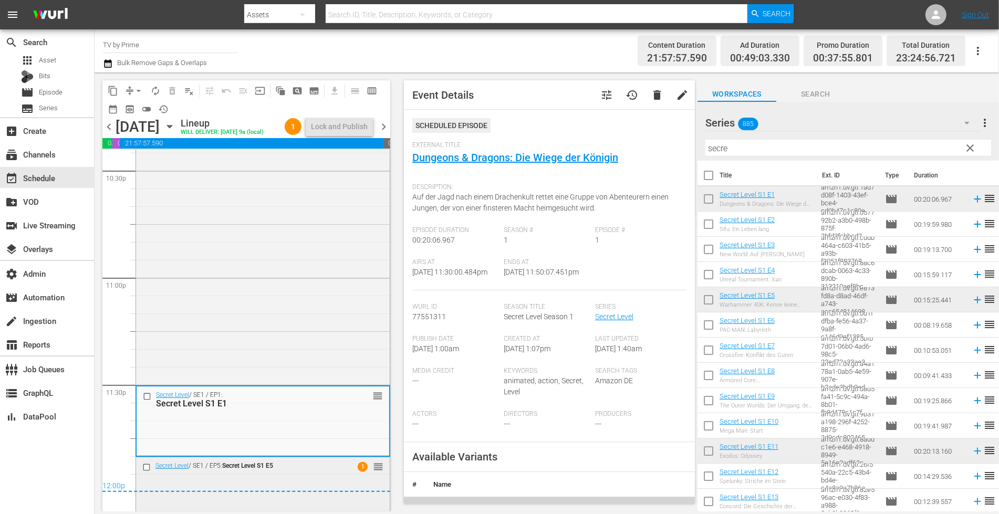
click at [338, 472] on div "Secret Level / SE1 / EP5: Secret Level S1 E5 1 reorder" at bounding box center [263, 467] width 254 height 20
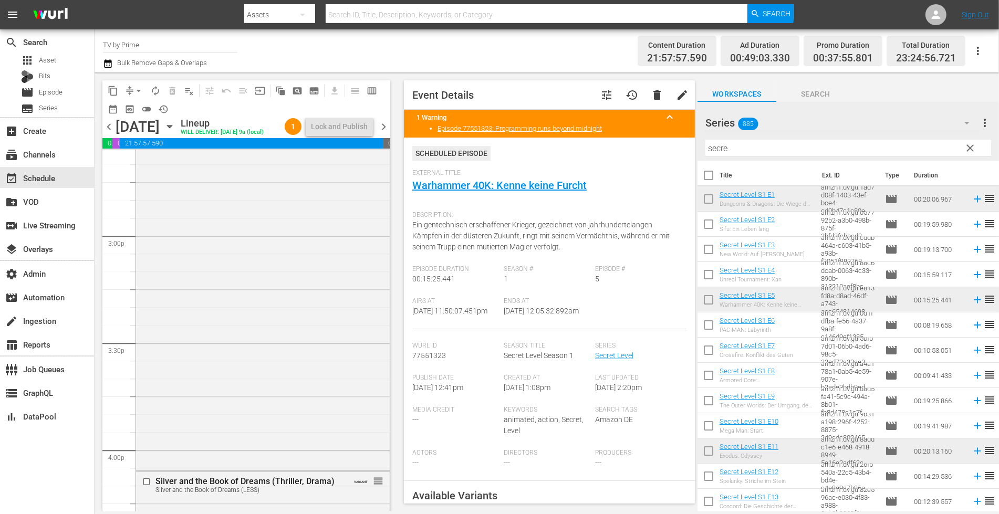
scroll to position [0, 0]
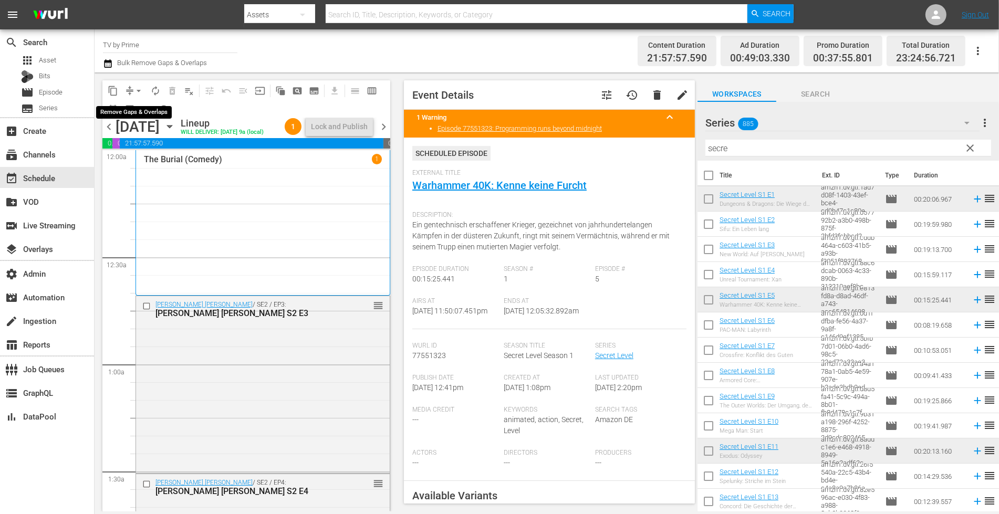
click at [139, 91] on span "arrow_drop_down" at bounding box center [138, 91] width 11 height 11
click at [139, 144] on li "Align to End of Previous Day" at bounding box center [139, 146] width 110 height 17
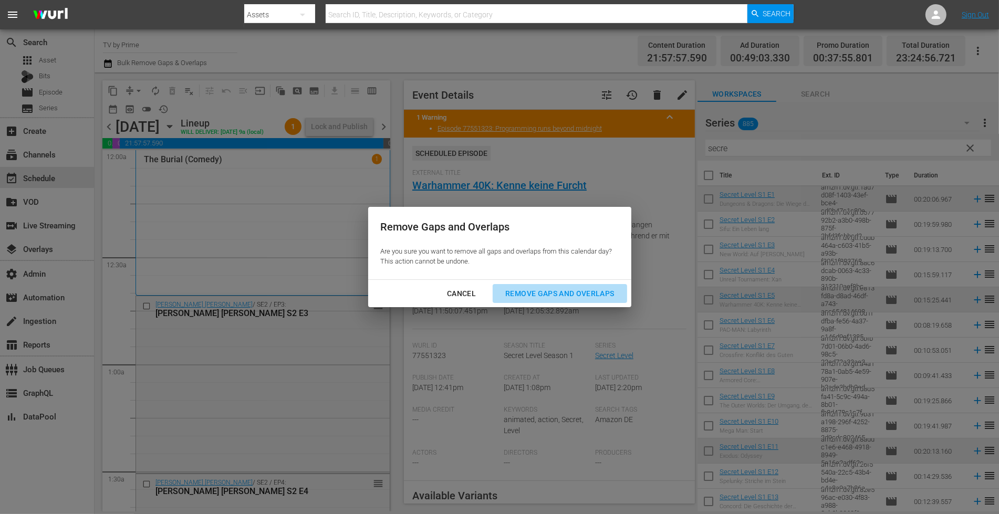
click at [567, 299] on div "Remove Gaps and Overlaps" at bounding box center [559, 293] width 125 height 13
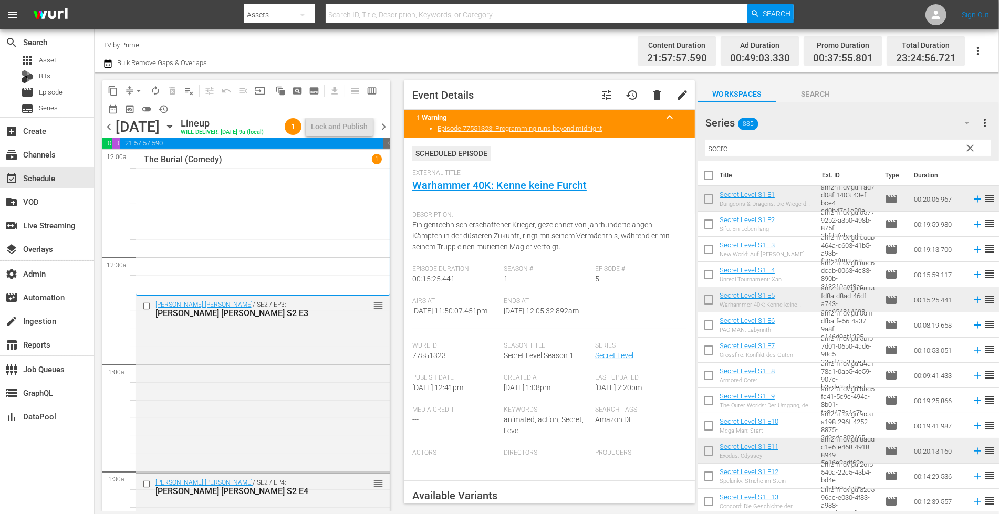
click at [105, 64] on icon "button" at bounding box center [108, 63] width 10 height 13
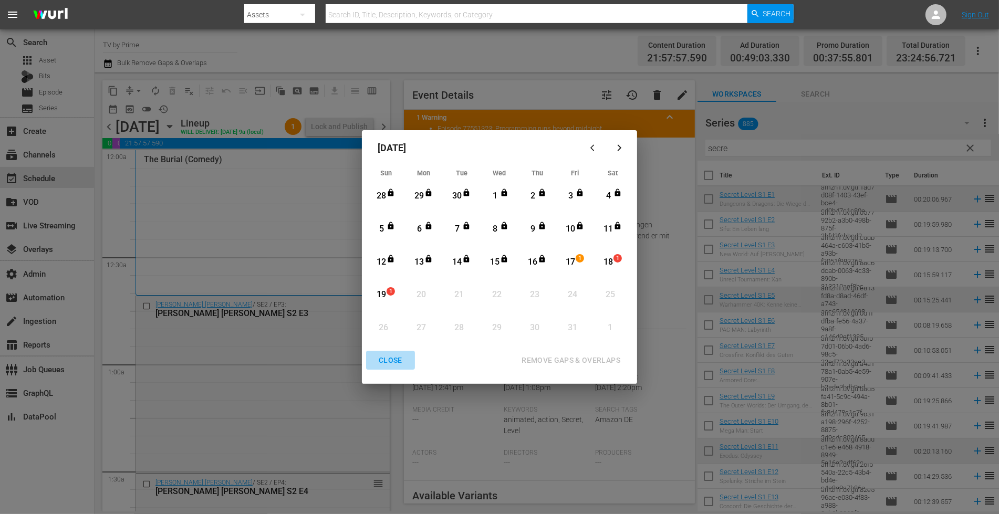
click at [393, 357] on div "CLOSE" at bounding box center [390, 360] width 40 height 13
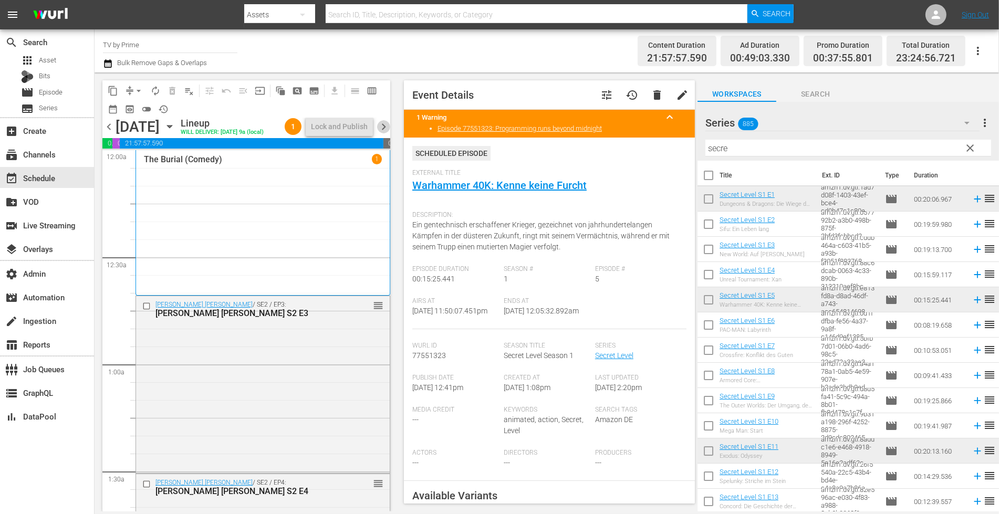
click at [387, 122] on span "chevron_right" at bounding box center [383, 126] width 13 height 13
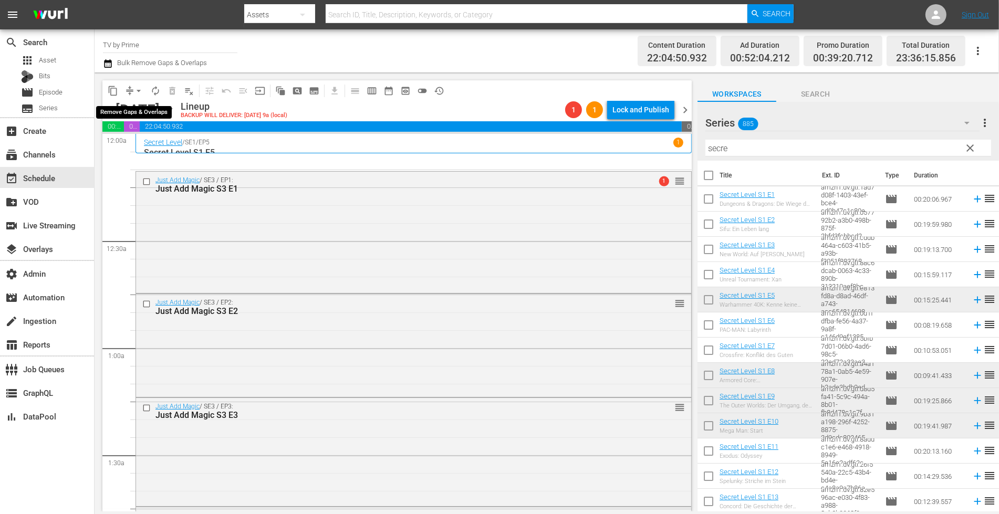
click at [131, 87] on button "arrow_drop_down" at bounding box center [138, 90] width 17 height 17
click at [167, 154] on li "Align to End of Previous Day" at bounding box center [139, 146] width 110 height 17
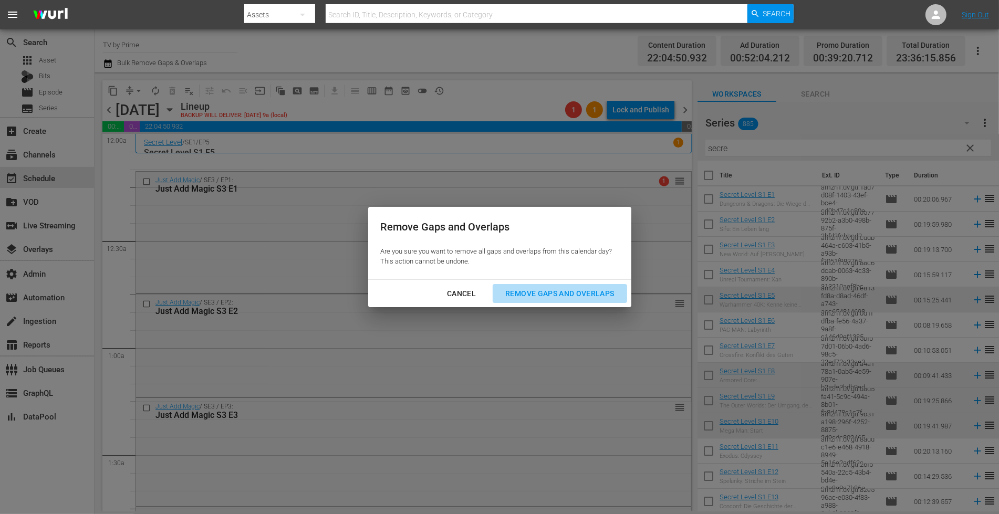
click at [553, 290] on div "Remove Gaps and Overlaps" at bounding box center [559, 293] width 125 height 13
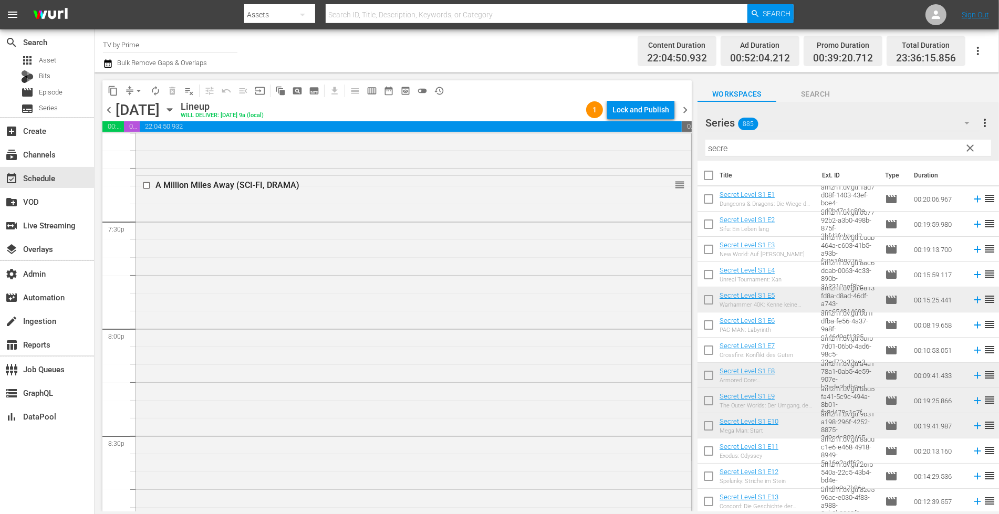
scroll to position [4082, 0]
drag, startPoint x: 672, startPoint y: 190, endPoint x: 638, endPoint y: 393, distance: 206.0
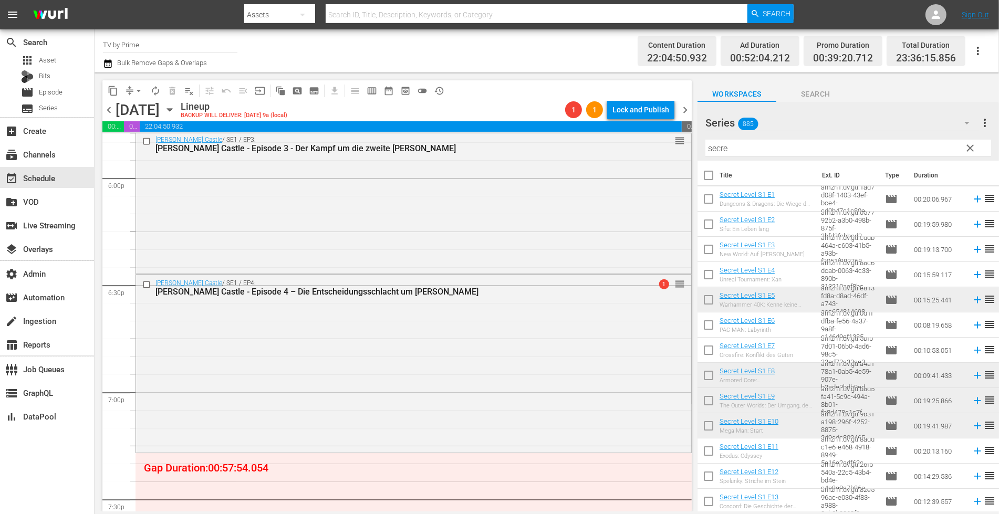
scroll to position [3804, 0]
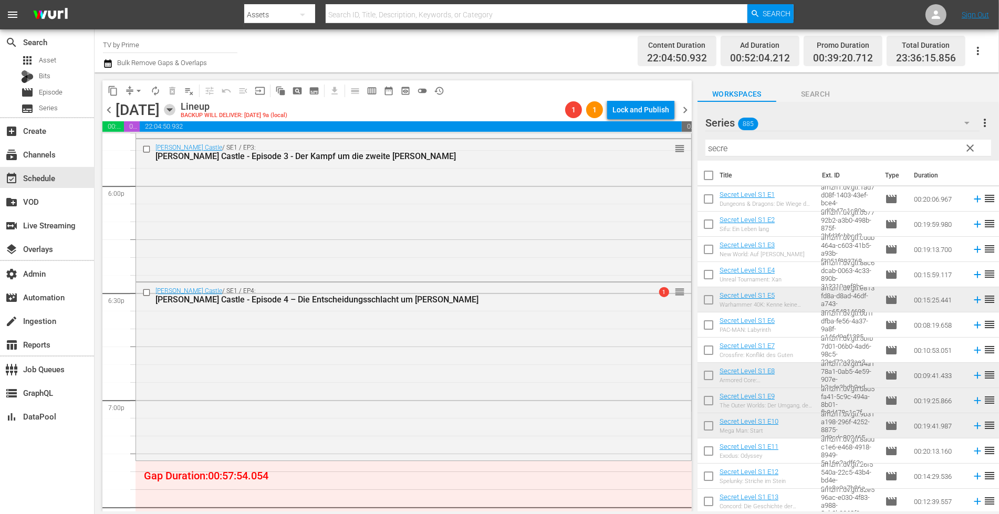
click at [175, 111] on icon "button" at bounding box center [170, 110] width 12 height 12
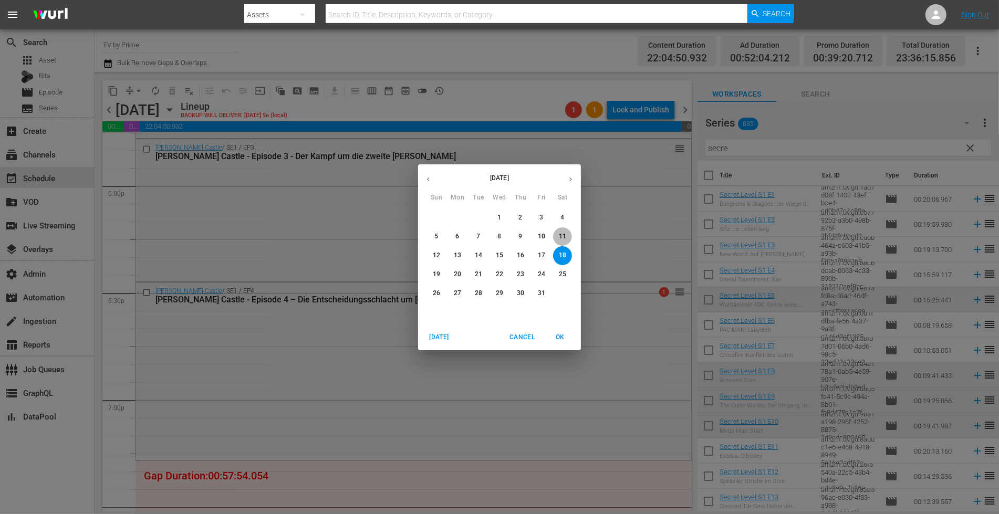
click at [565, 234] on p "11" at bounding box center [562, 236] width 7 height 9
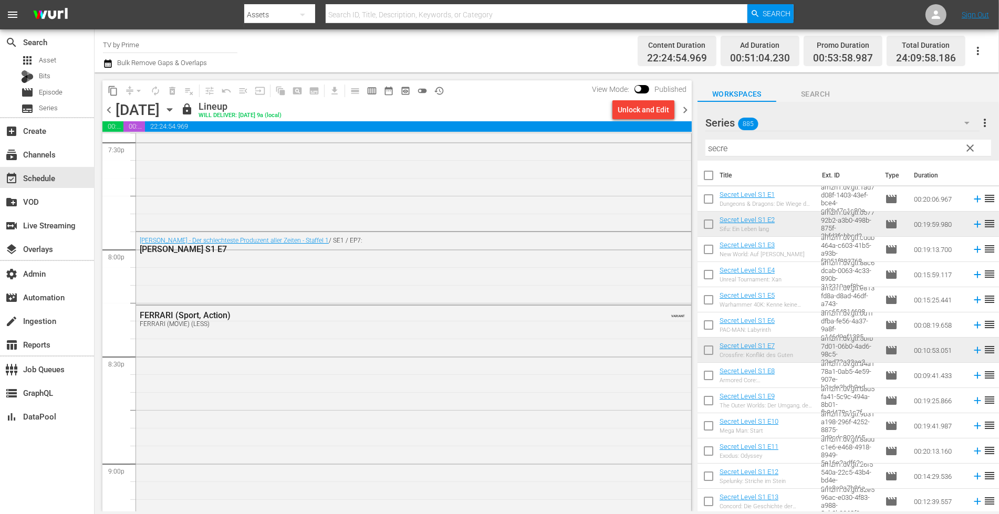
scroll to position [4157, 0]
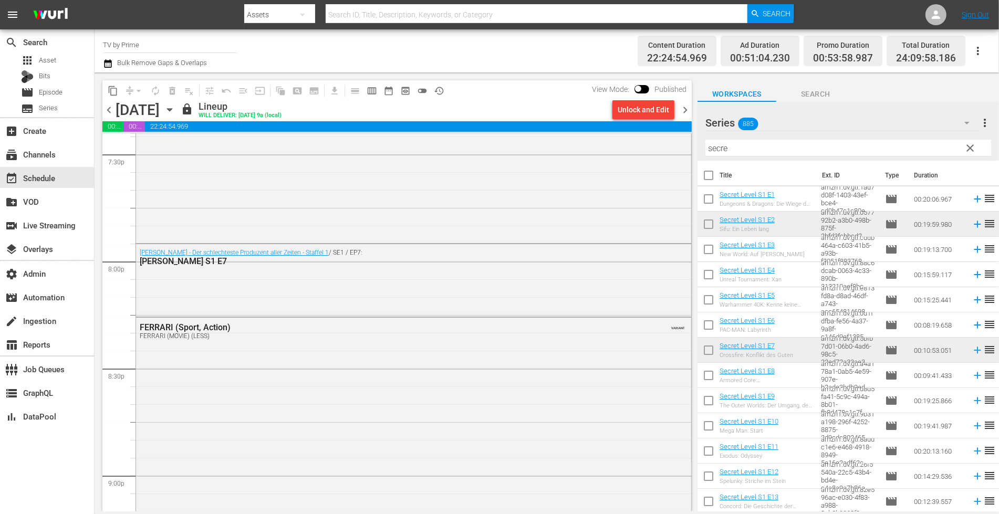
click at [175, 107] on icon "button" at bounding box center [170, 110] width 12 height 12
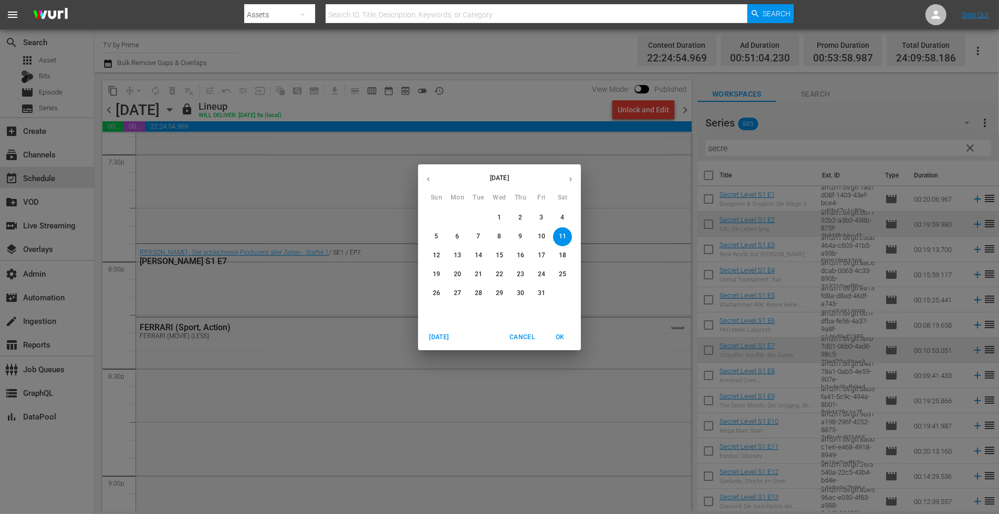
click at [561, 253] on p "18" at bounding box center [562, 255] width 7 height 9
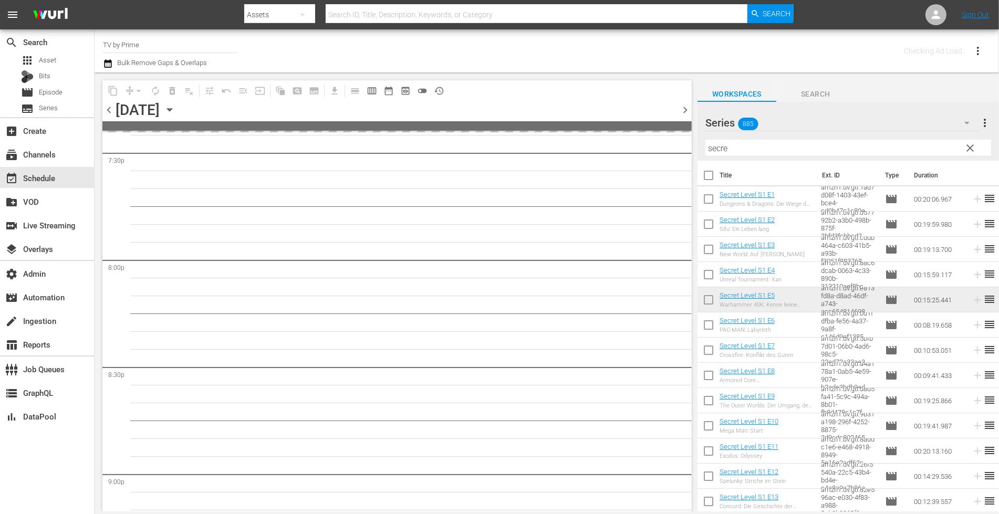
scroll to position [4175, 0]
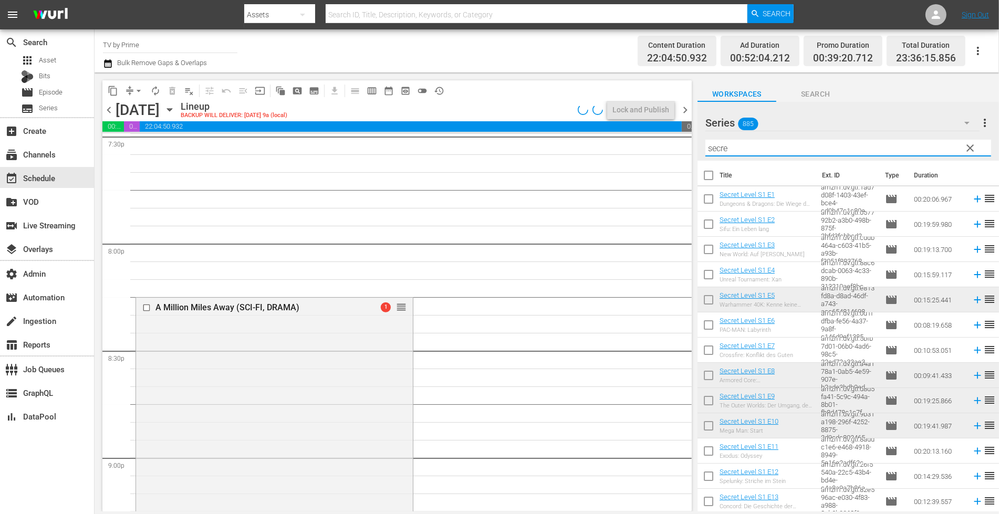
drag, startPoint x: 738, startPoint y: 148, endPoint x: 619, endPoint y: 137, distance: 120.2
click at [619, 137] on div "content_copy compress arrow_drop_down autorenew_outlined delete_forever_outline…" at bounding box center [547, 291] width 904 height 439
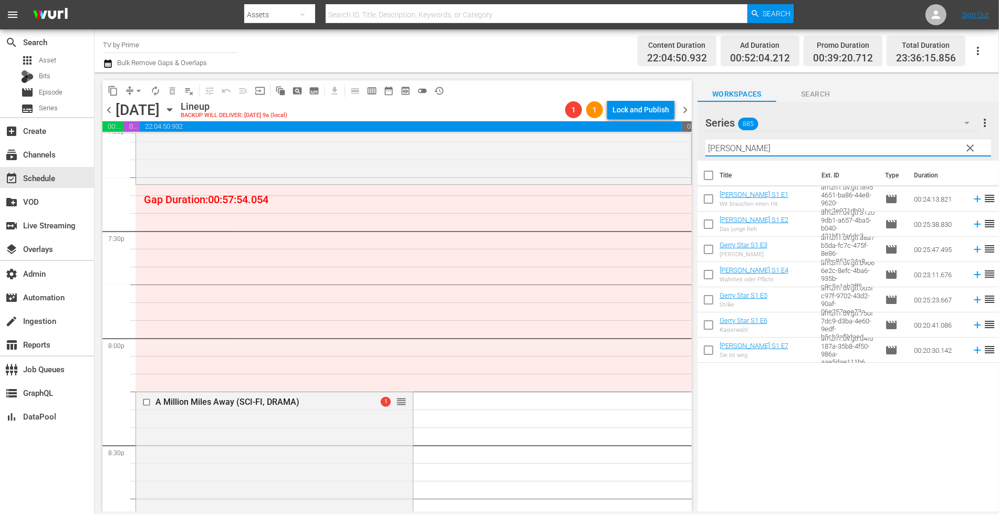
scroll to position [4076, 0]
type input "gerry"
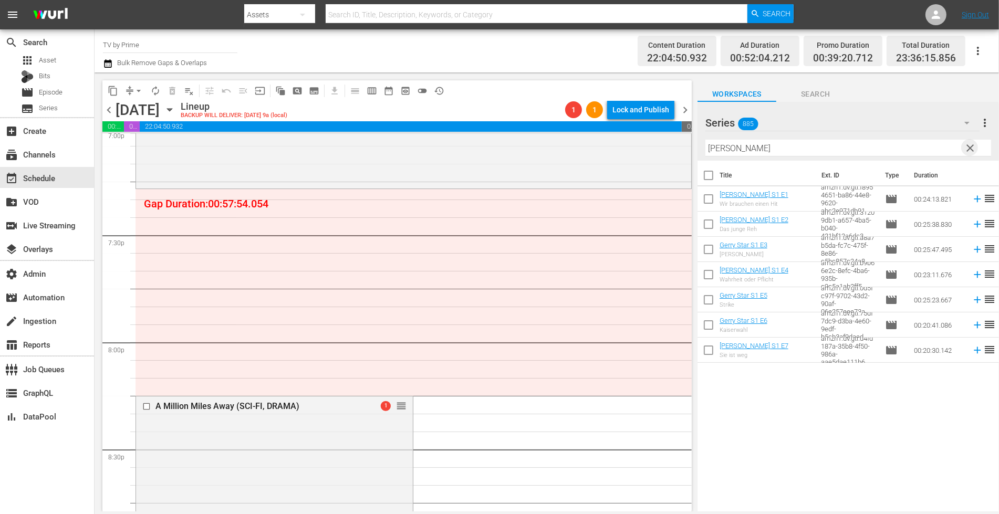
click at [974, 146] on span "clear" at bounding box center [969, 148] width 13 height 13
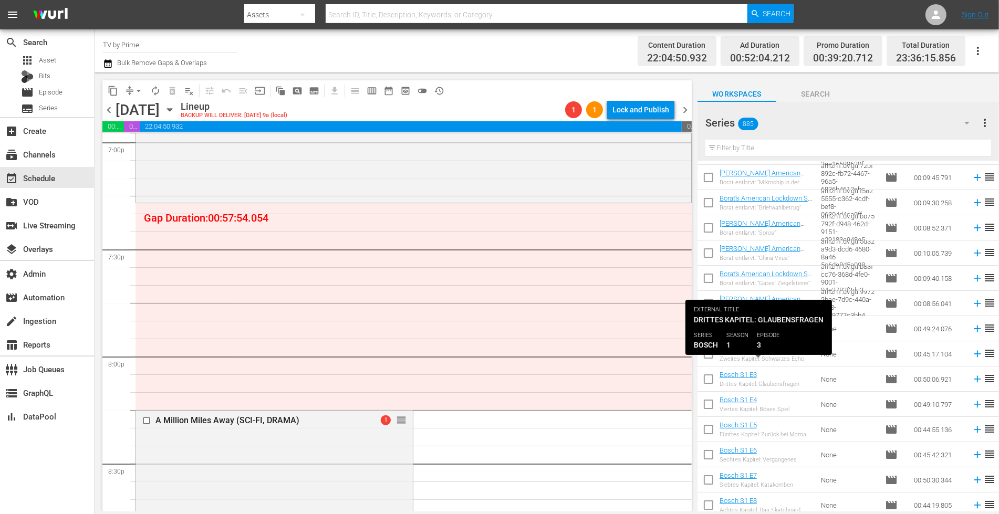
scroll to position [2549, 0]
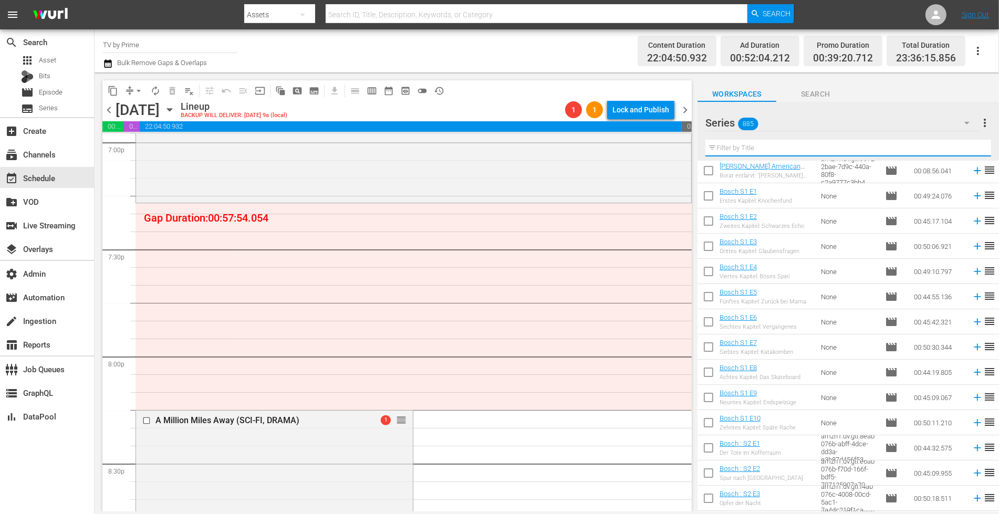
click at [736, 144] on input "text" at bounding box center [848, 148] width 286 height 17
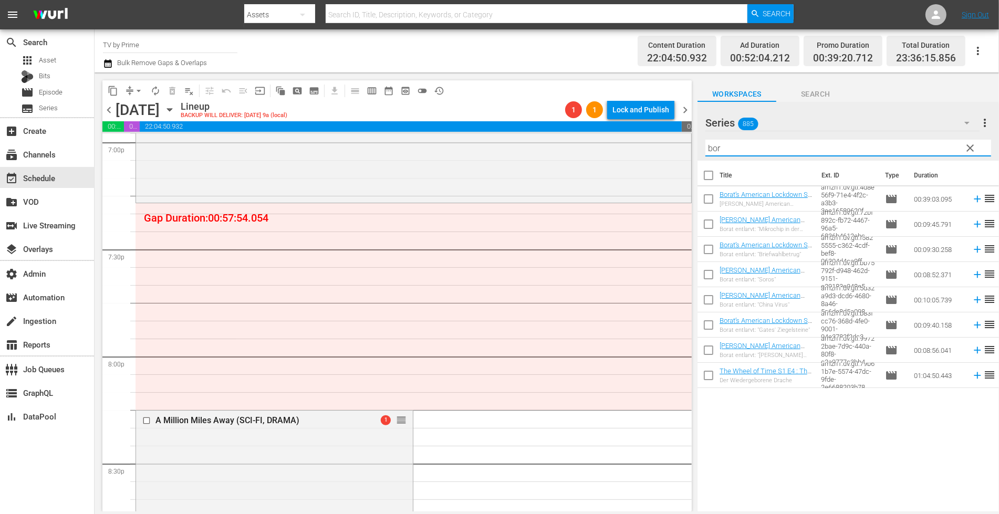
scroll to position [0, 0]
type input "borat"
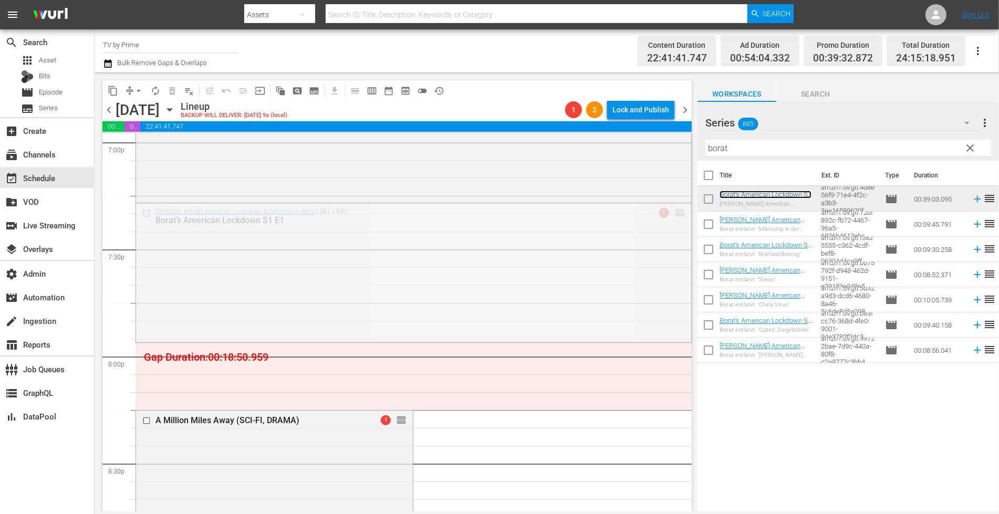
drag, startPoint x: 753, startPoint y: 196, endPoint x: 671, endPoint y: 210, distance: 83.6
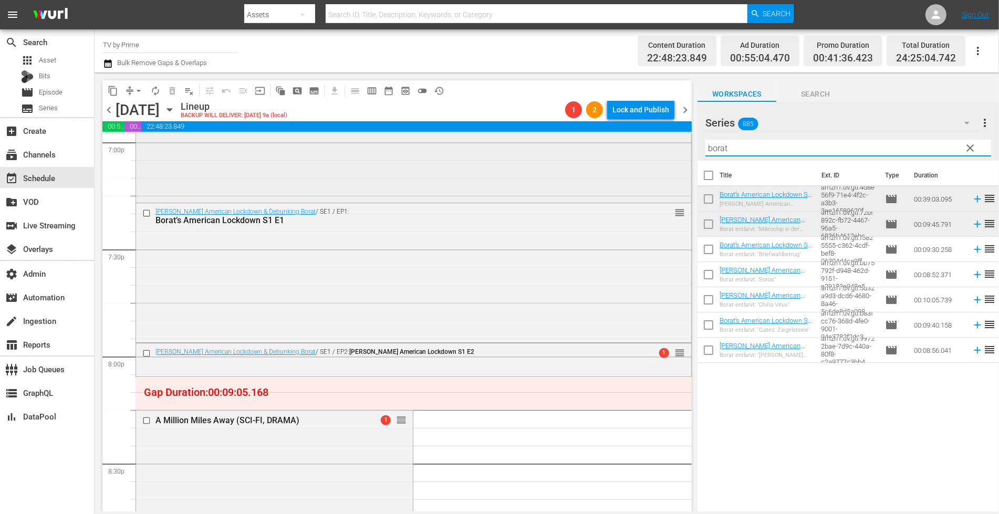
drag, startPoint x: 738, startPoint y: 150, endPoint x: 644, endPoint y: 146, distance: 94.1
click at [644, 146] on div "content_copy compress arrow_drop_down autorenew_outlined delete_forever_outline…" at bounding box center [547, 291] width 904 height 439
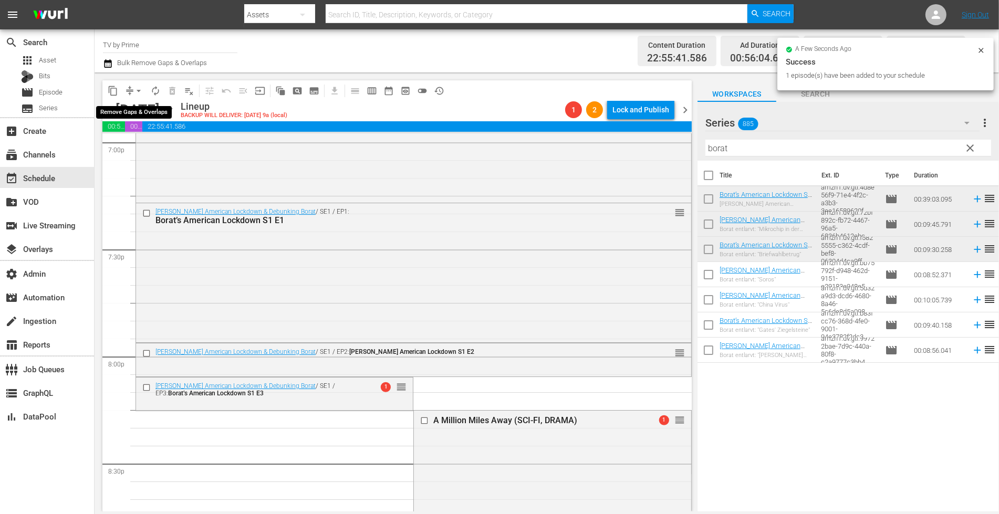
click at [138, 90] on span "arrow_drop_down" at bounding box center [138, 91] width 11 height 11
click at [135, 146] on li "Align to End of Previous Day" at bounding box center [139, 146] width 110 height 17
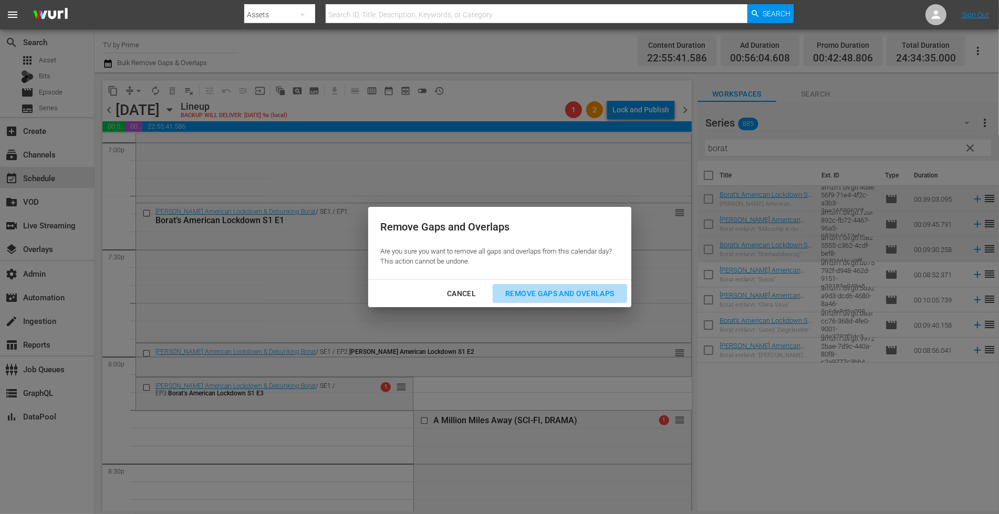
click at [538, 292] on div "Remove Gaps and Overlaps" at bounding box center [559, 293] width 125 height 13
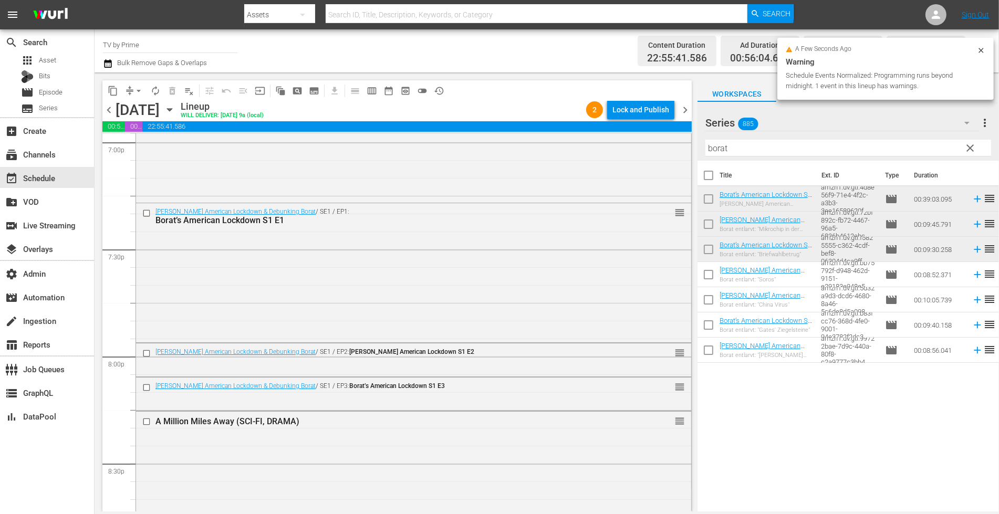
drag, startPoint x: 682, startPoint y: 442, endPoint x: 685, endPoint y: 406, distance: 36.4
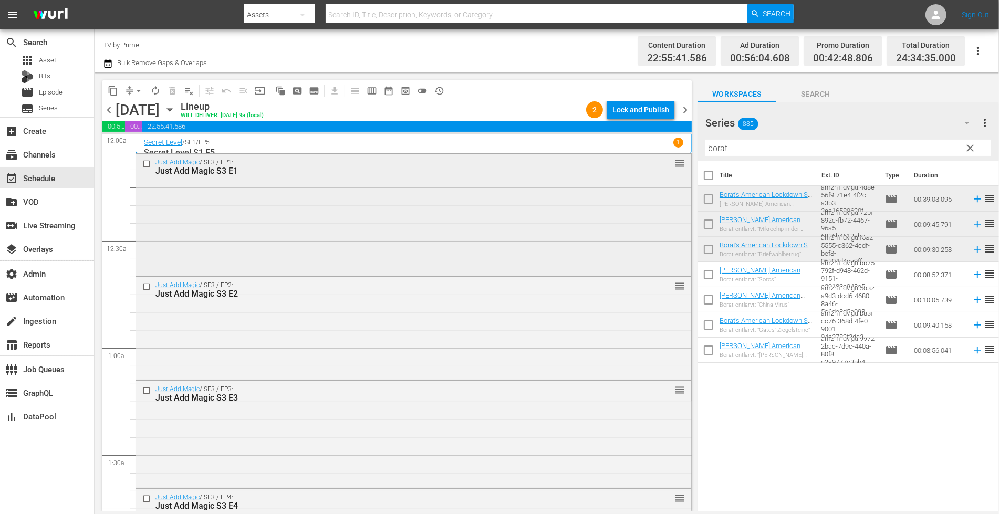
click at [553, 199] on div "Just Add Magic / SE3 / EP1: Just Add Magic S3 E1 reorder" at bounding box center [413, 214] width 555 height 120
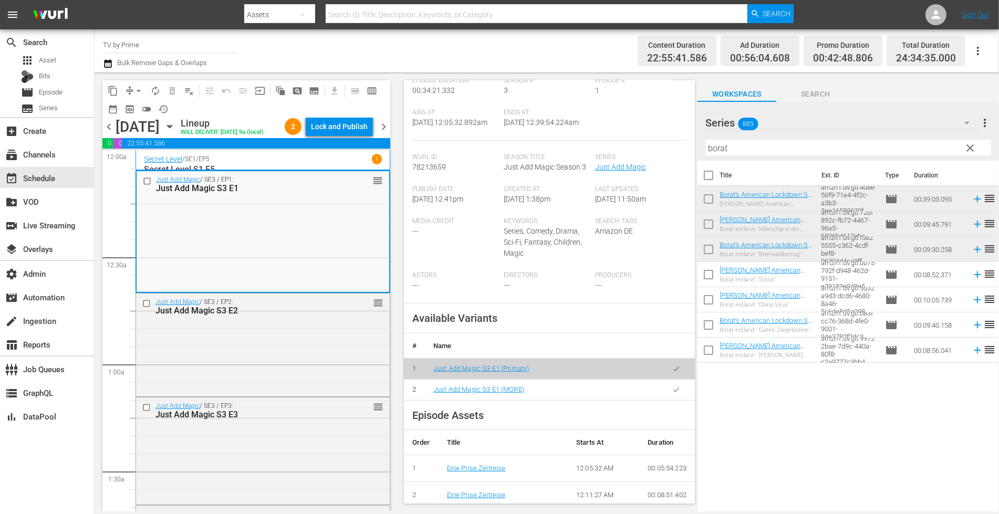
scroll to position [184, 0]
click at [672, 402] on icon "button" at bounding box center [676, 400] width 8 height 8
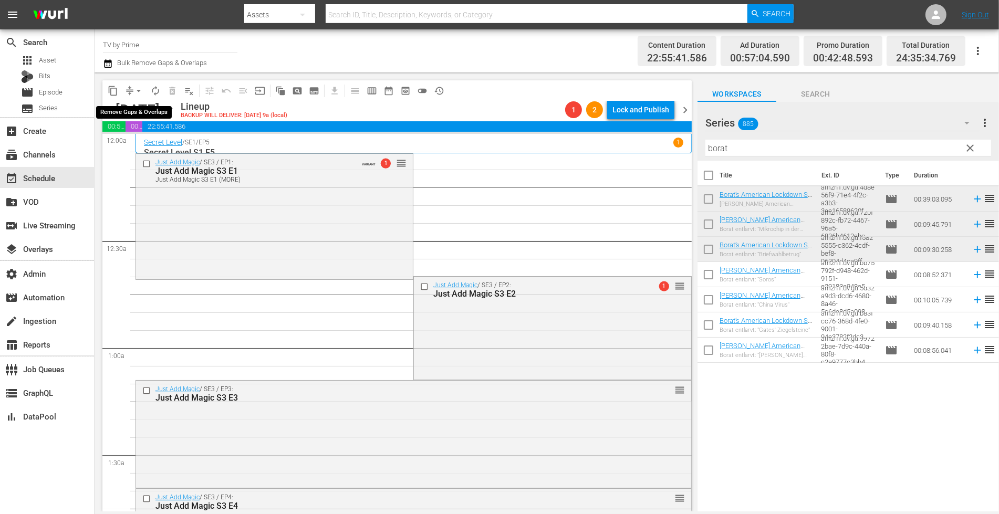
click at [133, 89] on button "arrow_drop_down" at bounding box center [138, 90] width 17 height 17
click at [149, 149] on li "Align to End of Previous Day" at bounding box center [139, 146] width 110 height 17
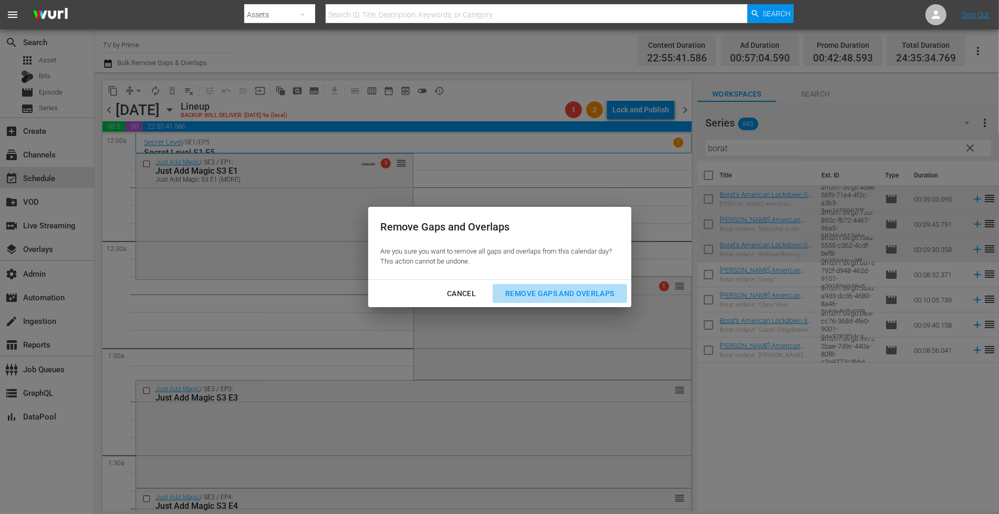
click at [558, 297] on div "Remove Gaps and Overlaps" at bounding box center [559, 293] width 125 height 13
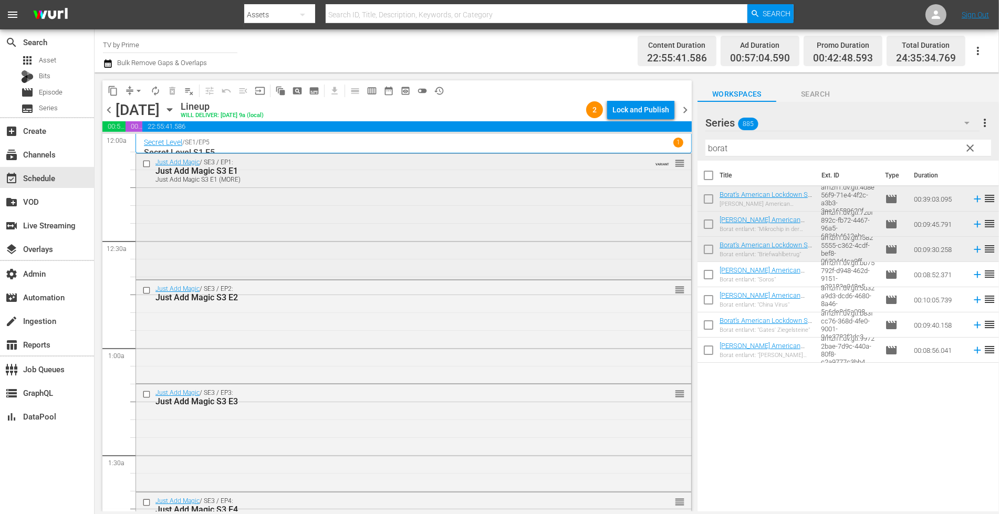
click at [420, 224] on div "Just Add Magic / SE3 / EP1: Just Add Magic S3 E1 Just Add Magic S3 E1 (MORE) VA…" at bounding box center [413, 215] width 555 height 123
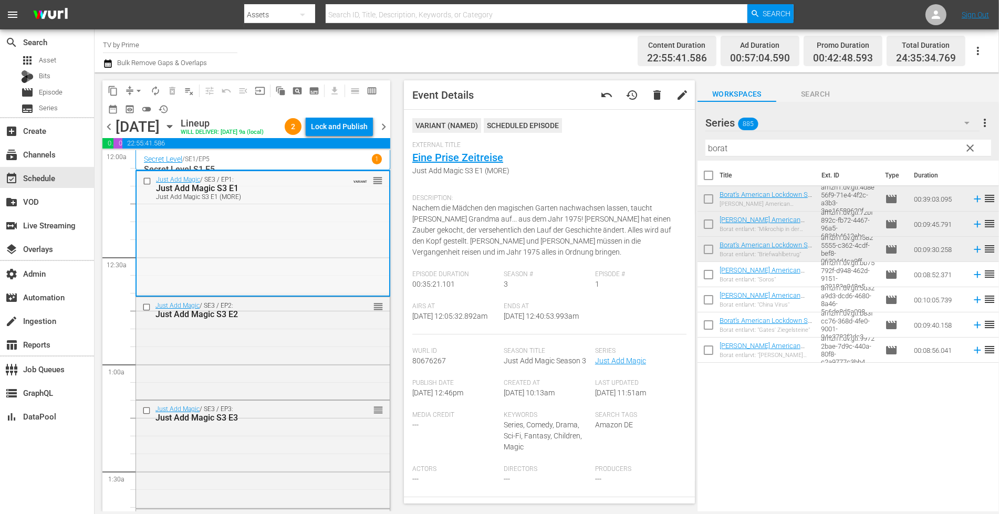
click at [333, 250] on div "Just Add Magic / SE3 / EP1: Just Add Magic S3 E1 Just Add Magic S3 E1 (MORE) VA…" at bounding box center [263, 232] width 253 height 123
click at [314, 387] on div "Just Add Magic / SE3 / EP2: Just Add Magic S3 E2 reorder" at bounding box center [263, 347] width 254 height 101
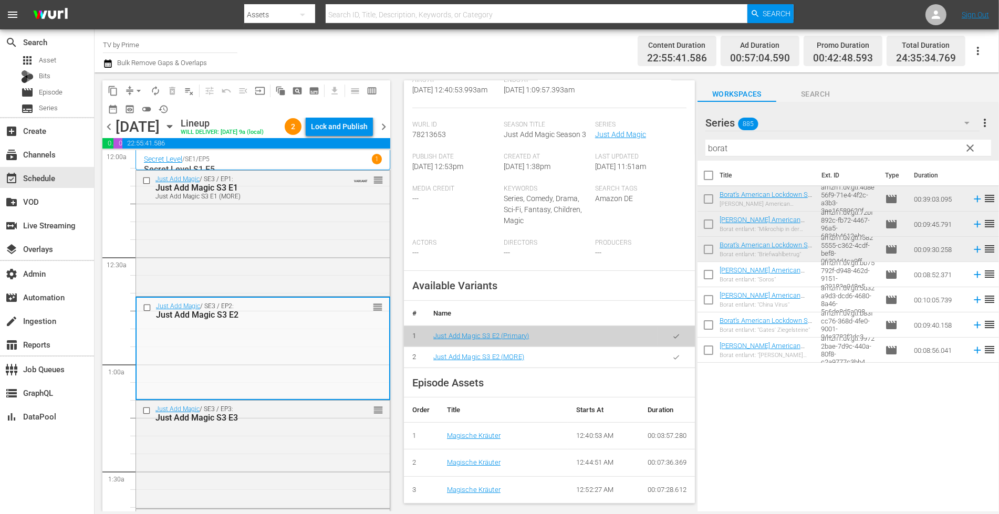
scroll to position [198, 0]
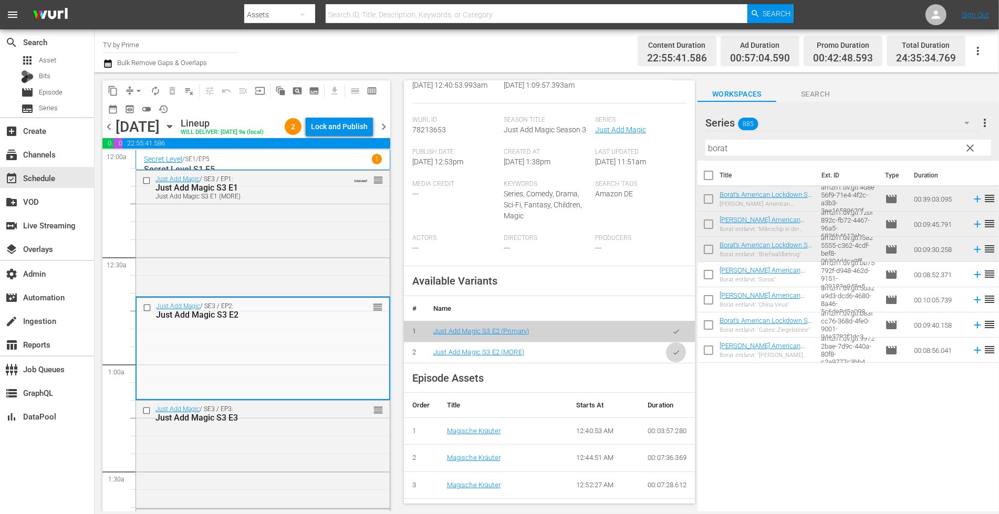
click at [672, 357] on icon "button" at bounding box center [676, 353] width 8 height 8
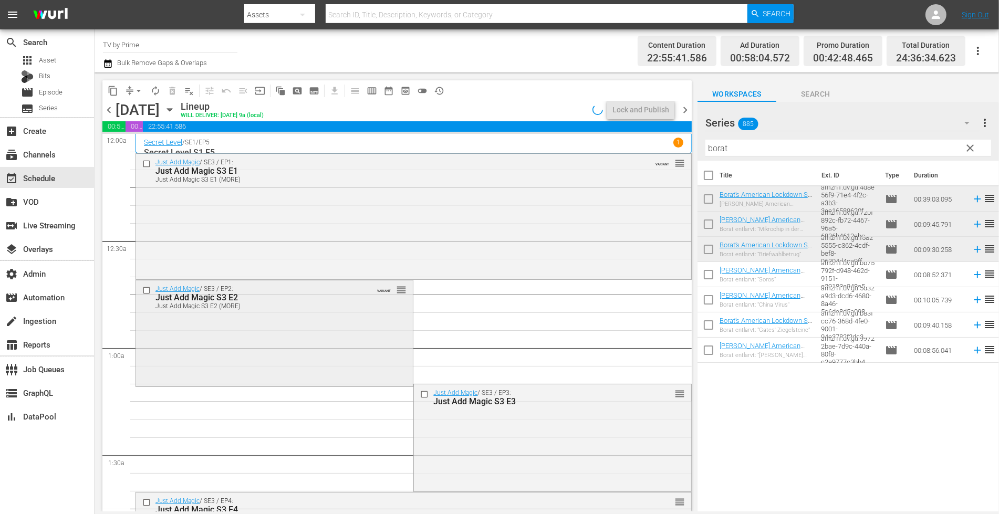
click at [183, 364] on div "Just Add Magic / SE3 / EP2: Just Add Magic S3 E2 Just Add Magic S3 E2 (MORE) VA…" at bounding box center [274, 332] width 277 height 104
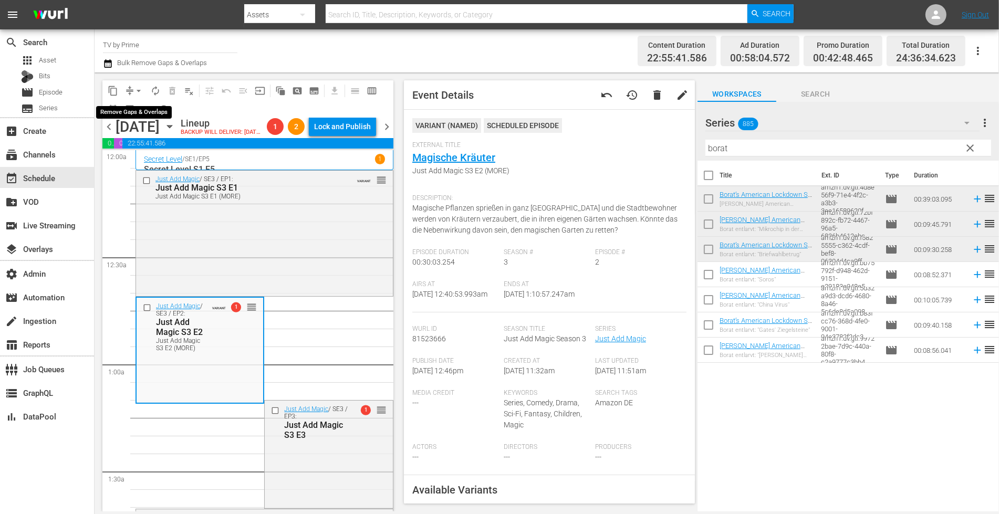
click at [133, 90] on span "arrow_drop_down" at bounding box center [138, 91] width 11 height 11
click at [146, 151] on li "Align to End of Previous Day" at bounding box center [139, 146] width 110 height 17
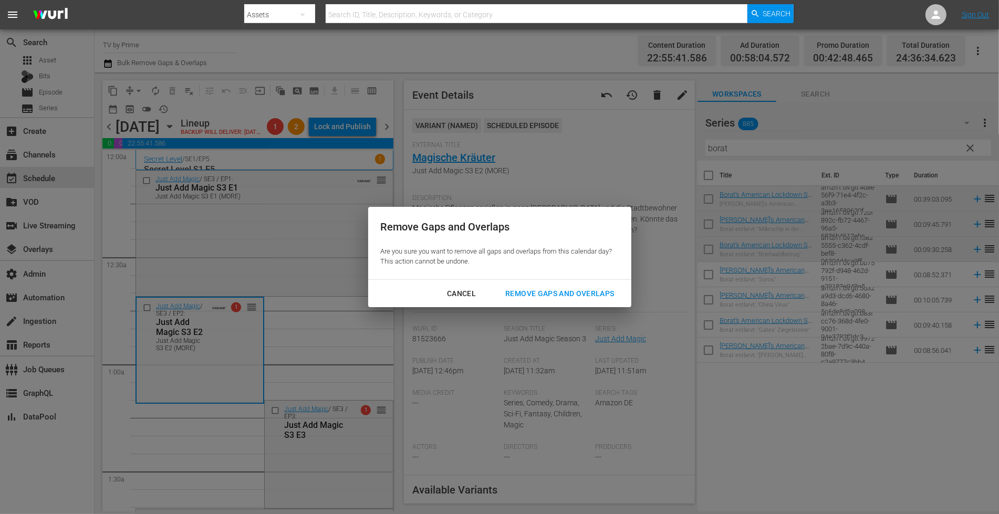
click at [577, 283] on div "Cancel Remove Gaps and Overlaps" at bounding box center [499, 294] width 263 height 28
click at [574, 294] on div "Remove Gaps and Overlaps" at bounding box center [559, 293] width 125 height 13
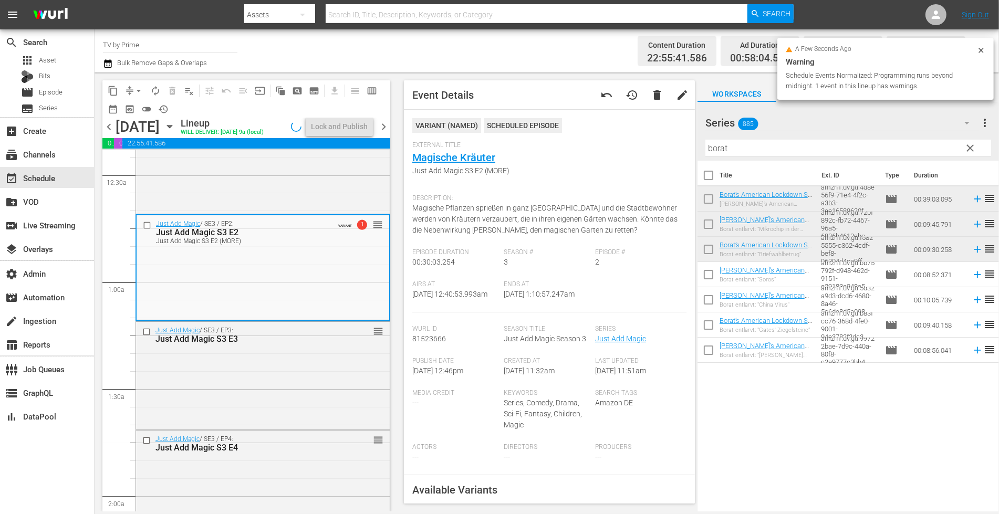
scroll to position [90, 0]
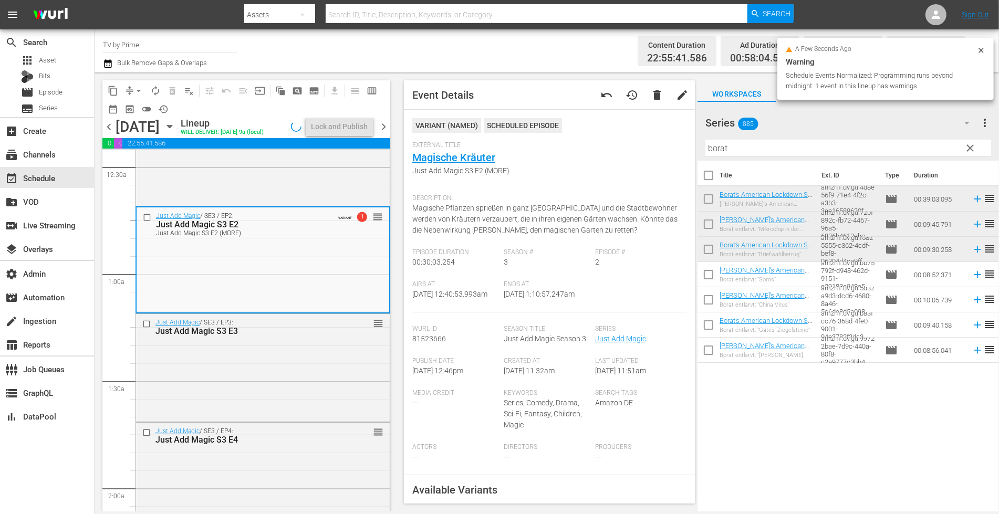
click at [232, 369] on div "Just Add Magic / SE3 / EP3: Just Add Magic S3 E3 reorder" at bounding box center [263, 367] width 254 height 106
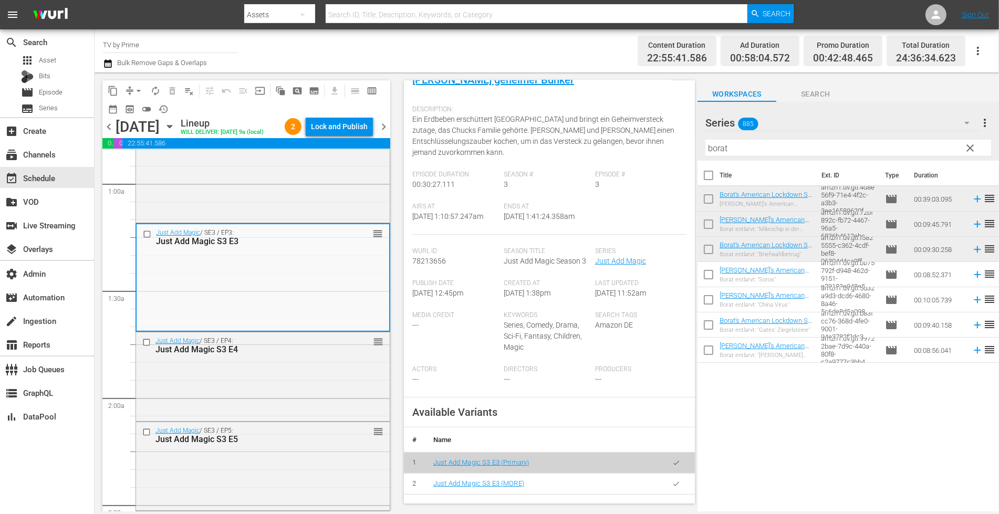
scroll to position [197, 0]
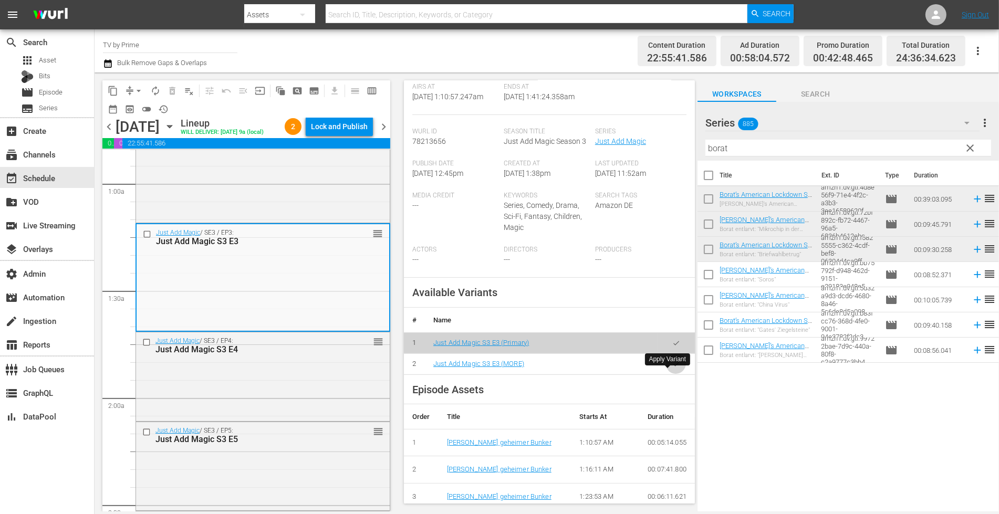
click at [672, 368] on icon "button" at bounding box center [676, 364] width 8 height 8
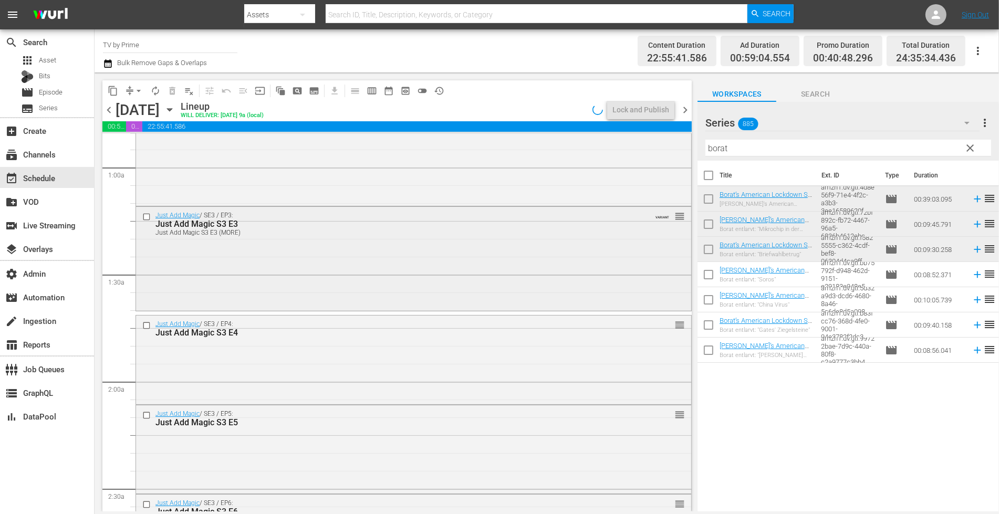
click at [223, 270] on div "Just Add Magic / SE3 / EP3: Just Add Magic S3 E3 Just Add Magic S3 E3 (MORE) VA…" at bounding box center [413, 258] width 555 height 102
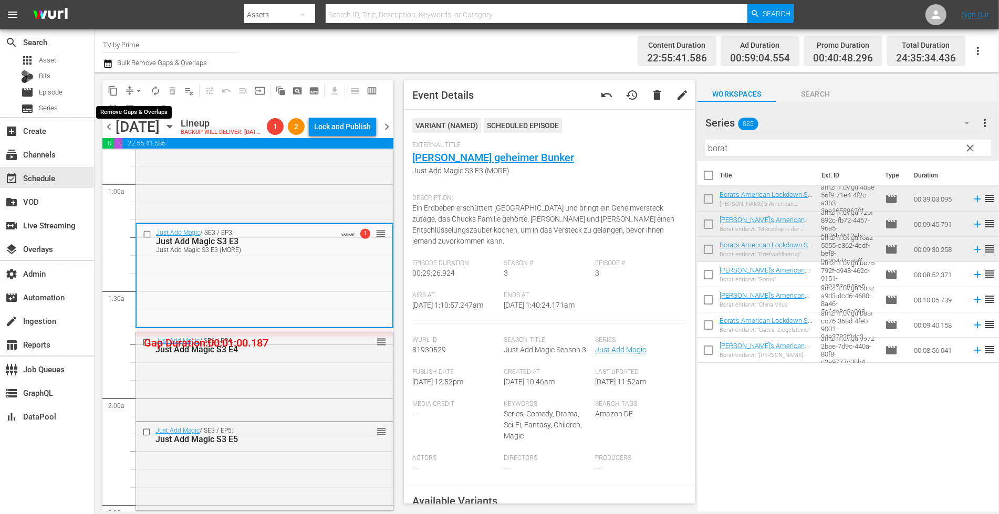
click at [134, 90] on span "arrow_drop_down" at bounding box center [138, 91] width 11 height 11
click at [144, 141] on li "Align to End of Previous Day" at bounding box center [139, 146] width 110 height 17
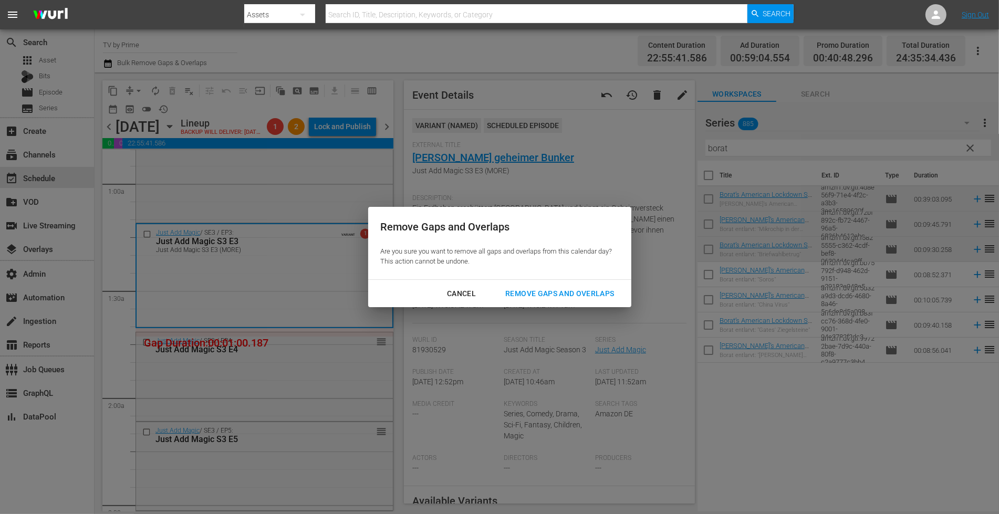
click at [536, 294] on div "Remove Gaps and Overlaps" at bounding box center [559, 293] width 125 height 13
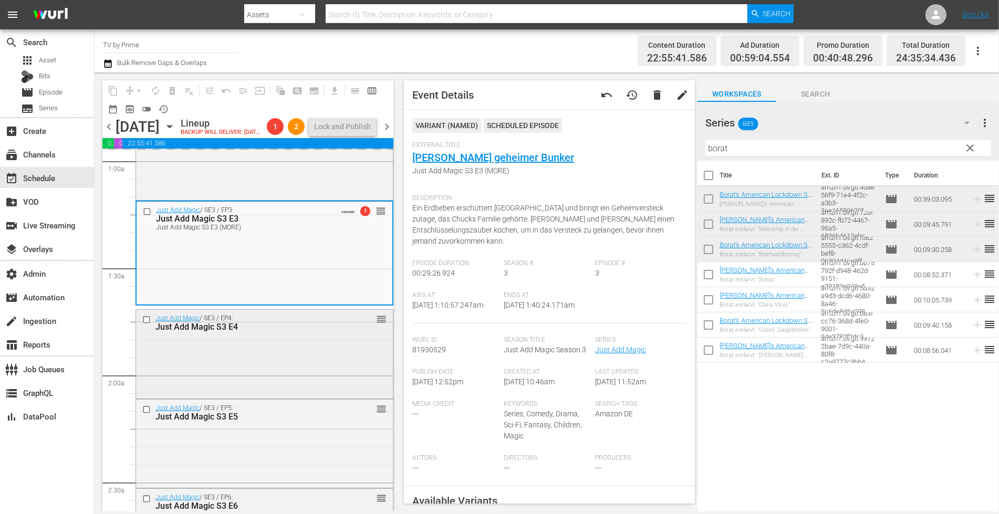
scroll to position [276, 0]
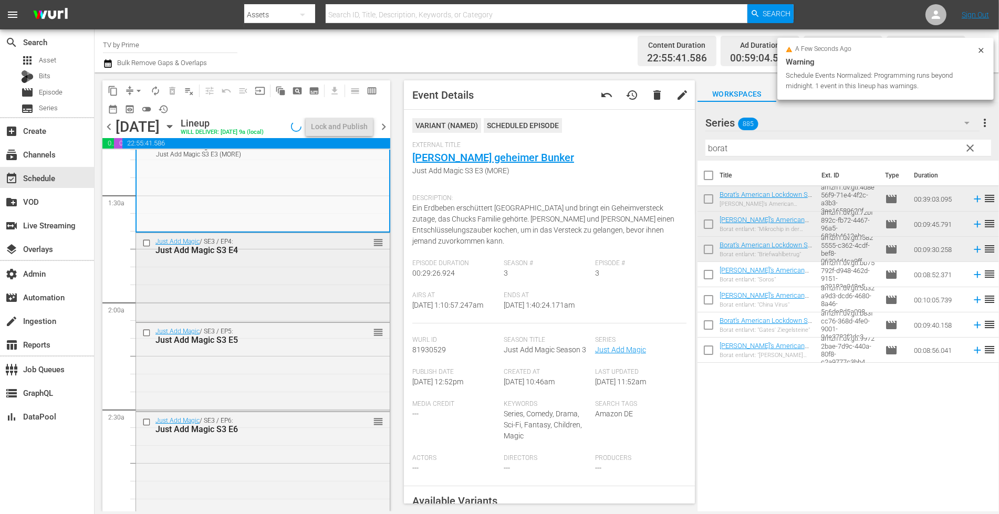
click at [189, 314] on div "Just Add Magic / SE3 / EP4: Just Add Magic S3 E4 reorder" at bounding box center [263, 276] width 254 height 87
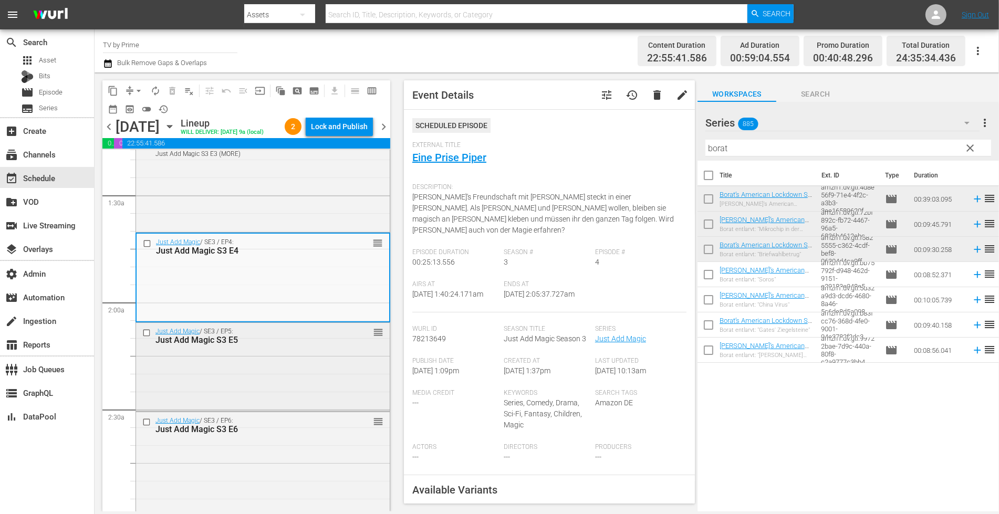
click at [204, 345] on div "Just Add Magic S3 E5" at bounding box center [246, 340] width 182 height 10
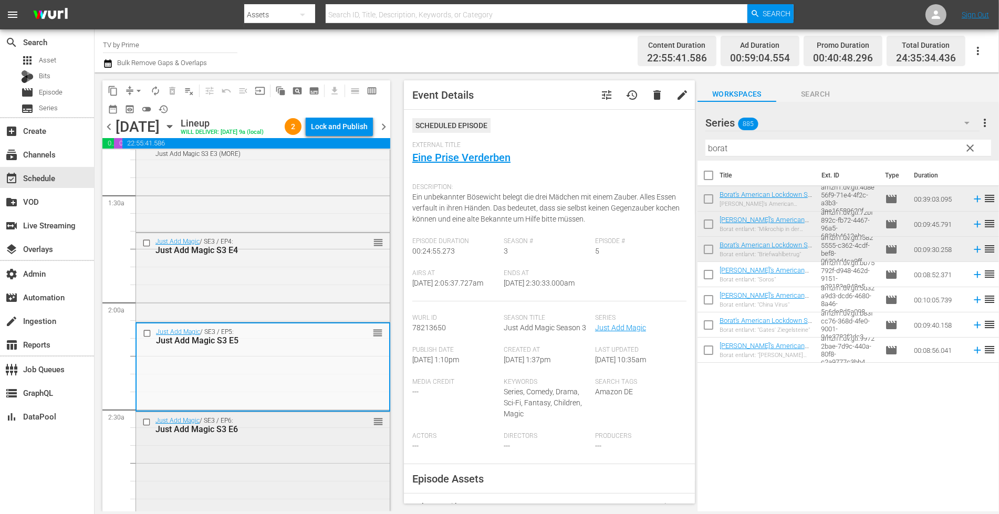
click at [317, 475] on div "Just Add Magic / SE3 / EP6: Just Add Magic S3 E6 reorder" at bounding box center [263, 463] width 254 height 102
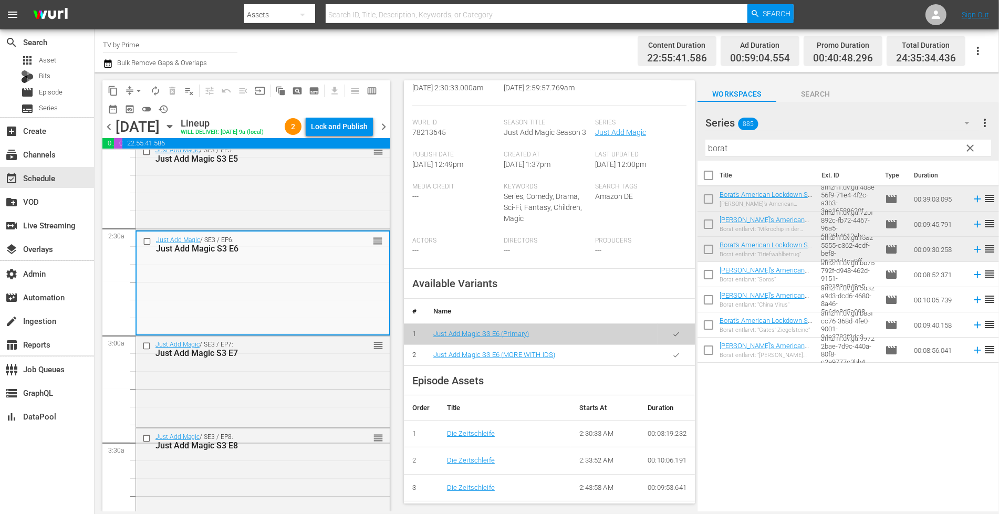
scroll to position [207, 0]
click at [672, 359] on icon "button" at bounding box center [676, 355] width 8 height 8
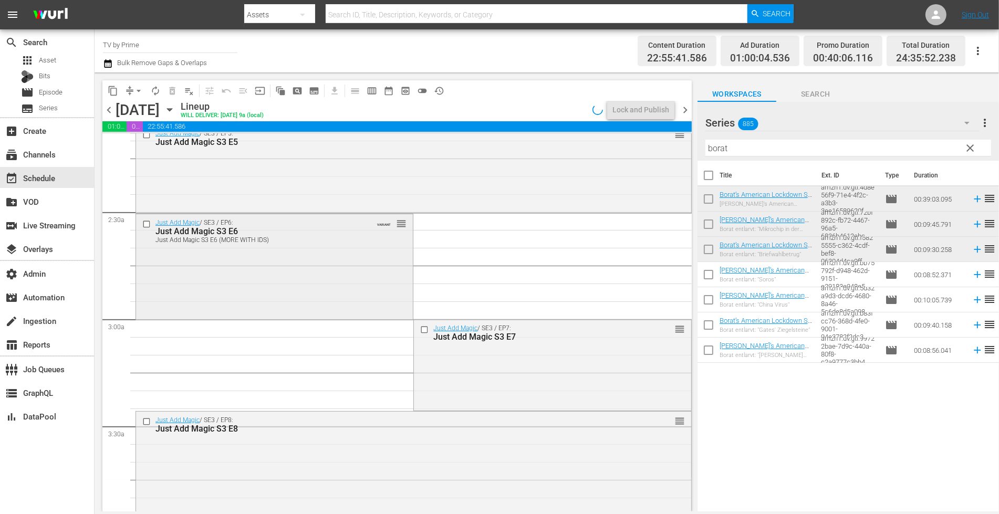
click at [163, 282] on div "Just Add Magic / SE3 / EP6: Just Add Magic S3 E6 Just Add Magic S3 E6 (MORE WIT…" at bounding box center [274, 265] width 277 height 103
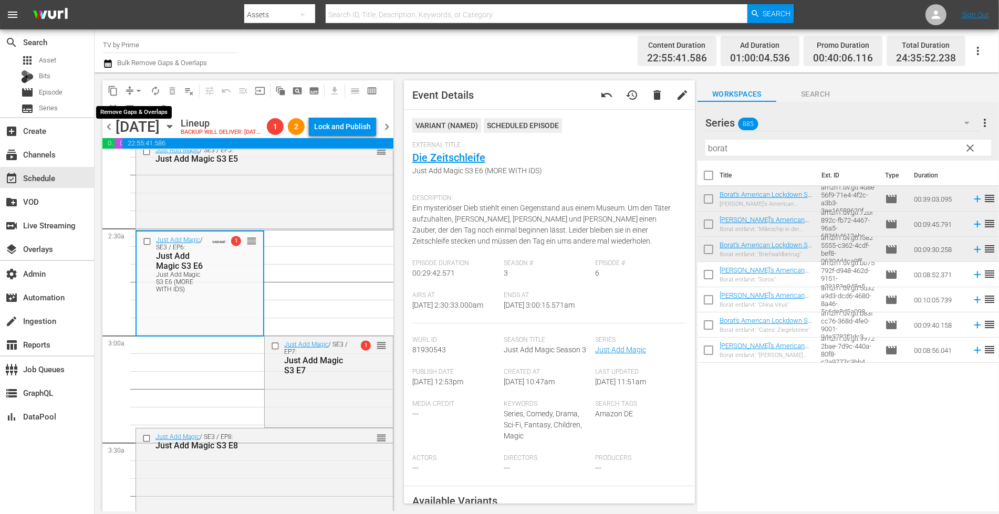
click at [138, 90] on span "arrow_drop_down" at bounding box center [138, 91] width 11 height 11
click at [153, 148] on li "Align to End of Previous Day" at bounding box center [139, 146] width 110 height 17
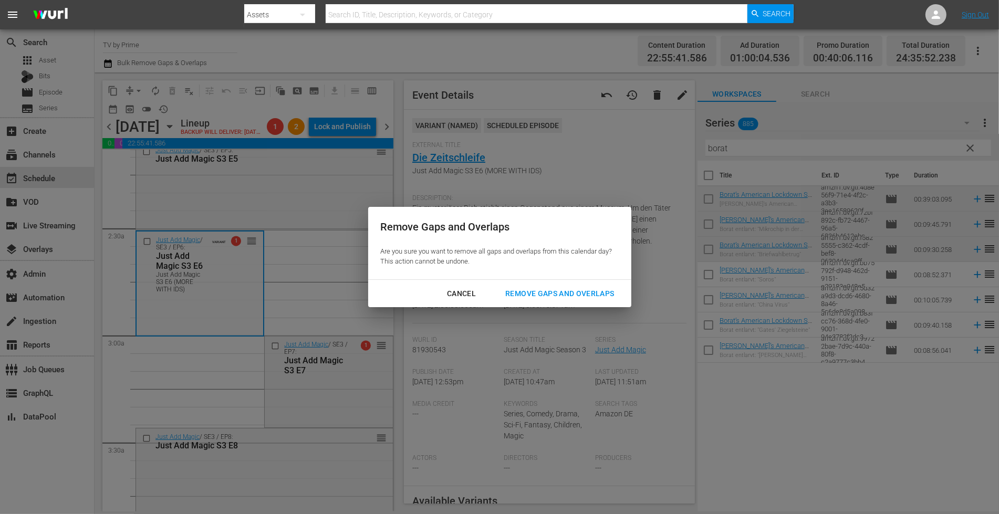
click at [556, 289] on div "Remove Gaps and Overlaps" at bounding box center [559, 293] width 125 height 13
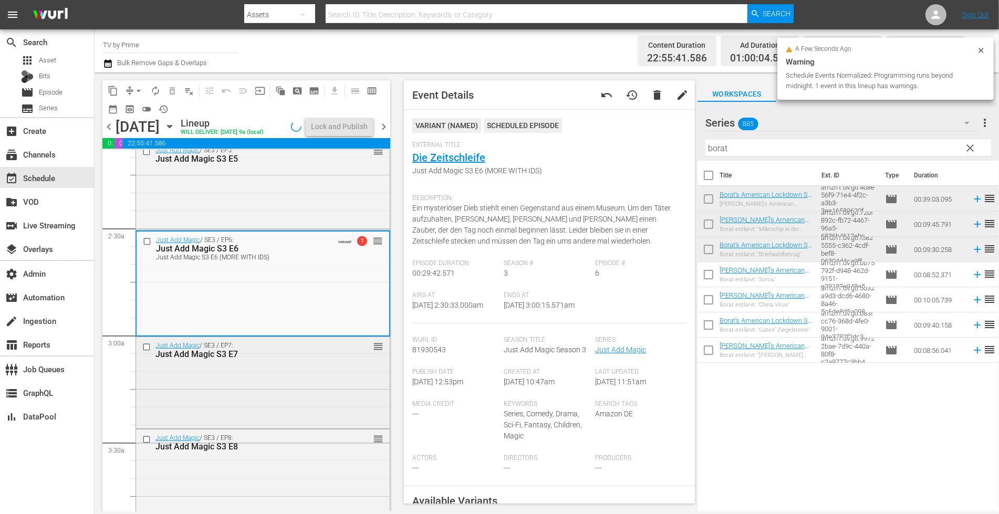
click at [263, 390] on div "Just Add Magic / SE3 / EP7: Just Add Magic S3 E7 reorder" at bounding box center [263, 381] width 254 height 89
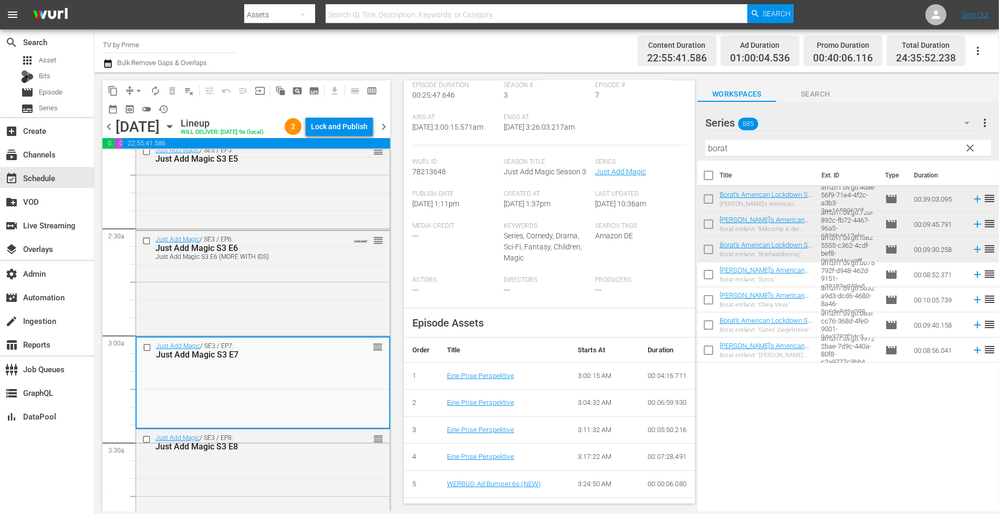
scroll to position [172, 0]
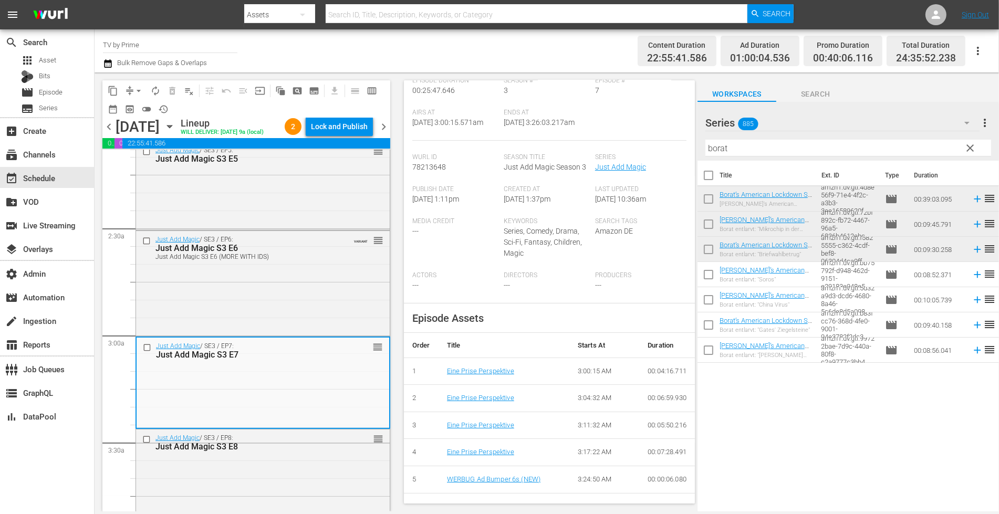
click at [390, 209] on div "content_copy compress arrow_drop_down autorenew_outlined delete_forever_outline…" at bounding box center [244, 291] width 298 height 439
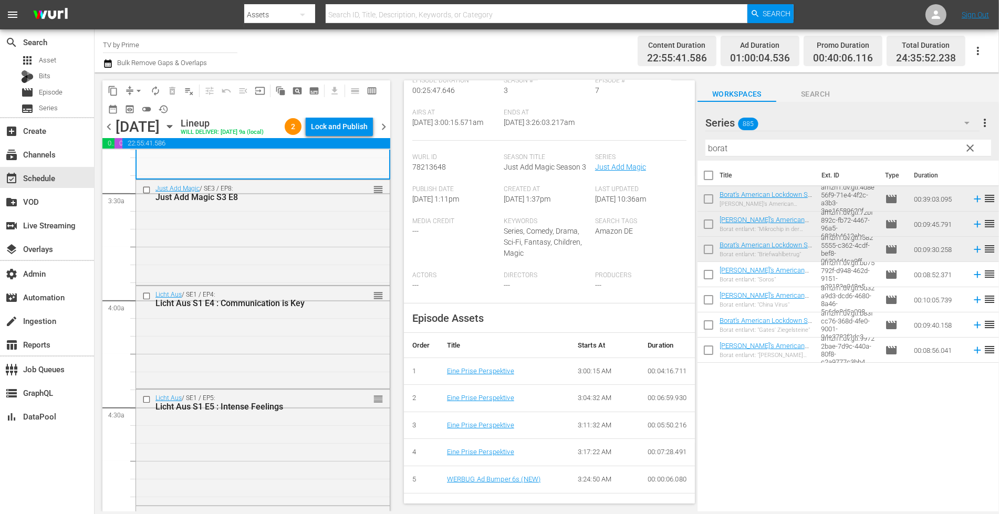
scroll to position [685, 0]
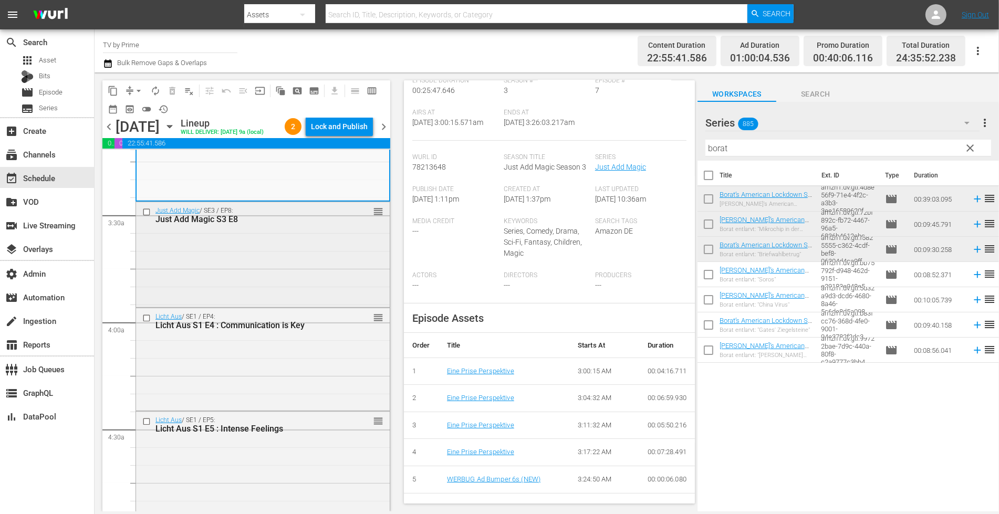
click at [313, 224] on div "Just Add Magic S3 E8" at bounding box center [246, 219] width 182 height 10
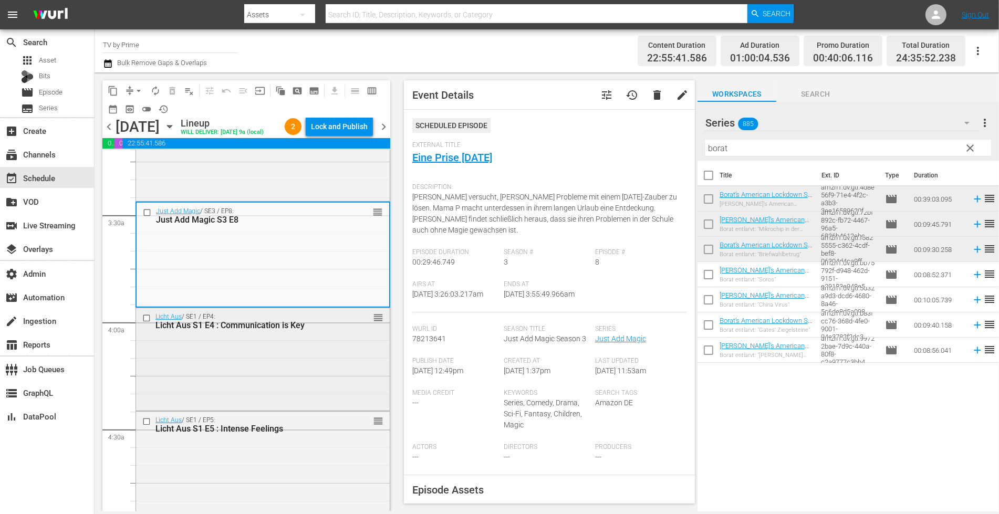
click at [304, 389] on div "Licht Aus / SE1 / EP4: Licht Aus S1 E4 : Communication is Key reorder" at bounding box center [263, 358] width 254 height 100
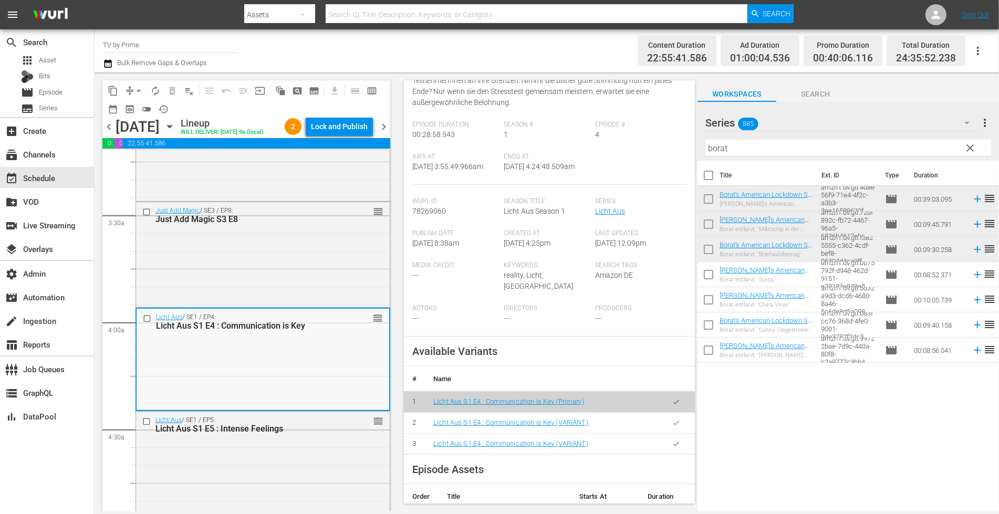
scroll to position [174, 0]
click at [672, 417] on icon "button" at bounding box center [676, 421] width 8 height 8
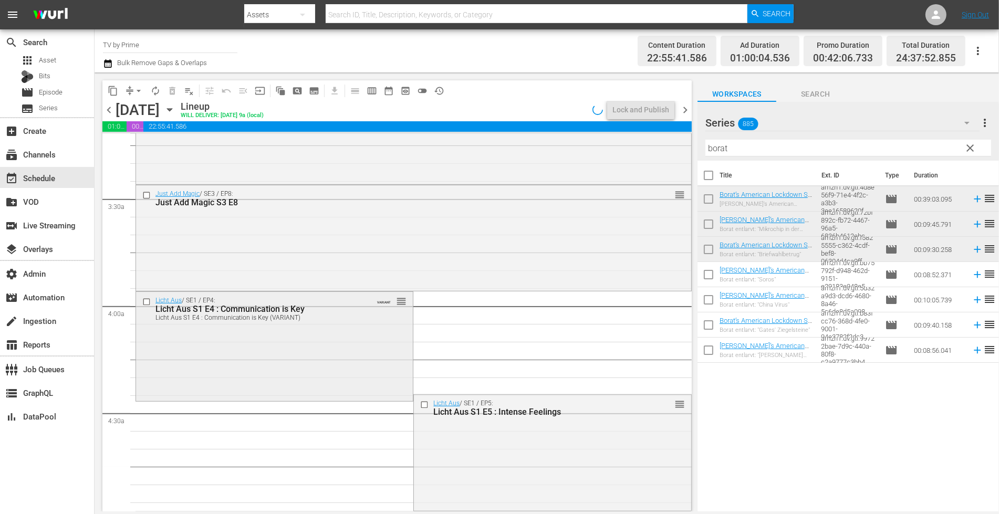
click at [235, 371] on div "Licht Aus / SE1 / EP4: Licht Aus S1 E4 : Communication is Key Licht Aus S1 E4 :…" at bounding box center [274, 346] width 277 height 108
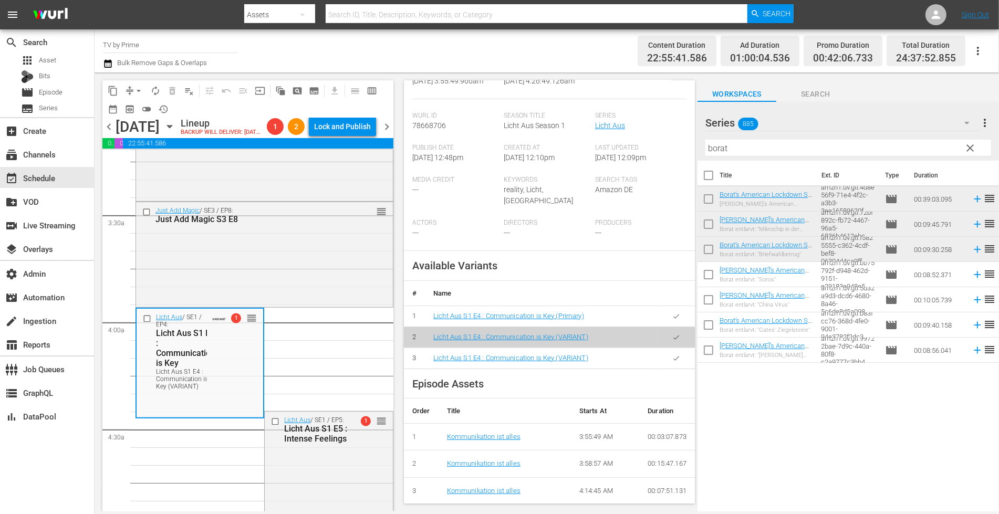
scroll to position [269, 0]
click at [672, 354] on icon "button" at bounding box center [676, 358] width 8 height 8
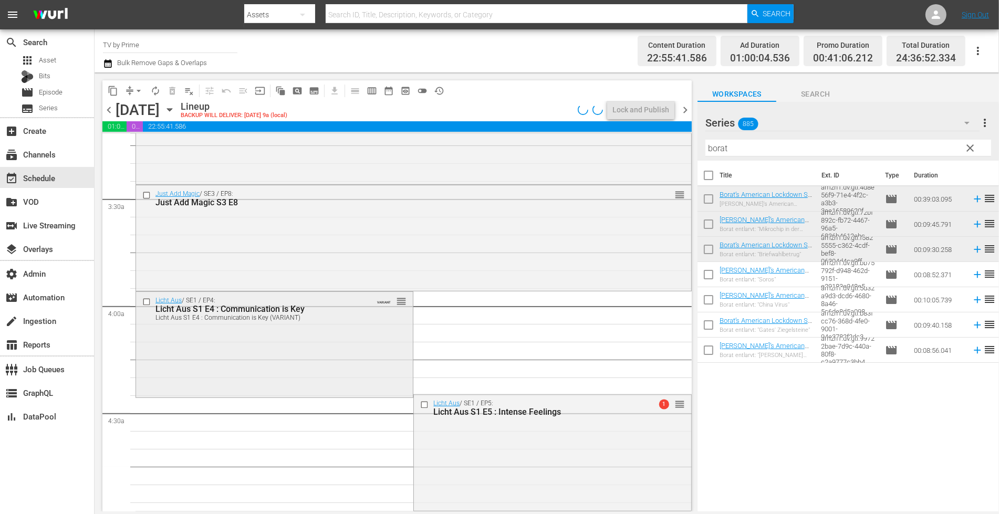
click at [244, 370] on div "Licht Aus / SE1 / EP4: Licht Aus S1 E4 : Communication is Key Licht Aus S1 E4 :…" at bounding box center [274, 344] width 277 height 104
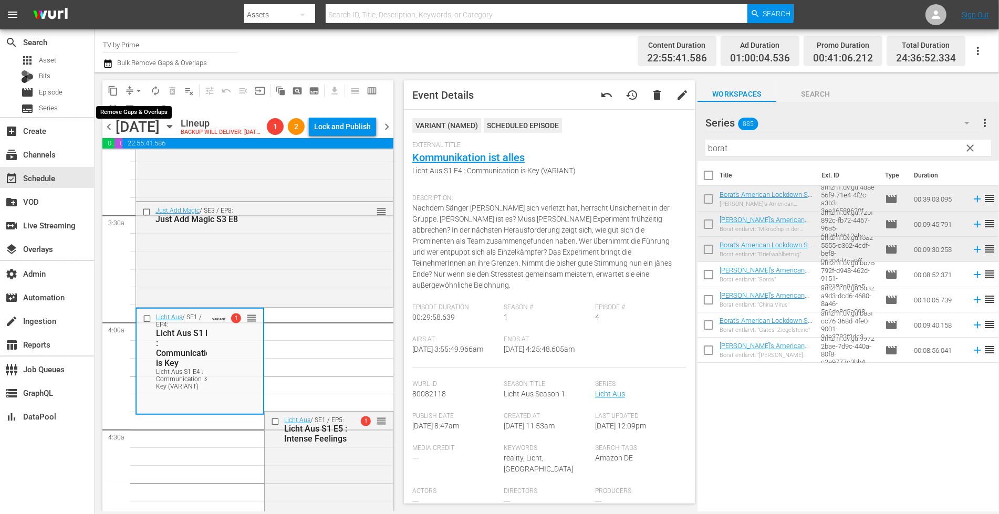
click at [135, 89] on span "arrow_drop_down" at bounding box center [138, 91] width 11 height 11
drag, startPoint x: 135, startPoint y: 95, endPoint x: 141, endPoint y: 148, distance: 53.4
click at [141, 148] on li "Align to End of Previous Day" at bounding box center [139, 146] width 110 height 17
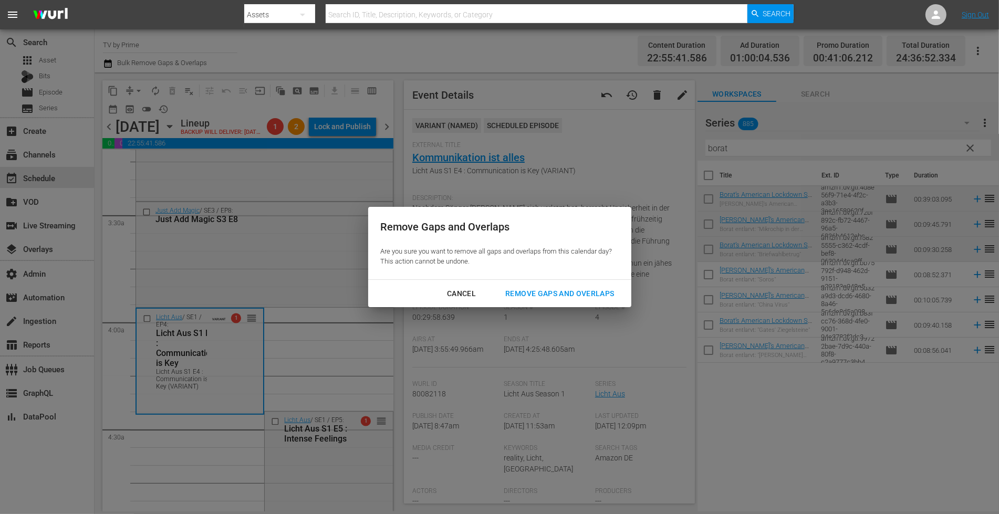
click at [564, 297] on div "Remove Gaps and Overlaps" at bounding box center [559, 293] width 125 height 13
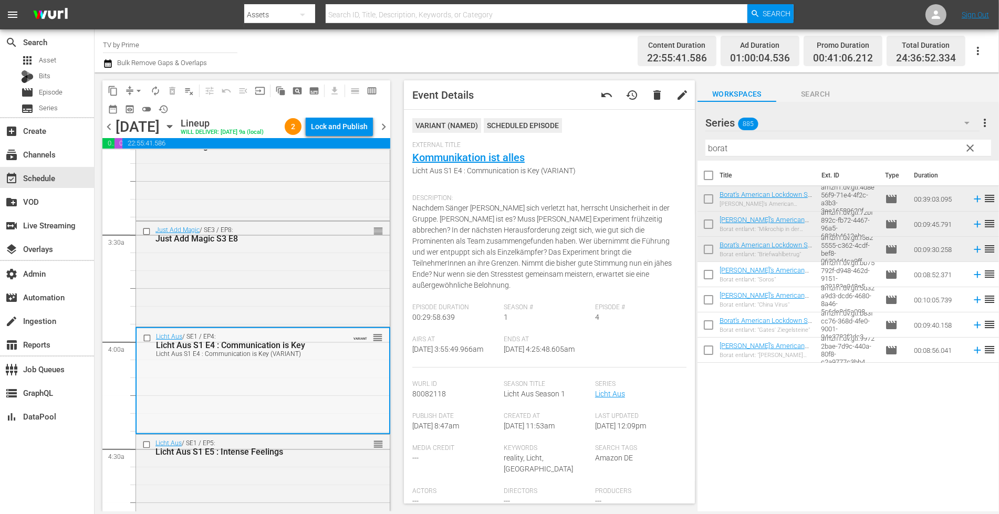
scroll to position [732, 0]
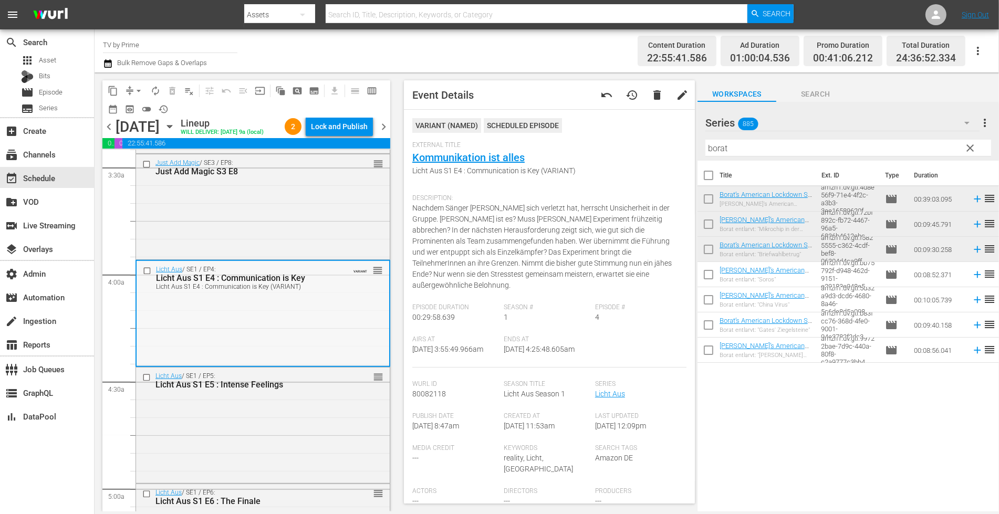
click at [266, 343] on div "Licht Aus / SE1 / EP4: Licht Aus S1 E4 : Communication is Key Licht Aus S1 E4 :…" at bounding box center [263, 313] width 253 height 104
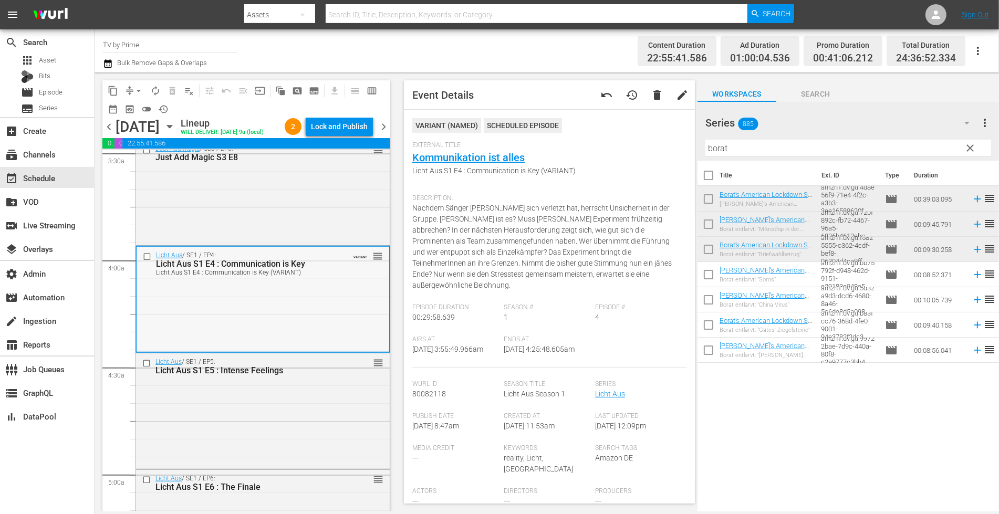
scroll to position [678, 0]
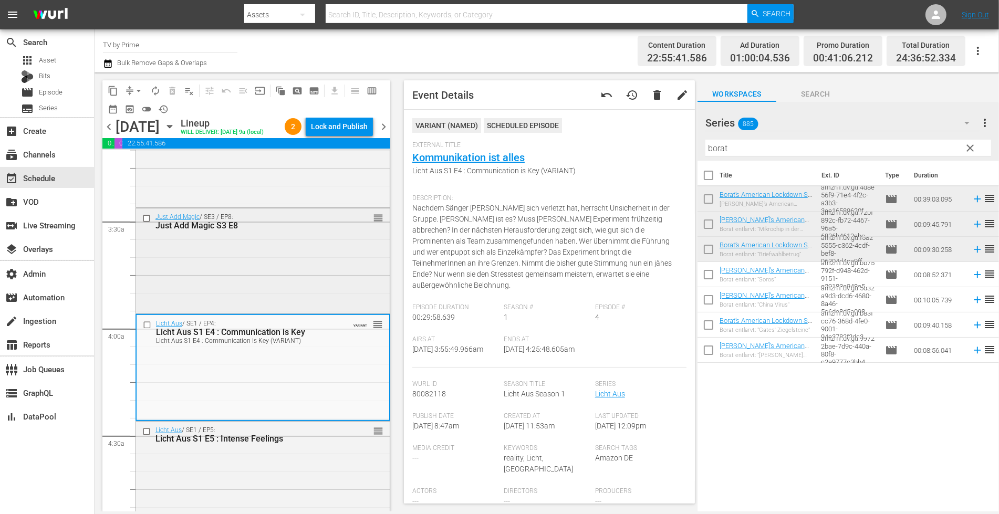
click at [302, 311] on div "Just Add Magic / SE3 / EP8: Just Add Magic S3 E8 reorder" at bounding box center [263, 259] width 254 height 103
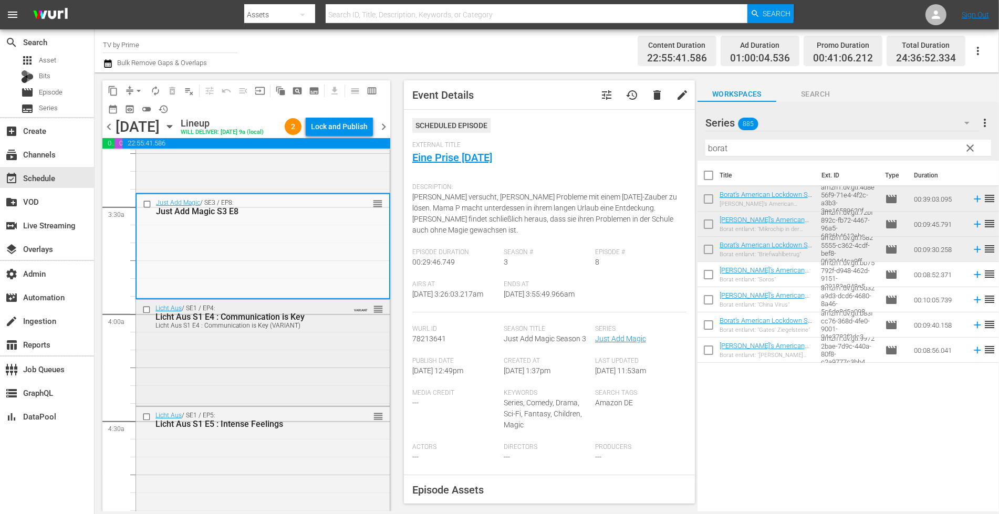
scroll to position [856, 0]
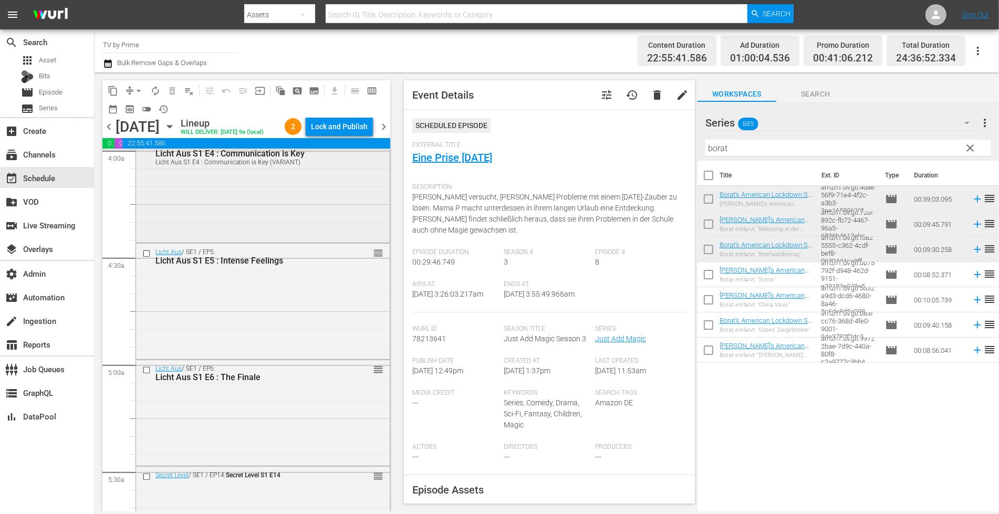
click at [276, 231] on div "Licht Aus / SE1 / EP4: Licht Aus S1 E4 : Communication is Key Licht Aus S1 E4 :…" at bounding box center [263, 189] width 254 height 104
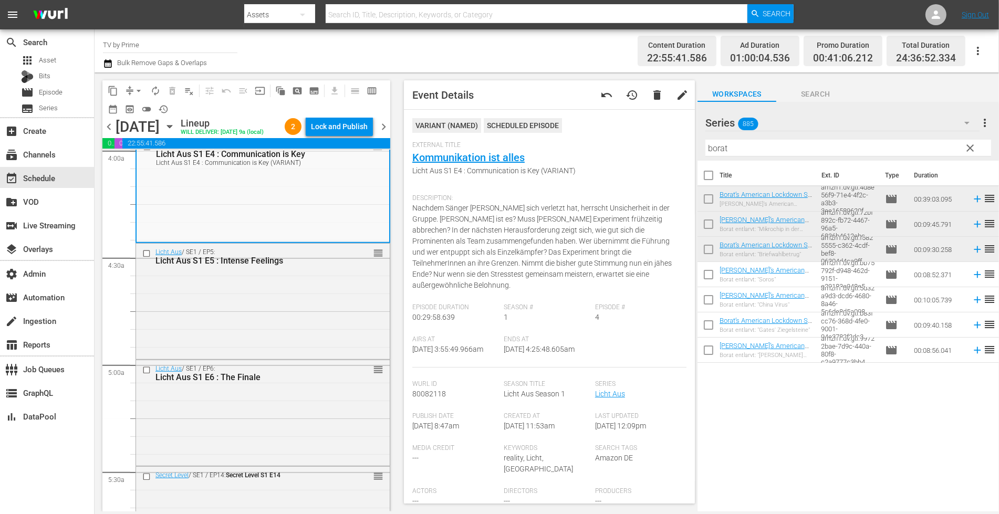
click at [281, 303] on div "Licht Aus / SE1 / EP5: Licht Aus S1 E5 : Intense Feelings reorder" at bounding box center [263, 301] width 254 height 114
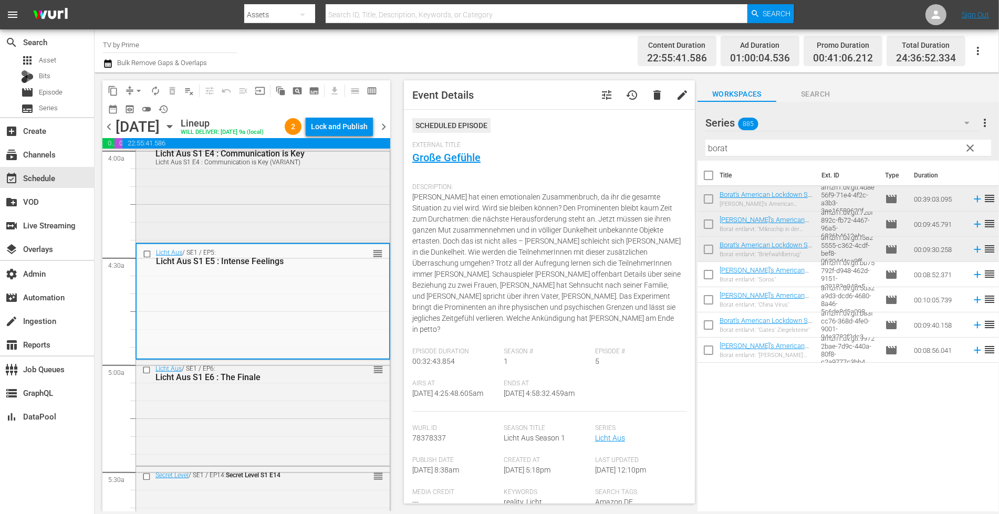
scroll to position [850, 0]
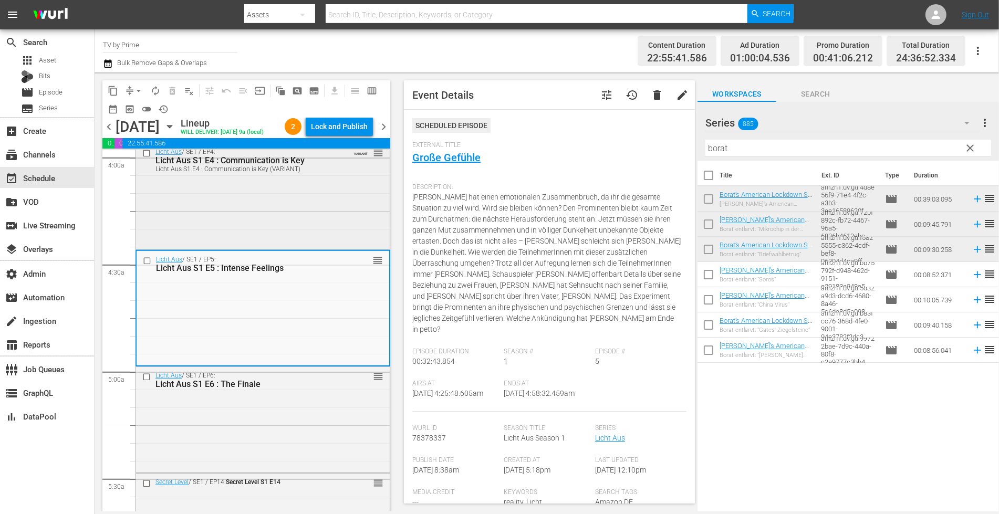
click at [291, 223] on div "Licht Aus / SE1 / EP4: Licht Aus S1 E4 : Communication is Key Licht Aus S1 E4 :…" at bounding box center [263, 195] width 254 height 104
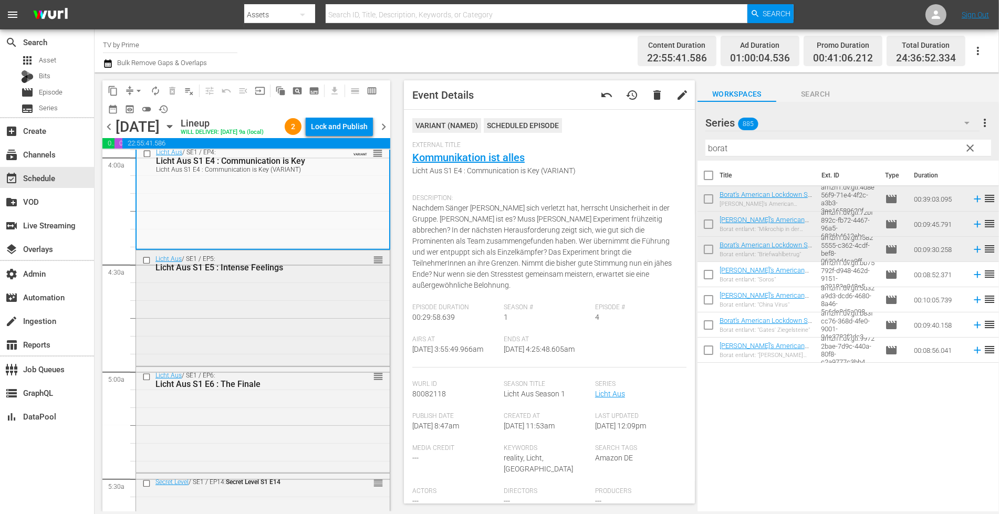
click at [298, 337] on div "Licht Aus / SE1 / EP5: Licht Aus S1 E5 : Intense Feelings reorder" at bounding box center [263, 307] width 254 height 114
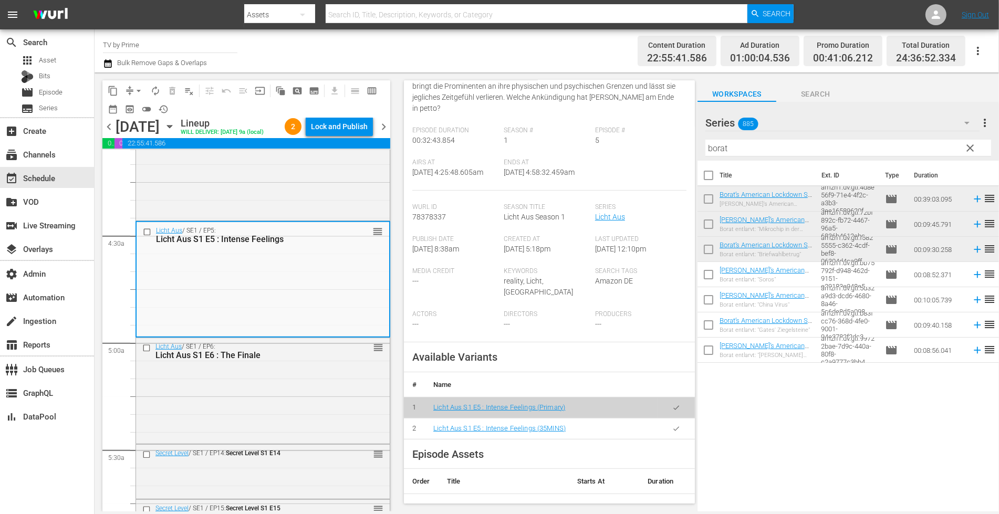
scroll to position [224, 0]
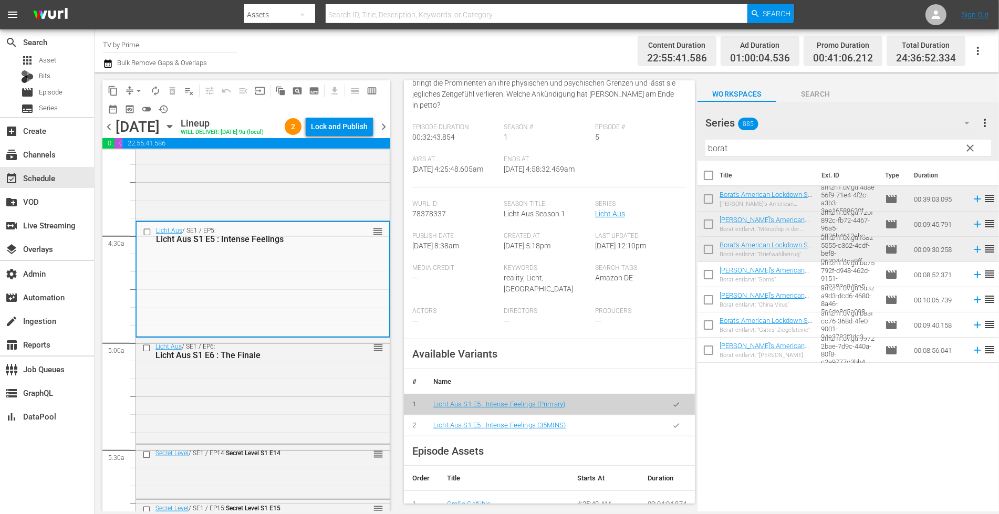
click at [673, 423] on icon "button" at bounding box center [676, 425] width 6 height 4
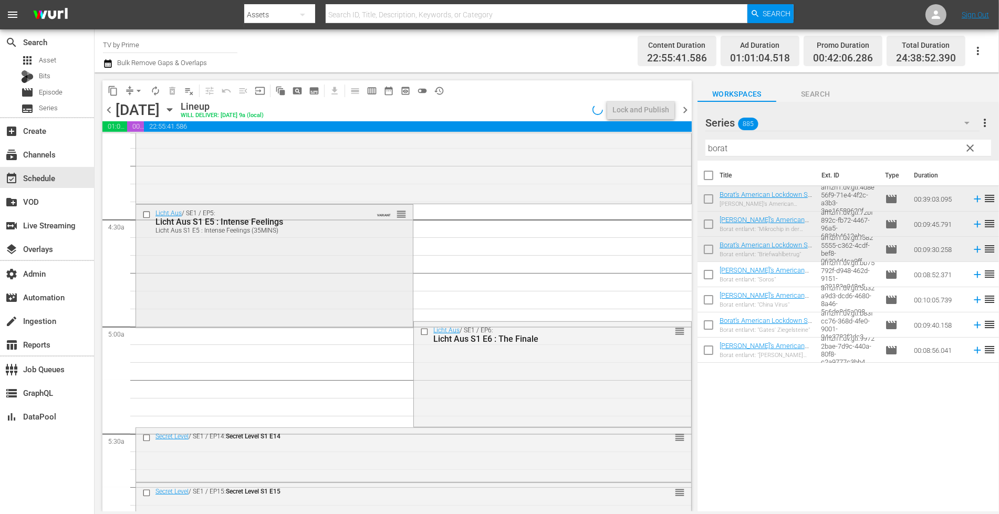
click at [194, 285] on div "Licht Aus / SE1 / EP5: Licht Aus S1 E5 : Intense Feelings Licht Aus S1 E5 : Int…" at bounding box center [274, 265] width 277 height 121
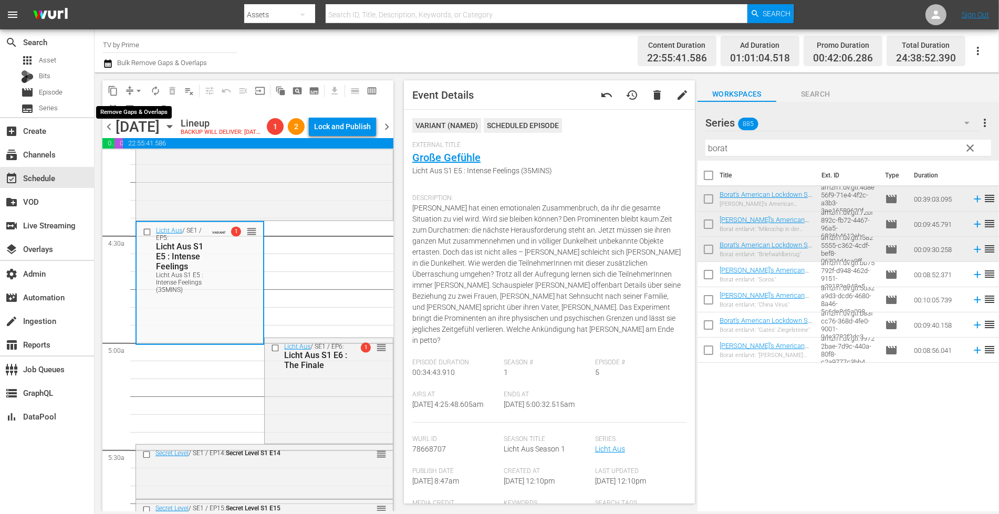
click at [135, 92] on span "arrow_drop_down" at bounding box center [138, 91] width 11 height 11
click at [156, 154] on li "Align to End of Previous Day" at bounding box center [139, 146] width 110 height 17
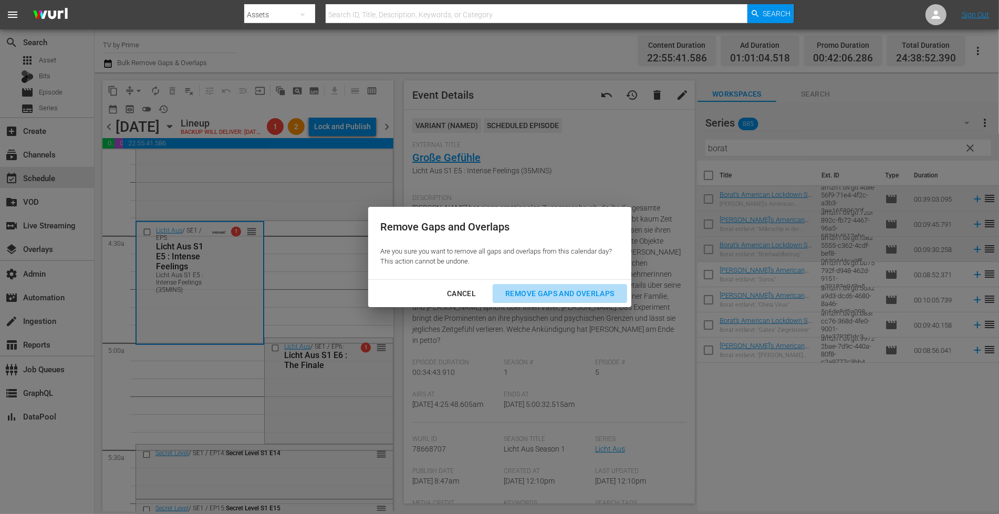
click at [541, 292] on div "Remove Gaps and Overlaps" at bounding box center [559, 293] width 125 height 13
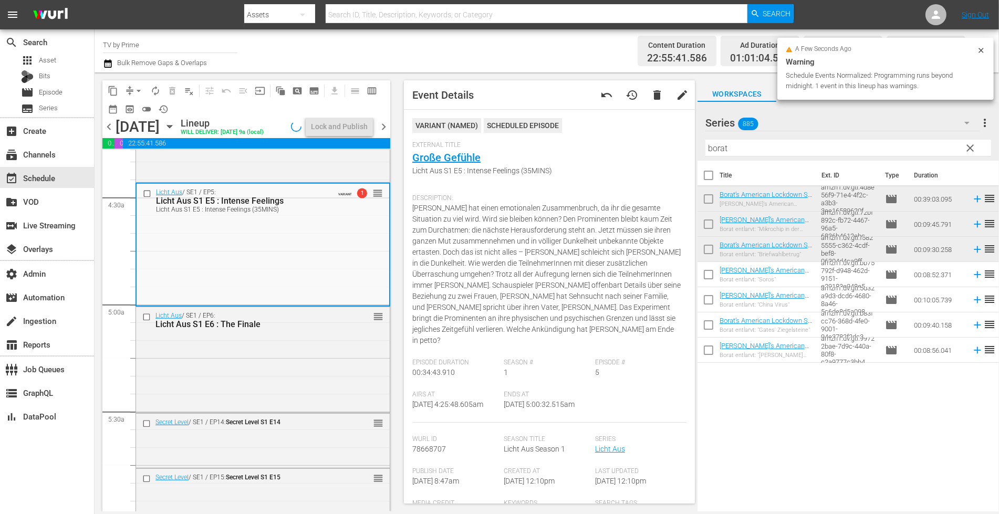
scroll to position [924, 0]
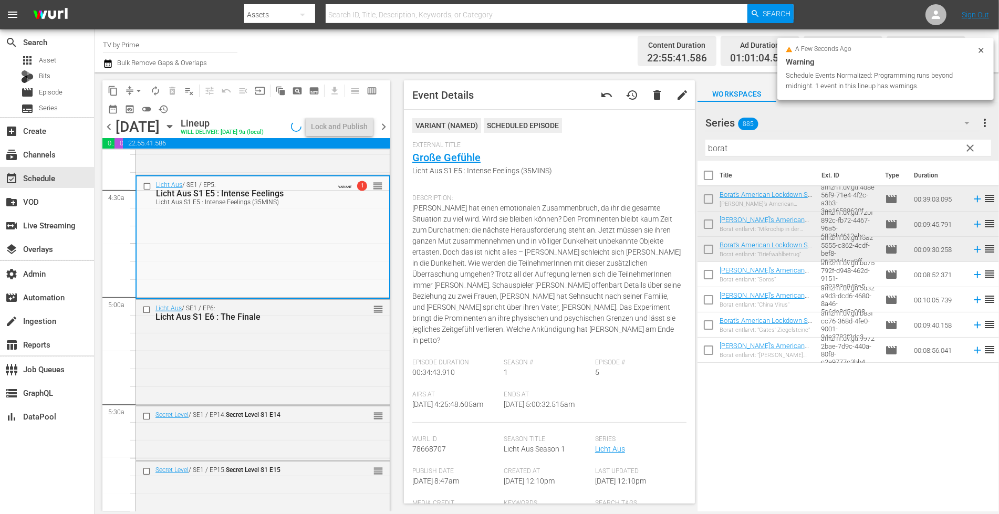
click at [211, 349] on div "Licht Aus / SE1 / EP6: Licht Aus S1 E6 : The Finale reorder" at bounding box center [263, 351] width 254 height 103
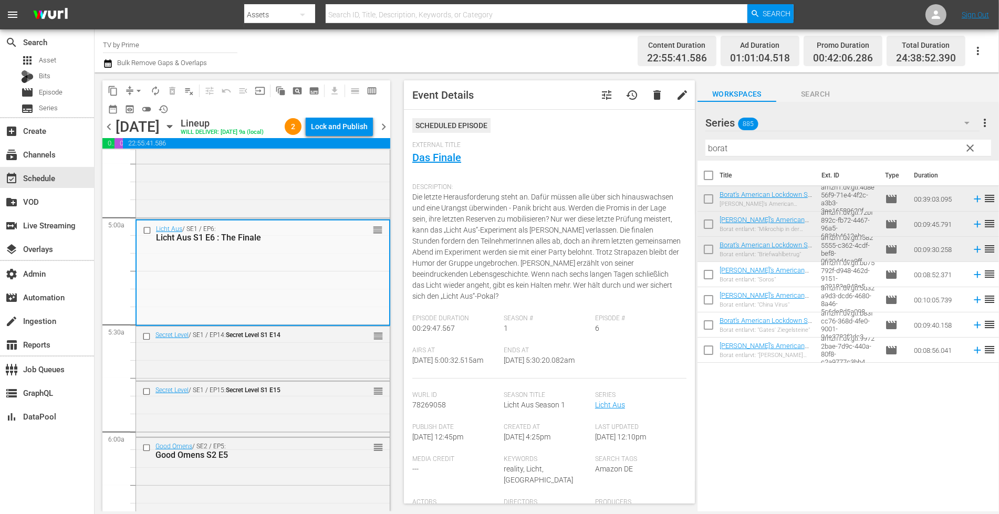
scroll to position [1039, 0]
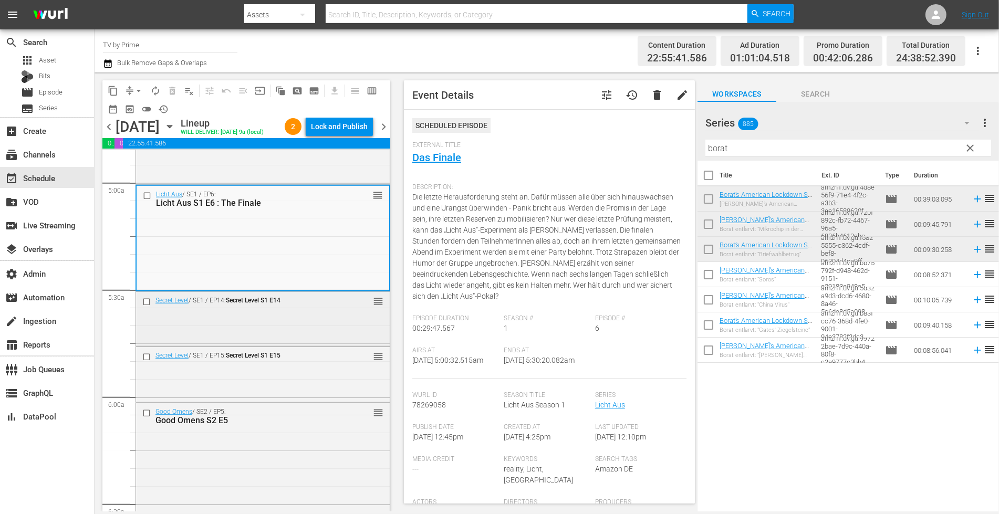
click at [214, 341] on div "Secret Level / SE1 / EP14: Secret Level S1 E14 reorder" at bounding box center [263, 318] width 254 height 52
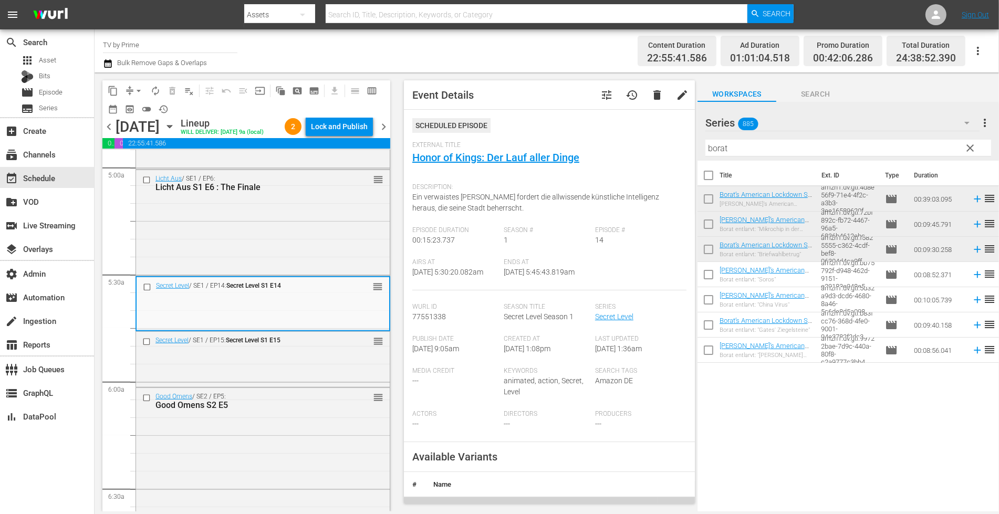
scroll to position [1061, 0]
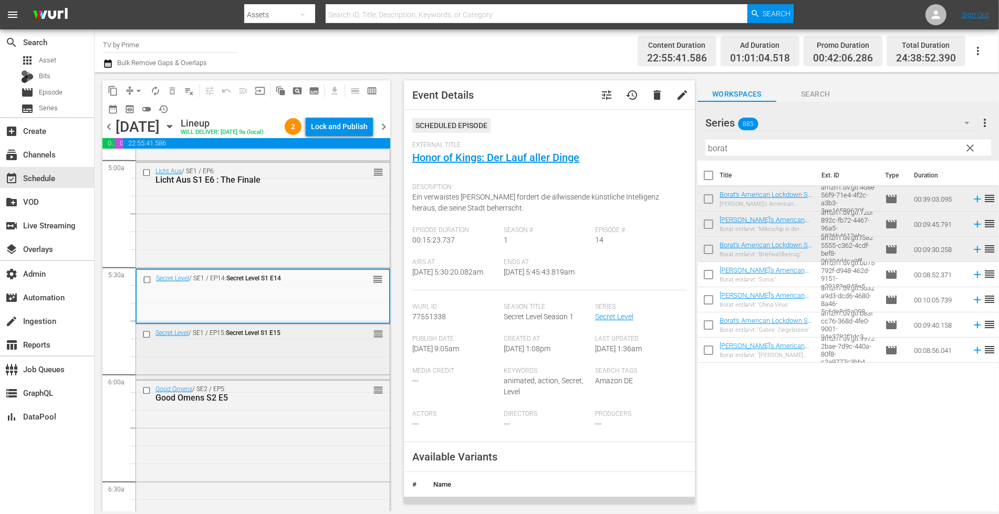
click at [228, 374] on div "Secret Level / SE1 / EP15: Secret Level S1 E15 reorder" at bounding box center [263, 350] width 254 height 53
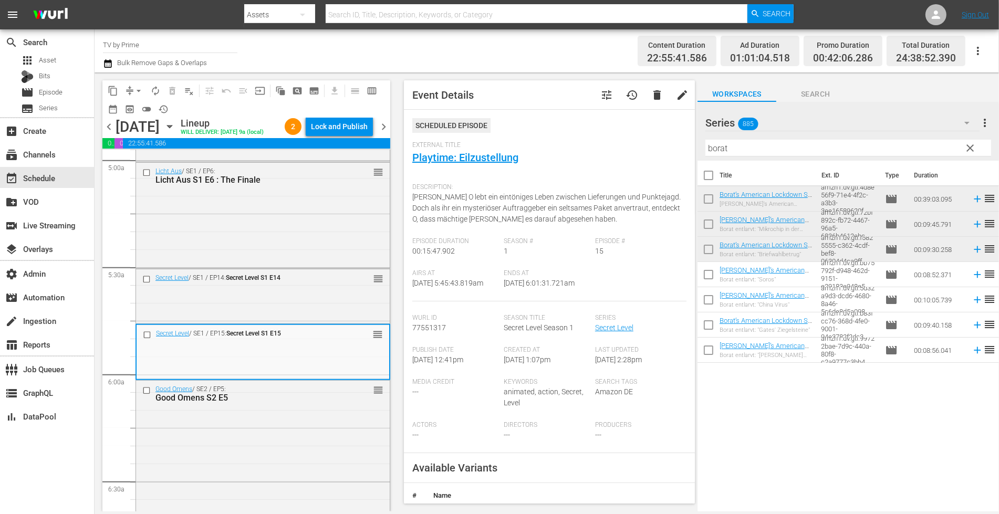
scroll to position [144, 0]
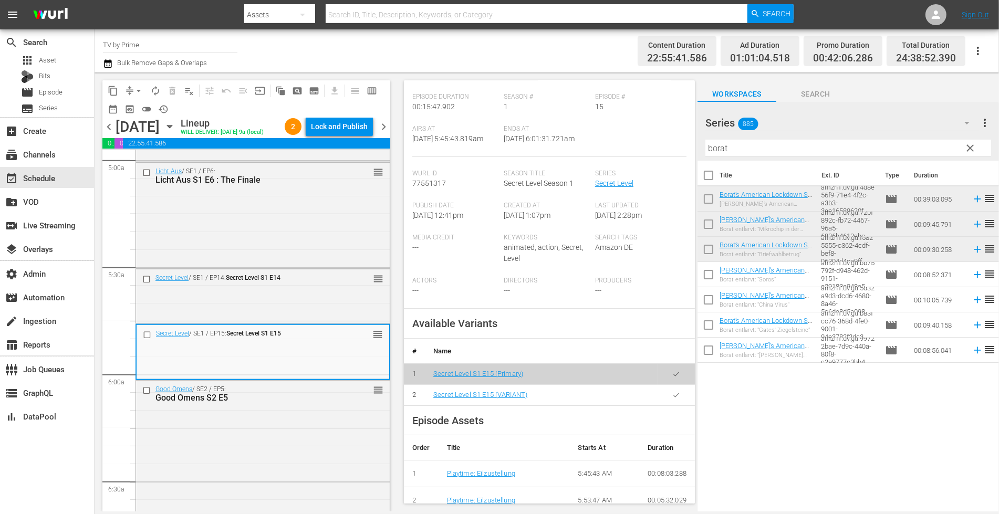
click at [666, 399] on button "button" at bounding box center [676, 395] width 20 height 20
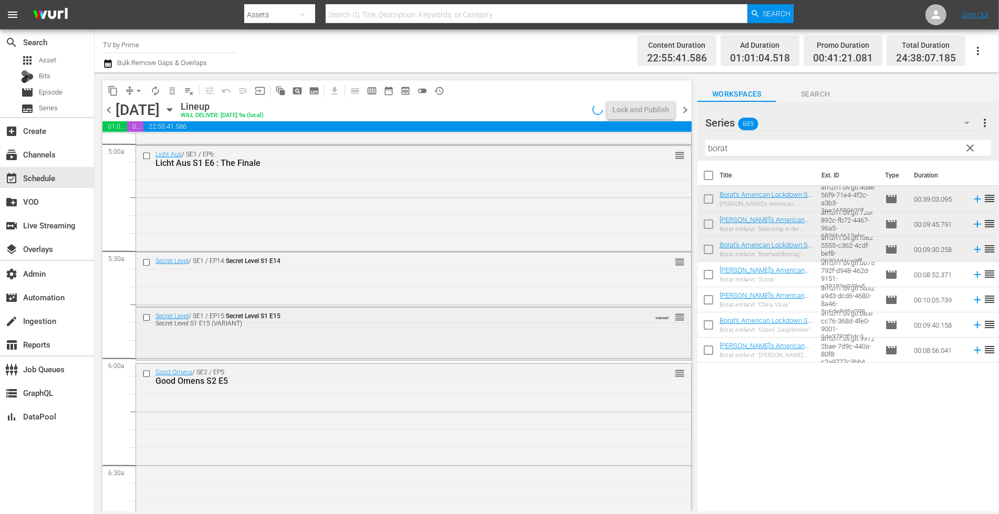
click at [212, 339] on div "Secret Level / SE1 / EP15: Secret Level S1 E15 Secret Level S1 E15 (VARIANT) VA…" at bounding box center [413, 333] width 555 height 50
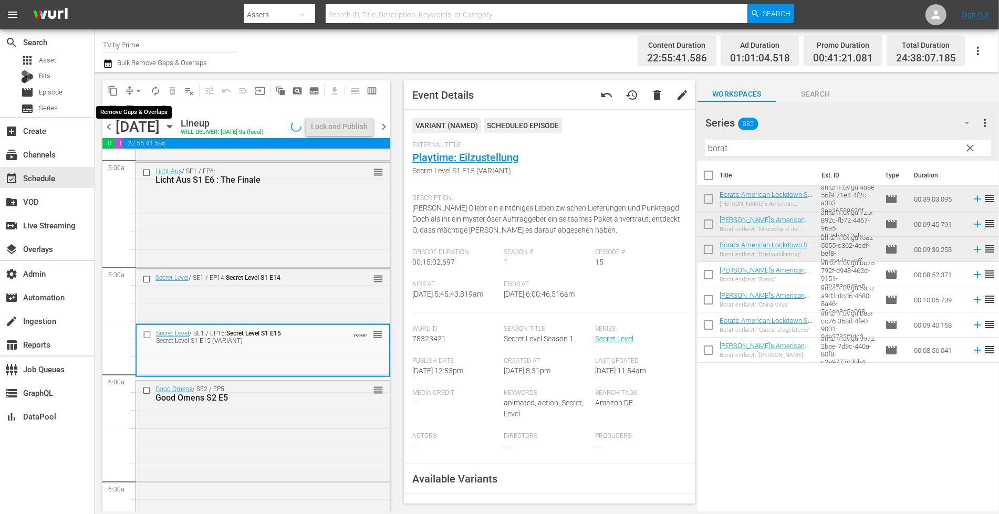
click at [134, 87] on span "arrow_drop_down" at bounding box center [138, 91] width 11 height 11
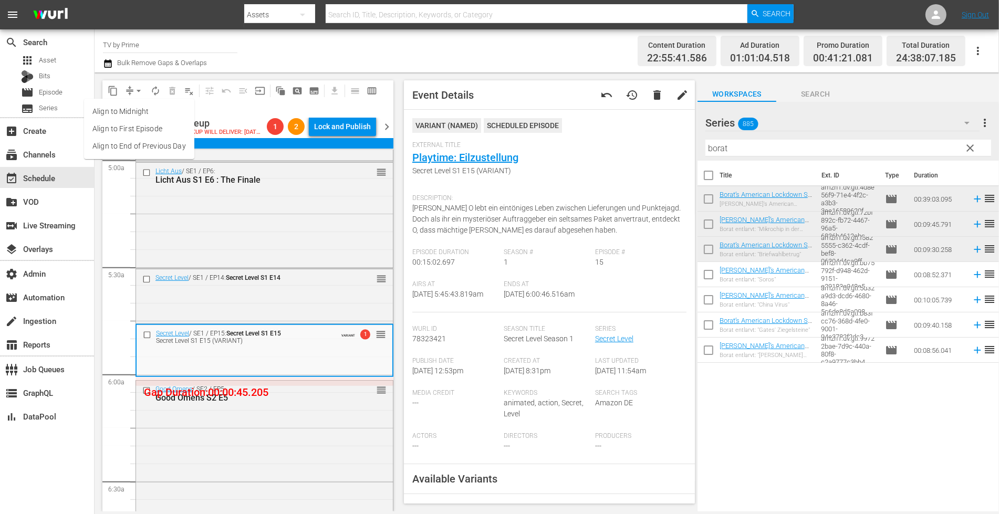
click at [133, 146] on li "Align to End of Previous Day" at bounding box center [139, 146] width 110 height 17
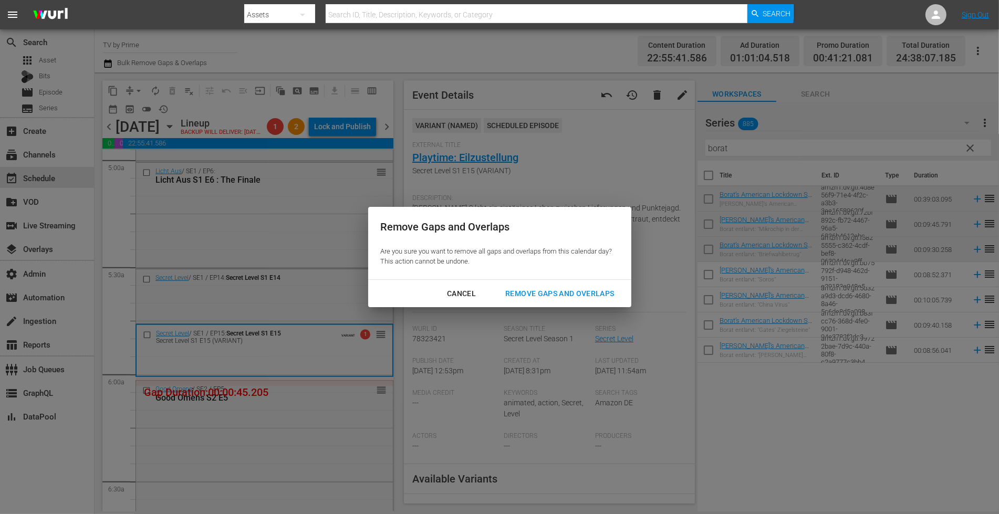
click at [549, 294] on div "Remove Gaps and Overlaps" at bounding box center [559, 293] width 125 height 13
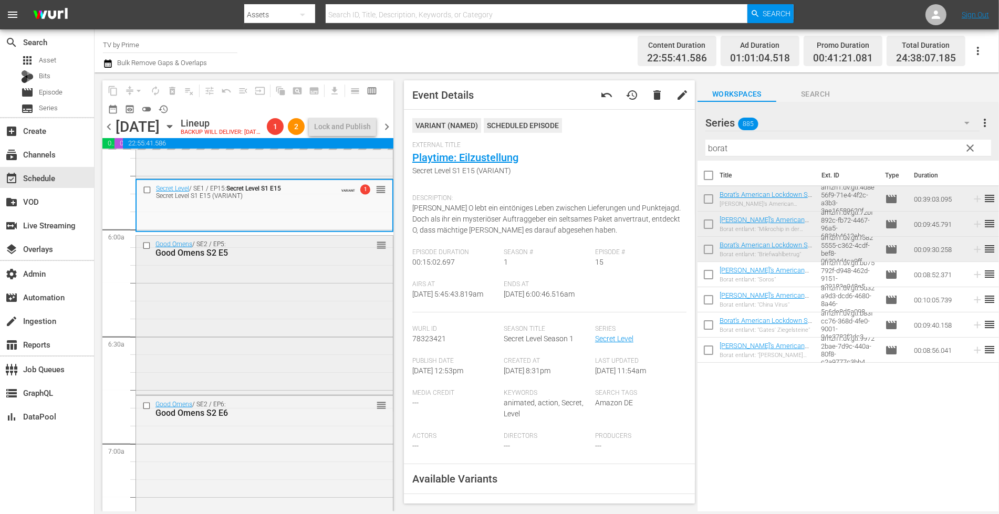
scroll to position [1214, 0]
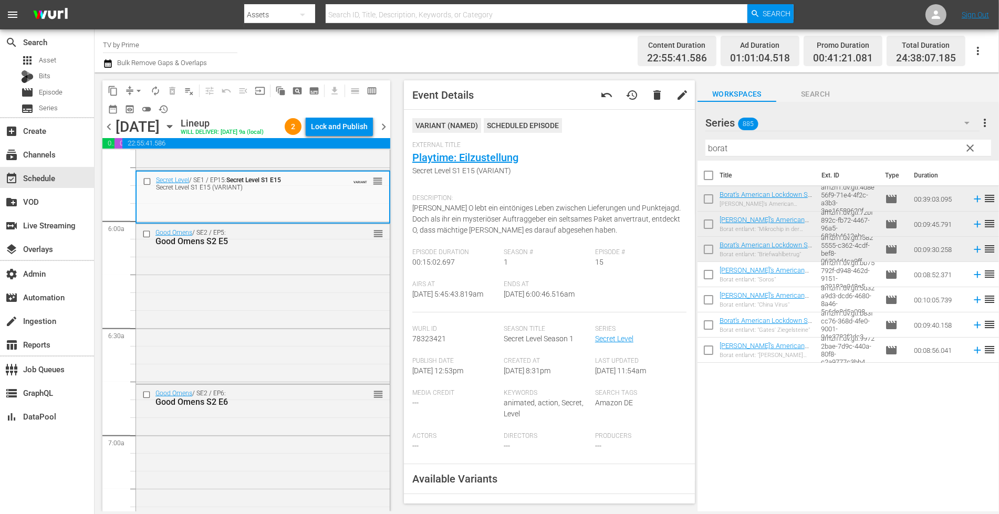
click at [258, 341] on div "Good Omens / SE2 / EP5: Good Omens S2 E5 reorder" at bounding box center [263, 302] width 254 height 157
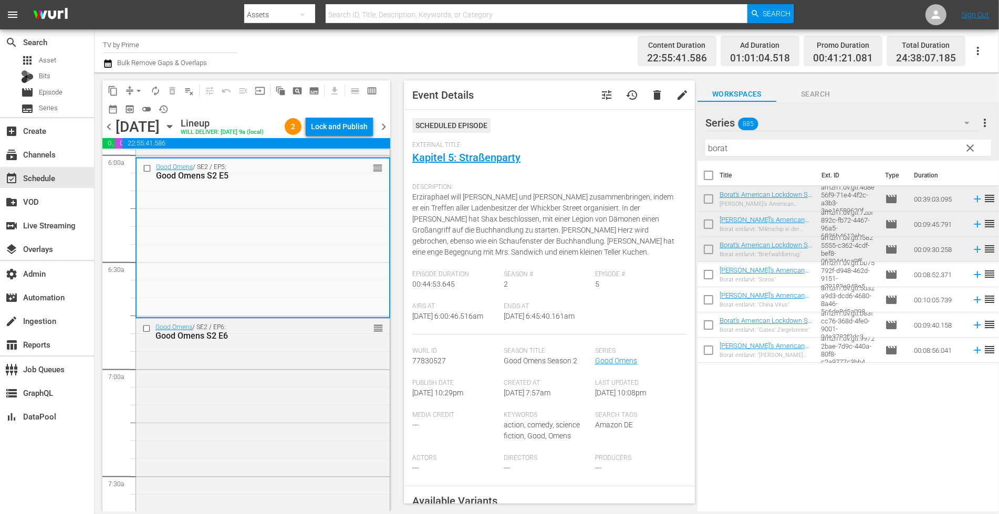
scroll to position [1345, 0]
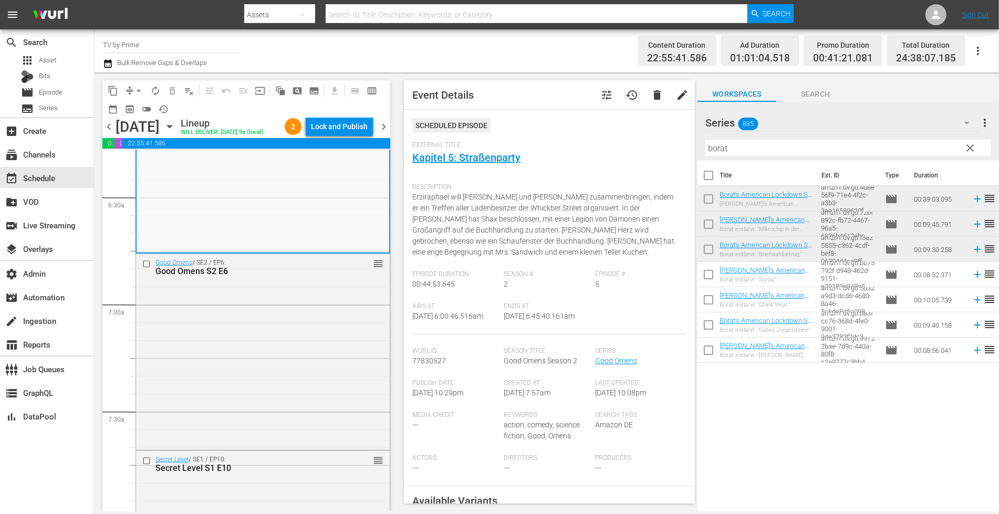
click at [258, 341] on div "Good Omens / SE2 / EP6: Good Omens S2 E6 reorder" at bounding box center [263, 351] width 254 height 194
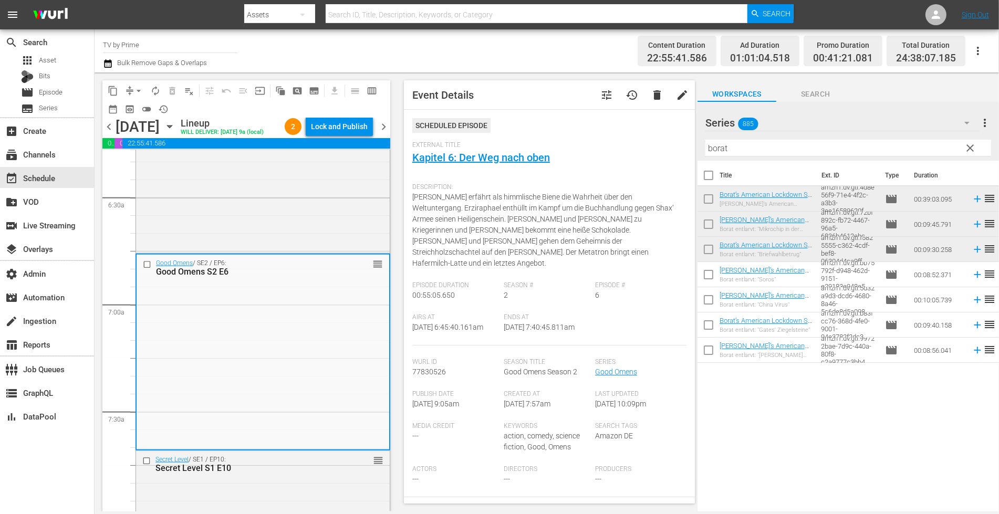
scroll to position [1531, 0]
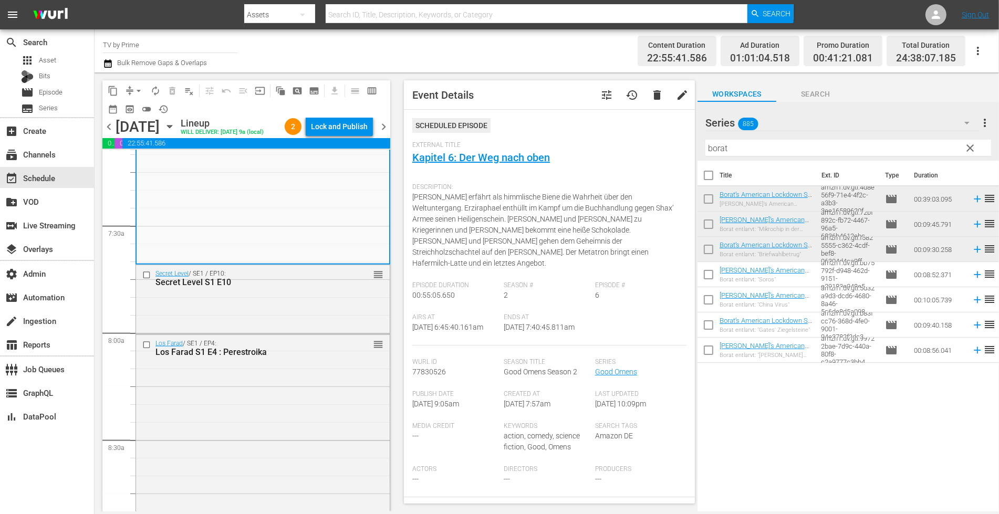
click at [258, 332] on div "Secret Level / SE1 / EP10: Secret Level S1 E10 reorder" at bounding box center [263, 298] width 254 height 67
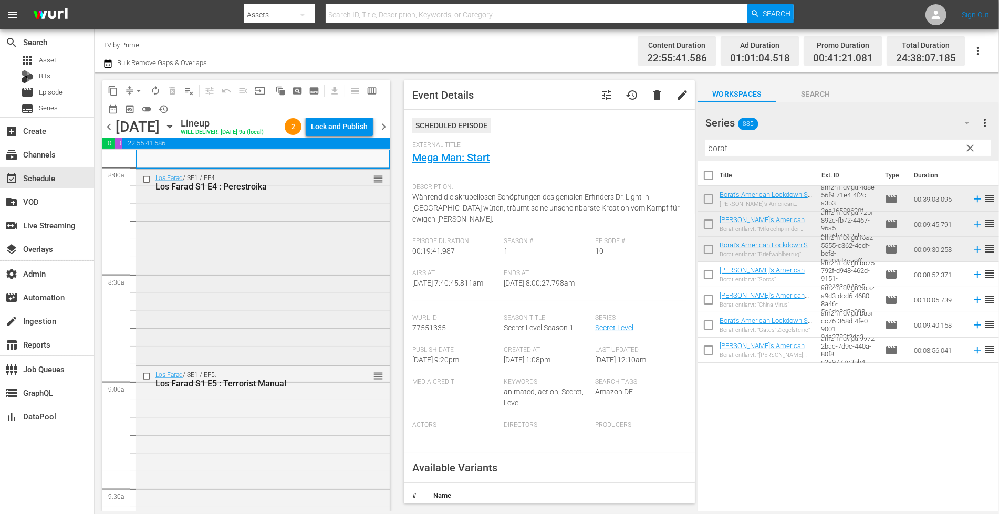
scroll to position [1632, 0]
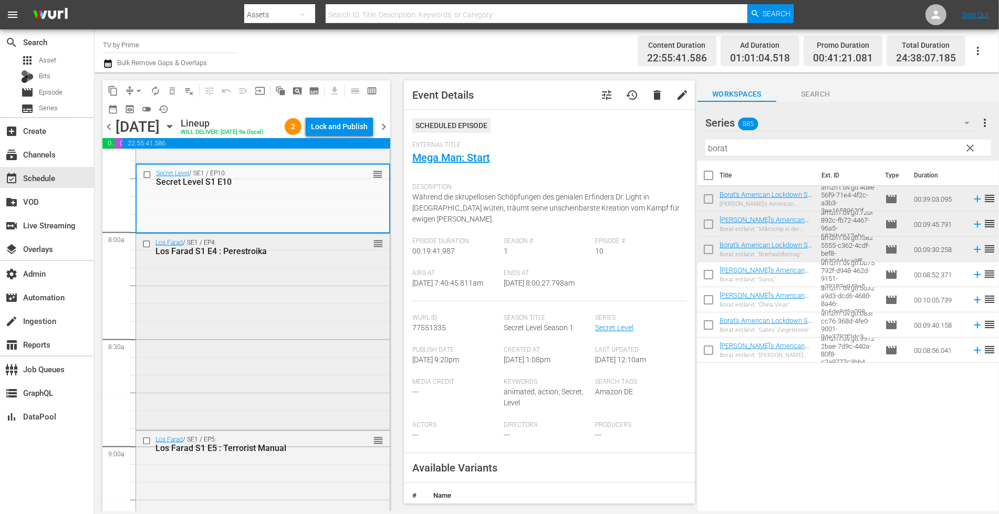
click at [363, 326] on div "Los Farad / SE1 / EP4: Los Farad S1 E4 : Perestroika reorder" at bounding box center [263, 331] width 254 height 194
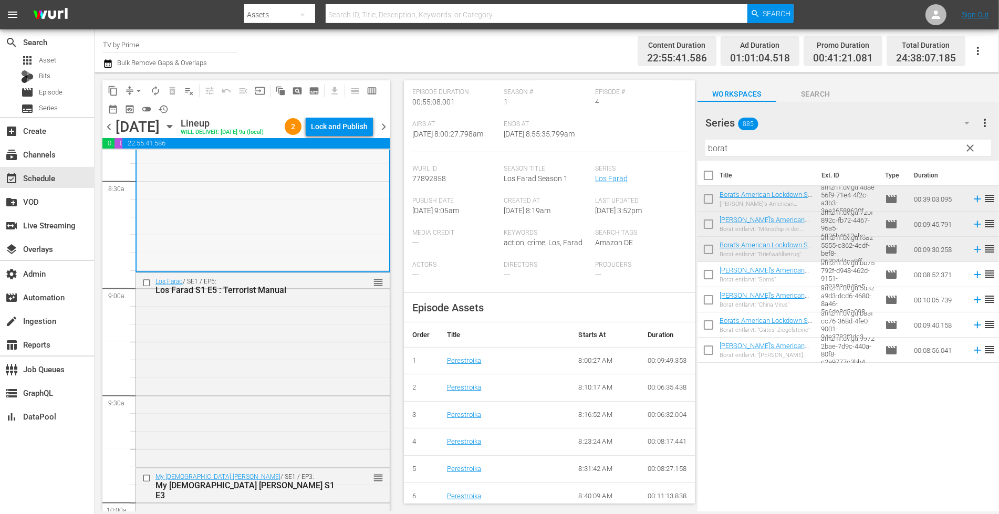
scroll to position [1855, 0]
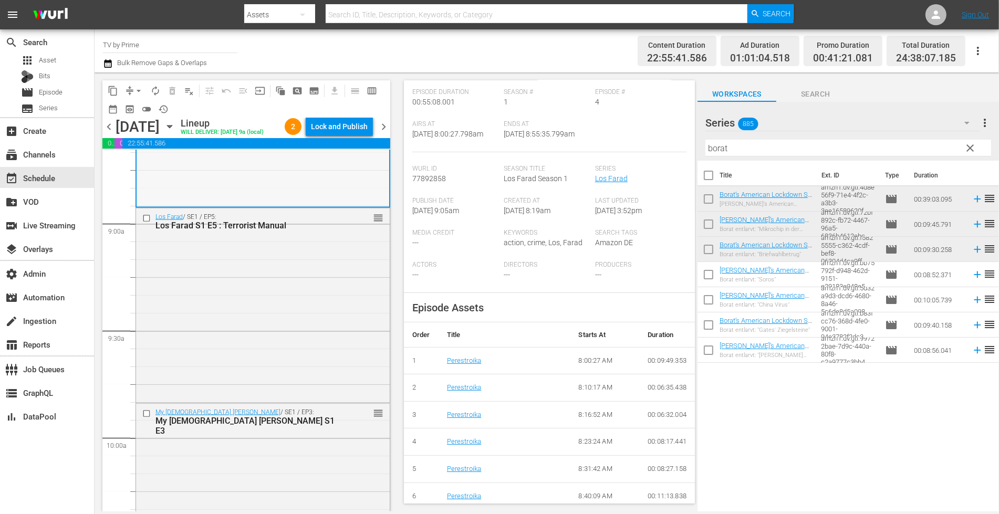
click at [282, 349] on div "Los Farad / SE1 / EP5: Los Farad S1 E5 : Terrorist Manual reorder" at bounding box center [263, 304] width 254 height 192
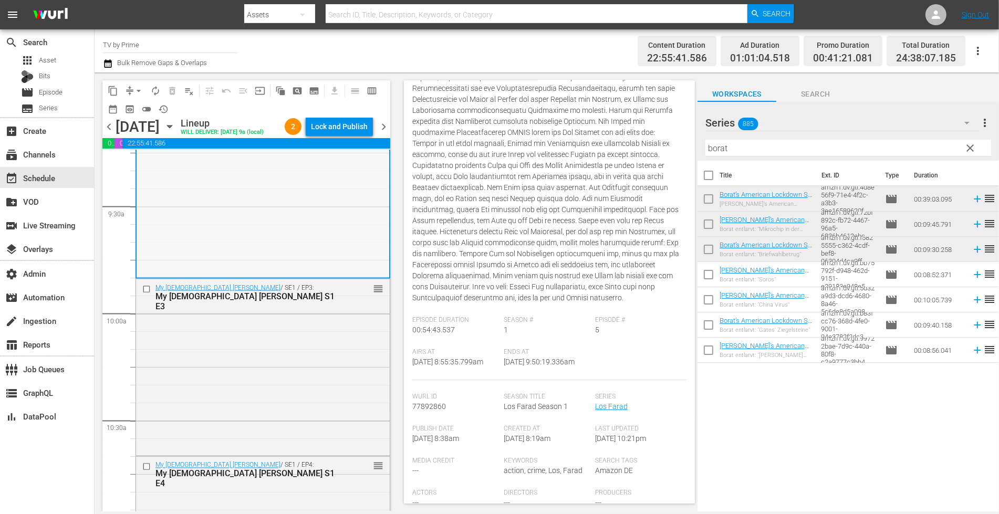
scroll to position [2044, 0]
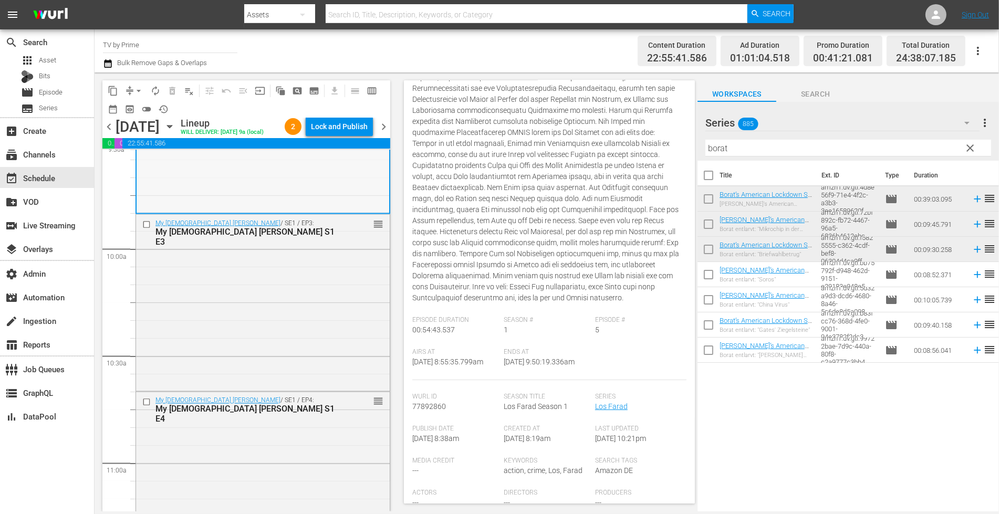
click at [288, 347] on div "My Lady Jane / SE1 / EP3: My Lady Jane S1 E3 reorder" at bounding box center [263, 302] width 254 height 174
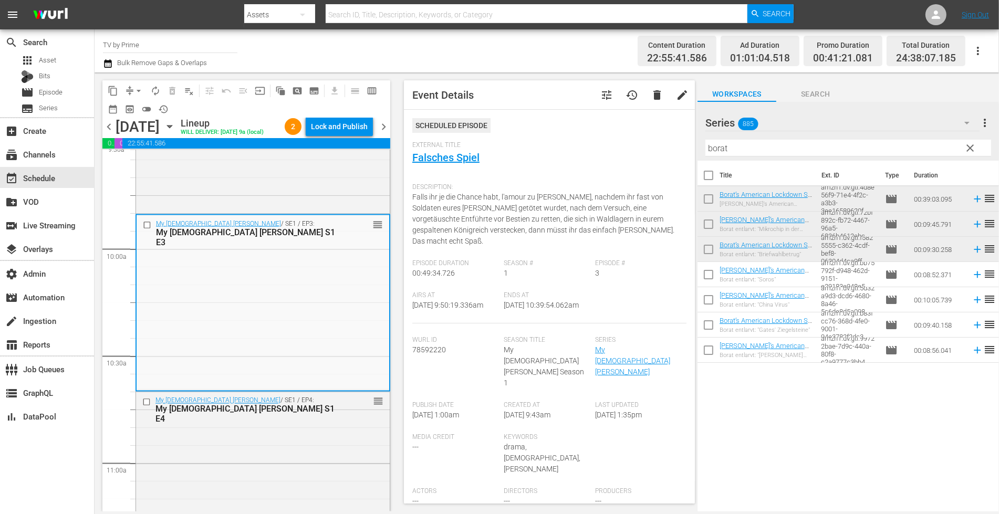
scroll to position [254, 0]
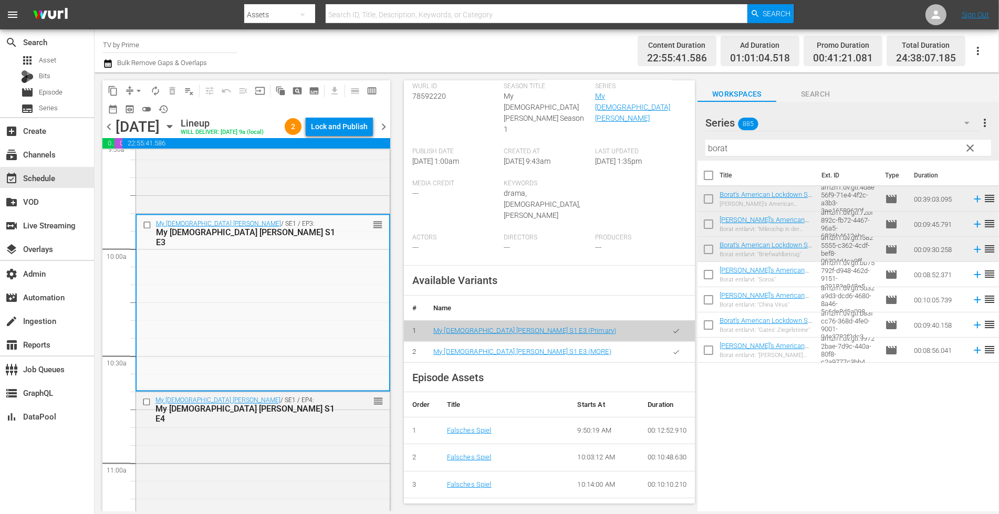
click at [672, 348] on icon "button" at bounding box center [676, 352] width 8 height 8
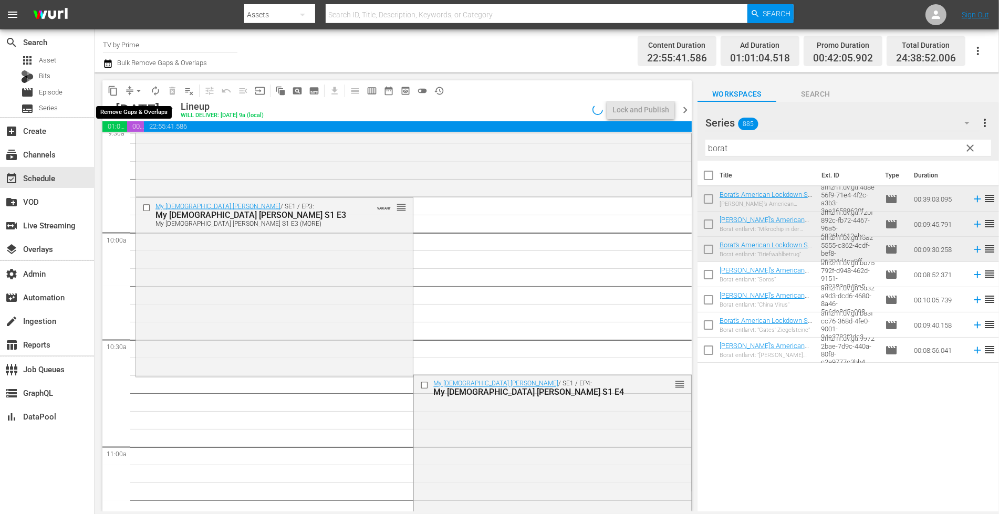
click at [140, 91] on span "arrow_drop_down" at bounding box center [138, 91] width 11 height 11
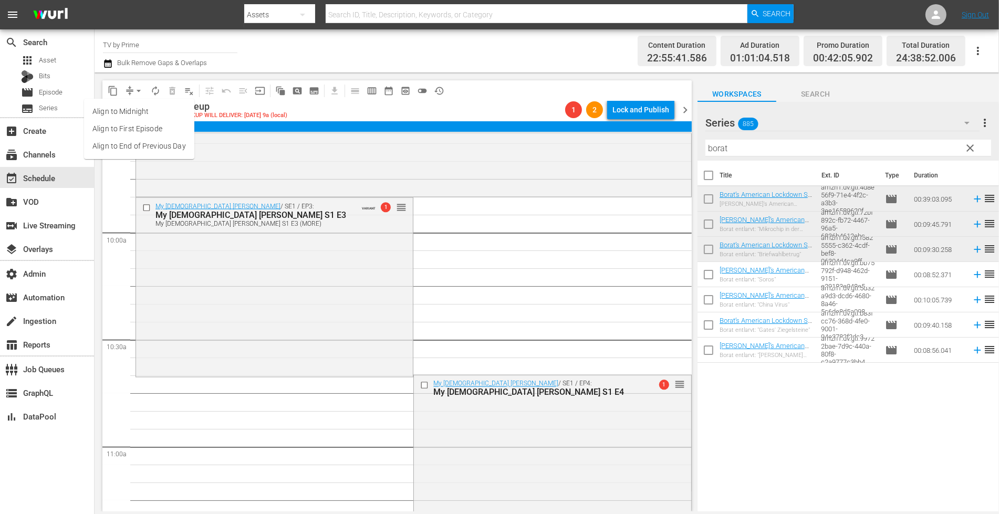
click at [143, 147] on li "Align to End of Previous Day" at bounding box center [139, 146] width 110 height 17
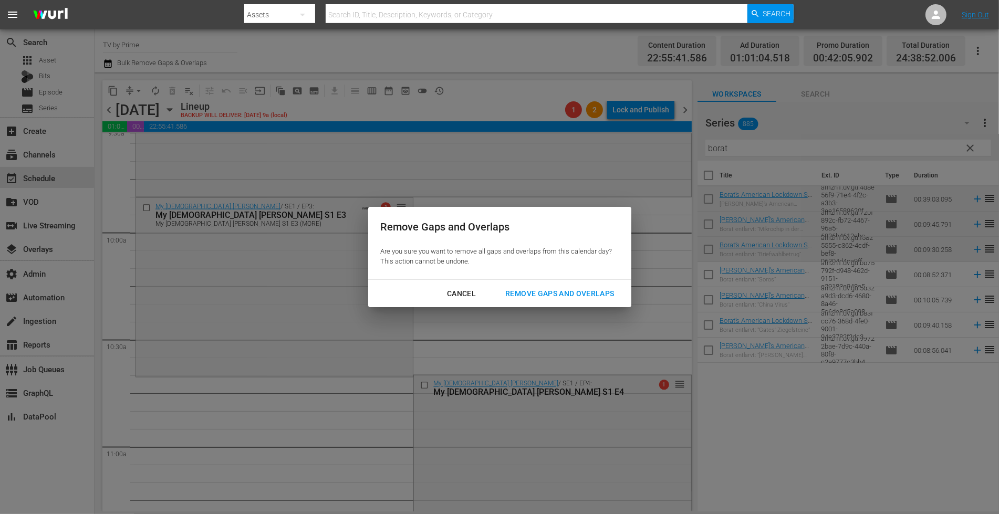
click at [552, 296] on div "Remove Gaps and Overlaps" at bounding box center [559, 293] width 125 height 13
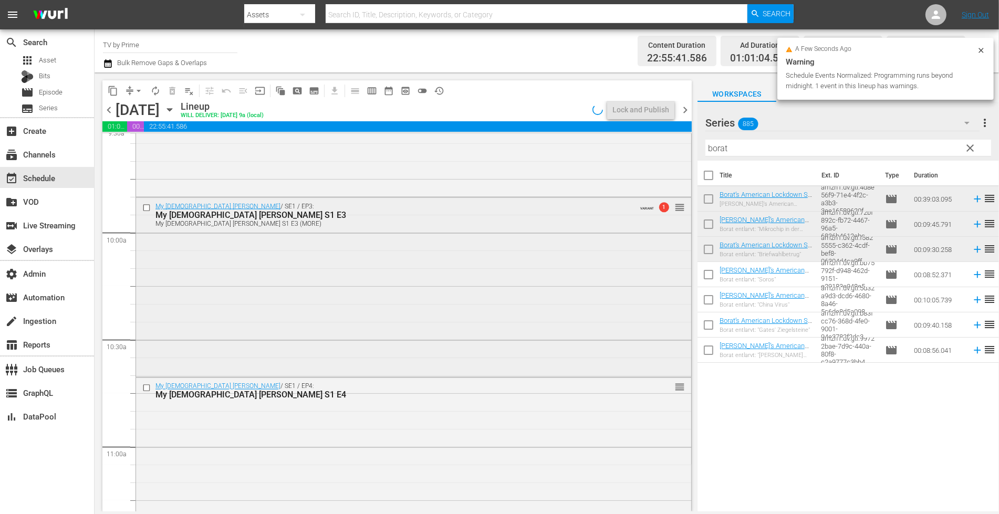
click at [321, 336] on div "My Lady Jane / SE1 / EP3: My Lady Jane S1 E3 My Lady Jane S1 E3 (MORE) VARIANT …" at bounding box center [413, 286] width 555 height 176
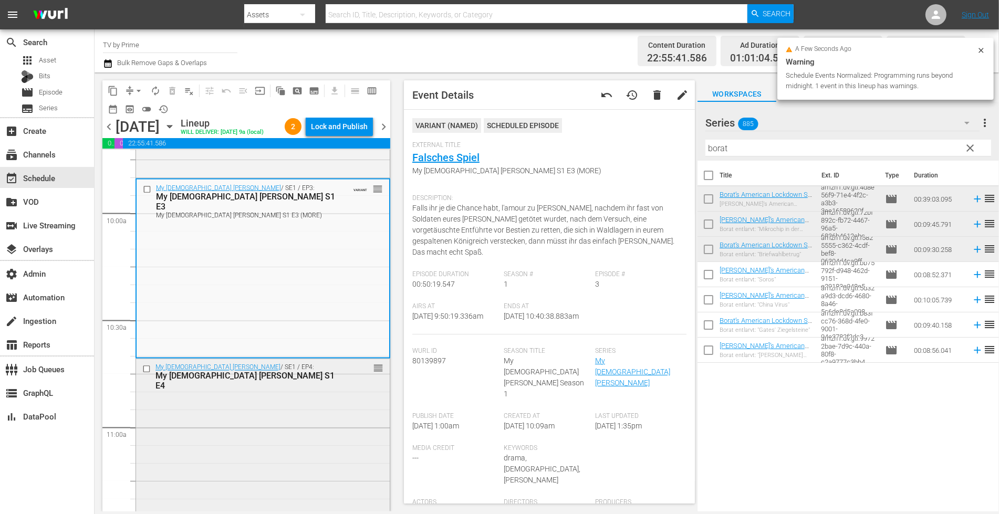
scroll to position [2087, 0]
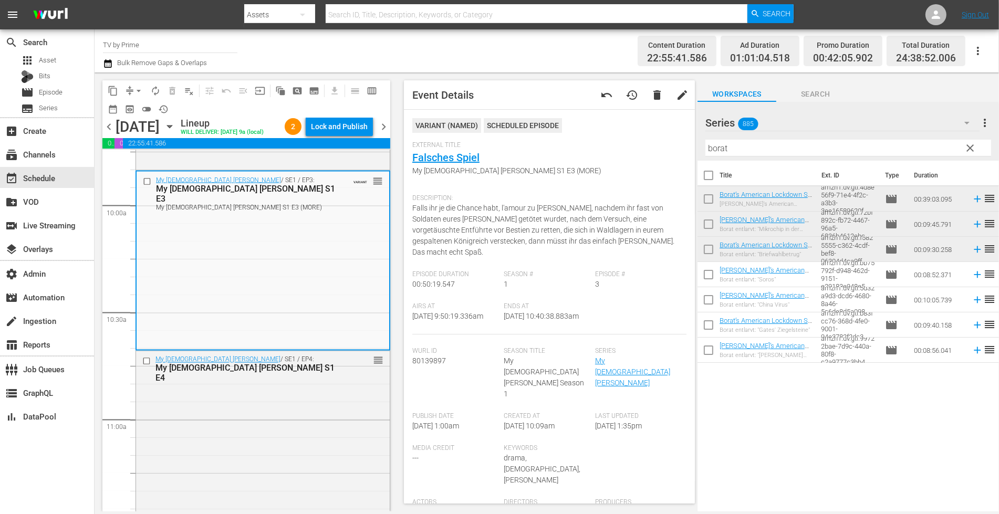
click at [243, 414] on div "My Lady Jane / SE1 / EP4: My Lady Jane S1 E4 reorder" at bounding box center [263, 439] width 254 height 177
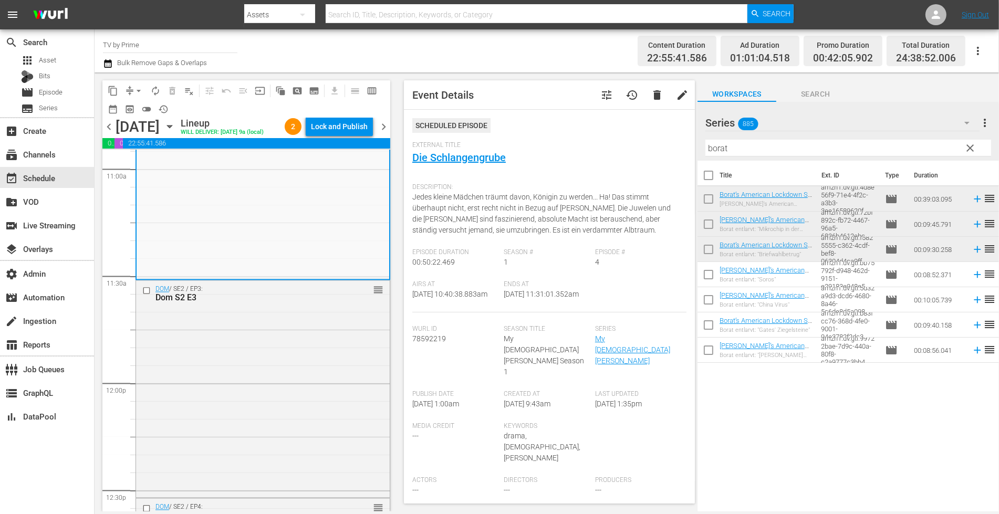
scroll to position [198, 0]
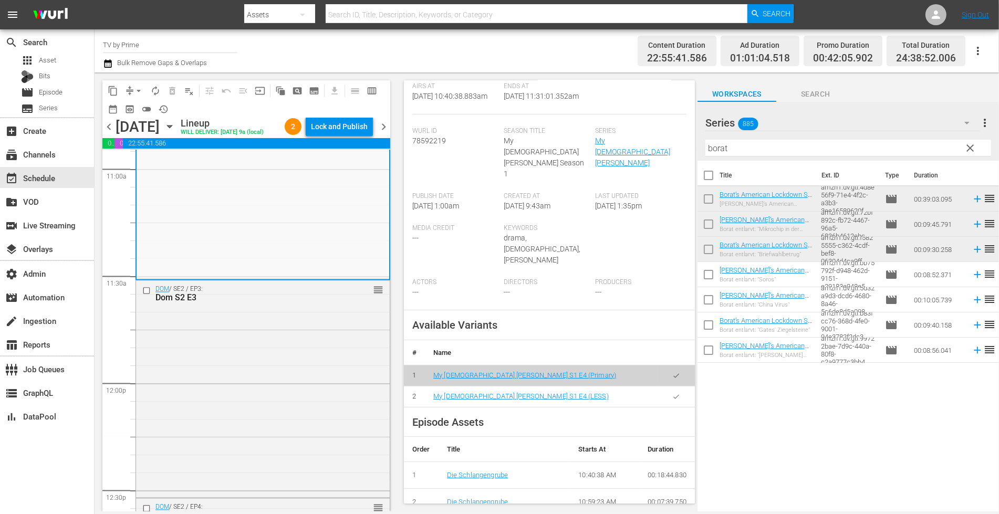
click at [672, 393] on icon "button" at bounding box center [676, 397] width 8 height 8
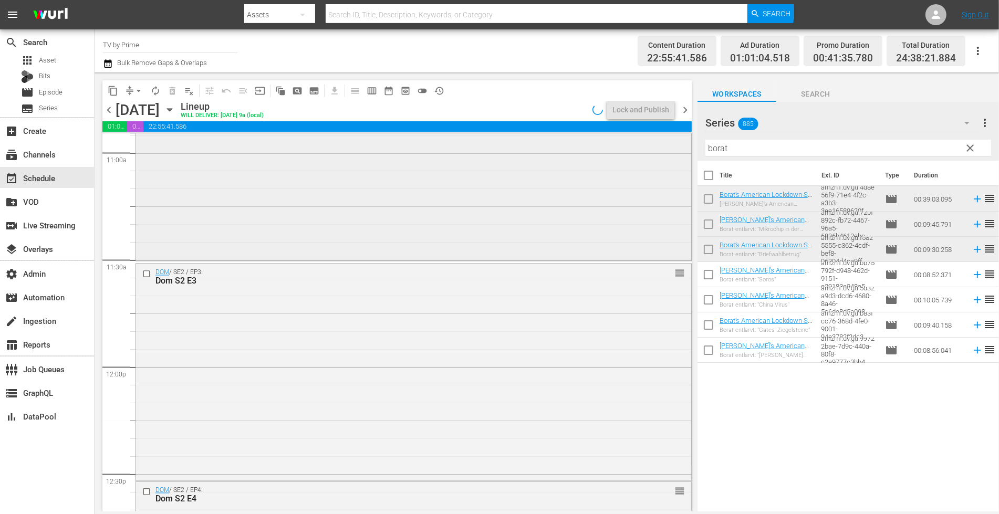
drag, startPoint x: 237, startPoint y: 221, endPoint x: 237, endPoint y: 231, distance: 10.0
click at [237, 231] on div "My Lady Jane / SE1 / EP4: My Lady Jane S1 E4 My Lady Jane S1 E4 (LESS) VARIANT …" at bounding box center [413, 171] width 555 height 175
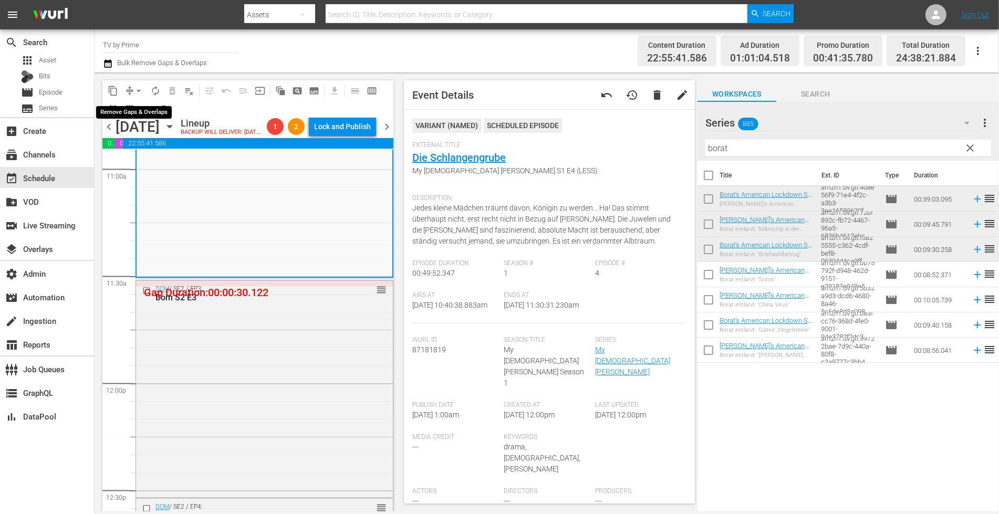
click at [137, 90] on span "arrow_drop_down" at bounding box center [138, 91] width 11 height 11
click at [141, 155] on ul "Align to Midnight Align to First Episode Align to End of Previous Day" at bounding box center [139, 129] width 110 height 60
click at [145, 146] on li "Align to End of Previous Day" at bounding box center [139, 146] width 110 height 17
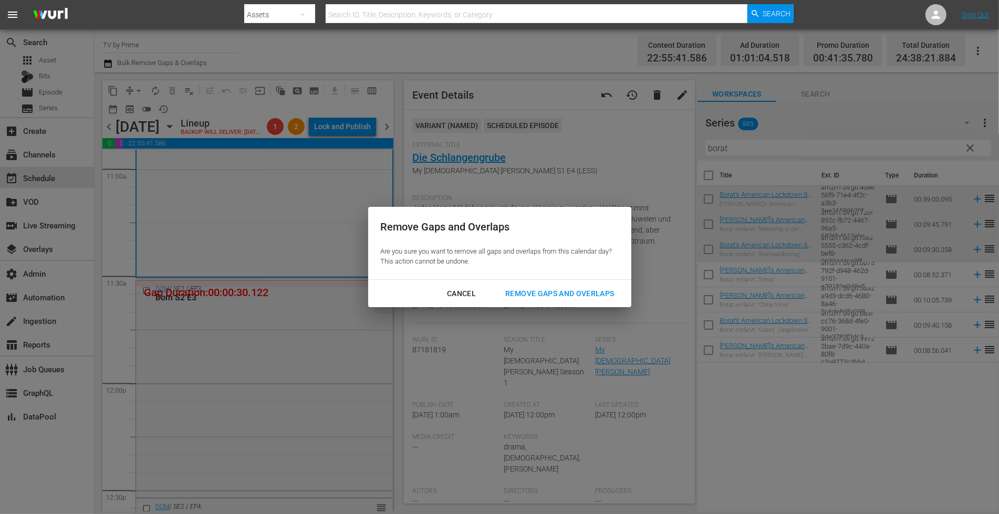
click at [565, 289] on div "Remove Gaps and Overlaps" at bounding box center [559, 293] width 125 height 13
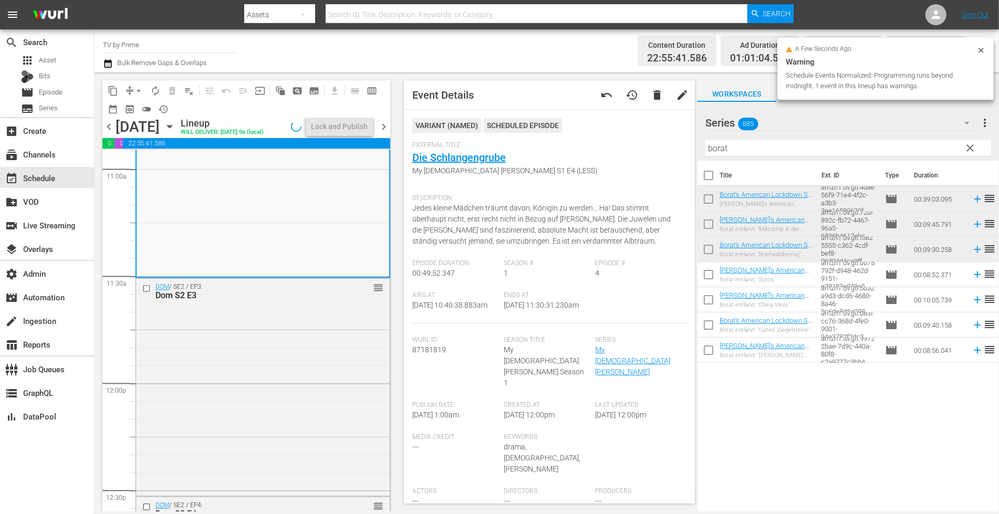
click at [279, 401] on div "DOM / SE2 / EP3: Dom S2 E3 reorder" at bounding box center [263, 386] width 254 height 215
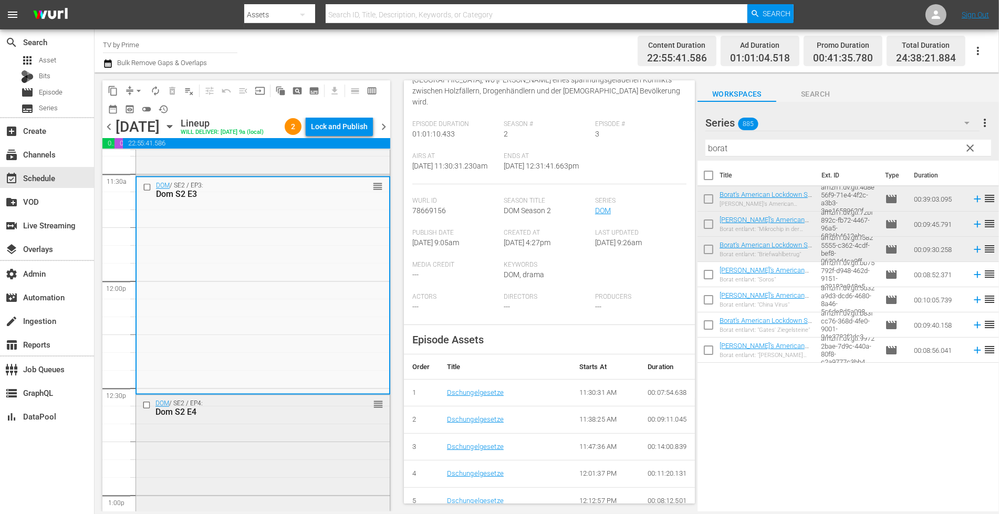
scroll to position [2524, 0]
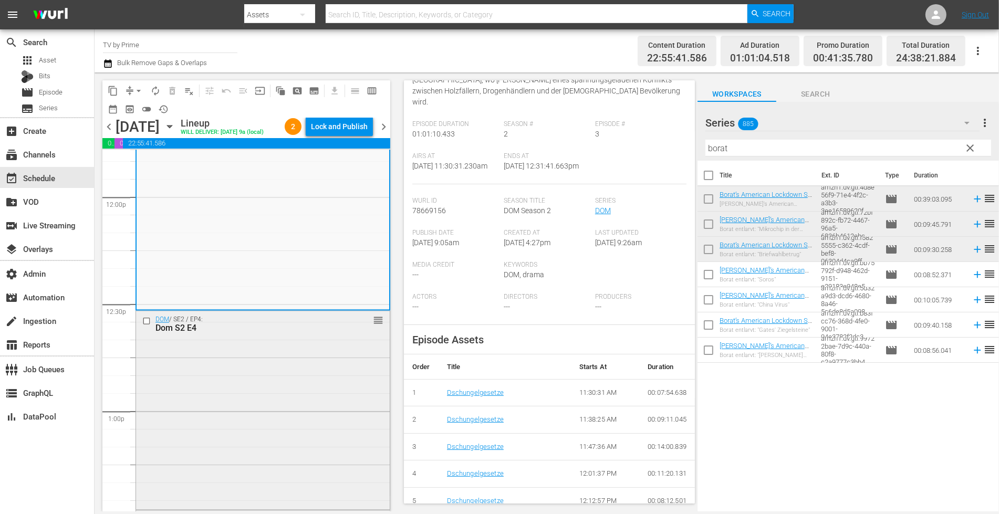
click at [325, 432] on div "DOM / SE2 / EP4: Dom S2 E4 reorder" at bounding box center [263, 409] width 254 height 196
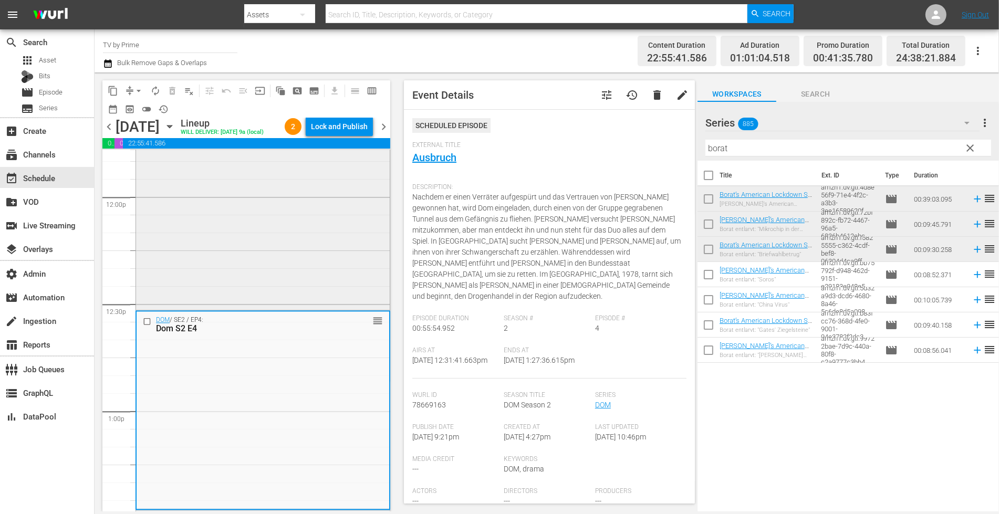
click at [330, 283] on div "DOM / SE2 / EP3: Dom S2 E3 reorder" at bounding box center [263, 199] width 254 height 215
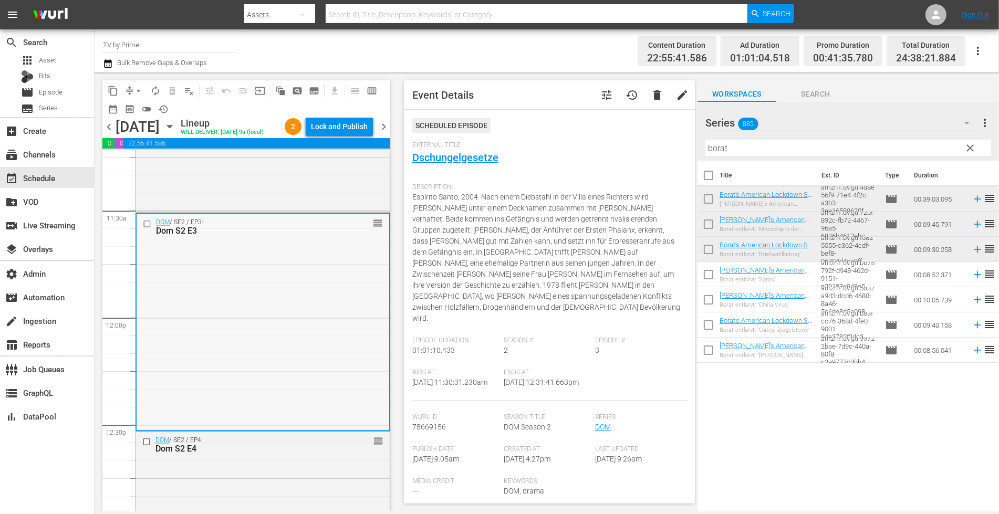
scroll to position [2532, 0]
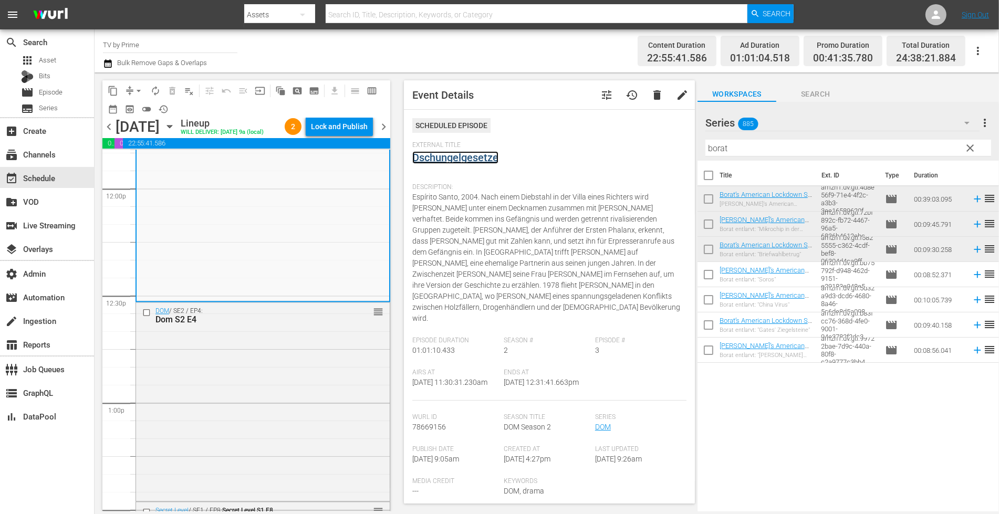
click at [478, 160] on link "Dschungelgesetze" at bounding box center [455, 157] width 86 height 13
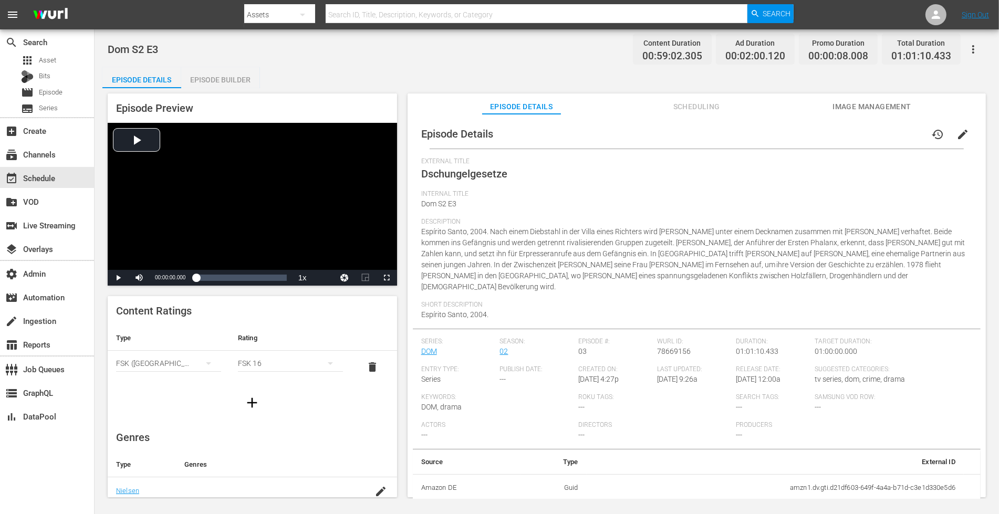
click at [693, 107] on span "Scheduling" at bounding box center [696, 106] width 79 height 13
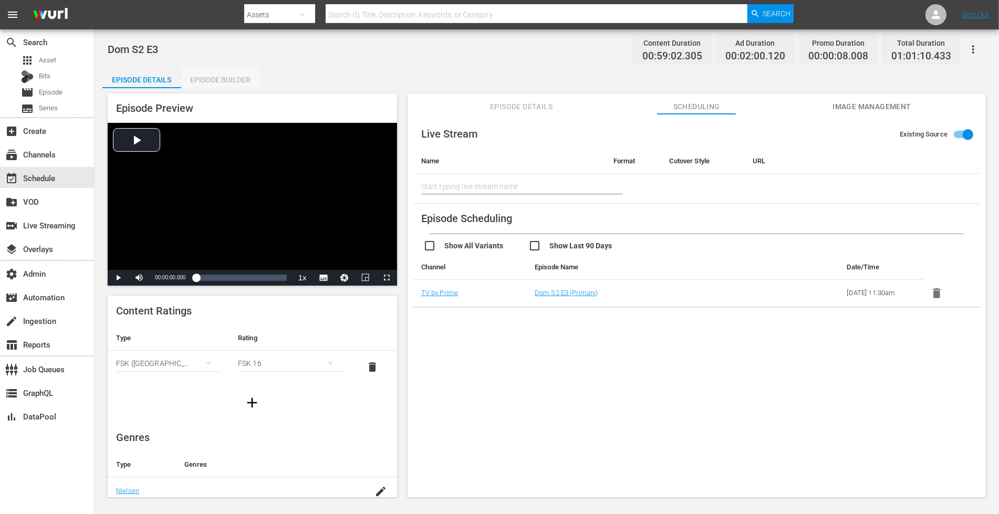
click at [213, 85] on div "Episode Builder" at bounding box center [220, 79] width 79 height 25
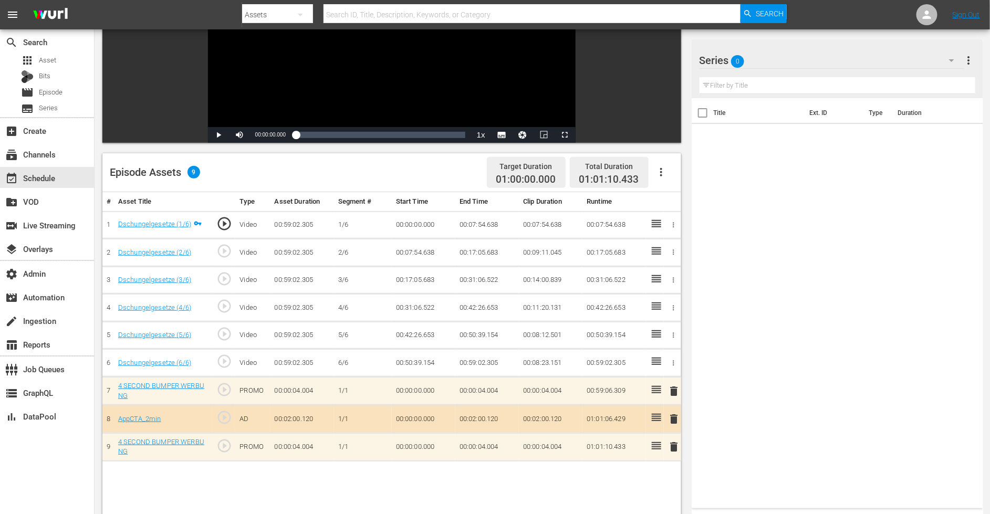
scroll to position [217, 0]
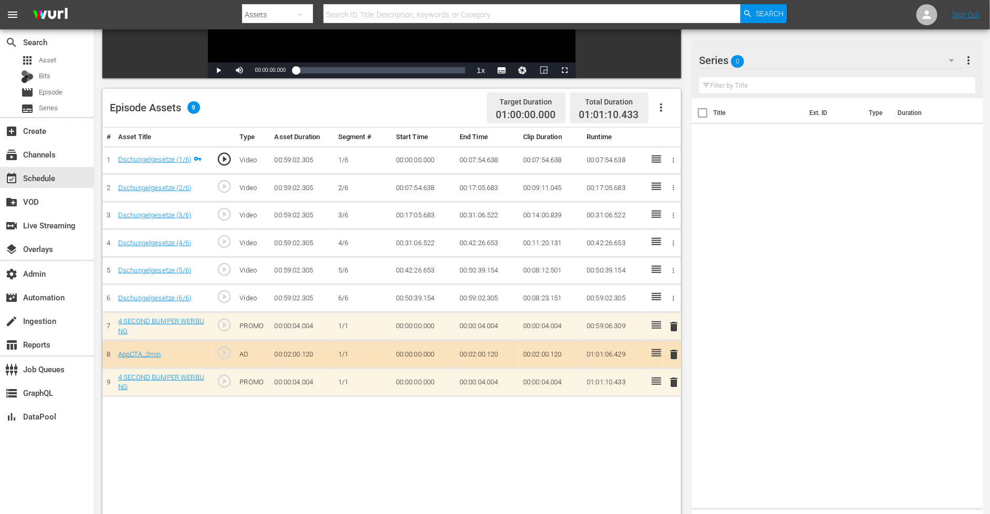
click at [674, 352] on span "delete" at bounding box center [674, 354] width 13 height 13
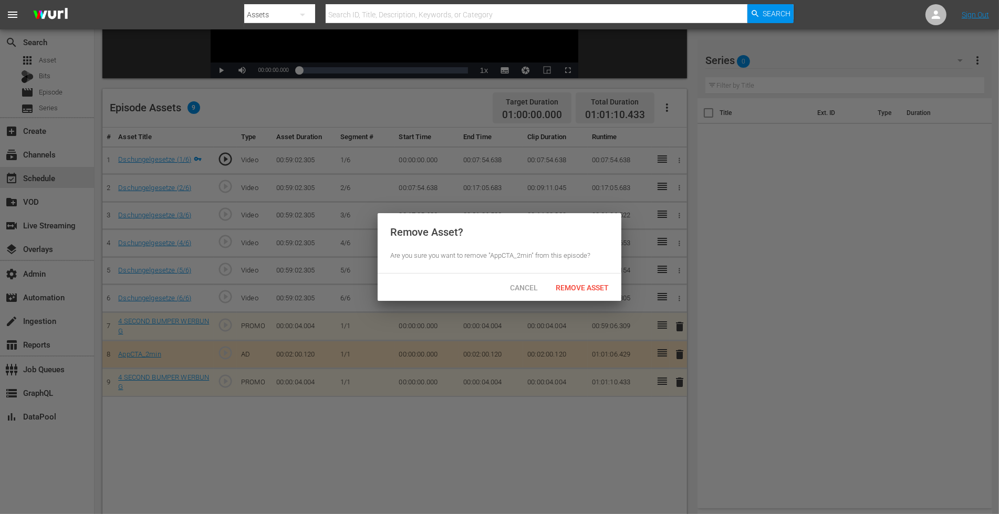
click at [600, 291] on div "Remove Asset" at bounding box center [582, 287] width 70 height 19
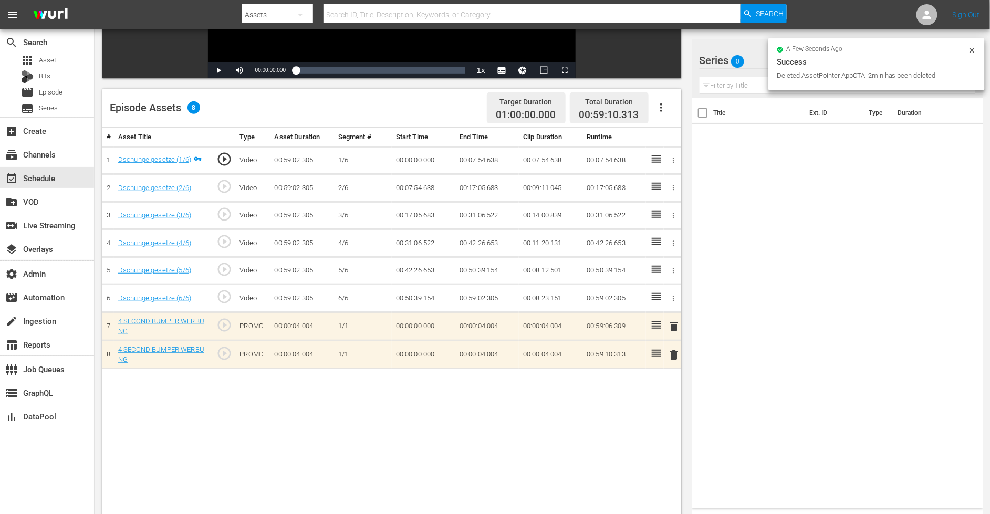
click at [975, 47] on icon at bounding box center [972, 50] width 8 height 8
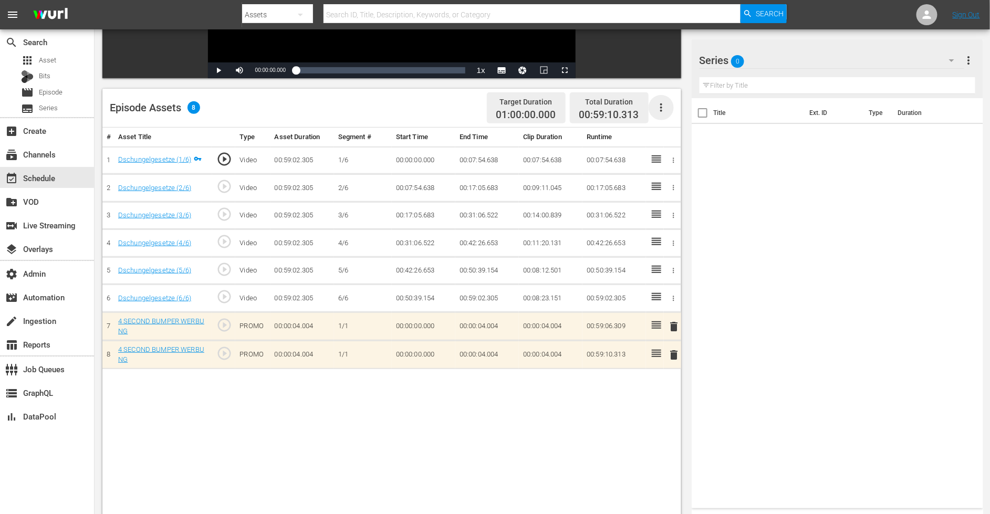
click at [659, 101] on icon "button" at bounding box center [661, 107] width 13 height 13
click at [686, 142] on div "Clear Ads" at bounding box center [692, 136] width 71 height 25
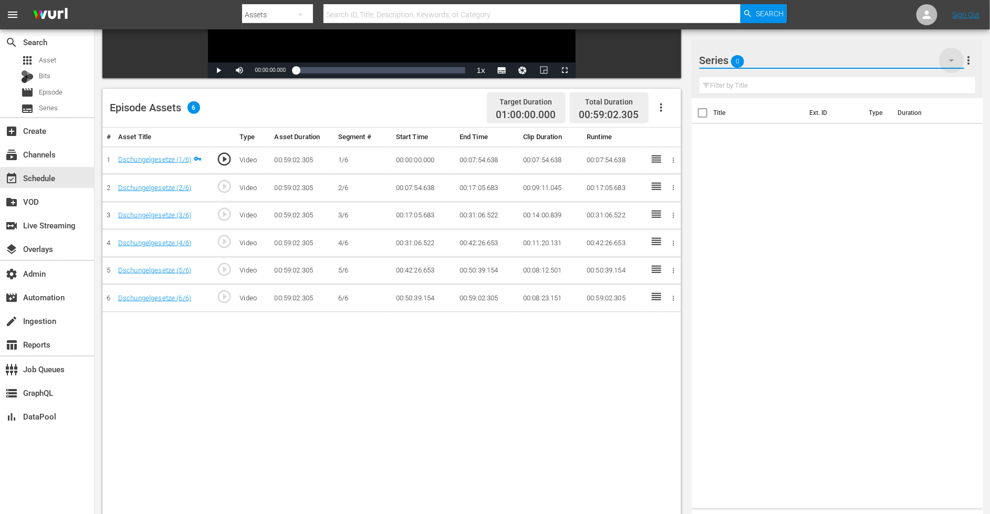
click at [951, 62] on icon "button" at bounding box center [951, 60] width 13 height 13
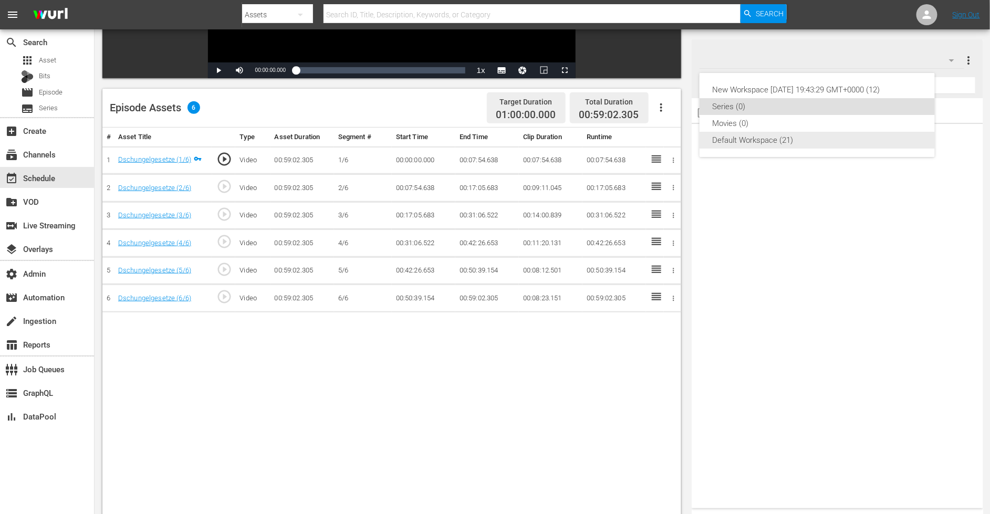
click at [760, 145] on div "Default Workspace (21)" at bounding box center [817, 140] width 210 height 17
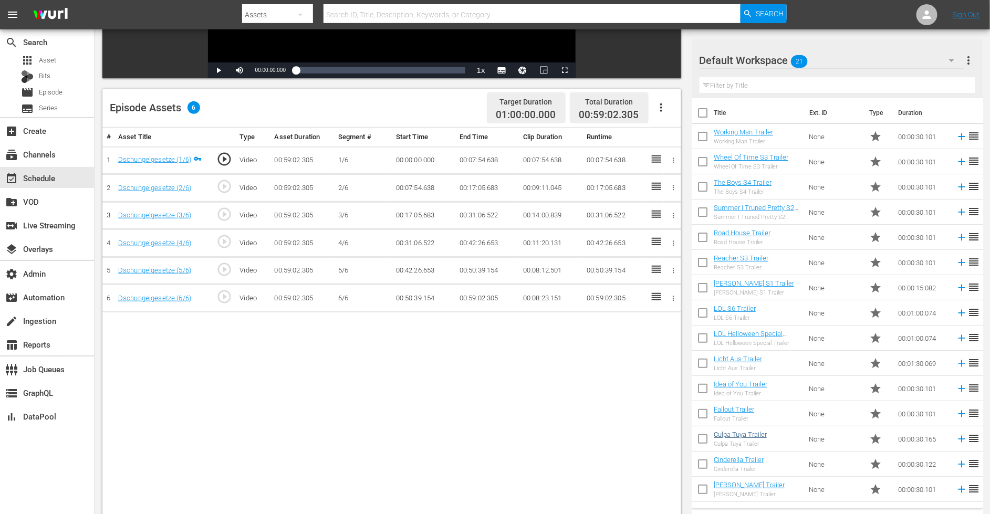
scroll to position [149, 0]
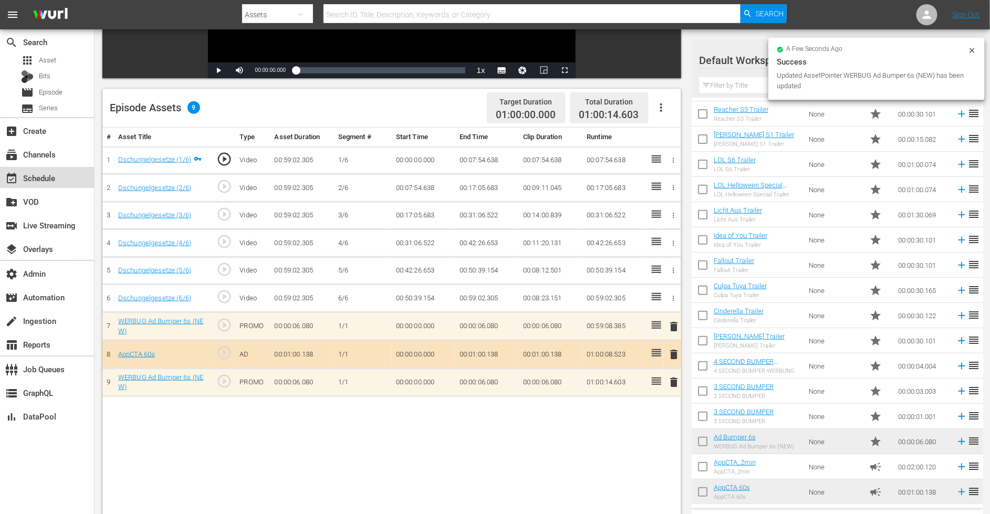
click at [35, 180] on div "event_available Schedule" at bounding box center [29, 176] width 59 height 9
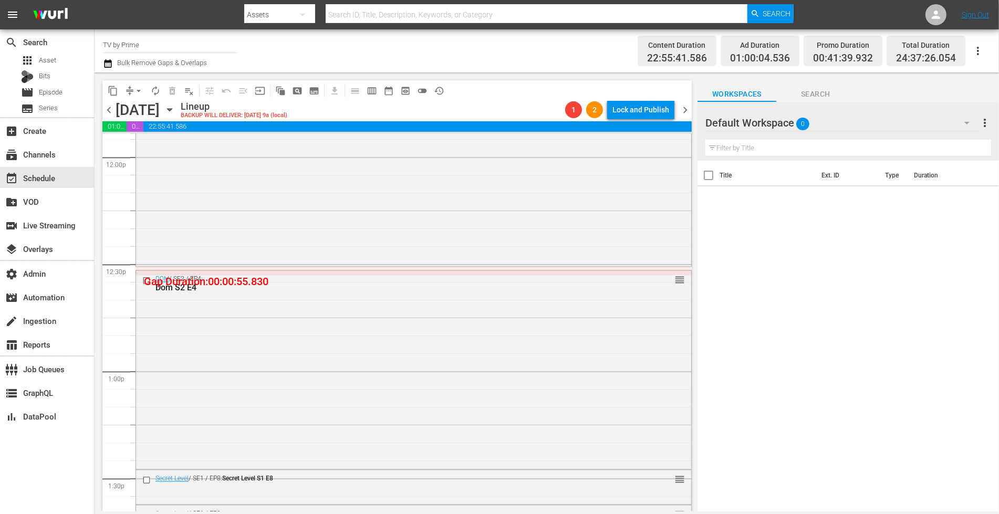
scroll to position [2482, 0]
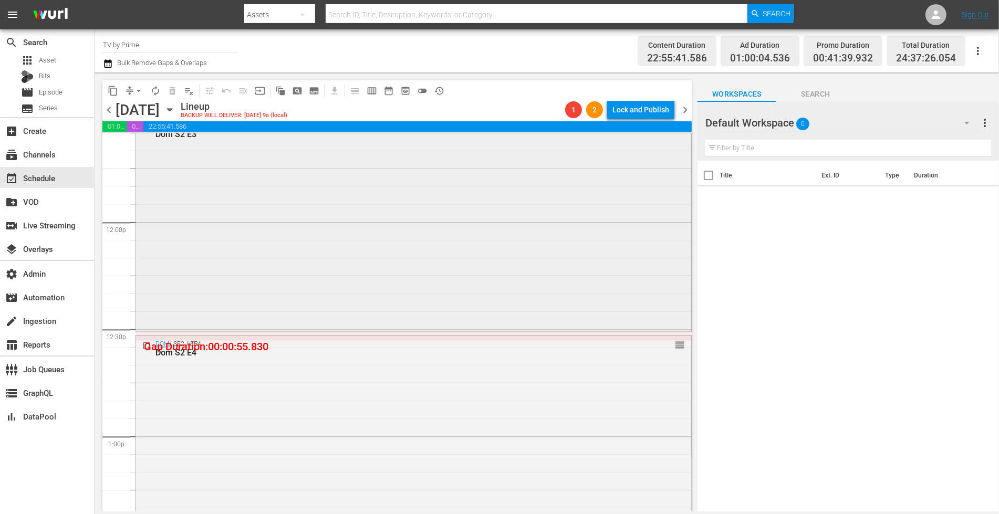
click at [340, 297] on div "DOM / SE2 / EP3: Dom S2 E3 1 reorder" at bounding box center [413, 223] width 555 height 212
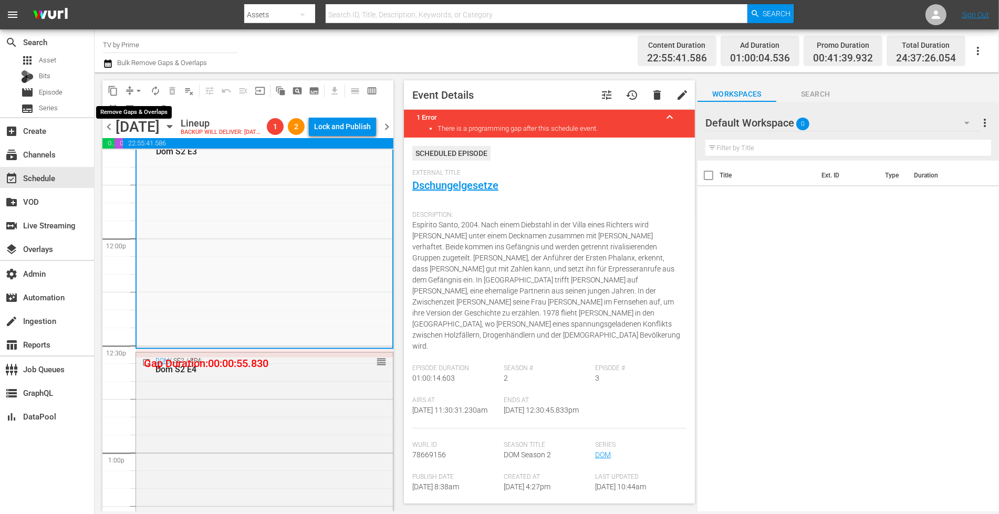
click at [134, 90] on span "arrow_drop_down" at bounding box center [138, 91] width 11 height 11
click at [154, 148] on li "Align to End of Previous Day" at bounding box center [139, 146] width 110 height 17
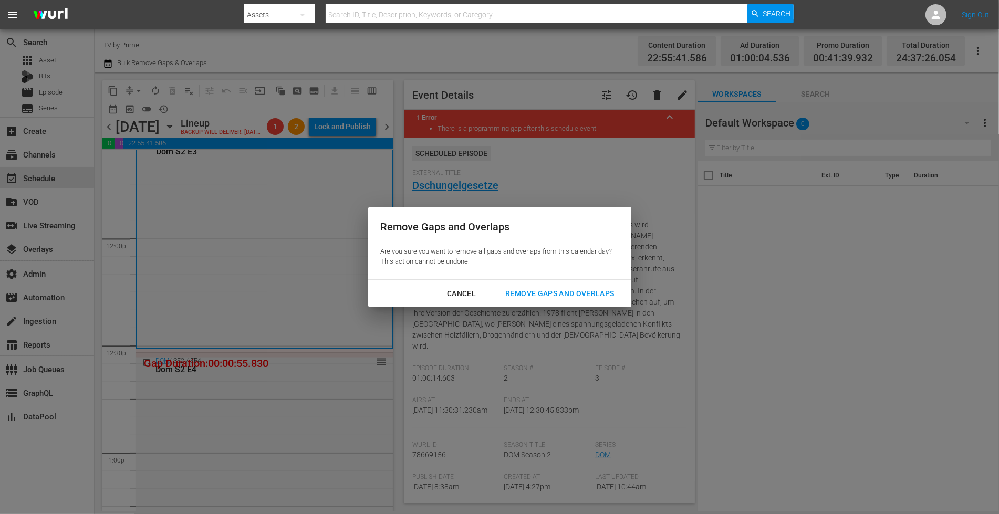
click at [562, 290] on div "Remove Gaps and Overlaps" at bounding box center [559, 293] width 125 height 13
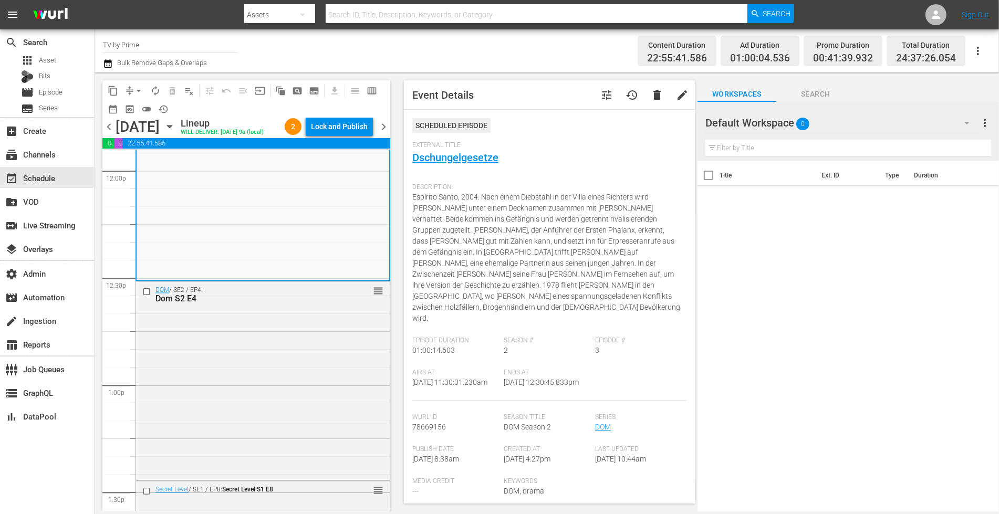
scroll to position [2565, 0]
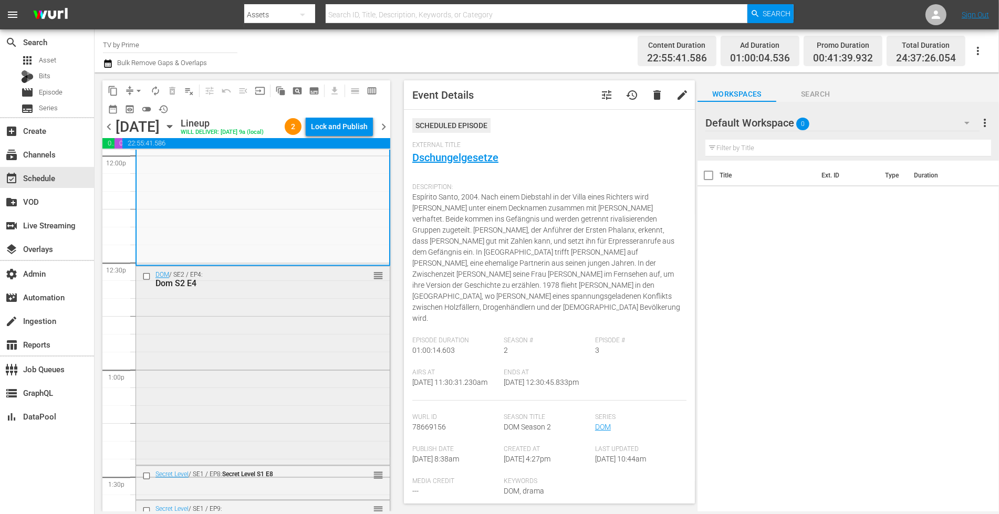
click at [321, 413] on div "DOM / SE2 / EP4: Dom S2 E4 reorder" at bounding box center [263, 364] width 254 height 196
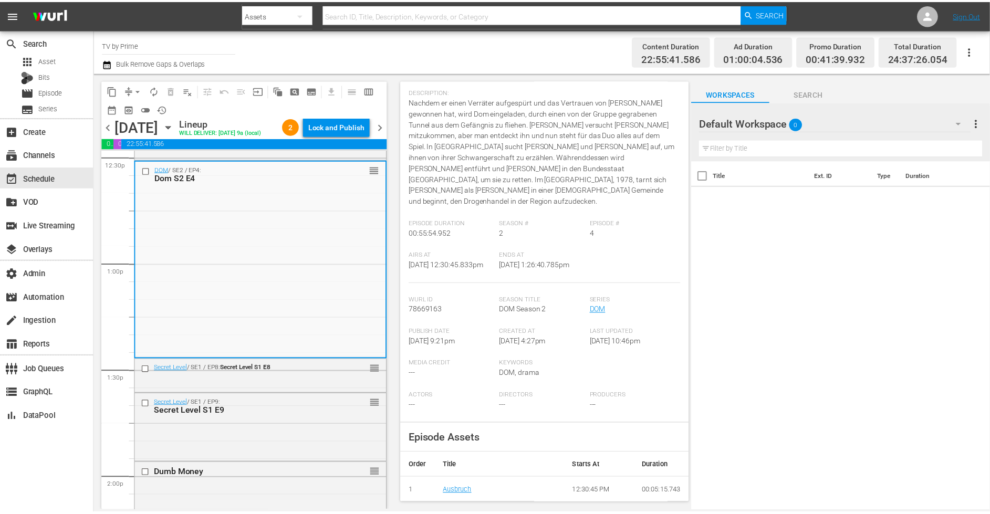
scroll to position [30, 0]
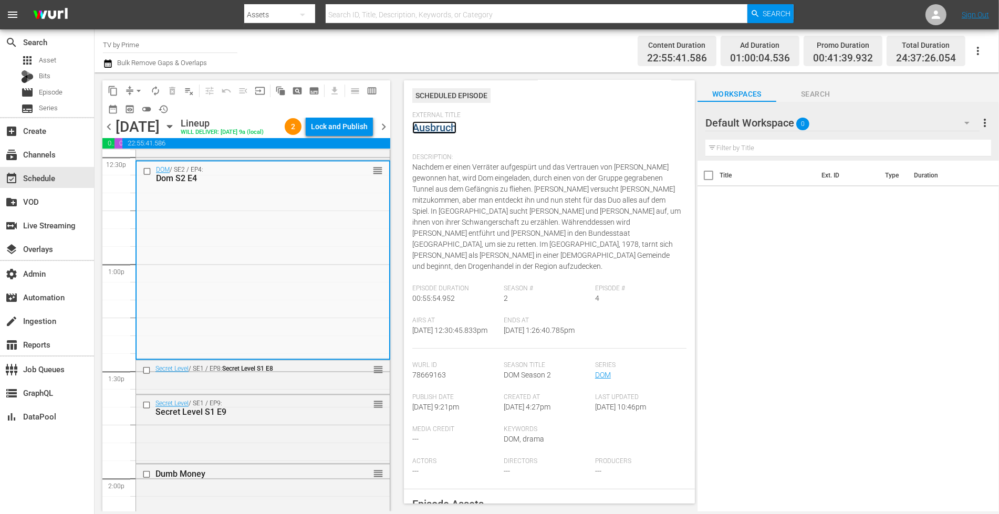
click at [443, 125] on link "Ausbruch" at bounding box center [434, 127] width 44 height 13
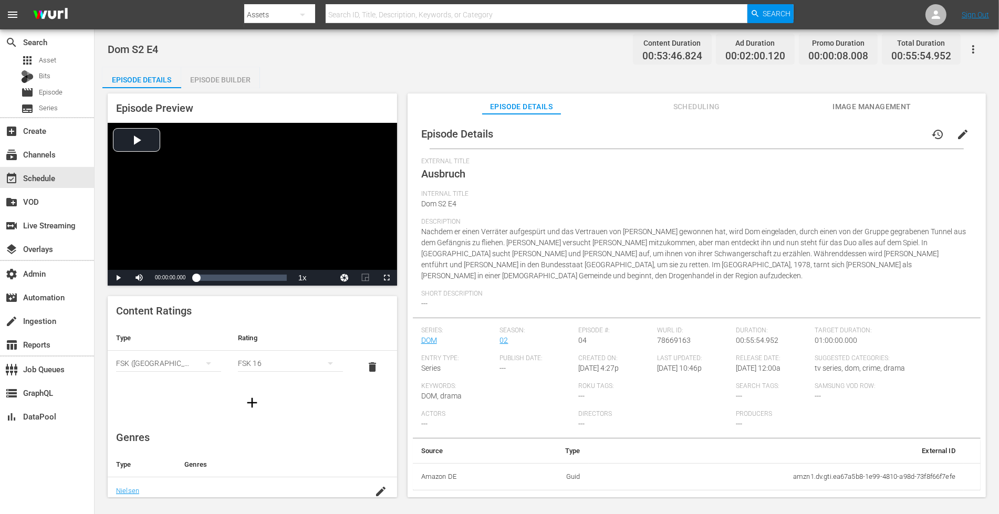
click at [705, 100] on span "Scheduling" at bounding box center [696, 106] width 79 height 13
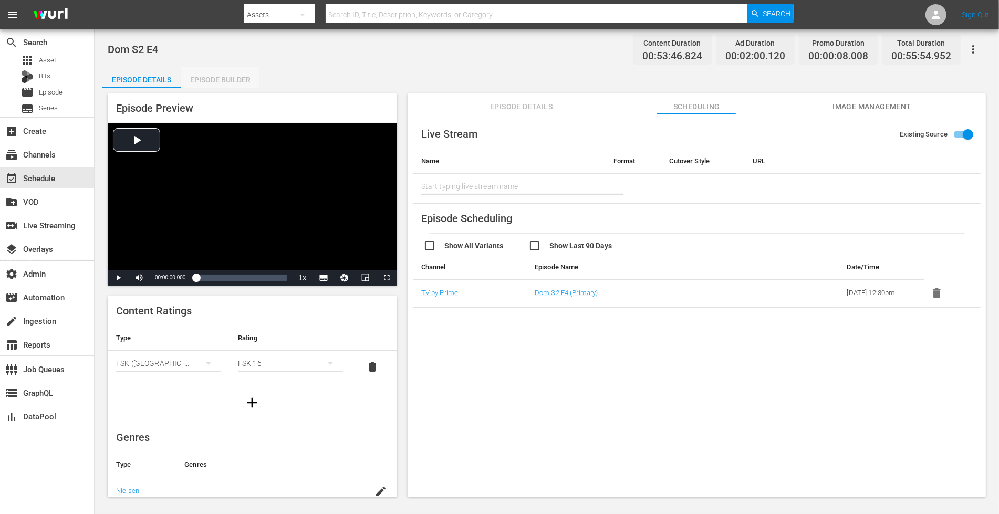
click at [209, 77] on div "Episode Builder" at bounding box center [220, 79] width 79 height 25
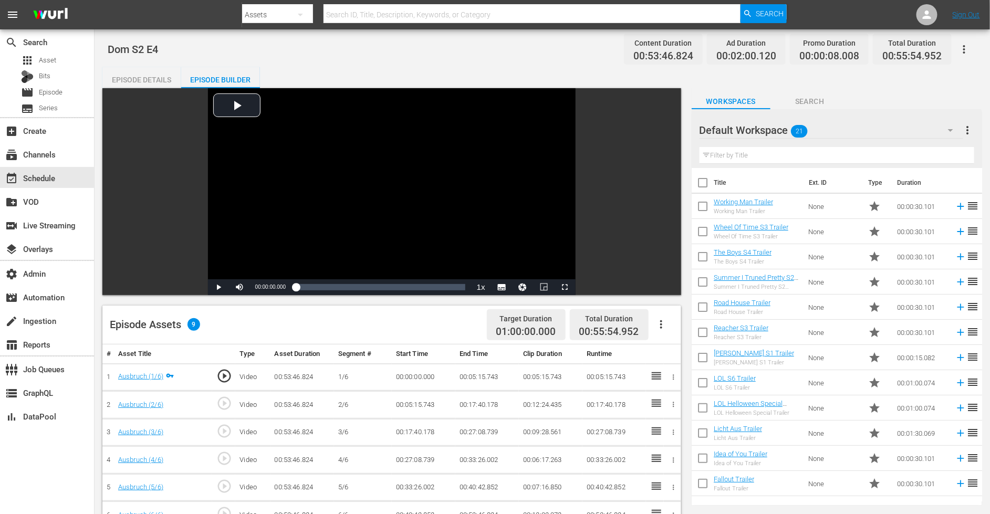
scroll to position [215, 0]
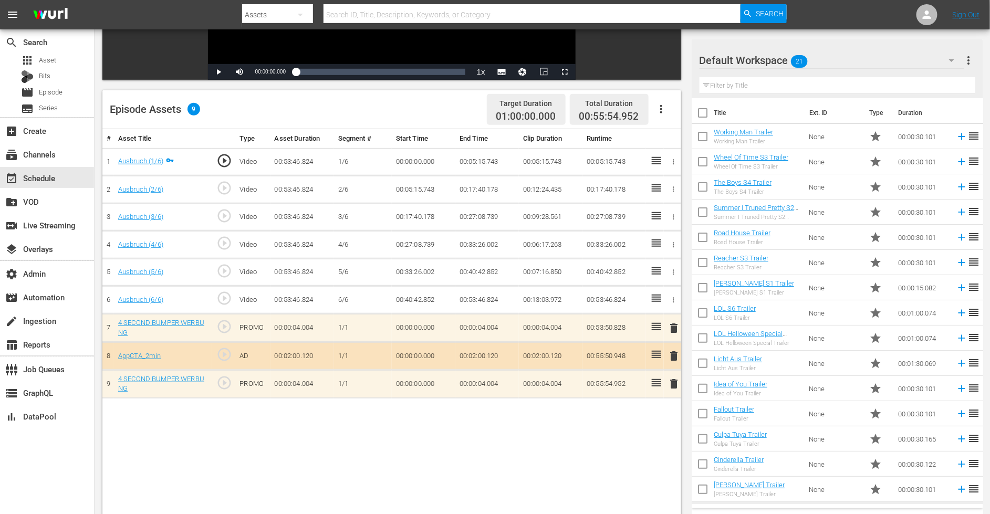
click at [672, 353] on span "delete" at bounding box center [674, 356] width 13 height 13
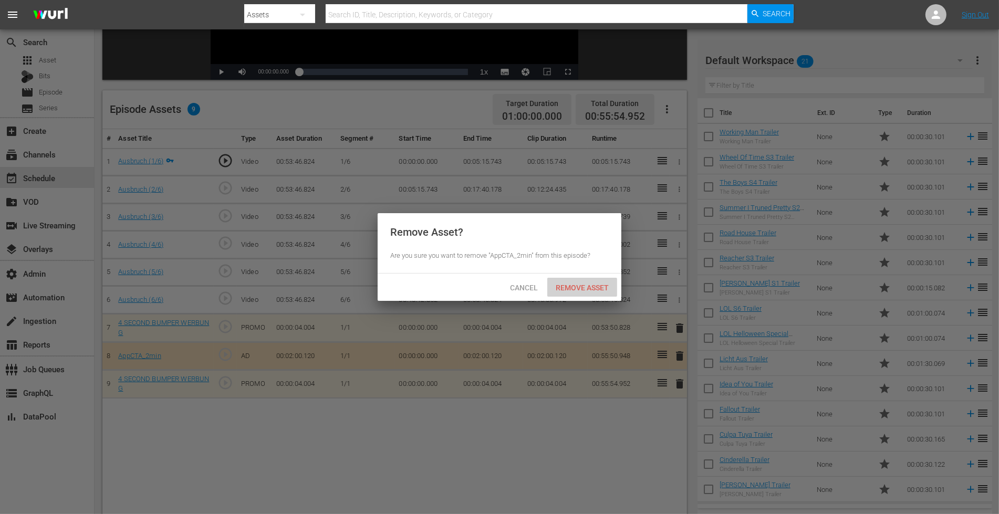
click at [584, 292] on div "Remove Asset" at bounding box center [582, 287] width 70 height 19
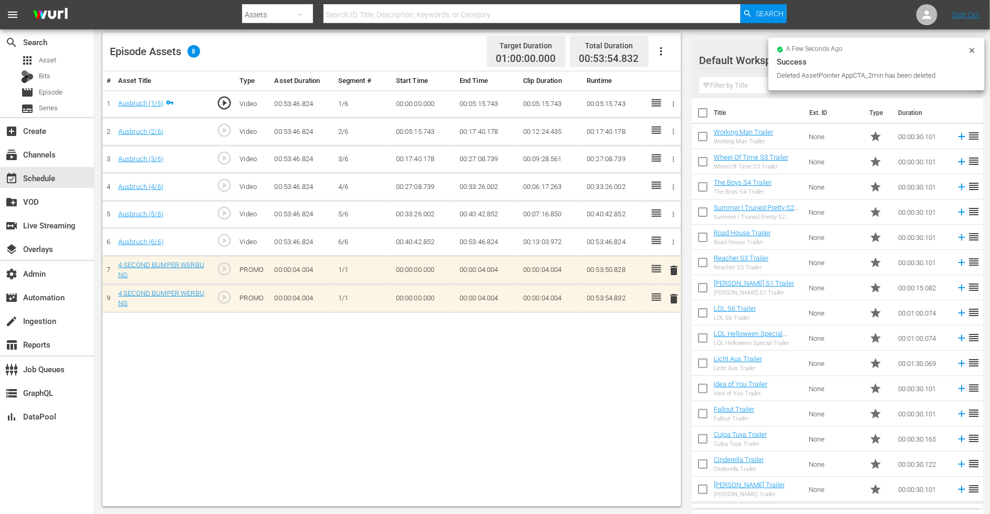
scroll to position [149, 0]
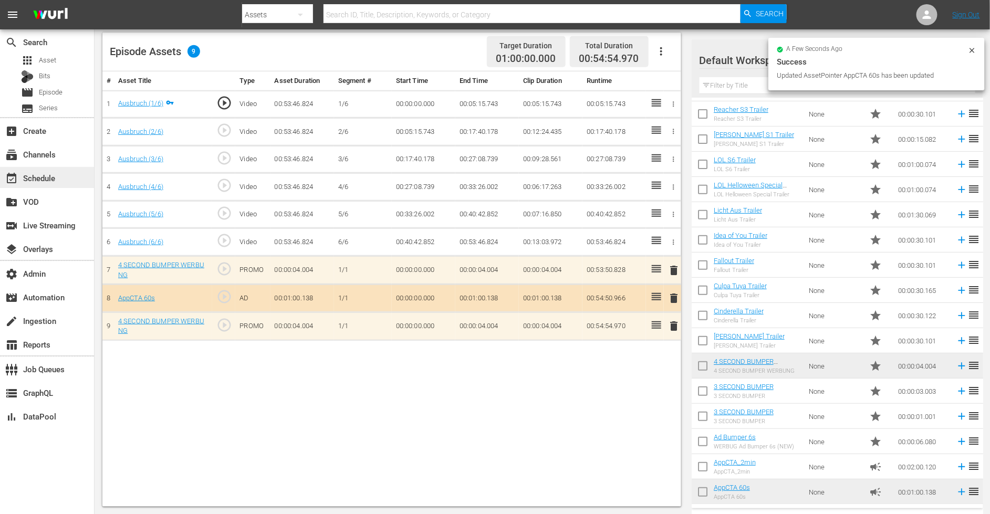
click at [56, 179] on div "event_available Schedule" at bounding box center [29, 176] width 59 height 9
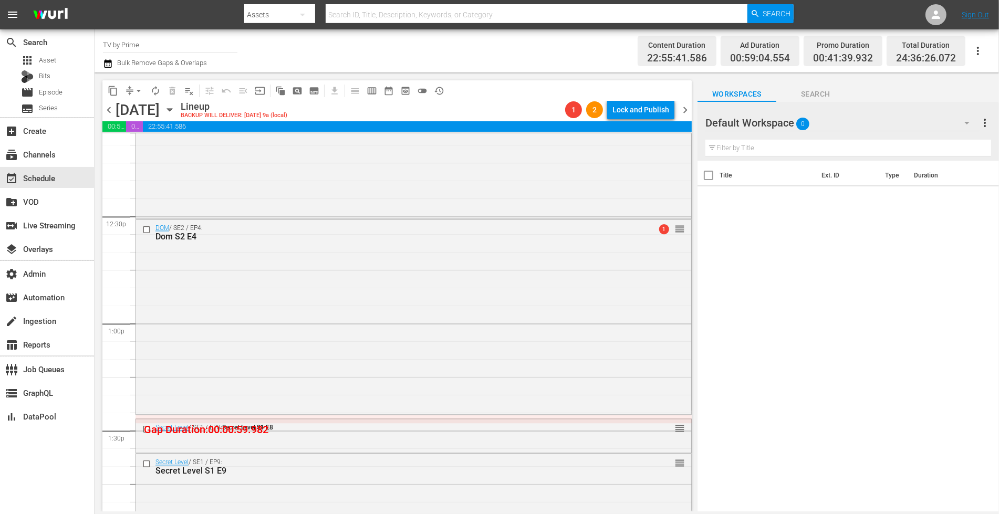
scroll to position [2657, 0]
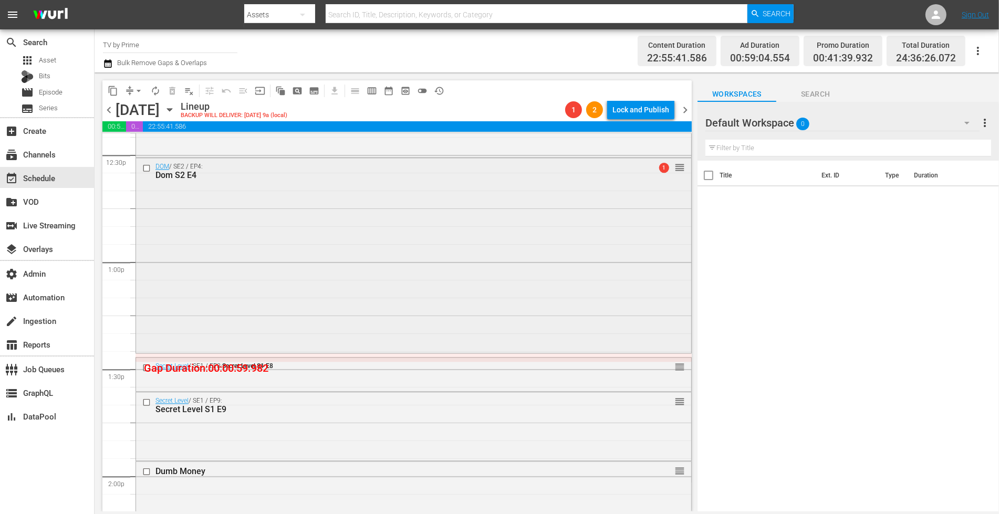
click at [204, 238] on div "DOM / SE2 / EP4: Dom S2 E4 1 reorder" at bounding box center [413, 254] width 555 height 193
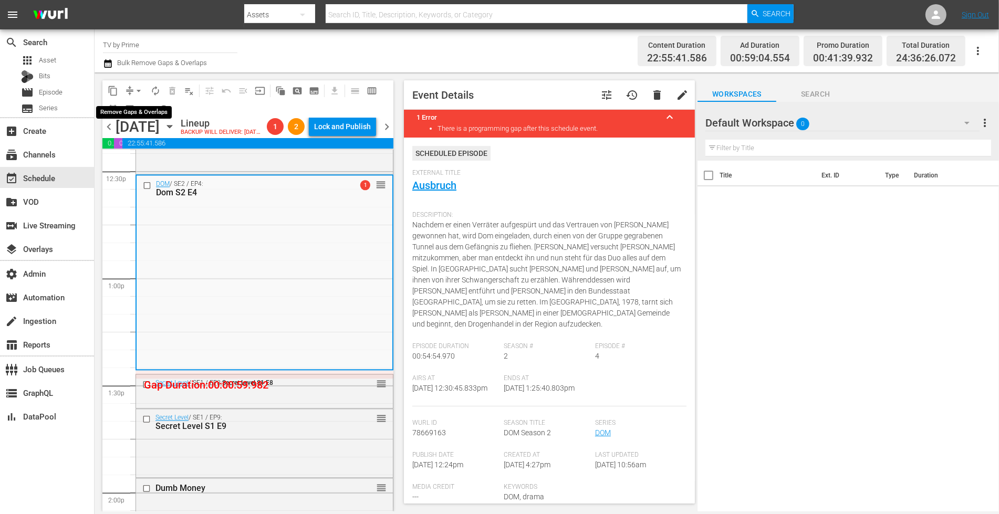
click at [134, 88] on span "arrow_drop_down" at bounding box center [138, 91] width 11 height 11
click at [142, 147] on li "Align to End of Previous Day" at bounding box center [139, 146] width 110 height 17
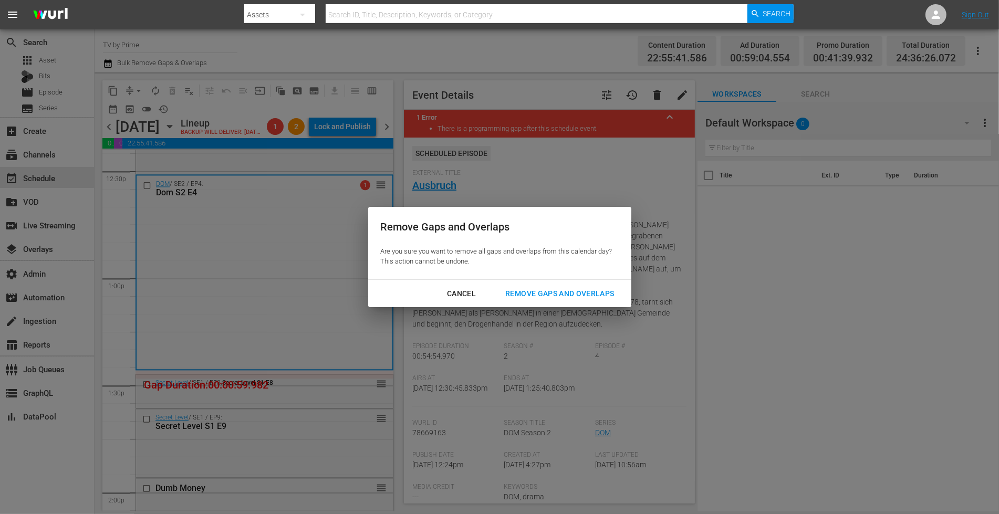
click at [546, 290] on div "Remove Gaps and Overlaps" at bounding box center [559, 293] width 125 height 13
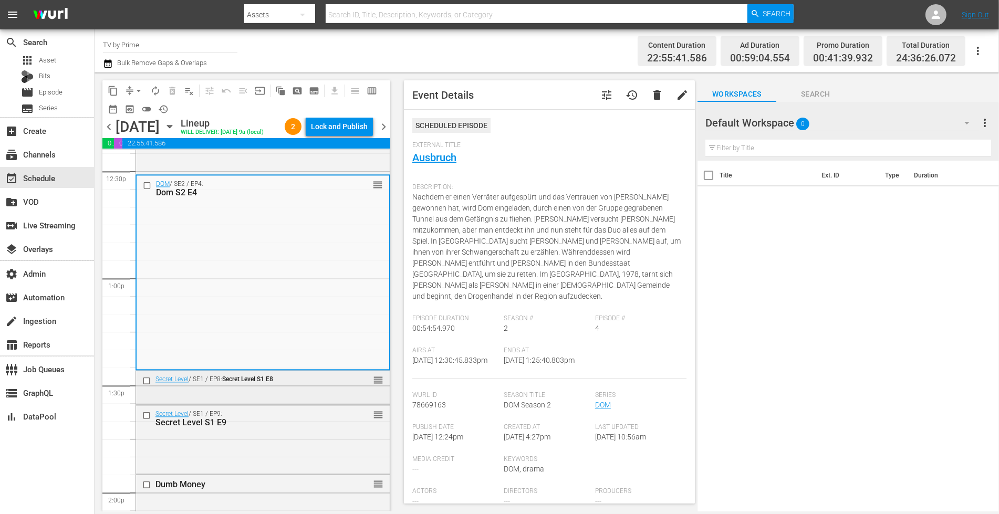
click at [216, 402] on div "Secret Level / SE1 / EP8: Secret Level S1 E8 reorder" at bounding box center [263, 387] width 254 height 32
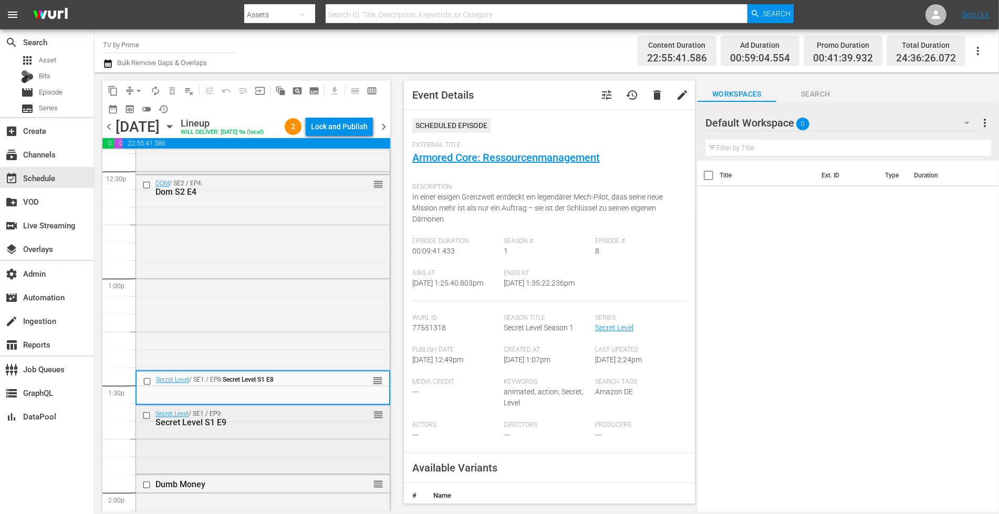
click at [207, 455] on div "Secret Level / SE1 / EP9: Secret Level S1 E9 reorder" at bounding box center [263, 438] width 254 height 66
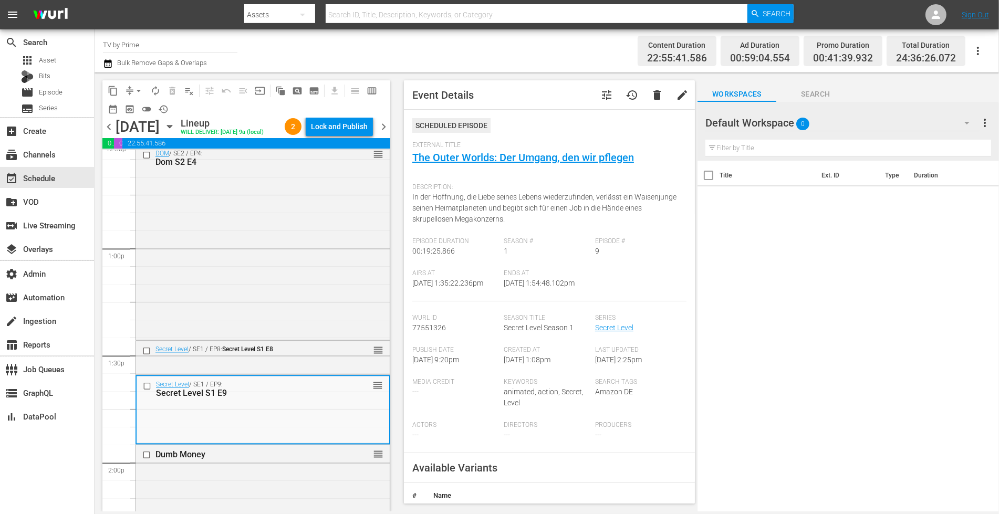
scroll to position [150, 0]
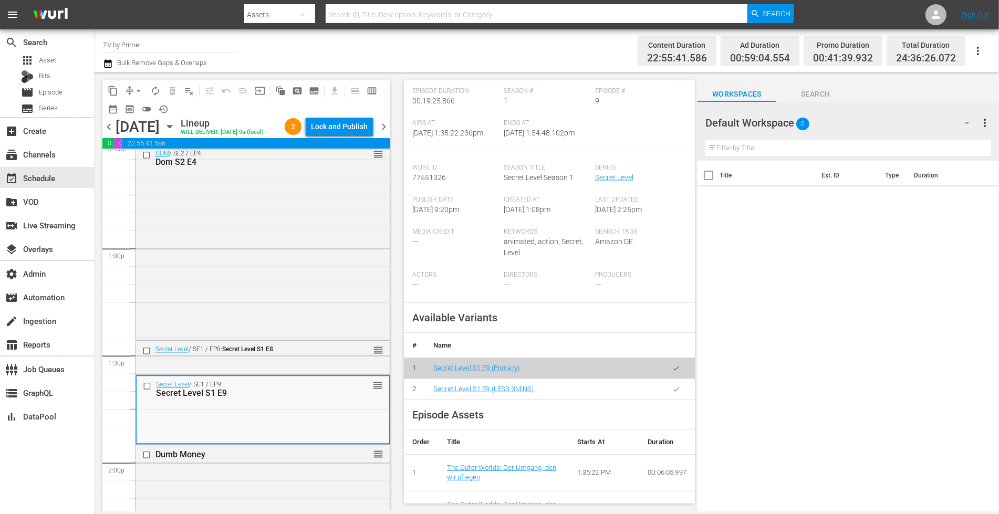
click at [666, 394] on button "button" at bounding box center [676, 389] width 20 height 20
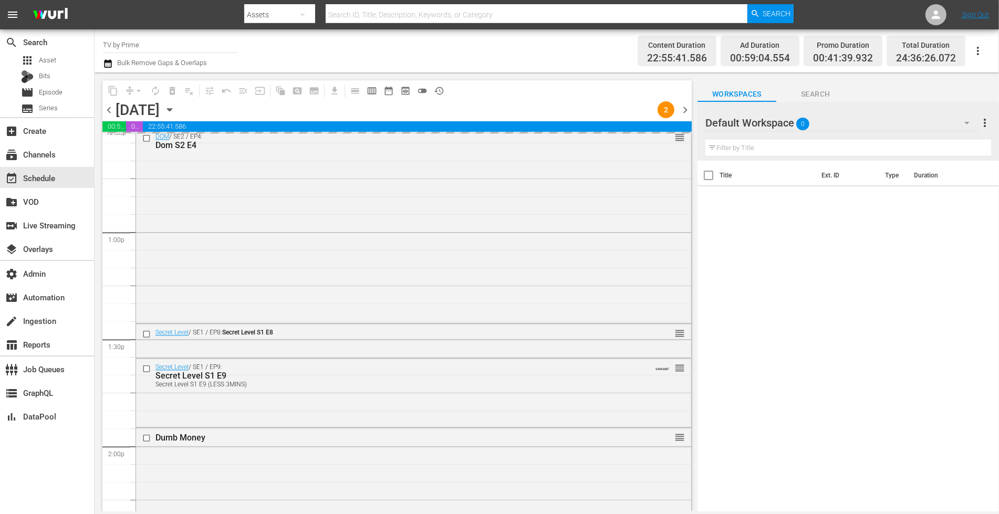
scroll to position [2799, 0]
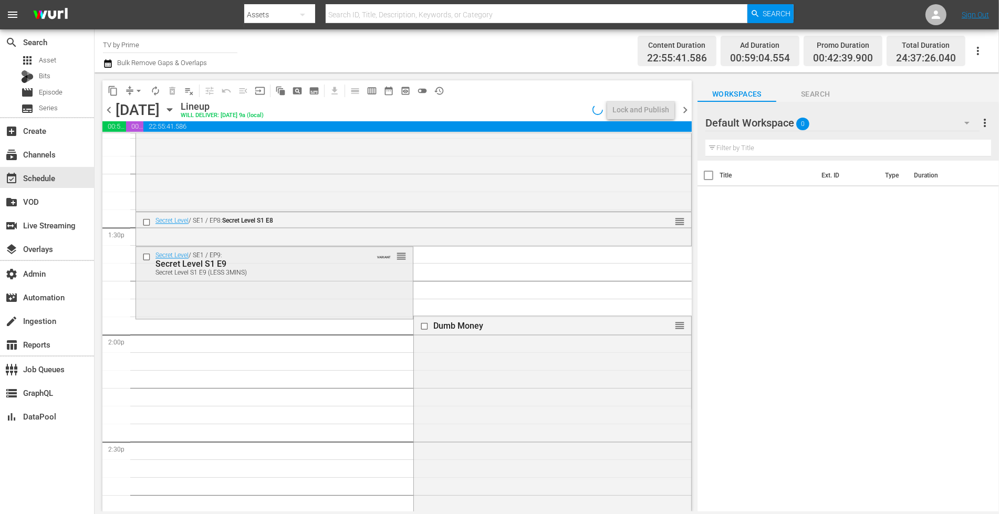
click at [212, 299] on div "Secret Level / SE1 / EP9: Secret Level S1 E9 Secret Level S1 E9 (LESS 3MINS) VA…" at bounding box center [274, 282] width 277 height 70
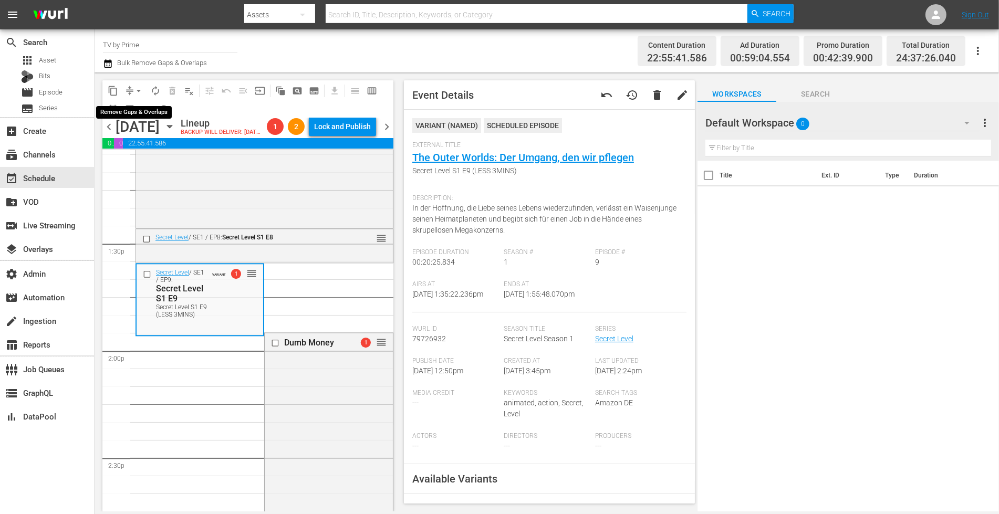
click at [137, 90] on span "arrow_drop_down" at bounding box center [138, 91] width 11 height 11
click at [133, 145] on li "Align to End of Previous Day" at bounding box center [139, 146] width 110 height 17
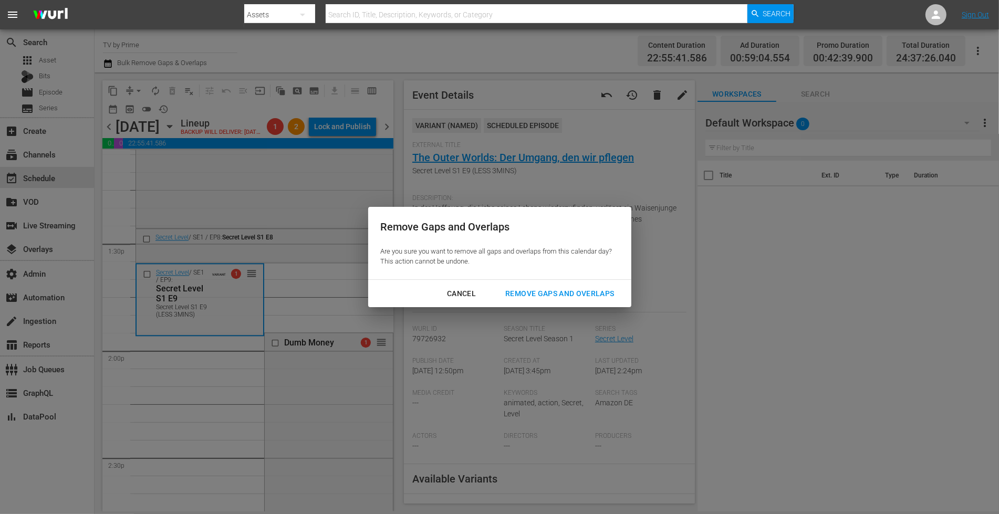
click at [527, 288] on div "Remove Gaps and Overlaps" at bounding box center [559, 293] width 125 height 13
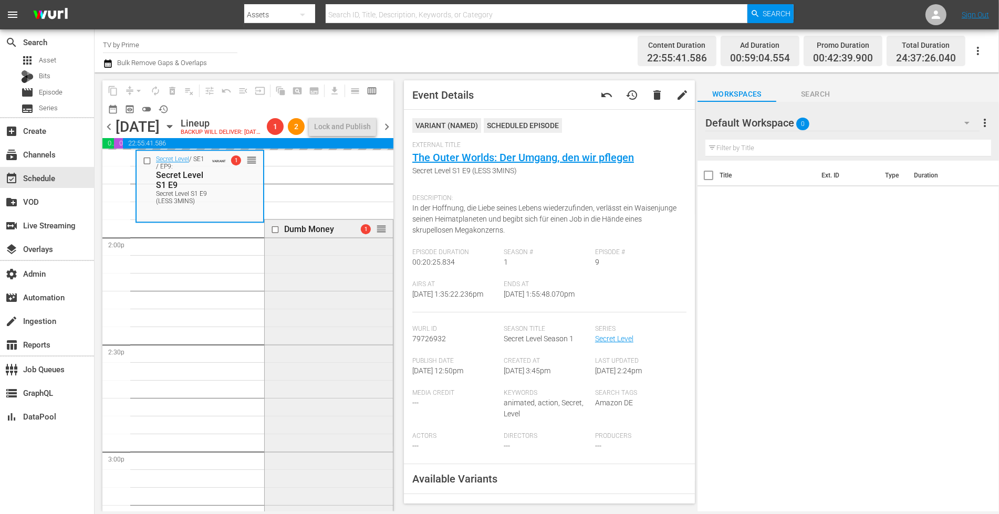
scroll to position [2920, 0]
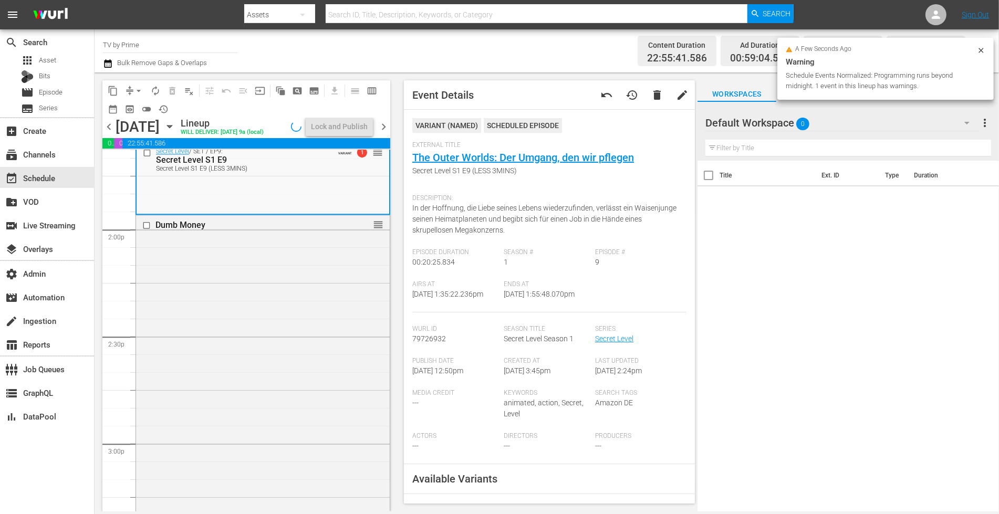
click at [290, 388] on div "Dumb Money reorder" at bounding box center [263, 410] width 254 height 390
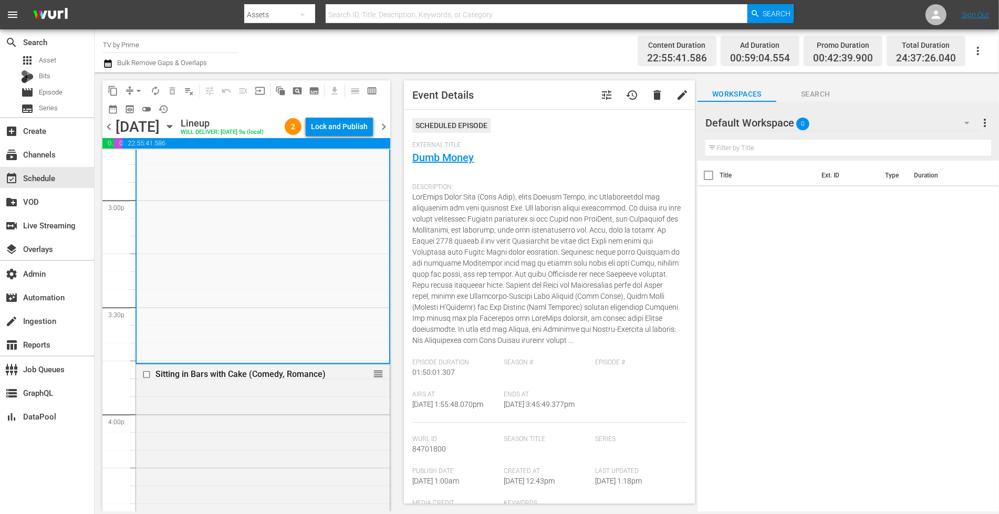
scroll to position [3221, 0]
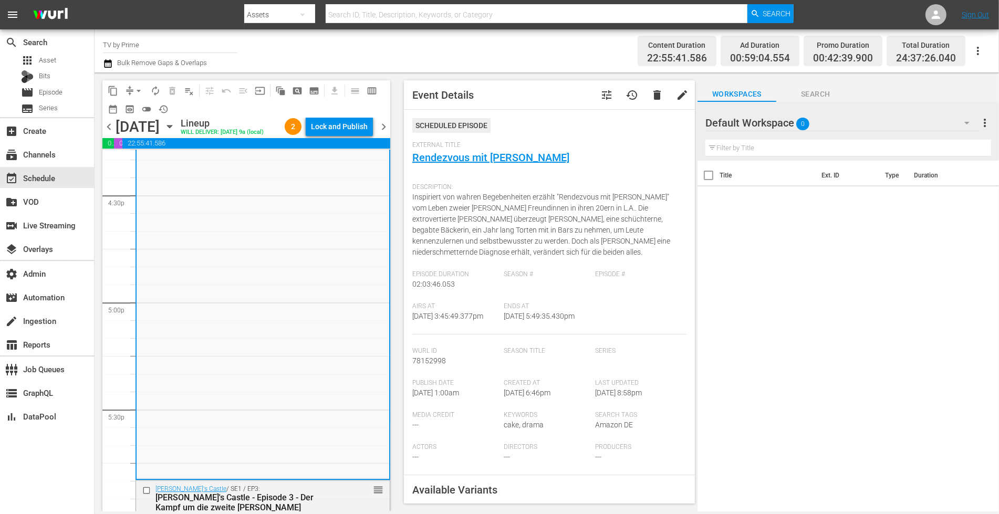
scroll to position [212, 0]
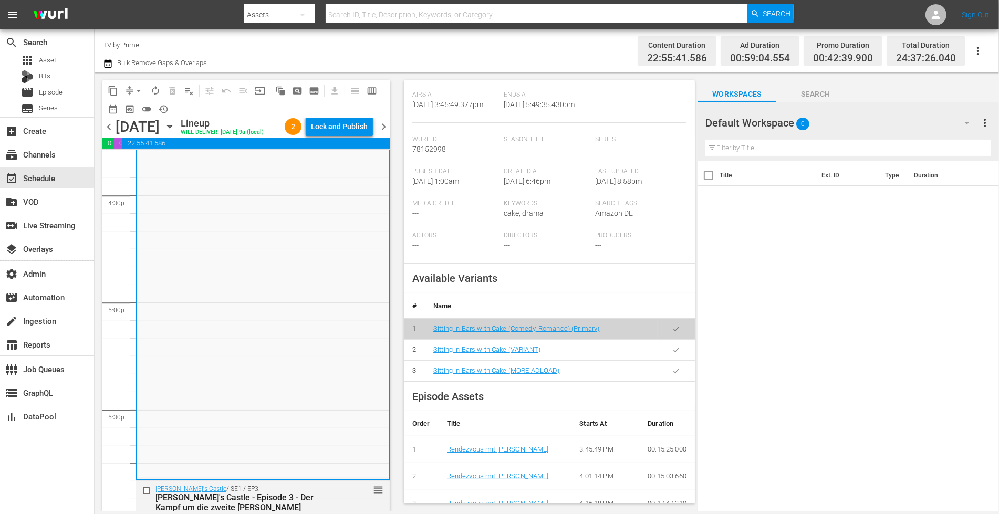
drag, startPoint x: 672, startPoint y: 359, endPoint x: 607, endPoint y: 353, distance: 64.3
click at [672, 359] on button "button" at bounding box center [676, 350] width 20 height 20
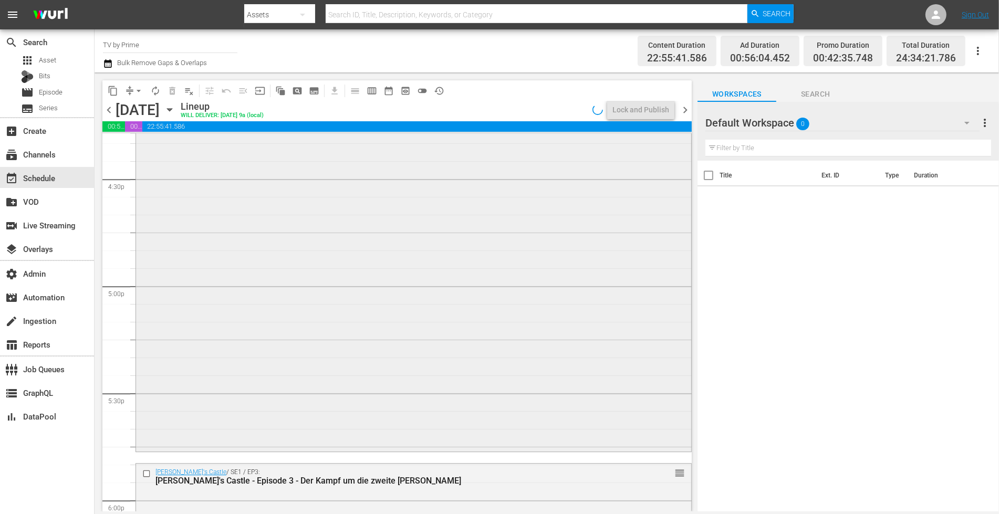
click at [295, 384] on div "Sitting in Bars with Cake (Comedy, Romance) Sitting in Bars with Cake (VARIANT)…" at bounding box center [413, 236] width 555 height 428
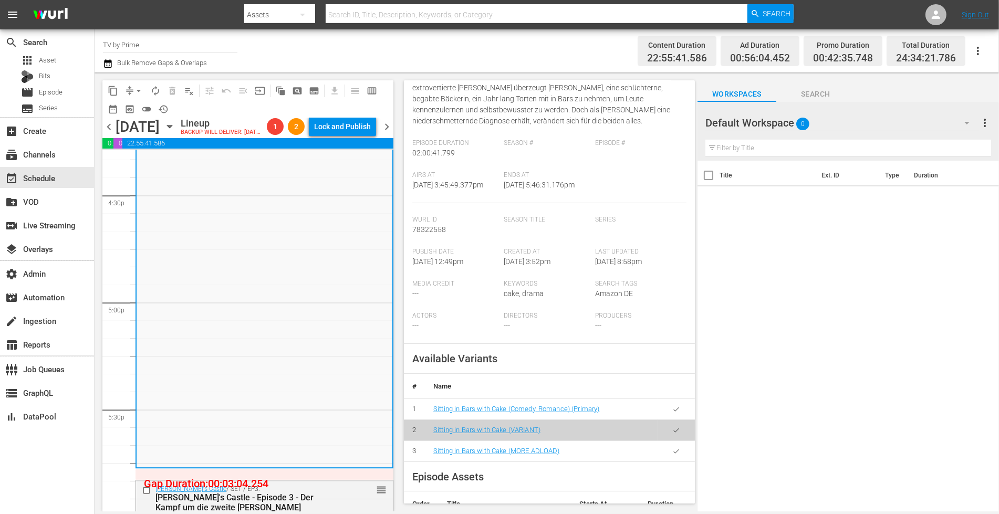
scroll to position [207, 0]
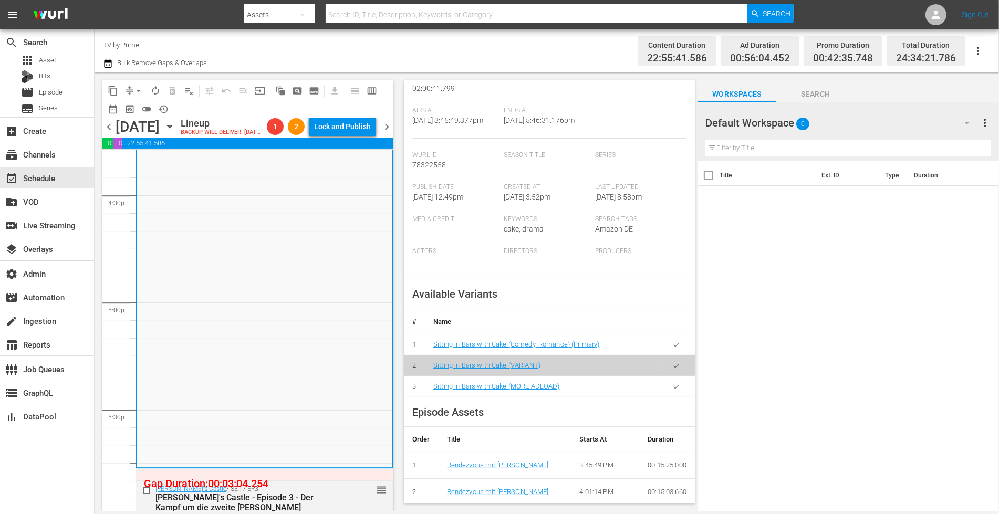
click at [672, 391] on icon "button" at bounding box center [676, 387] width 8 height 8
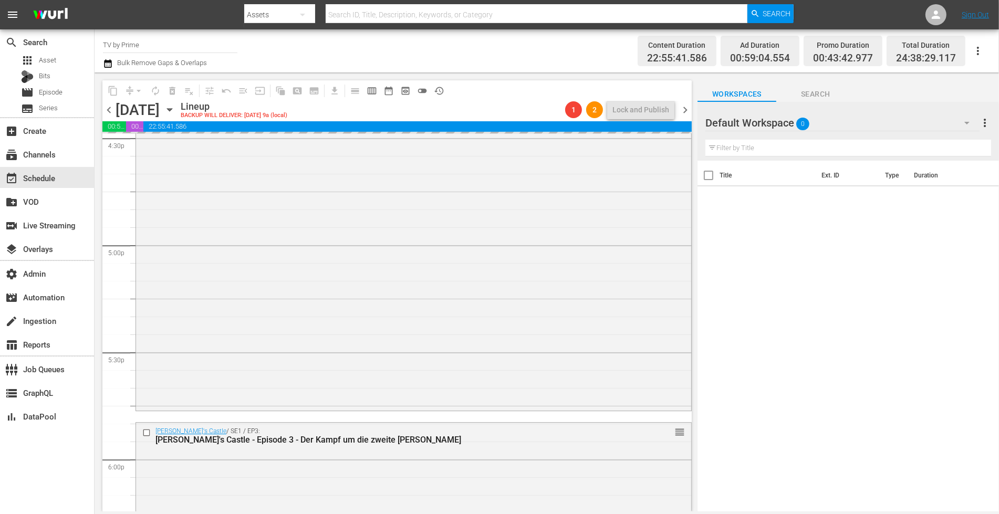
scroll to position [3565, 0]
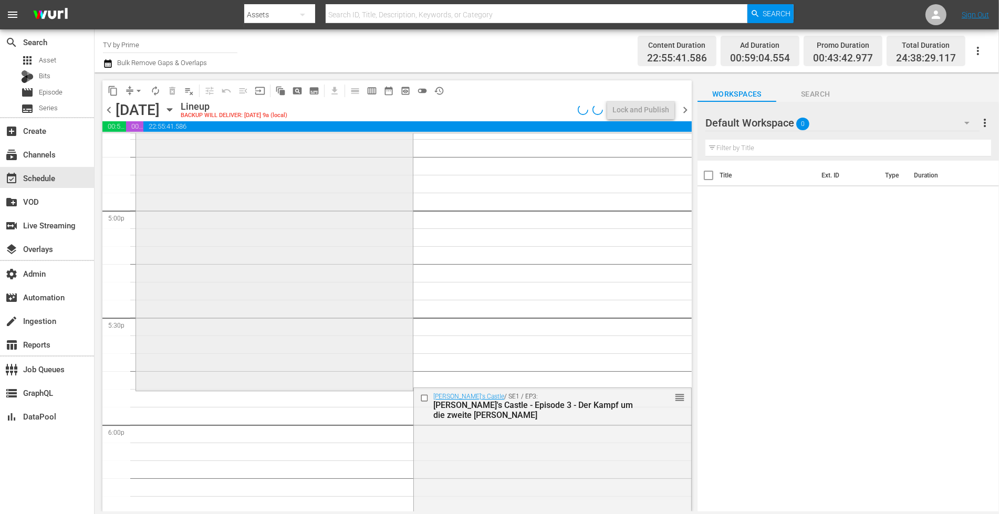
click at [235, 357] on div "Sitting in Bars with Cake (Comedy, Romance) Sitting in Bars with Cake (MORE ADL…" at bounding box center [274, 167] width 277 height 443
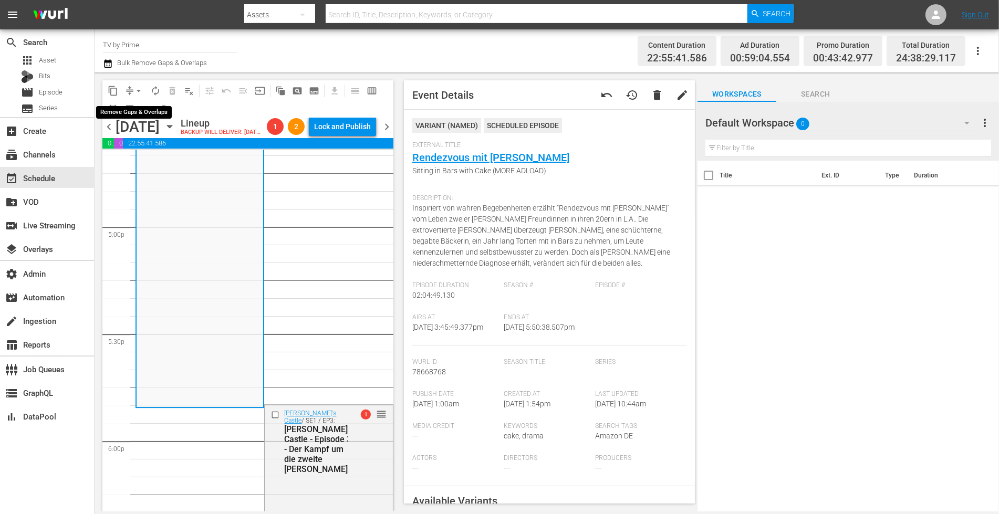
click at [137, 91] on span "arrow_drop_down" at bounding box center [138, 91] width 11 height 11
click at [139, 149] on li "Align to End of Previous Day" at bounding box center [139, 146] width 110 height 17
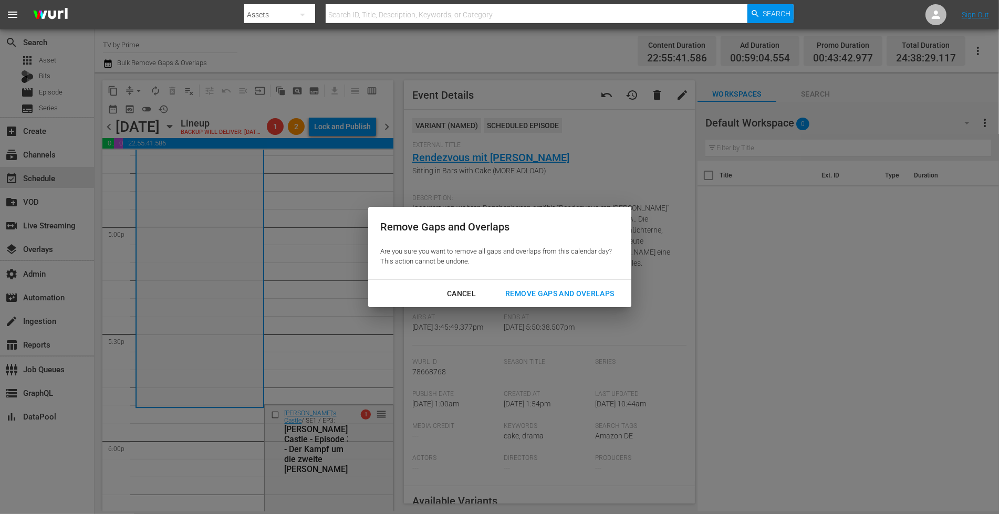
click at [583, 293] on div "Remove Gaps and Overlaps" at bounding box center [559, 293] width 125 height 13
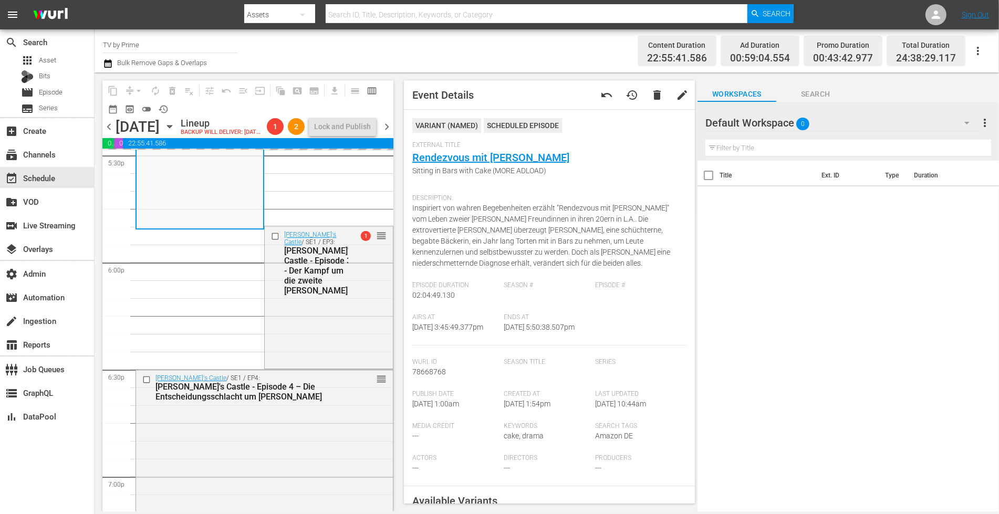
scroll to position [3808, 0]
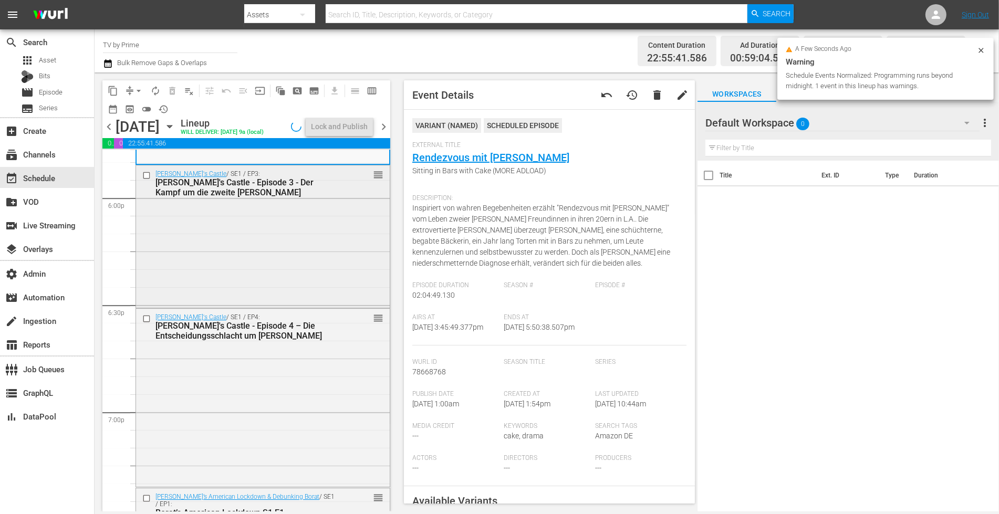
click at [254, 292] on div "Takeshi's Castle / SE1 / EP3: Takeshi's Castle - Episode 3 - Der Kampf um die z…" at bounding box center [263, 235] width 254 height 141
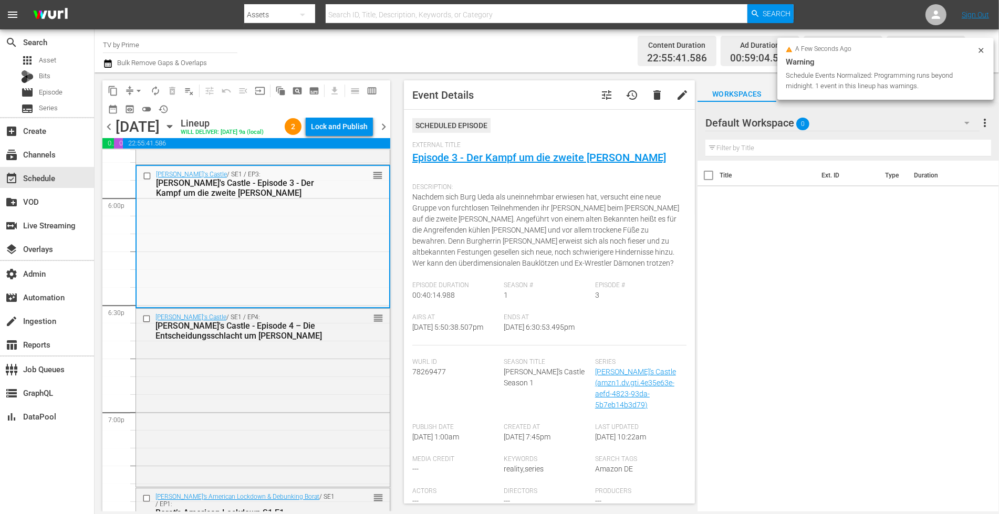
click at [242, 367] on div "Takeshi's Castle / SE1 / EP4: Takeshi's Castle - Episode 4 – Die Entscheidungss…" at bounding box center [263, 397] width 254 height 176
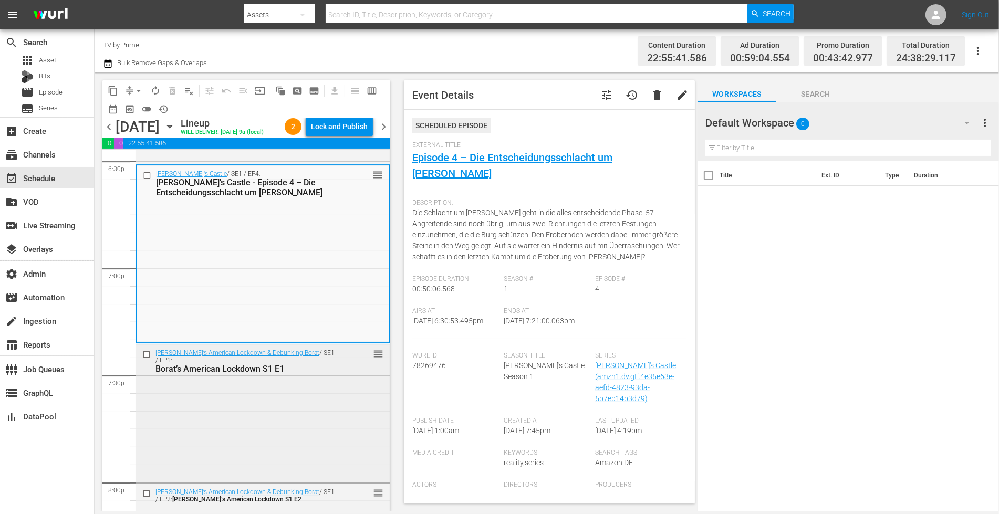
scroll to position [3960, 0]
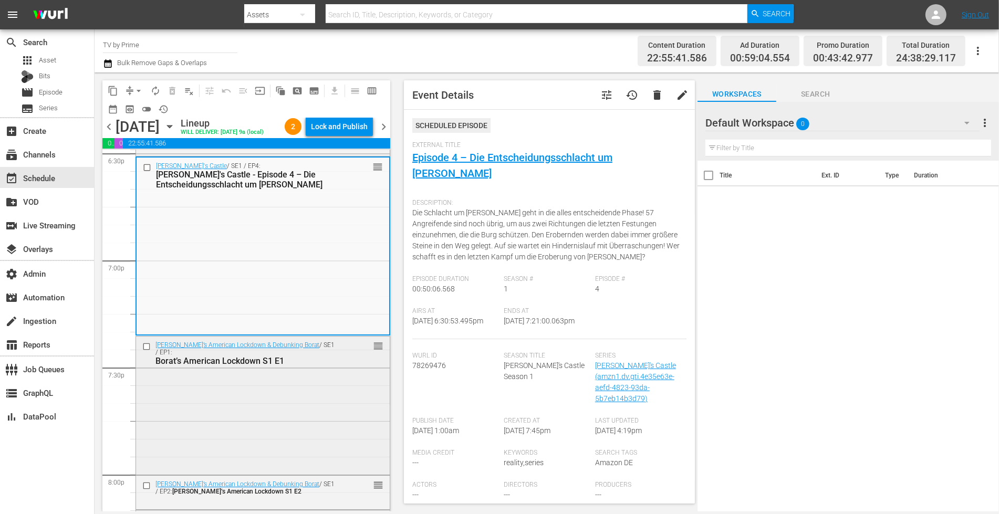
click at [303, 392] on div "Borat’s American Lockdown & Debunking Borat / SE1 / EP1: Borat’s American Lockd…" at bounding box center [263, 405] width 254 height 137
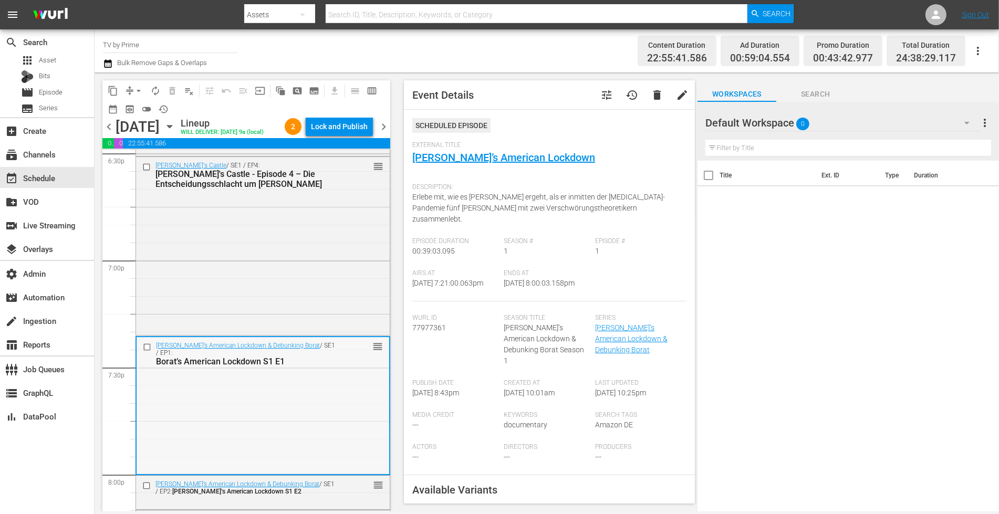
scroll to position [4158, 0]
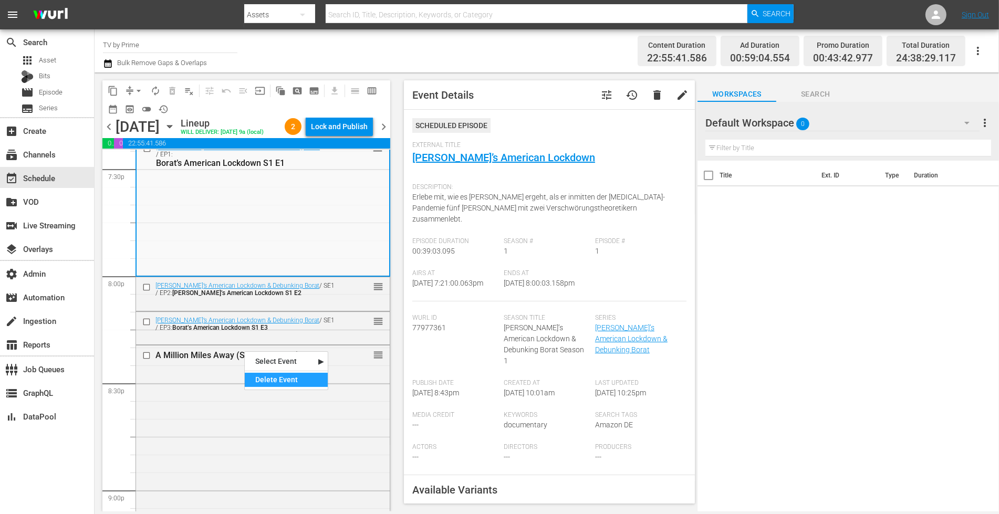
click at [258, 379] on div "Delete Event" at bounding box center [286, 380] width 83 height 14
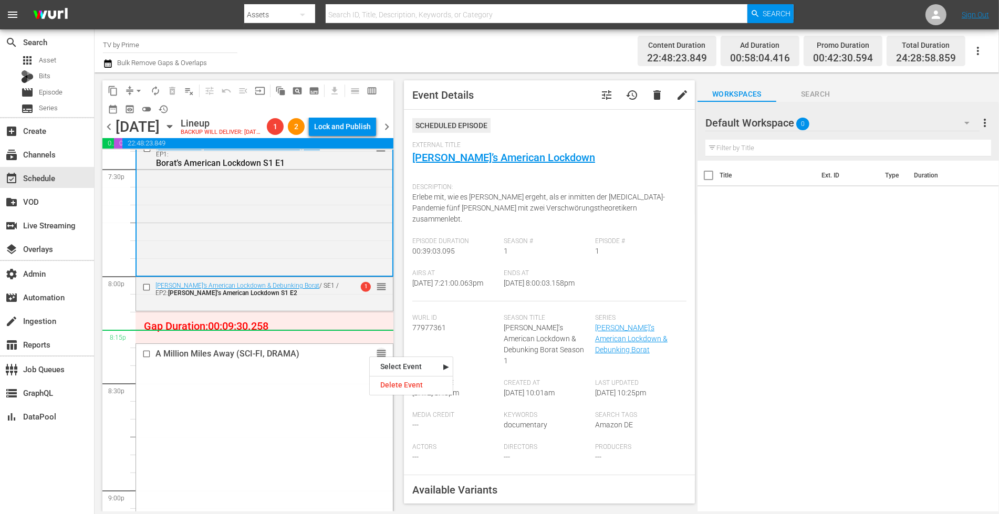
drag, startPoint x: 369, startPoint y: 355, endPoint x: 363, endPoint y: 349, distance: 8.5
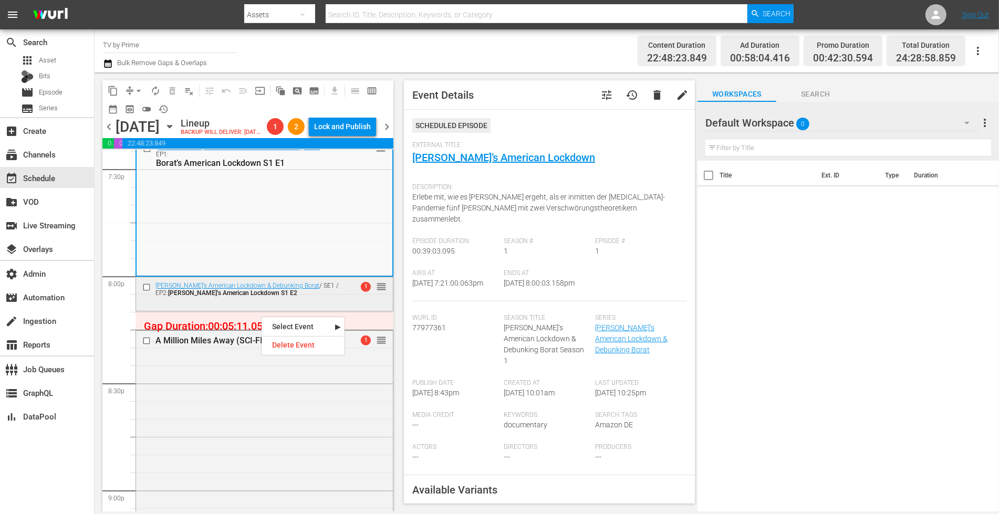
click at [343, 300] on div "Borat’s American Lockdown & Debunking Borat / SE1 / EP2: Borat’s American Lockd…" at bounding box center [264, 288] width 257 height 23
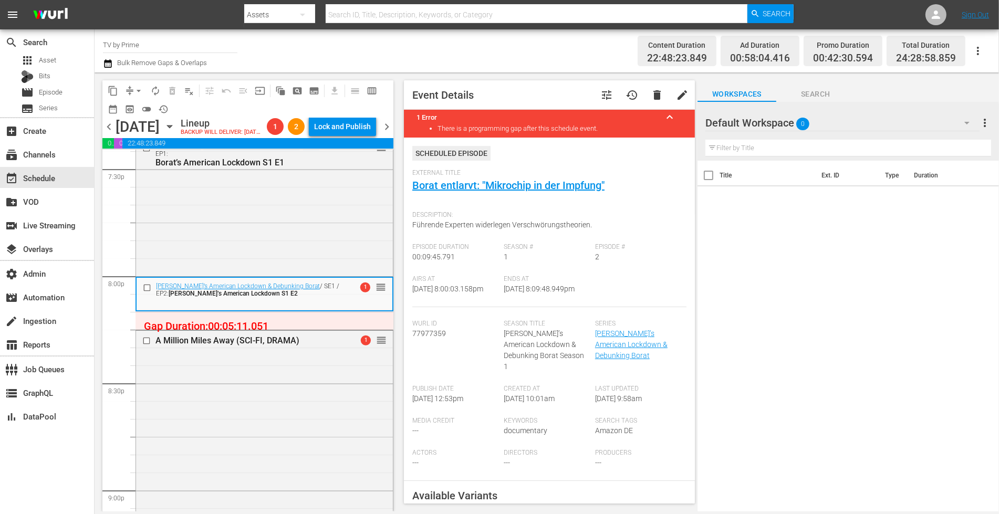
scroll to position [134, 0]
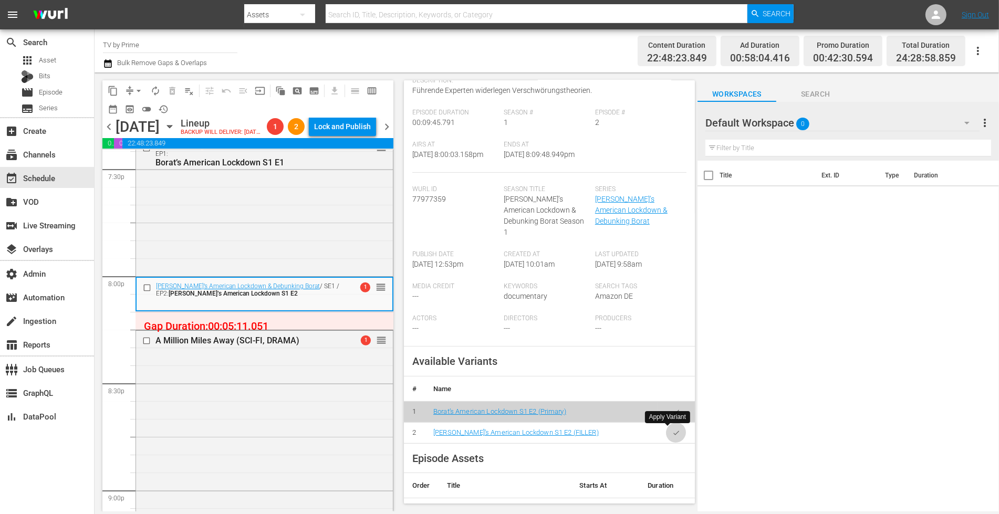
click at [672, 431] on icon "button" at bounding box center [676, 433] width 8 height 8
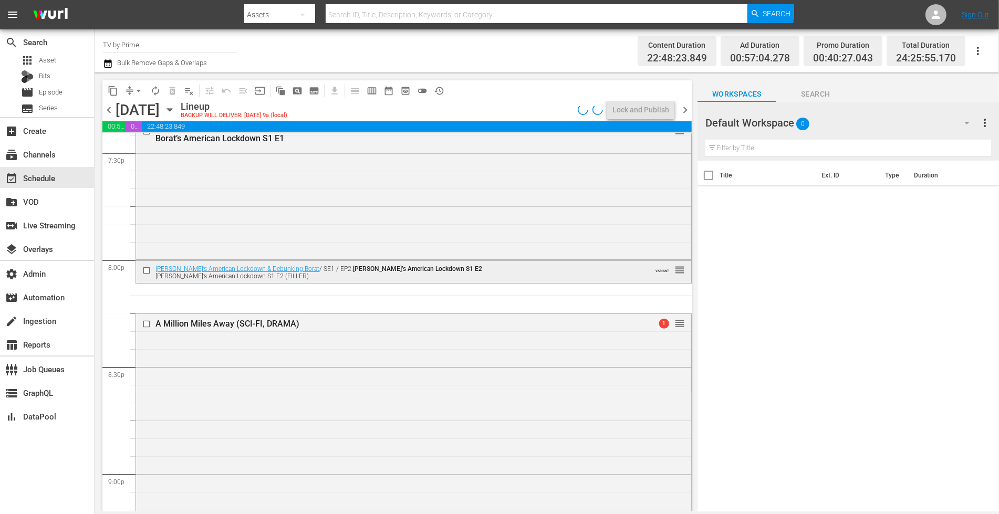
click at [299, 279] on div "[PERSON_NAME] American Lockdown S1 E2 (FILLER)" at bounding box center [393, 276] width 477 height 7
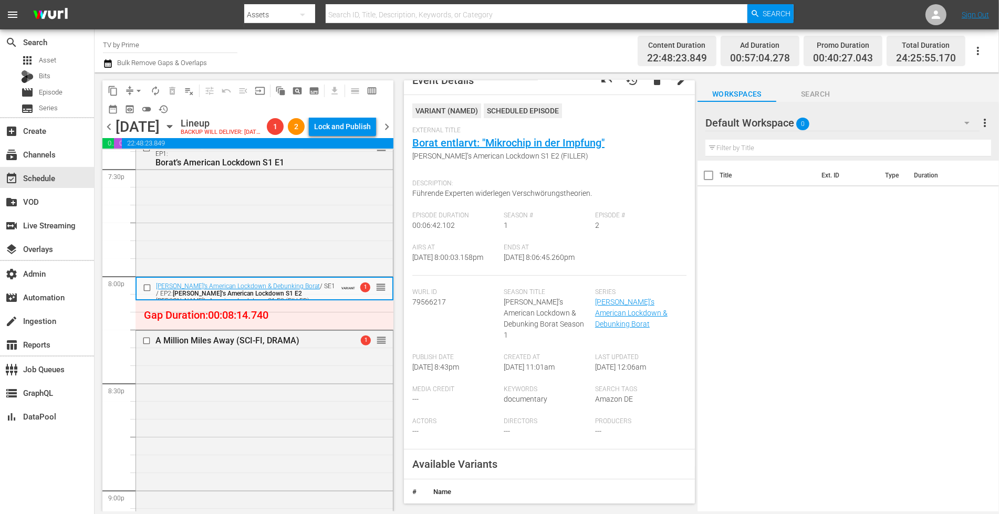
scroll to position [23, 0]
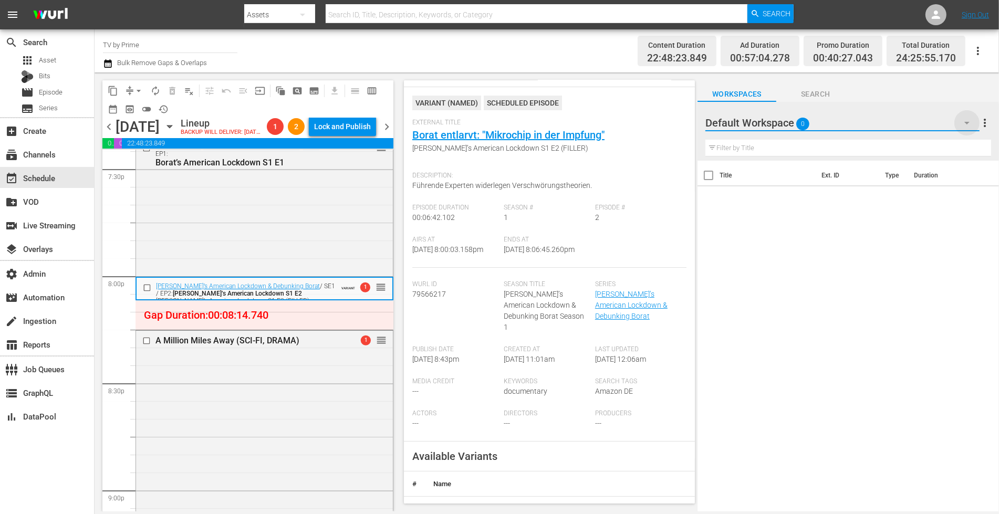
click at [969, 121] on icon "button" at bounding box center [966, 123] width 13 height 13
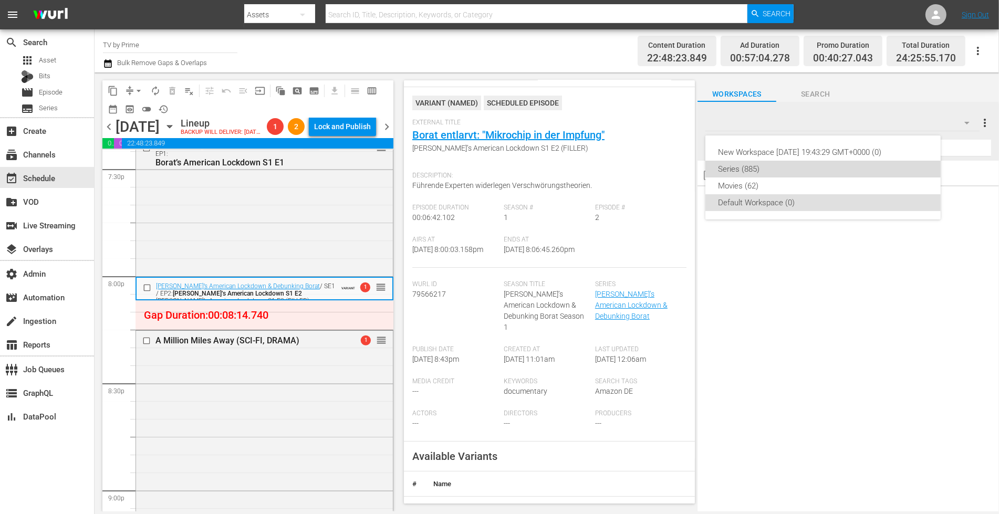
click at [801, 167] on div "Series (885)" at bounding box center [823, 169] width 210 height 17
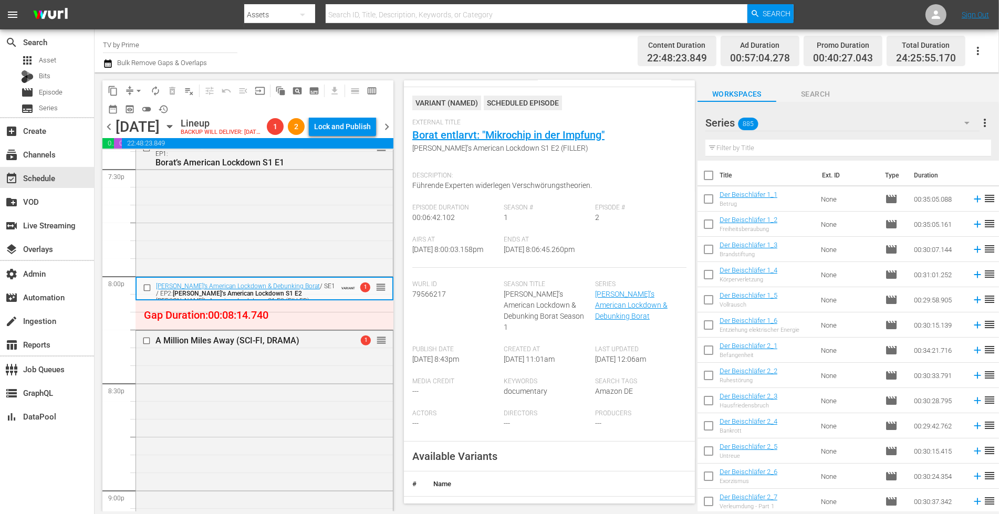
click at [747, 150] on input "text" at bounding box center [848, 148] width 286 height 17
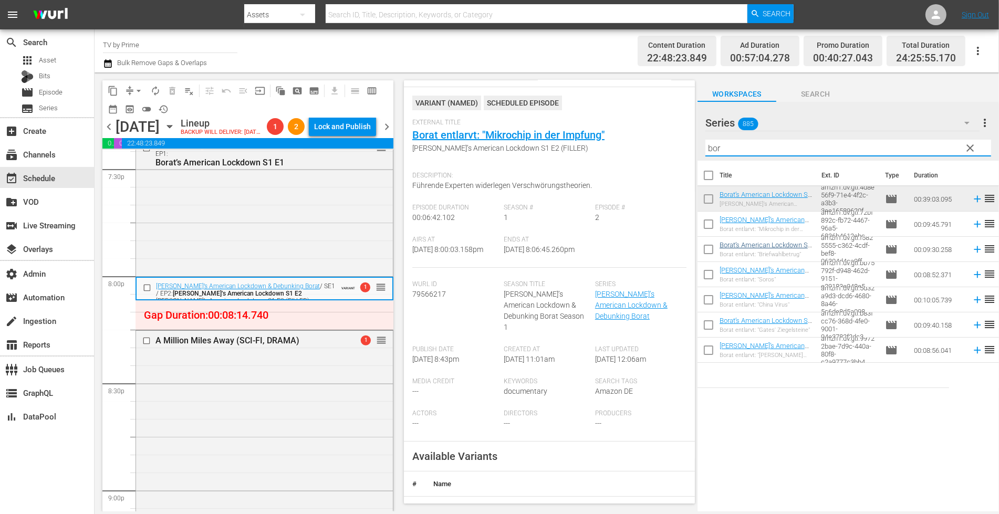
type input "bor"
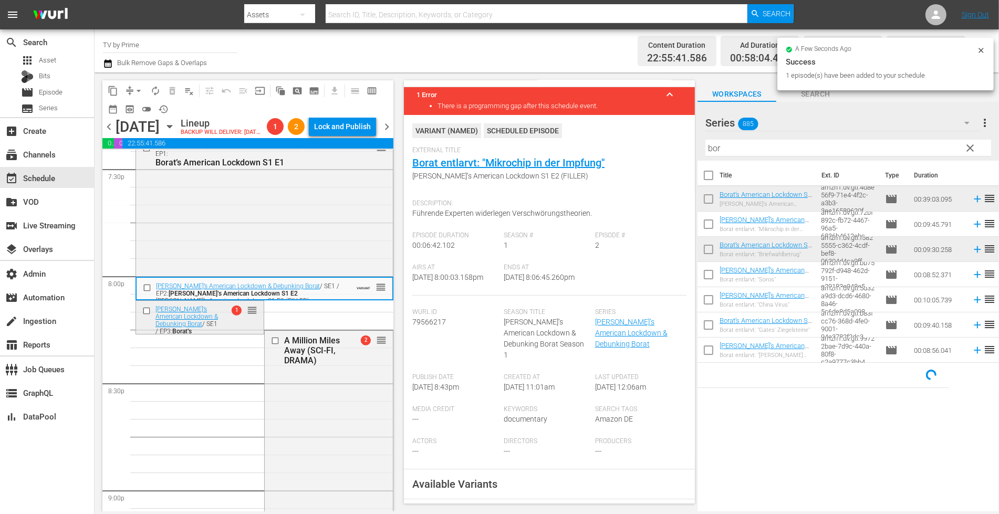
click at [219, 343] on div "Borat’s American Lockdown & Debunking Borat / SE1 / EP3: Borat’s American Lockd…" at bounding box center [200, 327] width 128 height 53
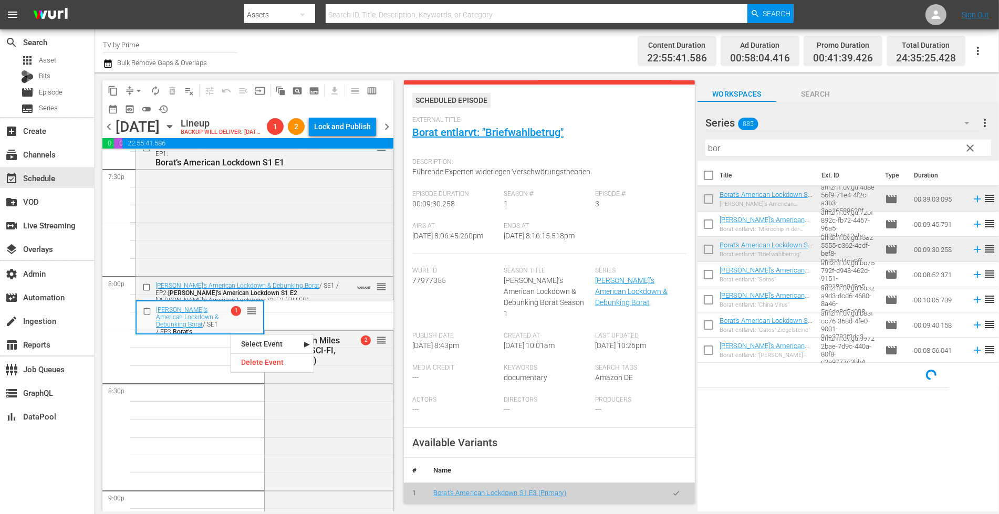
scroll to position [80, 0]
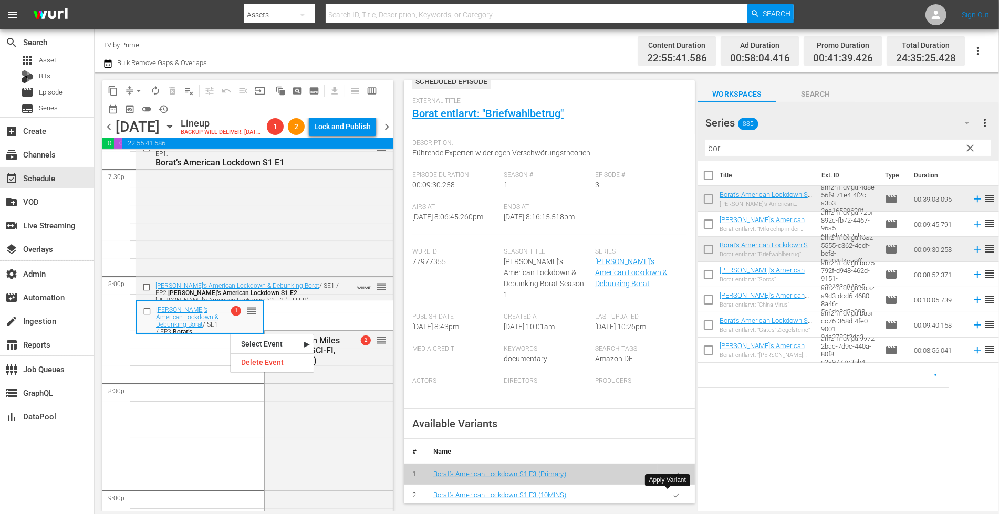
click at [673, 494] on icon "button" at bounding box center [676, 495] width 6 height 4
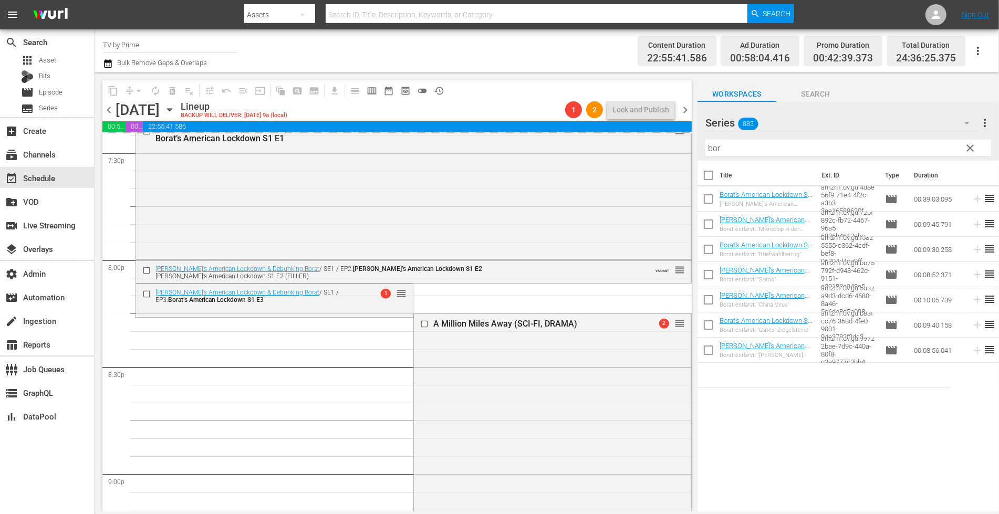
scroll to position [4181, 0]
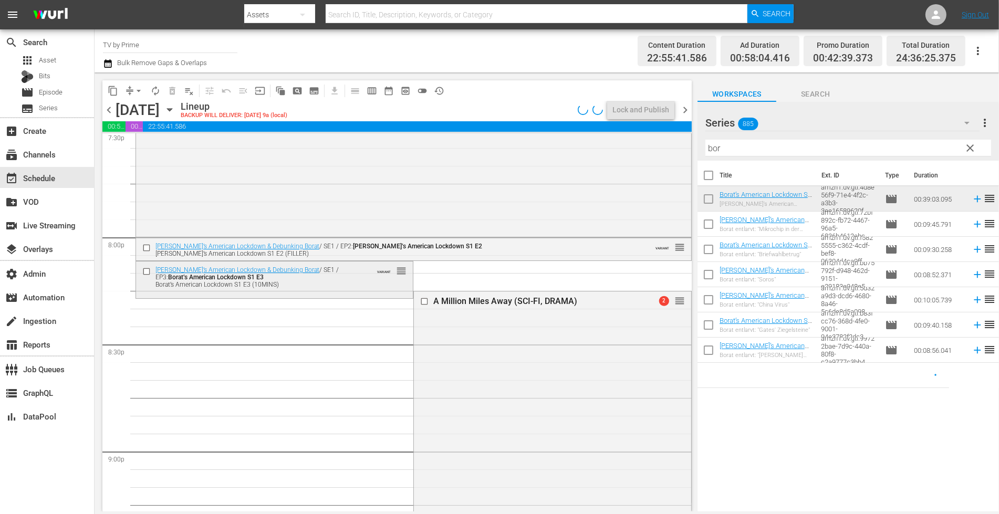
click at [273, 281] on div "Borat’s American Lockdown S1 E3 (10MINS)" at bounding box center [257, 284] width 204 height 7
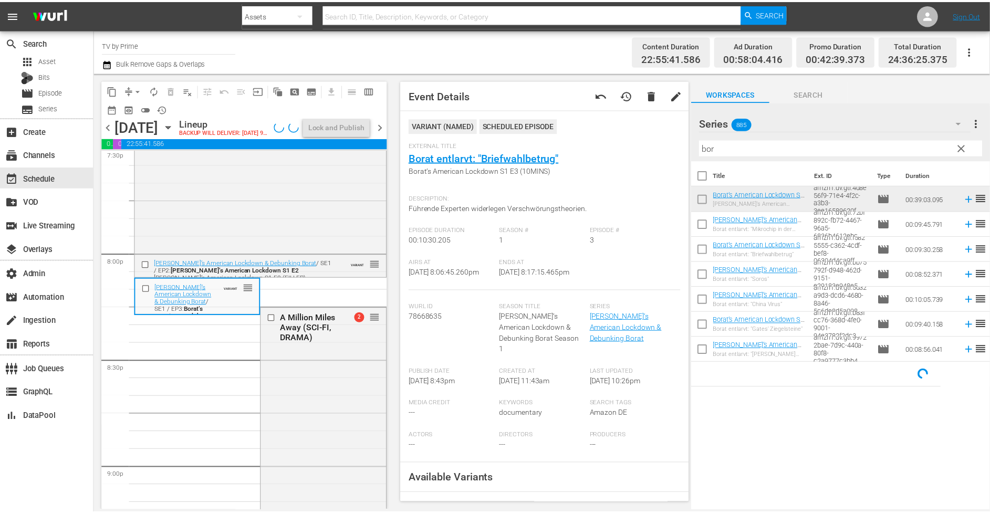
scroll to position [197, 0]
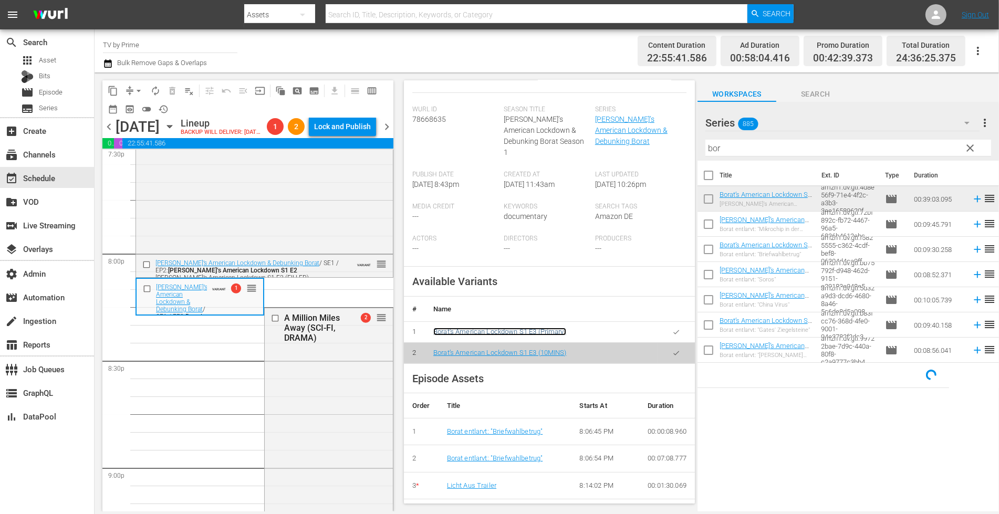
click at [496, 328] on link "Borat’s American Lockdown S1 E3 (Primary)" at bounding box center [499, 332] width 133 height 8
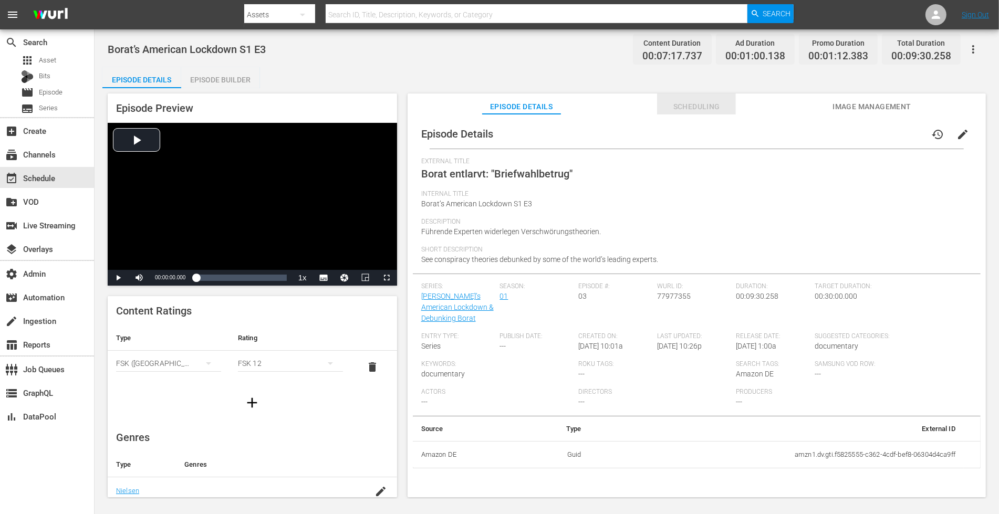
click at [688, 98] on button "Scheduling" at bounding box center [696, 103] width 79 height 21
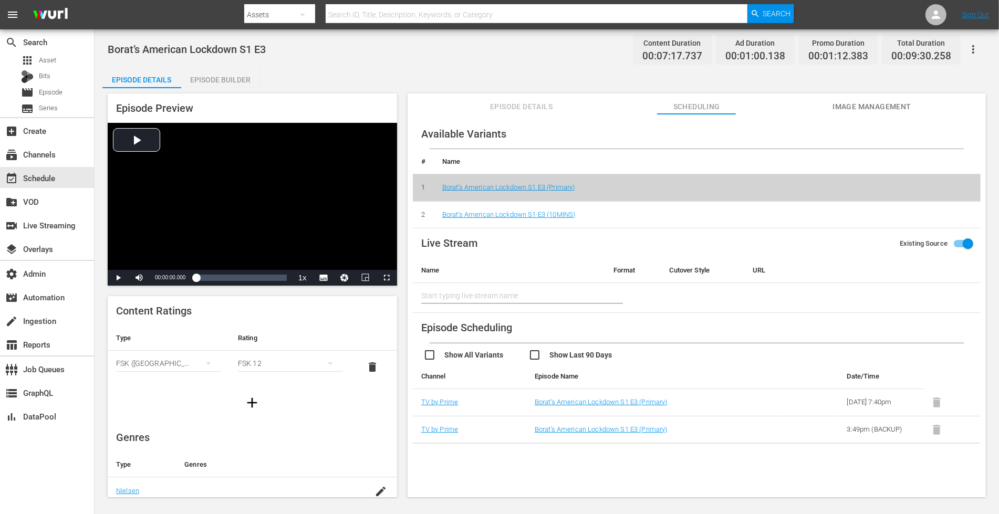
click at [223, 81] on div "Episode Builder" at bounding box center [220, 79] width 79 height 25
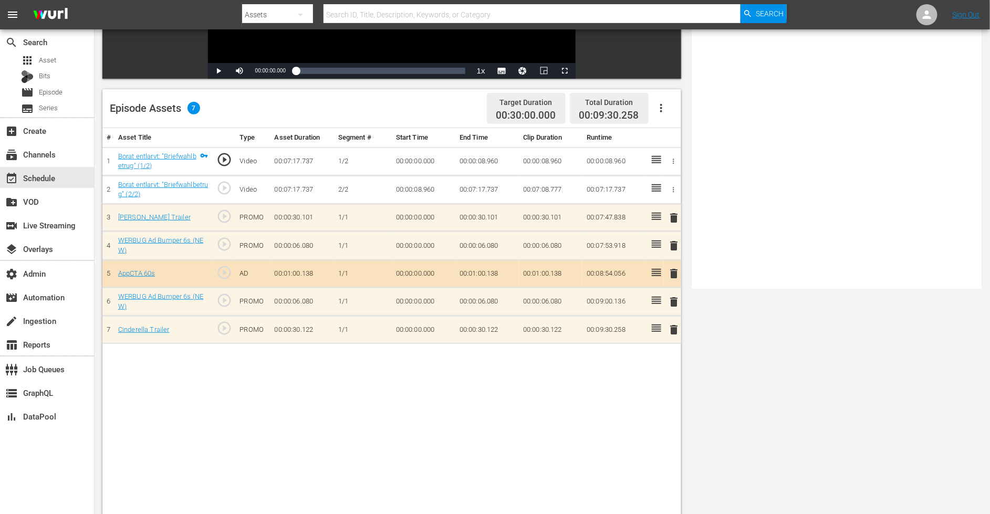
scroll to position [273, 0]
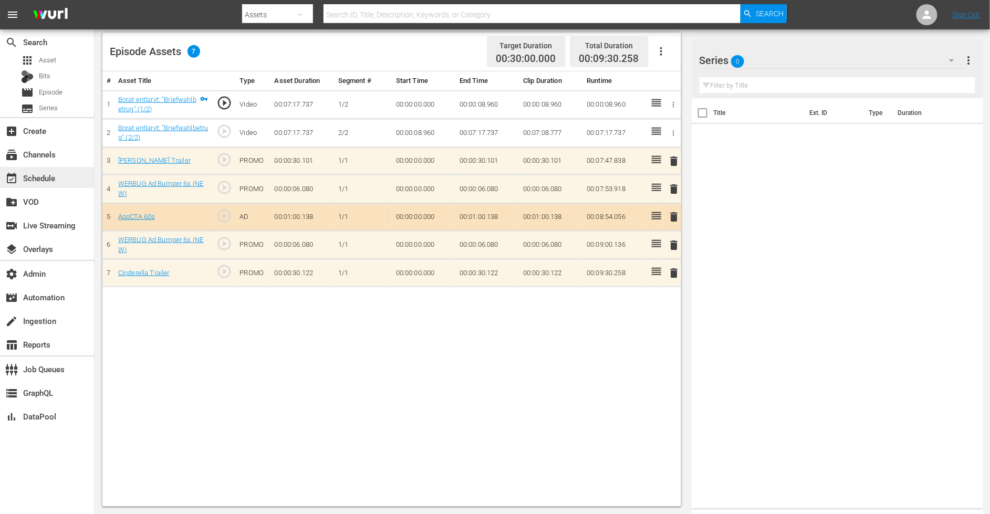
click at [42, 175] on div "event_available Schedule" at bounding box center [29, 176] width 59 height 9
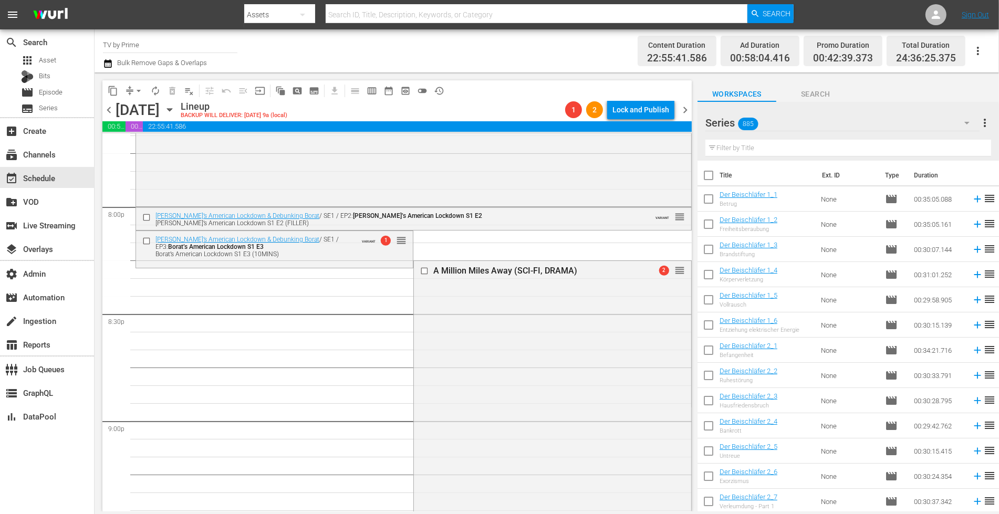
scroll to position [4149, 0]
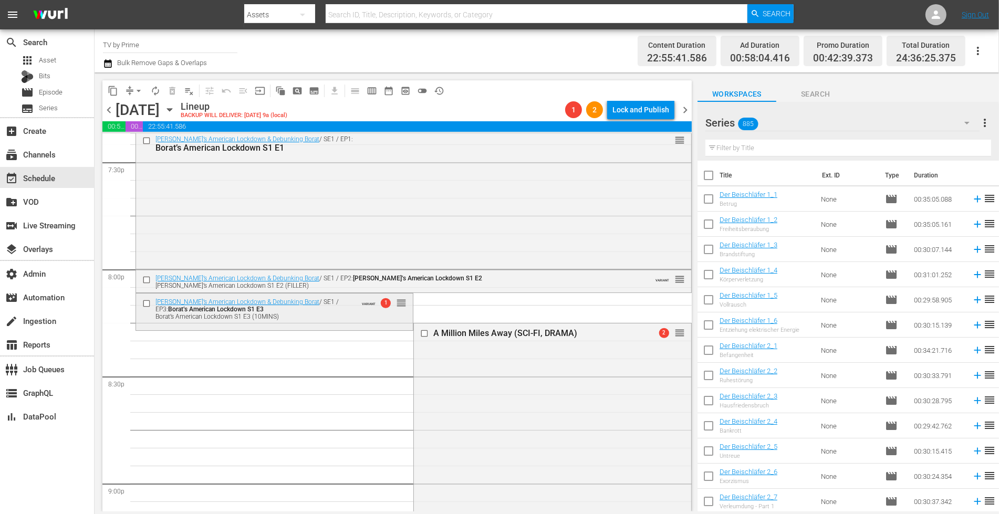
click at [349, 313] on div "Borat’s American Lockdown S1 E3 (10MINS)" at bounding box center [255, 316] width 201 height 7
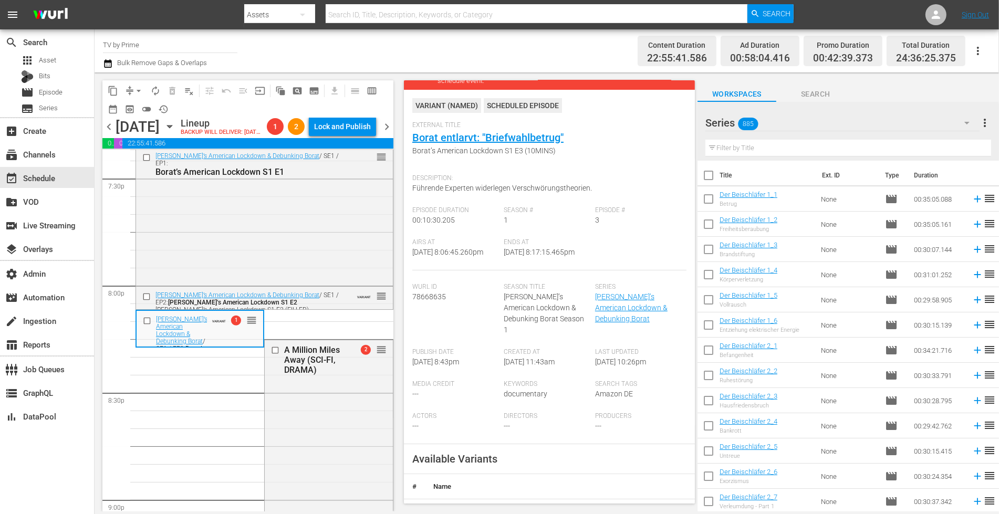
scroll to position [185, 0]
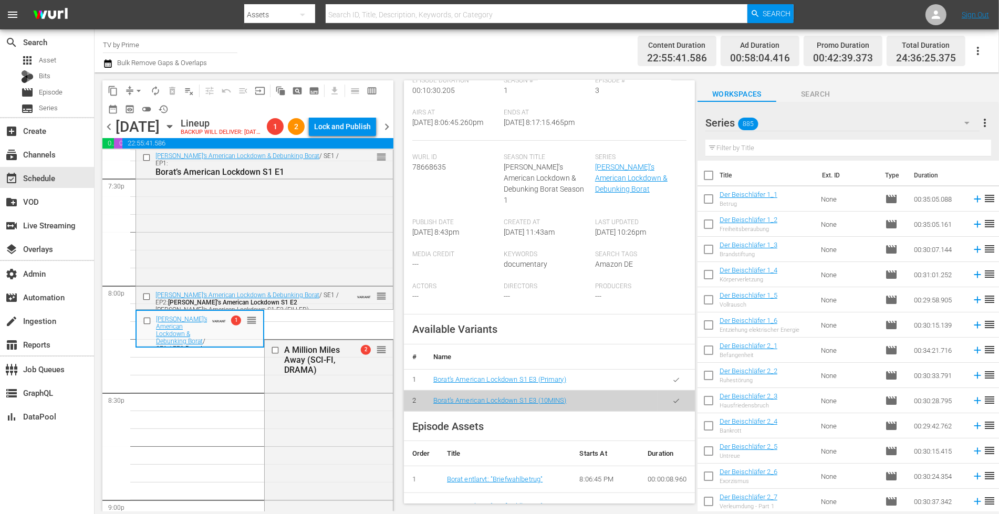
click at [666, 379] on button "button" at bounding box center [676, 380] width 20 height 20
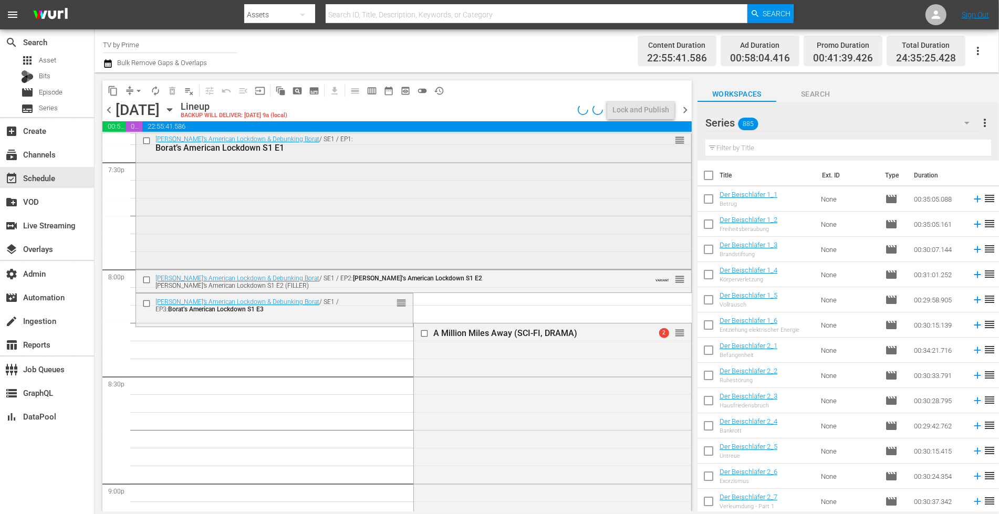
click at [314, 235] on div "Borat’s American Lockdown & Debunking Borat / SE1 / EP1: Borat’s American Lockd…" at bounding box center [413, 199] width 555 height 137
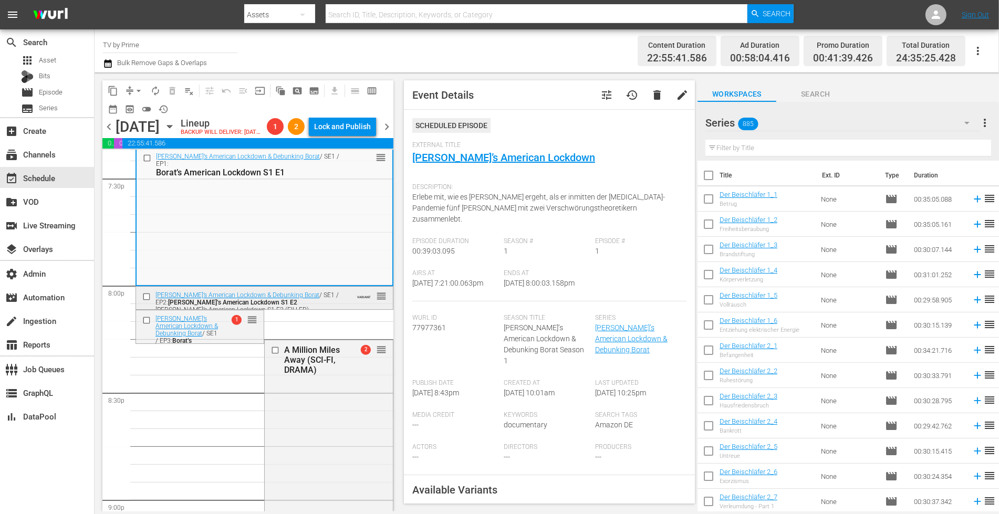
click at [313, 313] on div "Borat’s American Lockdown & Debunking Borat / SE1 / EP2: Borat’s American Lockd…" at bounding box center [247, 302] width 185 height 22
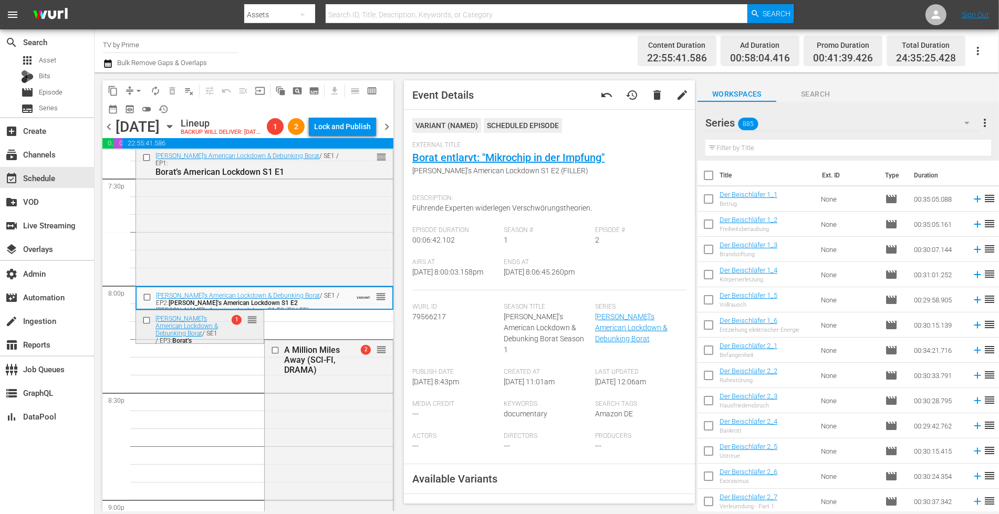
click at [219, 348] on div "Borat’s American Lockdown & Debunking Borat / SE1 / EP3: Borat’s American Lockd…" at bounding box center [200, 336] width 128 height 53
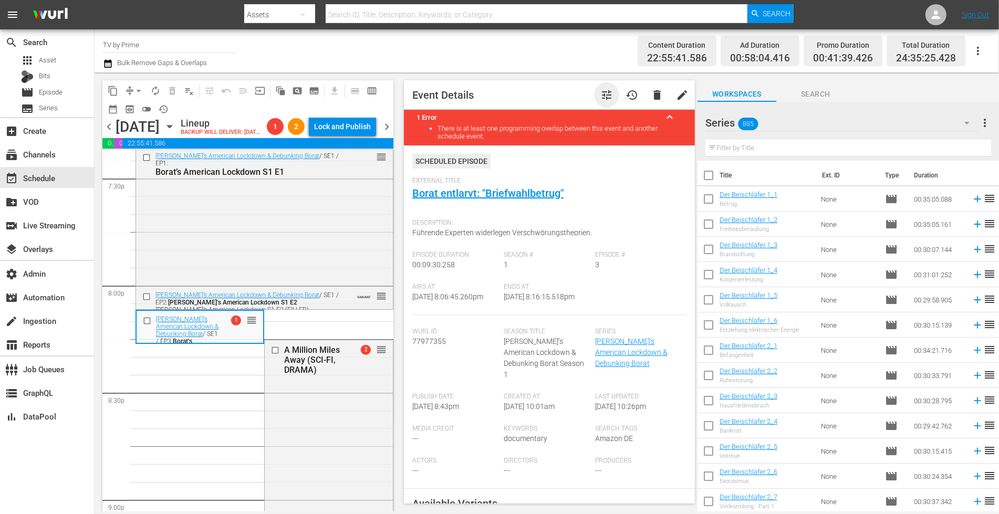
click at [601, 96] on span "tune" at bounding box center [606, 95] width 13 height 13
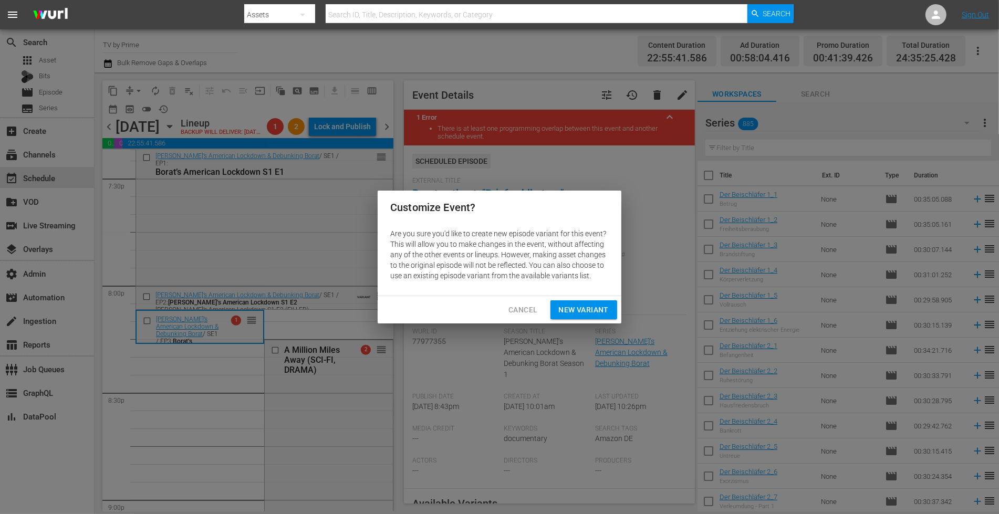
click at [586, 309] on span "New Variant" at bounding box center [584, 309] width 50 height 13
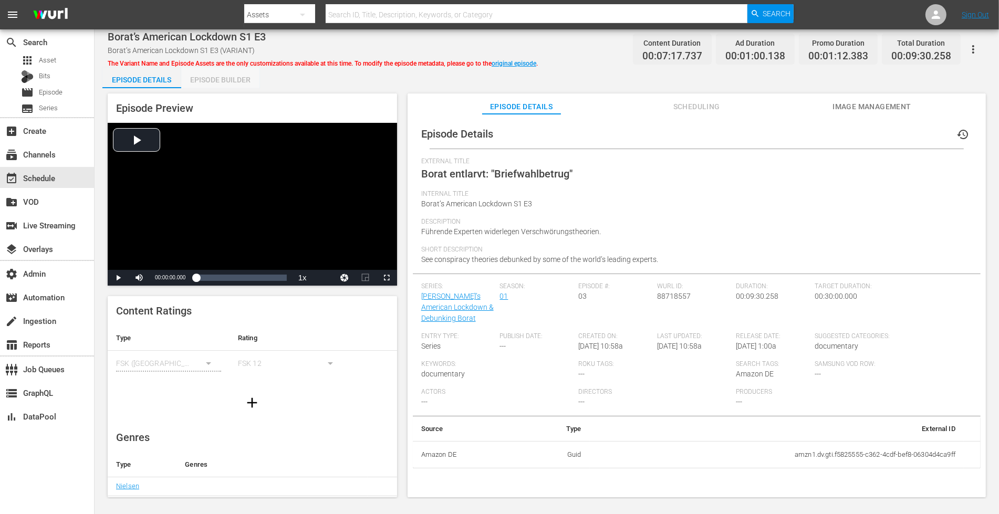
click at [210, 82] on div "Episode Builder" at bounding box center [220, 79] width 79 height 25
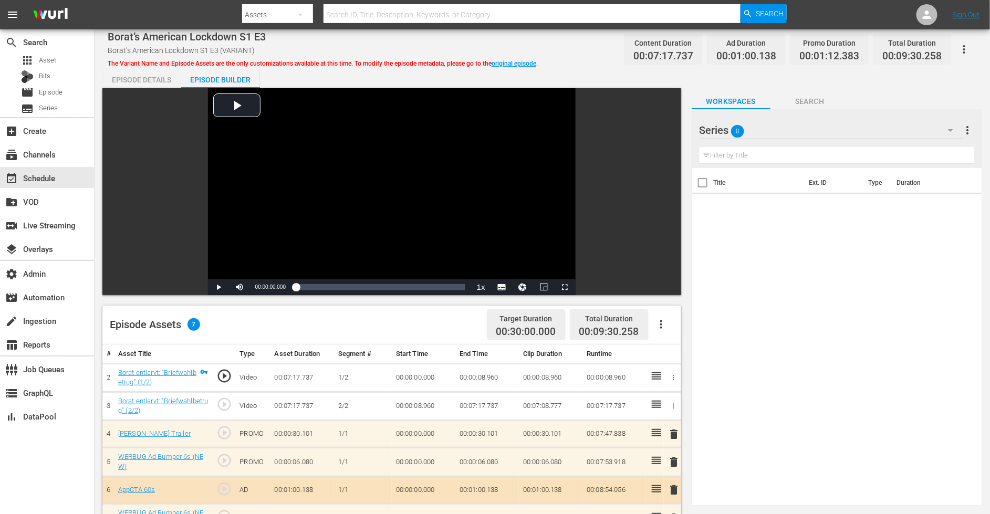
click at [660, 321] on icon "button" at bounding box center [661, 324] width 13 height 13
click at [683, 355] on div "Clear Ads" at bounding box center [692, 353] width 71 height 25
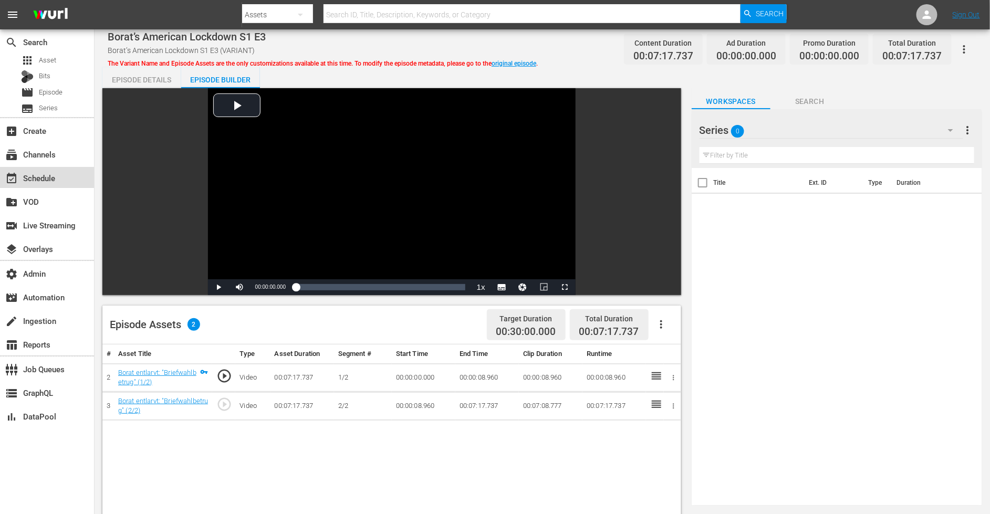
click at [53, 175] on div "event_available Schedule" at bounding box center [29, 176] width 59 height 9
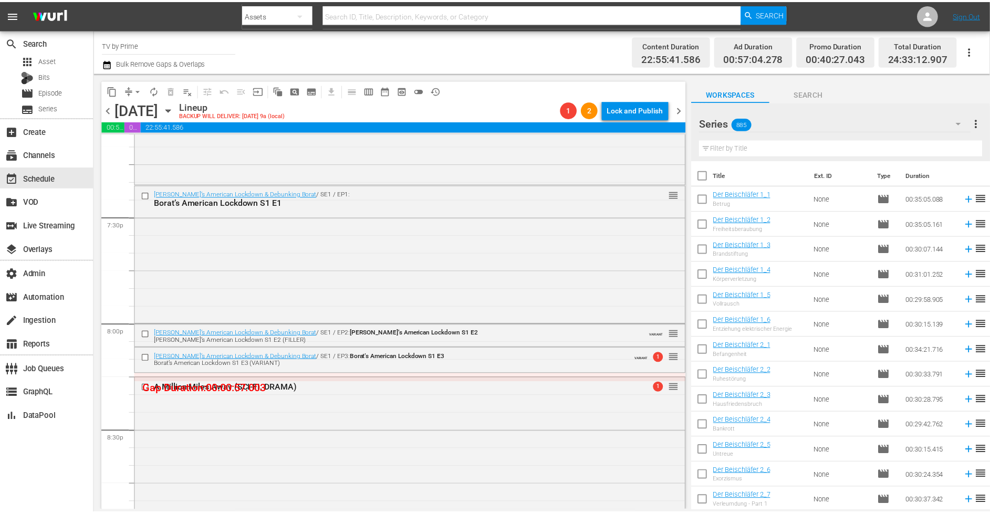
scroll to position [4248, 0]
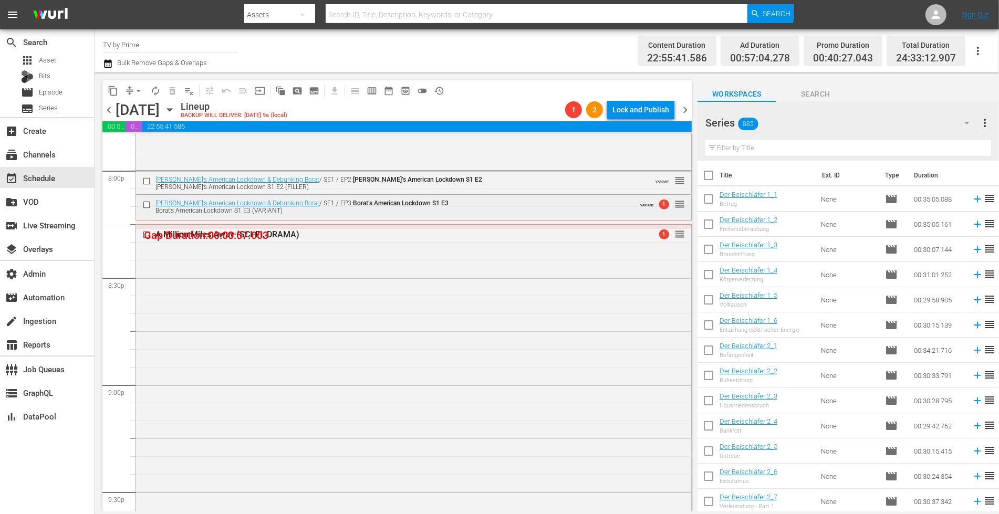
click at [290, 212] on div "Borat’s American Lockdown S1 E3 (VARIANT)" at bounding box center [393, 210] width 477 height 7
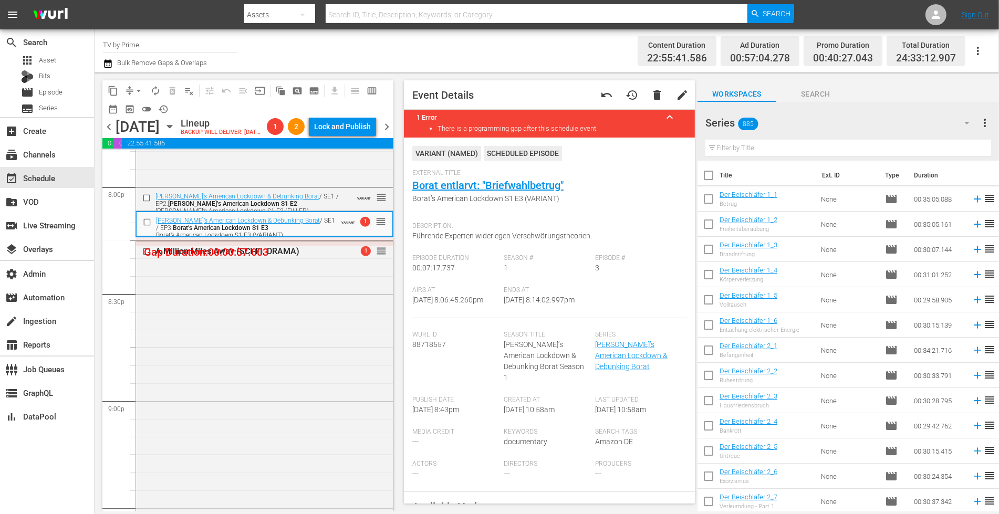
click at [448, 177] on div "External Title Borat entlarvt: "Briefwahlbetrug" Borat’s American Lockdown S1 E…" at bounding box center [549, 193] width 274 height 48
click at [446, 186] on link "Borat entlarvt: "Briefwahlbetrug"" at bounding box center [487, 185] width 151 height 13
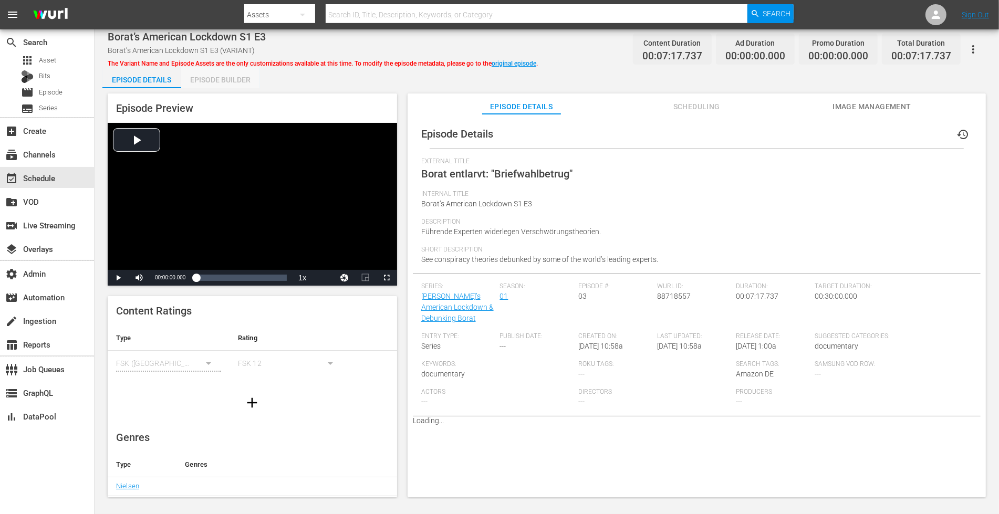
click at [213, 81] on div "Episode Builder" at bounding box center [220, 79] width 79 height 25
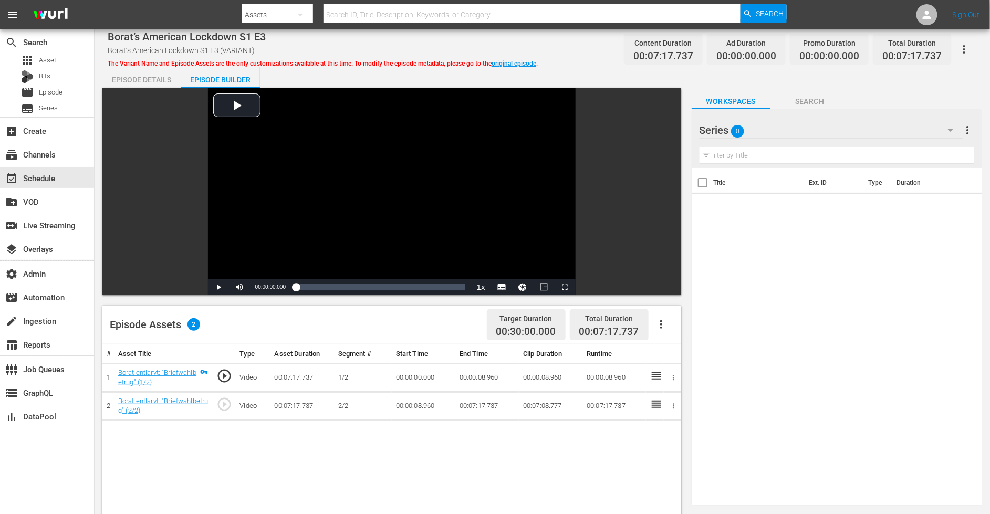
scroll to position [239, 0]
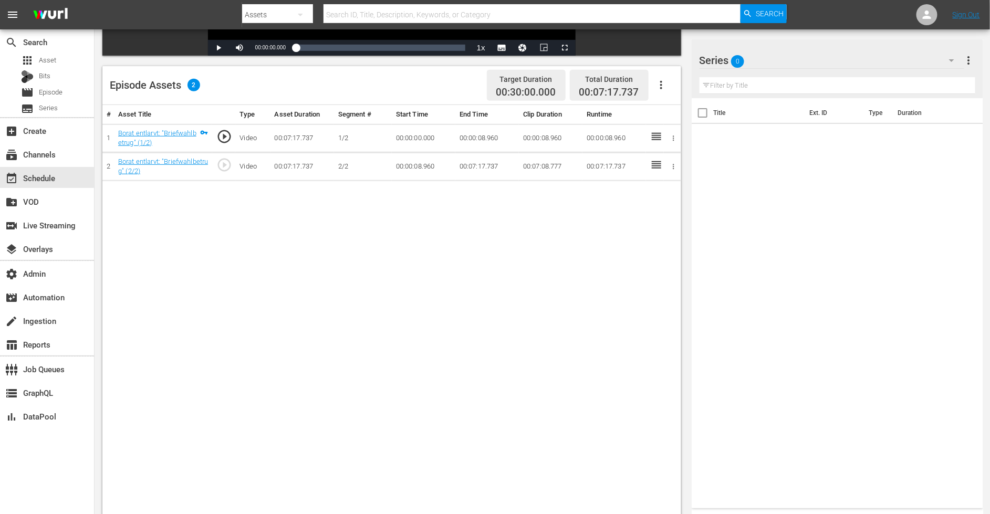
click at [950, 57] on icon "button" at bounding box center [951, 60] width 13 height 13
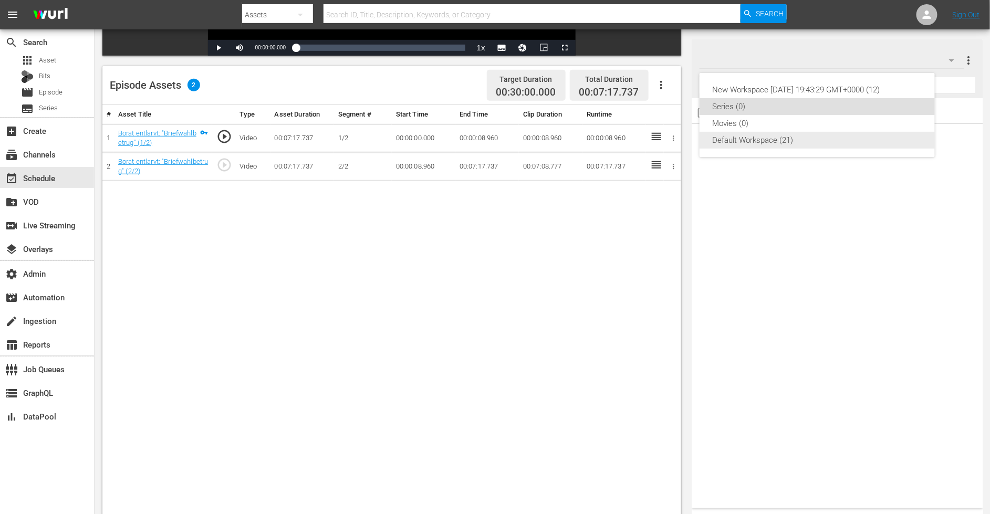
click at [764, 139] on div "Default Workspace (21)" at bounding box center [817, 140] width 210 height 17
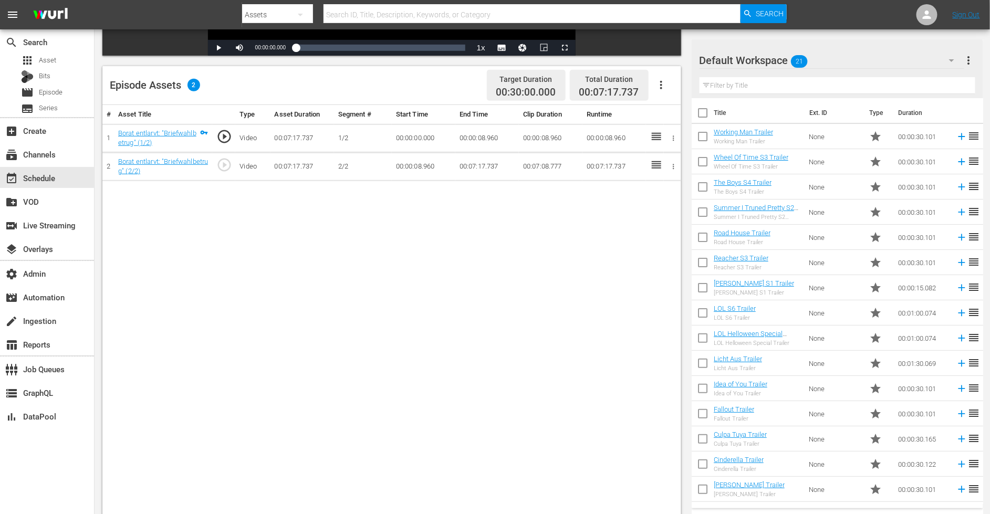
scroll to position [149, 0]
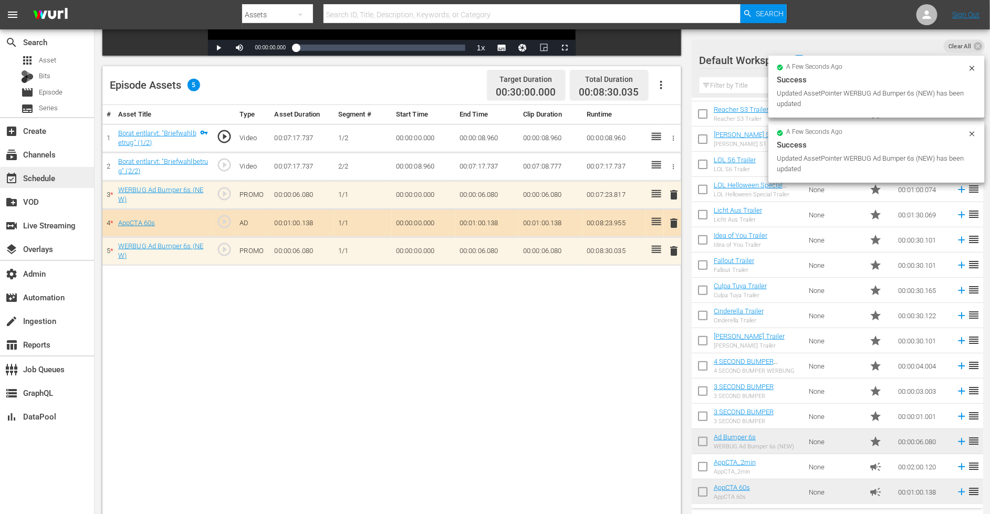
click at [47, 180] on div "event_available Schedule" at bounding box center [29, 176] width 59 height 9
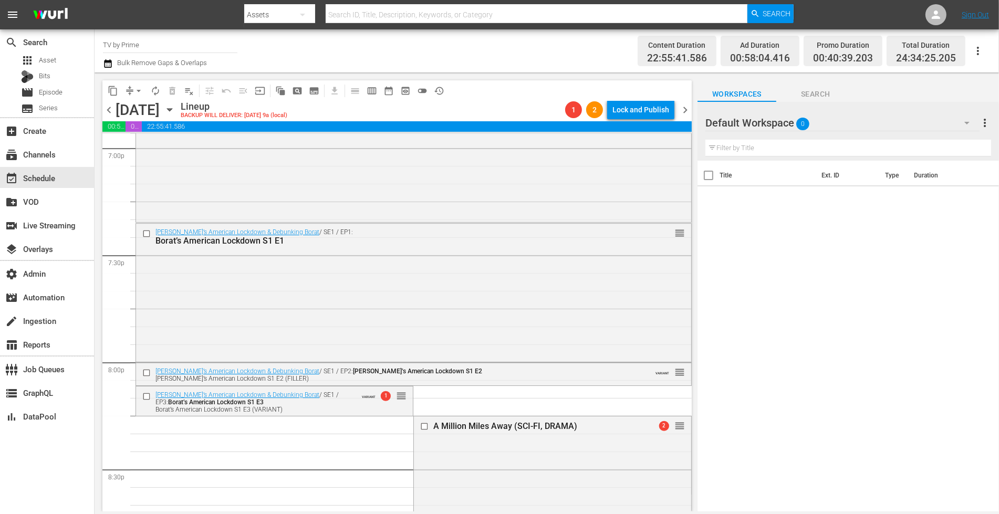
scroll to position [4112, 0]
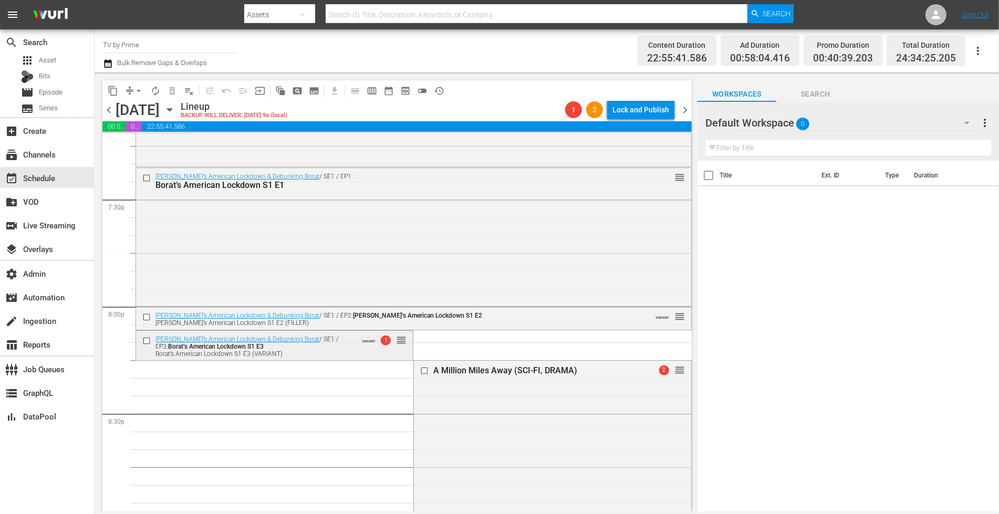
click at [321, 355] on div "Borat’s American Lockdown S1 E3 (VARIANT)" at bounding box center [255, 353] width 201 height 7
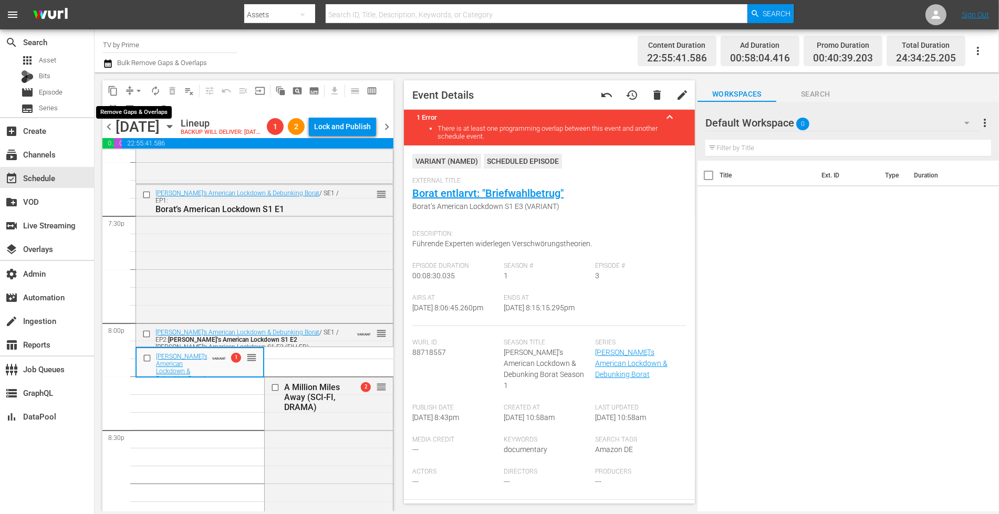
click at [135, 89] on span "arrow_drop_down" at bounding box center [138, 91] width 11 height 11
click at [144, 152] on li "Align to End of Previous Day" at bounding box center [139, 146] width 110 height 17
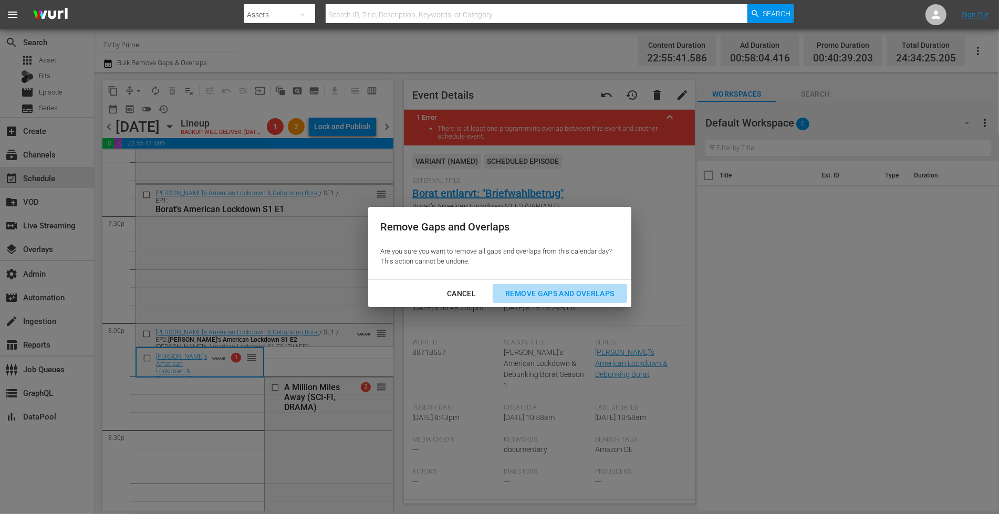
click at [561, 293] on div "Remove Gaps and Overlaps" at bounding box center [559, 293] width 125 height 13
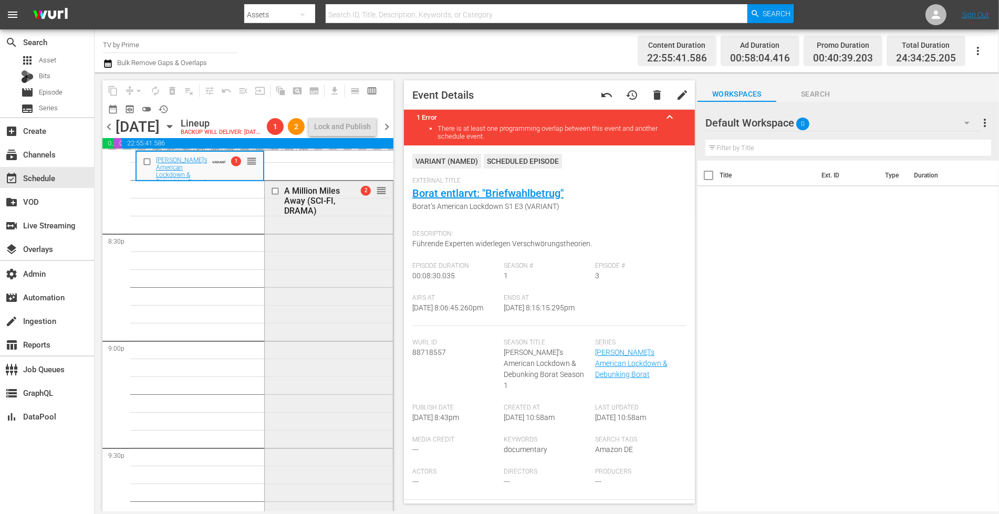
scroll to position [4243, 0]
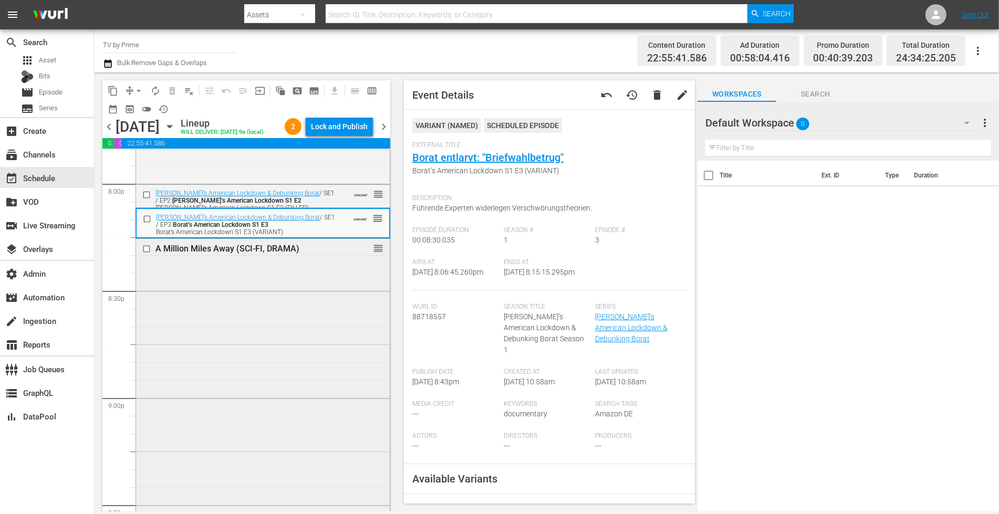
scroll to position [4258, 0]
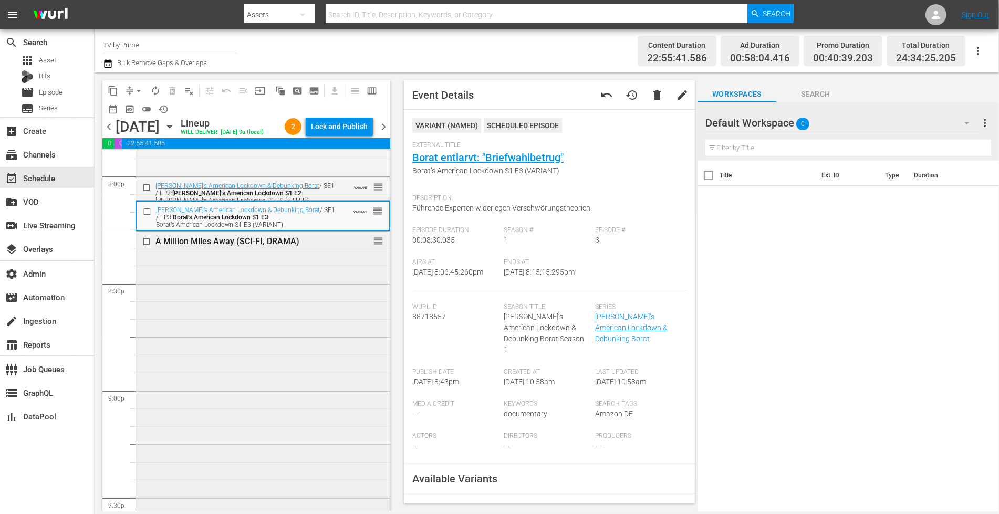
click at [294, 327] on div "A Million Miles Away (SCI-FI, DRAMA) reorder" at bounding box center [263, 461] width 254 height 458
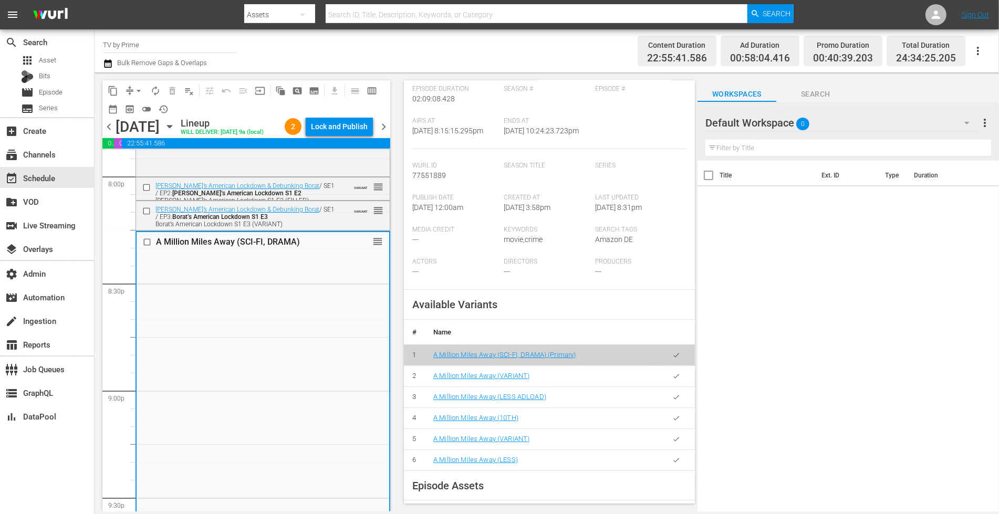
scroll to position [248, 0]
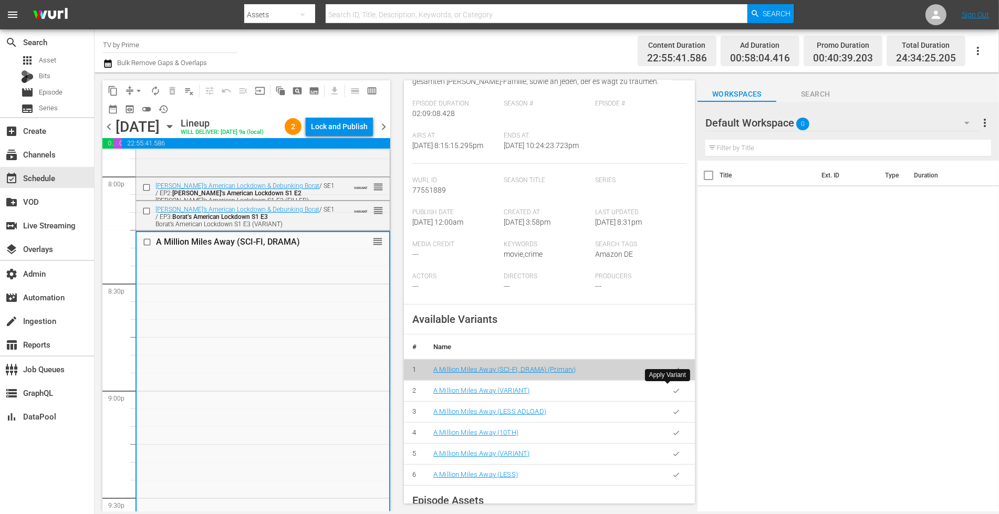
drag, startPoint x: 669, startPoint y: 388, endPoint x: 613, endPoint y: 381, distance: 56.1
click at [672, 388] on icon "button" at bounding box center [676, 391] width 8 height 8
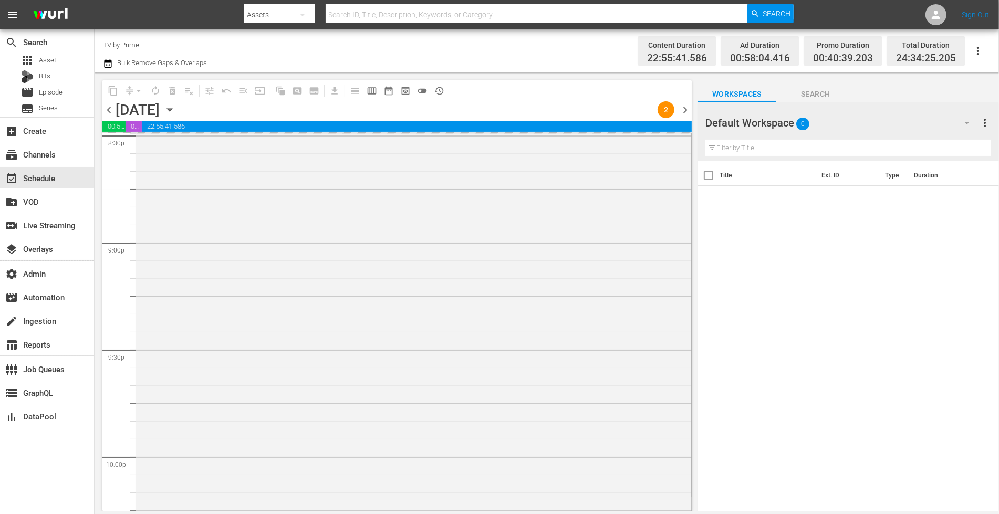
scroll to position [4455, 0]
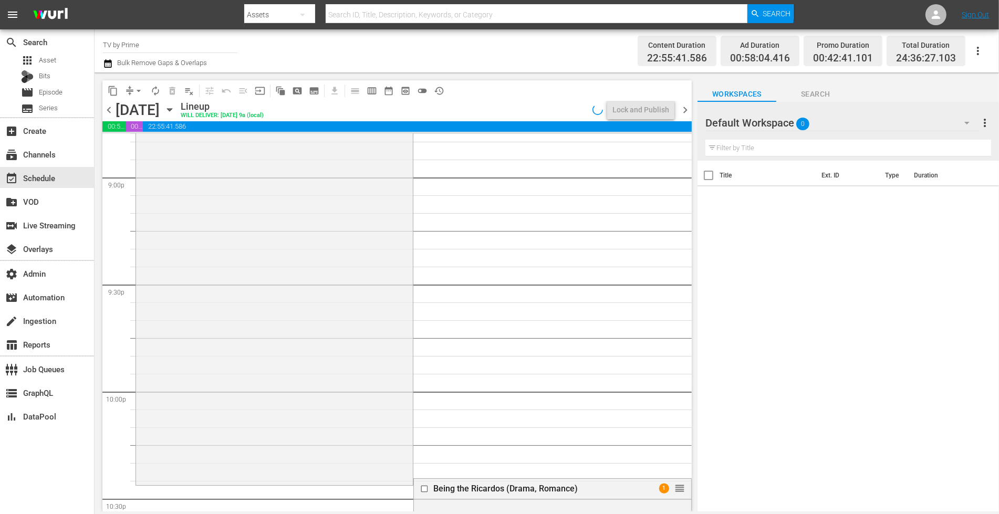
click at [265, 371] on div "A Million Miles Away (SCI-FI, DRAMA) A Million Miles Away (VARIANT) VARIANT reo…" at bounding box center [274, 250] width 277 height 465
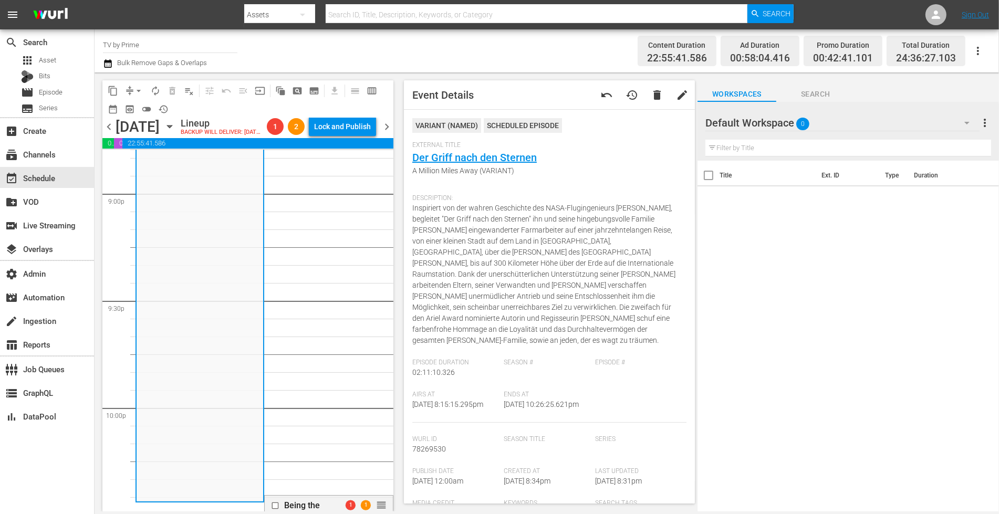
scroll to position [197, 0]
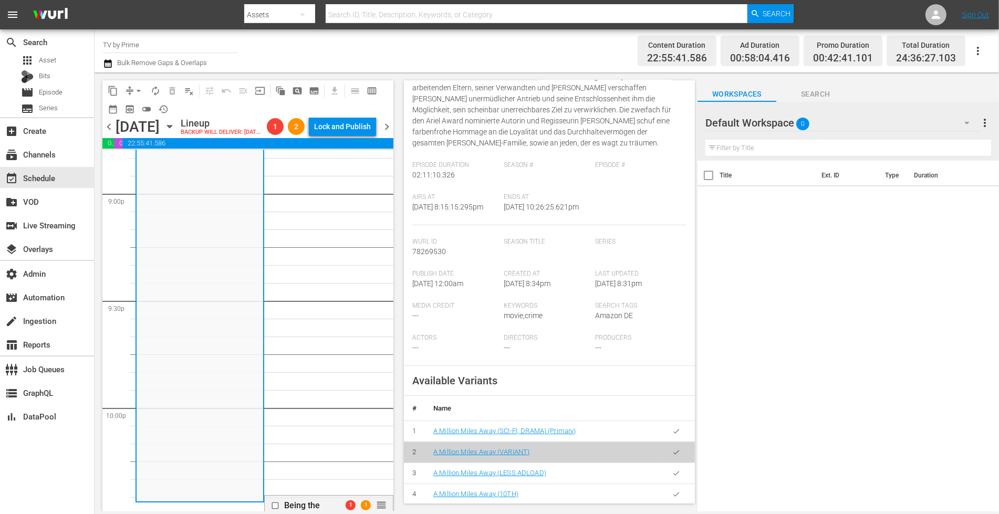
click at [672, 473] on icon "button" at bounding box center [676, 473] width 8 height 8
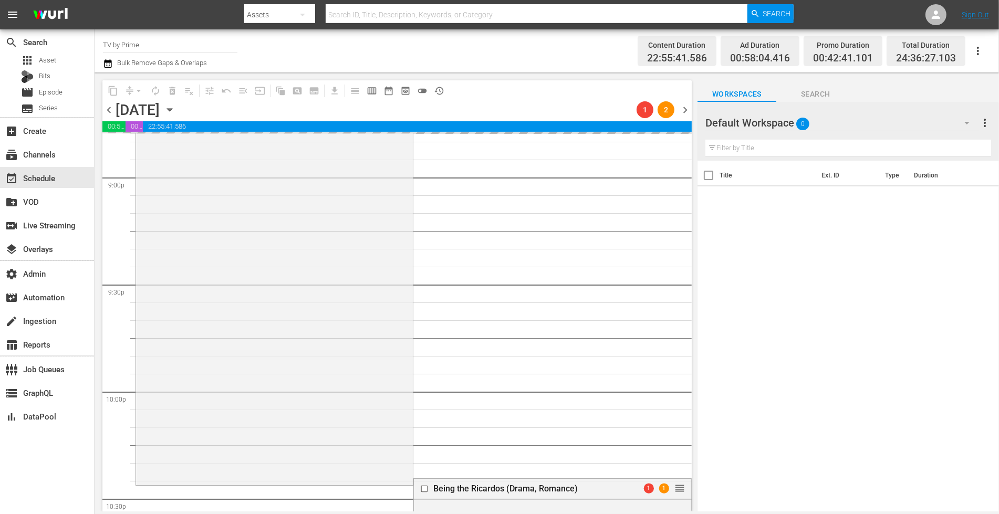
scroll to position [4603, 0]
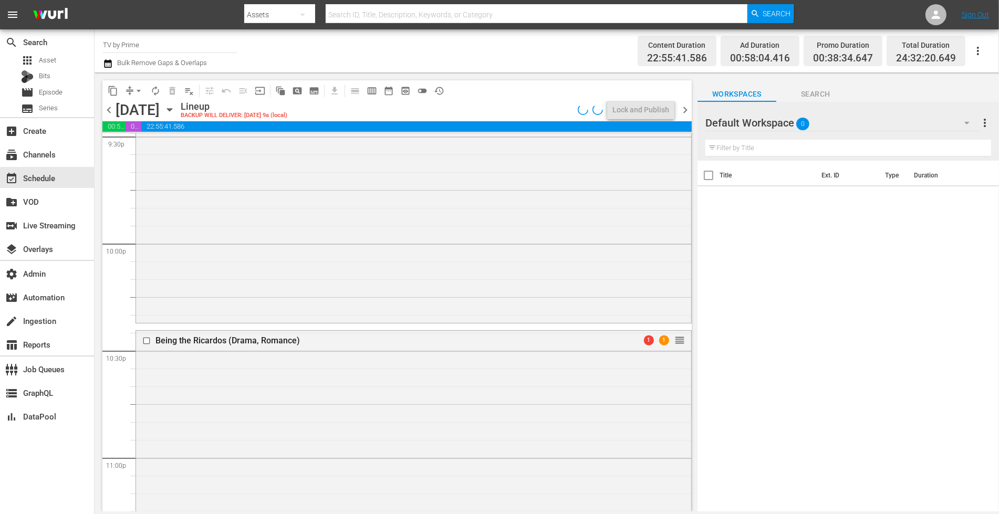
click at [235, 310] on div "A Million Miles Away (SCI-FI, DRAMA) A Million Miles Away (LESS ADLOAD) VARIANT…" at bounding box center [413, 95] width 555 height 451
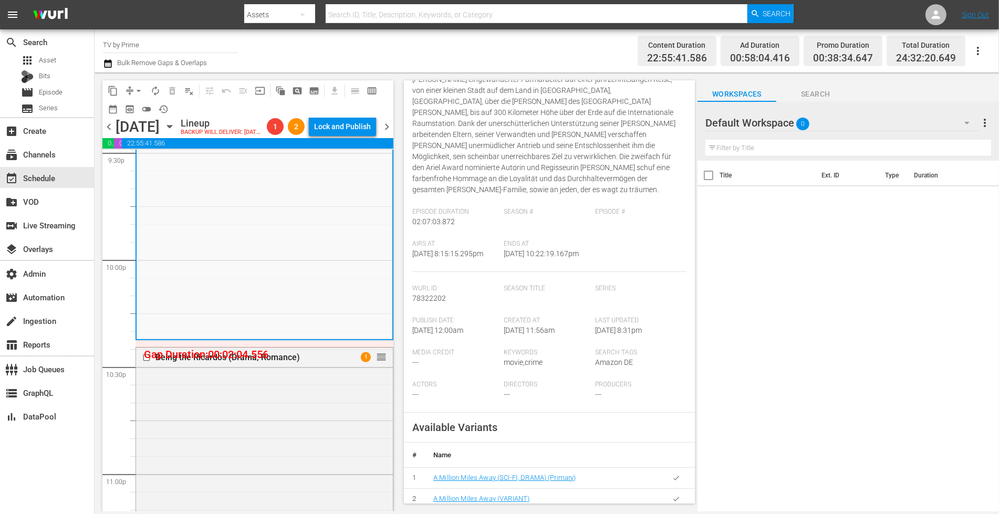
scroll to position [216, 0]
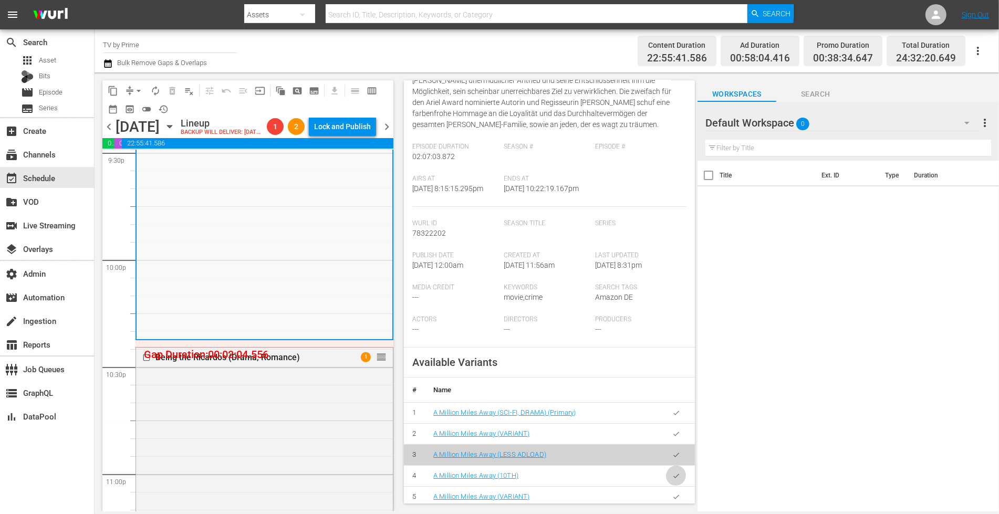
click at [672, 476] on icon "button" at bounding box center [676, 476] width 8 height 8
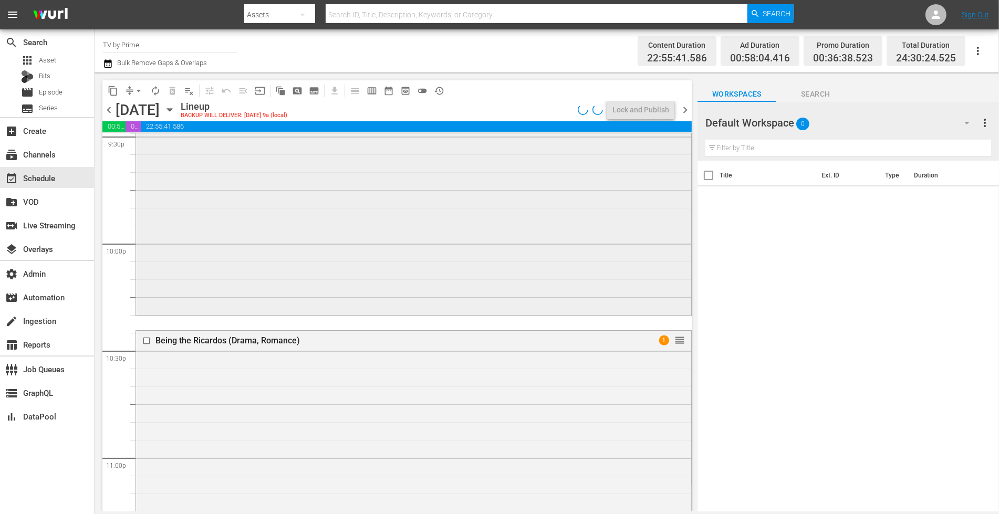
click at [296, 305] on div "A Million Miles Away (SCI-FI, DRAMA) A Million Miles Away (10TH) VARIANT reorder" at bounding box center [413, 92] width 555 height 444
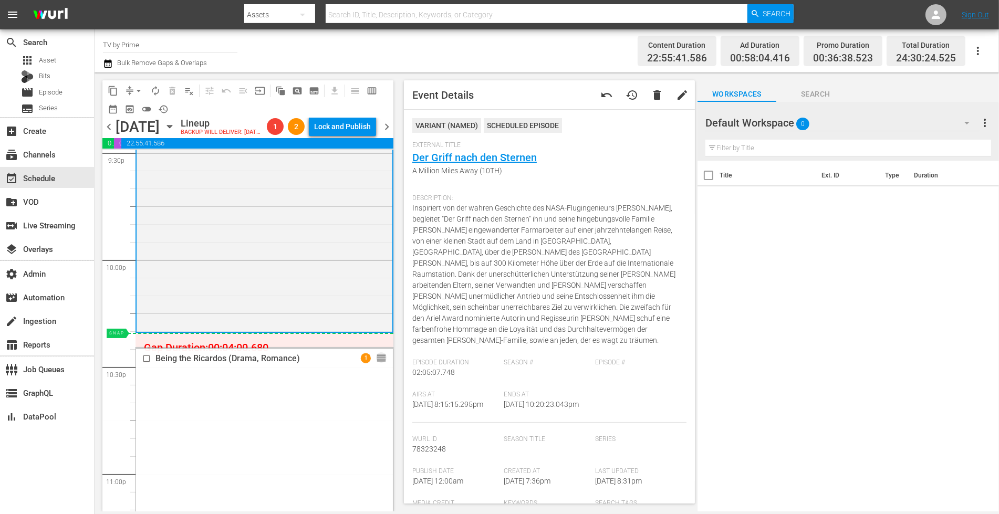
drag, startPoint x: 373, startPoint y: 374, endPoint x: 371, endPoint y: 357, distance: 17.5
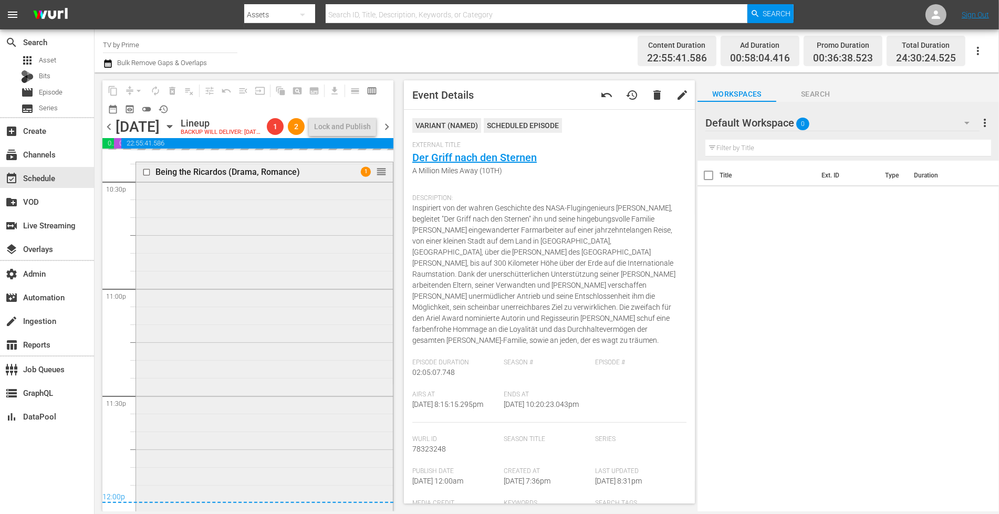
scroll to position [4829, 0]
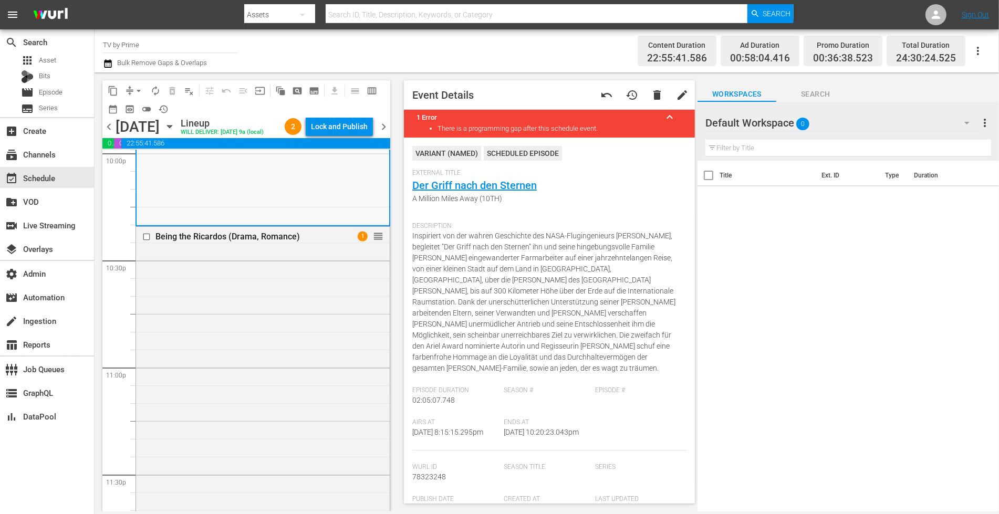
click at [292, 351] on div "Being the Ricardos (Drama, Romance) 1 reorder" at bounding box center [263, 467] width 254 height 481
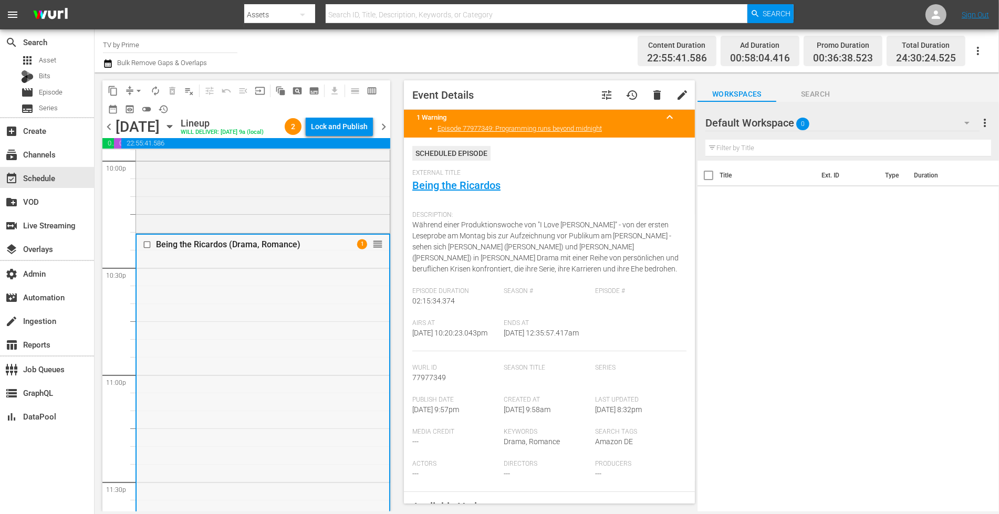
scroll to position [4925, 0]
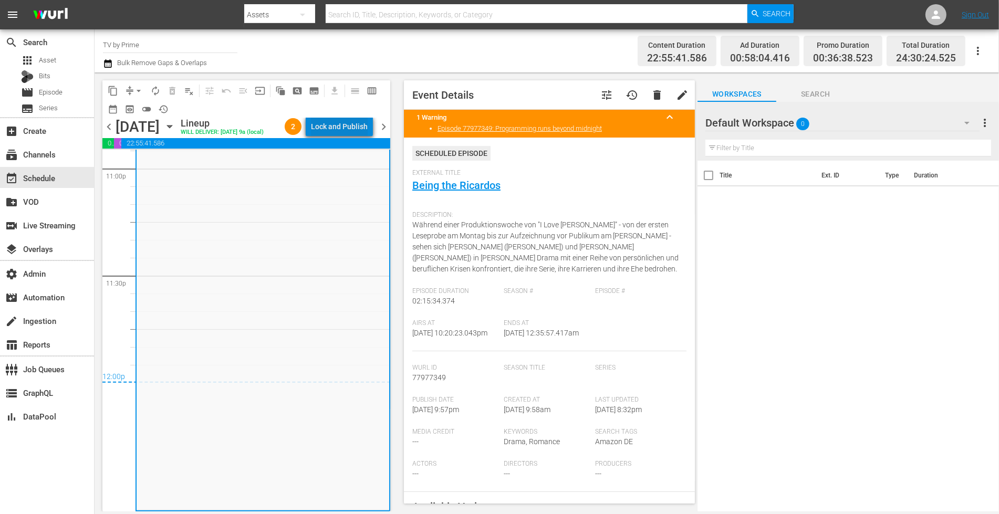
click at [347, 125] on div "Lock and Publish" at bounding box center [339, 126] width 57 height 19
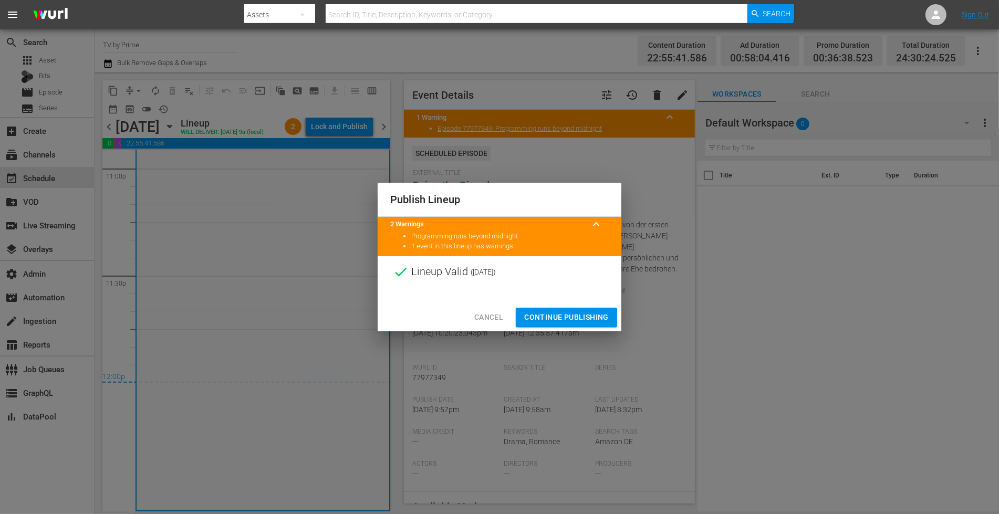
click at [556, 324] on button "Continue Publishing" at bounding box center [566, 317] width 101 height 19
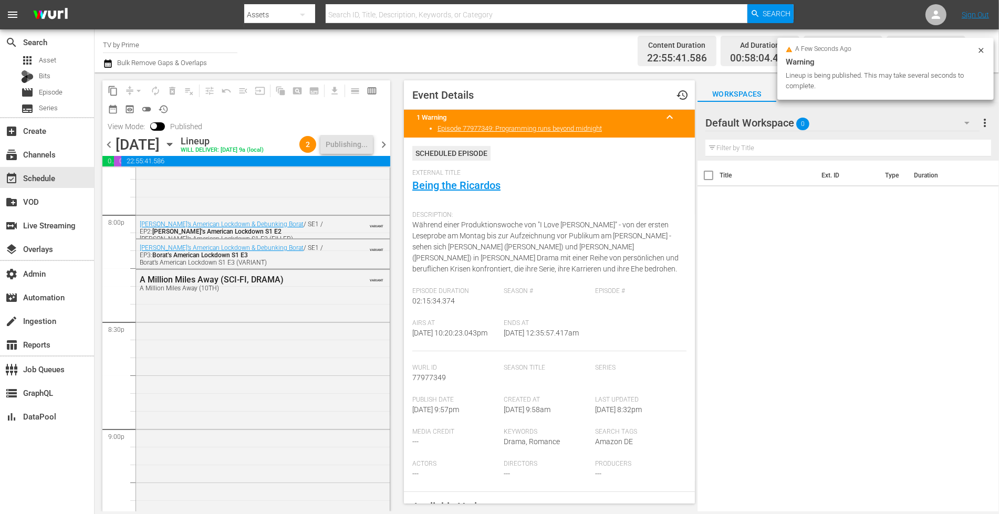
scroll to position [4181, 0]
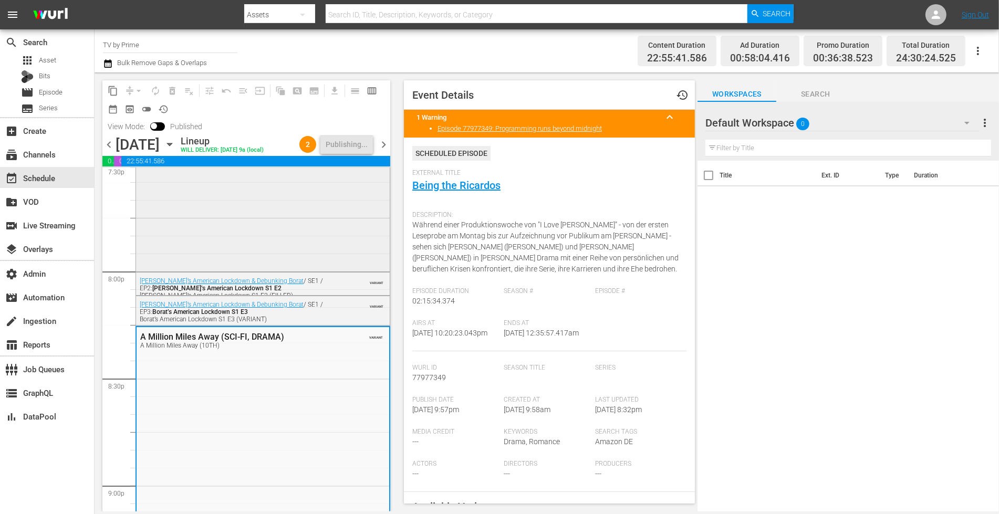
click at [264, 240] on div "Borat’s American Lockdown & Debunking Borat / SE1 / EP1: Borat’s American Lockd…" at bounding box center [263, 201] width 254 height 137
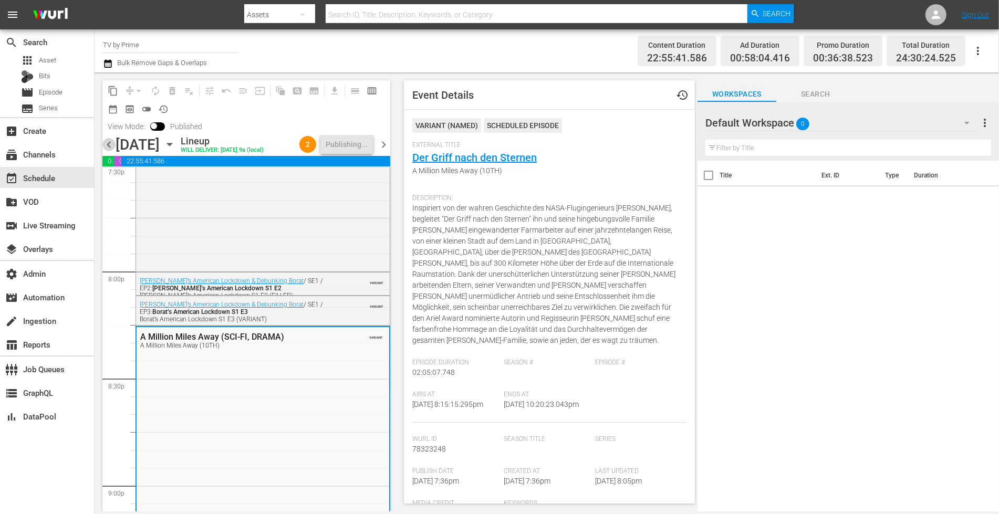
click at [109, 146] on span "chevron_left" at bounding box center [108, 144] width 13 height 13
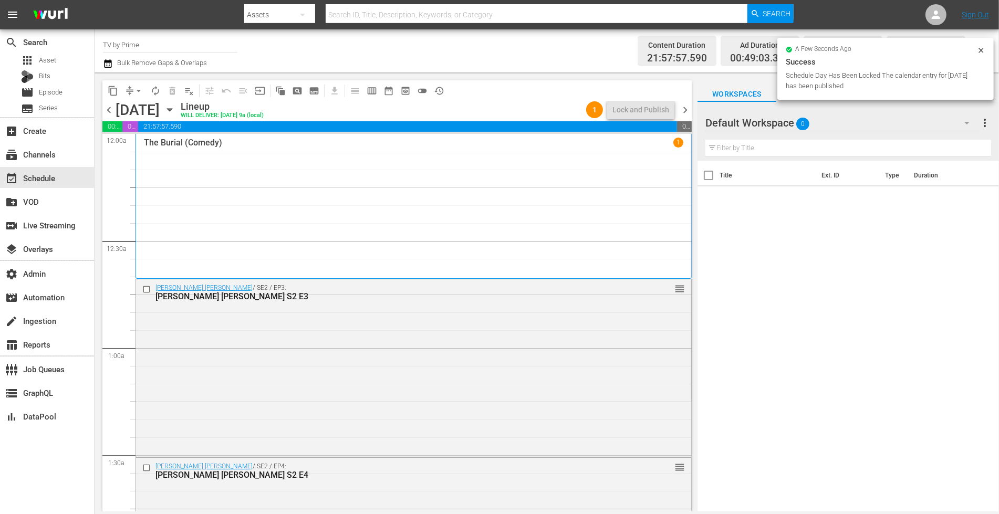
click at [684, 111] on span "chevron_right" at bounding box center [684, 109] width 13 height 13
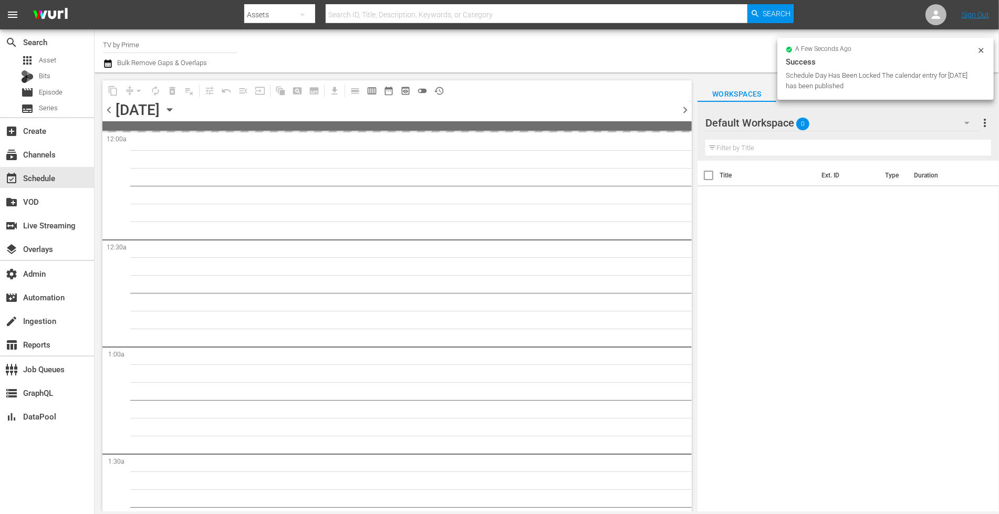
click at [684, 110] on span "chevron_right" at bounding box center [684, 109] width 13 height 13
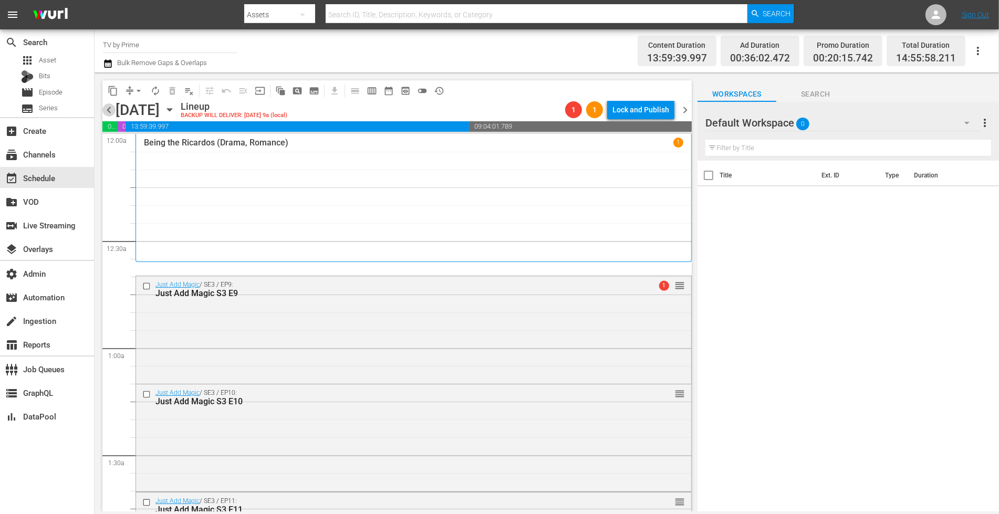
click at [109, 109] on span "chevron_left" at bounding box center [108, 109] width 13 height 13
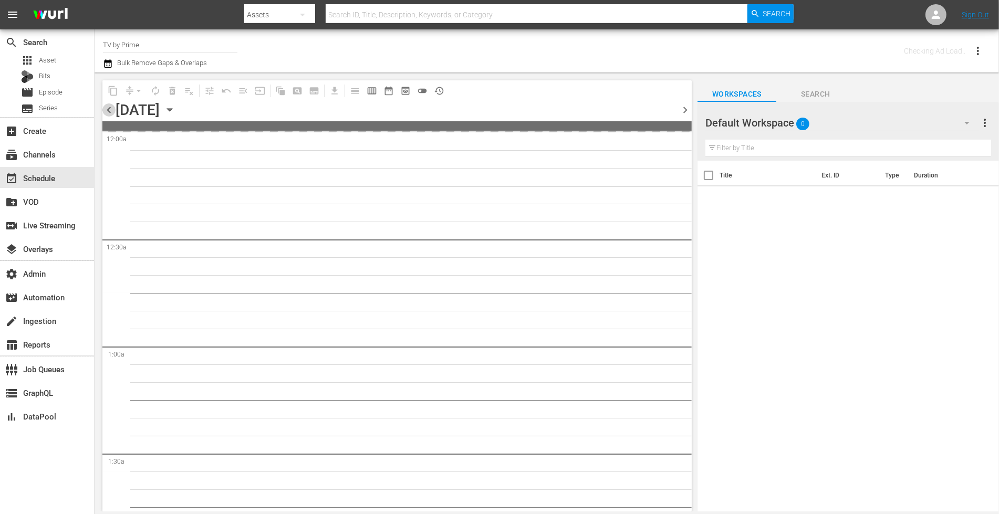
click at [109, 109] on span "chevron_left" at bounding box center [108, 109] width 13 height 13
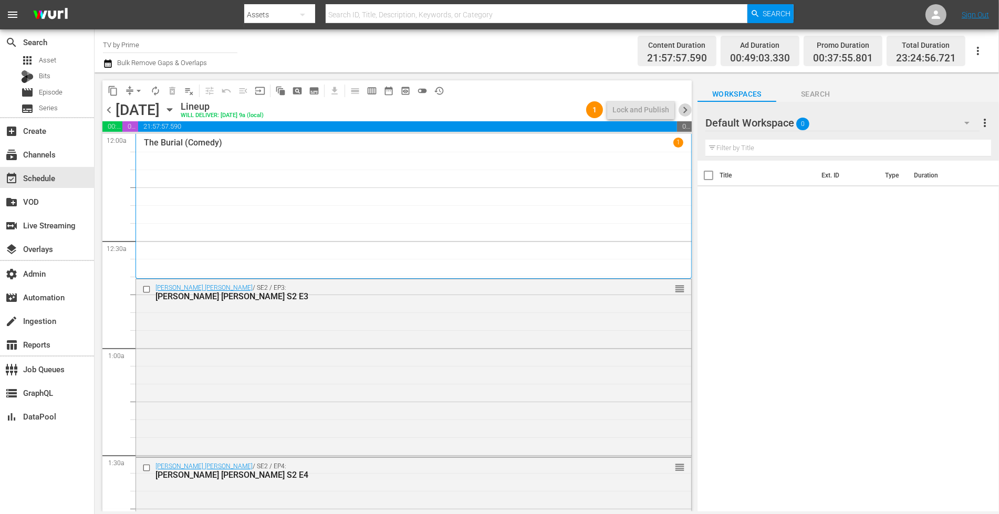
click at [686, 106] on span "chevron_right" at bounding box center [684, 109] width 13 height 13
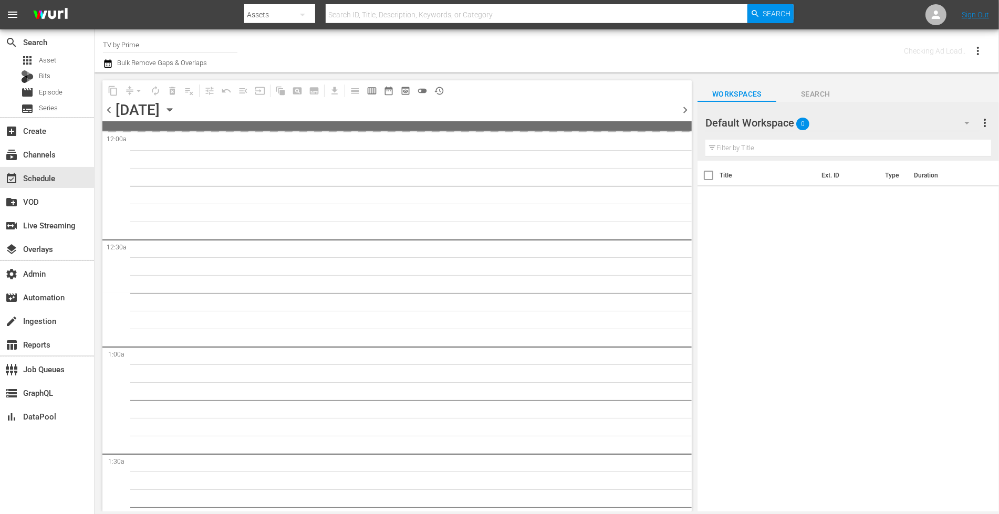
click at [686, 106] on span "chevron_right" at bounding box center [684, 109] width 13 height 13
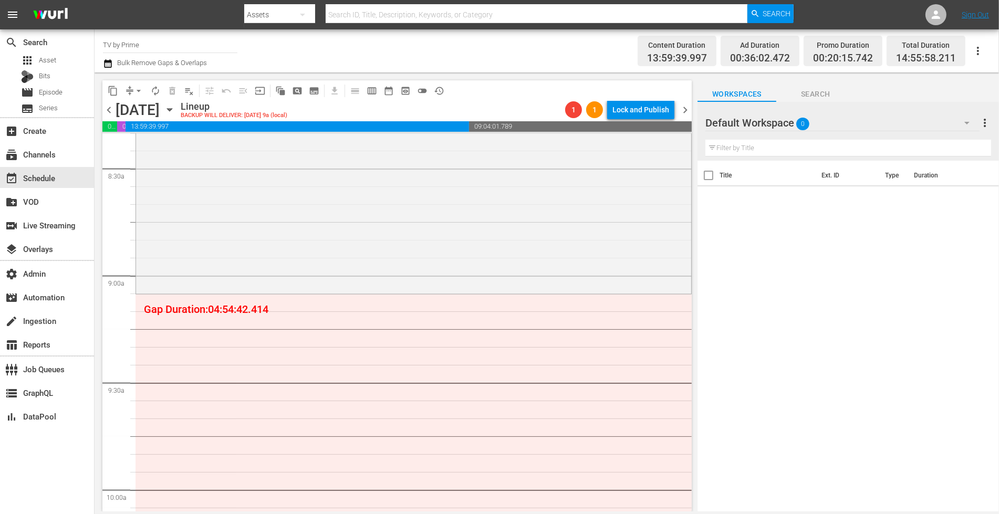
scroll to position [1790, 0]
click at [175, 110] on icon "button" at bounding box center [170, 110] width 12 height 12
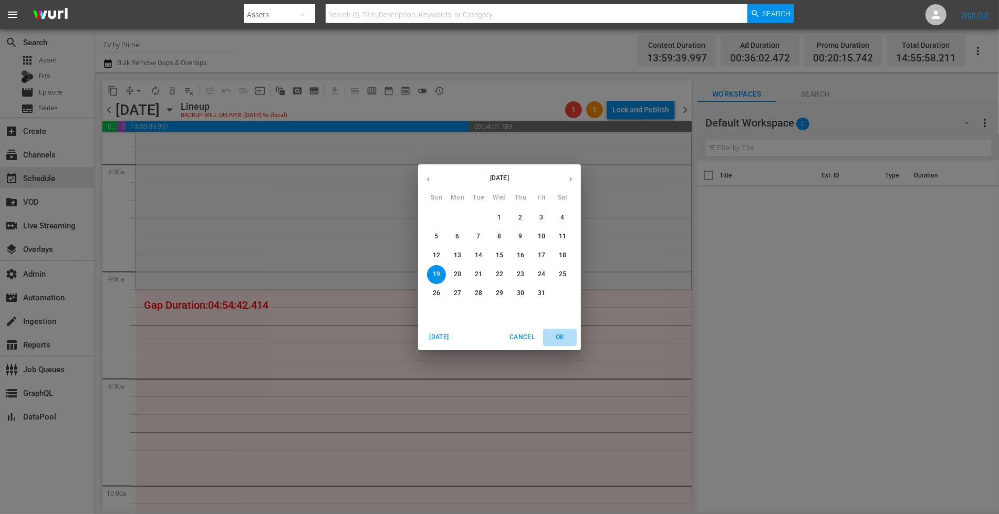
click at [566, 337] on span "OK" at bounding box center [559, 337] width 25 height 11
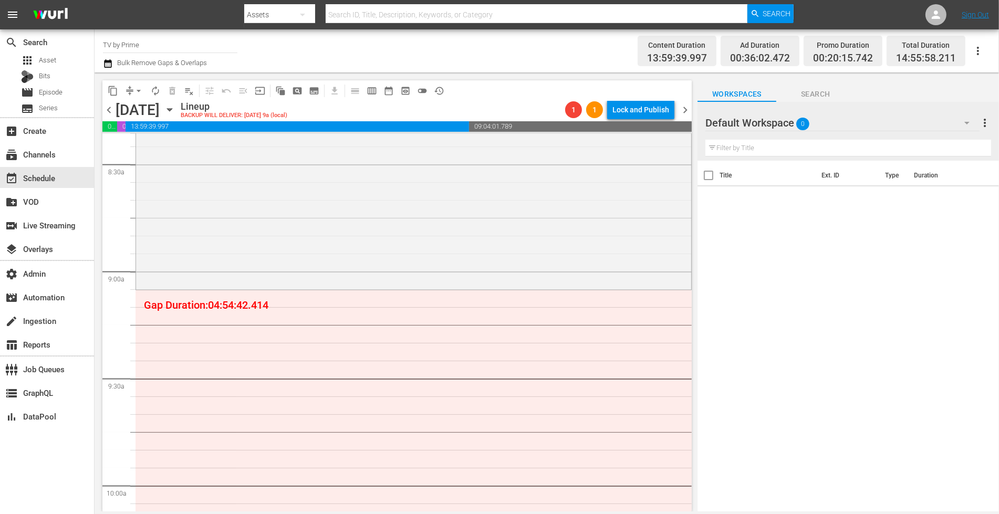
click at [965, 123] on icon "button" at bounding box center [966, 123] width 5 height 3
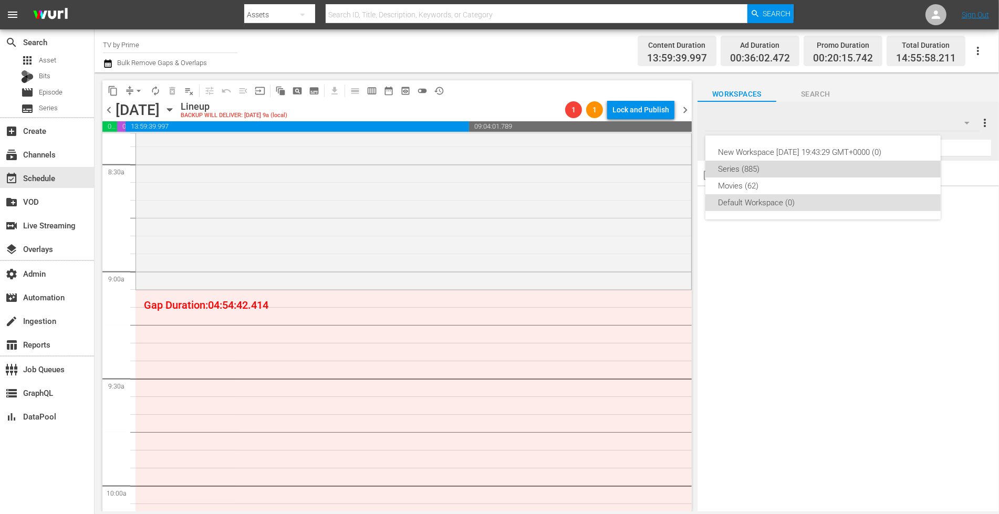
click at [850, 173] on div "Series (885)" at bounding box center [823, 169] width 210 height 17
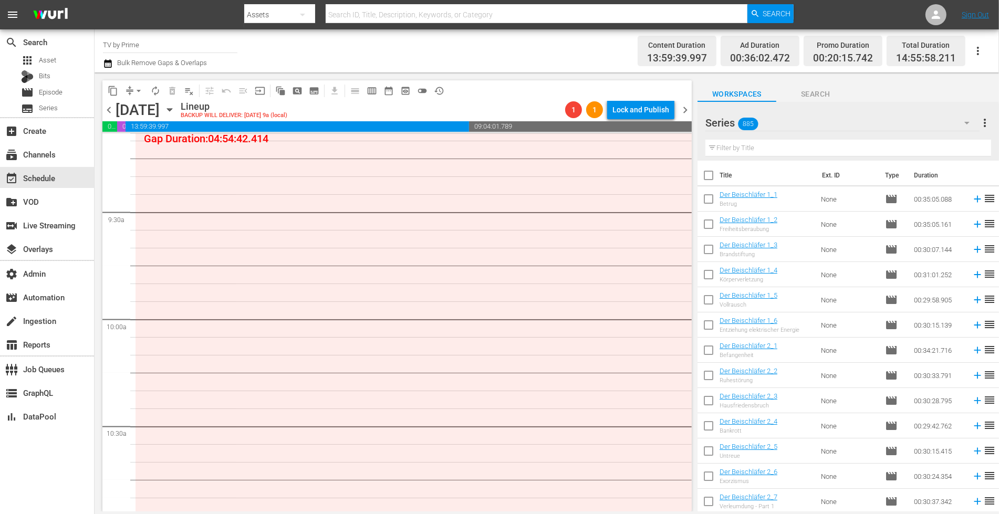
scroll to position [1781, 0]
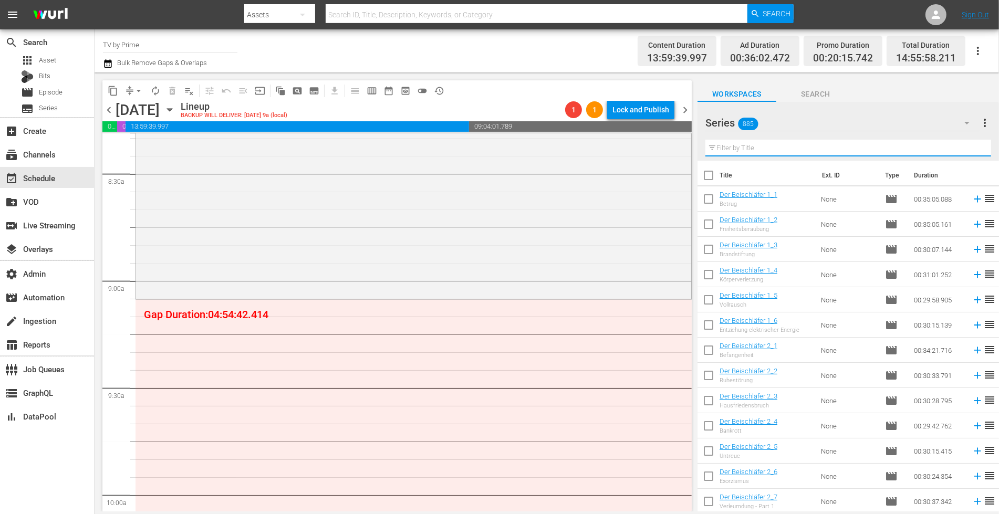
click at [730, 150] on input "text" at bounding box center [848, 148] width 286 height 17
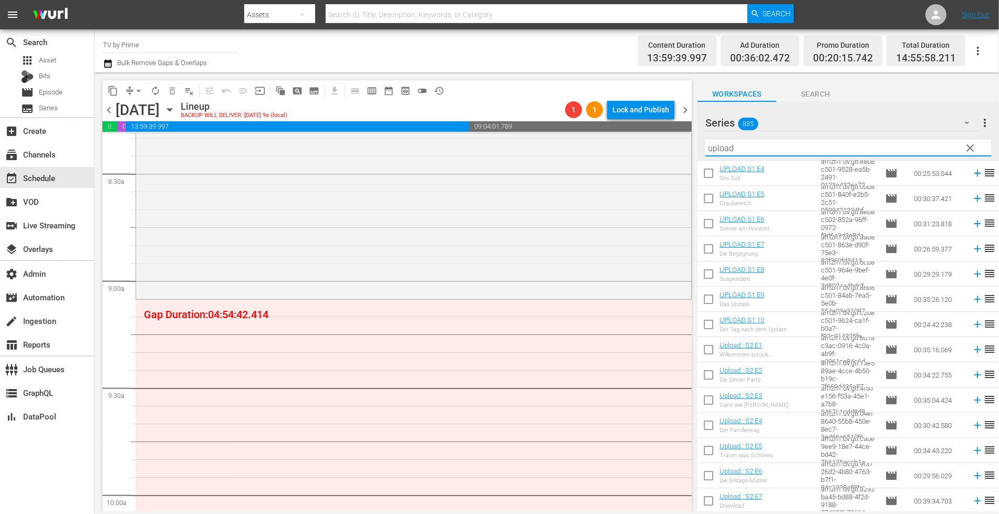
scroll to position [0, 0]
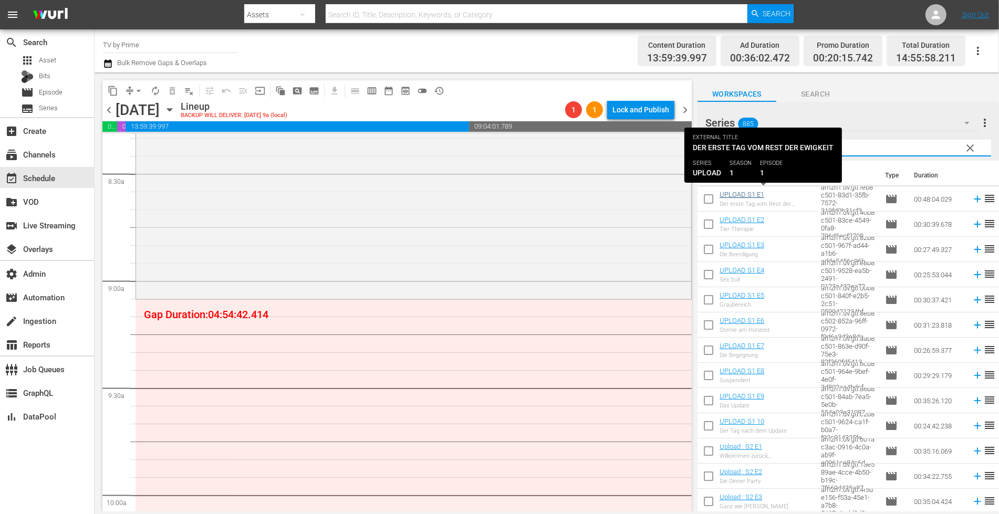
type input "upload"
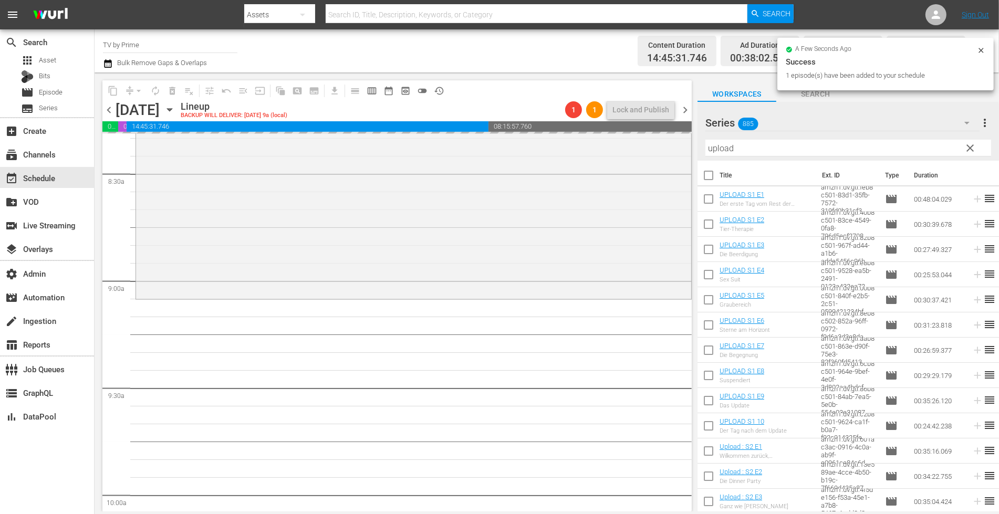
click at [710, 226] on input "checkbox" at bounding box center [708, 226] width 22 height 22
checkbox input "true"
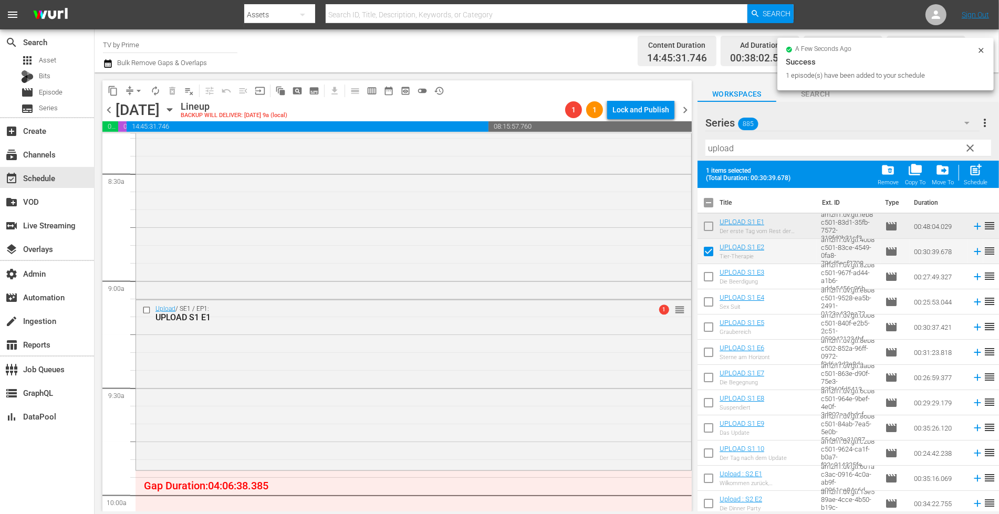
click at [705, 282] on input "checkbox" at bounding box center [708, 279] width 22 height 22
checkbox input "true"
click at [710, 306] on input "checkbox" at bounding box center [708, 304] width 22 height 22
checkbox input "true"
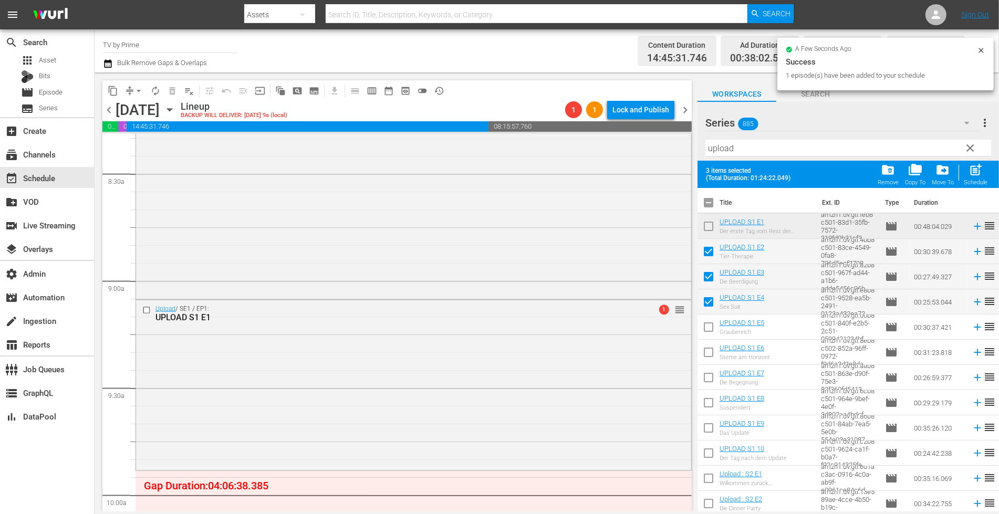
click at [982, 171] on span "post_add" at bounding box center [975, 170] width 14 height 14
checkbox input "false"
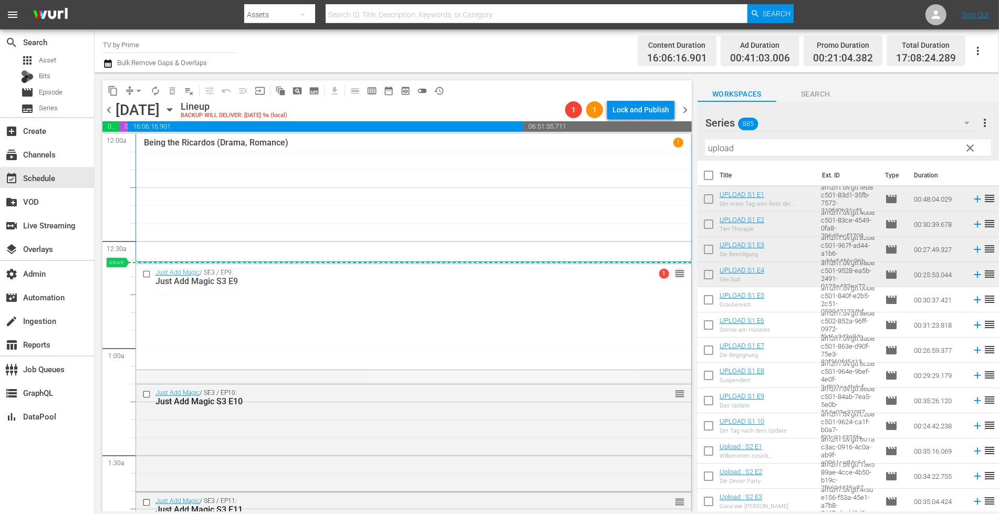
drag, startPoint x: 670, startPoint y: 285, endPoint x: 643, endPoint y: 274, distance: 29.4
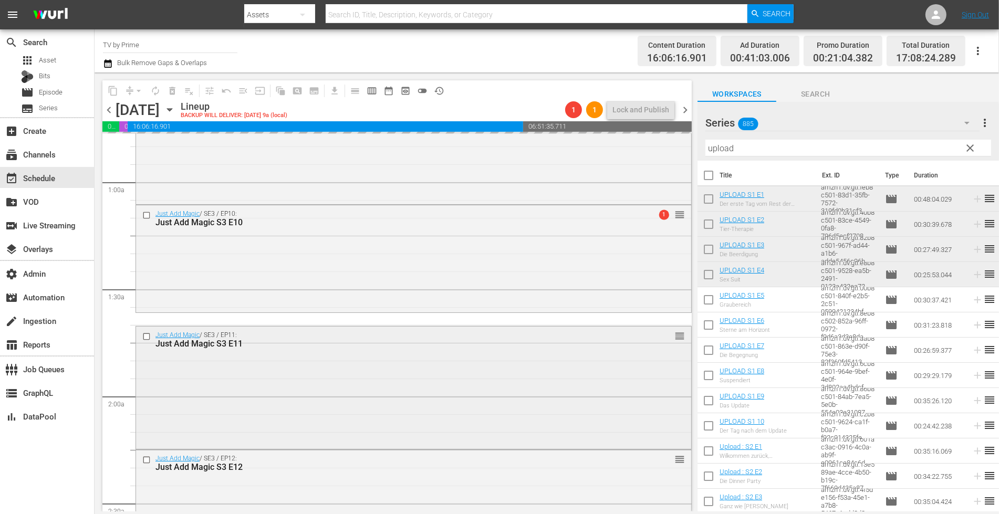
scroll to position [272, 0]
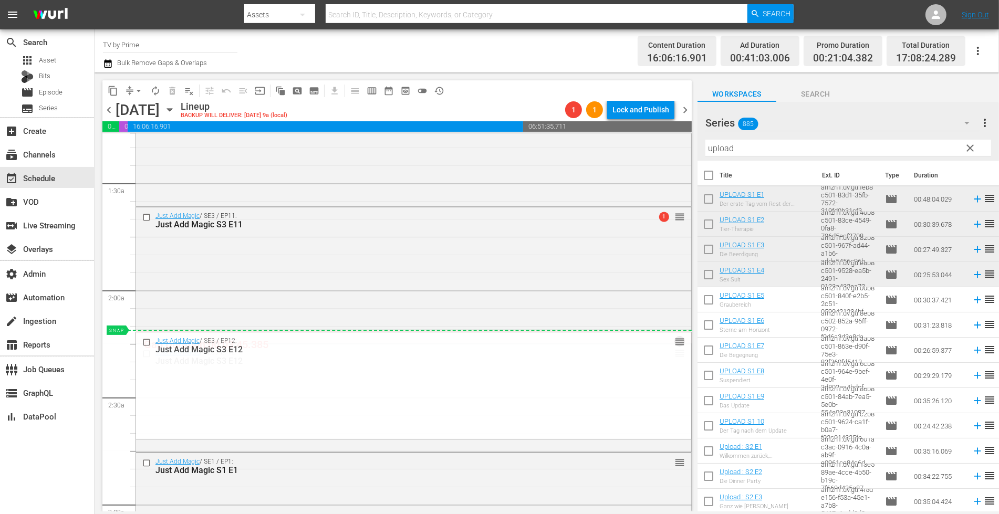
drag, startPoint x: 670, startPoint y: 351, endPoint x: 667, endPoint y: 338, distance: 14.0
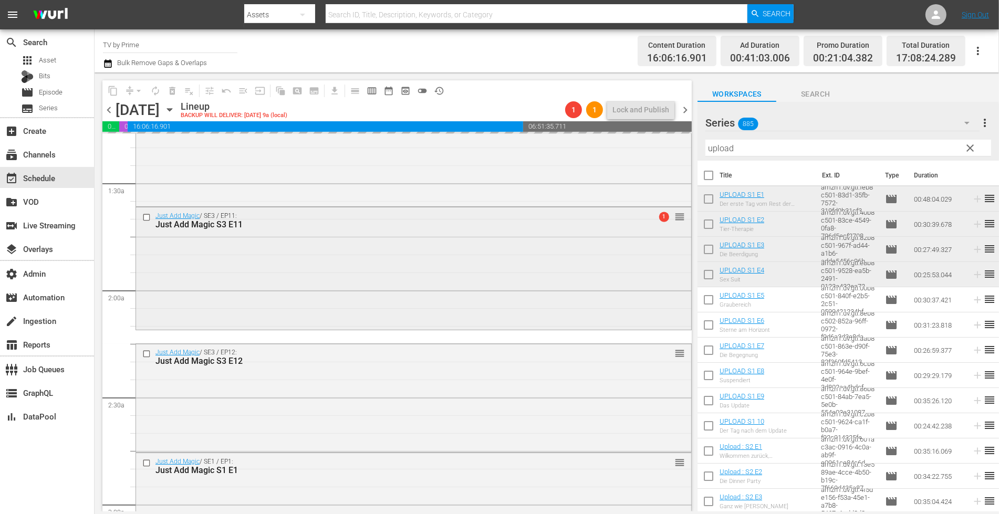
scroll to position [0, 0]
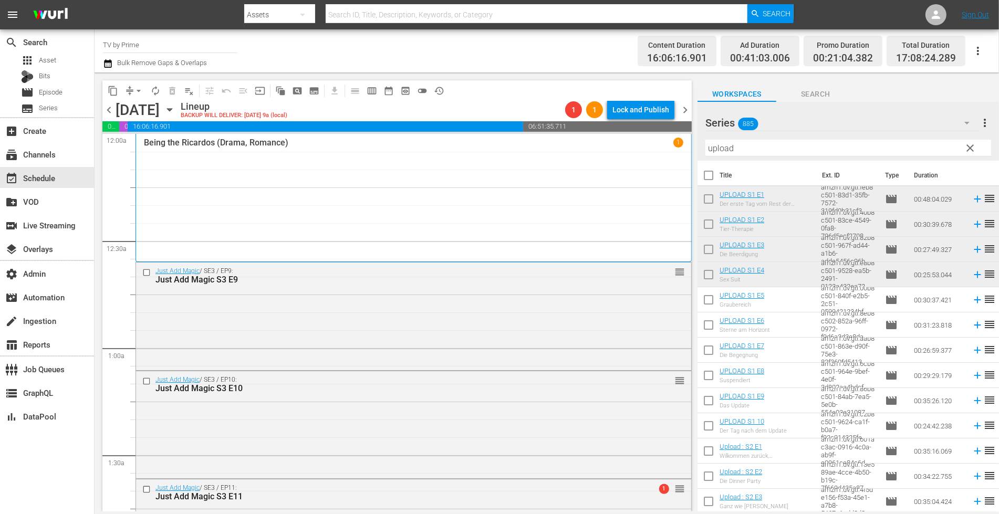
click at [373, 307] on div "Just Add Magic / SE3 / EP9: Just Add Magic S3 E9 reorder" at bounding box center [413, 316] width 555 height 106
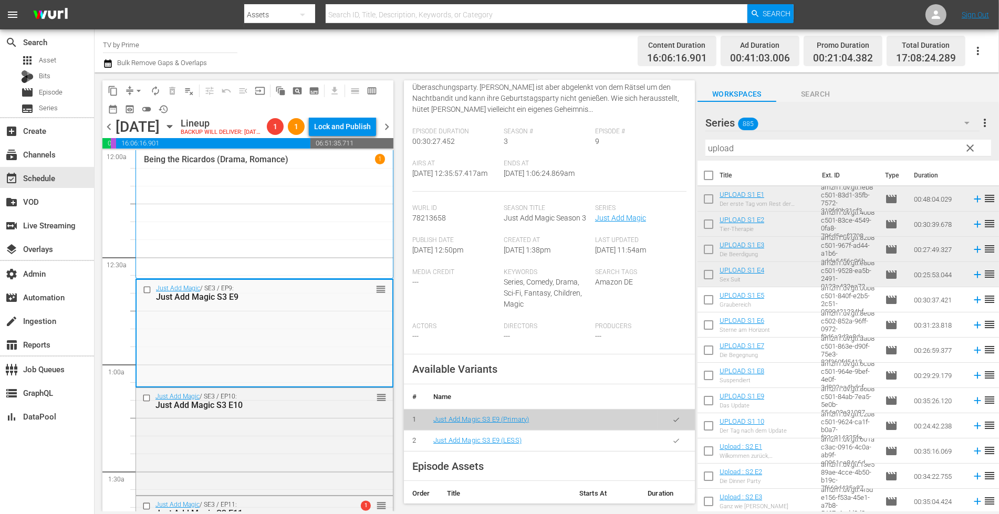
scroll to position [185, 0]
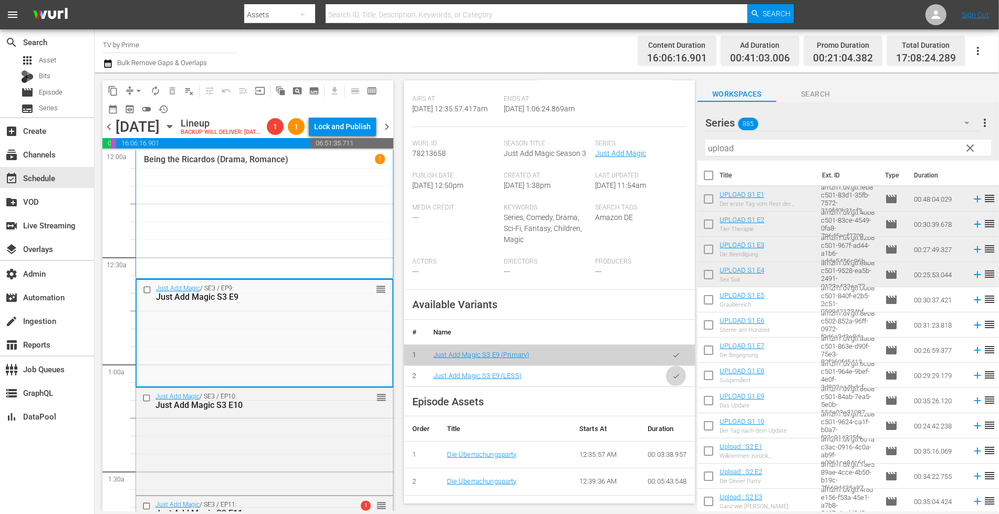
click at [672, 380] on icon "button" at bounding box center [676, 376] width 8 height 8
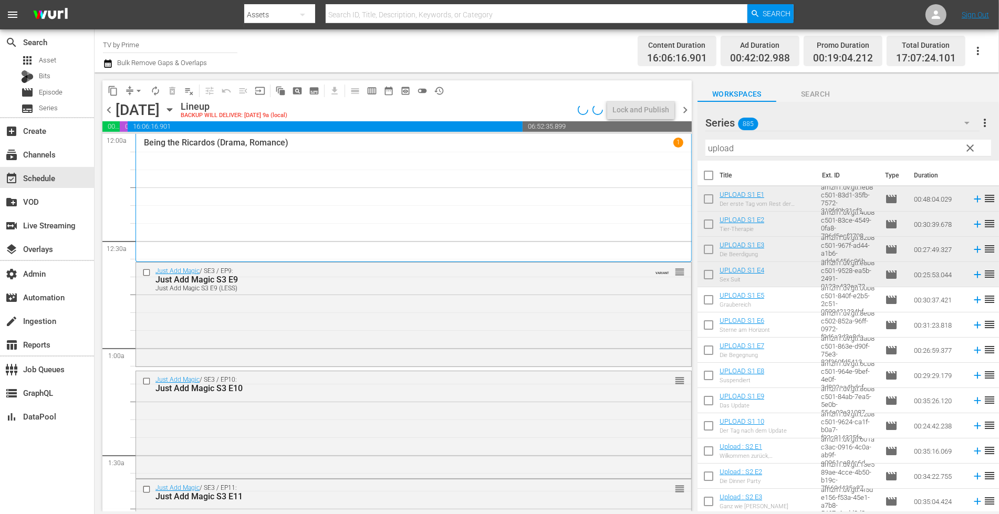
click at [274, 345] on div "Just Add Magic / SE3 / EP9: Just Add Magic S3 E9 Just Add Magic S3 E9 (LESS) VA…" at bounding box center [413, 314] width 555 height 102
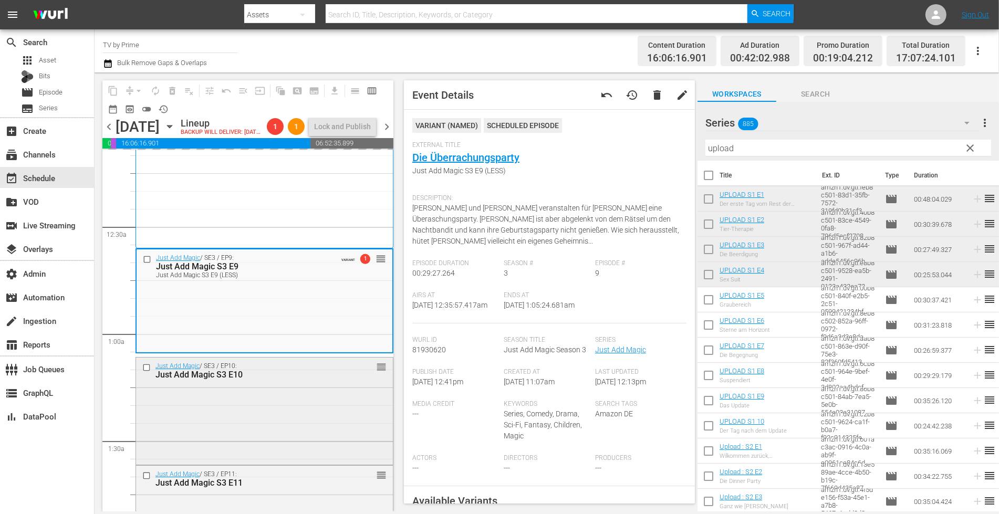
scroll to position [173, 0]
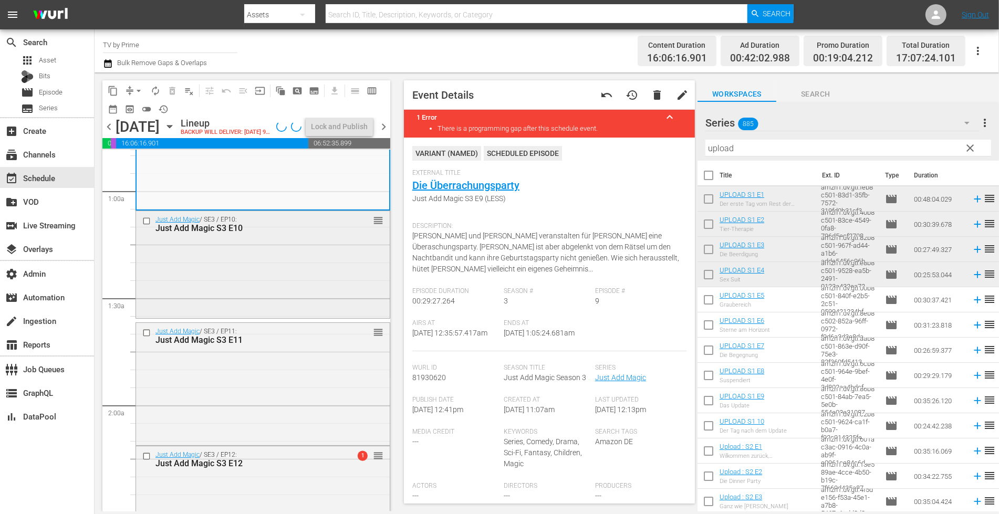
click at [227, 276] on div "Just Add Magic / SE3 / EP10: Just Add Magic S3 E10 reorder" at bounding box center [263, 263] width 254 height 105
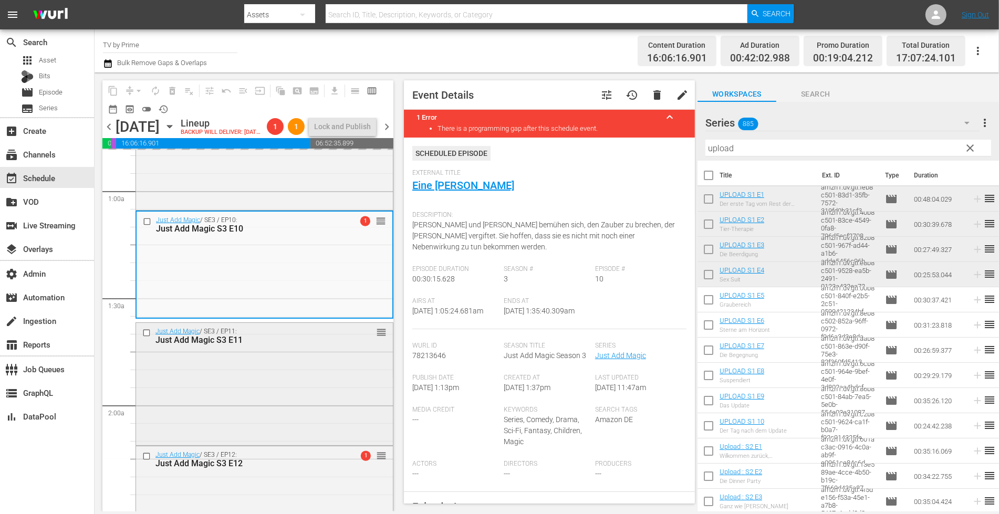
scroll to position [196, 0]
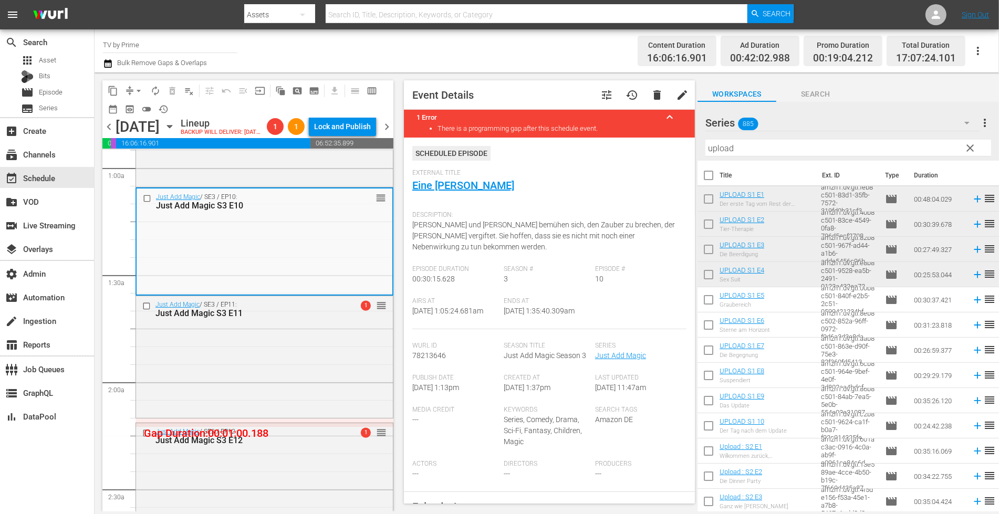
click at [266, 368] on div "Just Add Magic / SE3 / EP11: Just Add Magic S3 E11 1 reorder" at bounding box center [264, 356] width 257 height 120
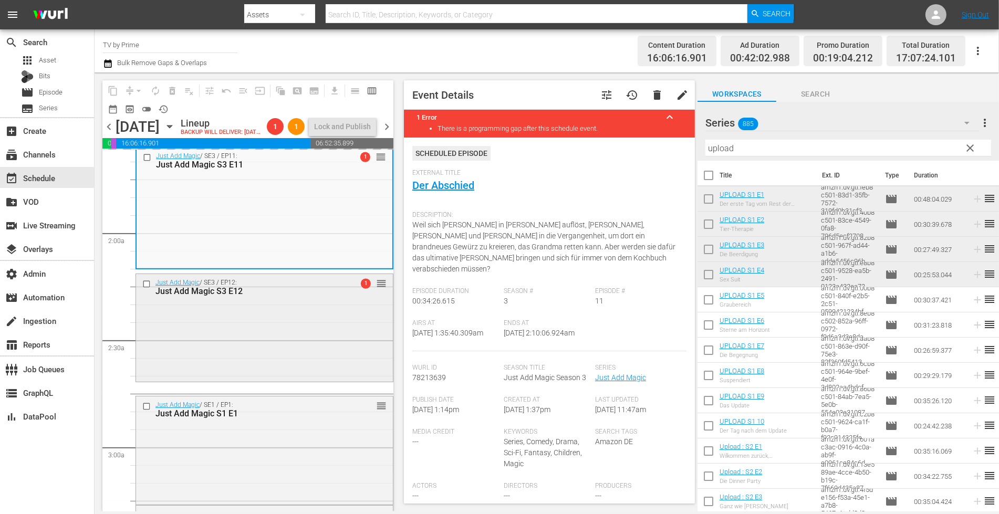
scroll to position [361, 0]
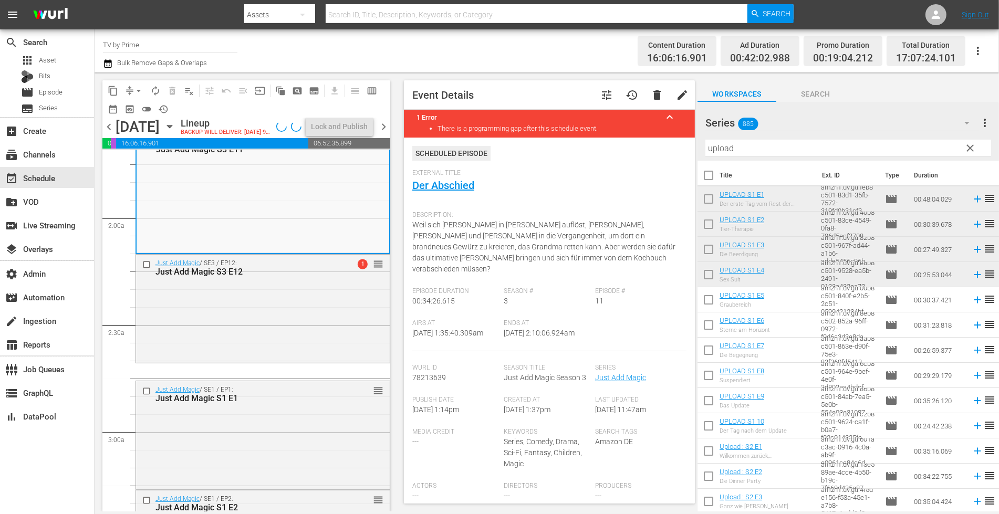
click at [282, 332] on div "Just Add Magic / SE3 / EP12: Just Add Magic S3 E12 1 reorder" at bounding box center [263, 308] width 254 height 106
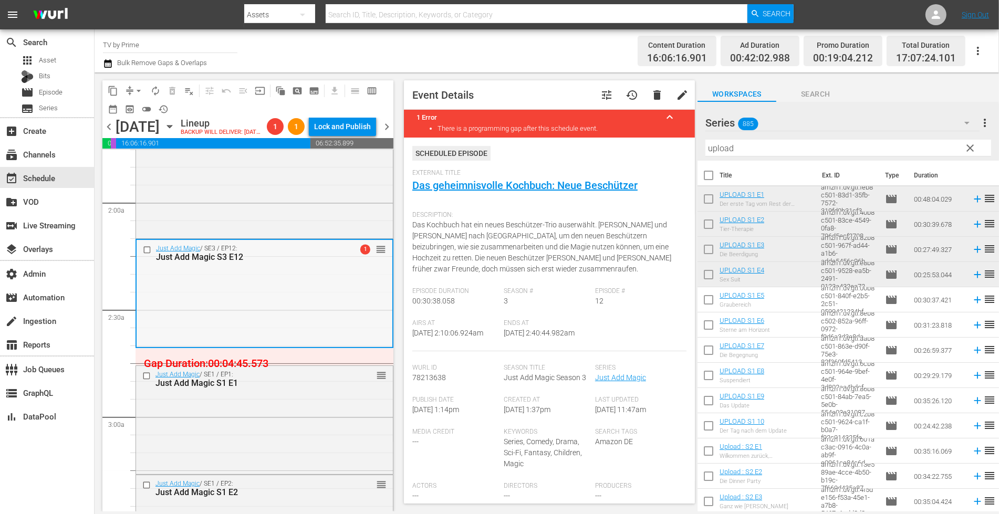
scroll to position [397, 0]
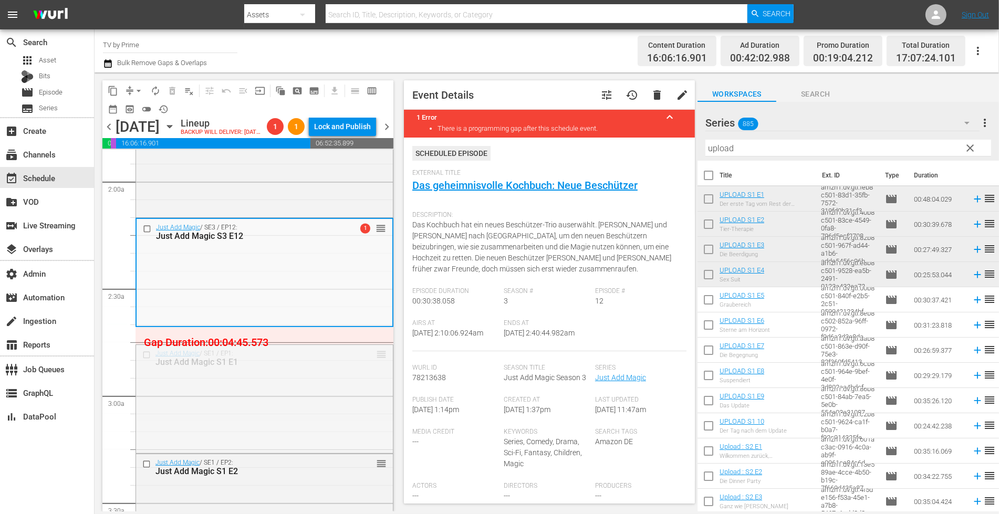
drag, startPoint x: 372, startPoint y: 371, endPoint x: 369, endPoint y: 354, distance: 16.7
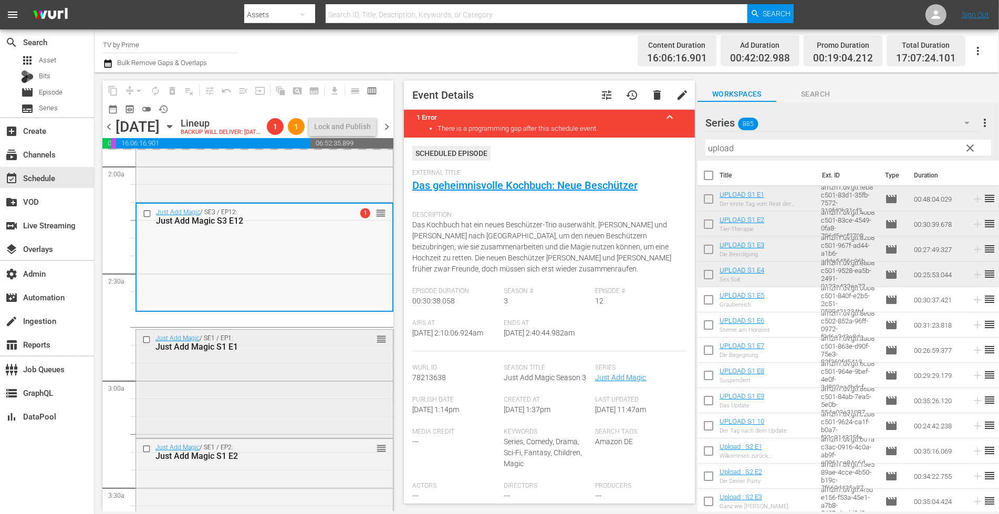
scroll to position [487, 0]
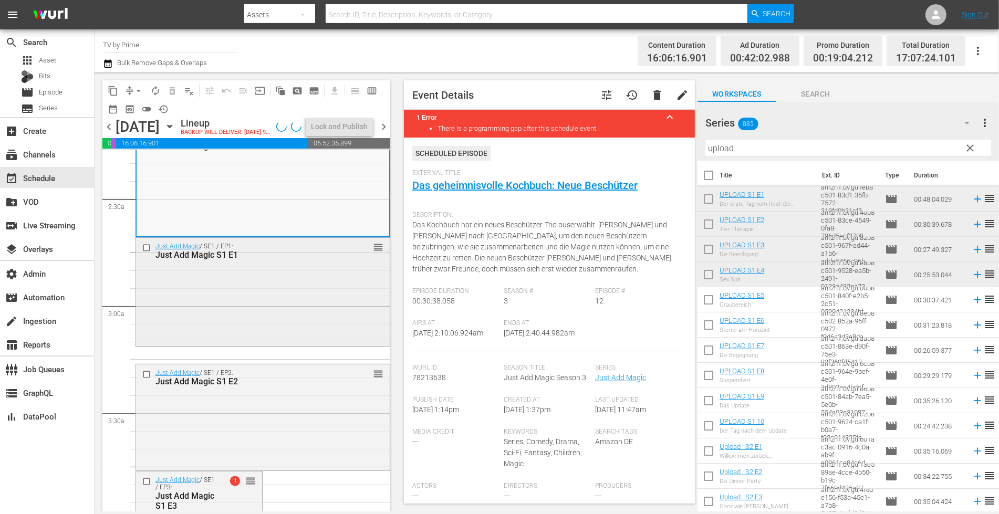
click at [250, 336] on div "Just Add Magic / SE1 / EP1: Just Add Magic S1 E1 reorder" at bounding box center [263, 291] width 254 height 106
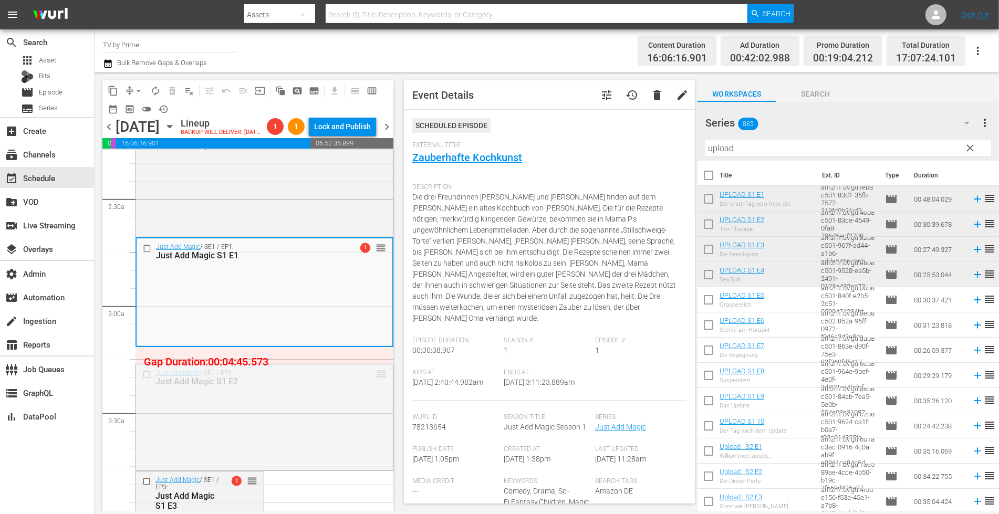
drag, startPoint x: 371, startPoint y: 386, endPoint x: 368, endPoint y: 371, distance: 16.2
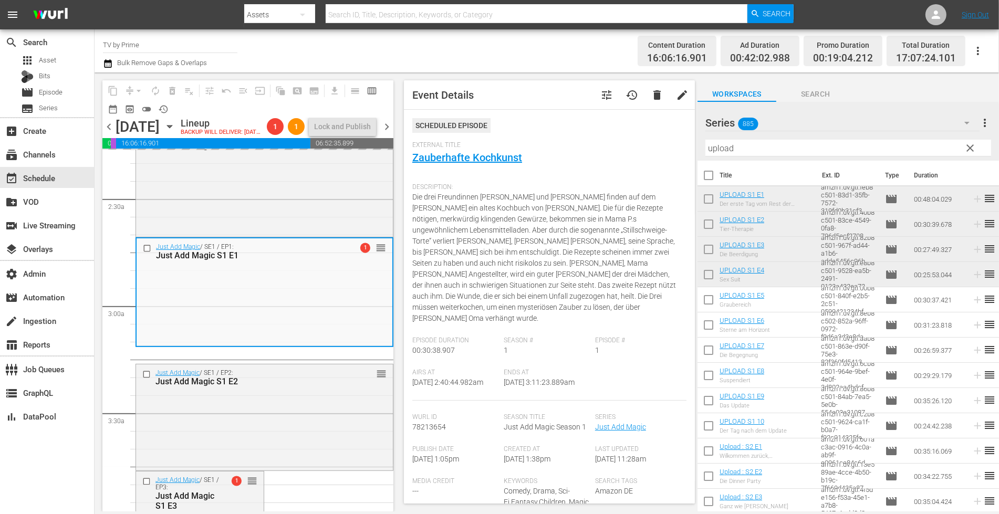
scroll to position [521, 0]
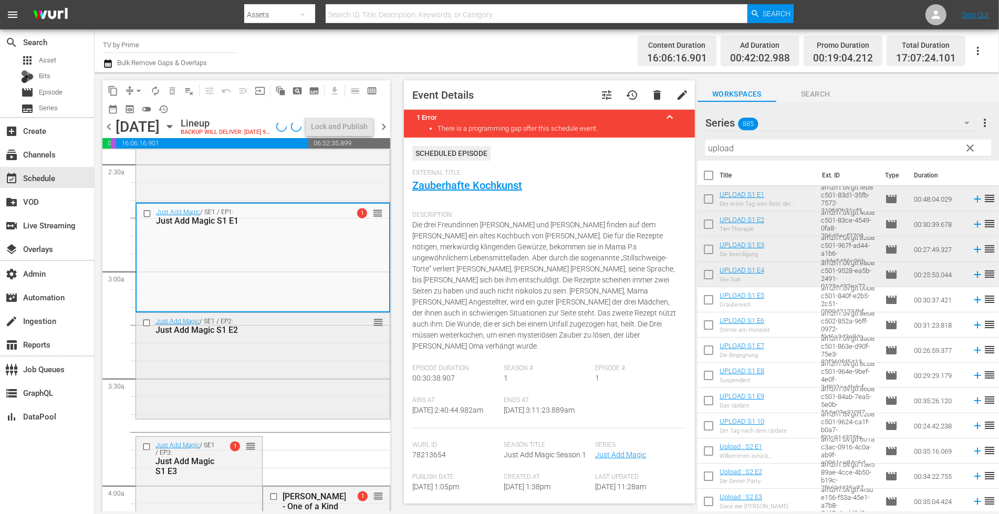
click at [287, 372] on div "Just Add Magic / SE1 / EP2: Just Add Magic S1 E2 reorder" at bounding box center [263, 365] width 254 height 104
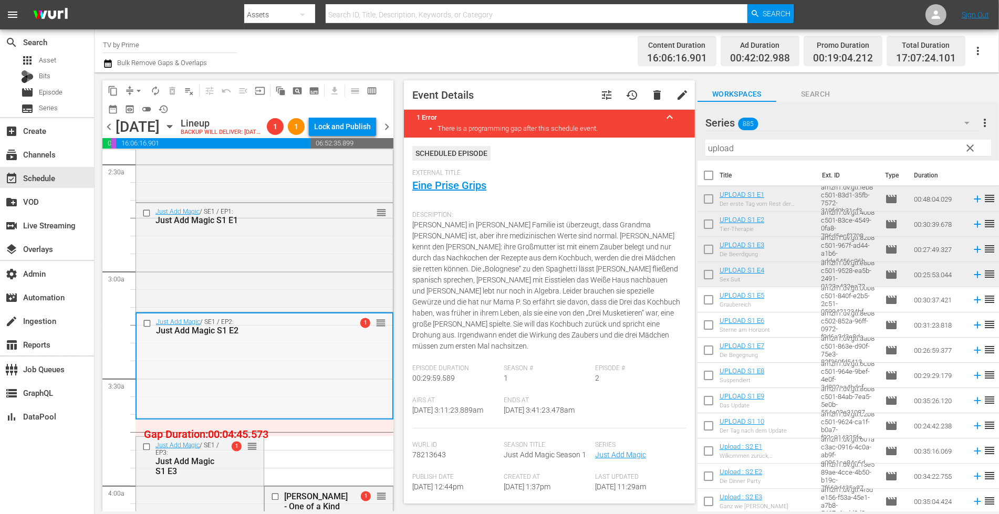
scroll to position [575, 0]
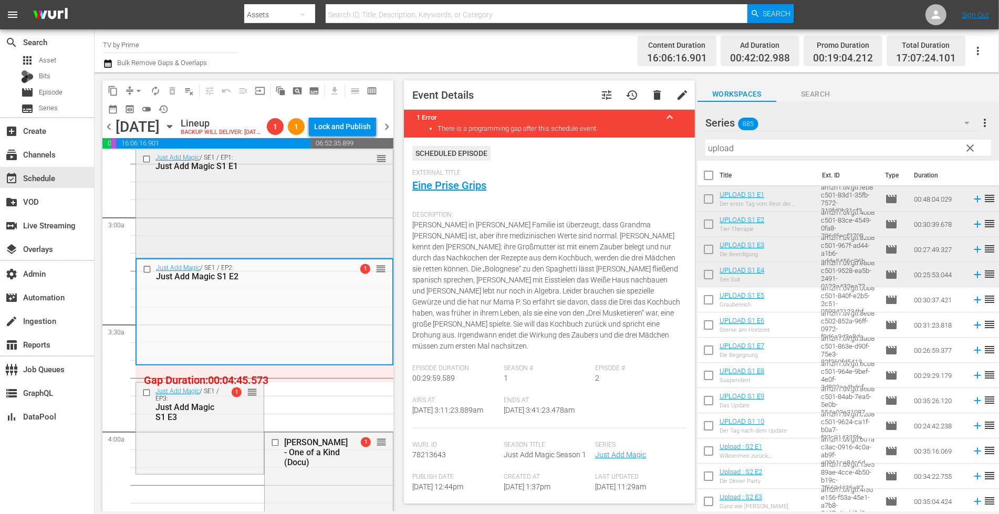
click at [352, 255] on div "Just Add Magic / SE1 / EP1: Just Add Magic S1 E1 reorder" at bounding box center [264, 202] width 257 height 106
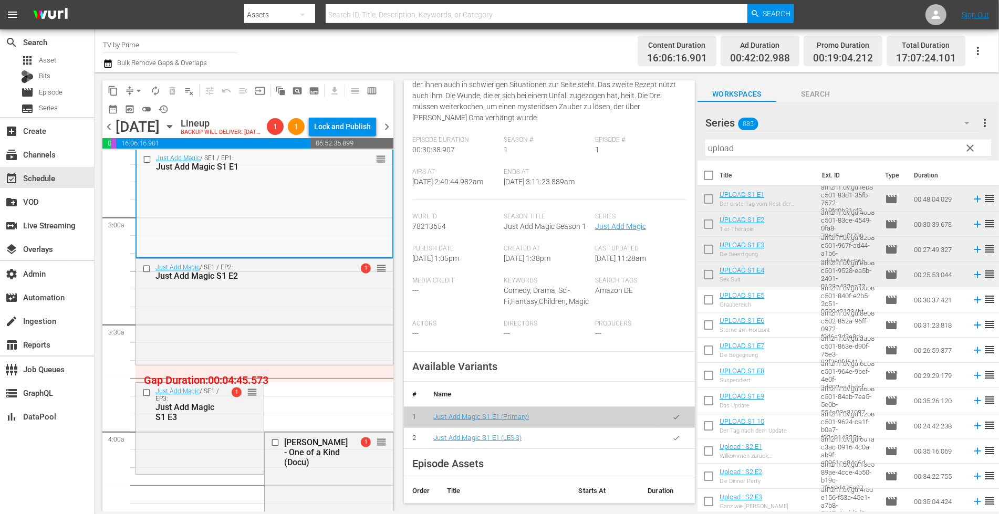
scroll to position [208, 0]
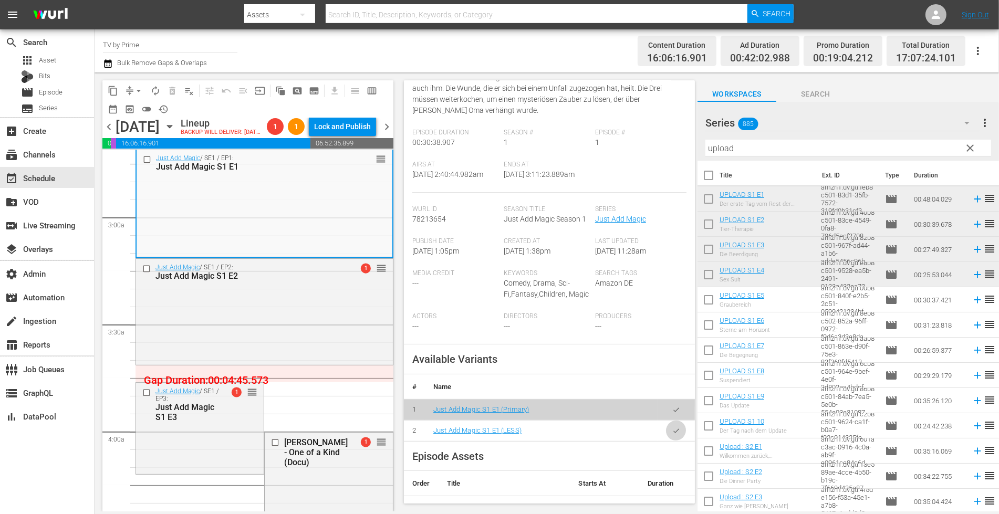
click at [672, 435] on icon "button" at bounding box center [676, 431] width 8 height 8
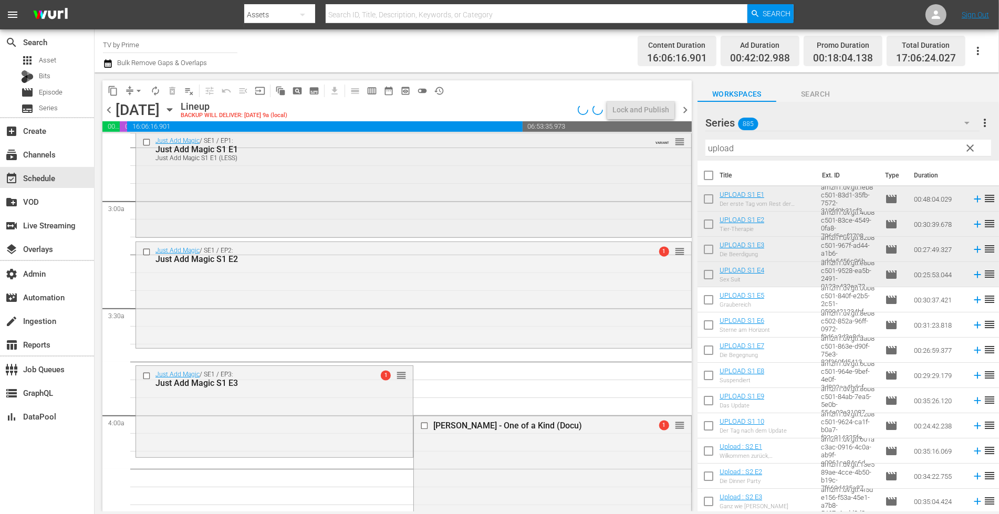
click at [315, 216] on div "Just Add Magic / SE1 / EP1: Just Add Magic S1 E1 Just Add Magic S1 E1 (LESS) VA…" at bounding box center [413, 183] width 555 height 103
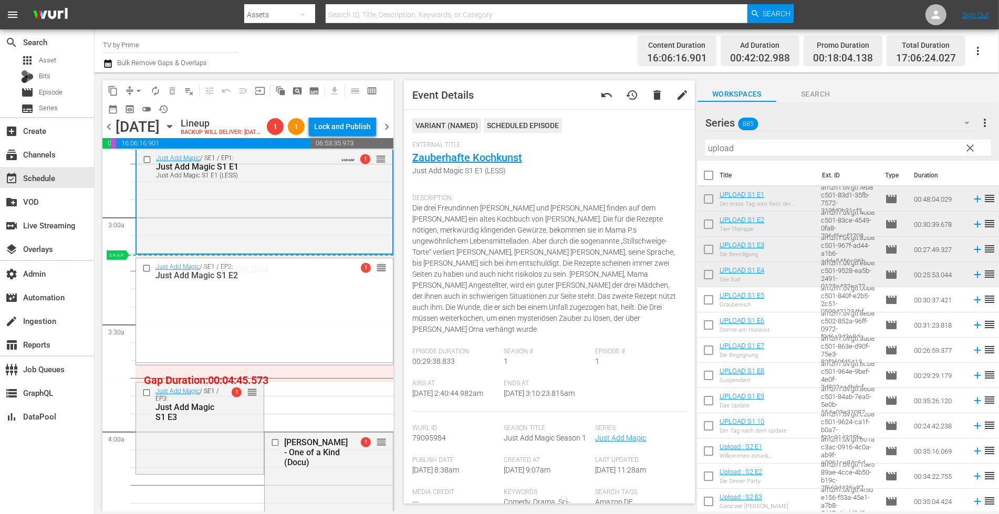
drag, startPoint x: 372, startPoint y: 280, endPoint x: 369, endPoint y: 275, distance: 5.9
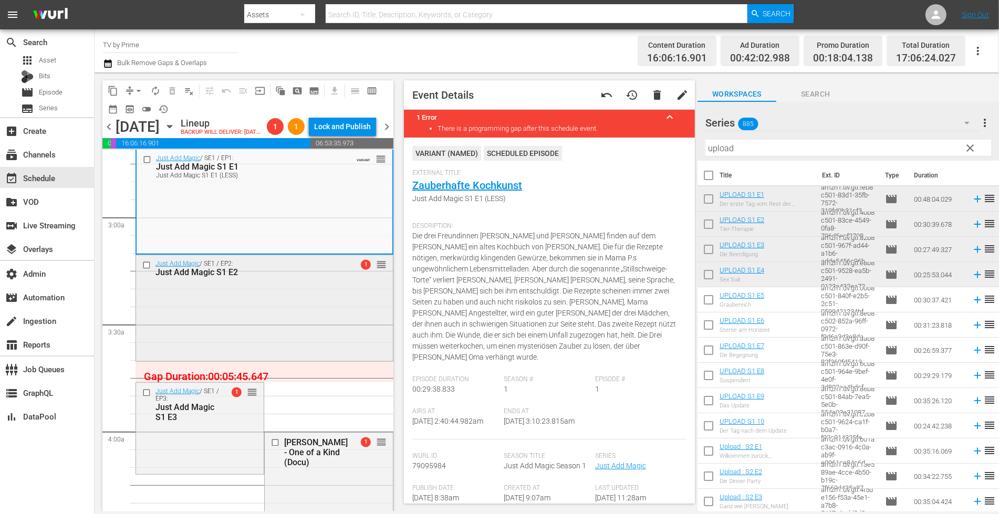
click at [329, 320] on div "Just Add Magic / SE1 / EP2: Just Add Magic S1 E2 1 reorder" at bounding box center [264, 307] width 257 height 104
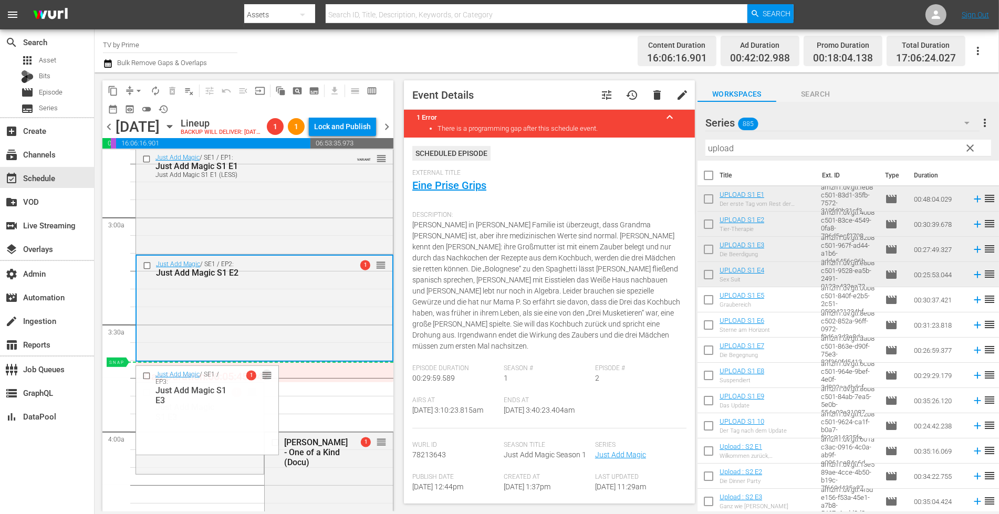
drag, startPoint x: 247, startPoint y: 406, endPoint x: 244, endPoint y: 389, distance: 17.6
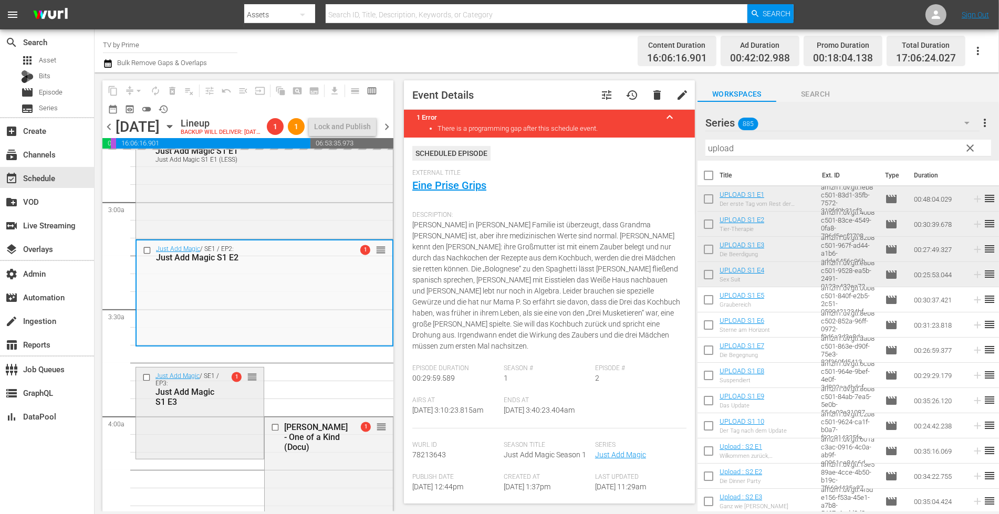
scroll to position [655, 0]
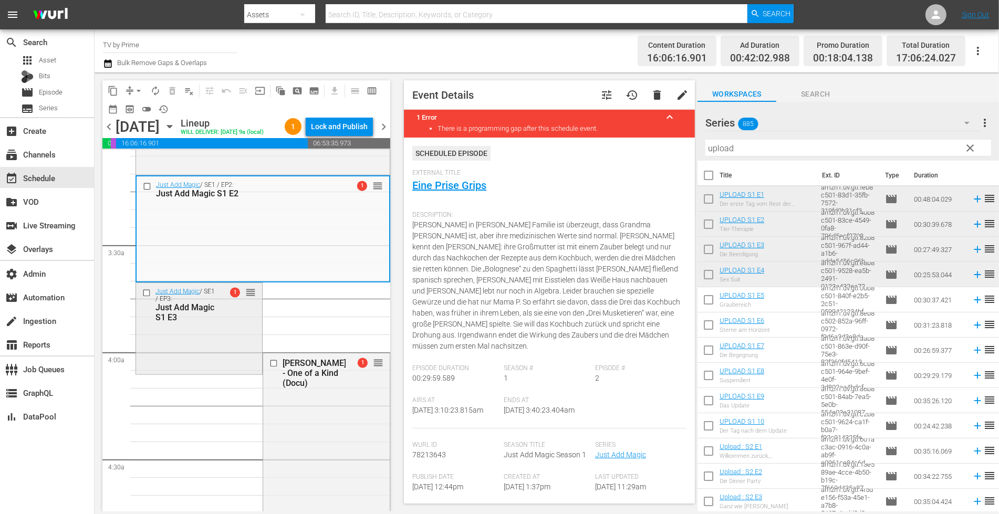
click at [227, 354] on div "Just Add Magic / SE1 / EP3: Just Add Magic S1 E3 1 reorder" at bounding box center [199, 327] width 126 height 89
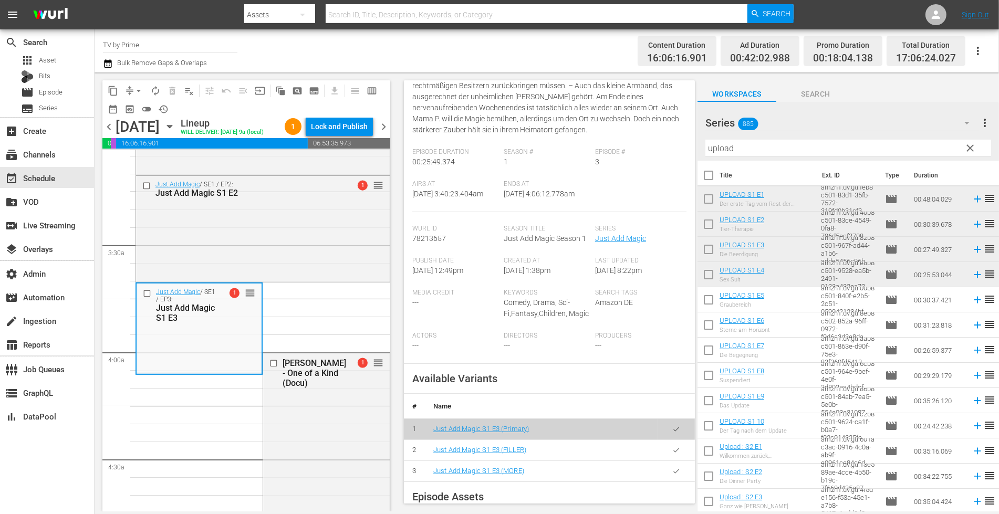
scroll to position [278, 0]
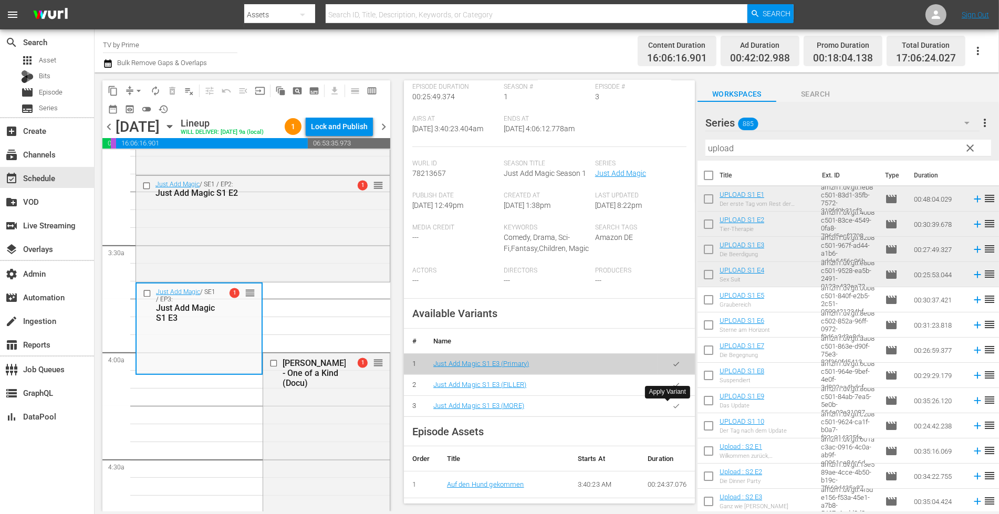
drag, startPoint x: 666, startPoint y: 405, endPoint x: 656, endPoint y: 402, distance: 10.5
click at [672, 389] on icon "button" at bounding box center [676, 385] width 8 height 8
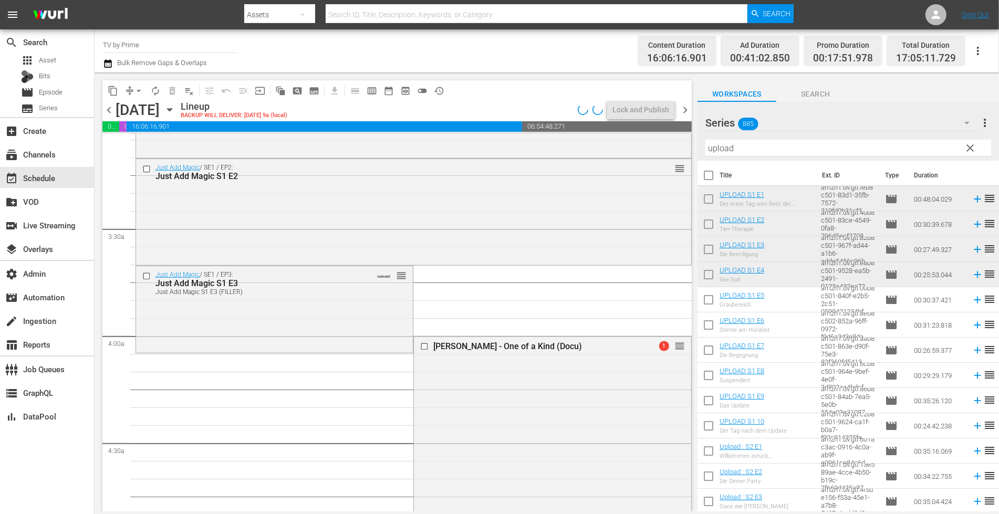
click at [225, 316] on div "Just Add Magic / SE1 / EP3: Just Add Magic S1 E3 Just Add Magic S1 E3 (FILLER) …" at bounding box center [274, 308] width 277 height 85
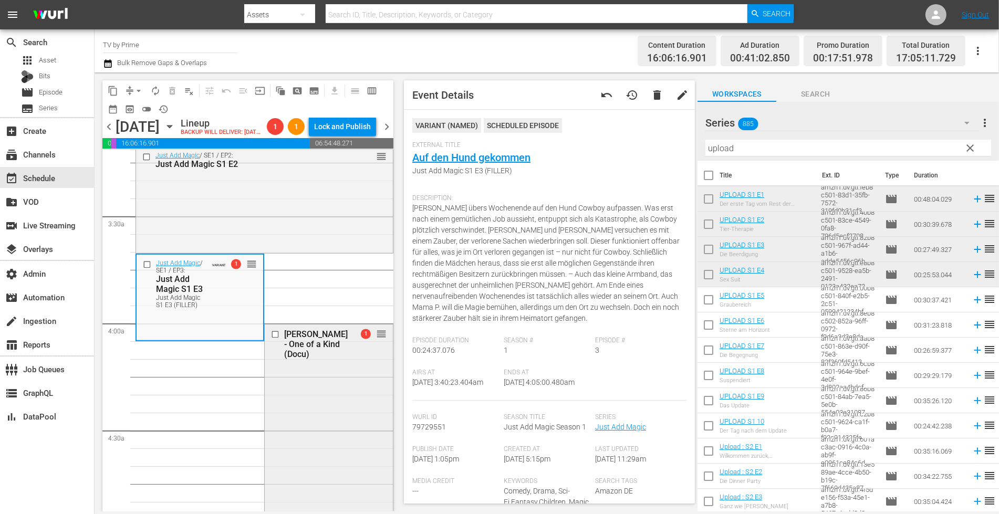
scroll to position [741, 0]
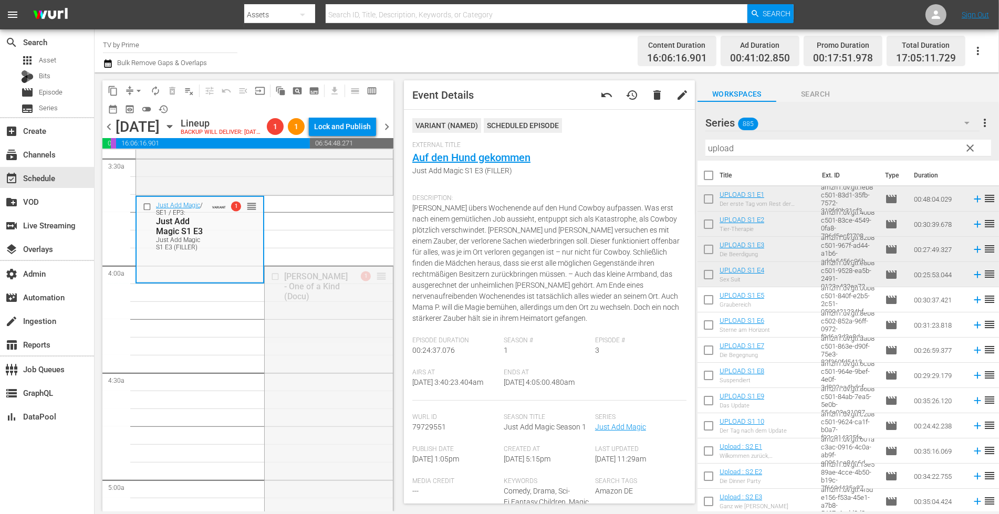
drag, startPoint x: 374, startPoint y: 293, endPoint x: 366, endPoint y: 309, distance: 18.1
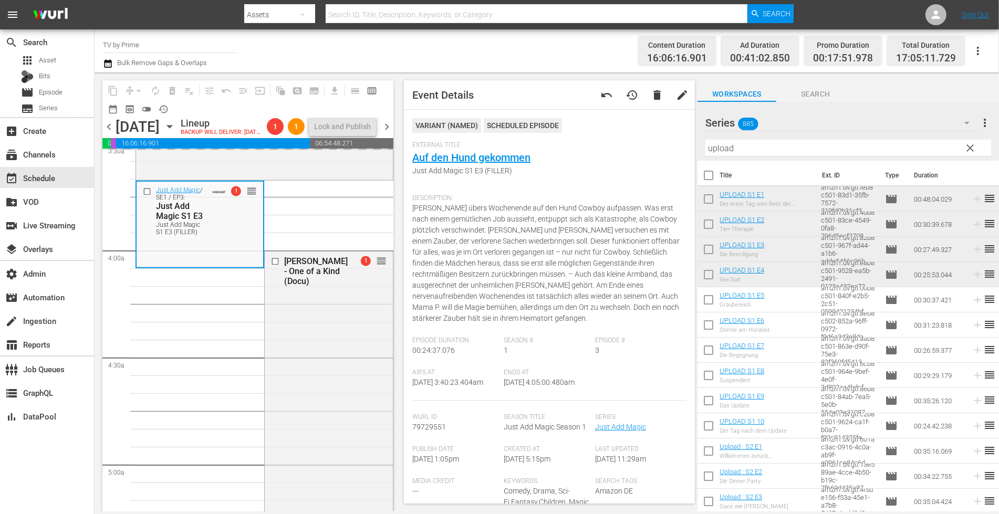
scroll to position [791, 0]
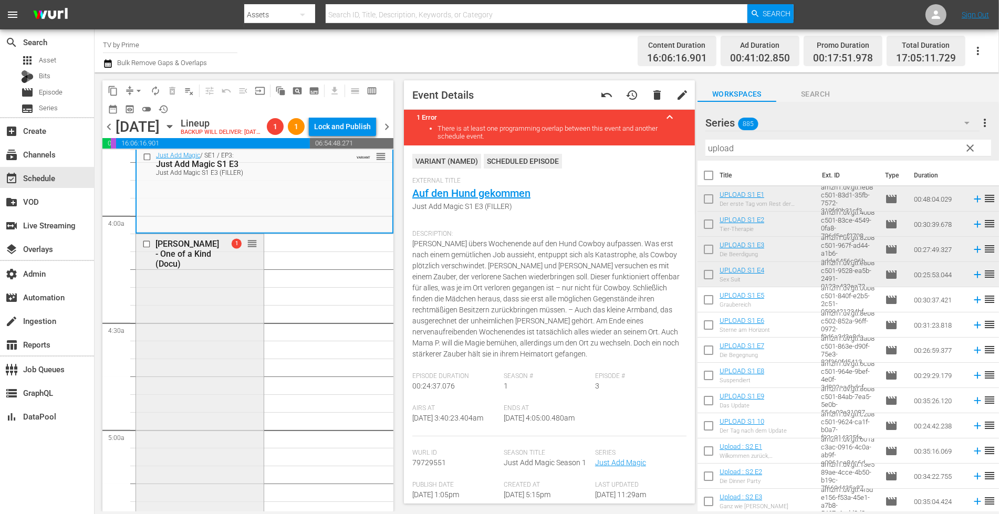
click at [186, 344] on div "Thomas Müller - One of a Kind (Docu) 1 reorder" at bounding box center [200, 400] width 128 height 333
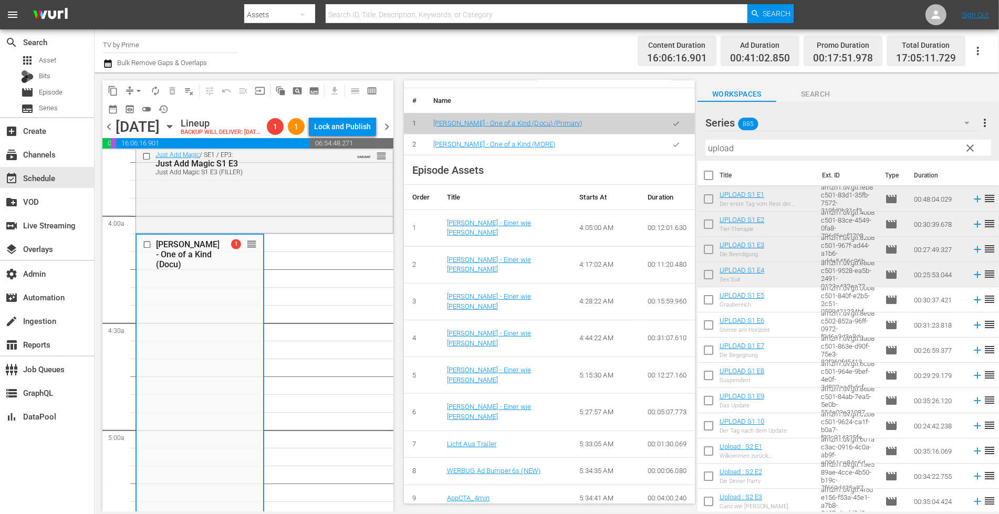
scroll to position [506, 0]
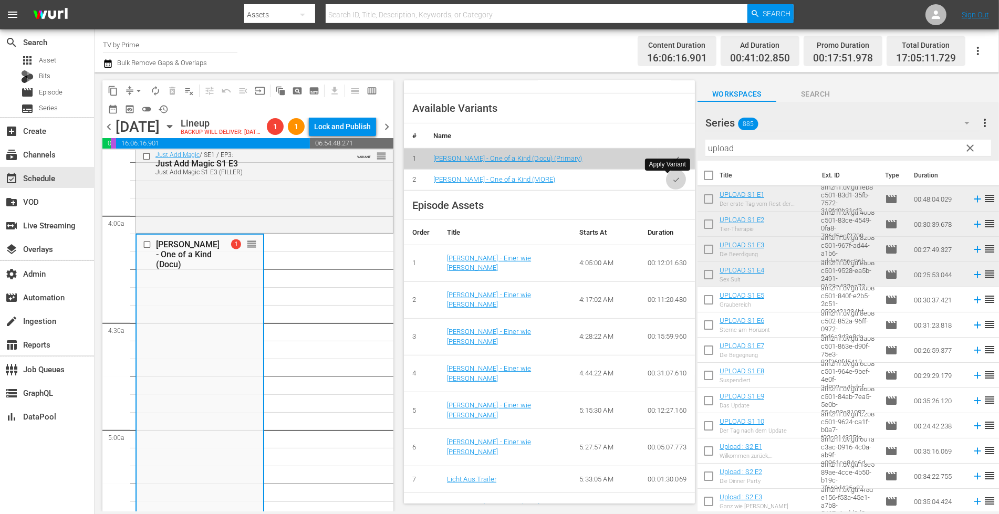
click at [672, 179] on button "button" at bounding box center [676, 180] width 20 height 20
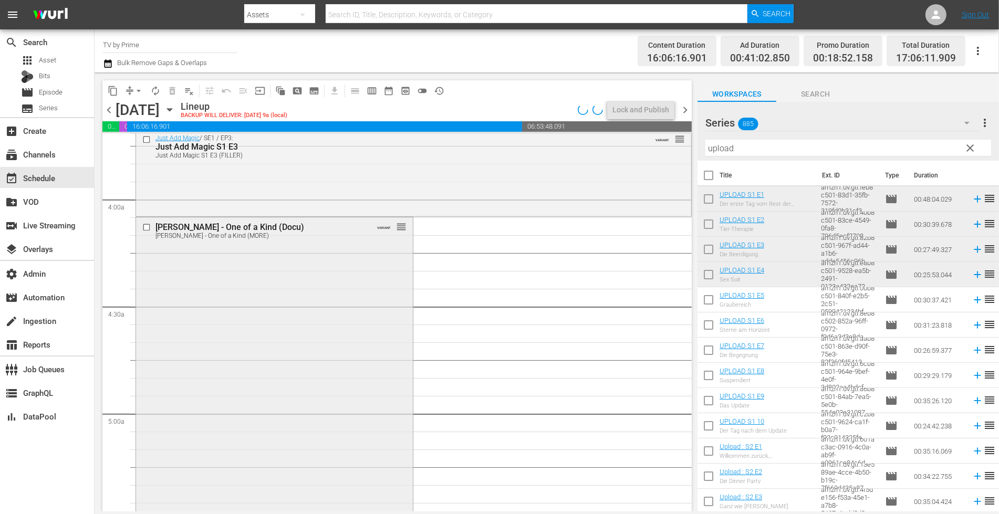
click at [229, 345] on div "Thomas Müller - One of a Kind (Docu) Thomas Müller - One of a Kind (MORE) VARIA…" at bounding box center [274, 385] width 277 height 337
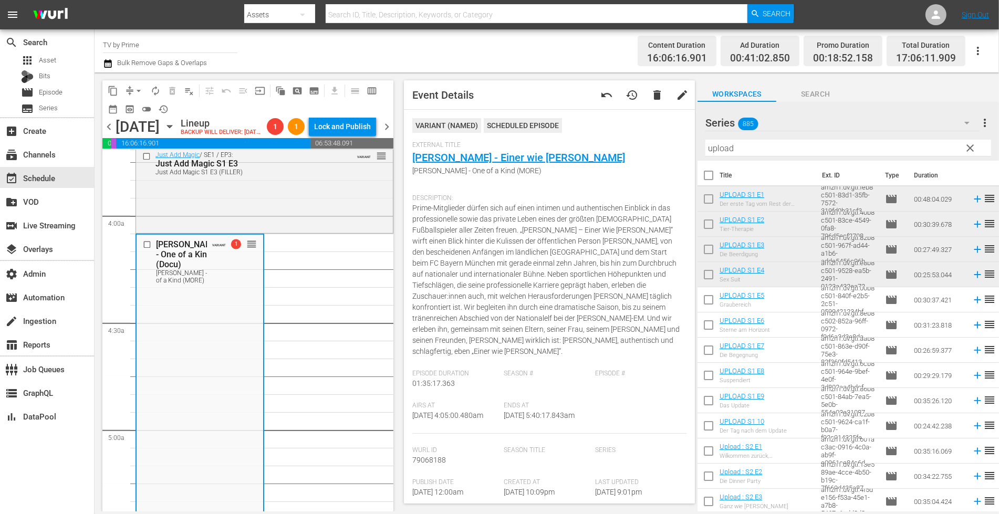
scroll to position [1130, 0]
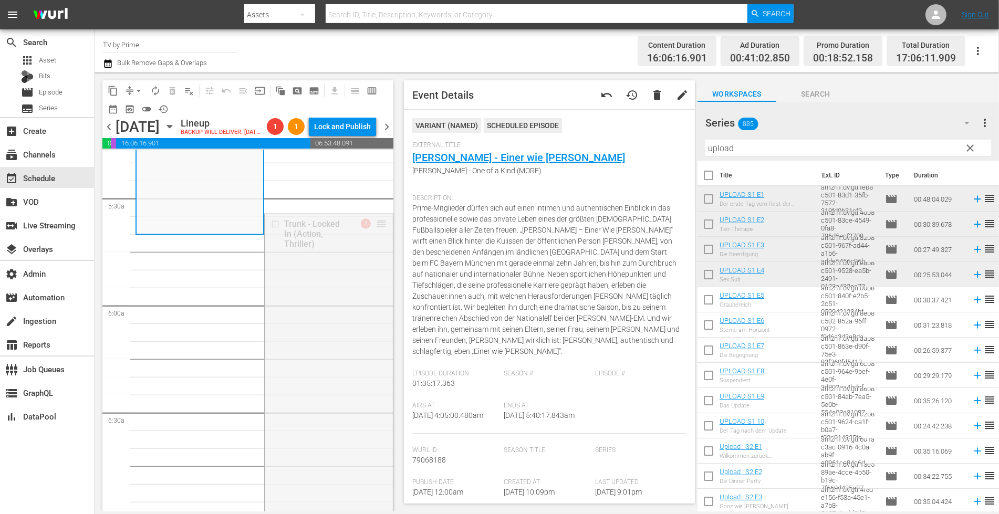
drag, startPoint x: 370, startPoint y: 238, endPoint x: 357, endPoint y: 258, distance: 23.9
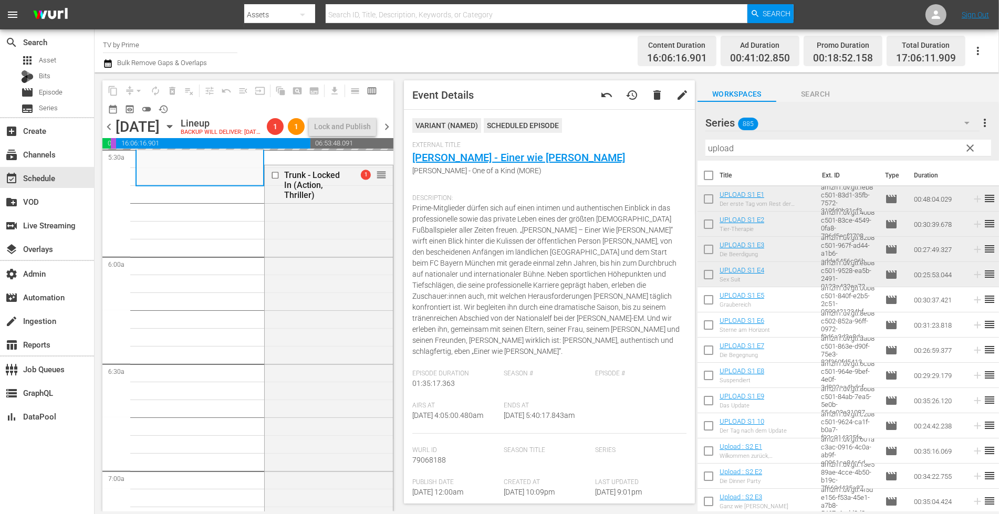
scroll to position [1187, 0]
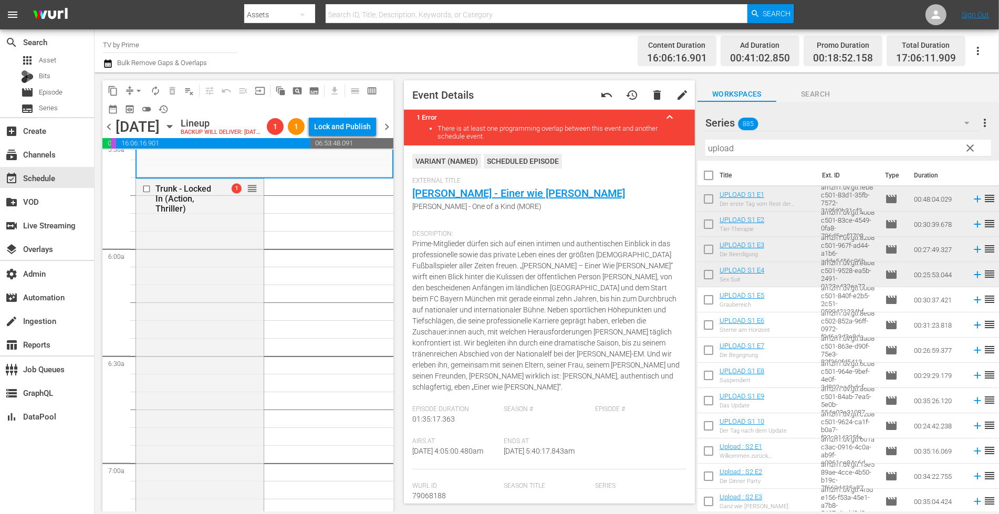
click at [240, 331] on div "Trunk - Locked In (Action, Thriller) 1 reorder" at bounding box center [200, 356] width 128 height 354
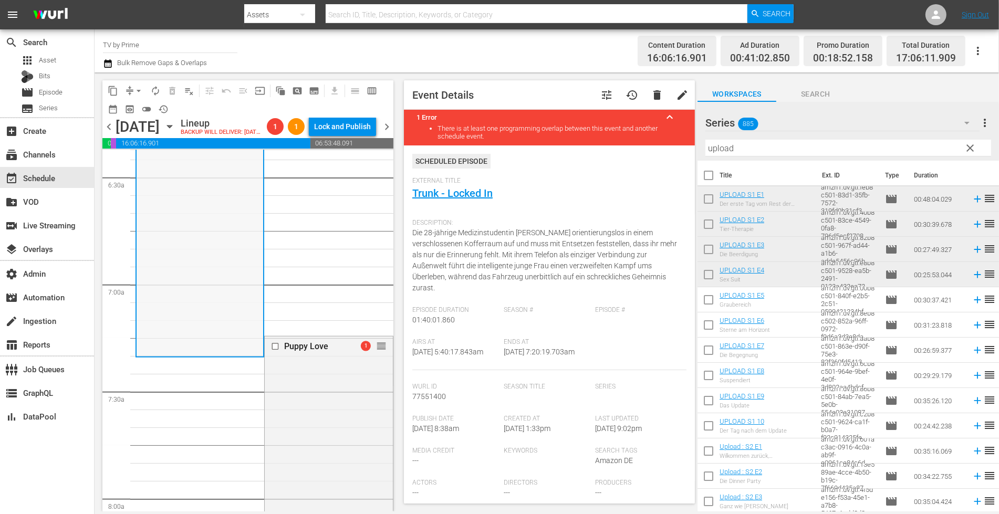
scroll to position [1400, 0]
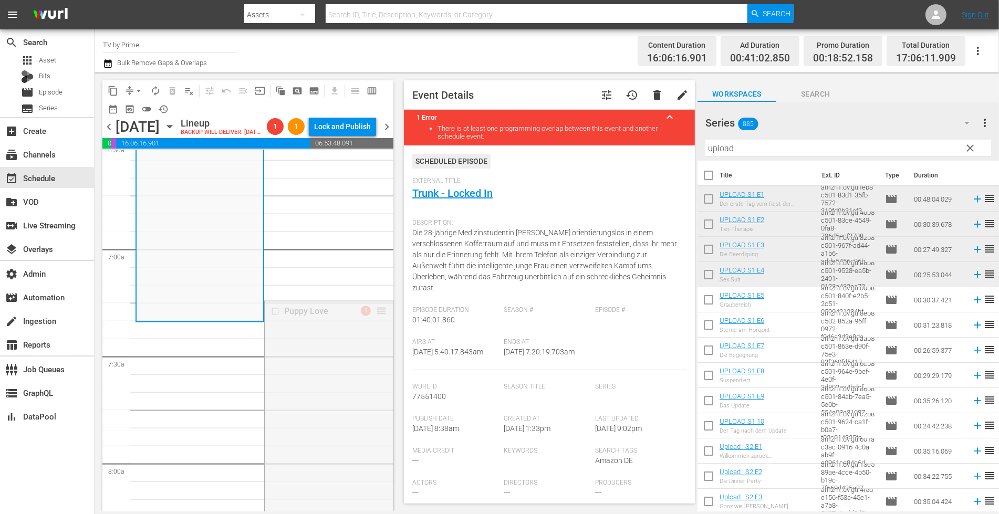
drag, startPoint x: 372, startPoint y: 324, endPoint x: 357, endPoint y: 344, distance: 24.7
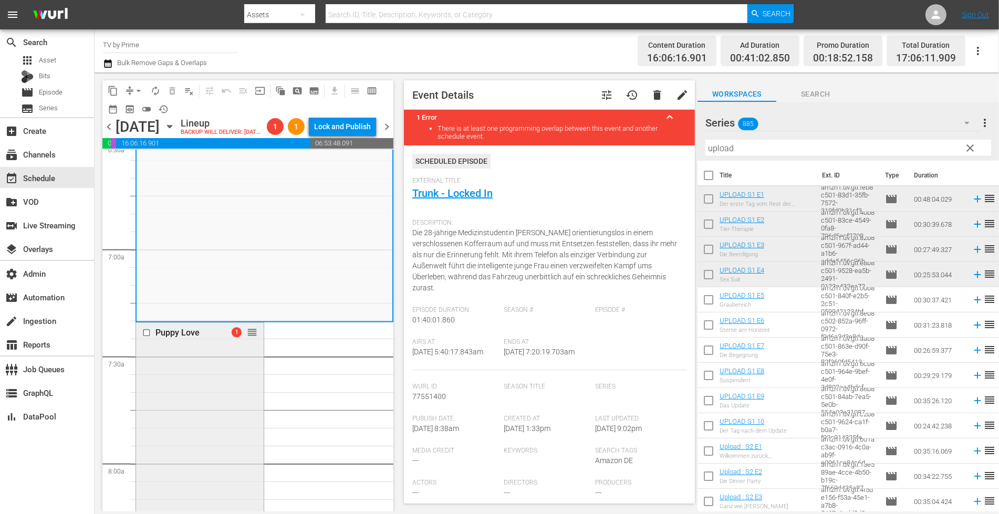
click at [206, 385] on div "Puppy Love 1 reorder" at bounding box center [200, 519] width 128 height 393
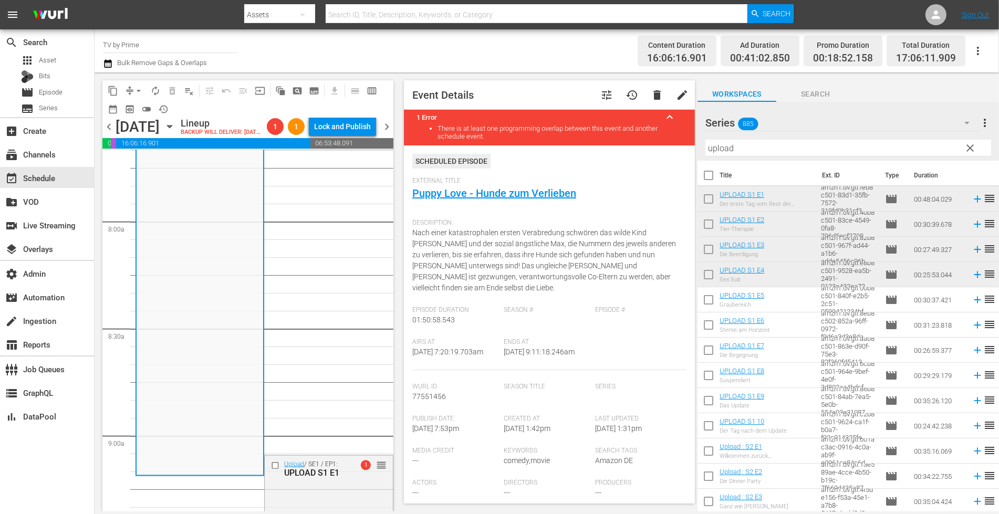
scroll to position [219, 0]
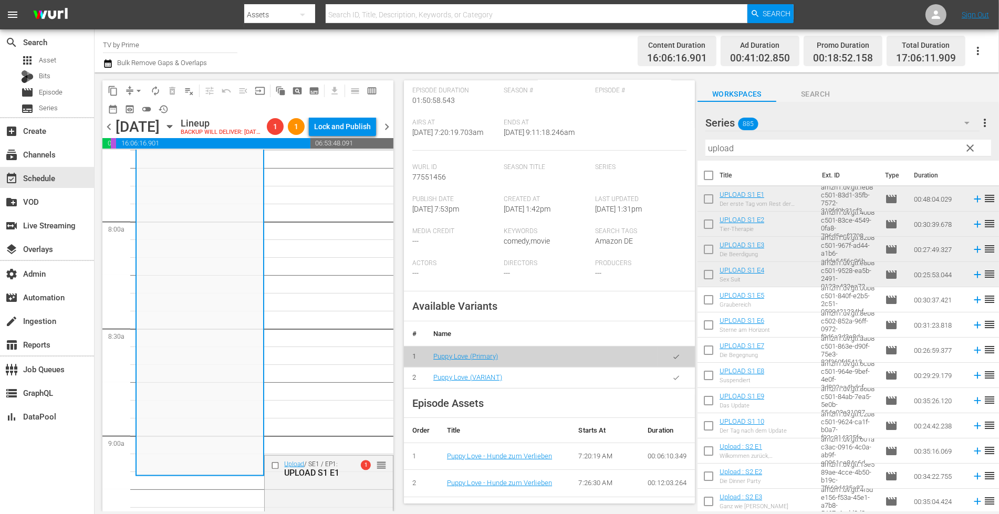
click at [672, 380] on icon "button" at bounding box center [676, 378] width 8 height 8
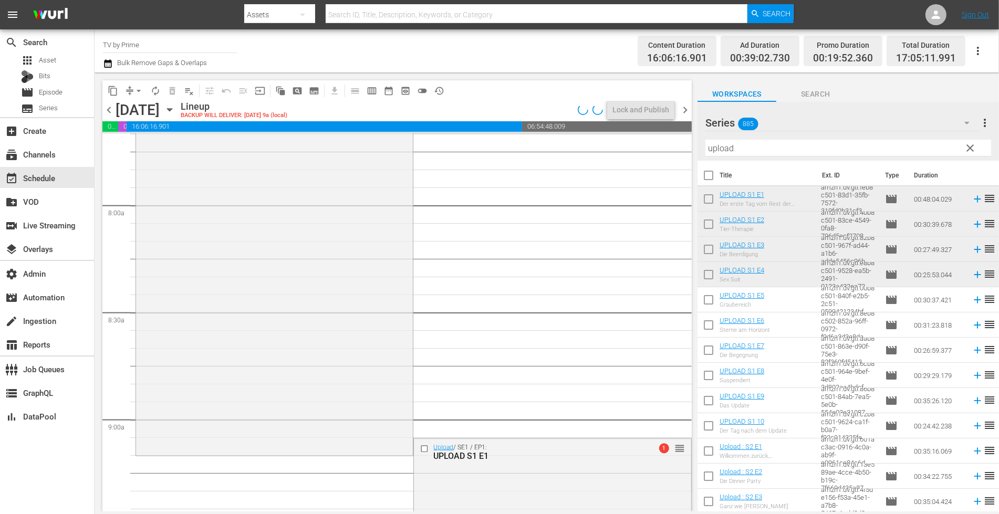
click at [193, 394] on div "Puppy Love Puppy Love (VARIANT) VARIANT reorder" at bounding box center [274, 259] width 277 height 390
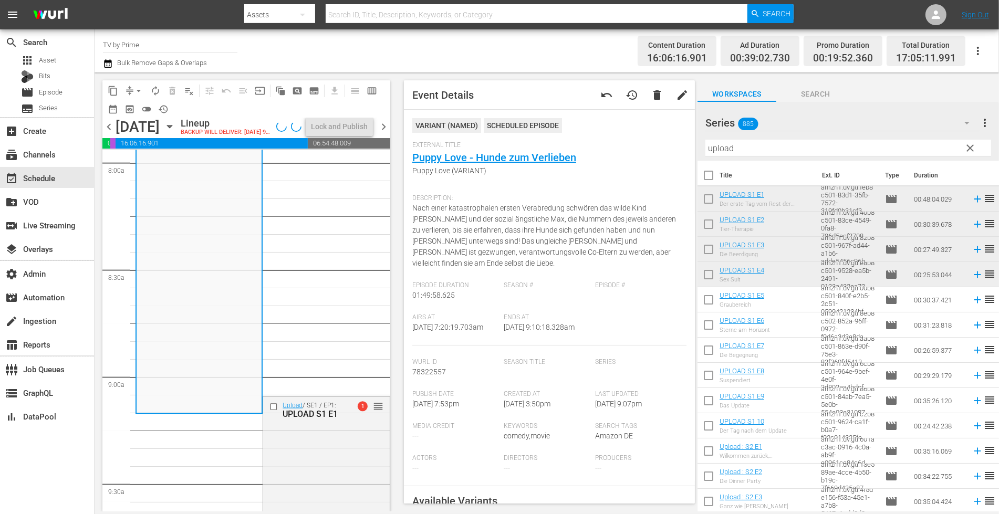
scroll to position [1830, 0]
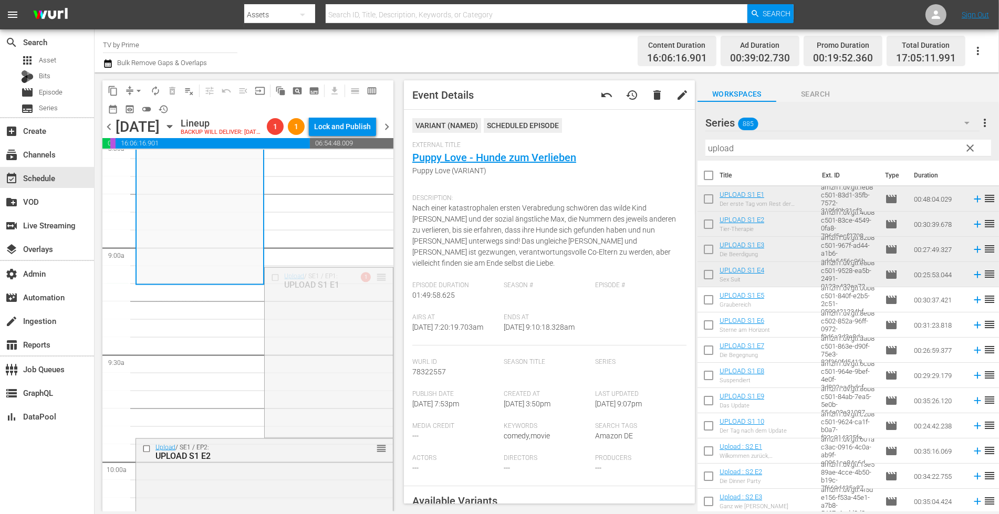
drag, startPoint x: 372, startPoint y: 295, endPoint x: 361, endPoint y: 309, distance: 18.4
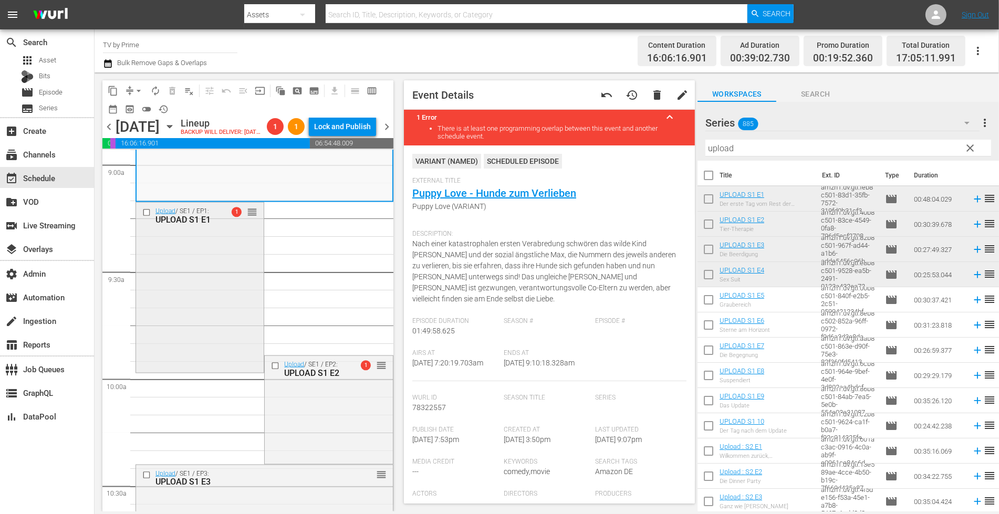
scroll to position [1934, 0]
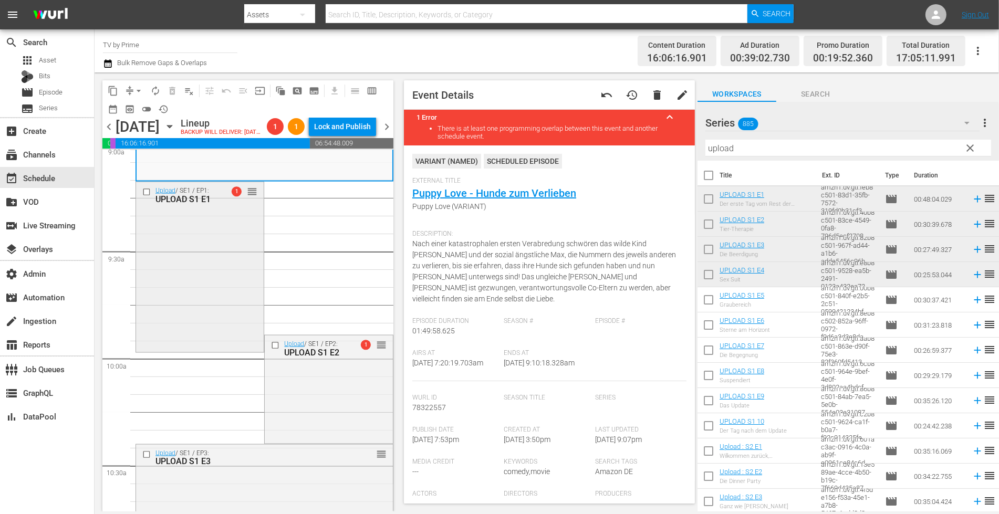
click at [222, 319] on div "Upload / SE1 / EP1: UPLOAD S1 E1 1 reorder" at bounding box center [200, 266] width 128 height 169
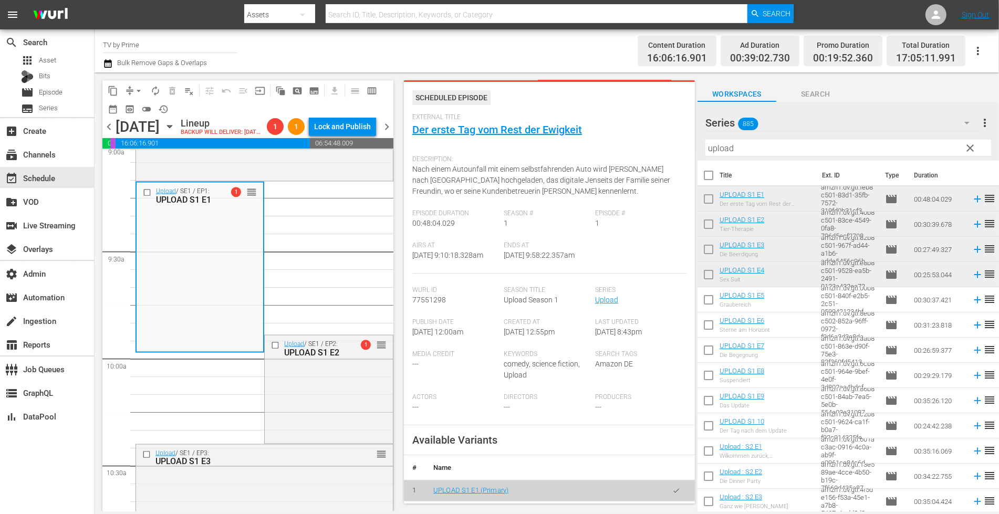
scroll to position [128, 0]
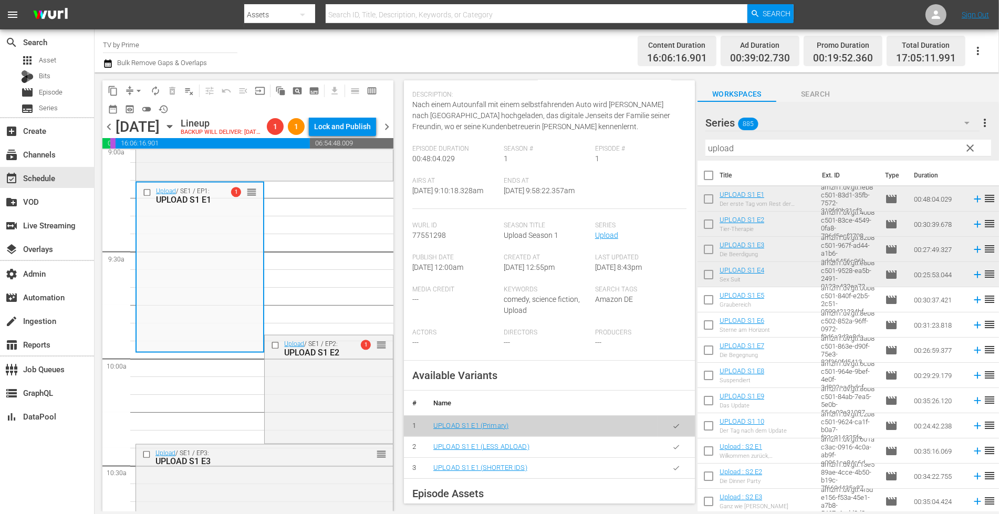
click at [672, 451] on icon "button" at bounding box center [676, 447] width 8 height 8
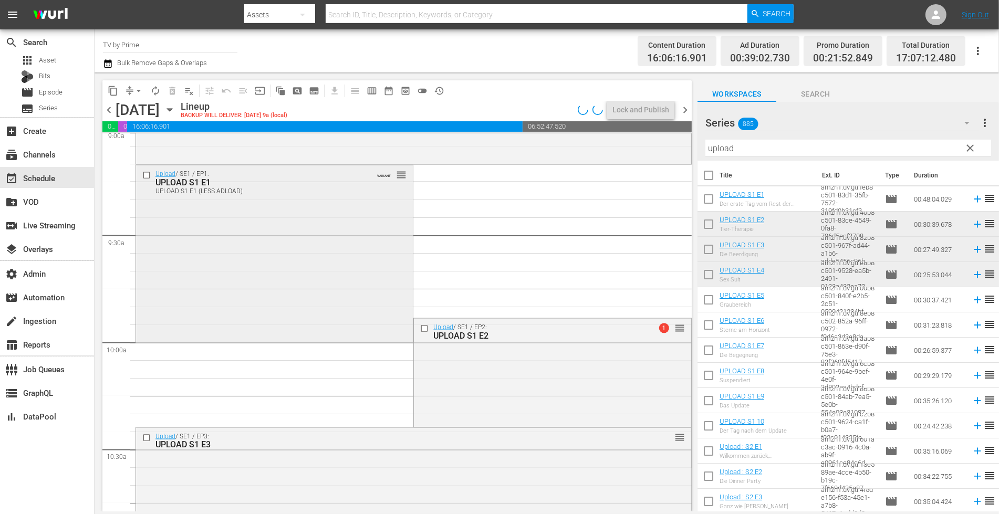
click at [253, 309] on div "Upload / SE1 / EP1: UPLOAD S1 E1 UPLOAD S1 E1 (LESS ADLOAD) VARIANT reorder" at bounding box center [274, 253] width 277 height 176
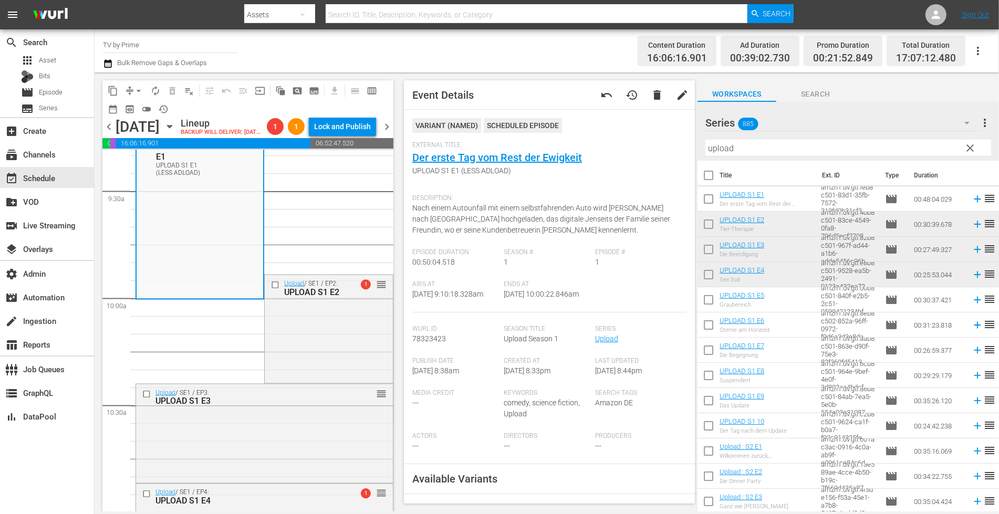
scroll to position [2002, 0]
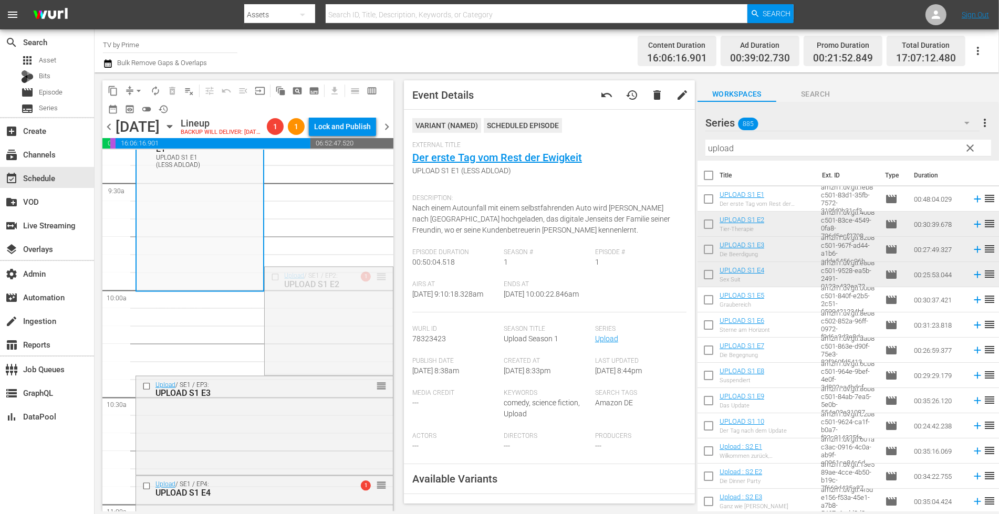
drag, startPoint x: 372, startPoint y: 290, endPoint x: 356, endPoint y: 314, distance: 29.1
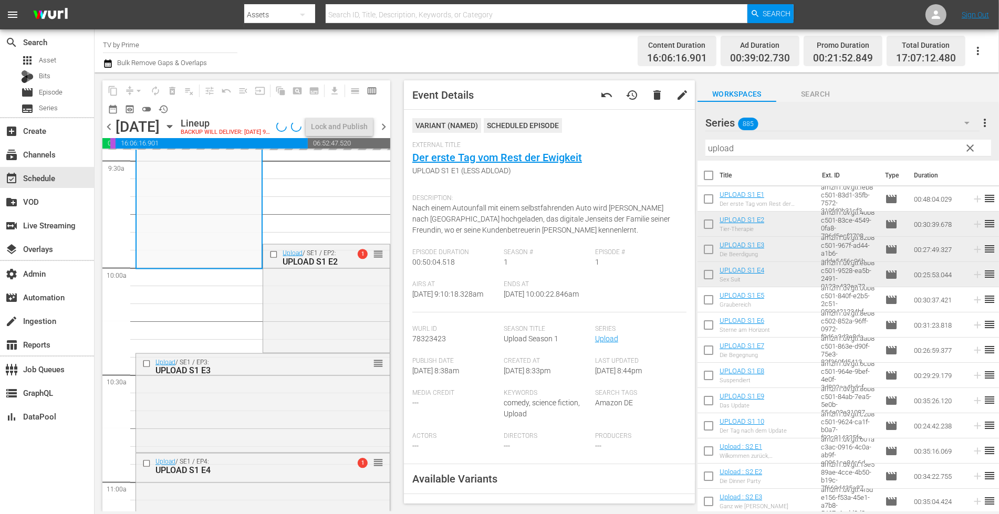
scroll to position [2032, 0]
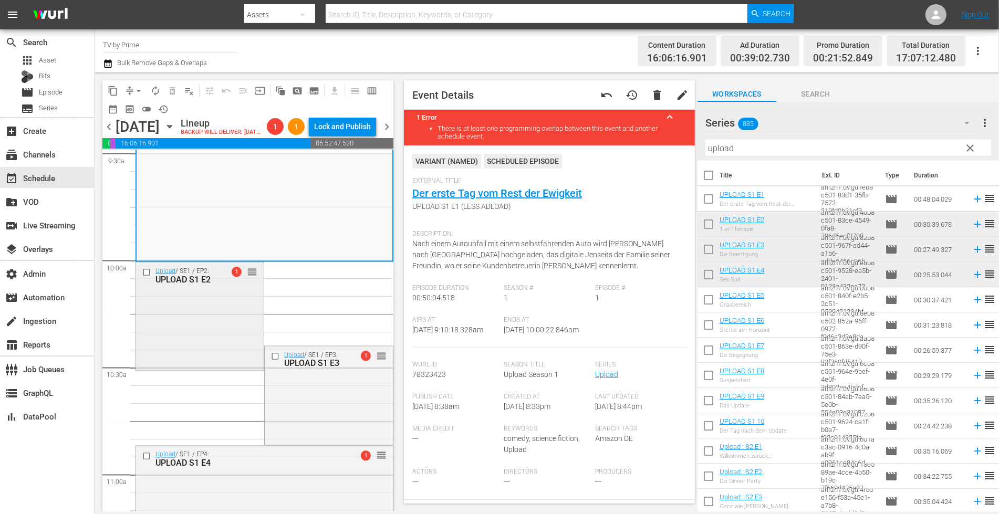
click at [209, 342] on div "Upload / SE1 / EP2: UPLOAD S1 E2 1 reorder" at bounding box center [200, 316] width 128 height 106
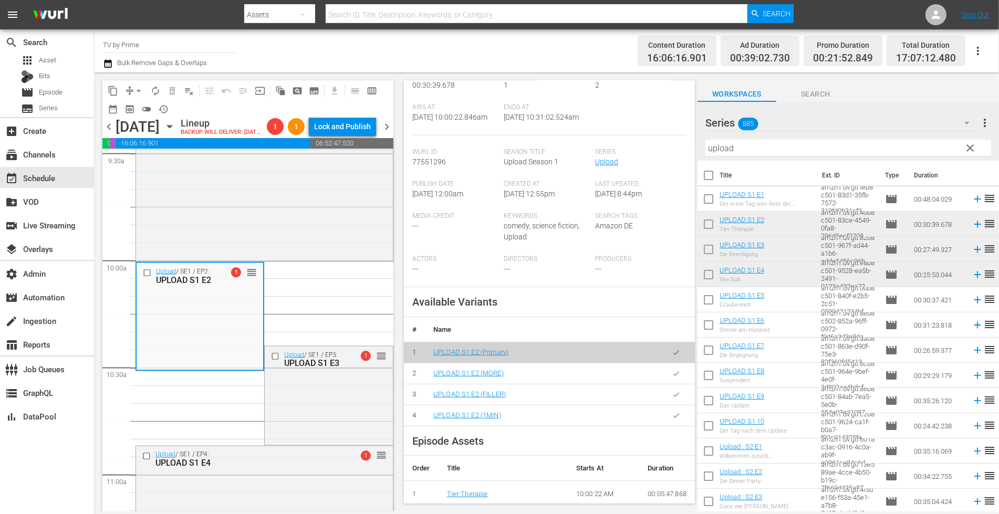
scroll to position [266, 0]
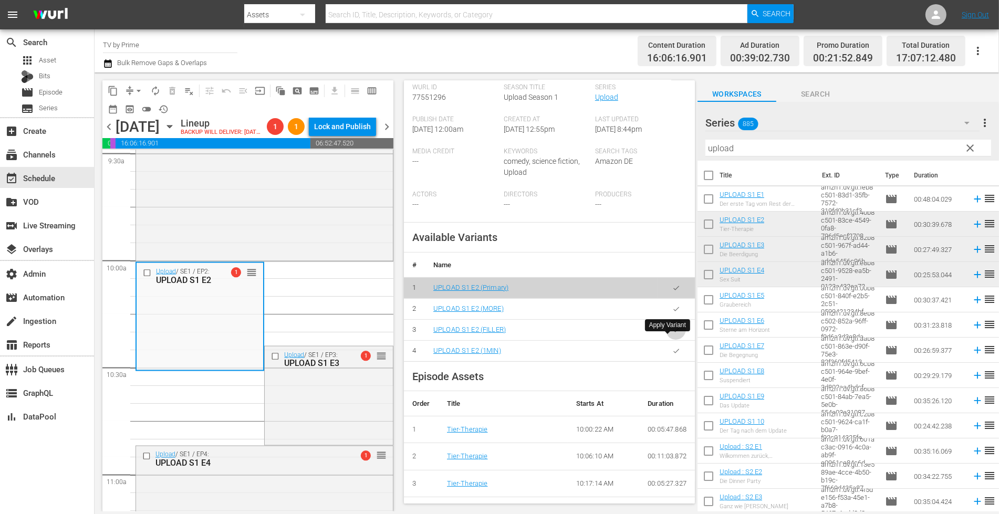
click at [666, 340] on button "button" at bounding box center [676, 330] width 20 height 20
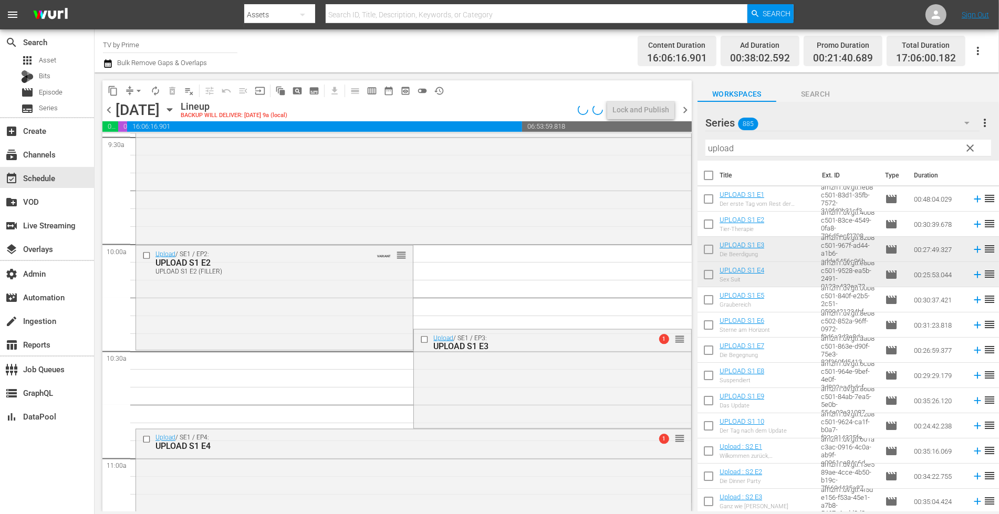
click at [188, 327] on div "Upload / SE1 / EP2: UPLOAD S1 E2 UPLOAD S1 E2 (FILLER) VARIANT reorder" at bounding box center [274, 297] width 277 height 102
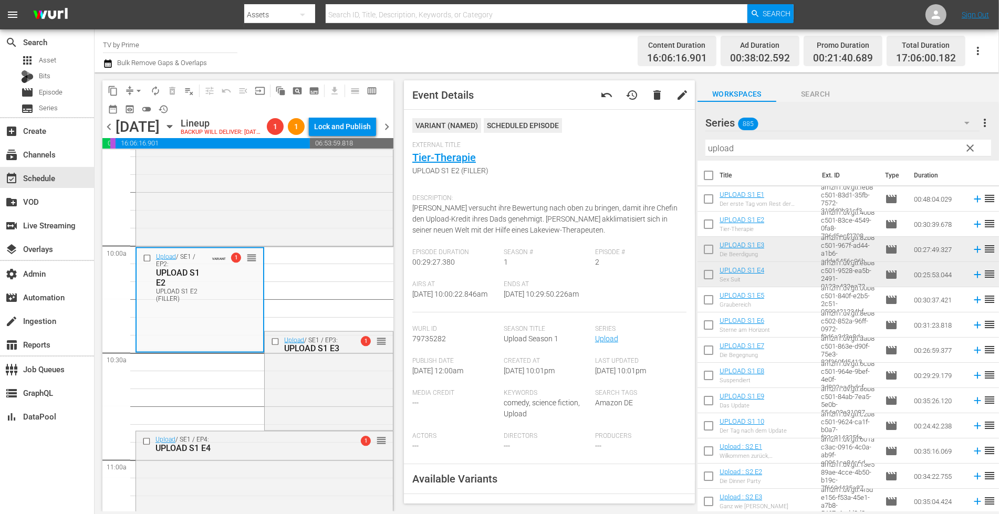
scroll to position [147, 0]
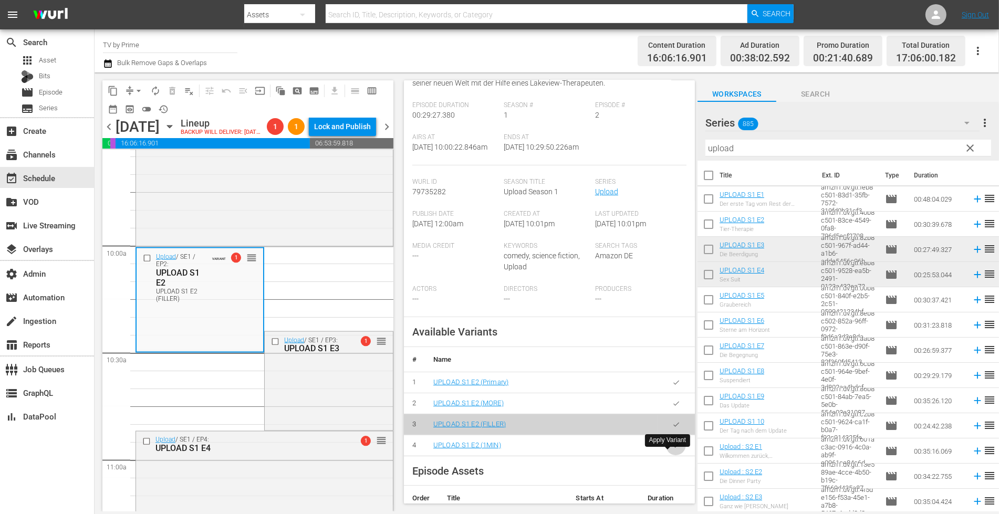
click at [672, 449] on icon "button" at bounding box center [676, 446] width 8 height 8
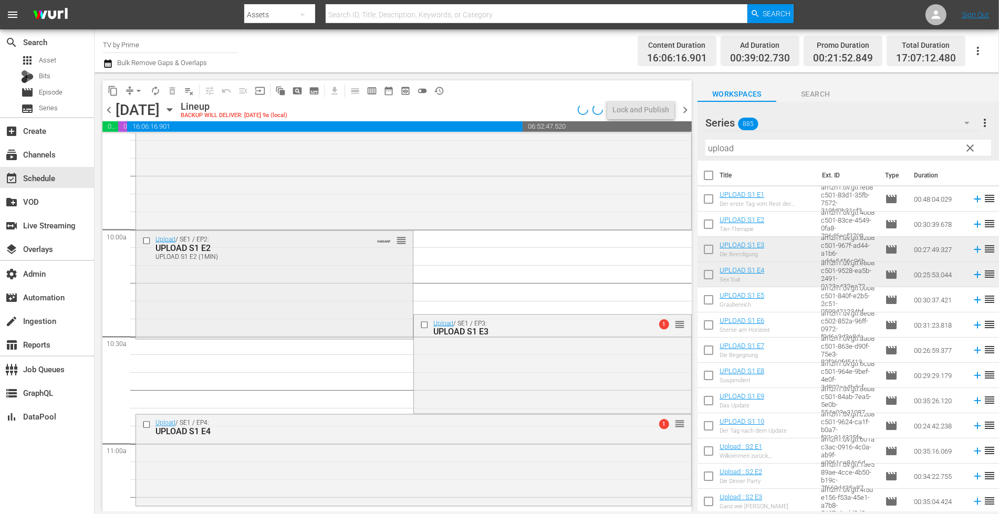
click at [206, 309] on div "Upload / SE1 / EP2: UPLOAD S1 E2 UPLOAD S1 E2 (1MIN) VARIANT reorder" at bounding box center [274, 284] width 277 height 106
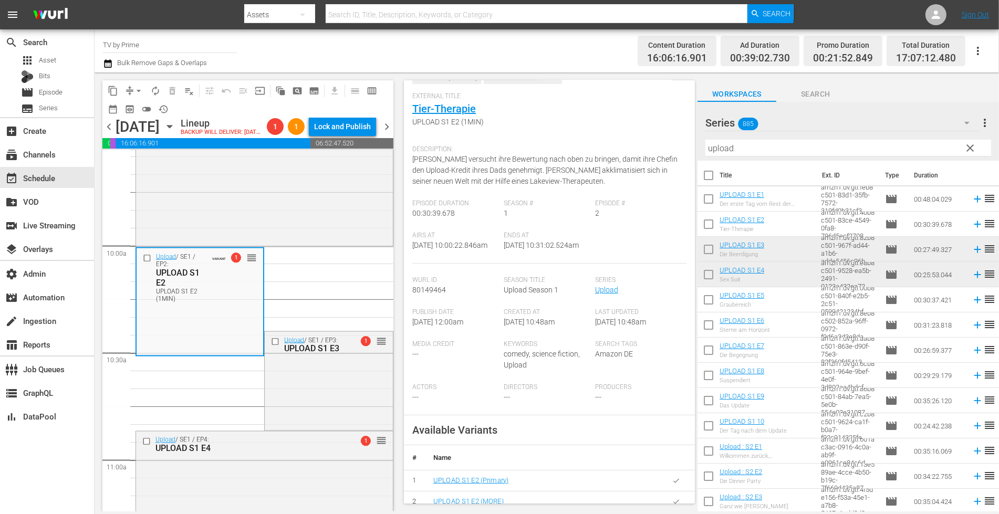
scroll to position [176, 0]
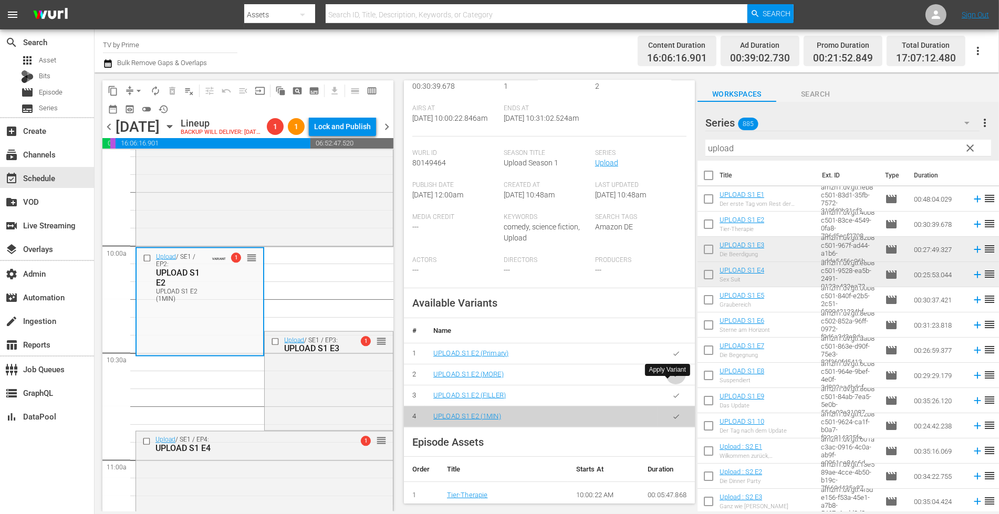
click at [672, 379] on icon "button" at bounding box center [676, 375] width 8 height 8
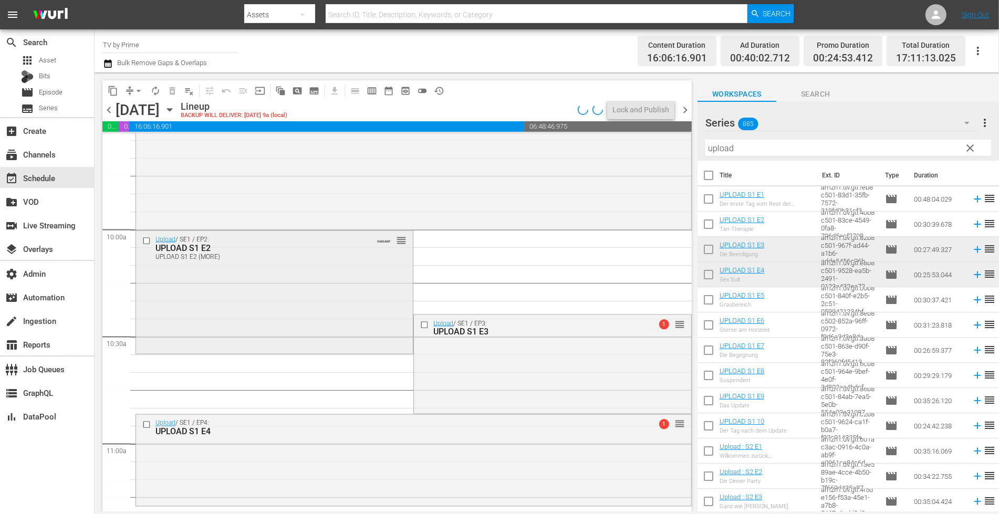
click at [200, 322] on div "Upload / SE1 / EP2: UPLOAD S1 E2 UPLOAD S1 E2 (MORE) VARIANT reorder" at bounding box center [274, 291] width 277 height 121
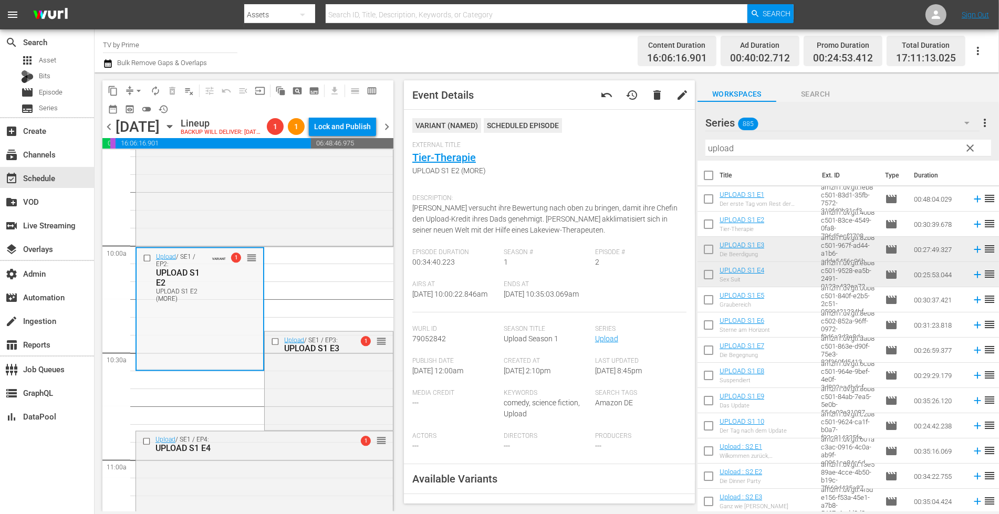
scroll to position [2150, 0]
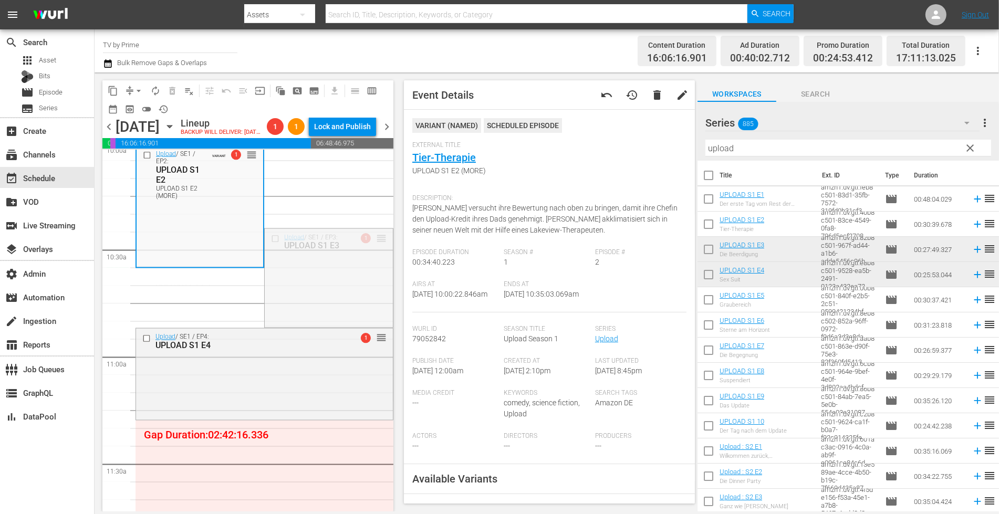
drag, startPoint x: 371, startPoint y: 254, endPoint x: 356, endPoint y: 290, distance: 39.3
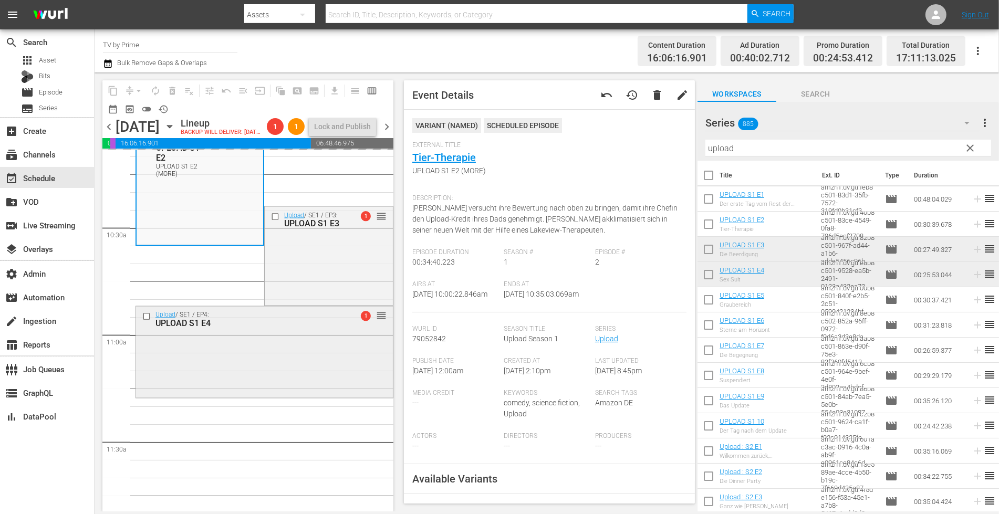
scroll to position [2180, 0]
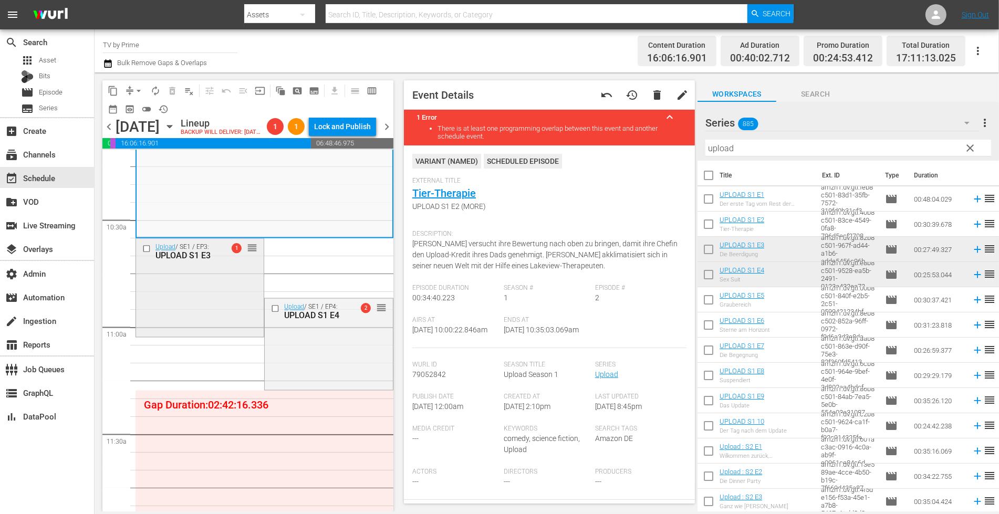
click at [231, 293] on div "Upload / SE1 / EP3: UPLOAD S1 E3 1 reorder" at bounding box center [200, 287] width 128 height 96
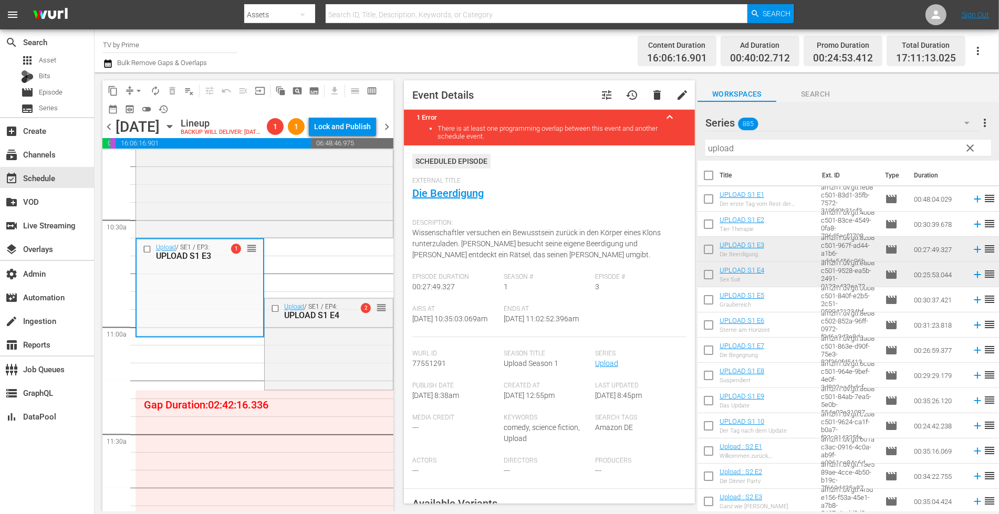
scroll to position [155, 0]
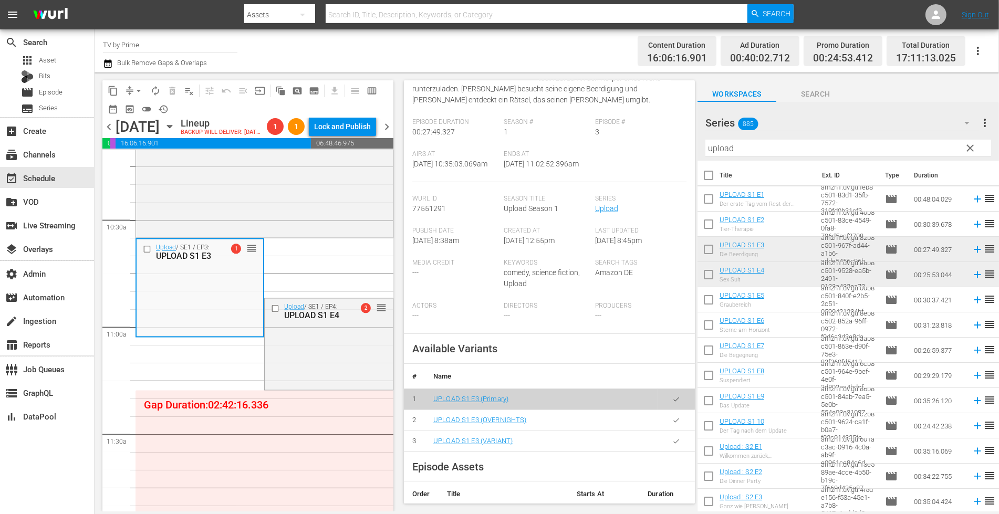
drag, startPoint x: 669, startPoint y: 431, endPoint x: 662, endPoint y: 428, distance: 7.6
click at [672, 424] on icon "button" at bounding box center [676, 420] width 8 height 8
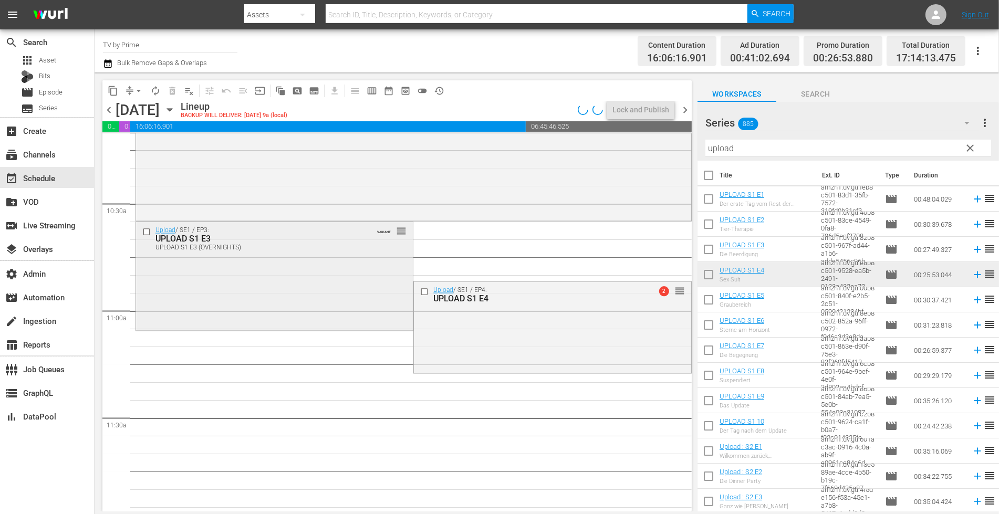
click at [263, 282] on div "Upload / SE1 / EP3: UPLOAD S1 E3 UPLOAD S1 E3 (OVERNIGHTS) VARIANT reorder" at bounding box center [274, 275] width 277 height 107
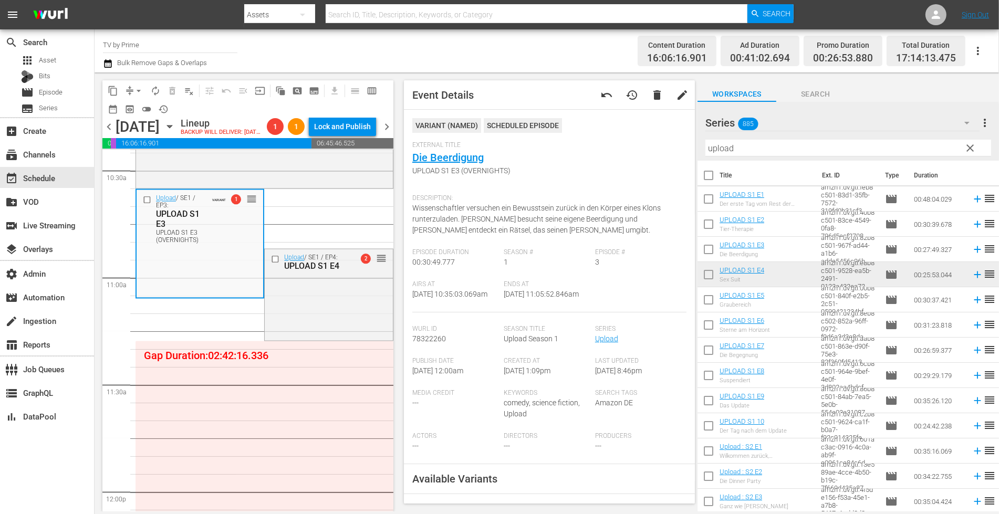
scroll to position [2291, 0]
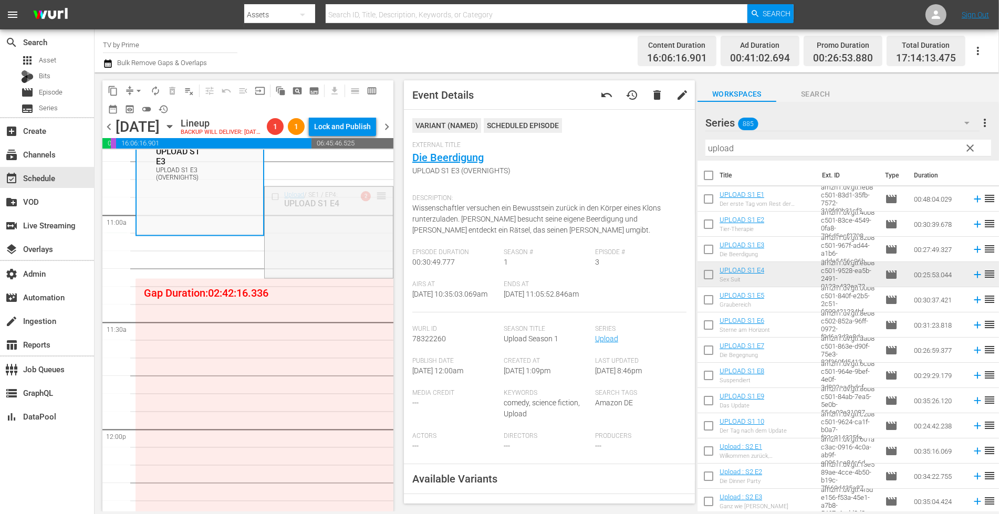
drag, startPoint x: 374, startPoint y: 210, endPoint x: 360, endPoint y: 260, distance: 52.4
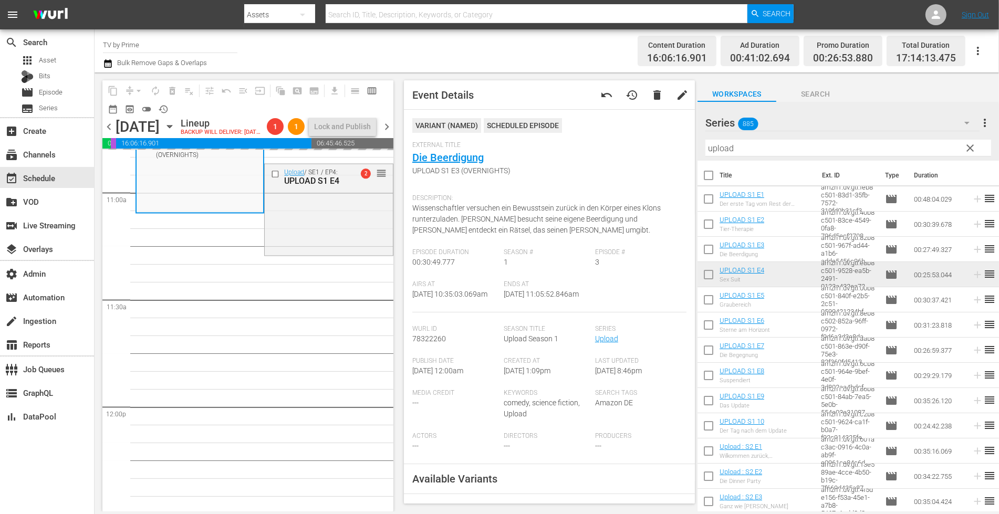
scroll to position [2322, 0]
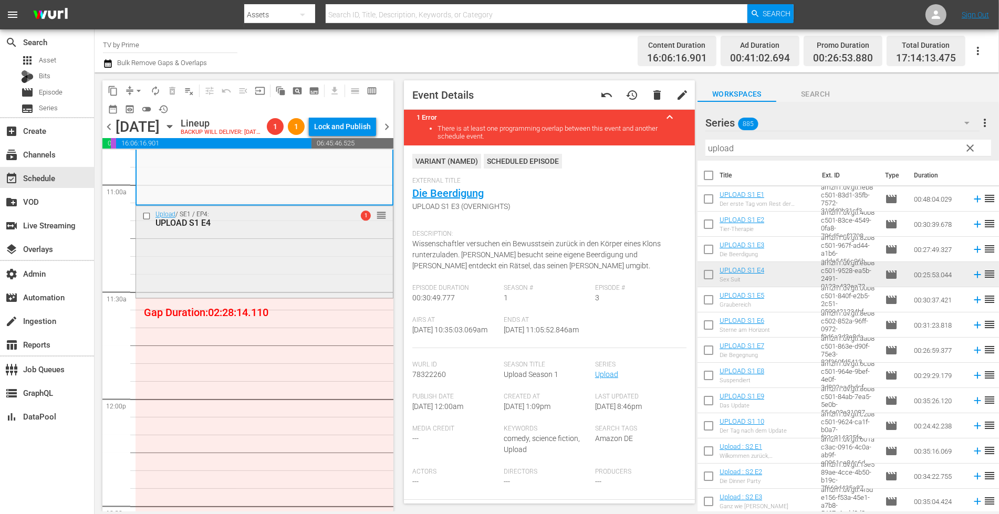
click at [243, 269] on div "Upload / SE1 / EP4: UPLOAD S1 E4 1 reorder" at bounding box center [264, 250] width 257 height 89
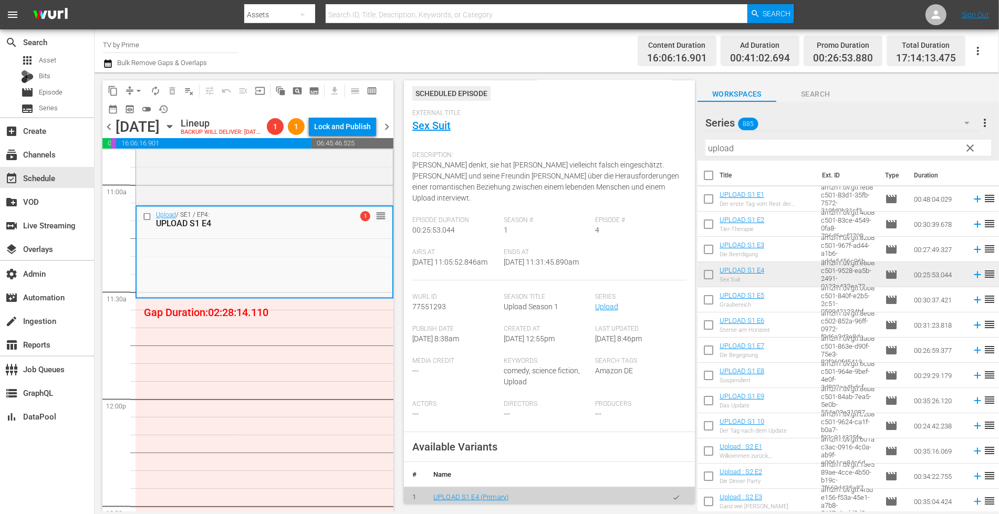
scroll to position [174, 0]
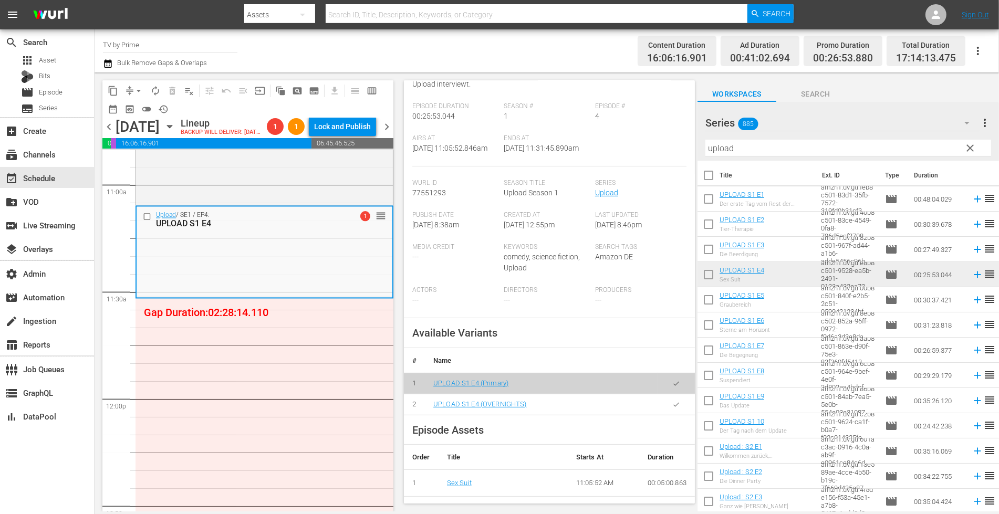
click at [672, 407] on icon "button" at bounding box center [676, 405] width 8 height 8
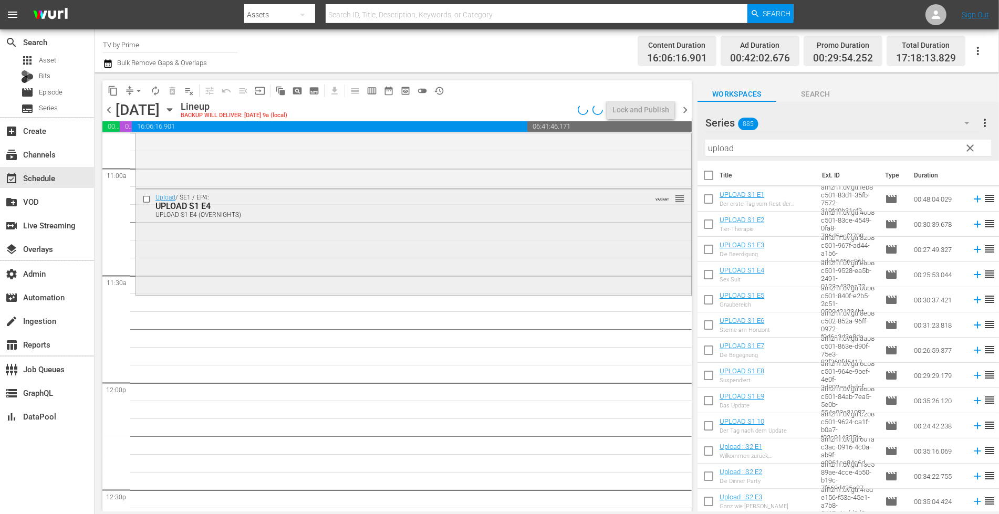
click at [226, 261] on div "Upload / SE1 / EP4: UPLOAD S1 E4 UPLOAD S1 E4 (OVERNIGHTS) VARIANT reorder" at bounding box center [413, 241] width 555 height 103
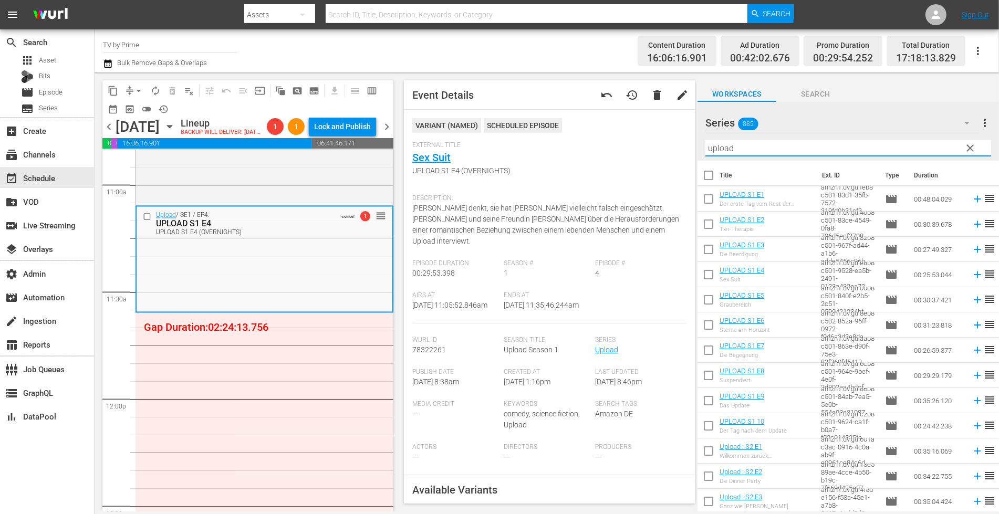
drag, startPoint x: 747, startPoint y: 151, endPoint x: 654, endPoint y: 142, distance: 93.9
click at [654, 142] on div "content_copy compress arrow_drop_down autorenew_outlined delete_forever_outline…" at bounding box center [547, 291] width 904 height 439
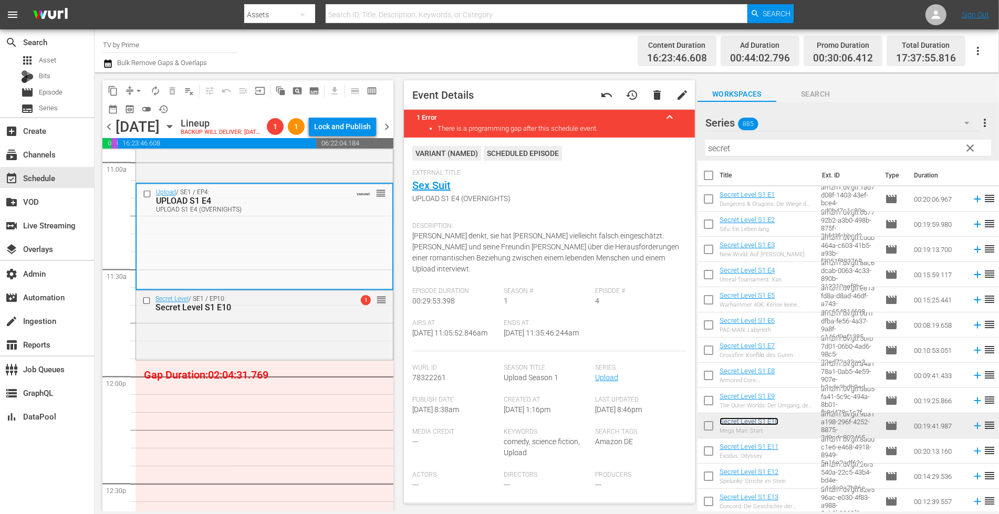
scroll to position [2352, 0]
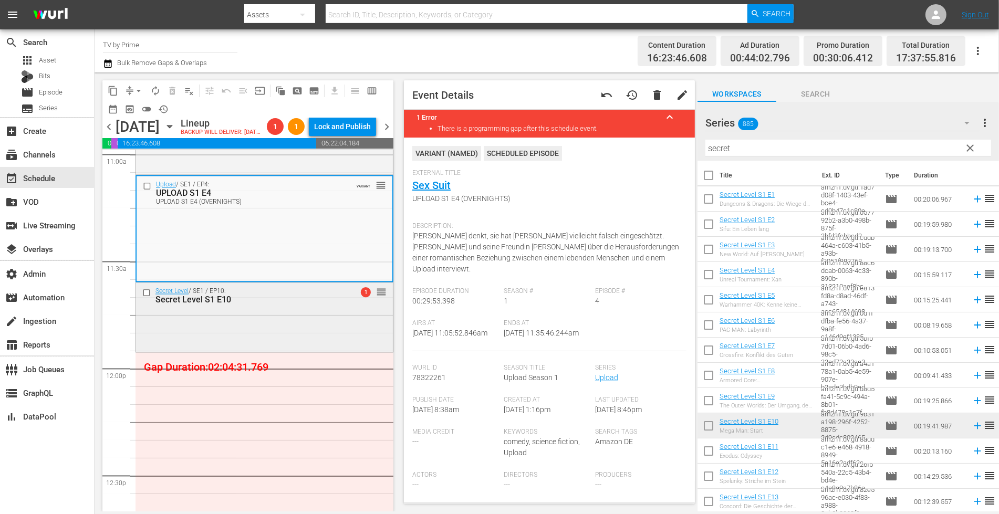
click at [316, 350] on div "Secret Level / SE1 / EP10: Secret Level S1 E10 1 reorder" at bounding box center [264, 316] width 257 height 67
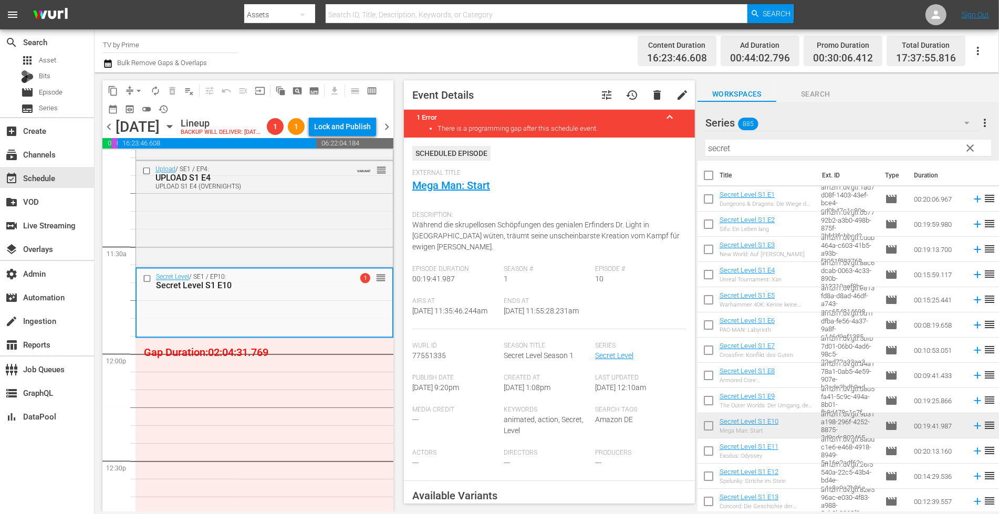
scroll to position [2448, 0]
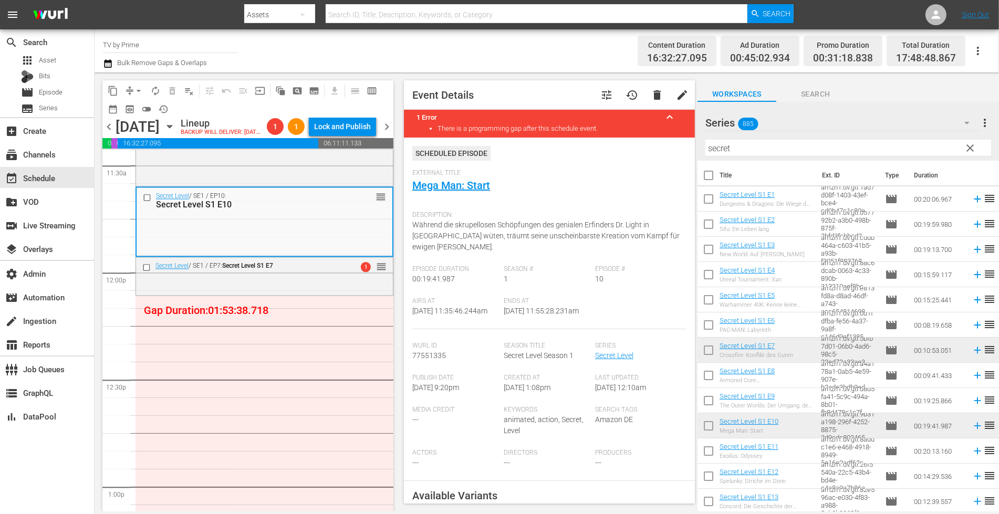
drag, startPoint x: 743, startPoint y: 345, endPoint x: 317, endPoint y: 287, distance: 430.9
click at [317, 274] on div "Secret Level / SE1 / EP7: Secret Level S1 E7" at bounding box center [240, 267] width 201 height 13
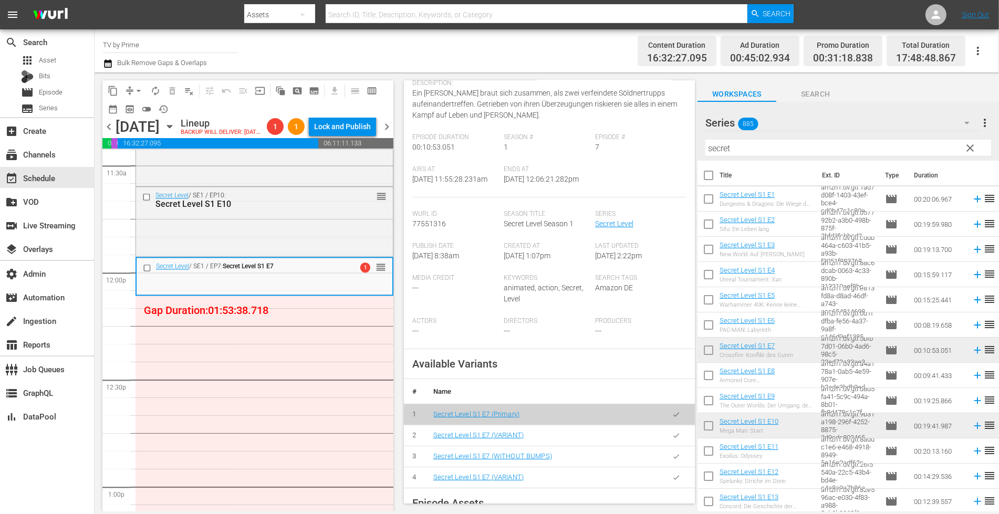
scroll to position [205, 0]
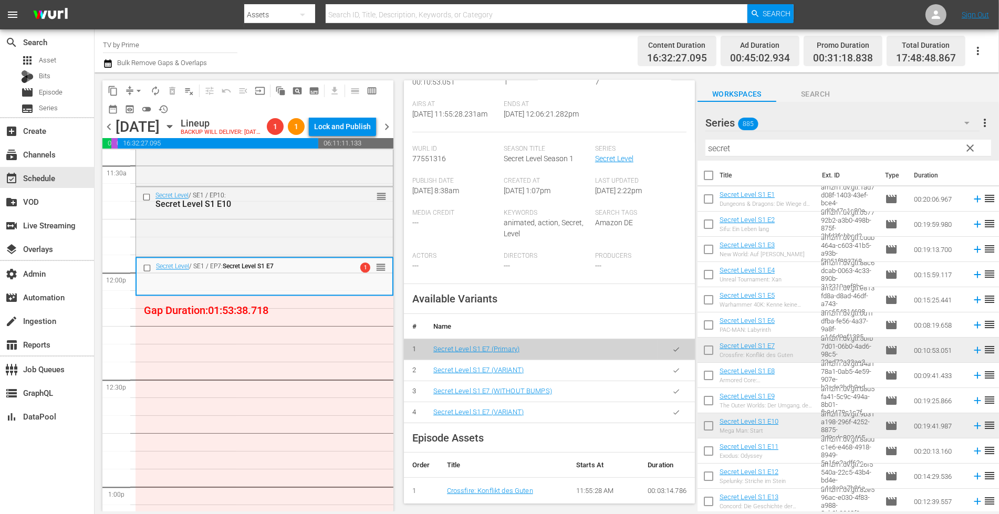
click at [672, 374] on icon "button" at bounding box center [676, 370] width 8 height 8
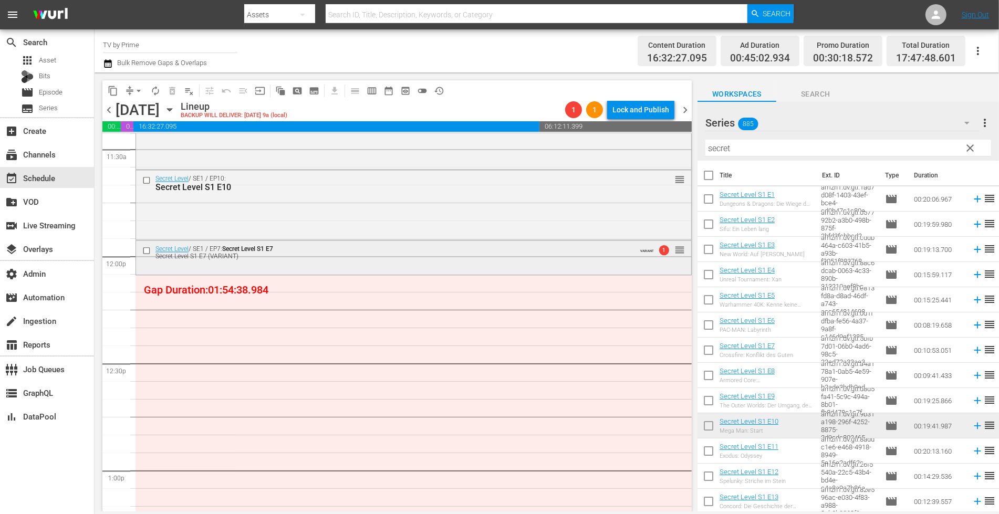
click at [306, 255] on div "Secret Level S1 E7 (VARIANT)" at bounding box center [393, 256] width 477 height 7
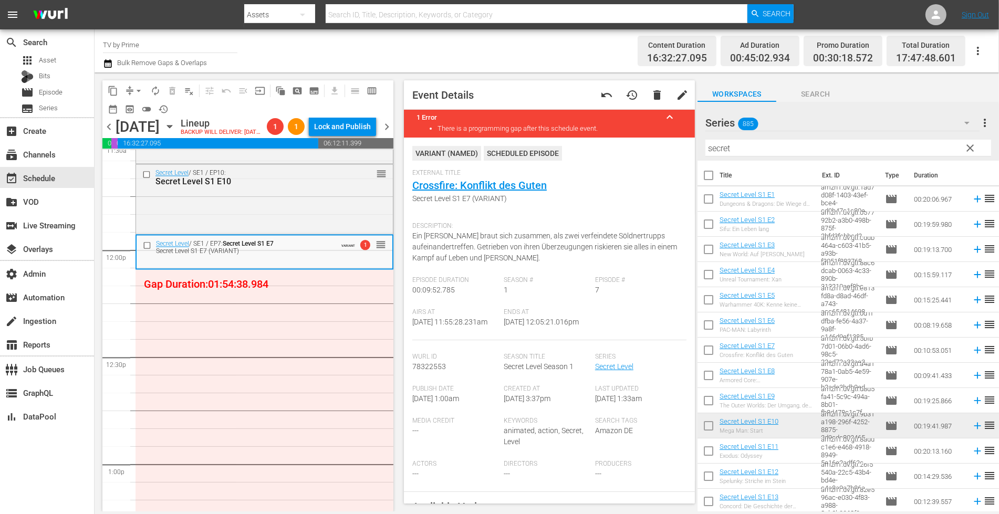
scroll to position [2479, 0]
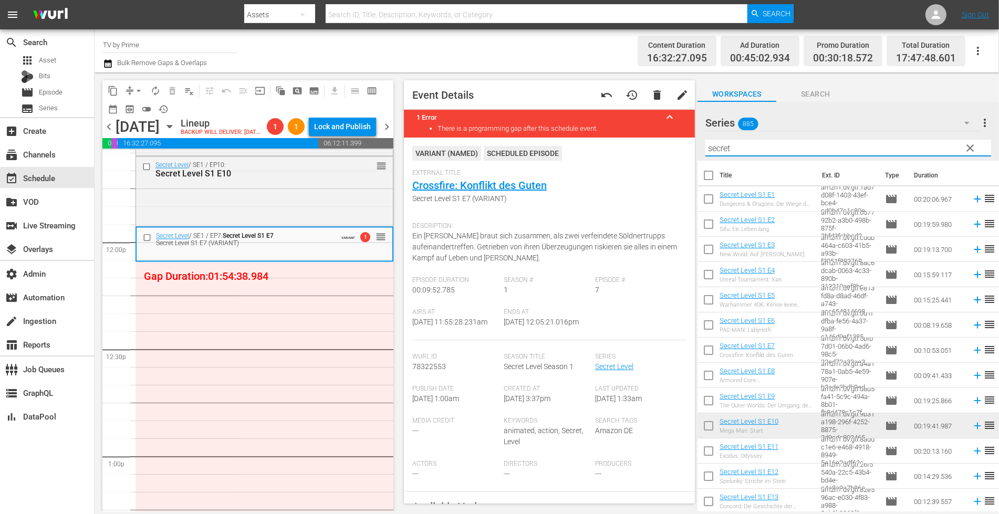
drag, startPoint x: 735, startPoint y: 151, endPoint x: 652, endPoint y: 132, distance: 85.0
click at [652, 133] on div "content_copy compress arrow_drop_down autorenew_outlined delete_forever_outline…" at bounding box center [547, 291] width 904 height 439
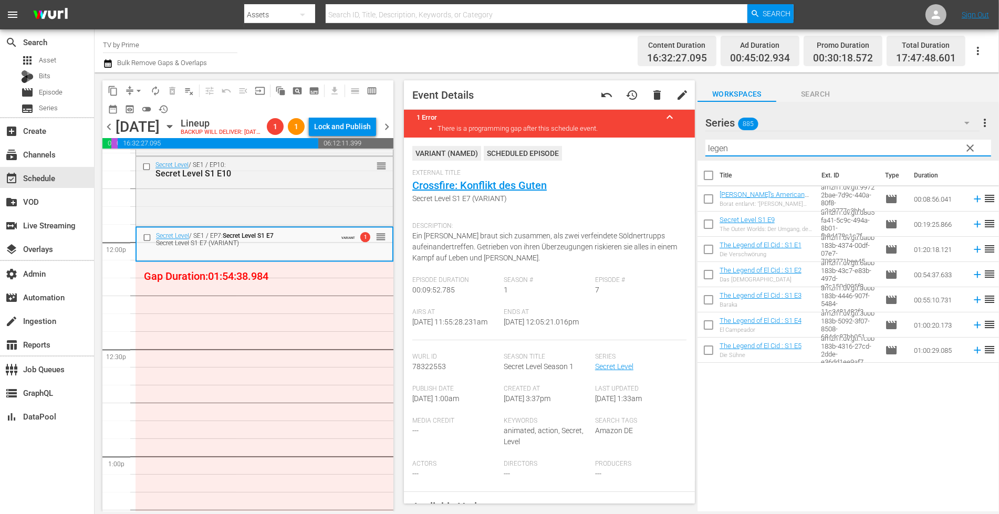
type input "legen"
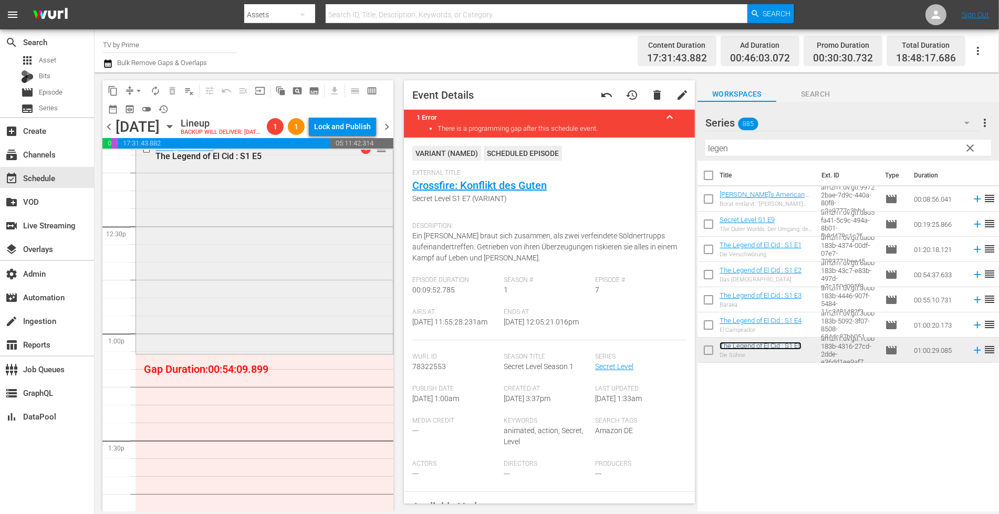
scroll to position [2666, 0]
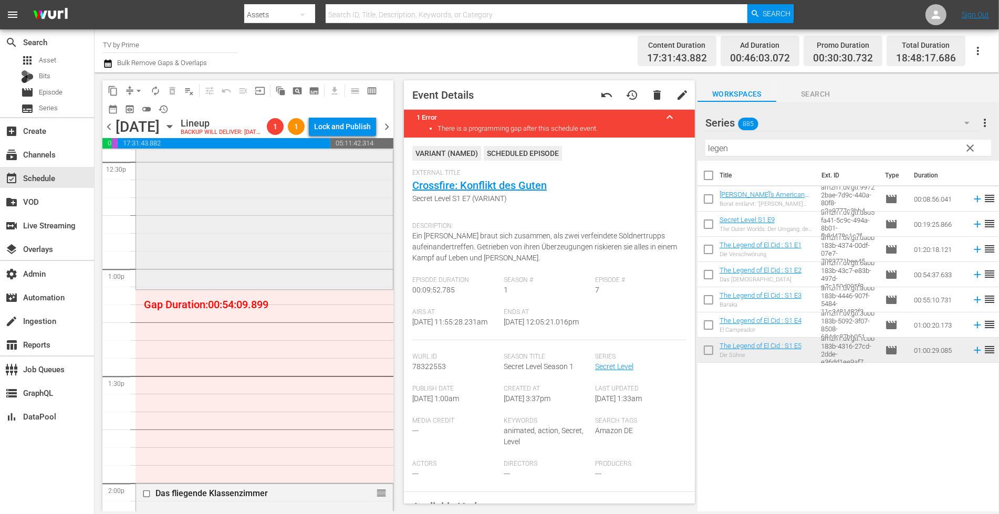
click at [250, 271] on div "The Legend of El Cid / SE1 / EP5: The Legend of El Cid : S1 E5 1 reorder" at bounding box center [264, 181] width 257 height 213
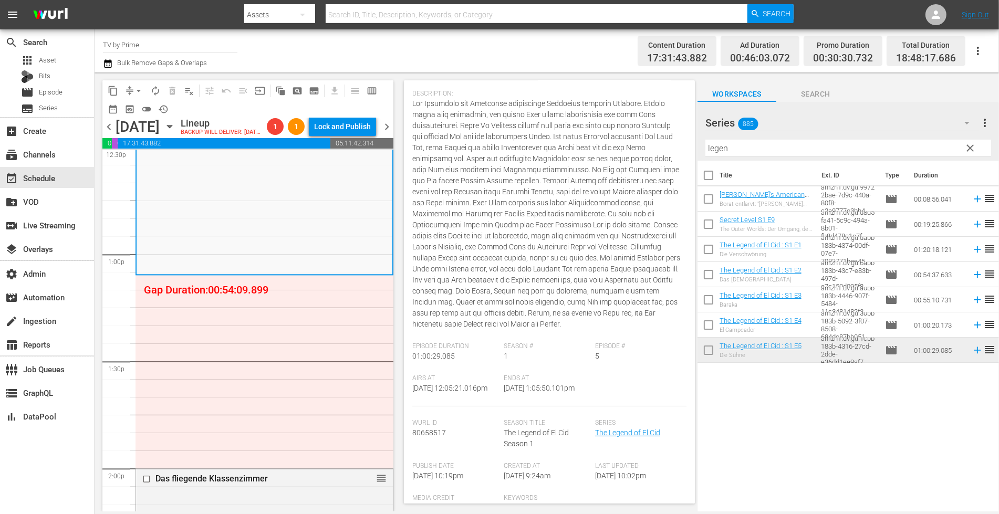
scroll to position [2689, 0]
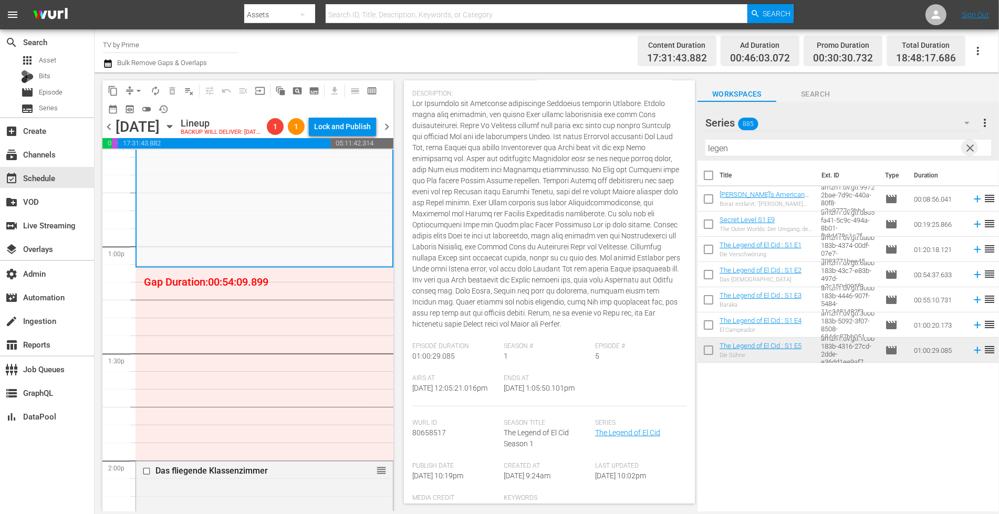
click at [971, 145] on span "clear" at bounding box center [969, 148] width 13 height 13
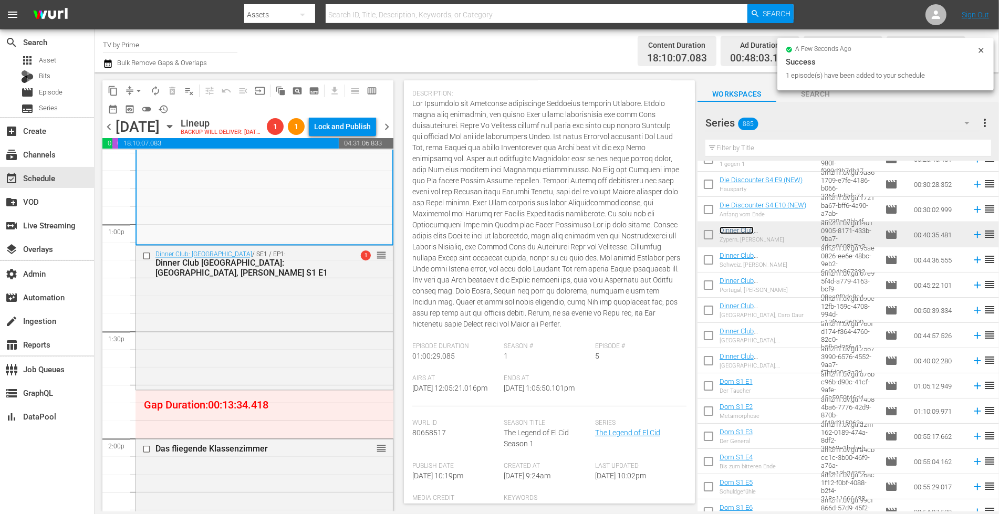
scroll to position [2742, 0]
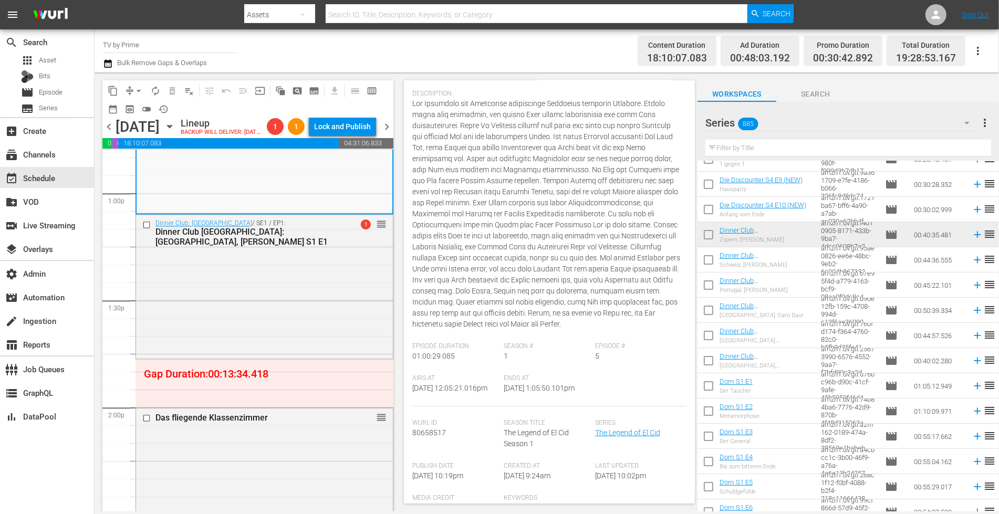
click at [740, 144] on input "text" at bounding box center [848, 148] width 286 height 17
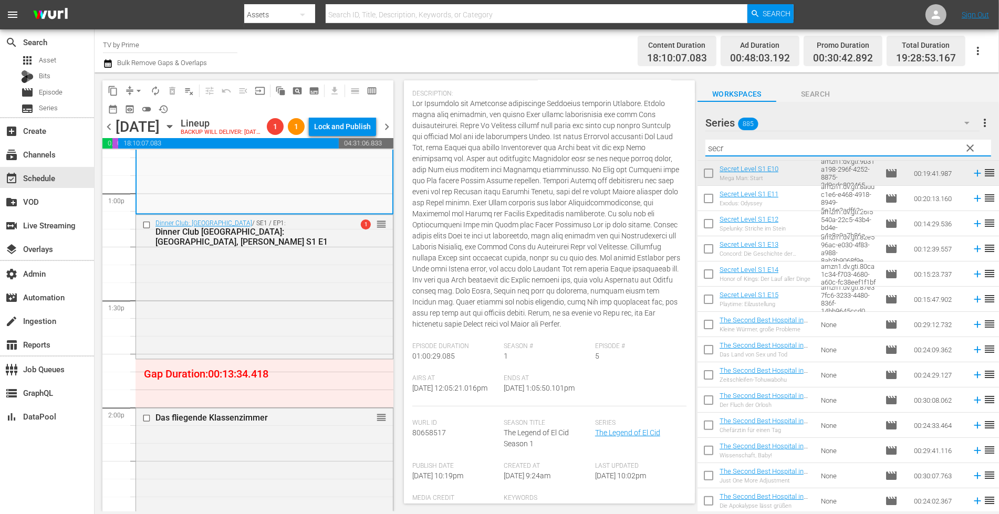
scroll to position [51, 0]
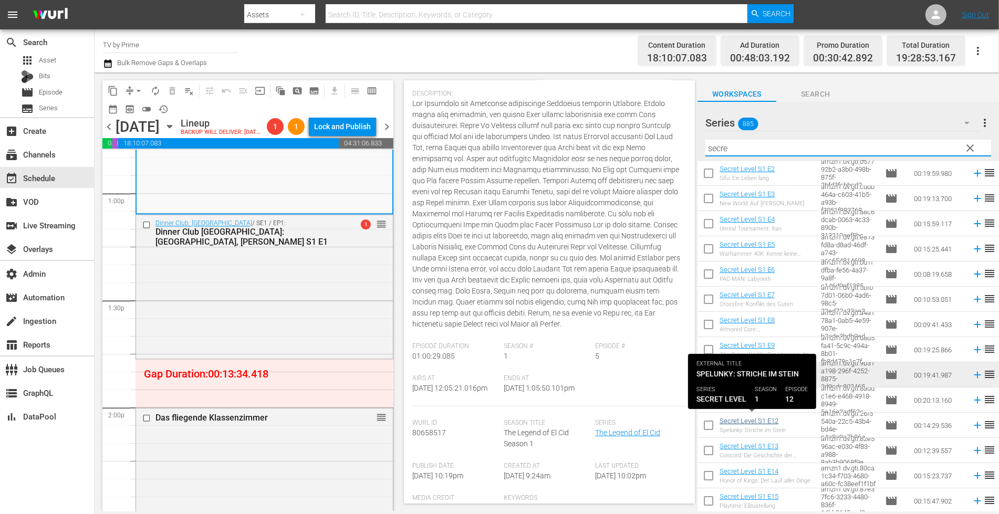
type input "secre"
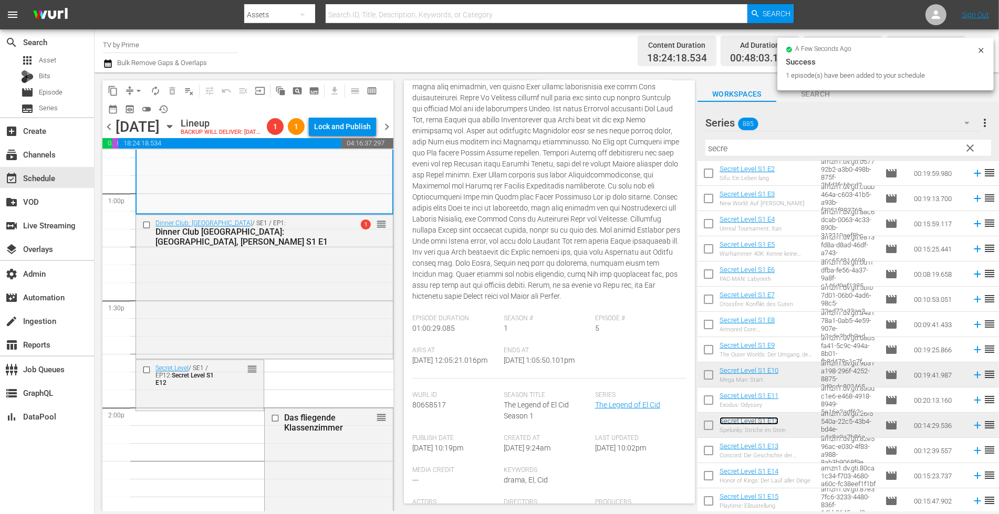
scroll to position [93, 0]
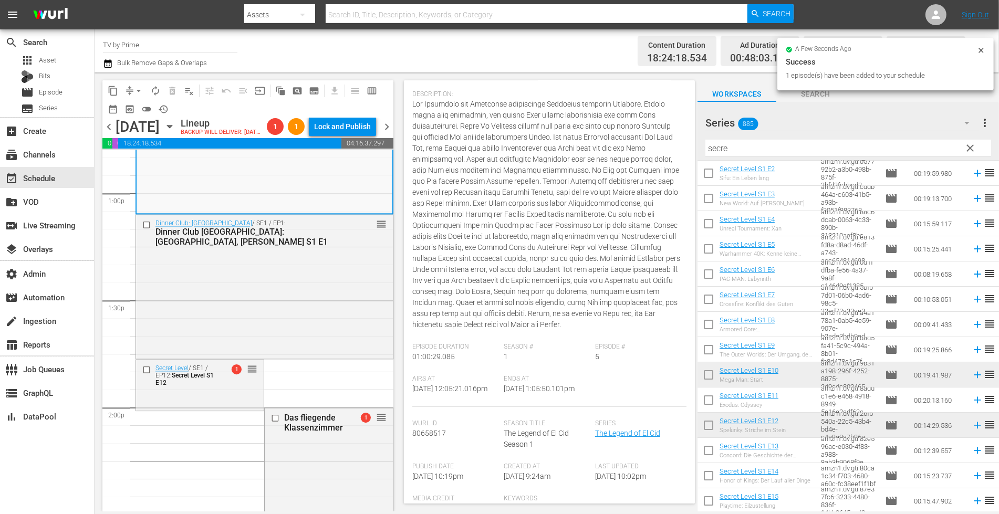
click at [244, 212] on div "The Legend of El Cid / SE1 / EP5: The Legend of El Cid : S1 E5 reorder" at bounding box center [265, 105] width 256 height 213
click at [231, 315] on div "Dinner Club: Germany / SE1 / EP1: Dinner Club Germany: Cyprus, Kurt Krömer S1 E…" at bounding box center [264, 286] width 257 height 142
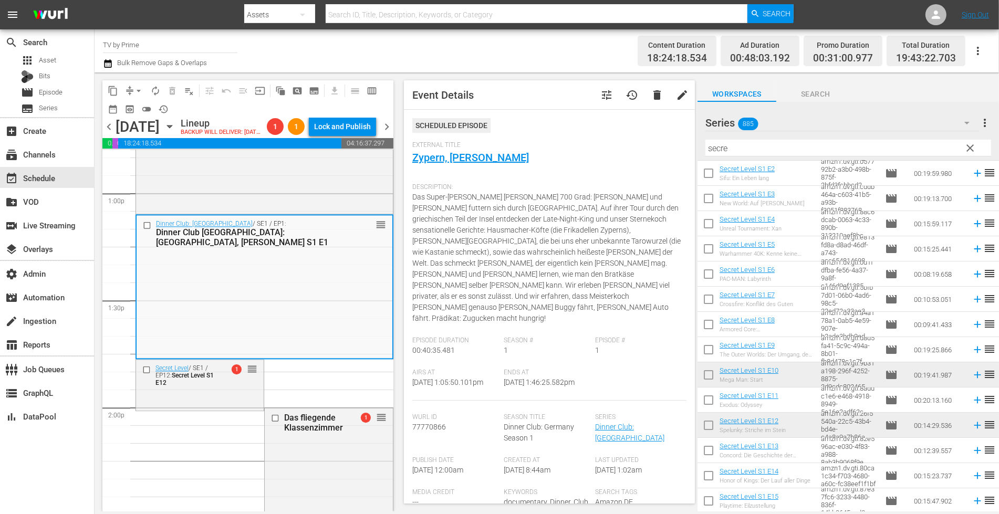
scroll to position [209, 0]
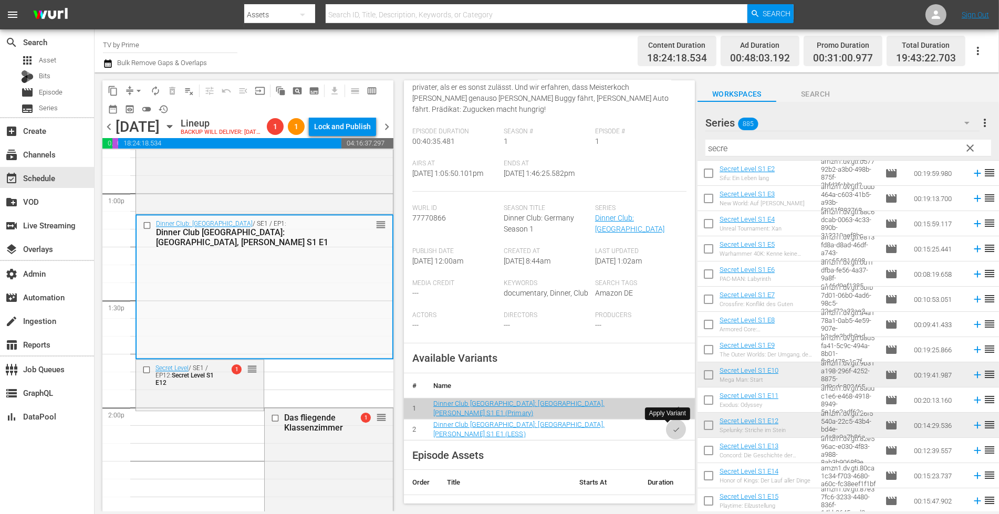
click at [672, 426] on icon "button" at bounding box center [676, 430] width 8 height 8
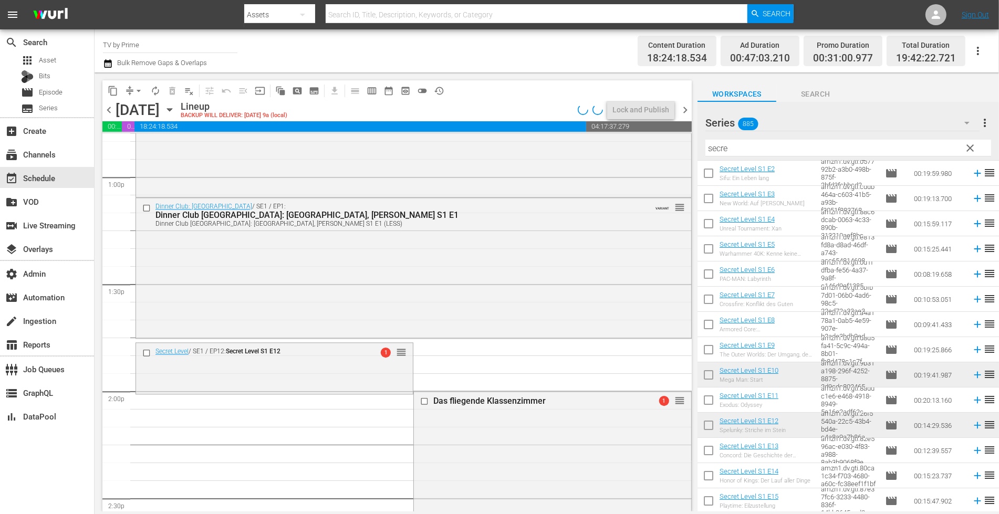
click at [231, 310] on div "Dinner Club: Germany / SE1 / EP1: Dinner Club Germany: Cyprus, Kurt Krömer S1 E…" at bounding box center [413, 267] width 555 height 138
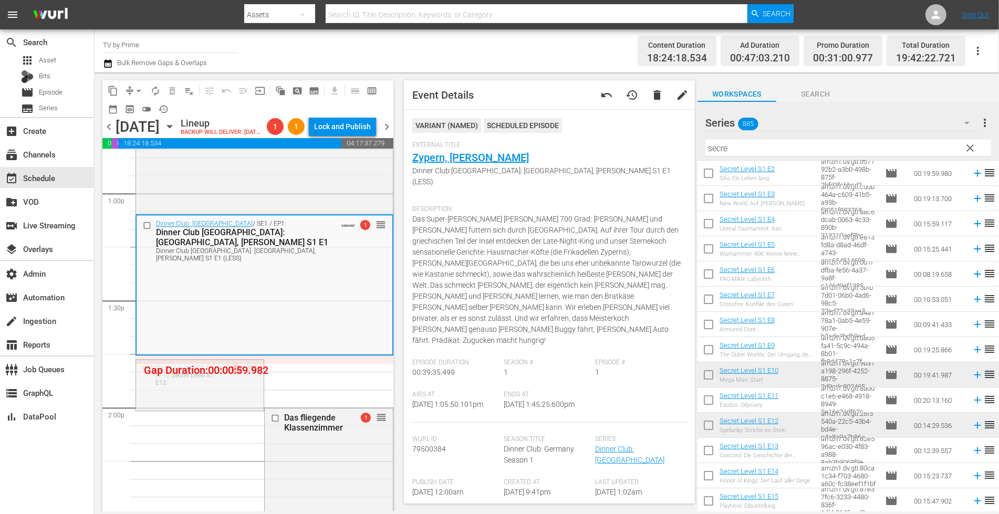
drag, startPoint x: 246, startPoint y: 383, endPoint x: 242, endPoint y: 377, distance: 6.8
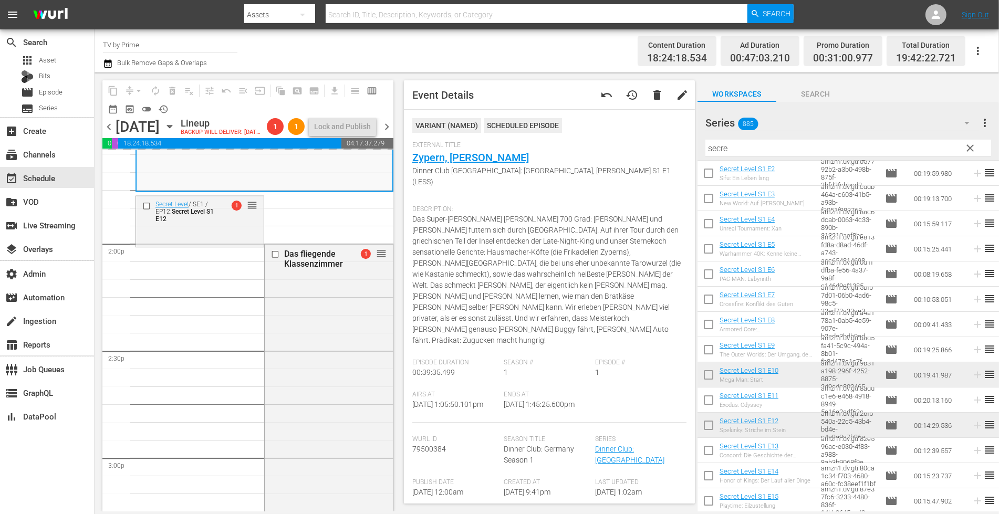
scroll to position [2841, 0]
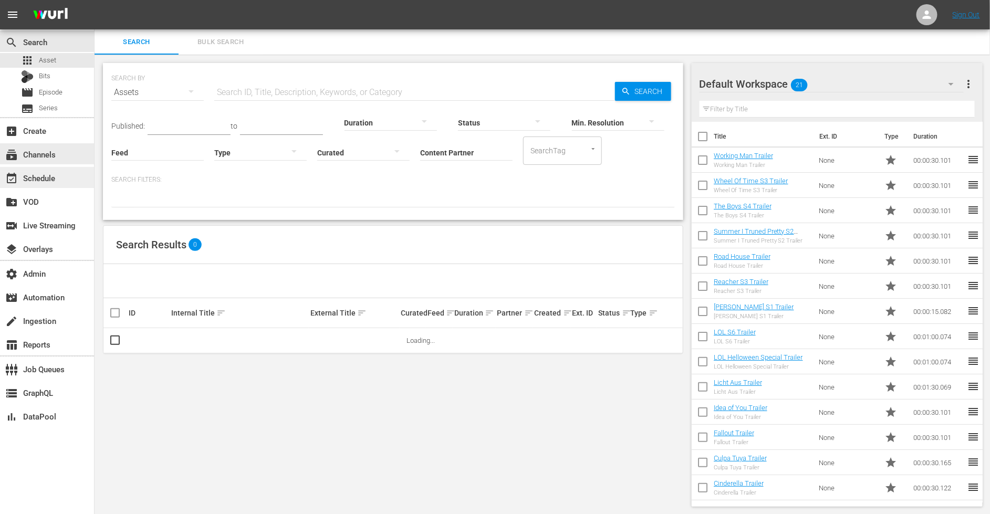
click at [57, 176] on div "event_available Schedule" at bounding box center [29, 176] width 59 height 9
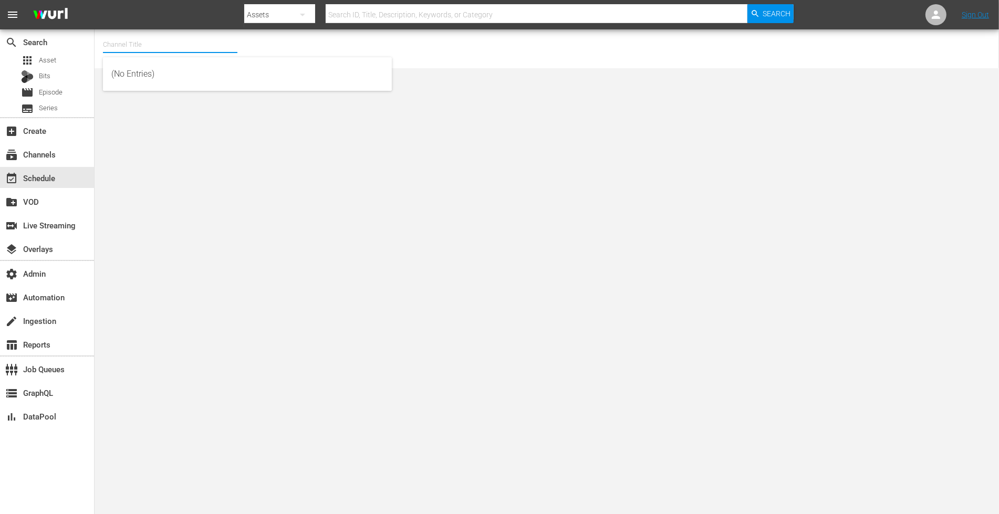
click at [211, 40] on input "text" at bounding box center [170, 44] width 134 height 25
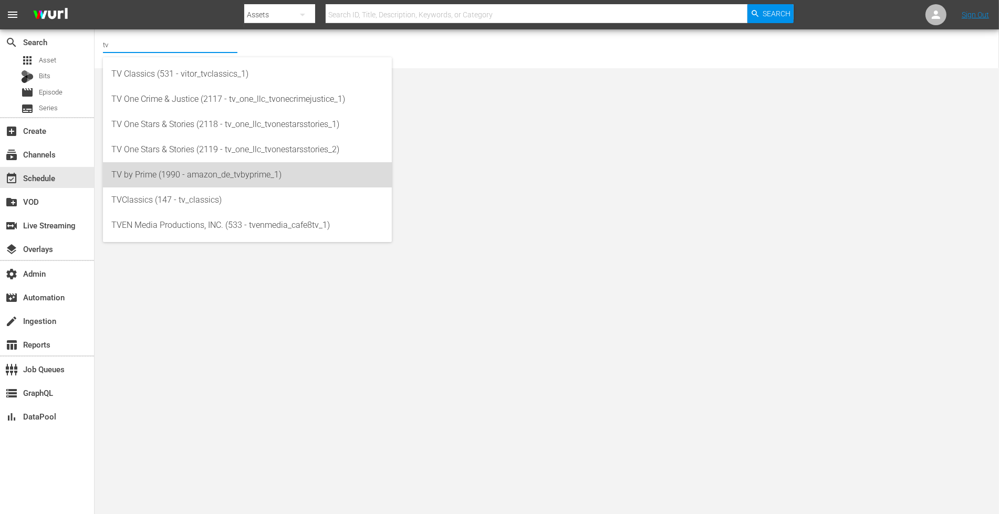
click at [176, 176] on div "TV by Prime (1990 - amazon_de_tvbyprime_1)" at bounding box center [247, 174] width 272 height 25
type input "TV by Prime (1990 - amazon_de_tvbyprime_1)"
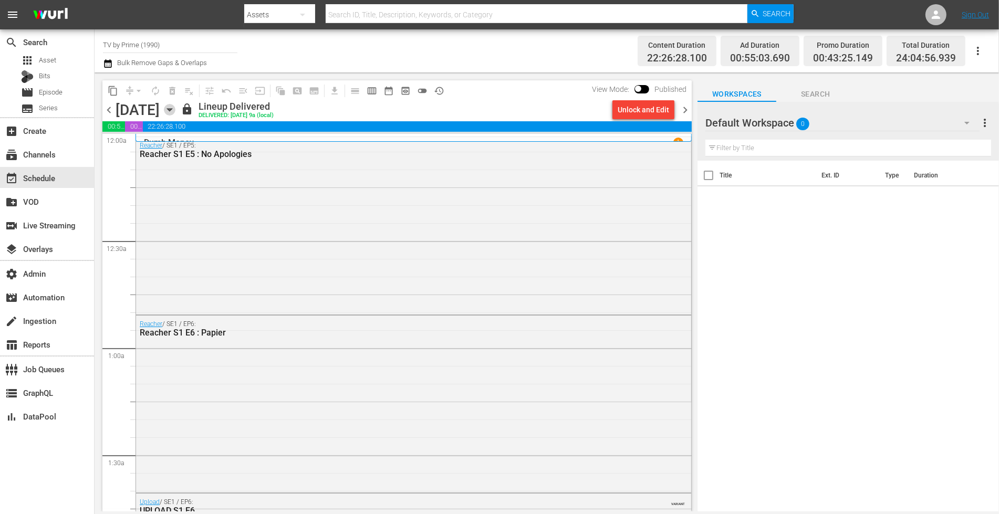
click at [175, 108] on icon "button" at bounding box center [170, 110] width 12 height 12
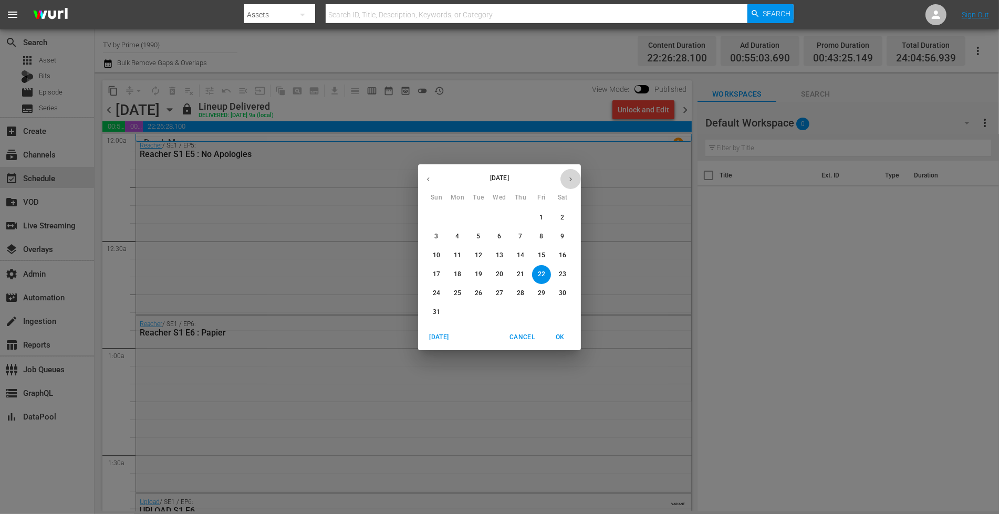
click at [567, 180] on icon "button" at bounding box center [571, 179] width 8 height 8
click at [457, 256] on p "13" at bounding box center [457, 255] width 7 height 9
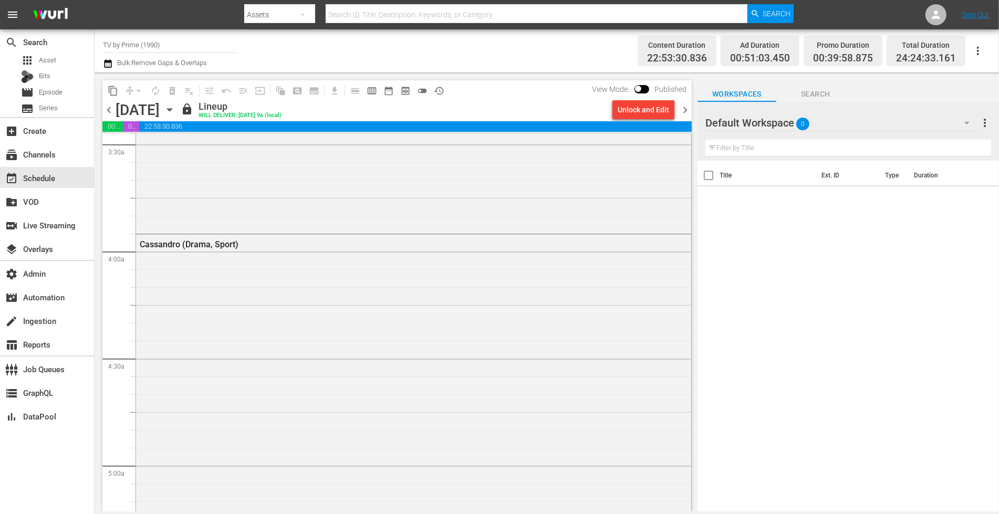
scroll to position [711, 0]
click at [172, 109] on icon "button" at bounding box center [169, 110] width 5 height 3
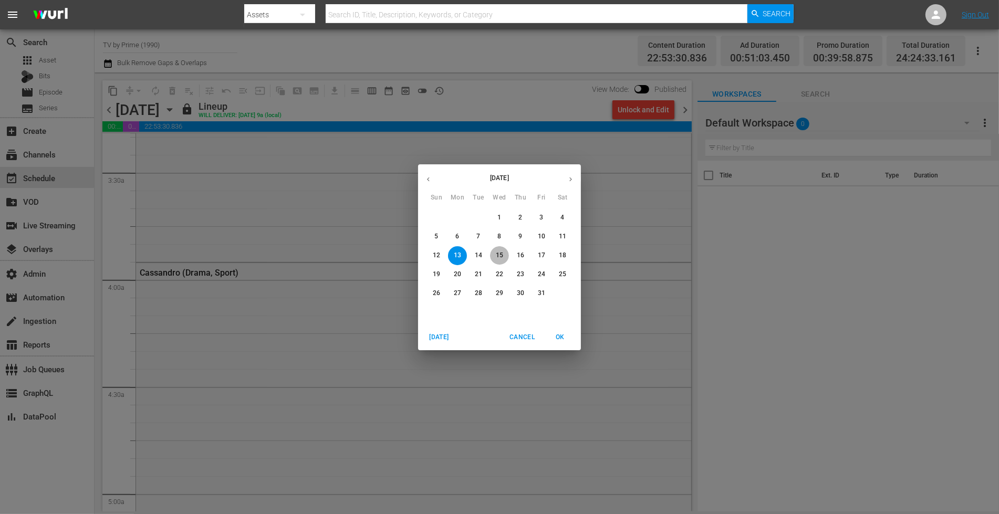
click at [499, 256] on p "15" at bounding box center [499, 255] width 7 height 9
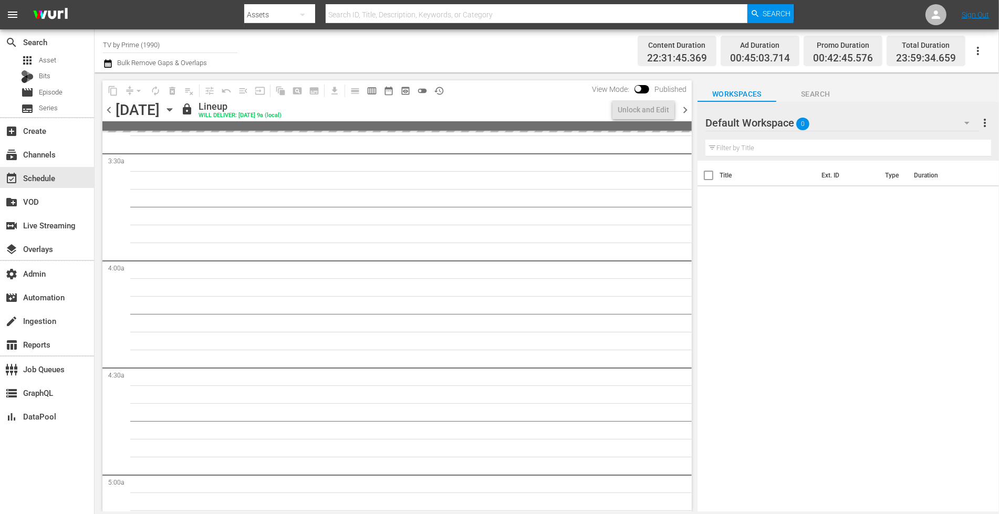
scroll to position [711, 0]
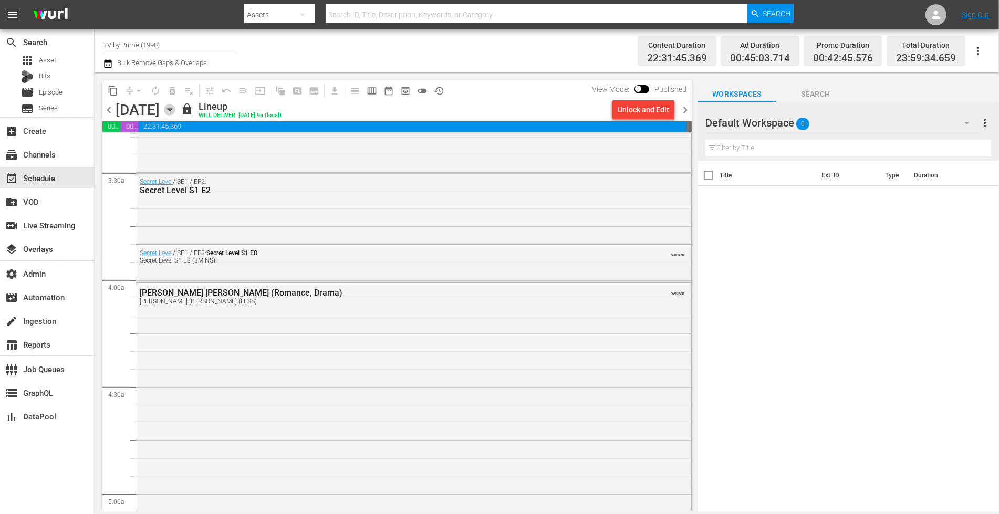
click at [175, 110] on icon "button" at bounding box center [170, 110] width 12 height 12
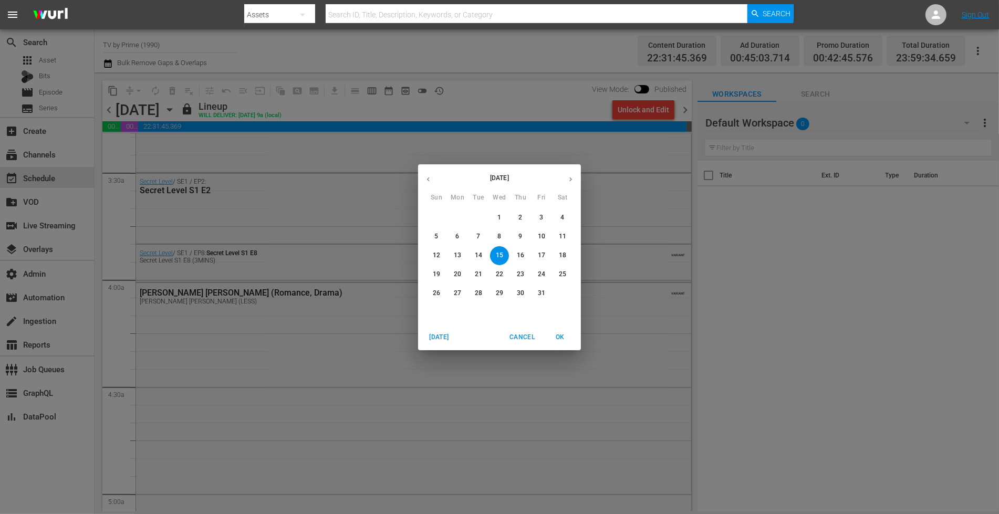
click at [439, 273] on p "19" at bounding box center [436, 274] width 7 height 9
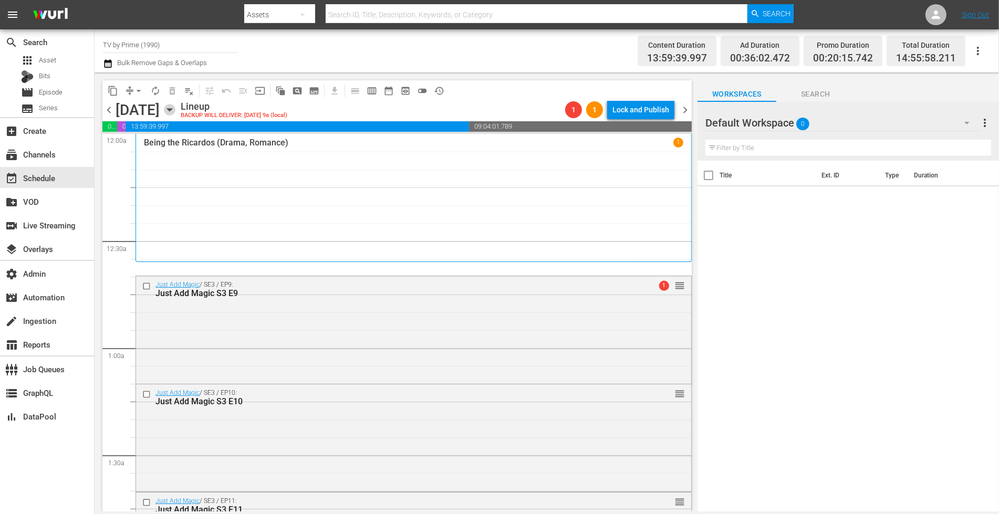
click at [175, 113] on icon "button" at bounding box center [170, 110] width 12 height 12
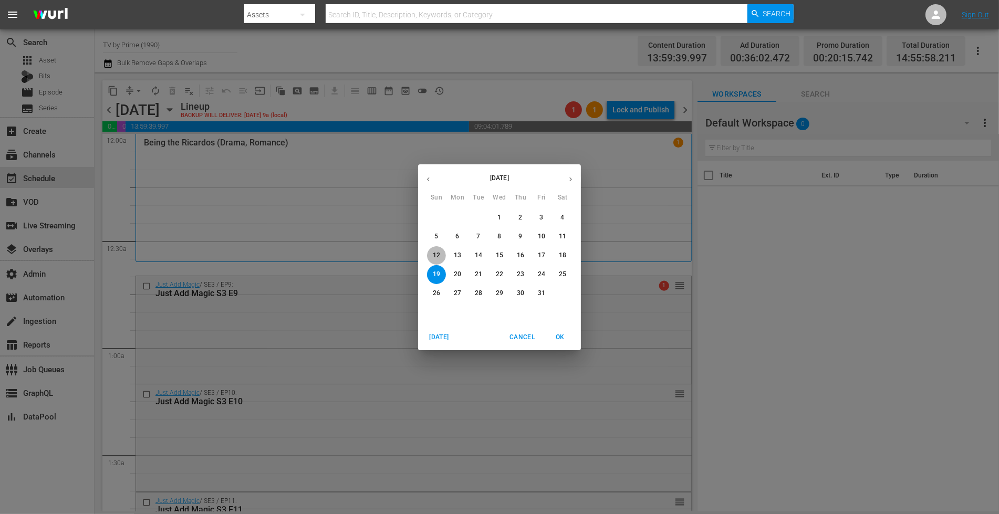
click at [436, 253] on p "12" at bounding box center [436, 255] width 7 height 9
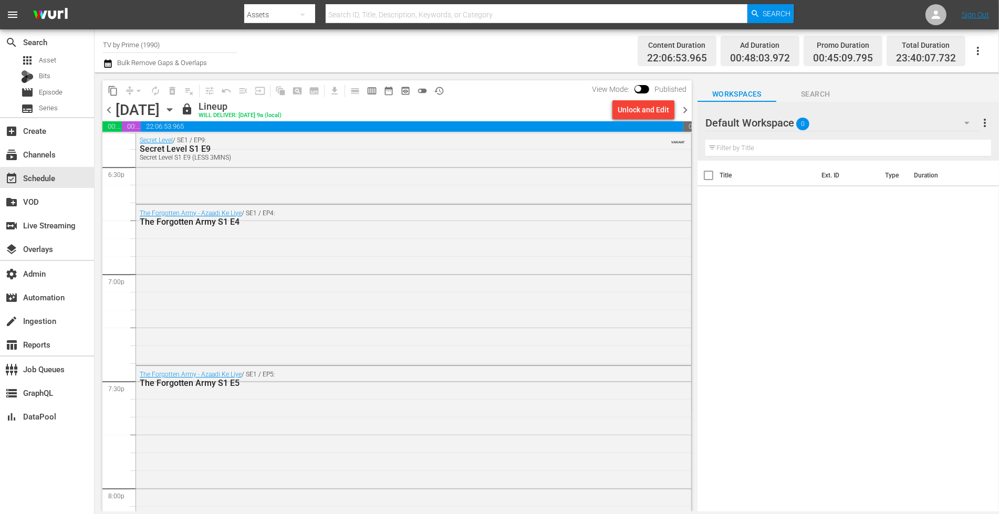
scroll to position [3934, 0]
click at [743, 149] on input "text" at bounding box center [848, 148] width 286 height 17
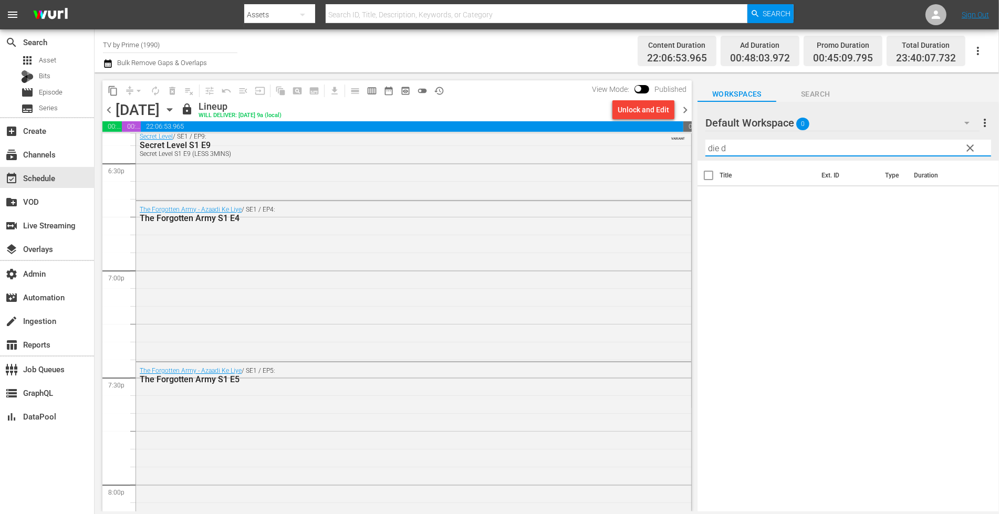
type input "die d"
click at [964, 119] on icon "button" at bounding box center [966, 123] width 13 height 13
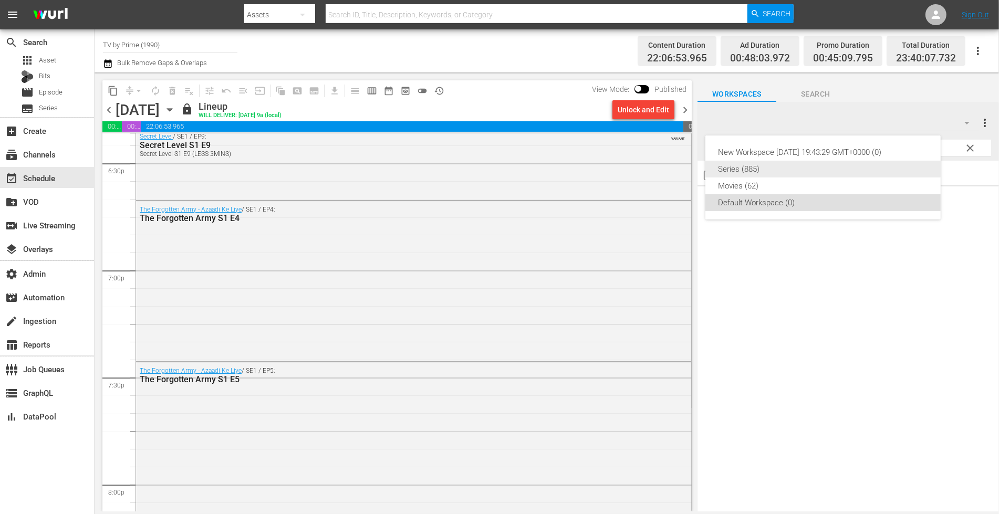
click at [736, 172] on div "Series (885)" at bounding box center [823, 169] width 210 height 17
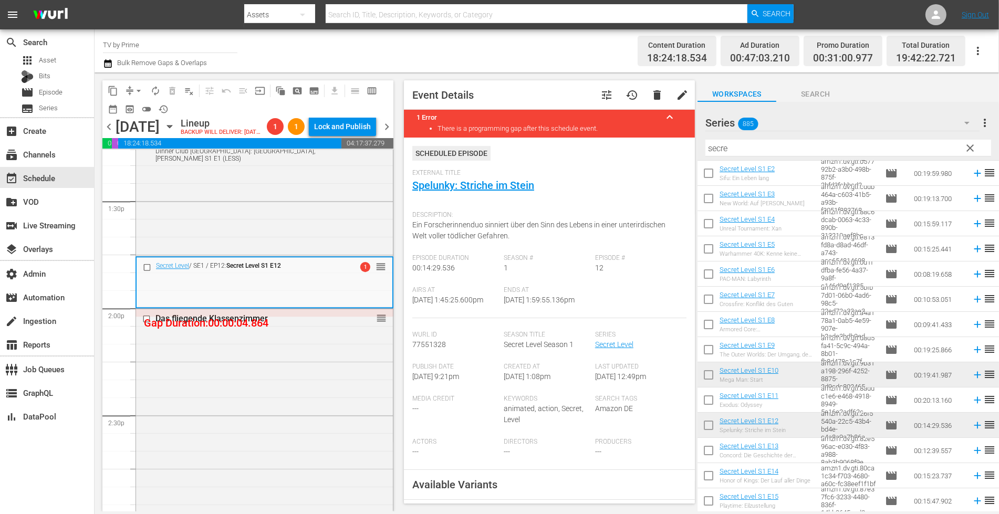
scroll to position [121, 0]
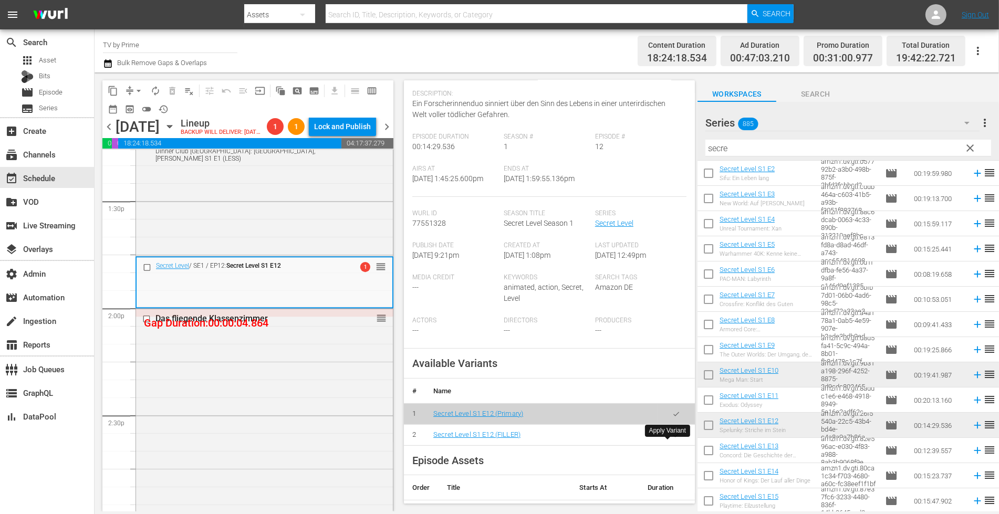
click at [672, 439] on icon "button" at bounding box center [676, 435] width 8 height 8
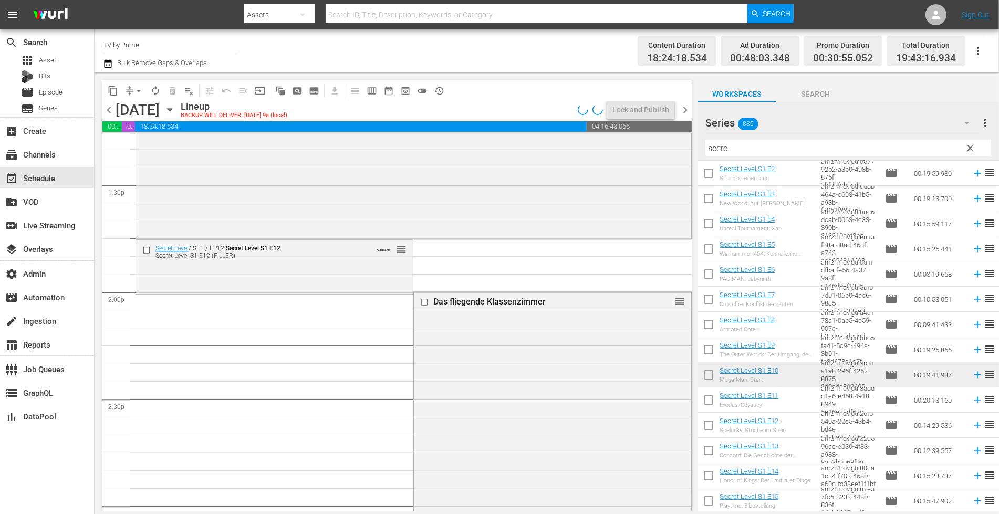
click at [228, 275] on div "Secret Level / SE1 / EP12: Secret Level S1 E12 Secret Level S1 E12 (FILLER) VAR…" at bounding box center [274, 266] width 277 height 52
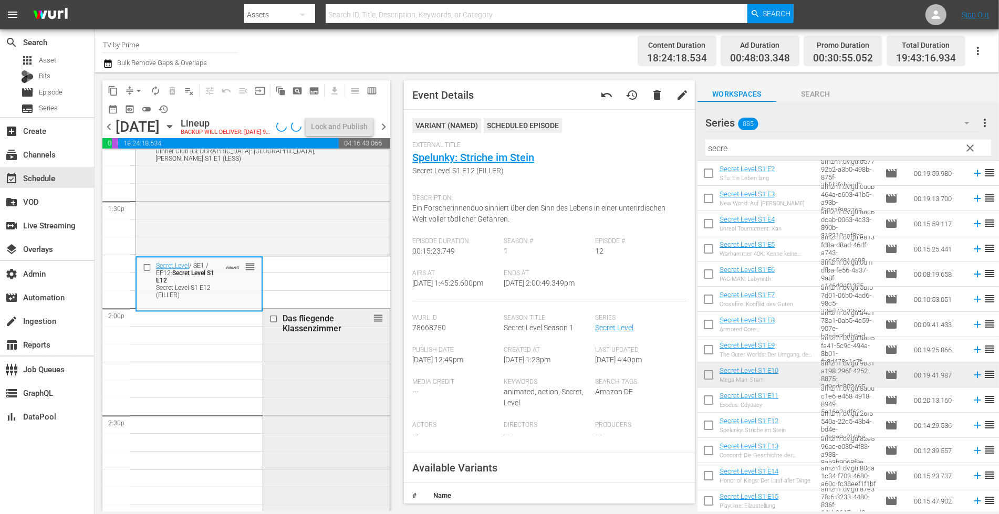
scroll to position [2949, 0]
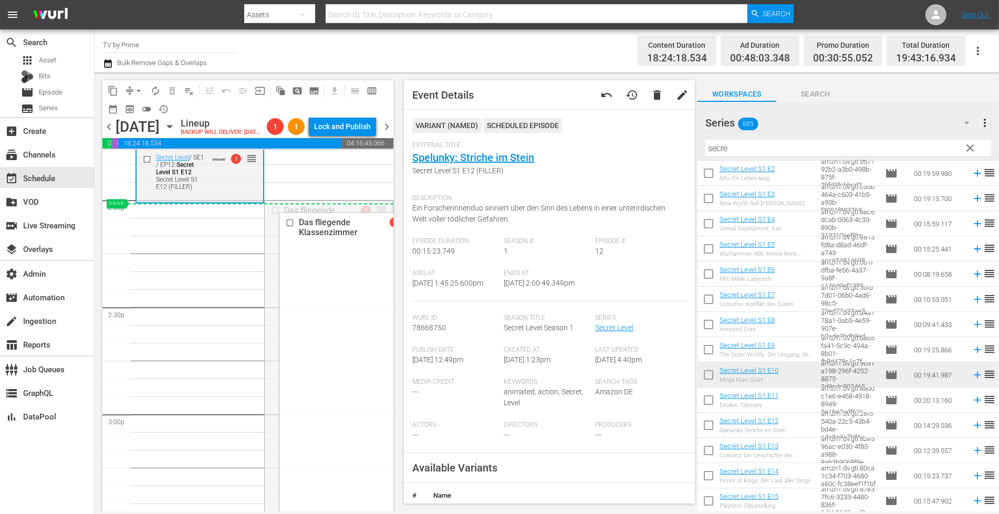
drag, startPoint x: 375, startPoint y: 225, endPoint x: 369, endPoint y: 227, distance: 6.5
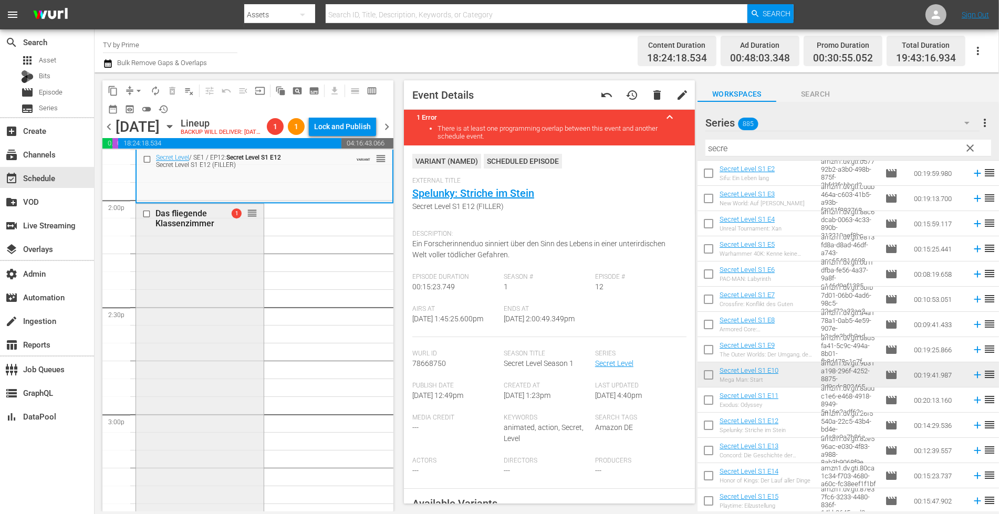
click at [231, 250] on div "Das fliegende Klassenzimmer 1 reorder" at bounding box center [200, 363] width 128 height 318
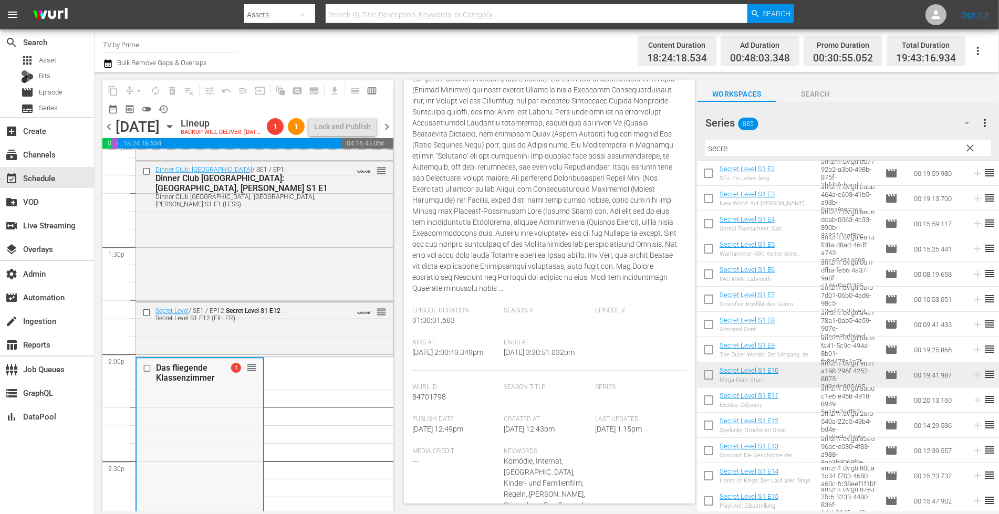
scroll to position [2833, 0]
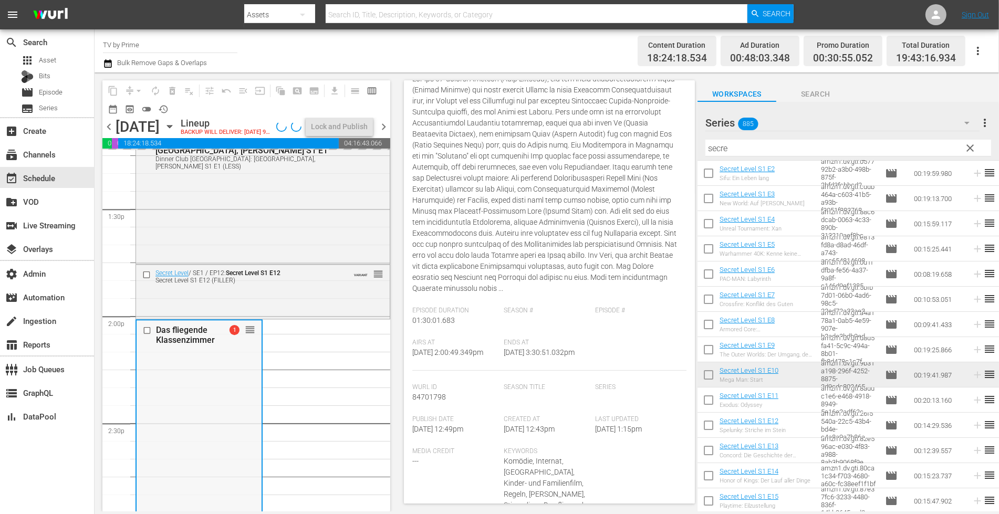
click at [233, 427] on div "Das fliegende Klassenzimmer 1 reorder" at bounding box center [199, 479] width 125 height 318
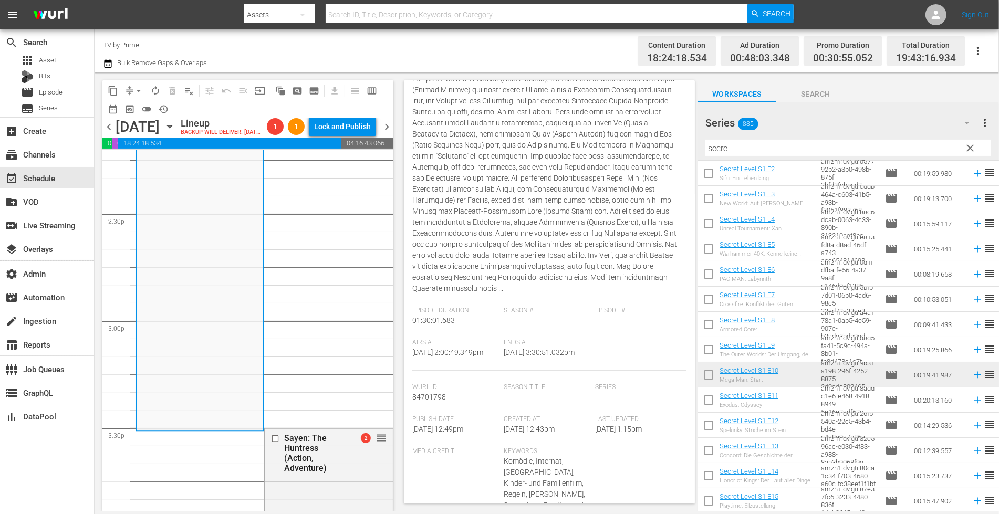
scroll to position [3107, 0]
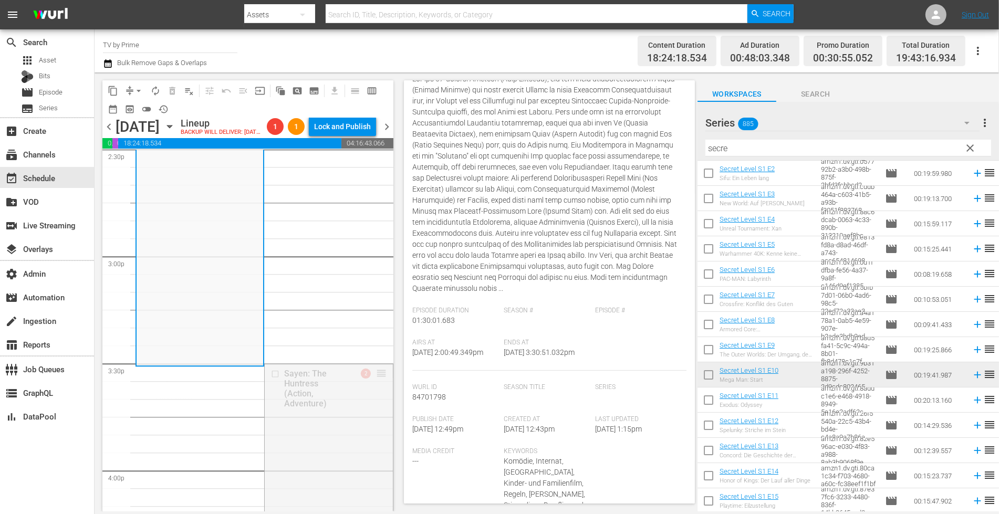
drag, startPoint x: 371, startPoint y: 387, endPoint x: 365, endPoint y: 391, distance: 6.6
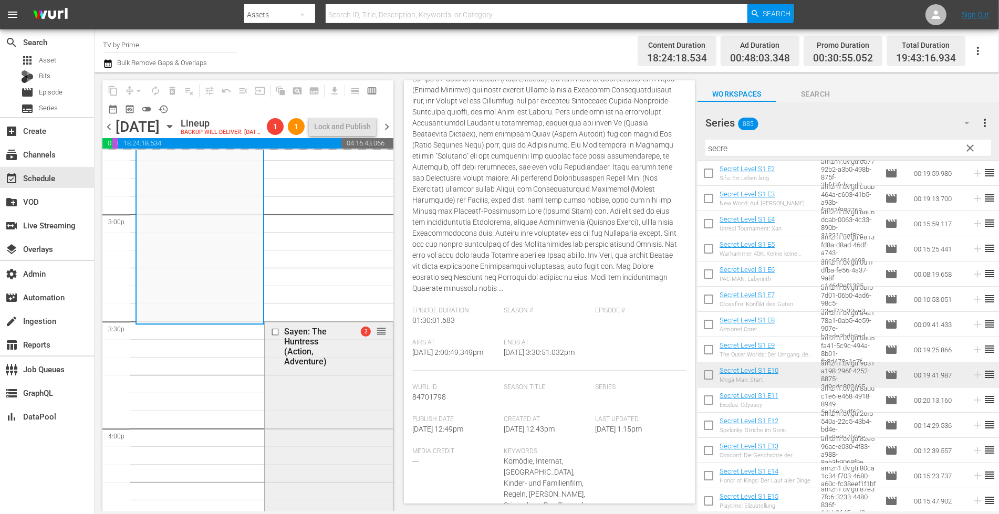
scroll to position [3200, 0]
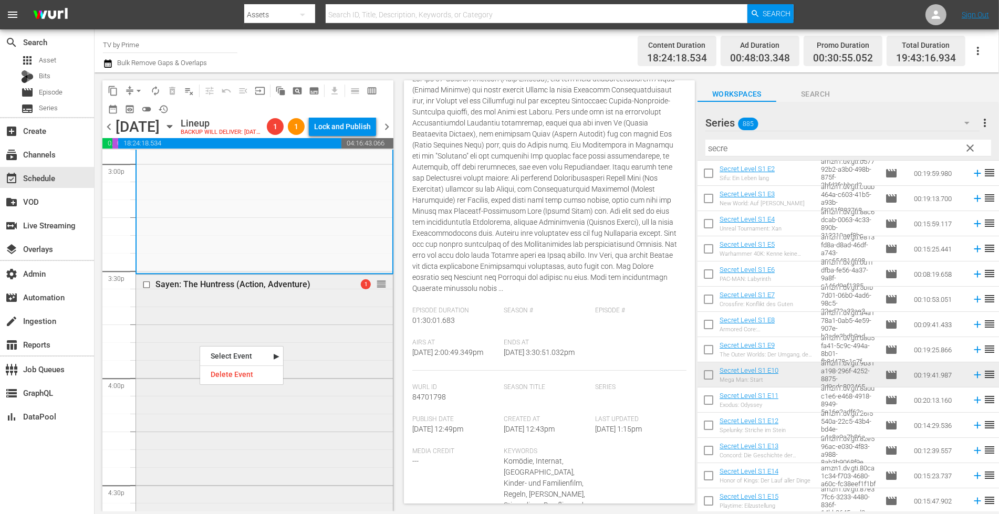
click at [320, 322] on div "Sayen: The Huntress (Action, Adventure) 1 reorder" at bounding box center [264, 452] width 257 height 354
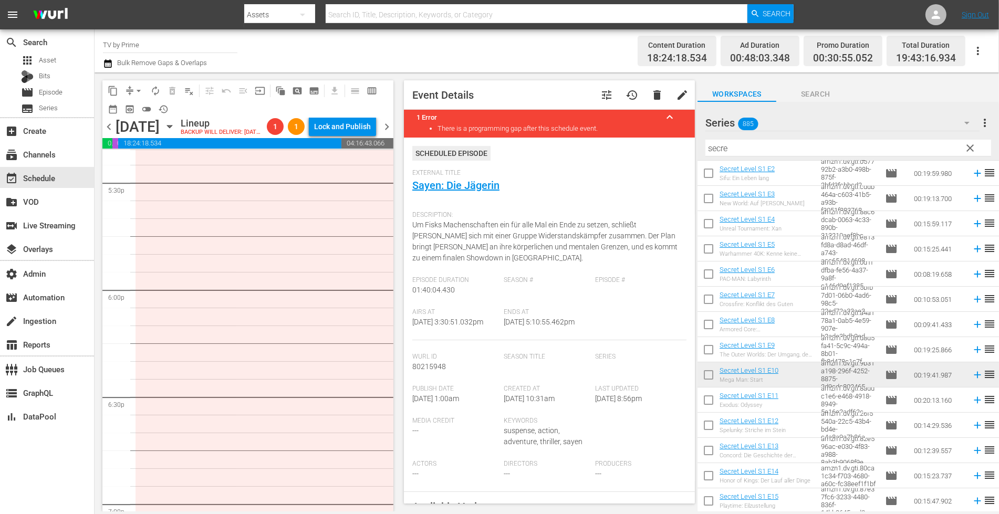
scroll to position [3587, 0]
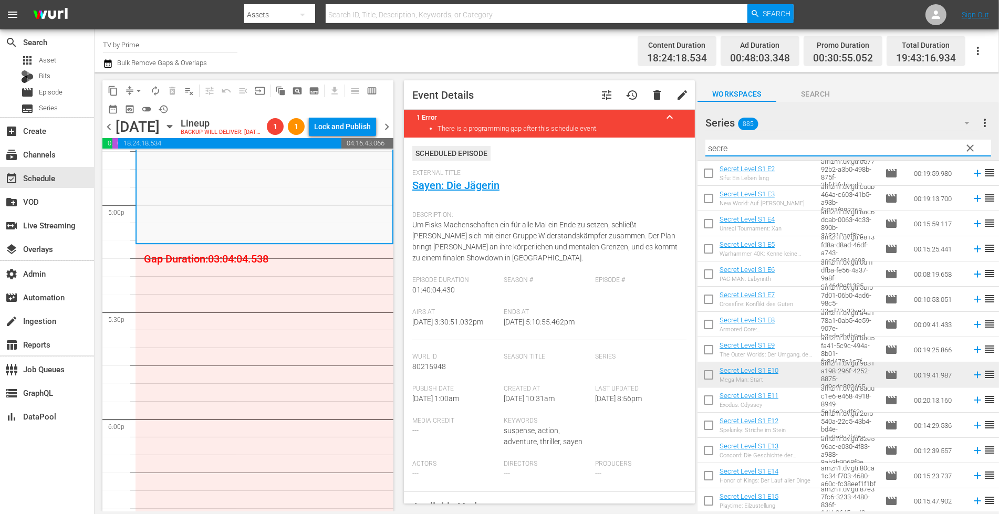
drag, startPoint x: 733, startPoint y: 147, endPoint x: 603, endPoint y: 123, distance: 132.3
click at [604, 124] on div "content_copy compress arrow_drop_down autorenew_outlined delete_forever_outline…" at bounding box center [547, 291] width 904 height 439
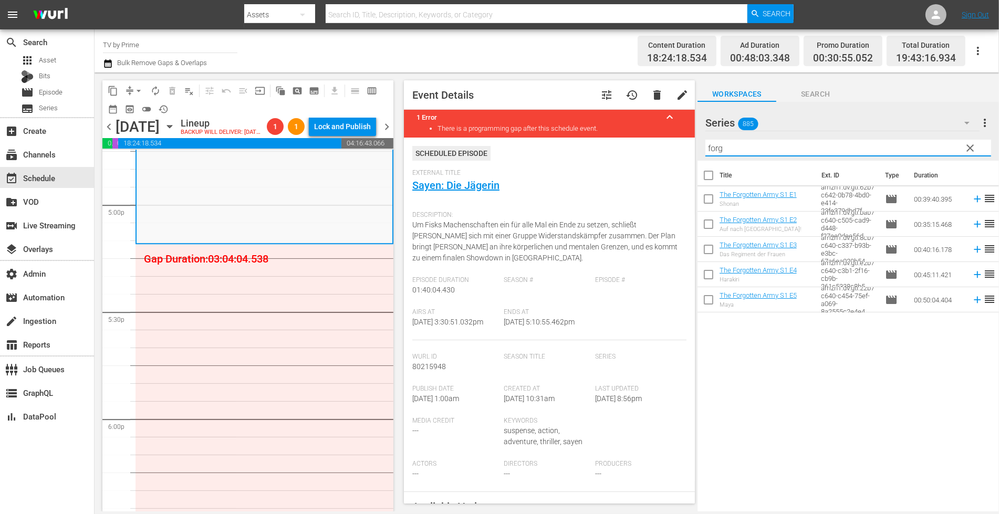
scroll to position [0, 0]
type input "forg"
click at [963, 148] on span "clear" at bounding box center [969, 148] width 13 height 13
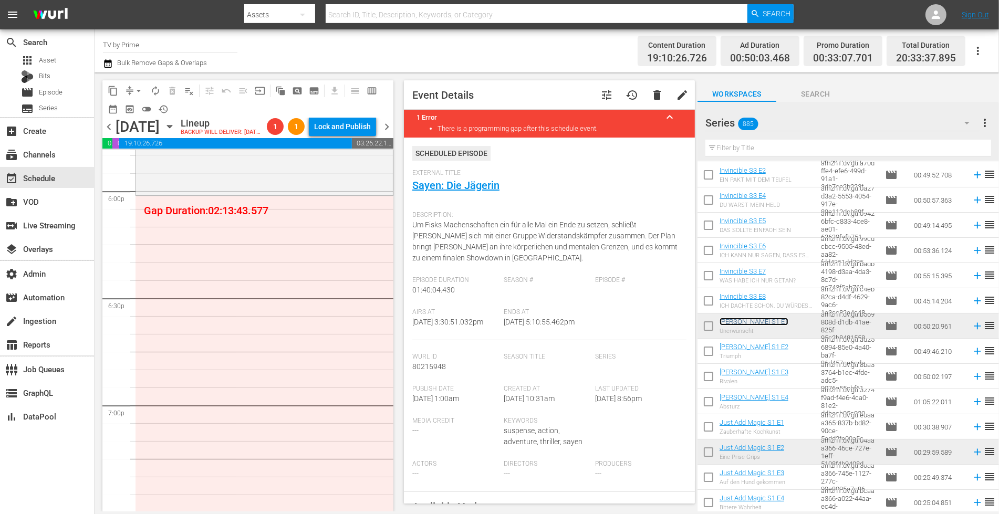
scroll to position [3794, 0]
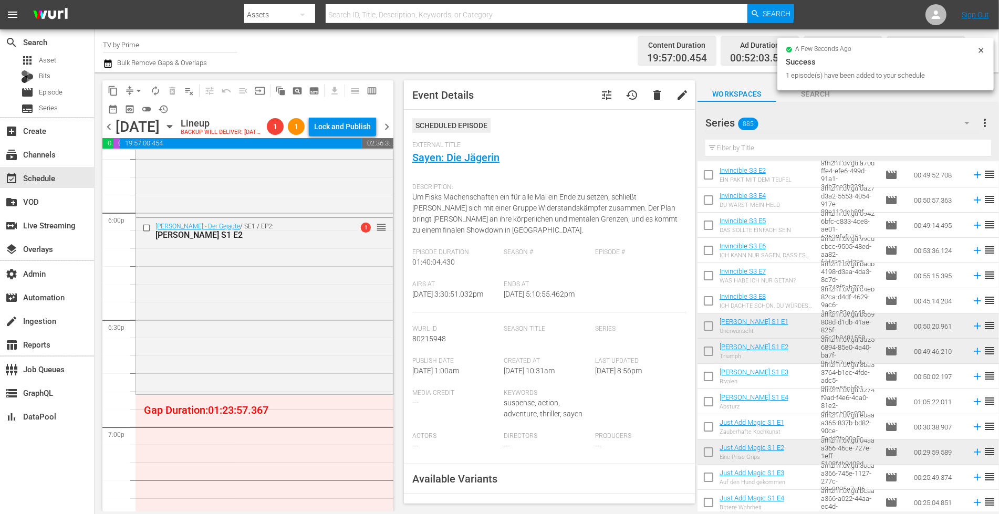
drag, startPoint x: 736, startPoint y: 345, endPoint x: 263, endPoint y: 209, distance: 492.7
click at [238, 205] on div "Jan Ullrich - Der Gejagte / SE1 / EP1: Jan Ullrich S1 E1 reorder" at bounding box center [264, 126] width 257 height 176
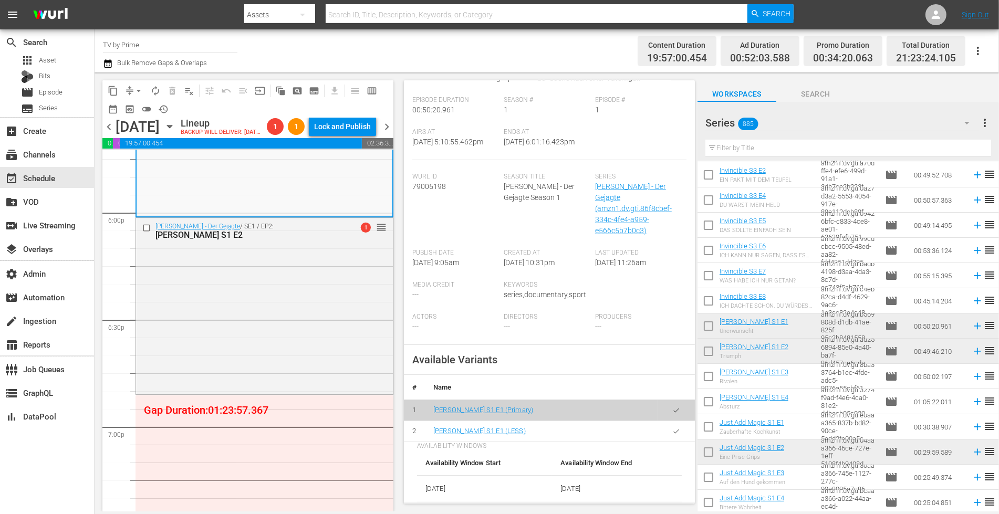
scroll to position [207, 0]
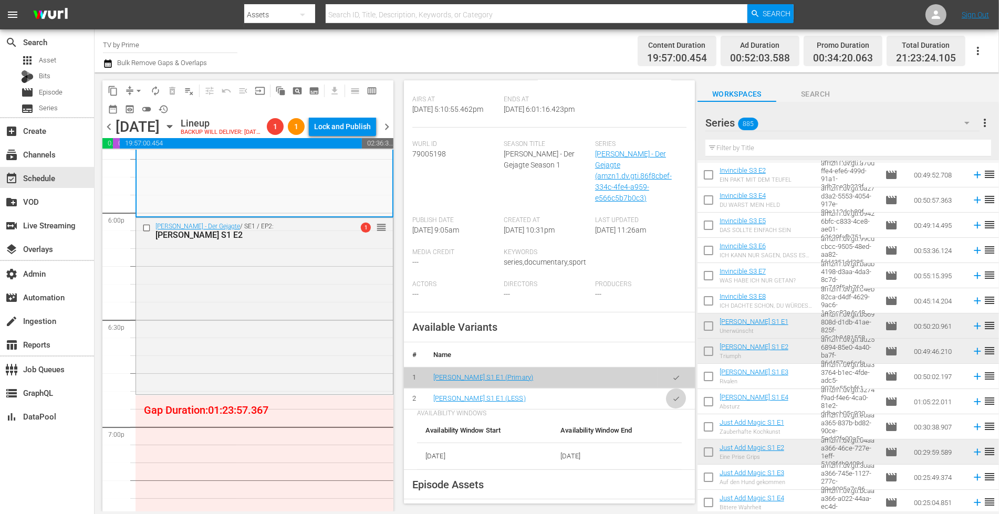
click at [672, 395] on icon "button" at bounding box center [676, 399] width 8 height 8
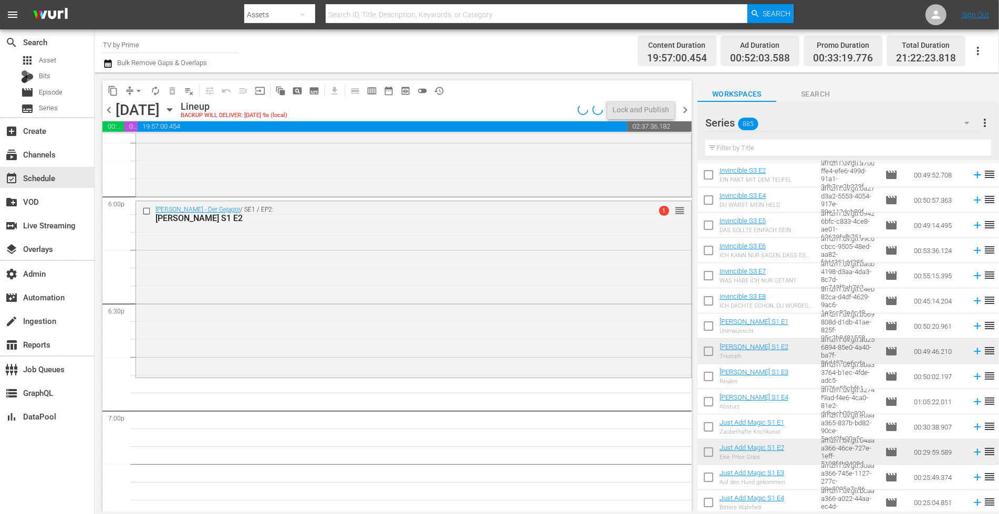
click at [222, 166] on div "Jan Ullrich - Der Gejagte / SE1 / EP1: Jan Ullrich S1 E1 Jan Ullrich S1 E1 (LES…" at bounding box center [413, 108] width 555 height 173
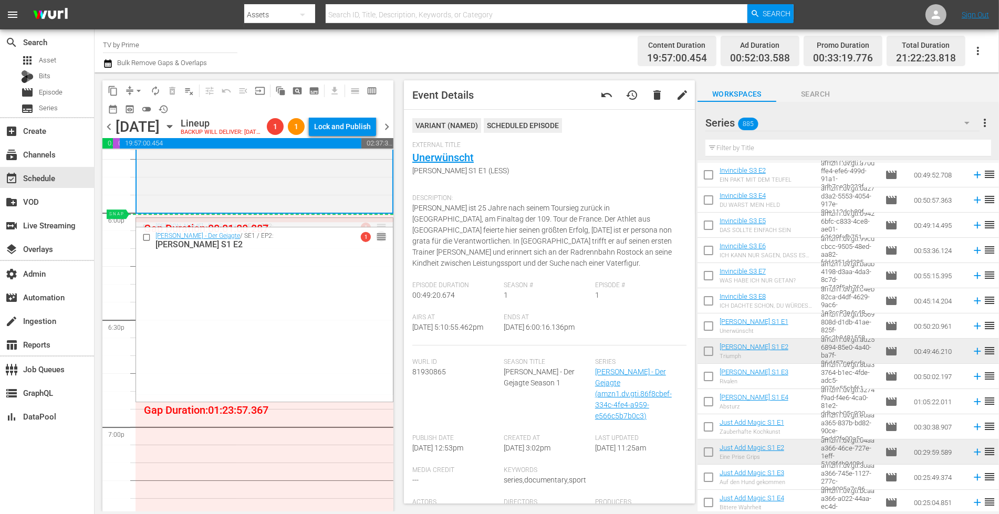
drag, startPoint x: 379, startPoint y: 266, endPoint x: 372, endPoint y: 238, distance: 28.5
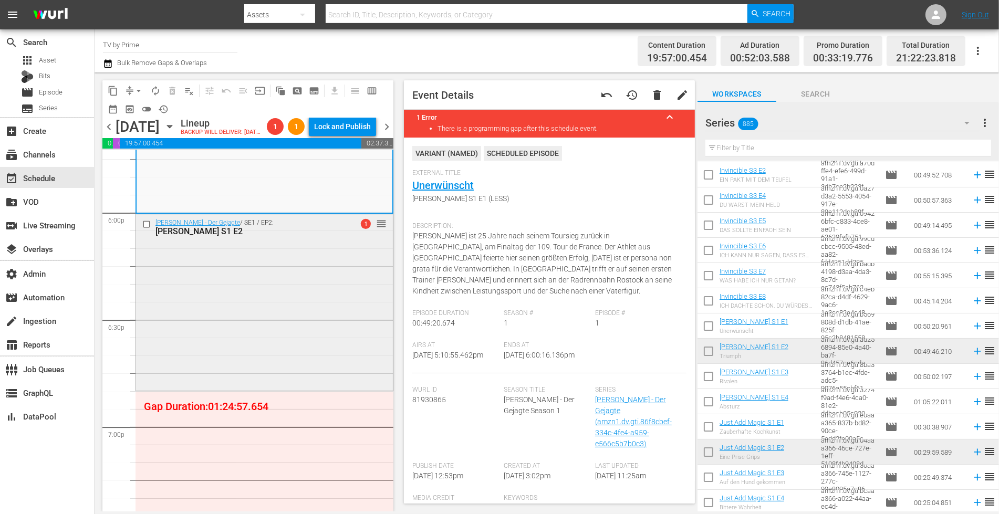
click at [247, 295] on div "Jan Ullrich - Der Gejagte / SE1 / EP2: Jan Ullrich S1 E2 1 reorder" at bounding box center [264, 301] width 257 height 174
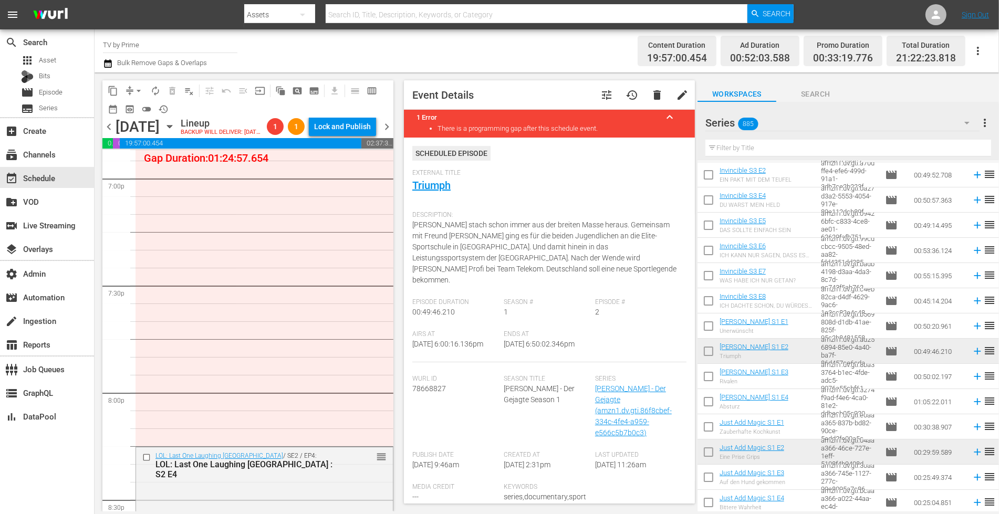
scroll to position [4016, 0]
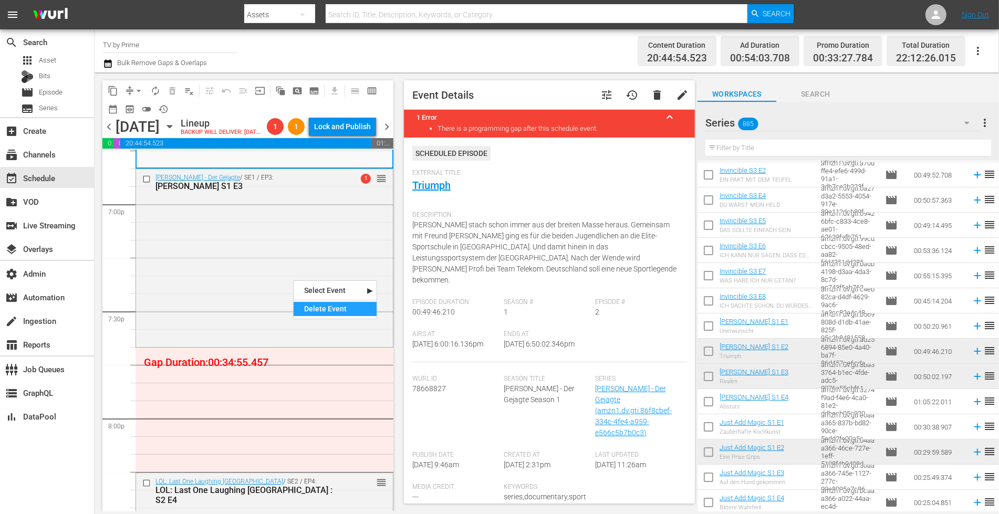
click at [329, 308] on div "Delete Event" at bounding box center [335, 309] width 83 height 14
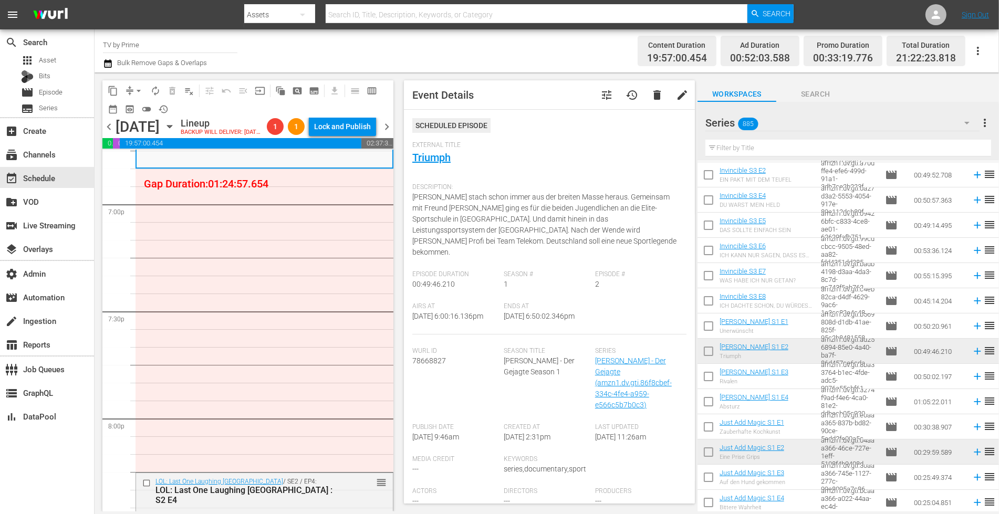
click at [753, 150] on input "text" at bounding box center [848, 148] width 286 height 17
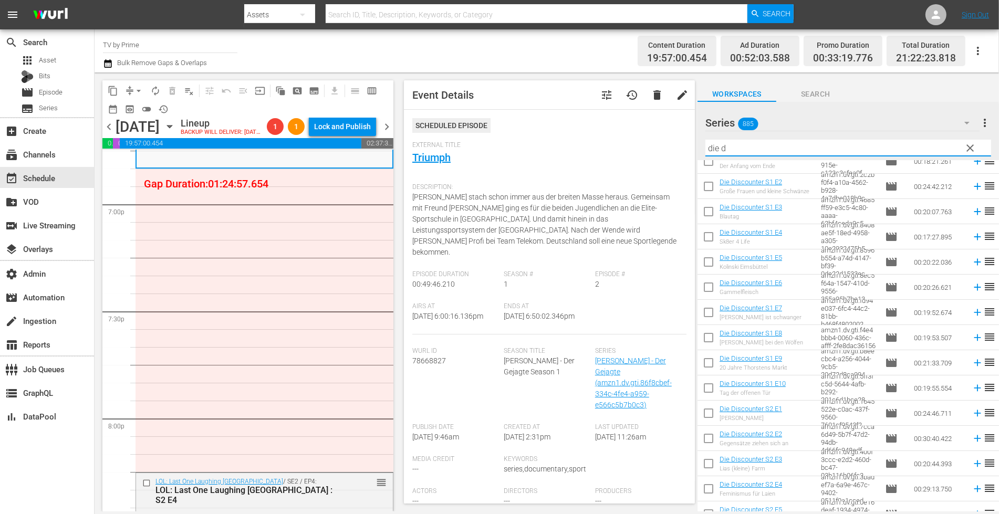
scroll to position [0, 0]
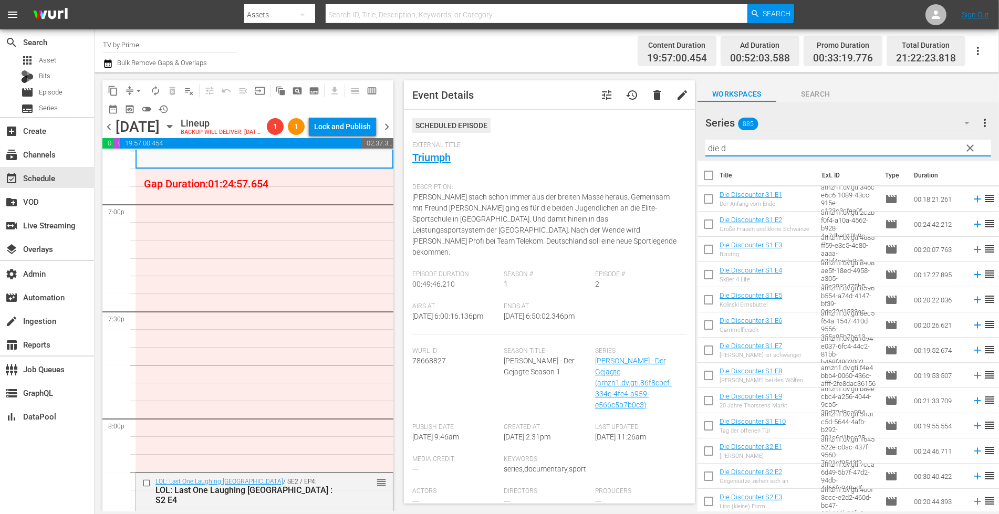
type input "die d"
click at [560, 53] on div "Channel Title TV by Prime Bulk Remove Gaps & Overlaps" at bounding box center [345, 51] width 484 height 38
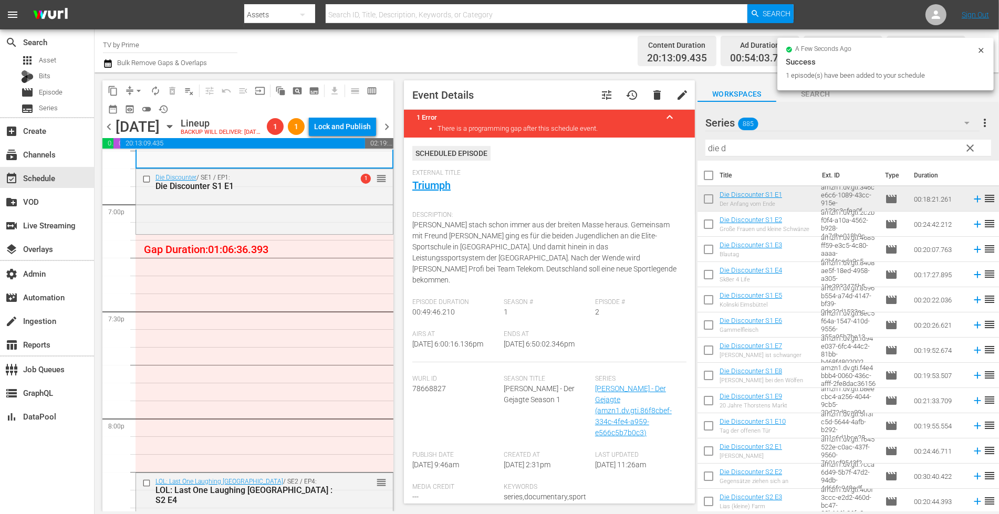
click at [706, 225] on input "checkbox" at bounding box center [708, 226] width 22 height 22
checkbox input "true"
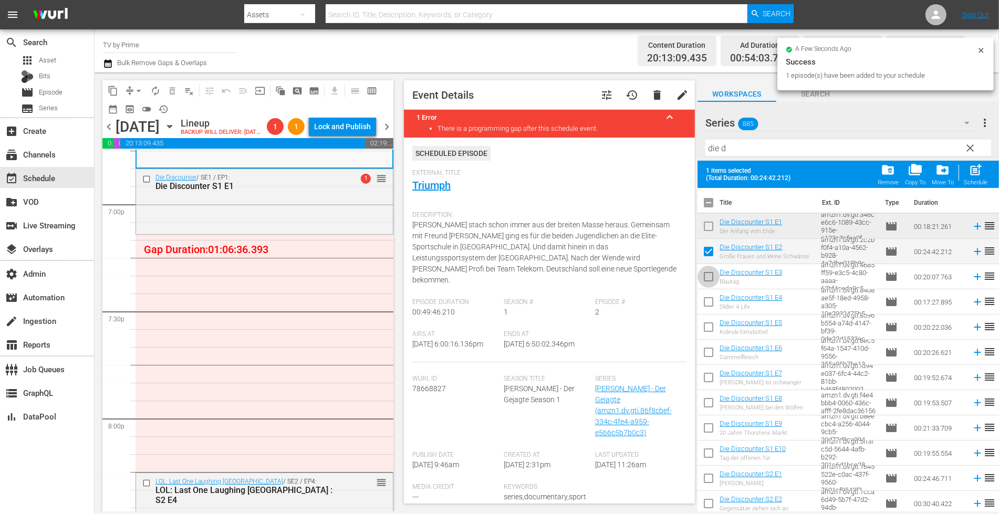
click at [704, 274] on input "checkbox" at bounding box center [708, 279] width 22 height 22
checkbox input "true"
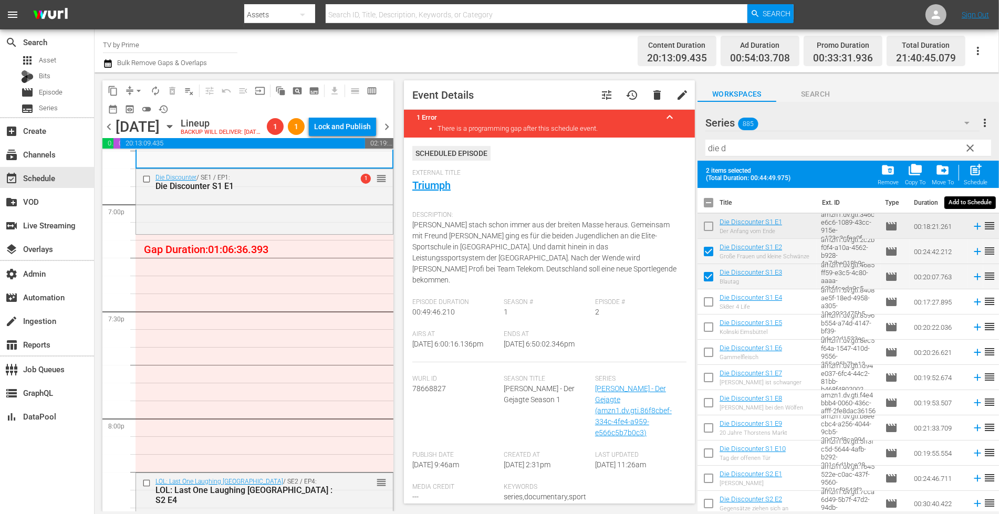
click at [980, 174] on span "post_add" at bounding box center [975, 170] width 14 height 14
checkbox input "false"
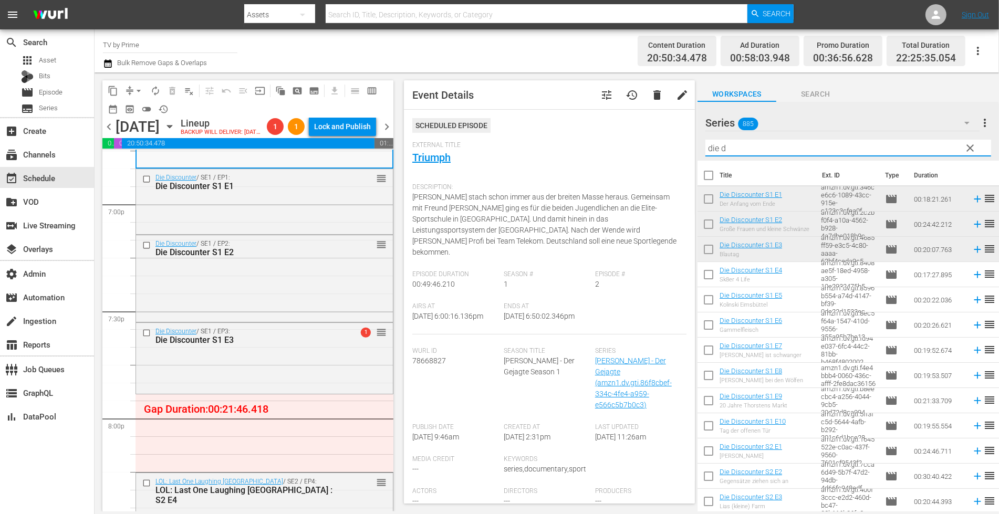
drag, startPoint x: 742, startPoint y: 148, endPoint x: 678, endPoint y: 142, distance: 64.8
click at [679, 142] on div "content_copy compress arrow_drop_down autorenew_outlined delete_forever_outline…" at bounding box center [547, 291] width 904 height 439
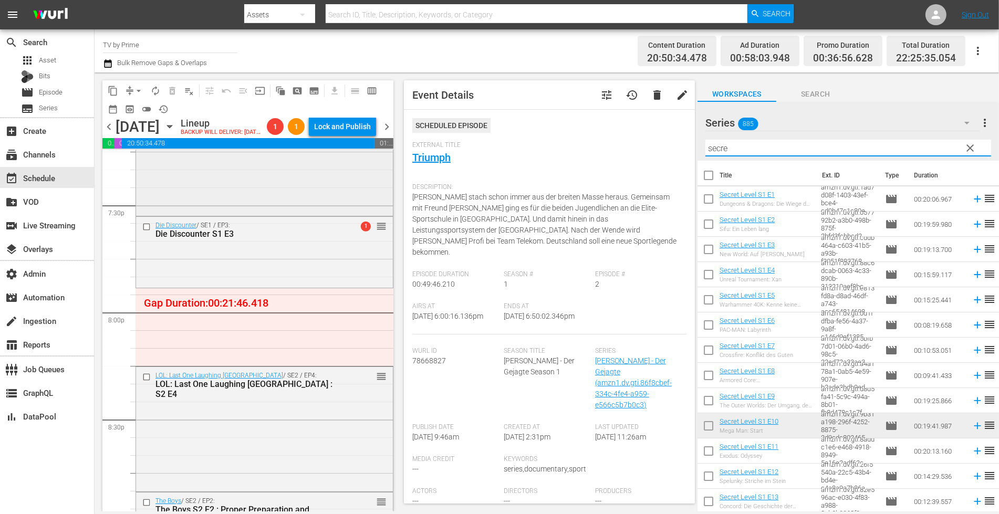
scroll to position [4115, 0]
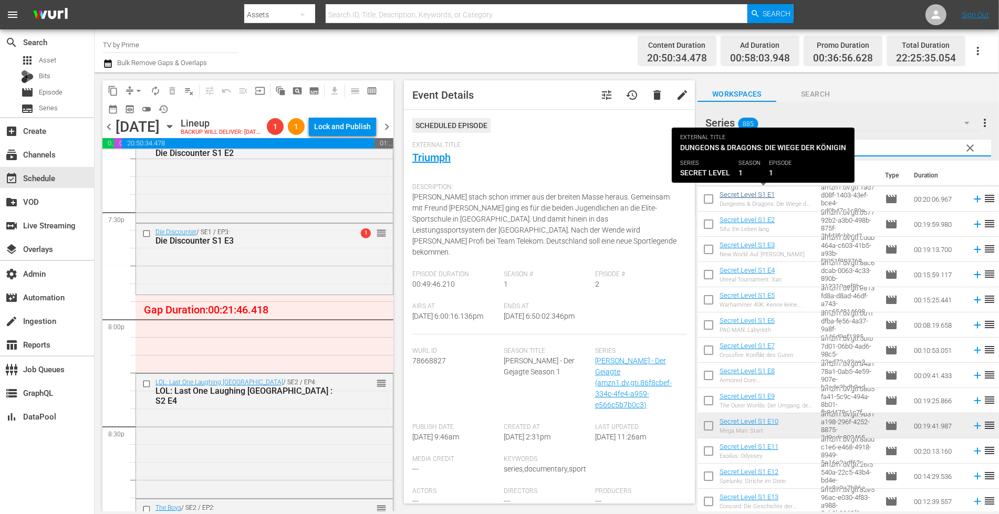
type input "secre"
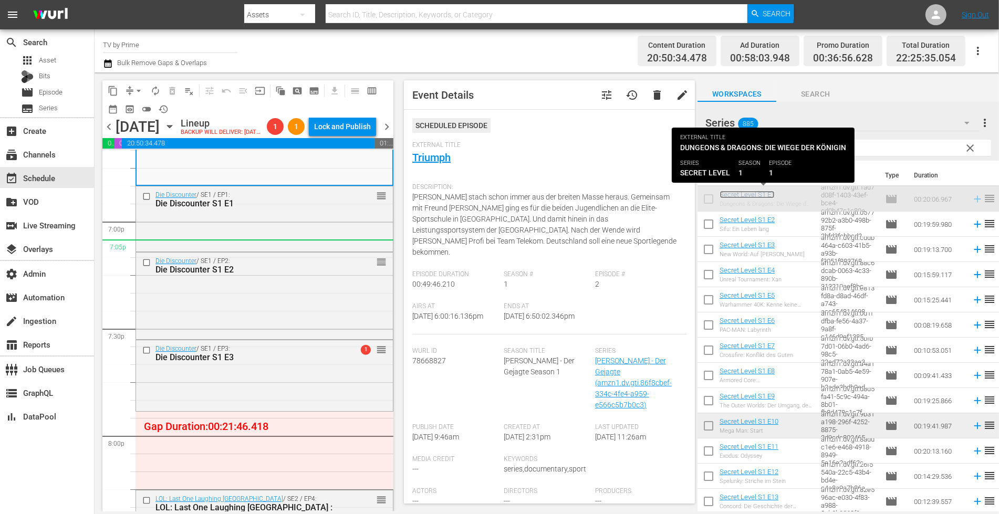
scroll to position [3958, 0]
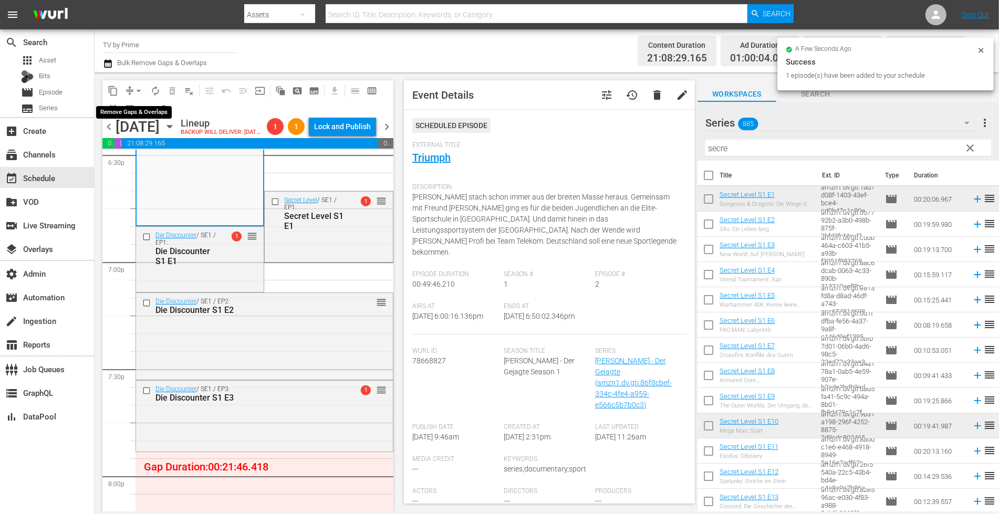
click at [135, 88] on span "arrow_drop_down" at bounding box center [138, 91] width 11 height 11
click at [150, 145] on li "Align to End of Previous Day" at bounding box center [139, 146] width 110 height 17
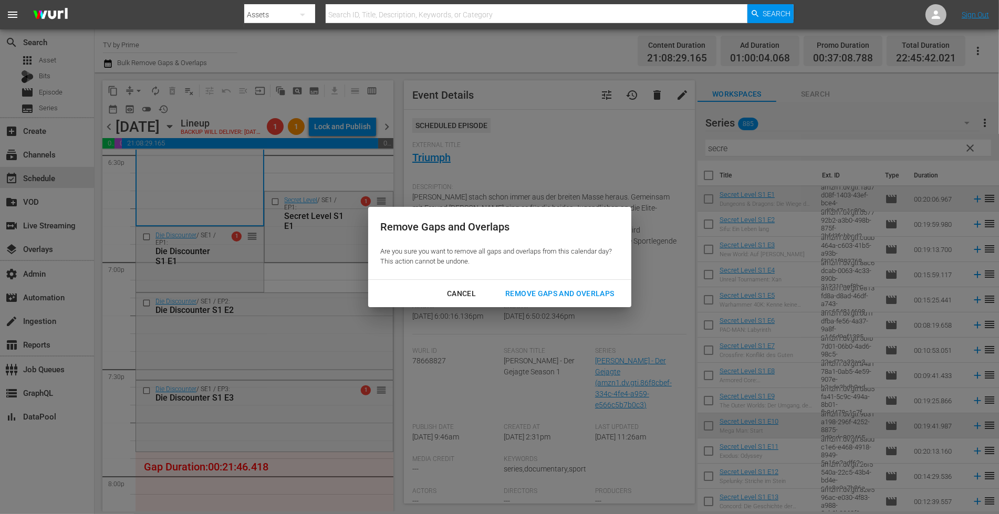
click at [546, 294] on div "Remove Gaps and Overlaps" at bounding box center [559, 293] width 125 height 13
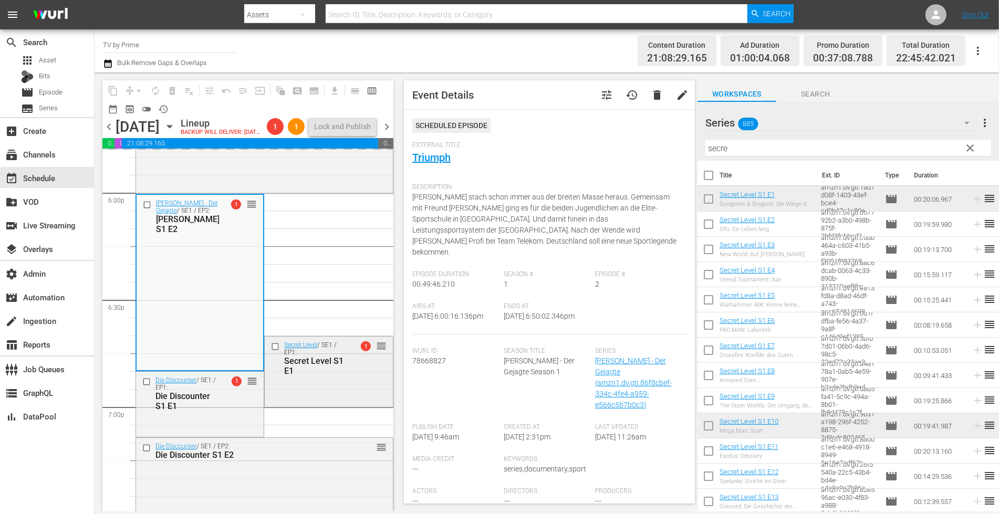
scroll to position [3749, 0]
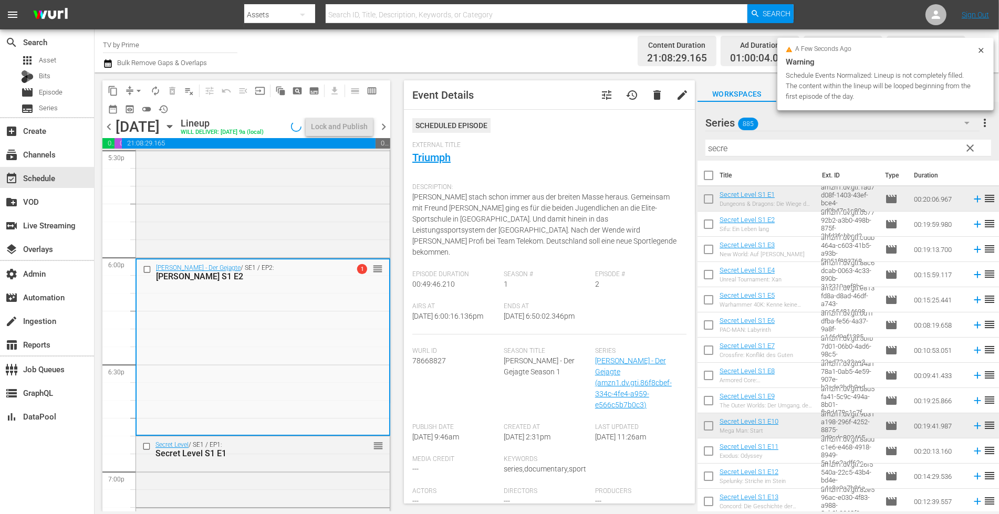
click at [198, 400] on div "Jan Ullrich - Der Gejagte / SE1 / EP2: Jan Ullrich S1 E2 1 reorder" at bounding box center [263, 346] width 253 height 174
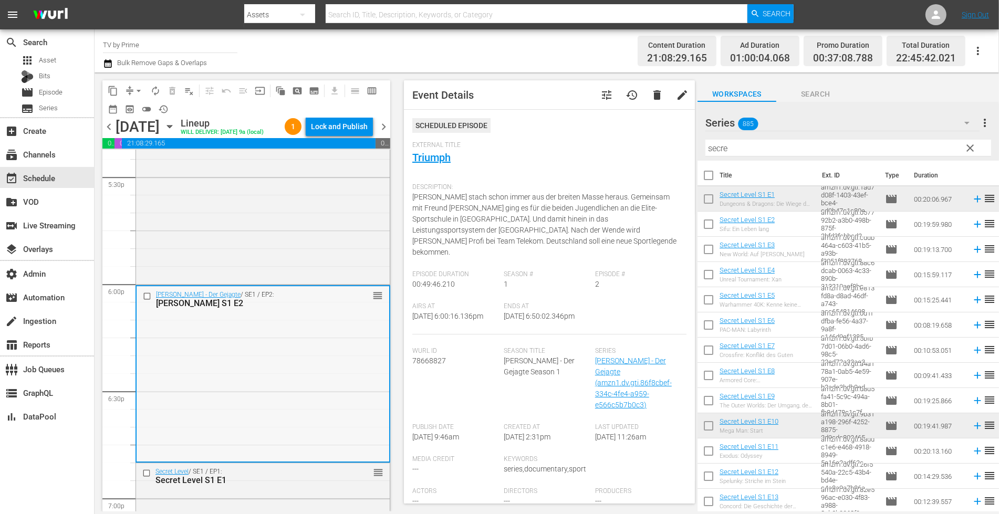
scroll to position [3707, 0]
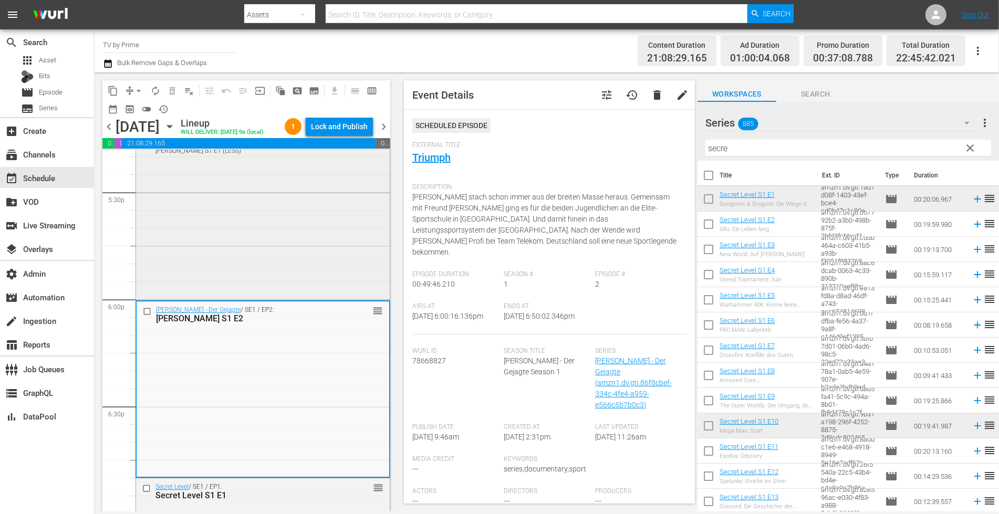
click at [215, 252] on div "Jan Ullrich - Der Gejagte / SE1 / EP1: Jan Ullrich S1 E1 Jan Ullrich S1 E1 (LES…" at bounding box center [263, 211] width 254 height 173
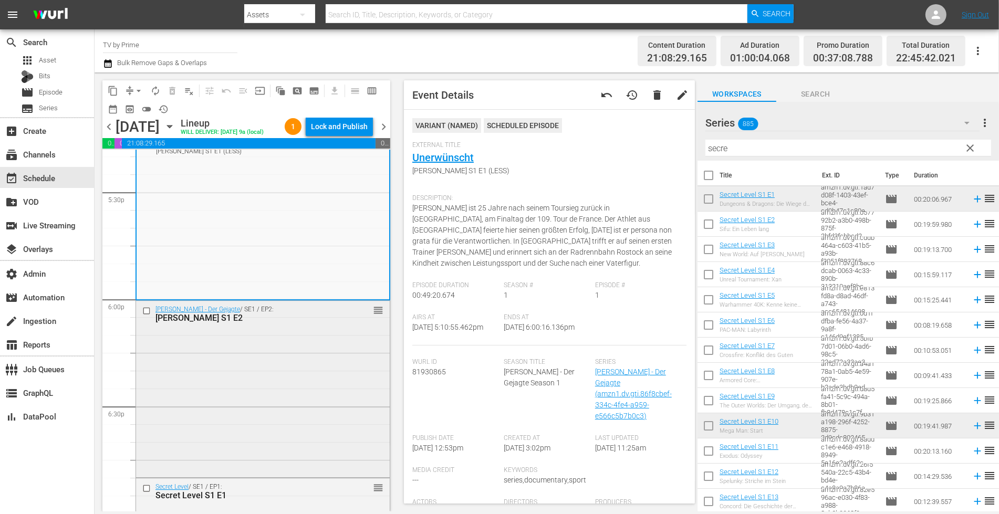
click at [225, 361] on div "Jan Ullrich - Der Gejagte / SE1 / EP2: Jan Ullrich S1 E2 reorder" at bounding box center [263, 388] width 254 height 174
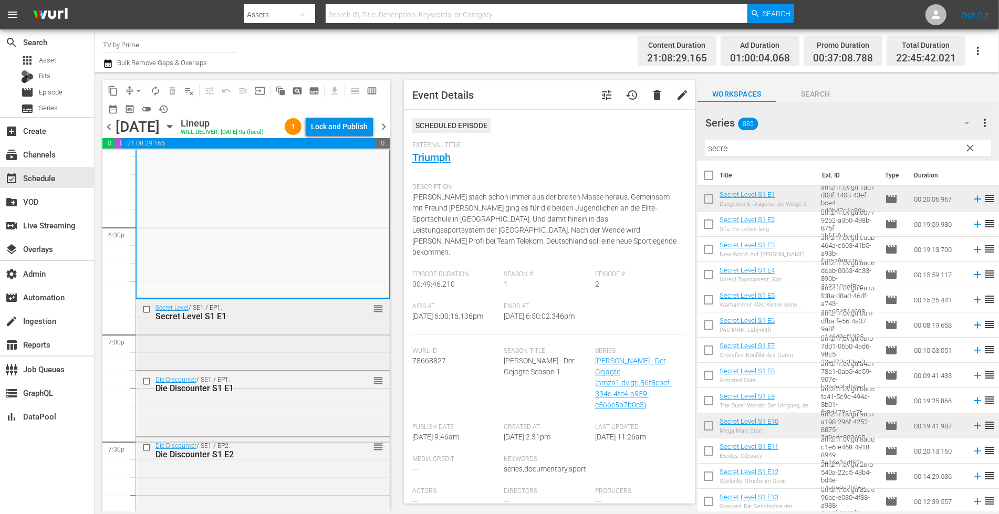
scroll to position [3901, 0]
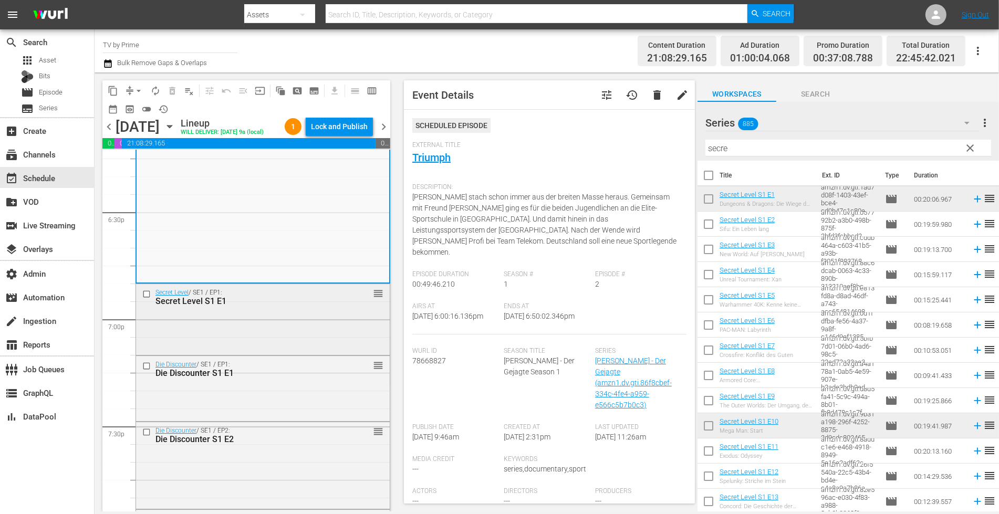
click at [217, 331] on div "Secret Level / SE1 / EP1: Secret Level S1 E1 reorder" at bounding box center [263, 318] width 254 height 69
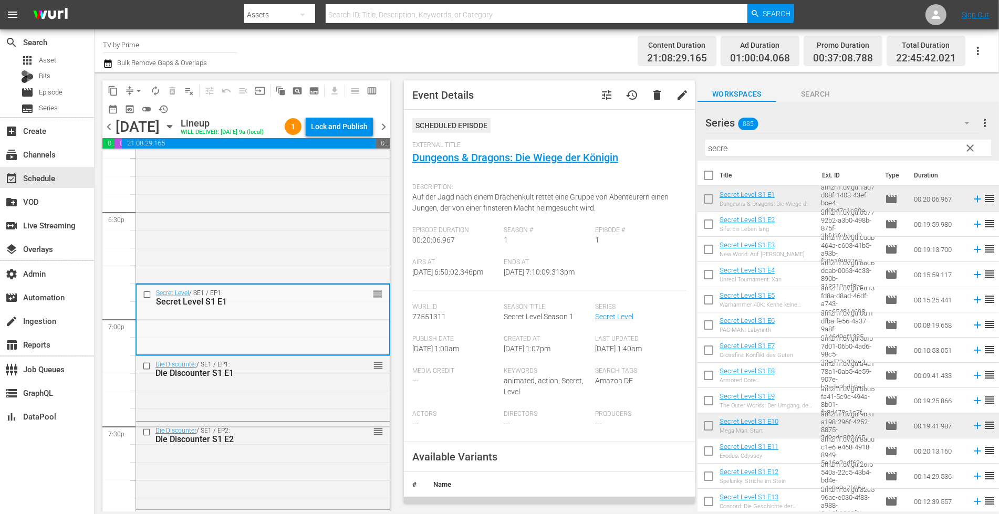
click at [222, 391] on div "Die Discounter / SE1 / EP1: Die Discounter S1 E1 reorder" at bounding box center [263, 387] width 254 height 62
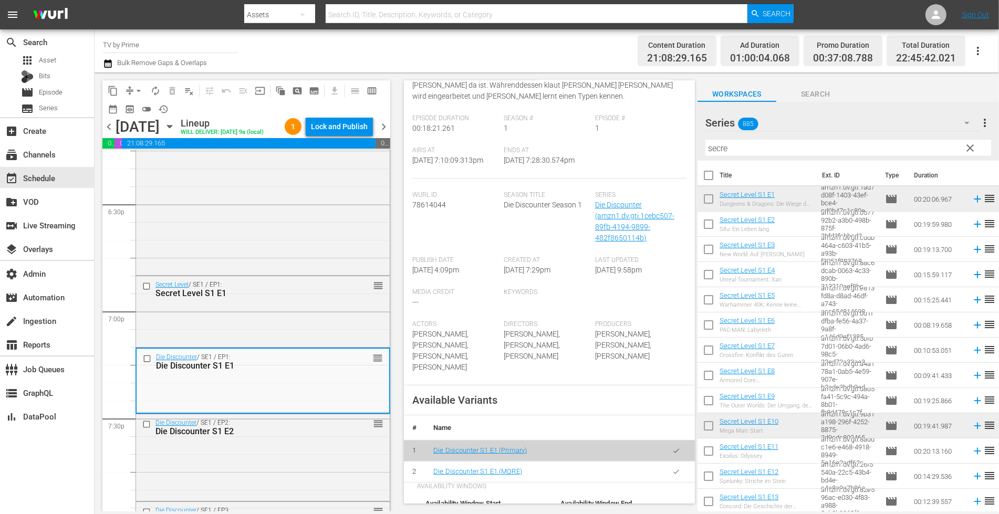
scroll to position [130, 0]
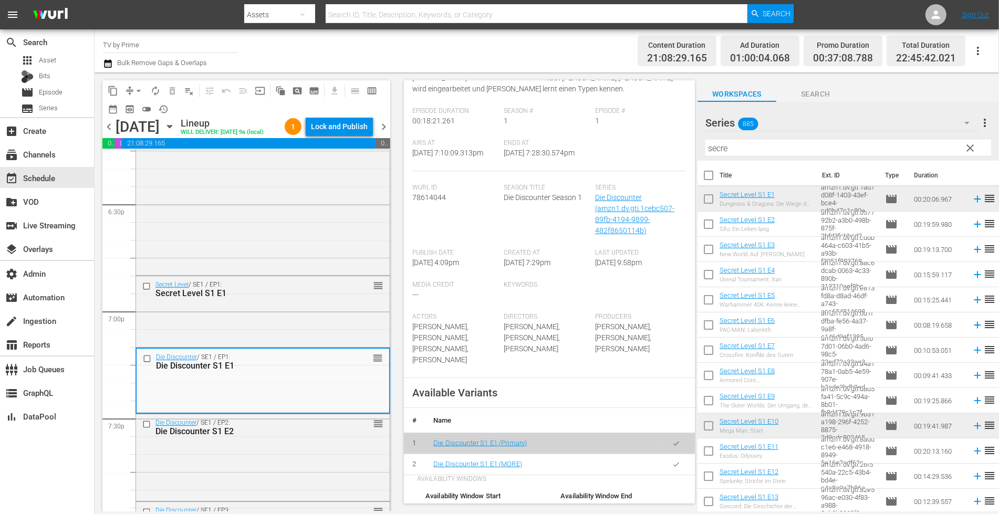
click at [672, 468] on icon "button" at bounding box center [676, 464] width 8 height 8
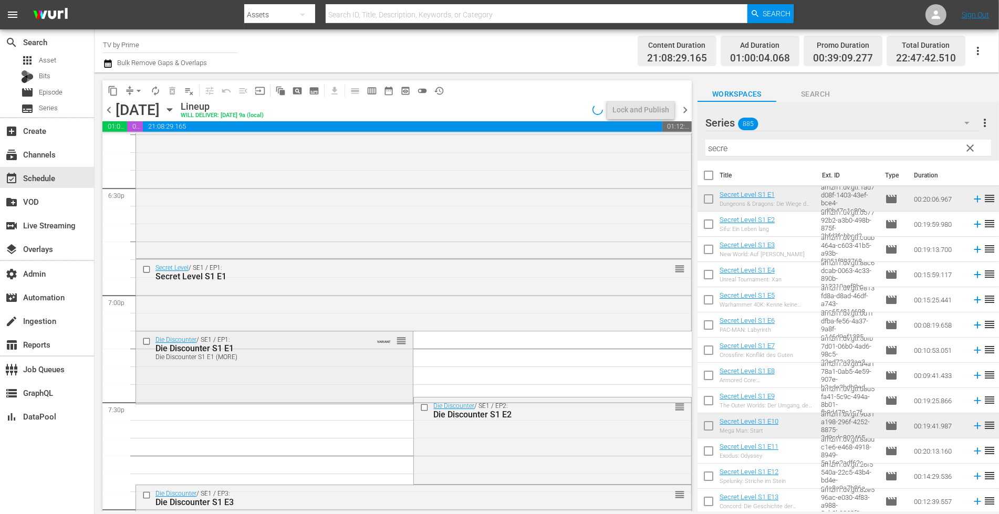
click at [205, 380] on div "Die Discounter / SE1 / EP1: Die Discounter S1 E1 Die Discounter S1 E1 (MORE) VA…" at bounding box center [274, 365] width 277 height 69
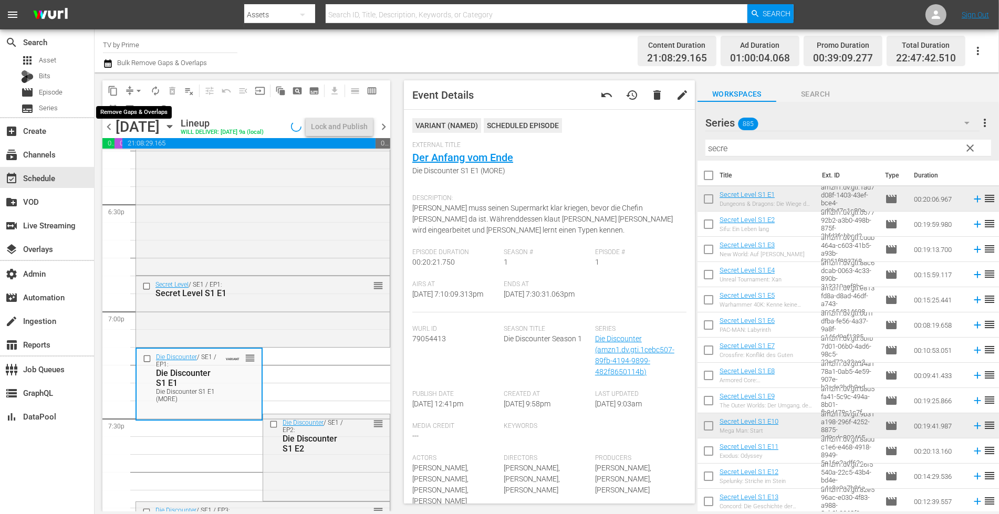
click at [135, 91] on span "arrow_drop_down" at bounding box center [138, 91] width 11 height 11
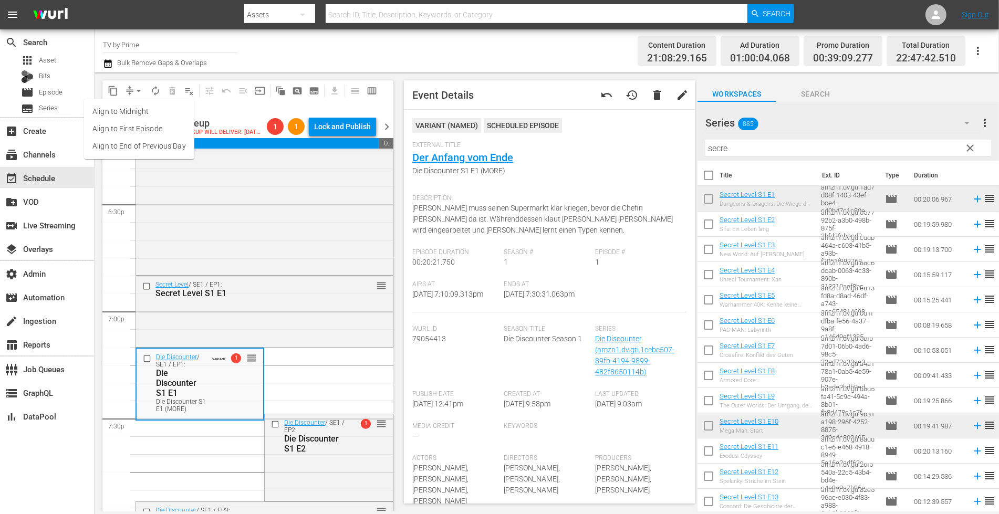
click at [141, 145] on li "Align to End of Previous Day" at bounding box center [139, 146] width 110 height 17
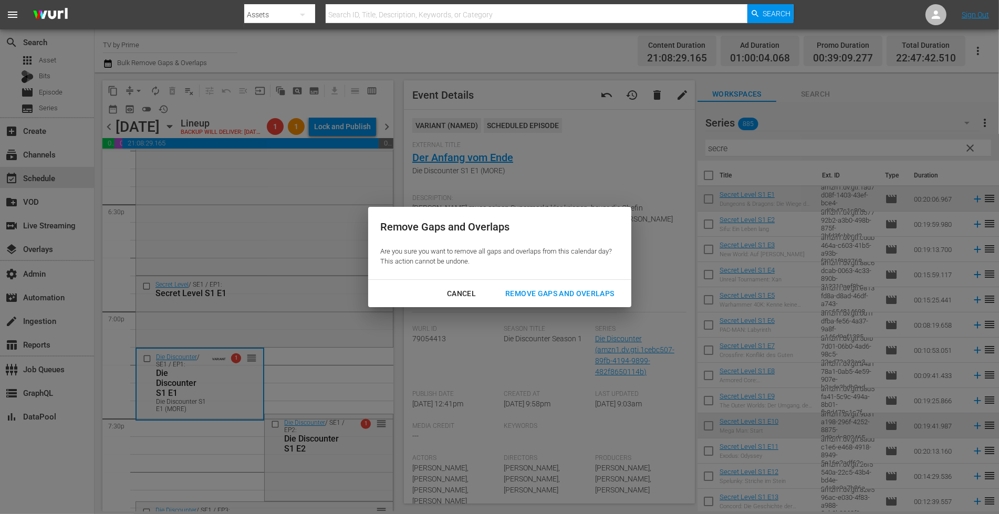
click at [533, 291] on div "Remove Gaps and Overlaps" at bounding box center [559, 293] width 125 height 13
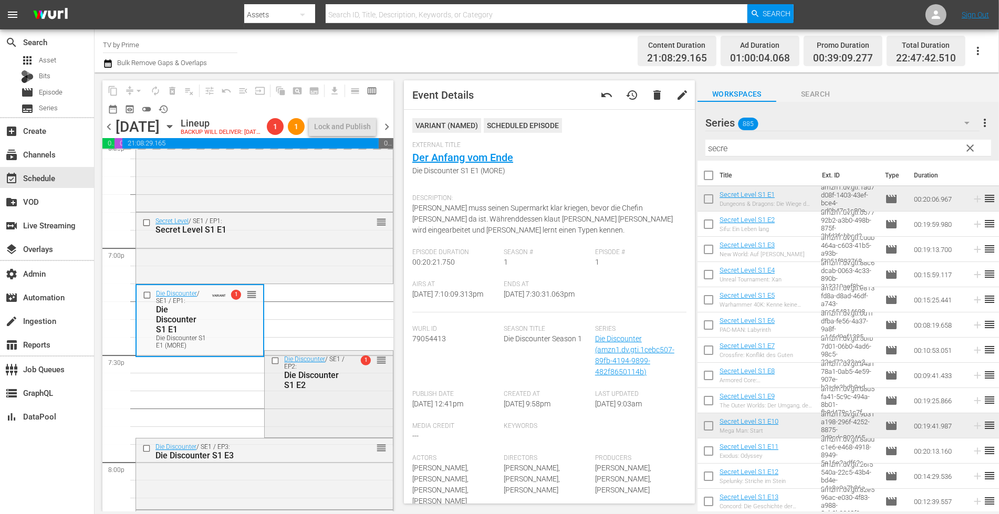
scroll to position [3980, 0]
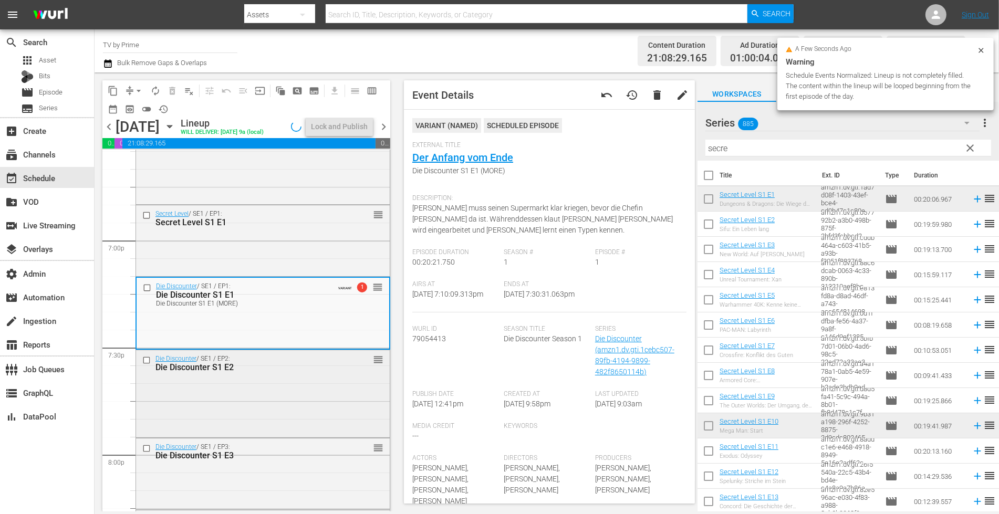
click at [277, 429] on div "Die Discounter / SE1 / EP2: Die Discounter S1 E2 reorder" at bounding box center [263, 392] width 254 height 85
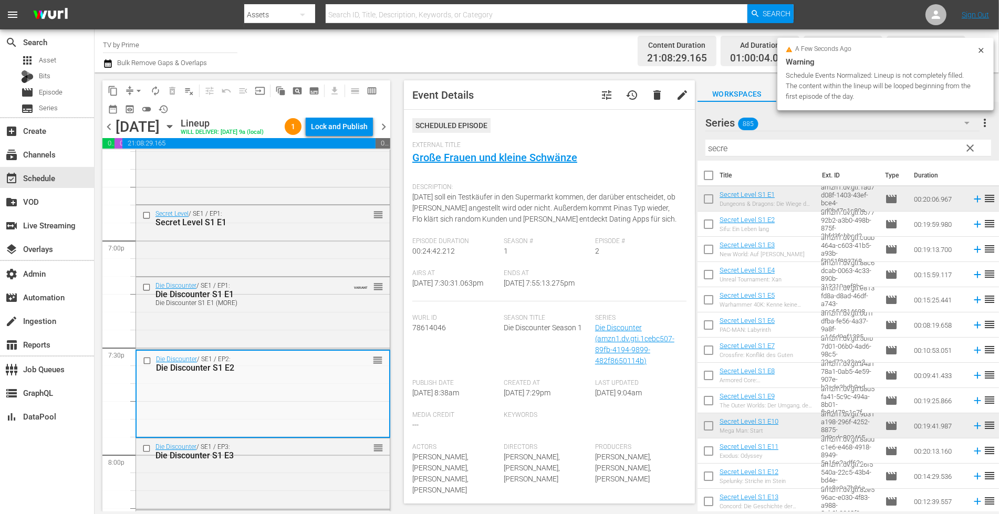
scroll to position [4109, 0]
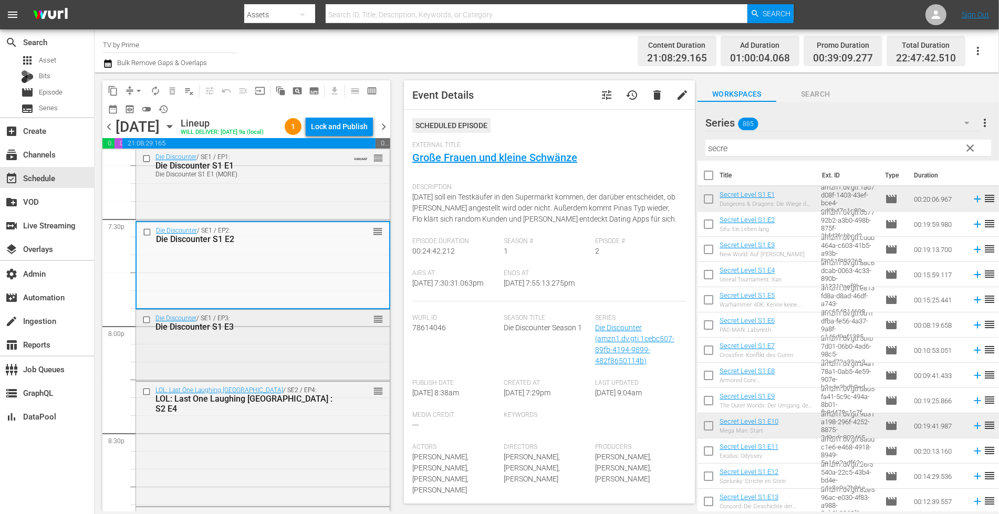
click at [269, 351] on div "Die Discounter / SE1 / EP3: Die Discounter S1 E3 reorder" at bounding box center [263, 344] width 254 height 69
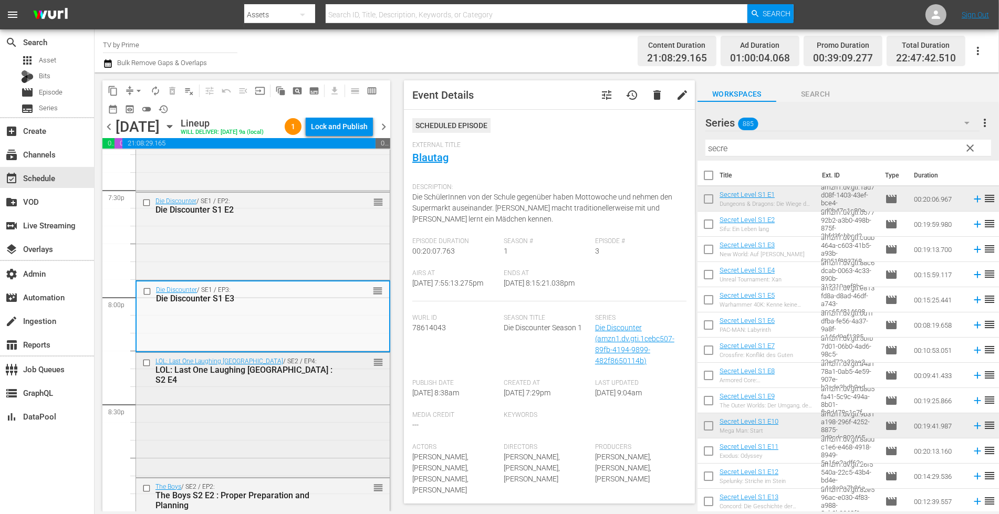
scroll to position [4161, 0]
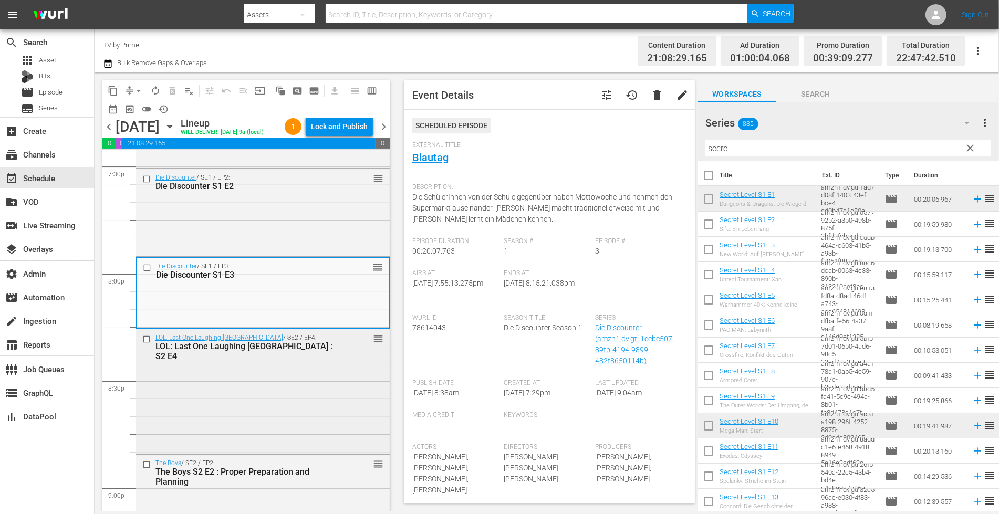
click at [256, 406] on div "LOL: Last One Laughing Germany / SE2 / EP4: LOL: Last One Laughing Germany : S2…" at bounding box center [263, 390] width 254 height 123
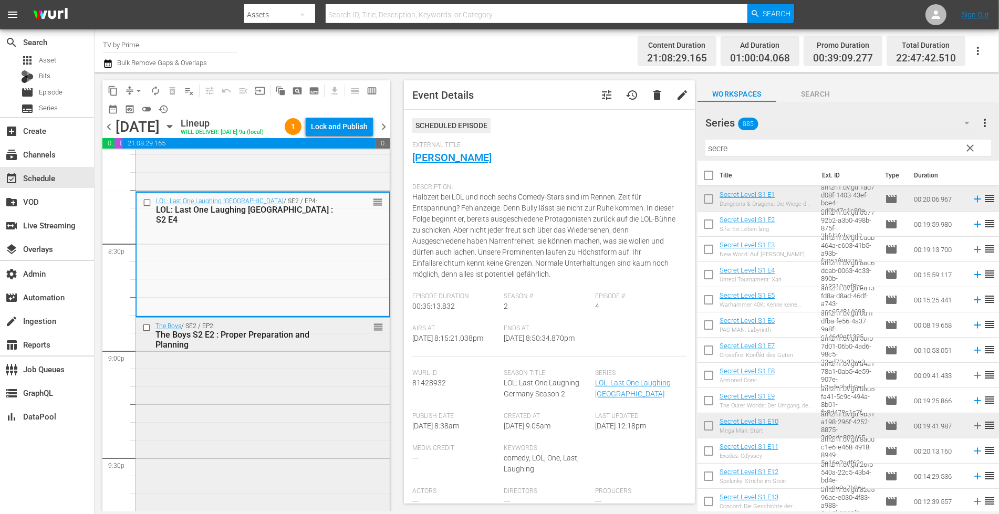
scroll to position [4363, 0]
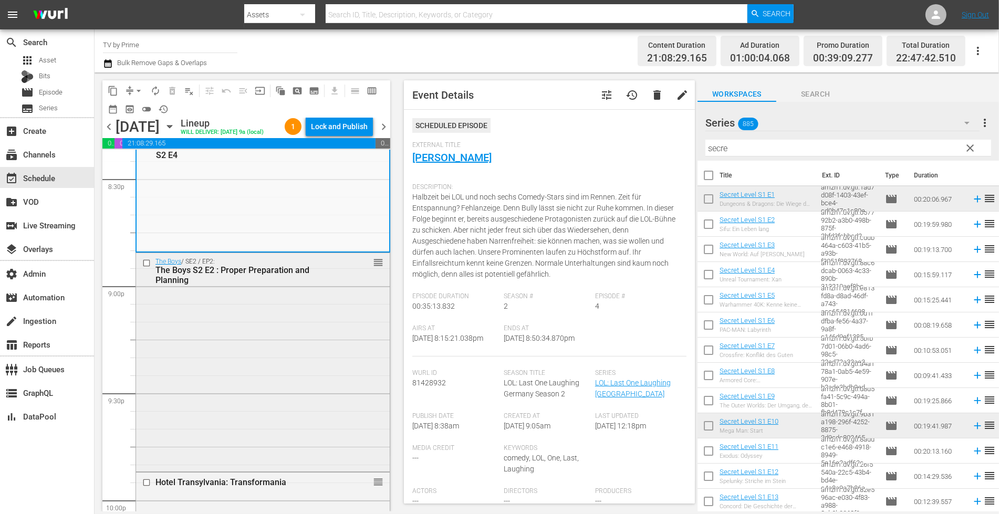
click at [250, 367] on div "The Boys / SE2 / EP2: The Boys S2 E2 : Proper Preparation and Planning reorder" at bounding box center [263, 361] width 254 height 216
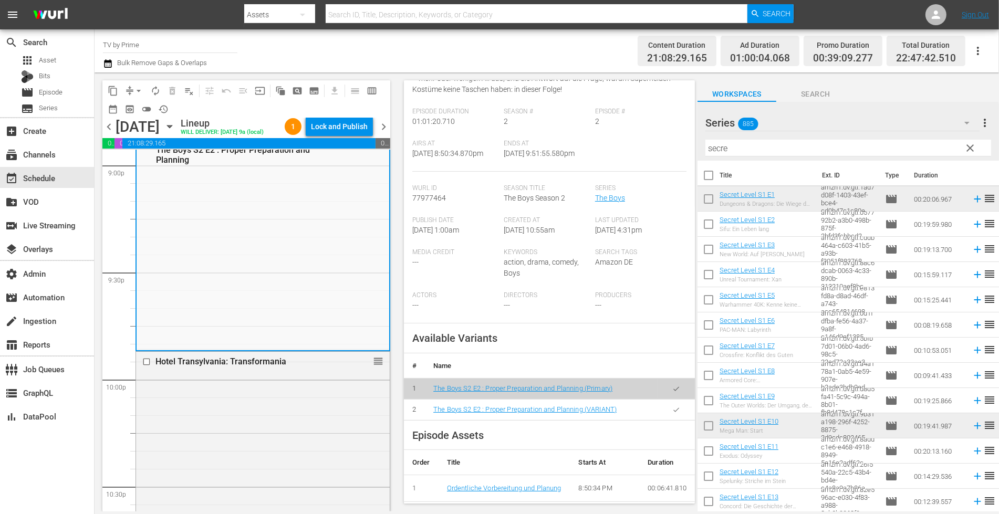
scroll to position [206, 0]
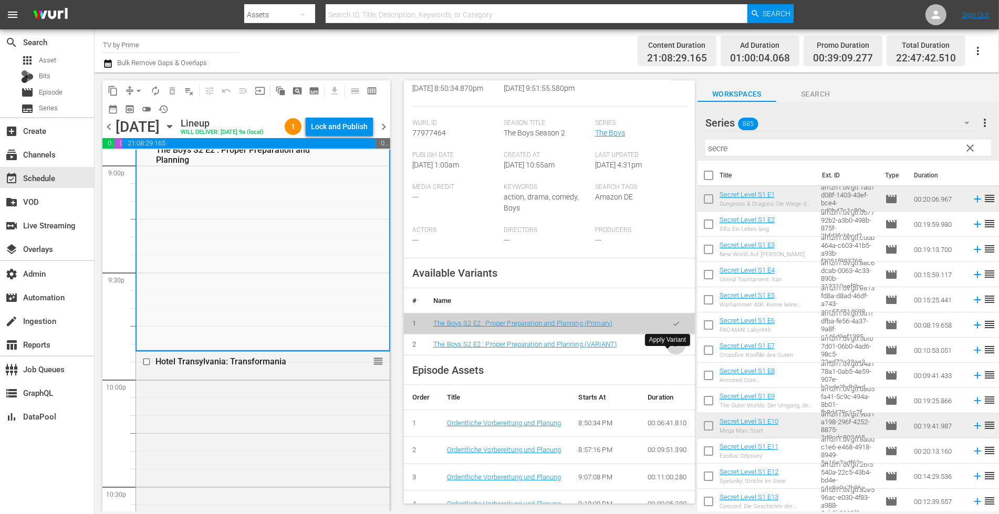
click at [672, 352] on button "button" at bounding box center [676, 344] width 20 height 20
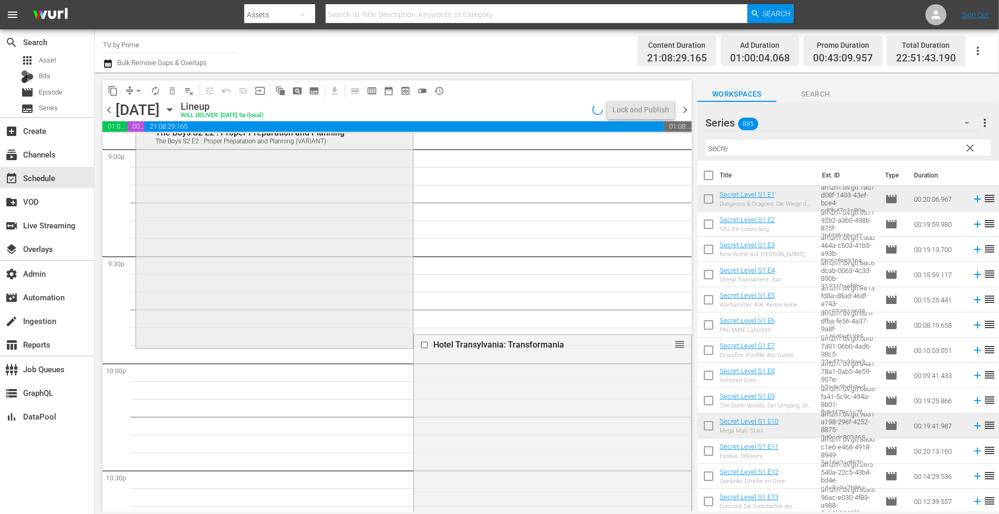
click at [247, 290] on div "The Boys / SE2 / EP2: The Boys S2 E2 : Proper Preparation and Planning The Boys…" at bounding box center [274, 231] width 277 height 230
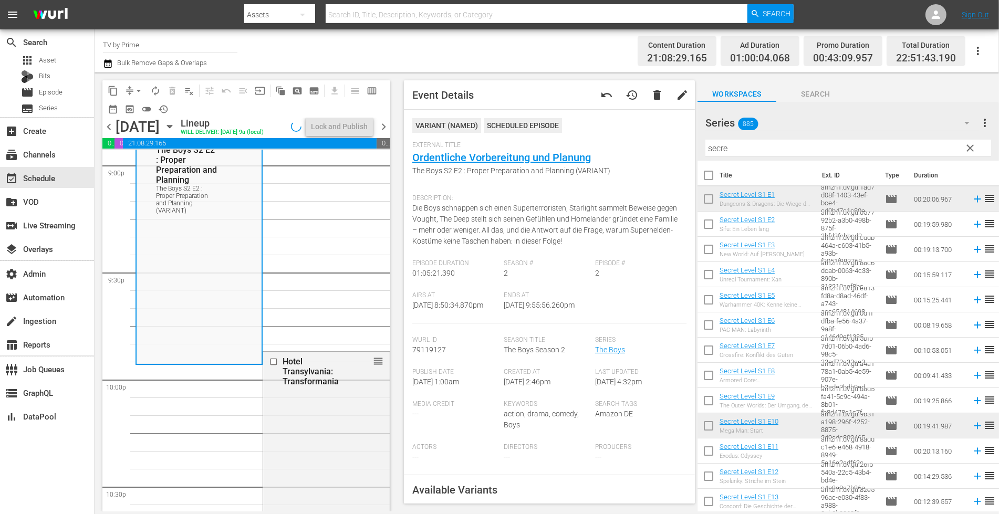
scroll to position [4616, 0]
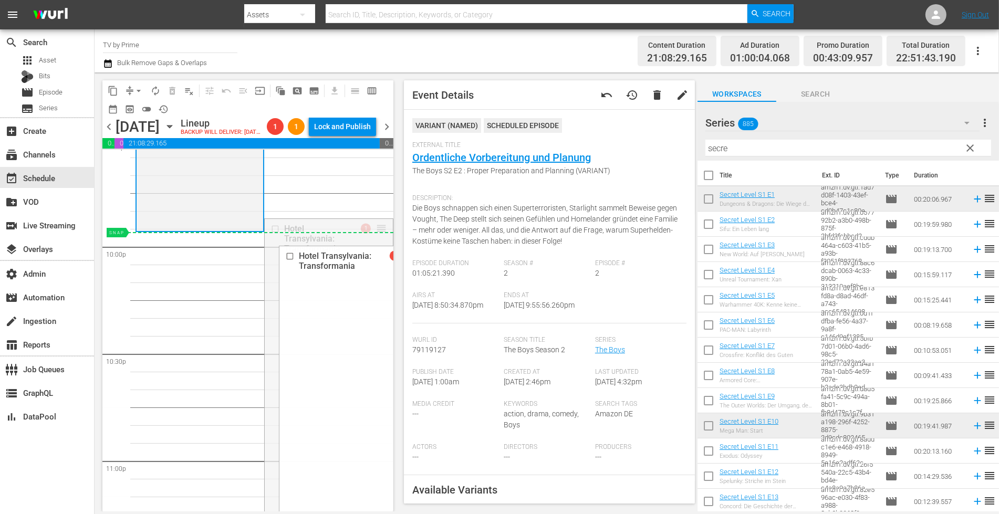
drag, startPoint x: 373, startPoint y: 245, endPoint x: 364, endPoint y: 255, distance: 13.0
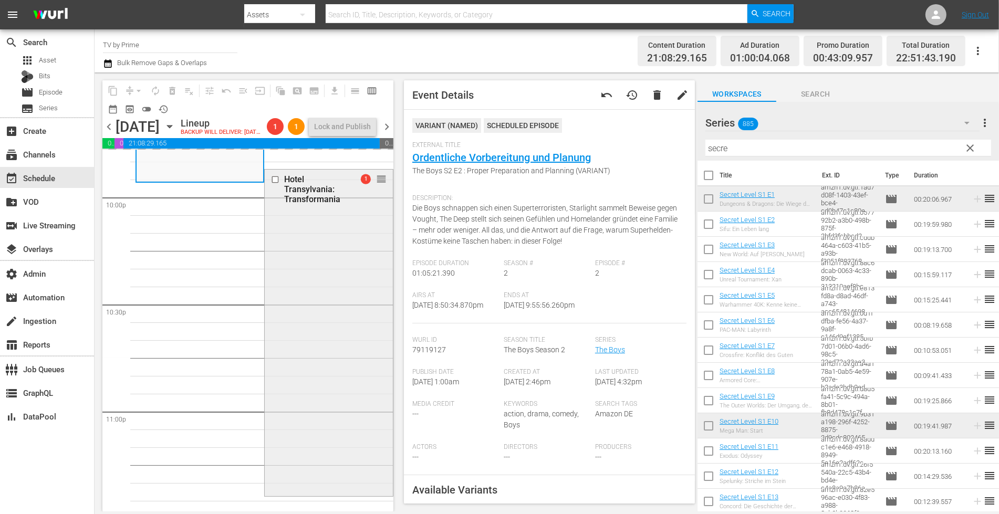
scroll to position [4621, 0]
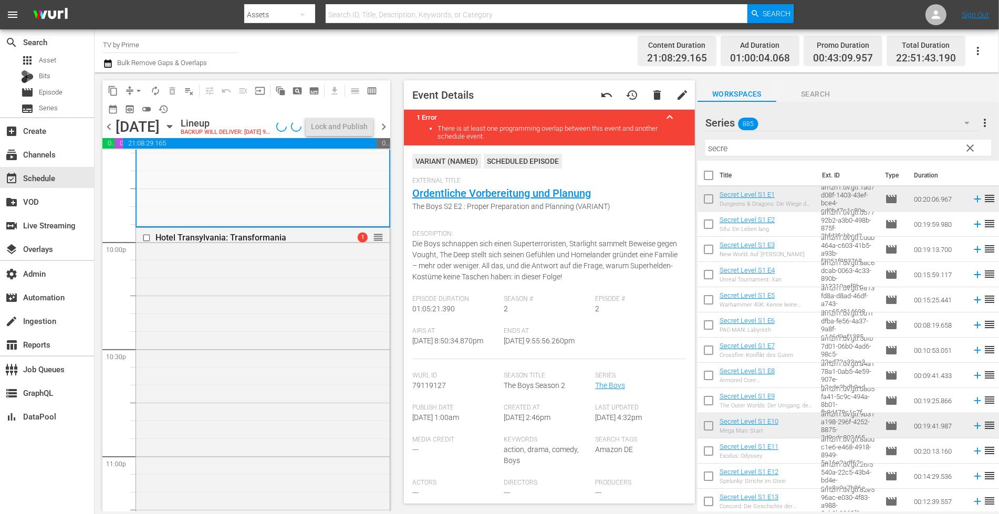
click at [262, 358] on div "Hotel Transylvania: Transformania 1 reorder" at bounding box center [263, 390] width 254 height 324
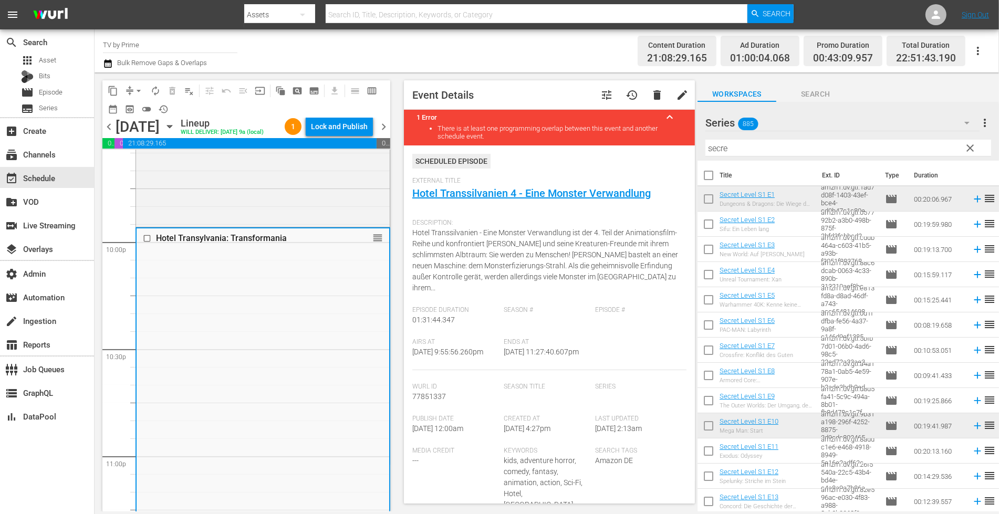
scroll to position [227, 0]
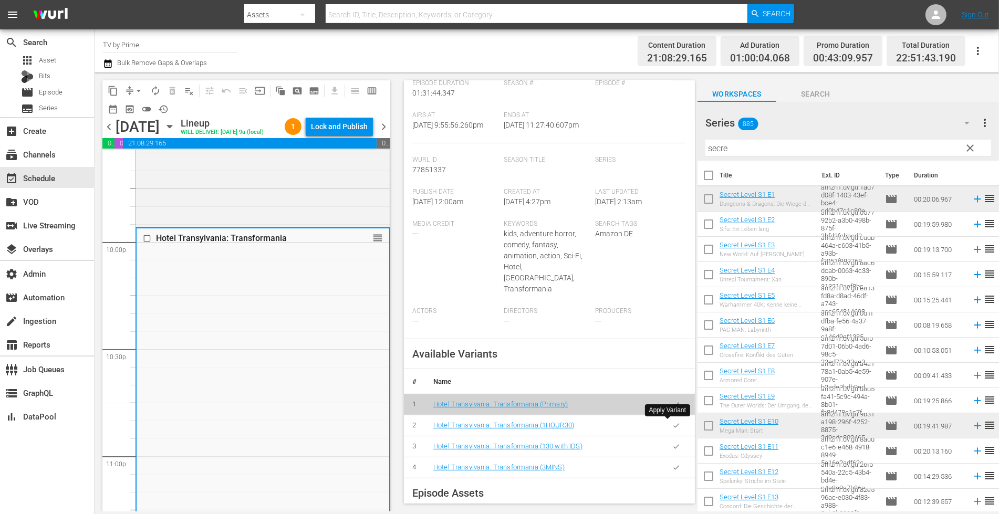
click at [672, 427] on icon "button" at bounding box center [676, 426] width 8 height 8
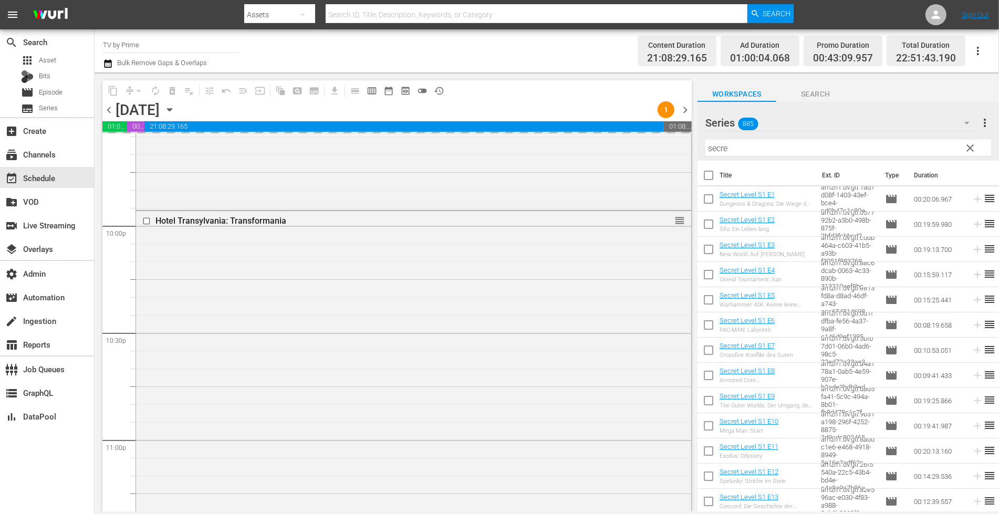
scroll to position [4763, 0]
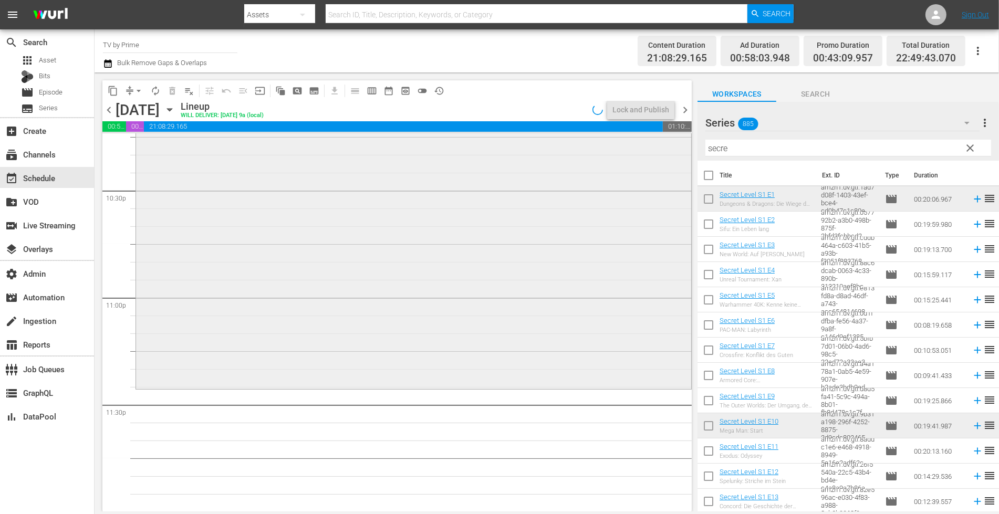
click at [262, 366] on div "Hotel Transylvania: Transformania Hotel Transylvania: Transformania (1HOUR30) V…" at bounding box center [413, 227] width 555 height 317
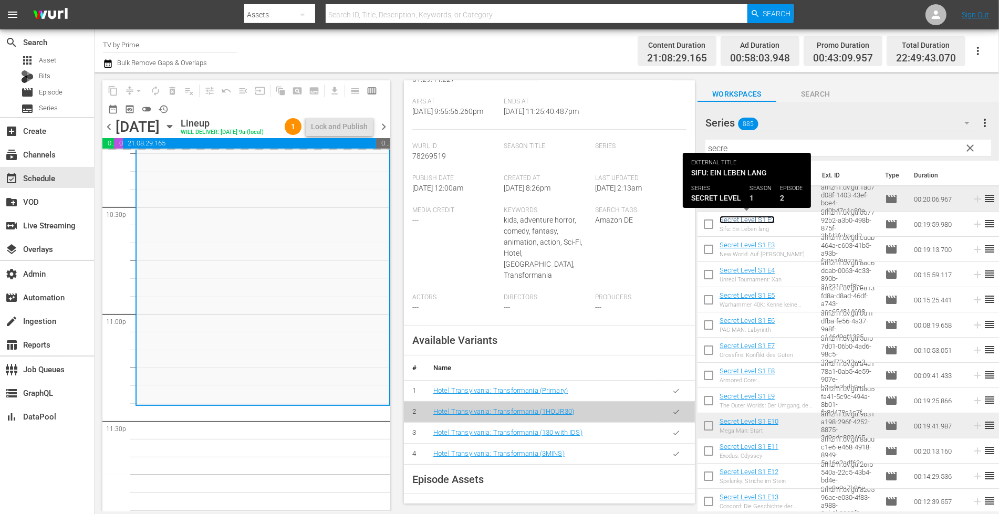
scroll to position [4778, 0]
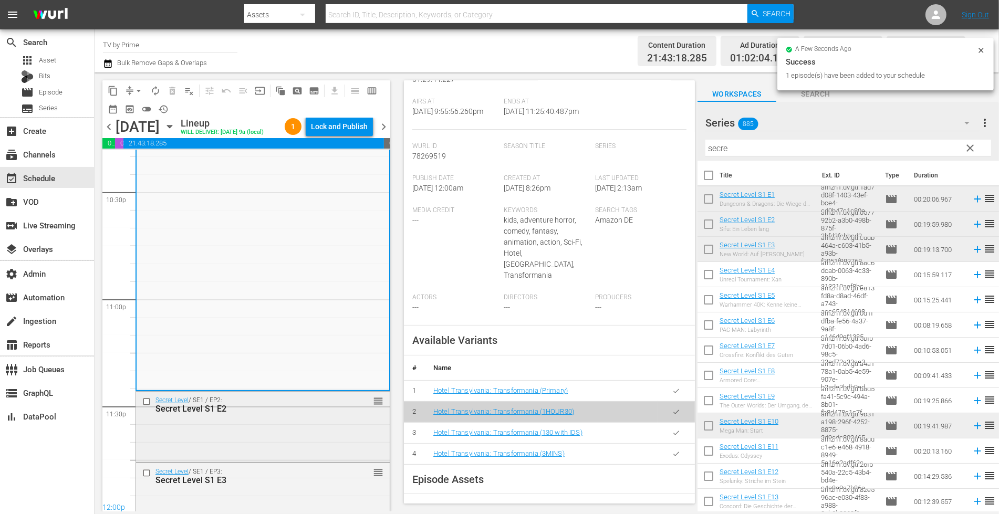
click at [294, 442] on div "Secret Level / SE1 / EP2: Secret Level S1 E2 reorder" at bounding box center [263, 426] width 254 height 68
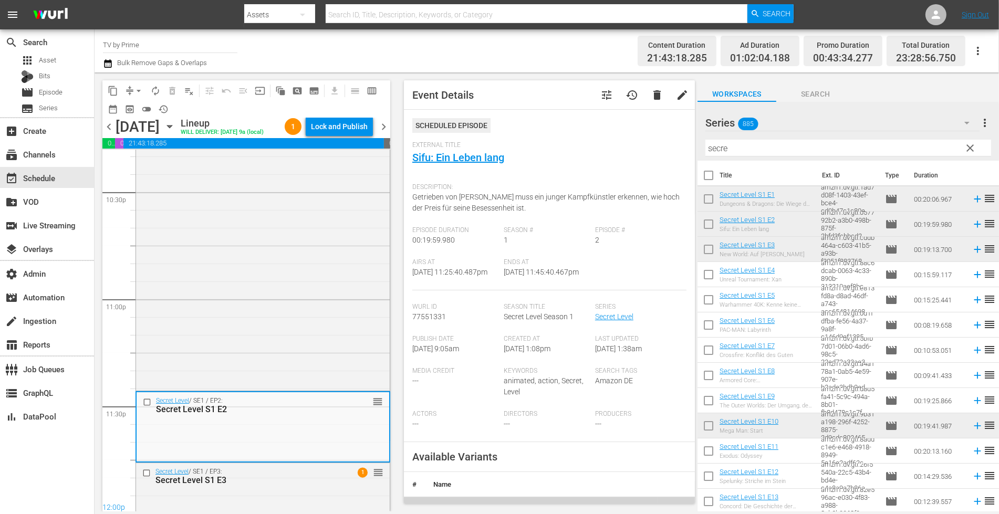
click at [272, 503] on div "12:00p" at bounding box center [246, 508] width 288 height 11
click at [284, 483] on div "Secret Level S1 E3" at bounding box center [246, 480] width 182 height 10
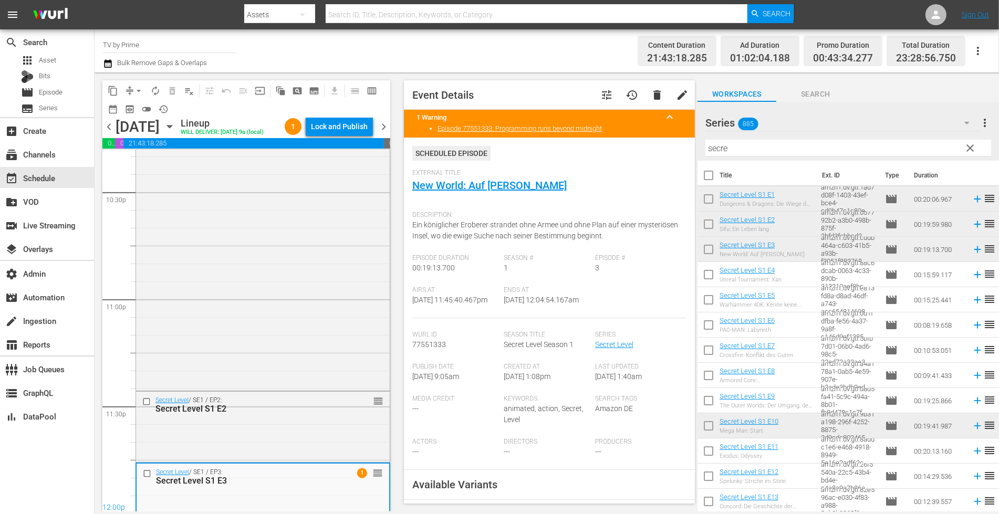
scroll to position [145, 0]
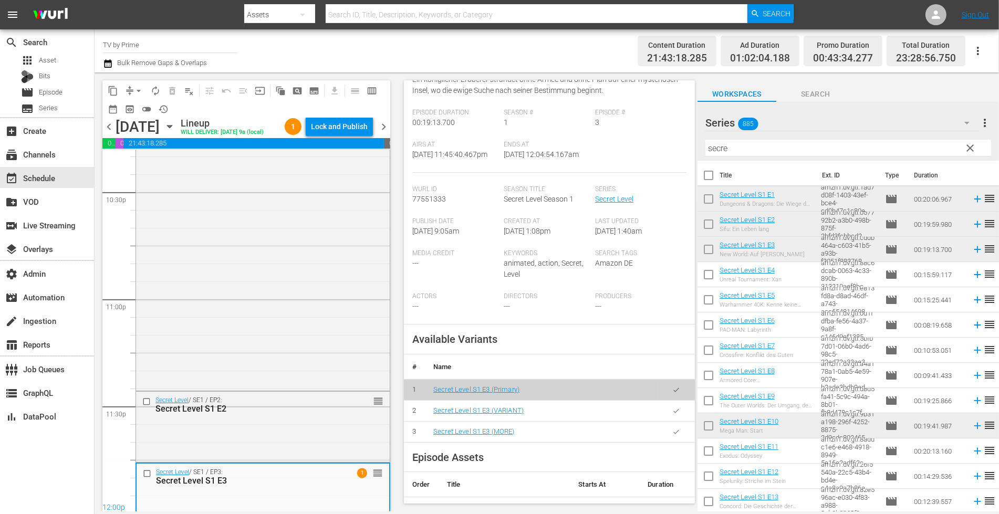
click at [674, 421] on button "button" at bounding box center [676, 411] width 20 height 20
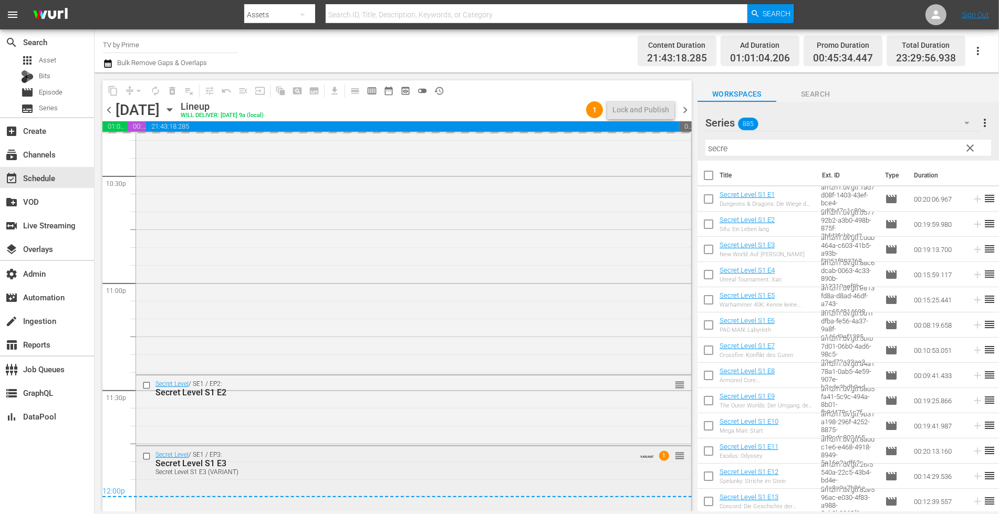
scroll to position [4781, 0]
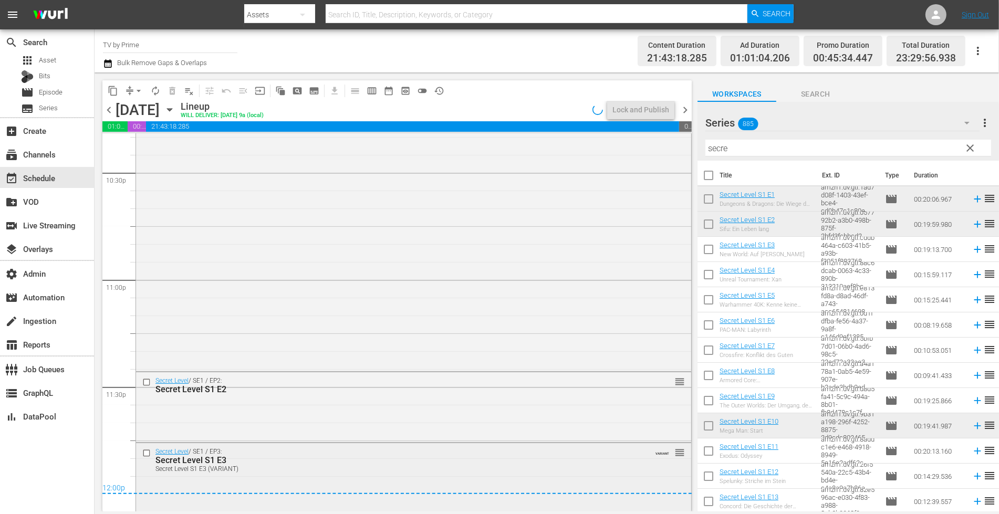
click at [249, 465] on div "Secret Level S1 E3 (VARIANT)" at bounding box center [393, 468] width 477 height 7
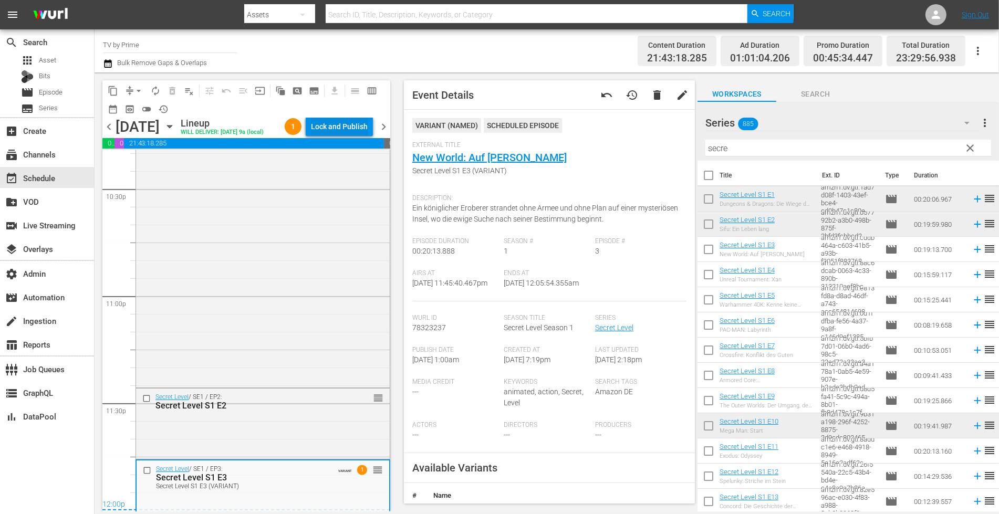
click at [352, 122] on div "Lock and Publish" at bounding box center [339, 126] width 57 height 19
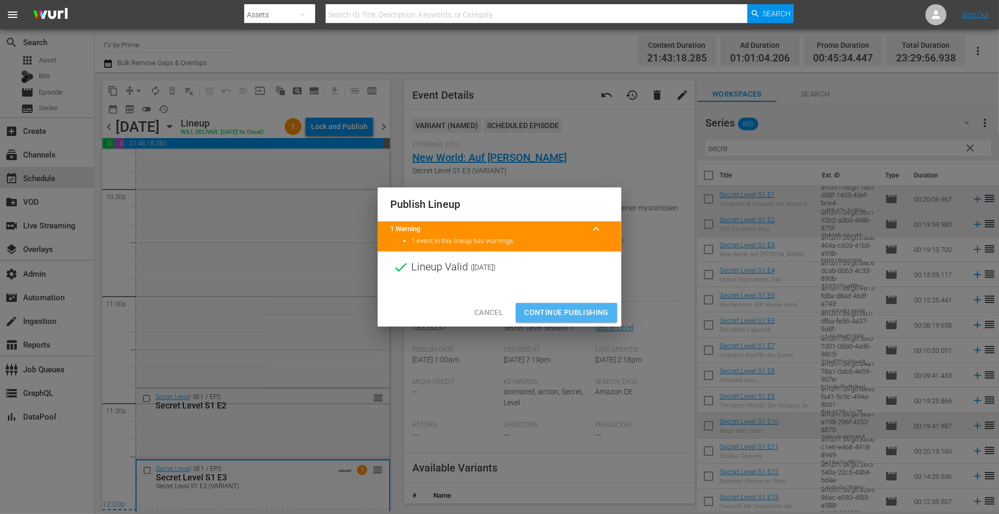
click at [567, 313] on span "Continue Publishing" at bounding box center [566, 312] width 85 height 13
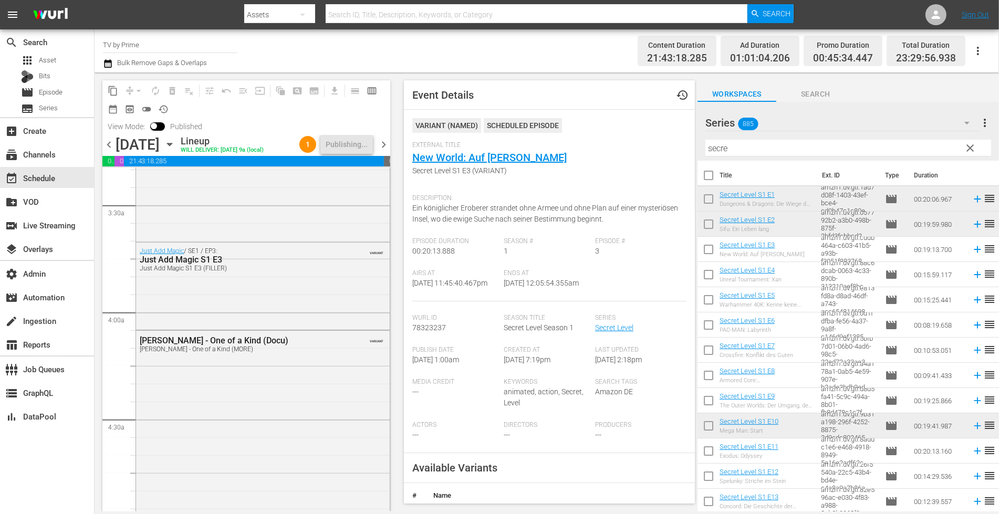
scroll to position [0, 0]
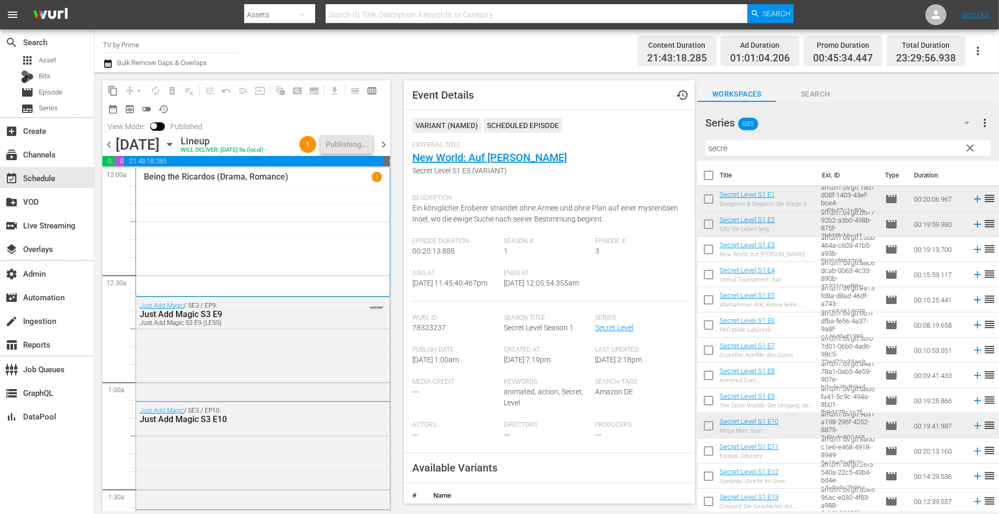
click at [111, 142] on span "chevron_left" at bounding box center [108, 144] width 13 height 13
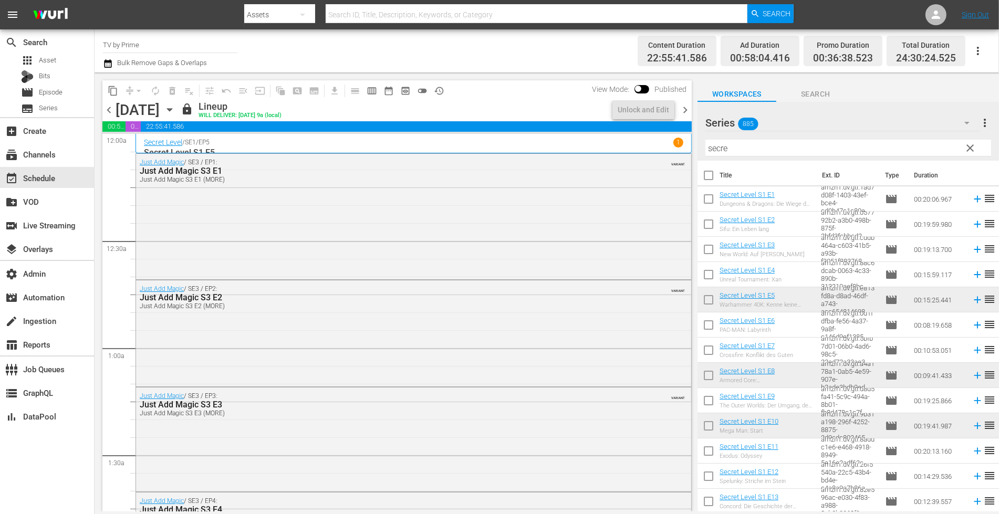
click at [112, 110] on span "chevron_left" at bounding box center [108, 109] width 13 height 13
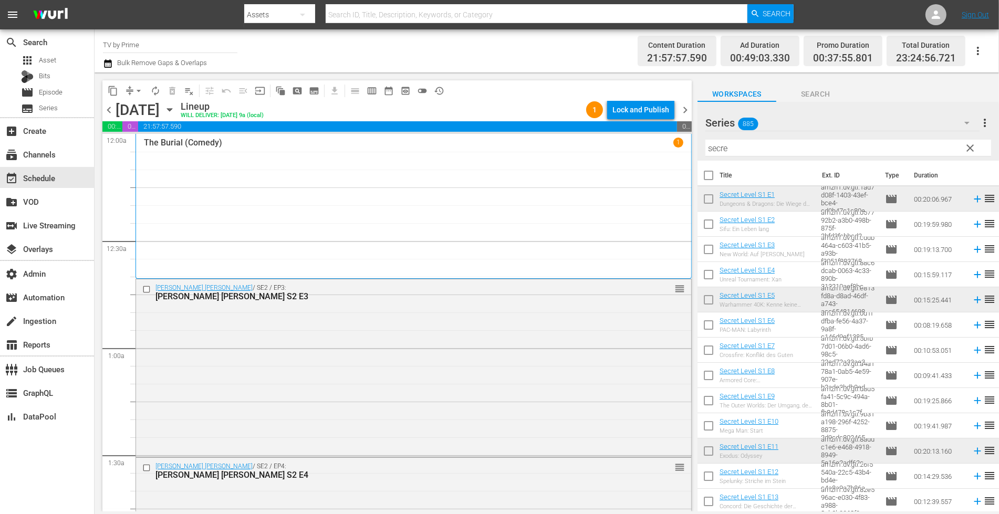
click at [648, 110] on div "Lock and Publish" at bounding box center [640, 109] width 57 height 19
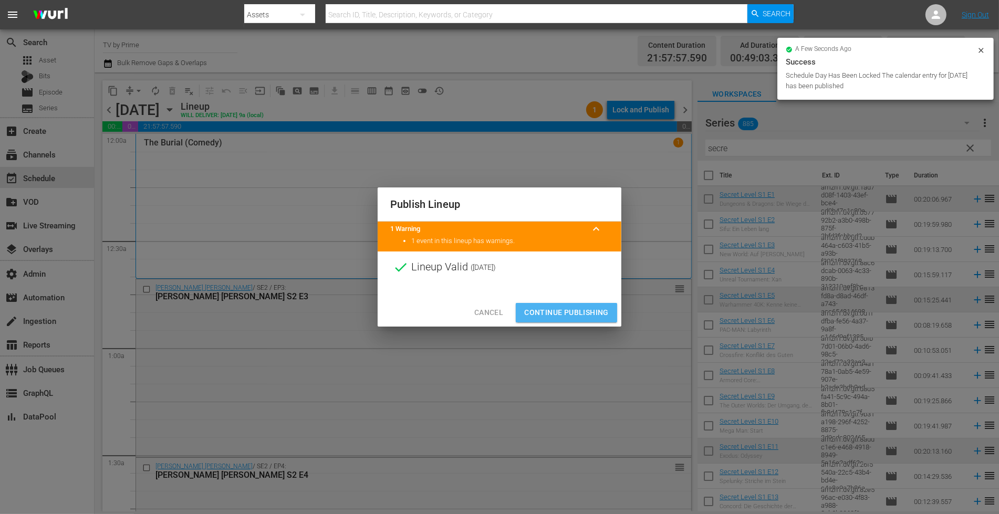
click at [548, 316] on span "Continue Publishing" at bounding box center [566, 312] width 85 height 13
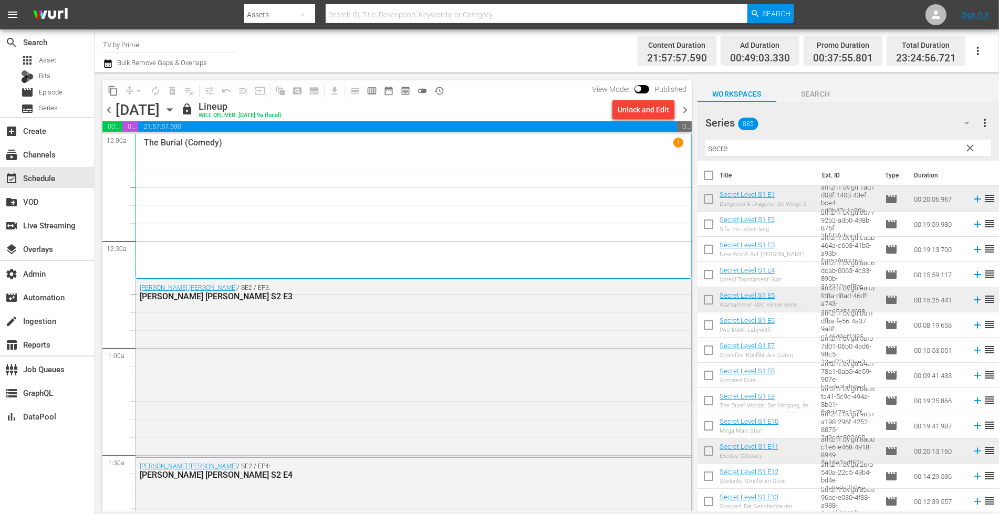
click at [107, 62] on icon "button" at bounding box center [107, 63] width 7 height 8
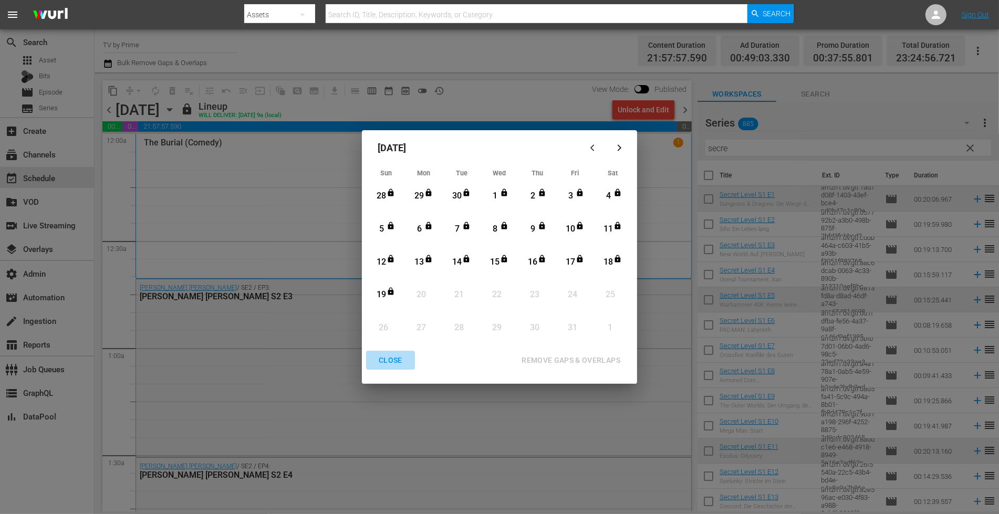
click at [393, 356] on div "CLOSE" at bounding box center [390, 360] width 40 height 13
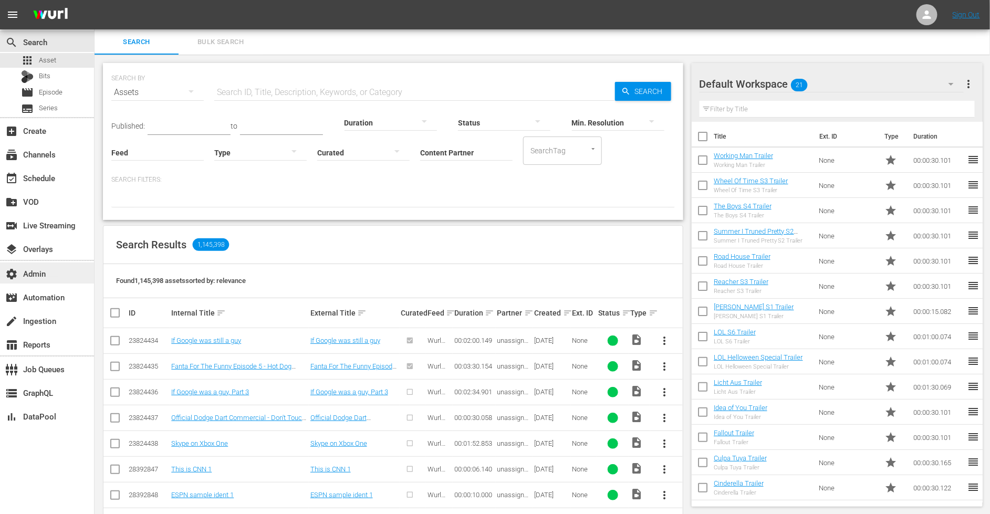
click at [46, 271] on div "settings Admin" at bounding box center [29, 271] width 59 height 9
click at [71, 339] on div "table_chart Reports" at bounding box center [47, 343] width 94 height 21
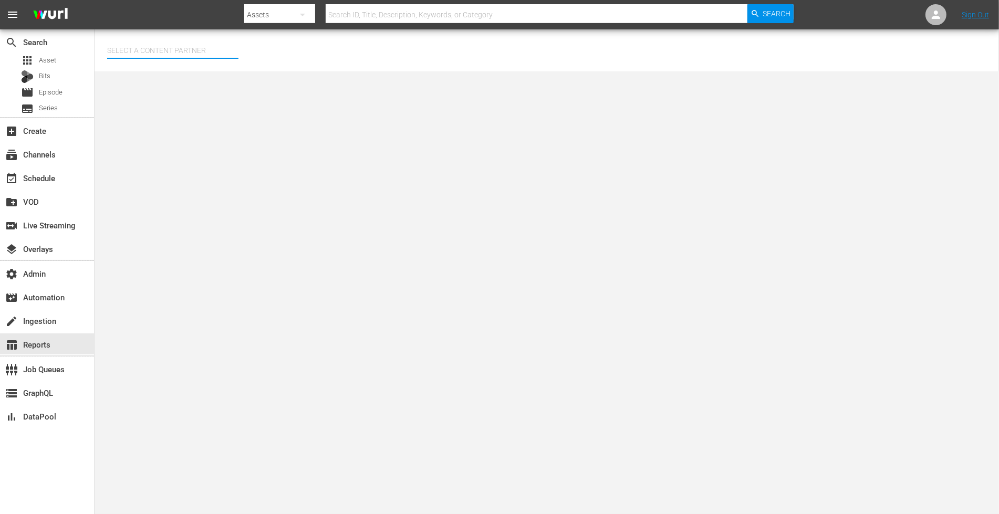
click at [142, 49] on input "text" at bounding box center [172, 50] width 131 height 25
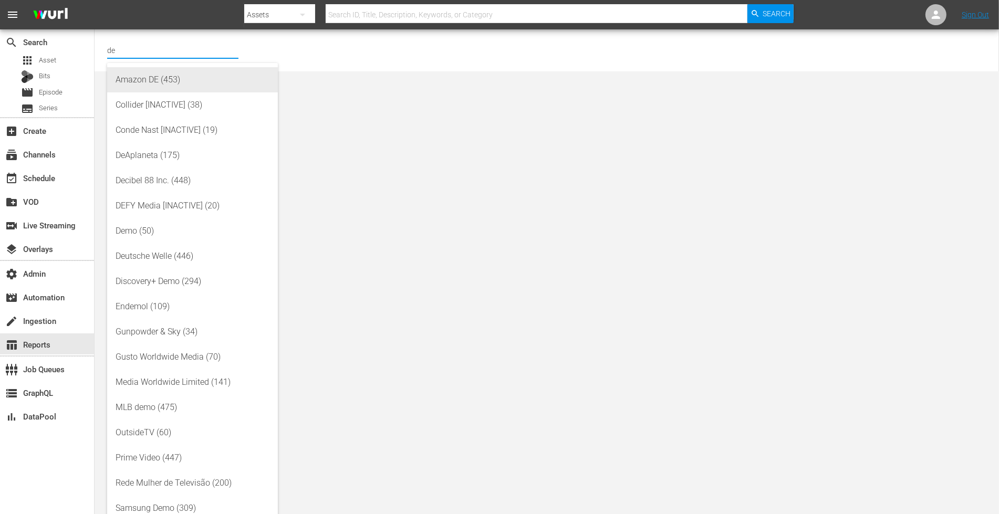
click at [155, 85] on div "Amazon DE (453)" at bounding box center [193, 79] width 154 height 25
type input "Amazon DE (453)"
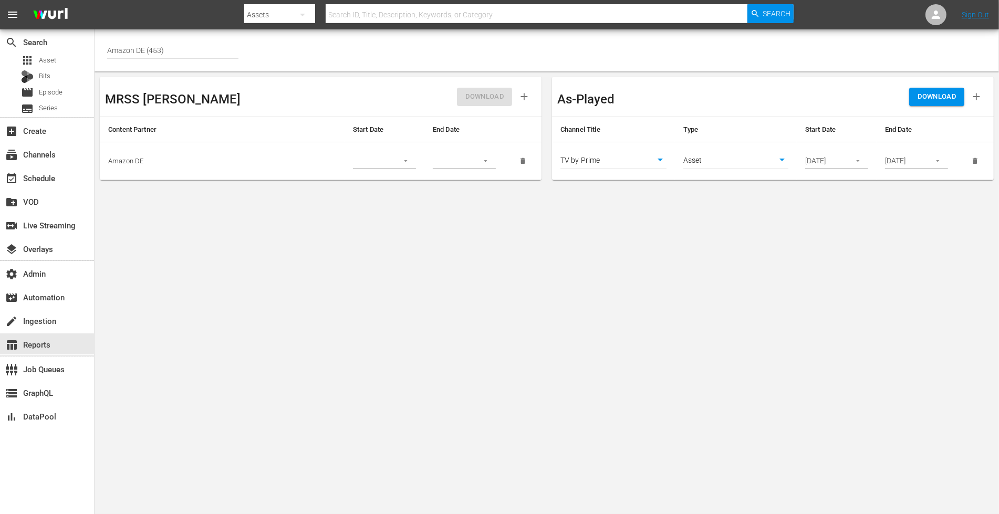
click at [829, 159] on input "[DATE]" at bounding box center [824, 161] width 38 height 16
click at [860, 163] on icon "button" at bounding box center [858, 161] width 8 height 8
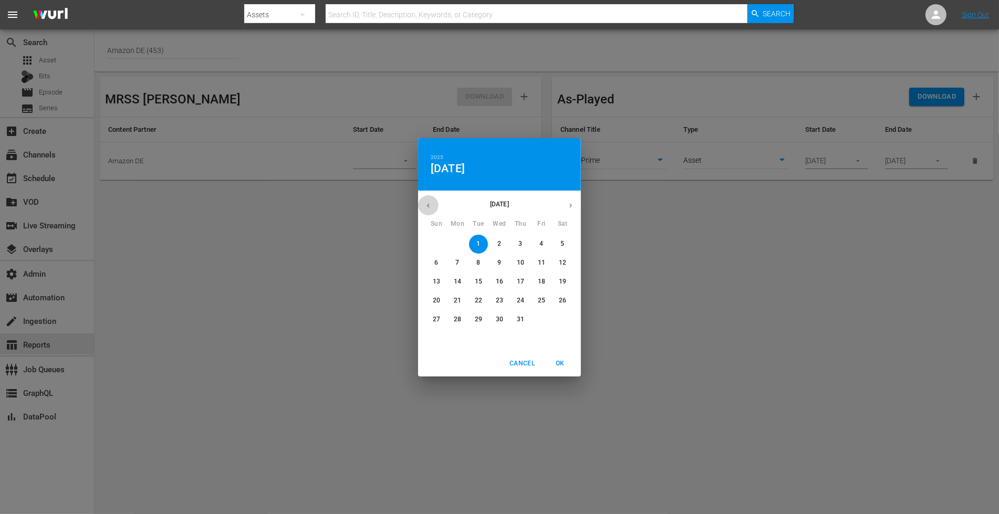
click at [429, 205] on icon "button" at bounding box center [428, 206] width 8 height 8
click at [569, 206] on icon "button" at bounding box center [571, 206] width 8 height 8
click at [480, 245] on span "1" at bounding box center [478, 243] width 19 height 9
click at [557, 363] on span "OK" at bounding box center [559, 363] width 25 height 11
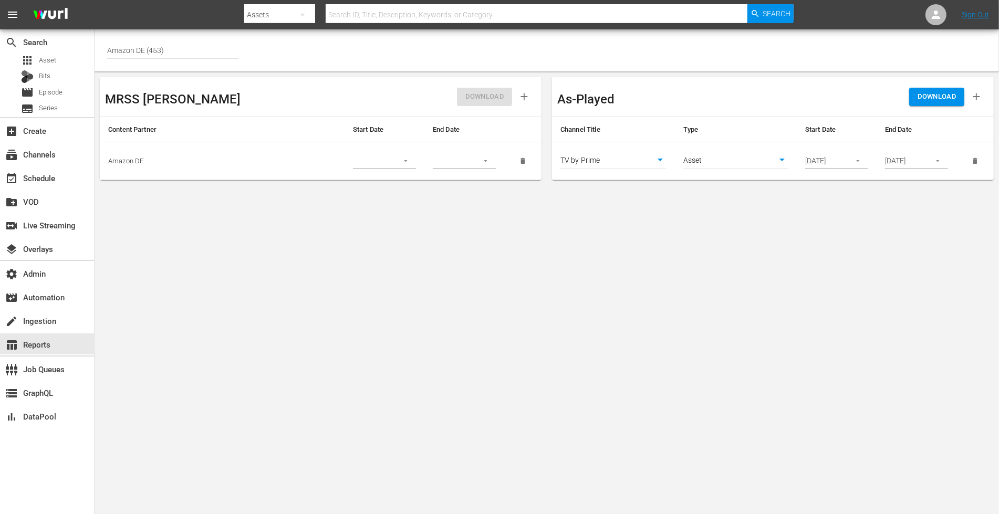
click at [935, 162] on icon "button" at bounding box center [938, 161] width 8 height 8
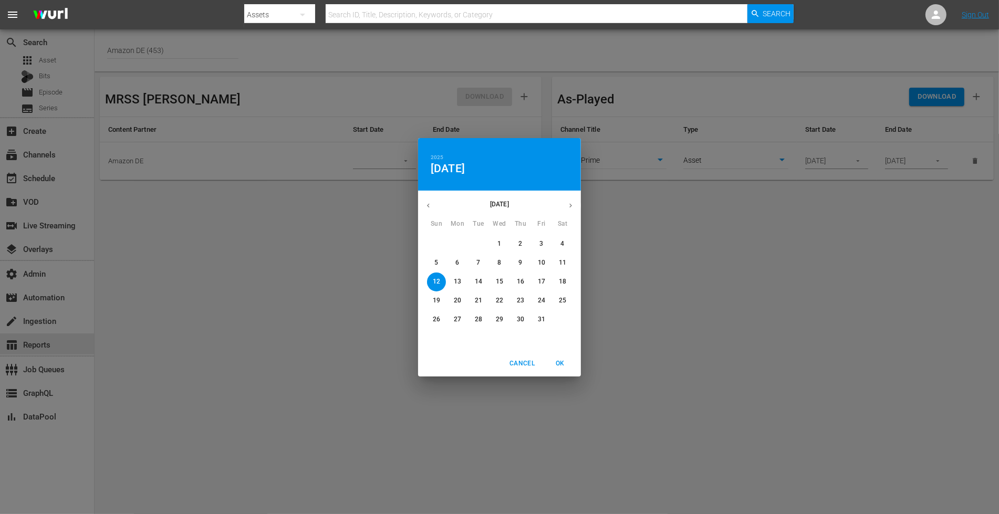
click at [426, 205] on icon "button" at bounding box center [428, 206] width 8 height 8
click at [481, 321] on p "30" at bounding box center [478, 319] width 7 height 9
click at [562, 363] on span "OK" at bounding box center [559, 363] width 25 height 11
type input "[DATE]"
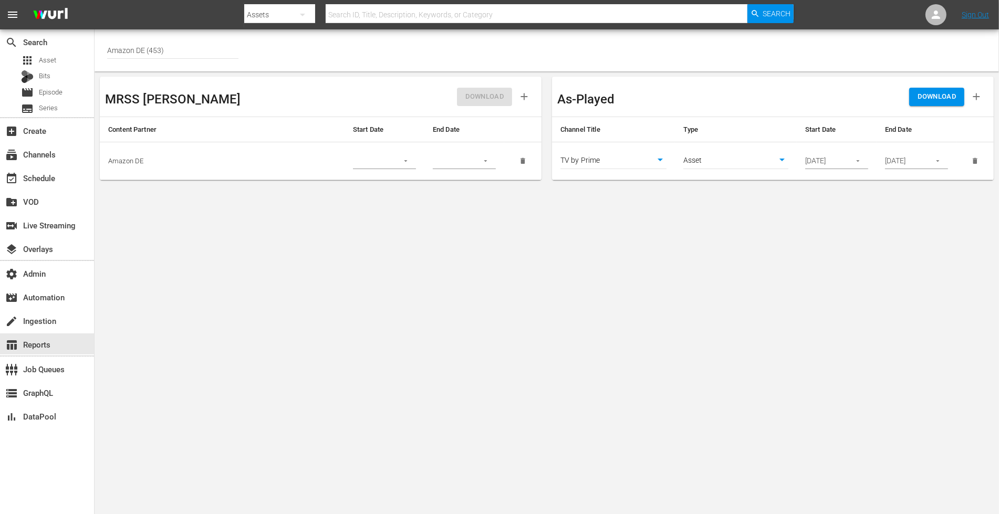
click at [937, 94] on span "DOWNLOAD" at bounding box center [936, 97] width 38 height 12
click at [715, 162] on body "menu Search By Assets Search ID, Title, Description, Keywords, or Category Sear…" at bounding box center [499, 257] width 999 height 514
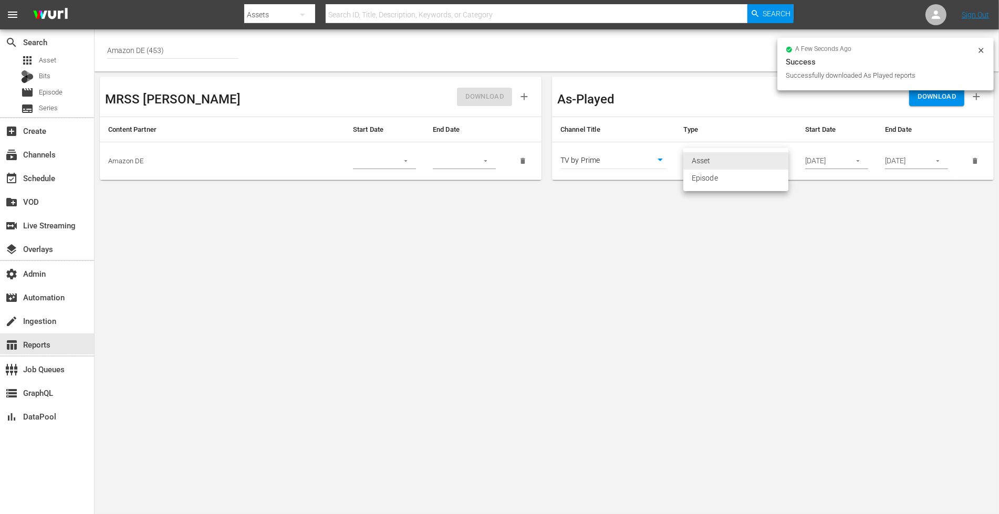
click at [710, 174] on li "Episode" at bounding box center [735, 178] width 105 height 17
type input "episode"
click at [980, 48] on icon at bounding box center [981, 50] width 8 height 8
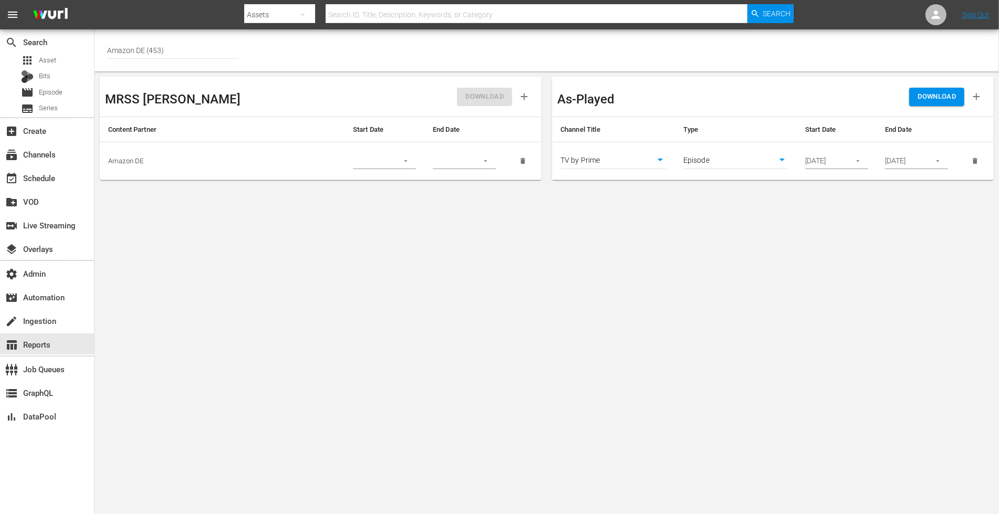
click at [942, 98] on span "DOWNLOAD" at bounding box center [936, 97] width 38 height 12
click at [78, 96] on div "movie Episode" at bounding box center [47, 92] width 94 height 15
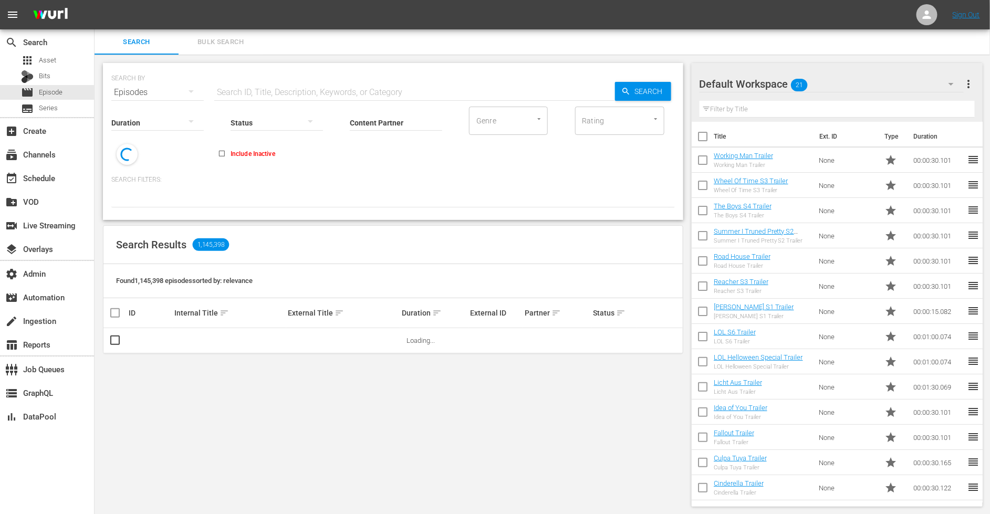
click at [207, 40] on span "Bulk Search" at bounding box center [220, 42] width 71 height 12
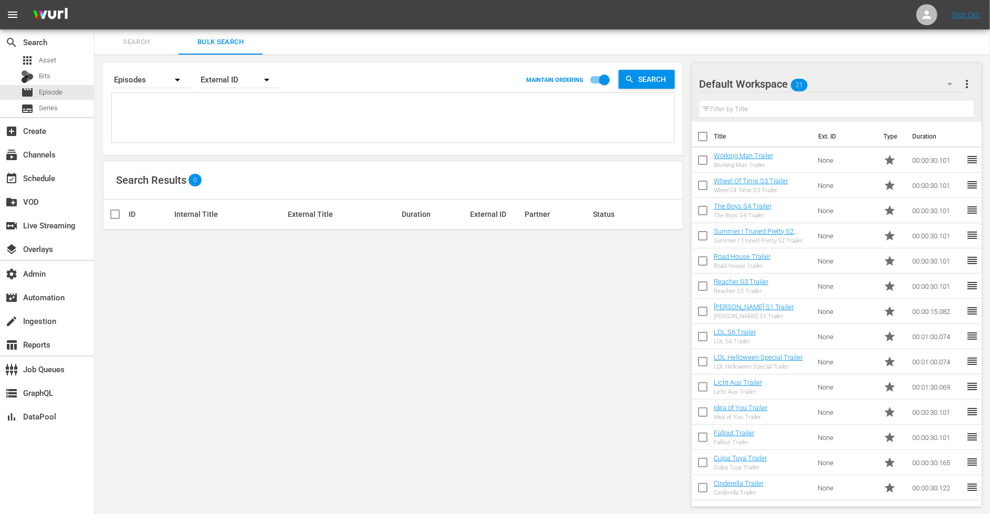
click at [131, 45] on span "Search" at bounding box center [136, 42] width 71 height 12
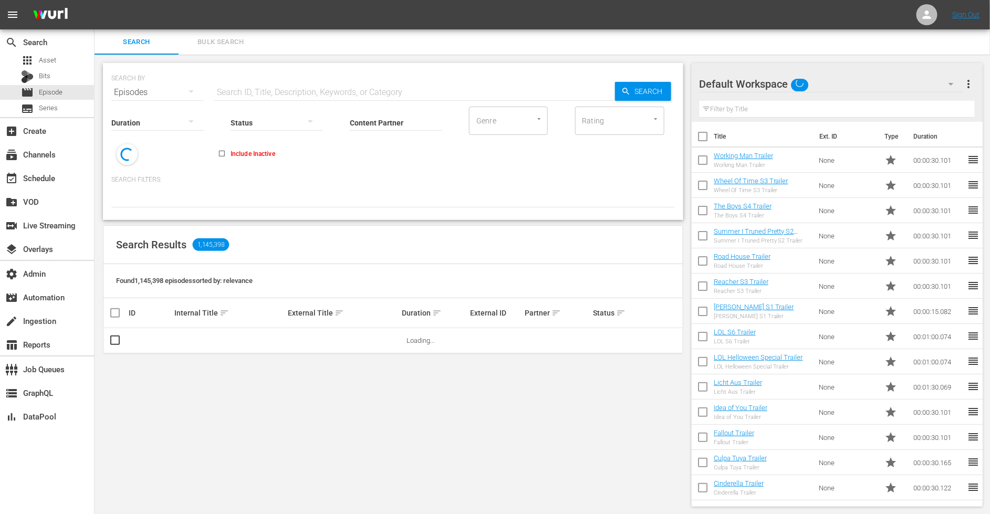
click at [274, 90] on input "text" at bounding box center [414, 92] width 401 height 25
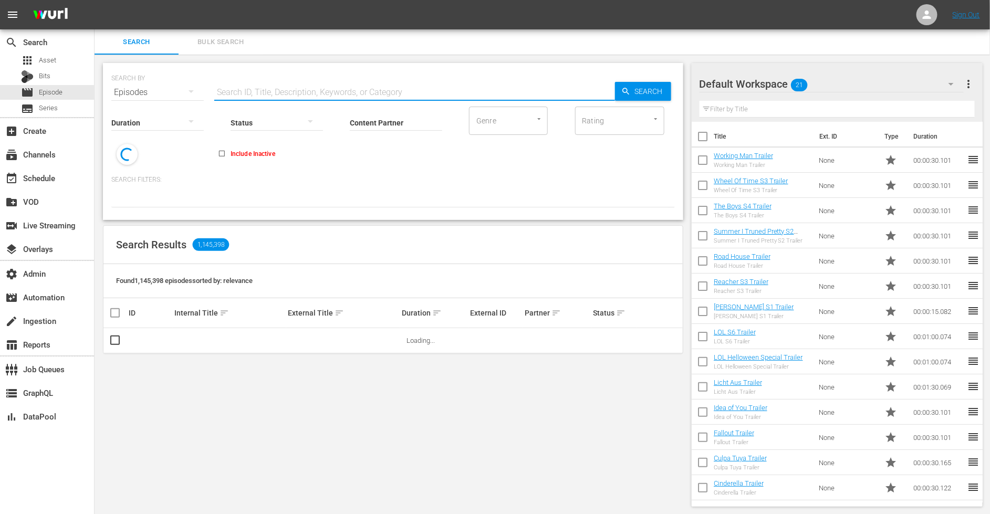
paste input "Kandahar"
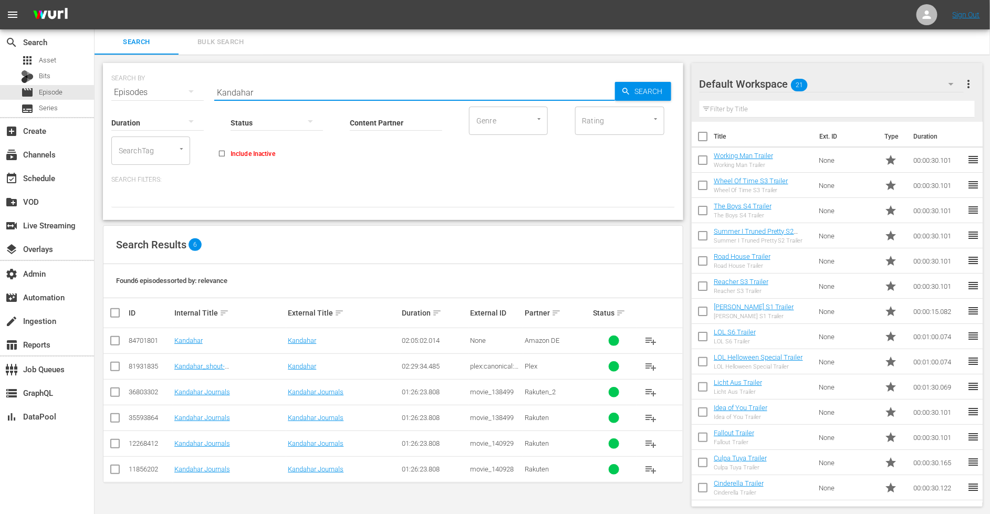
drag, startPoint x: 280, startPoint y: 96, endPoint x: 172, endPoint y: 88, distance: 107.9
click at [173, 88] on div "SEARCH BY Search By Episodes Search ID, Title, Description, Keywords, or Catego…" at bounding box center [392, 86] width 563 height 38
paste input "Lassie - Ein neues Abenteue"
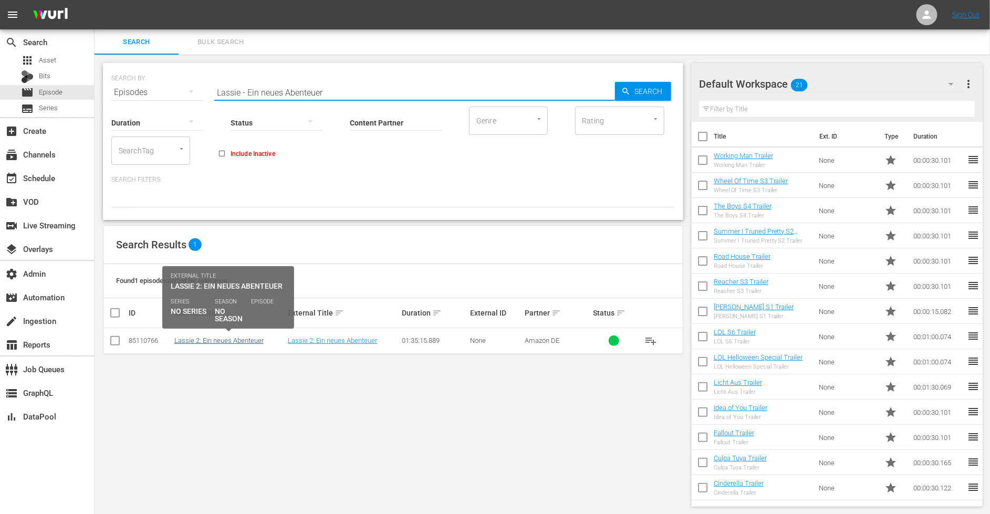
type input "Lassie - Ein neues Abenteuer"
click at [239, 341] on link "Lassie 2: Ein neues Abenteuer" at bounding box center [218, 341] width 89 height 8
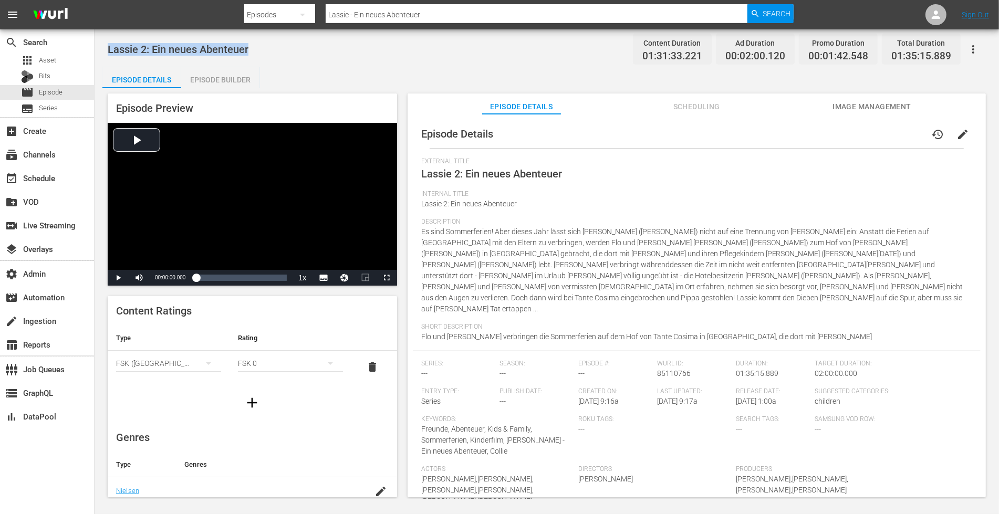
drag, startPoint x: 252, startPoint y: 48, endPoint x: 101, endPoint y: 47, distance: 150.7
click at [101, 47] on div "Lassie 2: Ein neues Abenteuer Content Duration 01:31:33.221 Ad Duration 00:02:0…" at bounding box center [547, 263] width 904 height 469
copy span "Lassie 2: Ein neues Abenteuer"
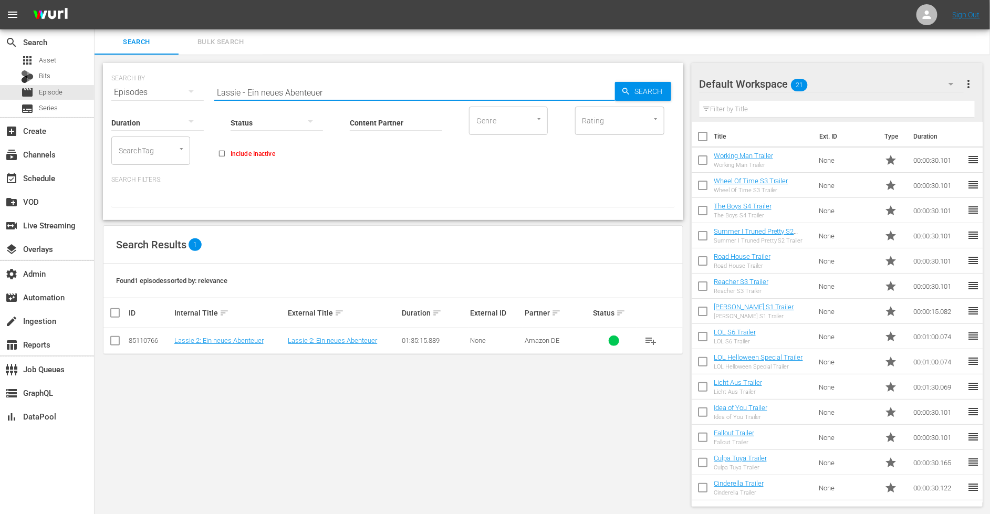
drag, startPoint x: 340, startPoint y: 92, endPoint x: 193, endPoint y: 77, distance: 147.9
click at [194, 76] on div "SEARCH BY Search By Episodes Search ID, Title, Description, Keywords, or Catego…" at bounding box center [392, 86] width 563 height 38
paste input "Dumb Money"
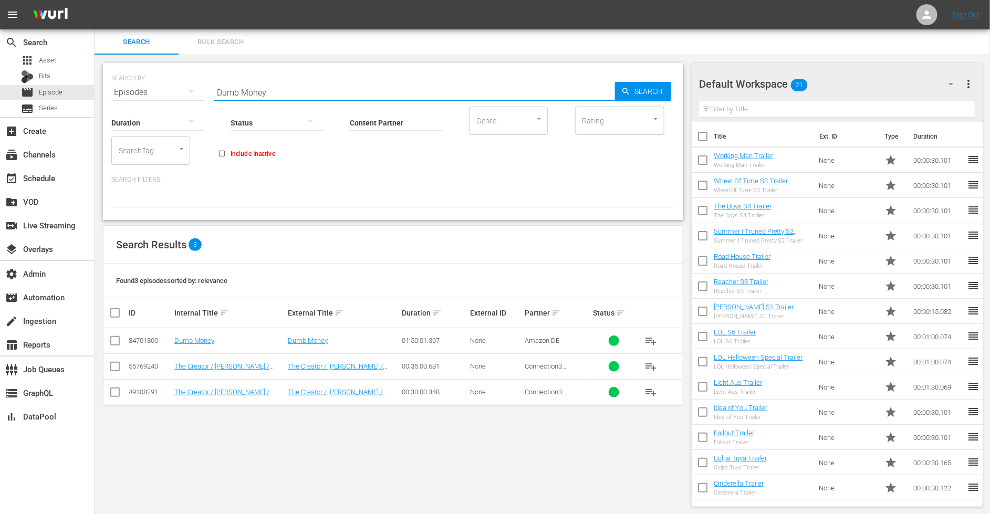
drag, startPoint x: 278, startPoint y: 95, endPoint x: 144, endPoint y: 89, distance: 133.5
click at [145, 89] on div "SEARCH BY Search By Episodes Search ID, Title, Description, Keywords, or Catego…" at bounding box center [392, 86] width 563 height 38
paste input "as Fliegende Klassenzimmer"
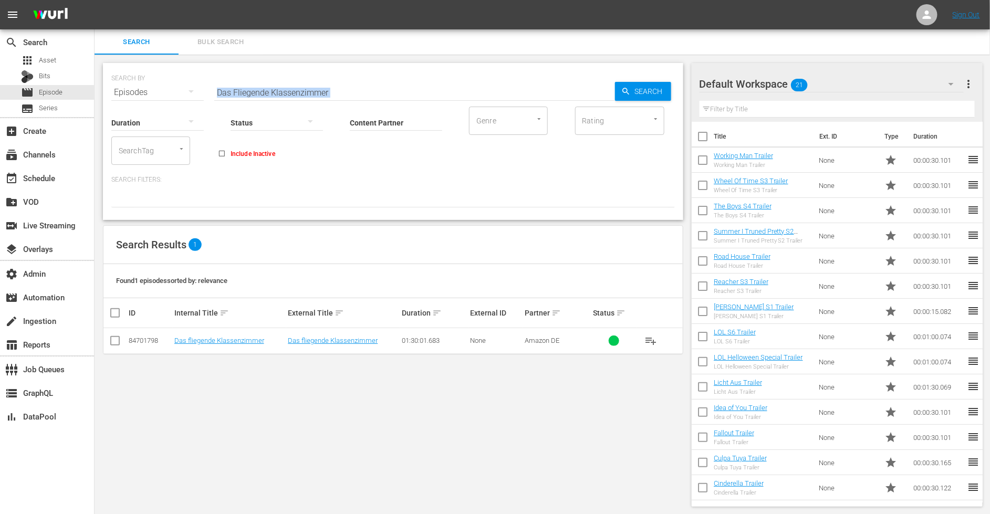
drag, startPoint x: 358, startPoint y: 98, endPoint x: 290, endPoint y: 87, distance: 69.1
click at [285, 85] on div "SEARCH BY Search By Episodes Search ID, Title, Description, Keywords, or Catego…" at bounding box center [393, 141] width 580 height 157
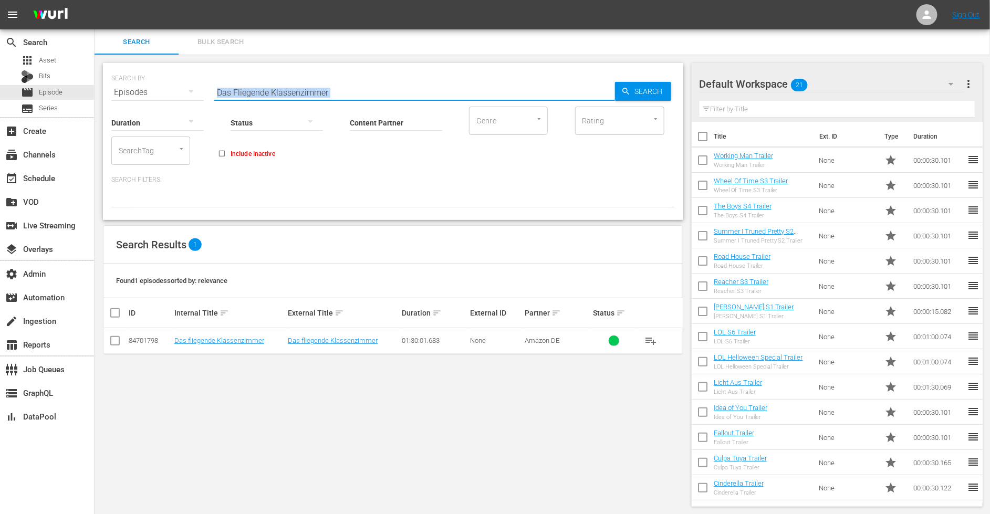
click at [341, 93] on input "Das Fliegende Klassenzimmer" at bounding box center [414, 92] width 401 height 25
drag, startPoint x: 355, startPoint y: 91, endPoint x: 173, endPoint y: 90, distance: 182.2
click at [174, 90] on div "SEARCH BY Search By Episodes Search ID, Title, Description, Keywords, or Catego…" at bounding box center [392, 86] width 563 height 38
paste input "The Hunger Games: The Ballad of Songbirds and Snakes"
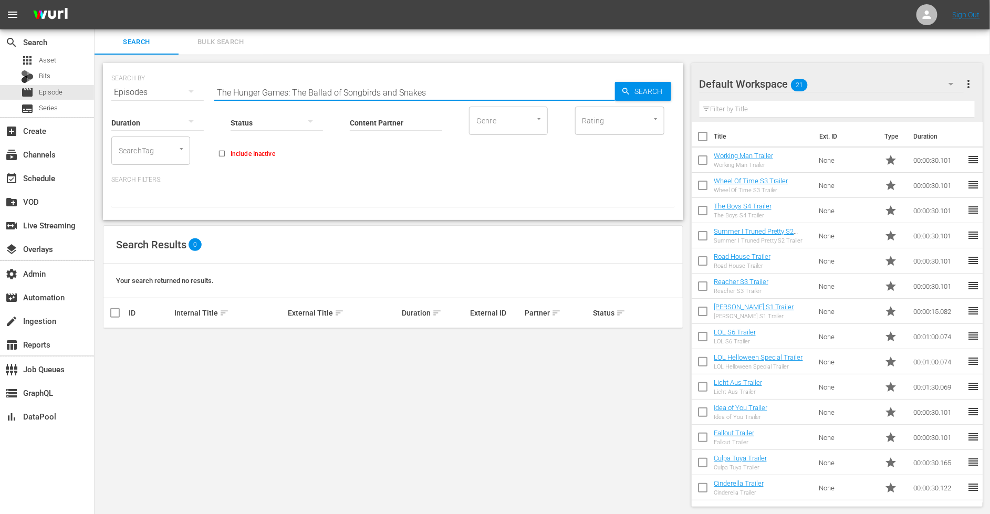
type input "The Hunger Games: The Ballad of Songbirds and Snakes"
click at [952, 85] on icon "button" at bounding box center [951, 84] width 13 height 13
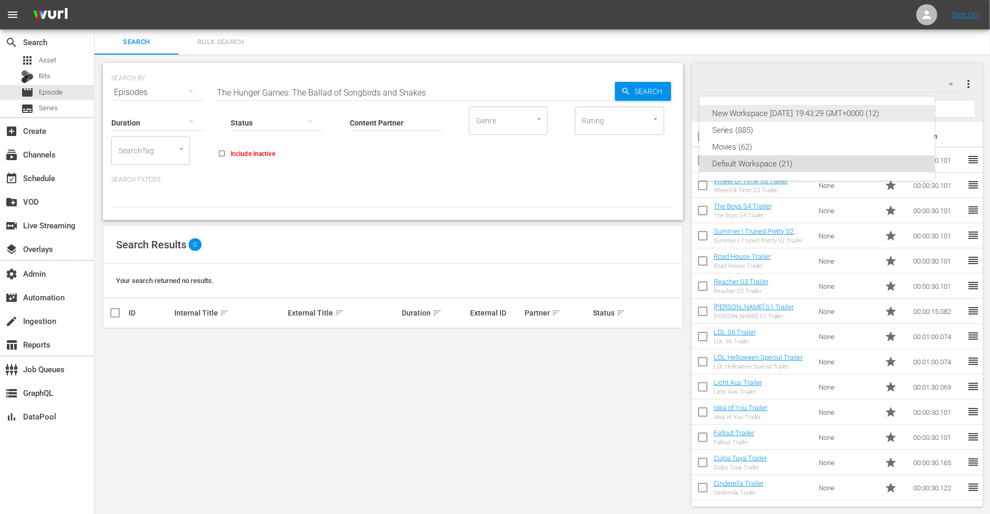
click at [761, 112] on div "New Workspace [DATE] 19:43:29 GMT+0000 (12)" at bounding box center [817, 113] width 210 height 17
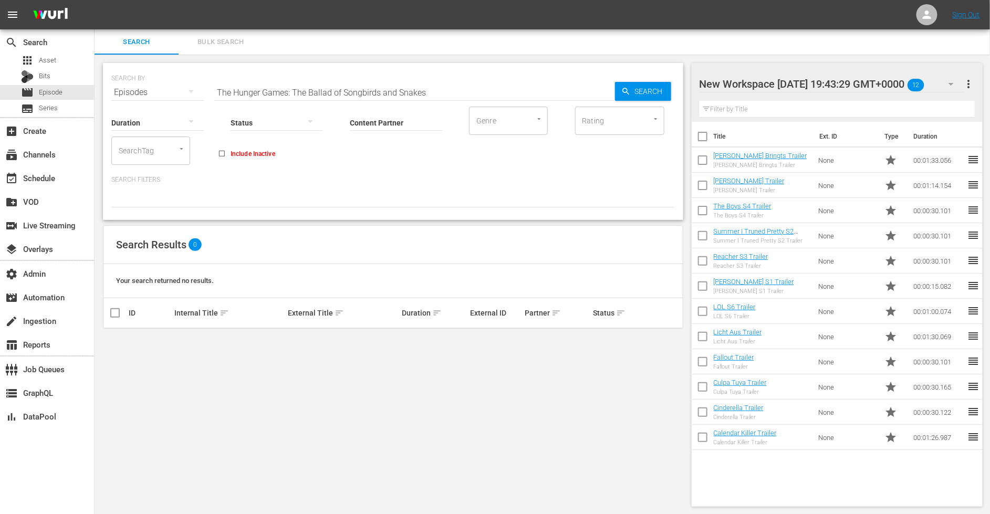
click at [952, 84] on icon "button" at bounding box center [951, 84] width 13 height 13
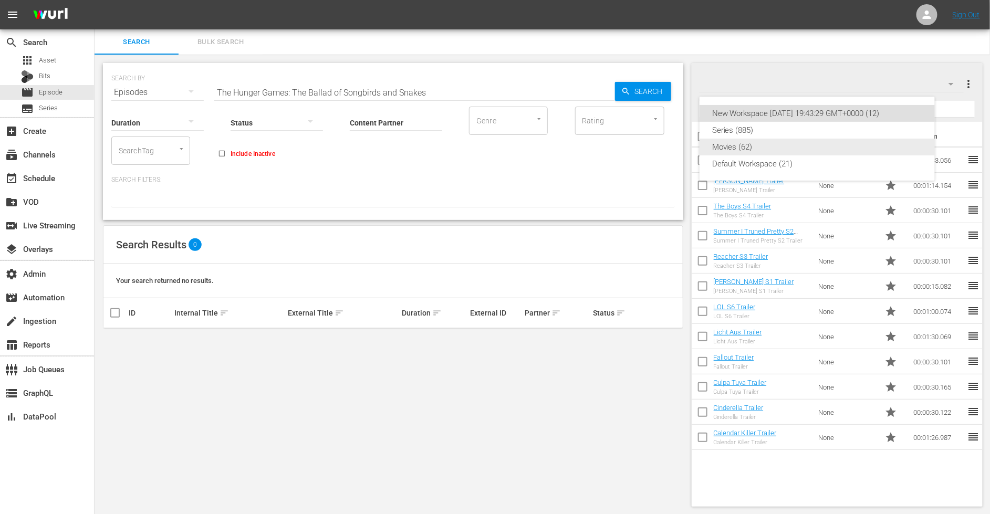
click at [751, 146] on div "Movies (62)" at bounding box center [817, 147] width 210 height 17
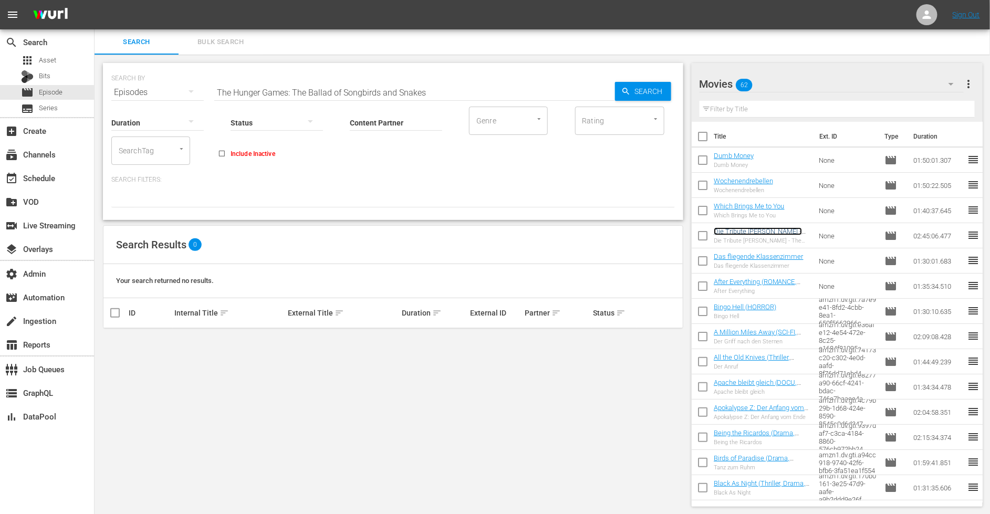
click at [750, 234] on link "Die Tribute [PERSON_NAME] - The Ballad of Songbirds & Snakes" at bounding box center [758, 239] width 88 height 24
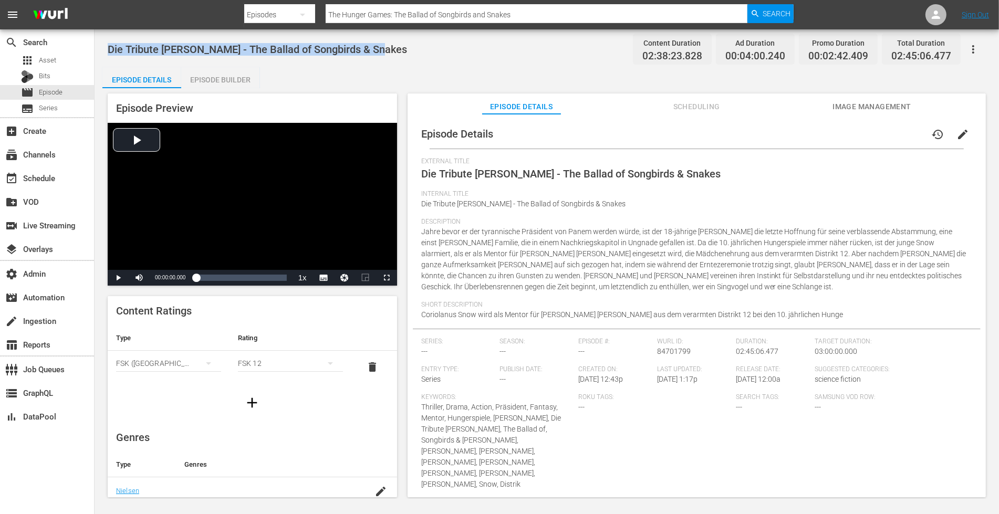
drag, startPoint x: 391, startPoint y: 51, endPoint x: 98, endPoint y: 50, distance: 293.0
click at [98, 50] on div "Die Tribute von Panem - The Ballad of Songbirds & Snakes Content Duration 02:38…" at bounding box center [547, 263] width 904 height 469
copy span "Die Tribute [PERSON_NAME] - The Ballad of Songbirds & Snakes"
click at [53, 93] on span "Episode" at bounding box center [51, 92] width 24 height 11
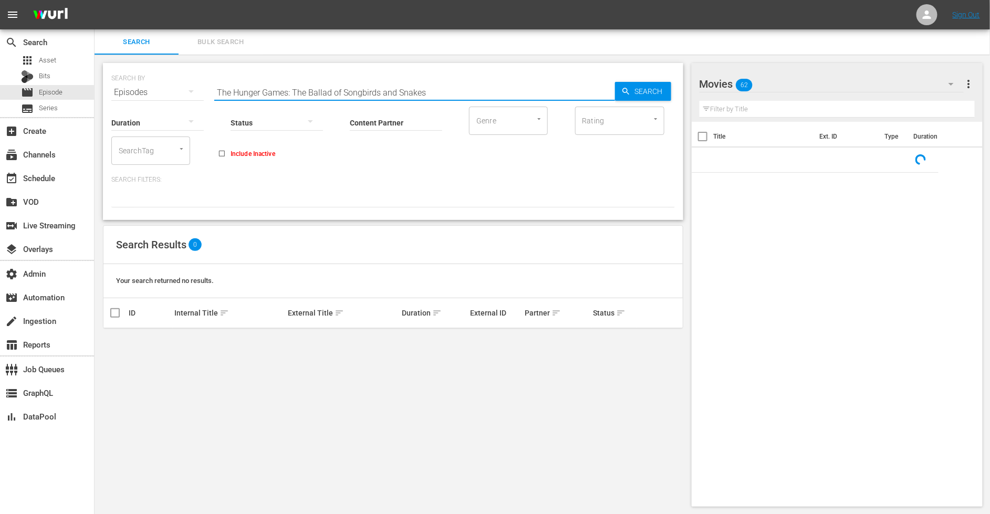
drag, startPoint x: 444, startPoint y: 92, endPoint x: 181, endPoint y: 78, distance: 264.0
click at [181, 78] on div "SEARCH BY Search By Episodes Search ID, Title, Description, Keywords, or Catego…" at bounding box center [392, 86] width 563 height 38
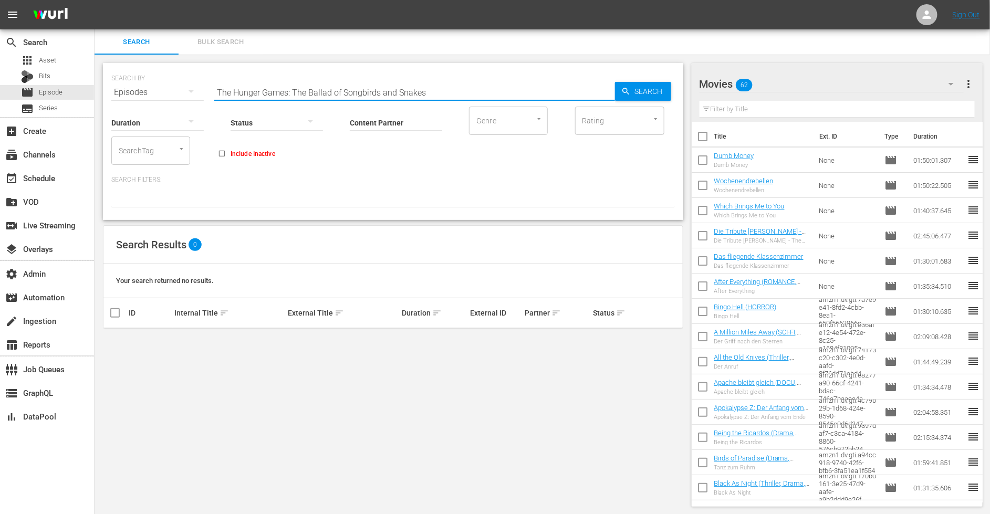
paste input "Which Brings Me To You"
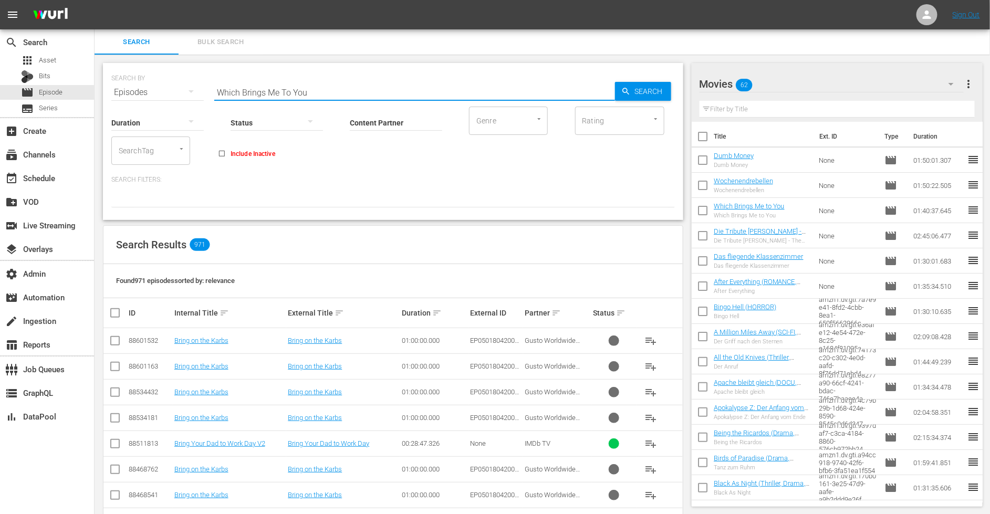
type input "Which Brings Me To You"
click at [380, 122] on input "Content Partner" at bounding box center [396, 123] width 92 height 38
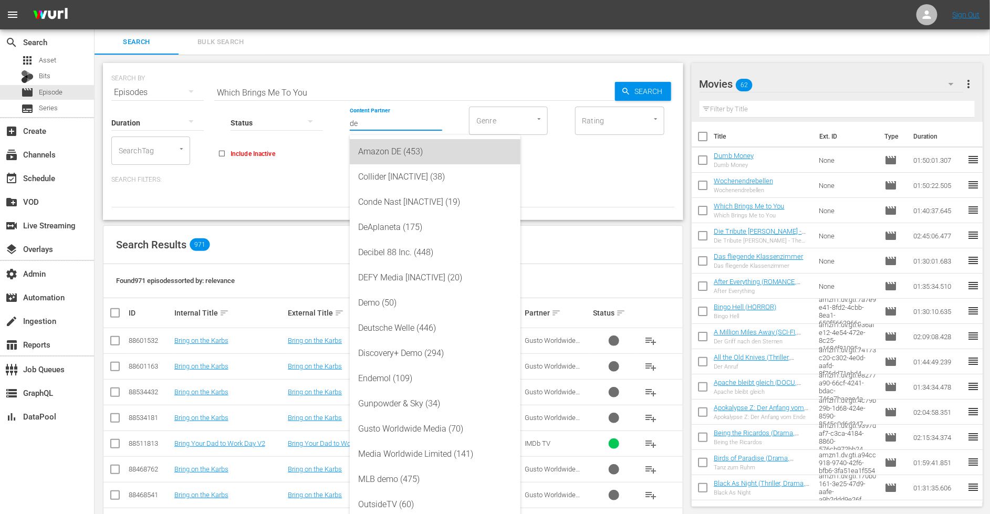
click at [390, 153] on div "Amazon DE (453)" at bounding box center [435, 151] width 154 height 25
type input "Amazon DE (453)"
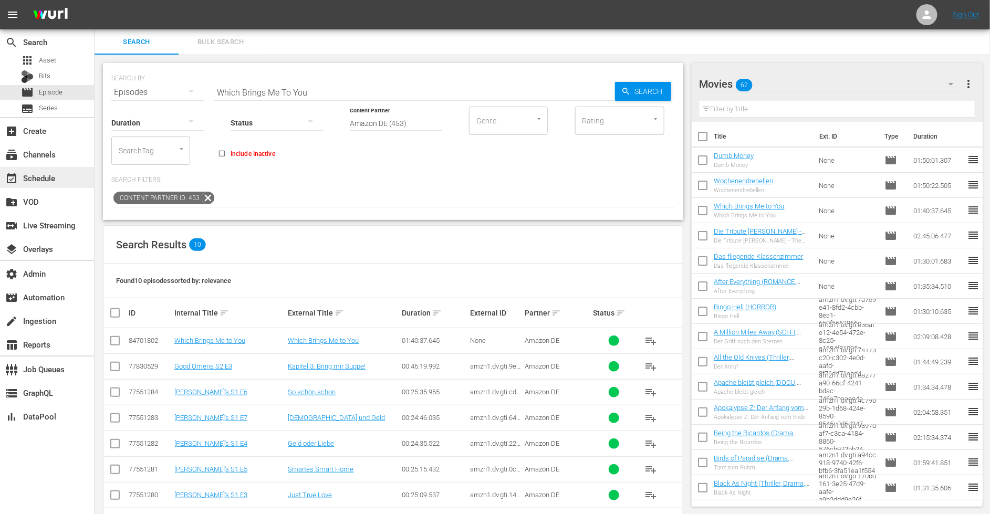
click at [23, 181] on div "event_available Schedule" at bounding box center [29, 176] width 59 height 9
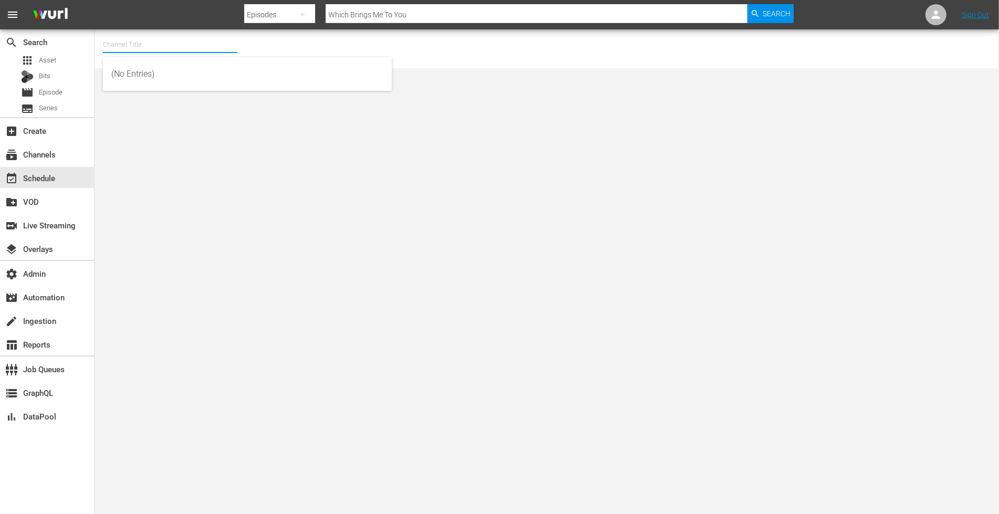
click at [161, 40] on input "text" at bounding box center [170, 44] width 134 height 25
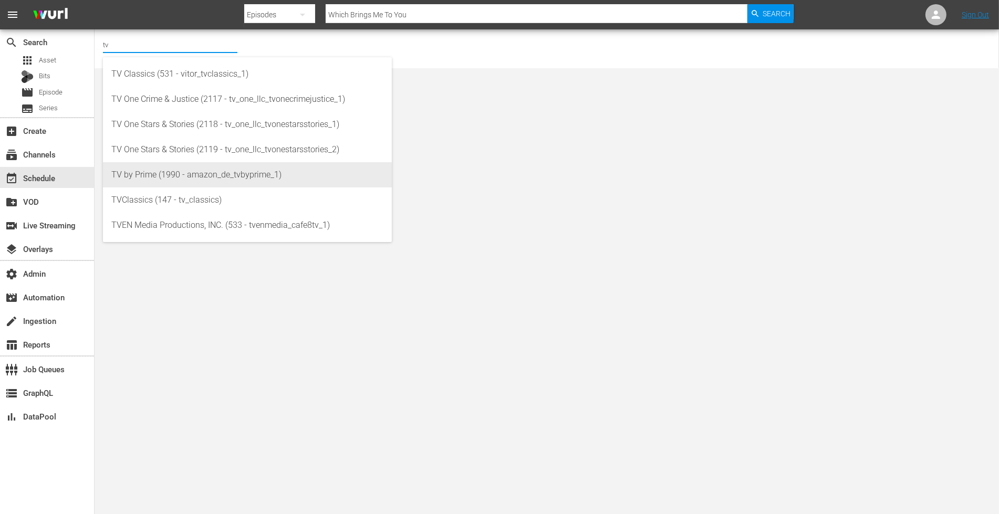
click at [145, 173] on div "TV by Prime (1990 - amazon_de_tvbyprime_1)" at bounding box center [247, 174] width 272 height 25
type input "TV by Prime (1990 - amazon_de_tvbyprime_1)"
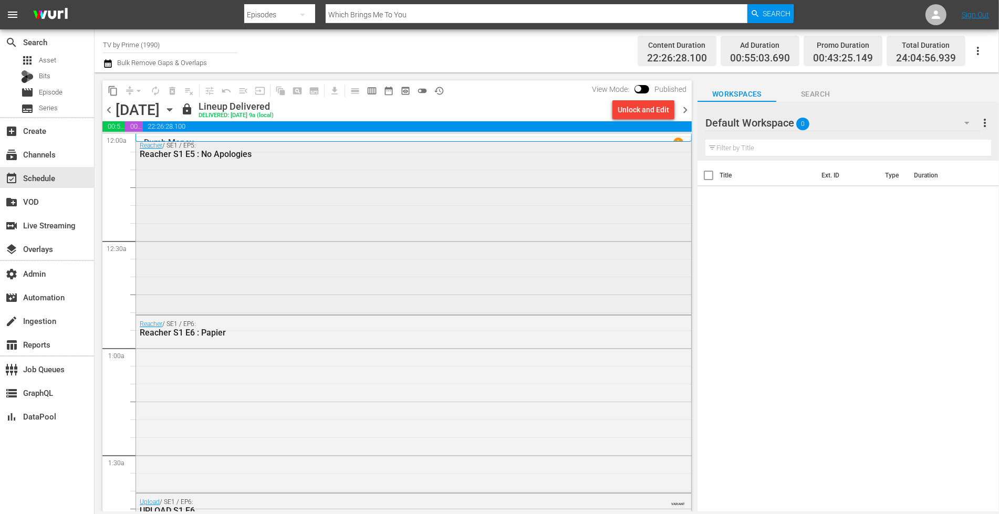
scroll to position [14, 0]
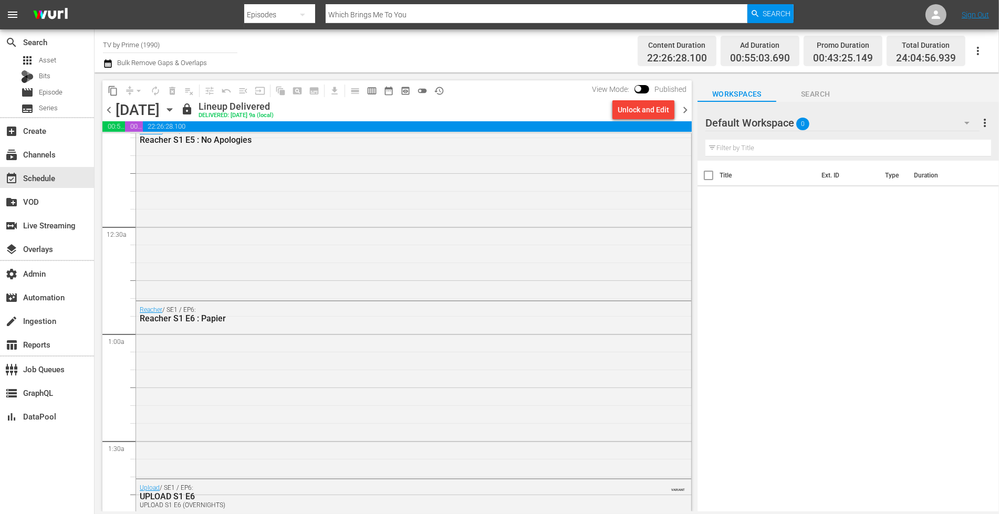
drag, startPoint x: 683, startPoint y: 111, endPoint x: 674, endPoint y: 114, distance: 9.5
click at [683, 111] on span "chevron_right" at bounding box center [684, 109] width 13 height 13
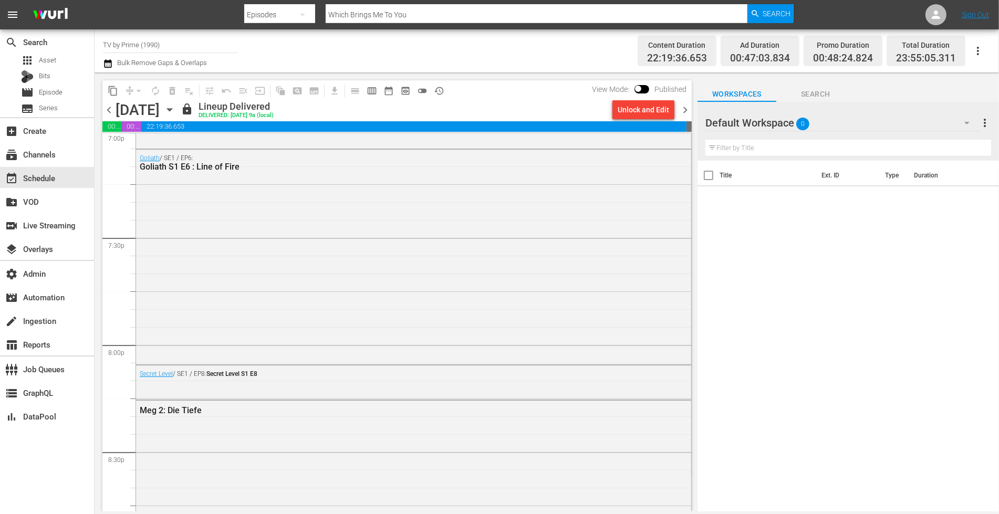
scroll to position [4203, 0]
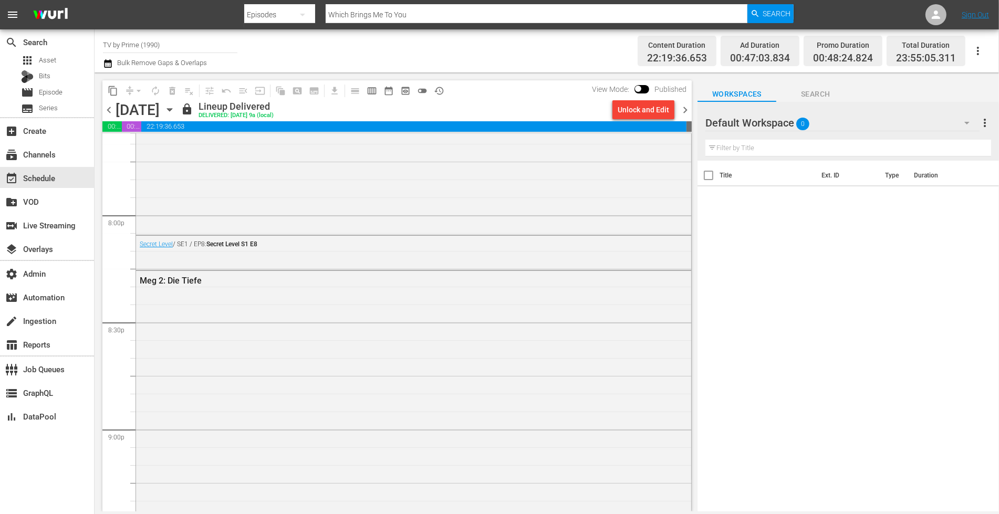
click at [428, 303] on div "Meg 2: Die Tiefe" at bounding box center [413, 483] width 555 height 425
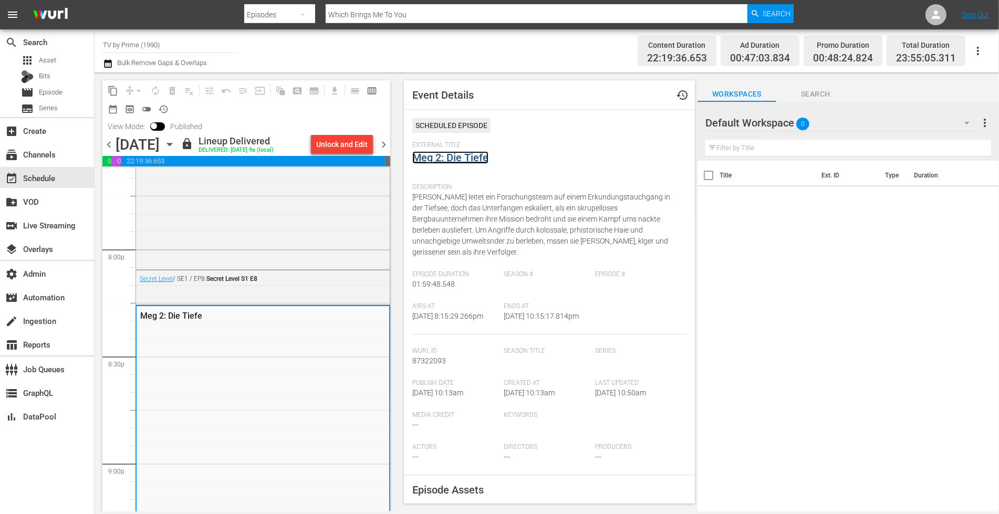
click at [465, 157] on link "Meg 2: Die Tiefe" at bounding box center [450, 157] width 76 height 13
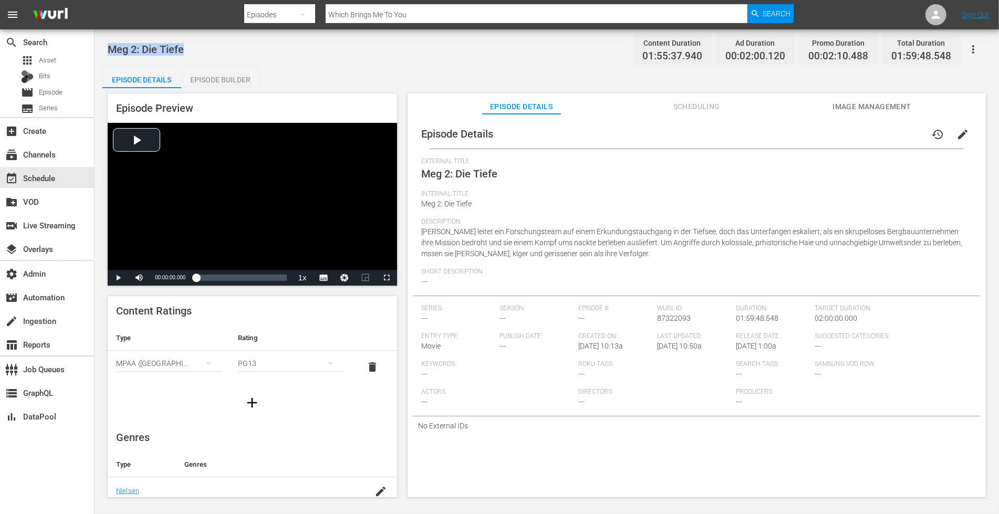
drag, startPoint x: 184, startPoint y: 50, endPoint x: 108, endPoint y: 44, distance: 76.4
click at [108, 44] on div "Meg 2: Die Tiefe Content Duration 01:55:37.940 Ad Duration 00:02:00.120 Promo D…" at bounding box center [547, 49] width 878 height 24
copy span "Meg 2: Die Tiefe"
click at [37, 180] on div "event_available Schedule" at bounding box center [29, 176] width 59 height 9
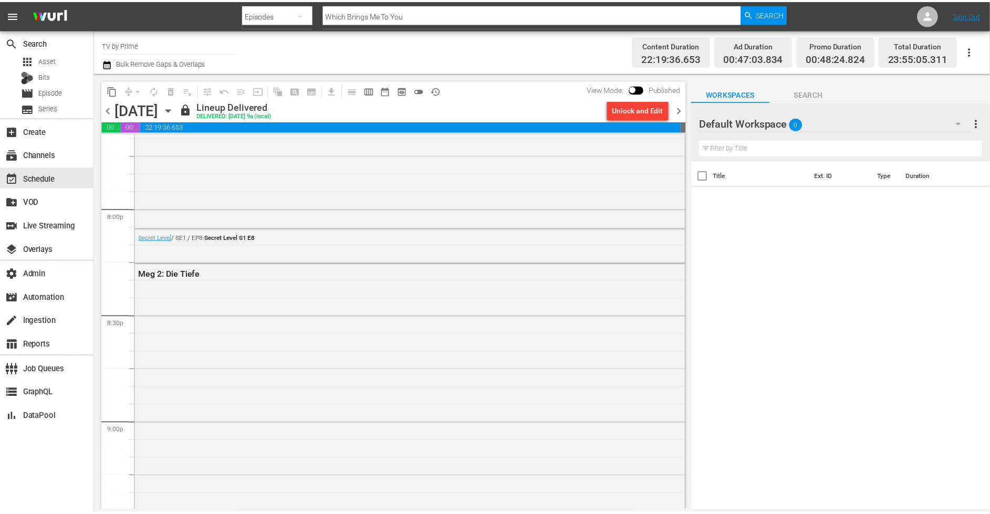
scroll to position [4275, 0]
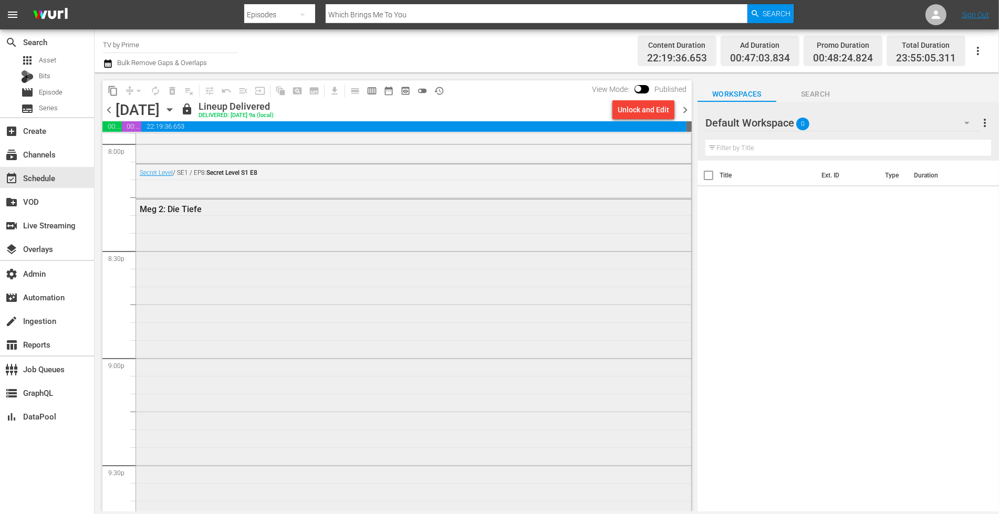
click at [254, 323] on div "Meg 2: Die Tiefe" at bounding box center [413, 412] width 555 height 425
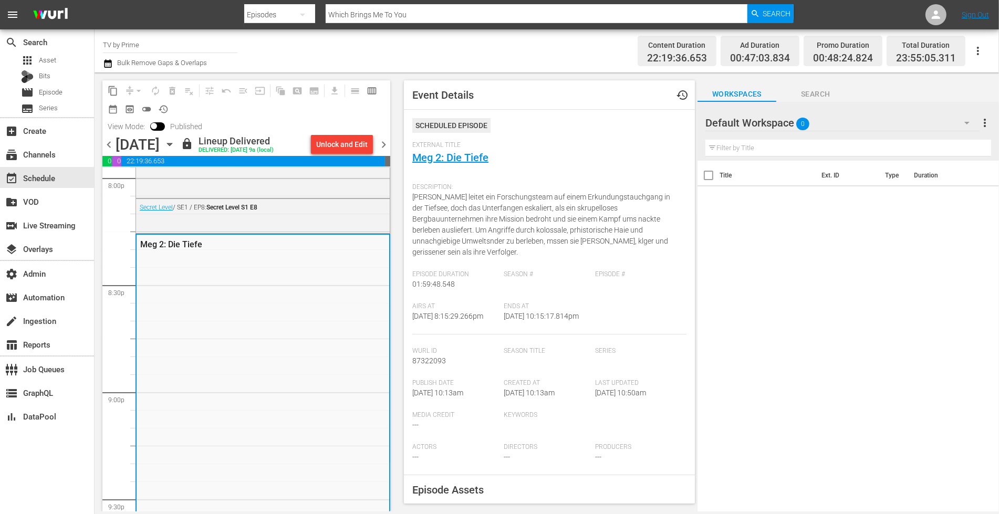
click at [528, 320] on span "[DATE] 10:15:17.814pm" at bounding box center [541, 316] width 75 height 8
click at [448, 158] on link "Meg 2: Die Tiefe" at bounding box center [450, 157] width 76 height 13
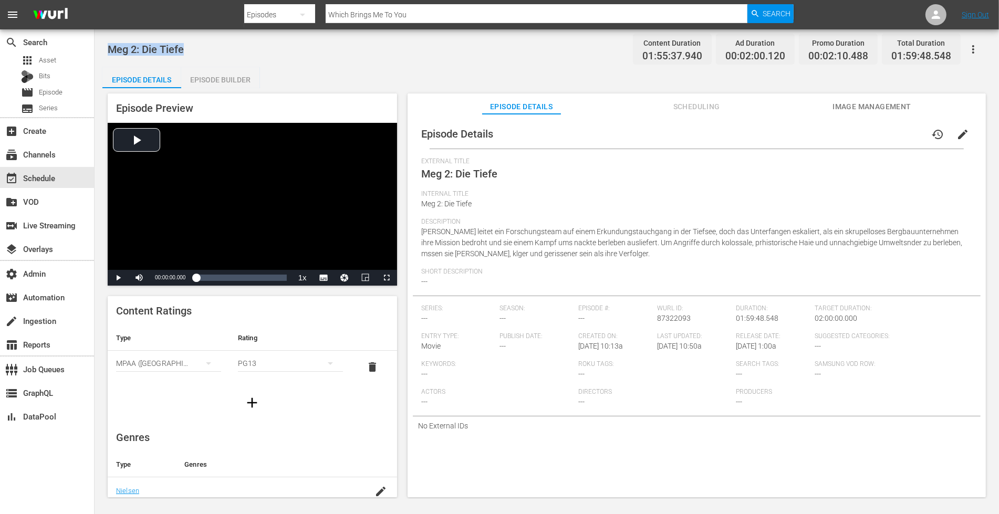
drag, startPoint x: 189, startPoint y: 54, endPoint x: 95, endPoint y: 50, distance: 94.1
click at [95, 50] on div "Meg 2: Die Tiefe Content Duration 01:55:37.940 Ad Duration 00:02:00.120 Promo D…" at bounding box center [547, 263] width 904 height 469
copy span "Meg 2: Die Tiefe"
click at [59, 65] on div "apps Asset" at bounding box center [47, 60] width 94 height 15
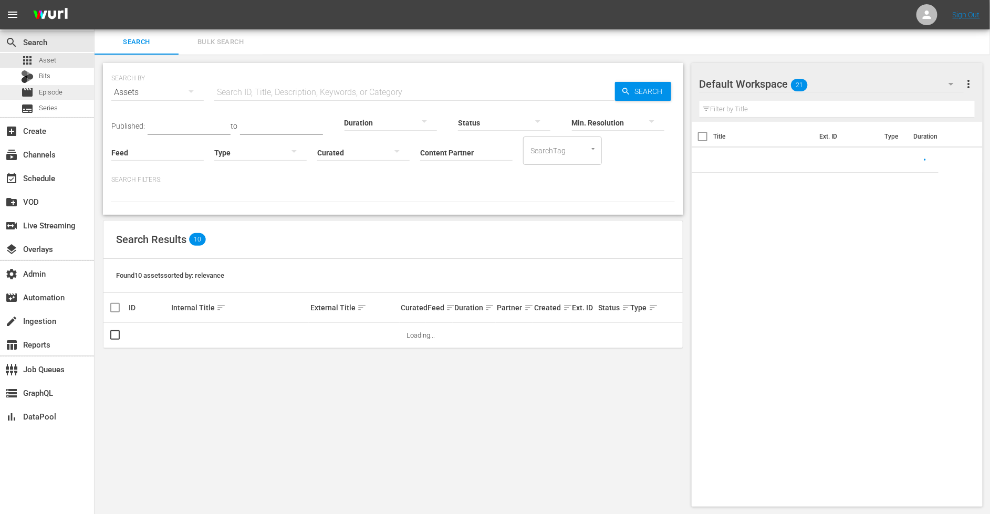
click at [48, 94] on span "Episode" at bounding box center [51, 92] width 24 height 11
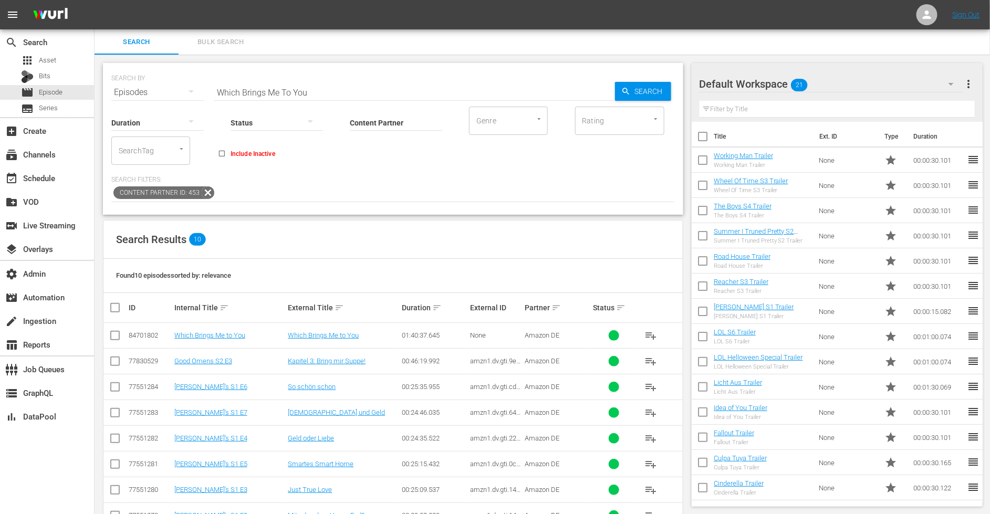
scroll to position [48, 0]
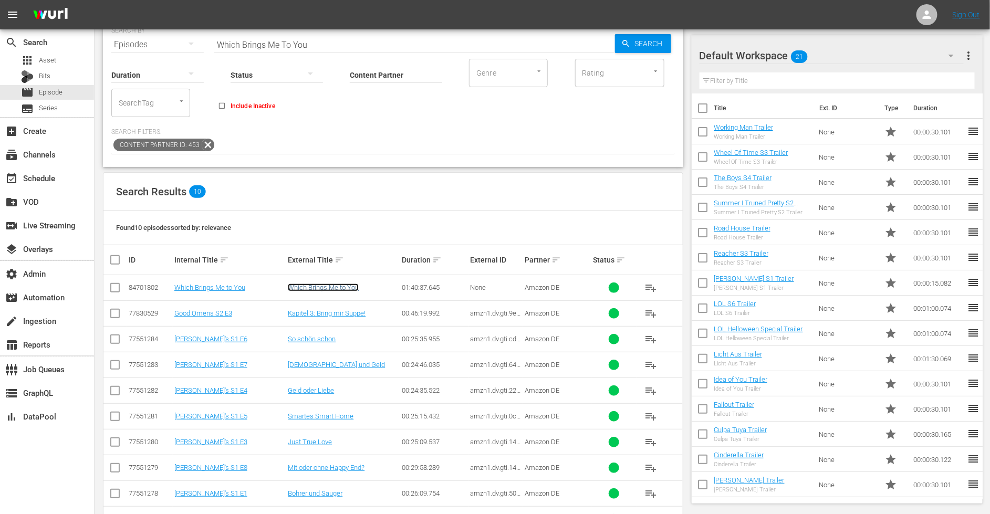
click at [318, 288] on link "Which Brings Me to You" at bounding box center [323, 288] width 71 height 8
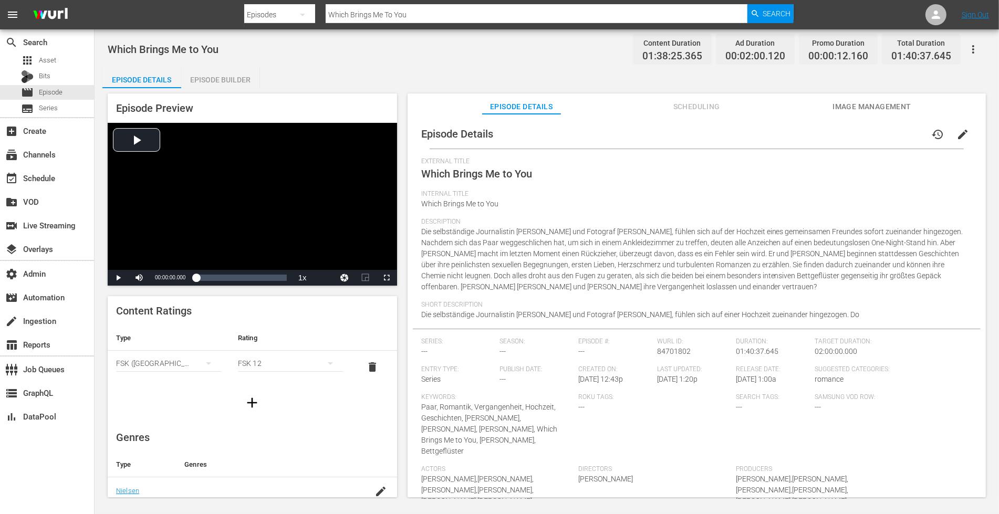
click at [718, 109] on span "Scheduling" at bounding box center [696, 106] width 79 height 13
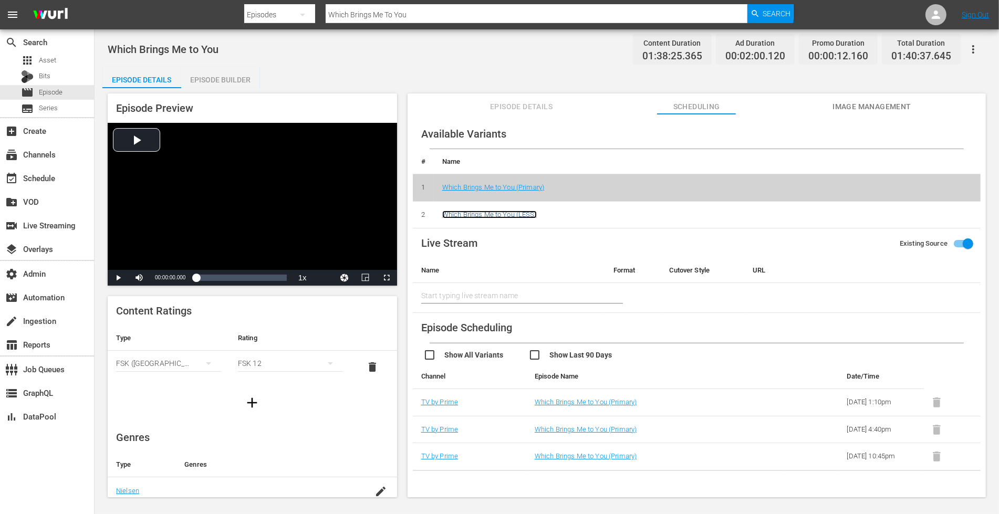
click at [502, 212] on link "Which Brings Me to You (LESS)" at bounding box center [489, 215] width 95 height 8
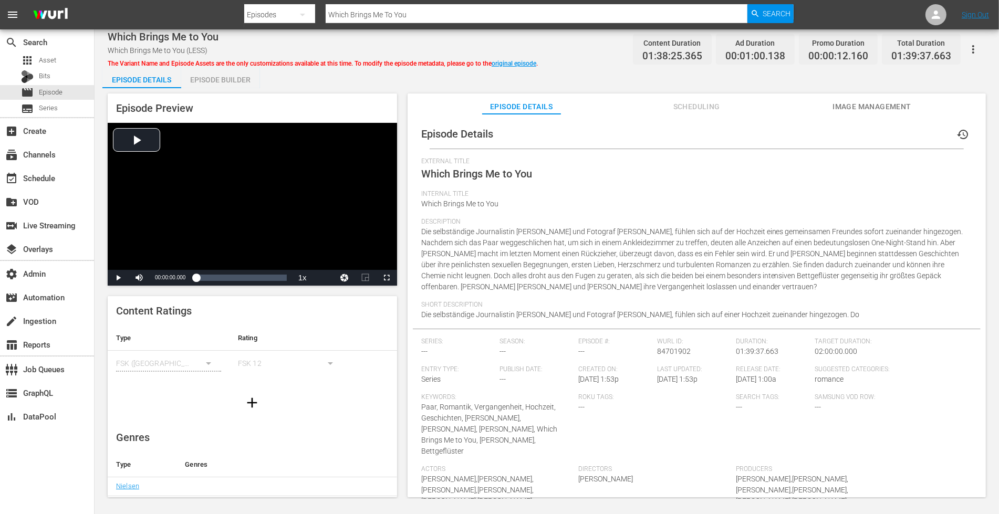
click at [691, 109] on span "Scheduling" at bounding box center [696, 106] width 79 height 13
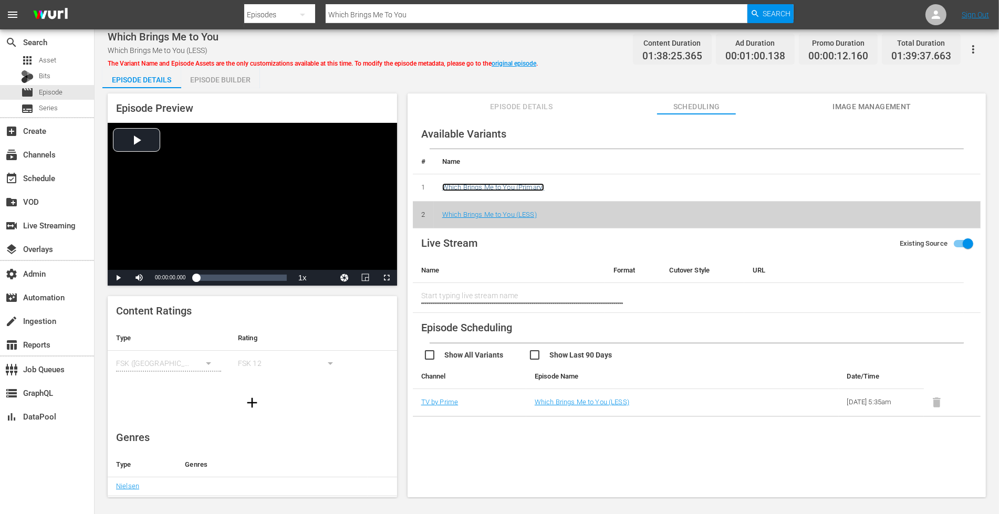
click at [484, 187] on link "Which Brings Me to You (Primary)" at bounding box center [493, 187] width 102 height 8
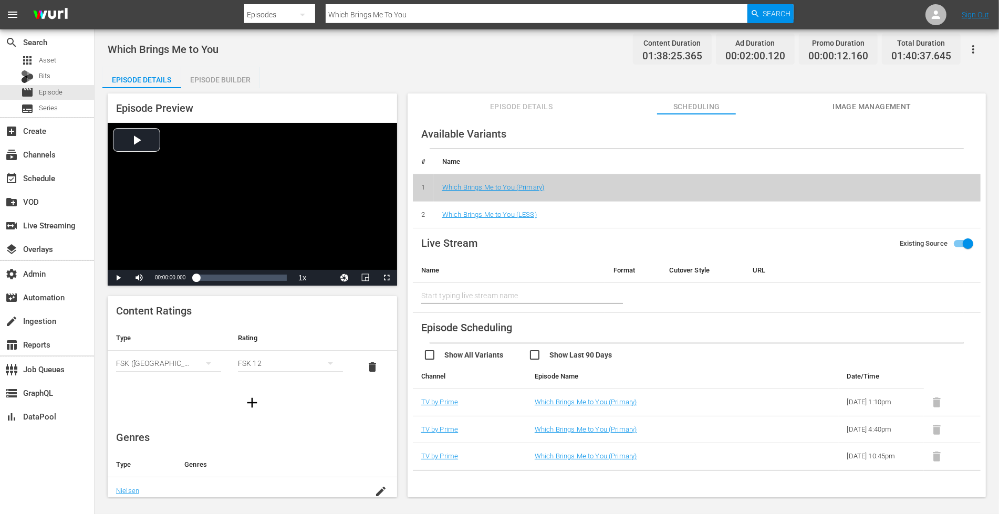
click at [483, 219] on td "Which Brings Me to You (LESS)" at bounding box center [707, 214] width 547 height 27
click at [484, 208] on td "Which Brings Me to You (LESS)" at bounding box center [707, 214] width 547 height 27
click at [484, 215] on link "Which Brings Me to You (LESS)" at bounding box center [489, 215] width 95 height 8
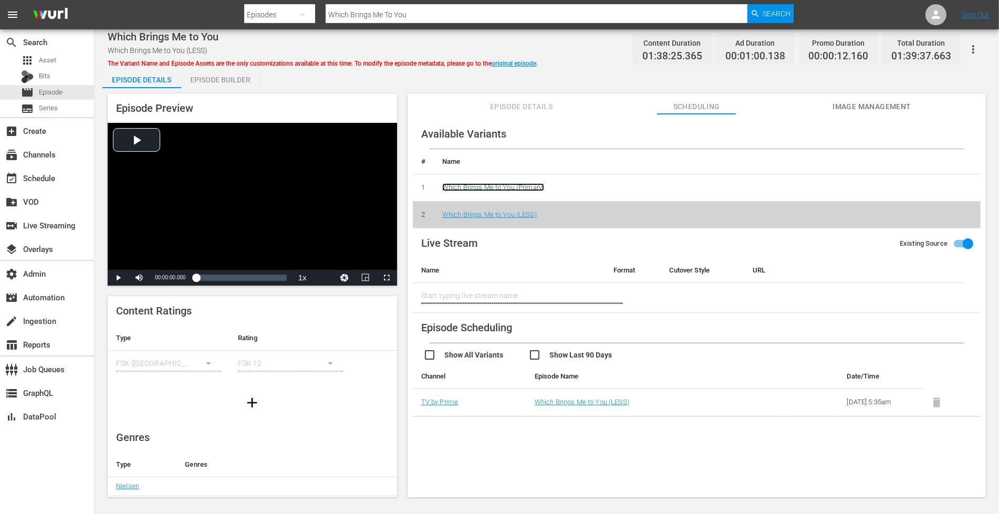
click at [483, 187] on link "Which Brings Me to You (Primary)" at bounding box center [493, 187] width 102 height 8
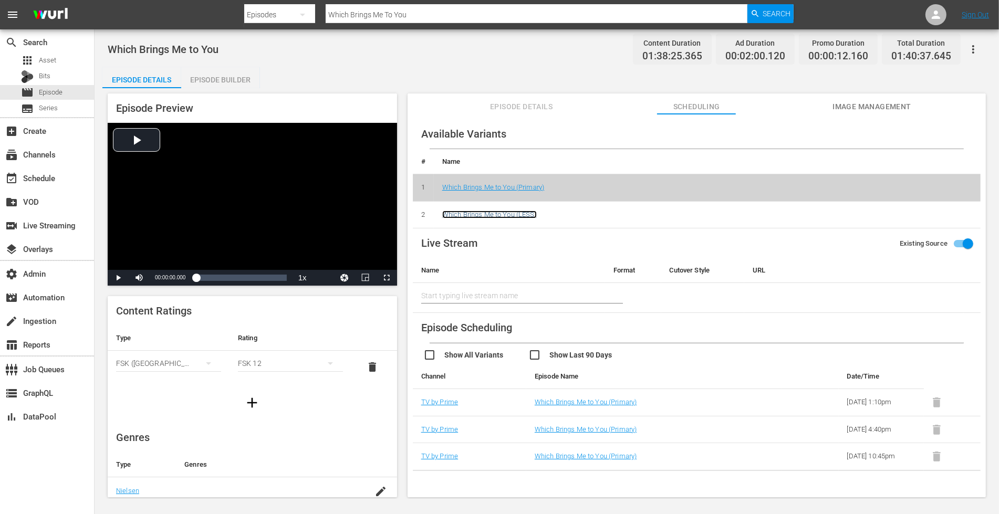
click at [505, 213] on link "Which Brings Me to You (LESS)" at bounding box center [489, 215] width 95 height 8
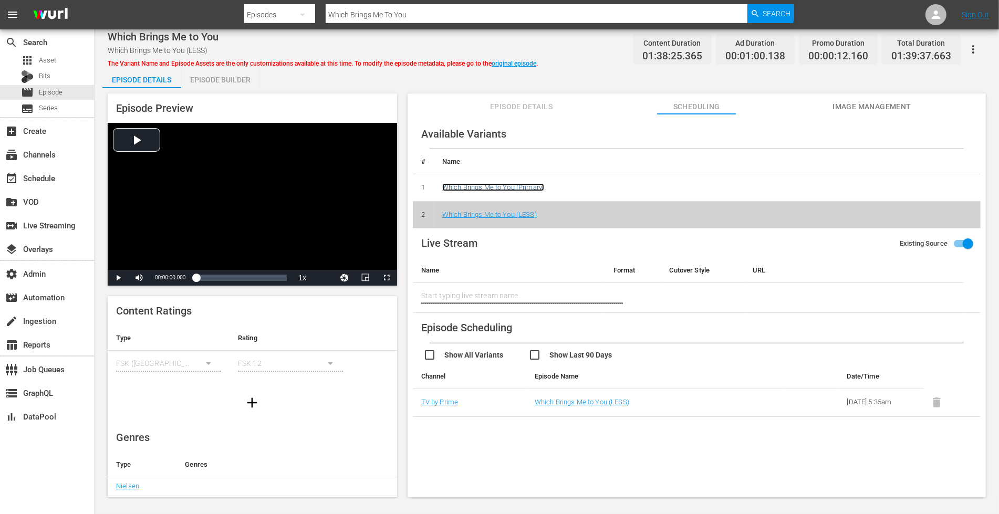
click at [501, 186] on link "Which Brings Me to You (Primary)" at bounding box center [493, 187] width 102 height 8
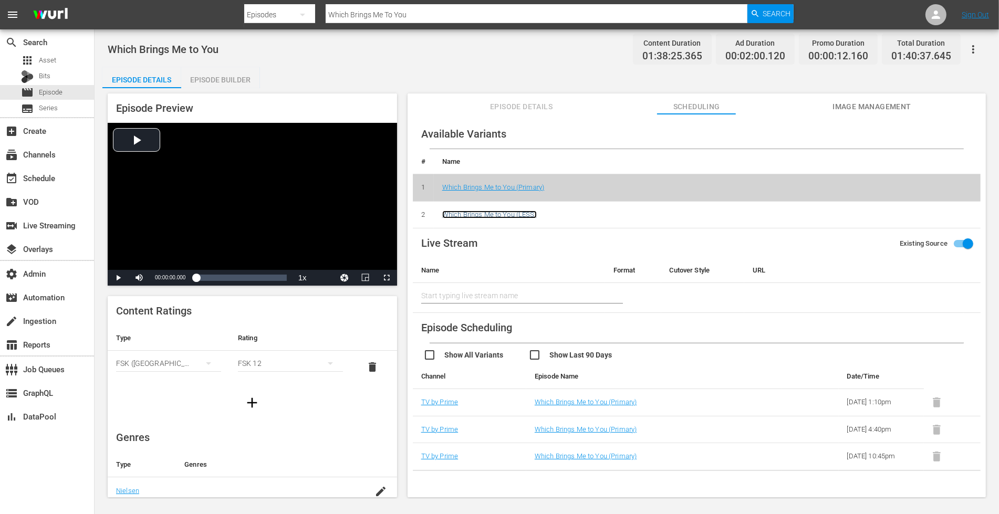
click at [483, 211] on link "Which Brings Me to You (LESS)" at bounding box center [489, 215] width 95 height 8
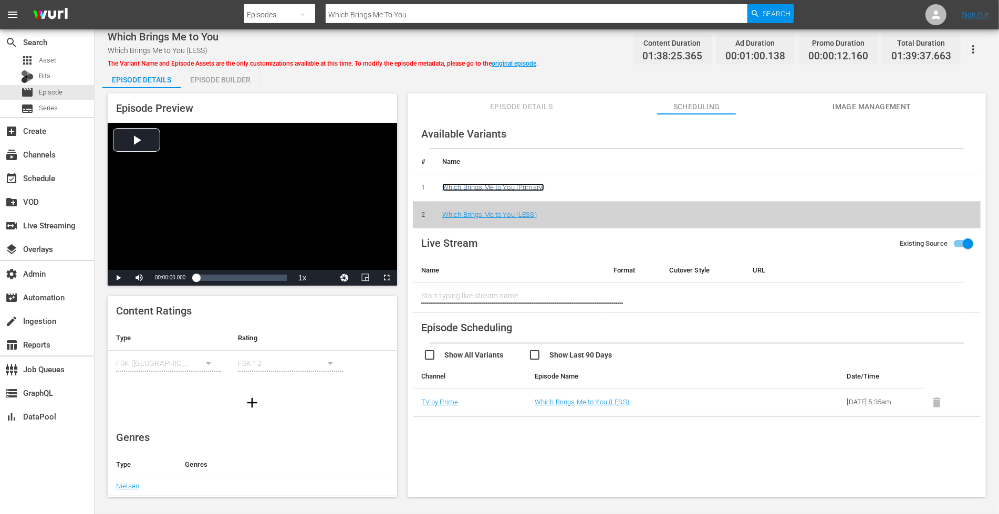
click at [505, 186] on link "Which Brings Me to You (Primary)" at bounding box center [493, 187] width 102 height 8
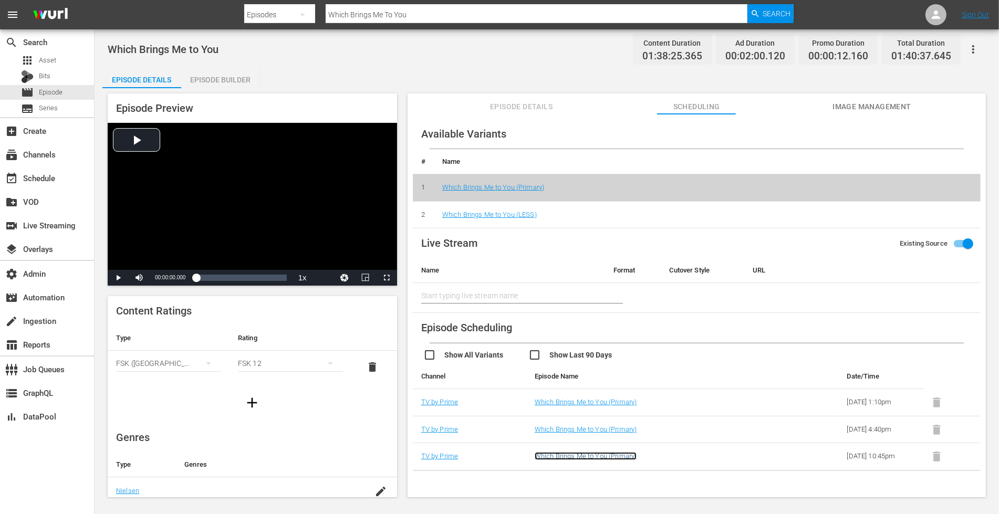
click at [584, 453] on link "Which Brings Me to You (Primary)" at bounding box center [586, 456] width 102 height 8
click at [578, 426] on link "Which Brings Me to You (Primary)" at bounding box center [586, 429] width 102 height 8
click at [572, 400] on link "Which Brings Me to You (Primary)" at bounding box center [586, 402] width 102 height 8
click at [491, 217] on link "Which Brings Me to You (LESS)" at bounding box center [489, 215] width 95 height 8
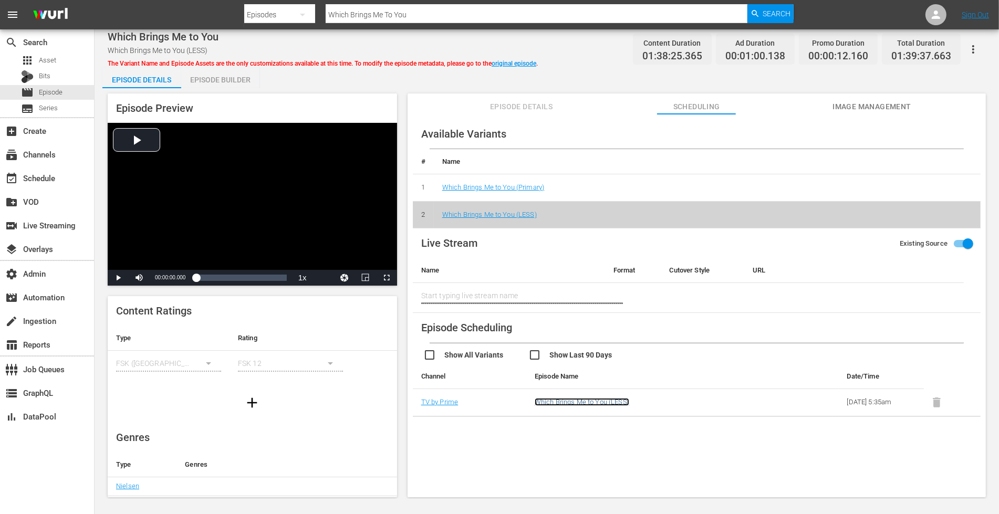
click at [603, 398] on link "Which Brings Me to You (LESS)" at bounding box center [582, 402] width 95 height 8
click at [55, 62] on span "Asset" at bounding box center [47, 60] width 17 height 11
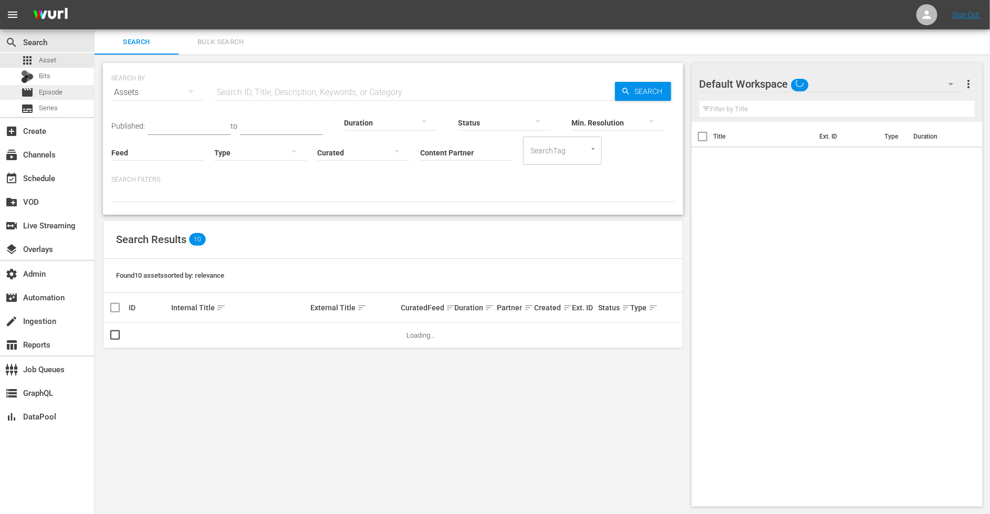
click at [50, 95] on span "Episode" at bounding box center [51, 92] width 24 height 11
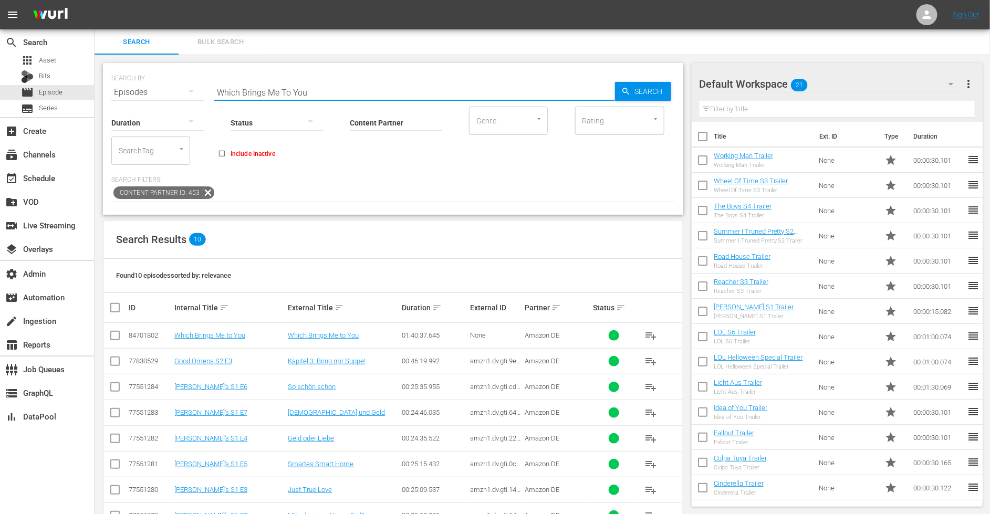
drag, startPoint x: 319, startPoint y: 96, endPoint x: 185, endPoint y: 88, distance: 133.6
click at [198, 90] on div "SEARCH BY Search By Episodes Search ID, Title, Description, Keywords, or Catego…" at bounding box center [392, 86] width 563 height 38
paste input "Kandahar"
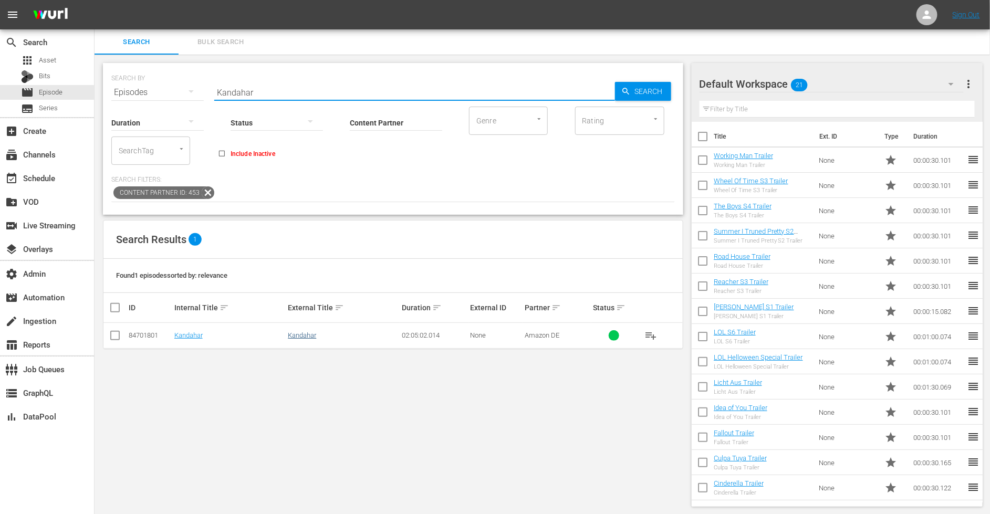
type input "Kandahar"
click at [300, 336] on link "Kandahar" at bounding box center [302, 335] width 28 height 8
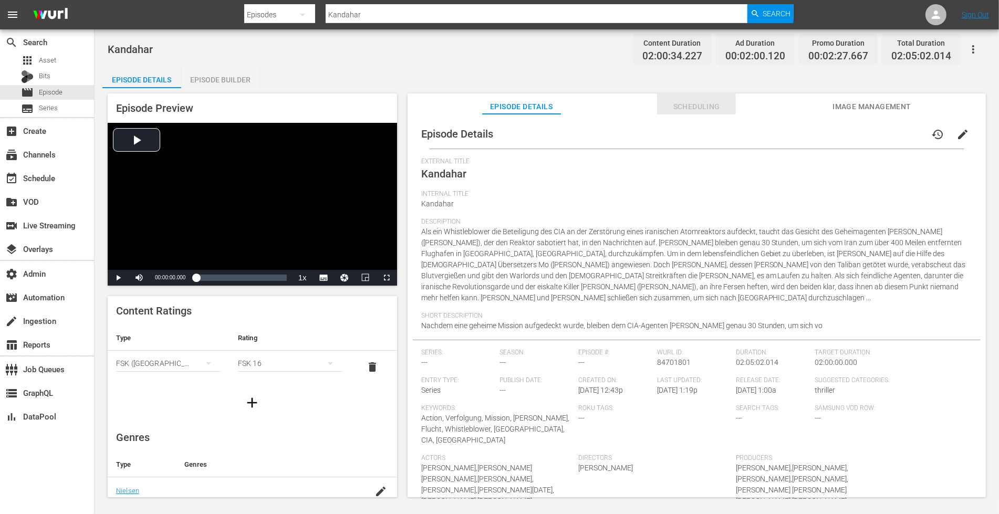
click at [706, 107] on span "Scheduling" at bounding box center [696, 106] width 79 height 13
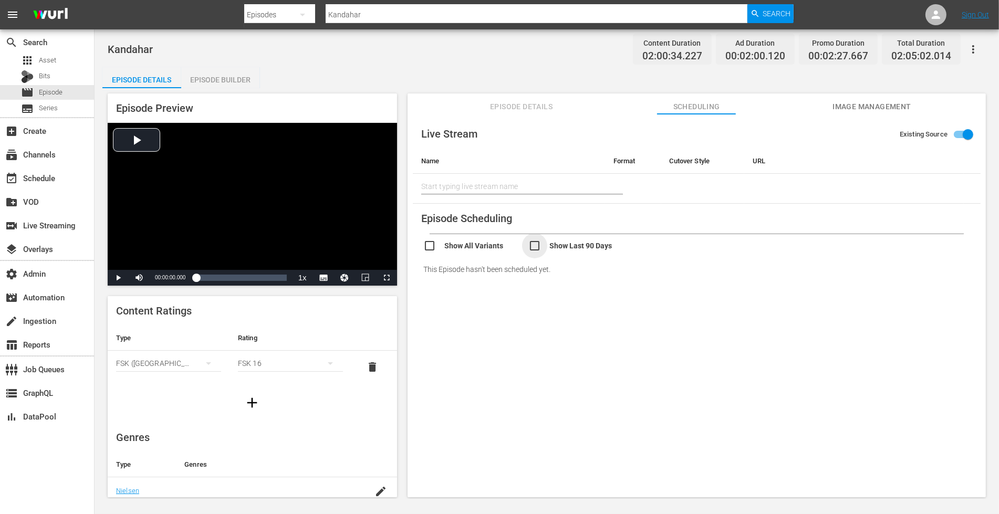
click at [535, 246] on input "checkbox" at bounding box center [580, 246] width 105 height 15
checkbox input "true"
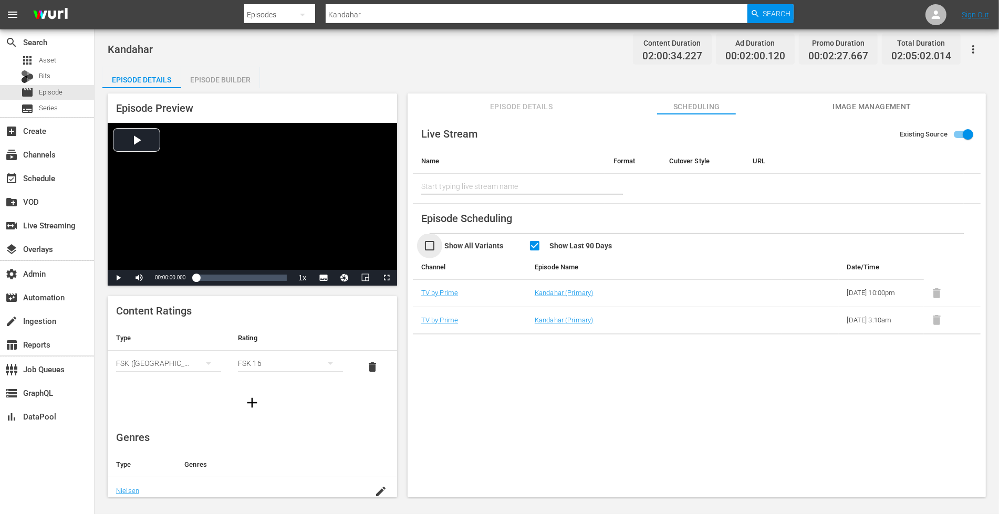
click at [427, 244] on input "checkbox" at bounding box center [475, 246] width 105 height 15
checkbox input "true"
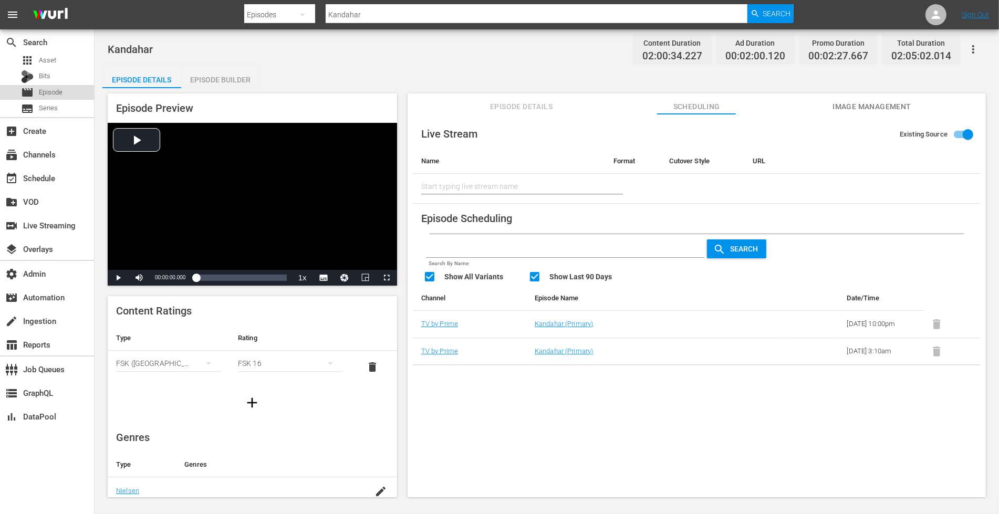
click at [57, 91] on span "Episode" at bounding box center [51, 92] width 24 height 11
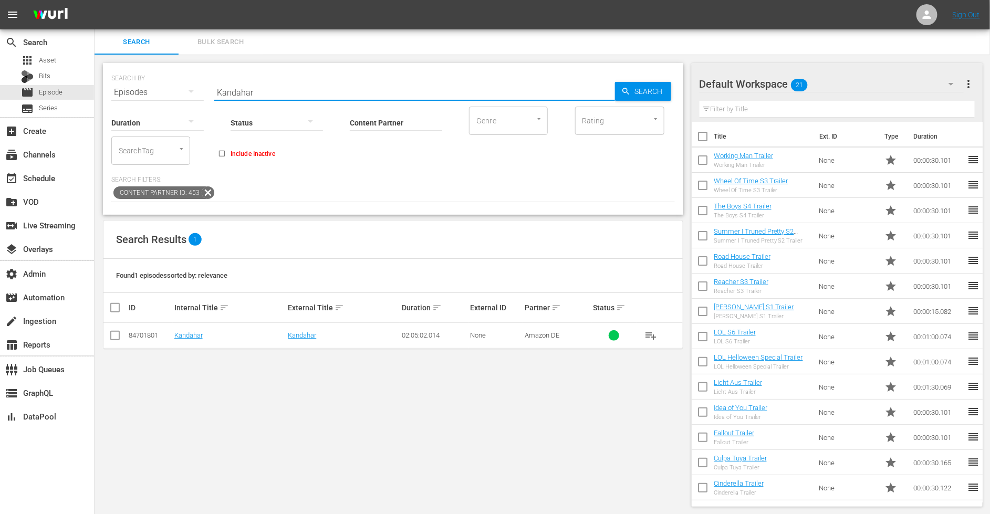
drag, startPoint x: 264, startPoint y: 92, endPoint x: 150, endPoint y: 78, distance: 115.3
click at [150, 78] on div "SEARCH BY Search By Episodes Search ID, Title, Description, Keywords, or Catego…" at bounding box center [392, 86] width 563 height 38
paste input "Lassie 2: Ein neues Abenteue"
type input "Lassie 2: Ein neues Abenteuer"
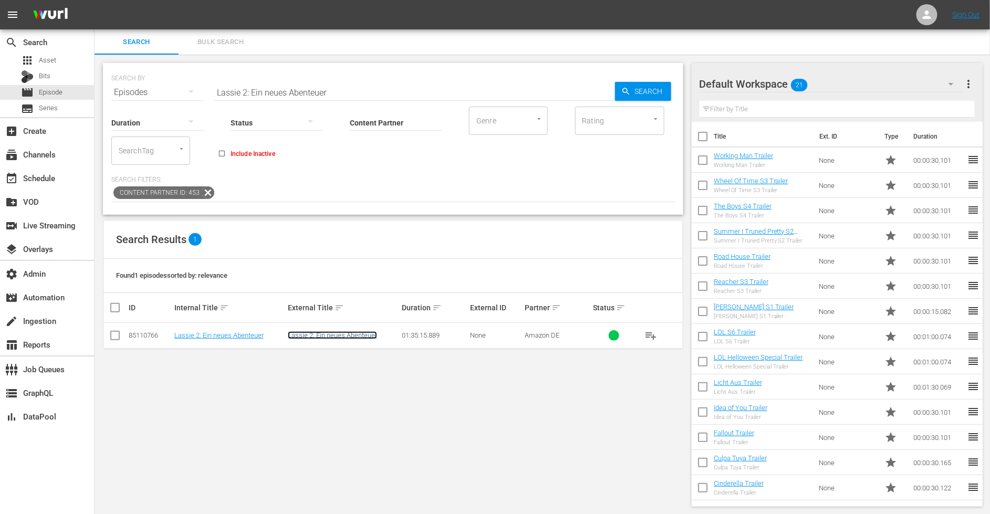
click at [326, 335] on link "Lassie 2: Ein neues Abenteuer" at bounding box center [332, 335] width 89 height 8
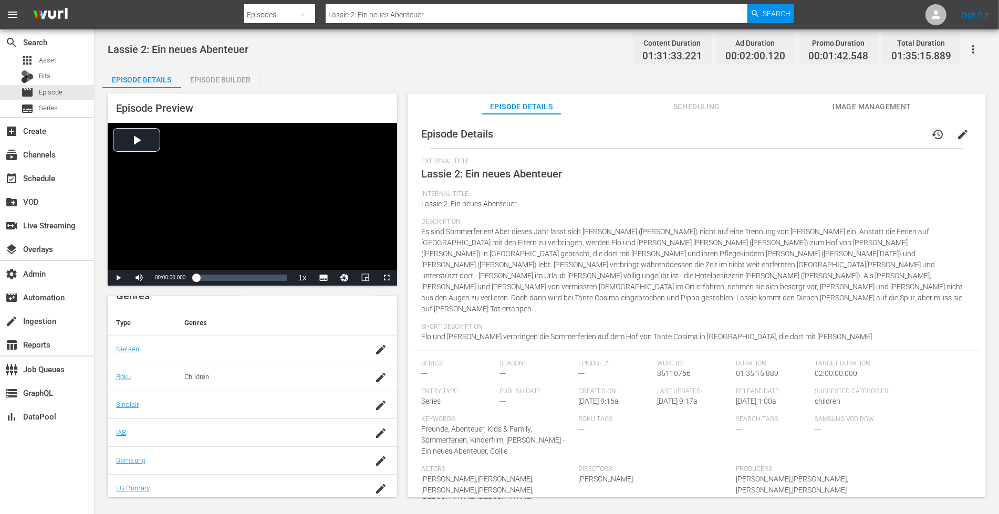
scroll to position [172, 0]
click at [700, 108] on span "Scheduling" at bounding box center [696, 106] width 79 height 13
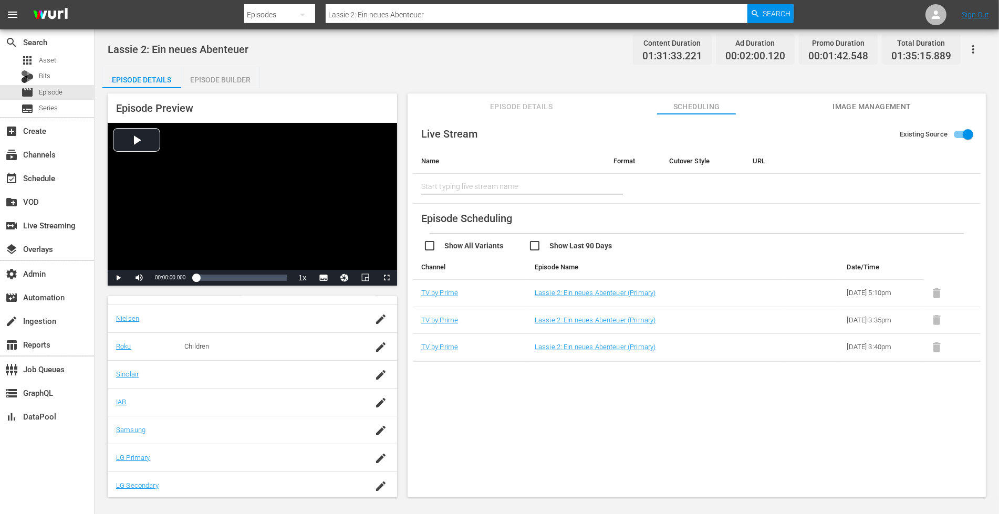
click at [532, 243] on input "checkbox" at bounding box center [580, 246] width 105 height 15
checkbox input "true"
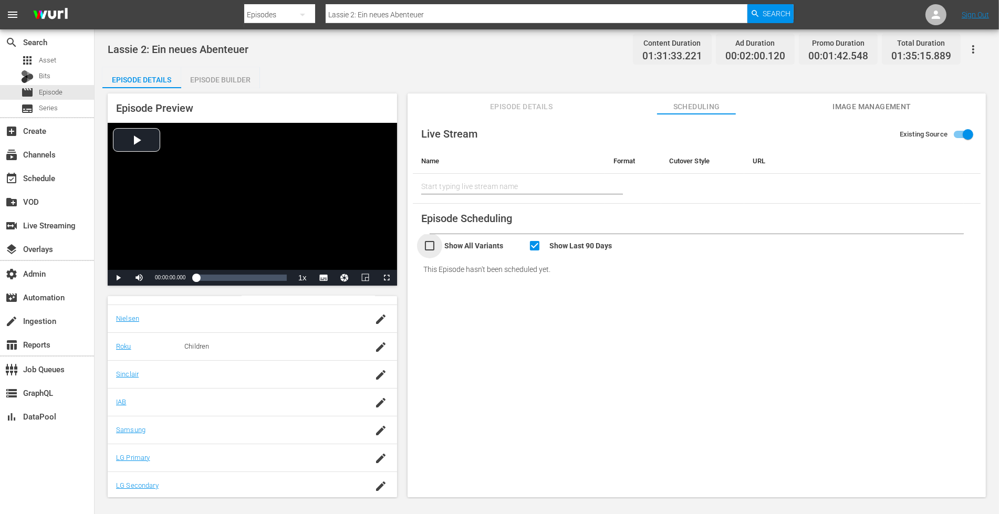
click at [423, 245] on input "checkbox" at bounding box center [475, 246] width 105 height 15
checkbox input "true"
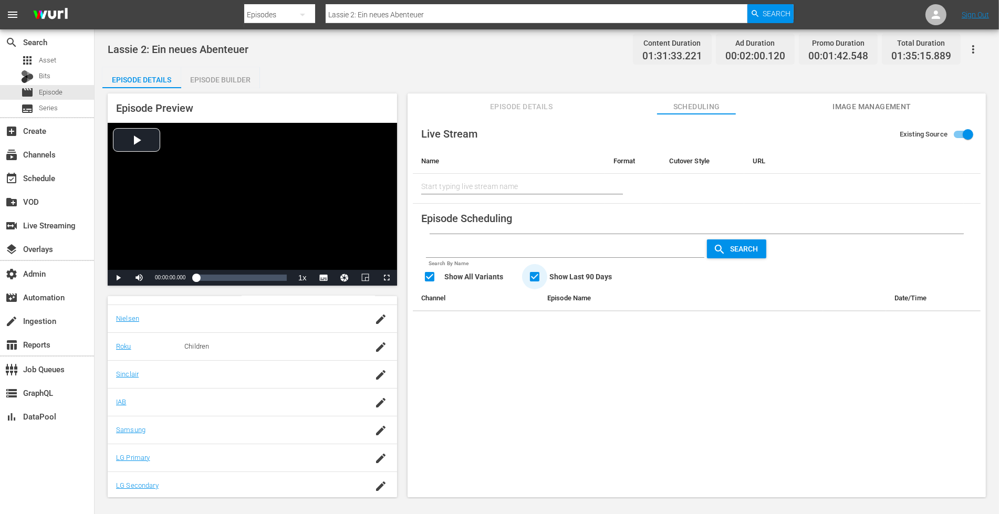
click at [532, 276] on input "checkbox" at bounding box center [580, 277] width 105 height 15
checkbox input "false"
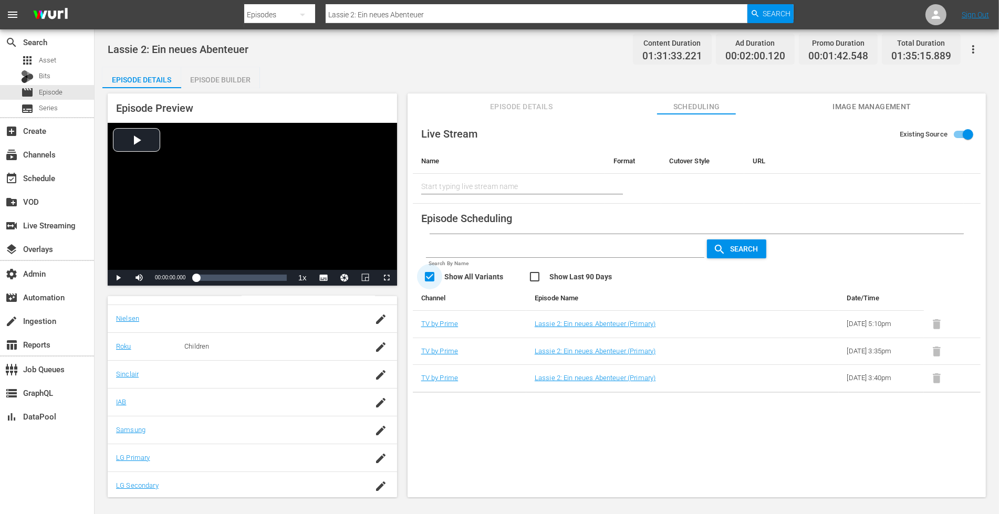
click at [428, 275] on input "checkbox" at bounding box center [475, 277] width 105 height 15
checkbox input "false"
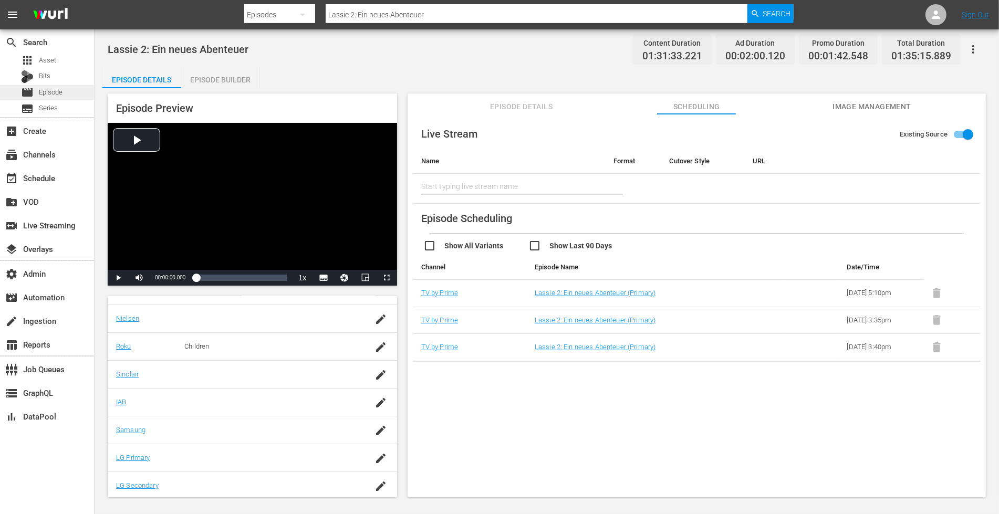
click at [59, 90] on span "Episode" at bounding box center [51, 92] width 24 height 11
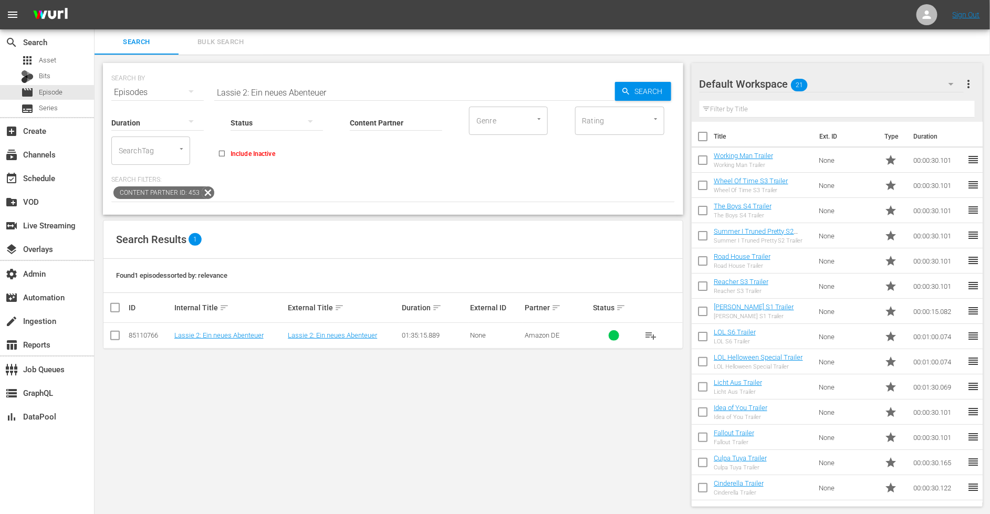
drag, startPoint x: 337, startPoint y: 94, endPoint x: 205, endPoint y: 87, distance: 132.0
click at [205, 87] on div "SEARCH BY Search By Episodes Search ID, Title, Description, Keywords, or Catego…" at bounding box center [392, 86] width 563 height 38
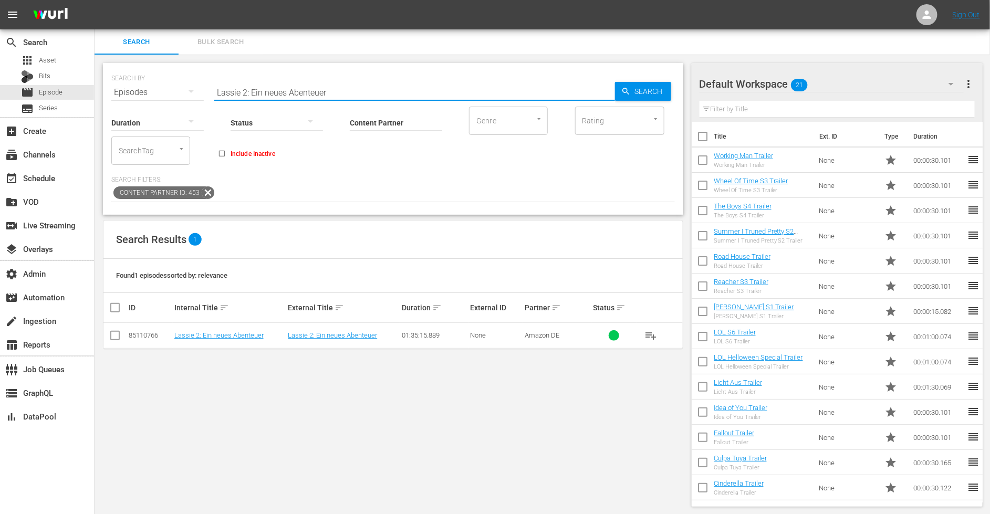
paste input "Darkland: The Return"
type input "Darkland: The Return"
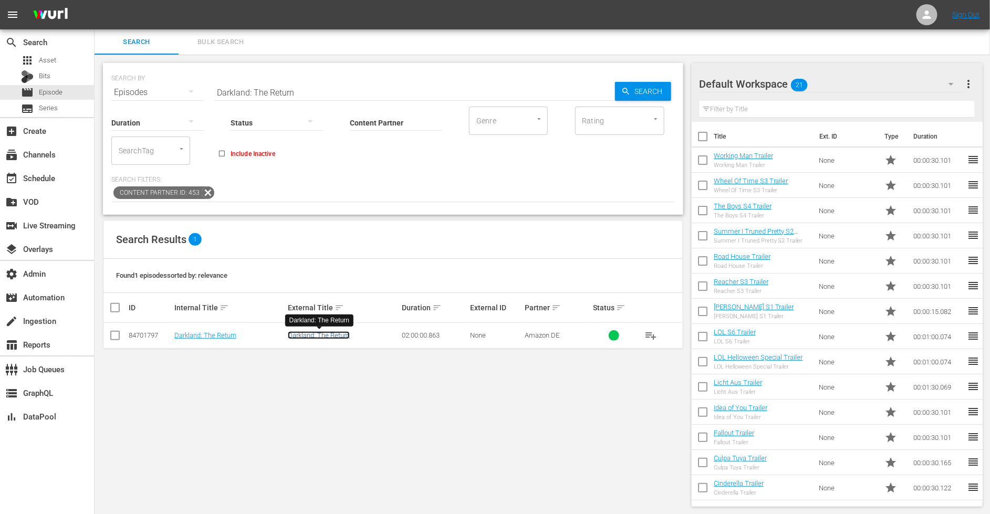
click at [337, 332] on link "Darkland: The Return" at bounding box center [319, 335] width 62 height 8
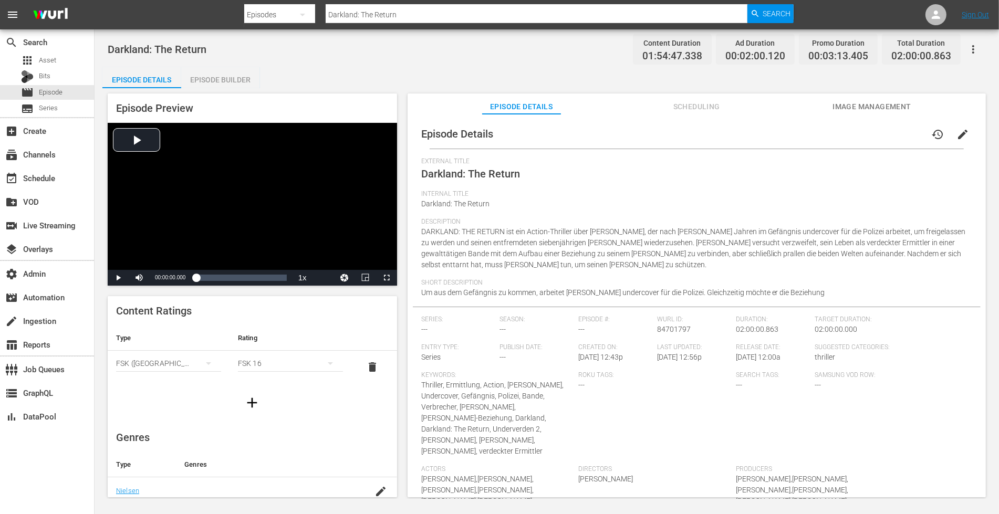
click at [697, 105] on span "Scheduling" at bounding box center [696, 106] width 79 height 13
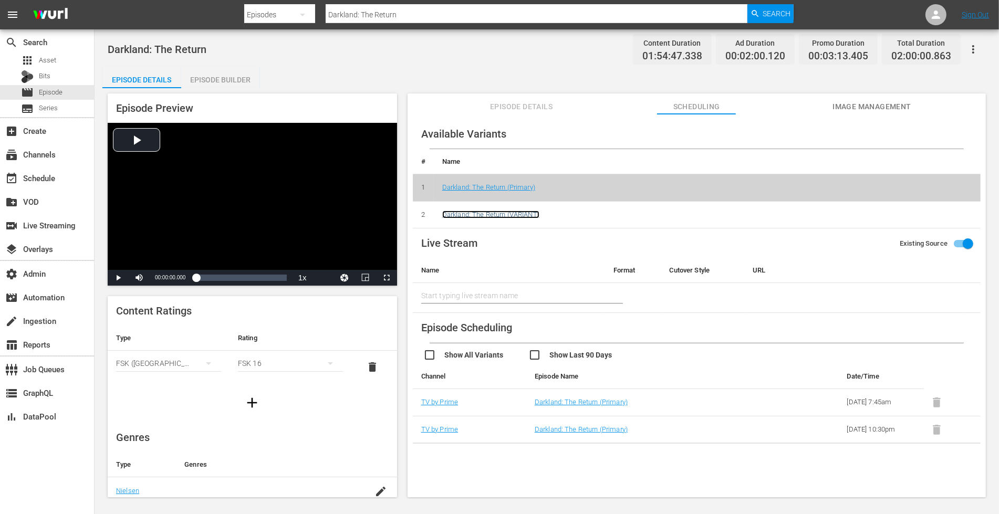
click at [528, 211] on link "Darkland: The Return (VARIANT)" at bounding box center [490, 215] width 97 height 8
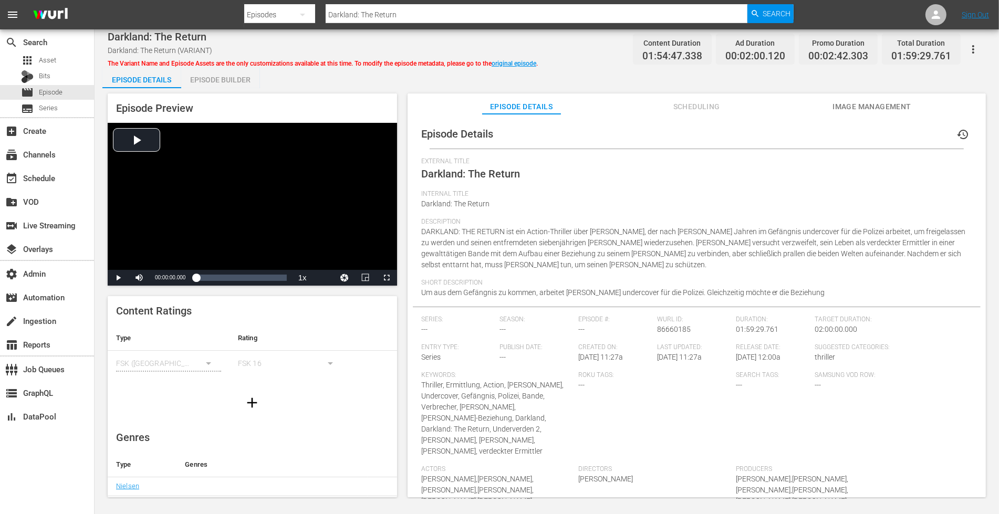
click at [677, 114] on div "Episode Details history External Title Darkland: The Return Internal Title Dark…" at bounding box center [696, 310] width 578 height 393
click at [677, 107] on span "Scheduling" at bounding box center [696, 106] width 79 height 13
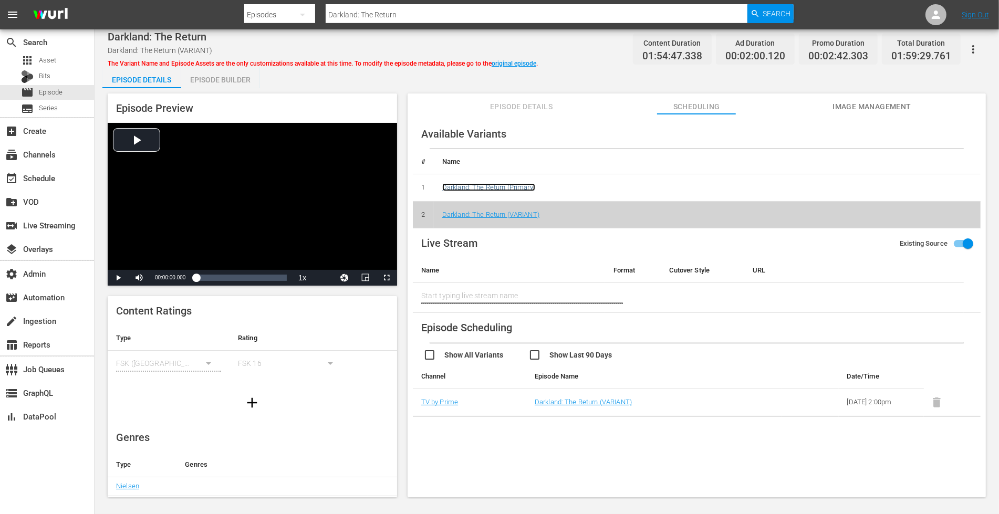
click at [506, 188] on link "Darkland: The Return (Primary)" at bounding box center [488, 187] width 93 height 8
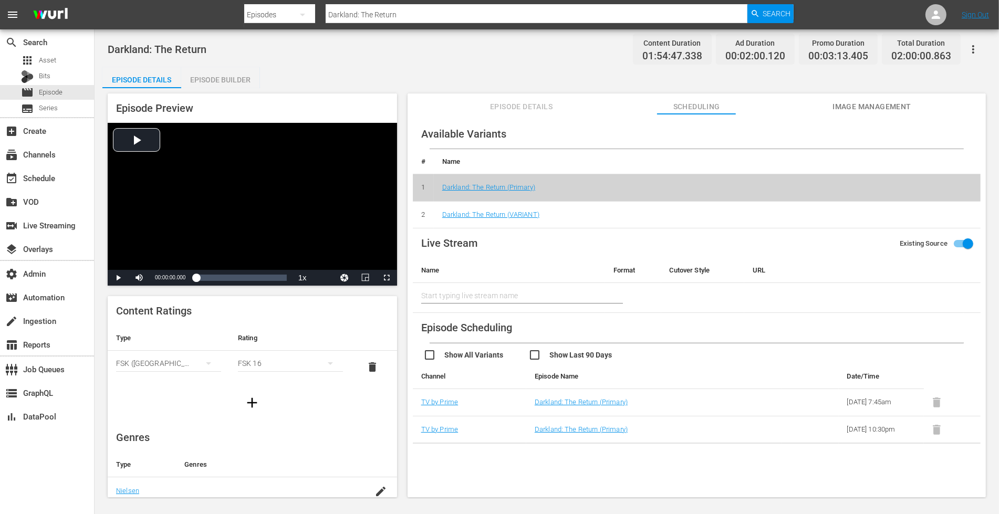
click at [540, 355] on input "checkbox" at bounding box center [580, 356] width 105 height 15
checkbox input "false"
click at [429, 354] on input "checkbox" at bounding box center [475, 356] width 105 height 15
checkbox input "true"
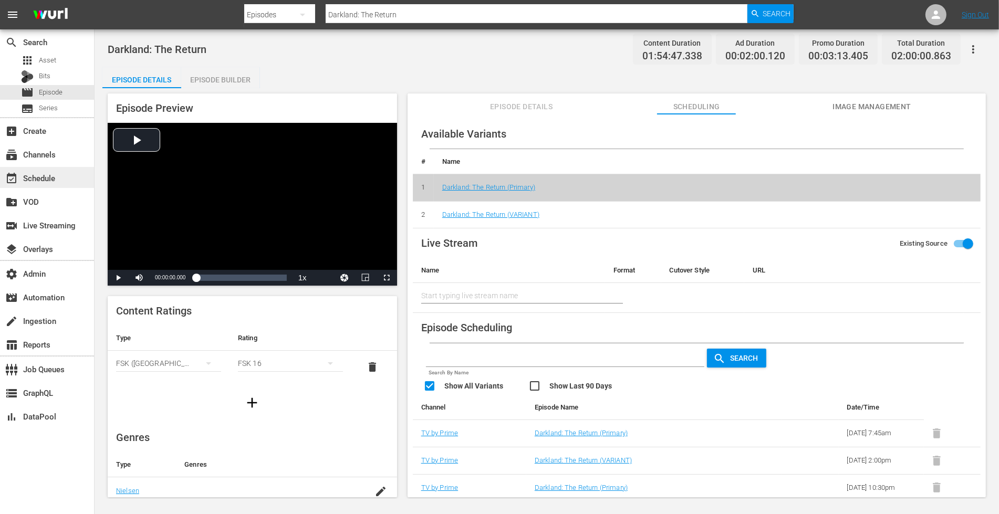
click at [61, 176] on div "event_available Schedule" at bounding box center [47, 177] width 94 height 21
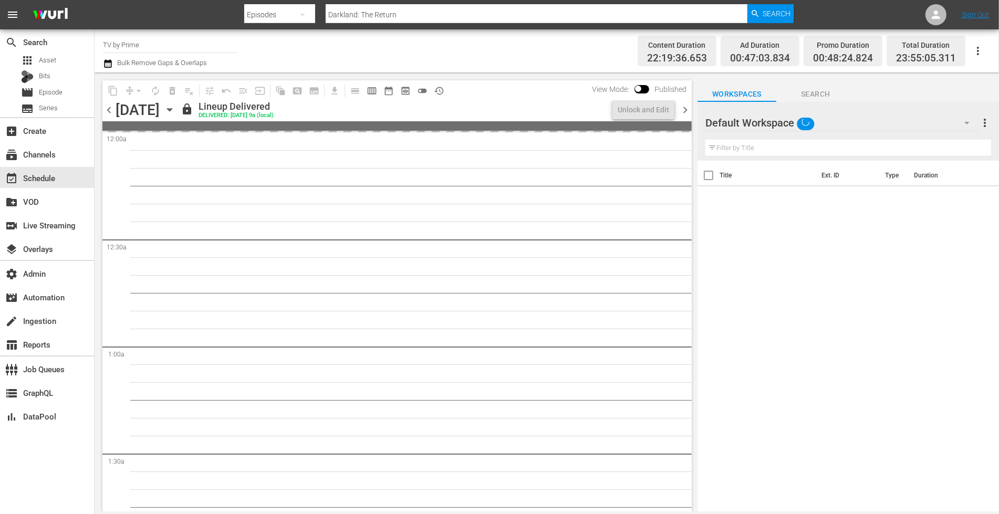
click at [175, 111] on icon "button" at bounding box center [170, 110] width 12 height 12
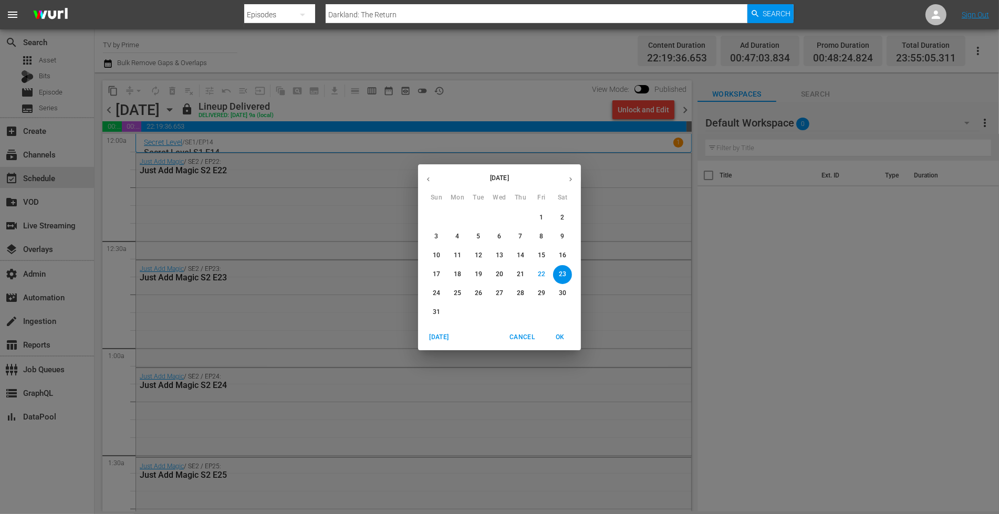
click at [428, 176] on icon "button" at bounding box center [428, 179] width 8 height 8
click at [471, 235] on span "8" at bounding box center [478, 236] width 19 height 9
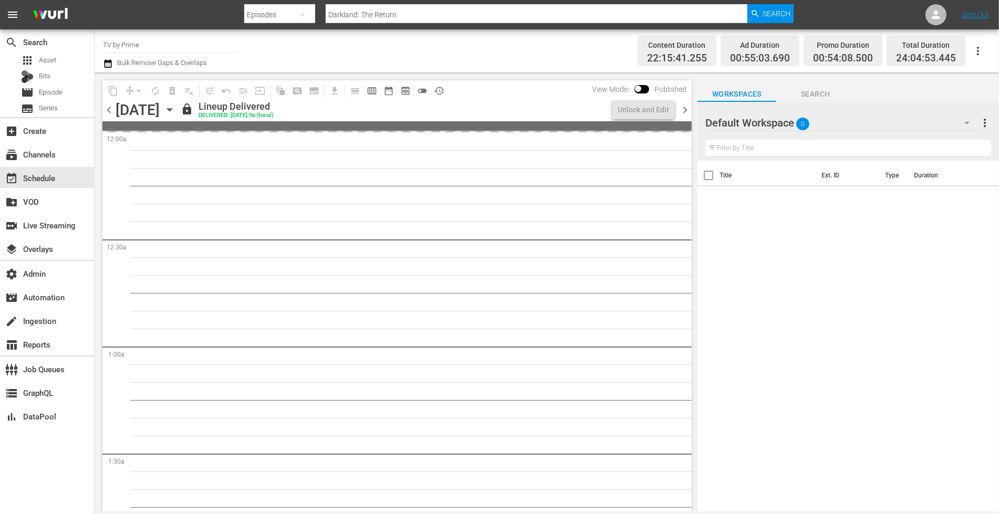
click at [175, 114] on icon "button" at bounding box center [170, 110] width 12 height 12
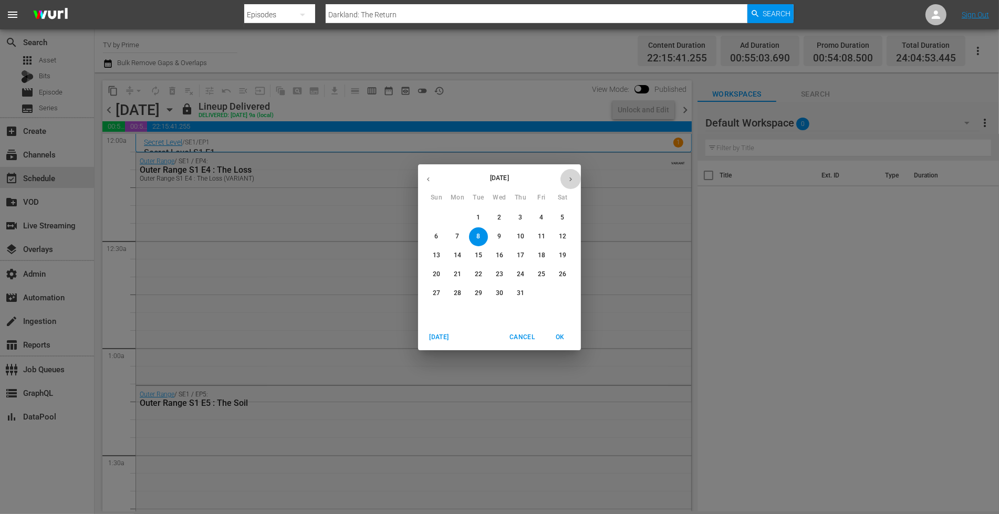
click at [570, 175] on icon "button" at bounding box center [571, 179] width 8 height 8
click at [538, 236] on span "8" at bounding box center [541, 236] width 19 height 9
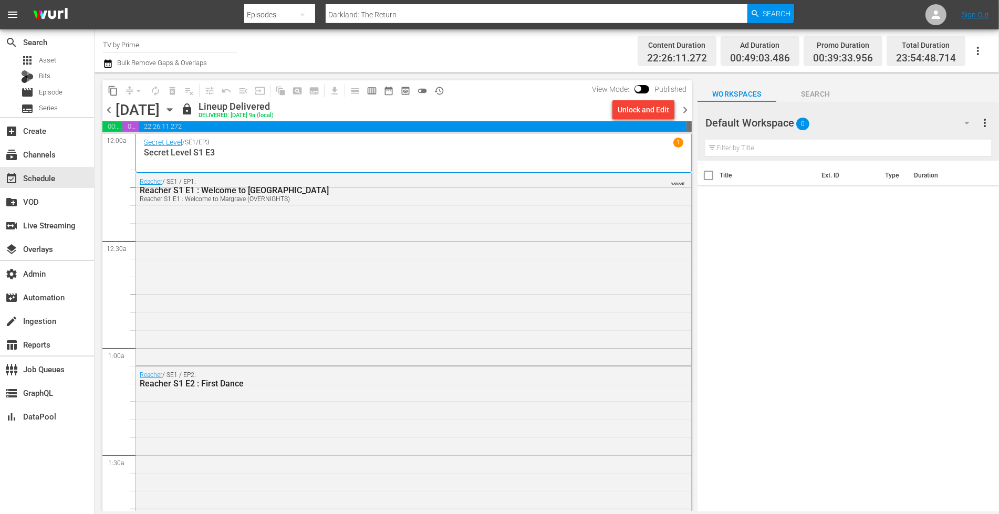
click at [175, 106] on icon "button" at bounding box center [170, 110] width 12 height 12
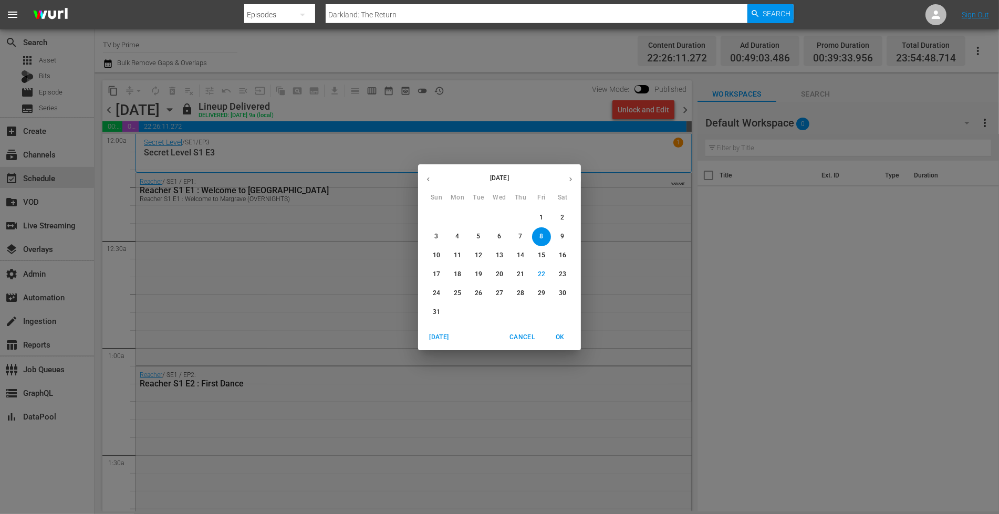
click at [454, 255] on p "11" at bounding box center [457, 255] width 7 height 9
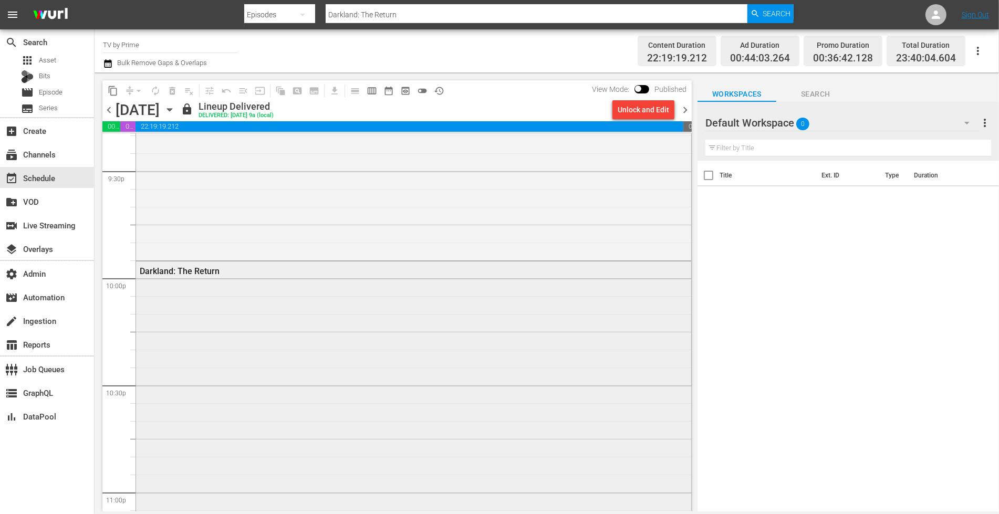
scroll to position [4583, 0]
click at [311, 341] on div "Darkland: The Return" at bounding box center [413, 459] width 555 height 425
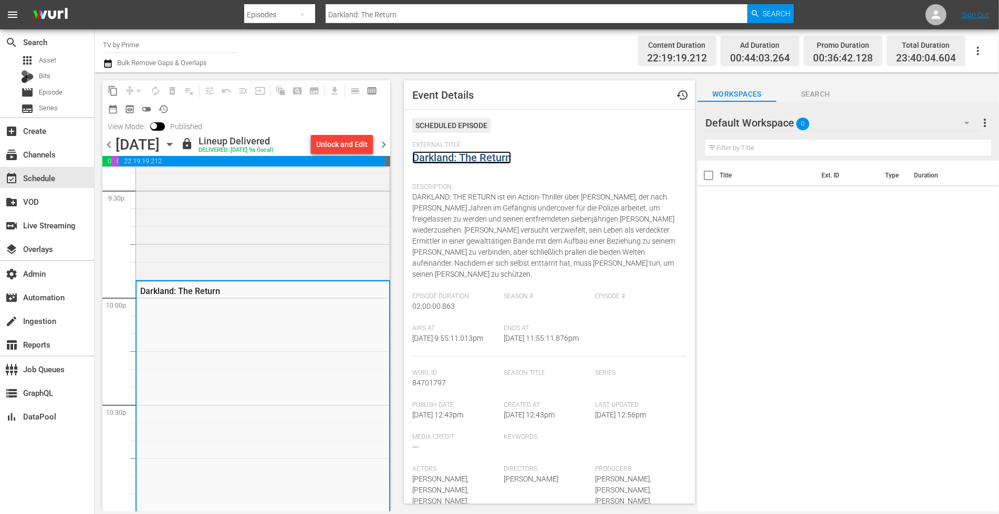
click at [455, 158] on link "Darkland: The Return" at bounding box center [461, 157] width 99 height 13
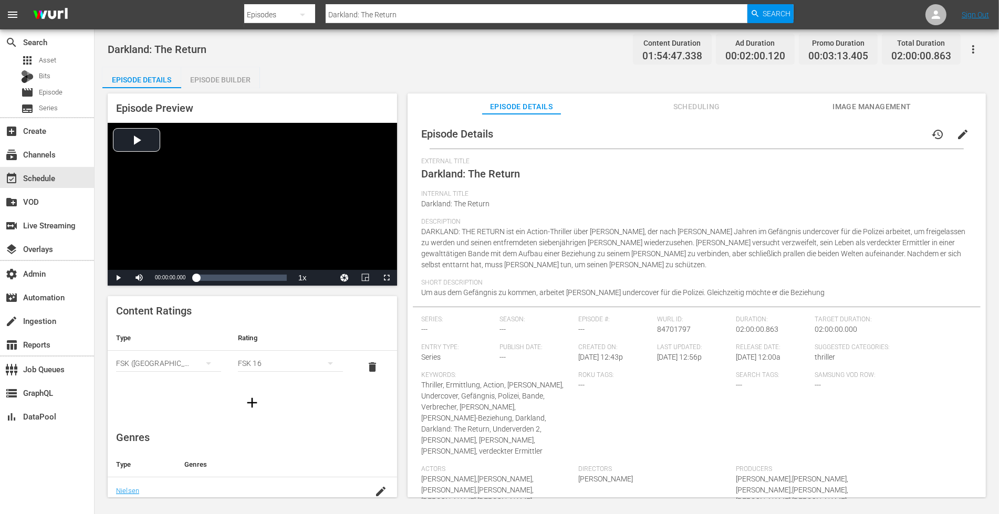
click at [713, 105] on span "Scheduling" at bounding box center [696, 106] width 79 height 13
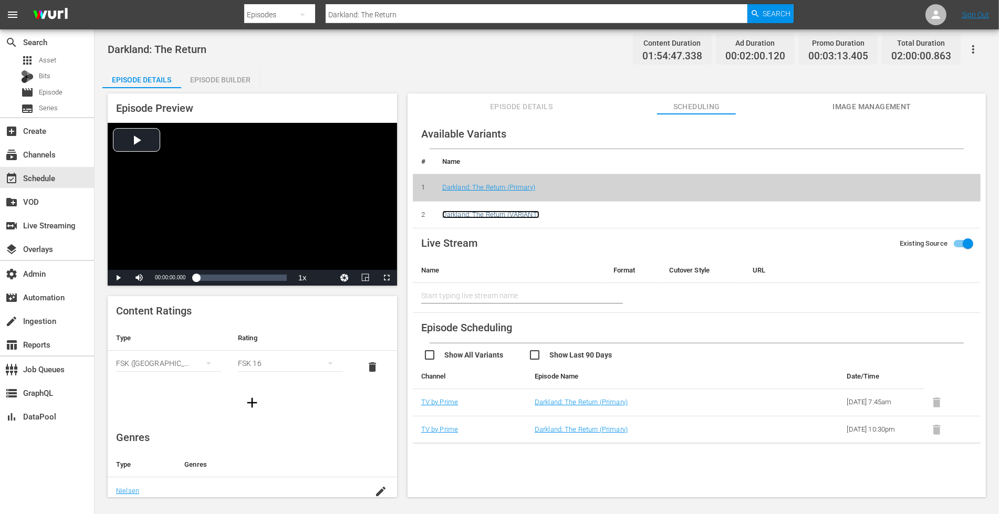
click at [510, 214] on link "Darkland: The Return (VARIANT)" at bounding box center [490, 215] width 97 height 8
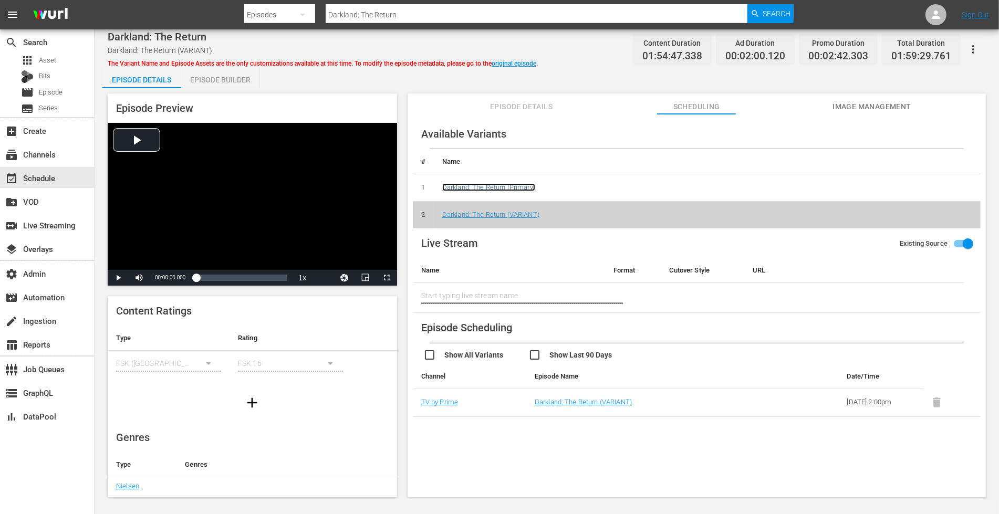
click at [512, 187] on link "Darkland: The Return (Primary)" at bounding box center [488, 187] width 93 height 8
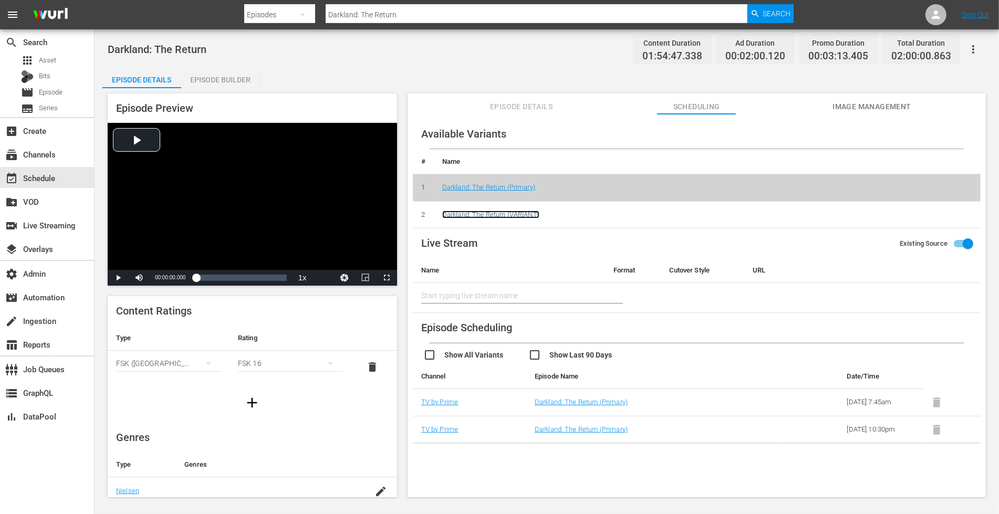
click at [497, 211] on link "Darkland: The Return (VARIANT)" at bounding box center [490, 215] width 97 height 8
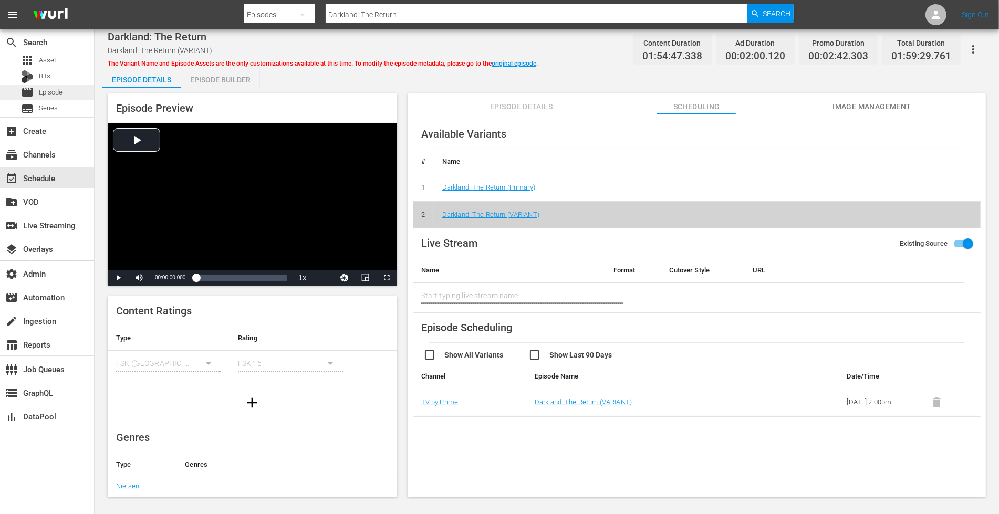
click at [61, 94] on span "Episode" at bounding box center [51, 92] width 24 height 11
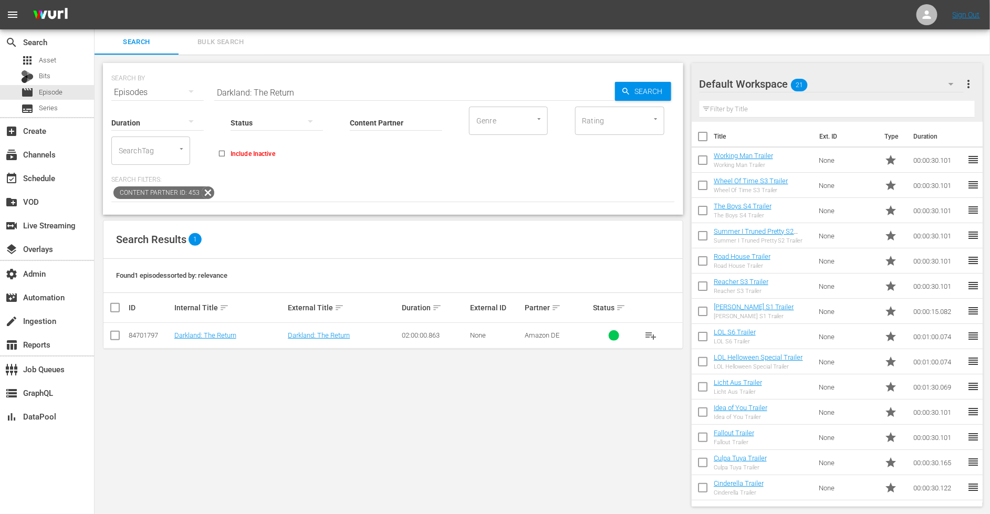
drag, startPoint x: 307, startPoint y: 93, endPoint x: 143, endPoint y: 79, distance: 164.5
click at [144, 79] on div "SEARCH BY Search By Episodes Search ID, Title, Description, Keywords, or Catego…" at bounding box center [392, 86] width 563 height 38
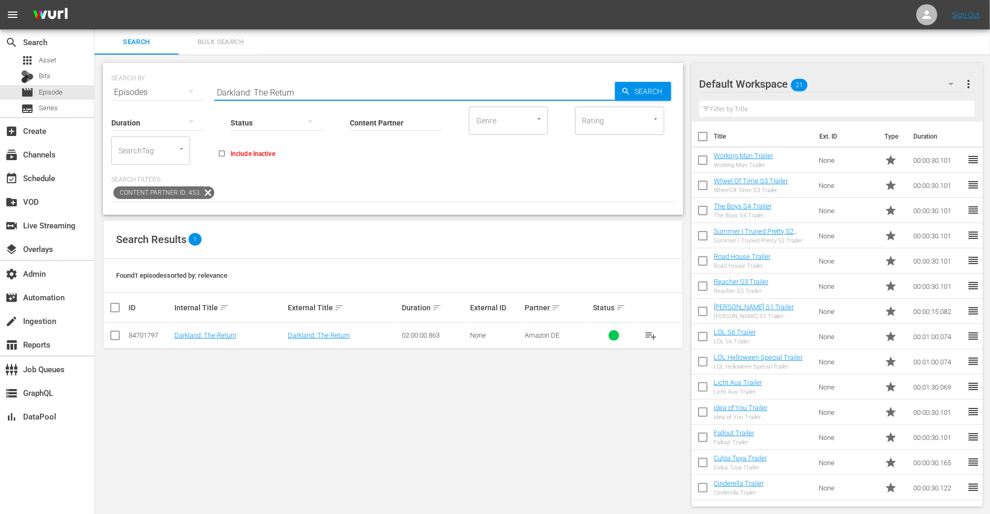
paste input "Wochenendrebelle"
type input "Wochenendrebellen"
click at [317, 334] on link "Wochenendrebellen" at bounding box center [317, 335] width 59 height 8
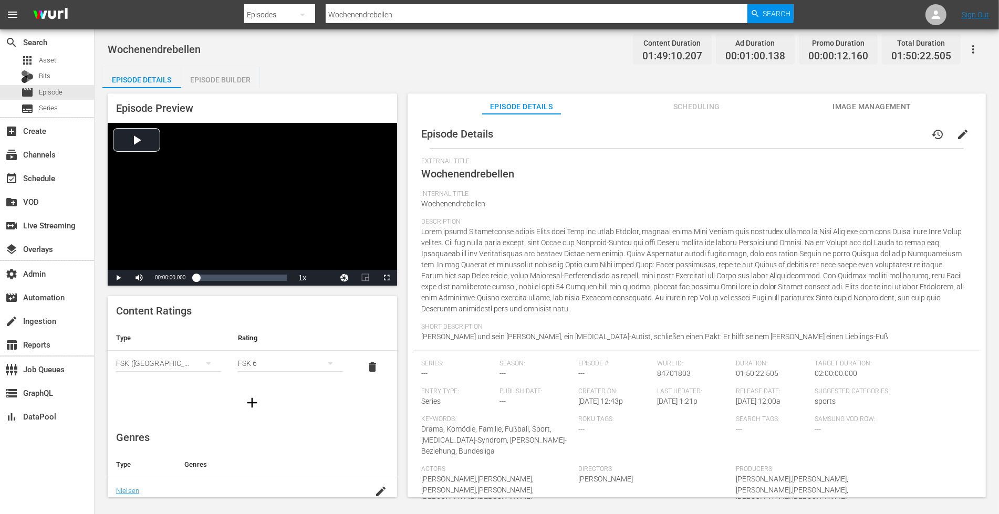
click at [694, 110] on span "Scheduling" at bounding box center [696, 106] width 79 height 13
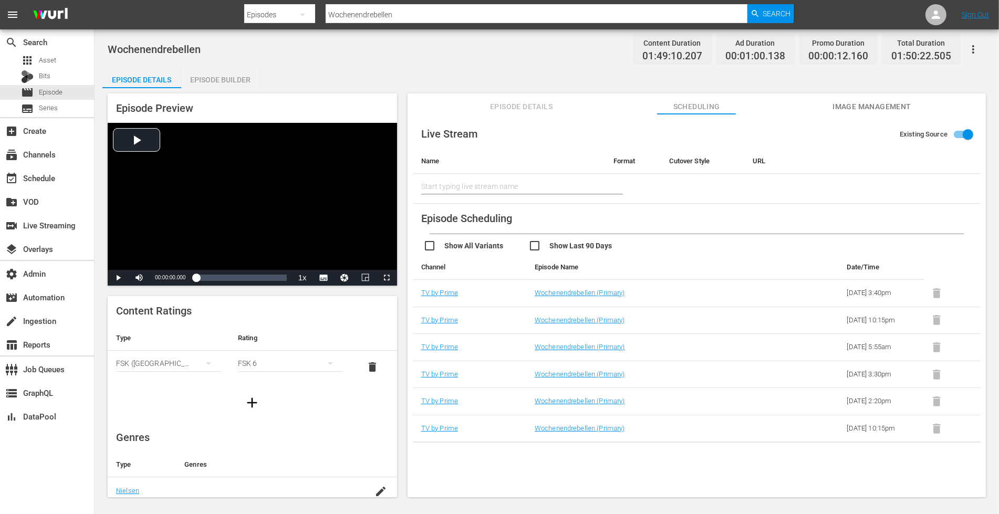
click at [532, 245] on input "checkbox" at bounding box center [580, 246] width 105 height 15
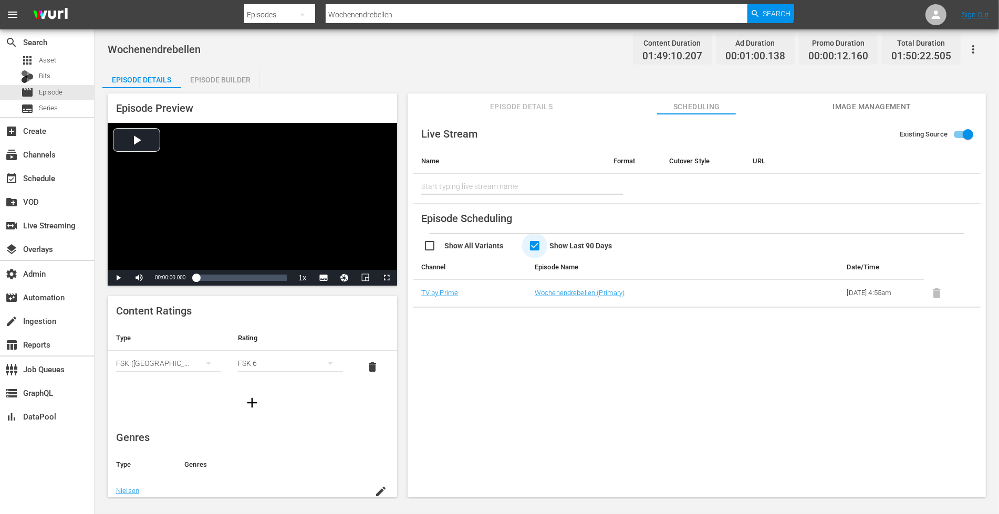
click at [532, 245] on input "checkbox" at bounding box center [580, 246] width 105 height 15
checkbox input "false"
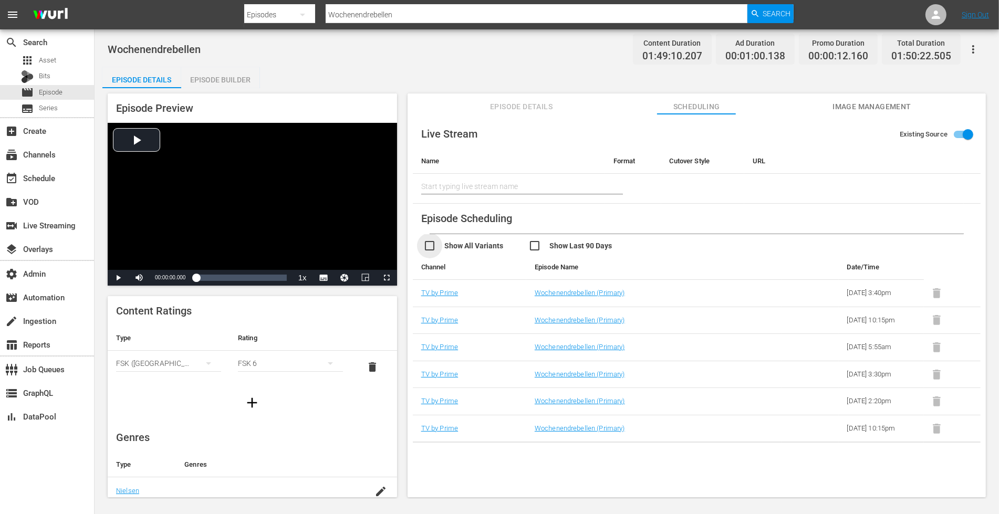
click at [425, 245] on input "checkbox" at bounding box center [475, 246] width 105 height 15
checkbox input "true"
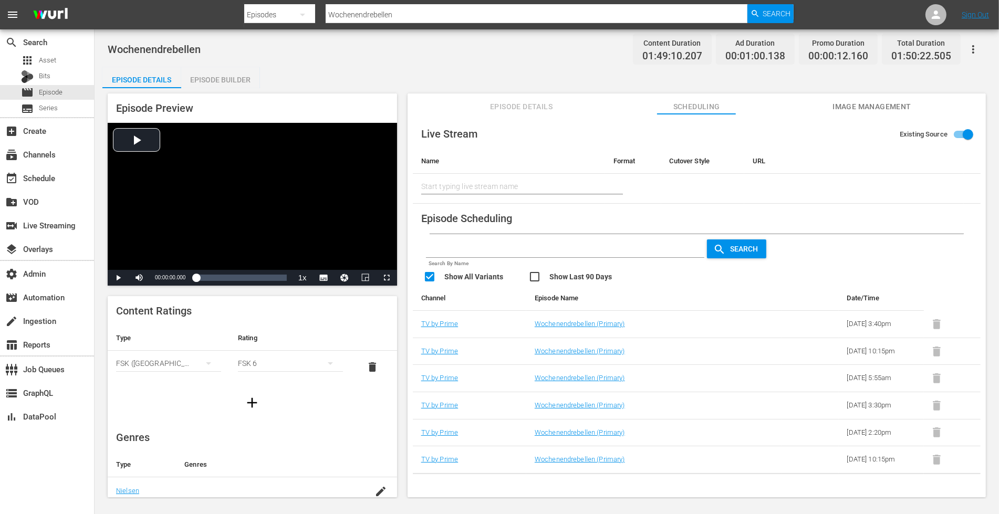
click at [535, 274] on input "checkbox" at bounding box center [580, 277] width 105 height 15
checkbox input "true"
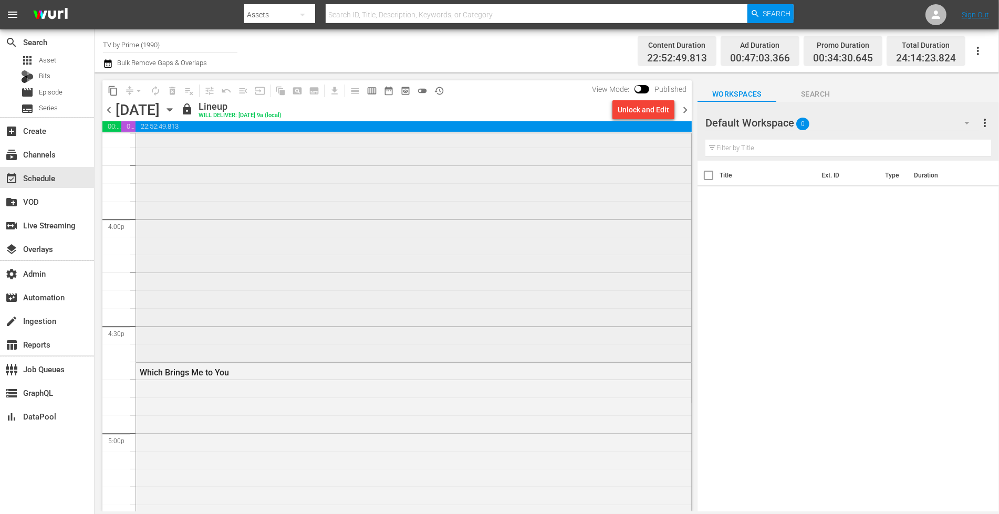
scroll to position [3473, 0]
click at [332, 302] on div "Which Brings Me to You" at bounding box center [413, 410] width 555 height 356
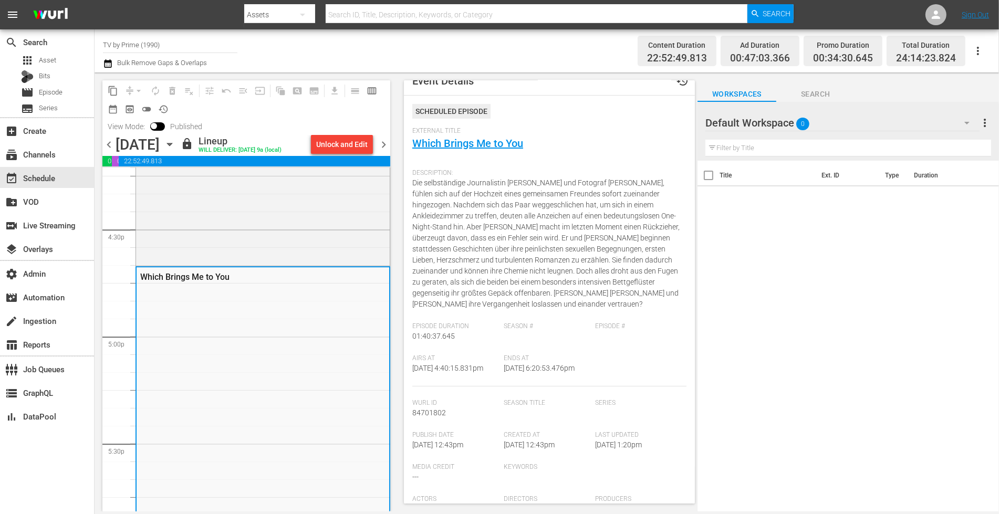
scroll to position [29, 0]
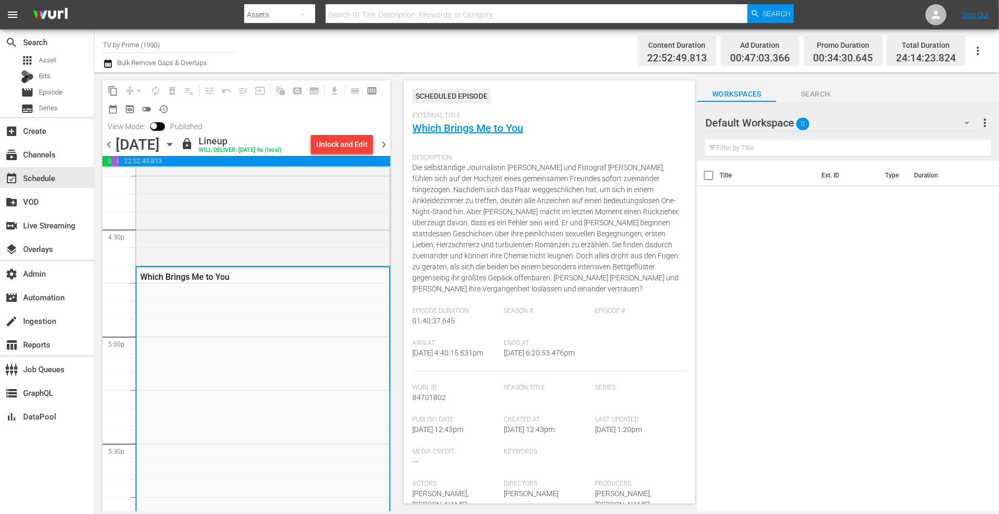
drag, startPoint x: 583, startPoint y: 352, endPoint x: 410, endPoint y: 354, distance: 173.8
click at [410, 354] on div "Event Details history Scheduled Episode External Title Which Brings Me to You D…" at bounding box center [549, 291] width 291 height 423
copy div "[DATE] 4:40:15.831pm Ends At [DATE] 6:20:53.476pm"
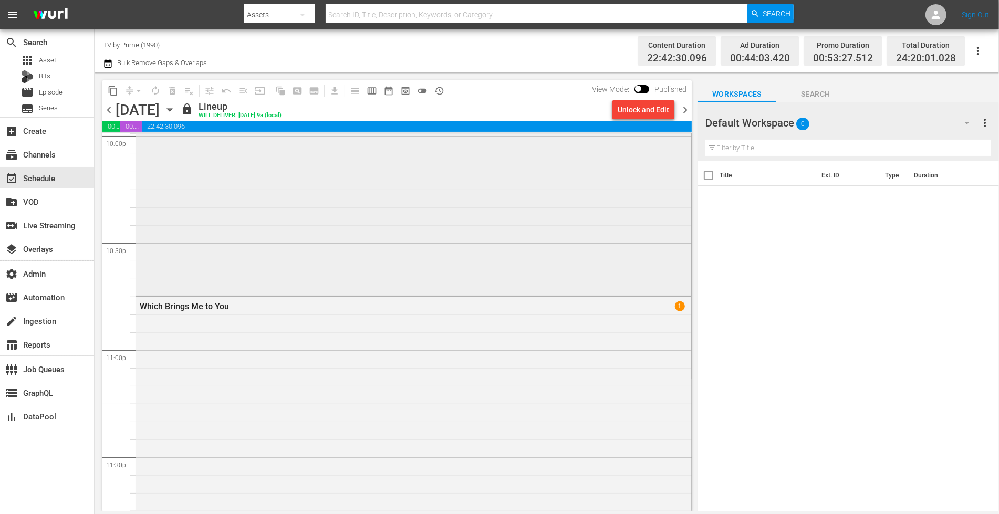
scroll to position [4718, 0]
click at [374, 301] on div "Which Brings Me to You" at bounding box center [385, 299] width 490 height 10
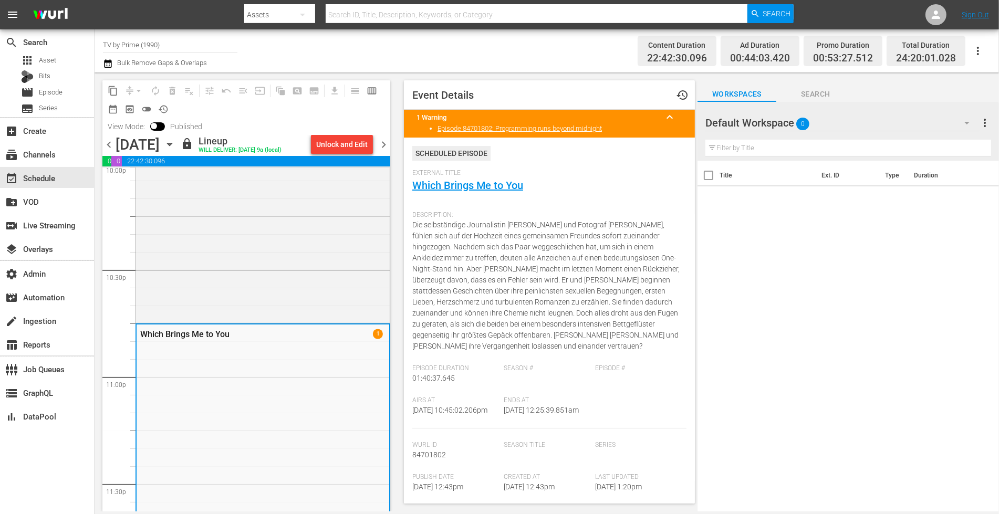
scroll to position [190, 0]
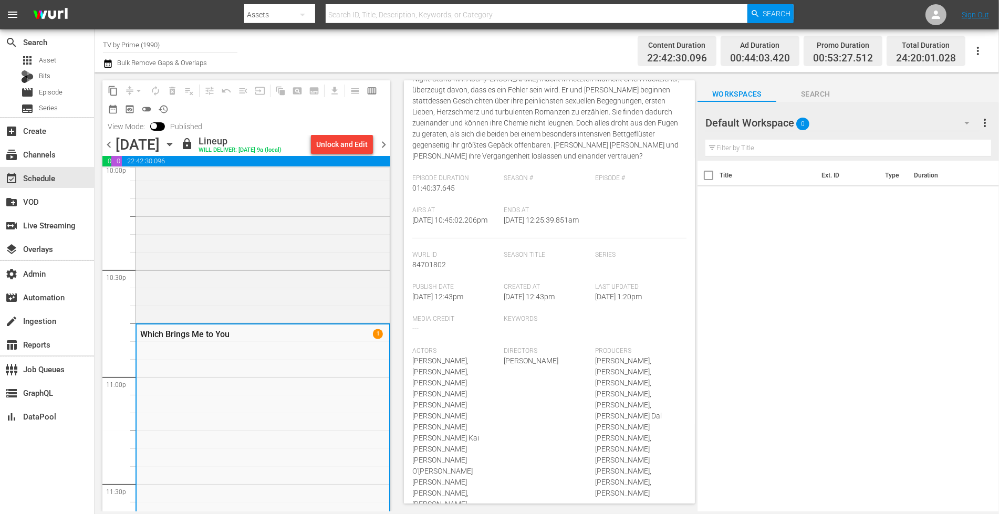
drag, startPoint x: 554, startPoint y: 231, endPoint x: 410, endPoint y: 232, distance: 144.4
click at [410, 232] on div "Event Details history 1 Warning keyboard_arrow_up Episode 84701802: Programming…" at bounding box center [549, 291] width 291 height 423
copy div "10:45:02.206pm Ends At [DATE] 12:25:39.851am"
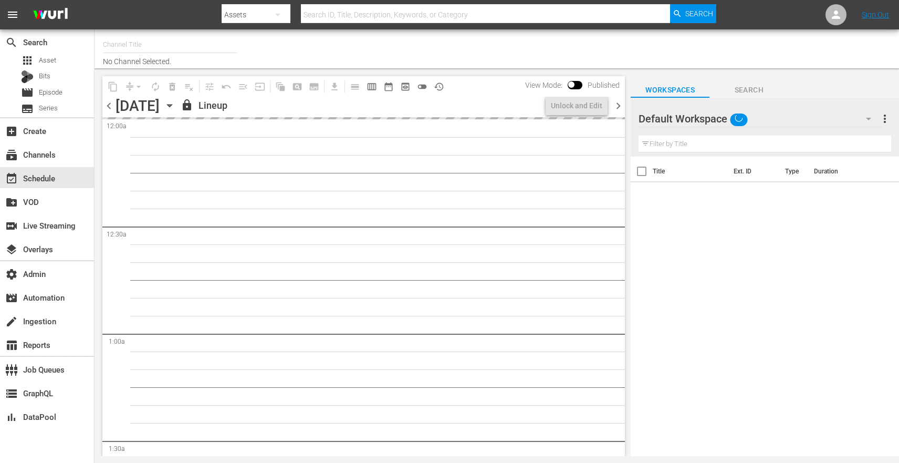
type input "TV by Prime (1990)"
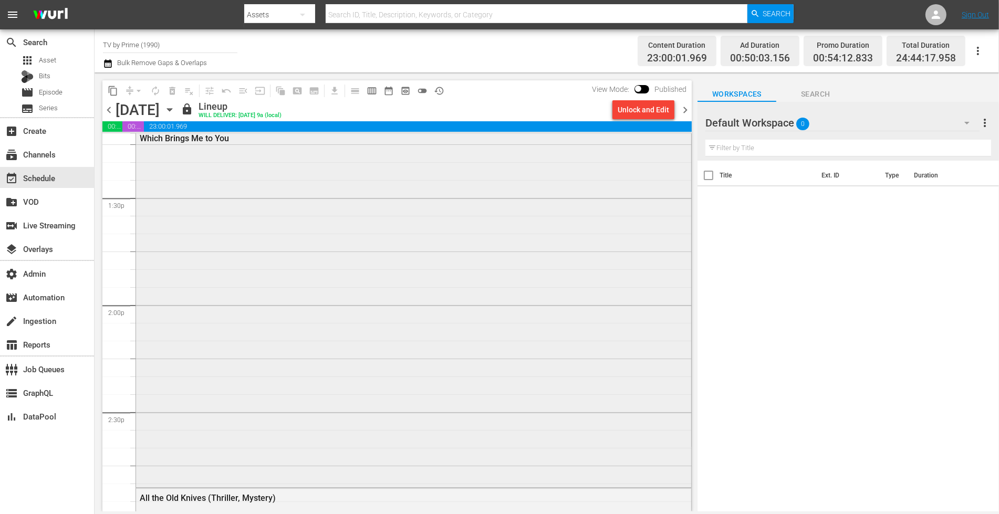
scroll to position [2763, 0]
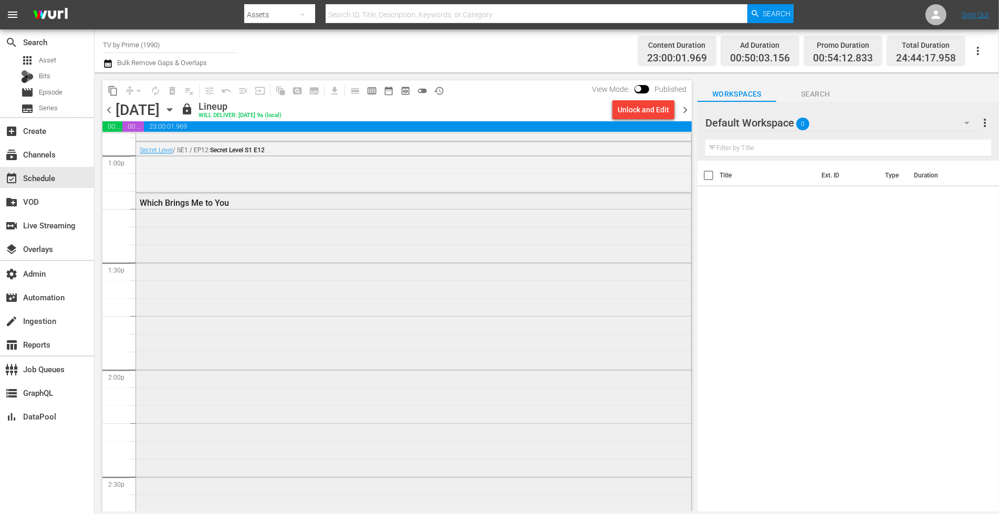
click at [345, 299] on div "Which Brings Me to You" at bounding box center [413, 371] width 555 height 356
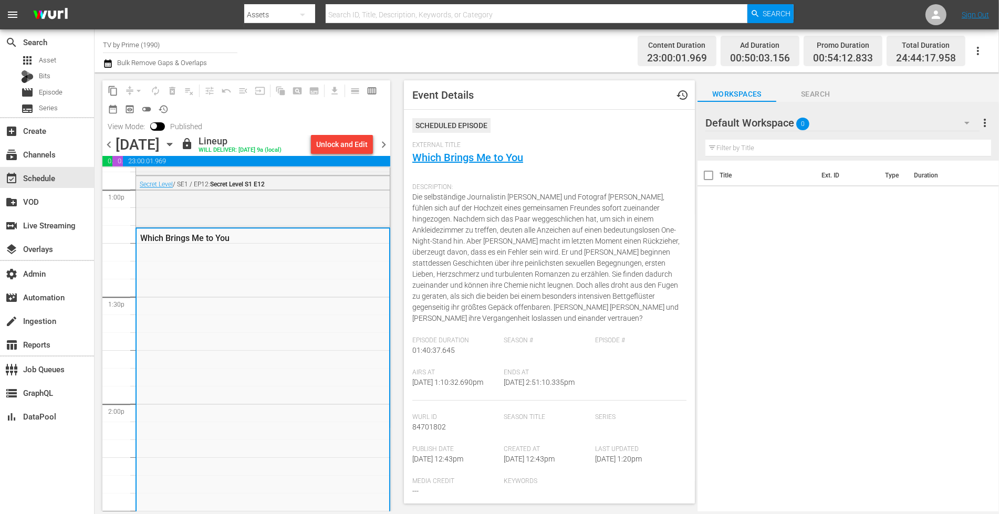
drag, startPoint x: 540, startPoint y: 394, endPoint x: 413, endPoint y: 396, distance: 127.1
click at [413, 396] on div "Airs At [DATE] 1:10:32.690pm Ends At [DATE] 2:51:10.335pm" at bounding box center [549, 385] width 274 height 32
copy div "1:10:32.690pm Ends At [DATE] 2:51:10.335pm"
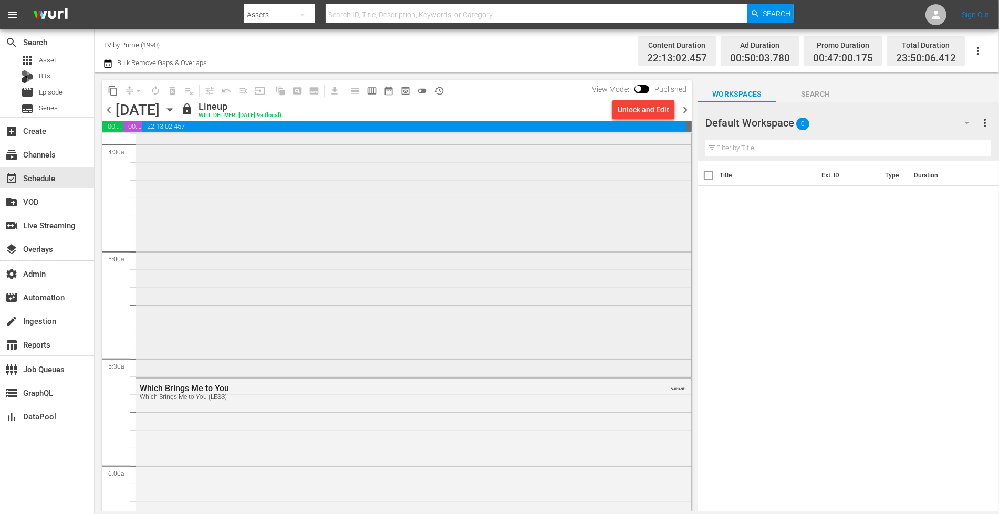
scroll to position [1171, 0]
click at [508, 267] on div "Which Brings Me to You Which Brings Me to You (LESS) VARIANT" at bounding box center [413, 337] width 555 height 352
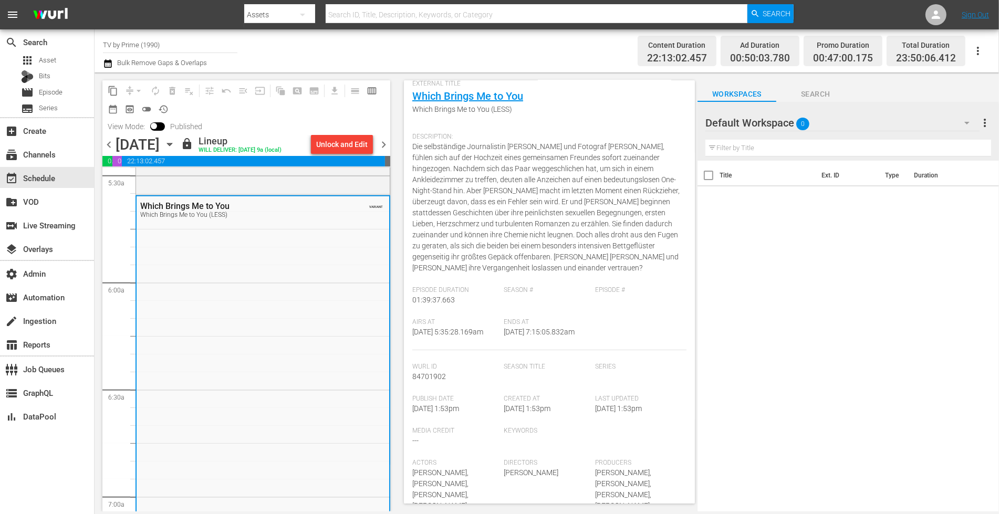
scroll to position [114, 0]
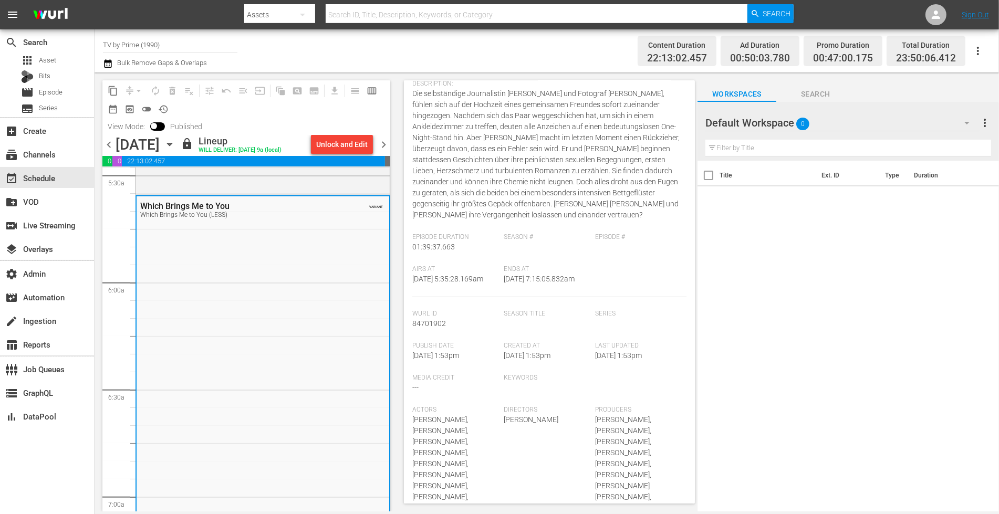
drag, startPoint x: 553, startPoint y: 290, endPoint x: 412, endPoint y: 292, distance: 141.2
click at [412, 292] on div "Airs At [DATE] 5:35:28.169am Ends At [DATE] 7:15:05.832am" at bounding box center [549, 281] width 274 height 32
click at [485, 297] on div "Airs At [DATE] 5:35:28.169am" at bounding box center [457, 281] width 91 height 32
drag, startPoint x: 558, startPoint y: 289, endPoint x: 411, endPoint y: 291, distance: 147.6
click at [411, 291] on div "Event Details history VARIANT ( NAMED ) Scheduled Episode External Title Which …" at bounding box center [549, 291] width 291 height 423
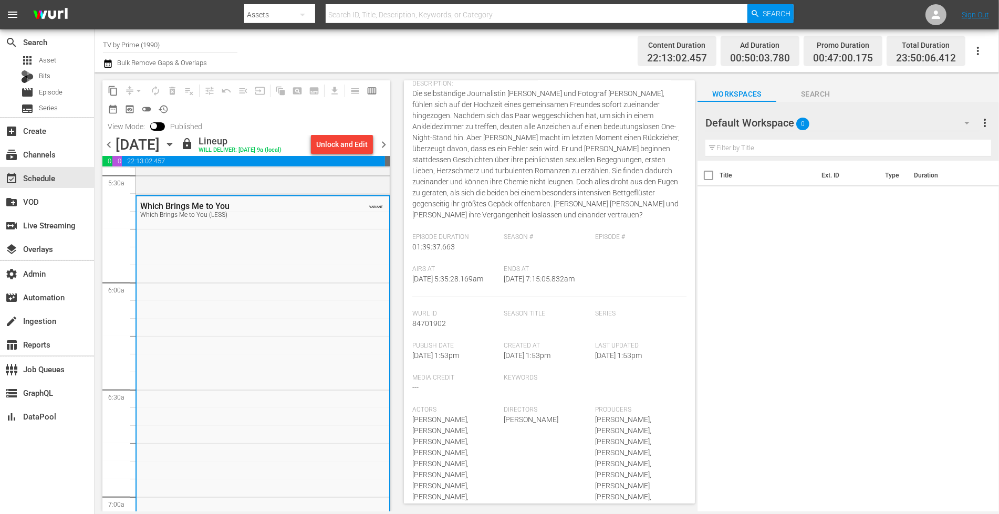
copy div "5:35:28.169am Ends At [DATE] 7:15:05.832am"
